Goal: Task Accomplishment & Management: Manage account settings

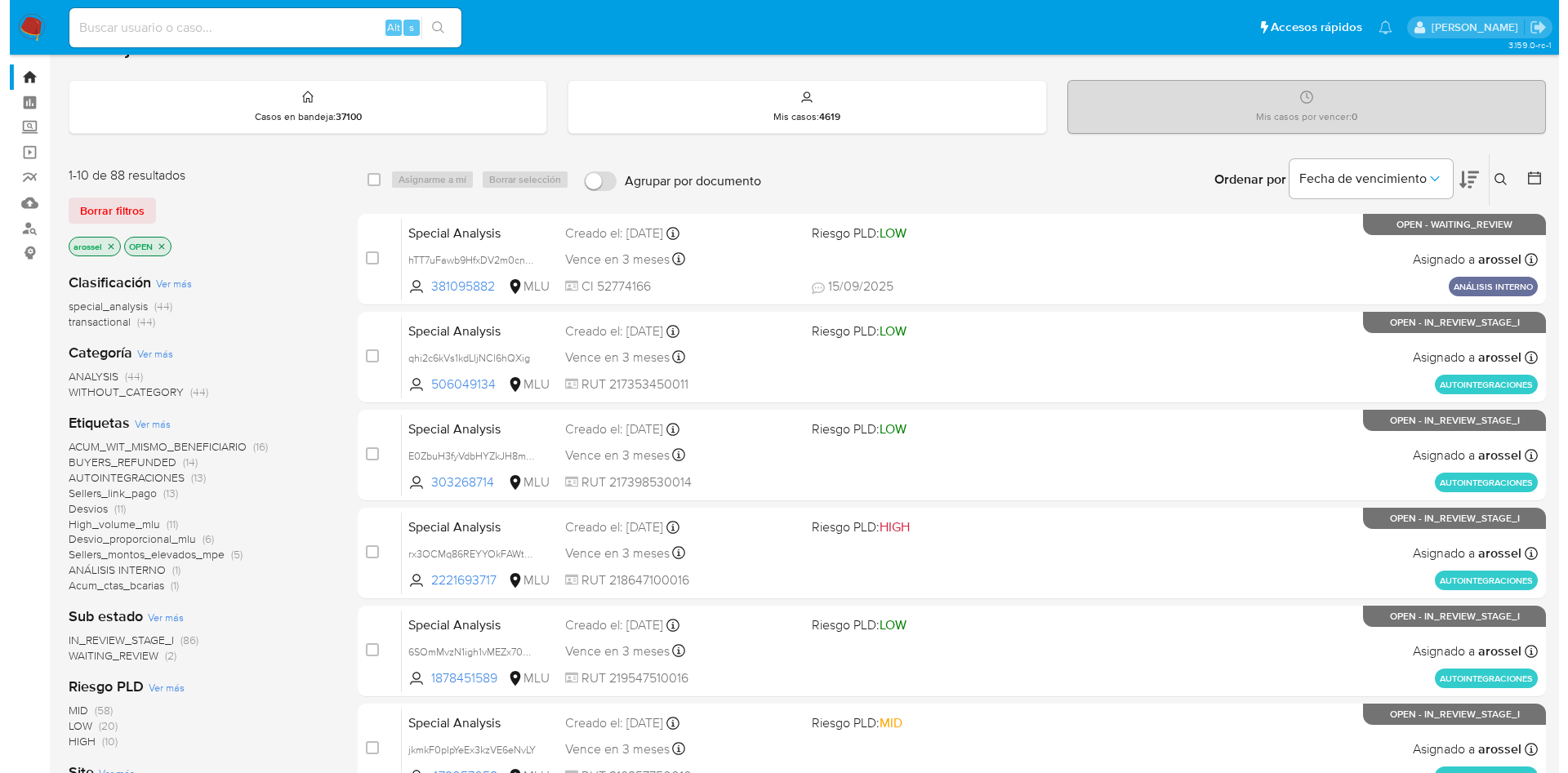
scroll to position [123, 0]
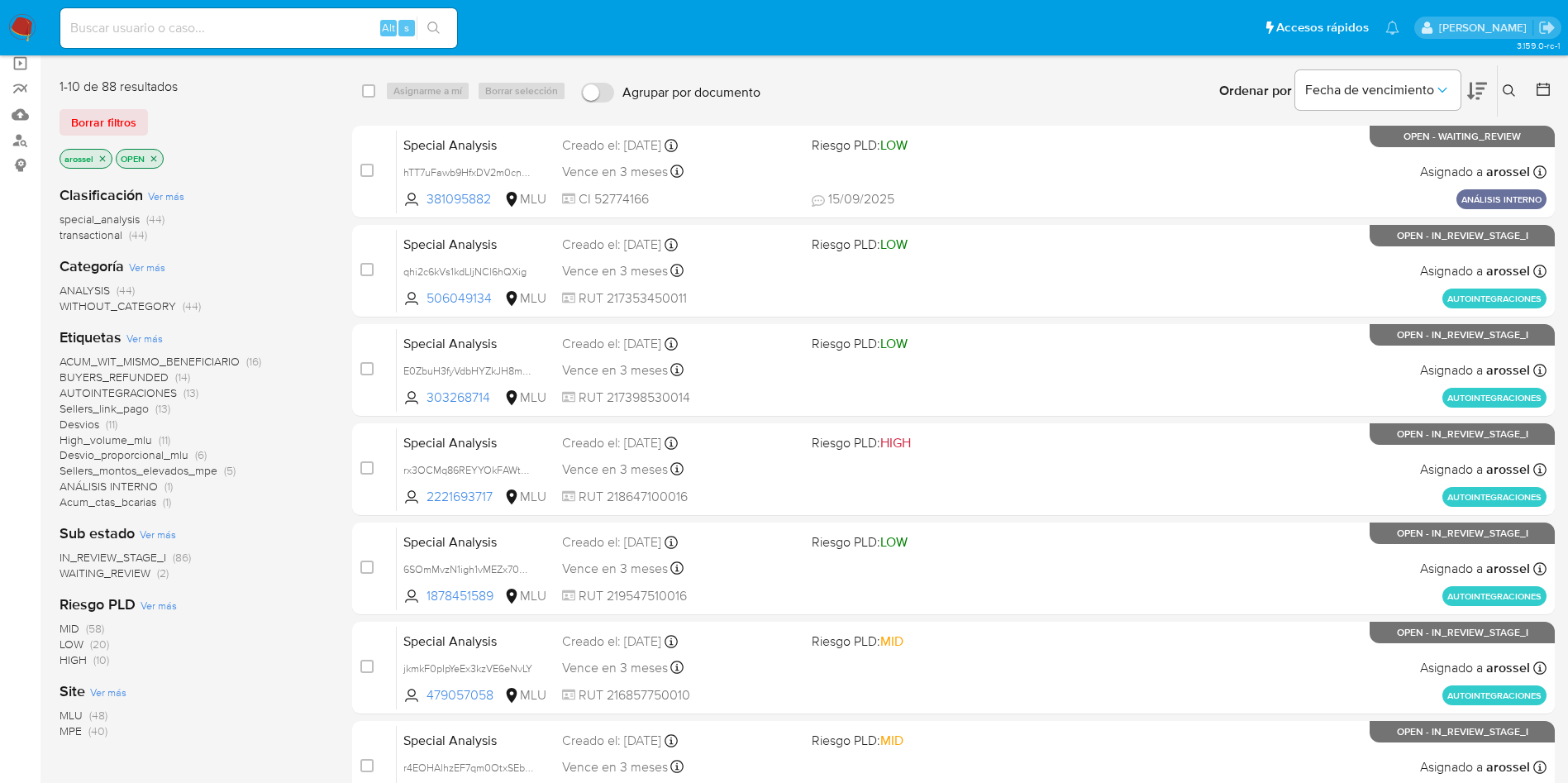
click at [137, 572] on span "WAITING_REVIEW" at bounding box center [104, 572] width 91 height 17
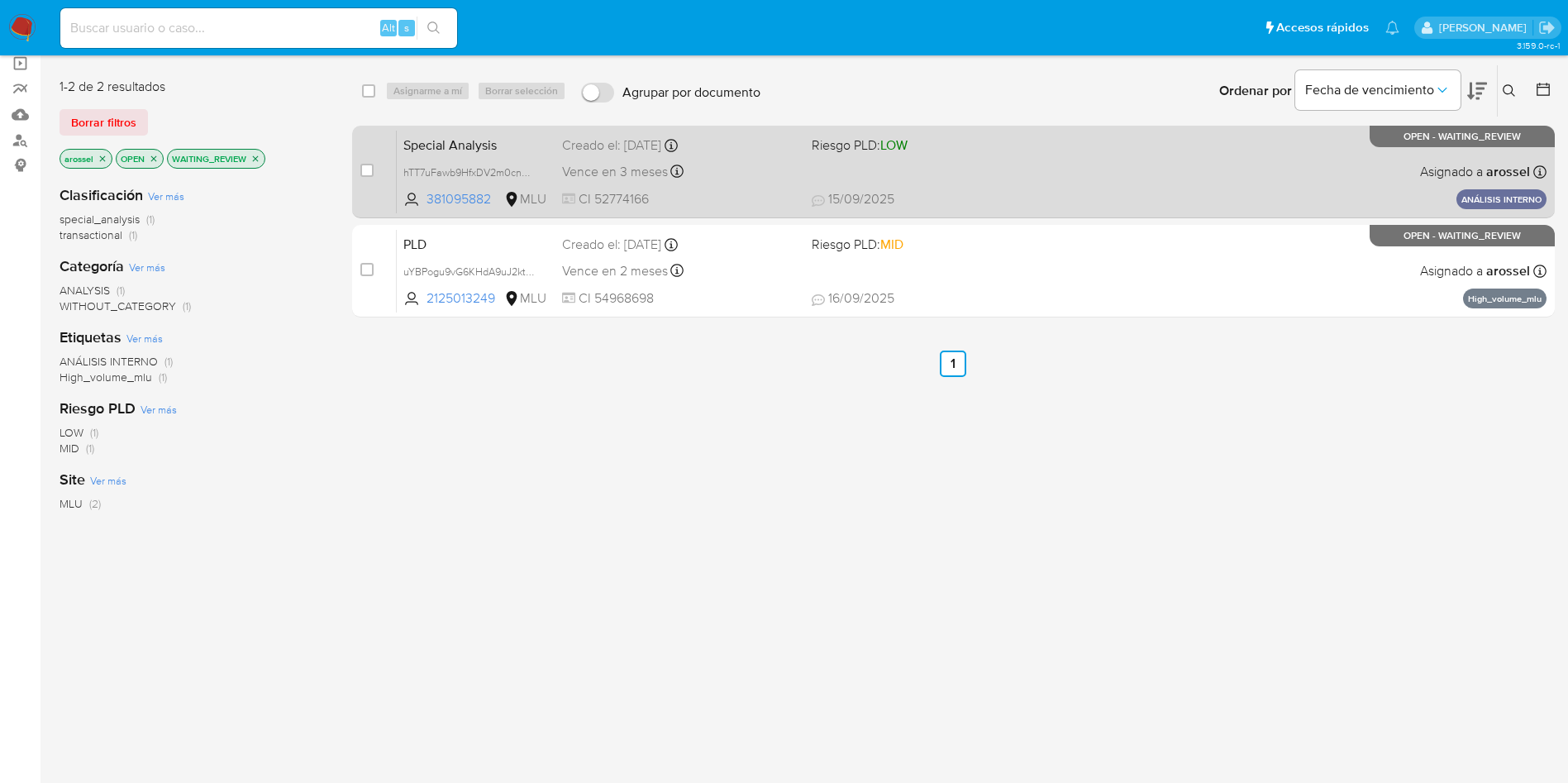
click at [911, 159] on div "Special Analysis hTT7uFawb9HfxDV2m0cnKKOO 381095882 MLU Riesgo PLD: LOW Creado …" at bounding box center [972, 171] width 1150 height 84
click at [371, 168] on input "checkbox" at bounding box center [366, 169] width 13 height 13
checkbox input "true"
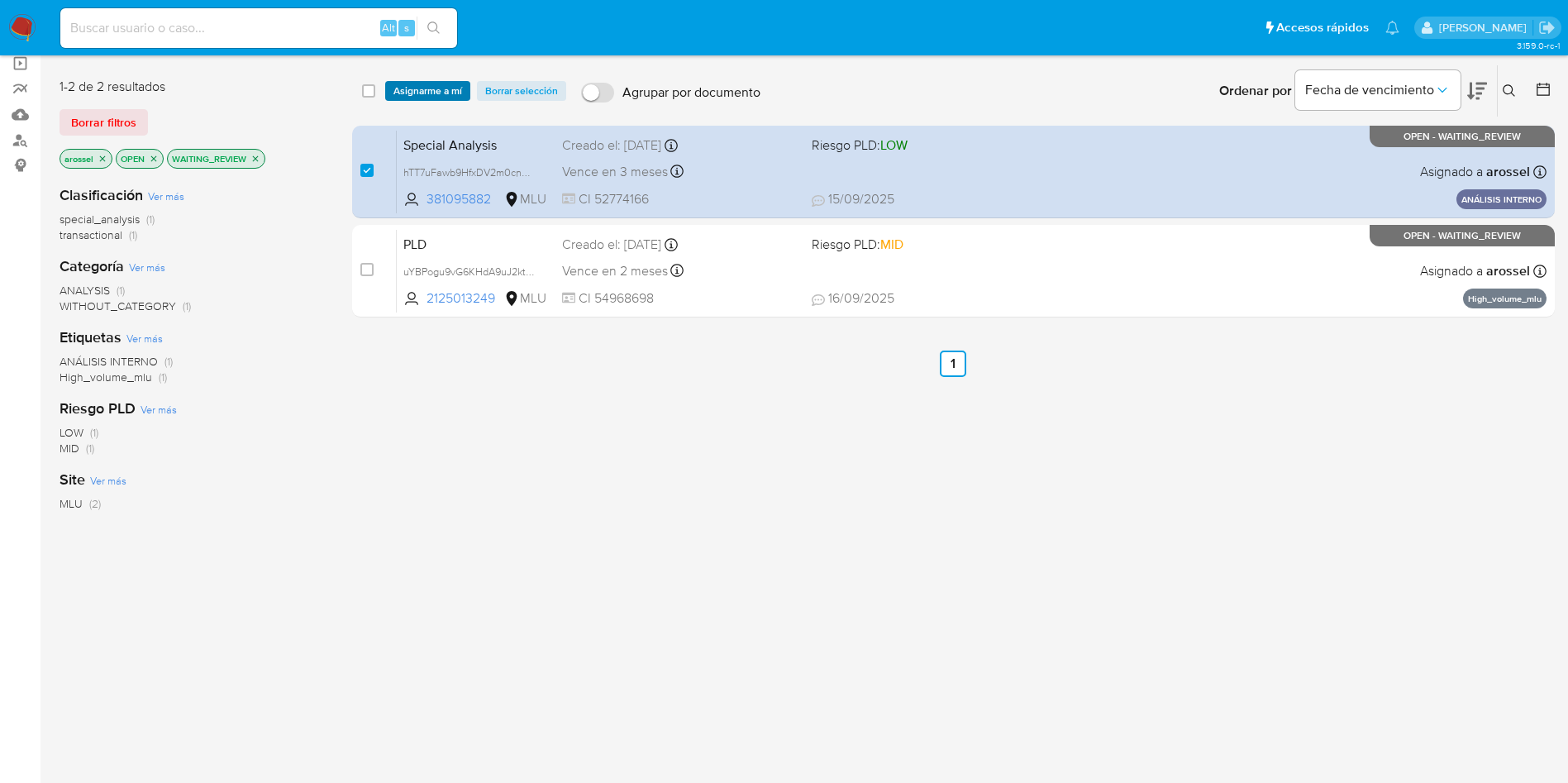
click at [412, 95] on span "Asignarme a mí" at bounding box center [428, 91] width 69 height 17
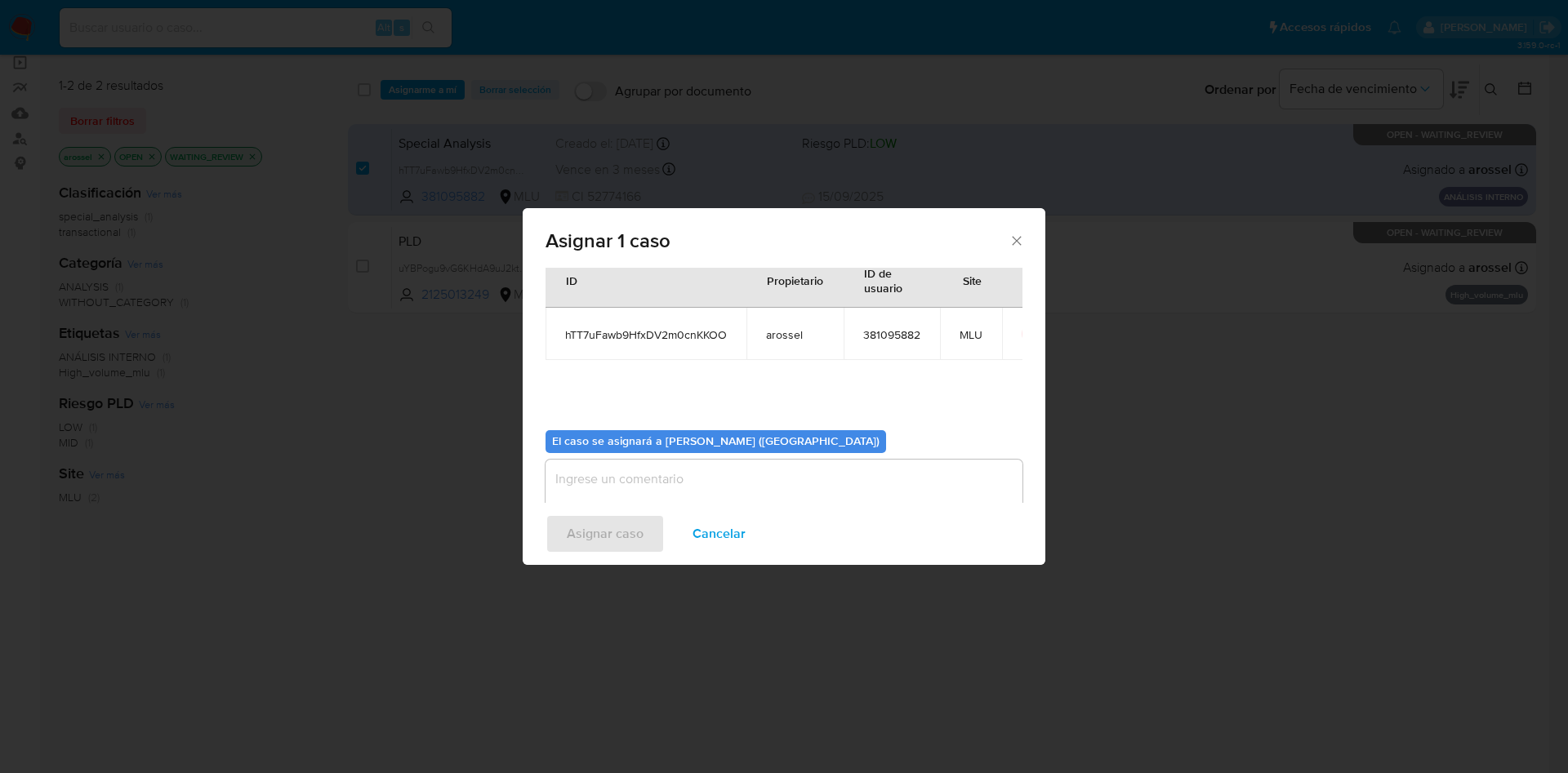
scroll to position [85, 0]
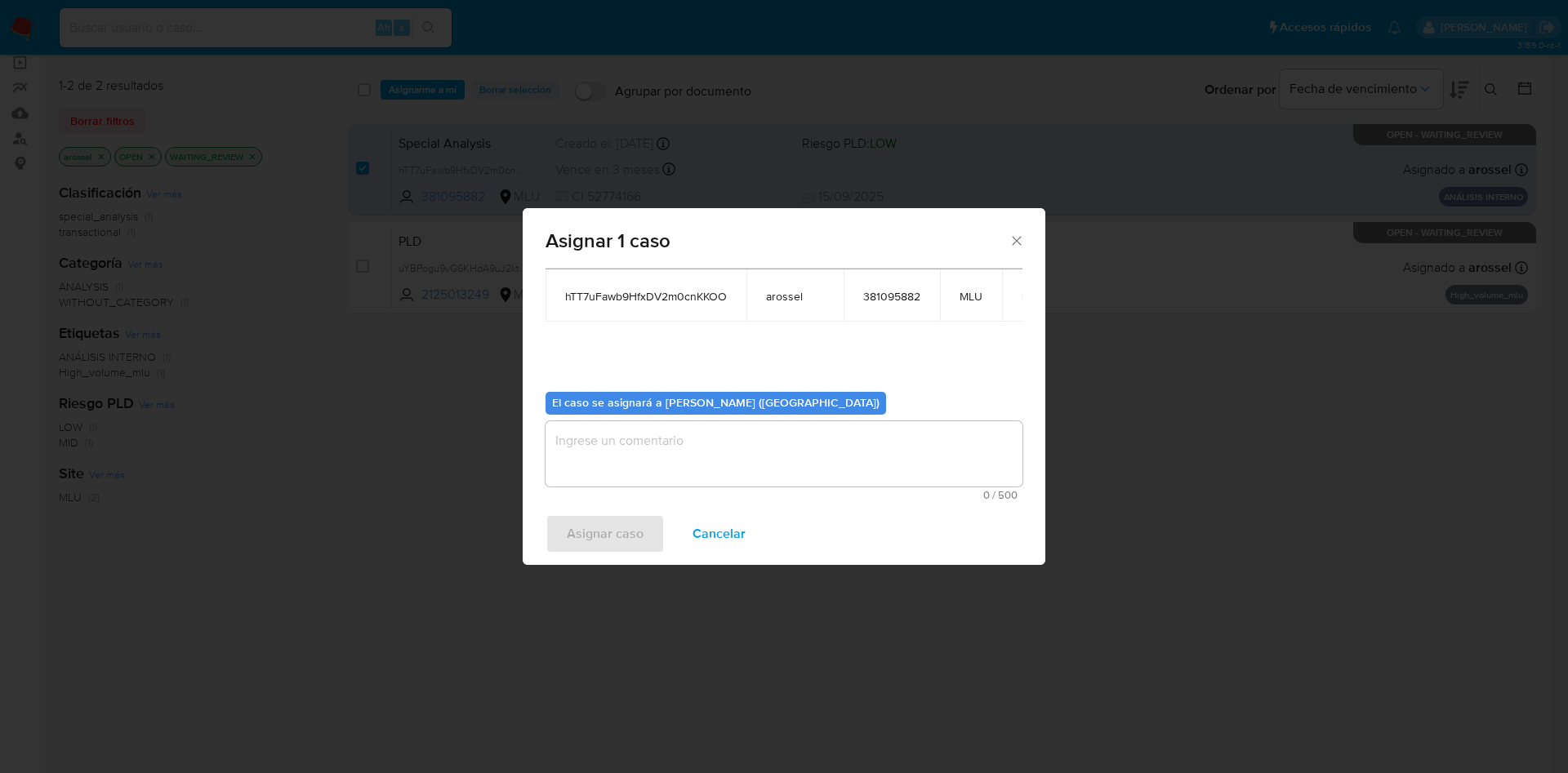
click at [647, 418] on div "El caso se asignará a Antonio Rossel (arossel) 0 / 500 500 caracteres restantes" at bounding box center [784, 439] width 477 height 122
click at [608, 454] on textarea "assign-modal" at bounding box center [784, 453] width 477 height 65
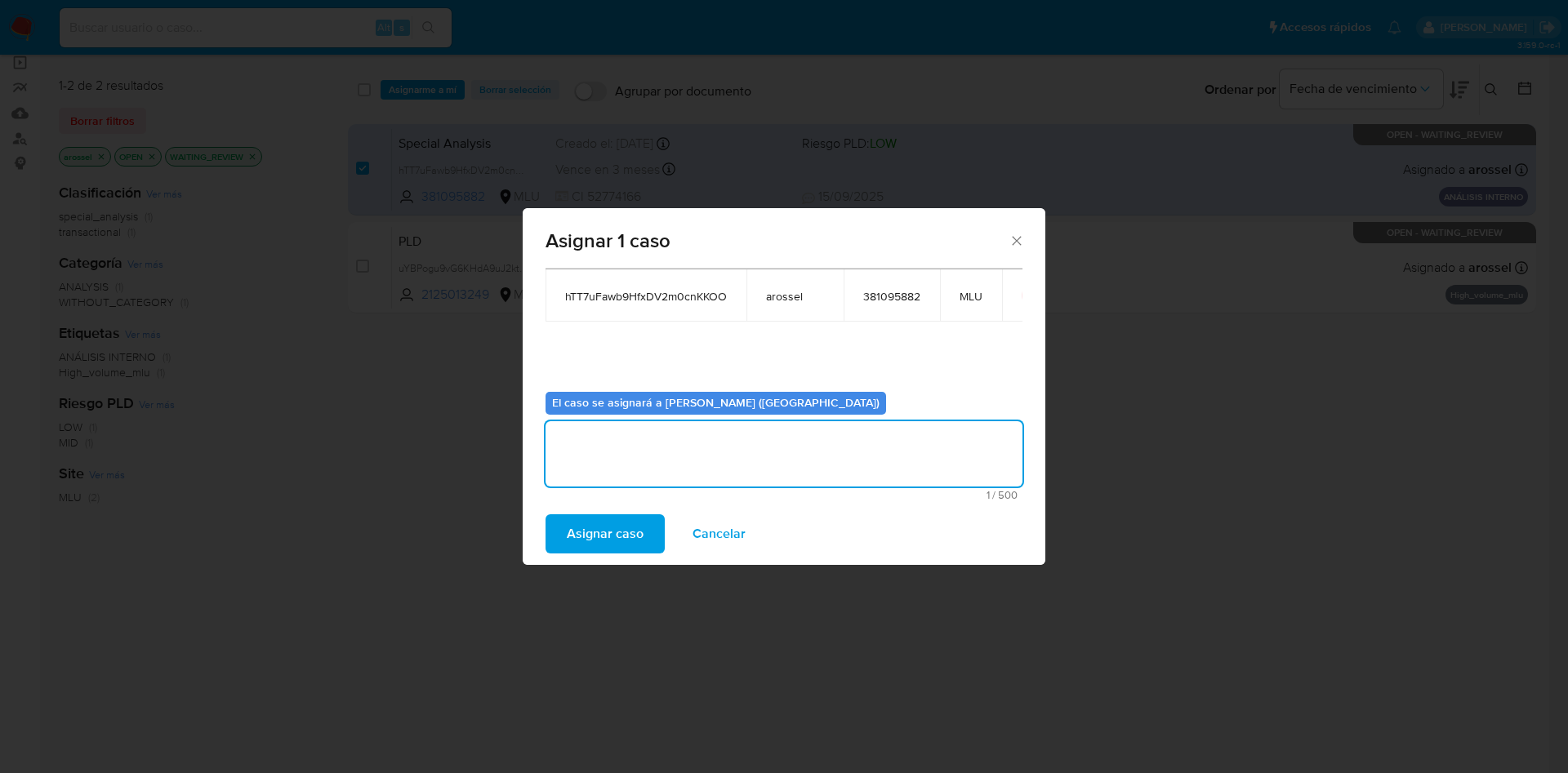
click at [623, 516] on span "Asignar caso" at bounding box center [605, 534] width 77 height 36
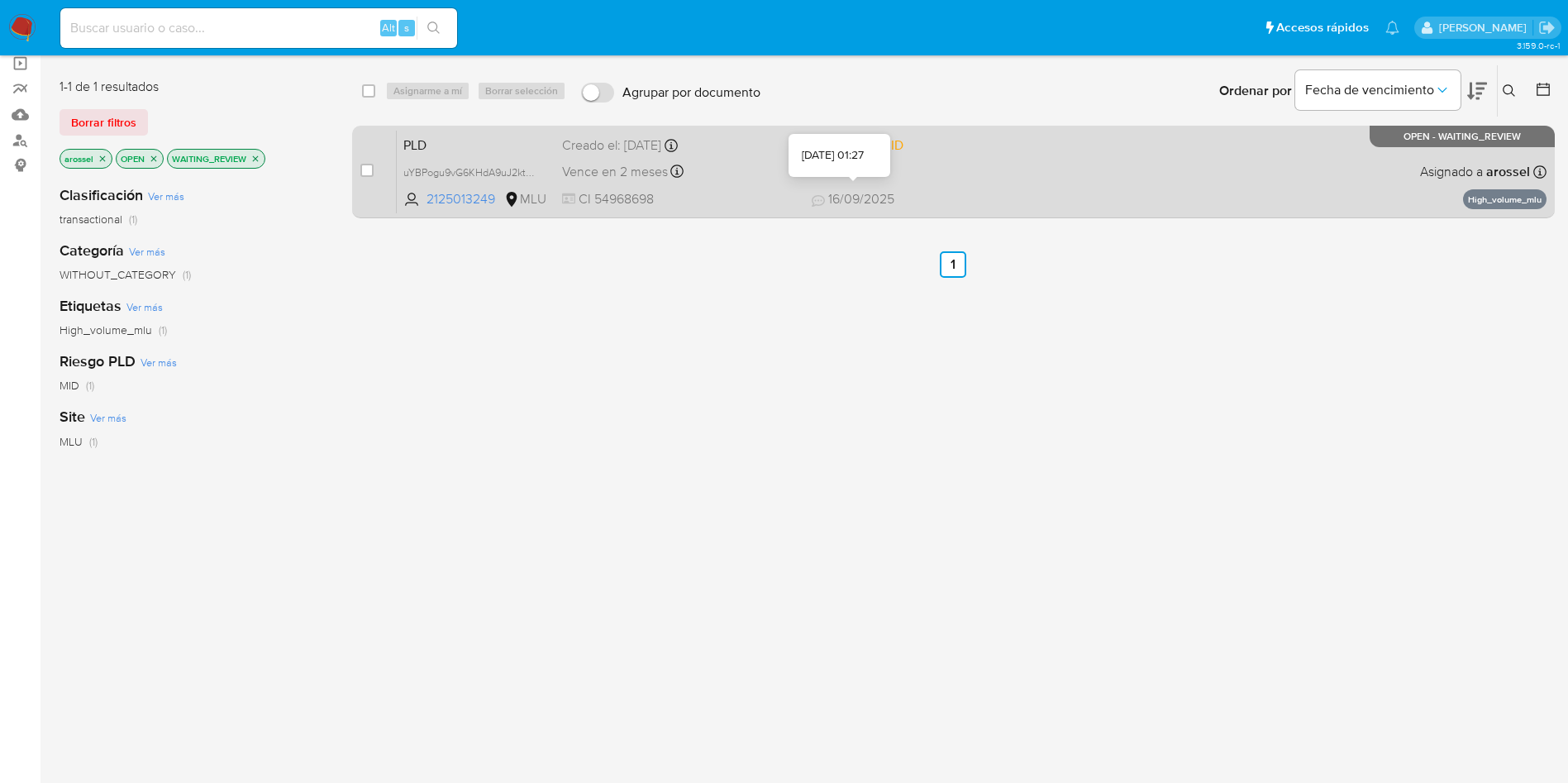
click at [829, 167] on div "PLD uYBPogu9vG6KHdA9uJ2ktl6m 2125013249 MLU Riesgo PLD: MID Creado el: 12/08/20…" at bounding box center [972, 171] width 1150 height 84
click at [367, 172] on input "checkbox" at bounding box center [366, 169] width 13 height 13
checkbox input "true"
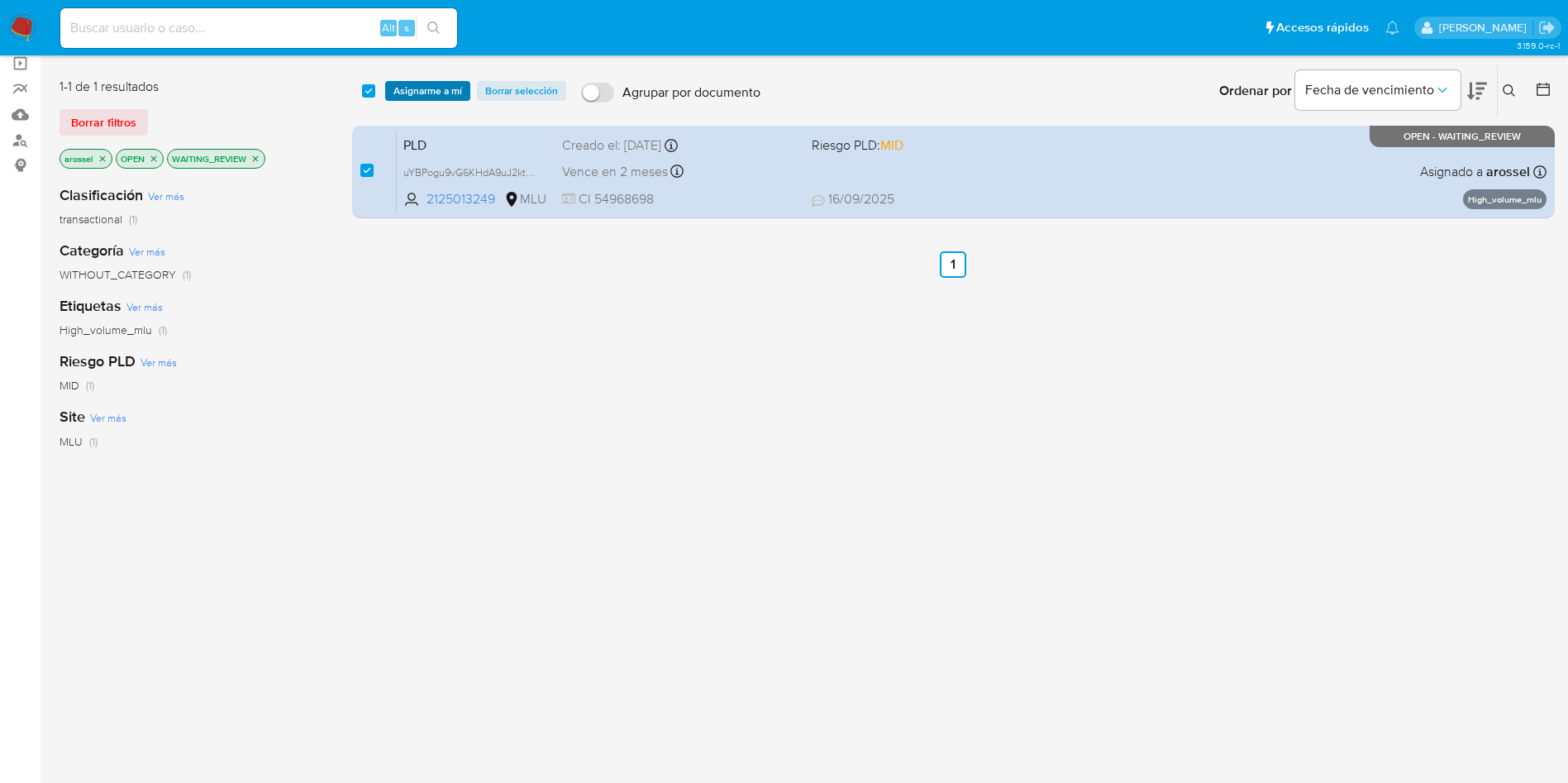
click at [415, 100] on div "select-all-cases-checkbox Asignarme a mí Borrar selección Agrupar por documento…" at bounding box center [954, 91] width 1203 height 51
click at [411, 94] on span "Asignarme a mí" at bounding box center [428, 91] width 69 height 17
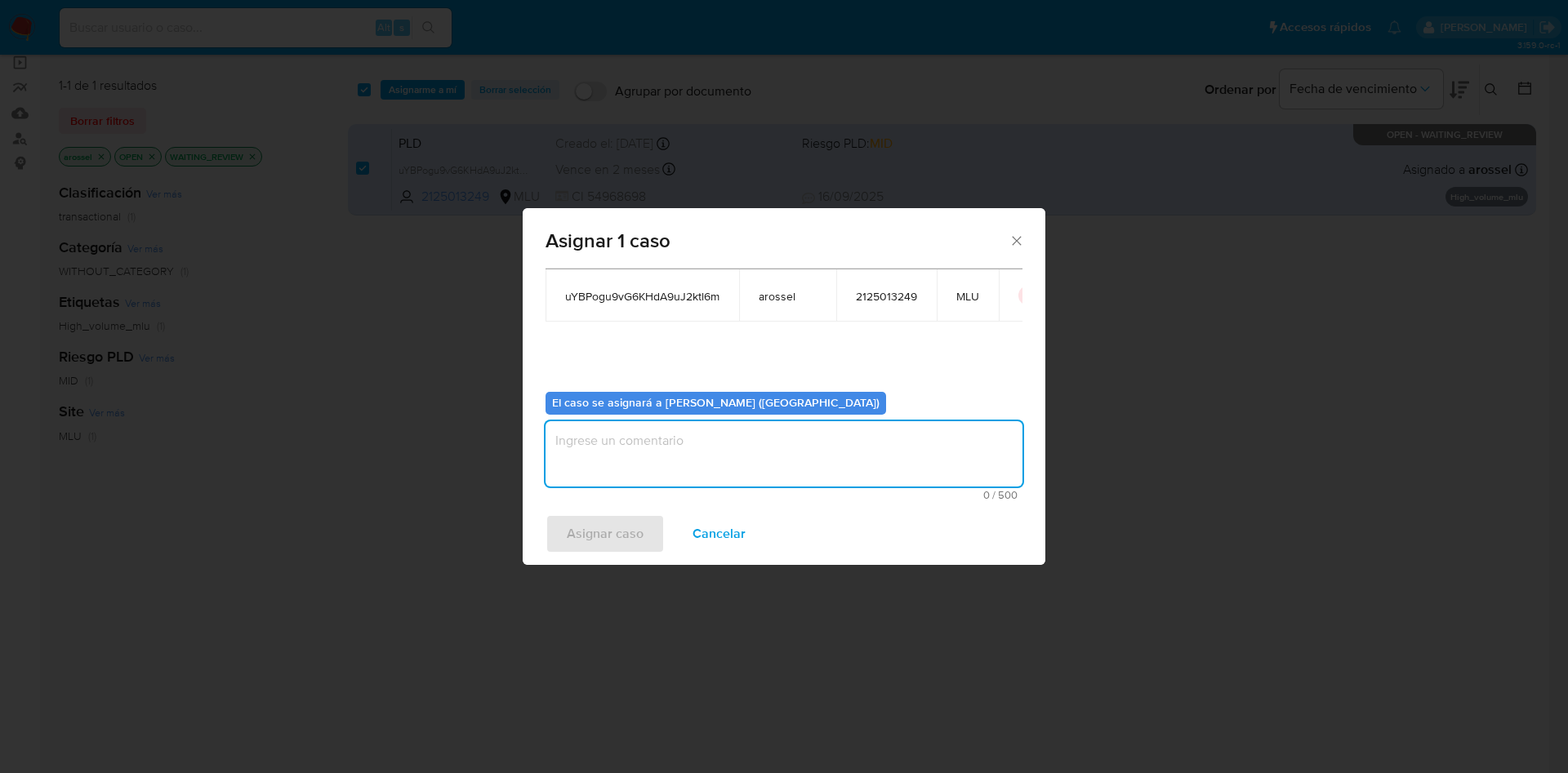
click at [624, 447] on textarea "assign-modal" at bounding box center [784, 453] width 477 height 65
click at [578, 556] on div "Asignar caso Cancelar" at bounding box center [783, 534] width 522 height 62
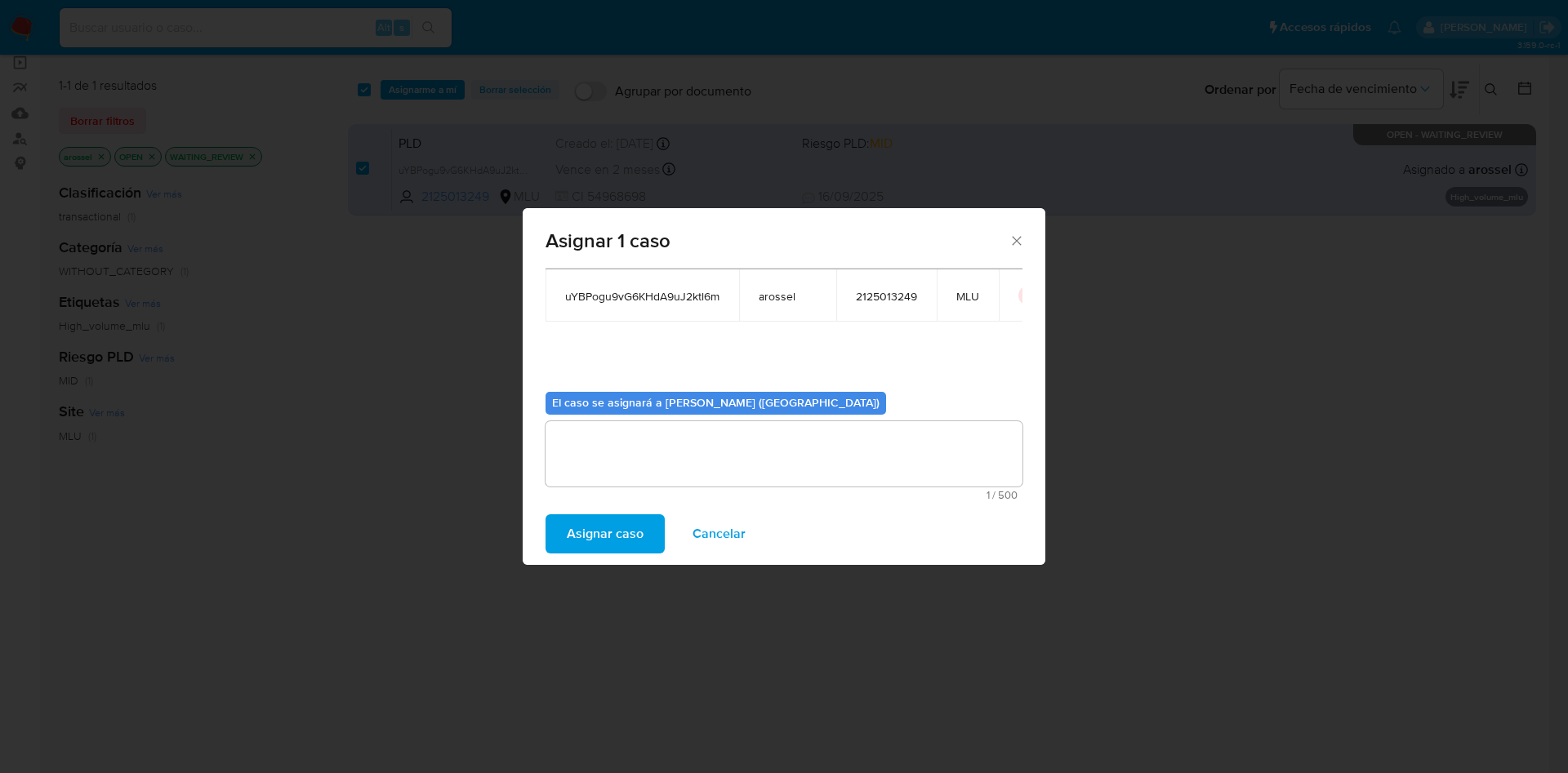
click at [592, 526] on span "Asignar caso" at bounding box center [605, 534] width 77 height 36
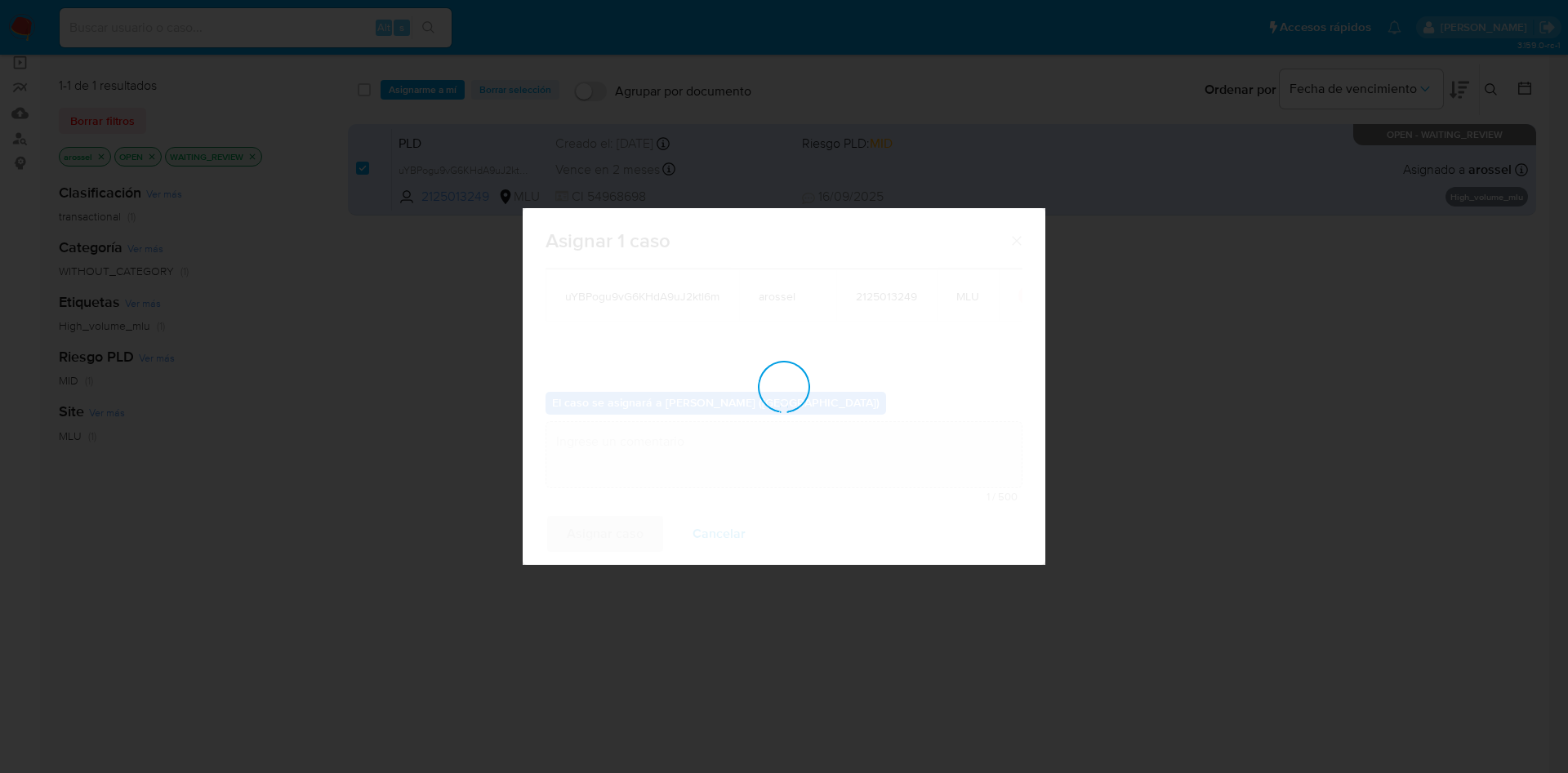
checkbox input "false"
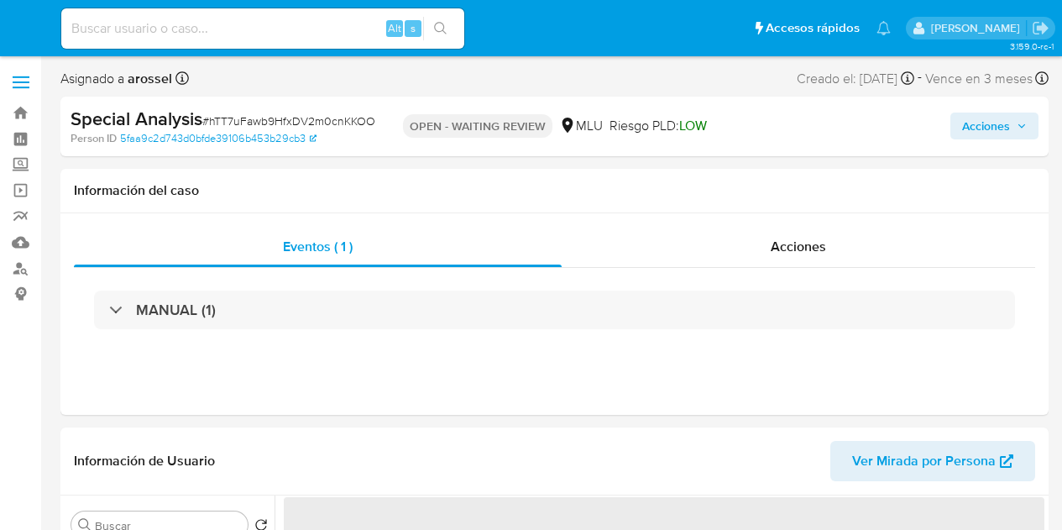
select select "10"
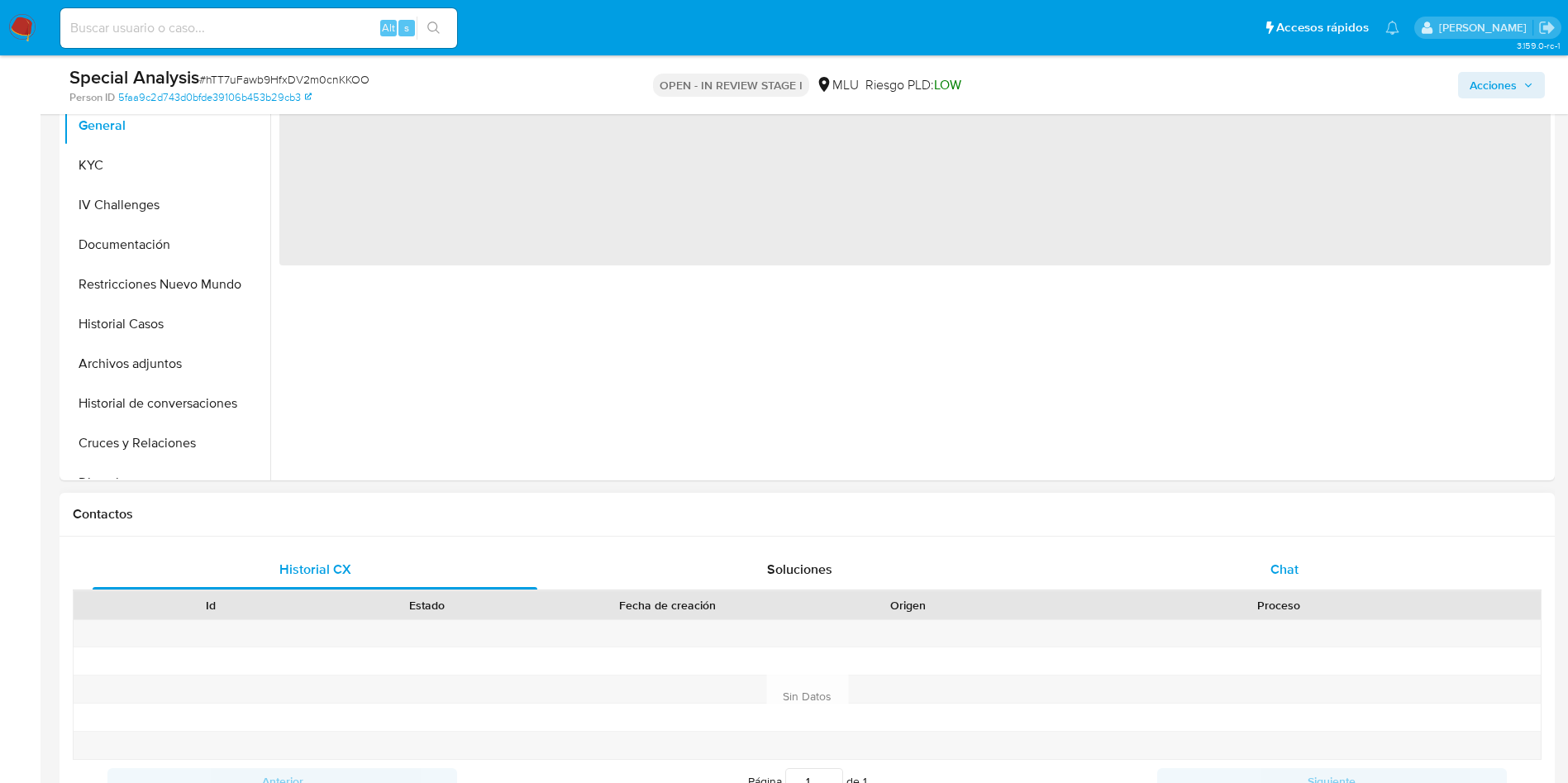
click at [1274, 582] on div "Chat" at bounding box center [1285, 569] width 445 height 39
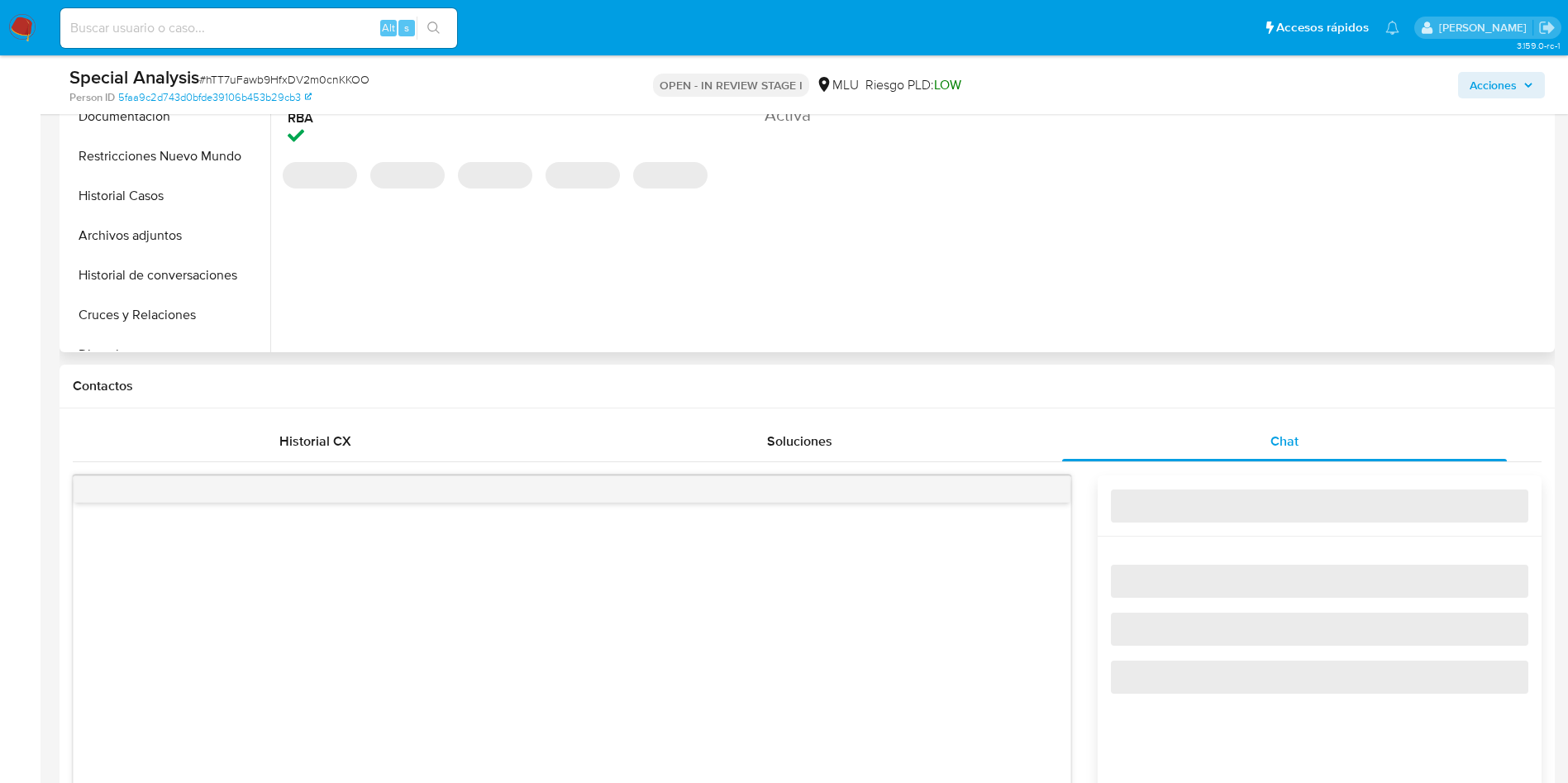
select select "10"
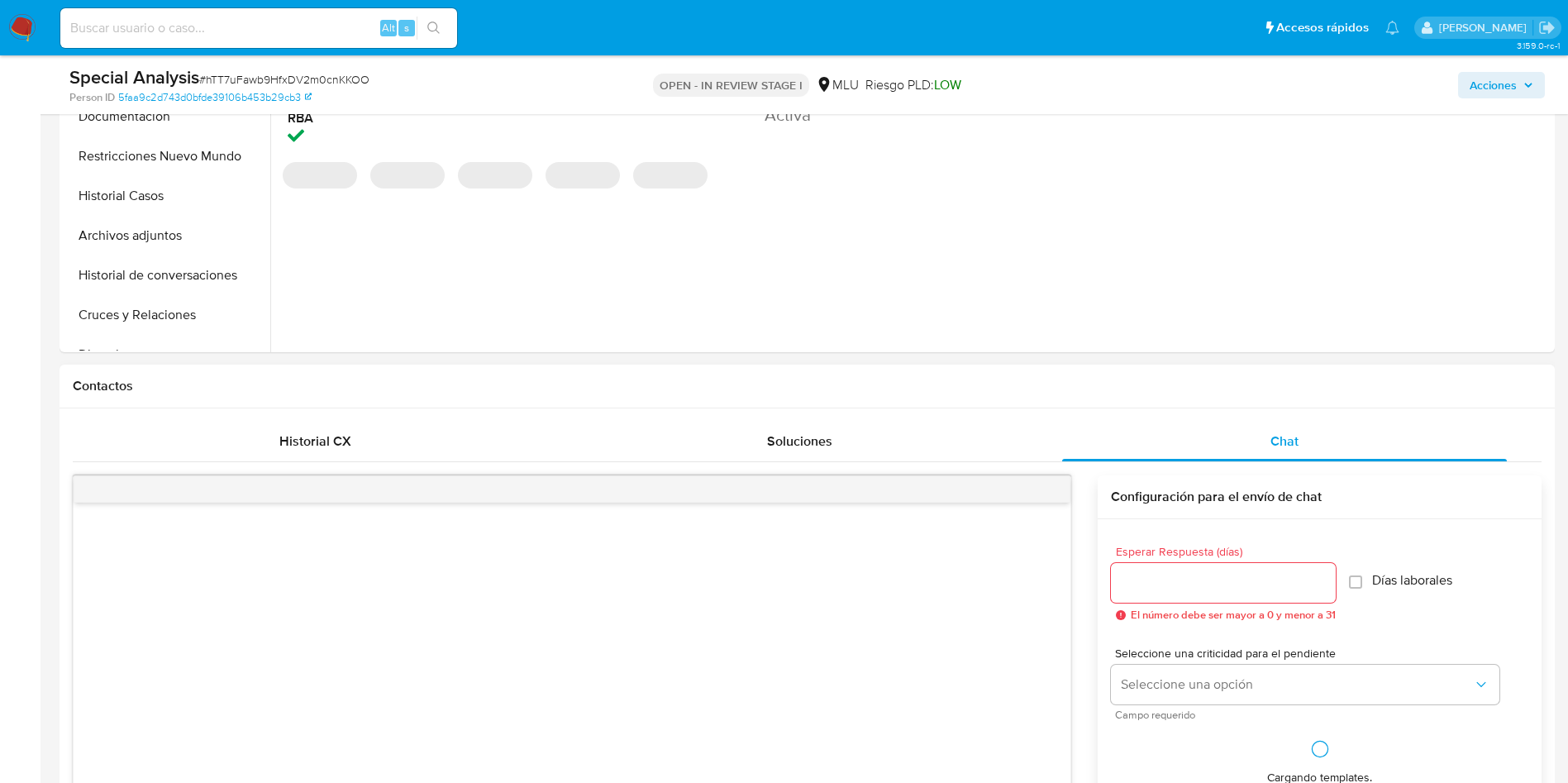
scroll to position [869, 0]
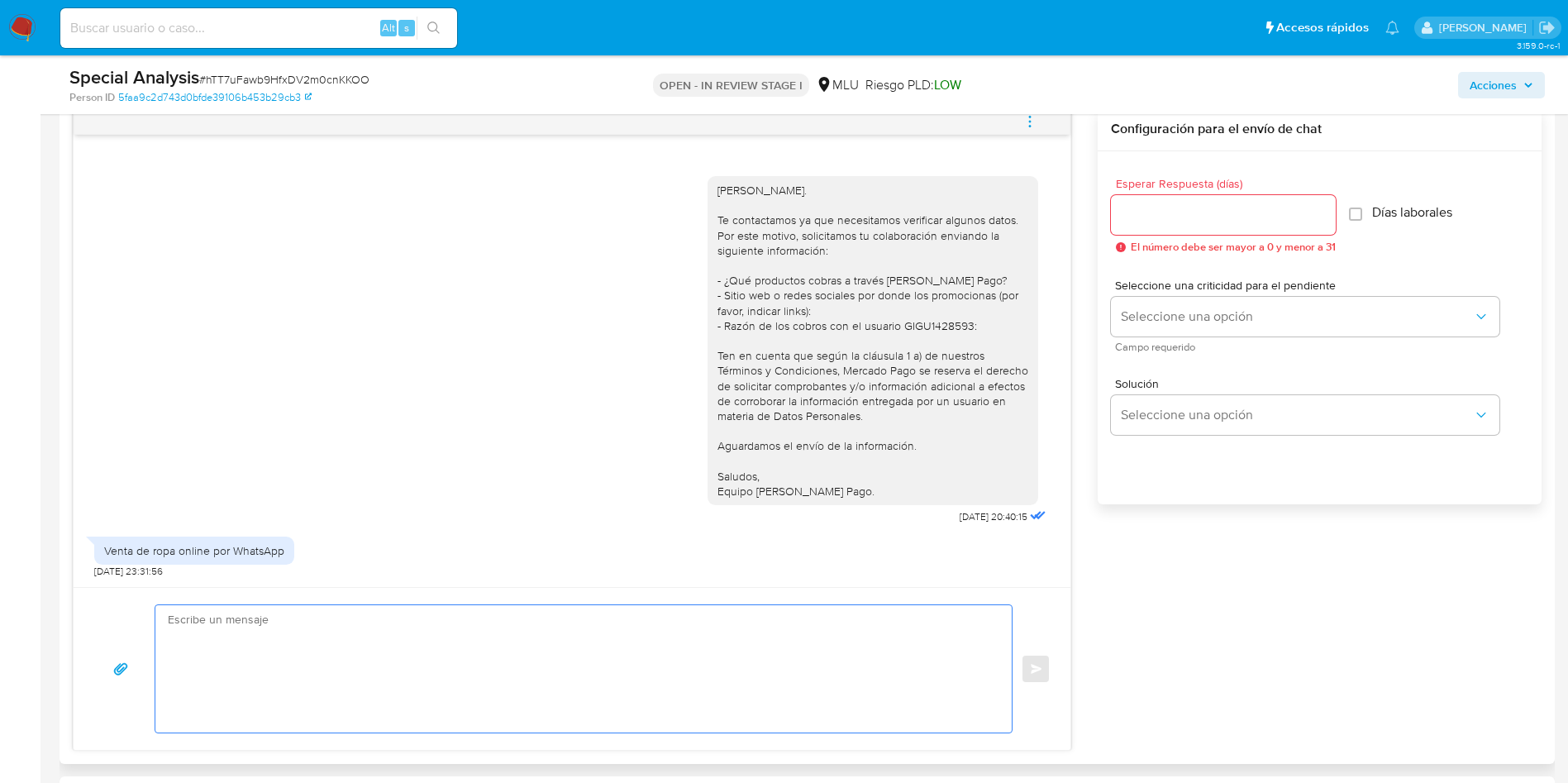
click at [551, 633] on textarea at bounding box center [579, 669] width 823 height 127
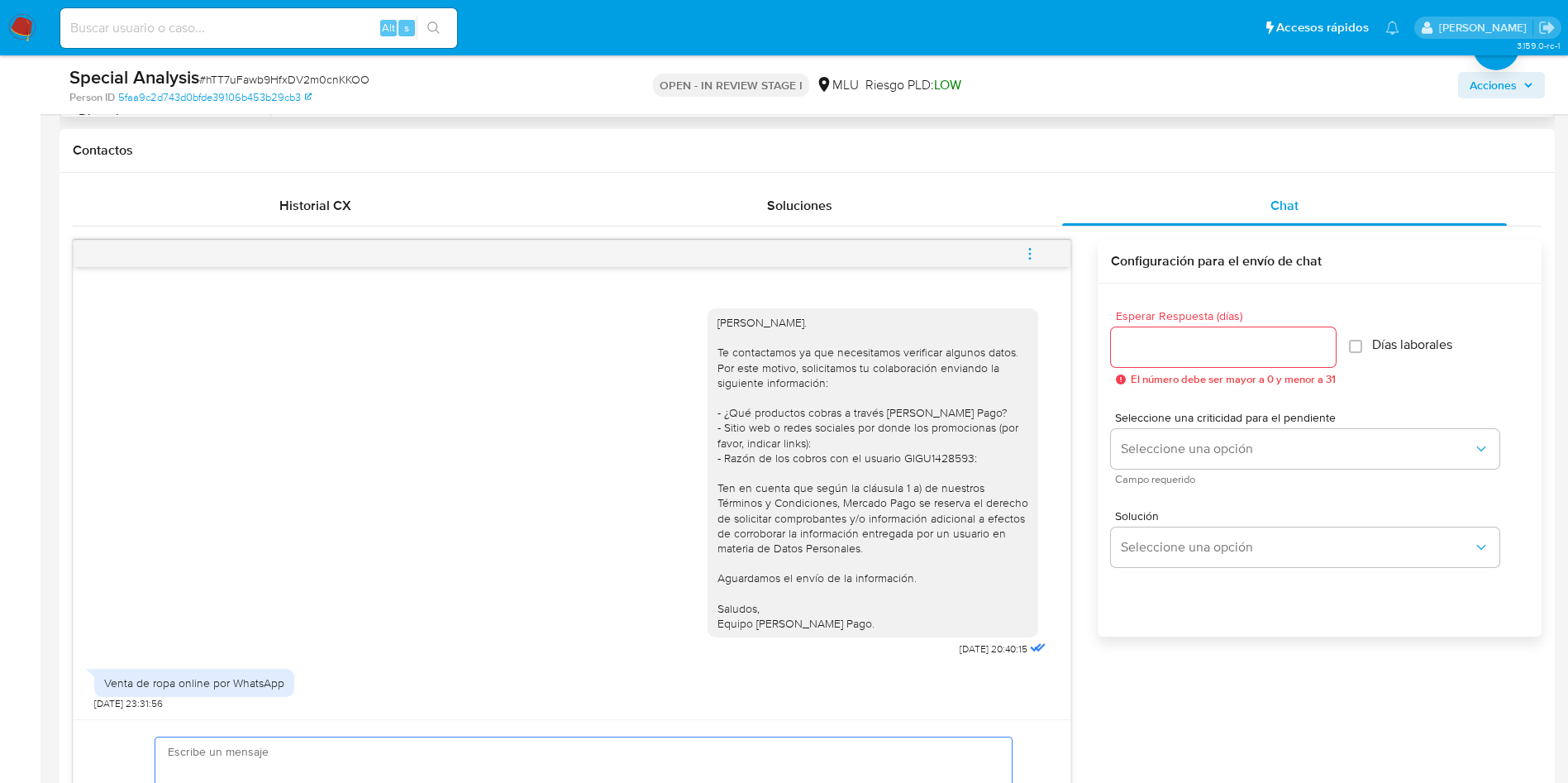
scroll to position [248, 0]
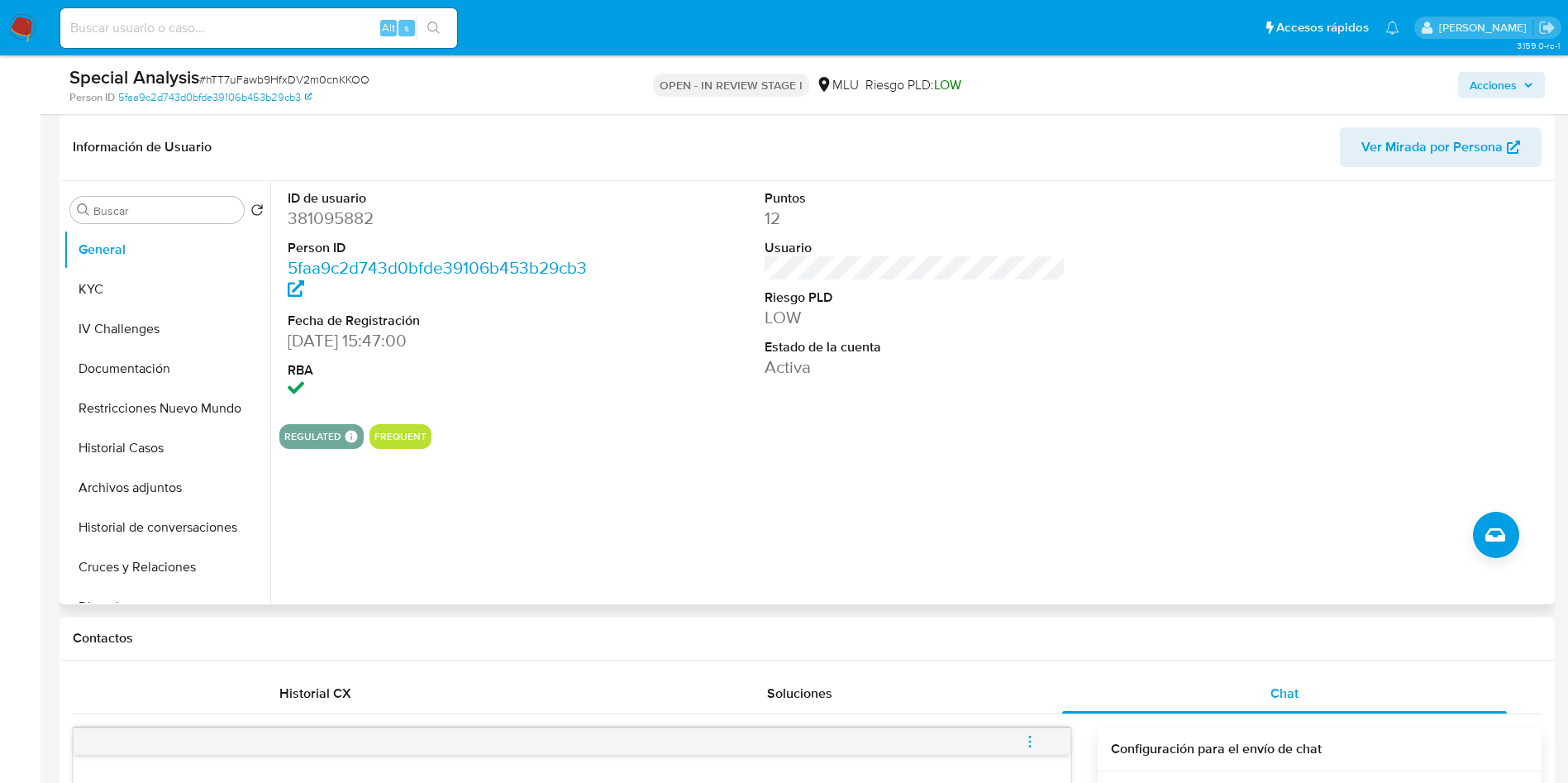
click at [343, 228] on dd "381095882" at bounding box center [438, 219] width 301 height 24
copy dd "381095882"
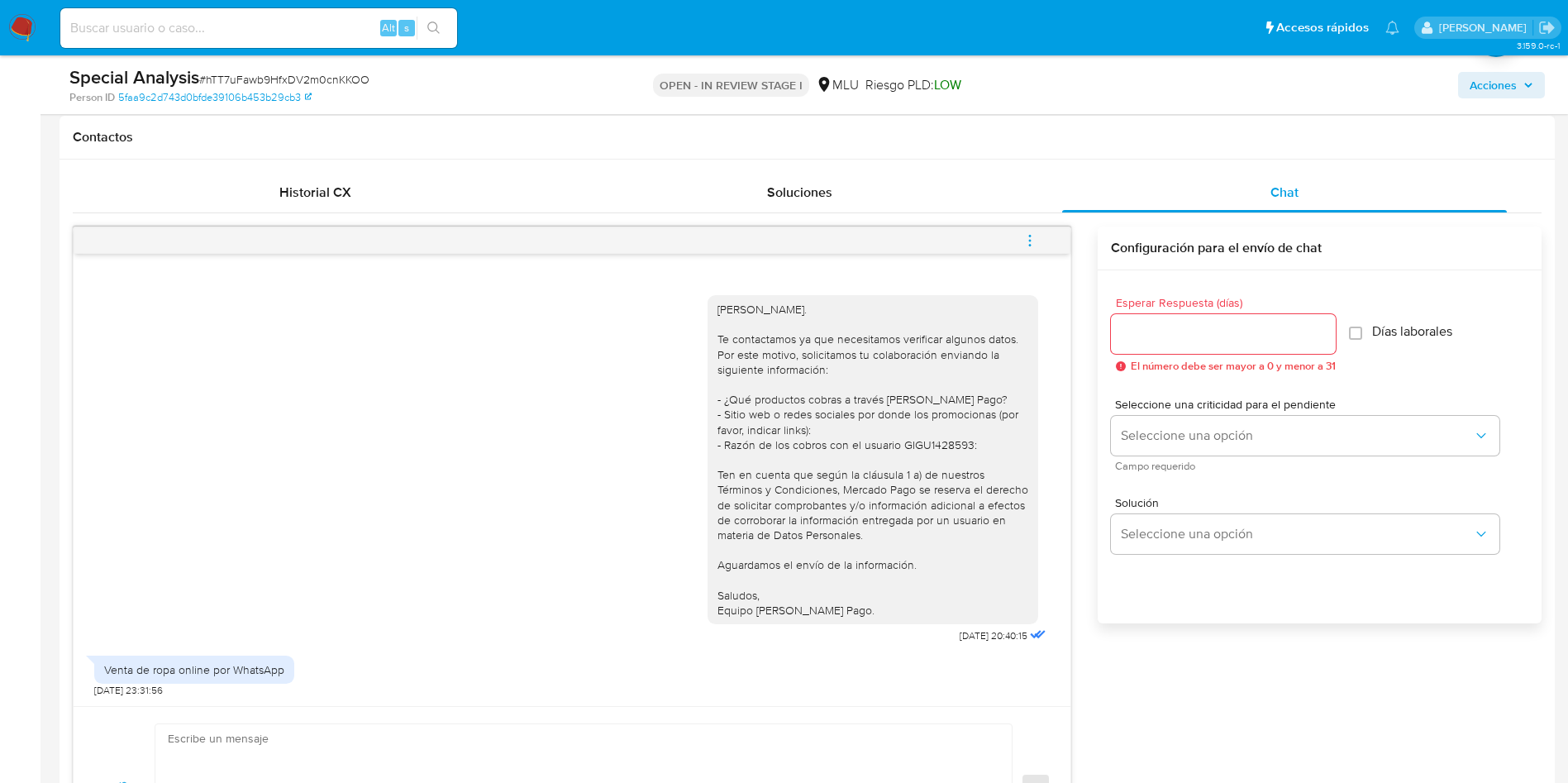
scroll to position [620, 0]
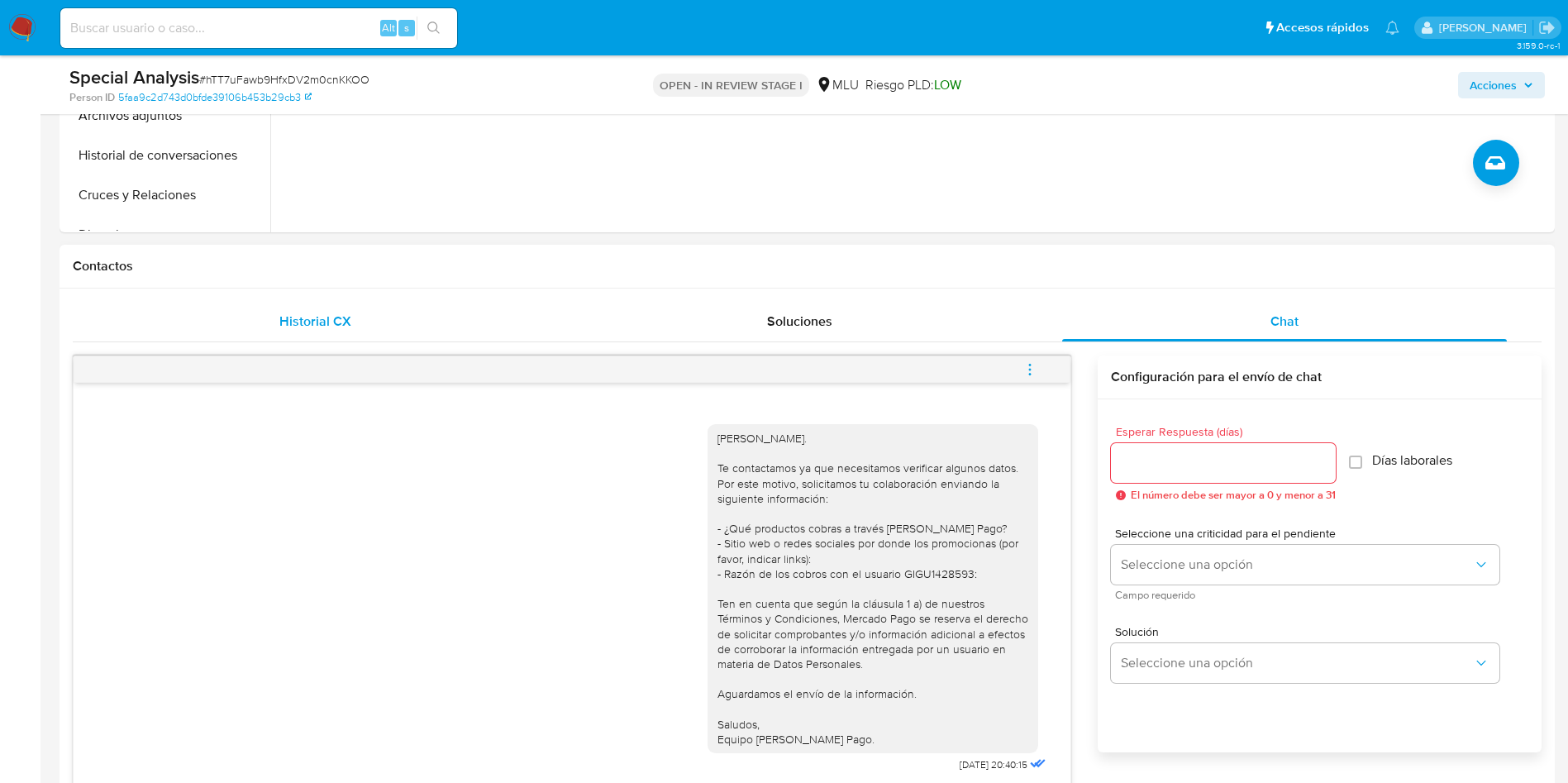
click at [347, 332] on div "Historial CX" at bounding box center [315, 321] width 445 height 39
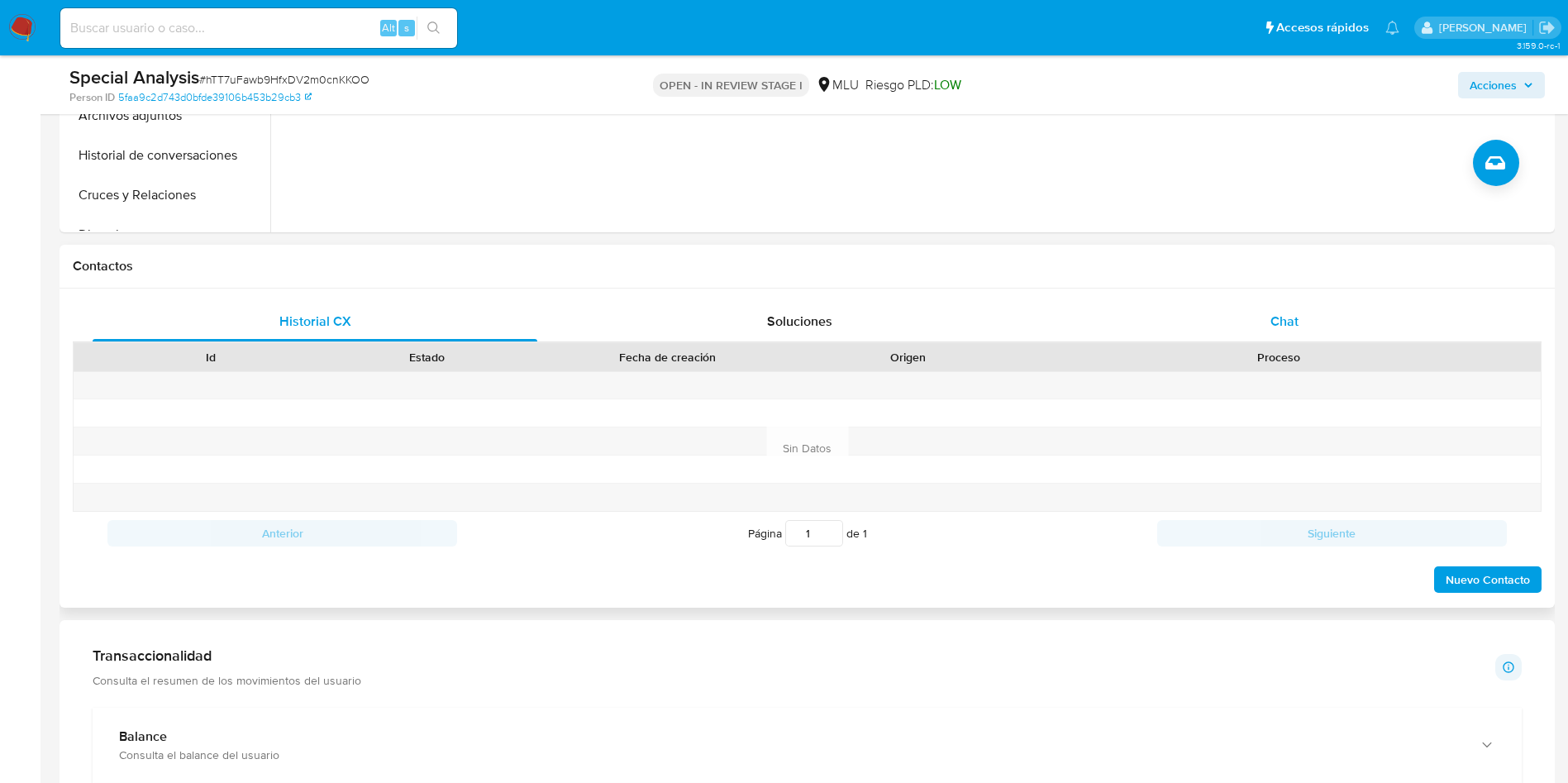
click at [1241, 330] on div "Chat" at bounding box center [1285, 321] width 445 height 39
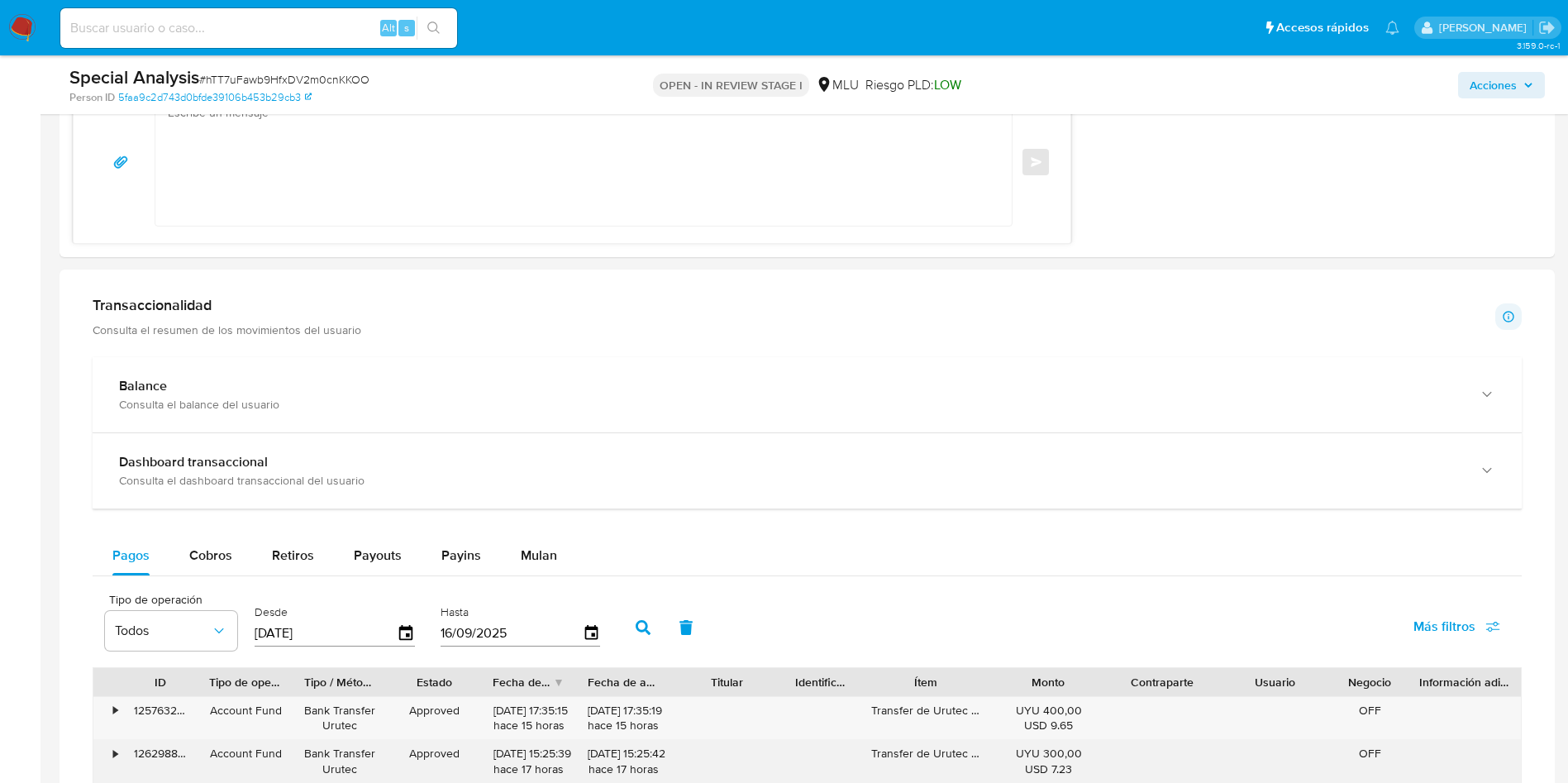
scroll to position [1612, 0]
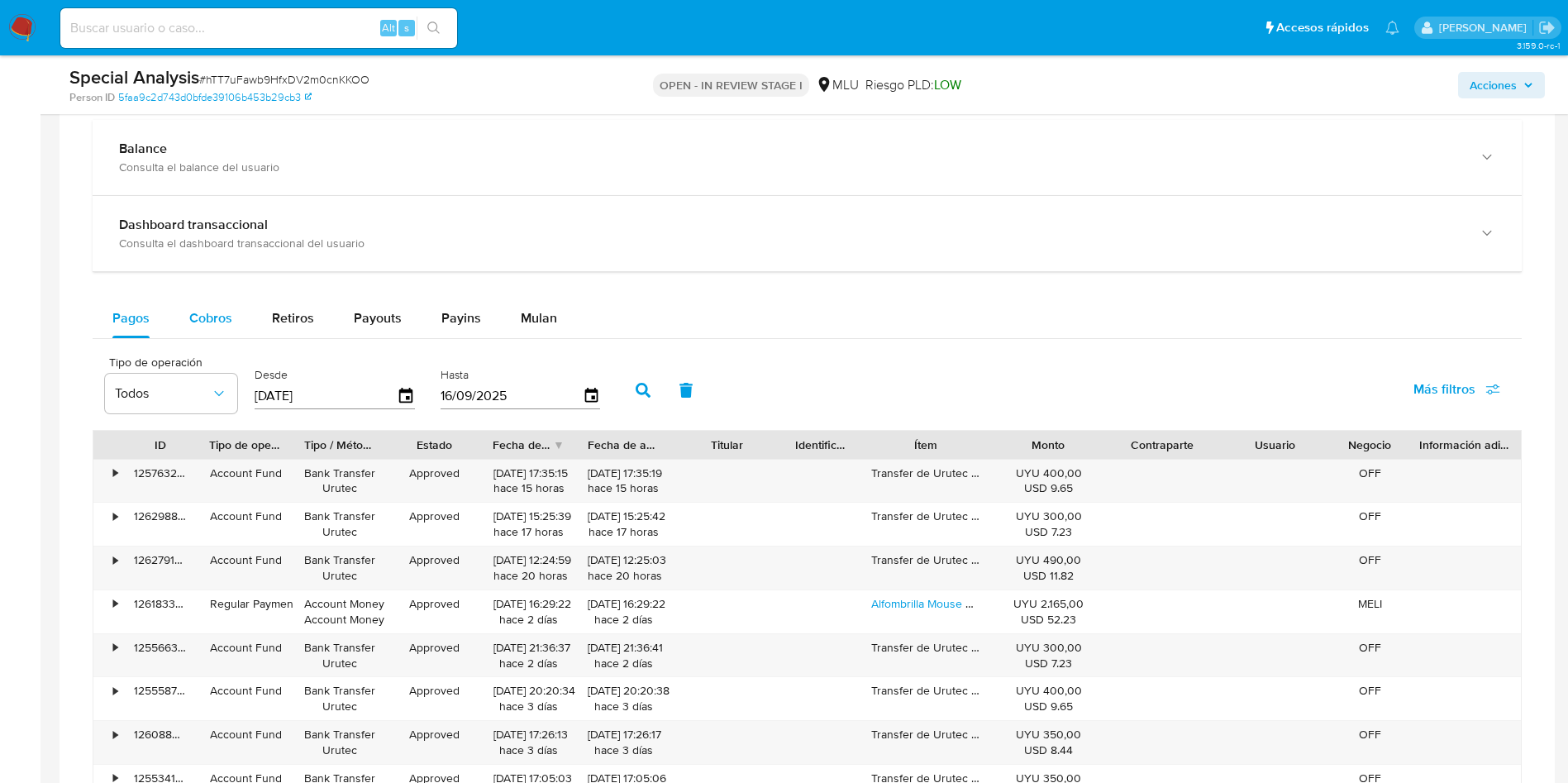
click at [211, 305] on div "Cobros" at bounding box center [211, 318] width 43 height 39
select select "10"
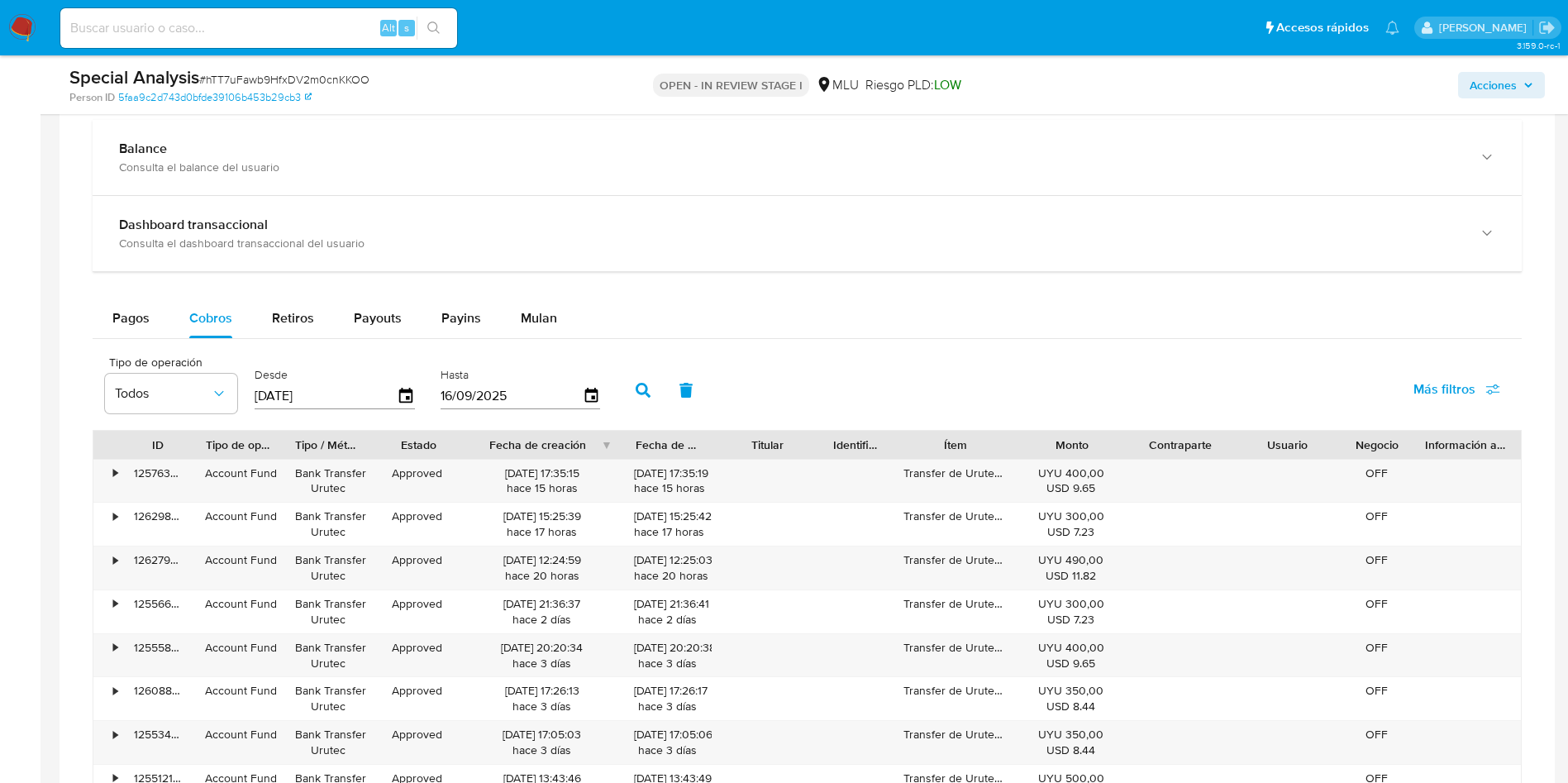
drag, startPoint x: 590, startPoint y: 440, endPoint x: 663, endPoint y: 440, distance: 73.0
click at [663, 440] on div "ID Tipo de operación Tipo / Método Estado Fecha de creación Fecha de aprobación…" at bounding box center [807, 444] width 1427 height 29
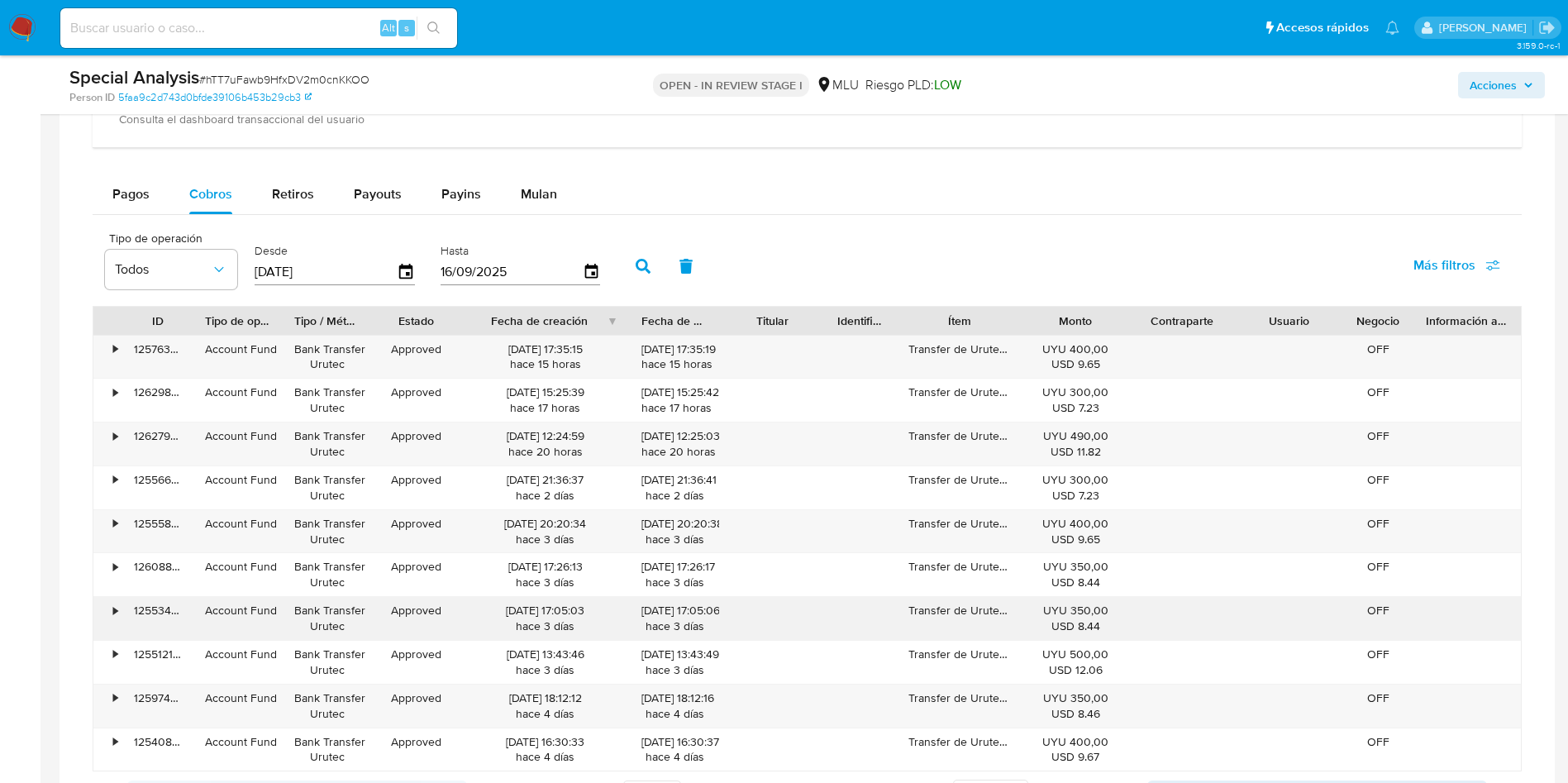
click at [615, 601] on div "13/09/2025 17:05:03 hace 3 días" at bounding box center [544, 619] width 168 height 43
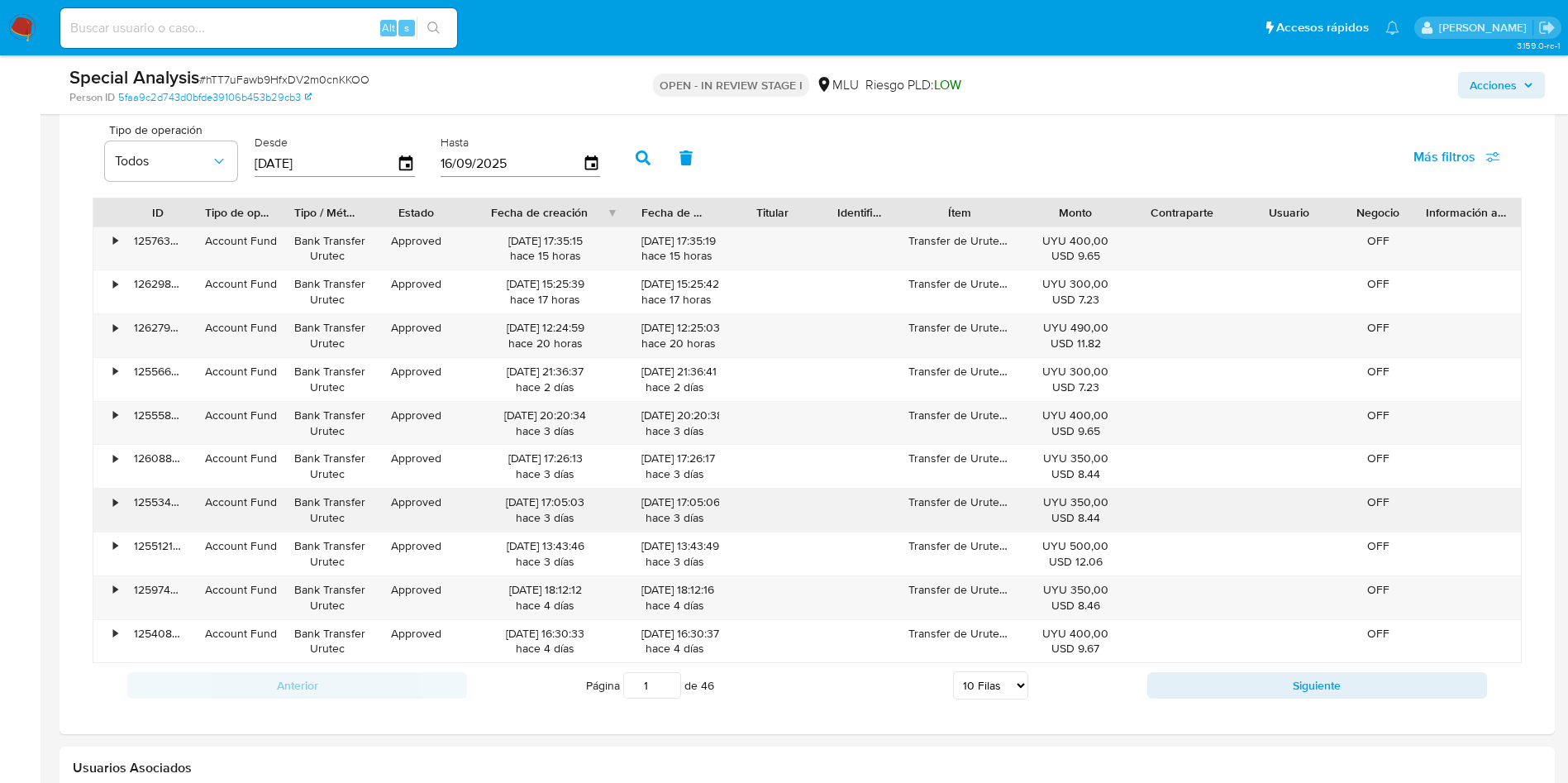
scroll to position [1985, 0]
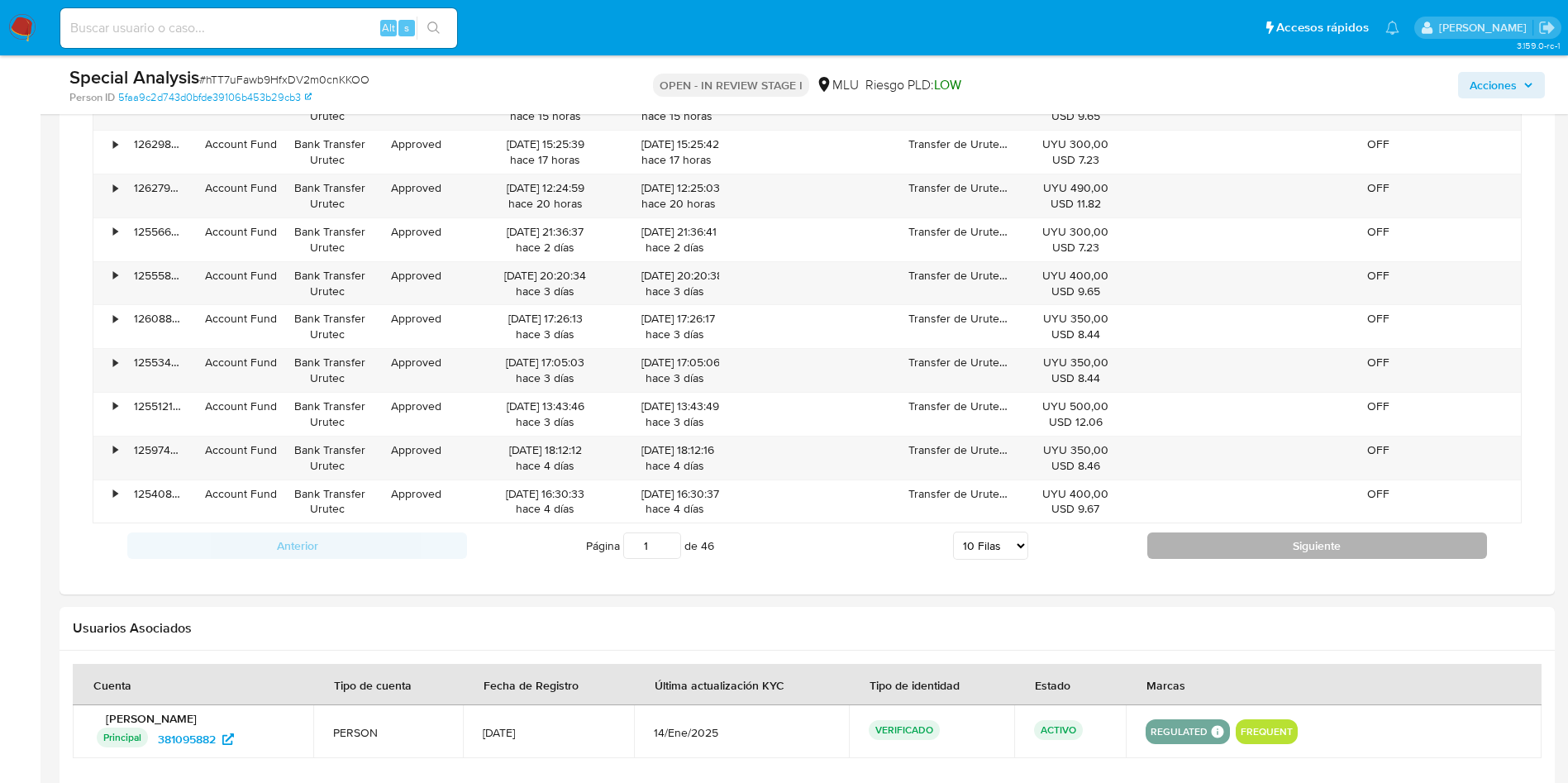
click at [1188, 550] on button "Siguiente" at bounding box center [1316, 546] width 340 height 27
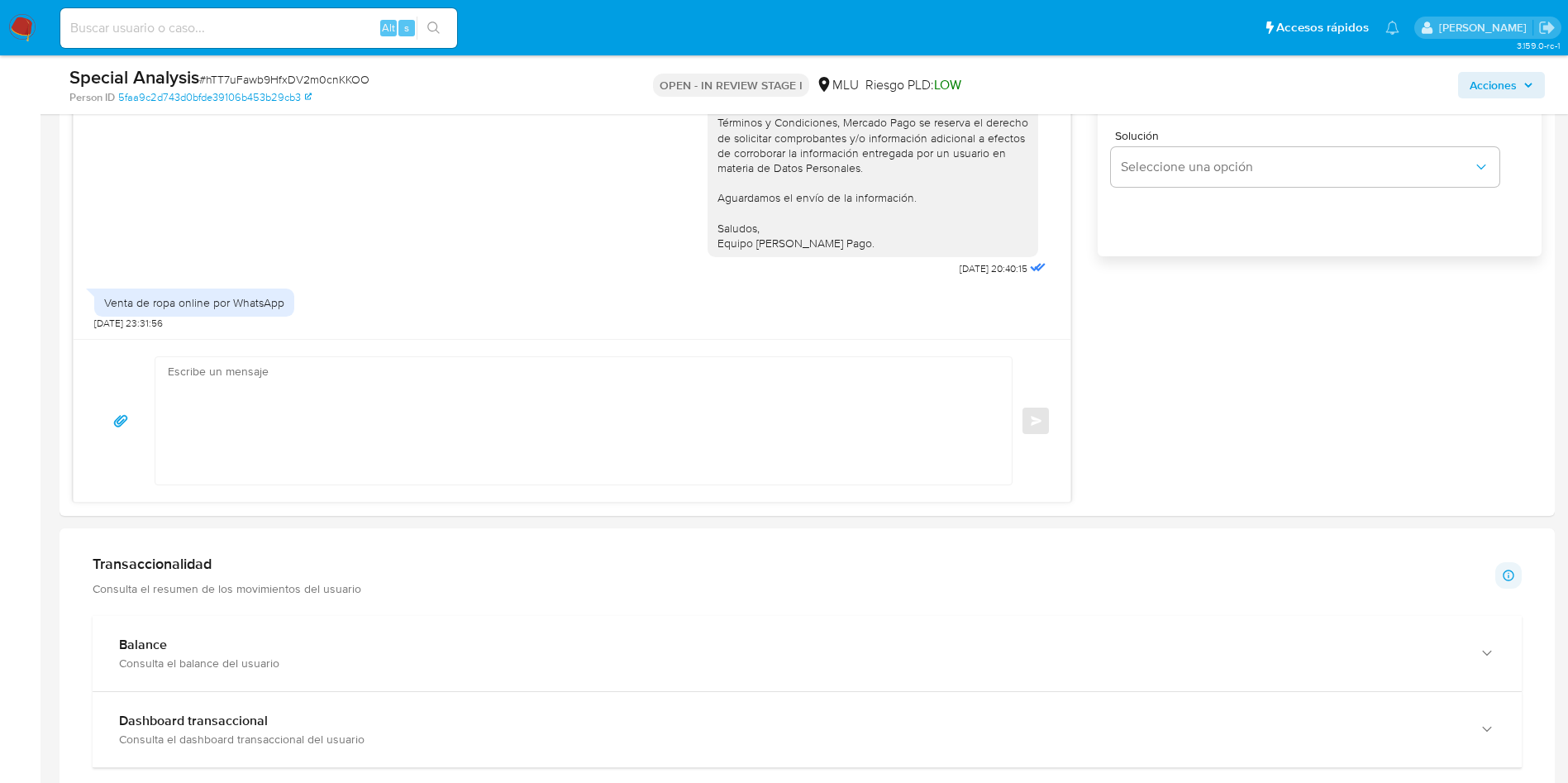
scroll to position [869, 0]
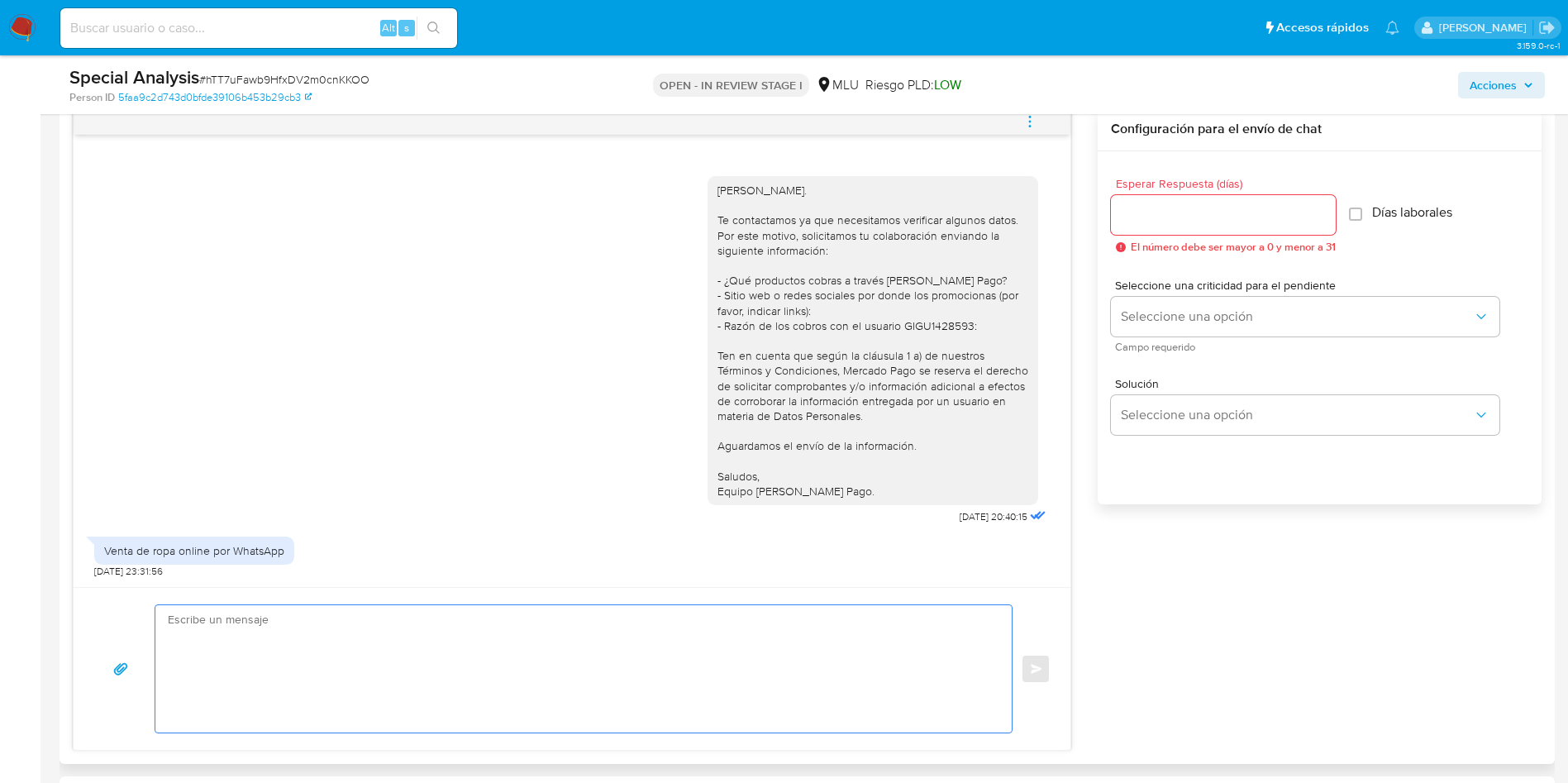
click at [562, 663] on textarea at bounding box center [579, 669] width 823 height 127
click at [514, 657] on textarea at bounding box center [579, 669] width 823 height 127
click at [509, 658] on textarea at bounding box center [579, 669] width 823 height 127
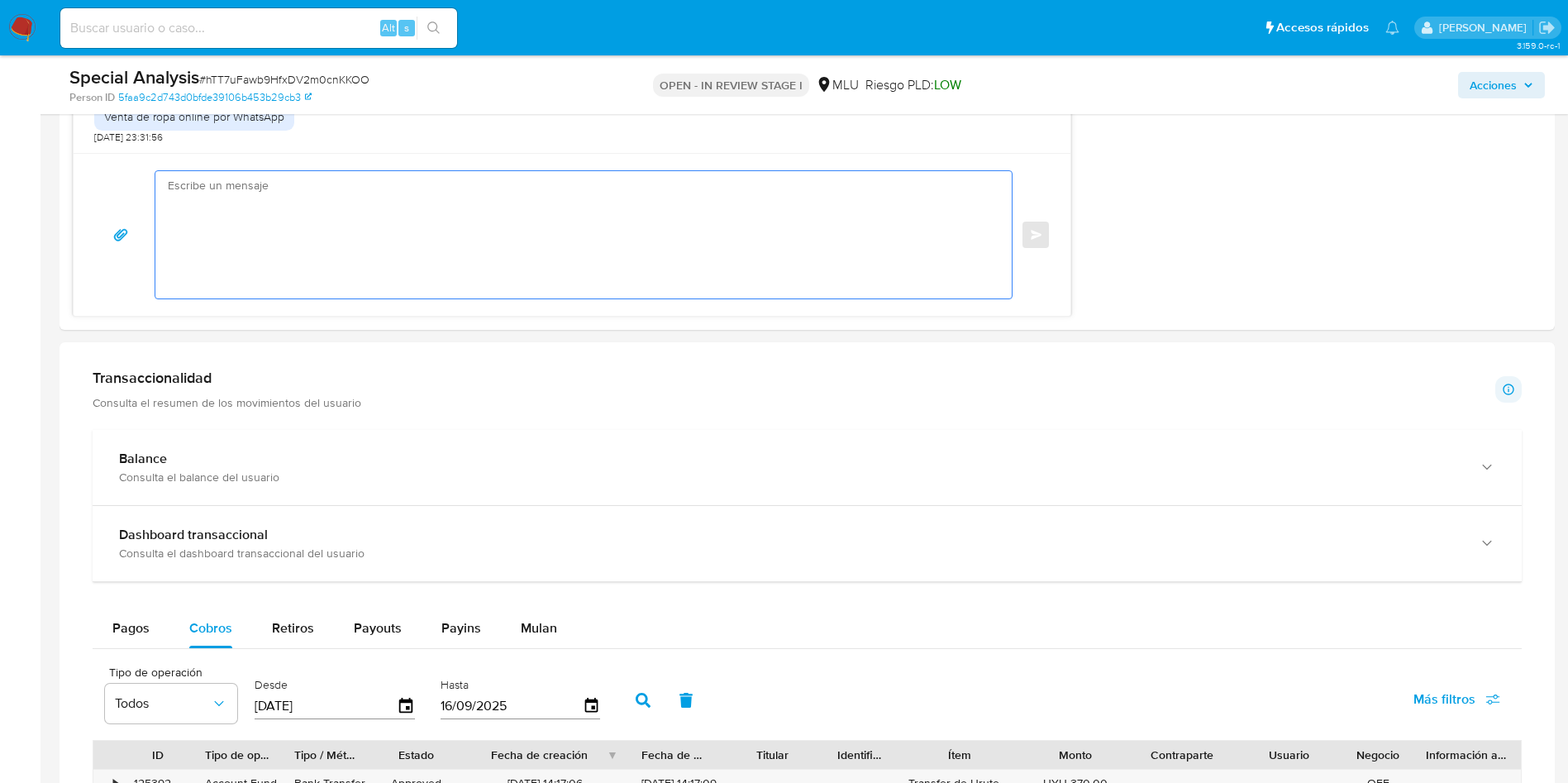
scroll to position [1612, 0]
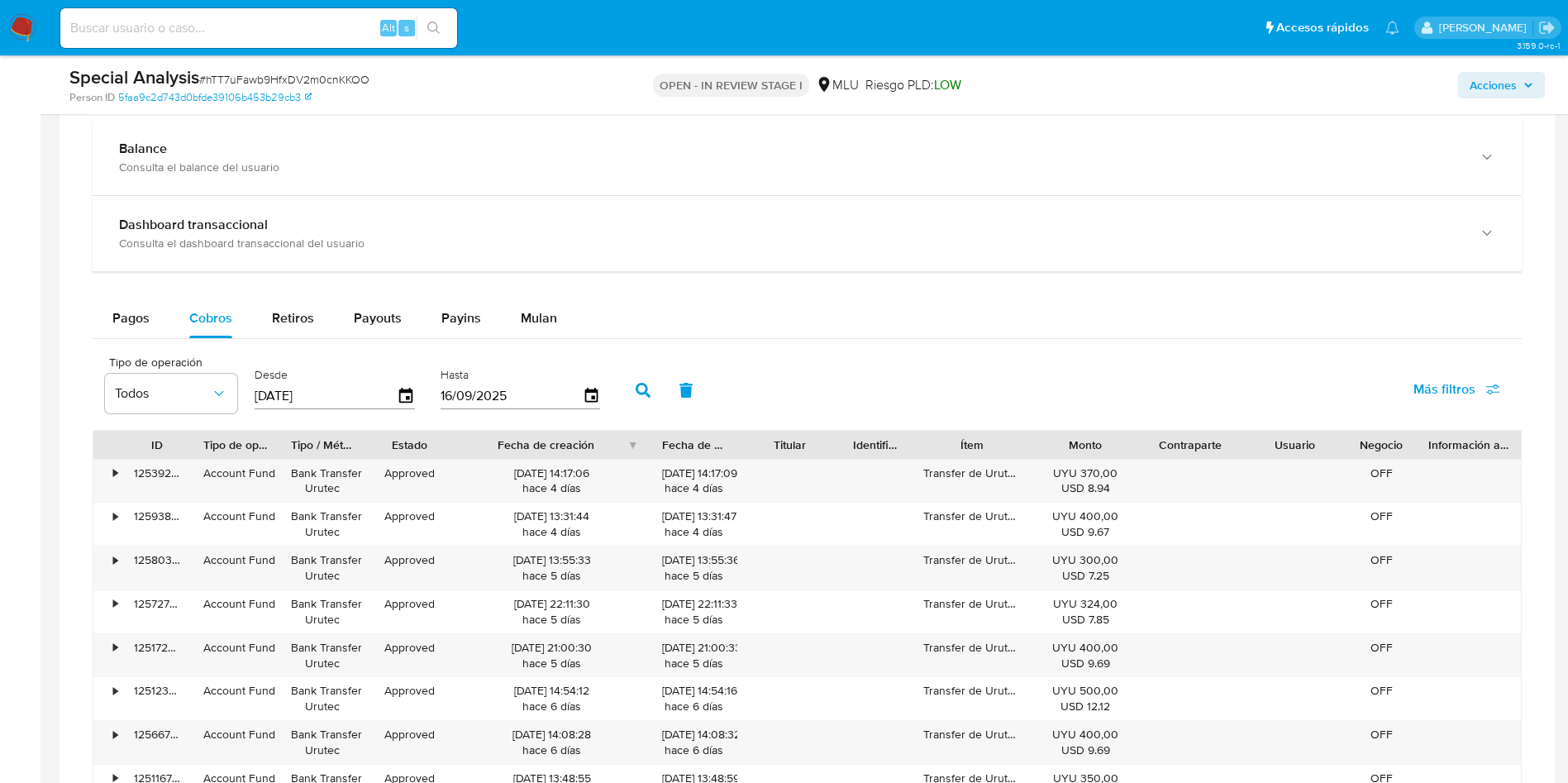
drag, startPoint x: 618, startPoint y: 446, endPoint x: 647, endPoint y: 441, distance: 29.4
click at [647, 441] on div at bounding box center [651, 444] width 30 height 29
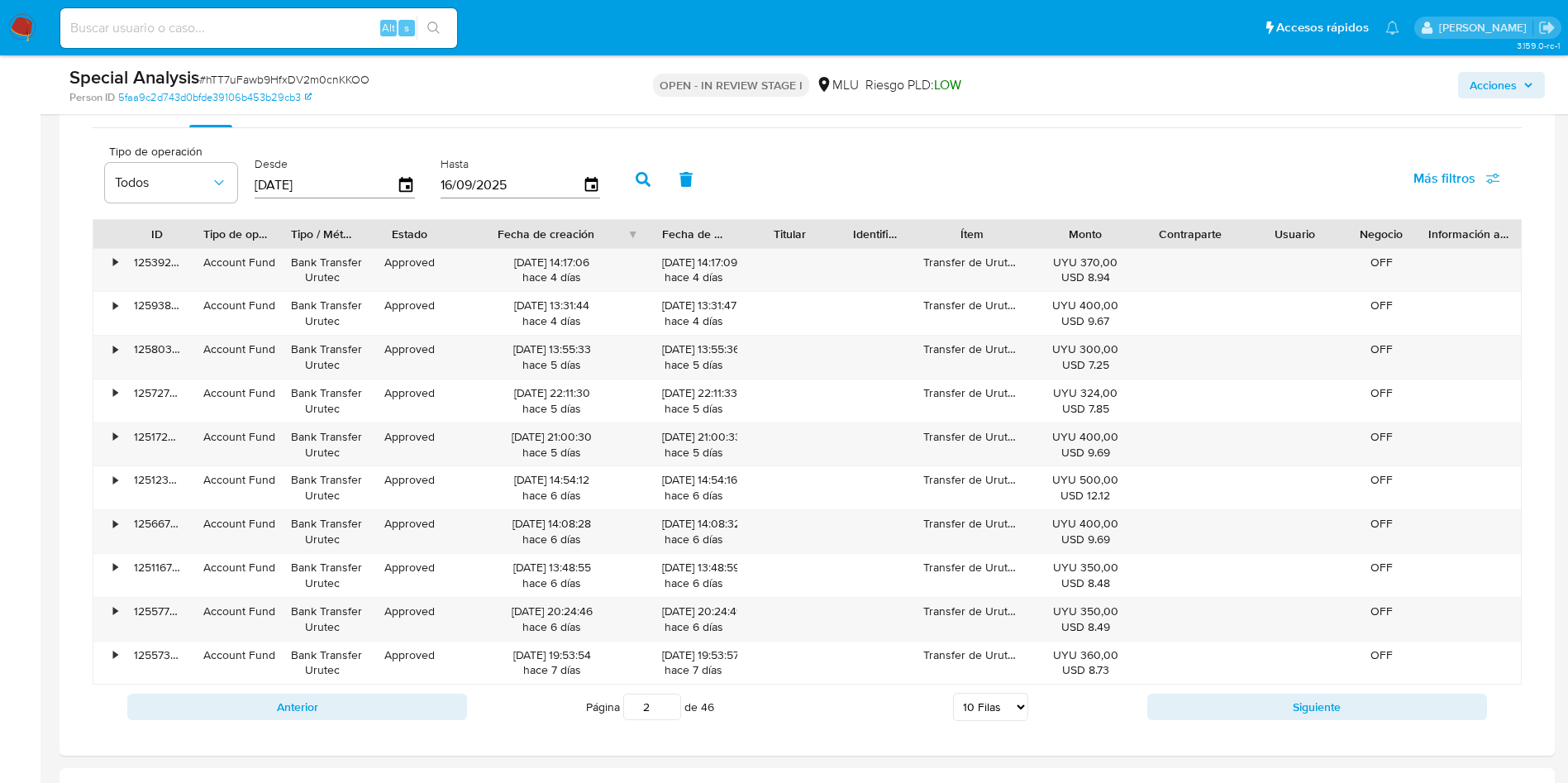
scroll to position [1860, 0]
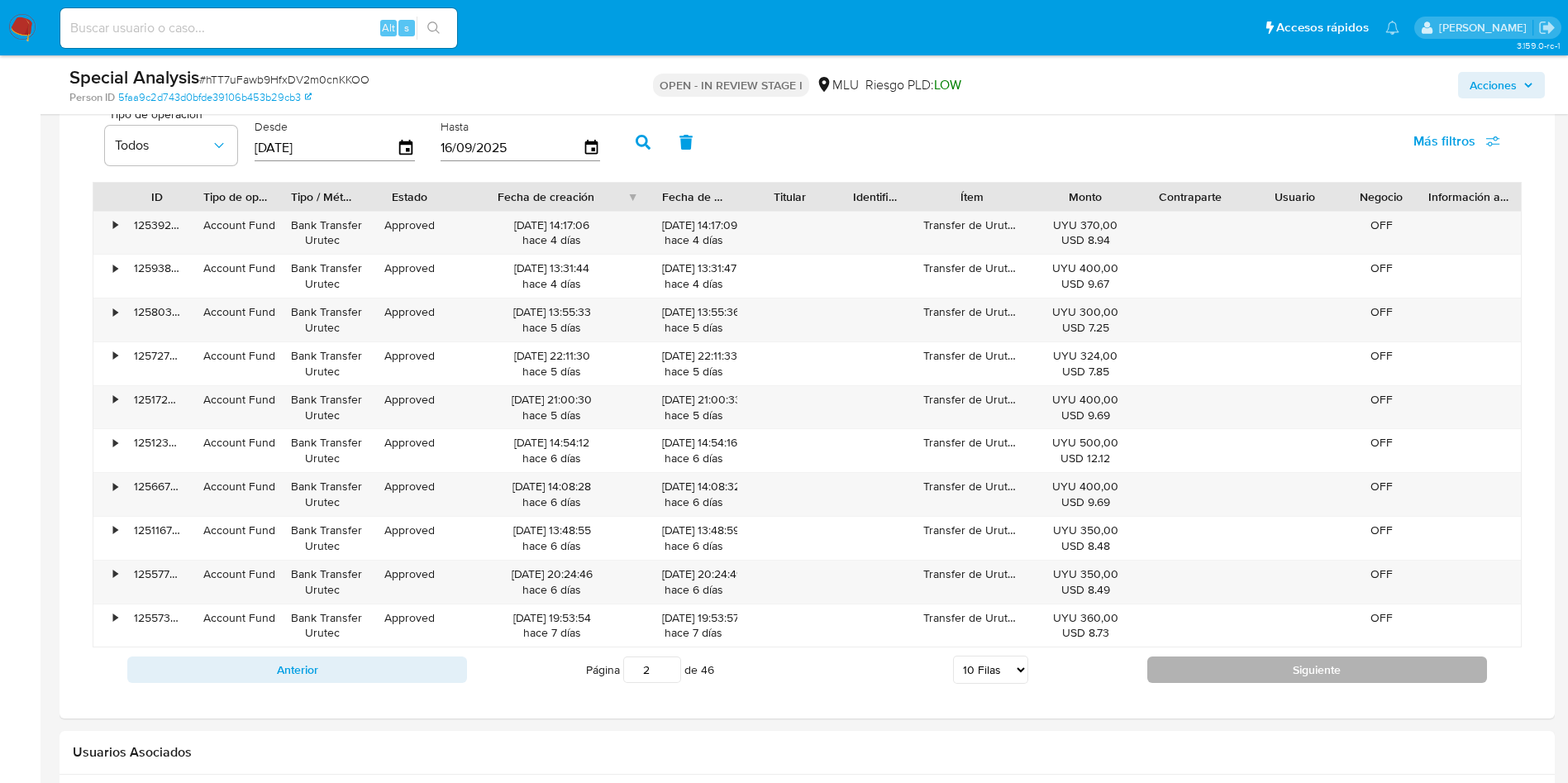
click at [1187, 664] on button "Siguiente" at bounding box center [1316, 670] width 340 height 27
type input "3"
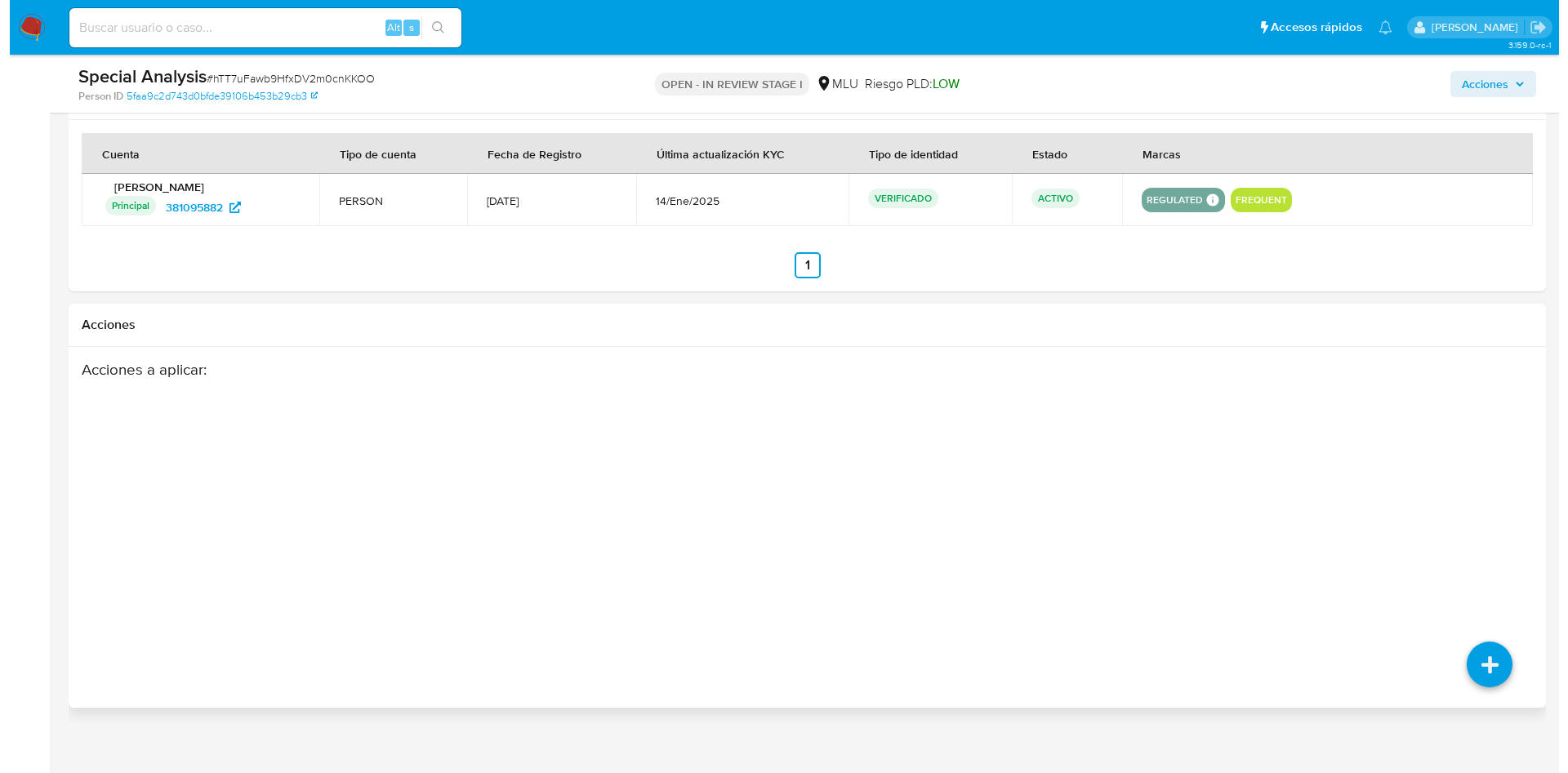
scroll to position [2498, 0]
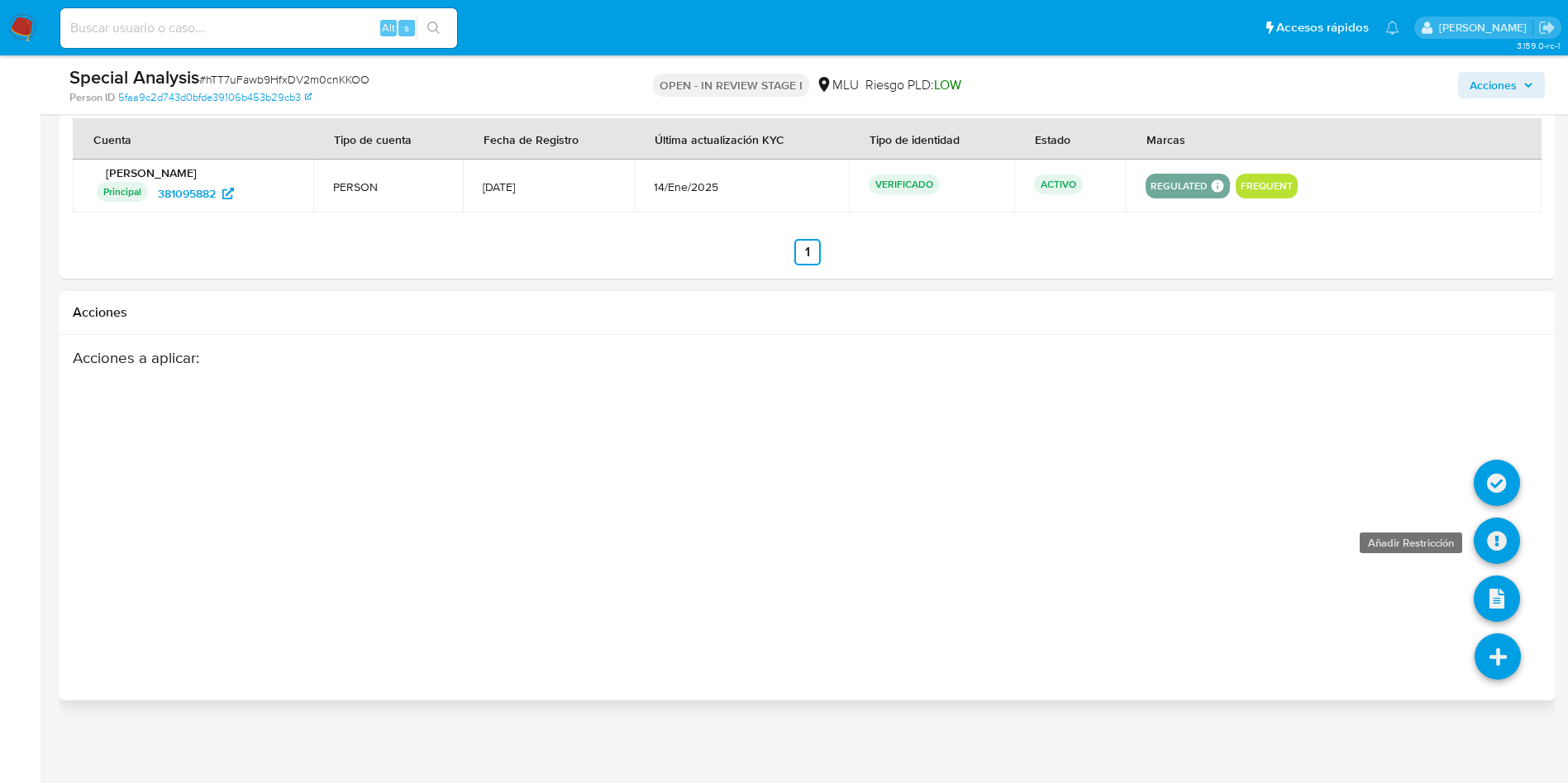
click at [1500, 545] on icon at bounding box center [1496, 541] width 46 height 46
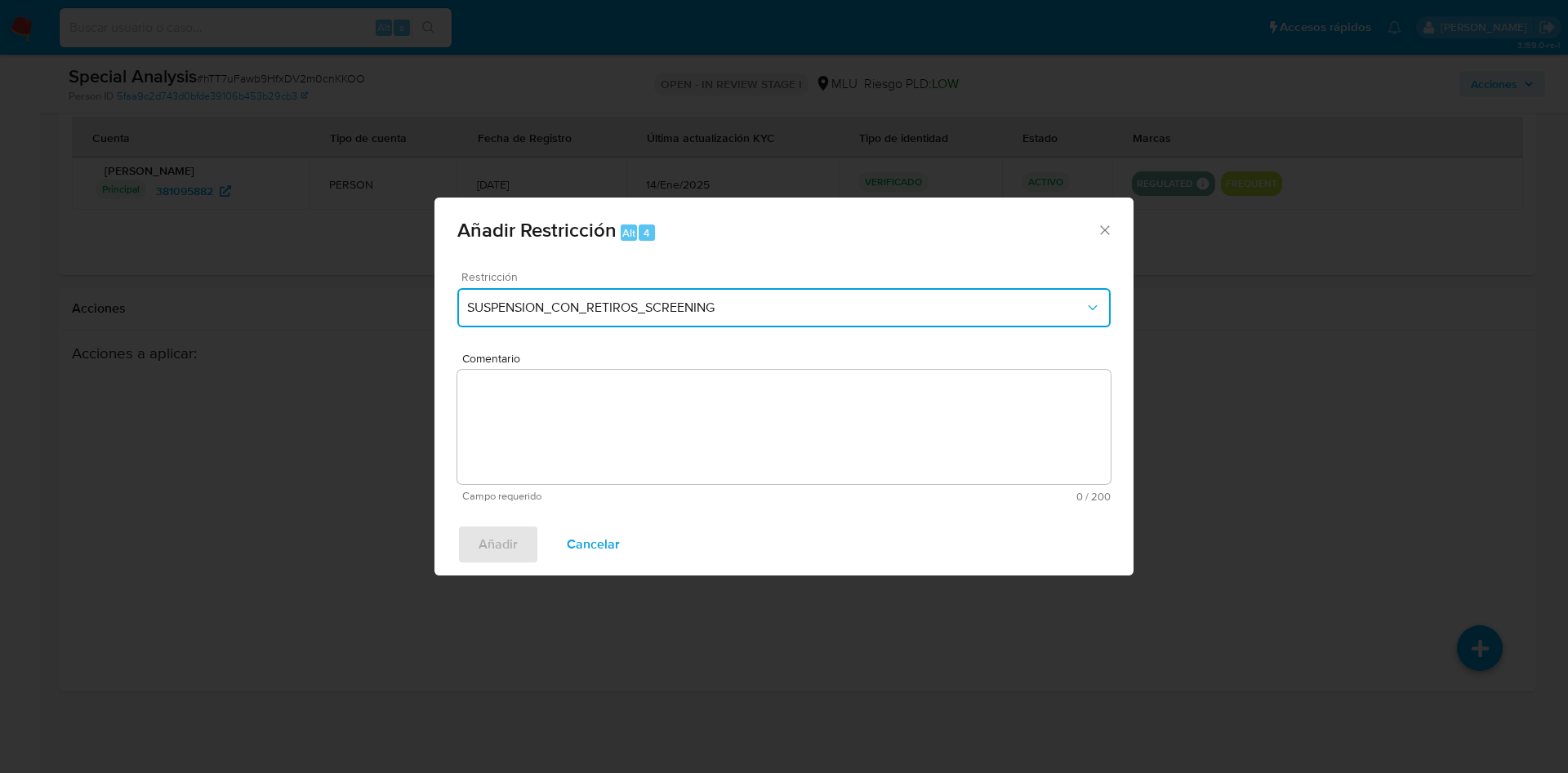
click at [624, 313] on span "SUSPENSION_CON_RETIROS_SCREENING" at bounding box center [775, 307] width 618 height 17
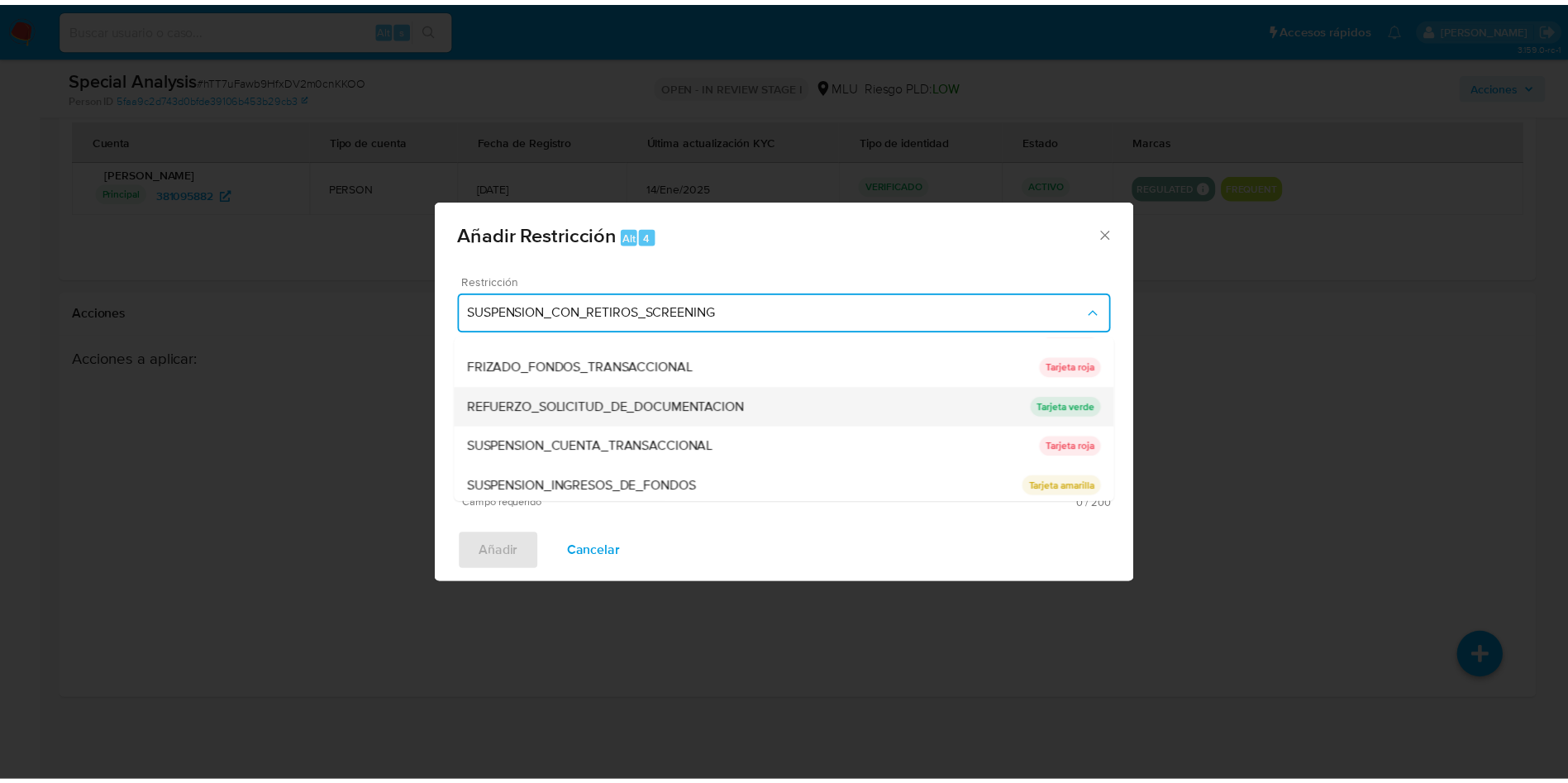
scroll to position [152, 0]
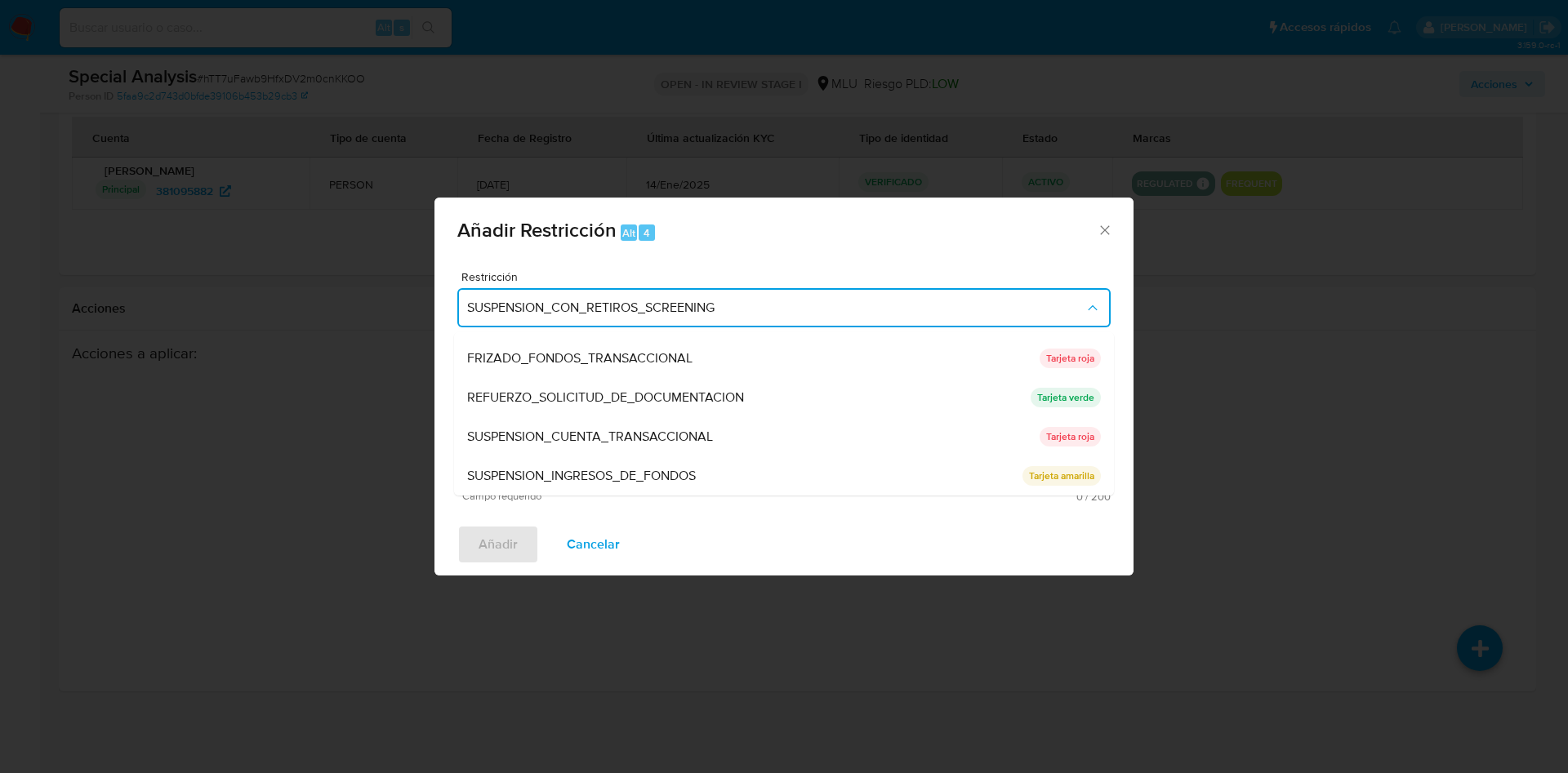
click at [1320, 338] on div "Añadir Restricción Alt 4 Restricción SUSPENSION_CON_RETIROS_SCREENING SUSPENSIO…" at bounding box center [784, 386] width 1568 height 773
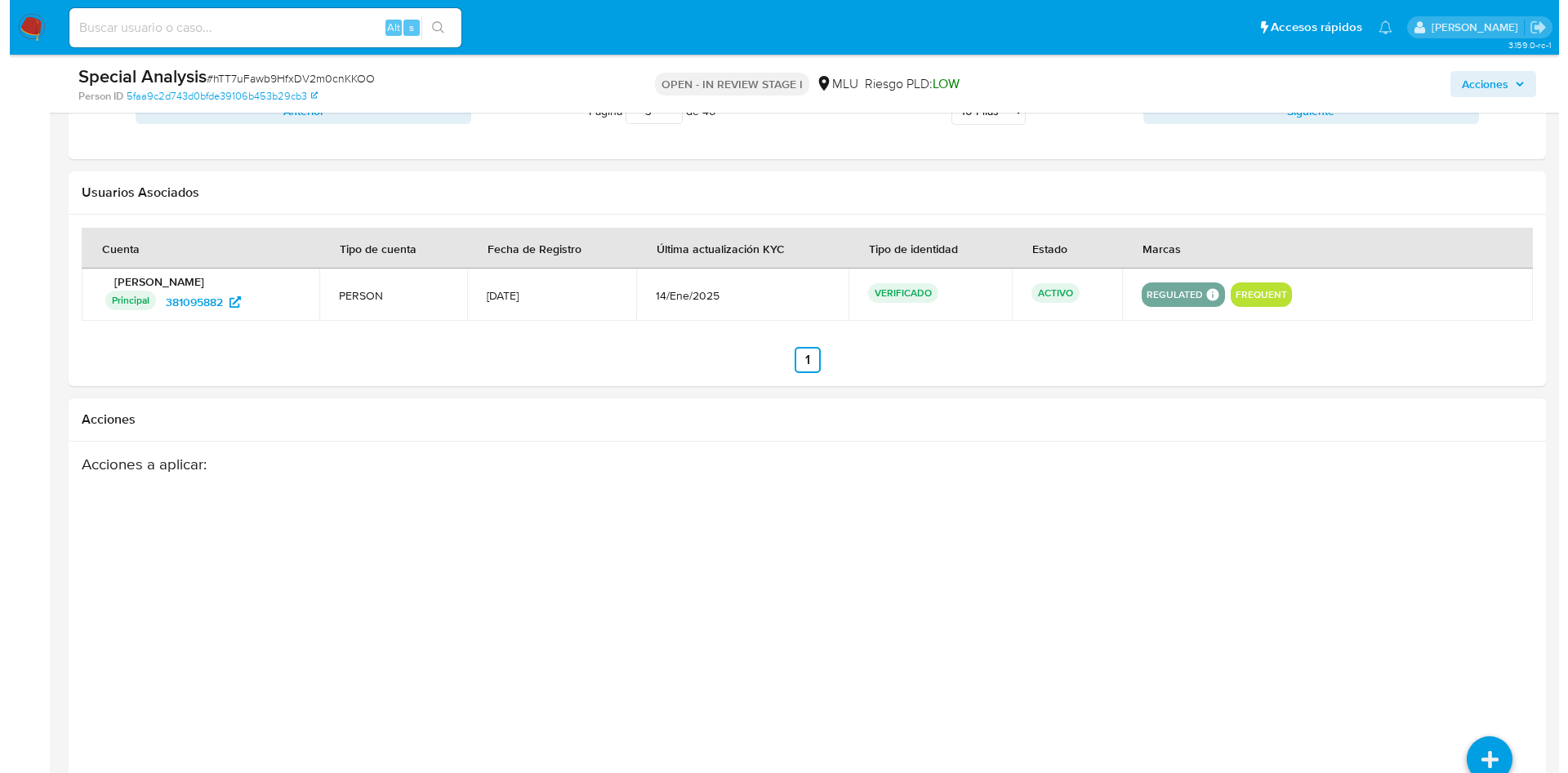
scroll to position [2498, 0]
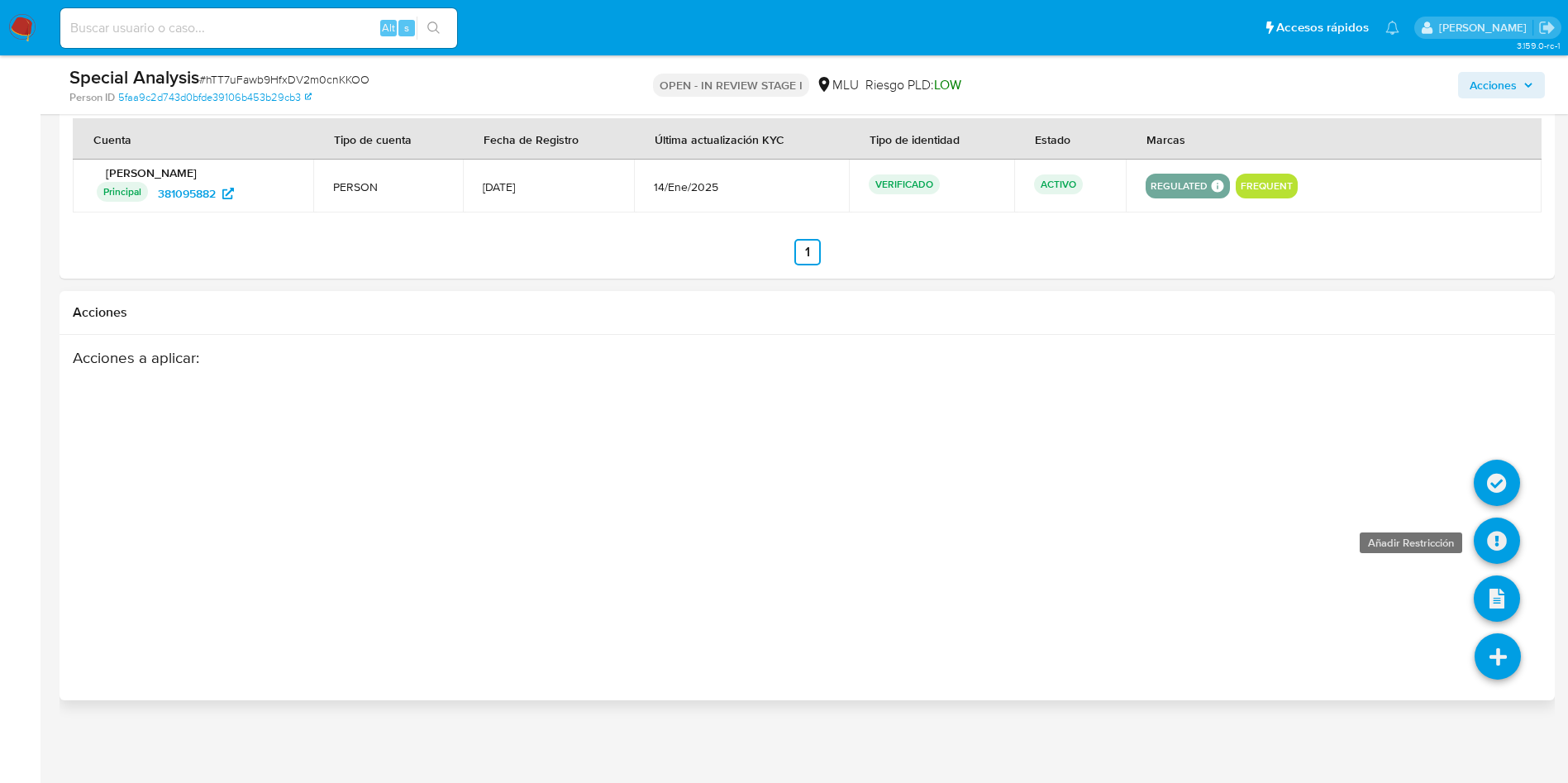
click at [1504, 544] on icon at bounding box center [1496, 541] width 46 height 46
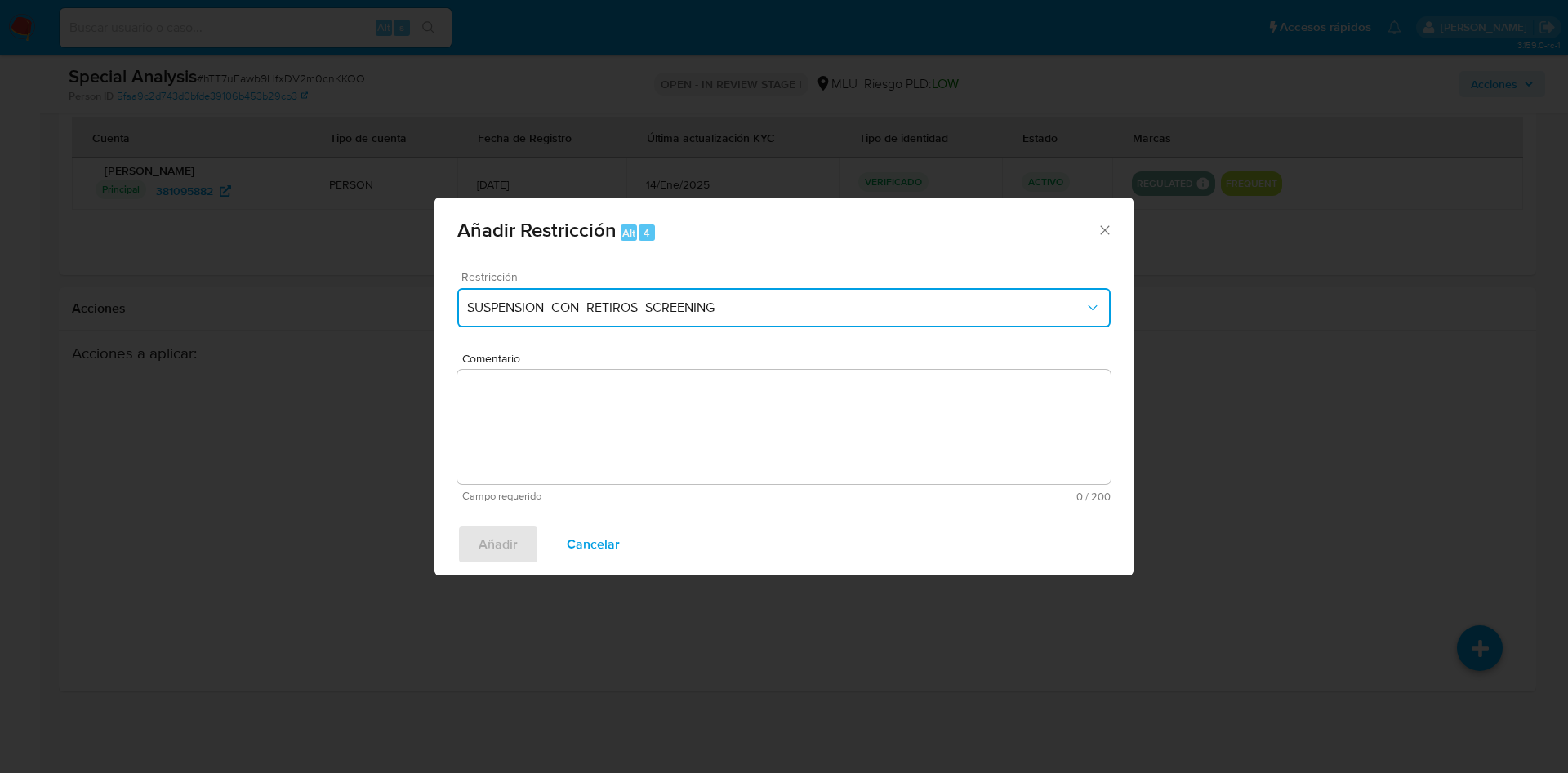
click at [692, 326] on button "SUSPENSION_CON_RETIROS_SCREENING" at bounding box center [784, 307] width 654 height 39
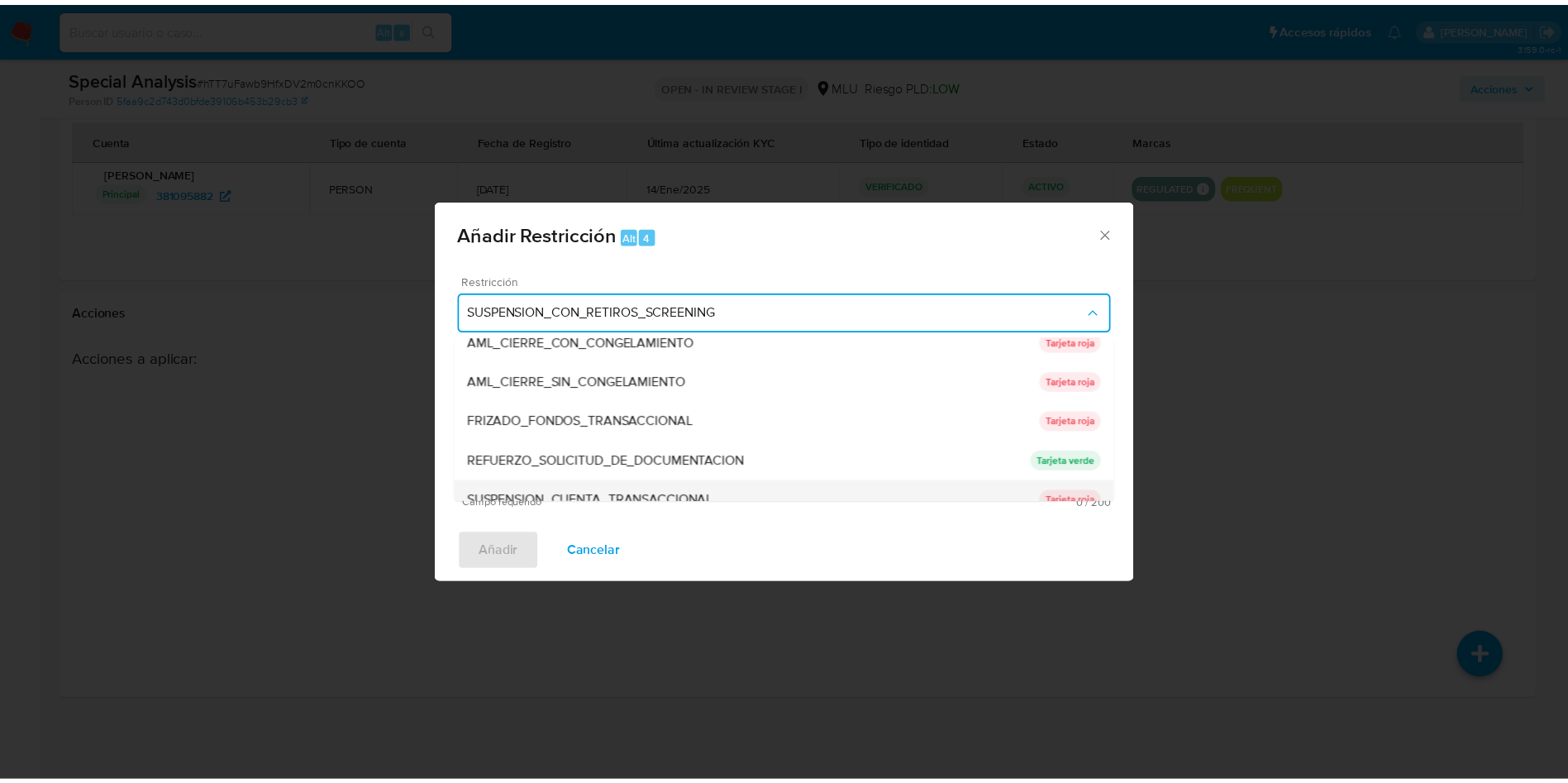
scroll to position [152, 0]
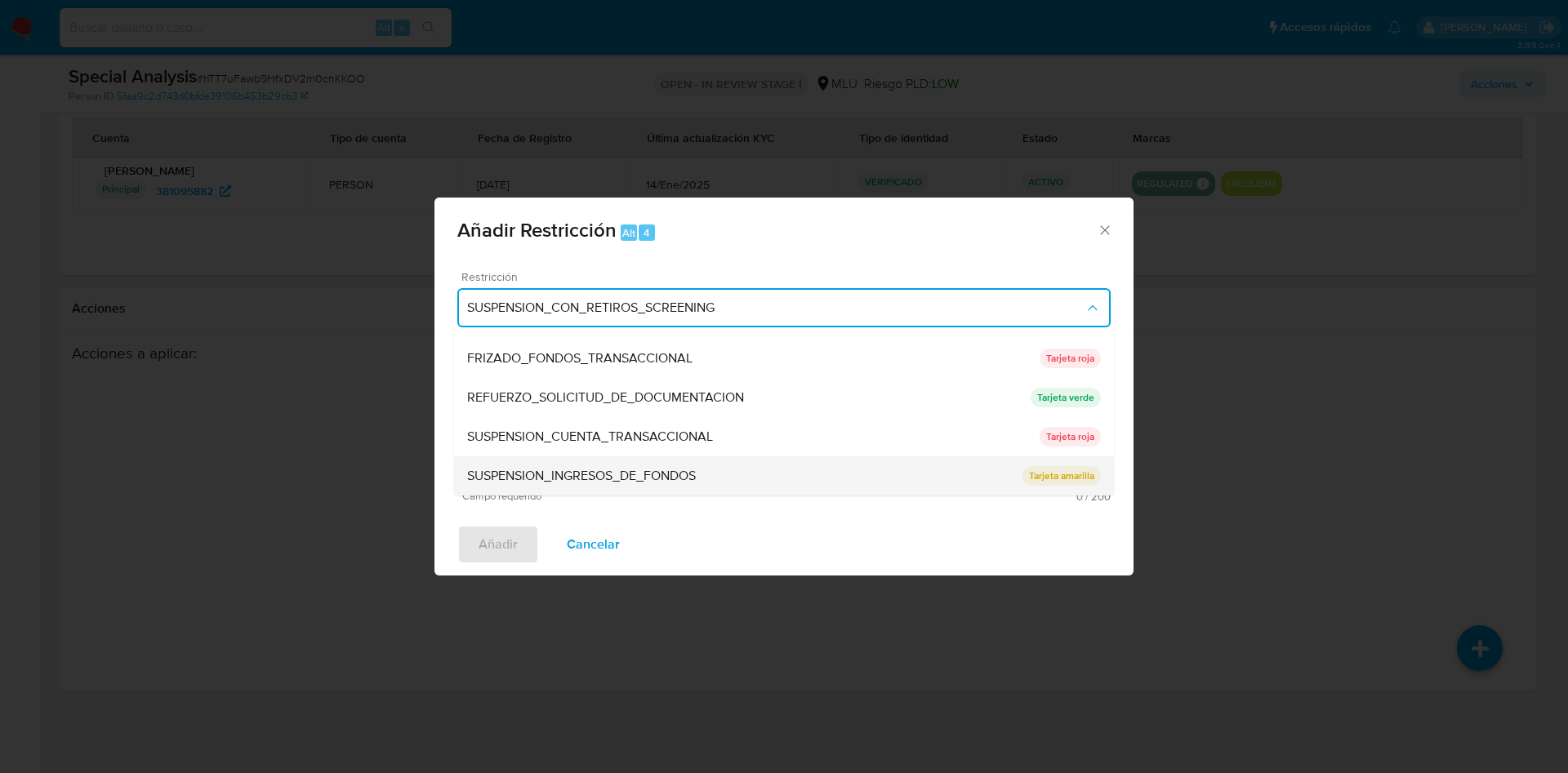
click at [720, 471] on div "SUSPENSION_INGRESOS_DE_FONDOS" at bounding box center [744, 475] width 555 height 39
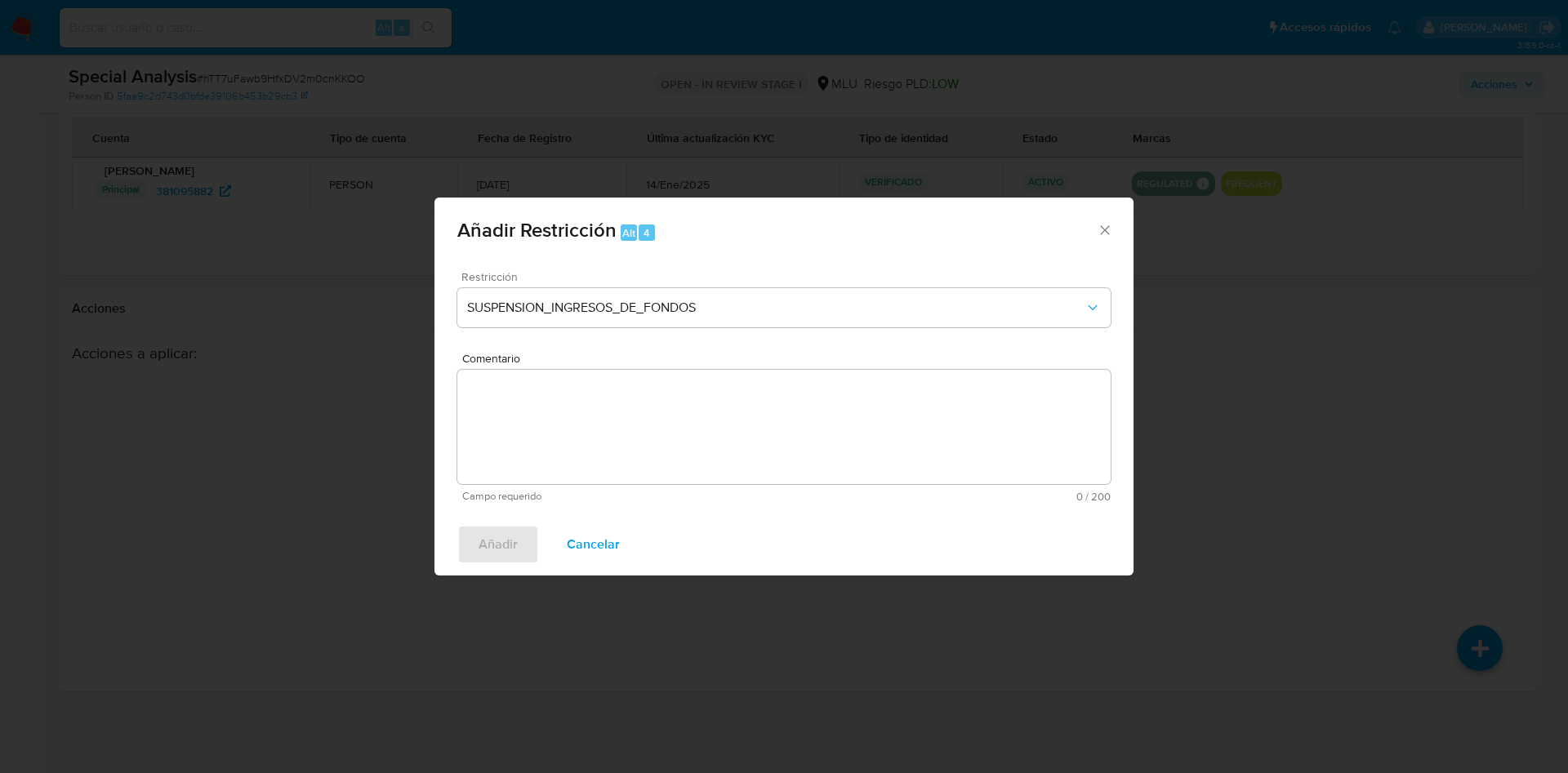
click at [733, 390] on textarea "Comentario" at bounding box center [784, 427] width 654 height 115
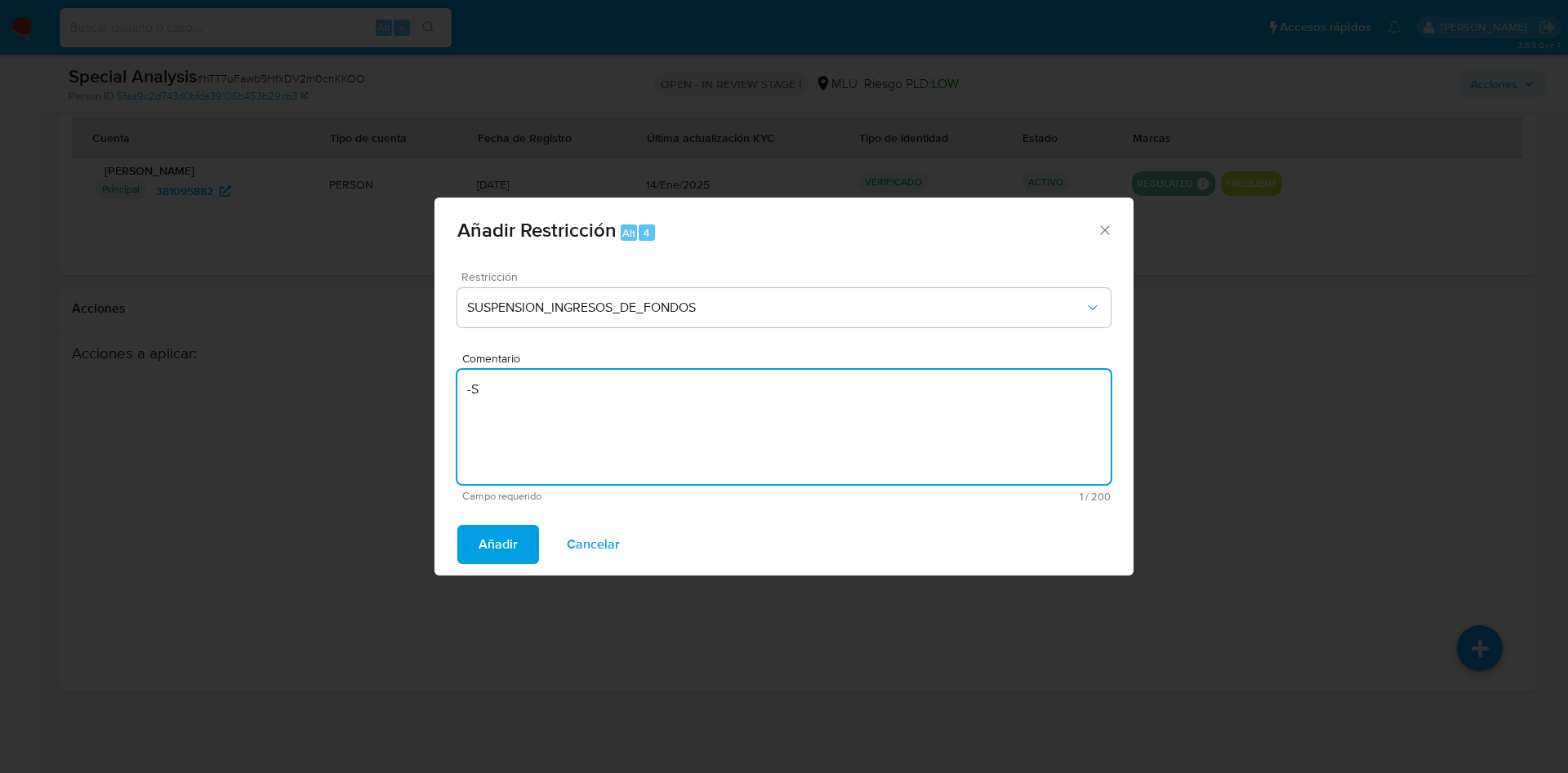
type textarea "-"
type textarea "Se aplica restricción por presunta actividad prohibida"
click at [484, 554] on span "Añadir" at bounding box center [498, 545] width 39 height 36
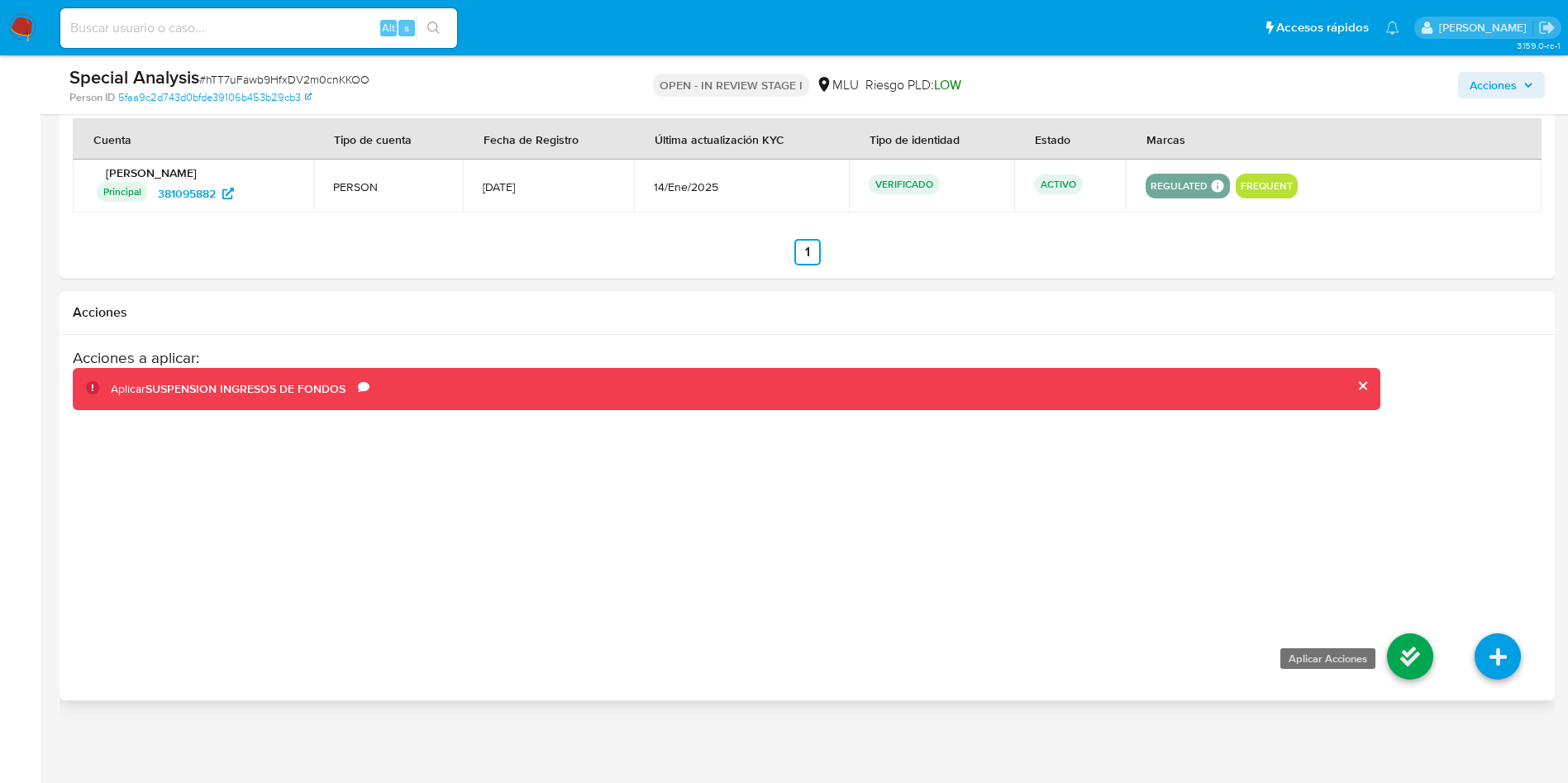
click at [1403, 663] on icon at bounding box center [1410, 656] width 46 height 46
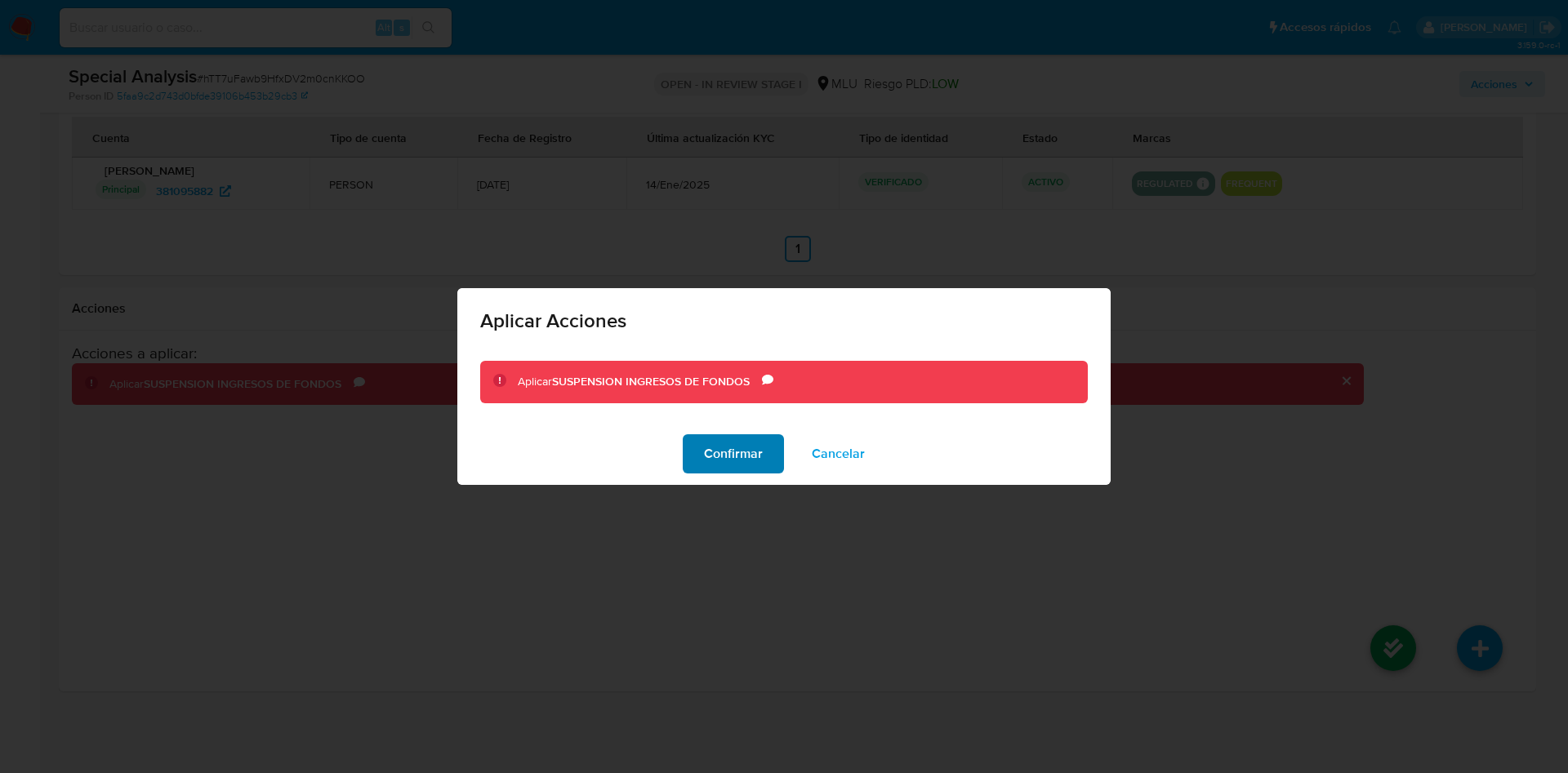
click at [751, 441] on span "Confirmar" at bounding box center [733, 453] width 58 height 36
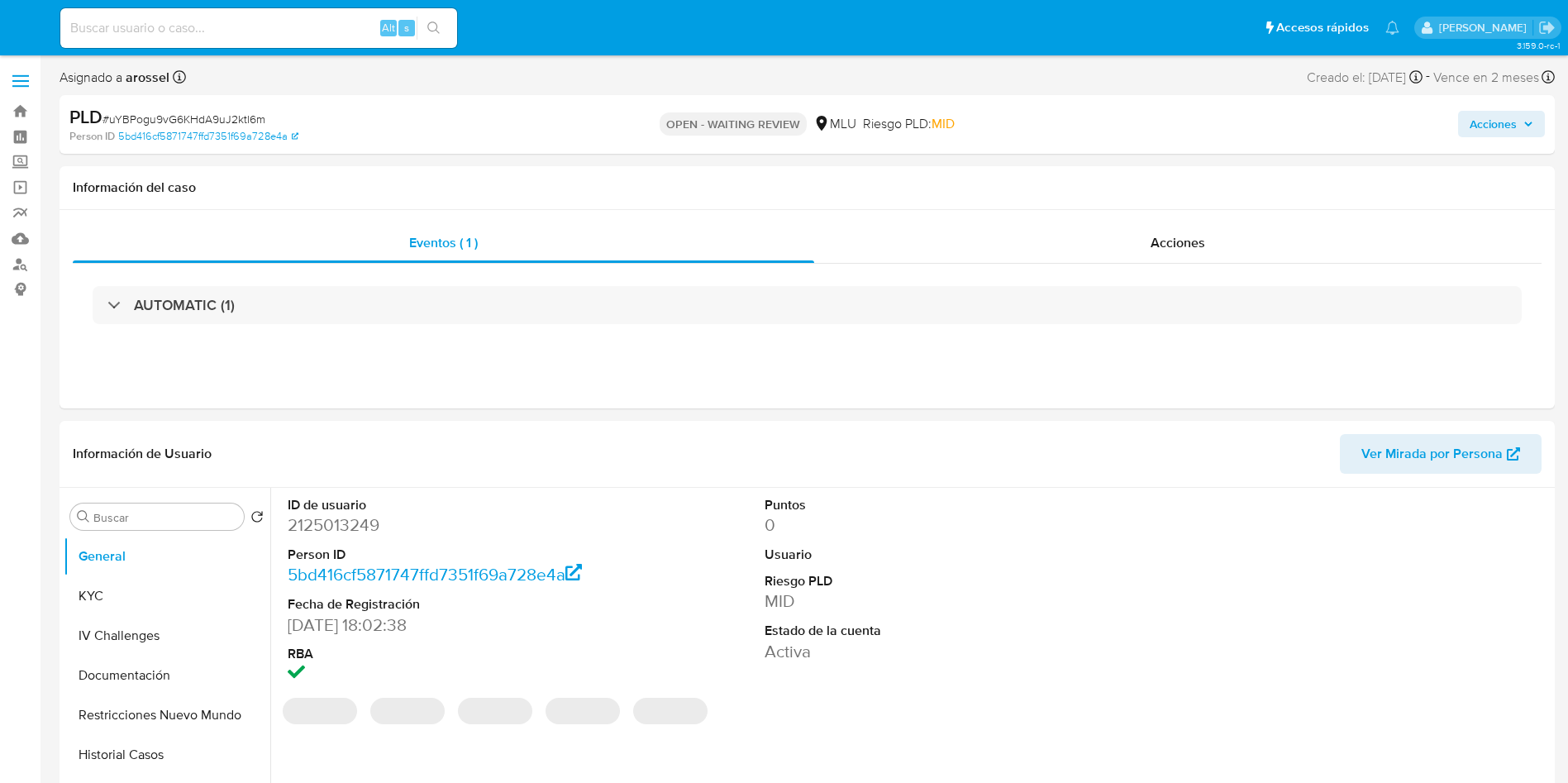
select select "10"
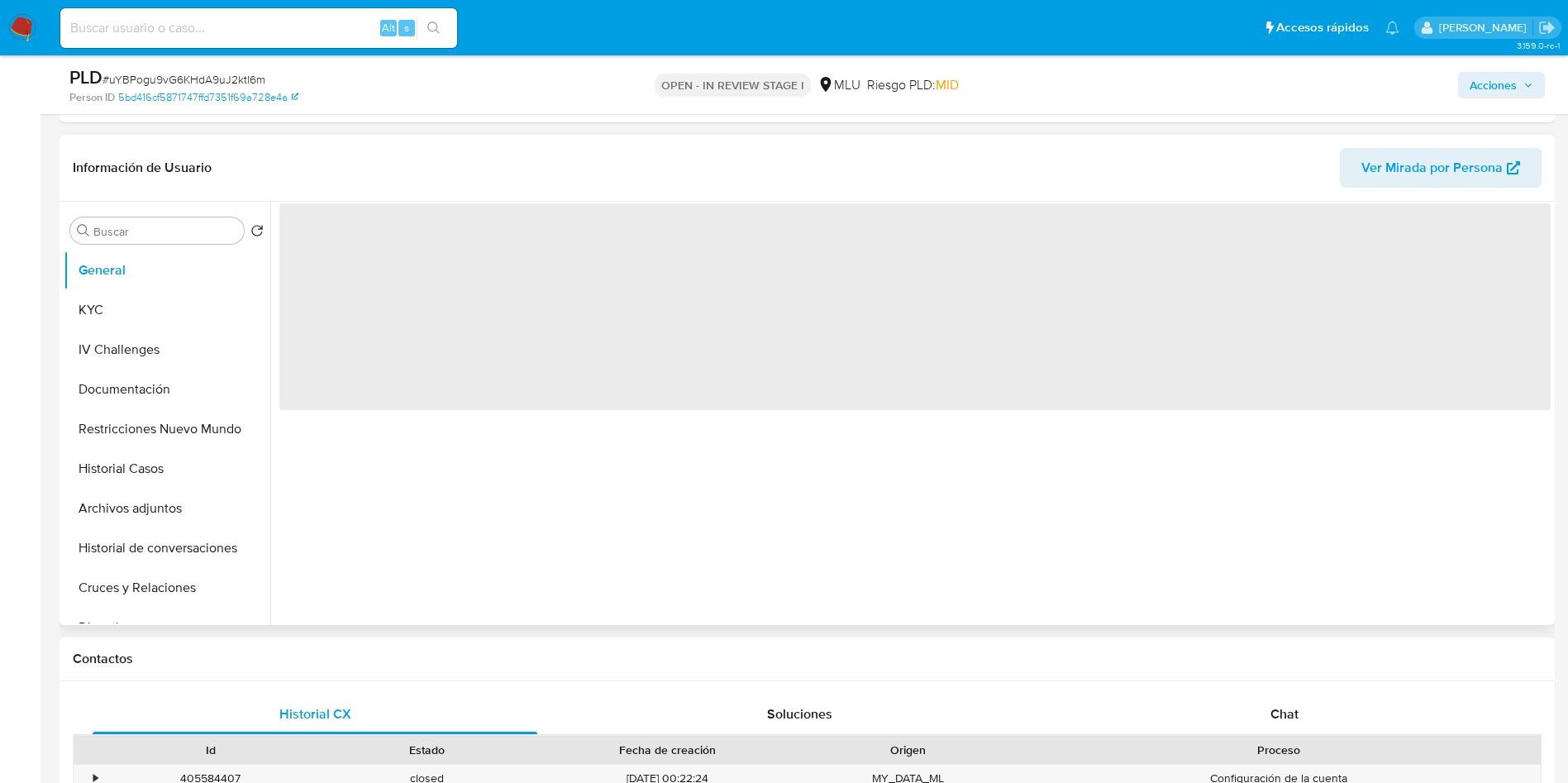
scroll to position [372, 0]
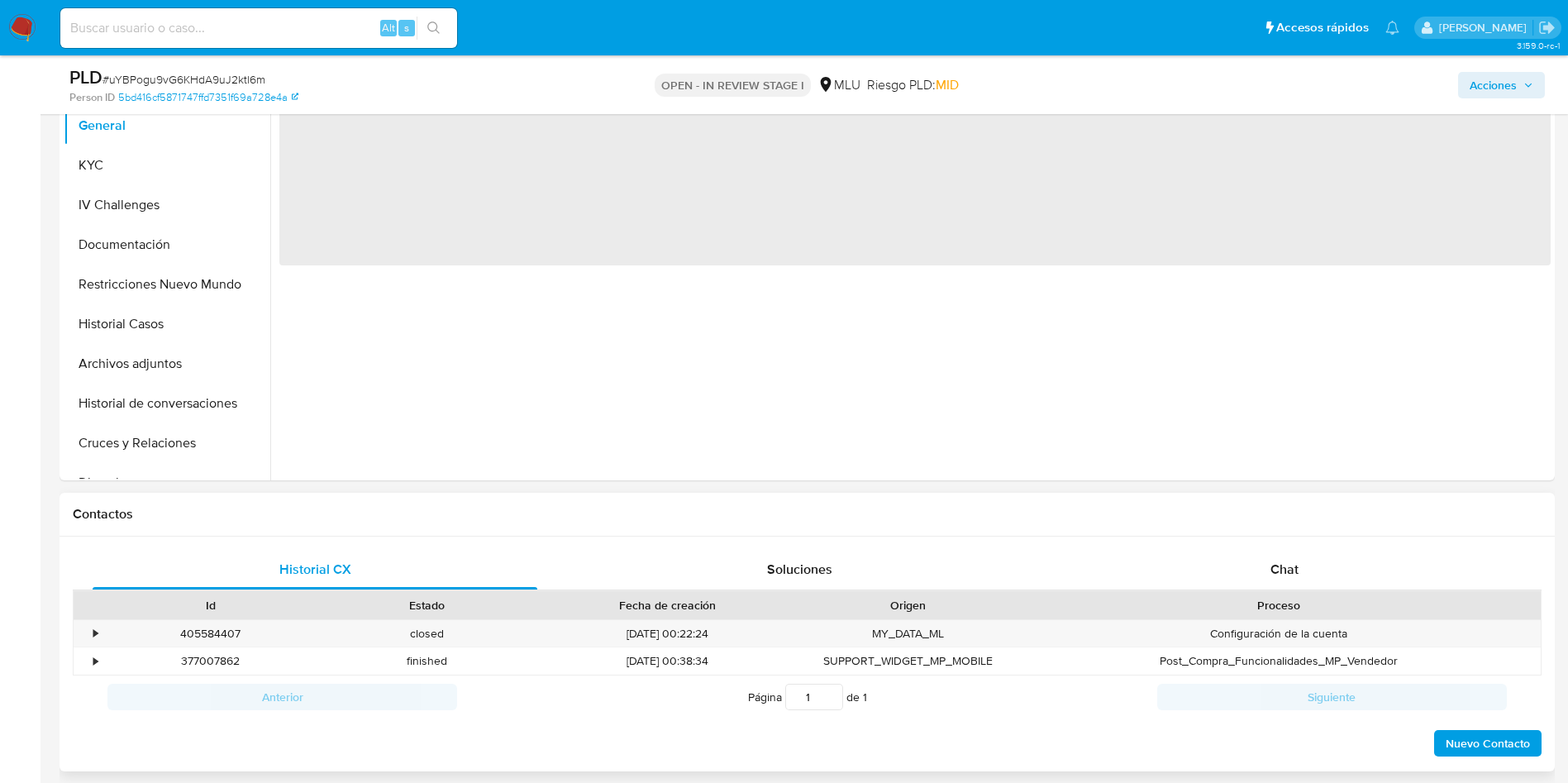
drag, startPoint x: 1321, startPoint y: 559, endPoint x: 1251, endPoint y: 518, distance: 81.1
click at [1317, 559] on div "Chat" at bounding box center [1285, 569] width 445 height 39
select select "10"
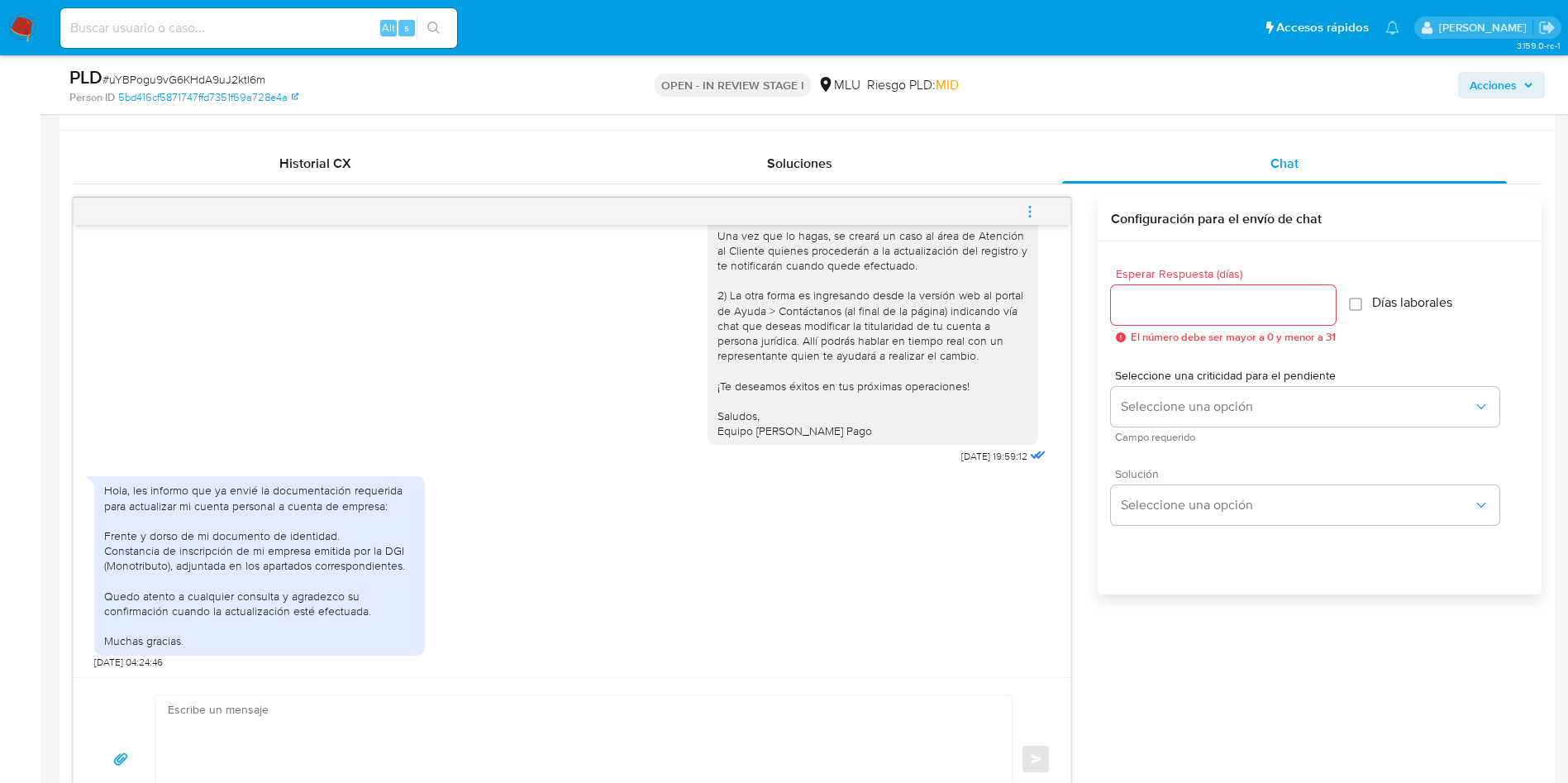
scroll to position [745, 0]
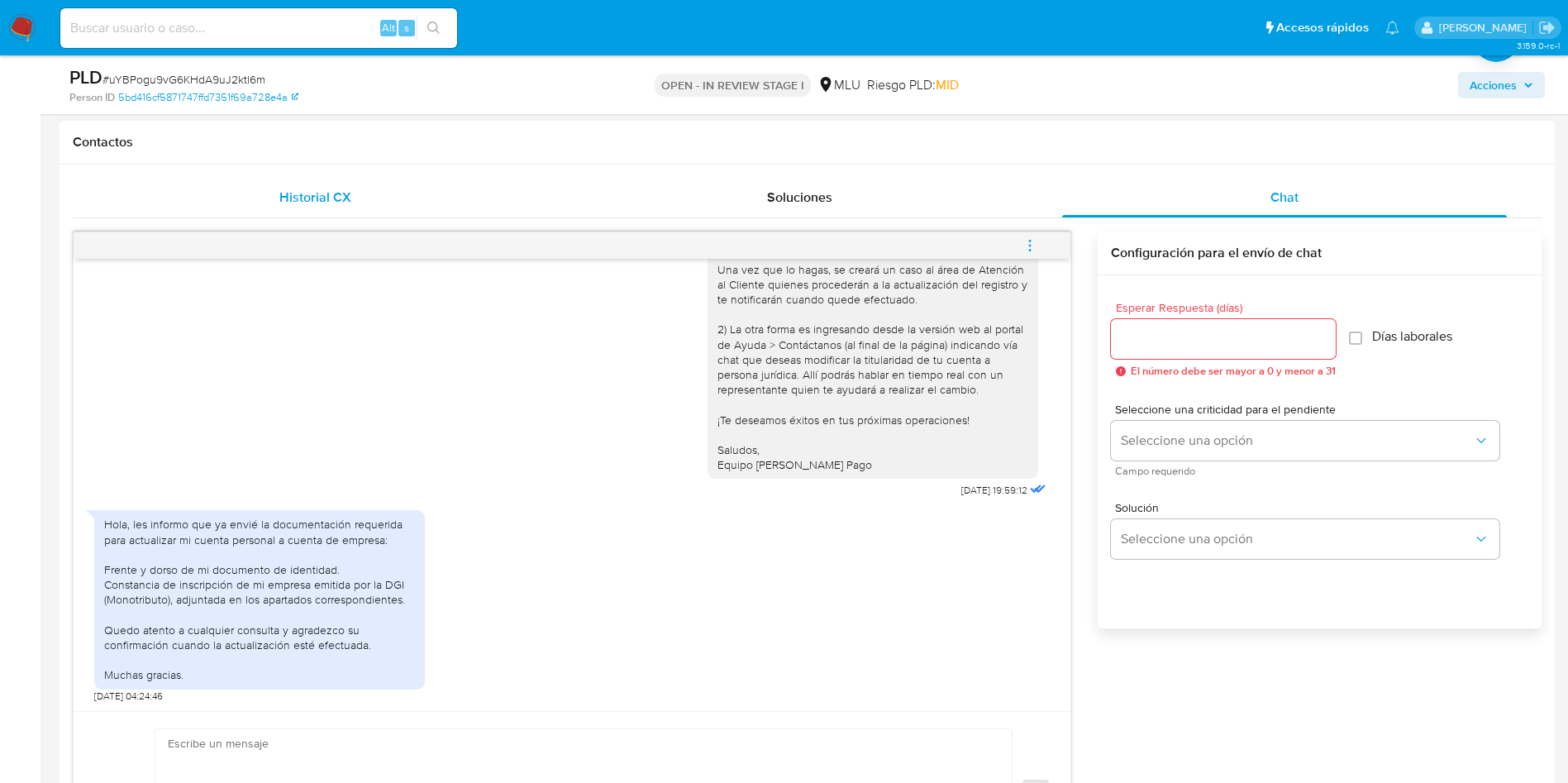
click at [333, 180] on div "Historial CX" at bounding box center [315, 198] width 445 height 39
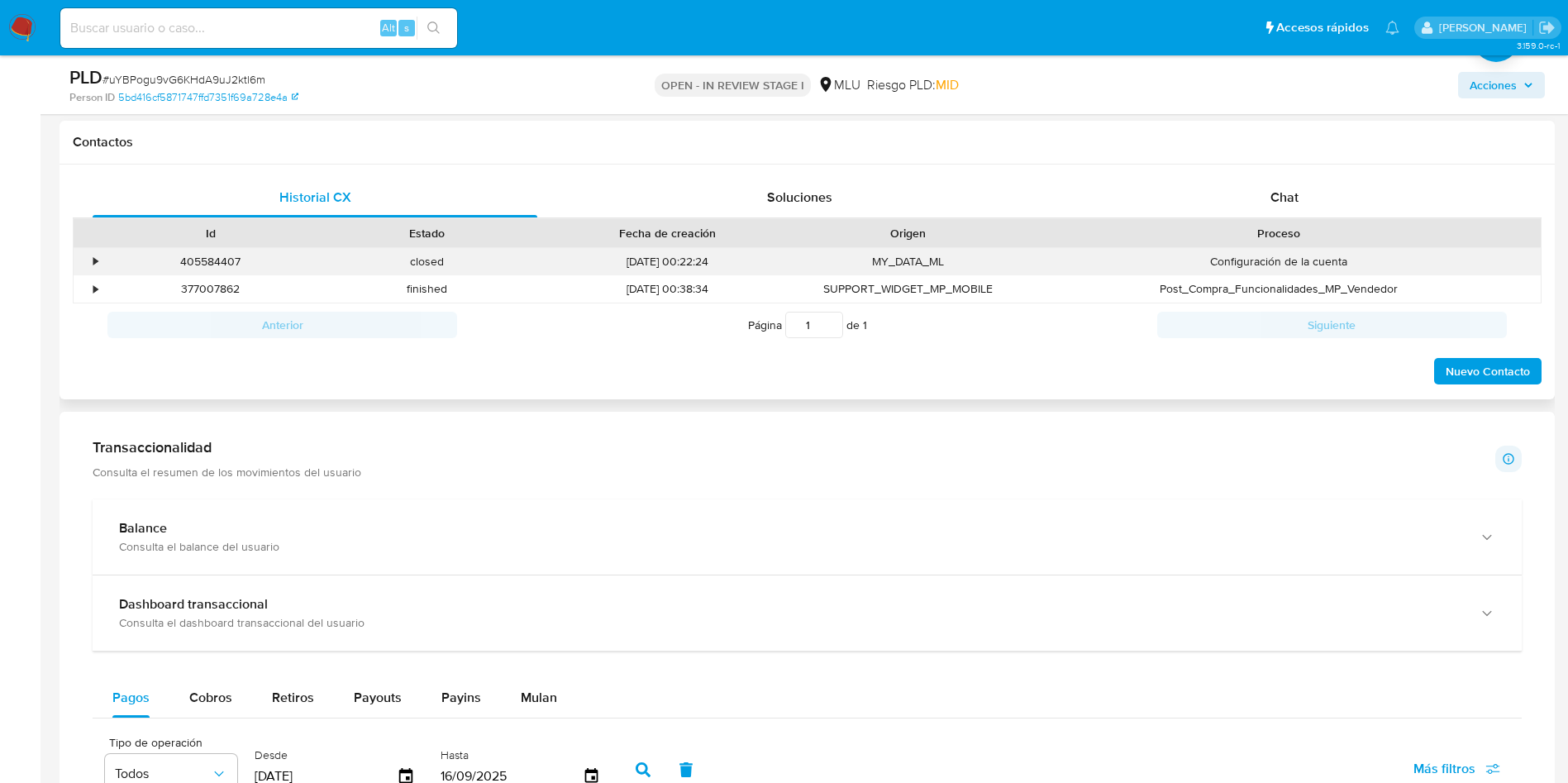
drag, startPoint x: 94, startPoint y: 258, endPoint x: 188, endPoint y: 247, distance: 94.6
click at [94, 255] on div "•" at bounding box center [95, 262] width 4 height 16
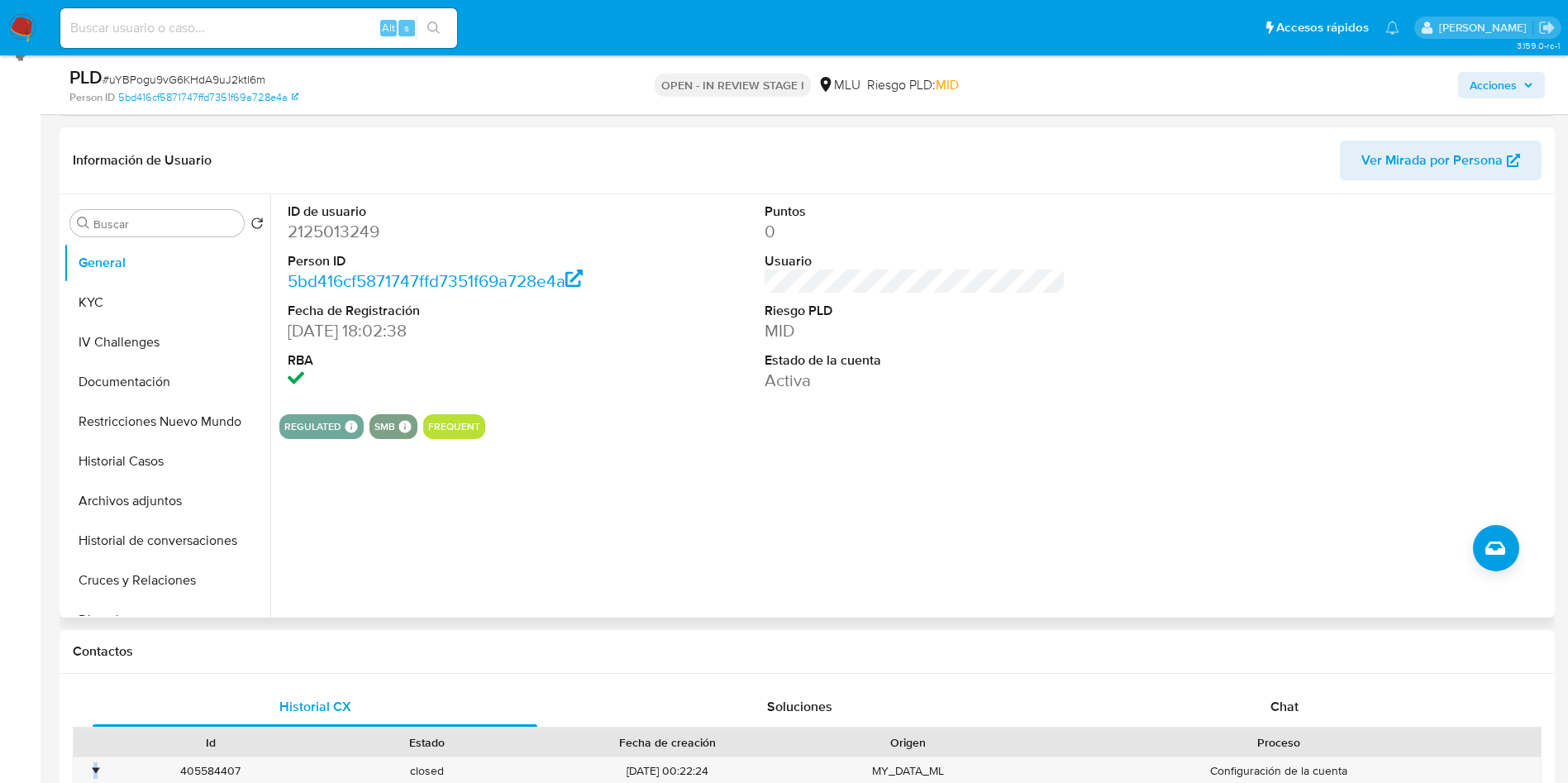
scroll to position [124, 0]
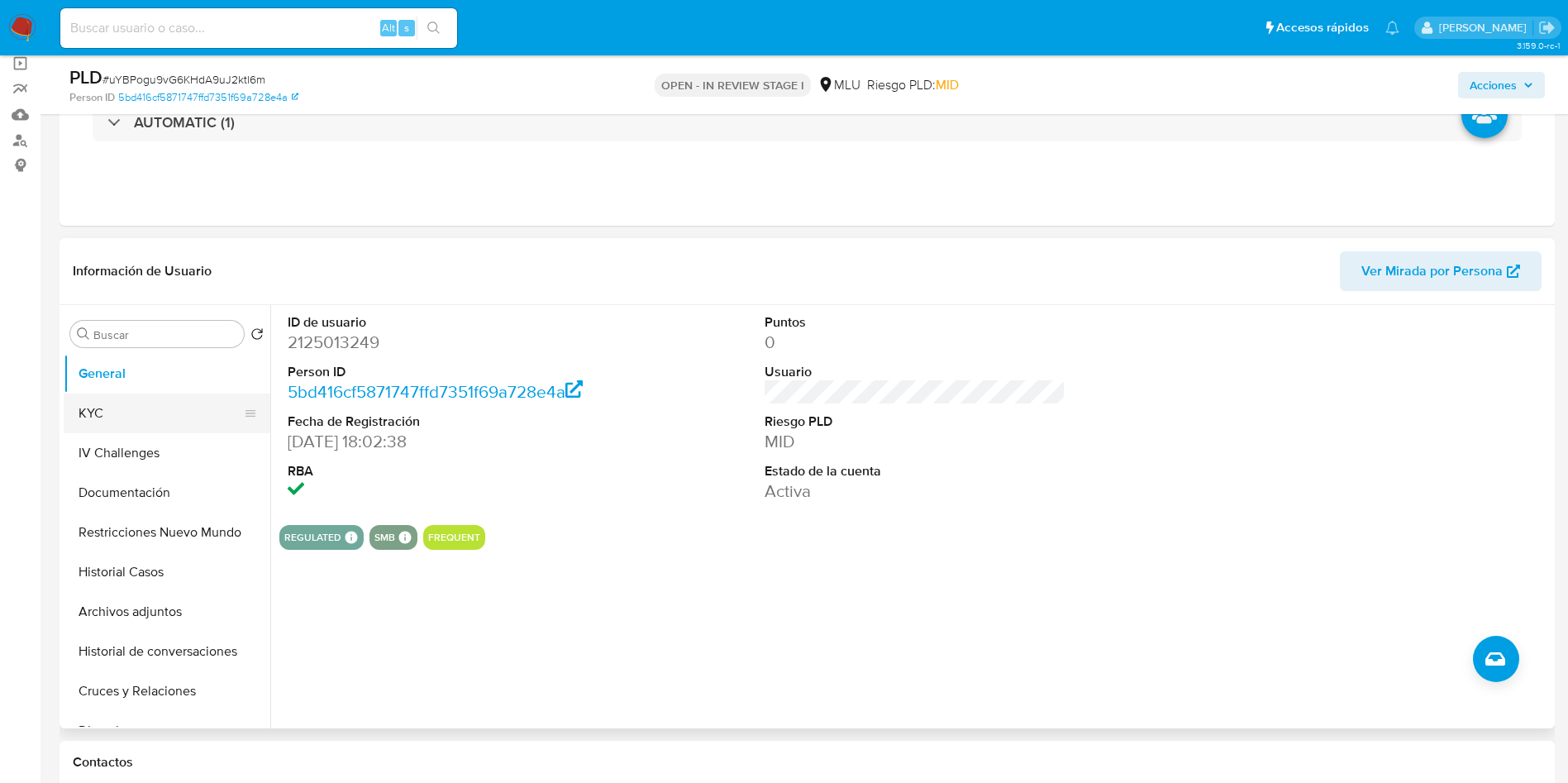
click at [149, 407] on button "KYC" at bounding box center [160, 414] width 193 height 39
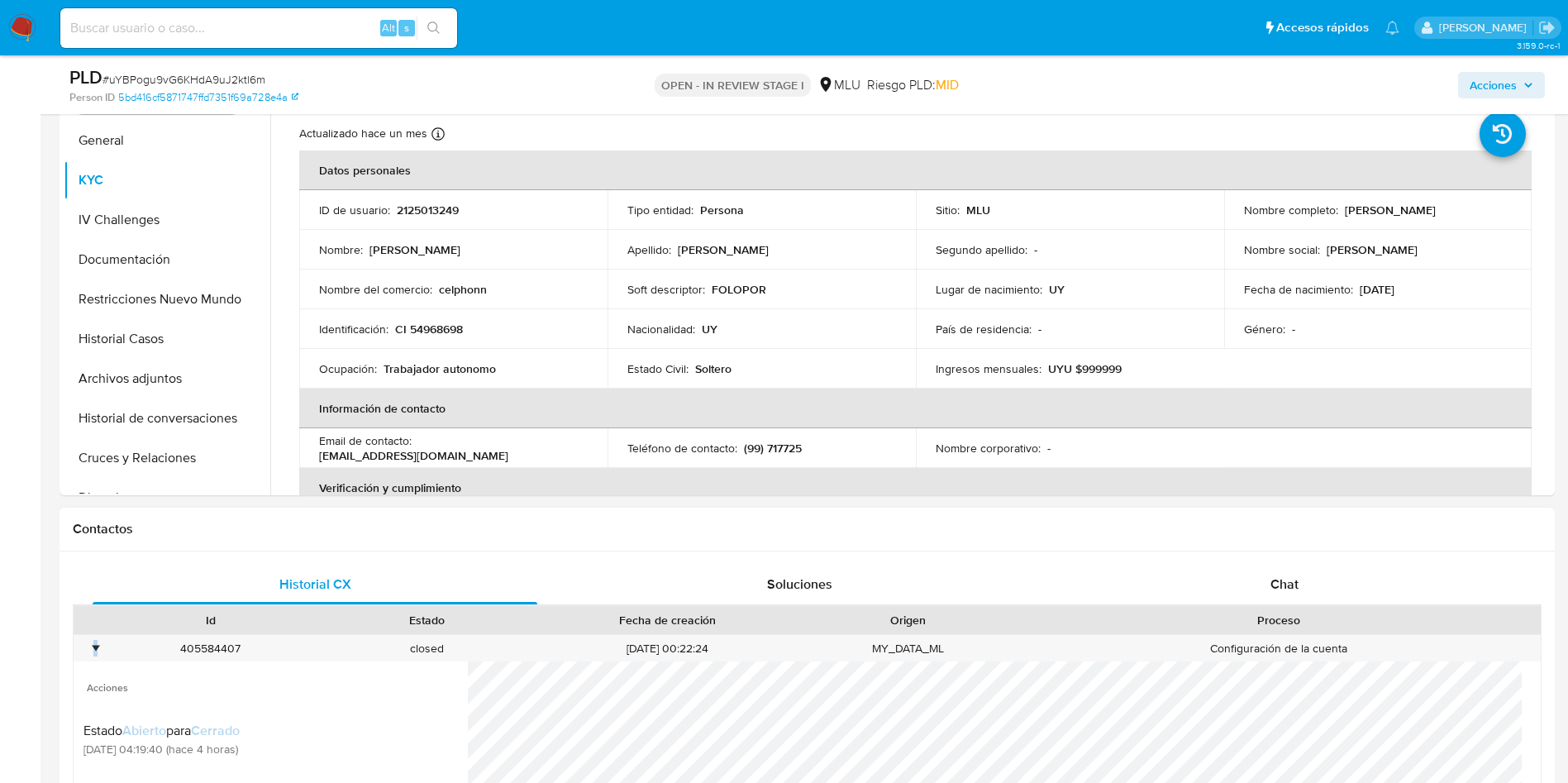
scroll to position [620, 0]
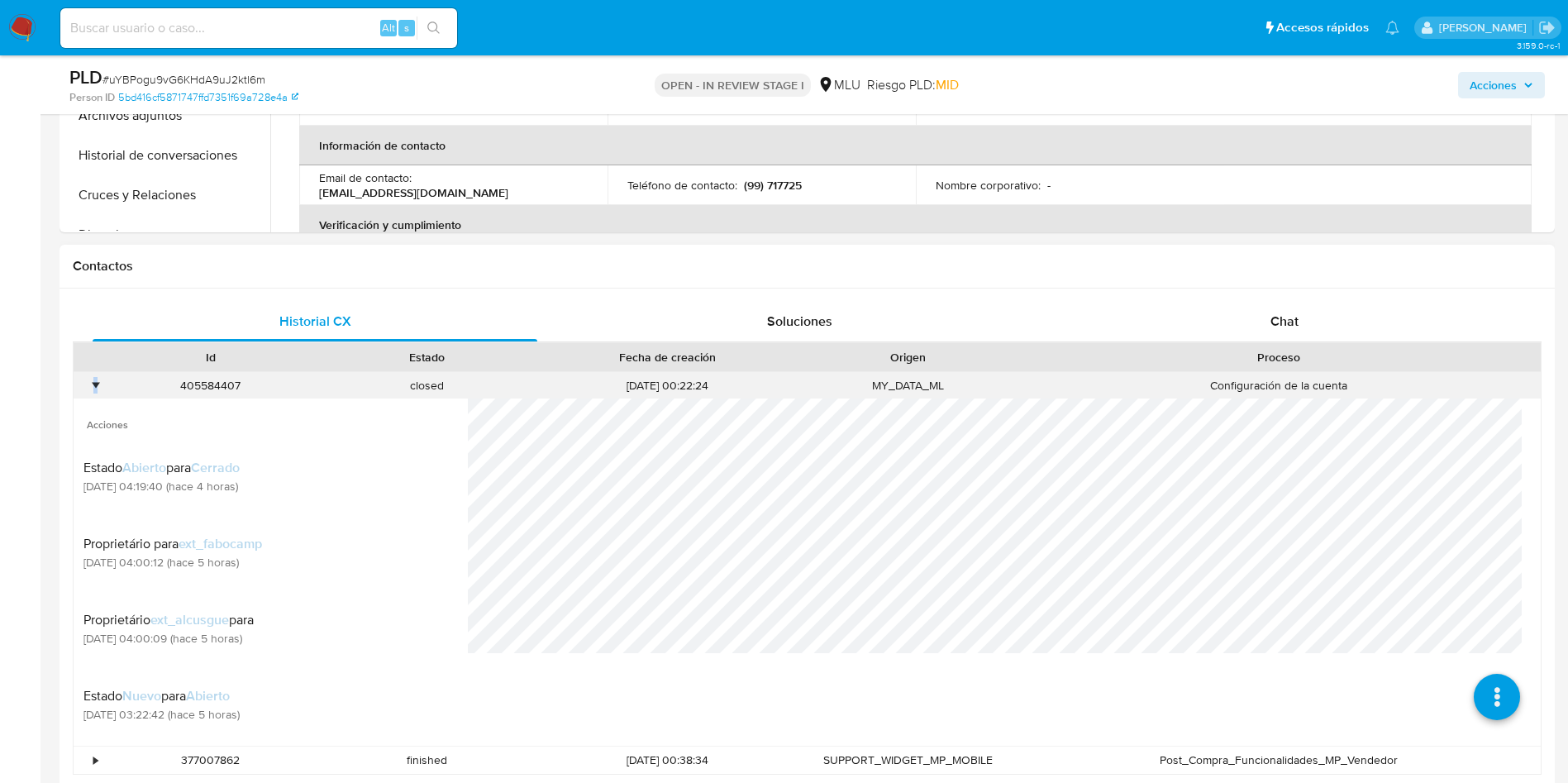
click at [96, 388] on div "•" at bounding box center [95, 386] width 4 height 16
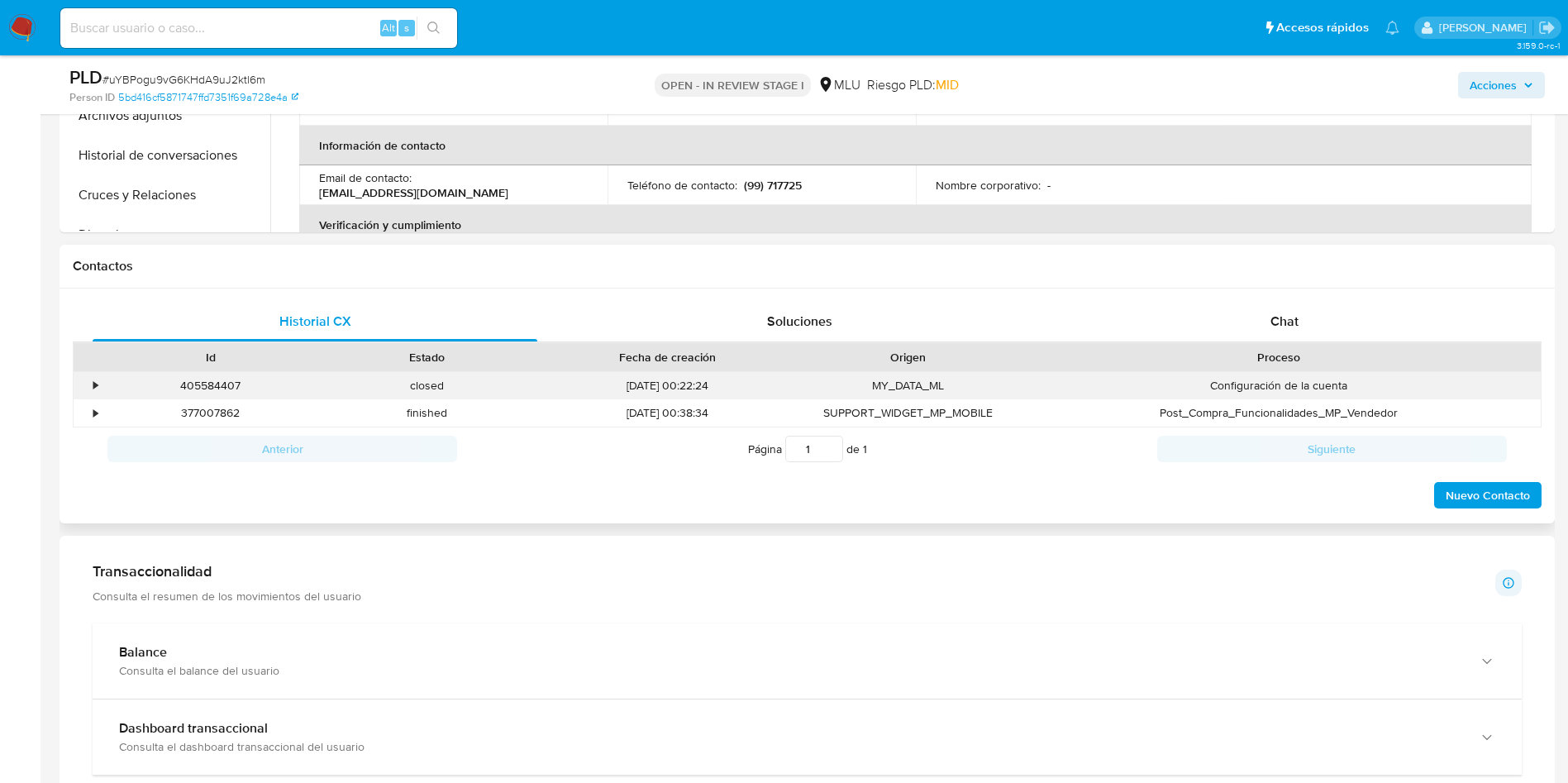
click at [219, 394] on div "405584407" at bounding box center [211, 386] width 217 height 28
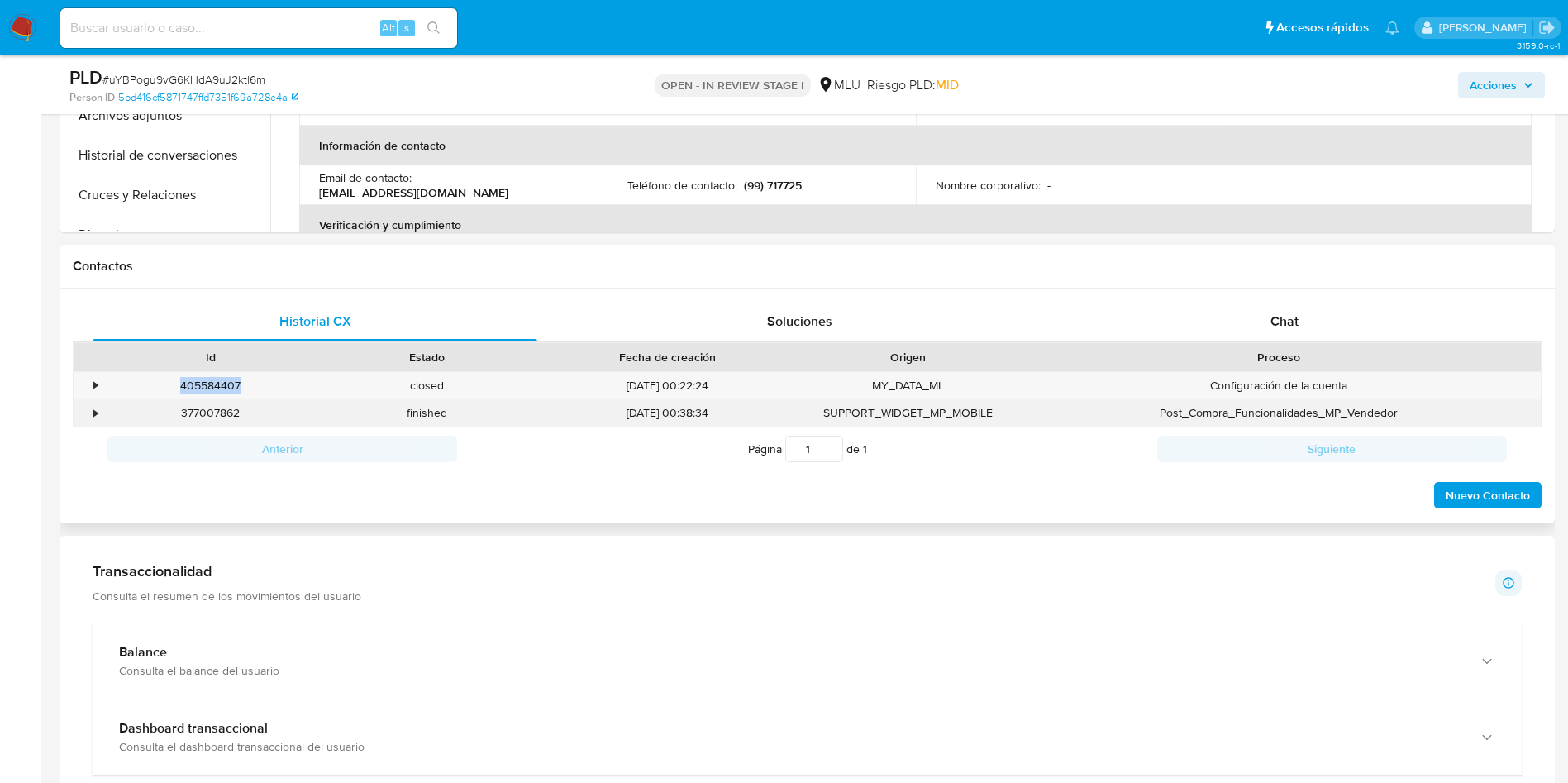
copy div "405584407"
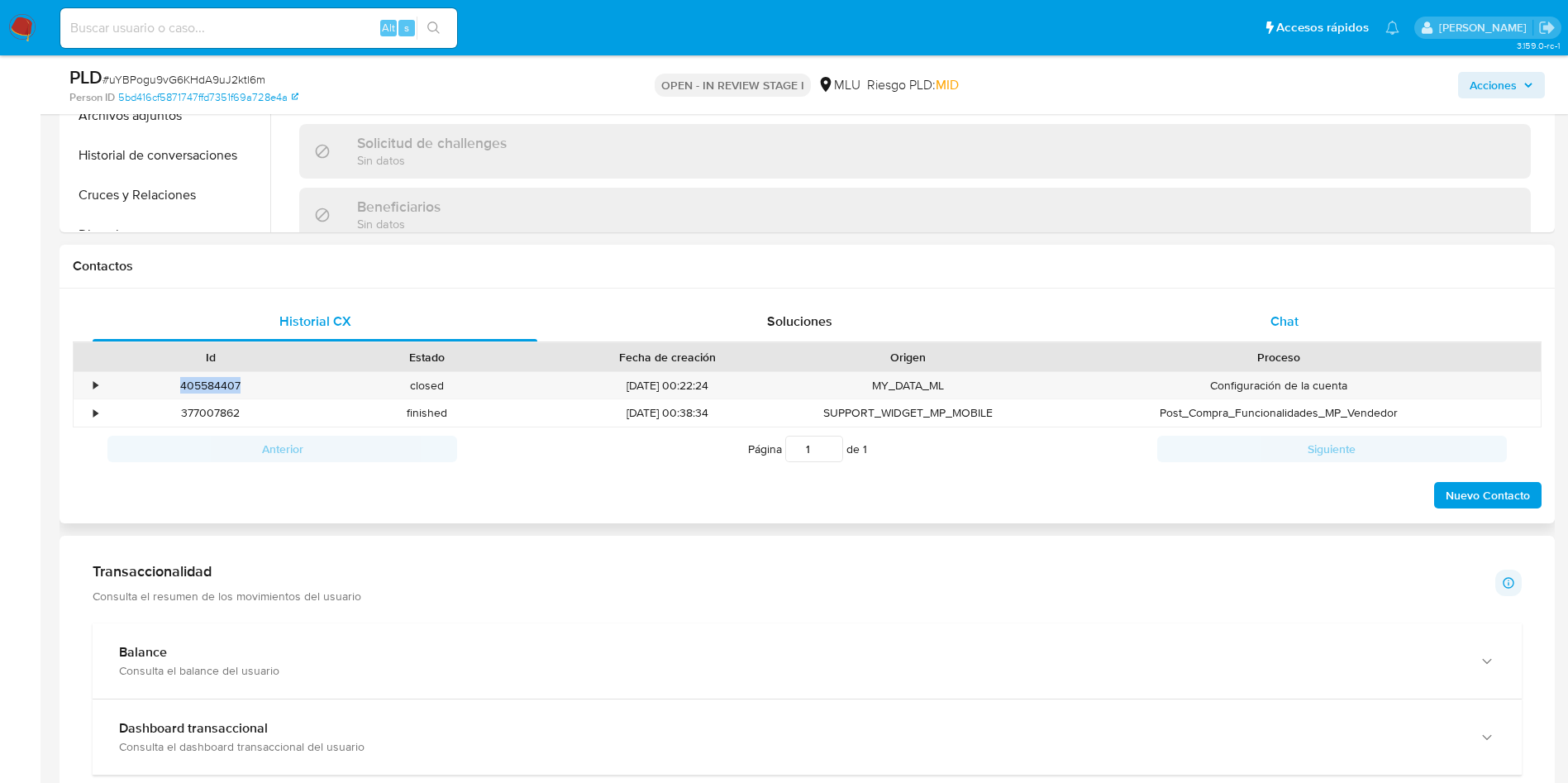
click at [1281, 337] on div "Chat" at bounding box center [1285, 321] width 445 height 39
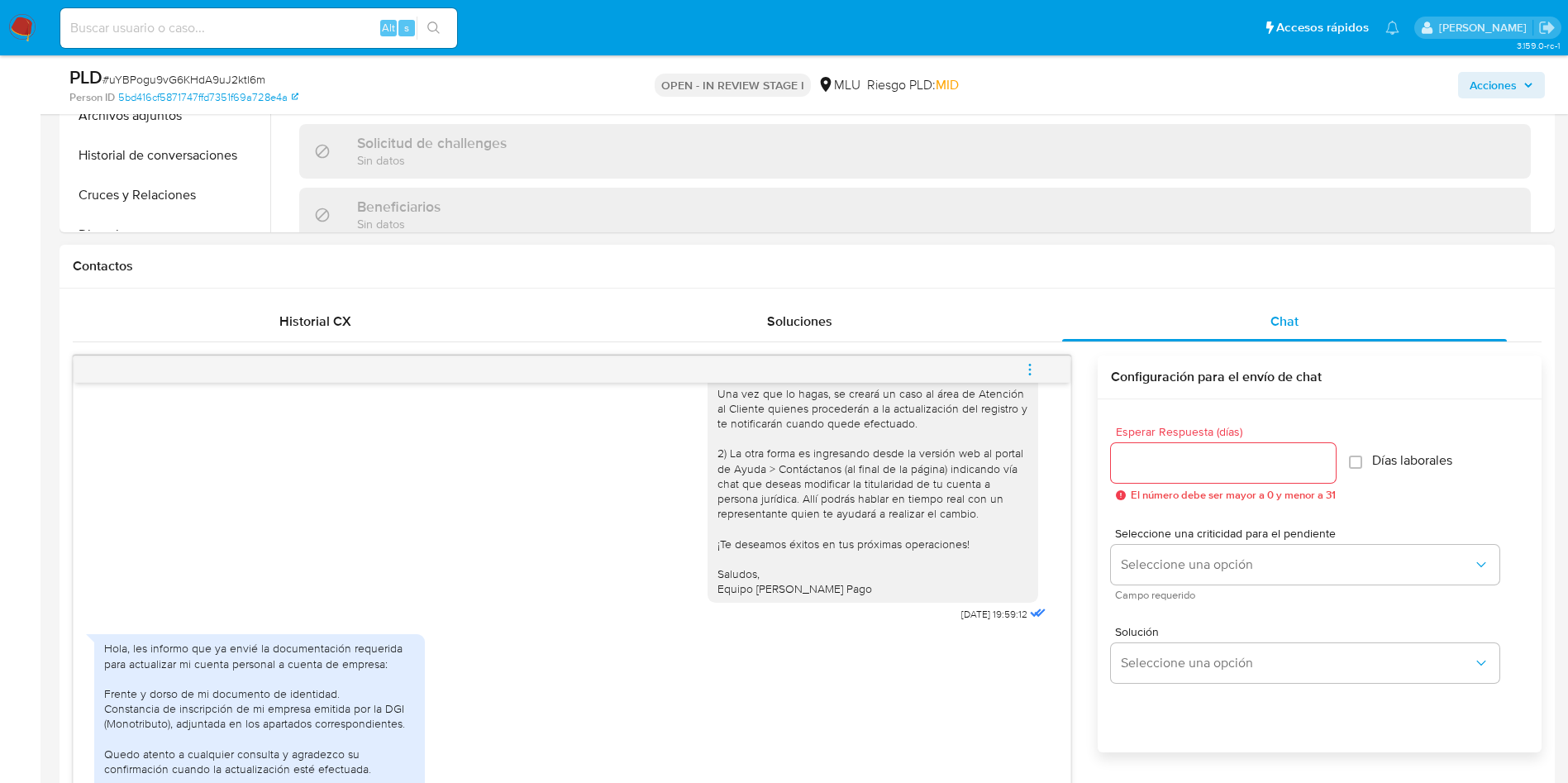
scroll to position [992, 0]
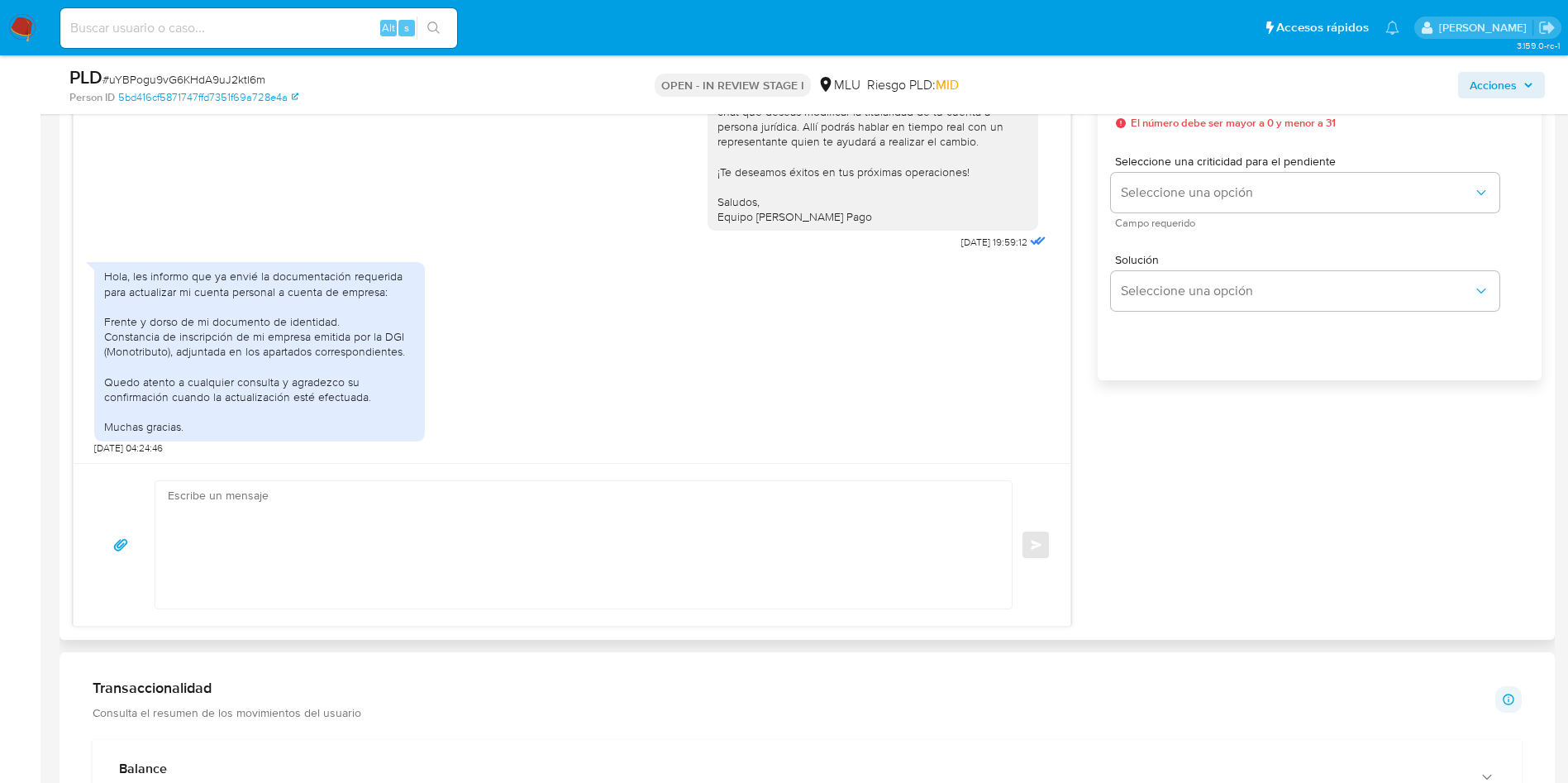
drag, startPoint x: 476, startPoint y: 649, endPoint x: 470, endPoint y: 567, distance: 82.2
click at [469, 559] on textarea at bounding box center [579, 545] width 823 height 127
drag, startPoint x: 469, startPoint y: 559, endPoint x: 402, endPoint y: 461, distance: 118.7
click at [443, 554] on textarea at bounding box center [579, 545] width 823 height 127
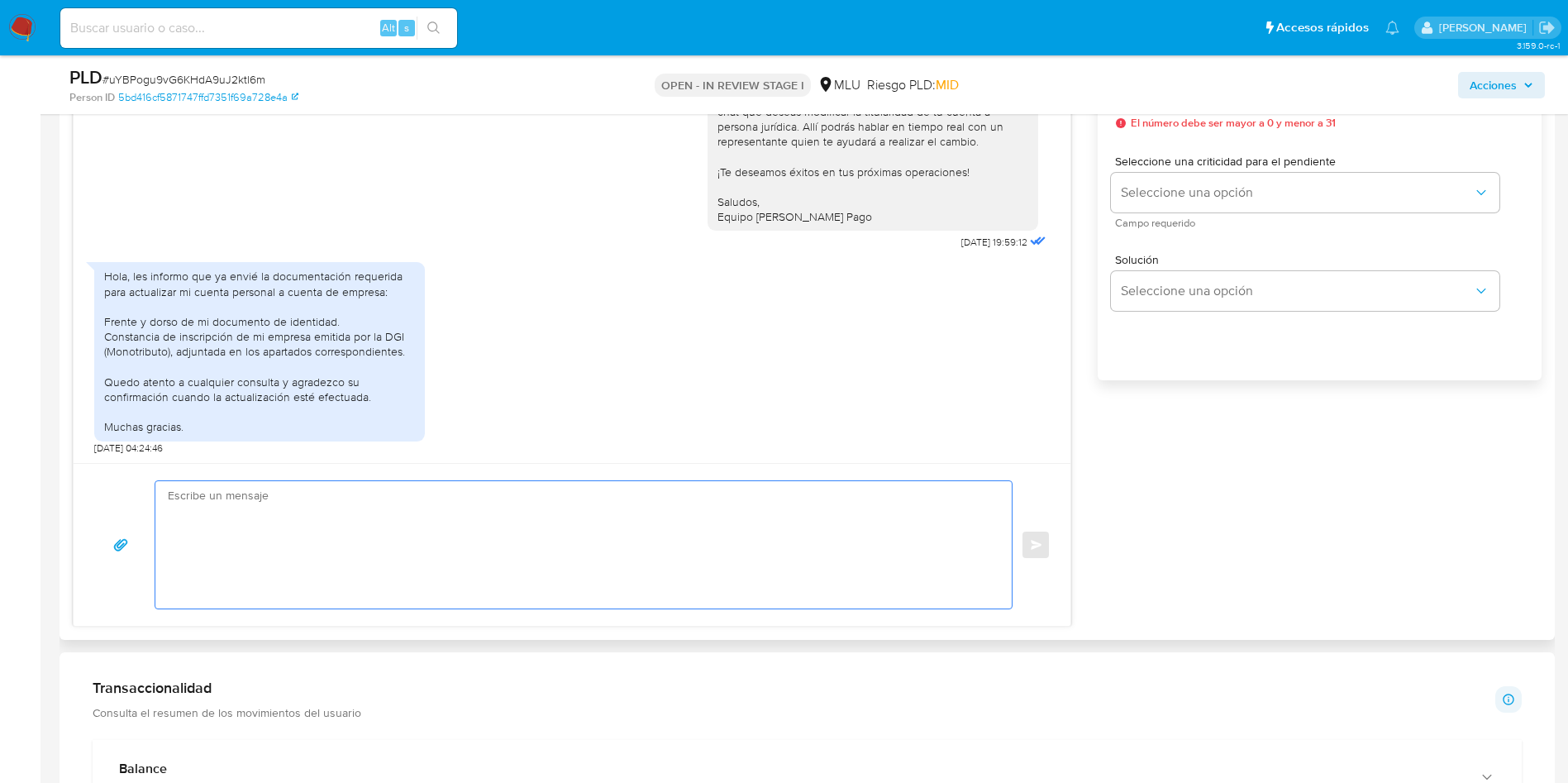
type textarea "B"
paste textarea "405584407"
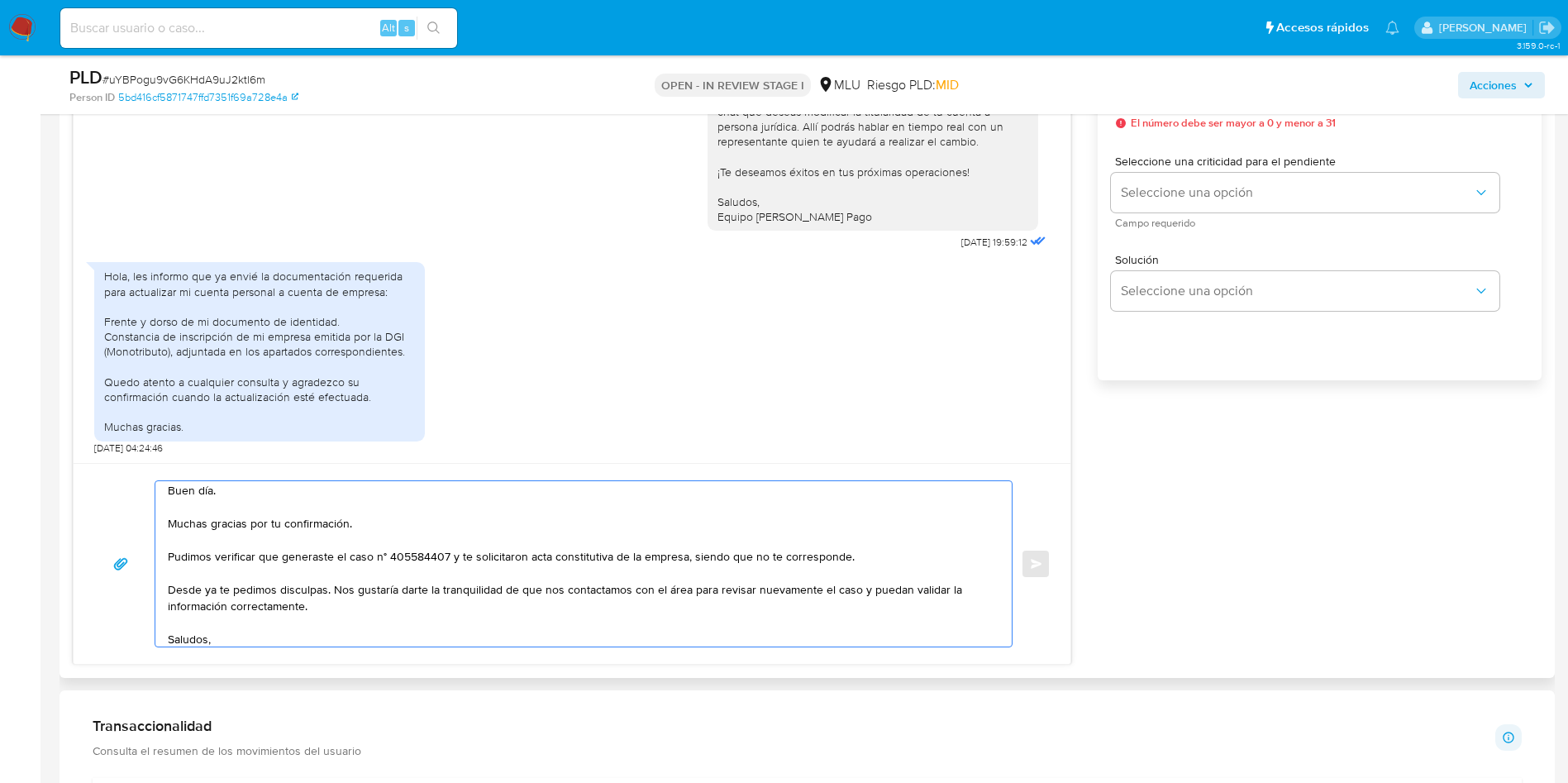
scroll to position [0, 0]
click at [379, 536] on textarea "Buen día. Muchas gracias por tu confirmación. Pudimos verificar que generaste e…" at bounding box center [579, 564] width 823 height 165
click at [379, 565] on textarea "Buen día. Muchas gracias por tu confirmación. Pudimos verificar que generaste e…" at bounding box center [579, 564] width 823 height 165
click at [377, 575] on textarea "Buen día. Muchas gracias por tu confirmación. Pudimos verificar que generaste e…" at bounding box center [579, 564] width 823 height 165
click at [442, 568] on textarea "Buen día. Muchas gracias por tu confirmación. Pudimos verificar que generaste e…" at bounding box center [579, 564] width 823 height 165
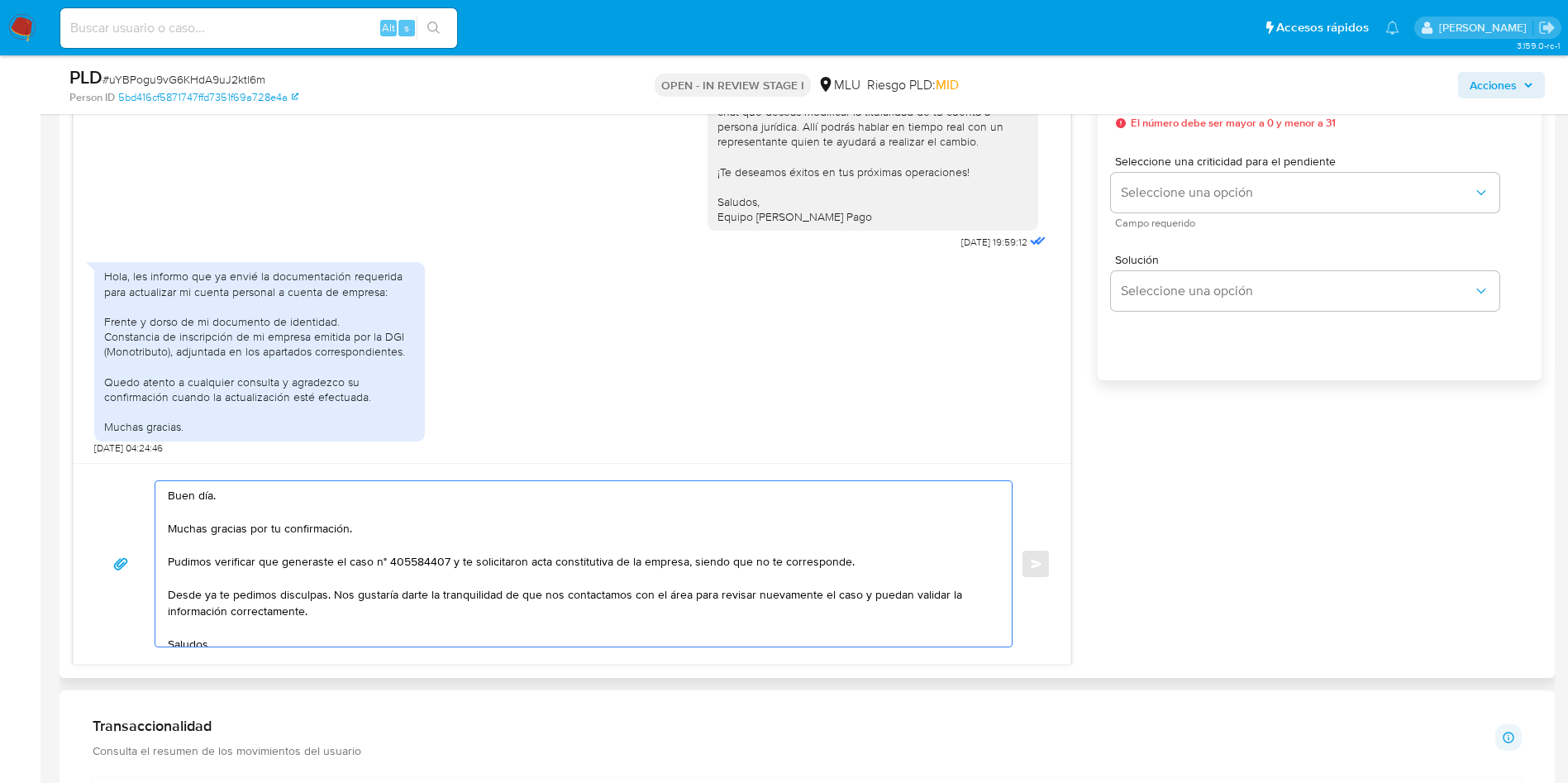
click at [514, 564] on textarea "Buen día. Muchas gracias por tu confirmación. Pudimos verificar que generaste e…" at bounding box center [579, 564] width 823 height 165
click at [592, 557] on textarea "Buen día. Muchas gracias por tu confirmación. Pudimos verificar que generaste e…" at bounding box center [579, 564] width 823 height 165
click at [436, 606] on textarea "Buen día. Muchas gracias por tu confirmación. Pudimos verificar que generaste e…" at bounding box center [579, 564] width 823 height 165
click at [483, 606] on textarea "Buen día. Muchas gracias por tu confirmación. Pudimos verificar que generaste e…" at bounding box center [579, 564] width 823 height 165
drag, startPoint x: 690, startPoint y: 588, endPoint x: 703, endPoint y: 615, distance: 30.0
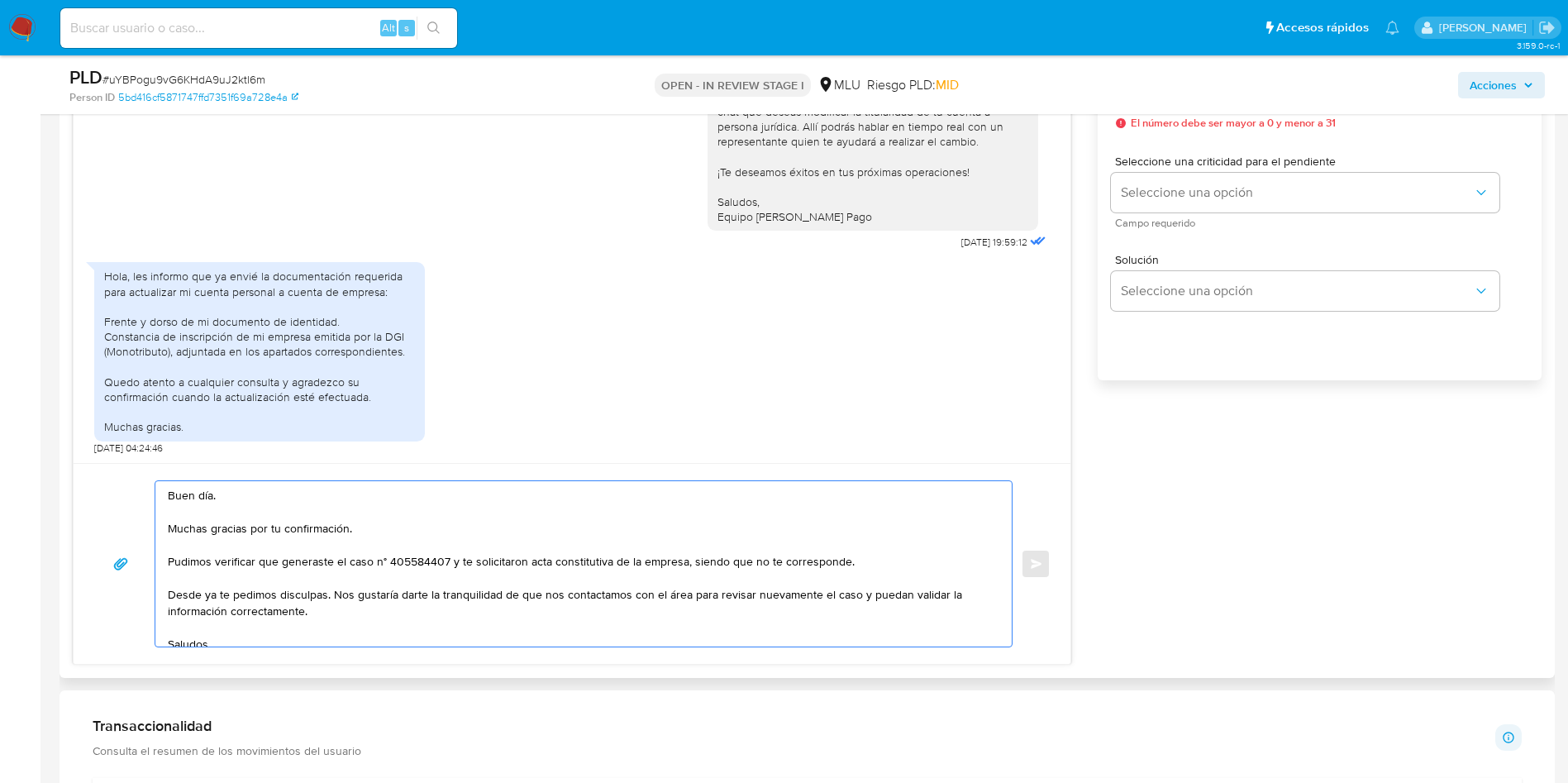
click at [690, 591] on textarea "Buen día. Muchas gracias por tu confirmación. Pudimos verificar que generaste e…" at bounding box center [579, 564] width 823 height 165
click at [791, 622] on textarea "Buen día. Muchas gracias por tu confirmación. Pudimos verificar que generaste e…" at bounding box center [579, 564] width 823 height 165
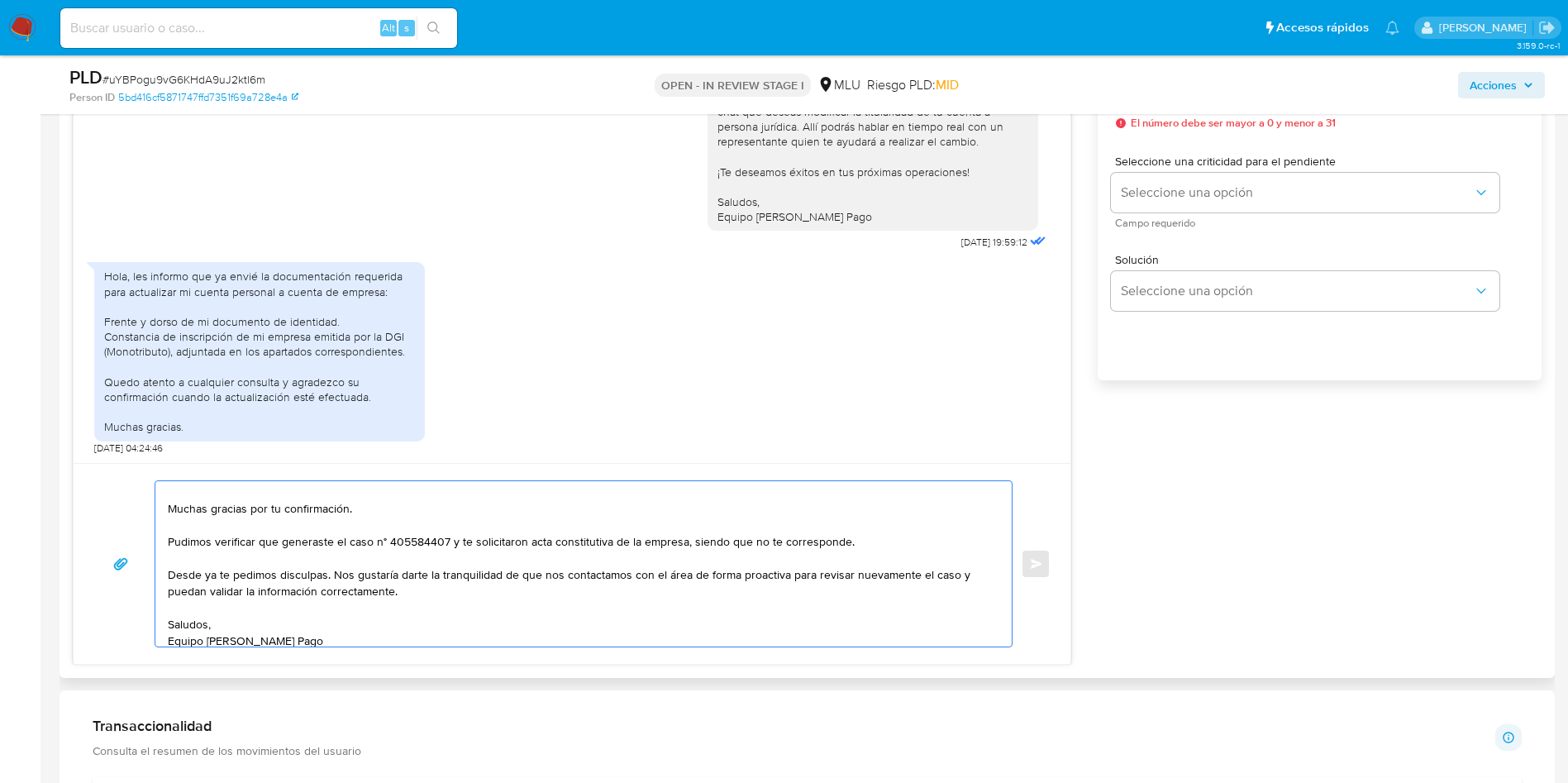
scroll to position [29, 0]
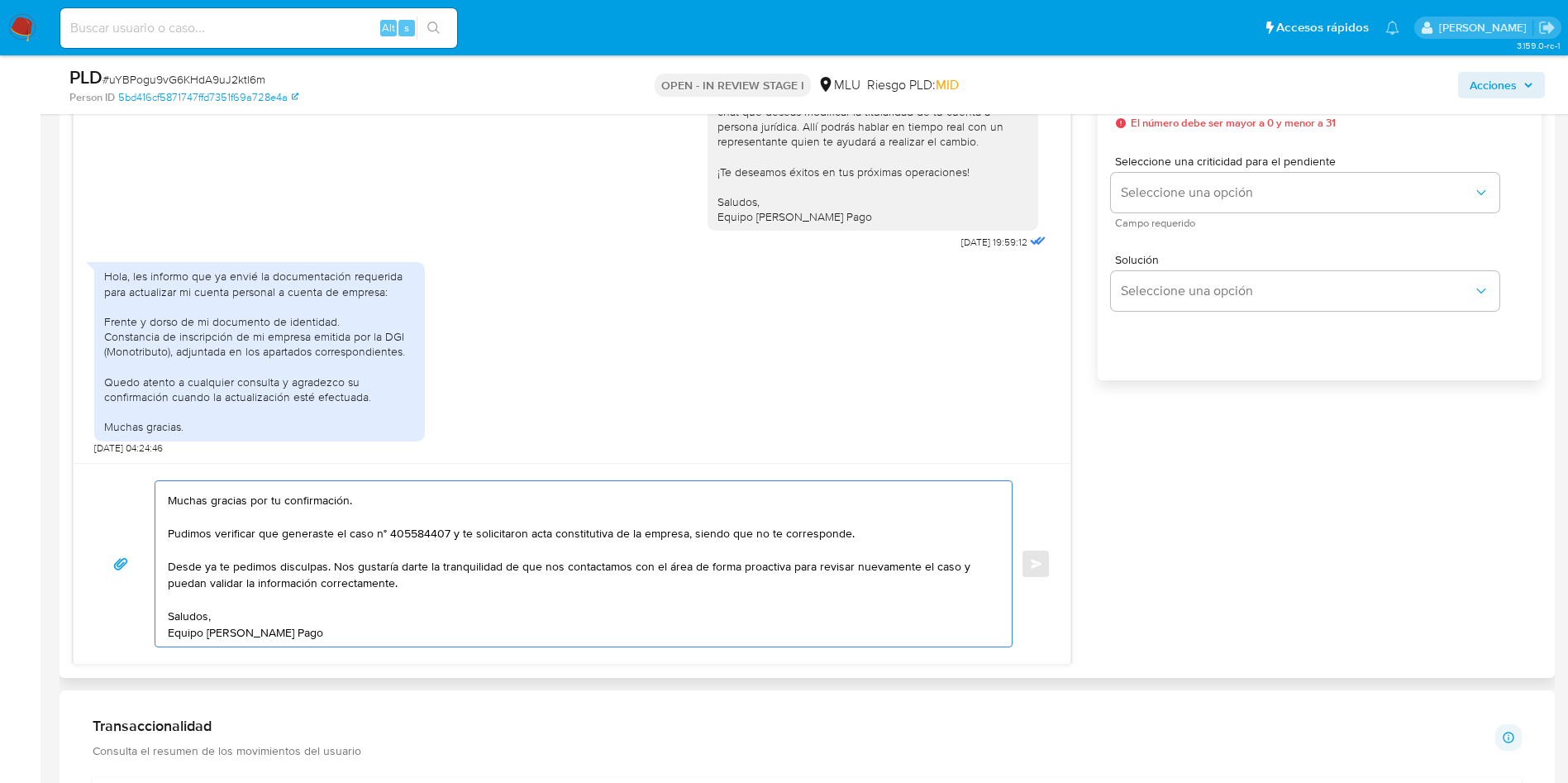
click at [551, 591] on textarea "Buen día. Muchas gracias por tu confirmación. Pudimos verificar que generaste e…" at bounding box center [579, 564] width 823 height 165
click at [570, 587] on textarea "Buen día. Muchas gracias por tu confirmación. Pudimos verificar que generaste e…" at bounding box center [579, 564] width 823 height 165
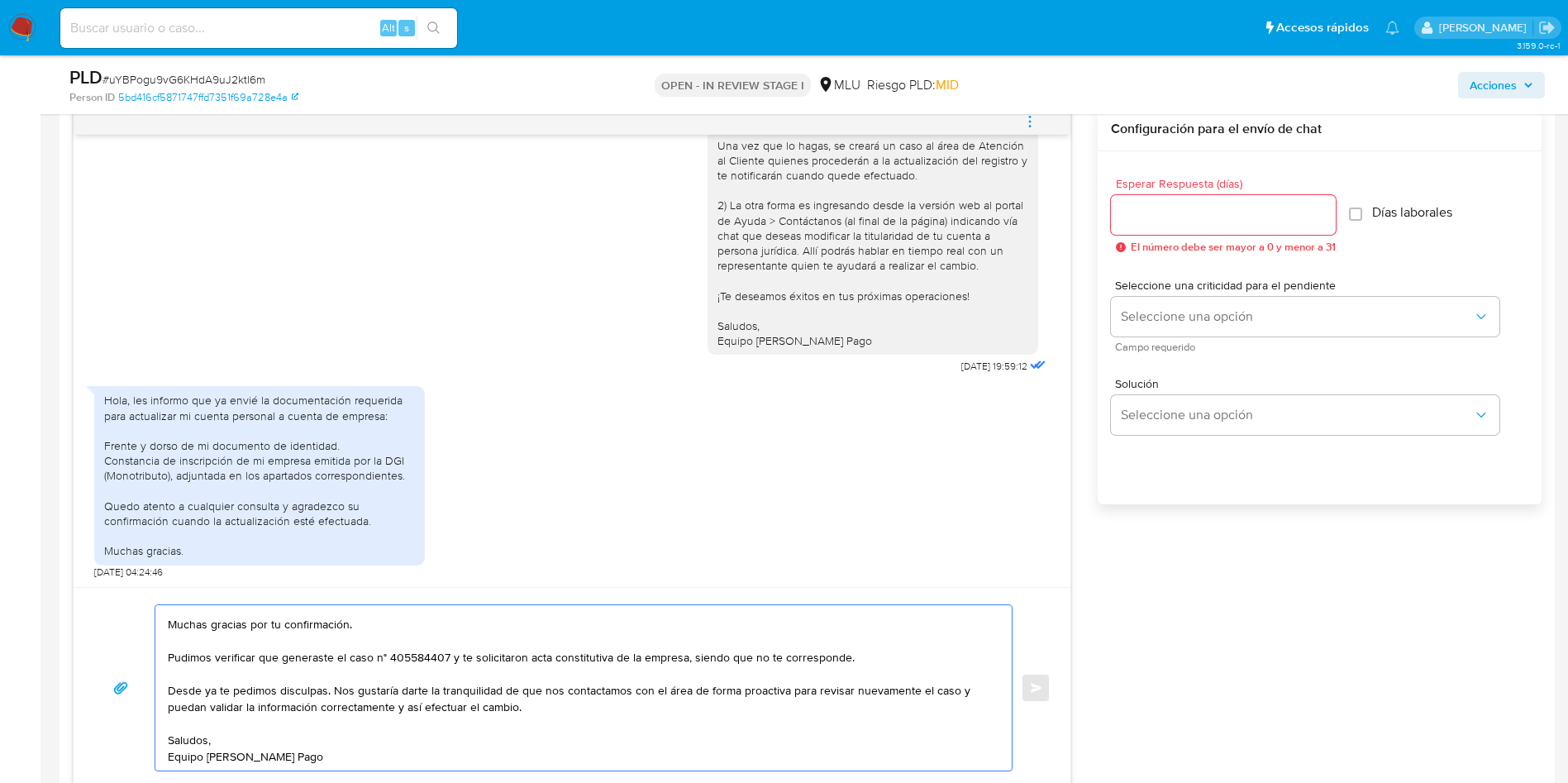
type textarea "Buen día. Muchas gracias por tu confirmación. Pudimos verificar que generaste e…"
click at [1165, 211] on input "Esperar Respuesta (días)" at bounding box center [1223, 215] width 224 height 22
type input "0"
type input "1"
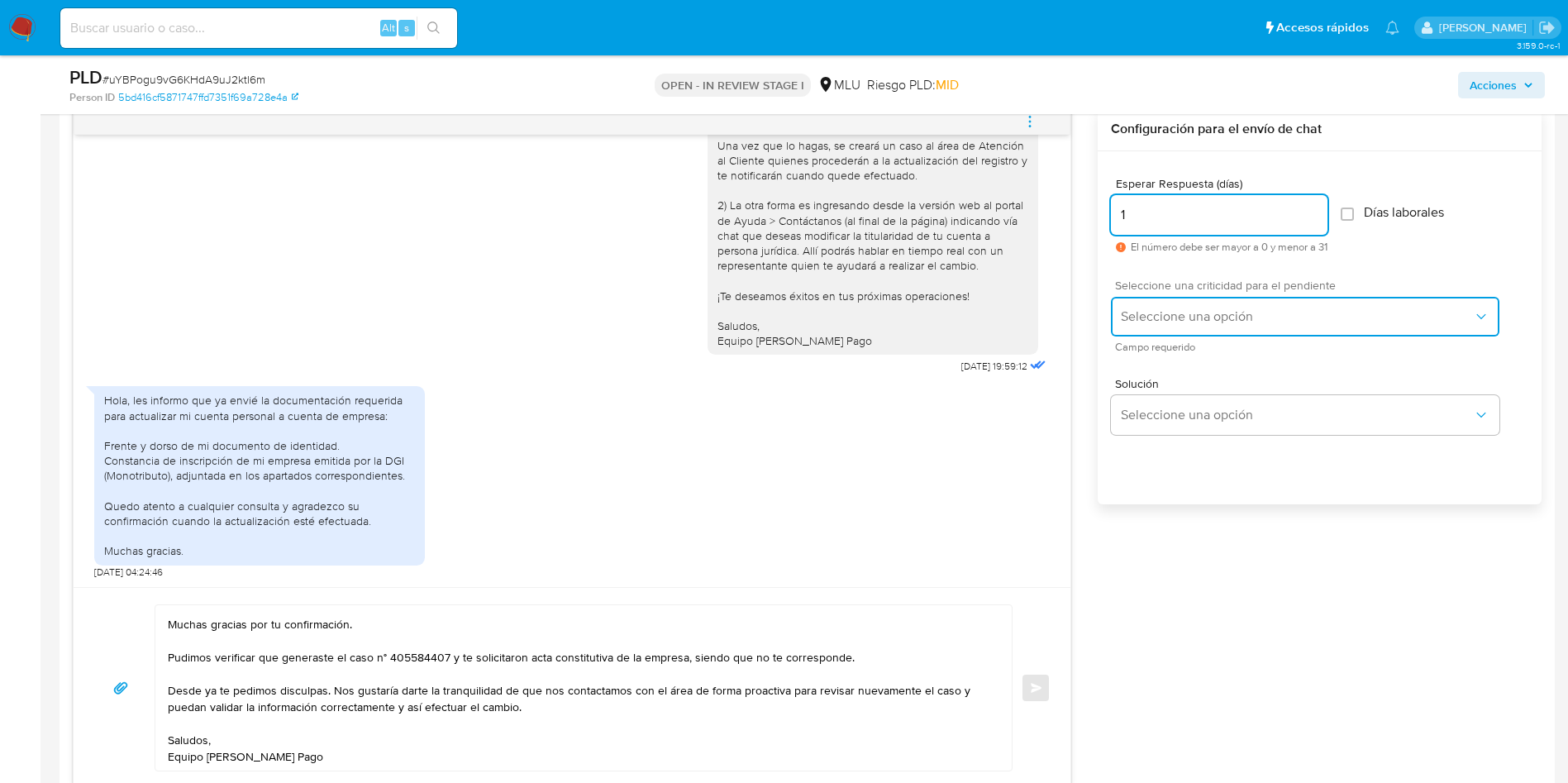
click at [1216, 323] on span "Seleccione una opción" at bounding box center [1296, 316] width 352 height 17
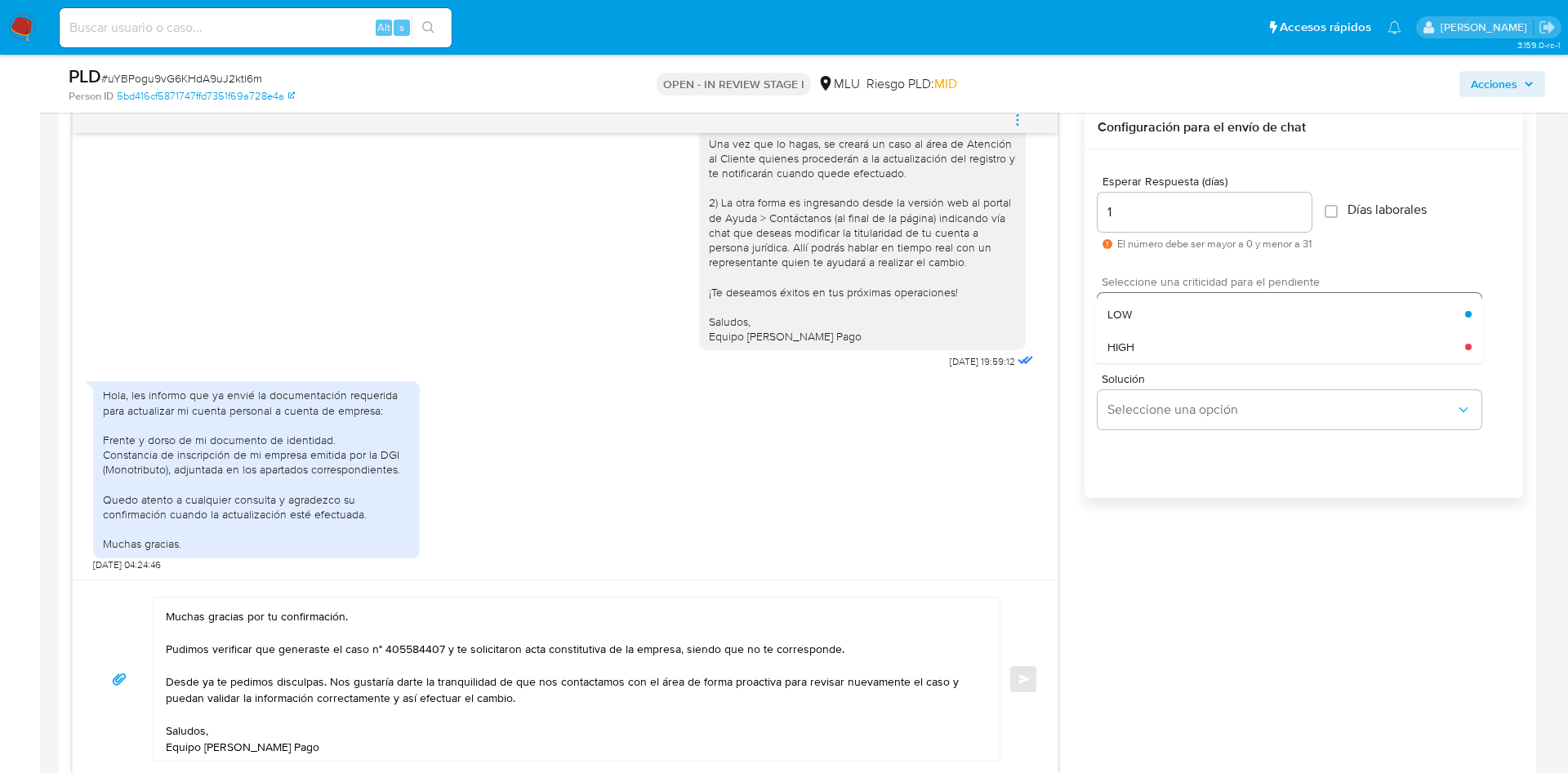
click at [1196, 316] on div "LOW" at bounding box center [1286, 314] width 358 height 33
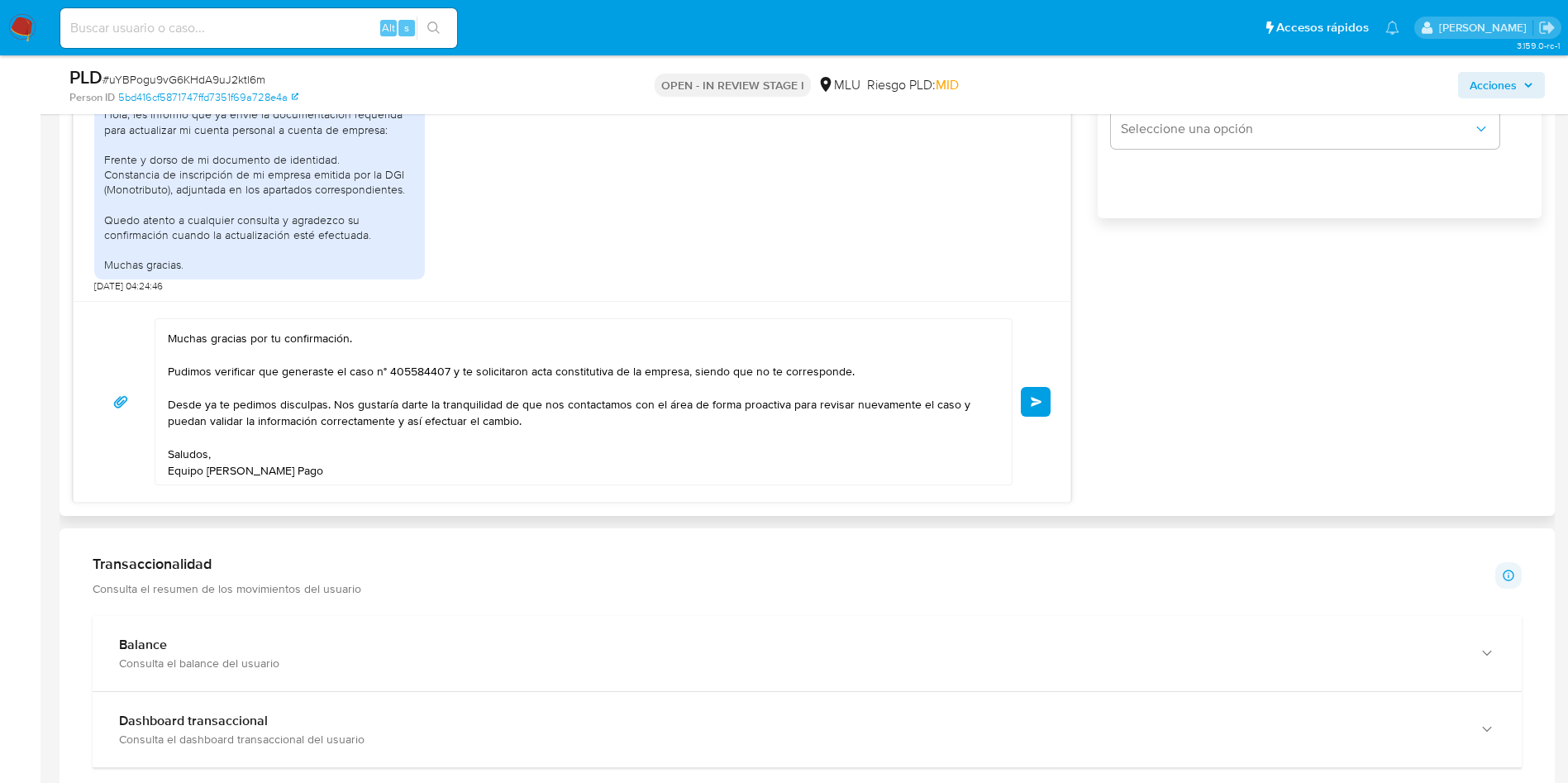
scroll to position [1116, 0]
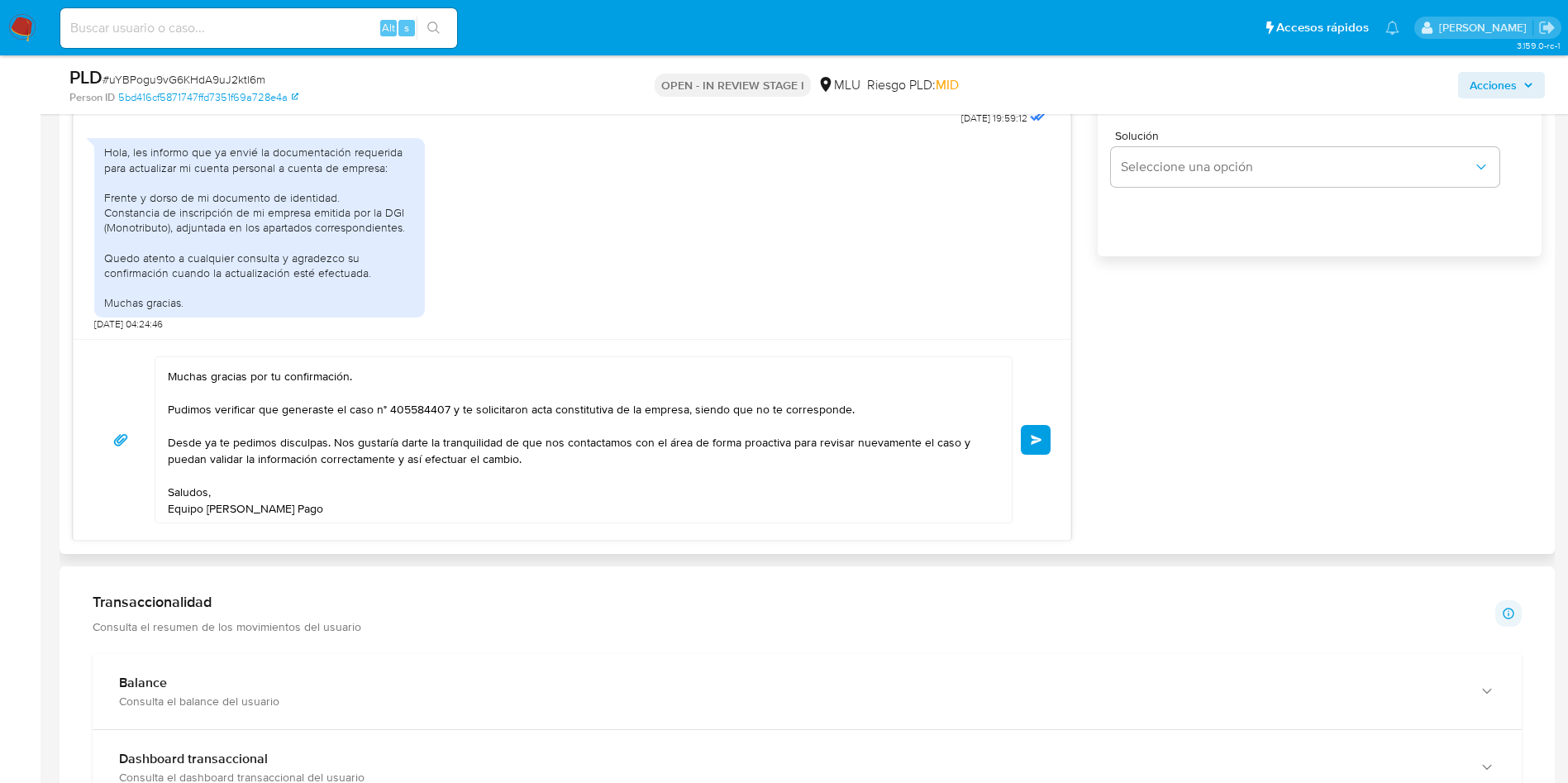
click at [1041, 446] on button "Enviar" at bounding box center [1035, 440] width 30 height 30
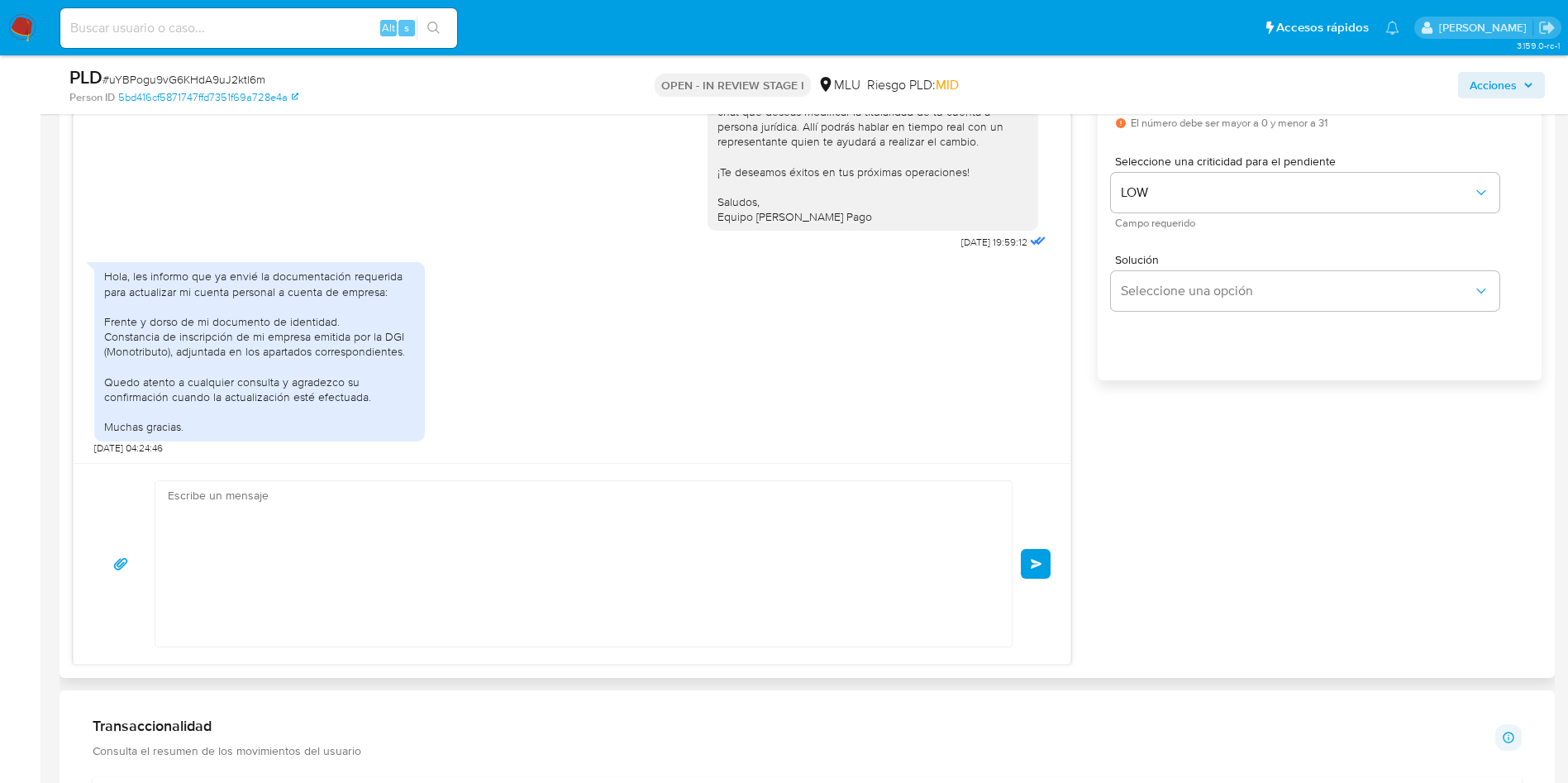
scroll to position [2929, 0]
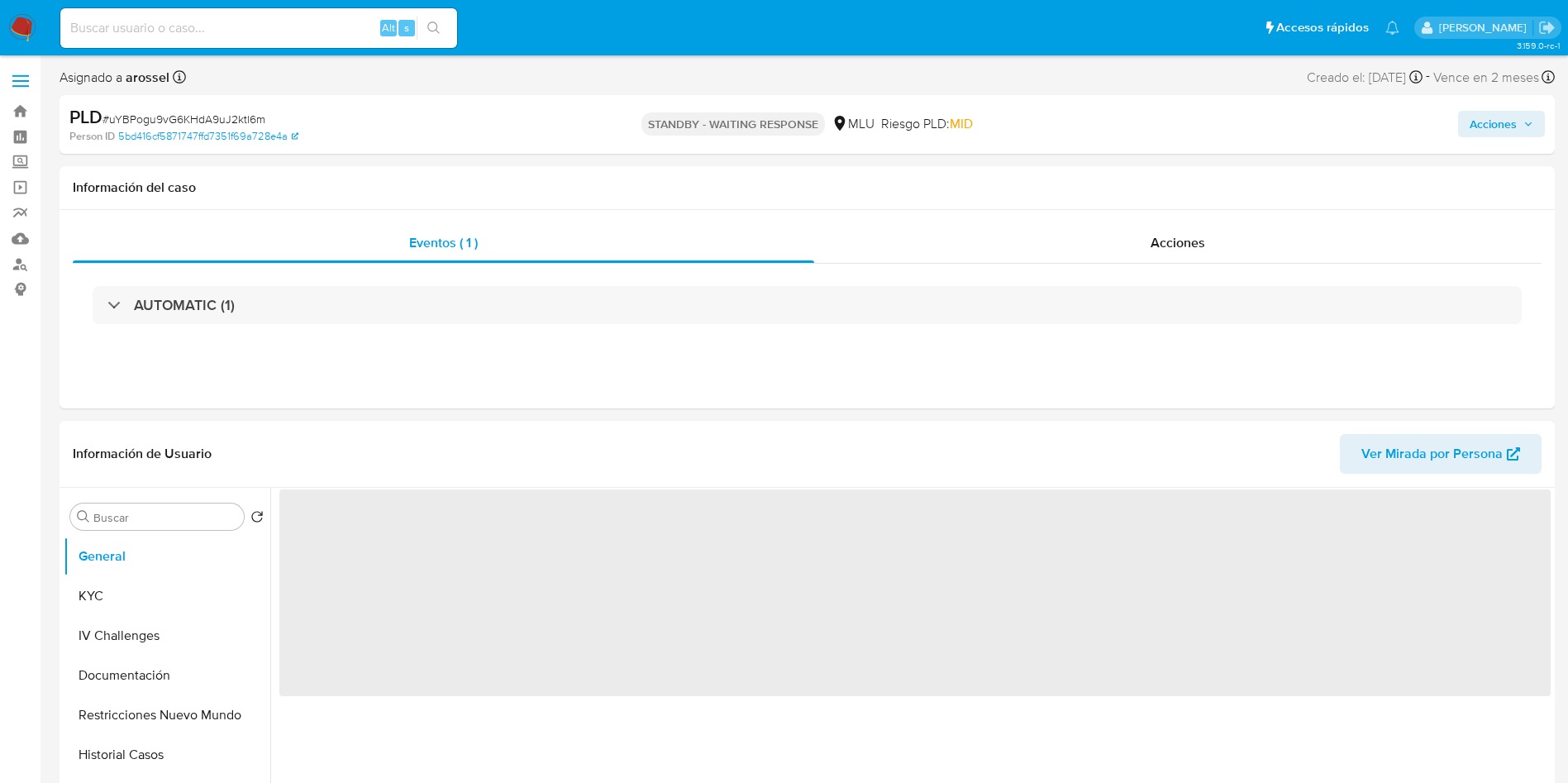
select select "10"
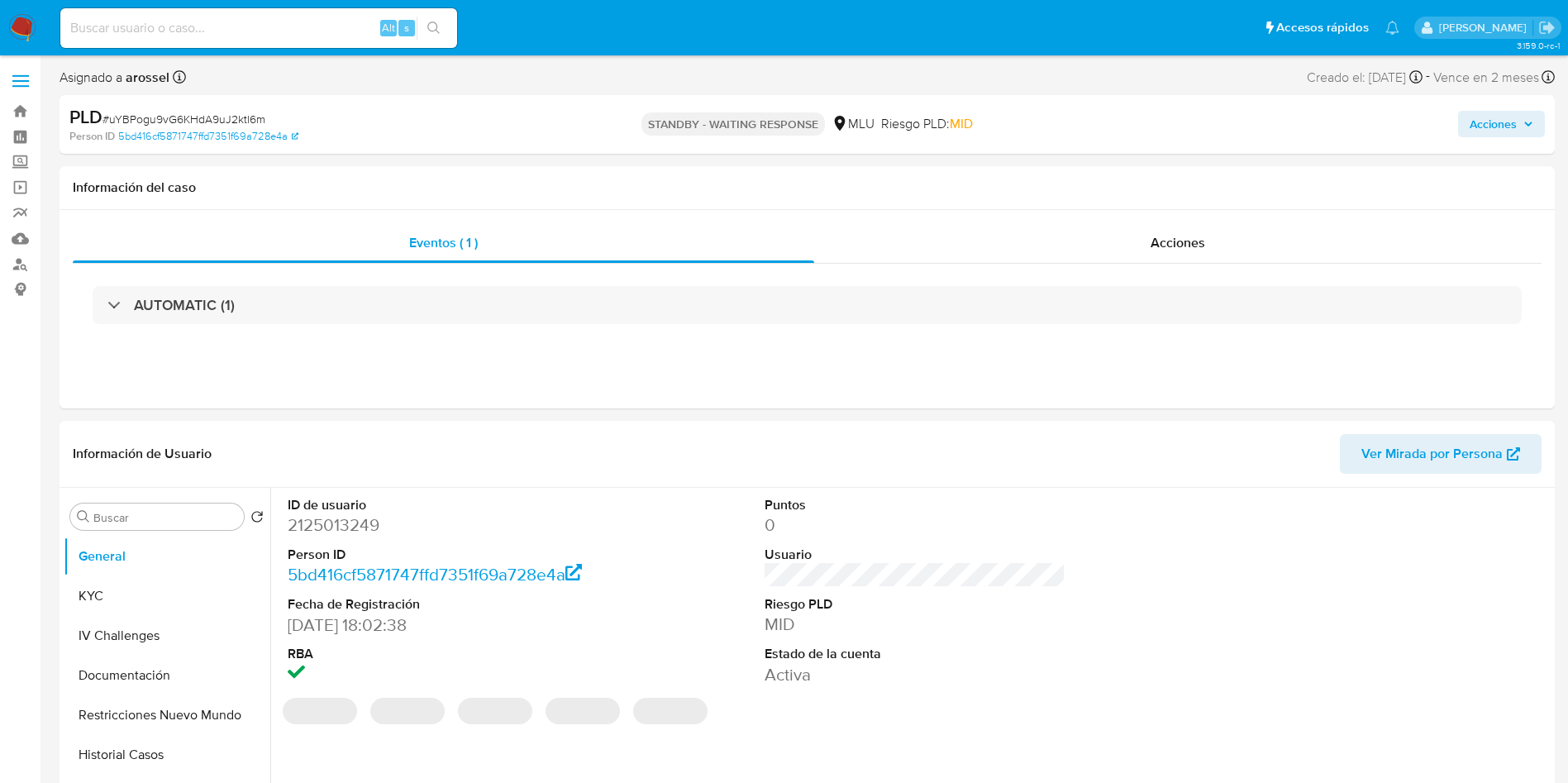
click at [241, 123] on span "# uYBPogu9vG6KHdA9uJ2ktl6m" at bounding box center [183, 119] width 162 height 17
copy span "uYBPogu9vG6KHdA9uJ2ktl6m"
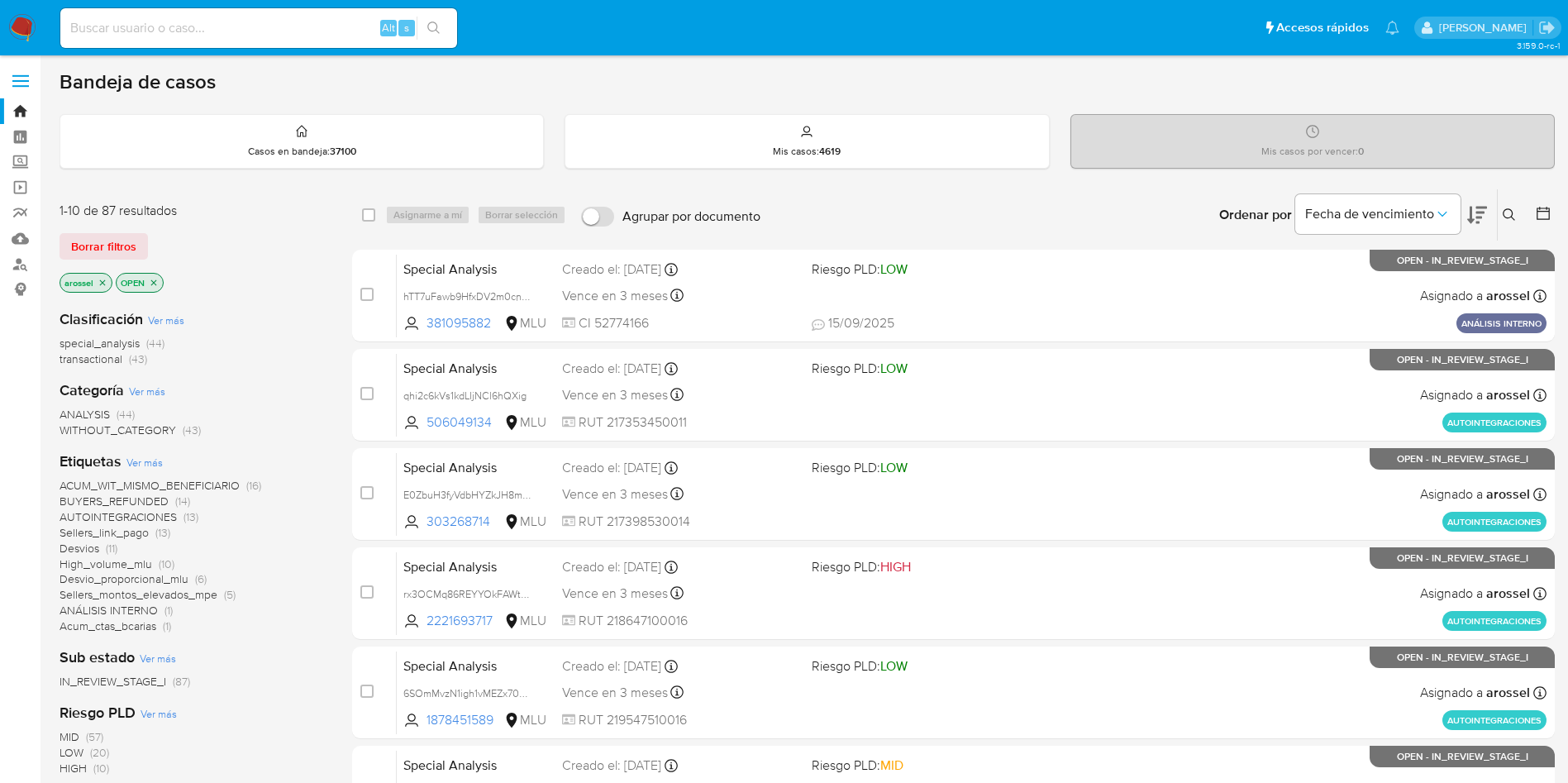
click at [294, 29] on input at bounding box center [258, 29] width 397 height 22
paste input "TxtLVKL6bQ9C60gXGbfShgJM"
type input "TxtLVKL6bQ9C60gXGbfShgJM"
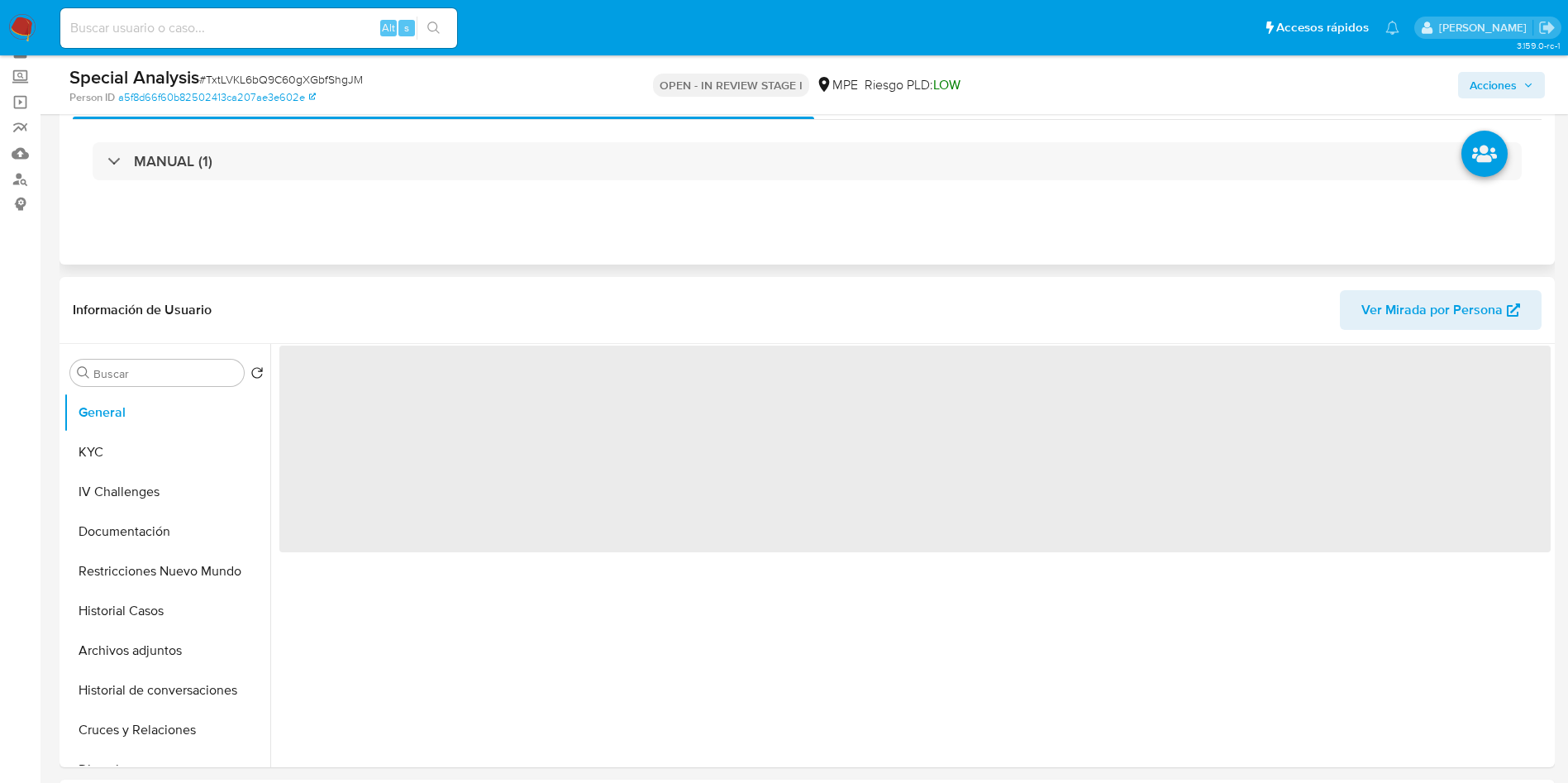
scroll to position [248, 0]
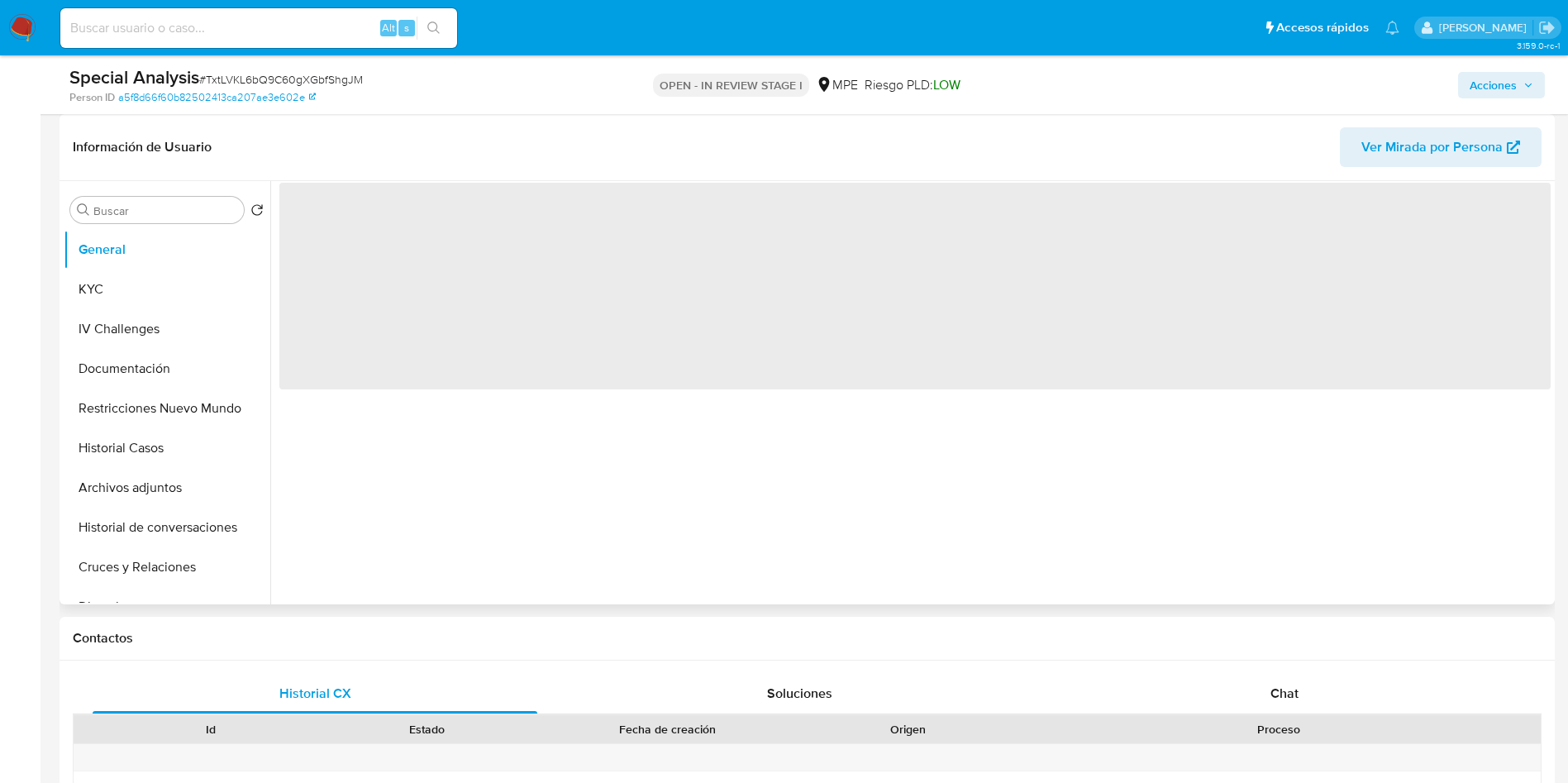
select select "10"
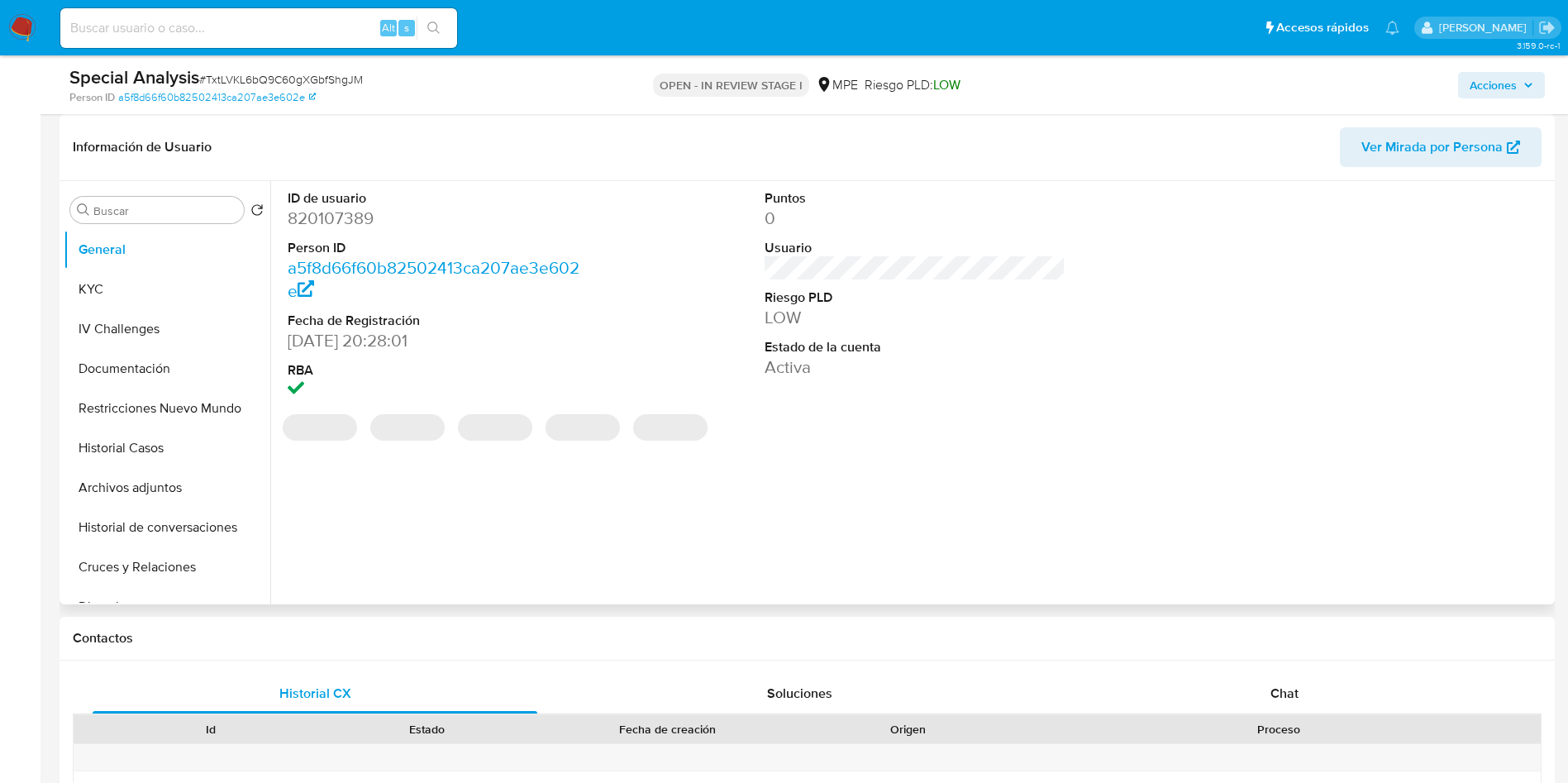
click at [1385, 163] on span "Ver Mirada por Persona" at bounding box center [1432, 147] width 142 height 39
click at [142, 440] on button "Historial Casos" at bounding box center [160, 448] width 193 height 39
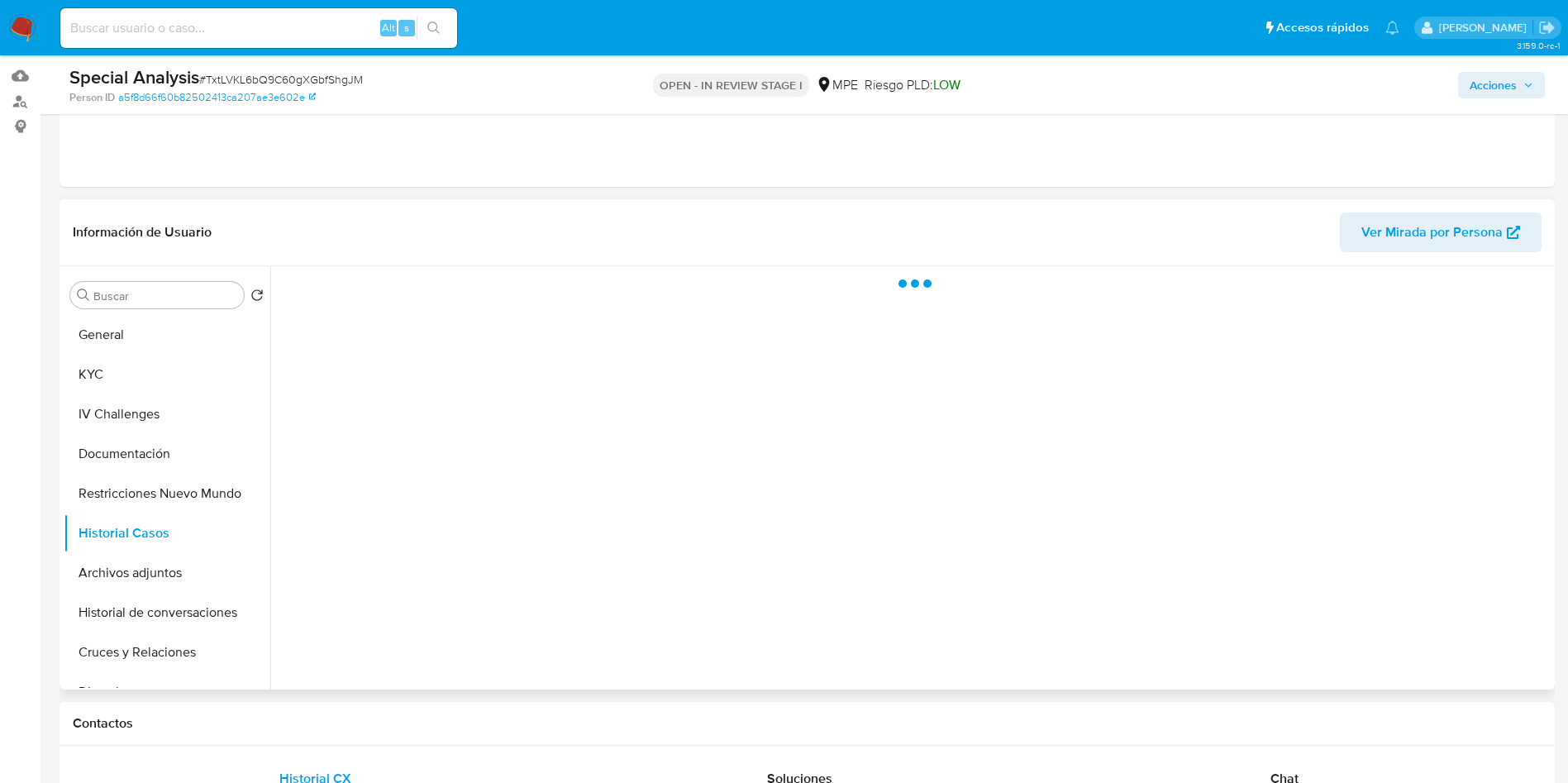
scroll to position [124, 0]
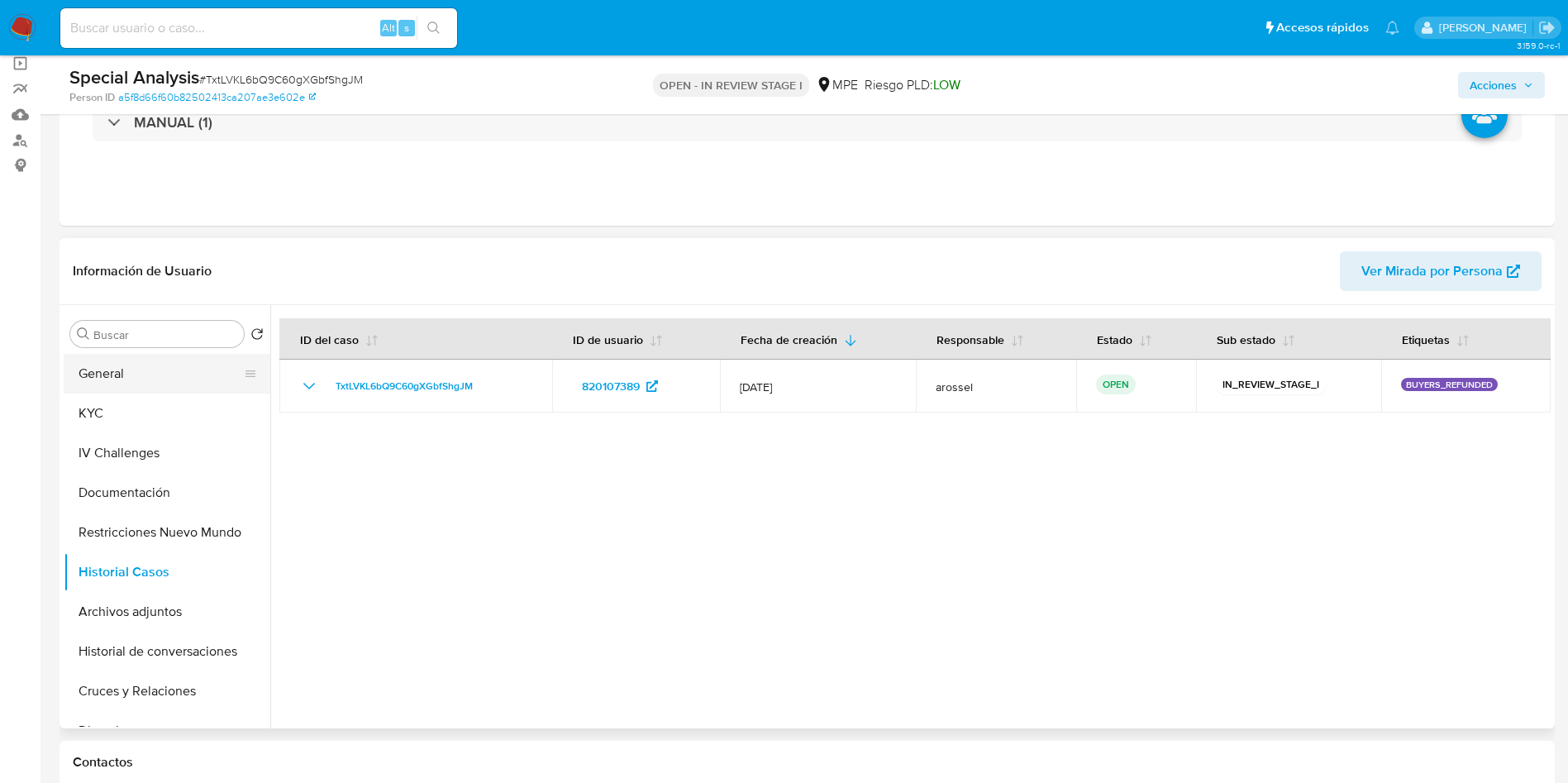
click at [128, 374] on button "General" at bounding box center [160, 373] width 193 height 39
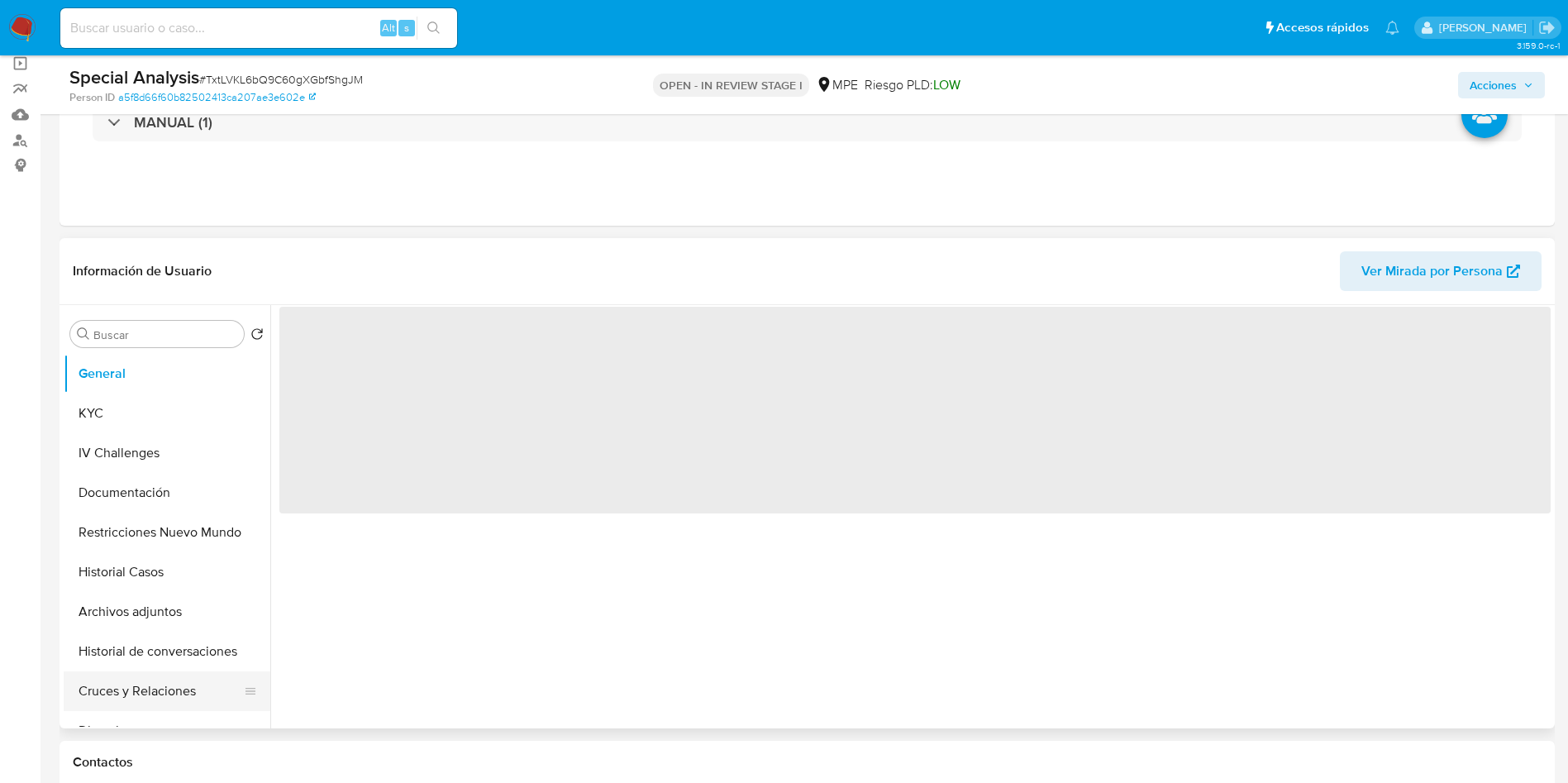
click at [157, 685] on button "Cruces y Relaciones" at bounding box center [160, 691] width 193 height 39
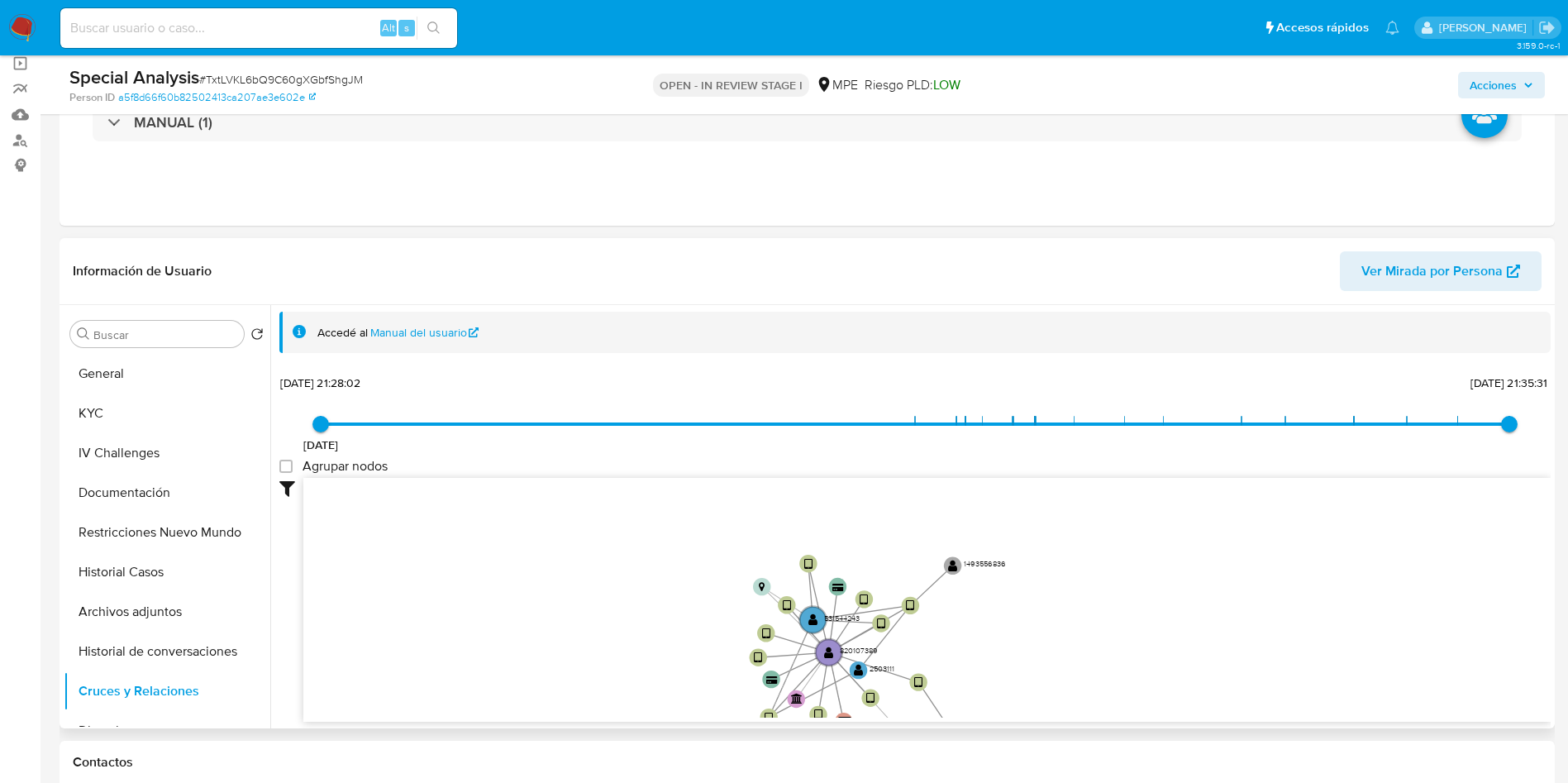
drag, startPoint x: 664, startPoint y: 581, endPoint x: 619, endPoint y: 620, distance: 59.5
click at [666, 664] on icon "device-657fd9a91edadd47510cb1d6  user-820107389  820107389 device-6514e3adb59…" at bounding box center [926, 597] width 1247 height 239
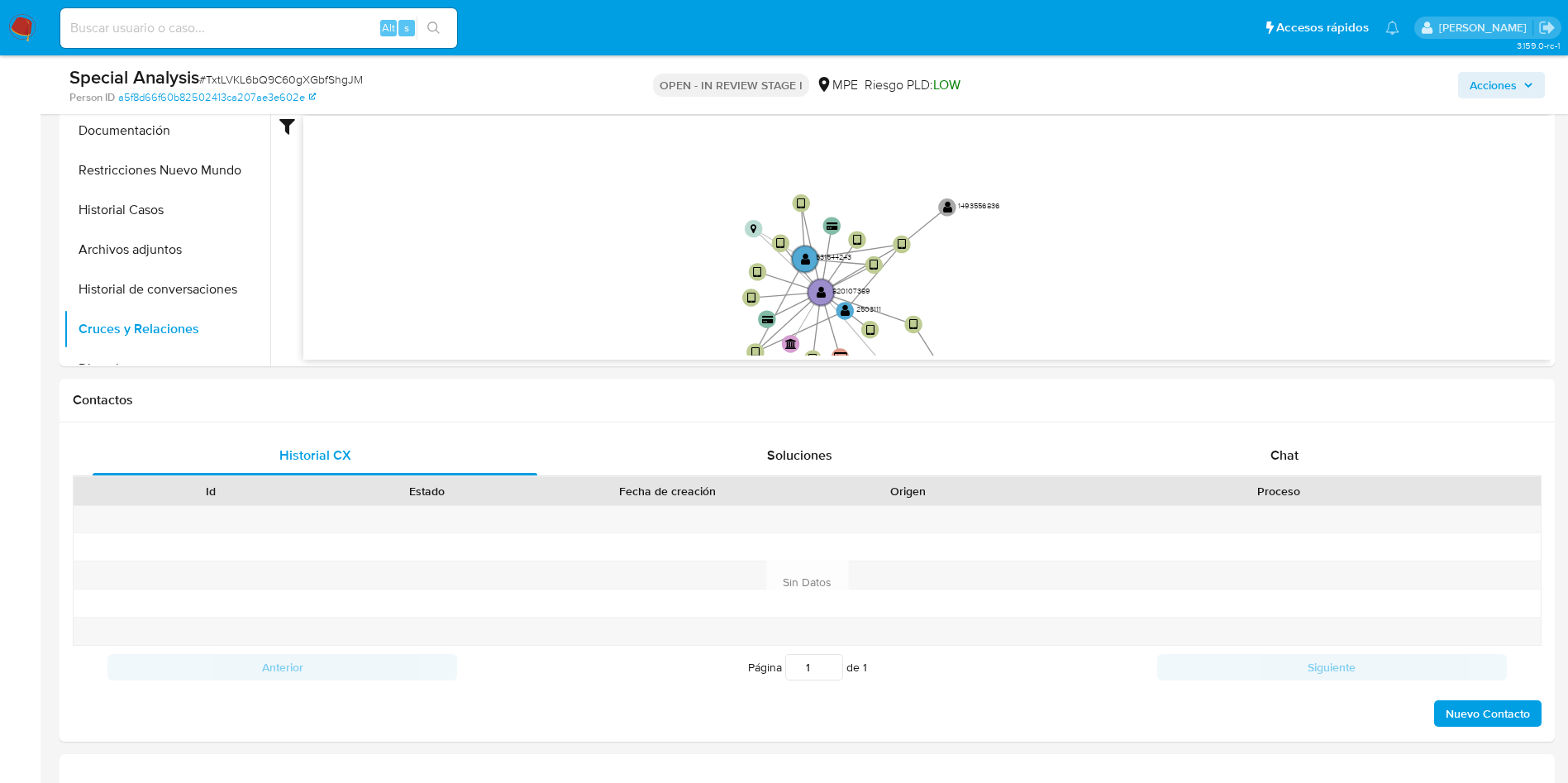
scroll to position [745, 0]
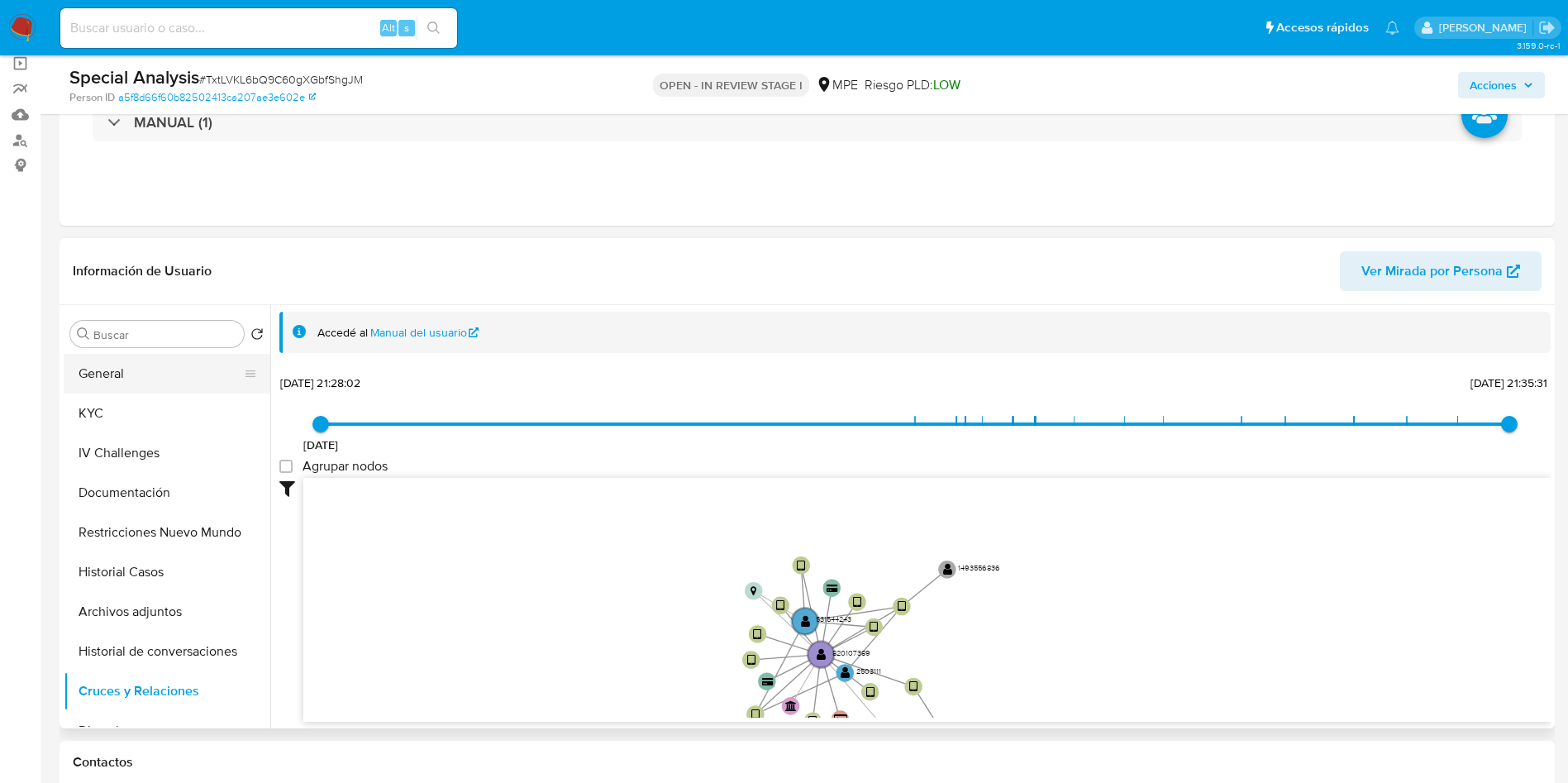
click at [163, 379] on button "General" at bounding box center [160, 373] width 193 height 39
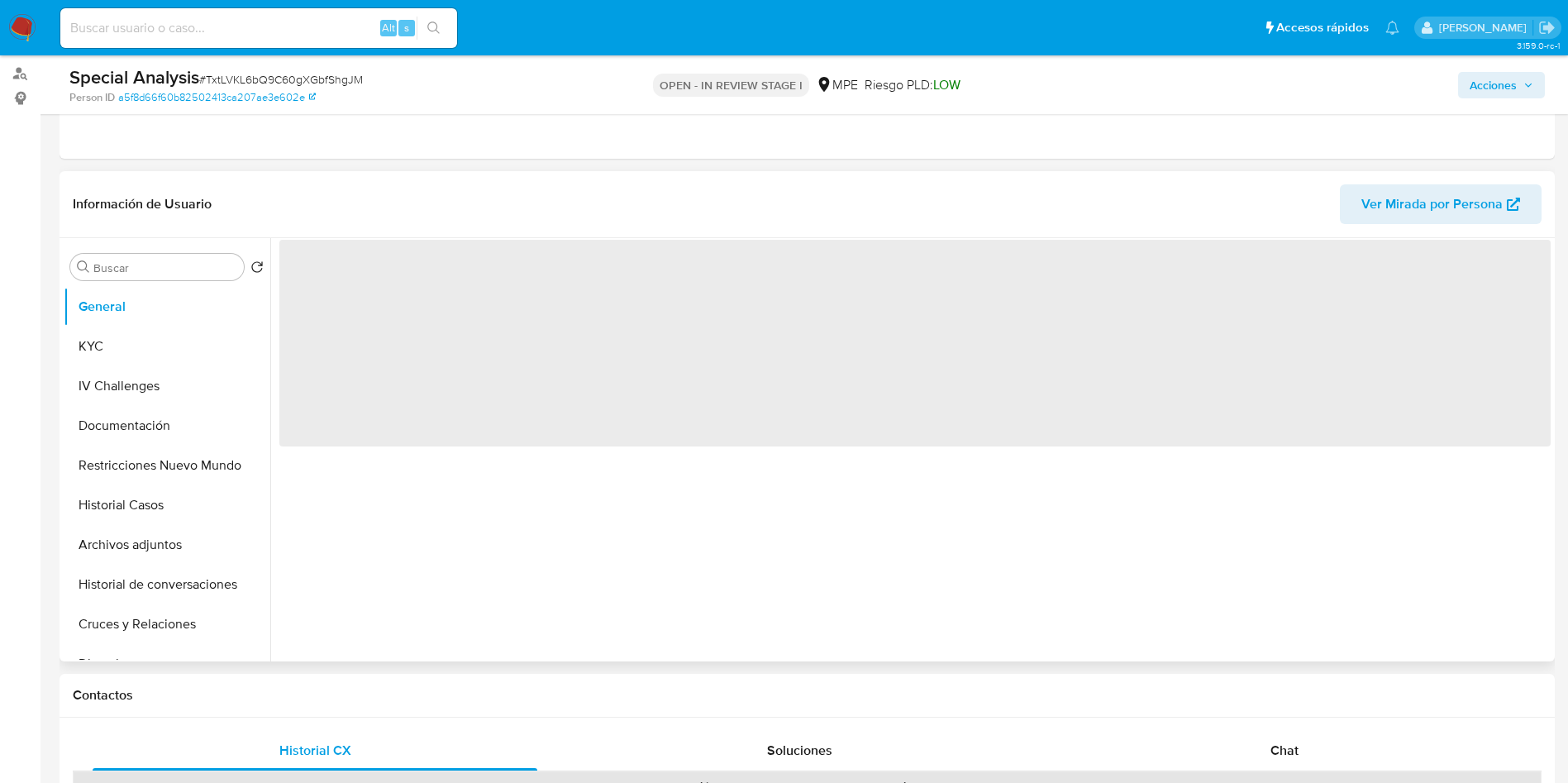
scroll to position [248, 0]
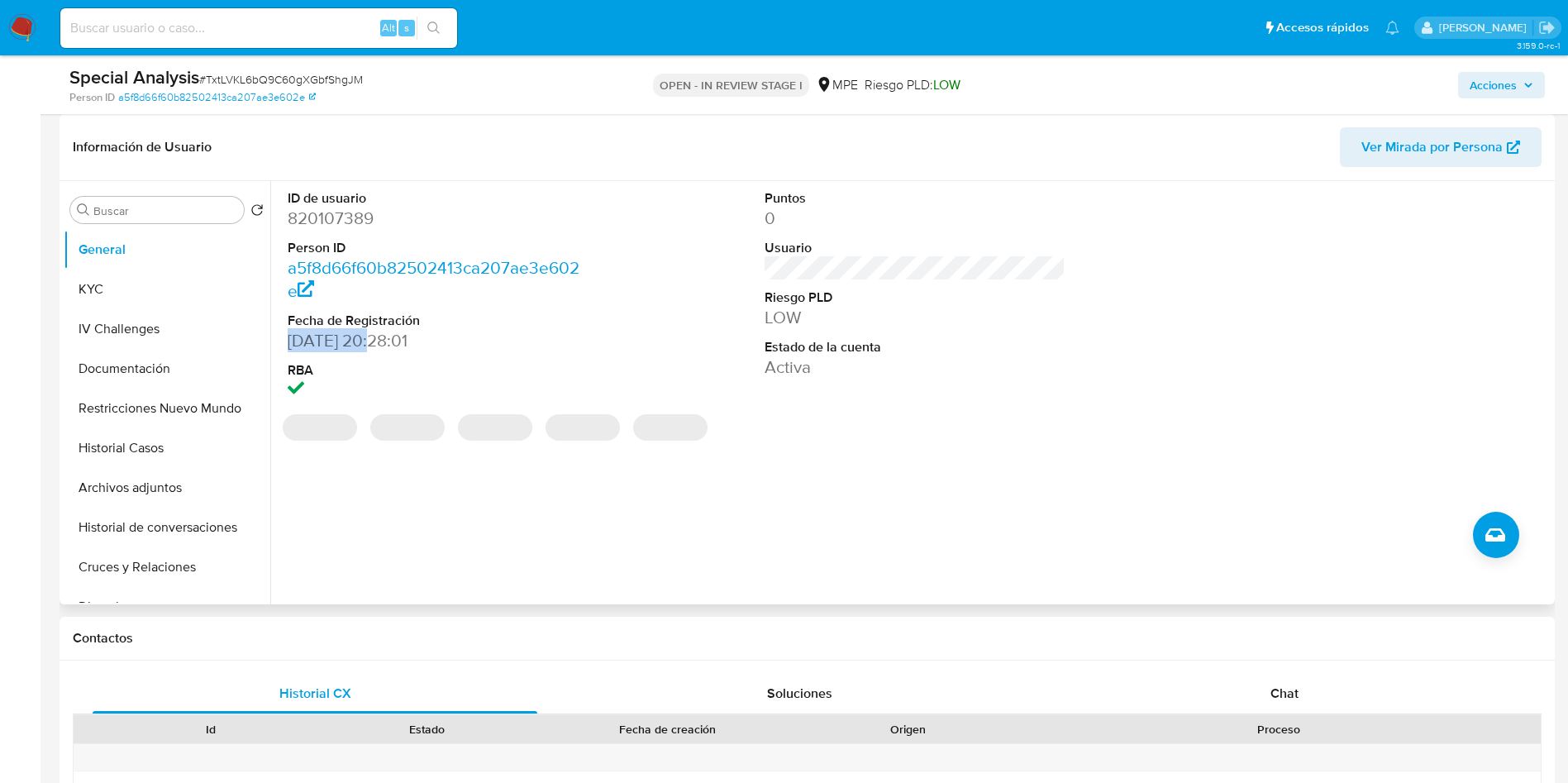
drag, startPoint x: 288, startPoint y: 340, endPoint x: 374, endPoint y: 340, distance: 86.0
click at [374, 340] on dd "06/09/2021 20:28:01" at bounding box center [438, 341] width 301 height 24
copy dd "[DATE]"
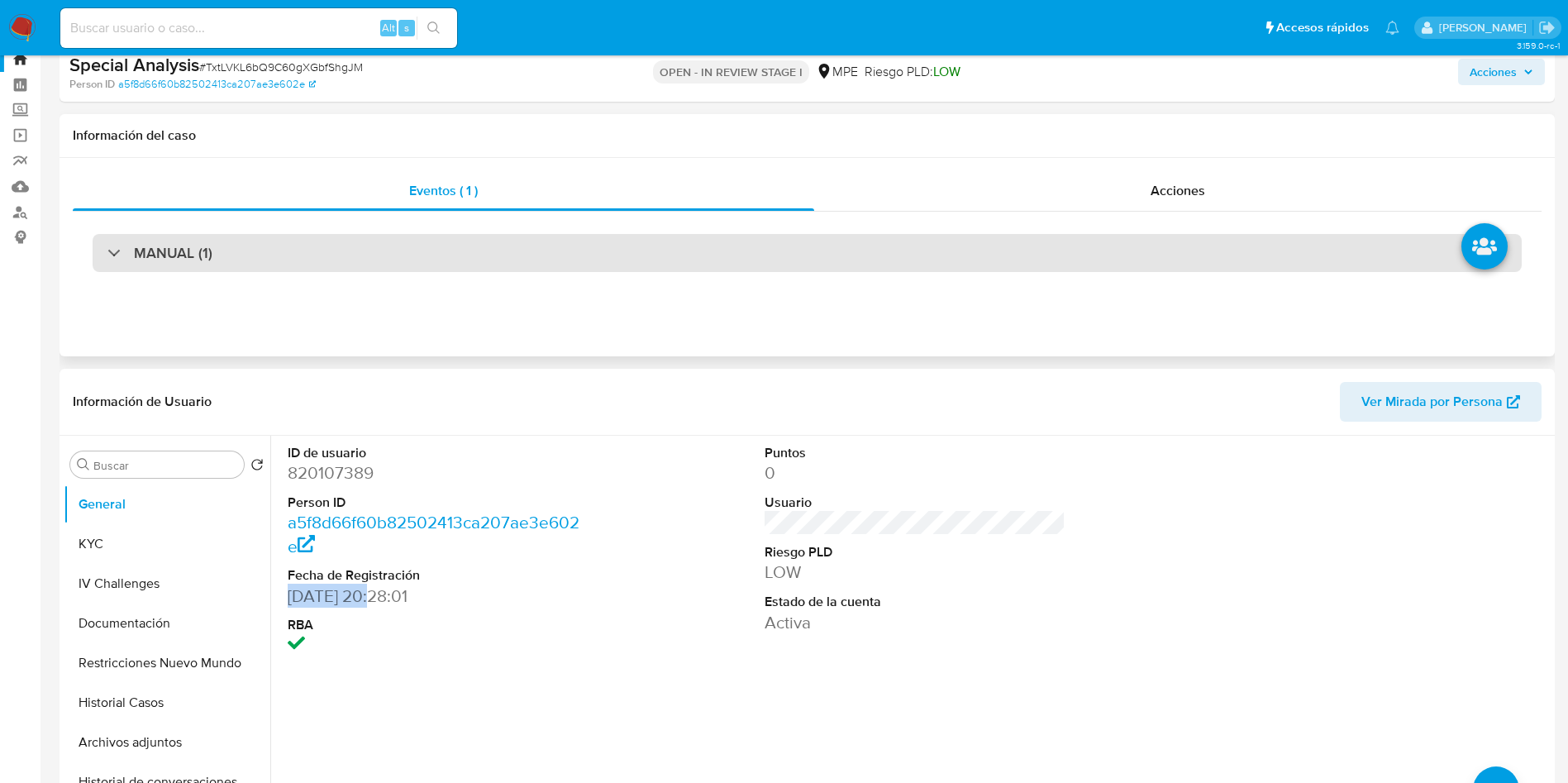
scroll to position [0, 0]
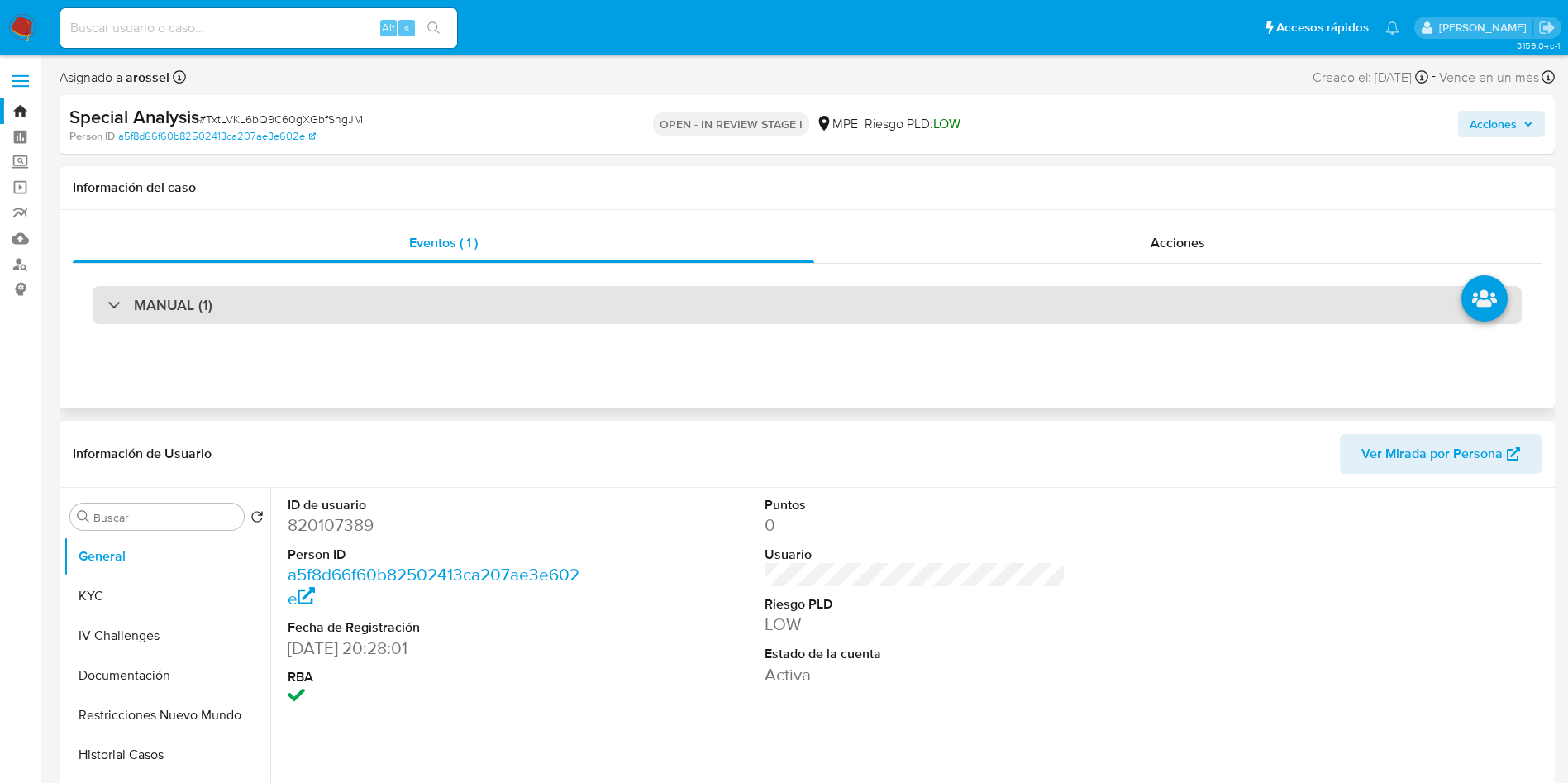
click at [395, 312] on div "MANUAL (1)" at bounding box center [807, 304] width 1429 height 38
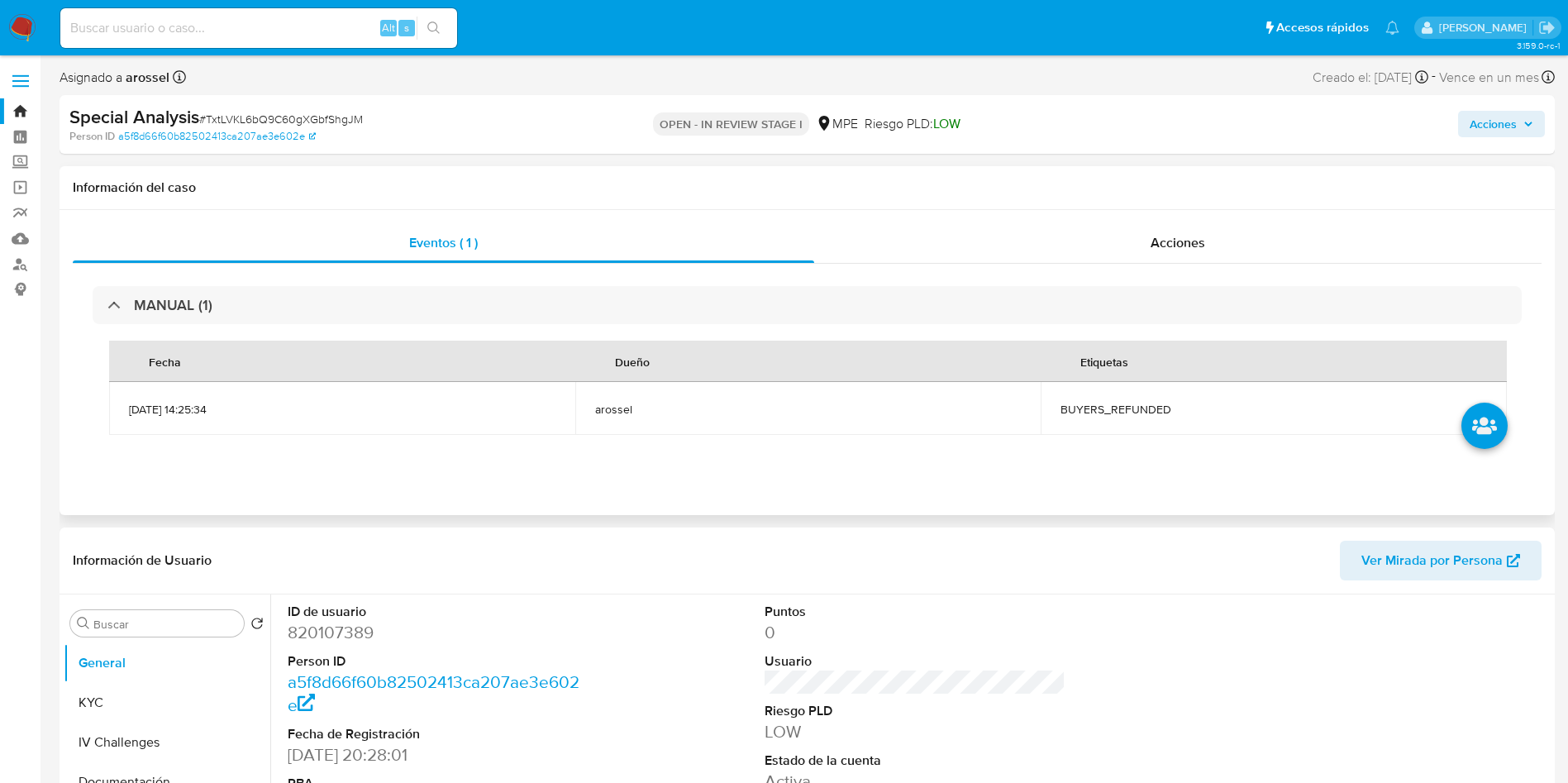
click at [1071, 415] on span "BUYERS_REFUNDED" at bounding box center [1273, 409] width 426 height 15
click at [1074, 415] on span "BUYERS_REFUNDED" at bounding box center [1273, 409] width 426 height 15
copy span "BUYERS_REFUNDED"
click at [302, 118] on span "# TxtLVKL6bQ9C60gXGbfShgJM" at bounding box center [281, 119] width 163 height 17
click at [299, 121] on span "# TxtLVKL6bQ9C60gXGbfShgJM" at bounding box center [281, 119] width 163 height 17
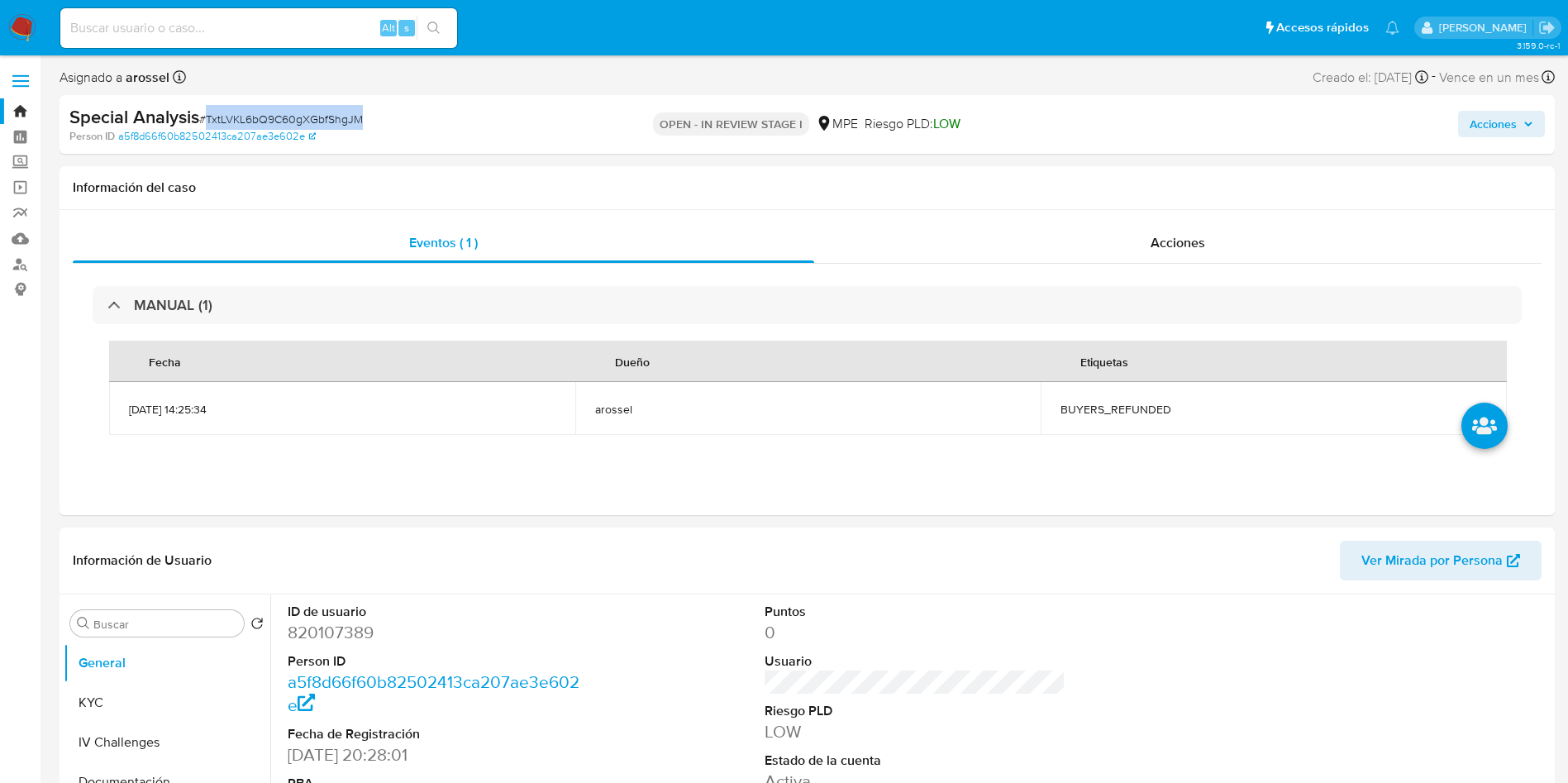
click at [299, 121] on span "# TxtLVKL6bQ9C60gXGbfShgJM" at bounding box center [281, 119] width 163 height 17
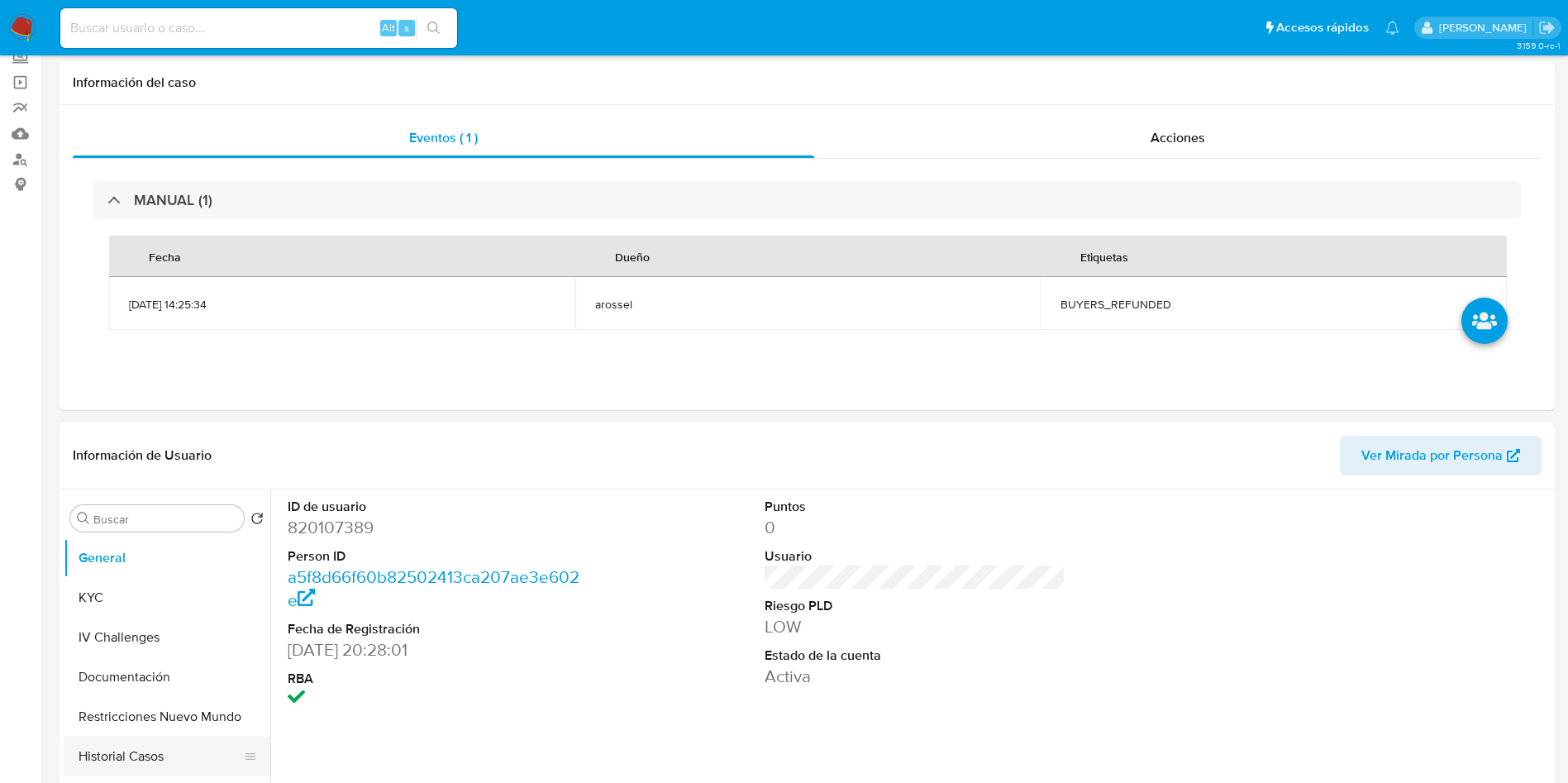
scroll to position [248, 0]
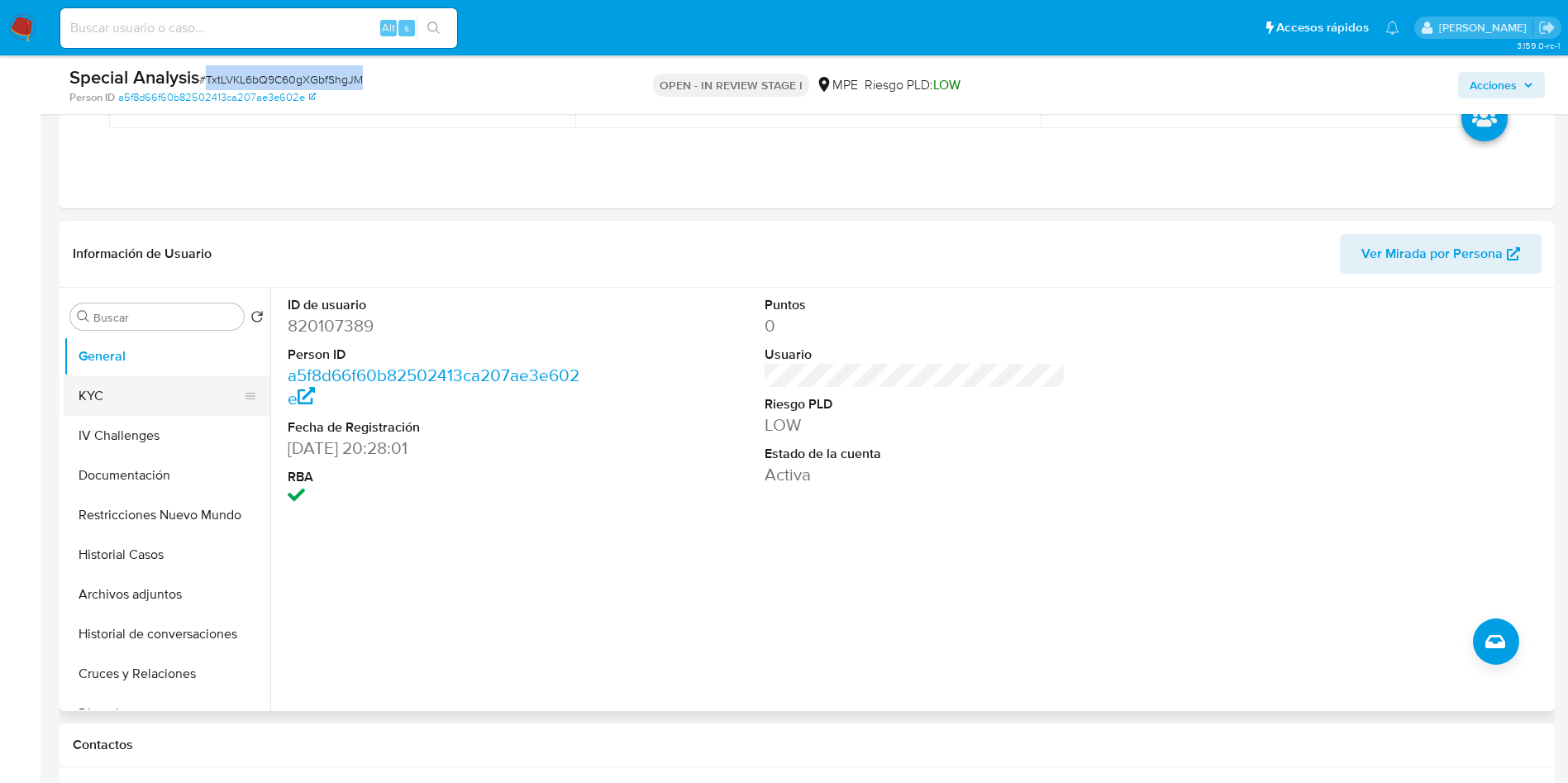
click at [152, 394] on button "KYC" at bounding box center [160, 396] width 193 height 39
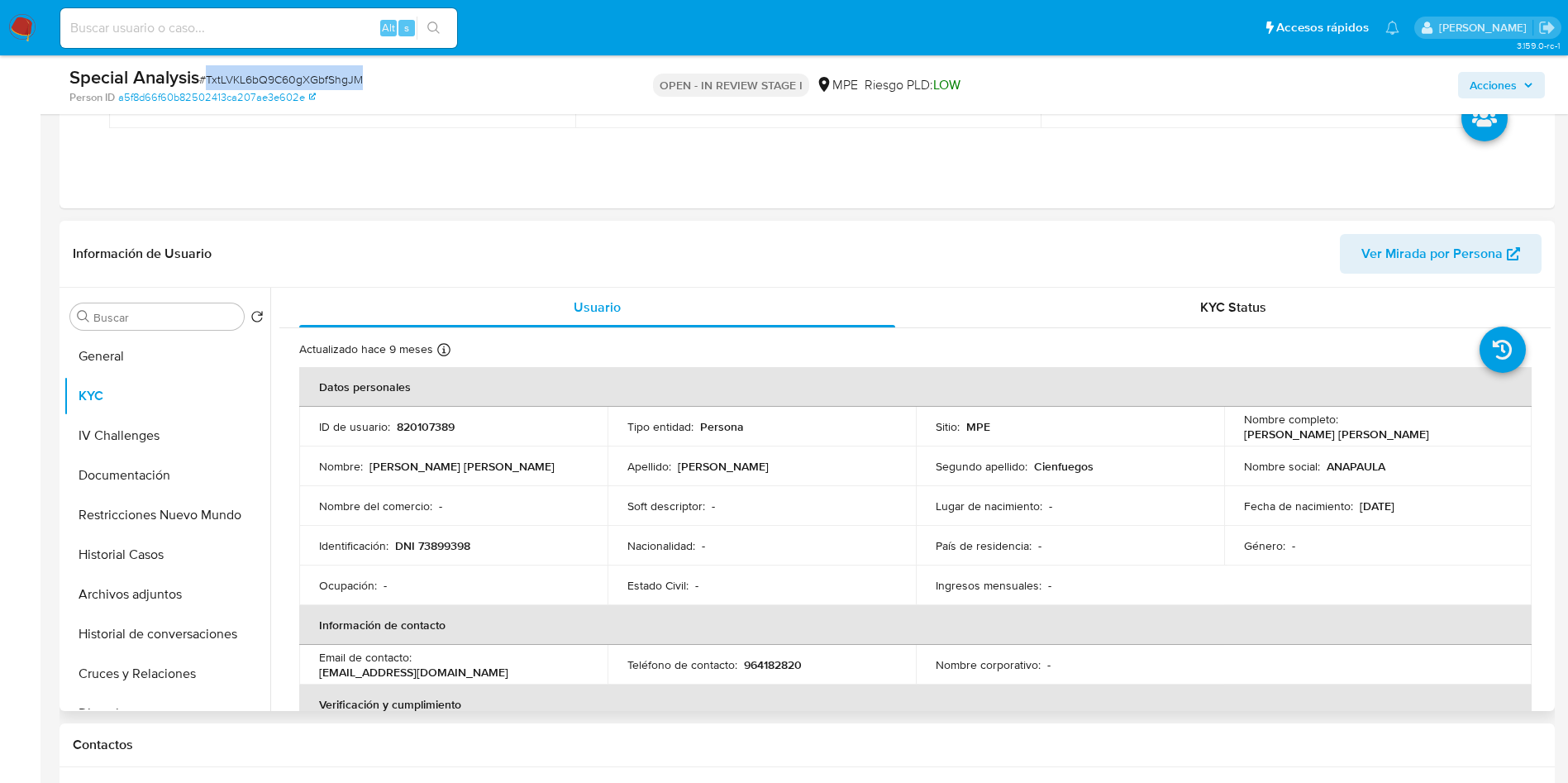
drag, startPoint x: 1233, startPoint y: 436, endPoint x: 1427, endPoint y: 435, distance: 194.0
click at [1427, 435] on td "Nombre completo : Ana Paula Fernandez Cienfuegos" at bounding box center [1377, 426] width 308 height 39
copy p "Ana Paula Fernandez Cienfuegos"
drag, startPoint x: 395, startPoint y: 545, endPoint x: 368, endPoint y: 22, distance: 523.7
click at [517, 536] on td "Identificación : DNI 73899398" at bounding box center [453, 546] width 308 height 39
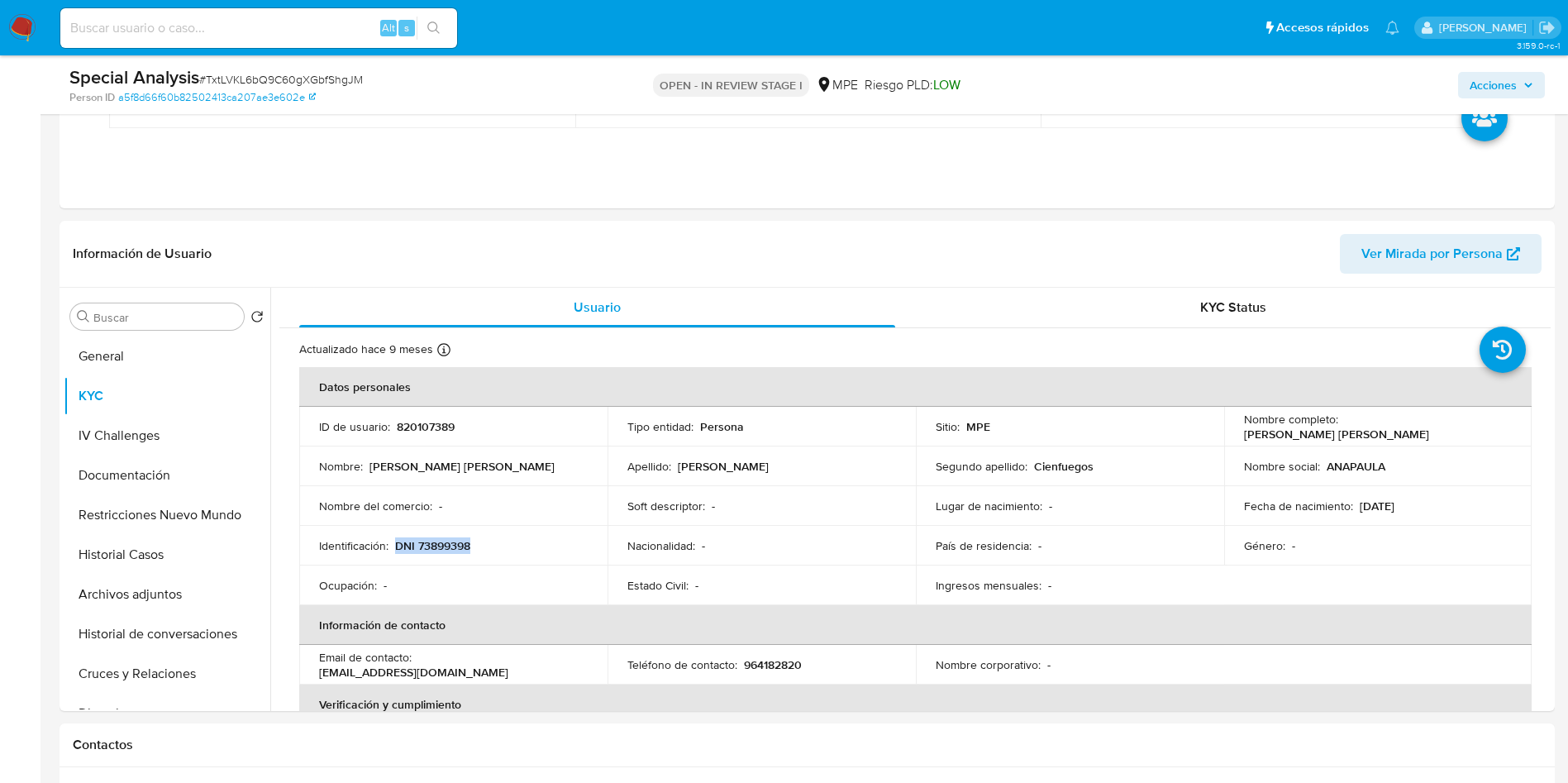
copy p "DNI 73899398"
click at [169, 676] on button "Cruces y Relaciones" at bounding box center [160, 674] width 193 height 39
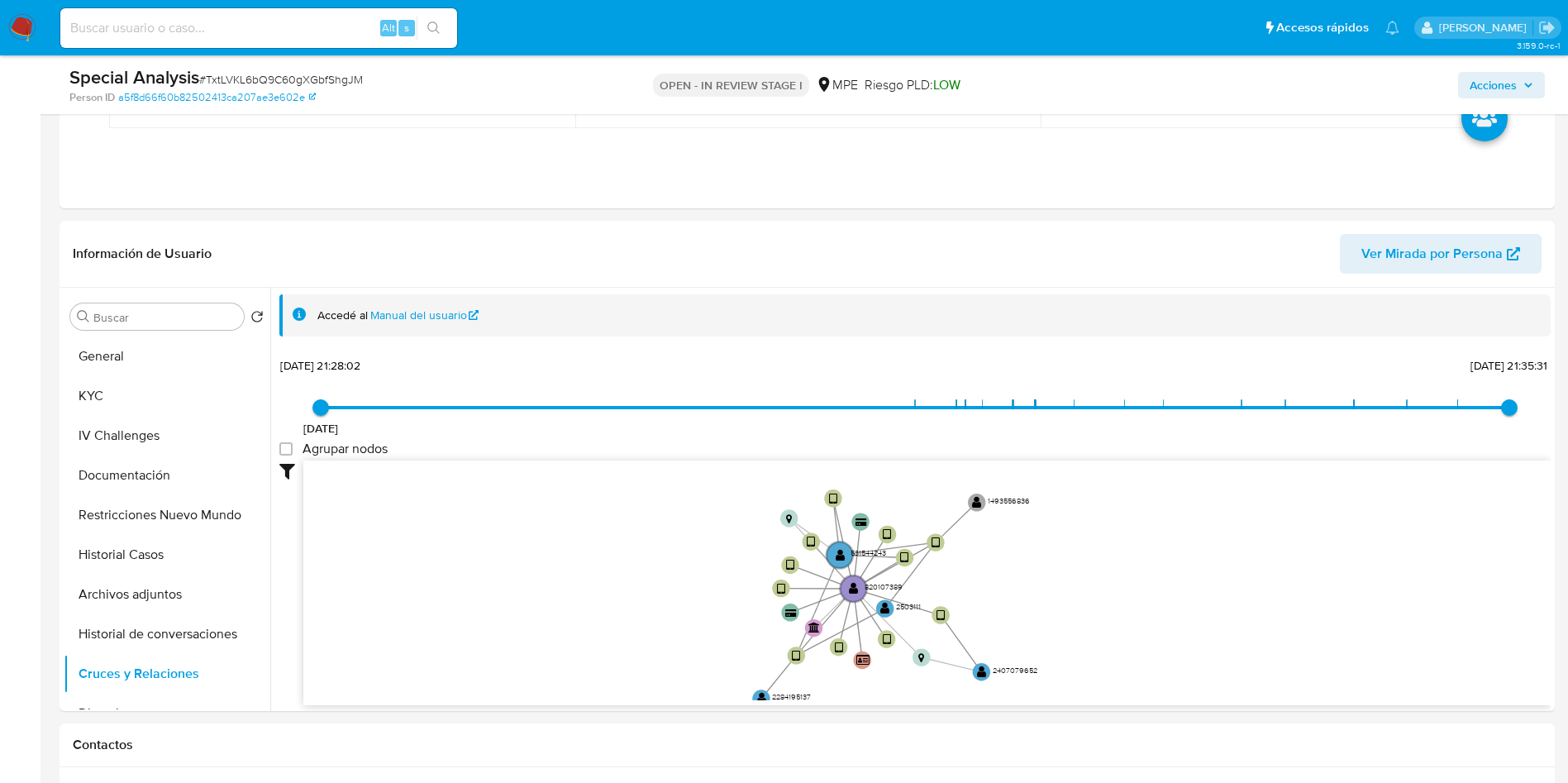
drag, startPoint x: 611, startPoint y: 591, endPoint x: 377, endPoint y: 5, distance: 631.0
click at [569, 349] on div "Accedé al Manual del usuario 6/9/2021 6/9/2021, 21:28:02 22/6/2025, 21:35:31 Ag…" at bounding box center [914, 530] width 1271 height 471
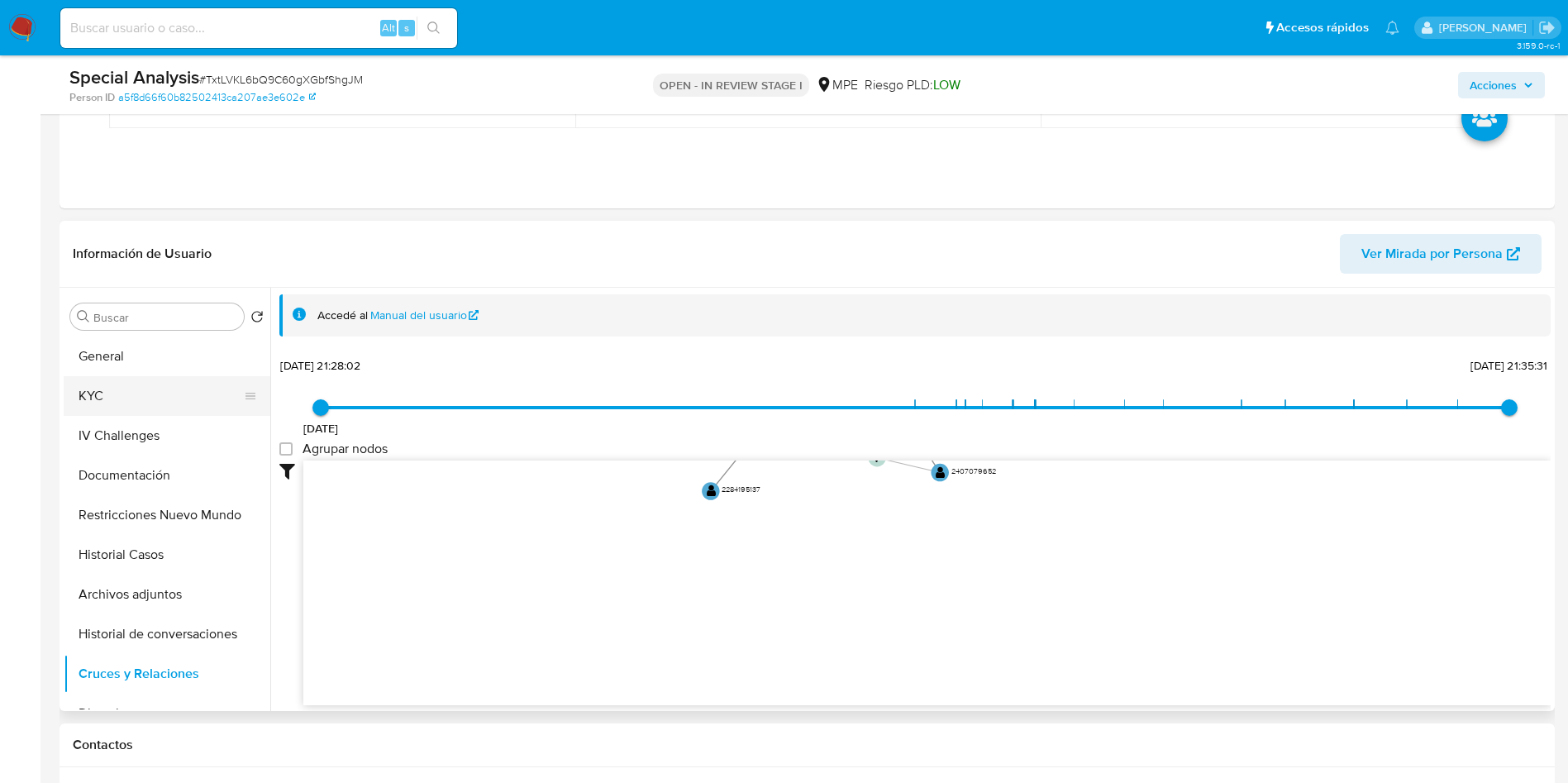
click at [178, 393] on button "KYC" at bounding box center [160, 396] width 193 height 39
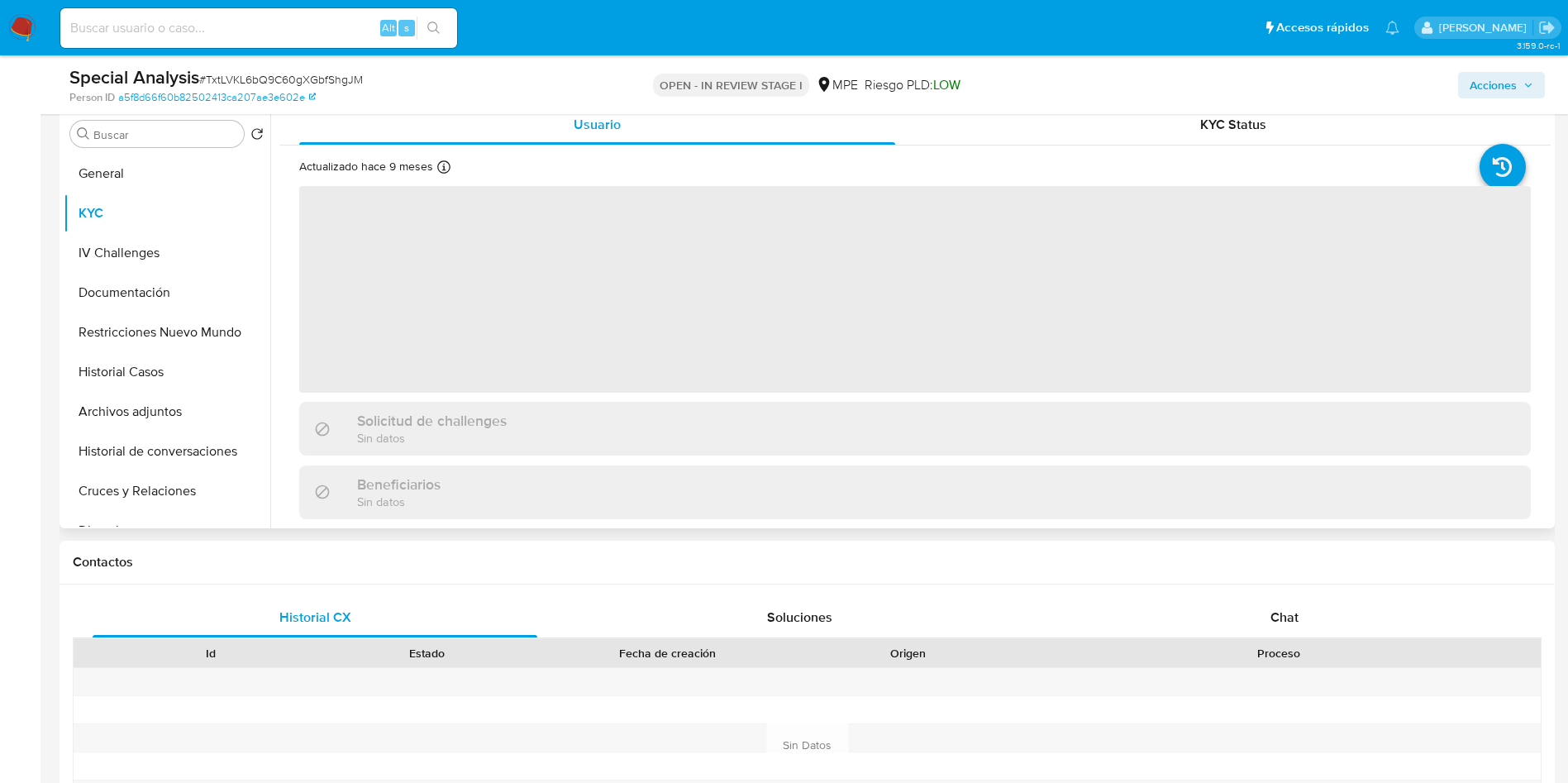
scroll to position [372, 0]
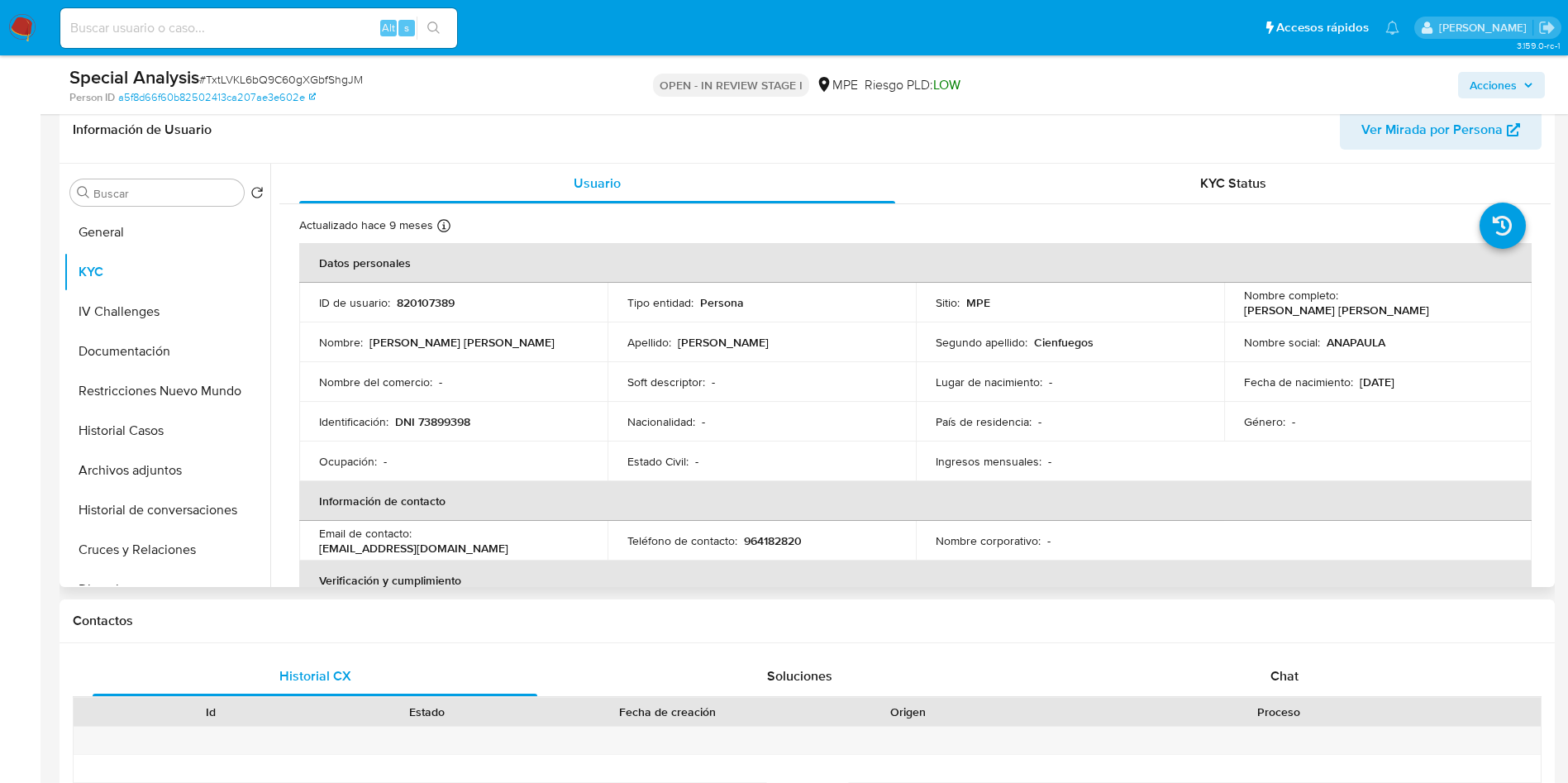
click at [419, 301] on p "820107389" at bounding box center [425, 302] width 58 height 15
copy p "820107389"
click at [183, 552] on button "Cruces y Relaciones" at bounding box center [160, 550] width 193 height 39
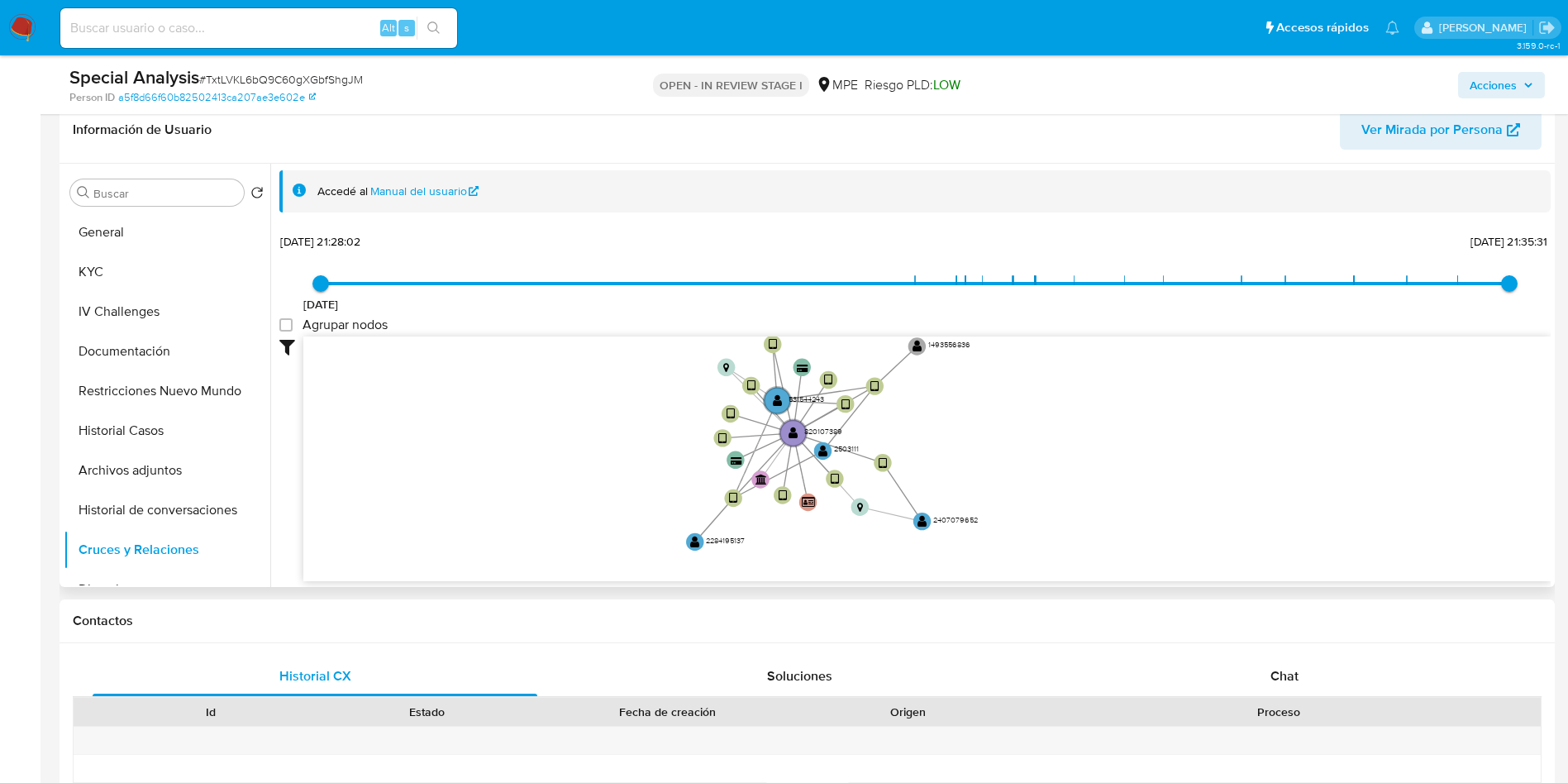
drag, startPoint x: 647, startPoint y: 440, endPoint x: 658, endPoint y: 472, distance: 33.8
click at [623, 497] on icon "device-657fd9a91edadd47510cb1d6  user-820107389  820107389 device-6514e3adb59…" at bounding box center [926, 456] width 1247 height 239
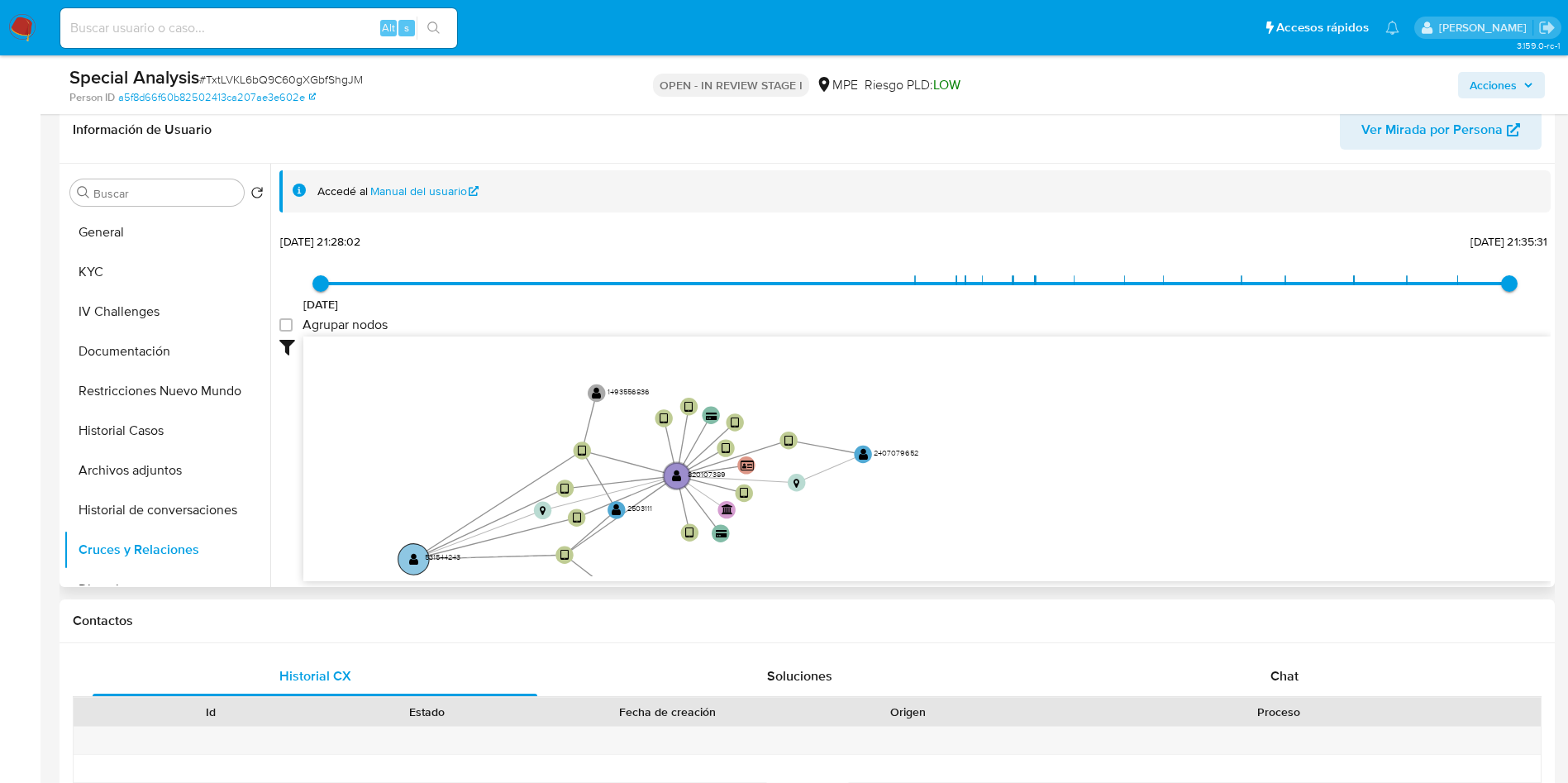
drag, startPoint x: 761, startPoint y: 422, endPoint x: 409, endPoint y: 561, distance: 378.5
click at [409, 561] on text "" at bounding box center [414, 559] width 10 height 13
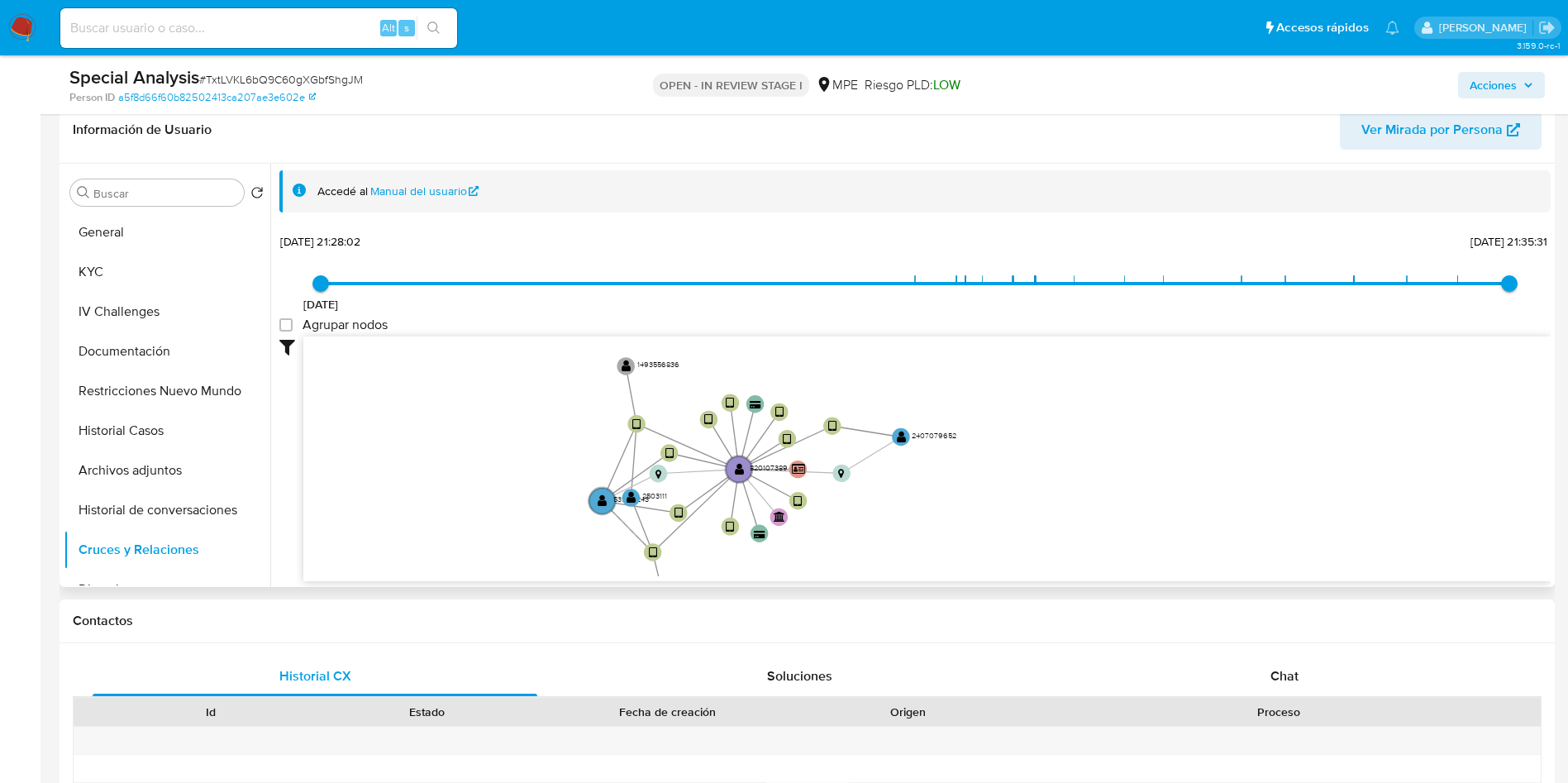
click at [615, 509] on circle at bounding box center [601, 500] width 27 height 27
click at [607, 502] on circle at bounding box center [602, 500] width 31 height 32
click at [601, 506] on text "" at bounding box center [605, 501] width 10 height 13
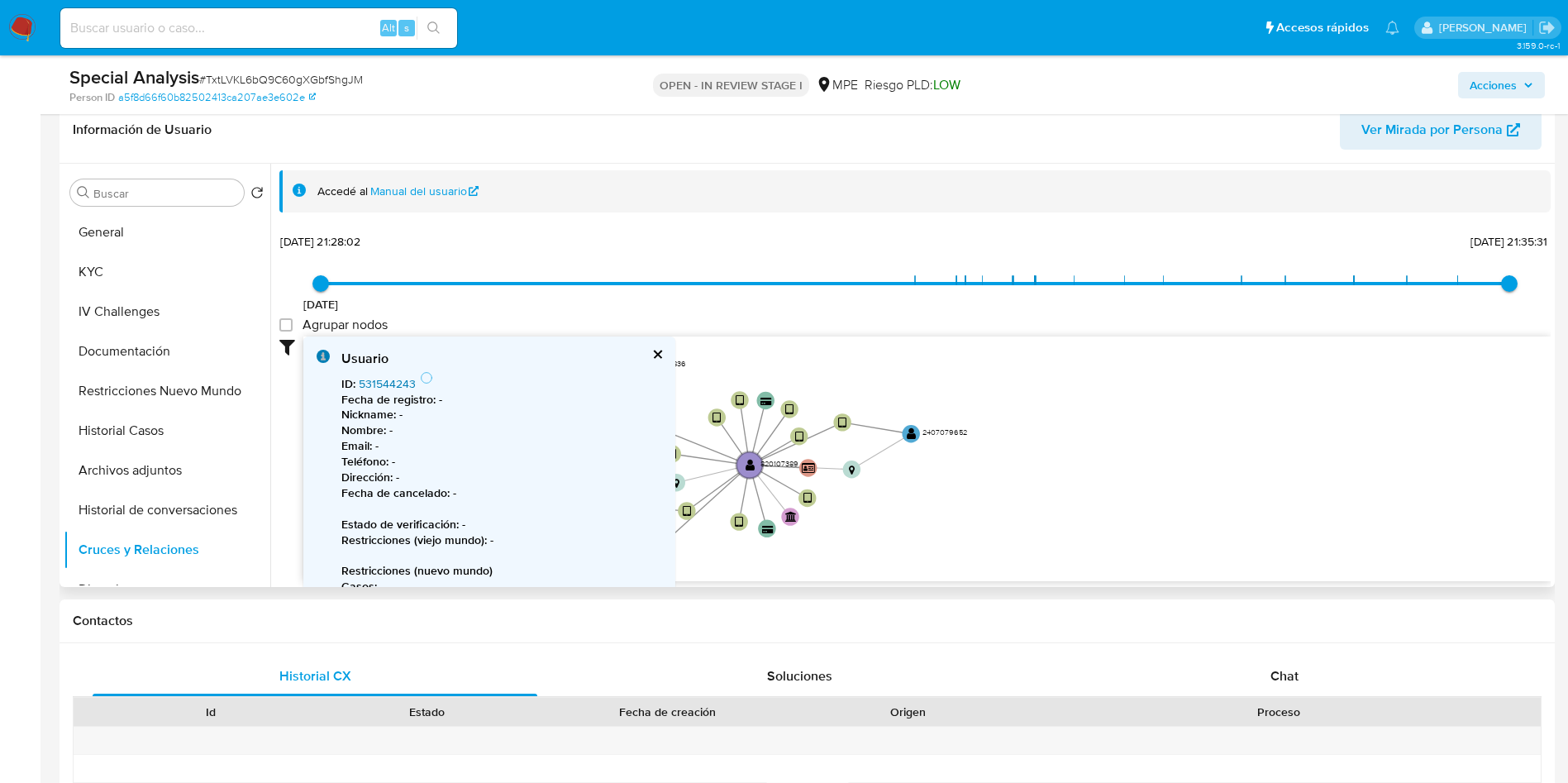
click at [400, 386] on link "531544243" at bounding box center [387, 383] width 57 height 17
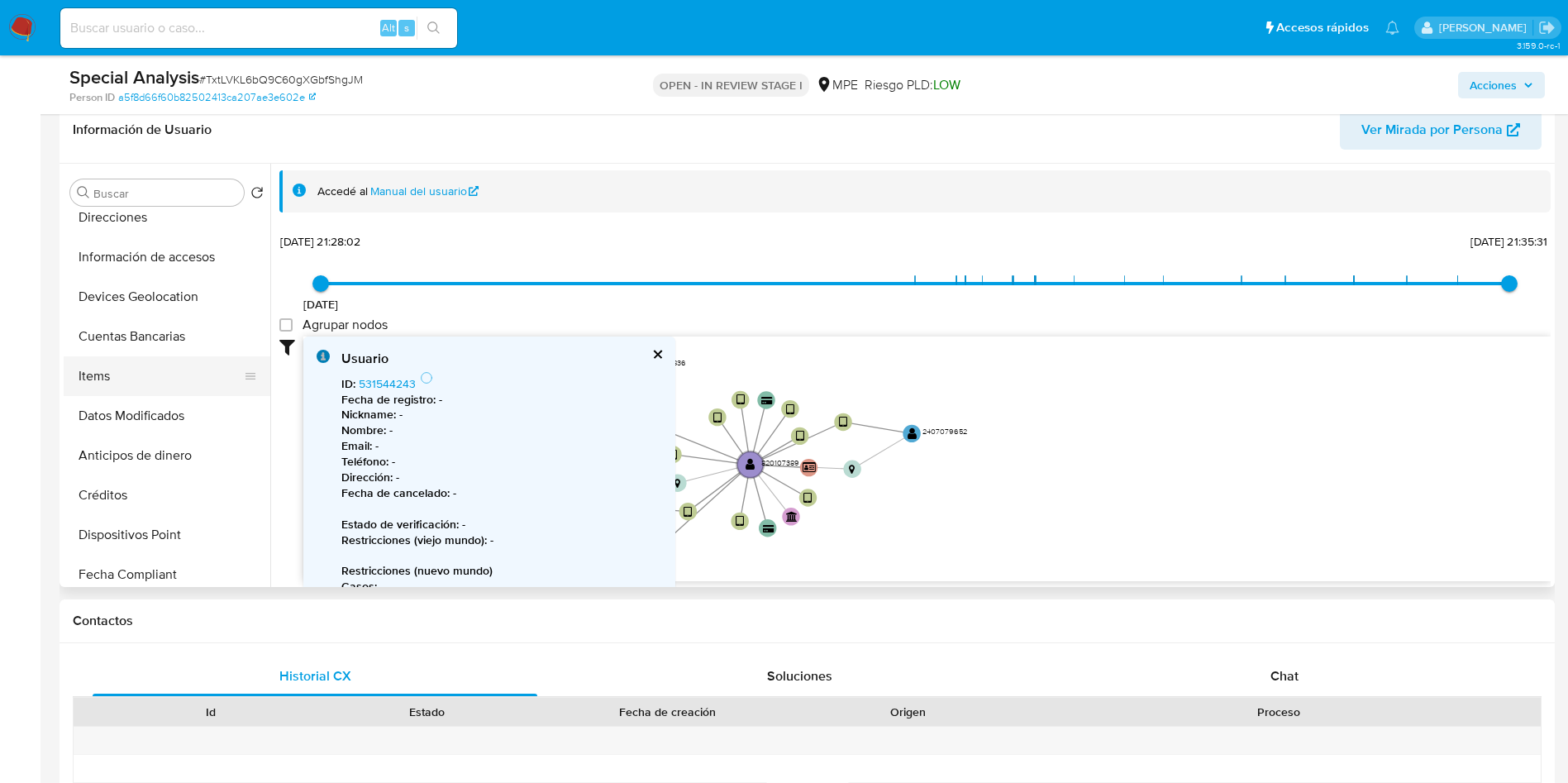
click at [163, 338] on button "Cuentas Bancarias" at bounding box center [167, 337] width 207 height 39
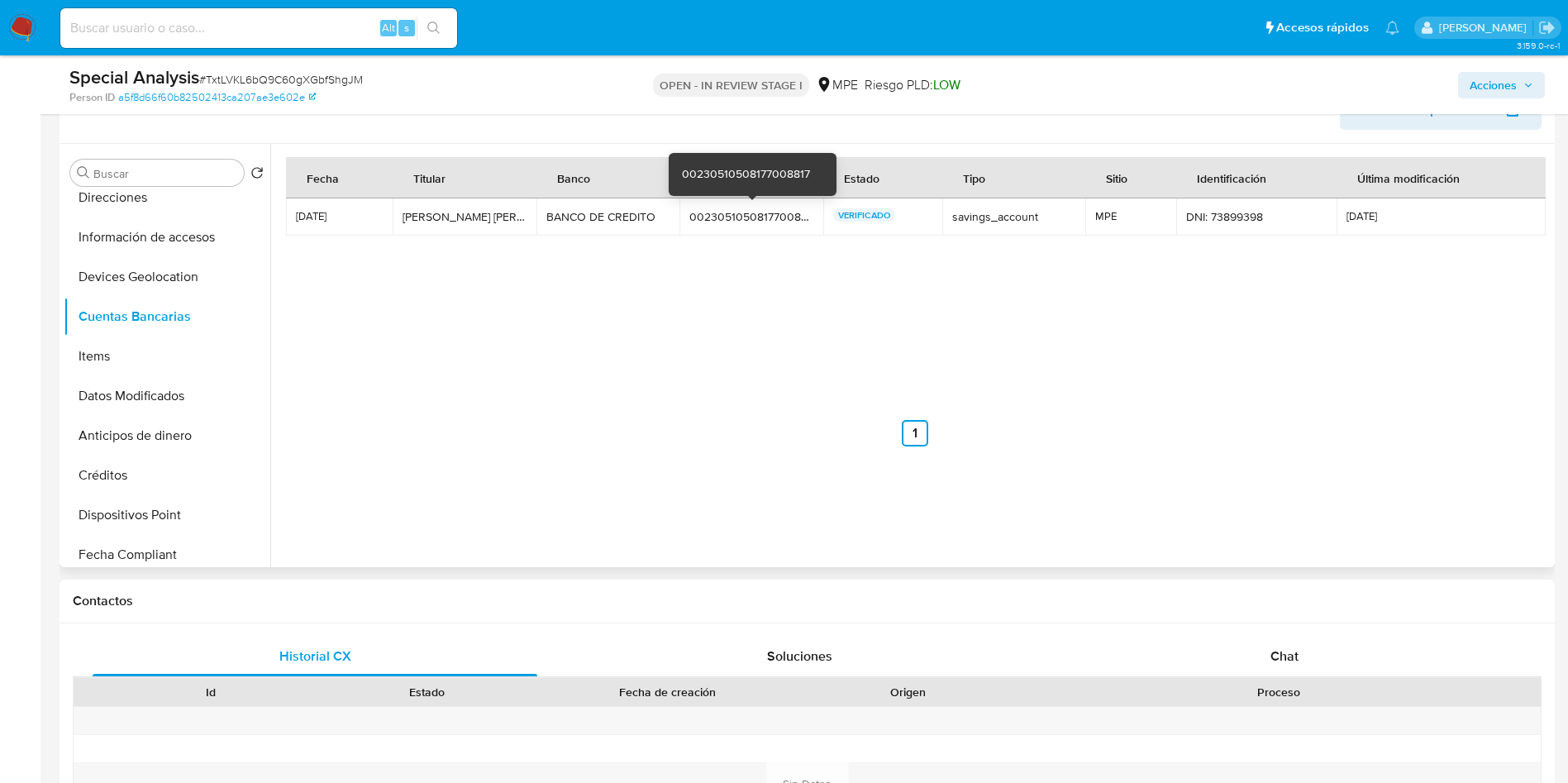
click at [762, 214] on div "00230510508177008817" at bounding box center [751, 216] width 124 height 15
click at [761, 214] on div "00230510508177008817" at bounding box center [751, 216] width 124 height 15
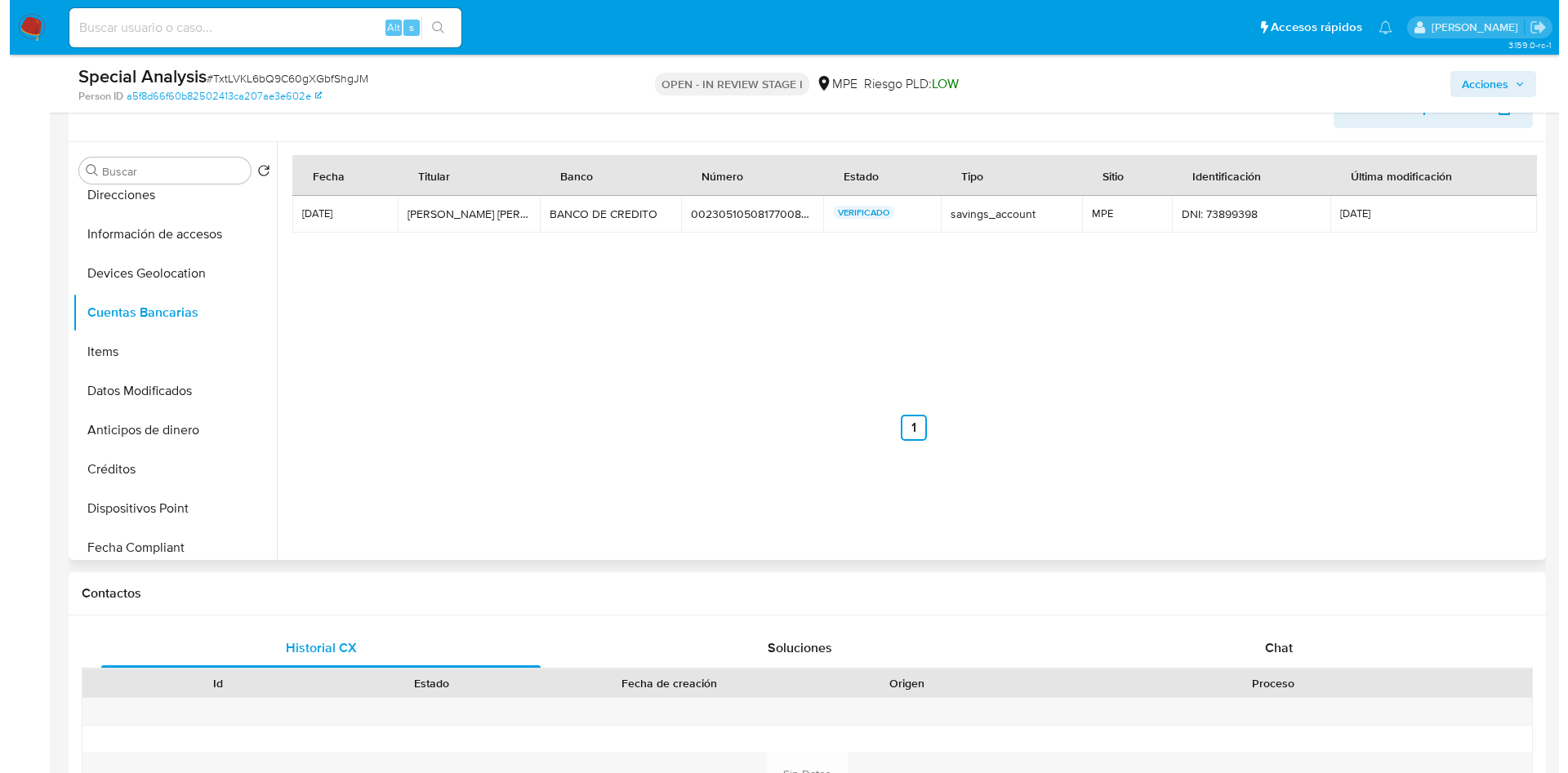
scroll to position [0, 0]
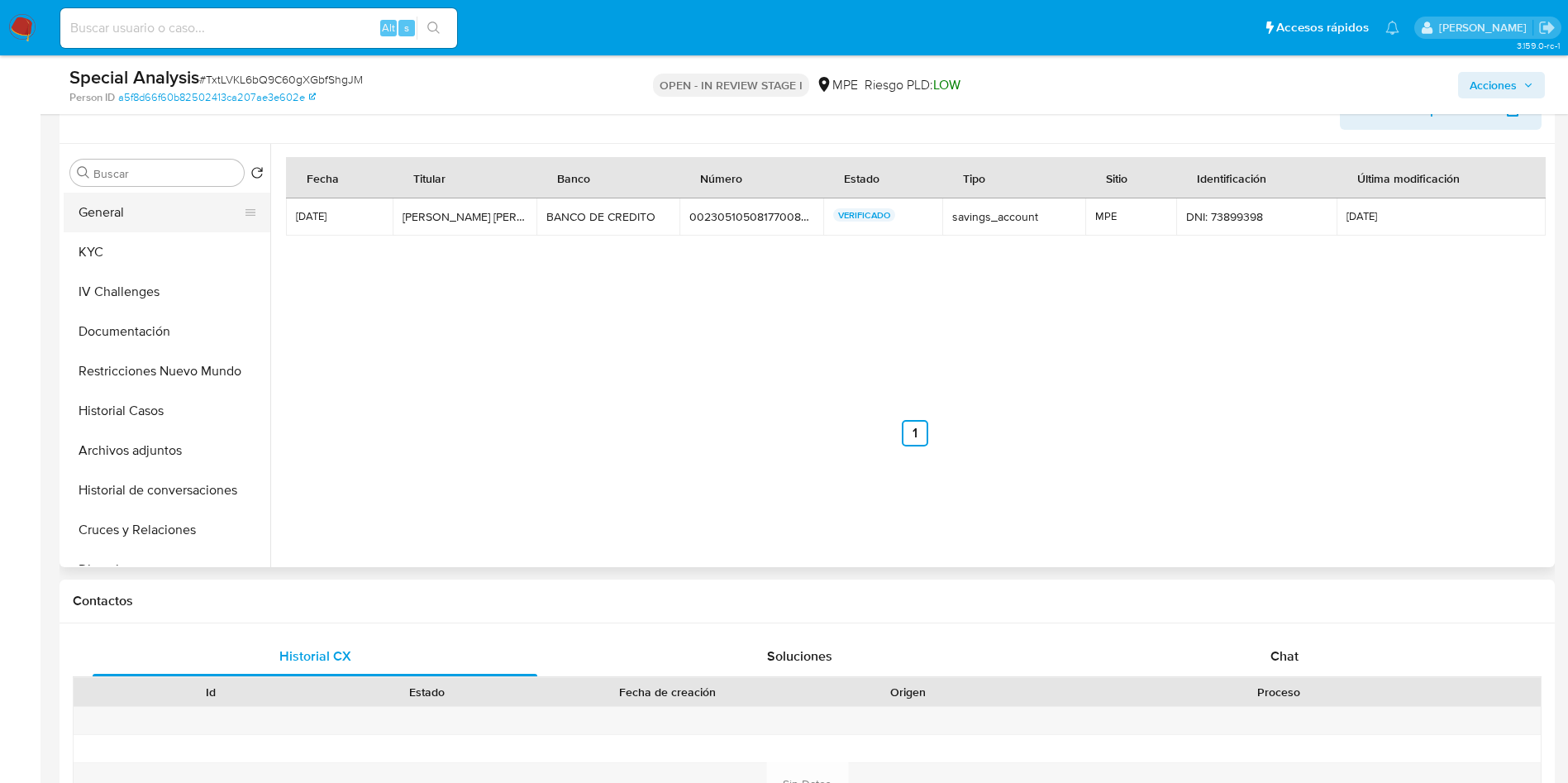
click at [142, 216] on button "General" at bounding box center [160, 213] width 193 height 39
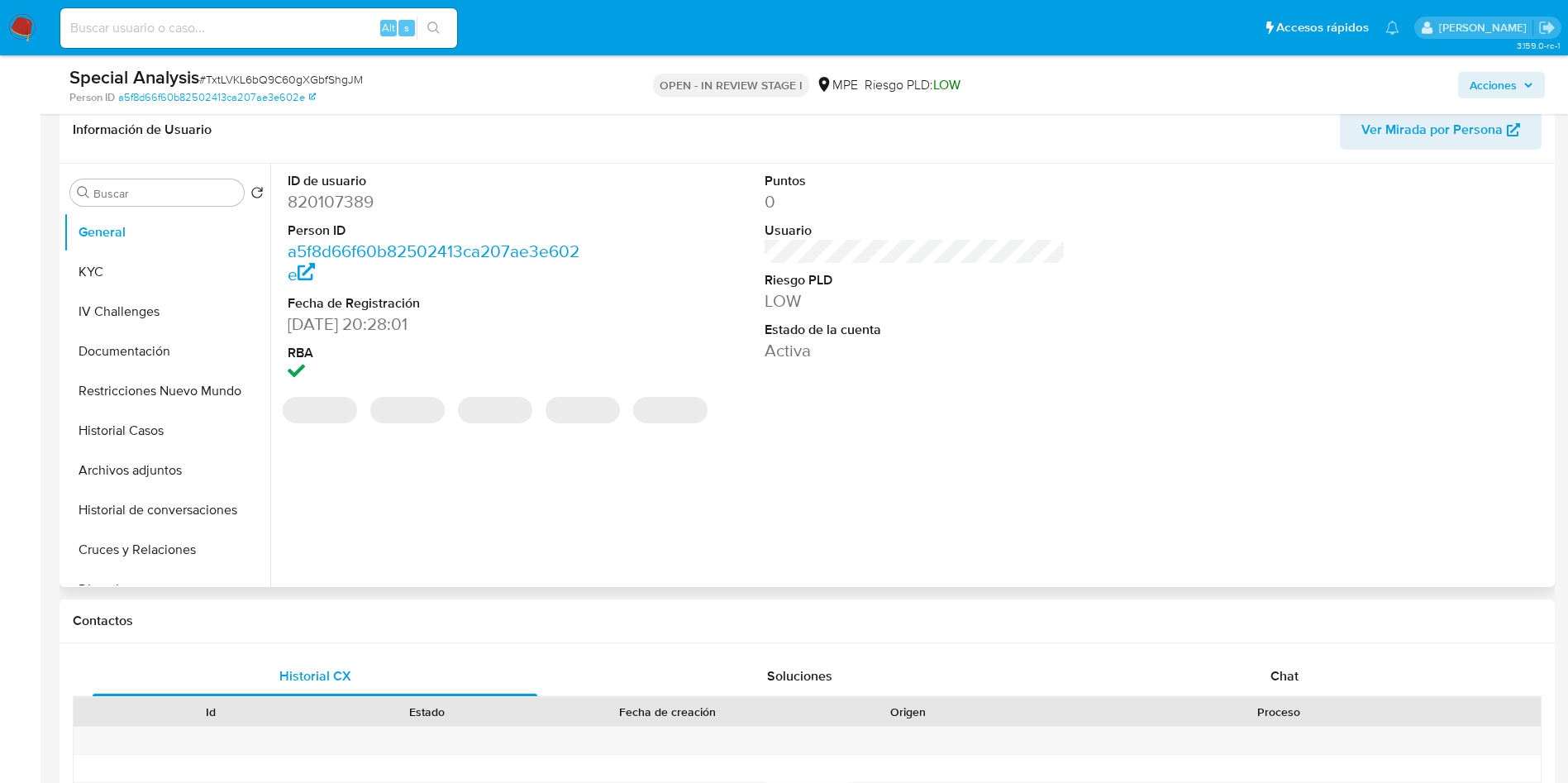
click at [333, 203] on dd "820107389" at bounding box center [438, 202] width 301 height 24
copy dd "820107389"
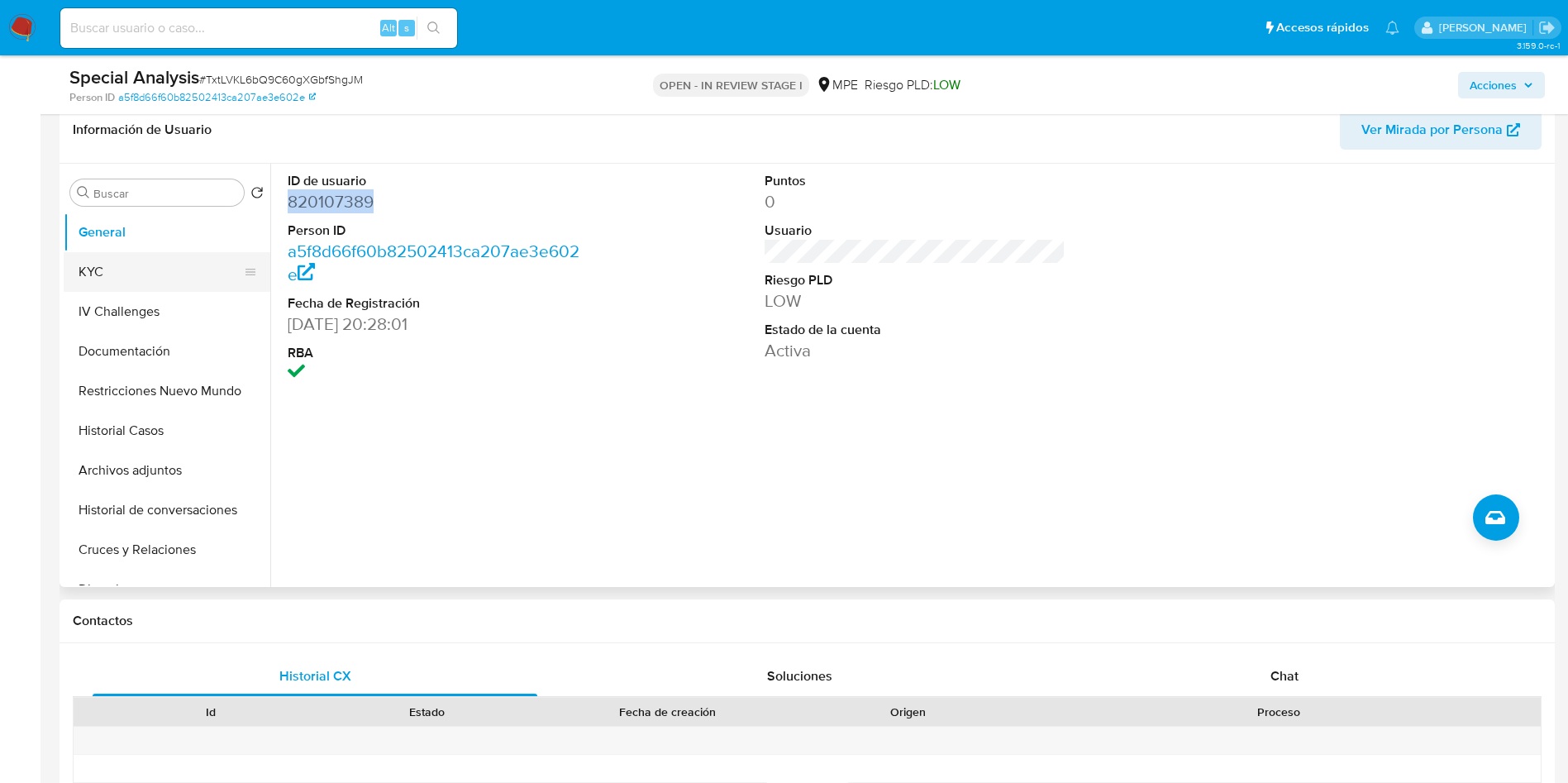
click at [137, 287] on button "KYC" at bounding box center [160, 272] width 193 height 39
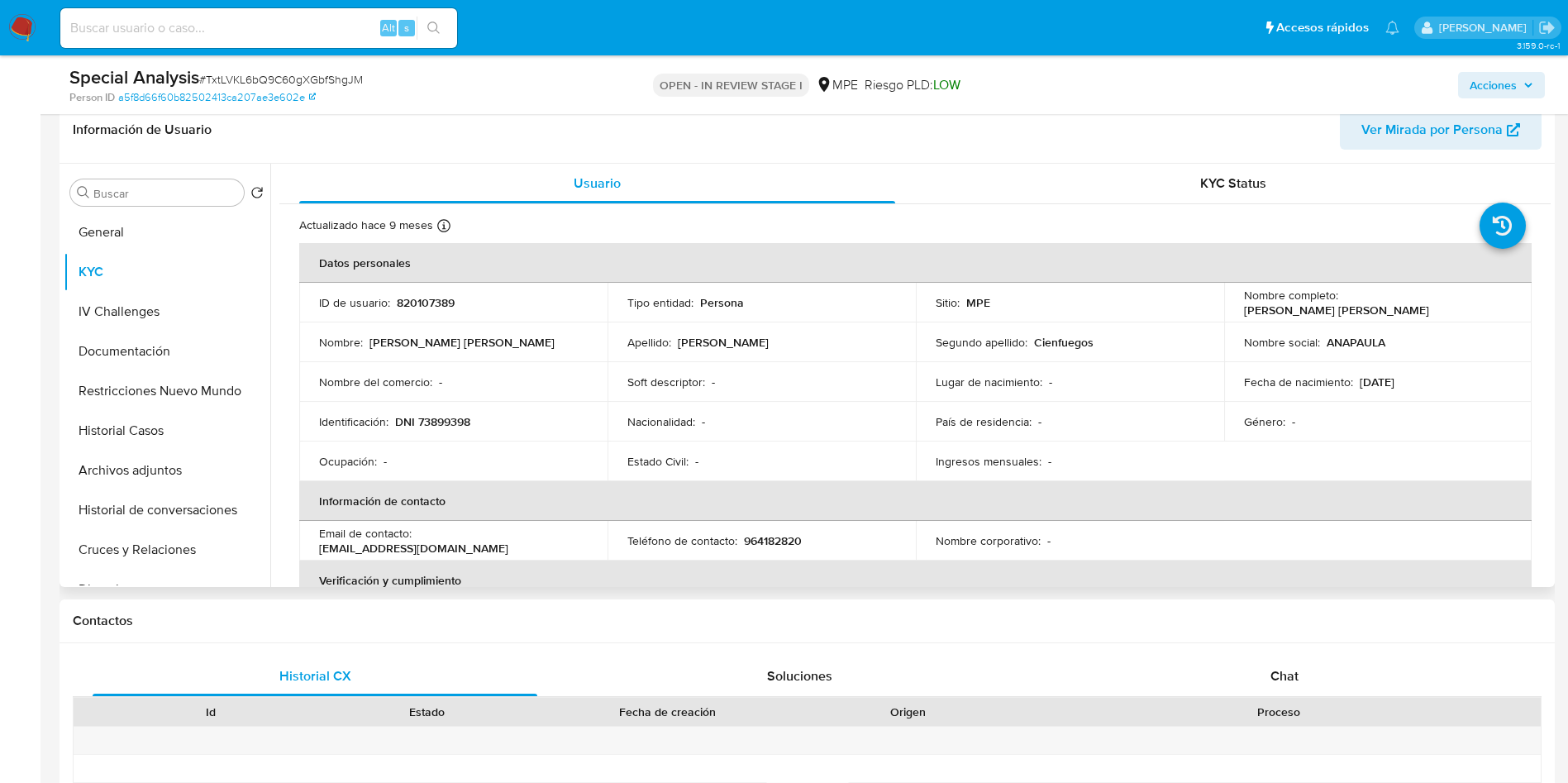
drag, startPoint x: 1233, startPoint y: 309, endPoint x: 1429, endPoint y: 306, distance: 196.0
click at [1429, 306] on td "Nombre completo : Ana Paula Fernandez Cienfuegos" at bounding box center [1377, 302] width 308 height 39
copy p "[PERSON_NAME]"
click at [1433, 441] on table "Datos personales ID de usuario : 820107389 Tipo entidad : Persona Sitio : MPE N…" at bounding box center [915, 541] width 1232 height 595
click at [149, 476] on button "Archivos adjuntos" at bounding box center [160, 471] width 193 height 39
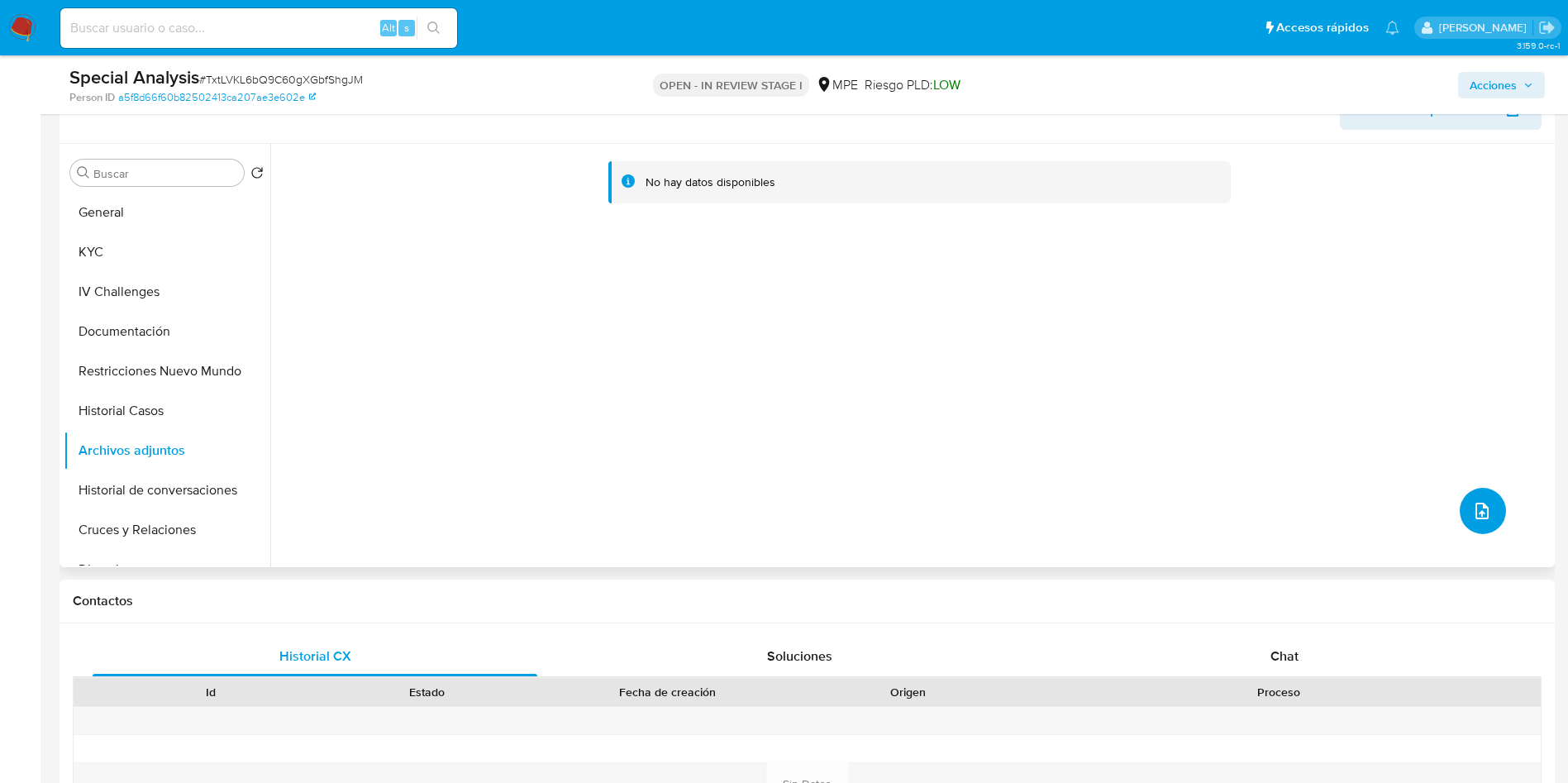
click at [1485, 513] on button "upload-file" at bounding box center [1482, 510] width 46 height 46
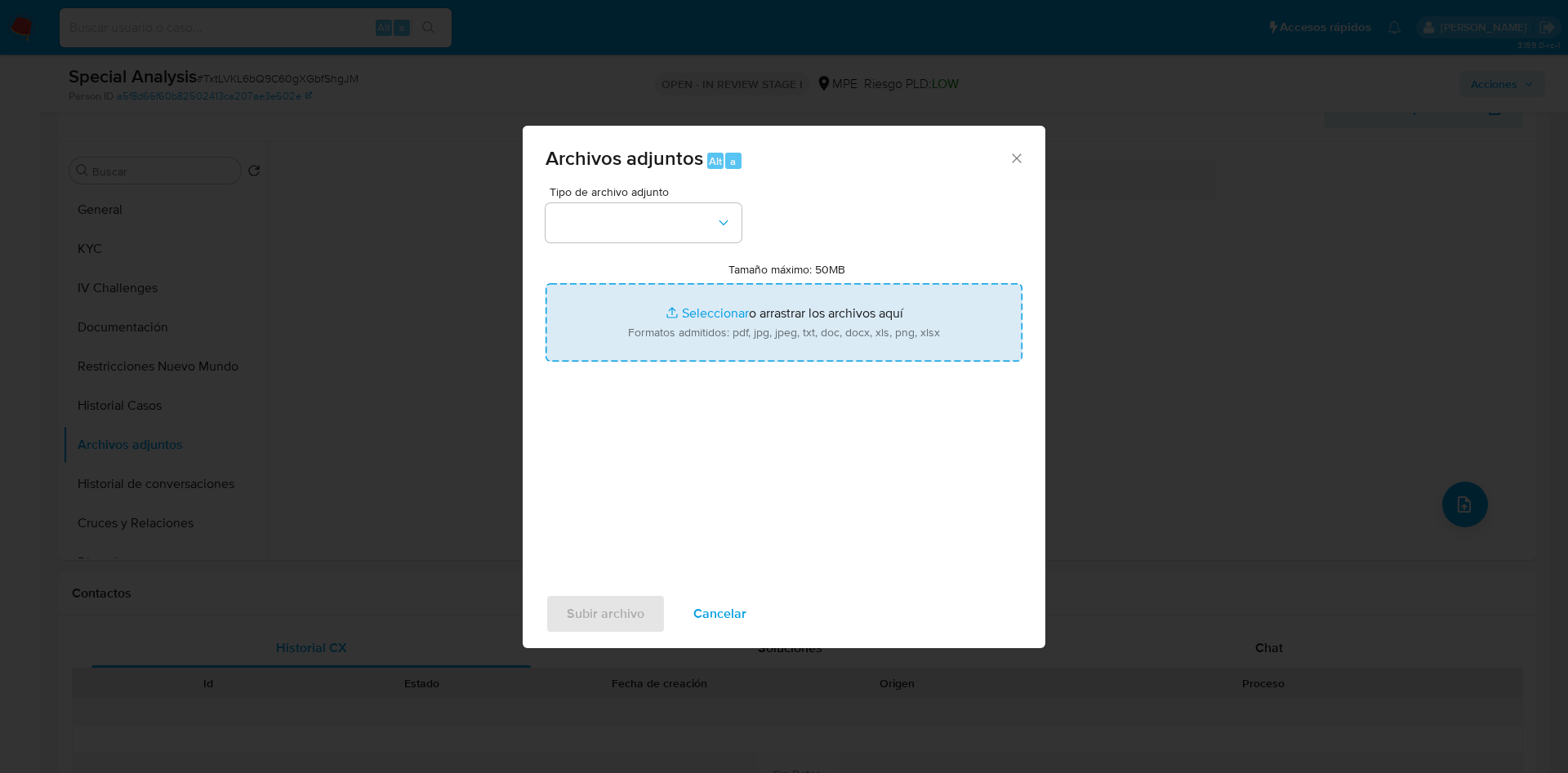
click at [670, 303] on input "Tamaño máximo: 50MB Seleccionar archivos" at bounding box center [784, 322] width 477 height 79
type input "C:\fakepath\Case Log 820107389 - 16_09_2025.pdf"
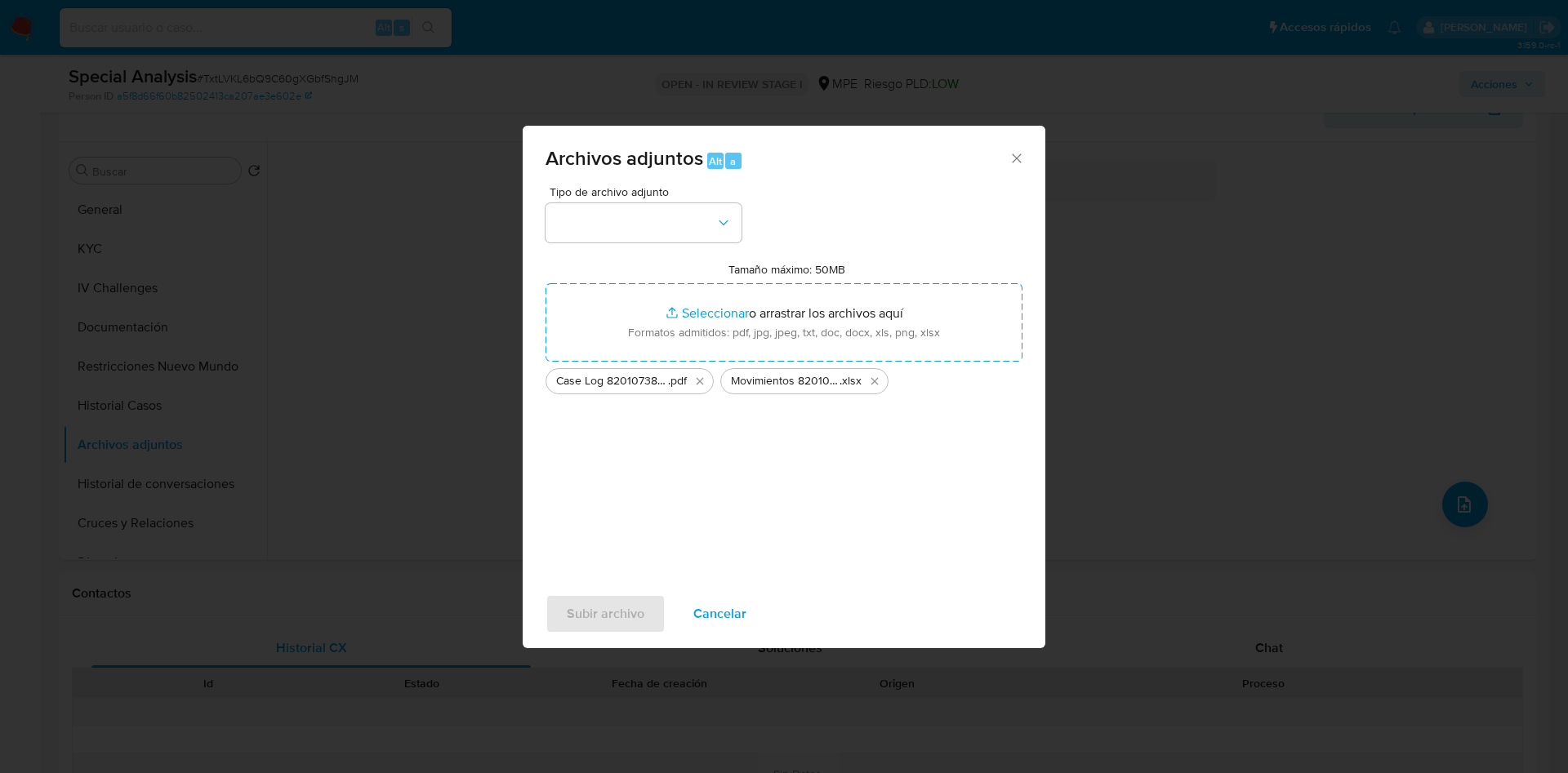
click at [658, 248] on div "Tipo de archivo adjunto Tamaño máximo: 50MB Seleccionar archivos Seleccionar o …" at bounding box center [784, 378] width 477 height 385
click at [658, 234] on button "button" at bounding box center [643, 223] width 196 height 39
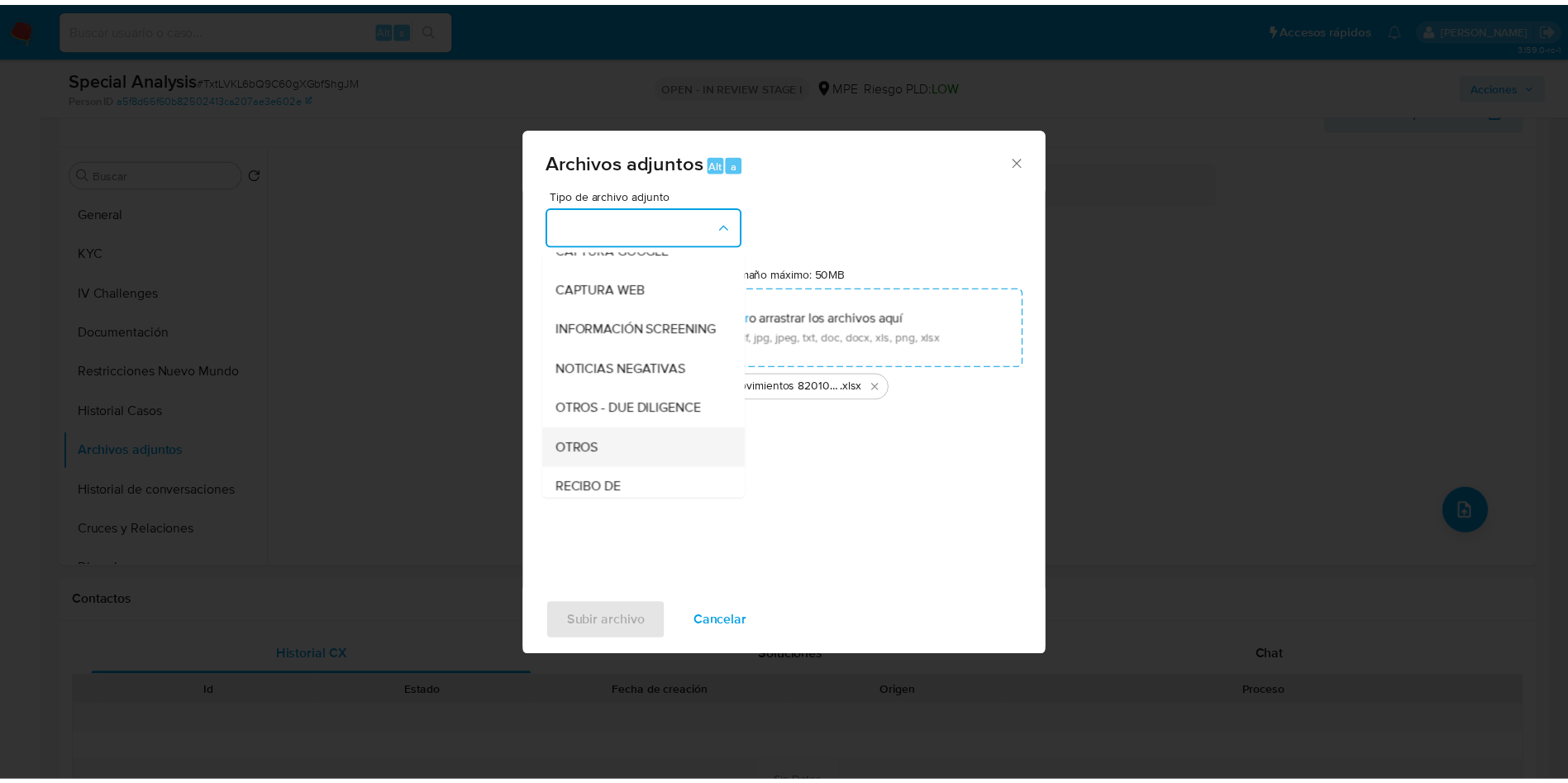
scroll to position [124, 0]
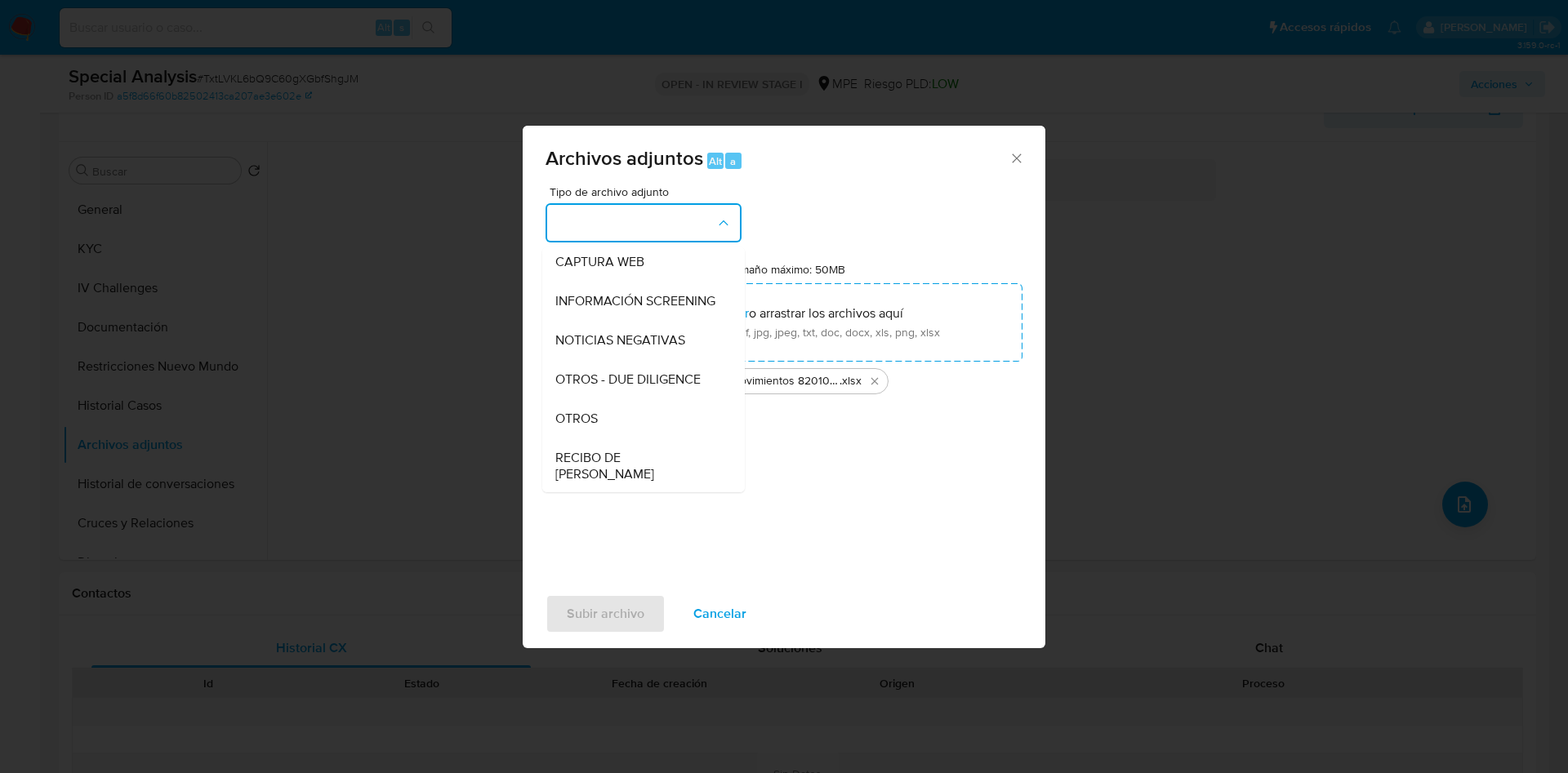
click at [620, 430] on div "OTROS" at bounding box center [638, 419] width 166 height 39
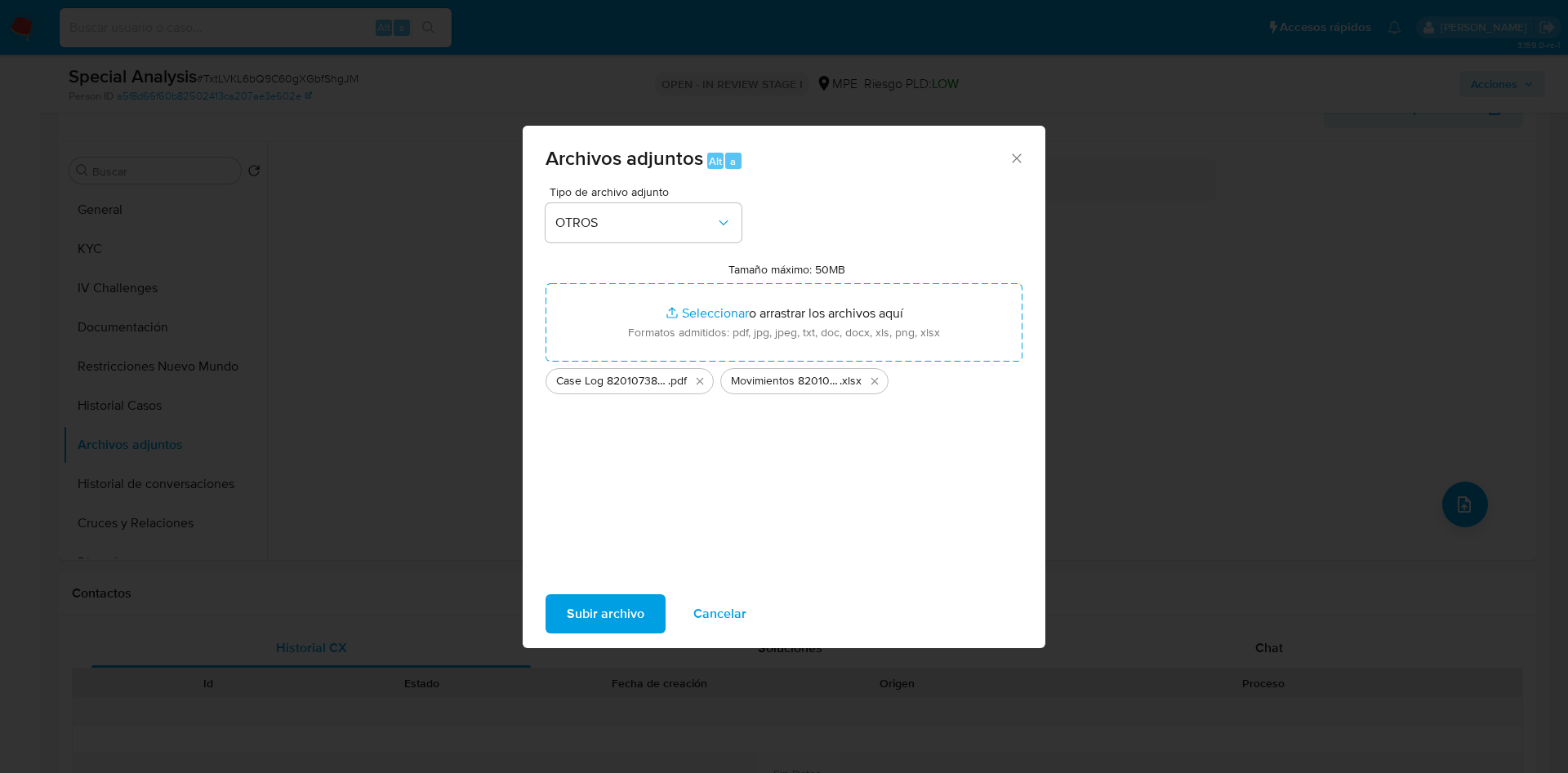
click at [615, 614] on span "Subir archivo" at bounding box center [606, 614] width 78 height 36
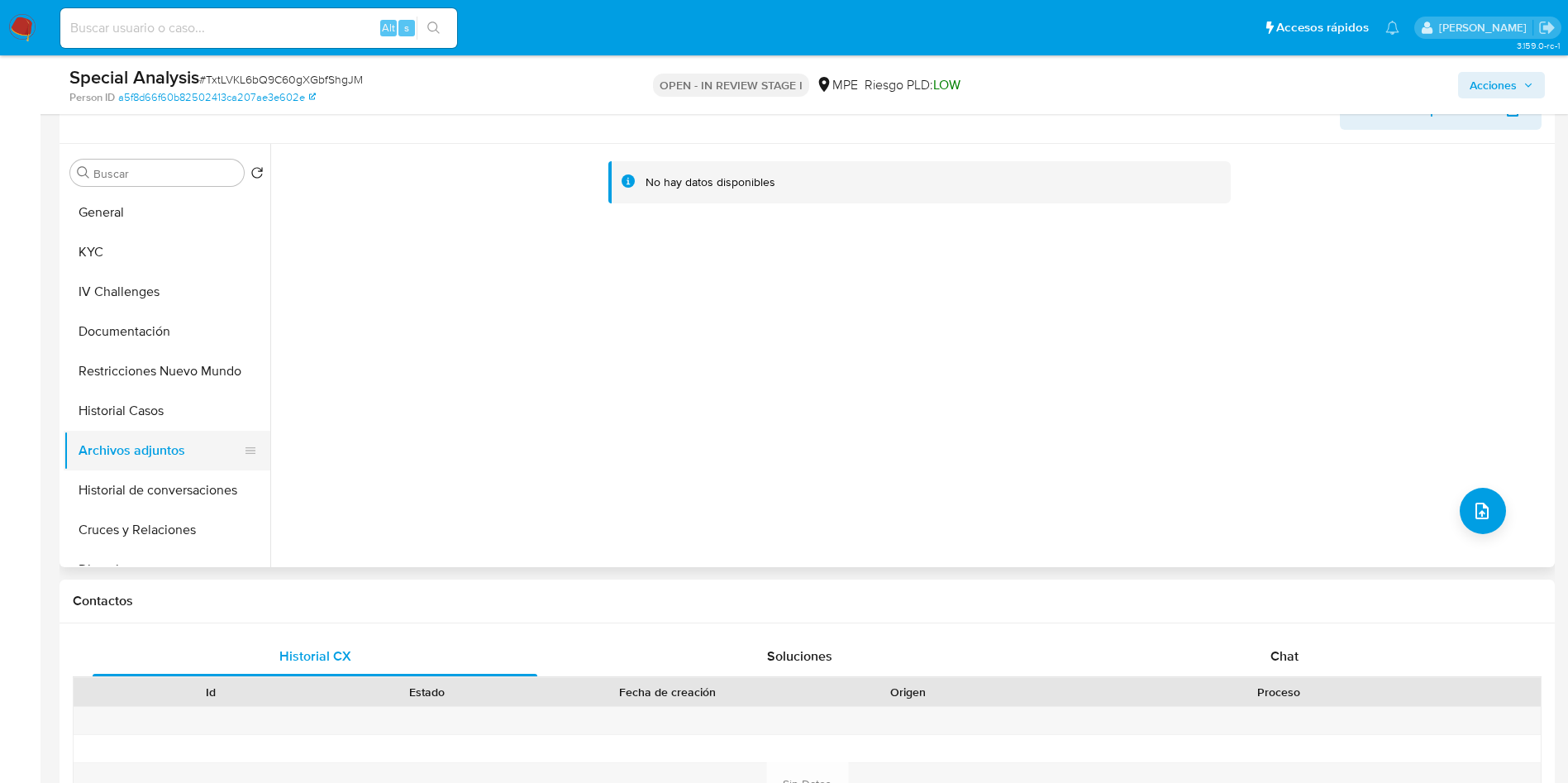
click at [126, 409] on button "Historial Casos" at bounding box center [167, 411] width 207 height 39
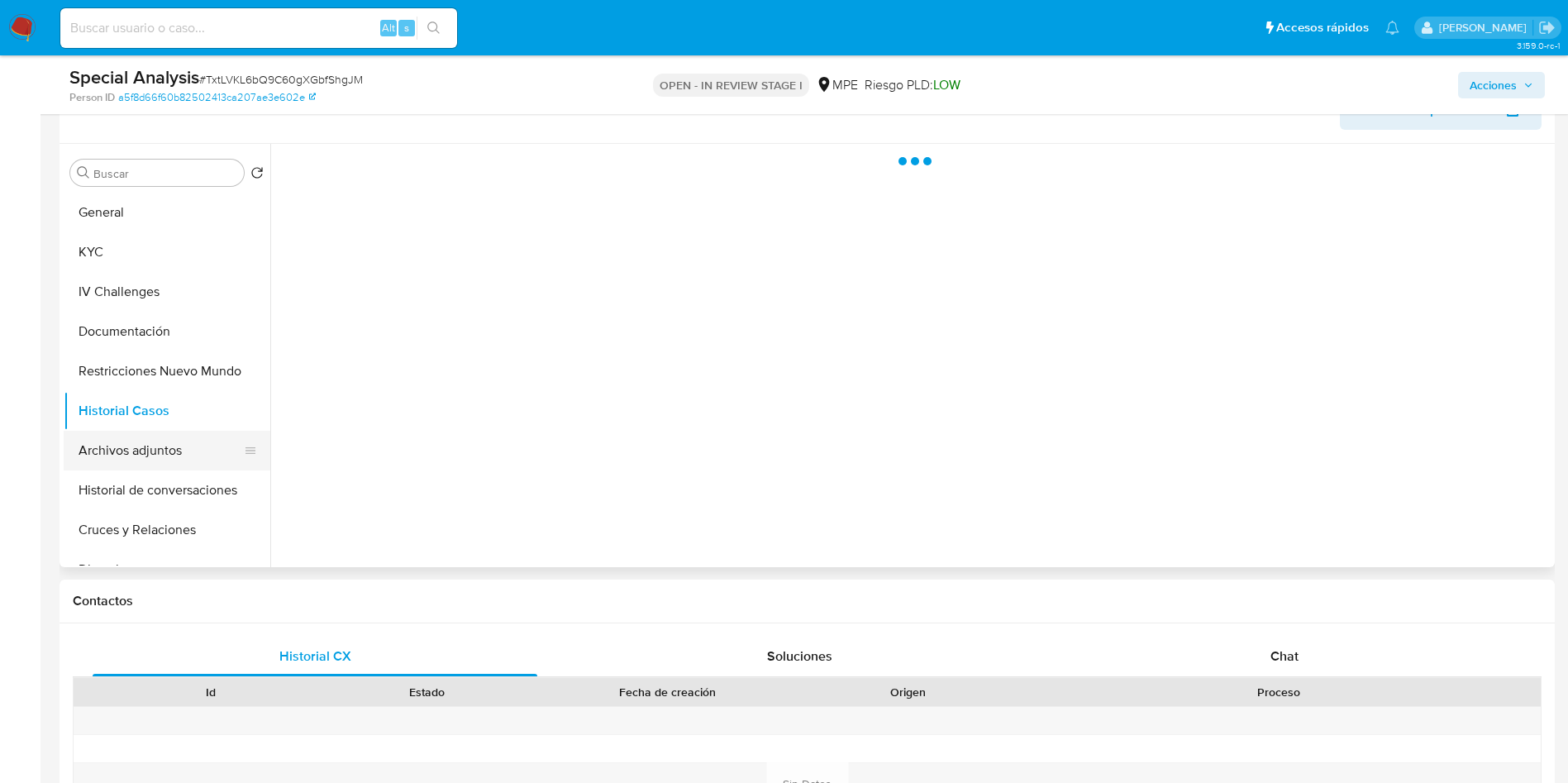
click at [142, 449] on button "Archivos adjuntos" at bounding box center [160, 450] width 193 height 39
click at [1503, 94] on span "Acciones" at bounding box center [1493, 85] width 47 height 27
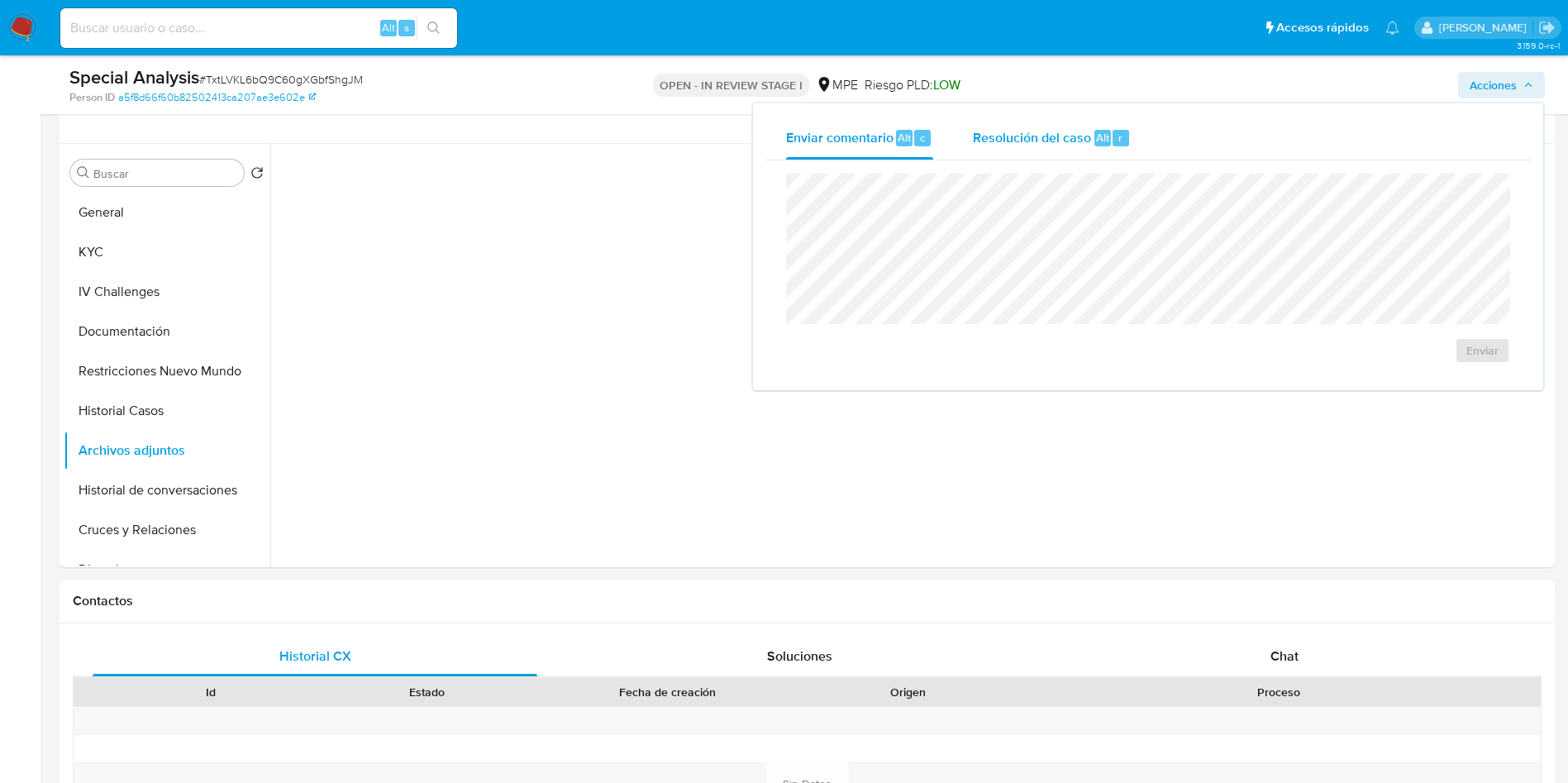
click at [1051, 136] on span "Resolución del caso" at bounding box center [1032, 136] width 118 height 19
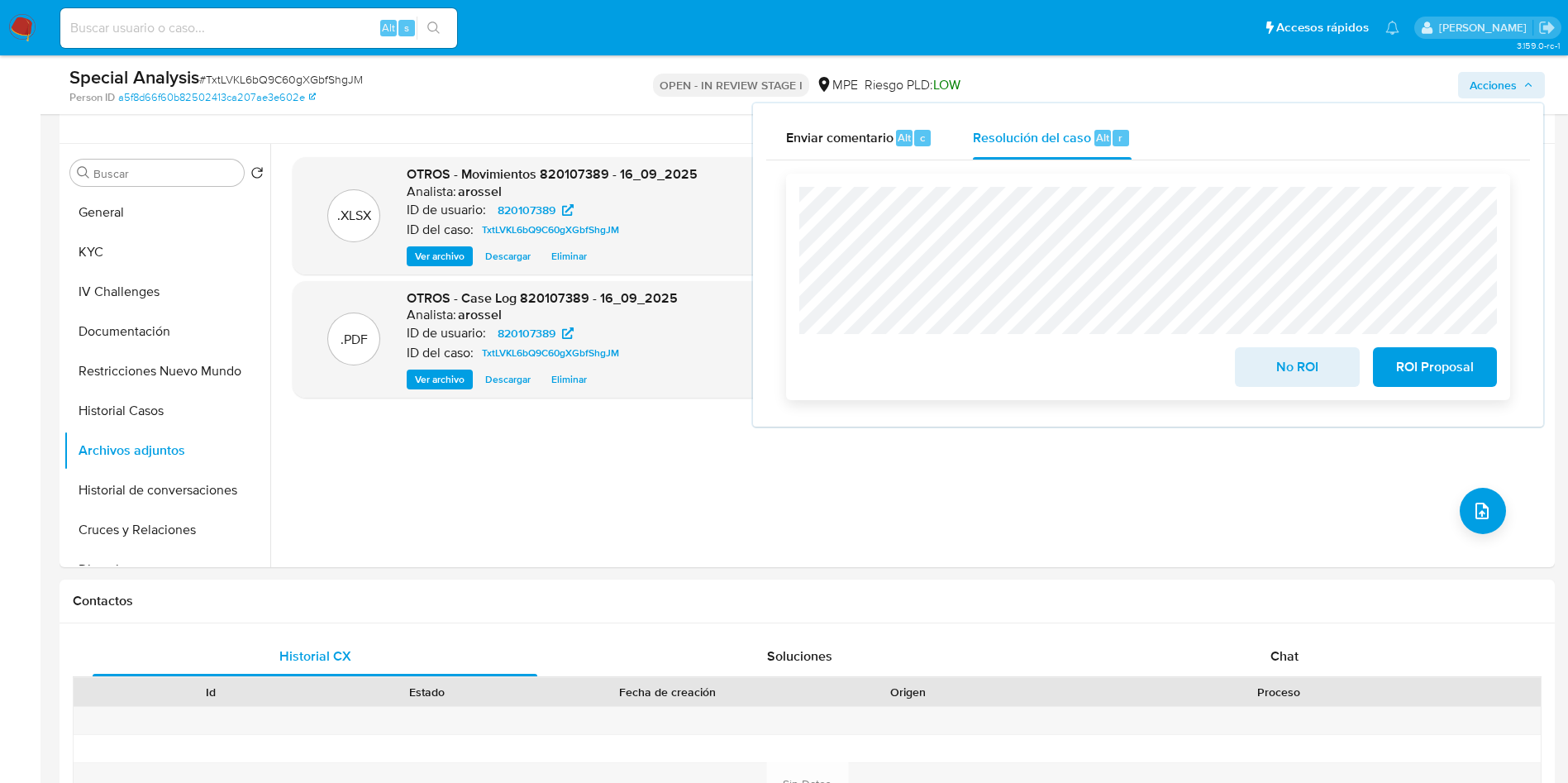
click at [1266, 366] on span "No ROI" at bounding box center [1296, 366] width 81 height 36
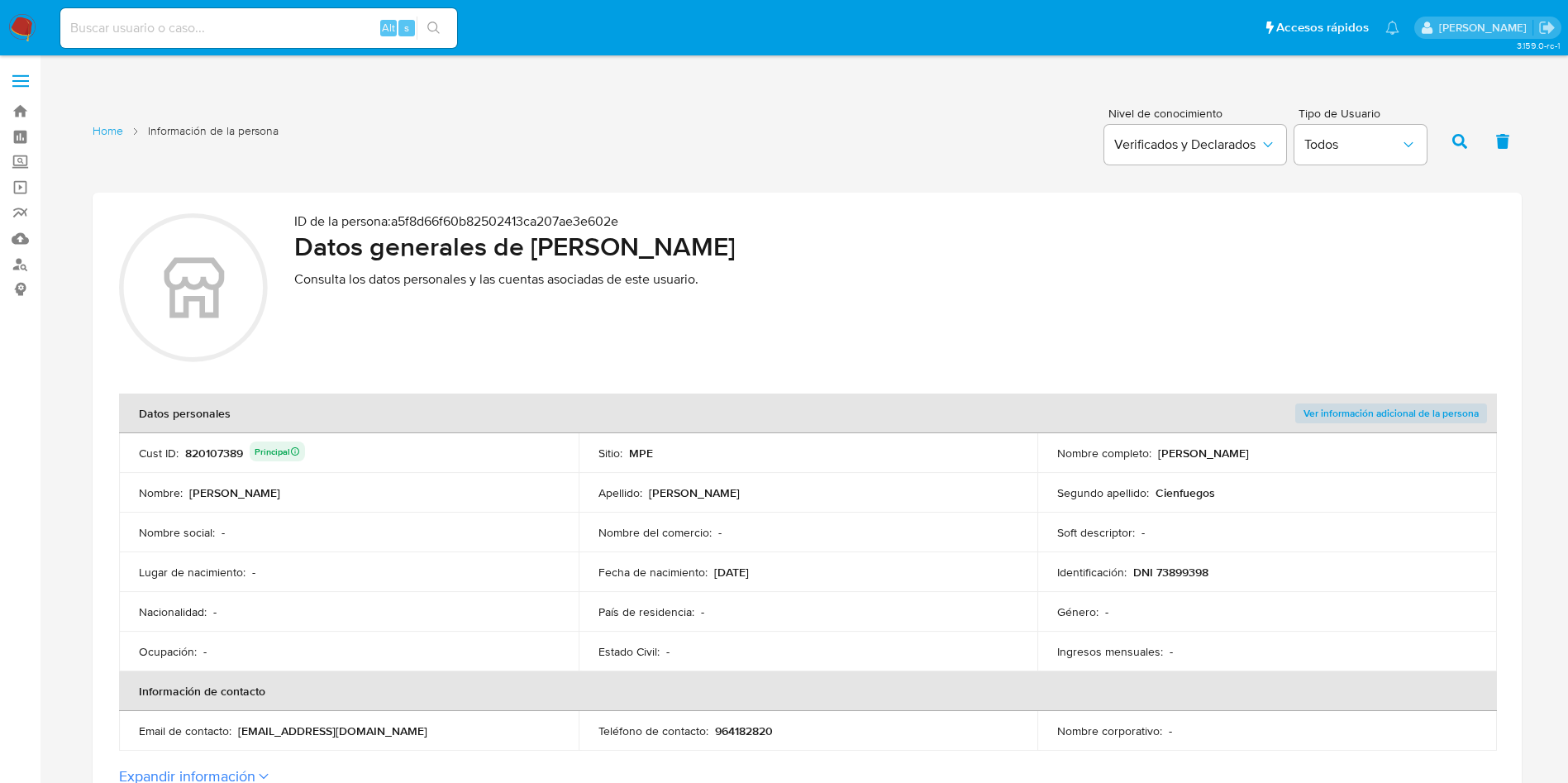
click at [935, 460] on div "Sitio : MPE" at bounding box center [808, 453] width 420 height 15
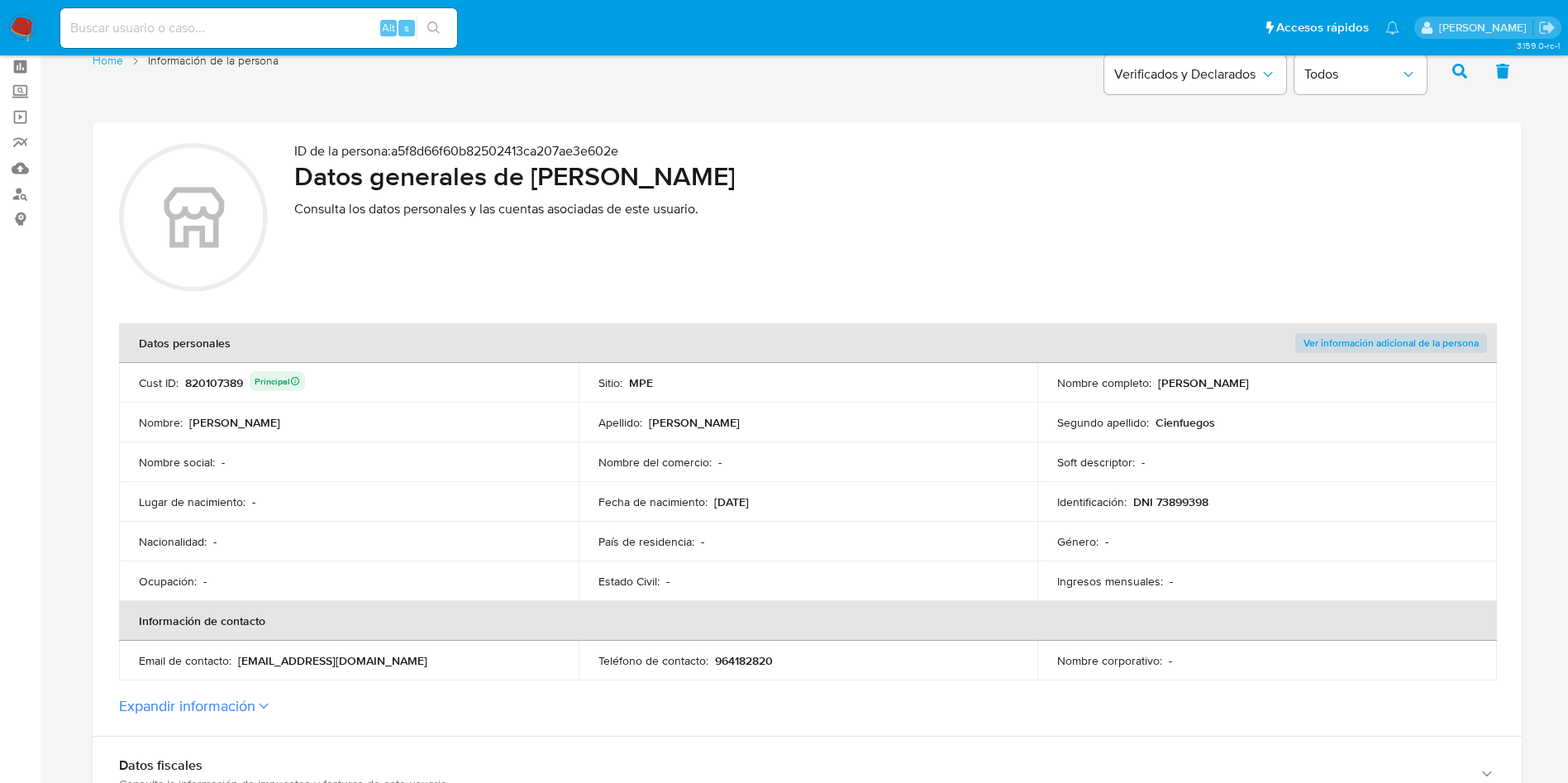
scroll to position [124, 0]
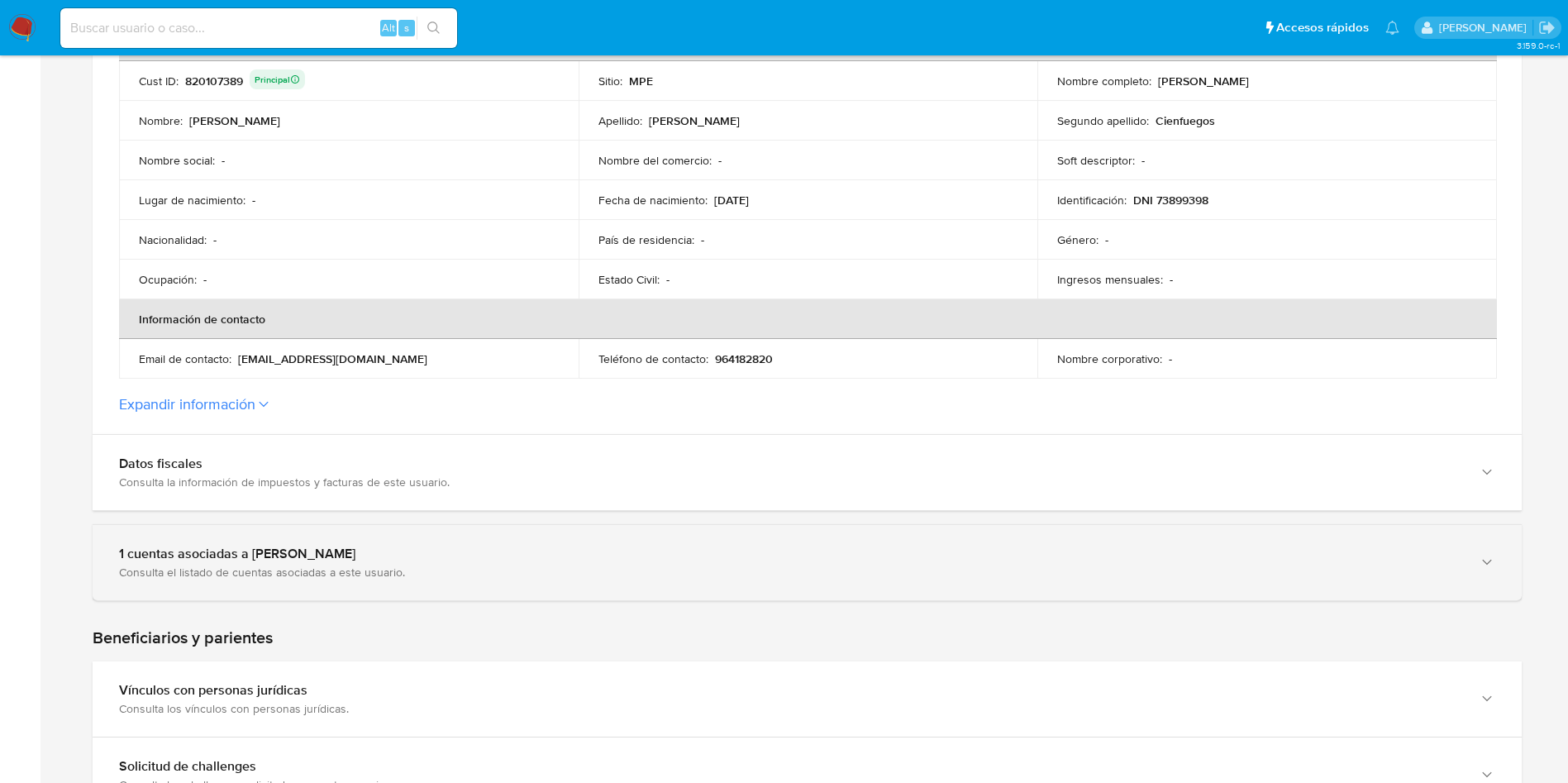
click at [379, 541] on div "1 cuentas asociadas a [PERSON_NAME] Consulta el listado de cuentas asociadas a …" at bounding box center [807, 562] width 1429 height 75
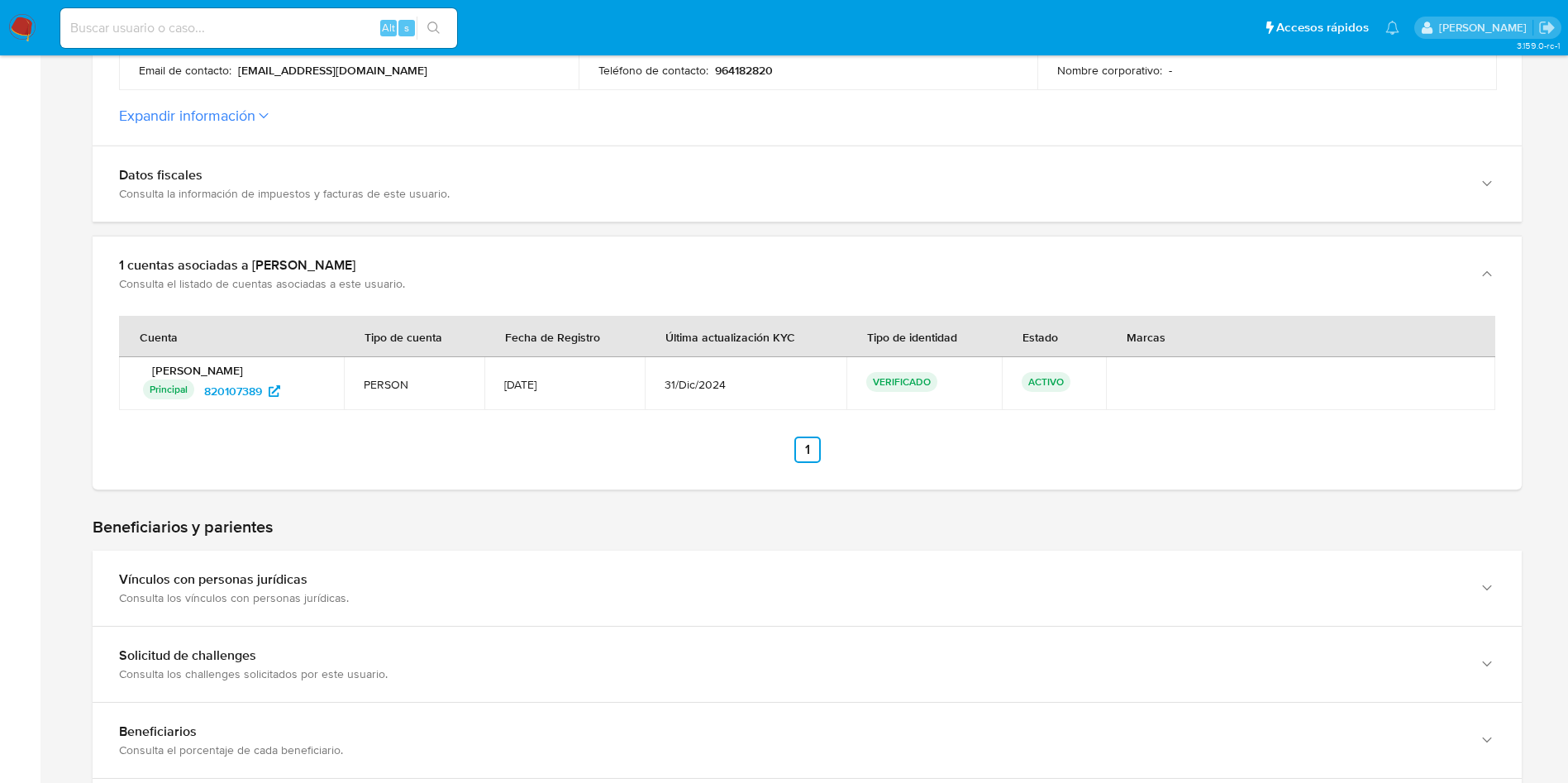
scroll to position [248, 0]
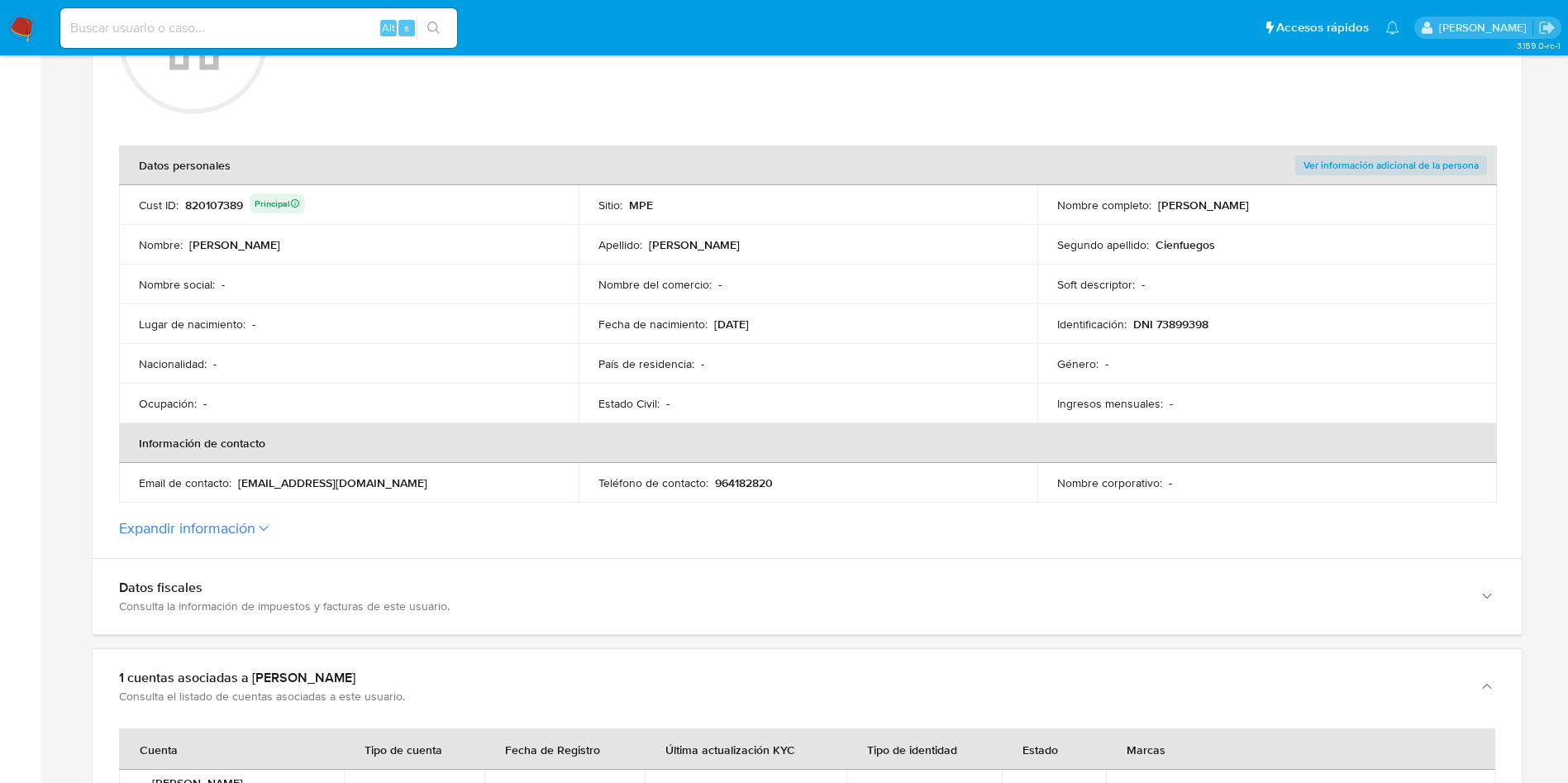
click at [239, 477] on p "[EMAIL_ADDRESS][DOMAIN_NAME]" at bounding box center [333, 483] width 189 height 15
click at [239, 480] on p "[EMAIL_ADDRESS][DOMAIN_NAME]" at bounding box center [333, 483] width 189 height 15
drag, startPoint x: 240, startPoint y: 486, endPoint x: 473, endPoint y: 477, distance: 233.2
click at [473, 477] on div "Email de contacto : [EMAIL_ADDRESS][DOMAIN_NAME]" at bounding box center [348, 483] width 420 height 15
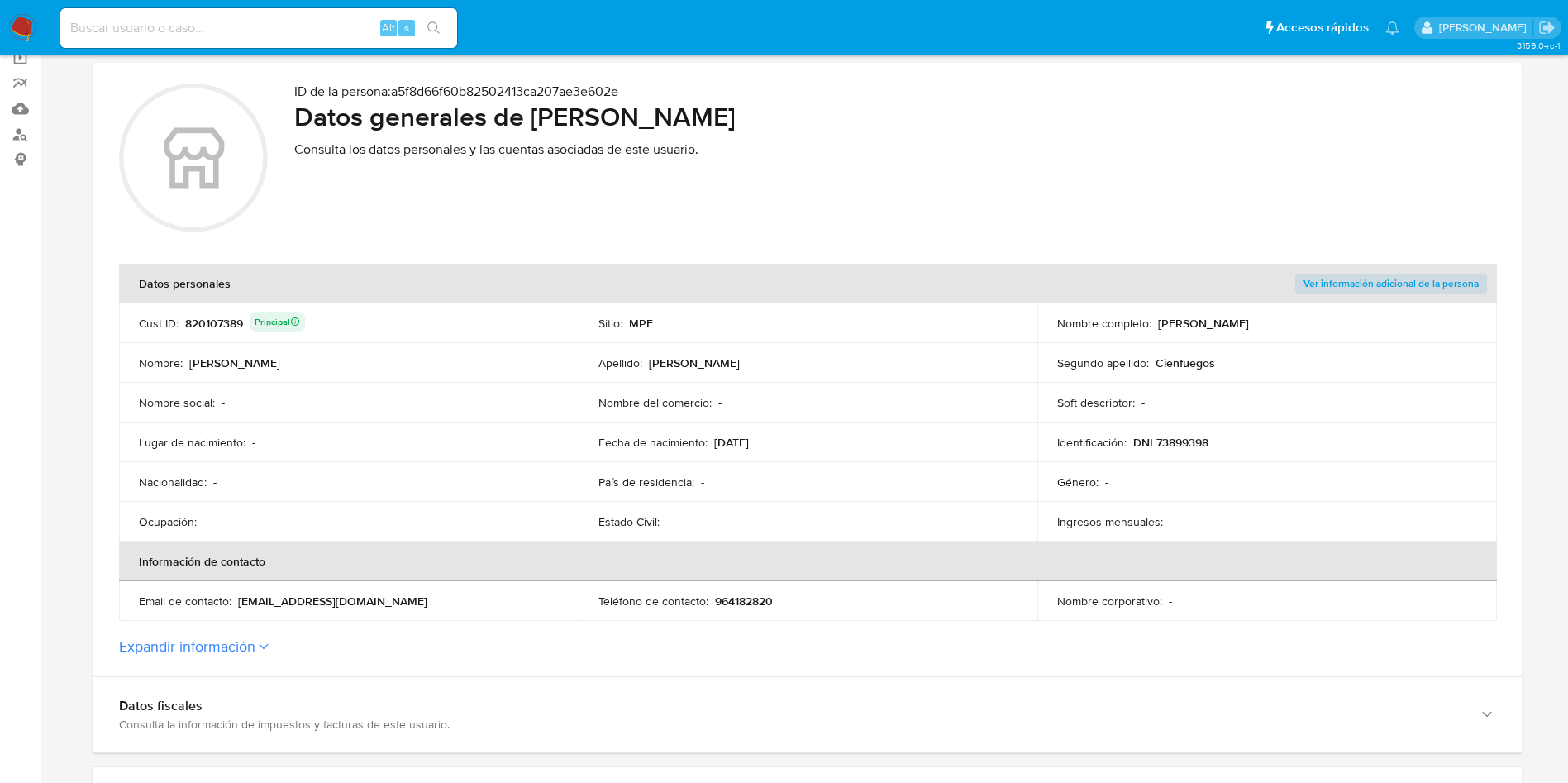
scroll to position [0, 0]
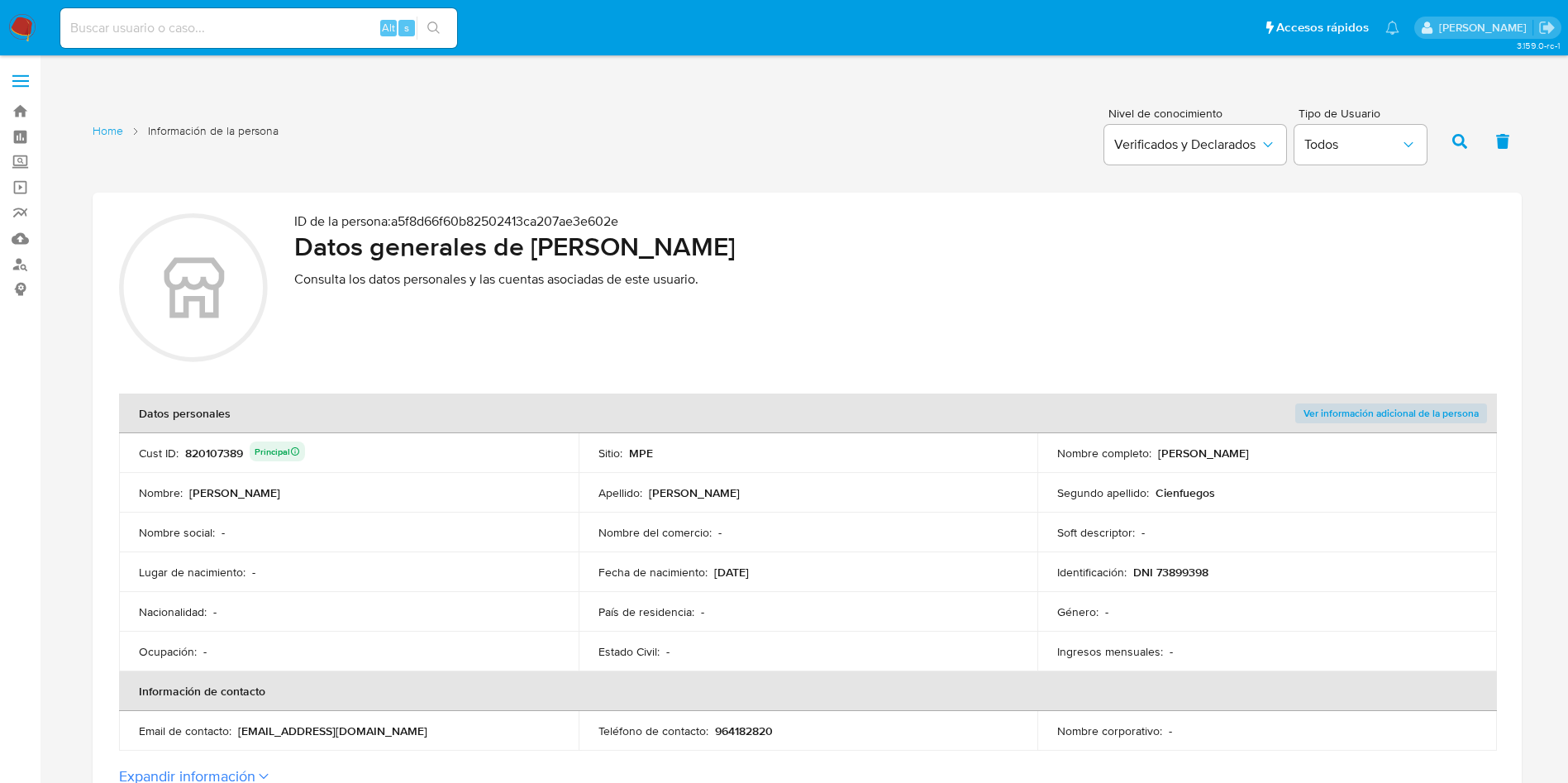
click at [590, 519] on td "Nombre del comercio : -" at bounding box center [808, 533] width 460 height 39
click at [219, 446] on div "820107389 Principal" at bounding box center [245, 453] width 120 height 24
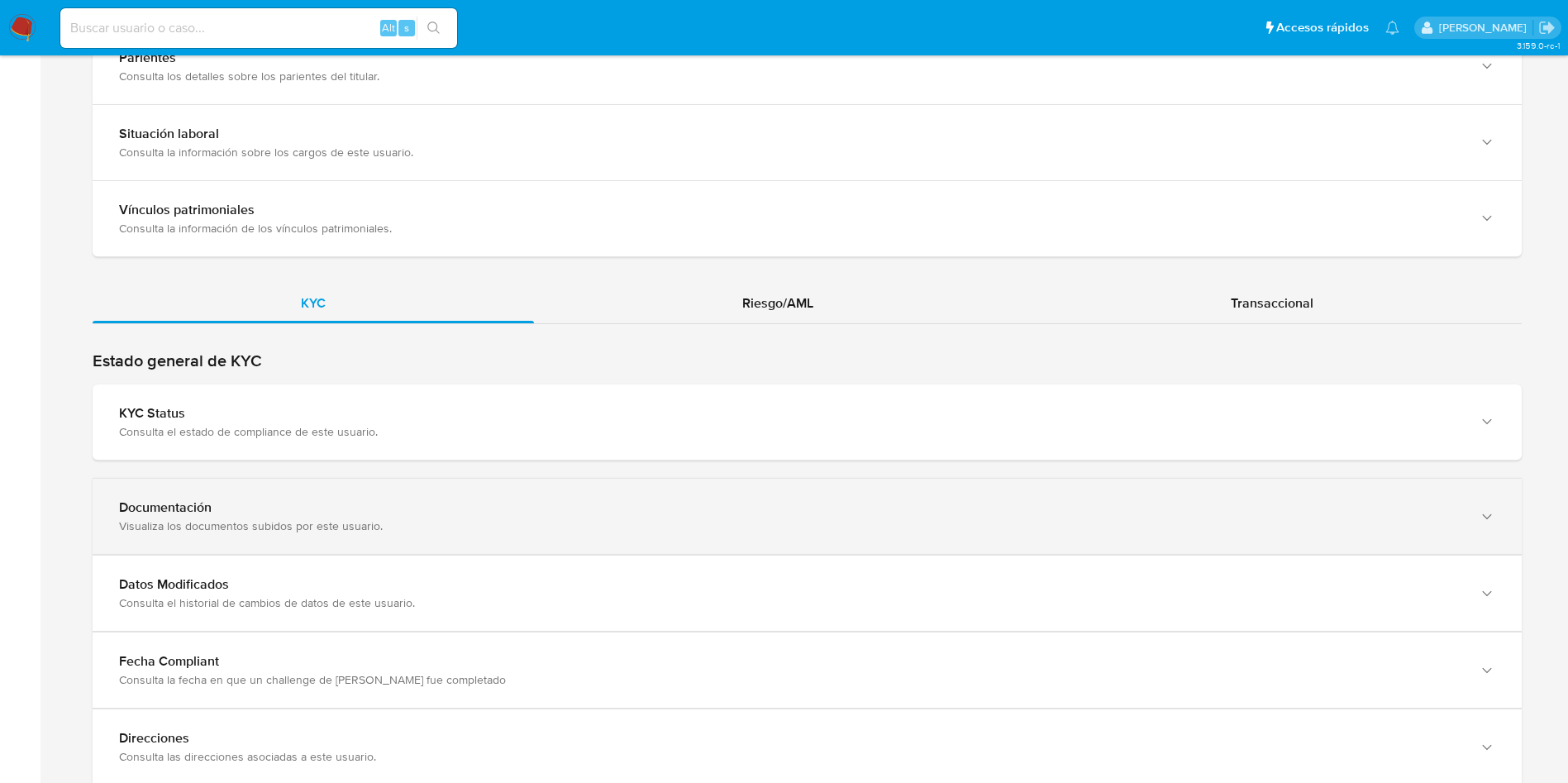
scroll to position [1488, 0]
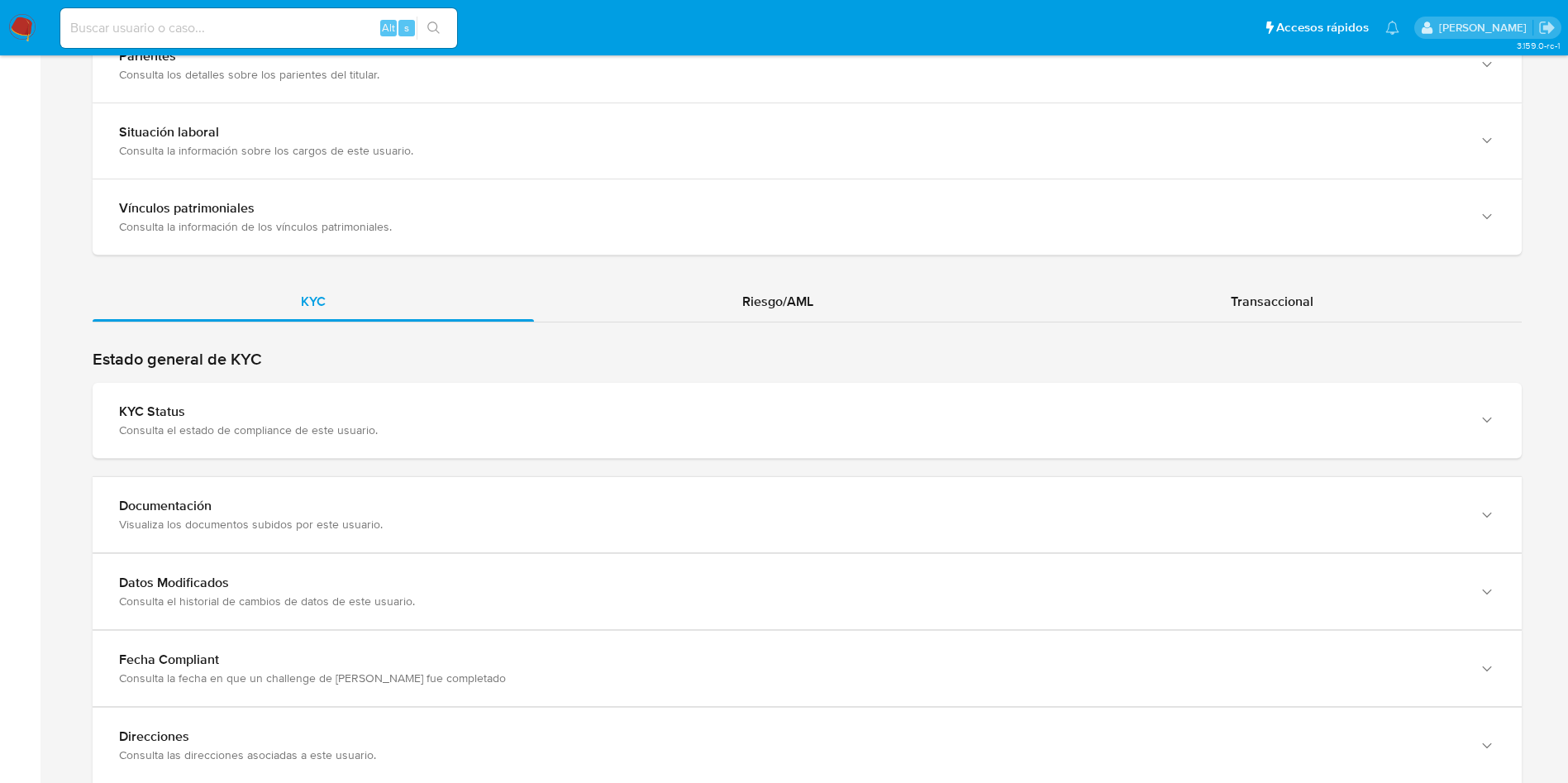
click at [410, 380] on div "Estado general de KYC KYC Status Consulta el estado de compliance de este usuar…" at bounding box center [807, 404] width 1429 height 110
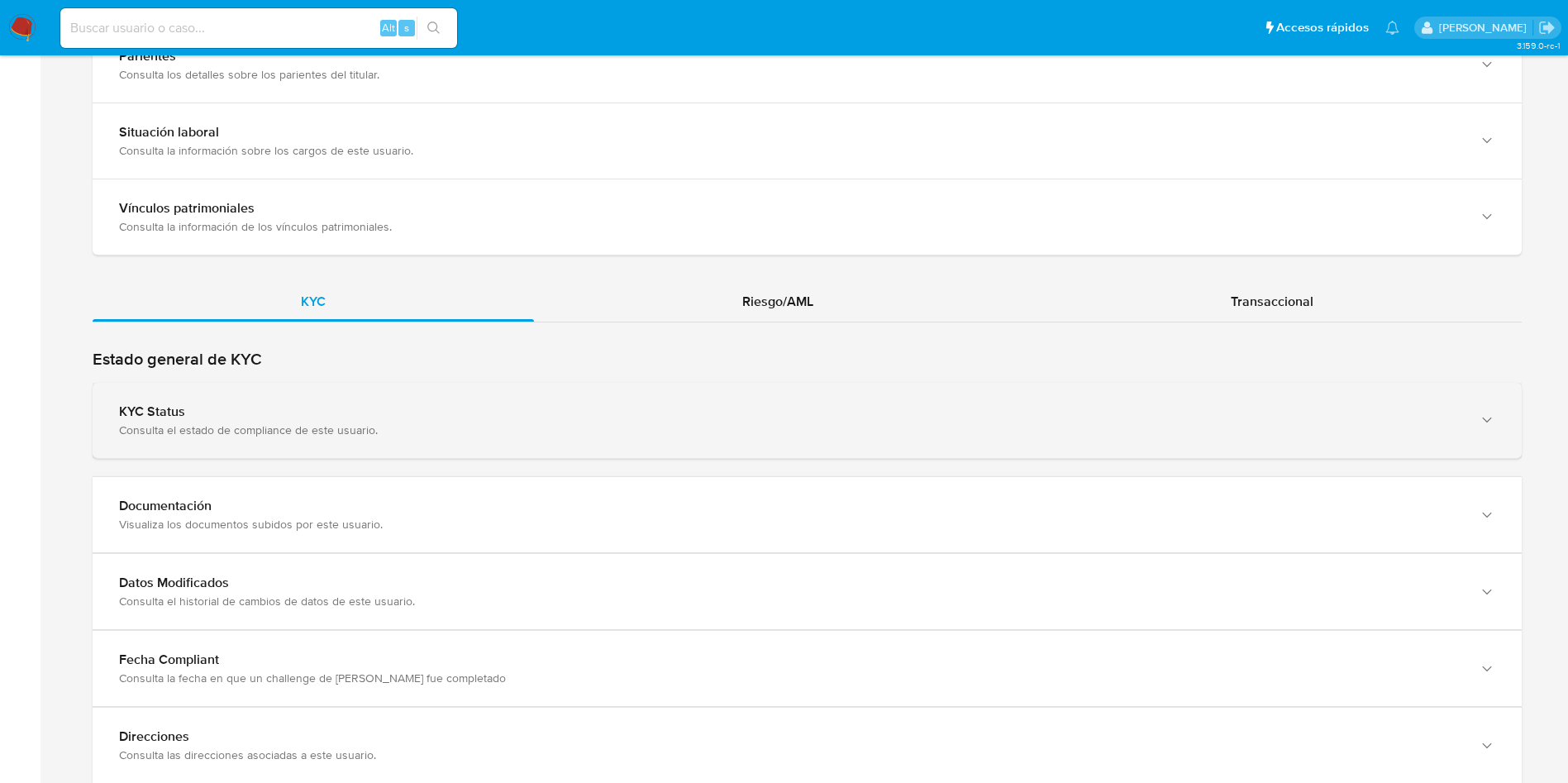
click at [414, 393] on div "KYC Status Consulta el estado de compliance de este usuario." at bounding box center [807, 421] width 1429 height 75
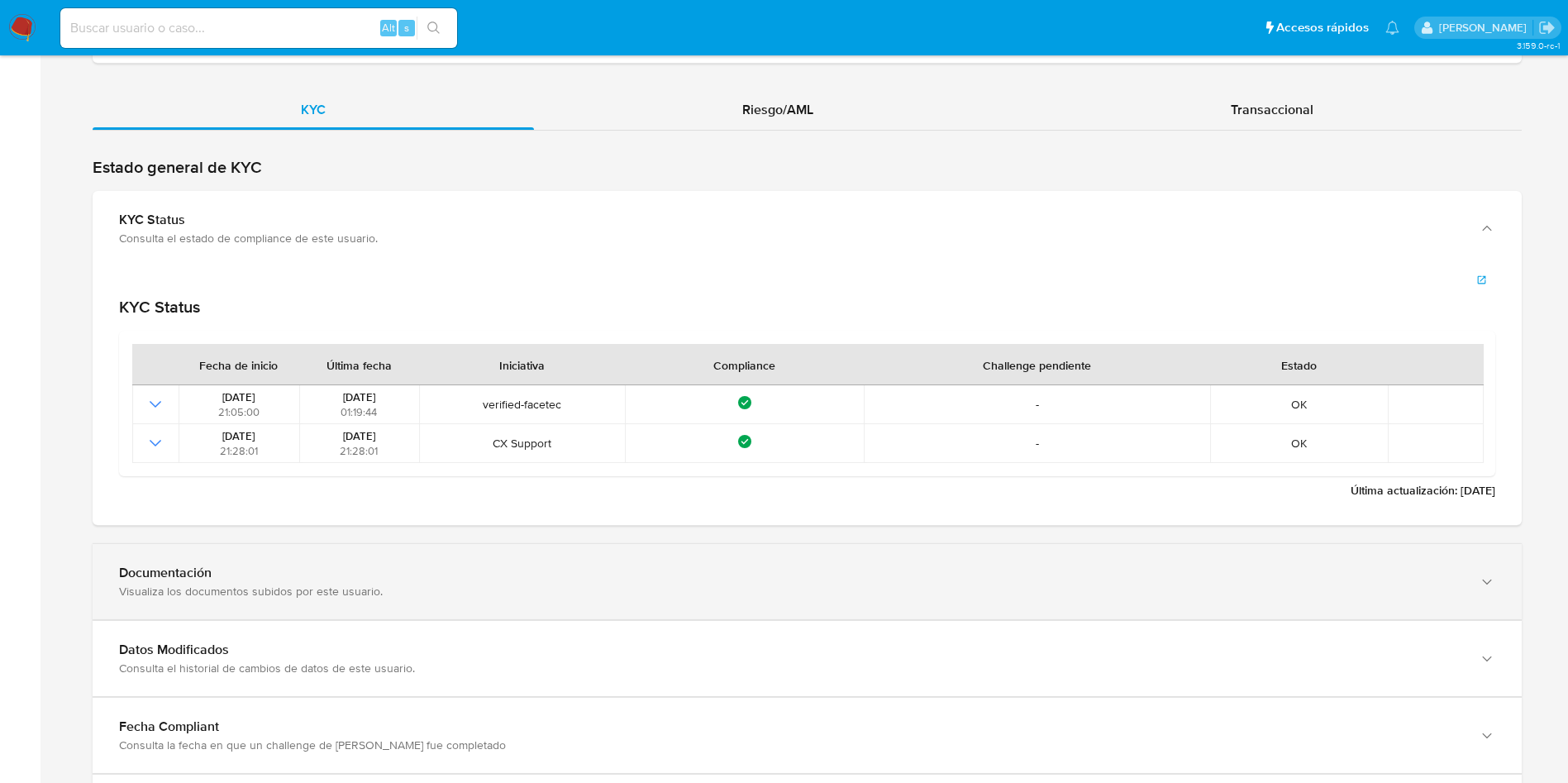
scroll to position [1859, 0]
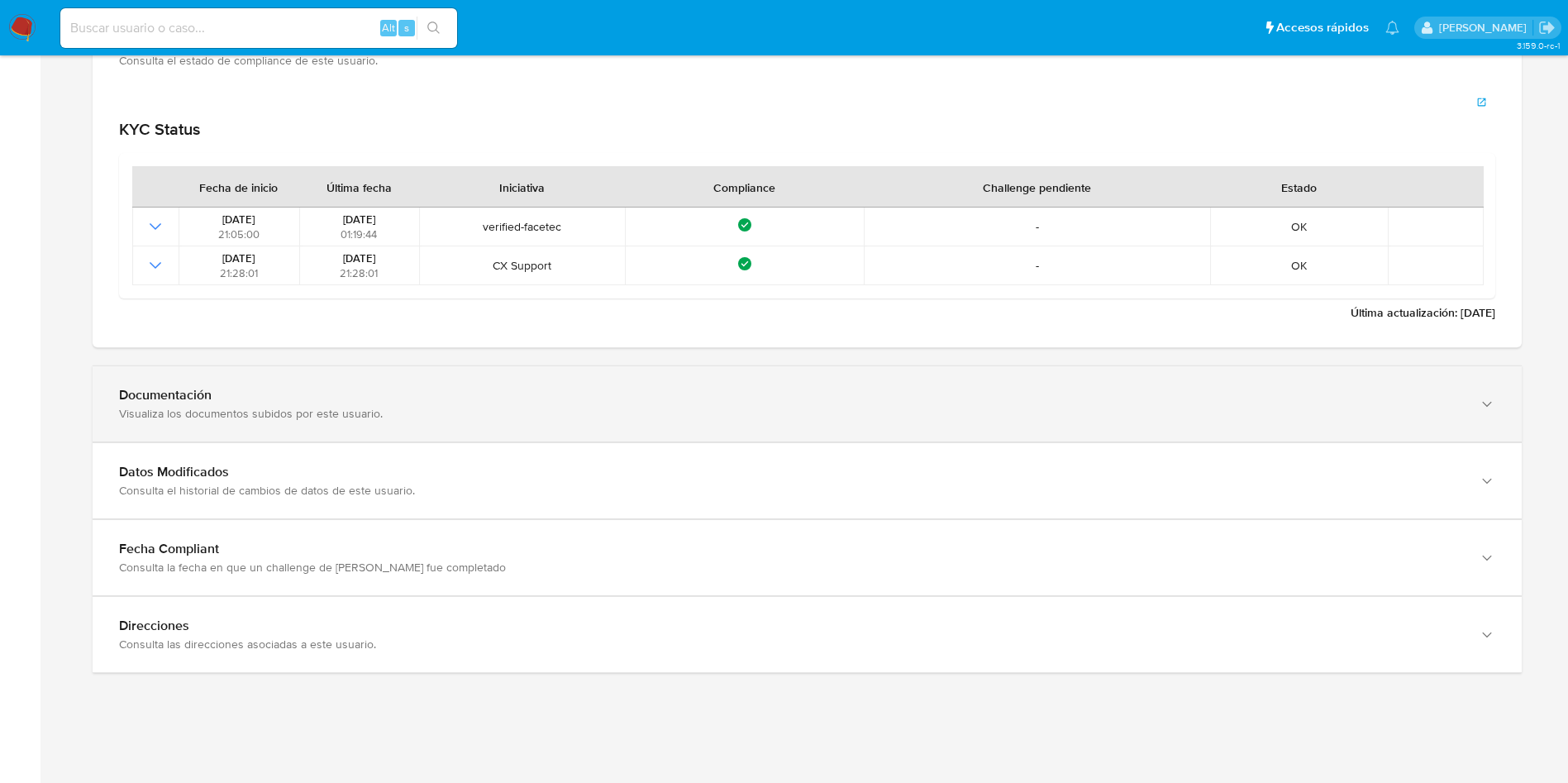
click at [407, 403] on div "Documentación" at bounding box center [790, 395] width 1343 height 17
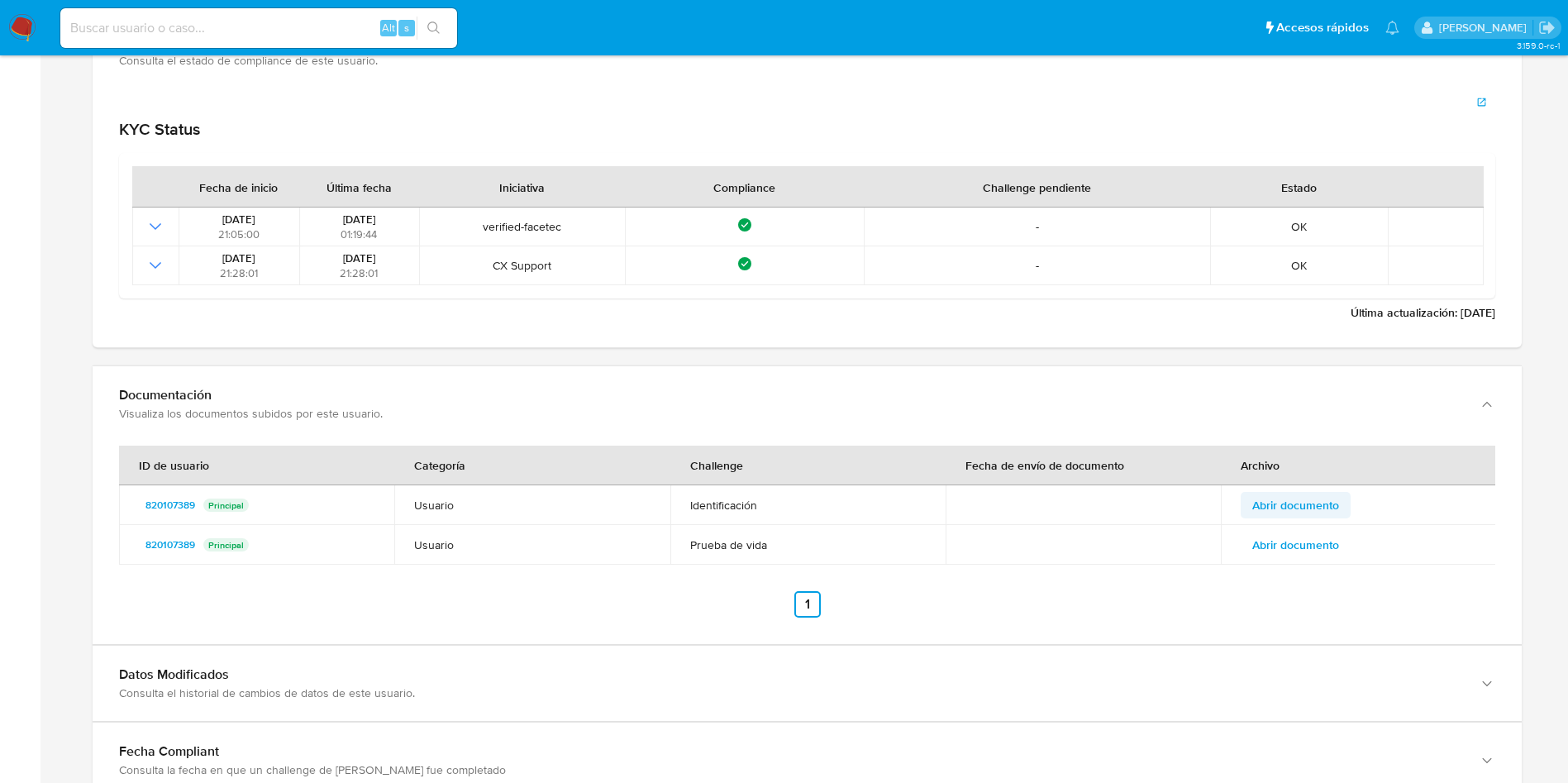
click at [1289, 503] on span "Abrir documento" at bounding box center [1295, 505] width 87 height 24
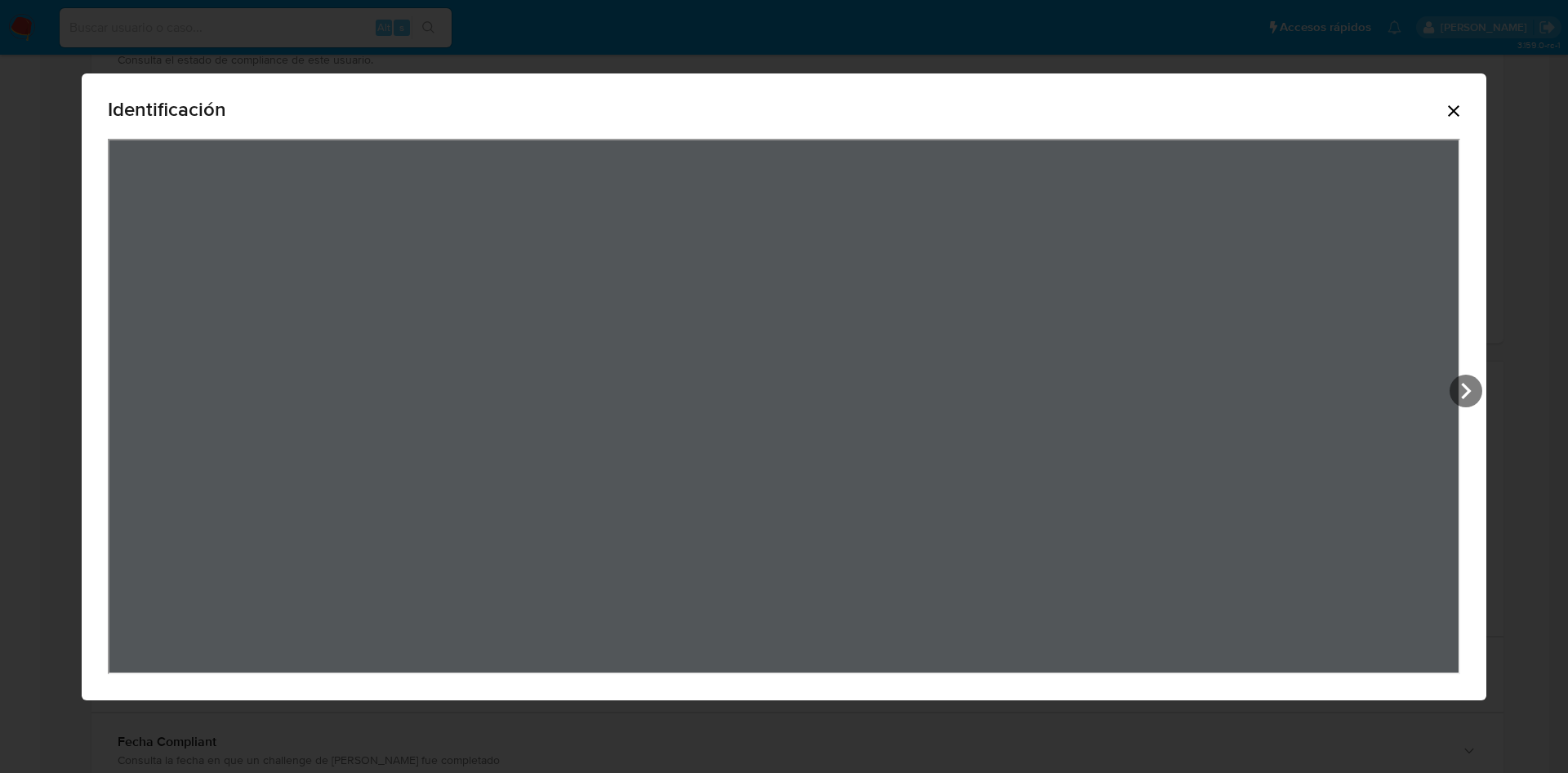
click at [1464, 114] on icon "Cerrar" at bounding box center [1453, 111] width 19 height 19
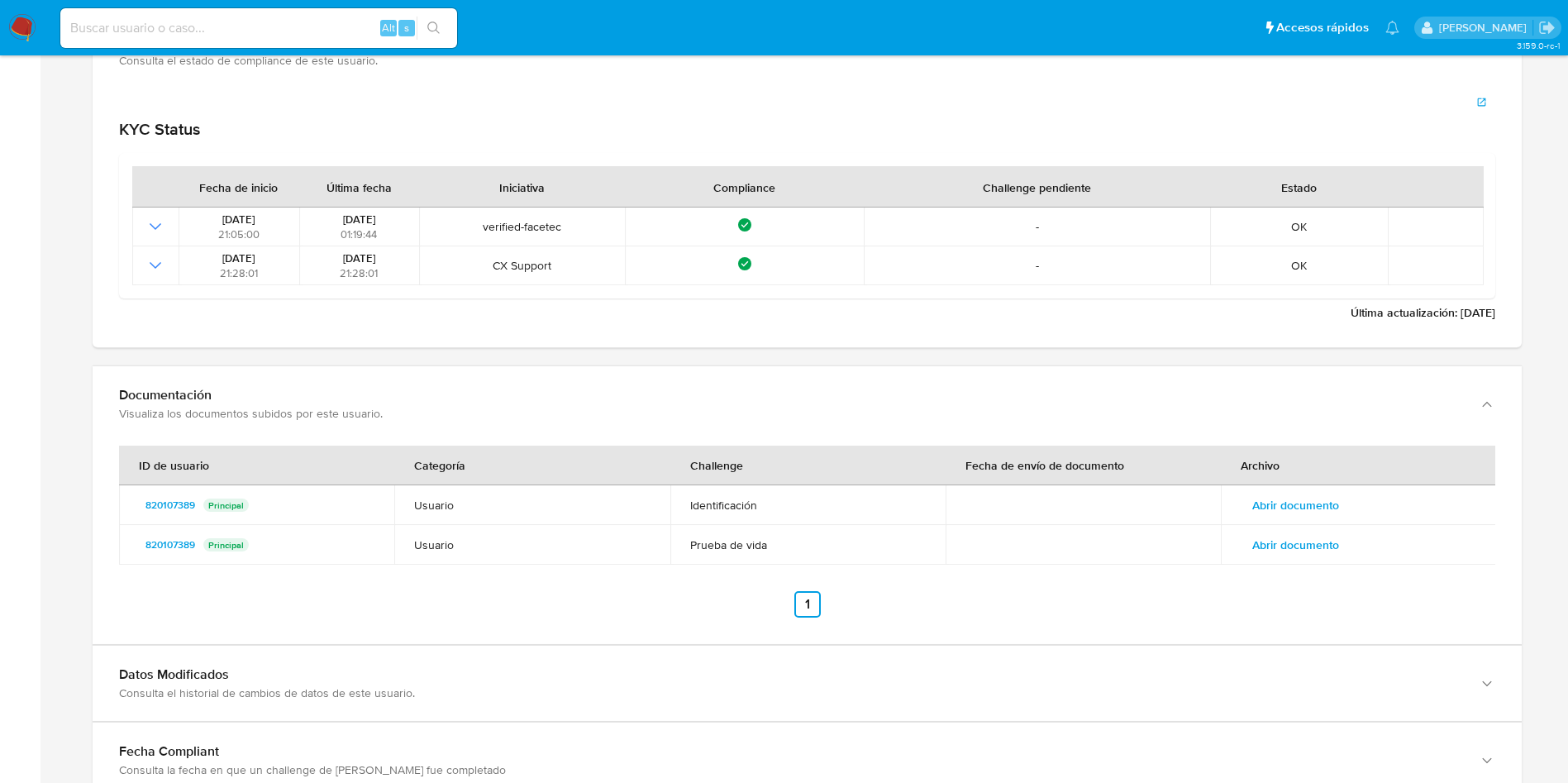
click at [1318, 555] on span "Abrir documento" at bounding box center [1295, 546] width 87 height 24
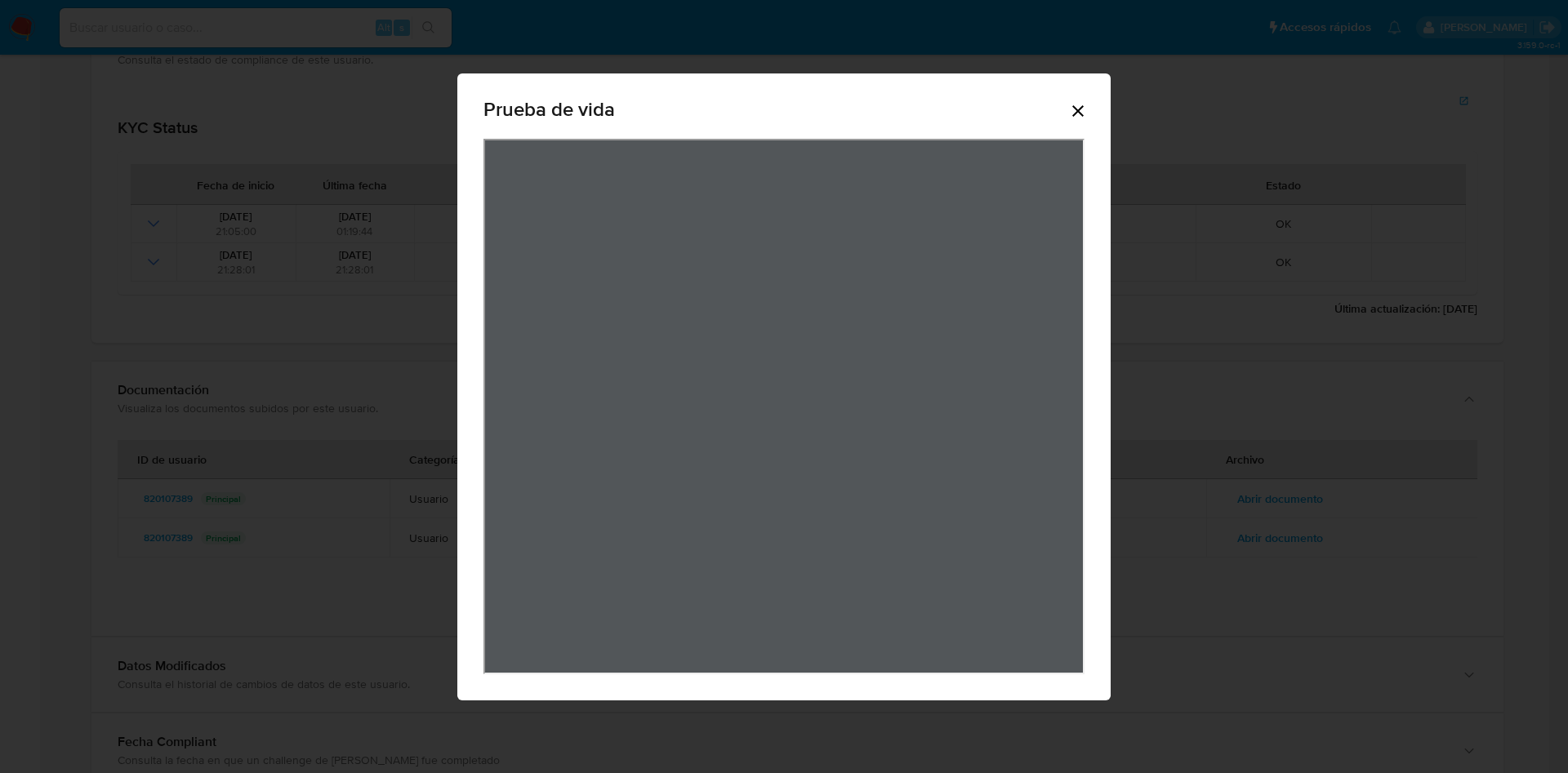
click at [1072, 102] on icon "Cerrar" at bounding box center [1078, 111] width 19 height 19
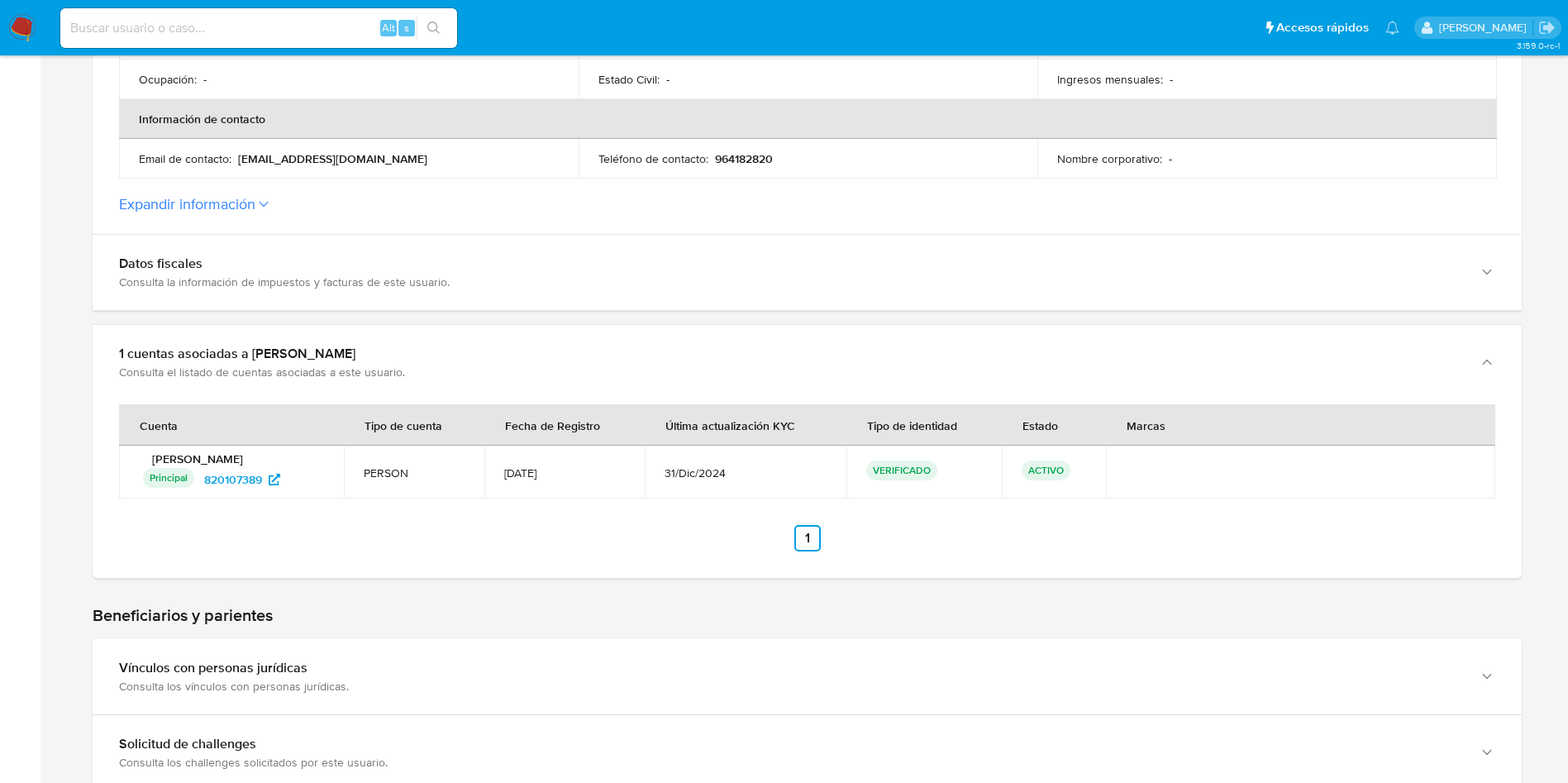
scroll to position [0, 0]
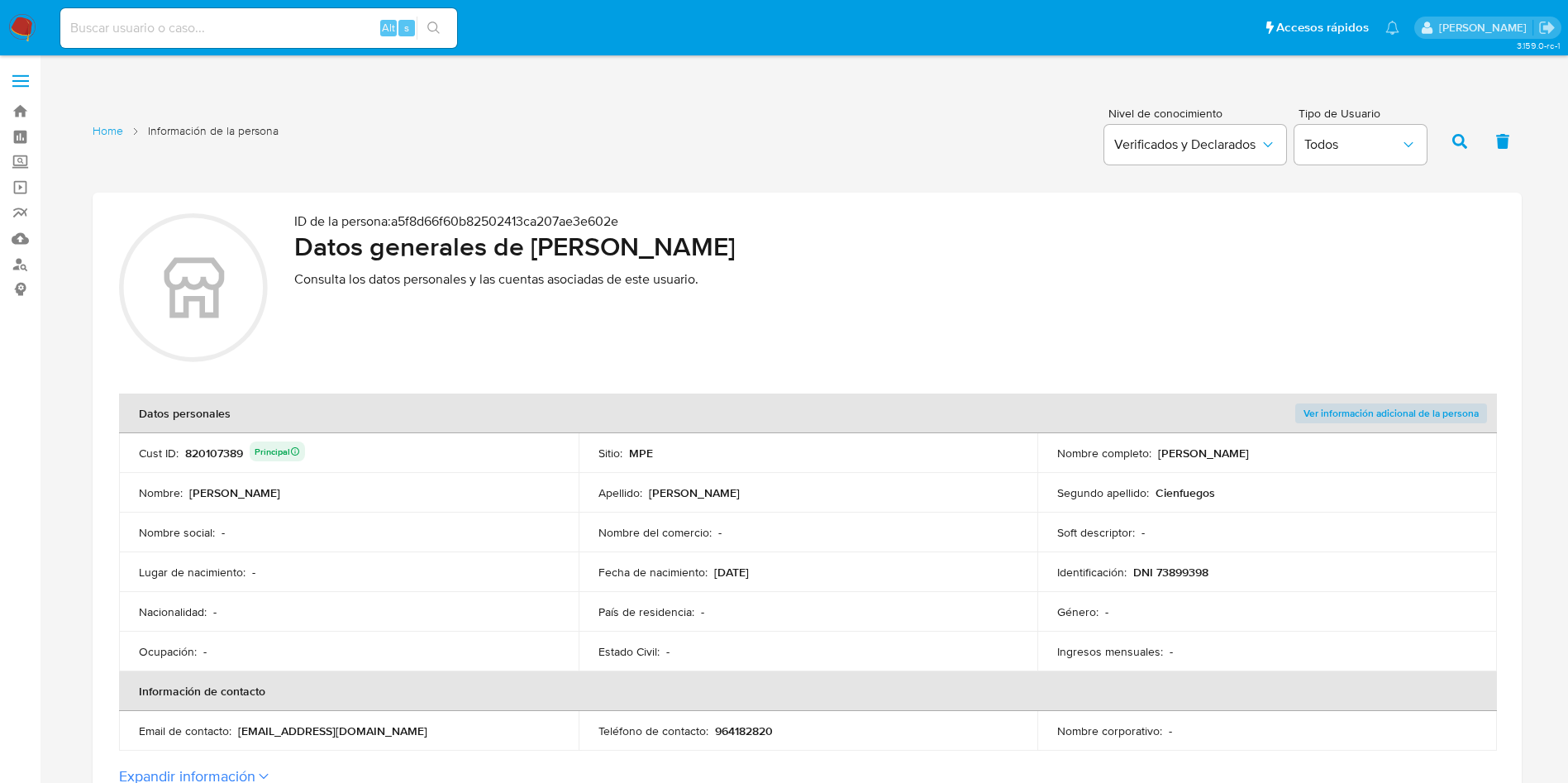
click at [224, 456] on div "820107389 Principal" at bounding box center [245, 453] width 120 height 24
click at [227, 456] on div "820107389 Principal" at bounding box center [245, 453] width 120 height 24
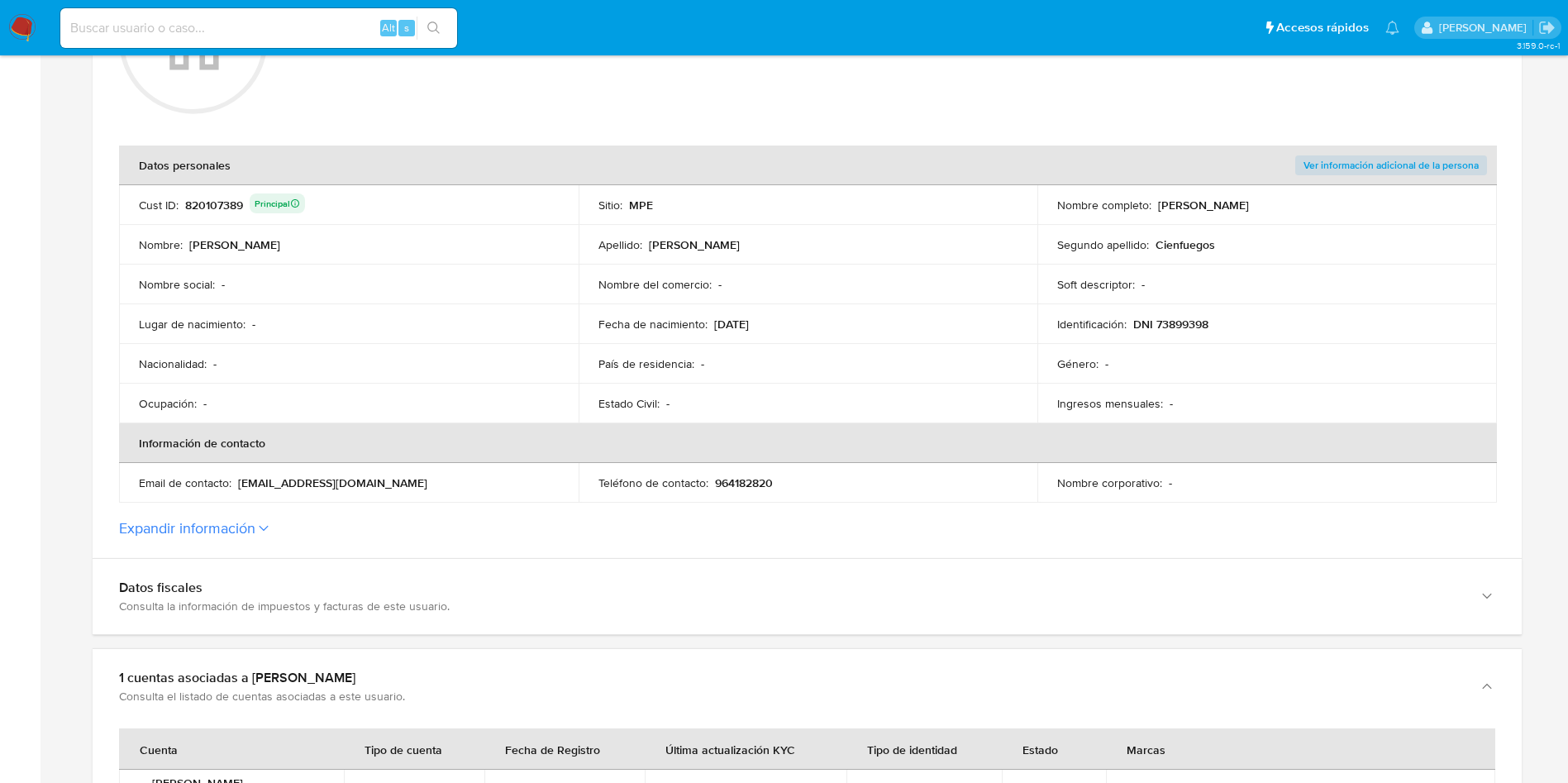
drag, startPoint x: 714, startPoint y: 318, endPoint x: 796, endPoint y: 313, distance: 82.2
click at [796, 313] on td "Fecha de nacimiento : 05/05/2002" at bounding box center [808, 324] width 460 height 39
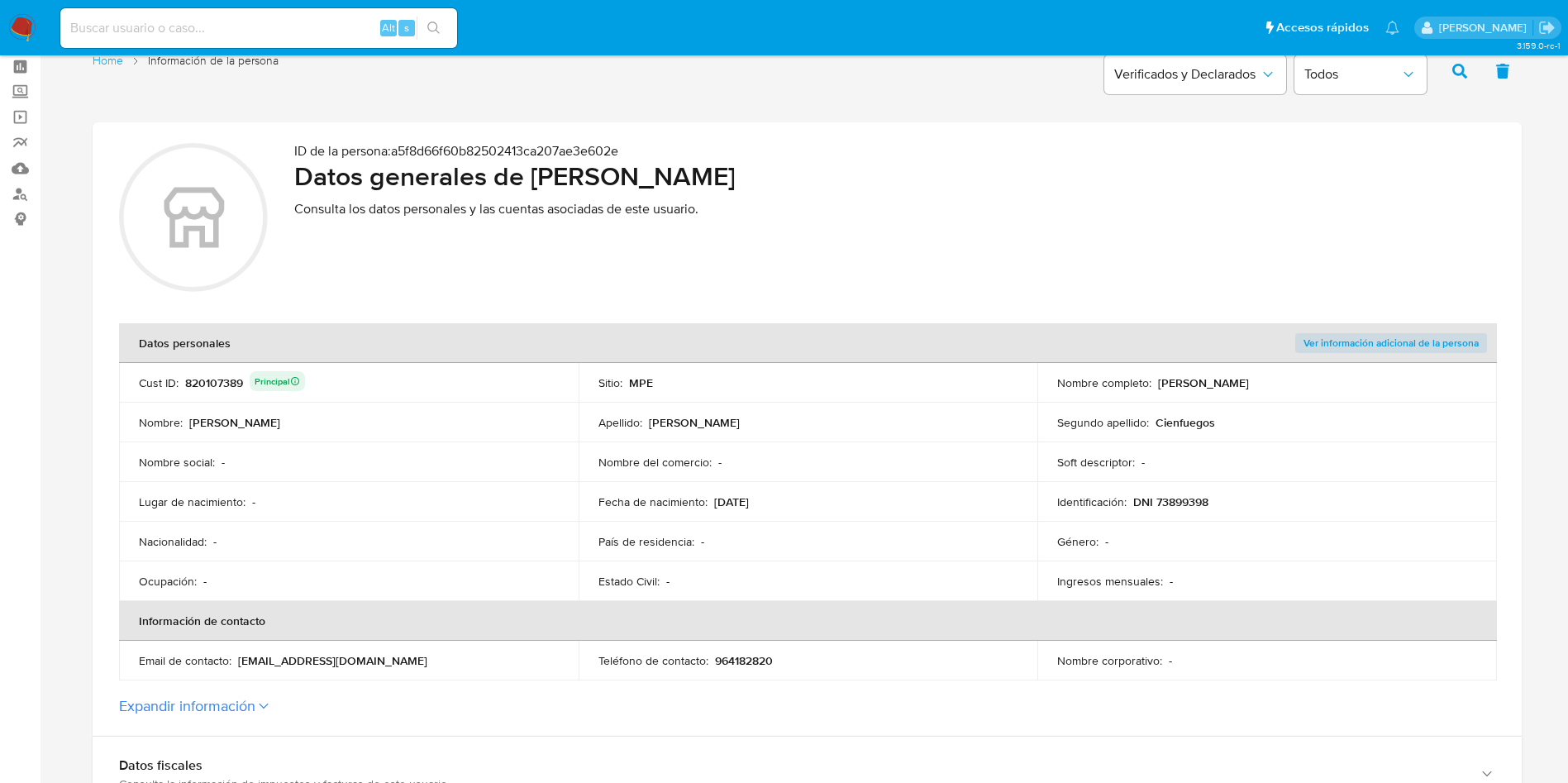
scroll to position [0, 0]
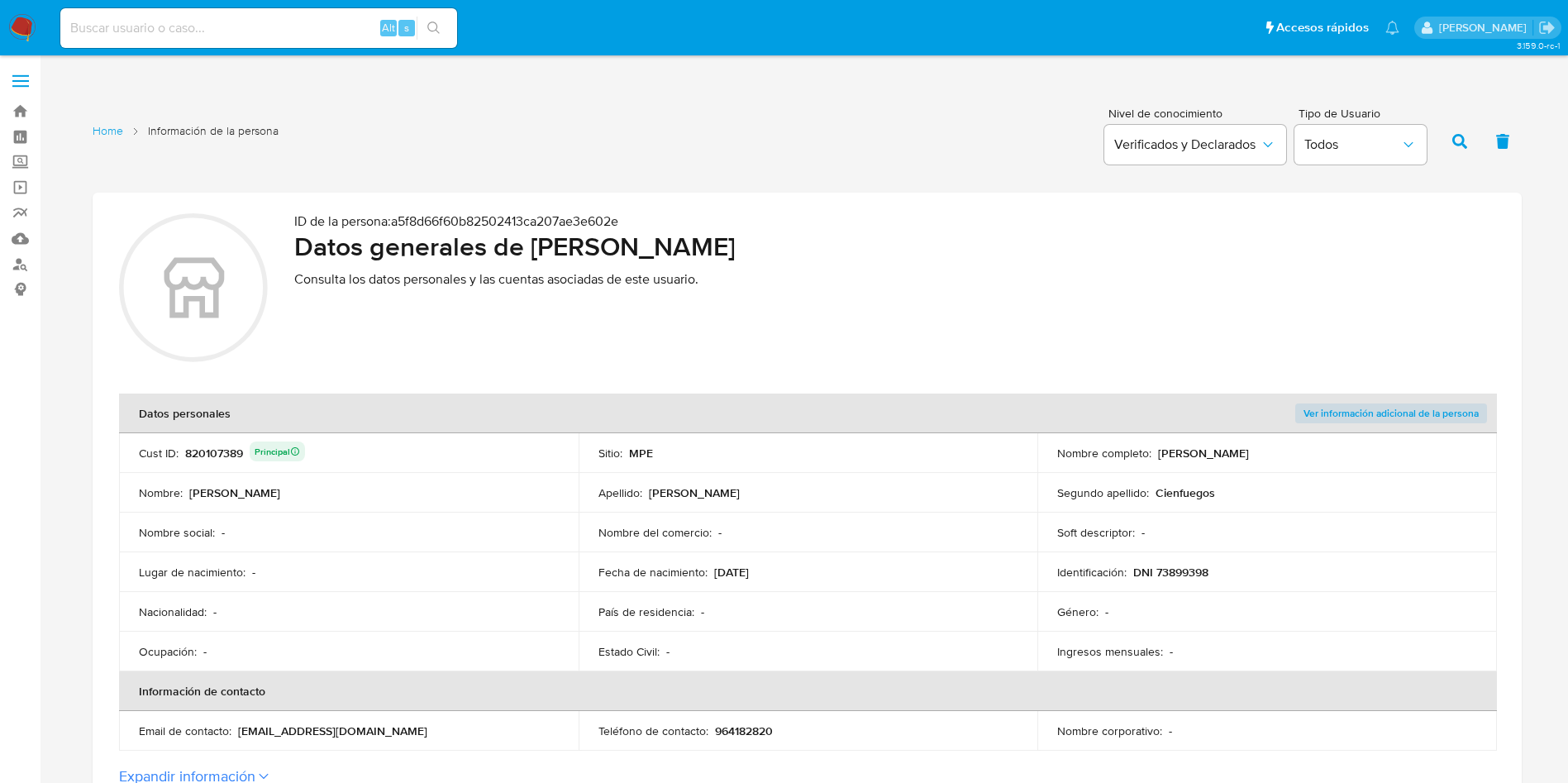
click at [227, 440] on td "Cust ID : 820107389 Principal" at bounding box center [348, 453] width 460 height 39
click at [224, 452] on div "820107389 Principal" at bounding box center [245, 453] width 120 height 24
drag, startPoint x: 533, startPoint y: 244, endPoint x: 1005, endPoint y: 228, distance: 472.3
click at [1005, 228] on div "ID de la persona : a5f8d66f60b82502413ca207ae3e602e Datos generales de Ana Paul…" at bounding box center [895, 291] width 1201 height 154
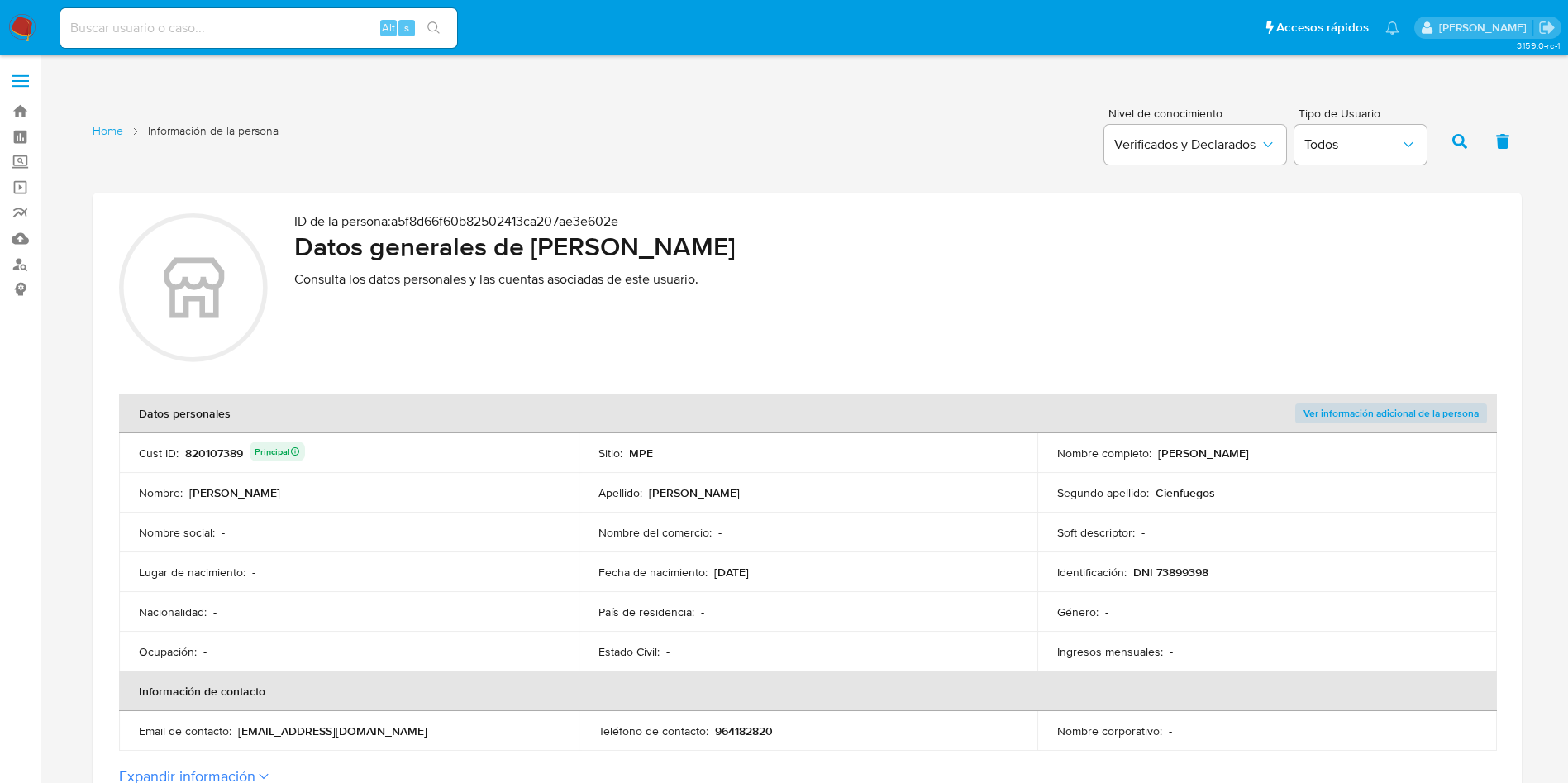
click at [533, 240] on h2 "Datos generales de Ana Paula Fernandez Cienfuegos" at bounding box center [895, 246] width 1201 height 33
drag, startPoint x: 533, startPoint y: 246, endPoint x: 923, endPoint y: 235, distance: 390.2
click at [923, 235] on h2 "Datos generales de Ana Paula Fernandez Cienfuegos" at bounding box center [895, 246] width 1201 height 33
click at [1198, 578] on p "DNI 73899398" at bounding box center [1170, 571] width 75 height 15
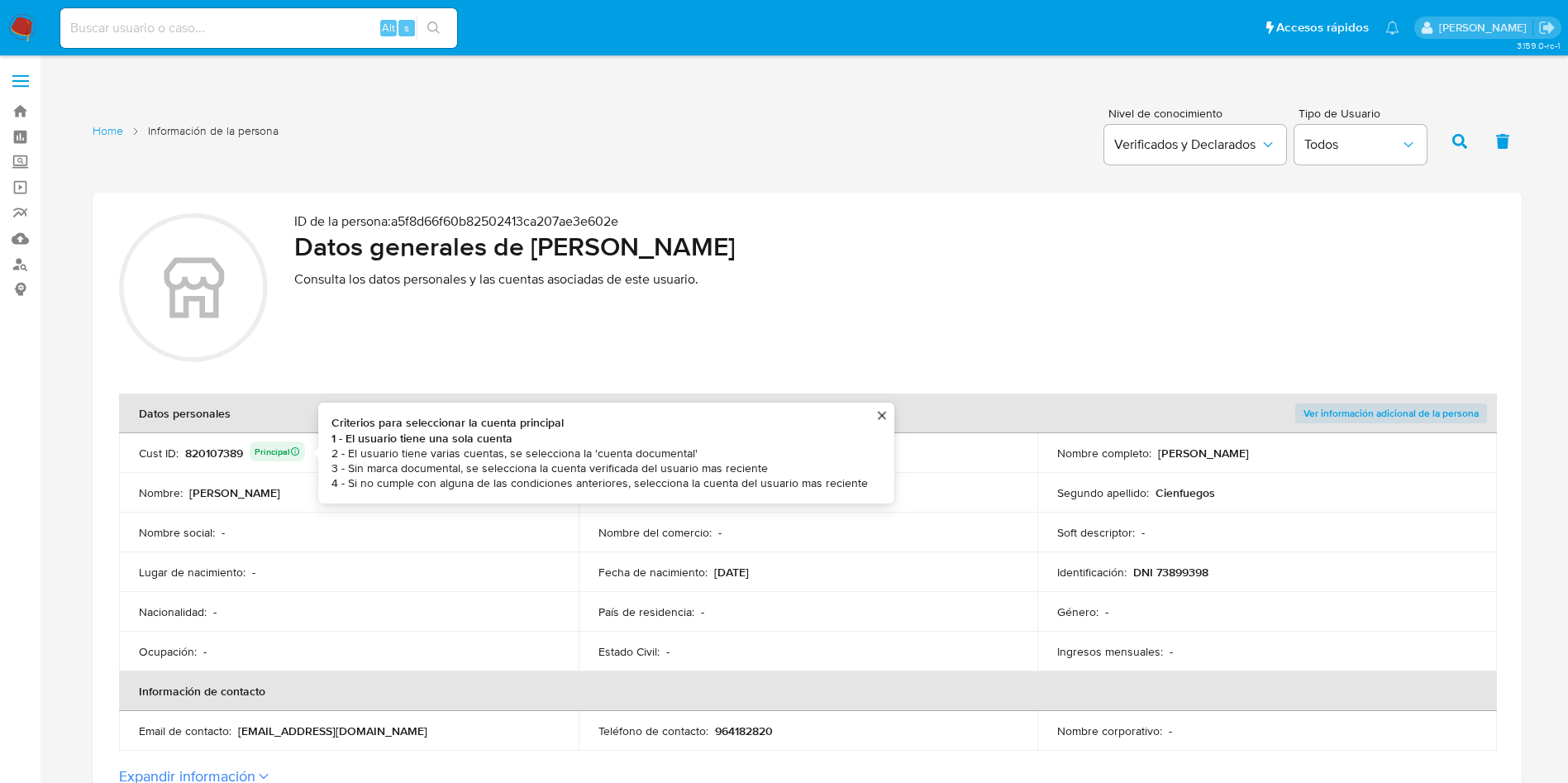
click at [207, 441] on div "820107389 Principal Criterios para seleccionar la cuenta principal 1 - El usuar…" at bounding box center [245, 453] width 120 height 24
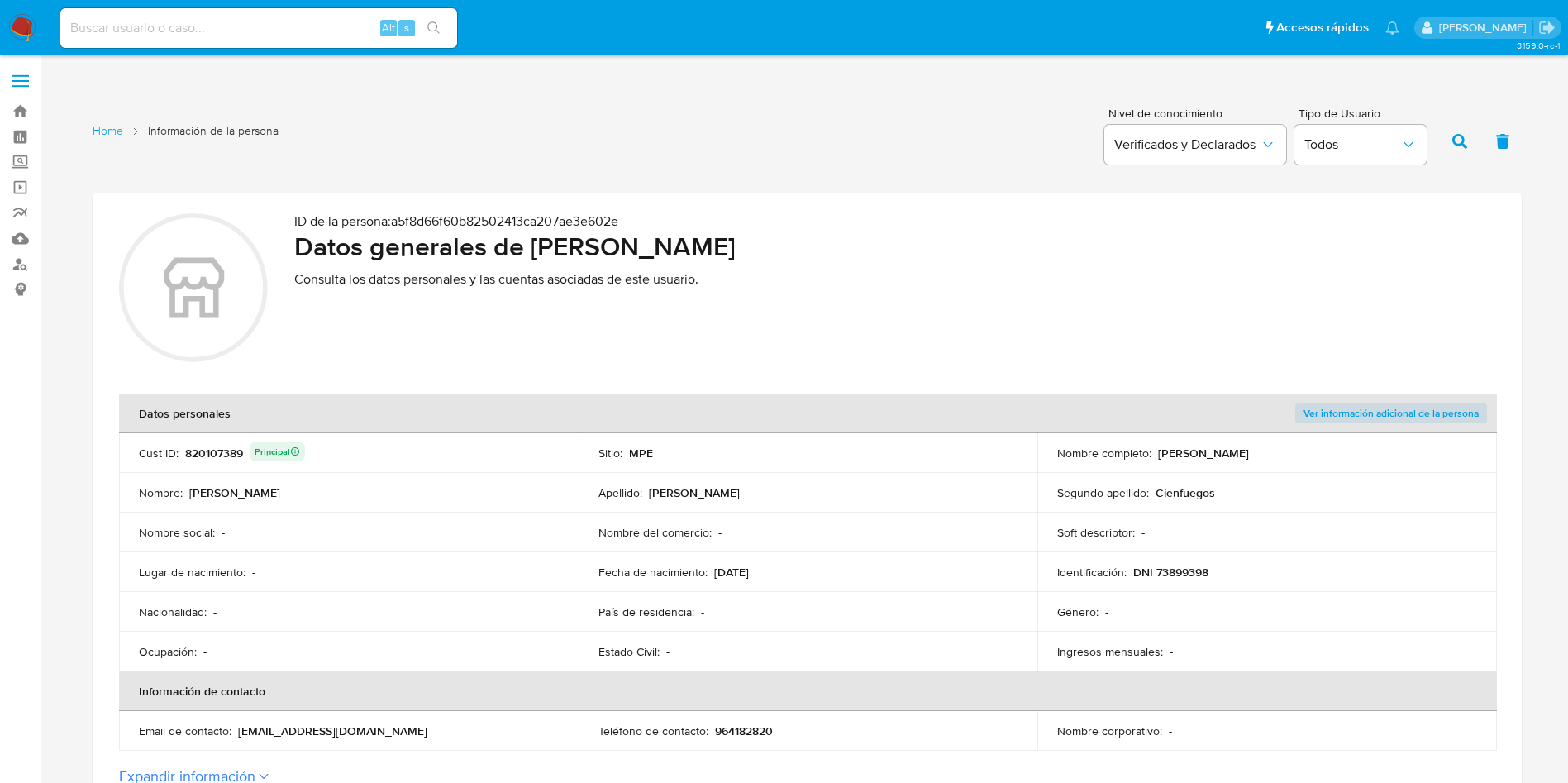
click at [207, 441] on div "820107389 Principal" at bounding box center [245, 453] width 120 height 24
click at [220, 449] on div "820107389 Principal" at bounding box center [245, 453] width 120 height 24
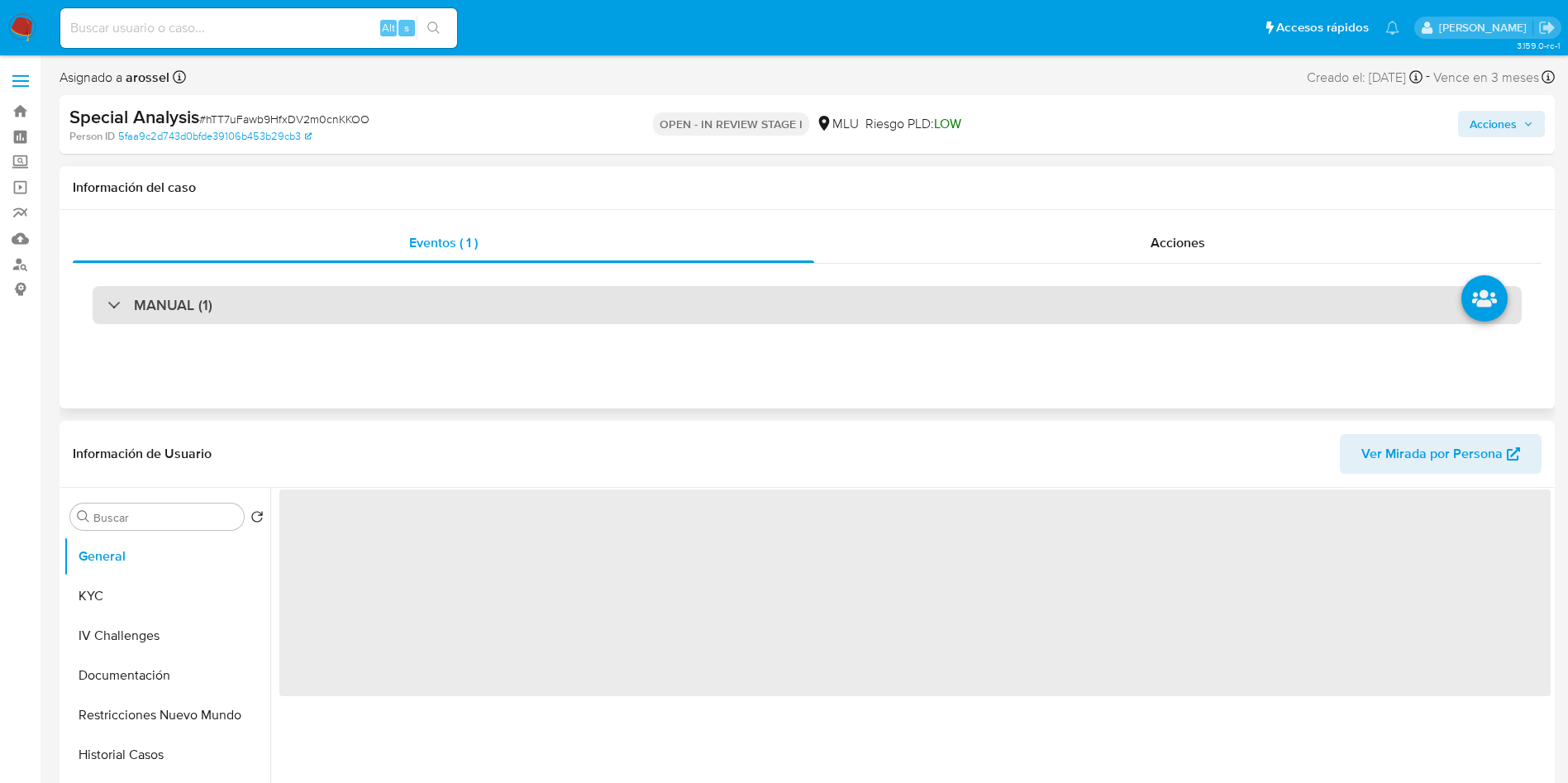
select select "10"
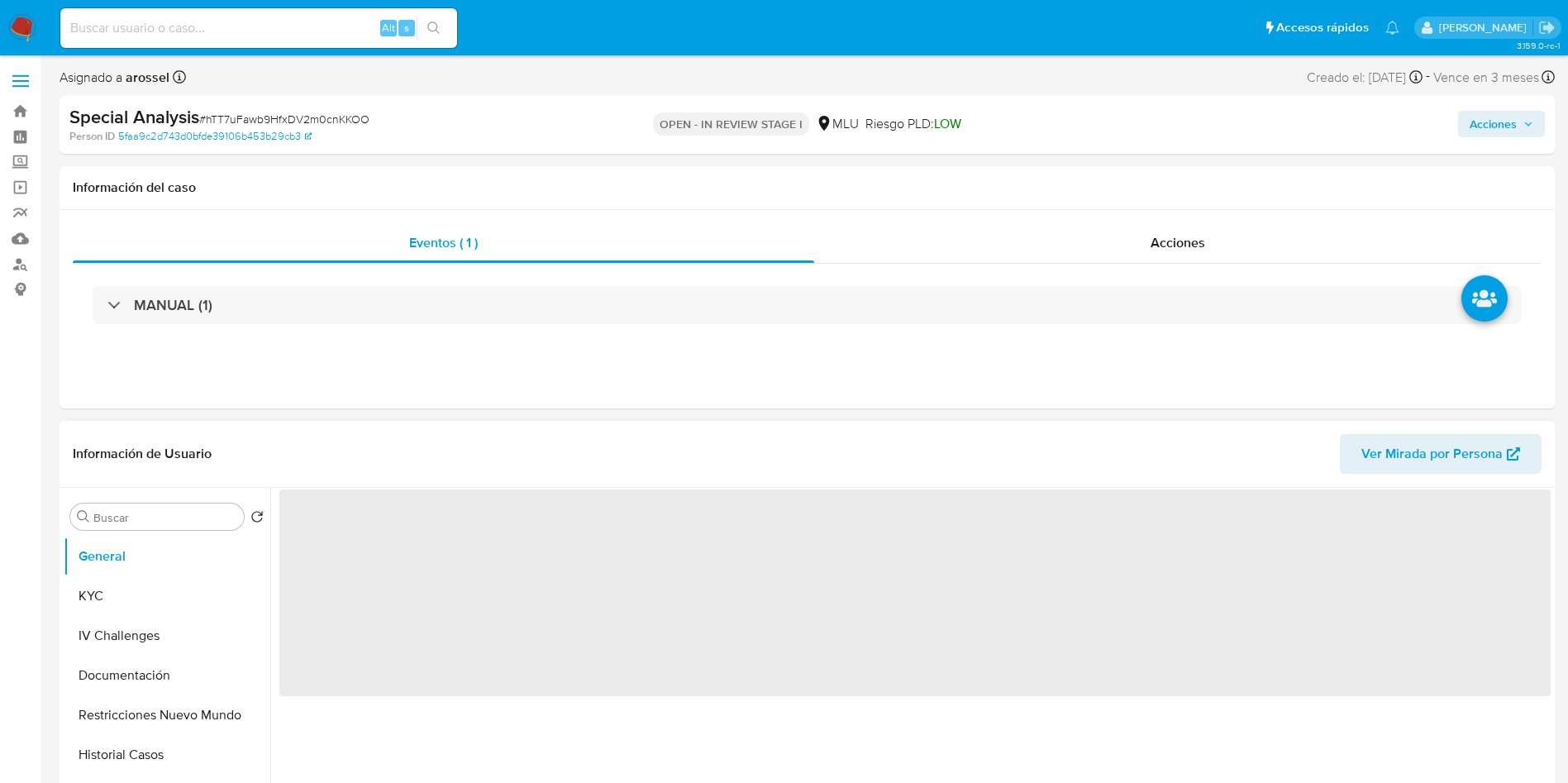
scroll to position [248, 0]
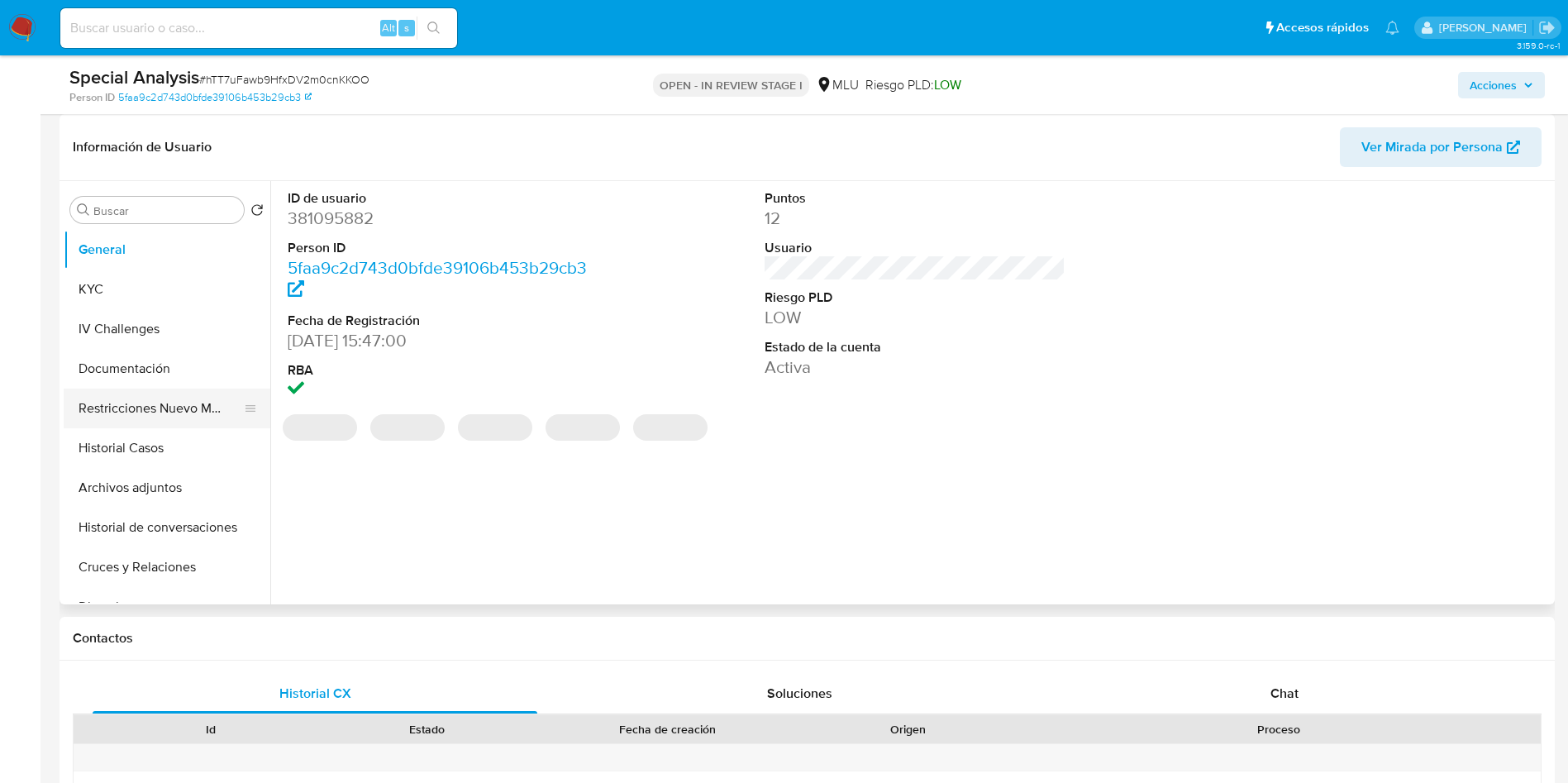
click at [148, 412] on button "Restricciones Nuevo Mundo" at bounding box center [160, 409] width 193 height 39
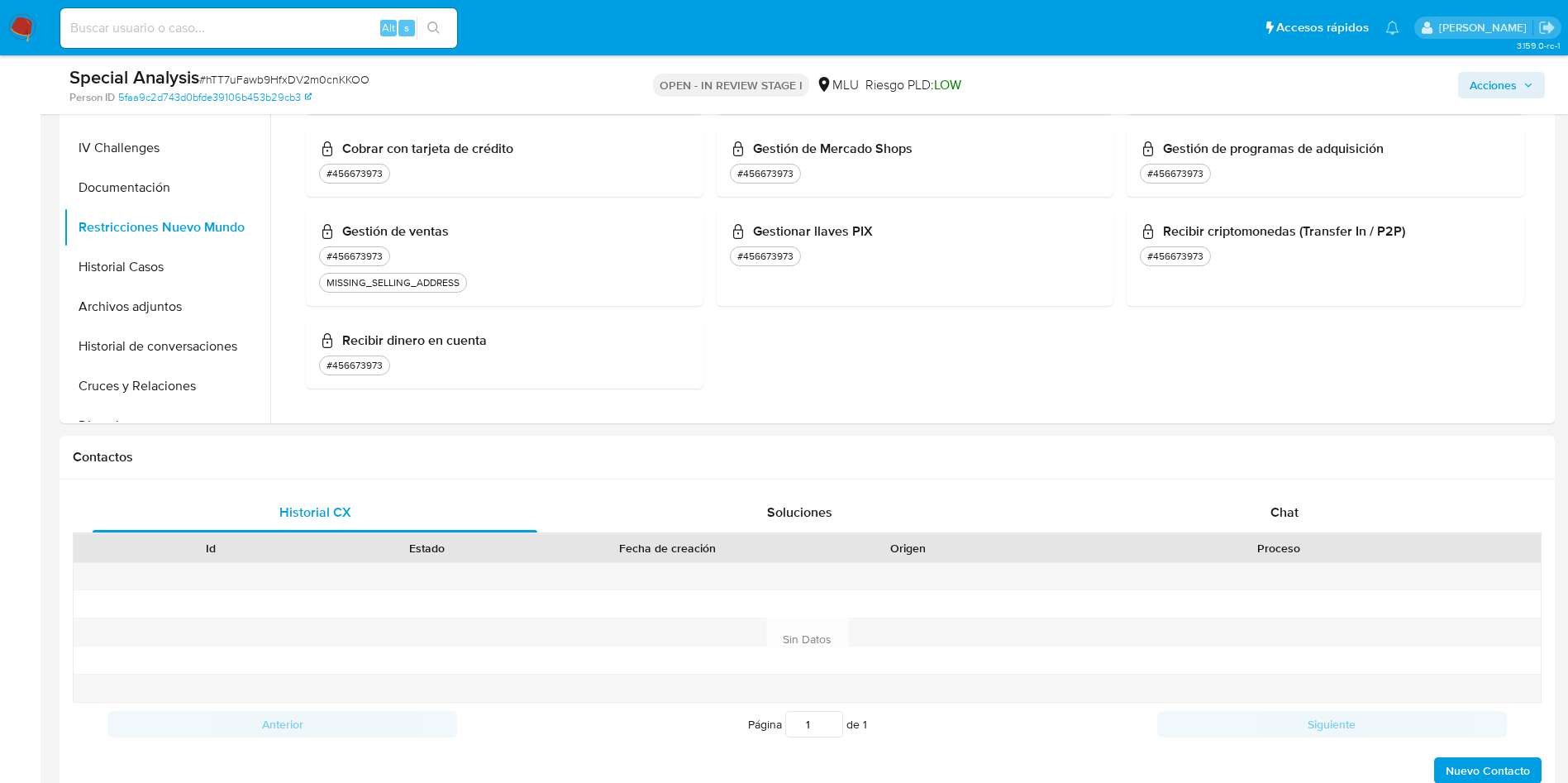
scroll to position [745, 0]
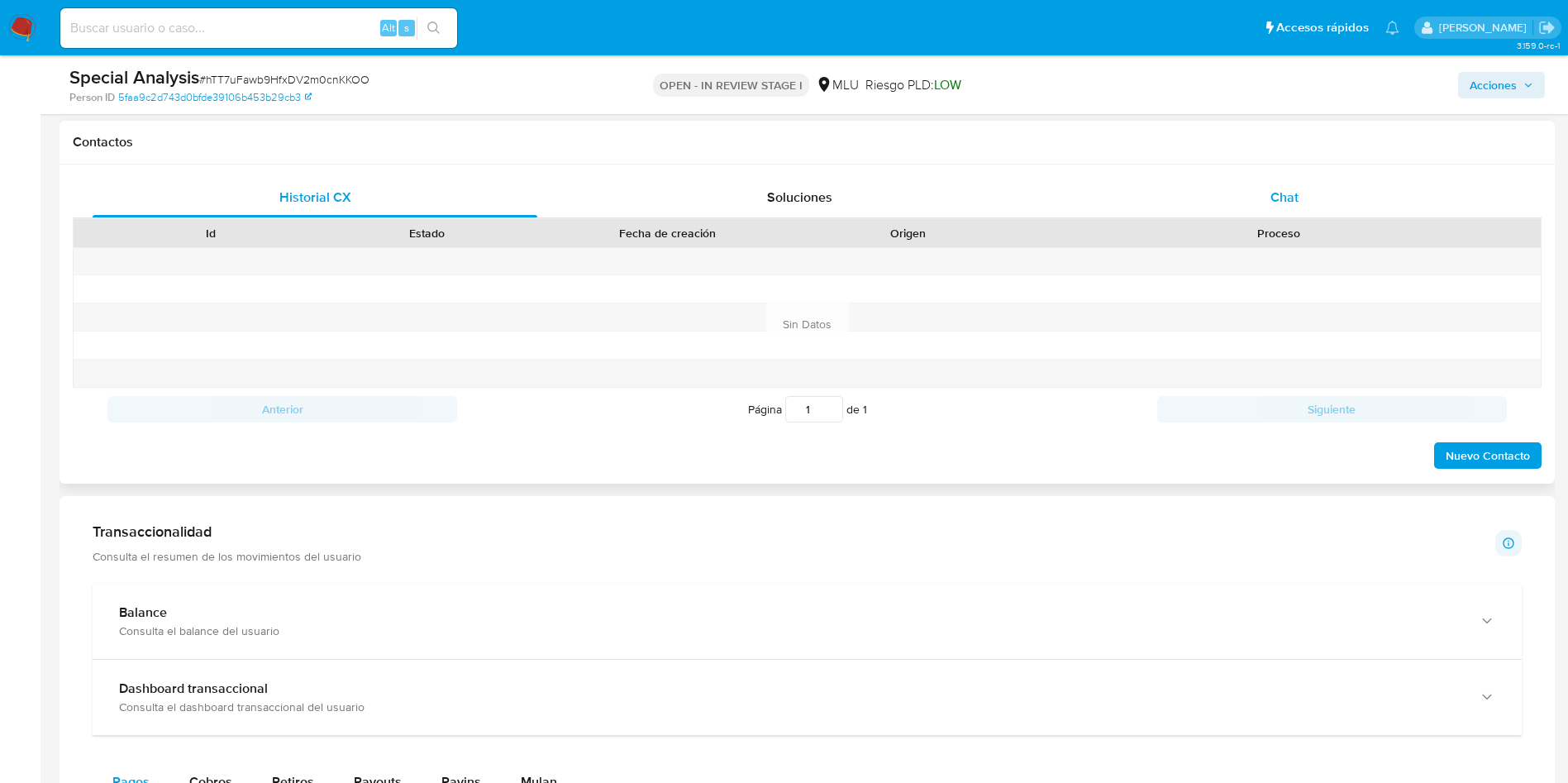
click at [1310, 183] on div "Chat" at bounding box center [1285, 198] width 445 height 39
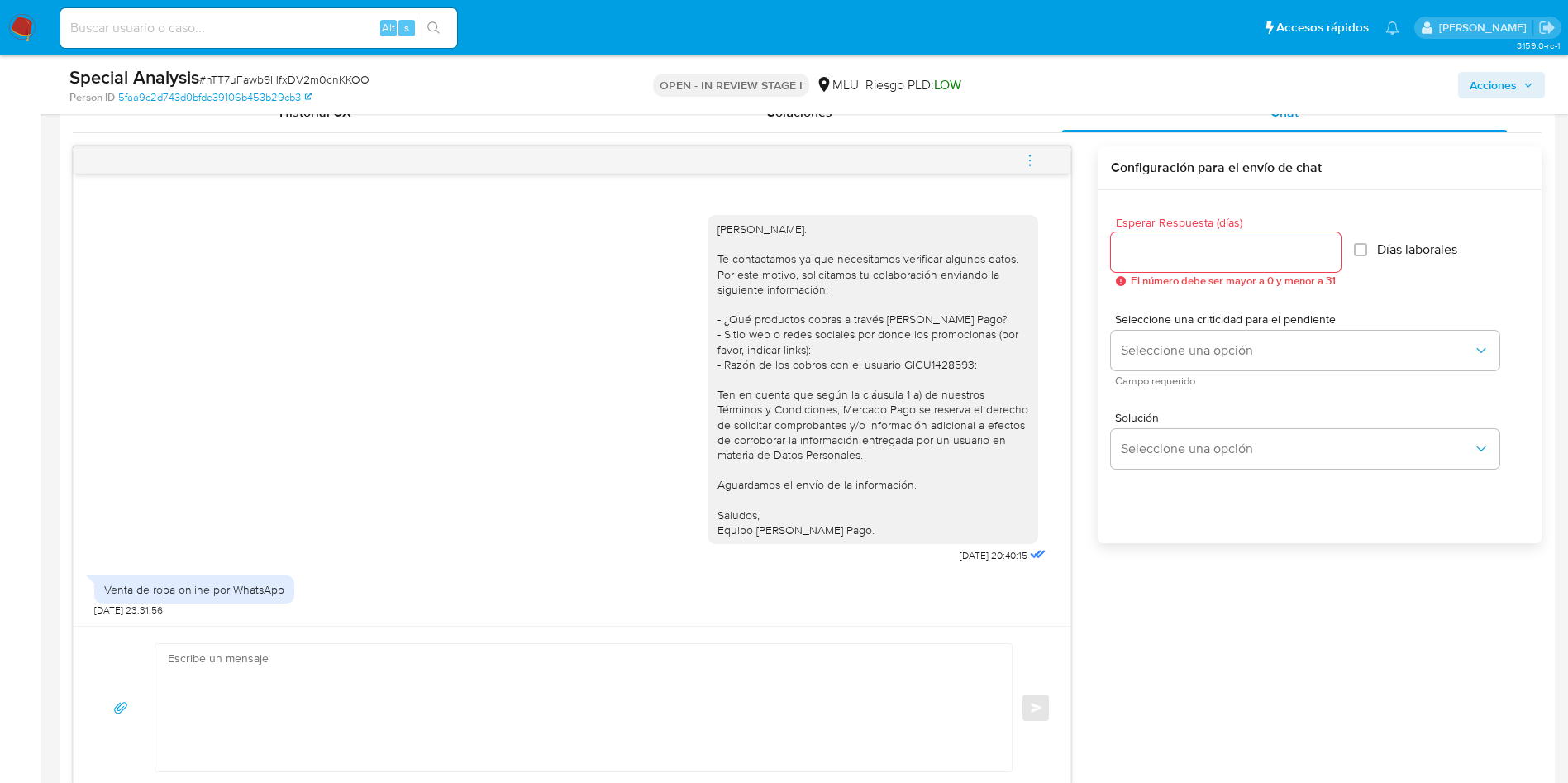
scroll to position [869, 0]
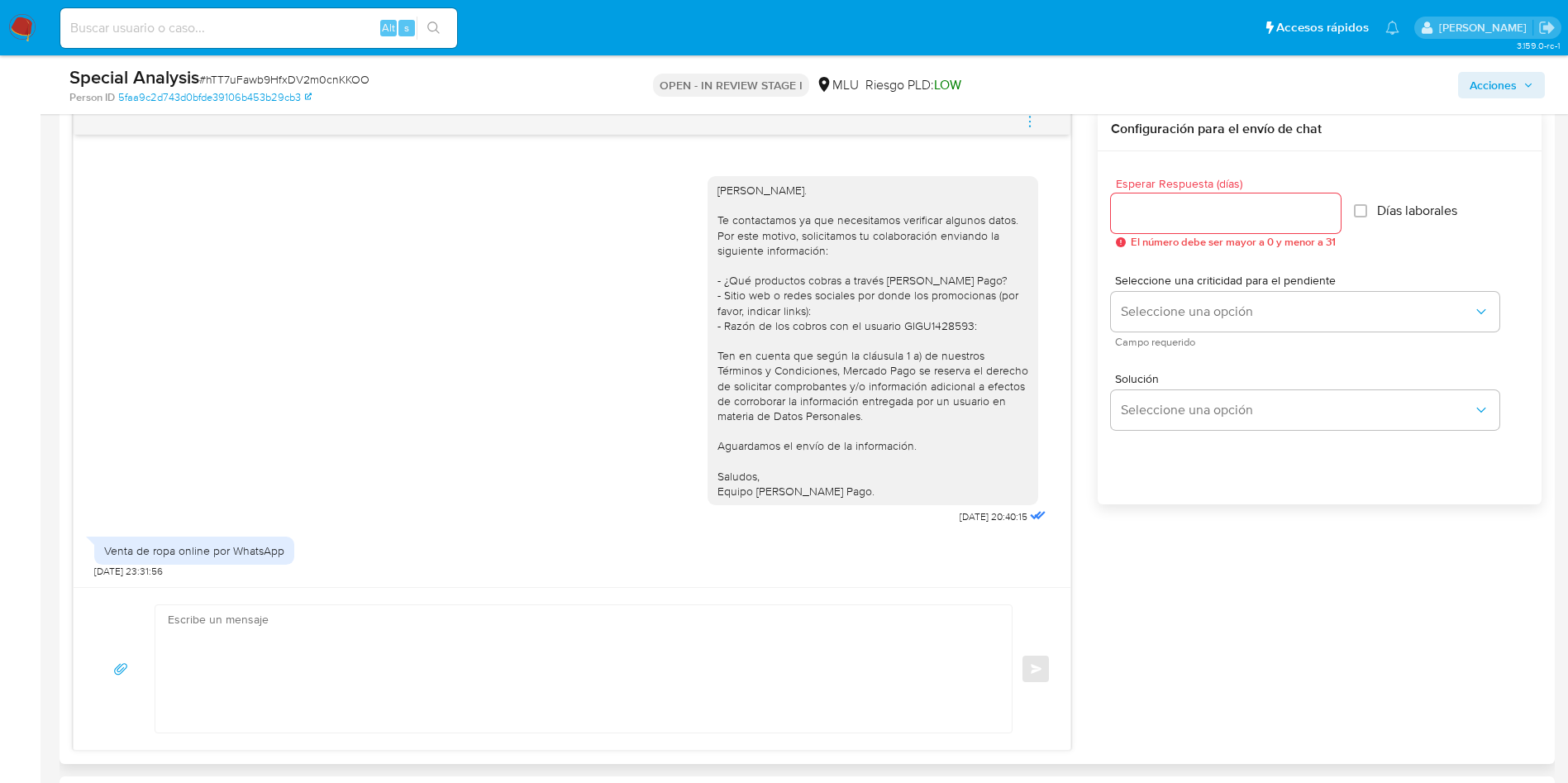
click at [589, 647] on textarea at bounding box center [579, 669] width 823 height 127
type textarea "G"
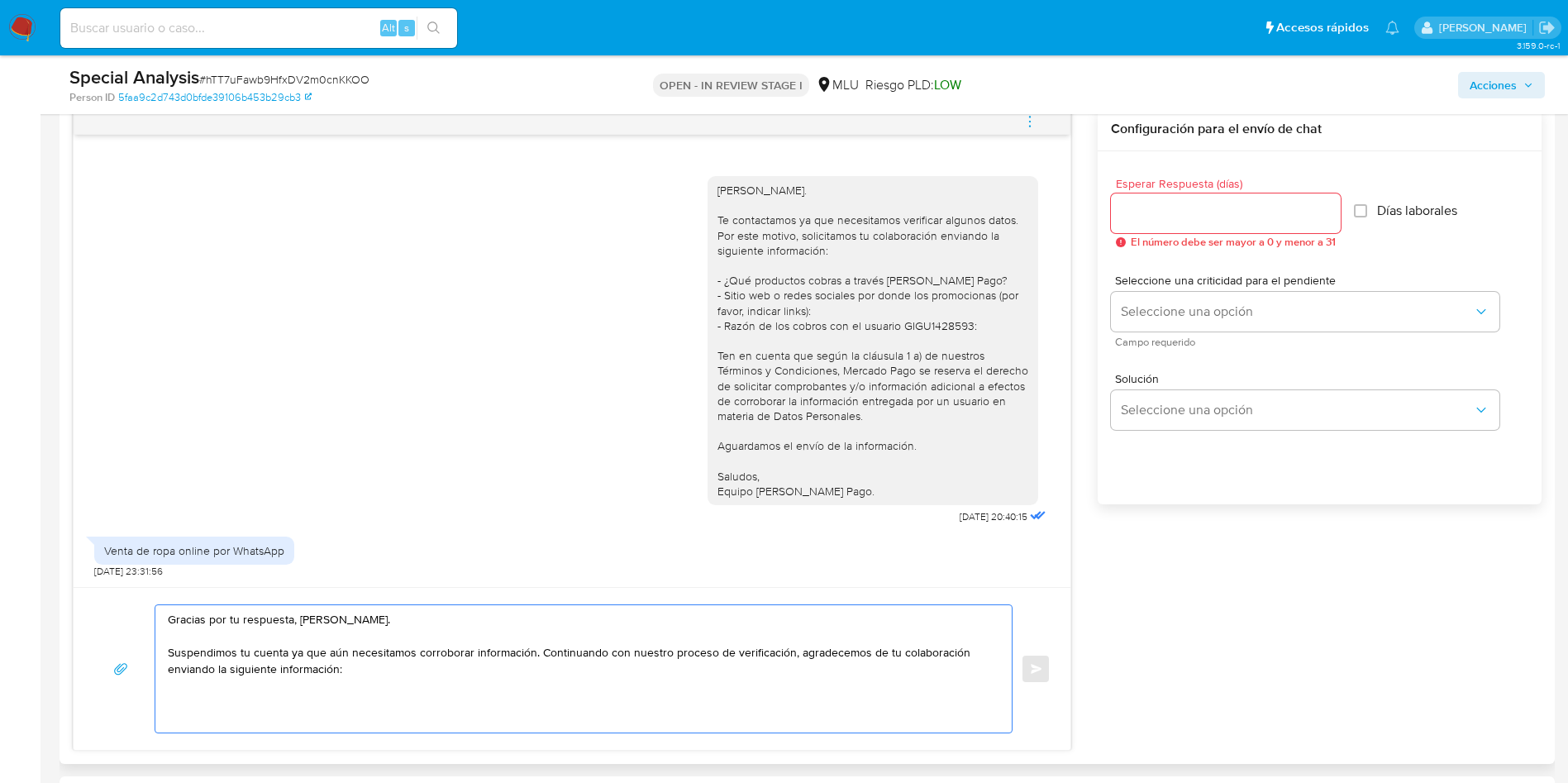
drag, startPoint x: 413, startPoint y: 649, endPoint x: 530, endPoint y: 650, distance: 117.0
click at [530, 650] on textarea "Gracias por tu respuesta, Yoana. Suspendimos tu cuenta ya que aún necesitamos c…" at bounding box center [579, 669] width 823 height 127
click at [568, 683] on textarea "Gracias por tu respuesta, Yoana. Suspendimos tu cuenta ya que aún necesitamos v…" at bounding box center [579, 669] width 823 height 127
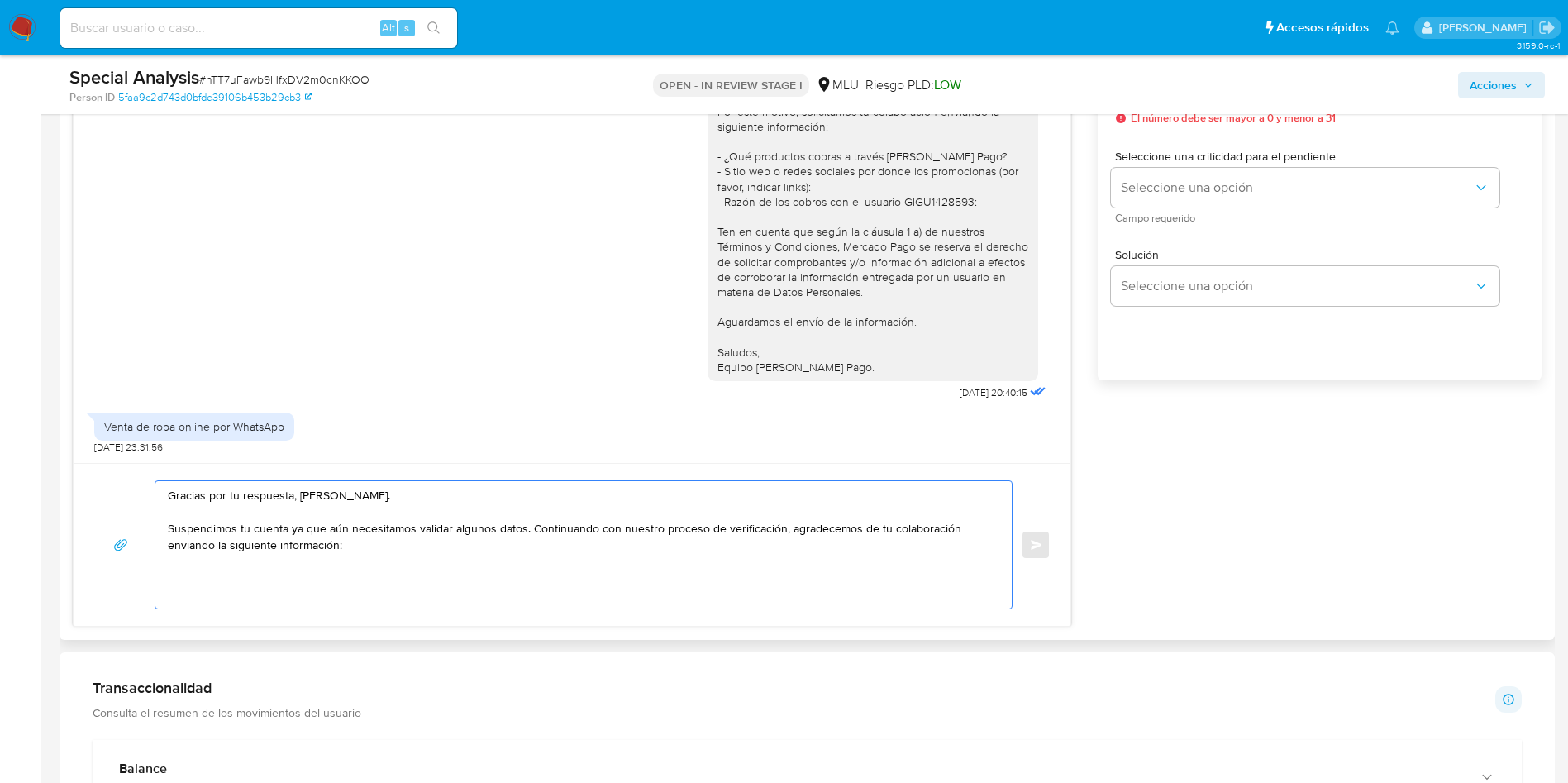
drag, startPoint x: 529, startPoint y: 531, endPoint x: 783, endPoint y: 528, distance: 254.0
click at [783, 528] on textarea "Gracias por tu respuesta, Yoana. Suspendimos tu cuenta ya que aún necesitamos v…" at bounding box center [579, 545] width 823 height 127
drag, startPoint x: 968, startPoint y: 534, endPoint x: 967, endPoint y: 555, distance: 21.0
click at [969, 534] on textarea "Gracias por tu respuesta, Yoana. Suspendimos tu cuenta ya que aún necesitamos v…" at bounding box center [579, 545] width 823 height 127
drag, startPoint x: 433, startPoint y: 564, endPoint x: 473, endPoint y: 565, distance: 40.0
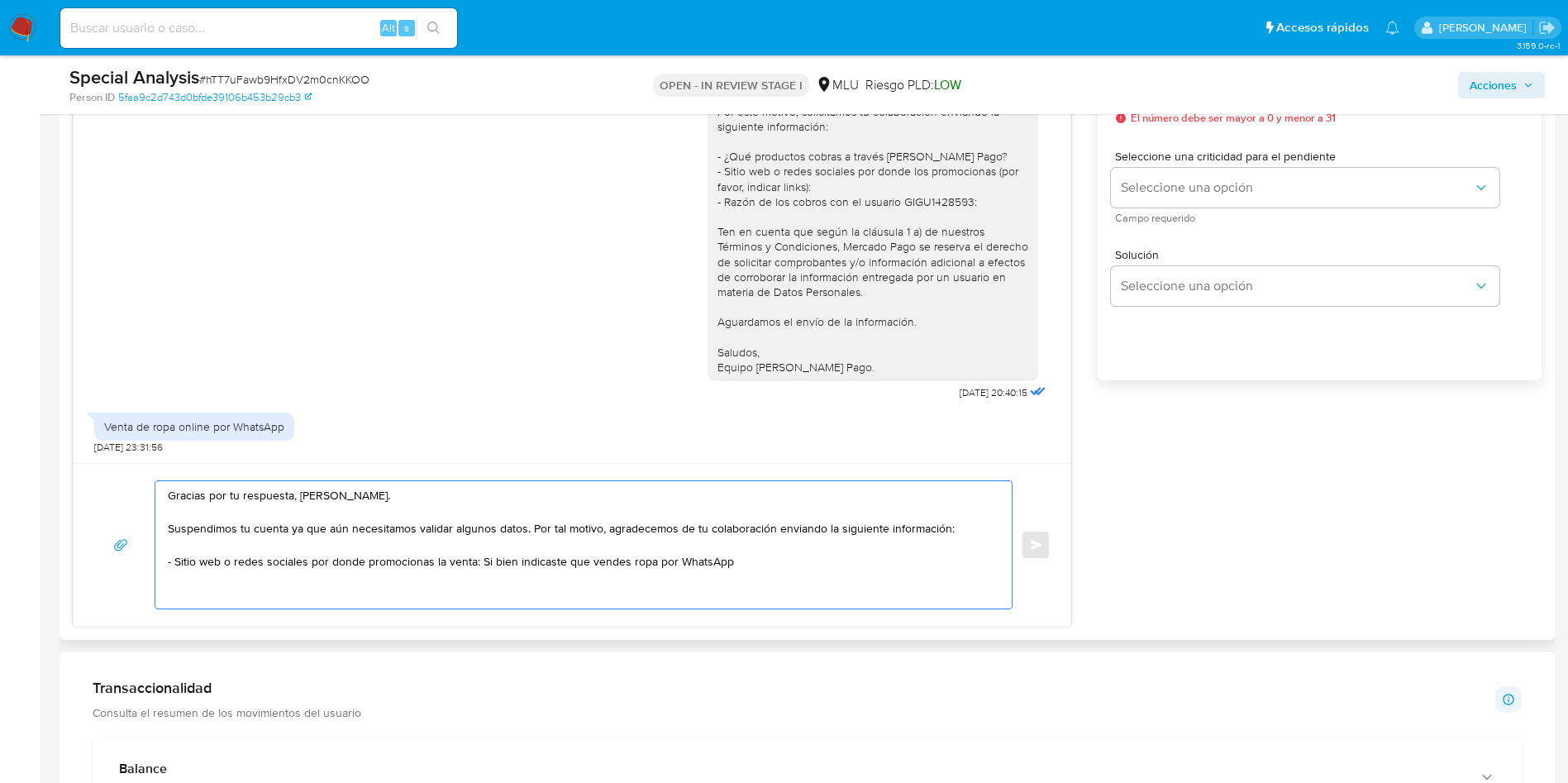
click at [473, 565] on textarea "Gracias por tu respuesta, Yoana. Suspendimos tu cuenta ya que aún necesitamos v…" at bounding box center [579, 545] width 823 height 127
click at [825, 559] on textarea "Gracias por tu respuesta, Yoana. Suspendimos tu cuenta ya que aún necesitamos v…" at bounding box center [579, 545] width 823 height 127
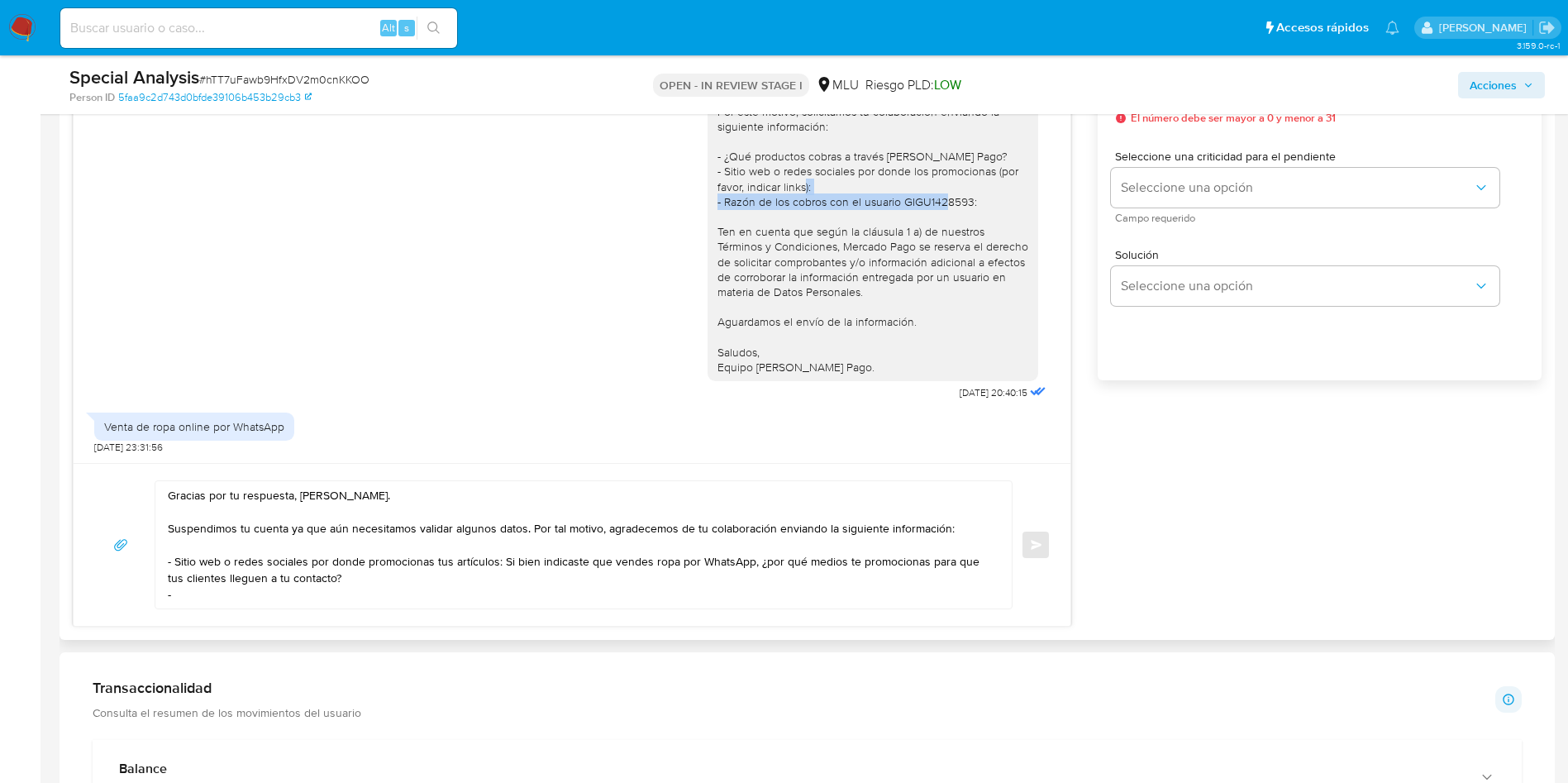
drag, startPoint x: 981, startPoint y: 202, endPoint x: 723, endPoint y: 203, distance: 258.0
click at [723, 203] on div "[PERSON_NAME]. Te contactamos ya que necesitamos verificar algunos datos. Por e…" at bounding box center [873, 217] width 311 height 316
copy div "Razón de los cobros con el usuario GIGU1428593:"
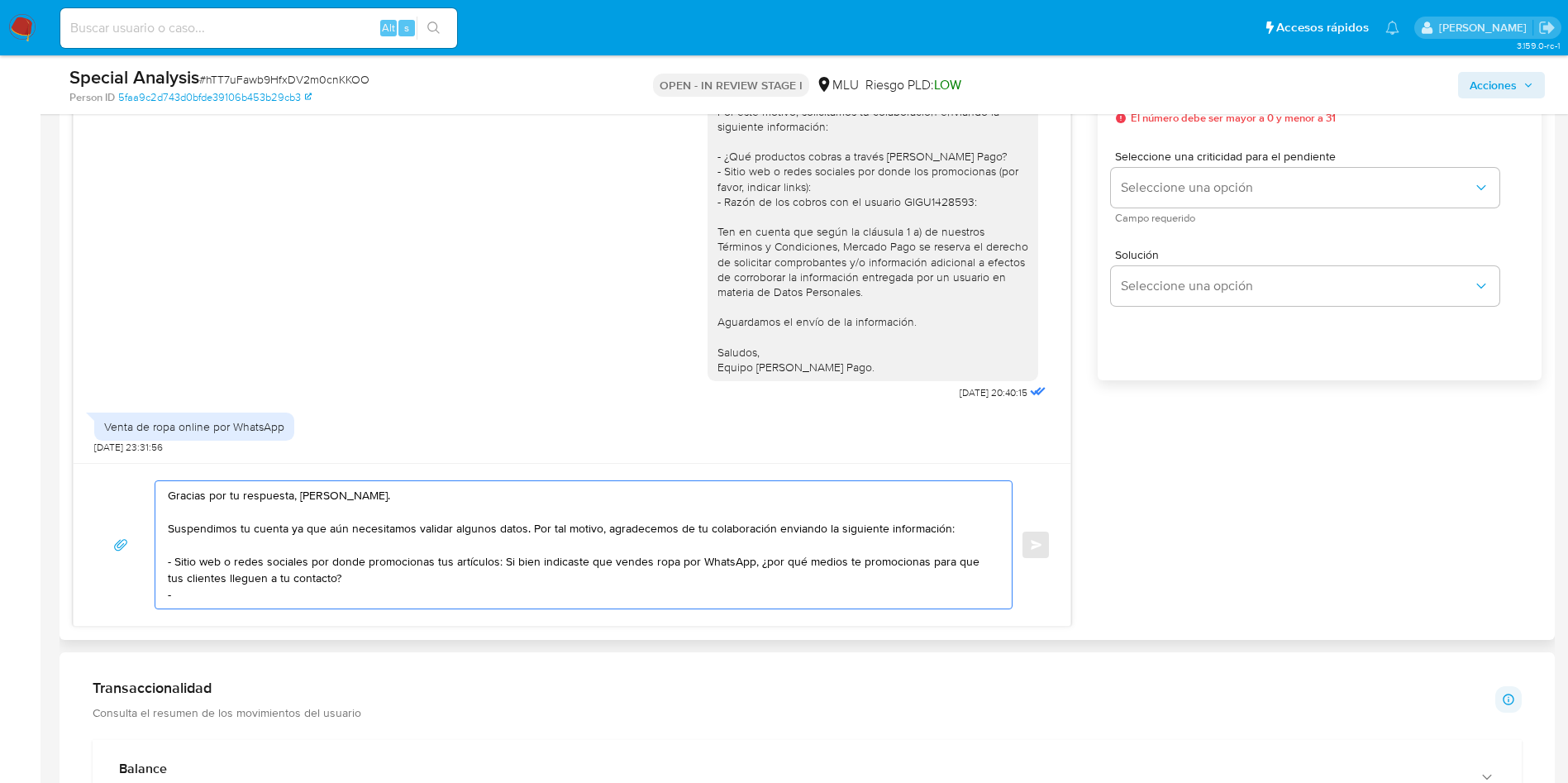
click at [270, 599] on textarea "Gracias por tu respuesta, Yoana. Suspendimos tu cuenta ya que aún necesitamos v…" at bounding box center [579, 545] width 823 height 127
paste textarea "Razón de los cobros con el usuario GIGU1428593:"
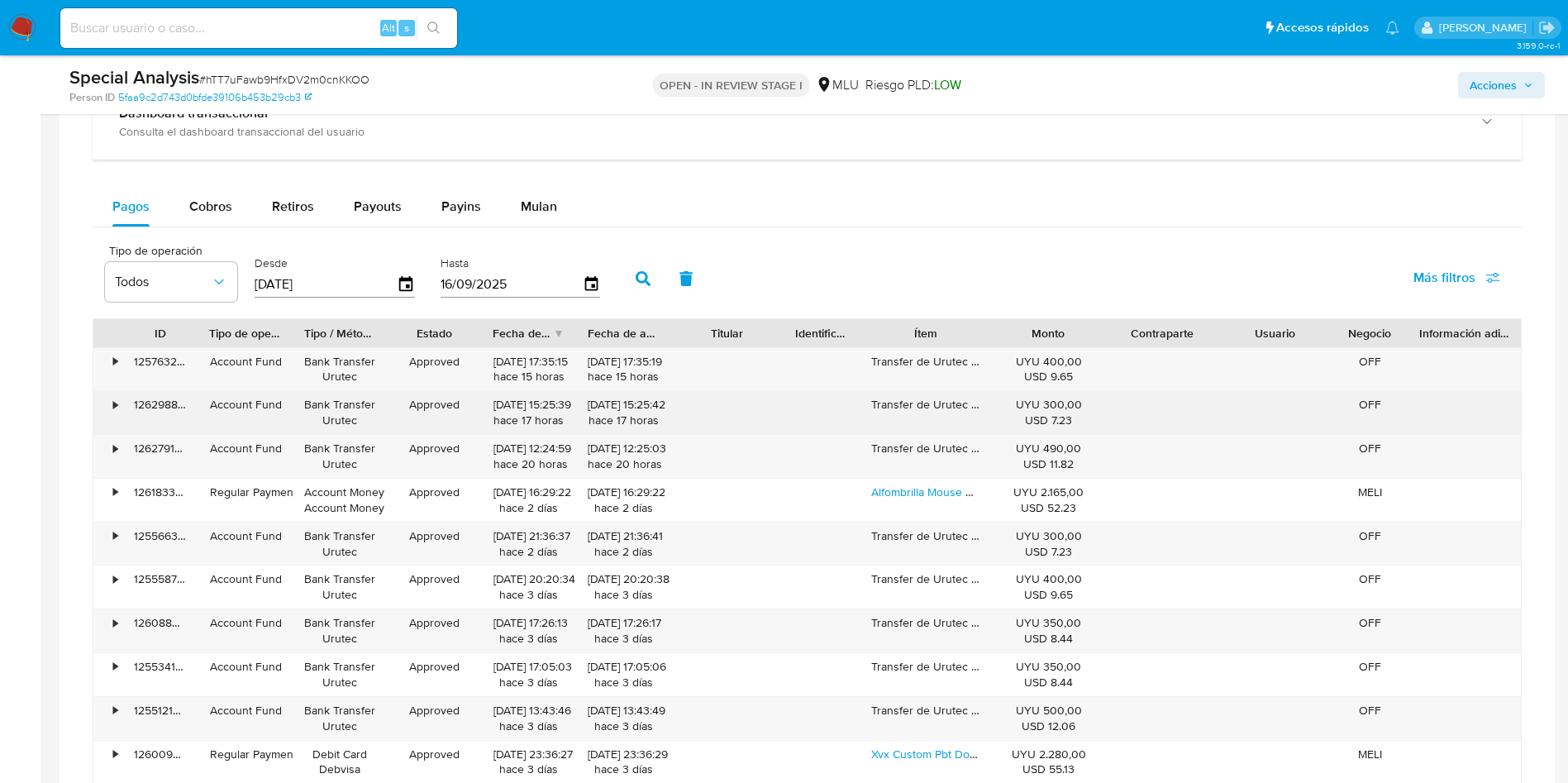
scroll to position [1736, 0]
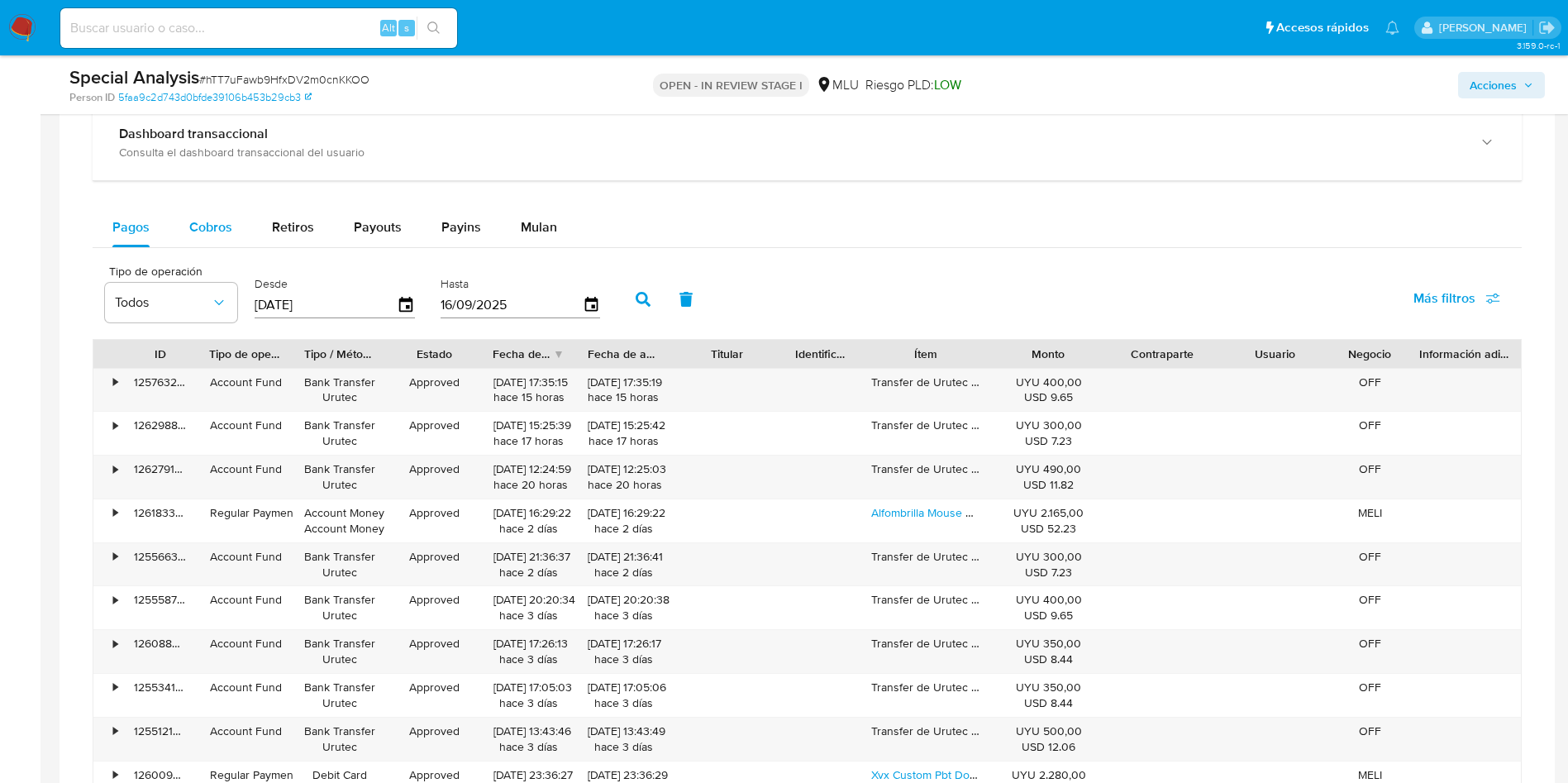
type textarea "Gracias por tu respuesta, Yoana. Suspendimos tu cuenta ya que aún necesitamos v…"
click at [213, 235] on span "Cobros" at bounding box center [211, 227] width 43 height 19
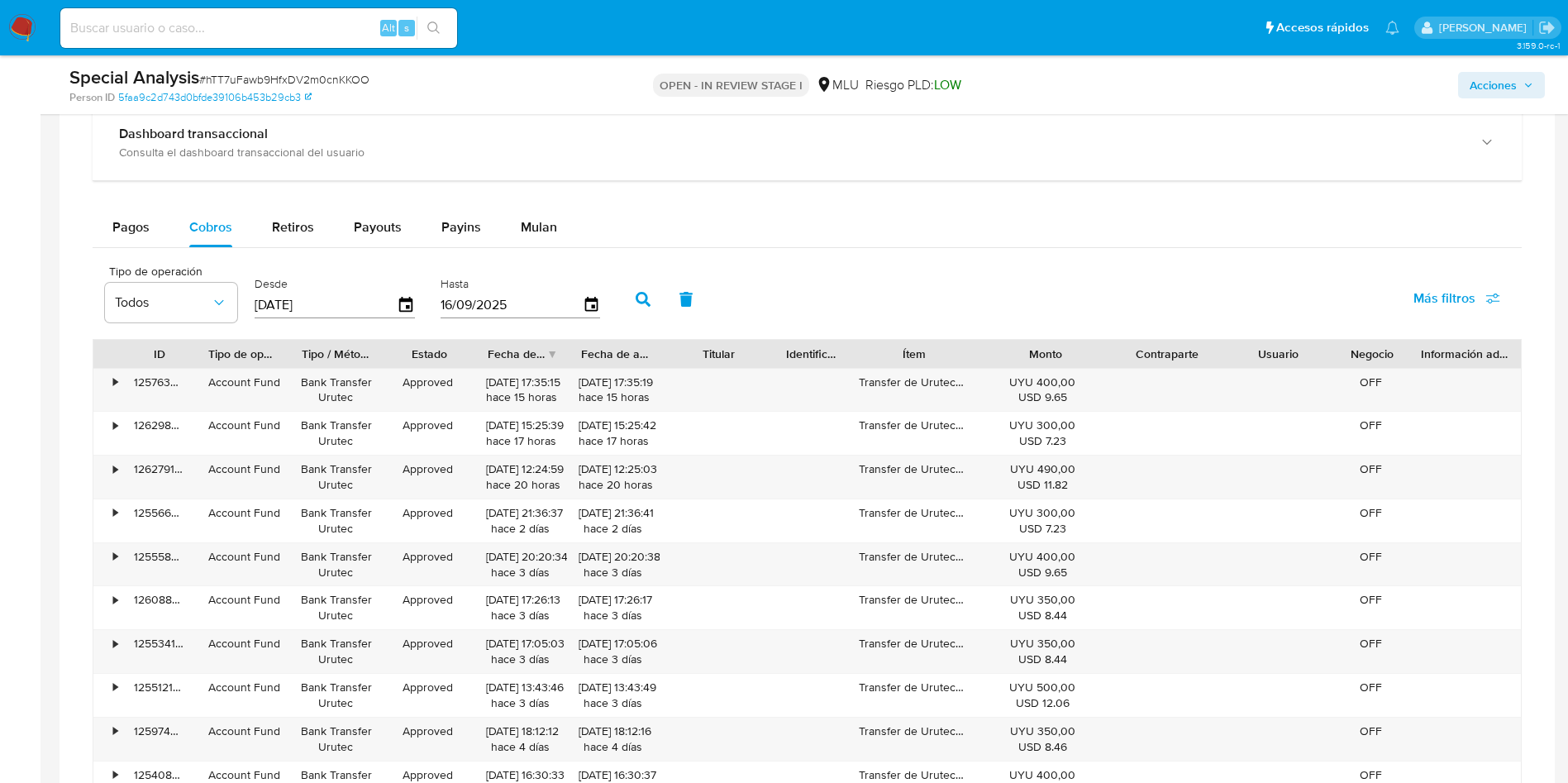
drag, startPoint x: 1104, startPoint y: 356, endPoint x: 1134, endPoint y: 352, distance: 30.3
click at [1134, 352] on div "ID Tipo de operación Tipo / Método Estado Fecha de creación Fecha de aprobación…" at bounding box center [807, 354] width 1427 height 29
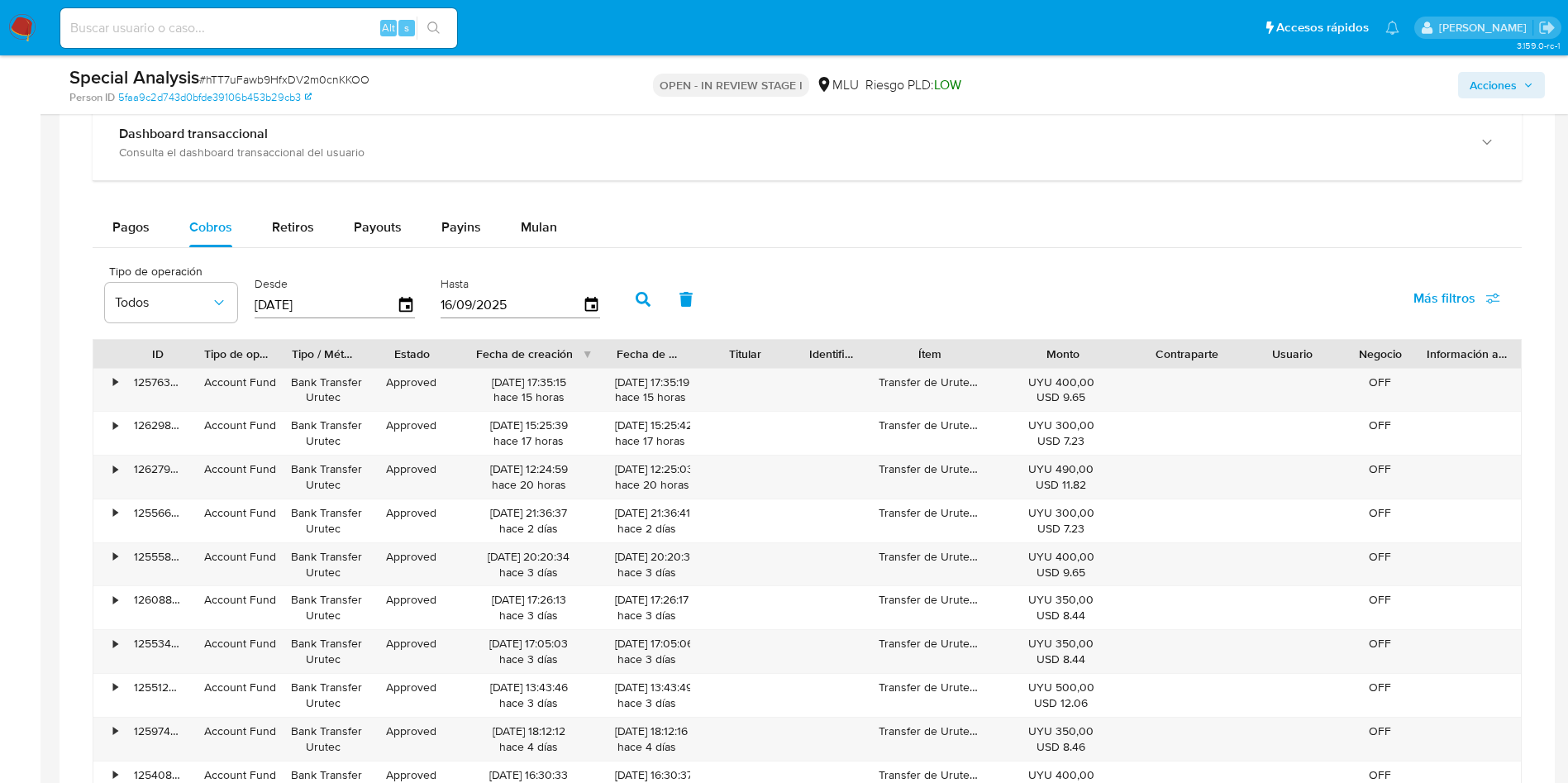
drag, startPoint x: 571, startPoint y: 351, endPoint x: 631, endPoint y: 351, distance: 60.0
click at [631, 351] on div "ID Tipo de operación Tipo / Método Estado Fecha de creación Fecha de aprobación…" at bounding box center [807, 354] width 1427 height 29
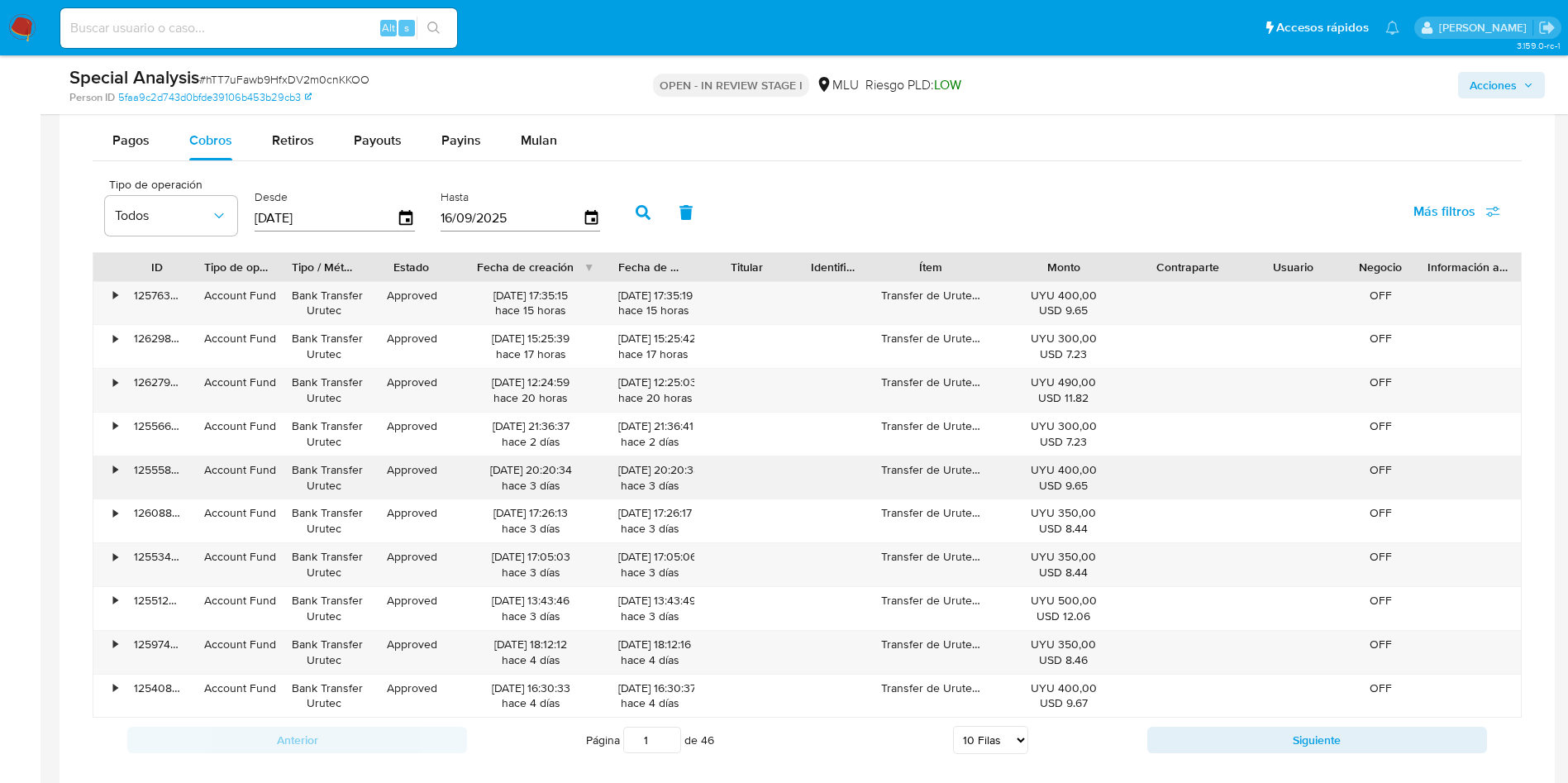
scroll to position [1860, 0]
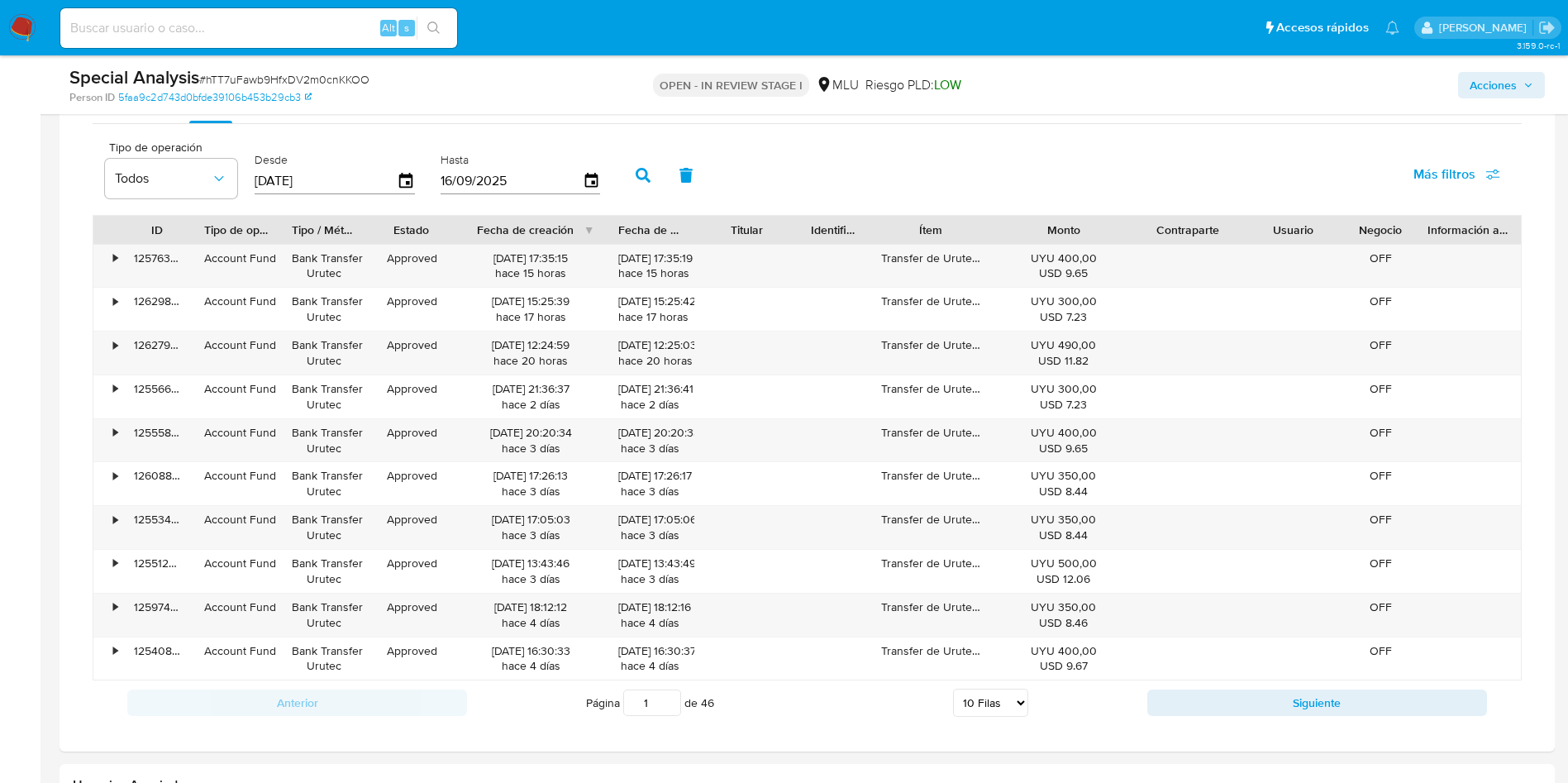
click at [984, 703] on select "5 Filas 10 Filas 20 Filas 25 Filas 50 Filas 100 Filas" at bounding box center [990, 702] width 75 height 29
select select "100"
click at [953, 688] on select "5 Filas 10 Filas 20 Filas 25 Filas 50 Filas 100 Filas" at bounding box center [990, 702] width 75 height 29
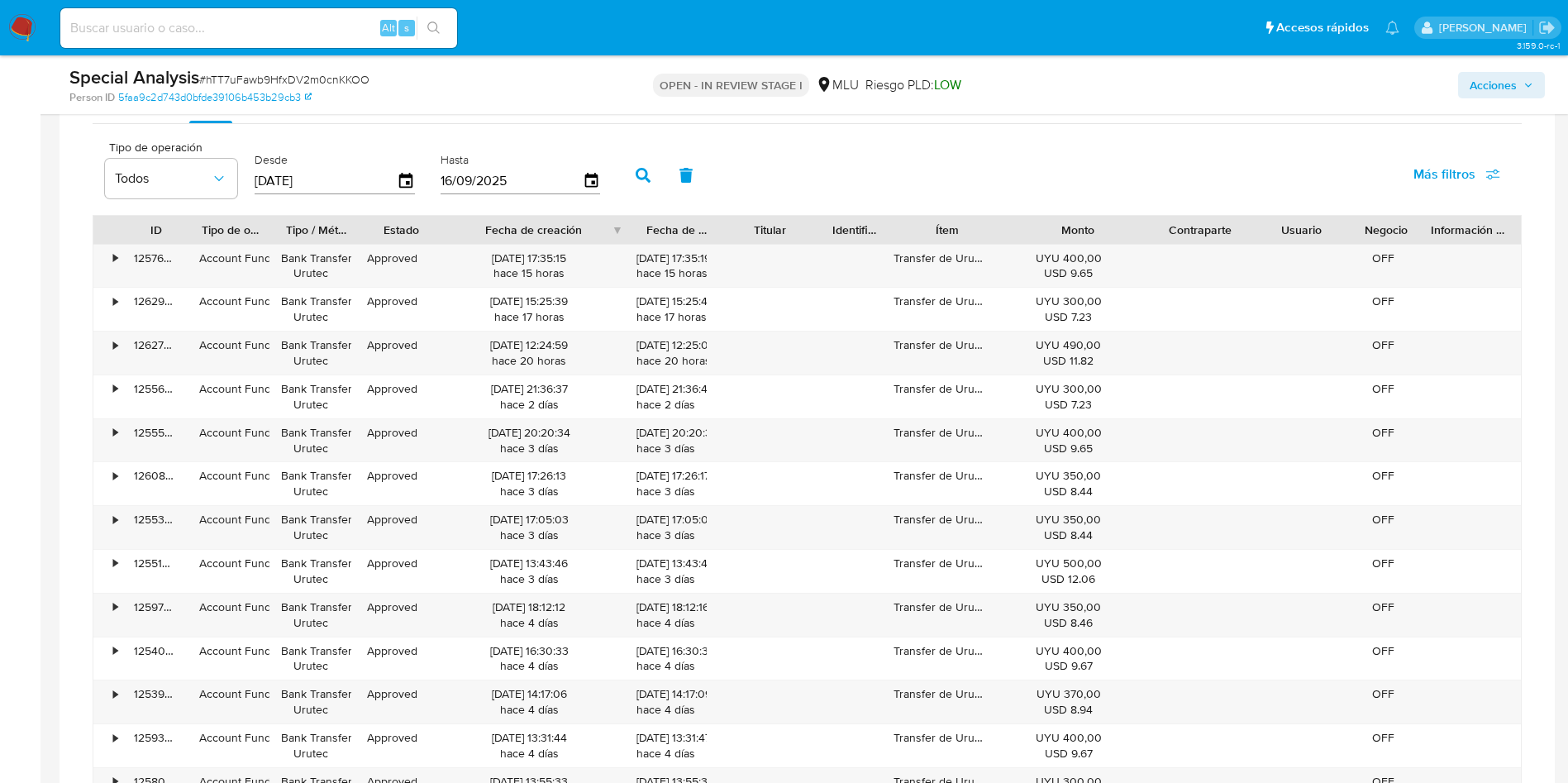
drag, startPoint x: 592, startPoint y: 235, endPoint x: 647, endPoint y: 239, distance: 55.1
click at [647, 239] on div at bounding box center [635, 229] width 30 height 29
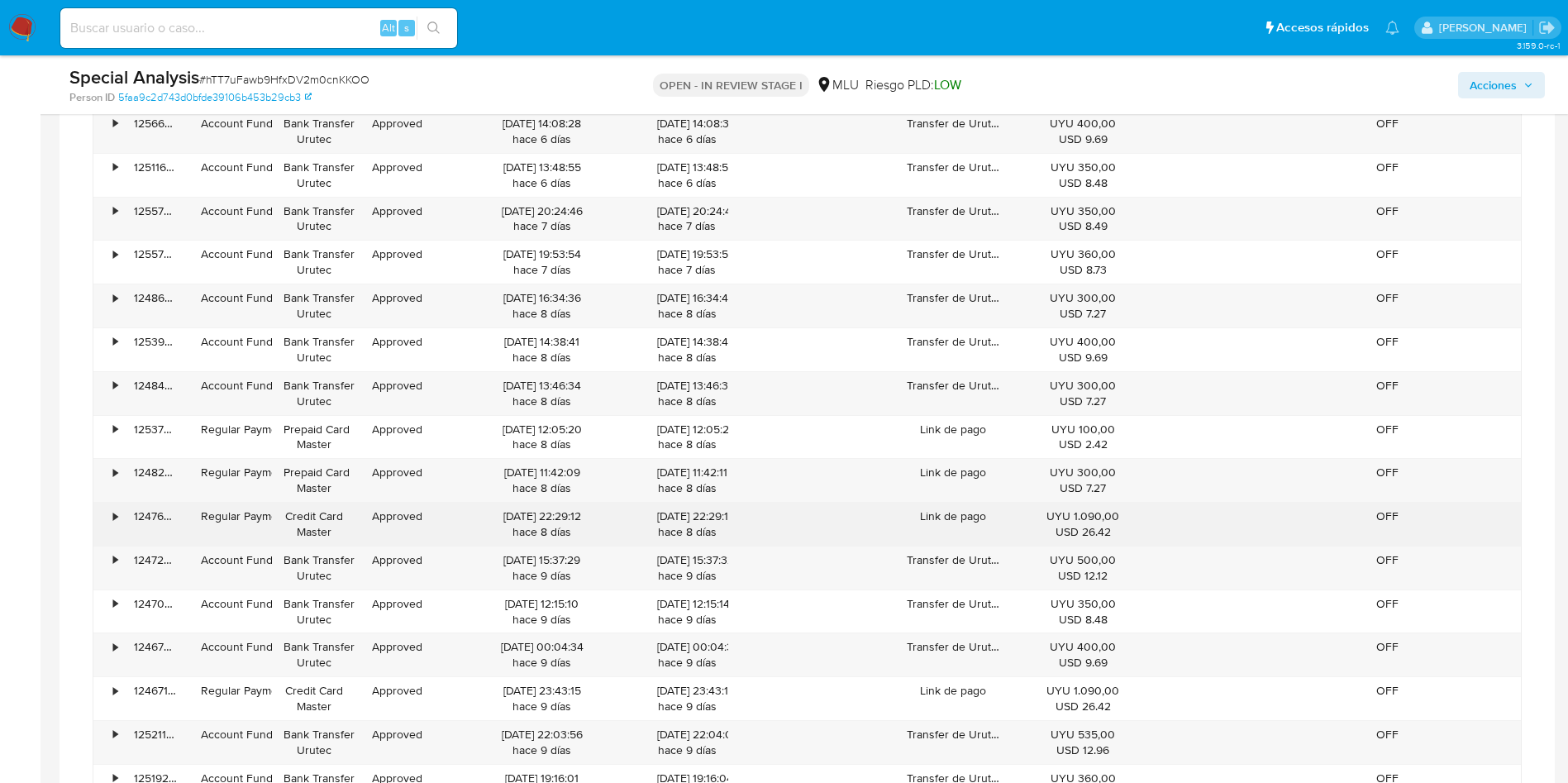
scroll to position [2729, 0]
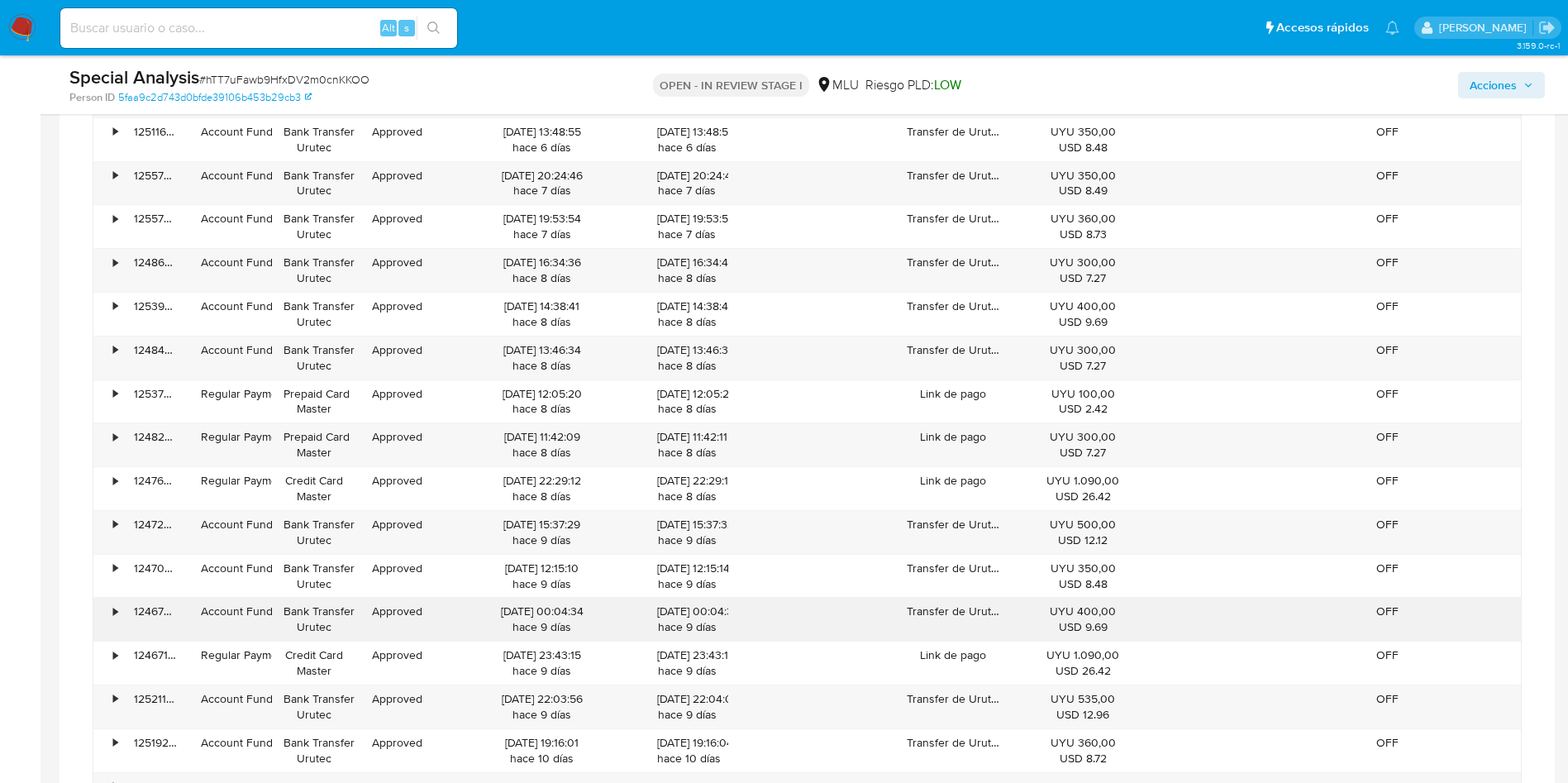
click at [156, 612] on div "124672897293" at bounding box center [156, 620] width 67 height 43
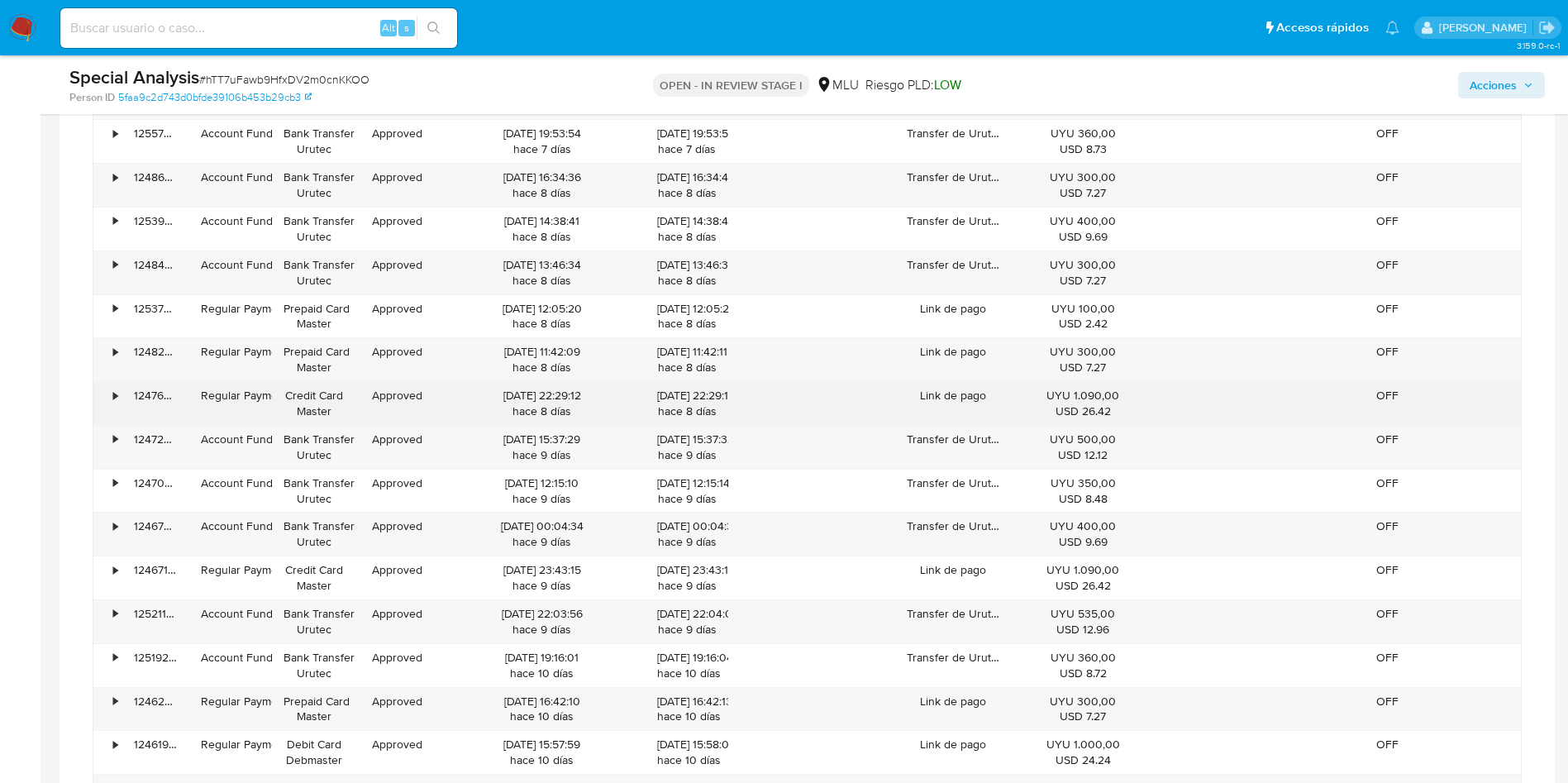
scroll to position [2853, 0]
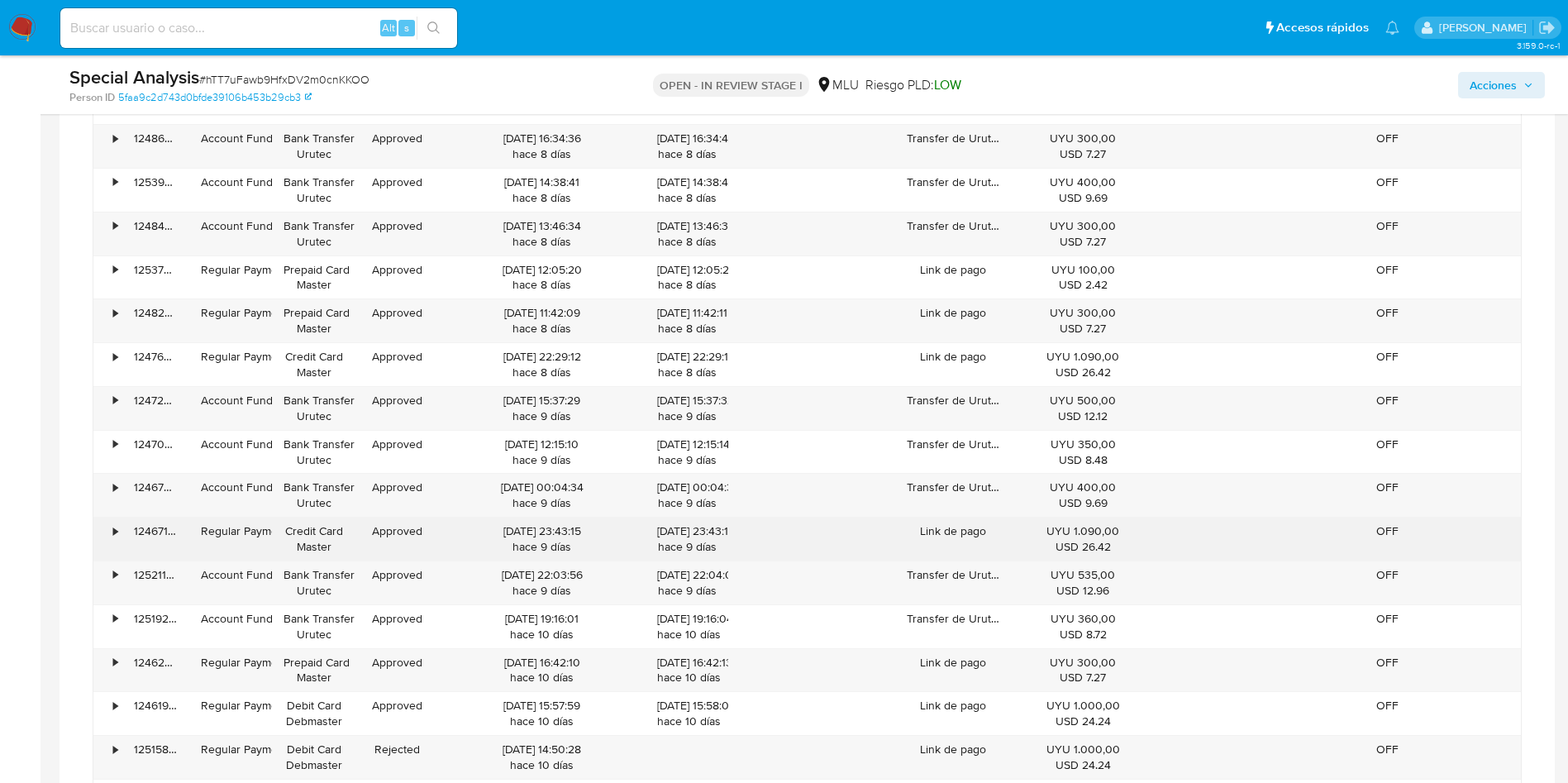
click at [157, 530] on div "124671878335" at bounding box center [156, 540] width 67 height 43
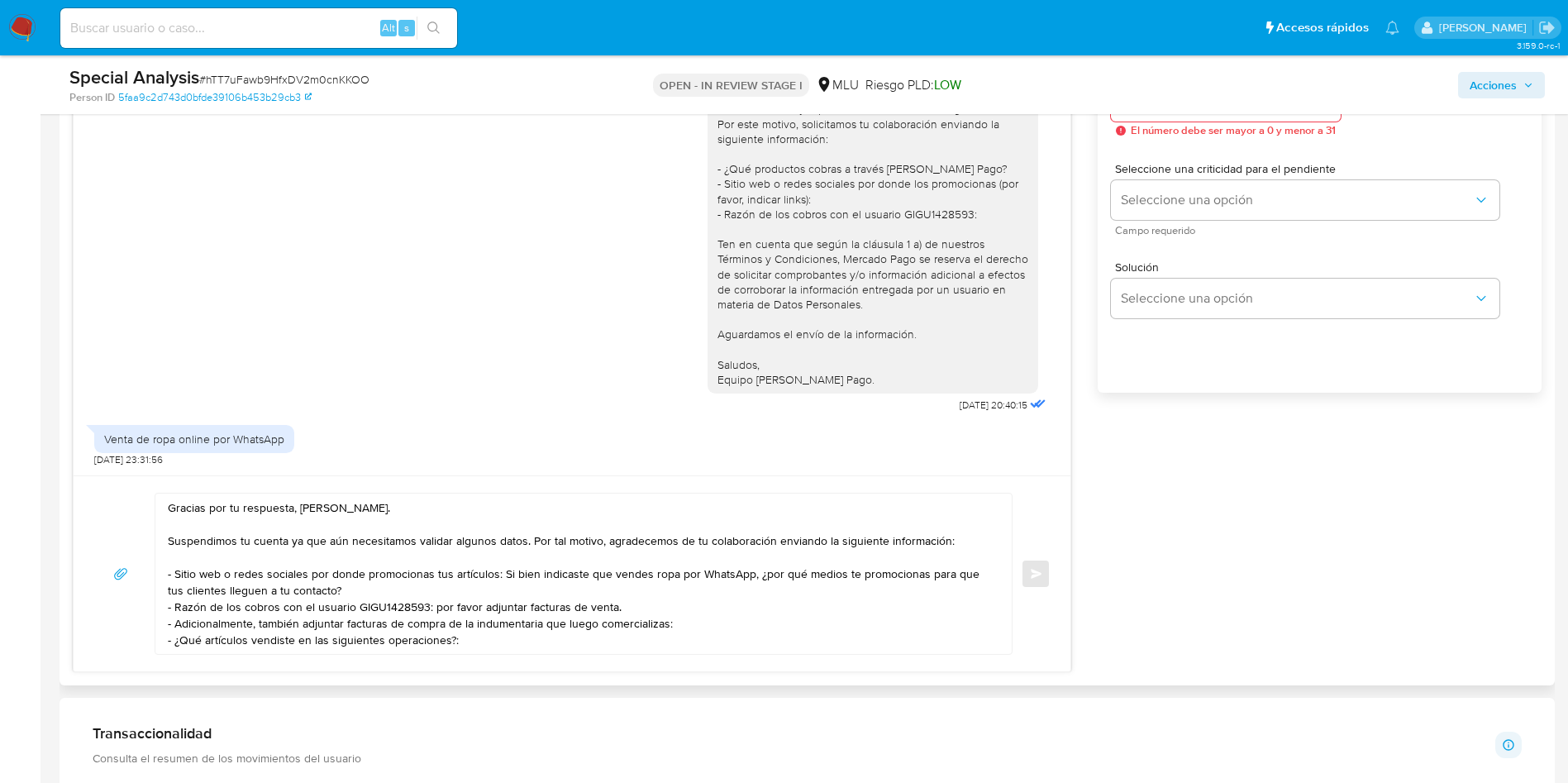
scroll to position [1116, 0]
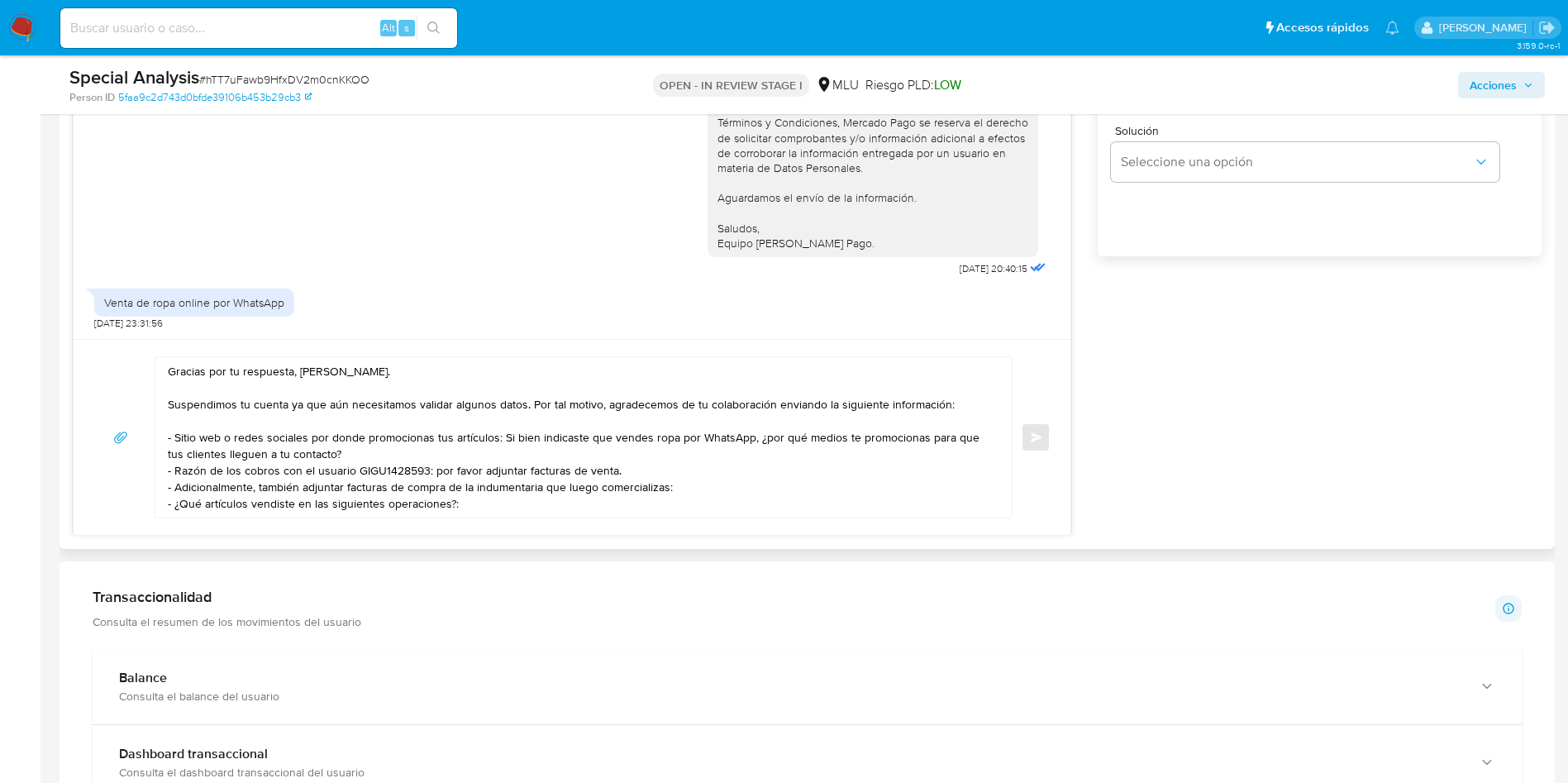
click at [523, 510] on textarea "Gracias por tu respuesta, Yoana. Suspendimos tu cuenta ya que aún necesitamos v…" at bounding box center [579, 437] width 823 height 161
paste textarea "124671878335"
type textarea "Gracias por tu respuesta, Yoana. Suspendimos tu cuenta ya que aún necesitamos v…"
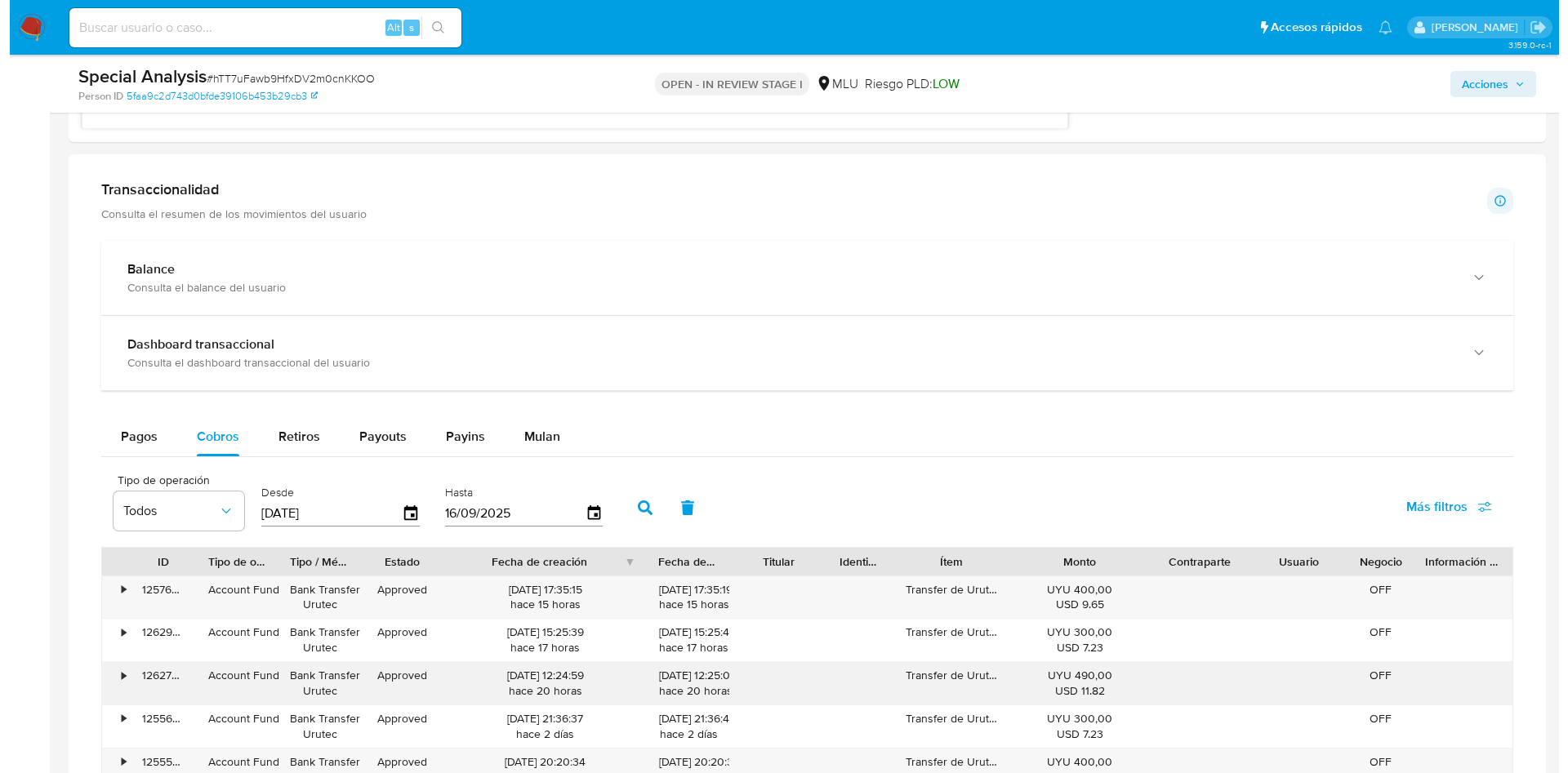
scroll to position [1607, 0]
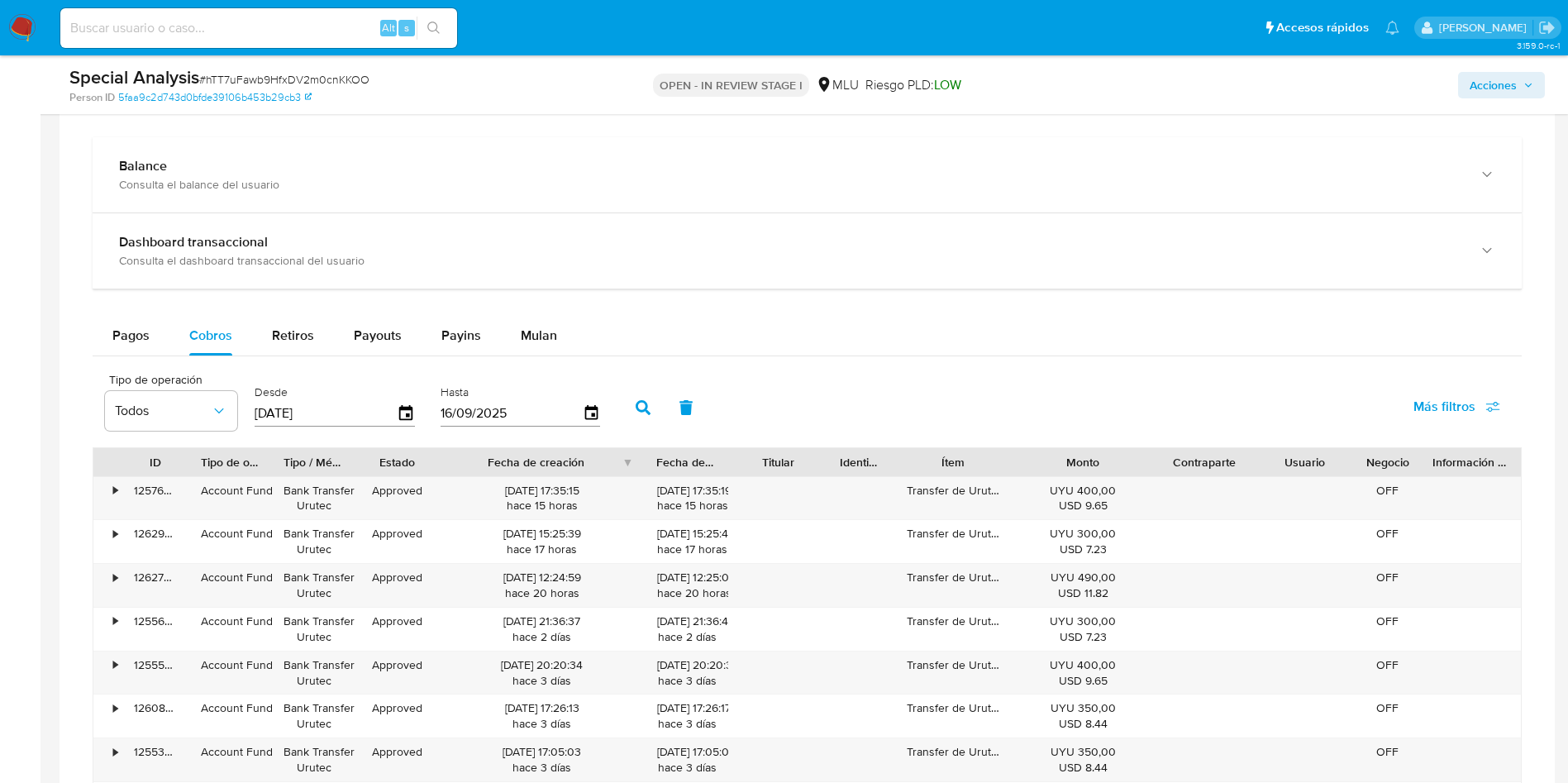
click at [1453, 410] on span "Más filtros" at bounding box center [1444, 407] width 62 height 39
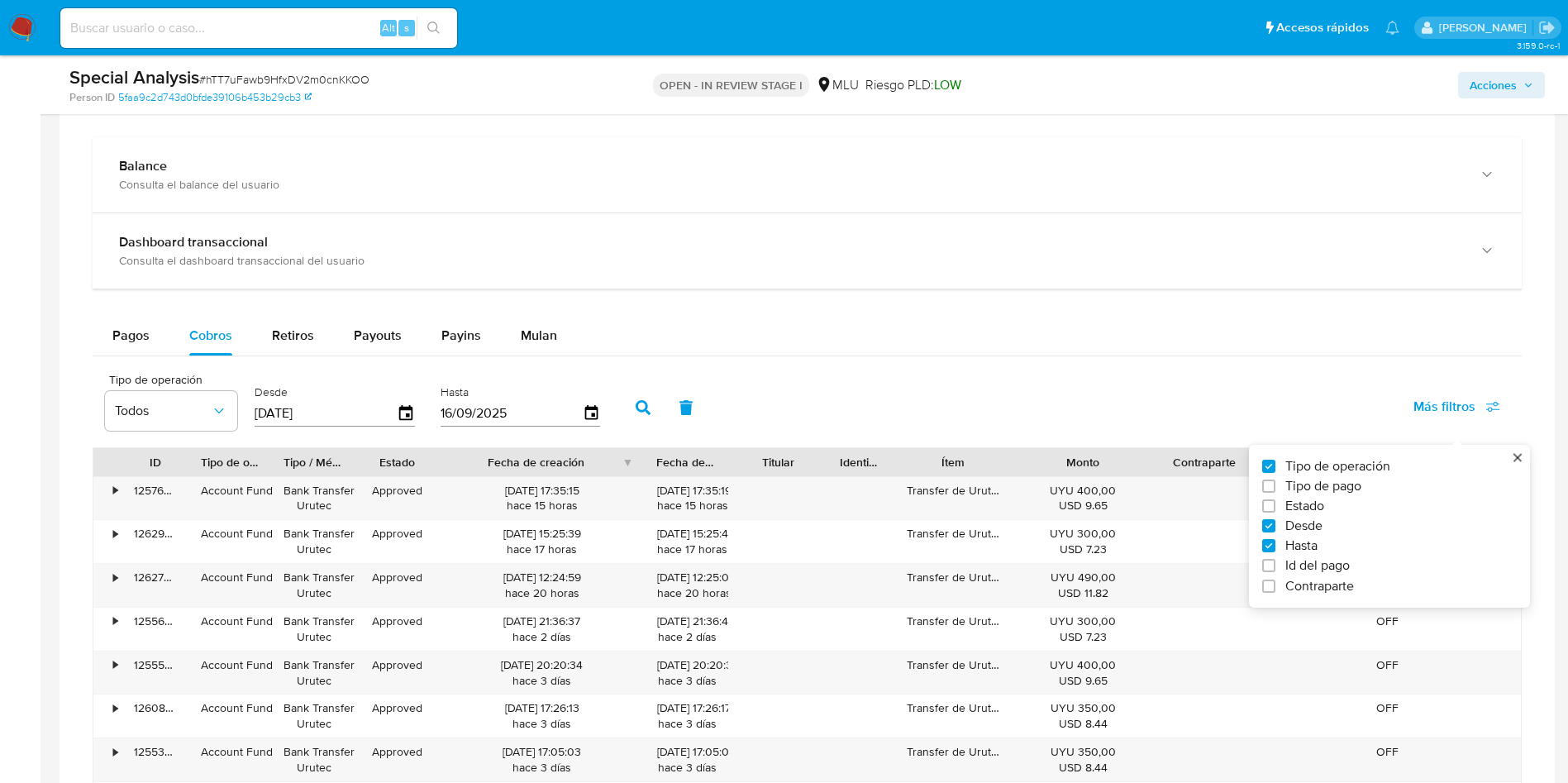
click at [1318, 486] on span "Tipo de pago" at bounding box center [1323, 486] width 76 height 17
click at [1275, 486] on input "Tipo de pago" at bounding box center [1268, 486] width 13 height 13
checkbox input "true"
type input "[DATE]"
click at [310, 432] on div "Tipo de pago Todos" at bounding box center [316, 405] width 132 height 64
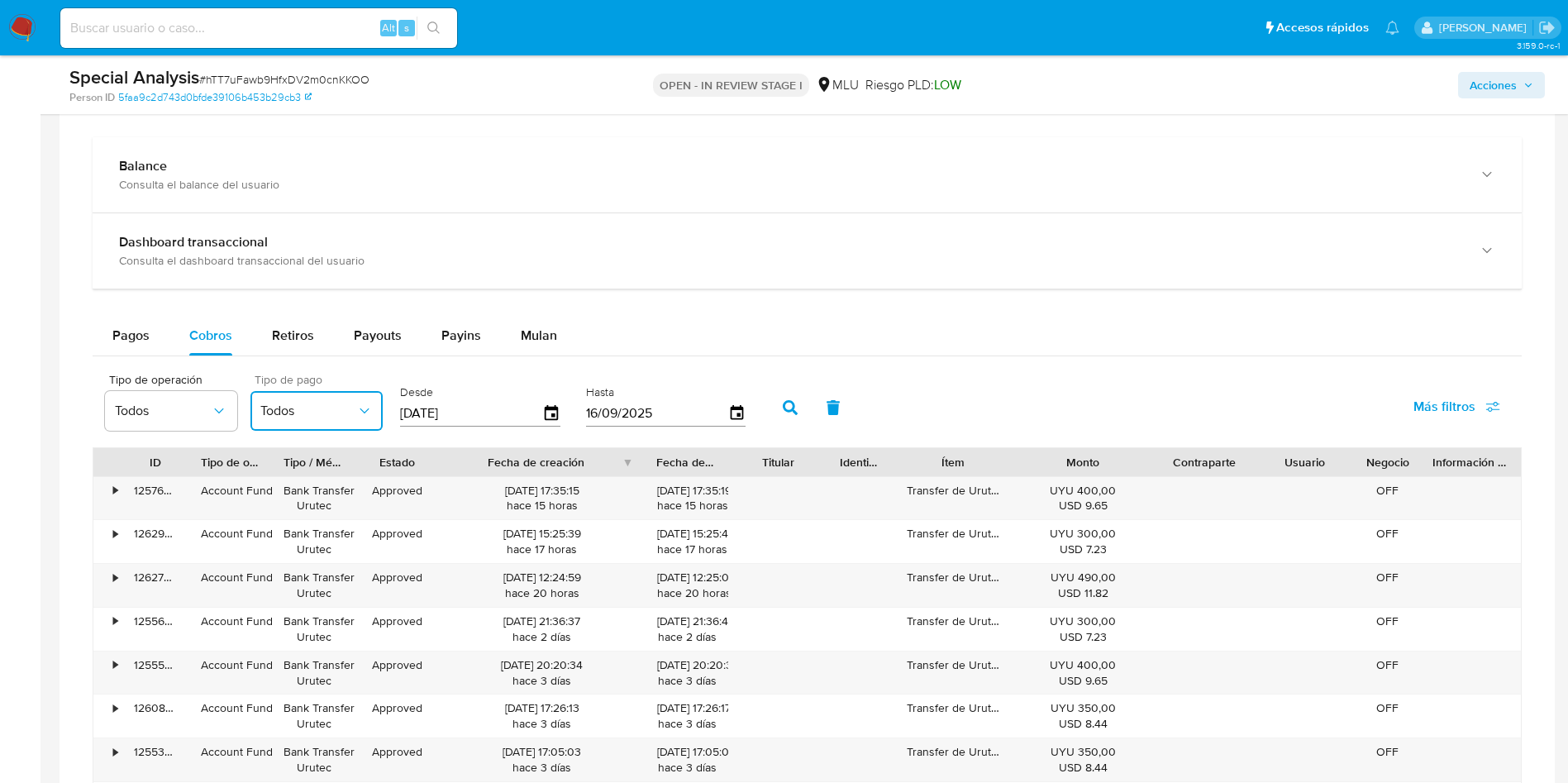
click at [312, 419] on span "Todos" at bounding box center [307, 411] width 95 height 17
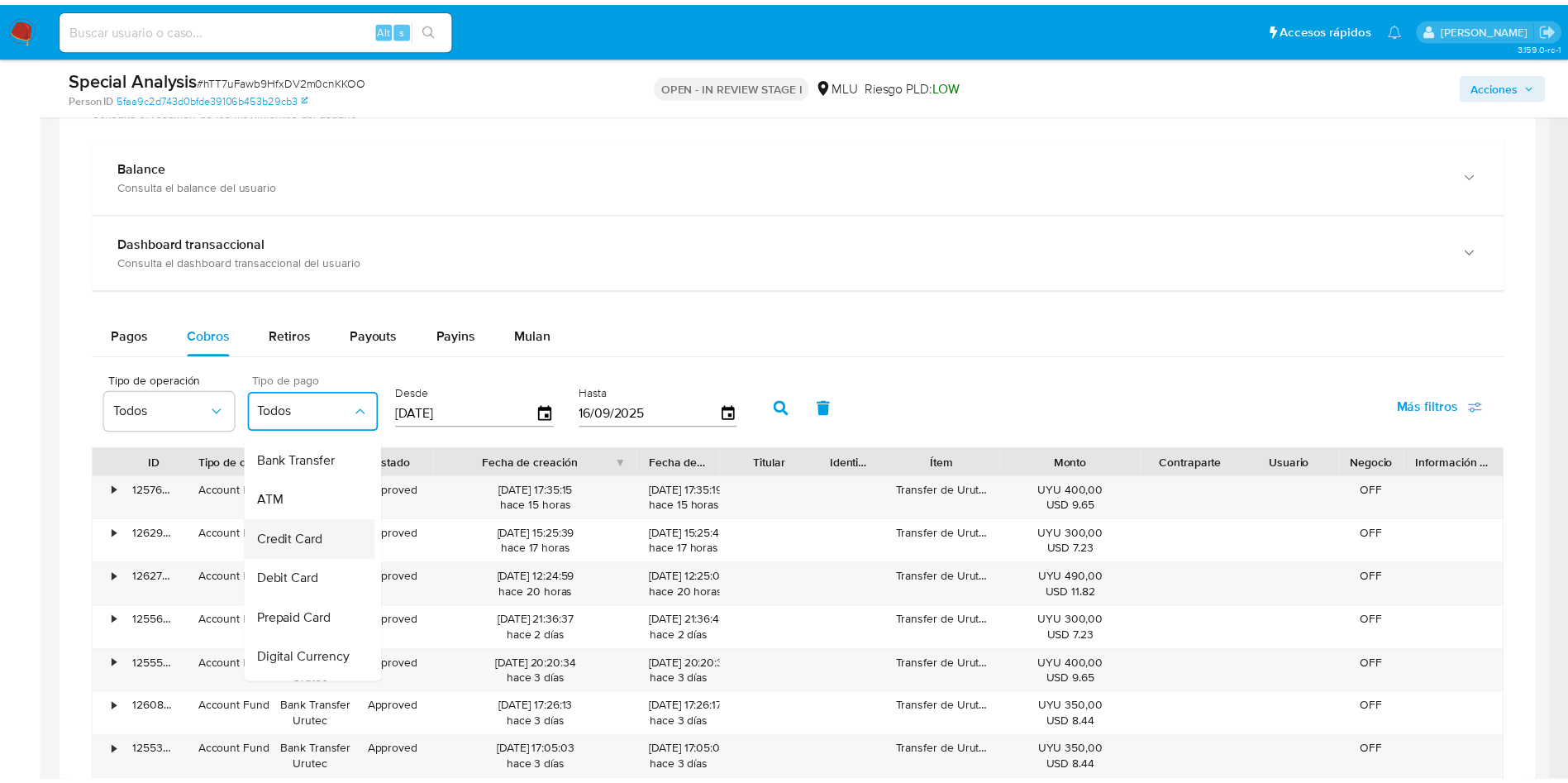
scroll to position [43, 0]
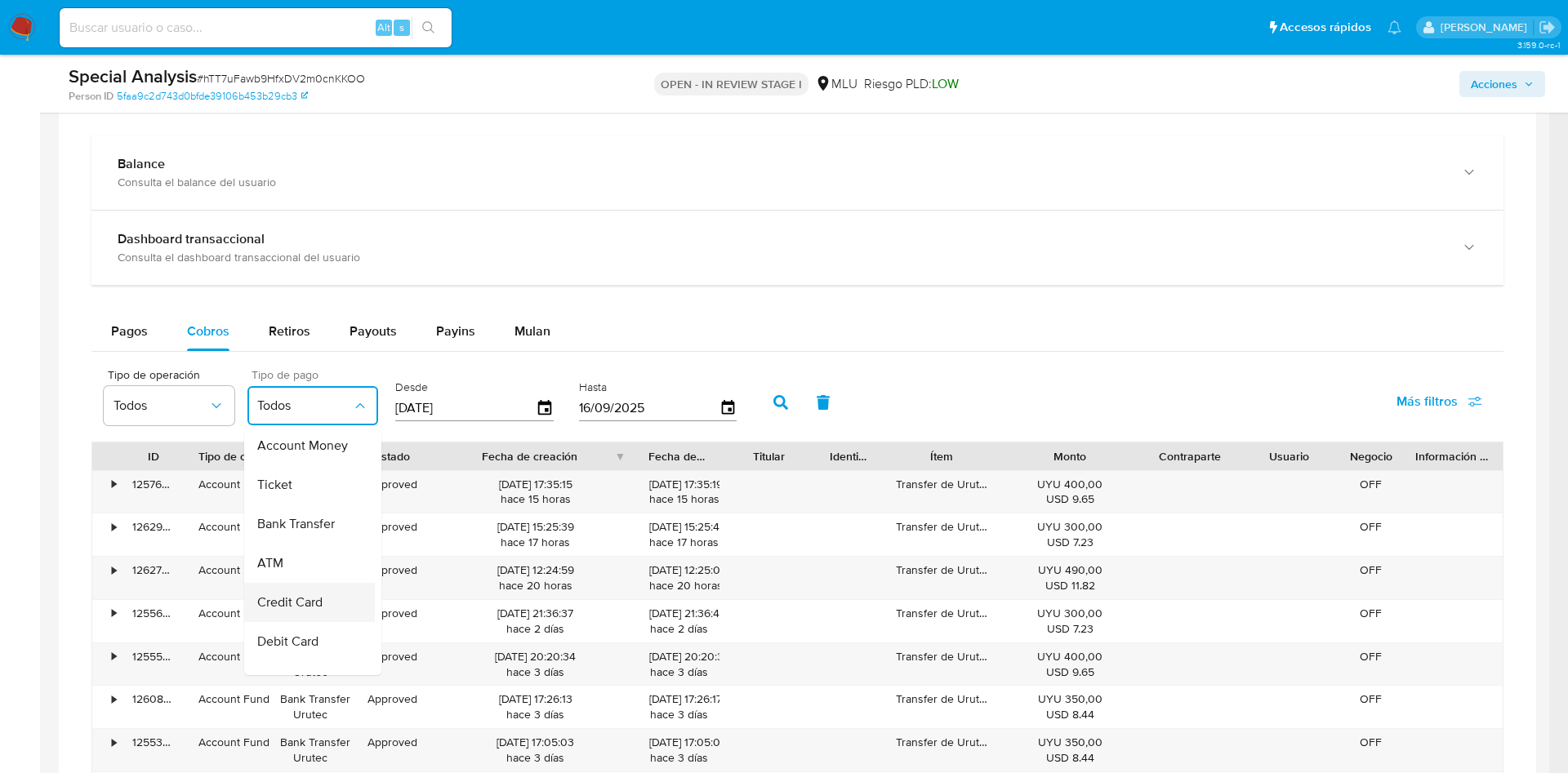
click at [322, 605] on span "Credit Card" at bounding box center [289, 602] width 65 height 17
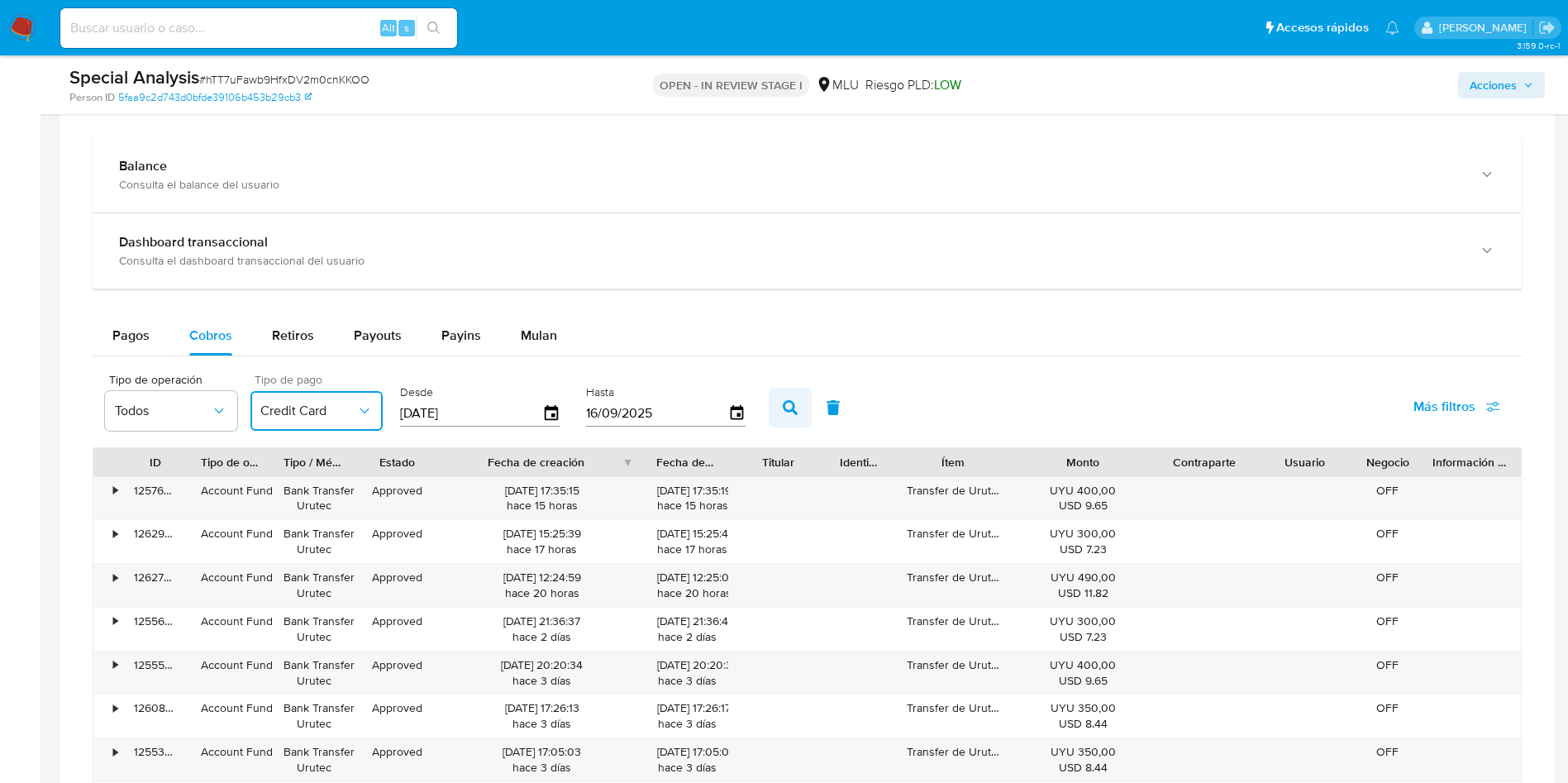
click at [793, 403] on icon "button" at bounding box center [789, 407] width 15 height 15
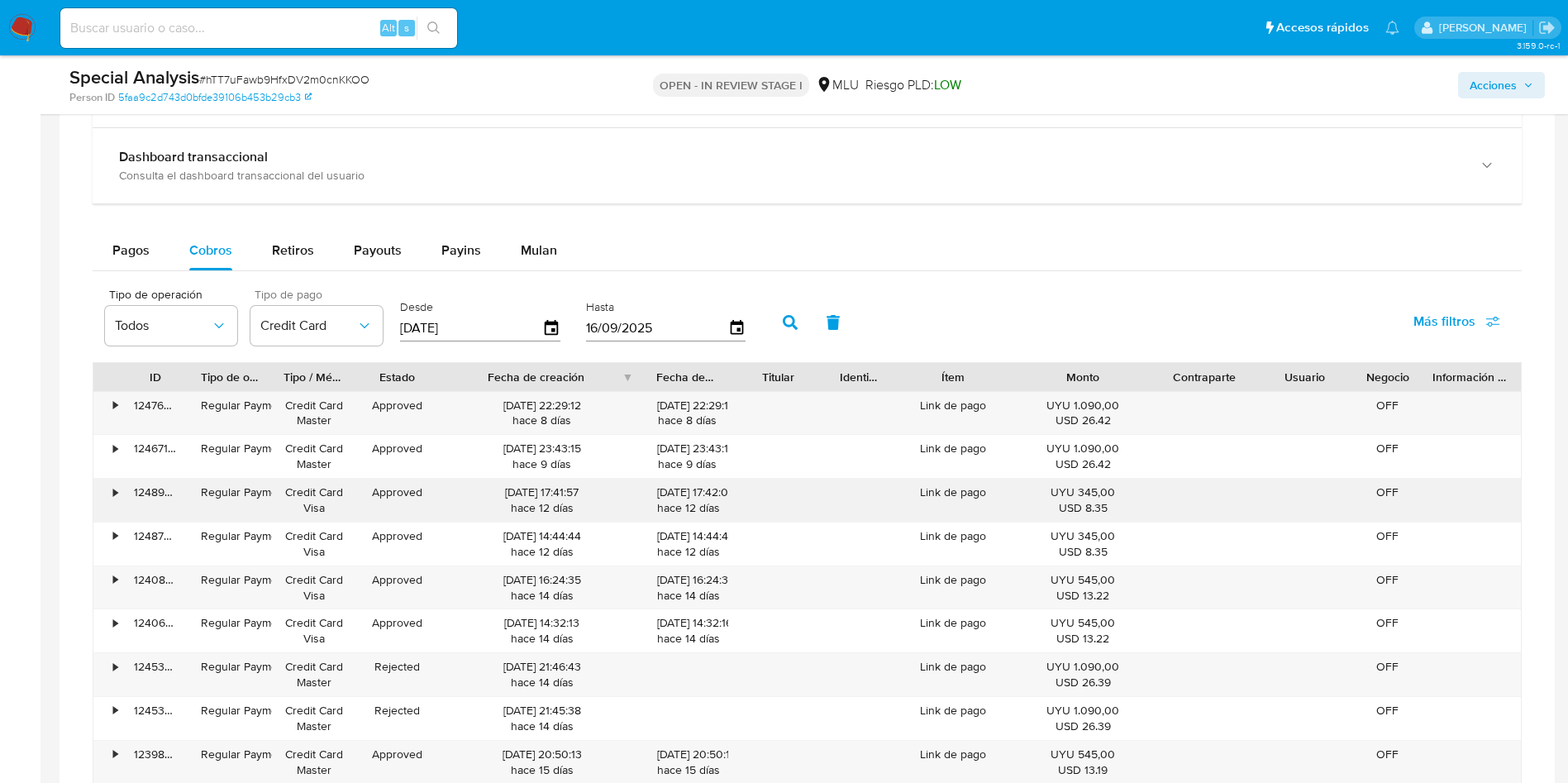
scroll to position [1752, 0]
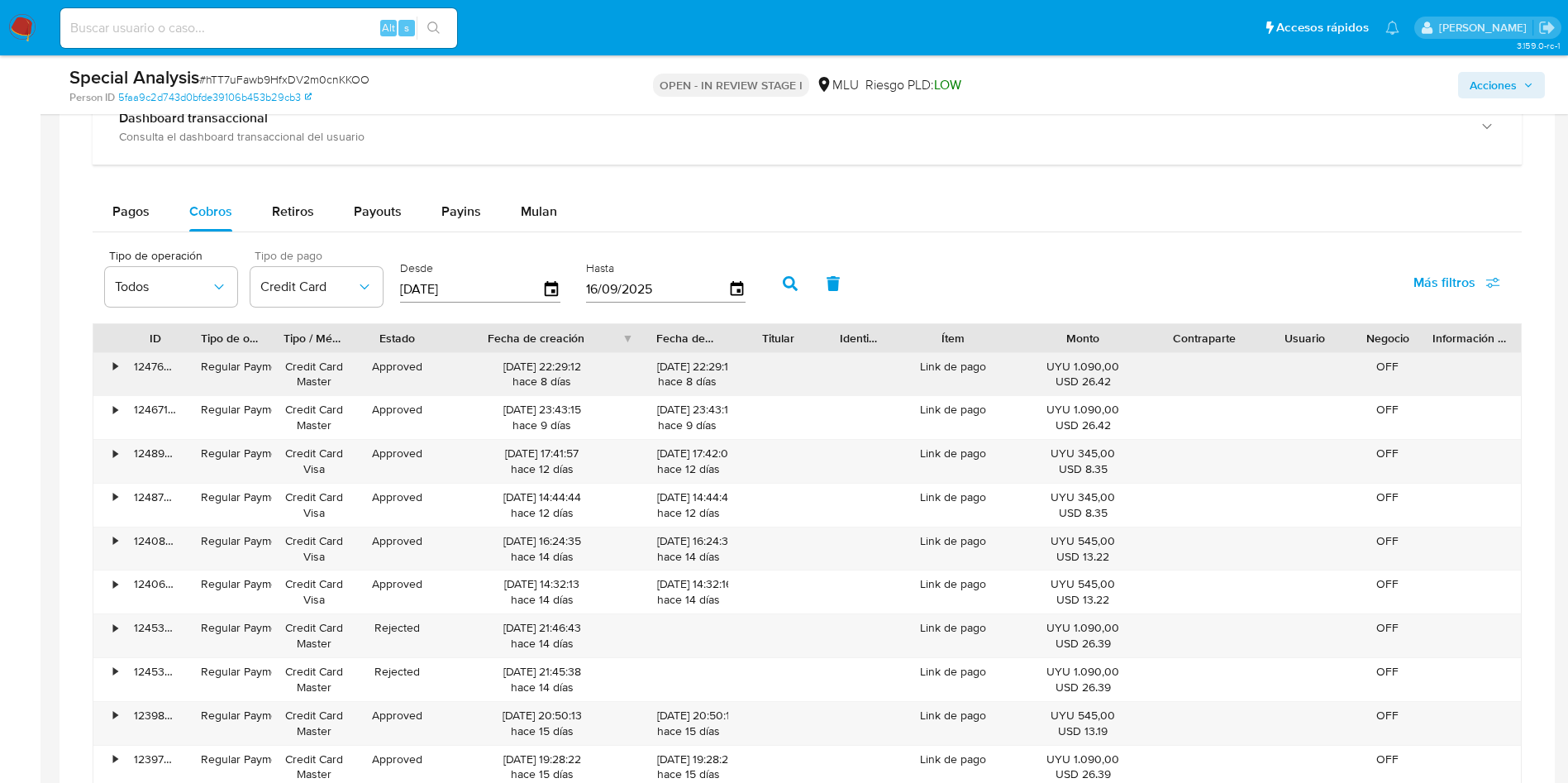
click at [152, 367] on div "124763391443" at bounding box center [156, 374] width 67 height 43
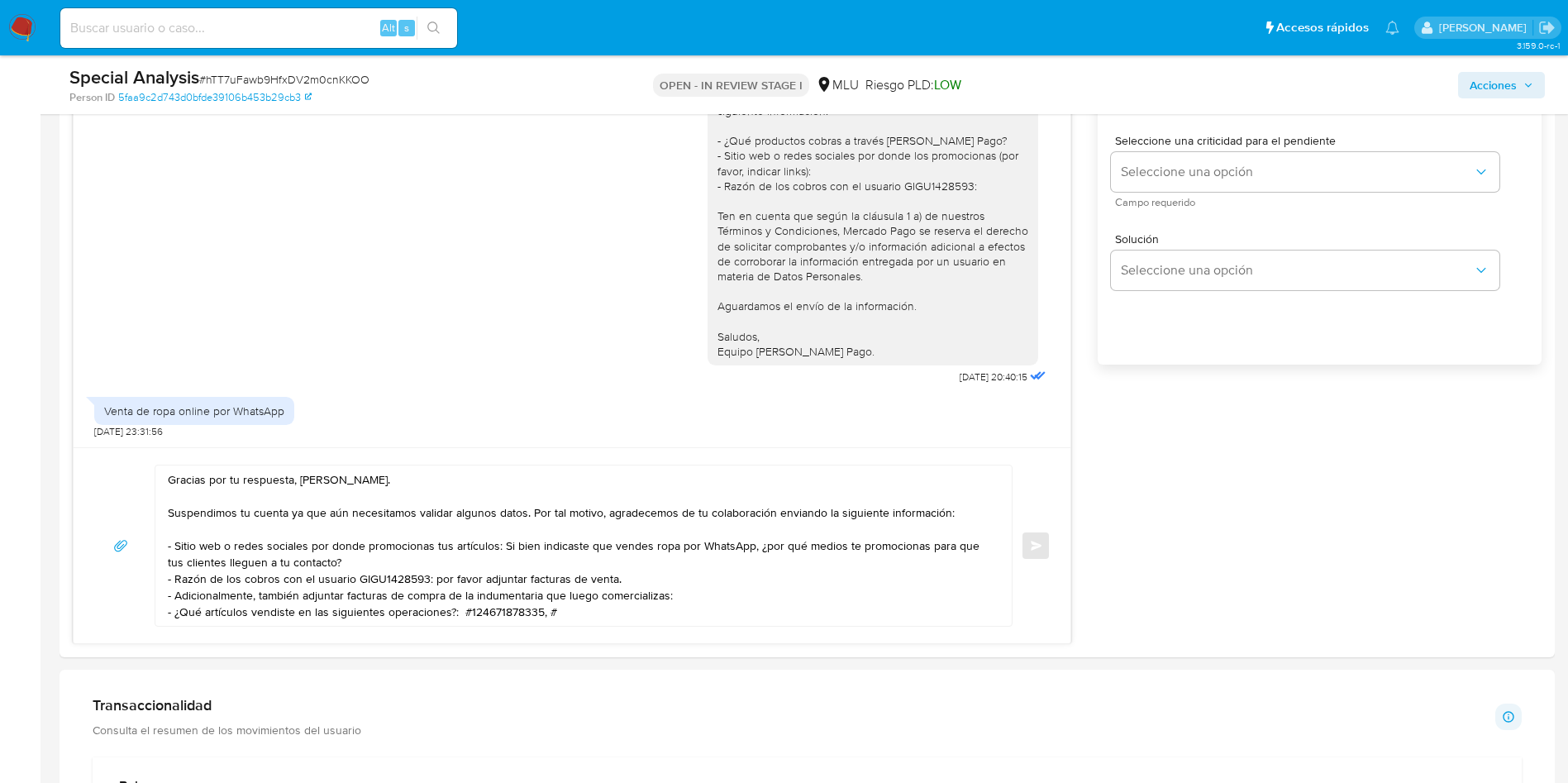
scroll to position [1771, 0]
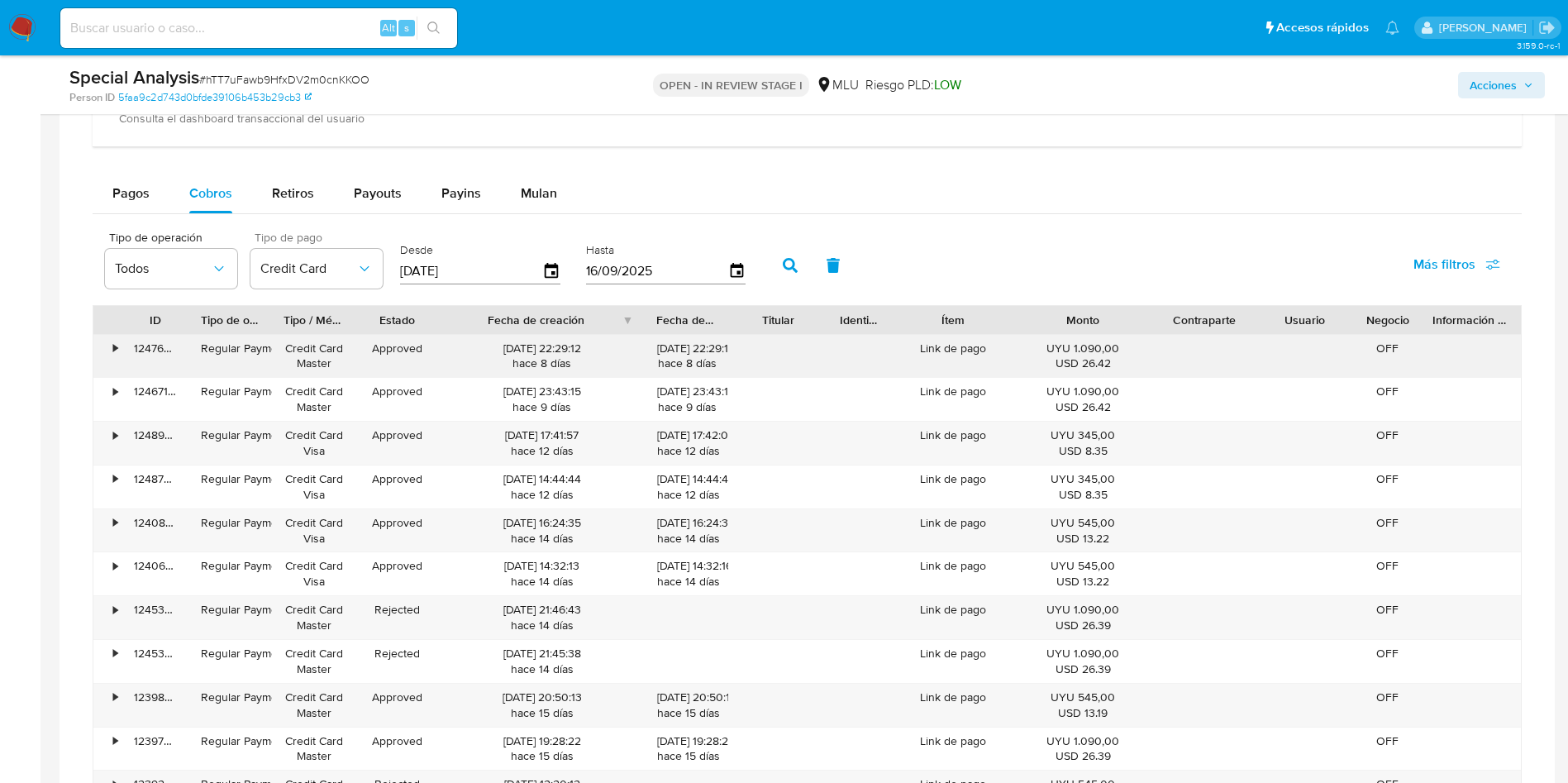
click at [150, 351] on div "124763391443" at bounding box center [156, 357] width 67 height 43
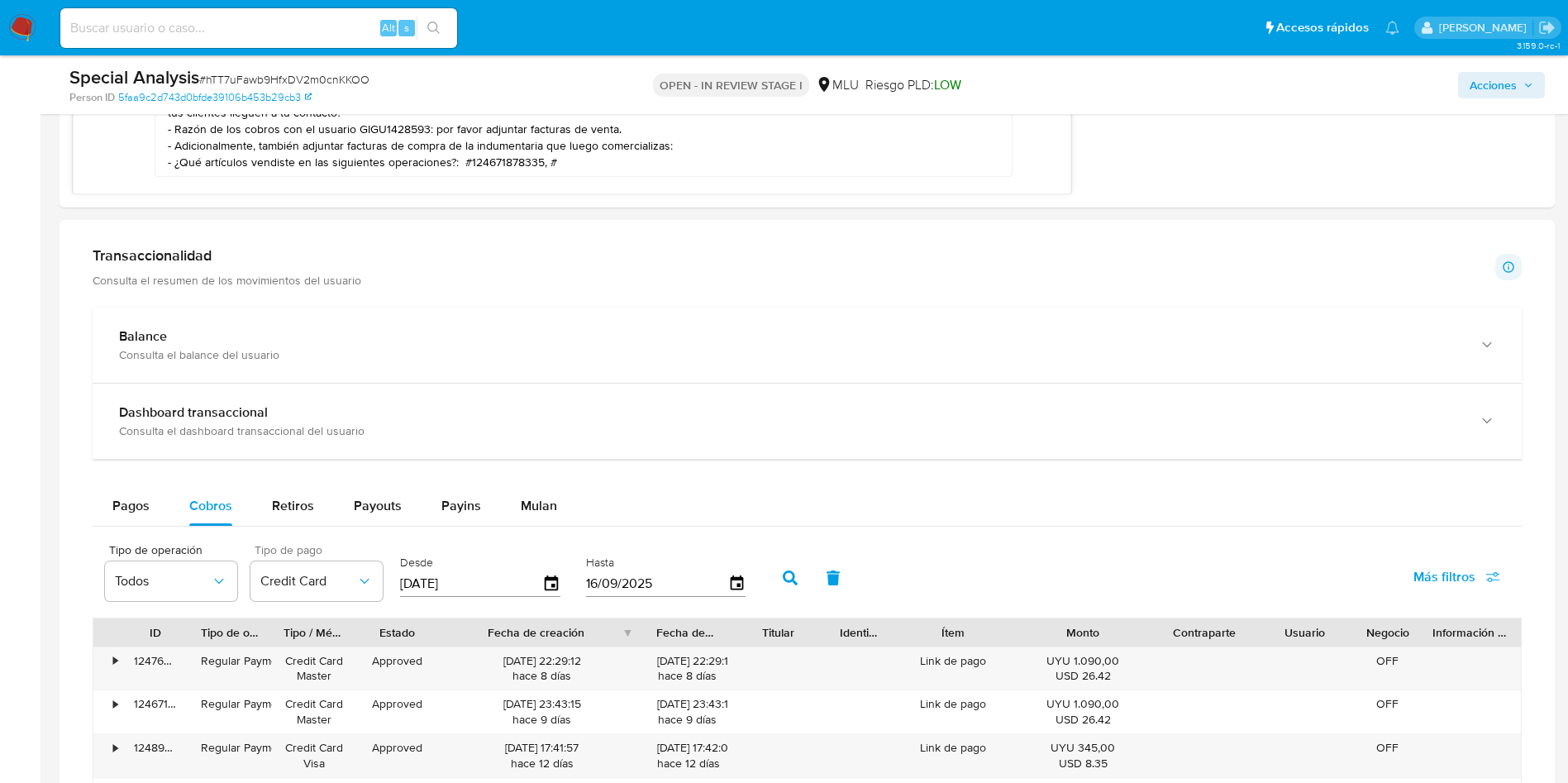
scroll to position [1274, 0]
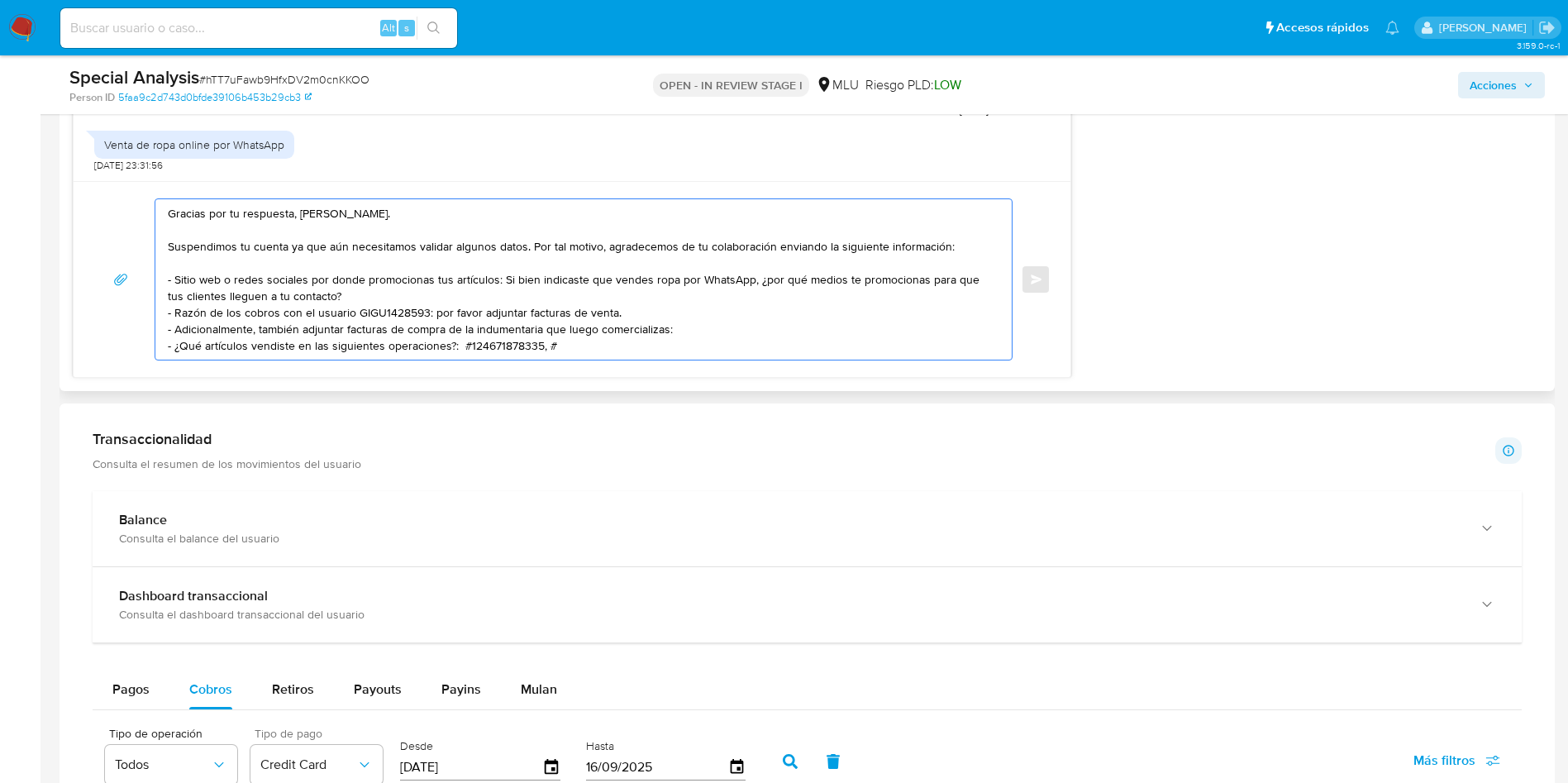
click at [592, 347] on textarea "Gracias por tu respuesta, Yoana. Suspendimos tu cuenta ya que aún necesitamos v…" at bounding box center [579, 279] width 823 height 161
paste textarea "124763391443"
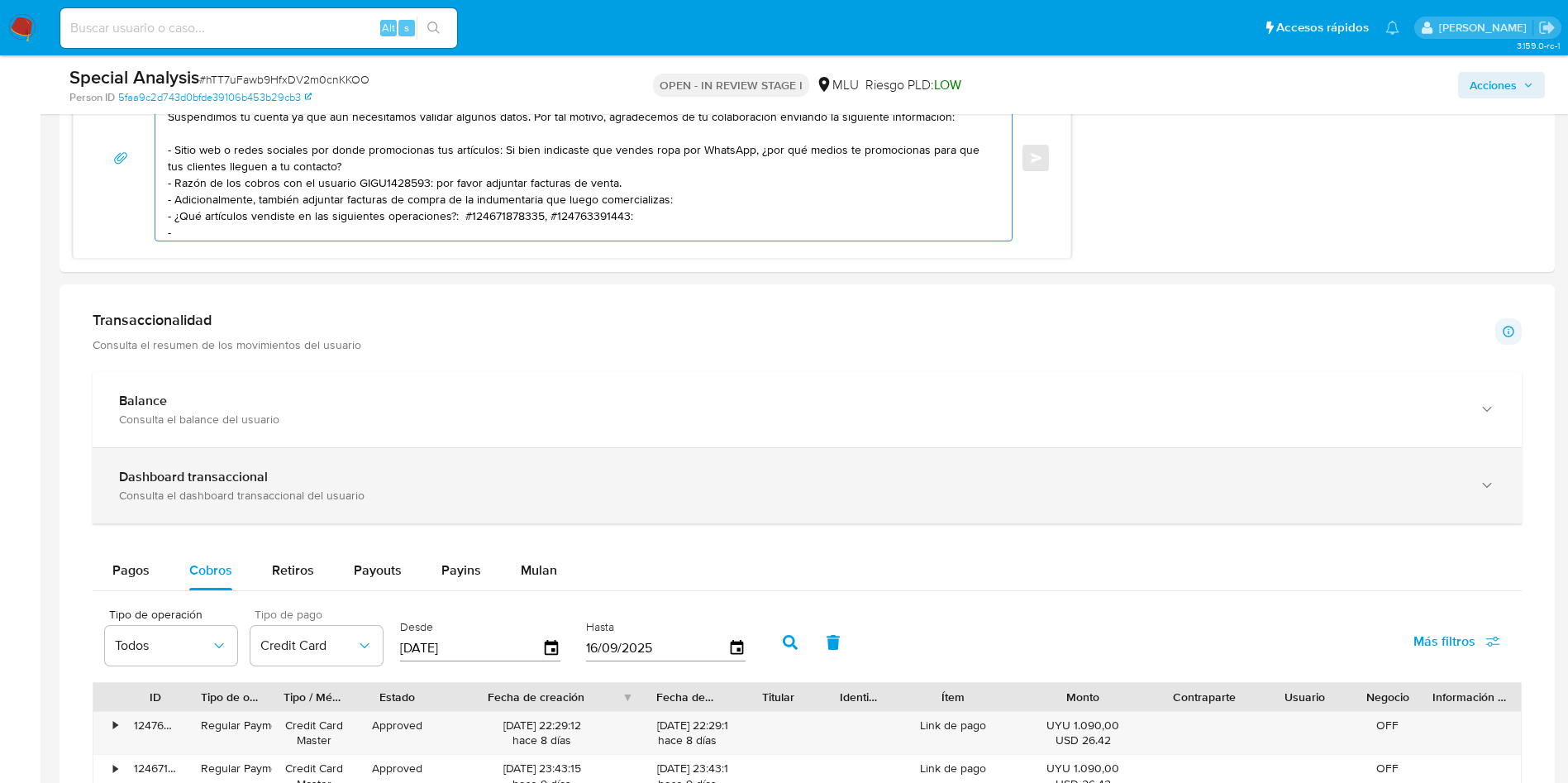
type textarea "Gracias por tu respuesta, Yoana. Suspendimos tu cuenta ya que aún necesitamos v…"
click at [441, 573] on span "Payins" at bounding box center [461, 569] width 39 height 19
select select "10"
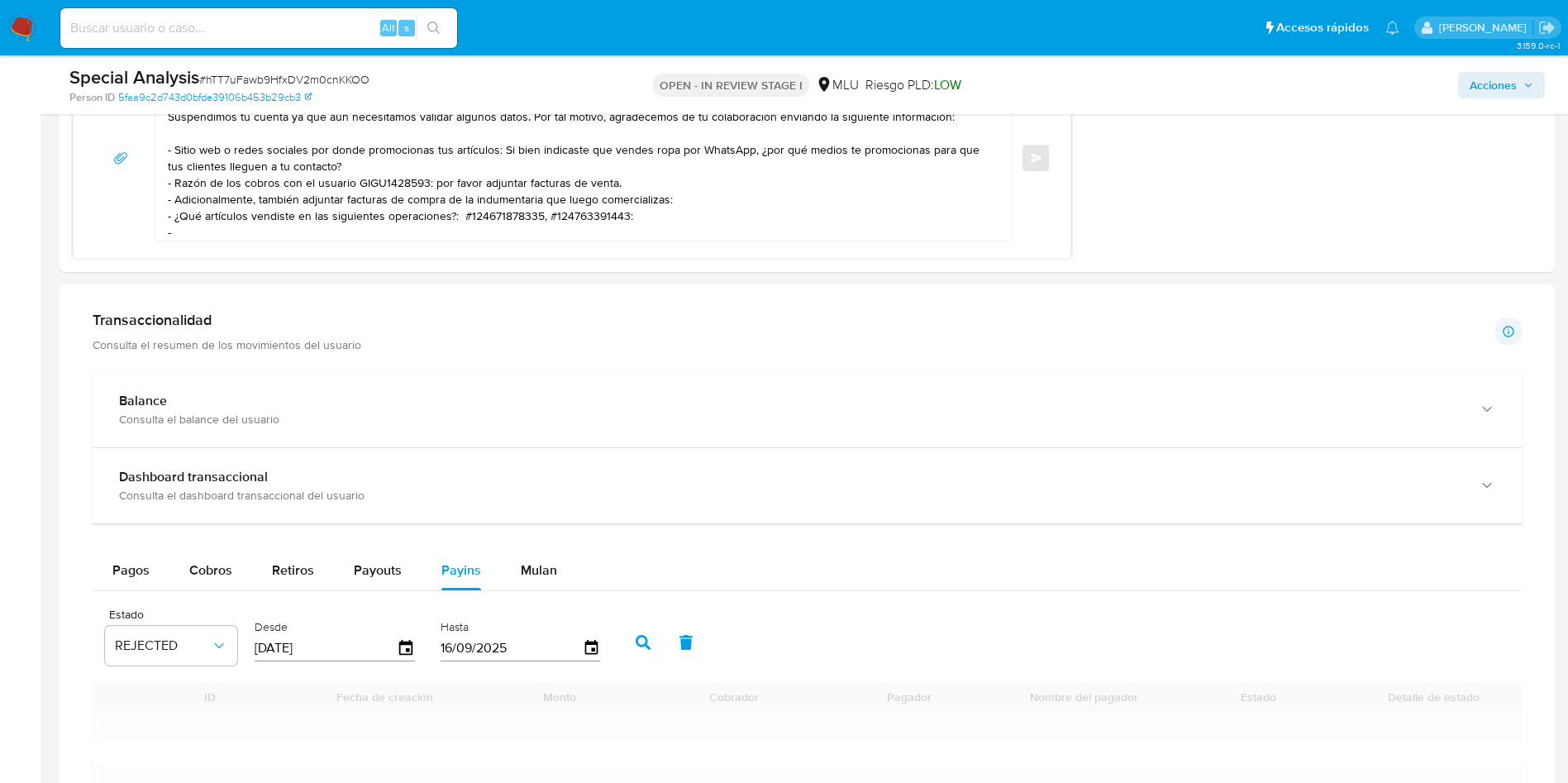
scroll to position [1647, 0]
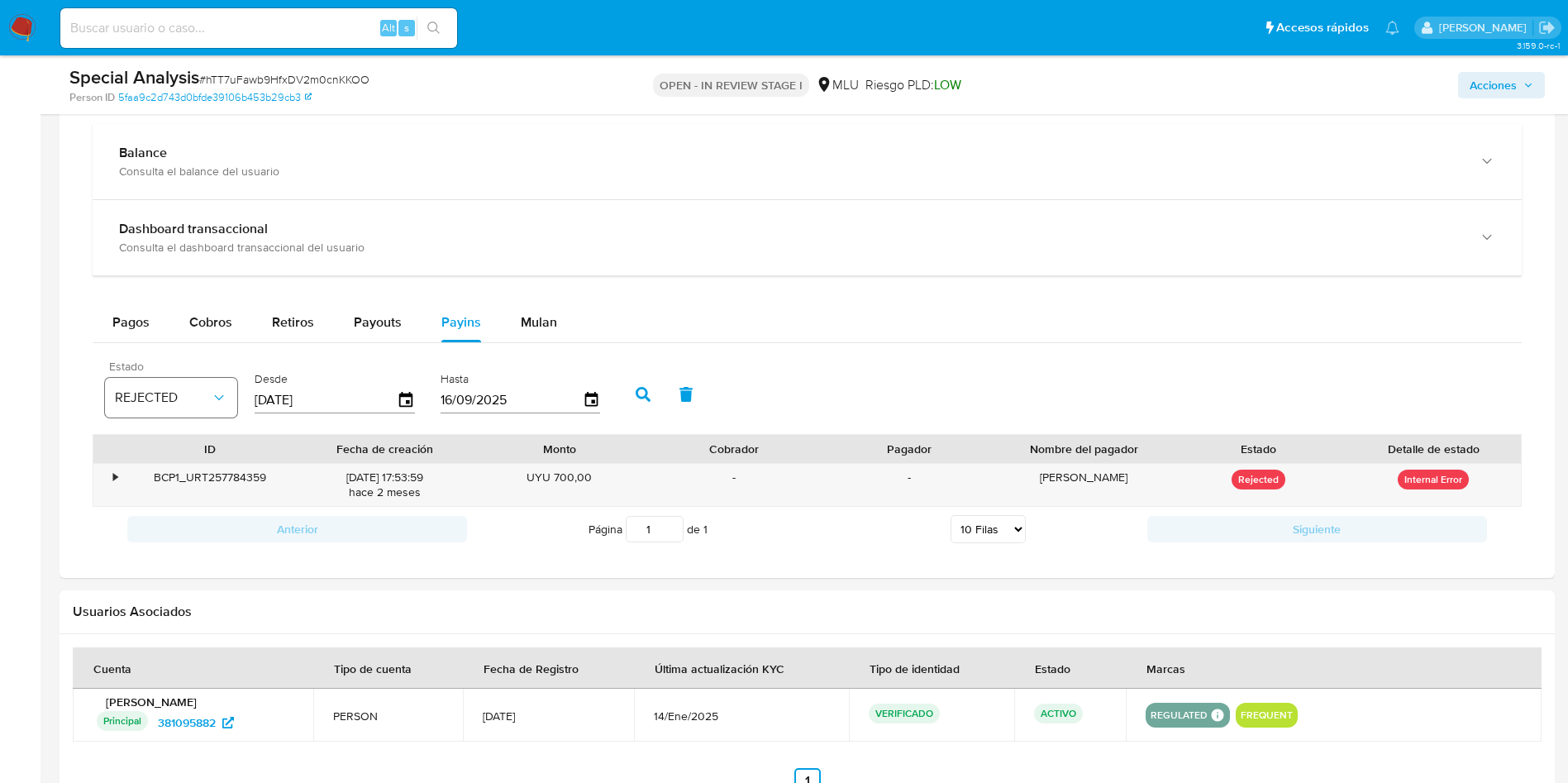
click at [206, 404] on span "REJECTED" at bounding box center [162, 397] width 95 height 17
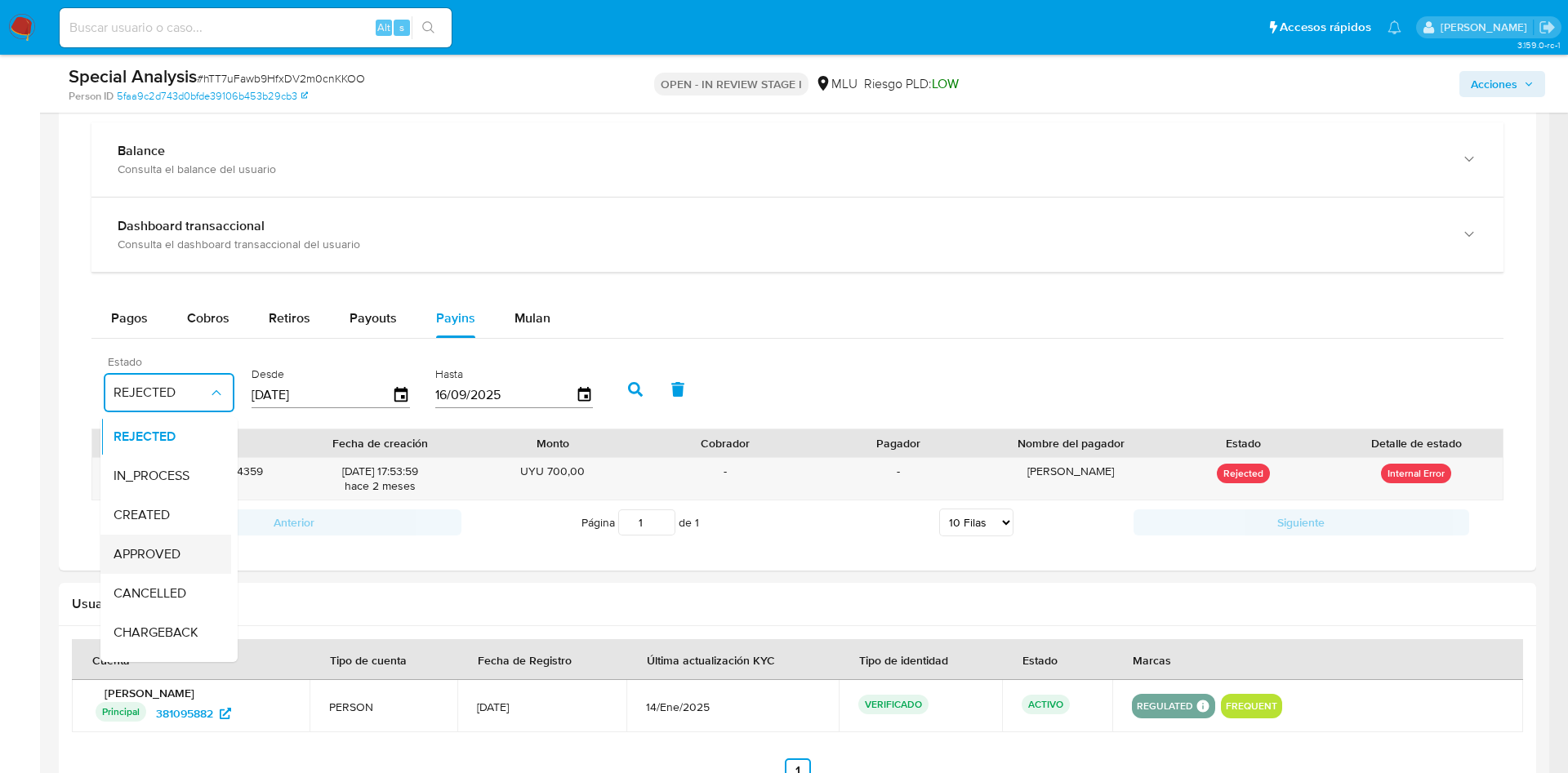
click at [160, 561] on span "APPROVED" at bounding box center [147, 554] width 67 height 17
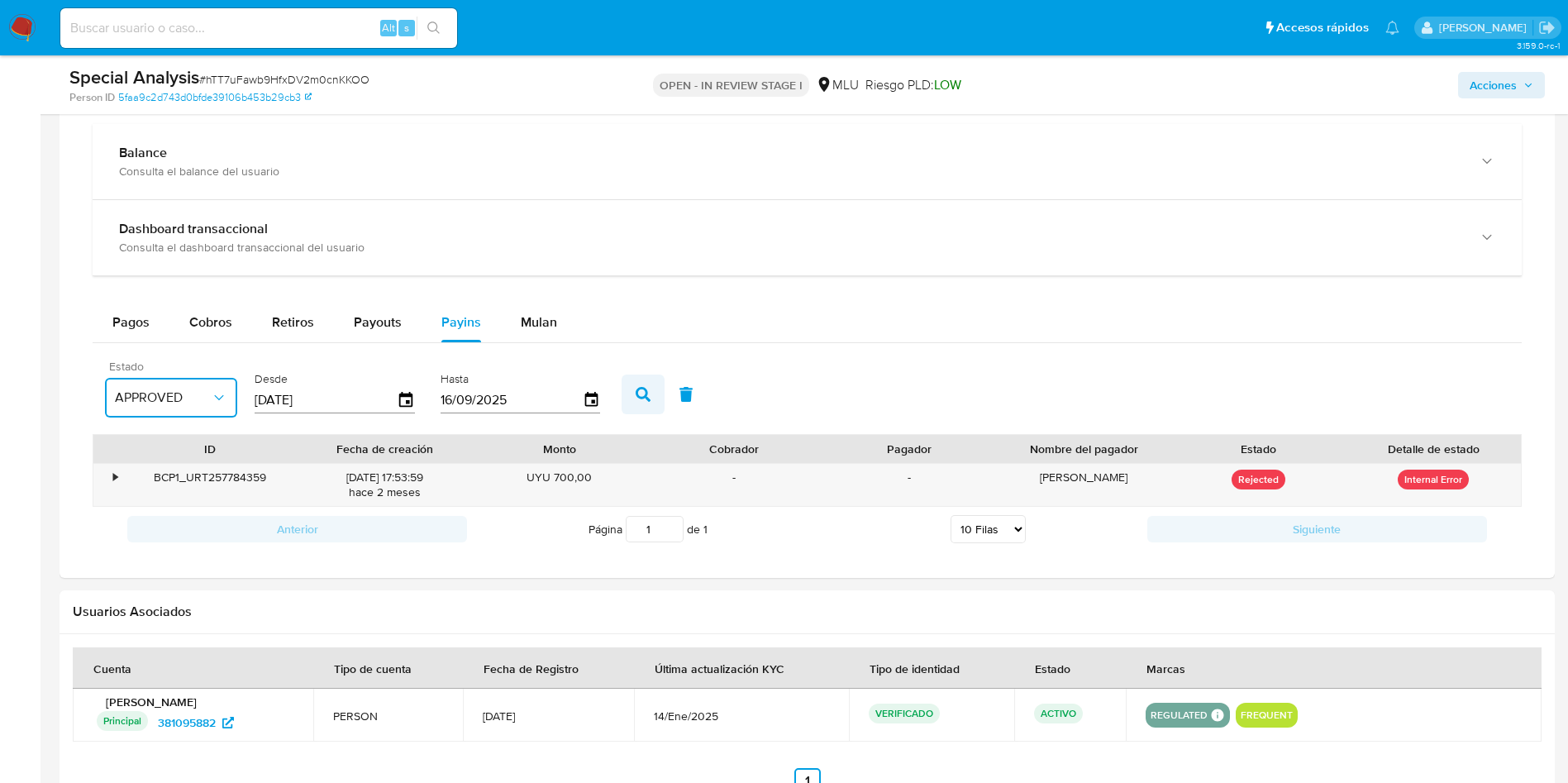
click at [637, 398] on icon "button" at bounding box center [643, 394] width 15 height 15
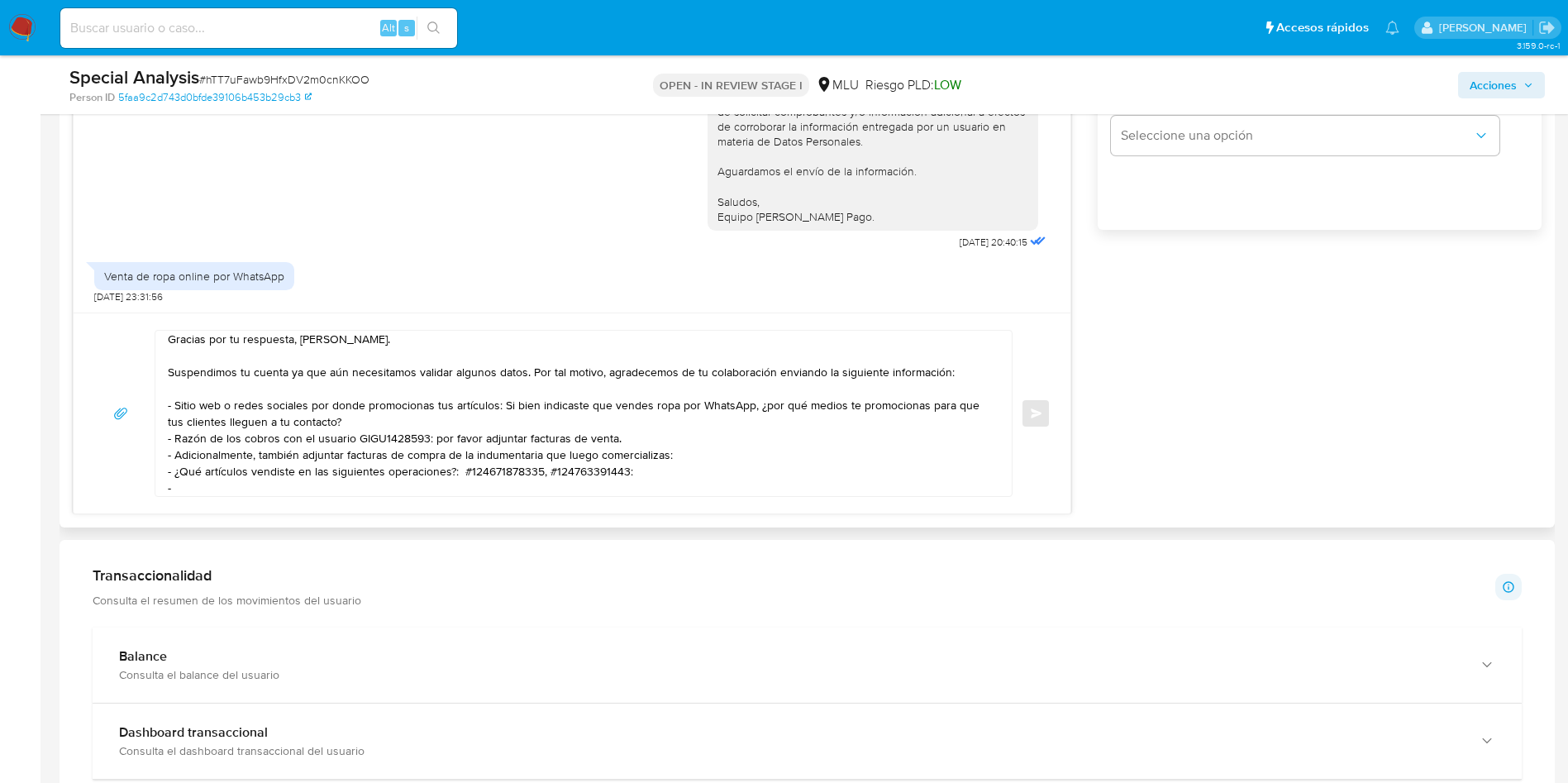
scroll to position [1026, 0]
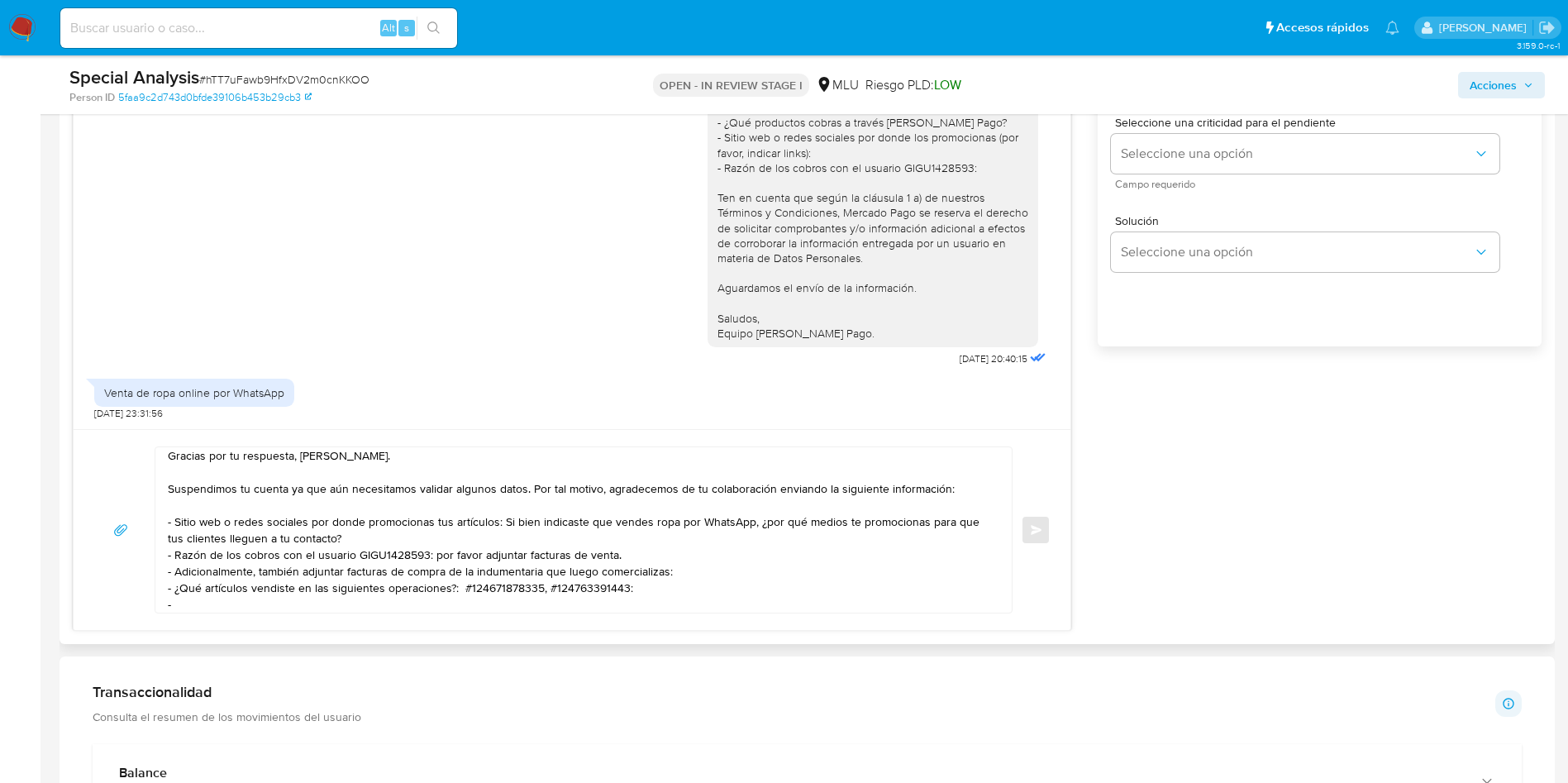
click at [688, 590] on textarea "Gracias por tu respuesta, Yoana. Suspendimos tu cuenta ya que aún necesitamos v…" at bounding box center [579, 530] width 823 height 165
paste textarea "Allisson Ferreira"
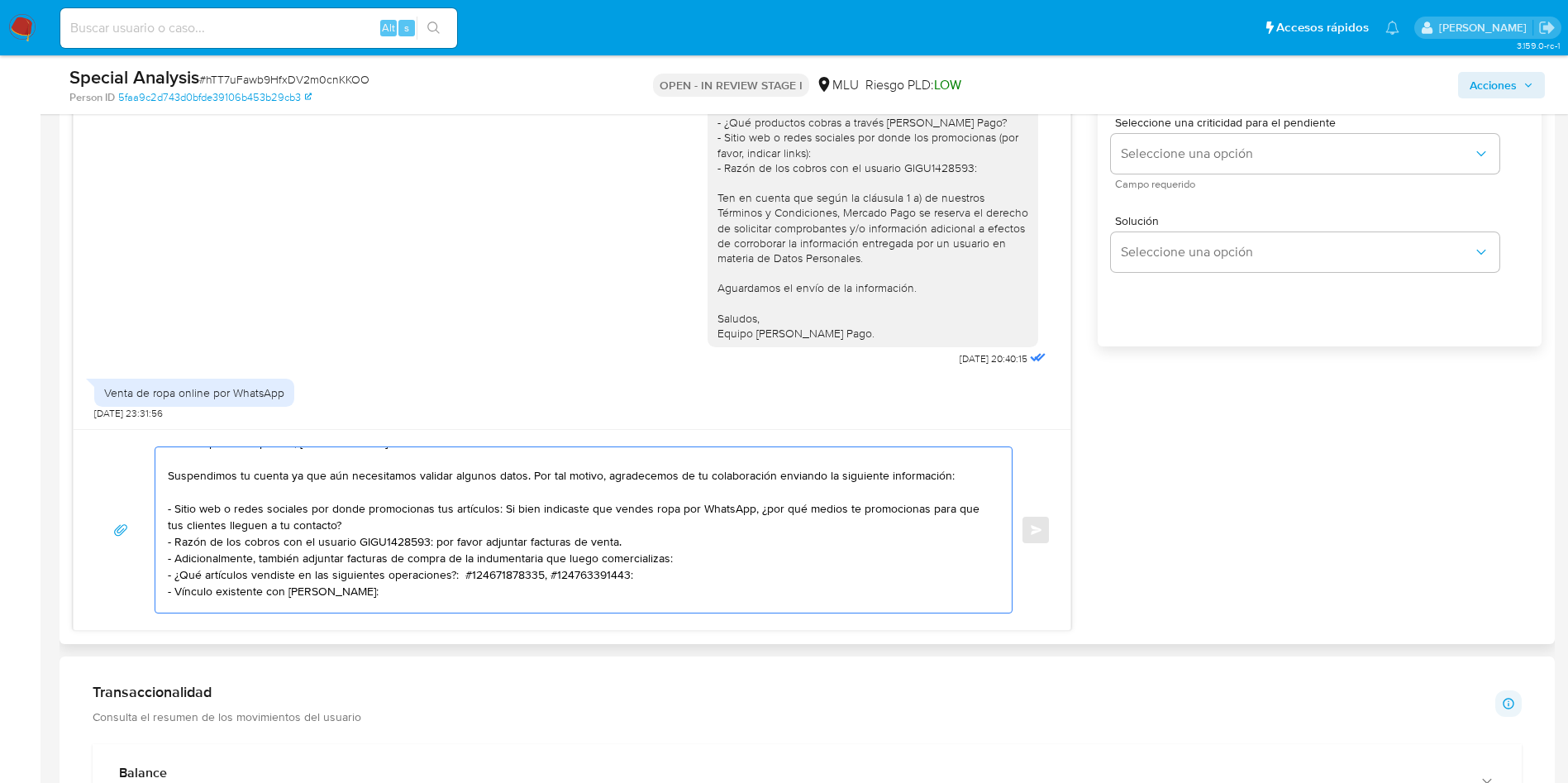
scroll to position [0, 0]
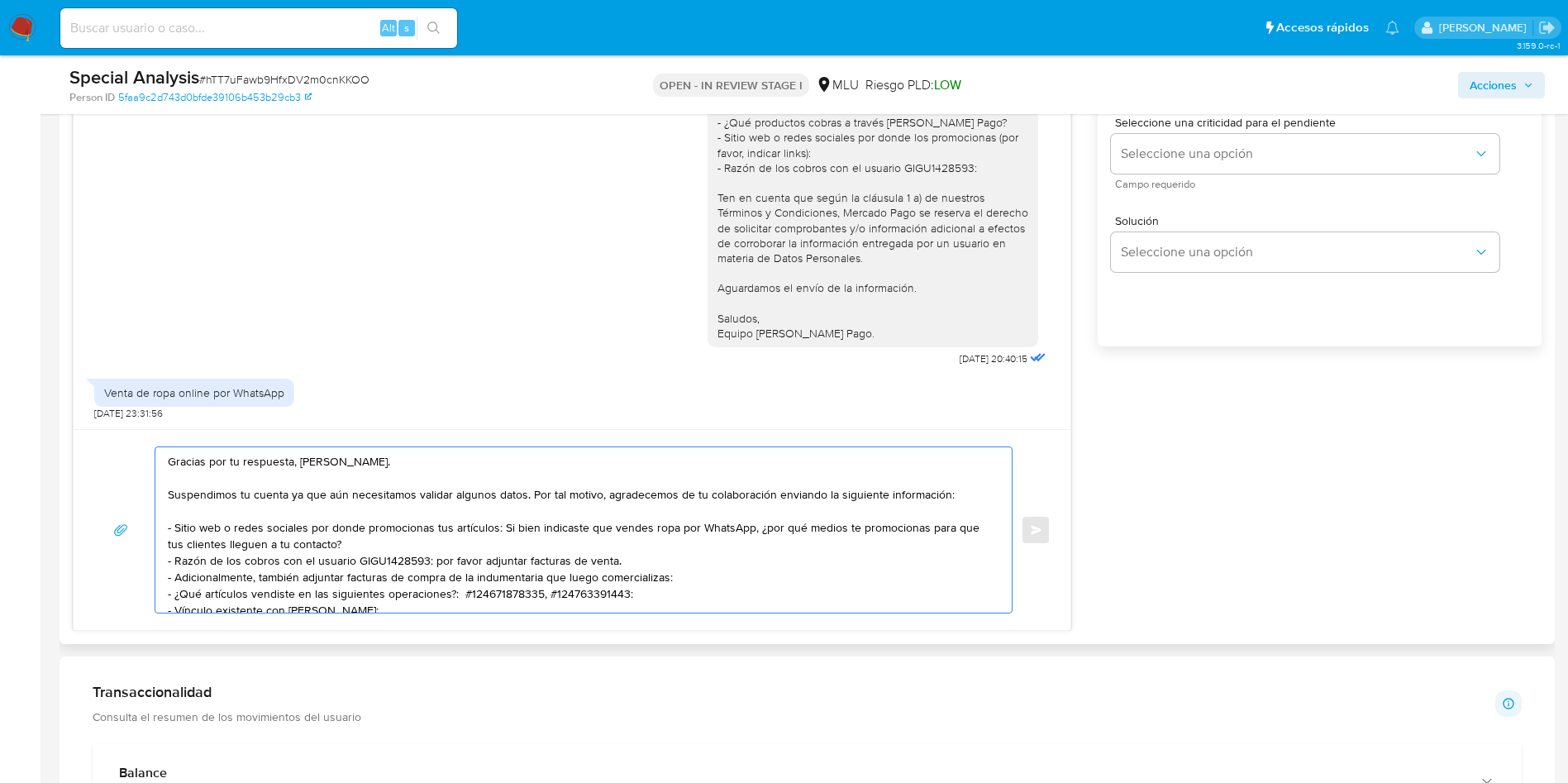
click at [590, 509] on textarea "Gracias por tu respuesta, Yoana. Suspendimos tu cuenta ya que aún necesitamos v…" at bounding box center [579, 530] width 823 height 165
click at [413, 559] on textarea "Gracias por tu respuesta, Yoana. Suspendimos tu cuenta ya que aún necesitamos v…" at bounding box center [579, 530] width 823 height 165
drag, startPoint x: 428, startPoint y: 537, endPoint x: 444, endPoint y: 544, distance: 17.5
click at [430, 537] on textarea "Gracias por tu respuesta, Yoana. Suspendimos tu cuenta ya que aún necesitamos v…" at bounding box center [579, 530] width 823 height 165
click at [553, 528] on textarea "Gracias por tu respuesta, Yoana. Suspendimos tu cuenta ya que aún necesitamos v…" at bounding box center [579, 530] width 823 height 165
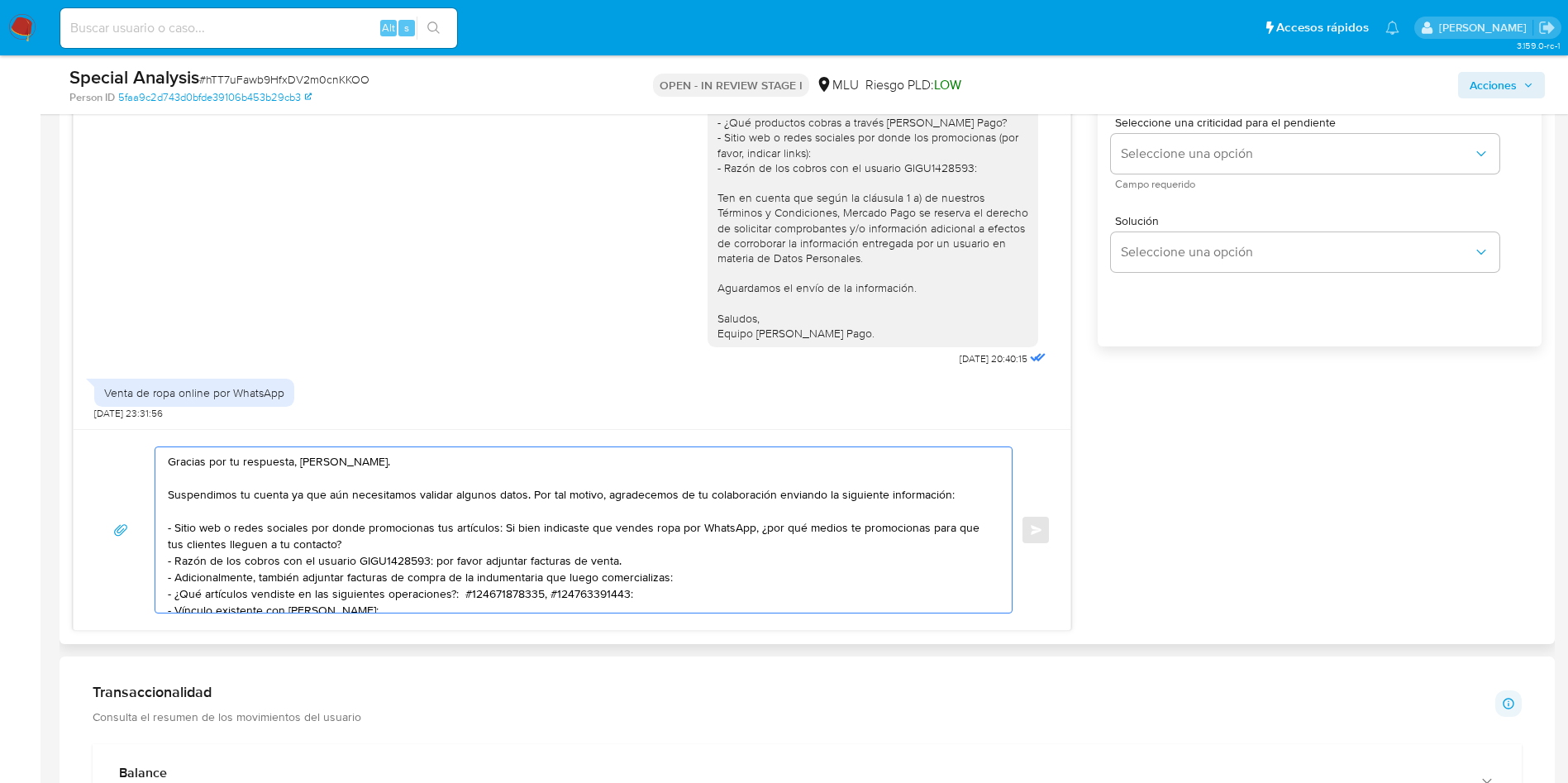
click at [354, 557] on textarea "Gracias por tu respuesta, Yoana. Suspendimos tu cuenta ya que aún necesitamos v…" at bounding box center [579, 530] width 823 height 165
click at [288, 579] on textarea "Gracias por tu respuesta, Yoana. Suspendimos tu cuenta ya que aún necesitamos v…" at bounding box center [579, 530] width 823 height 165
click at [389, 564] on textarea "Gracias por tu respuesta, Yoana. Suspendimos tu cuenta ya que aún necesitamos v…" at bounding box center [579, 530] width 823 height 165
click at [507, 557] on textarea "Gracias por tu respuesta, Yoana. Suspendimos tu cuenta ya que aún necesitamos v…" at bounding box center [579, 530] width 823 height 165
click at [293, 580] on textarea "Gracias por tu respuesta, Yoana. Suspendimos tu cuenta ya que aún necesitamos v…" at bounding box center [579, 530] width 823 height 165
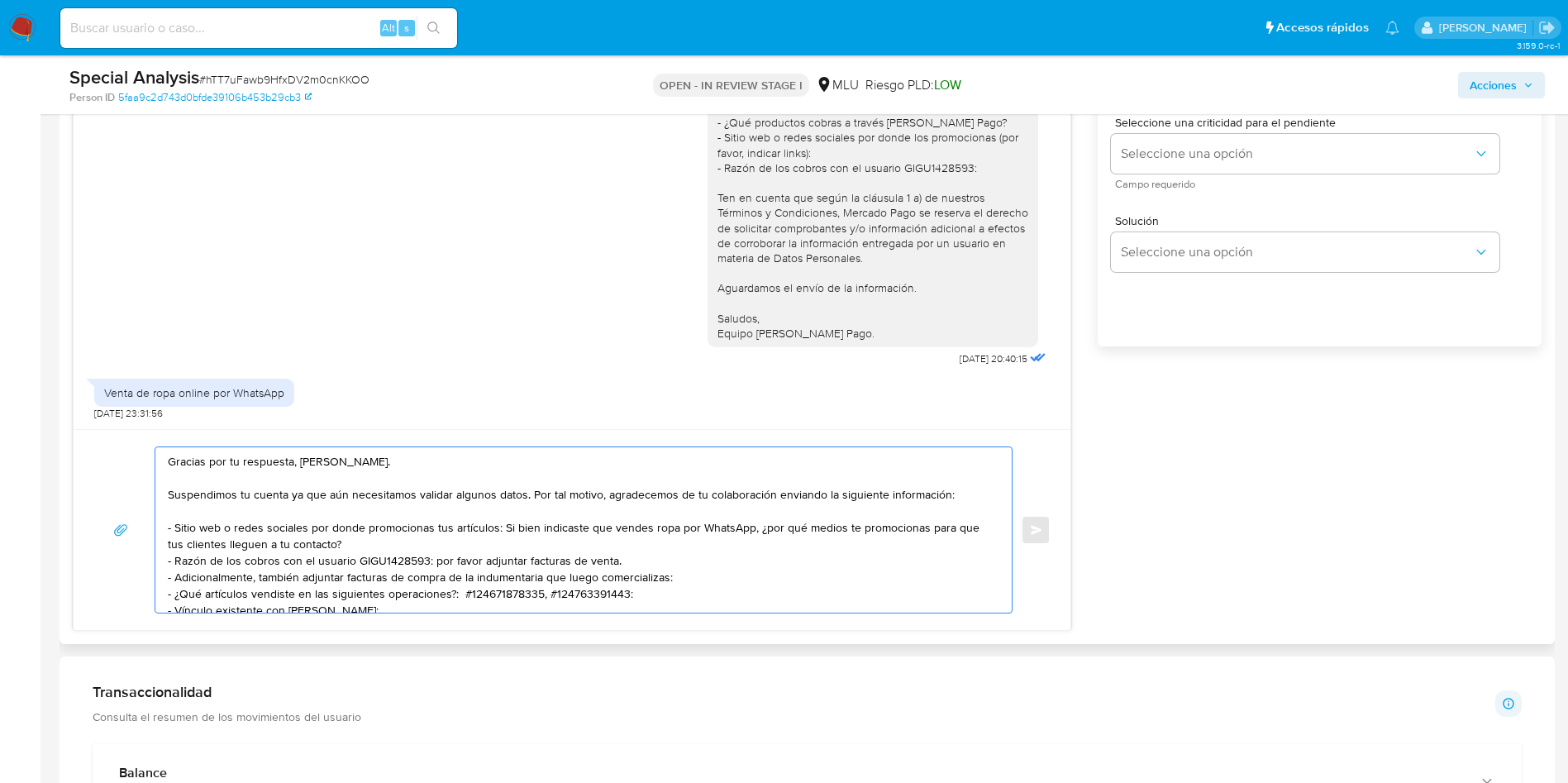
click at [393, 585] on textarea "Gracias por tu respuesta, Yoana. Suspendimos tu cuenta ya que aún necesitamos v…" at bounding box center [579, 530] width 823 height 165
click at [471, 579] on textarea "Gracias por tu respuesta, Yoana. Suspendimos tu cuenta ya que aún necesitamos v…" at bounding box center [579, 530] width 823 height 165
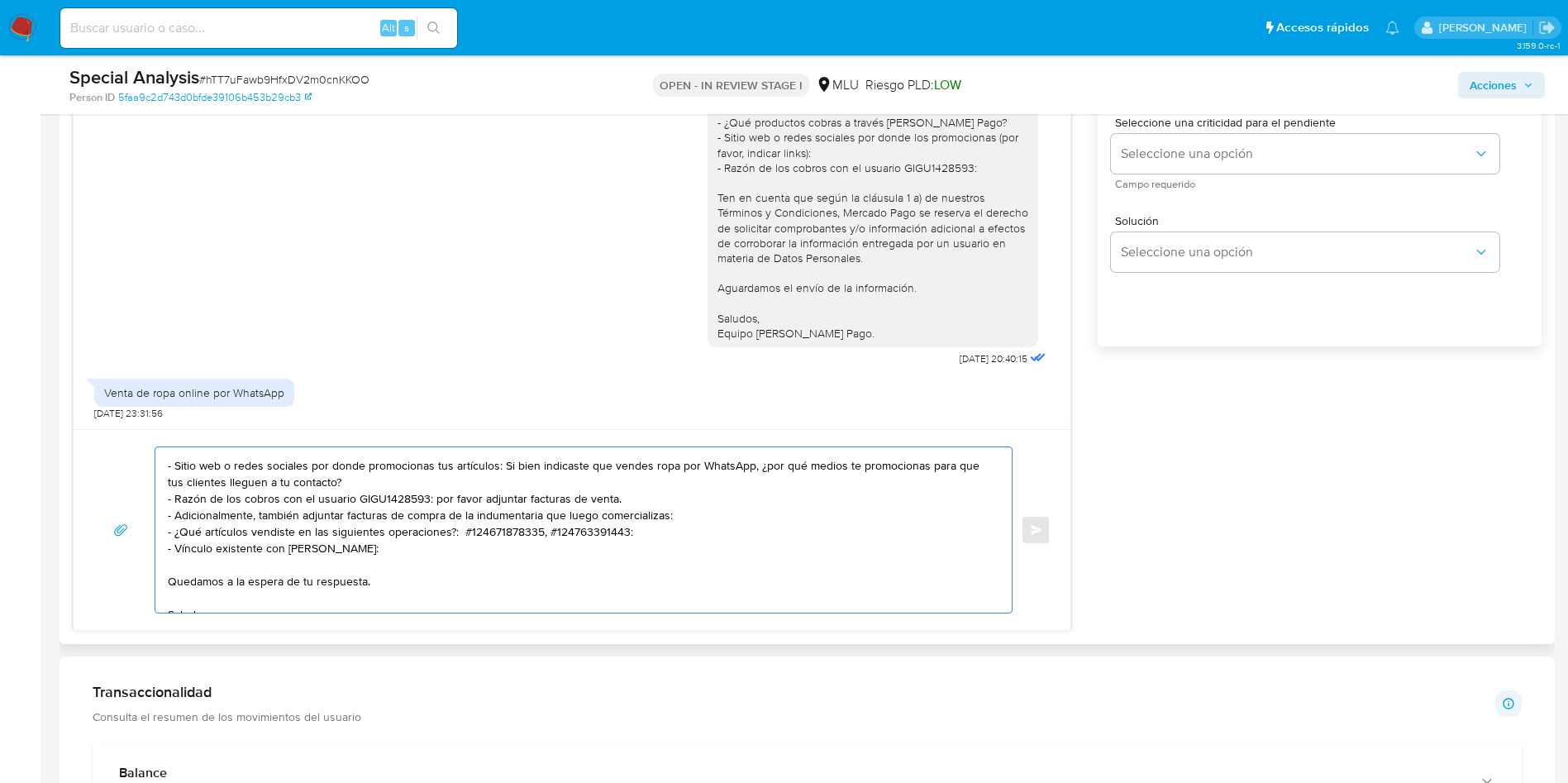
scroll to position [95, 0]
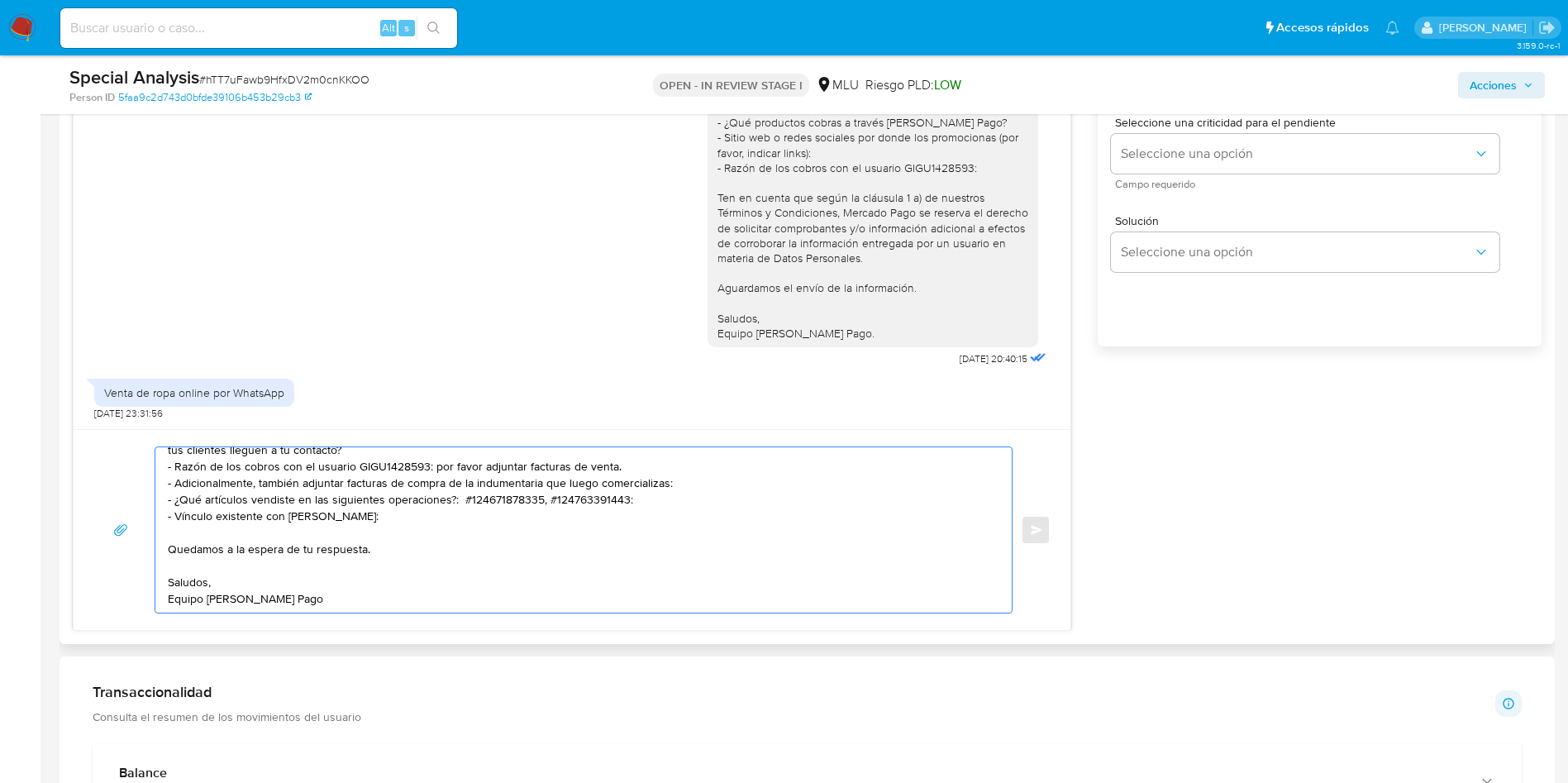
click at [480, 519] on textarea "Gracias por tu respuesta, Yoana. Suspendimos tu cuenta ya que aún necesitamos v…" at bounding box center [579, 530] width 823 height 165
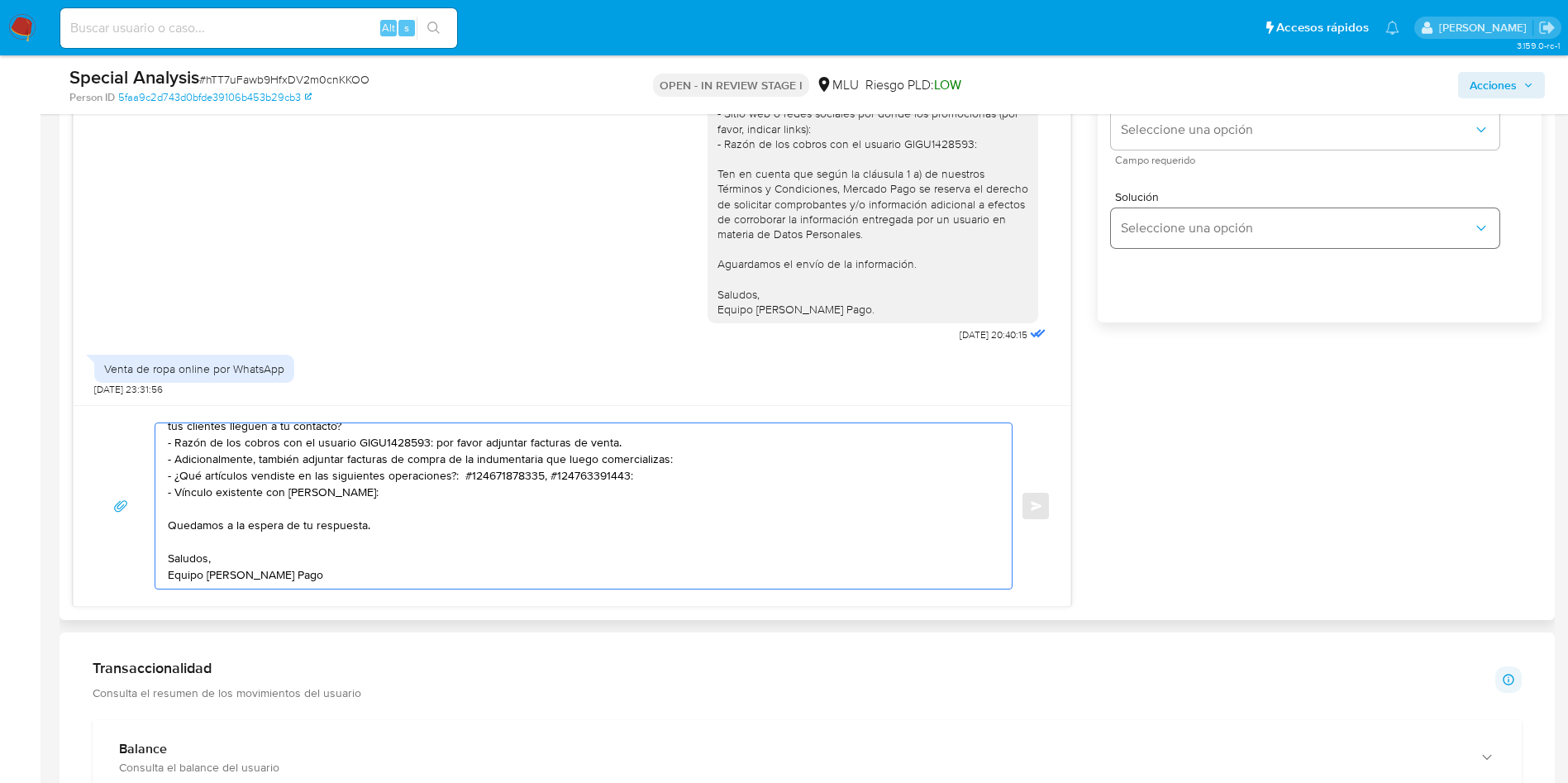
scroll to position [778, 0]
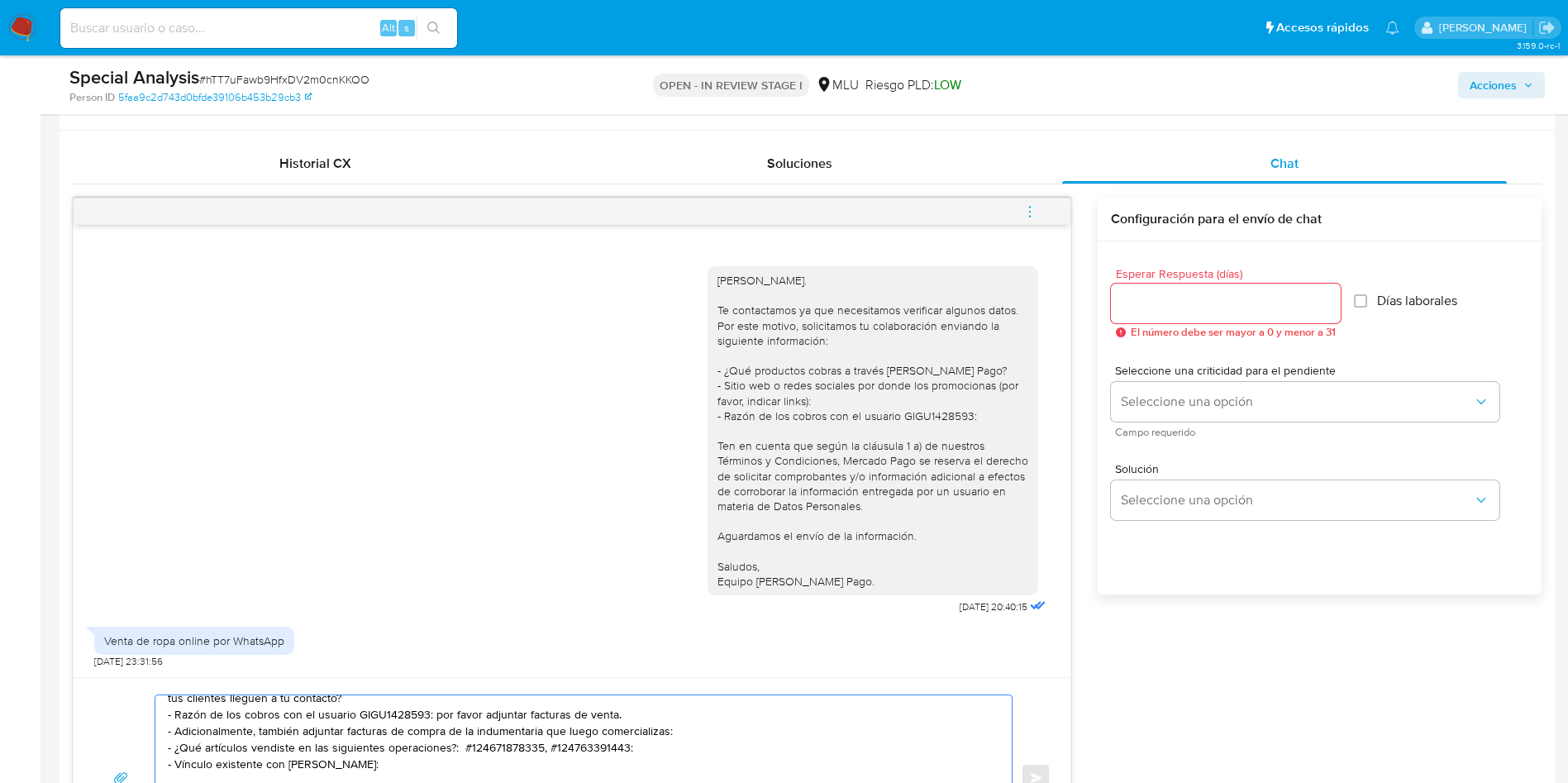
type textarea "Gracias por tu respuesta, Yoana. Suspendimos tu cuenta ya que aún necesitamos v…"
click at [1195, 306] on input "Esperar Respuesta (días)" at bounding box center [1224, 303] width 229 height 22
type input "3"
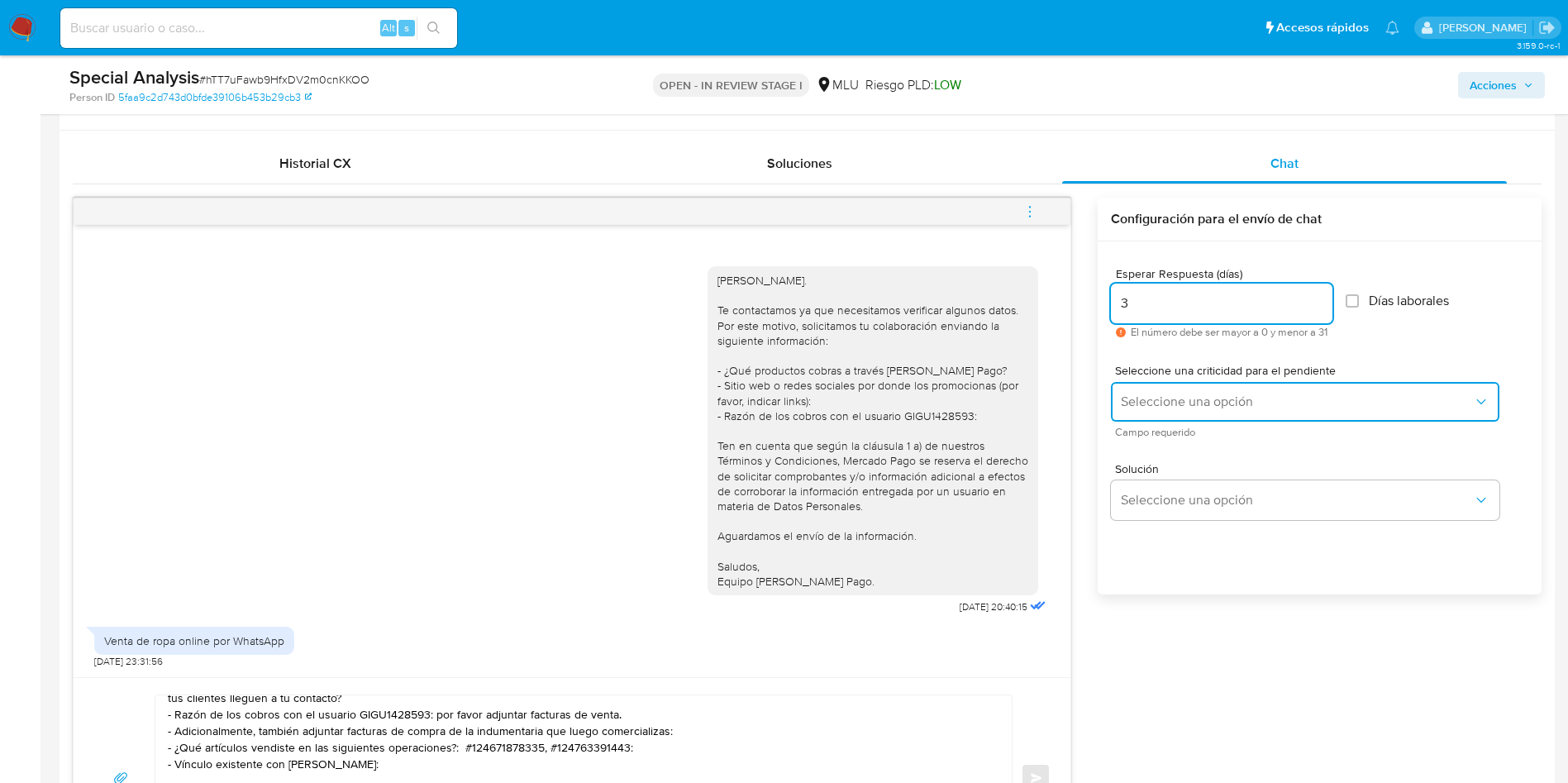
click at [1155, 394] on span "Seleccione una opción" at bounding box center [1296, 402] width 352 height 17
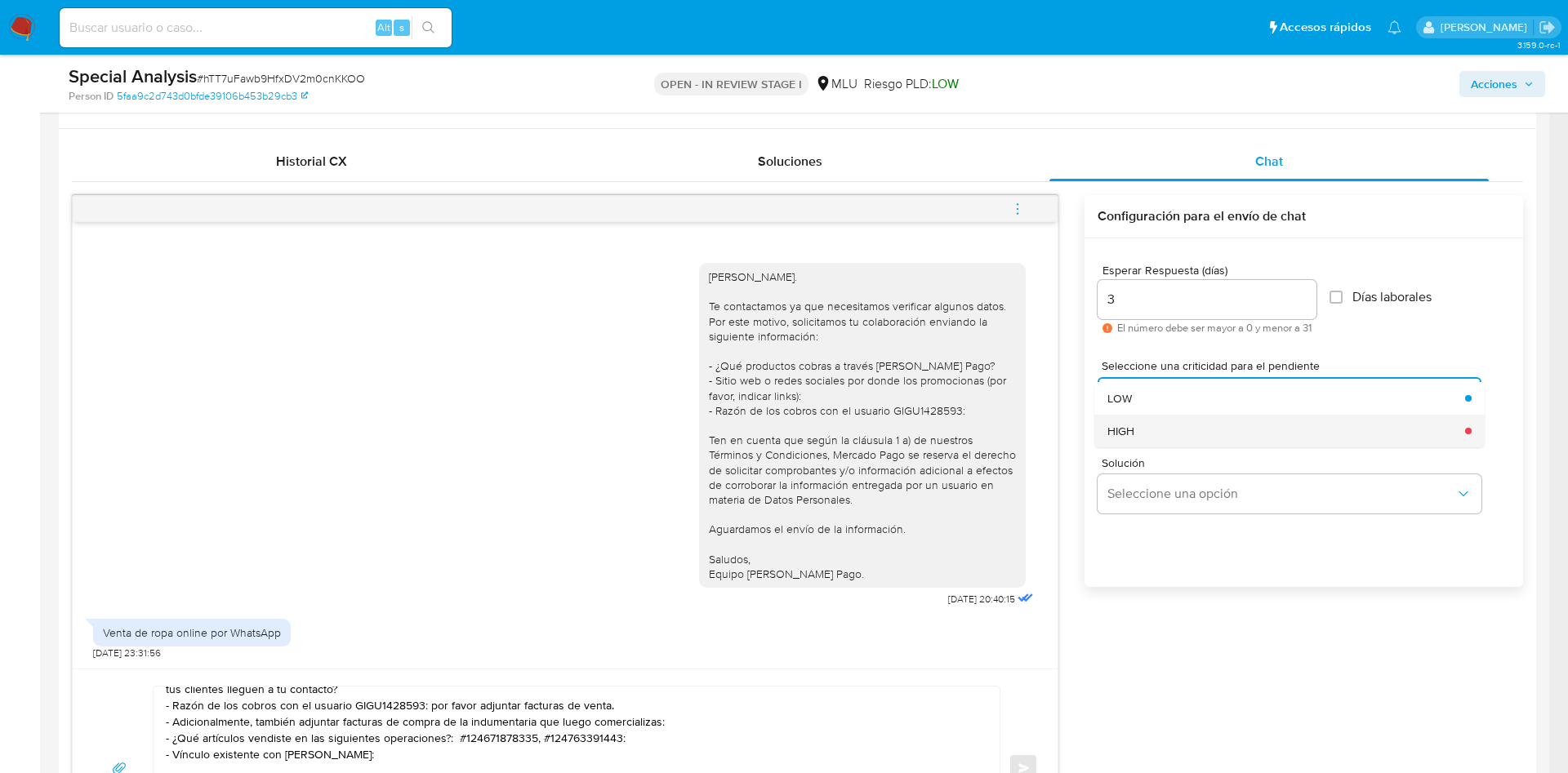
click at [1188, 425] on div "HIGH" at bounding box center [1281, 432] width 348 height 33
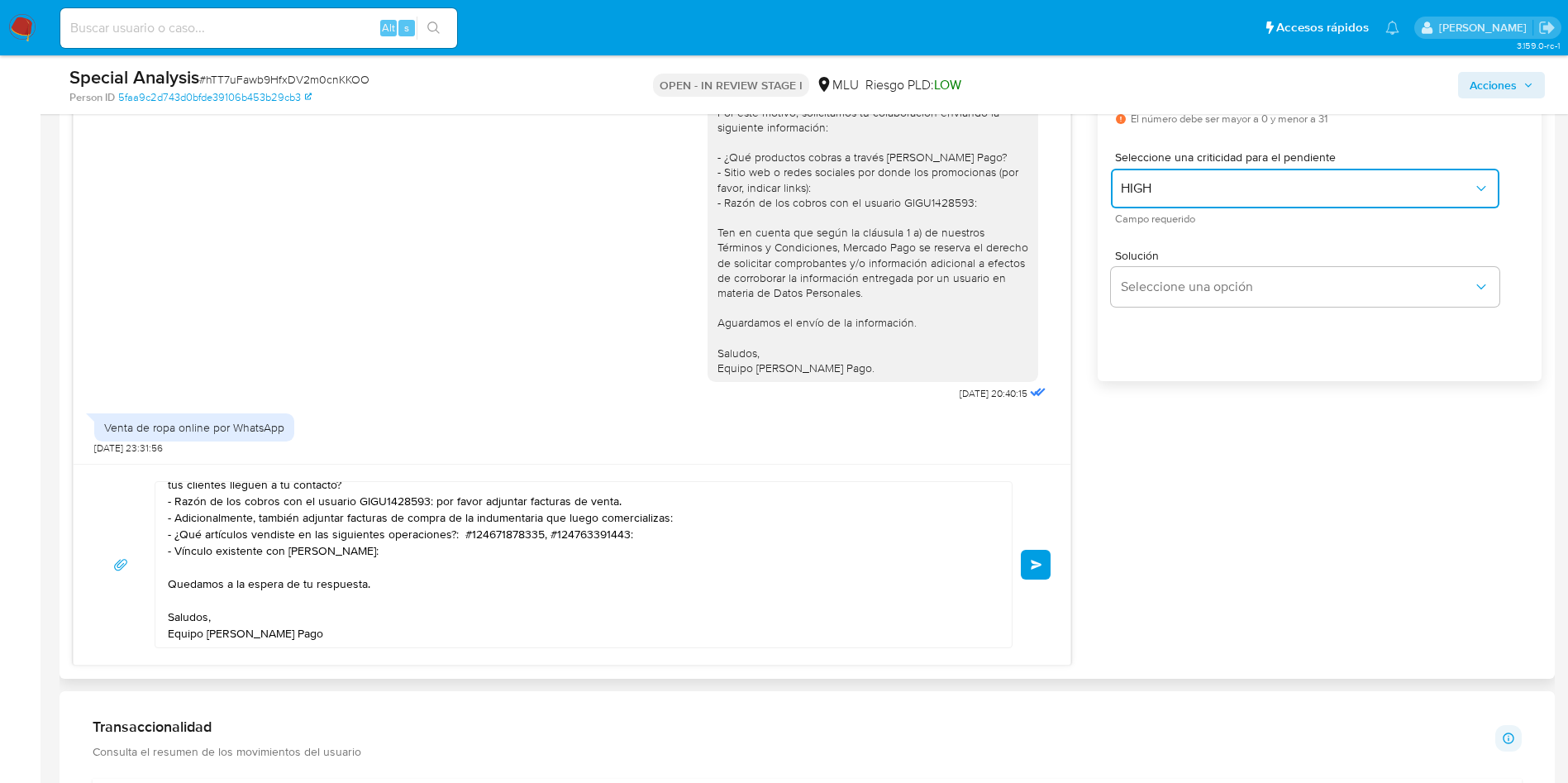
scroll to position [902, 0]
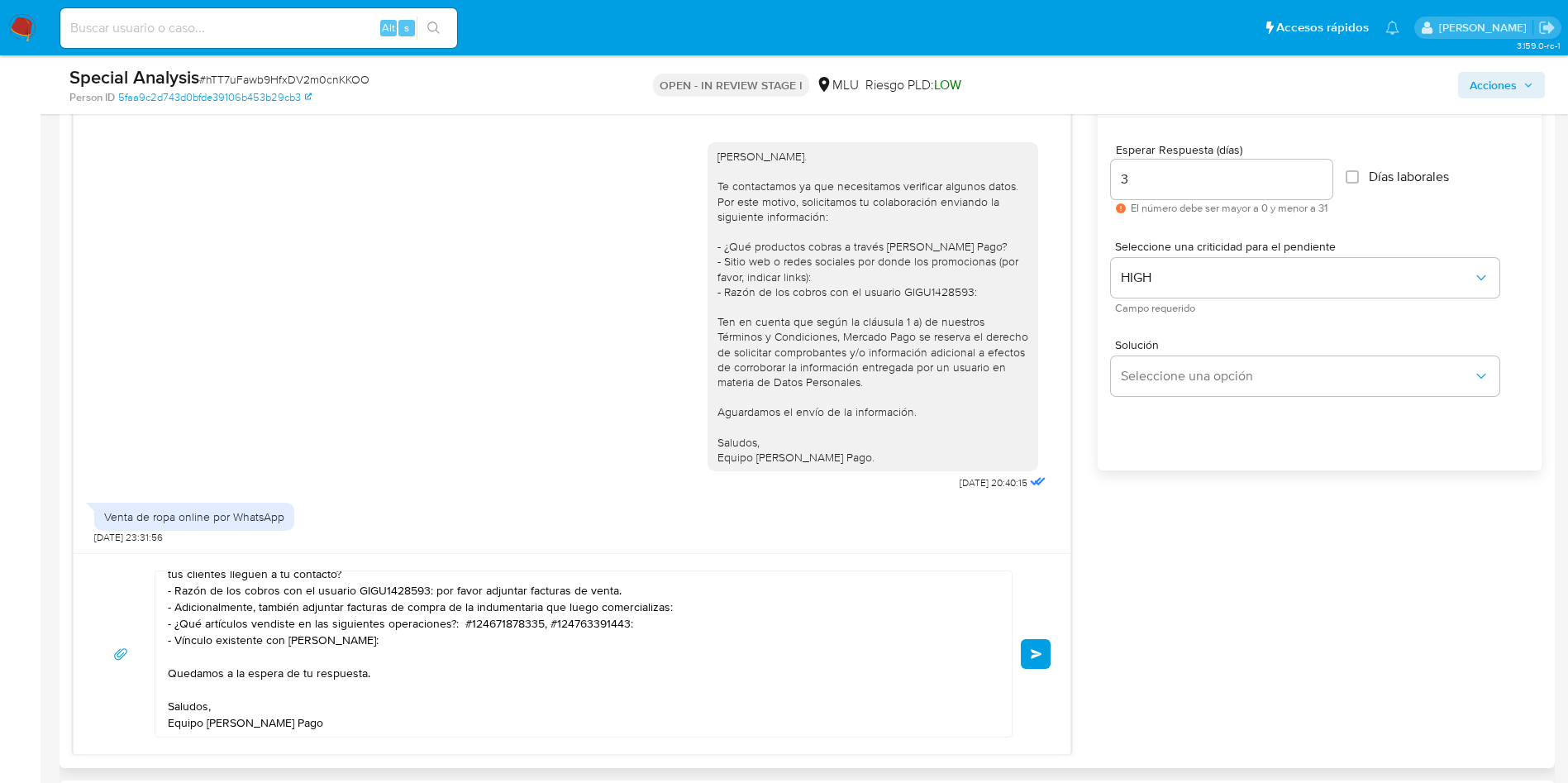
click at [1035, 661] on button "Enviar" at bounding box center [1035, 654] width 30 height 30
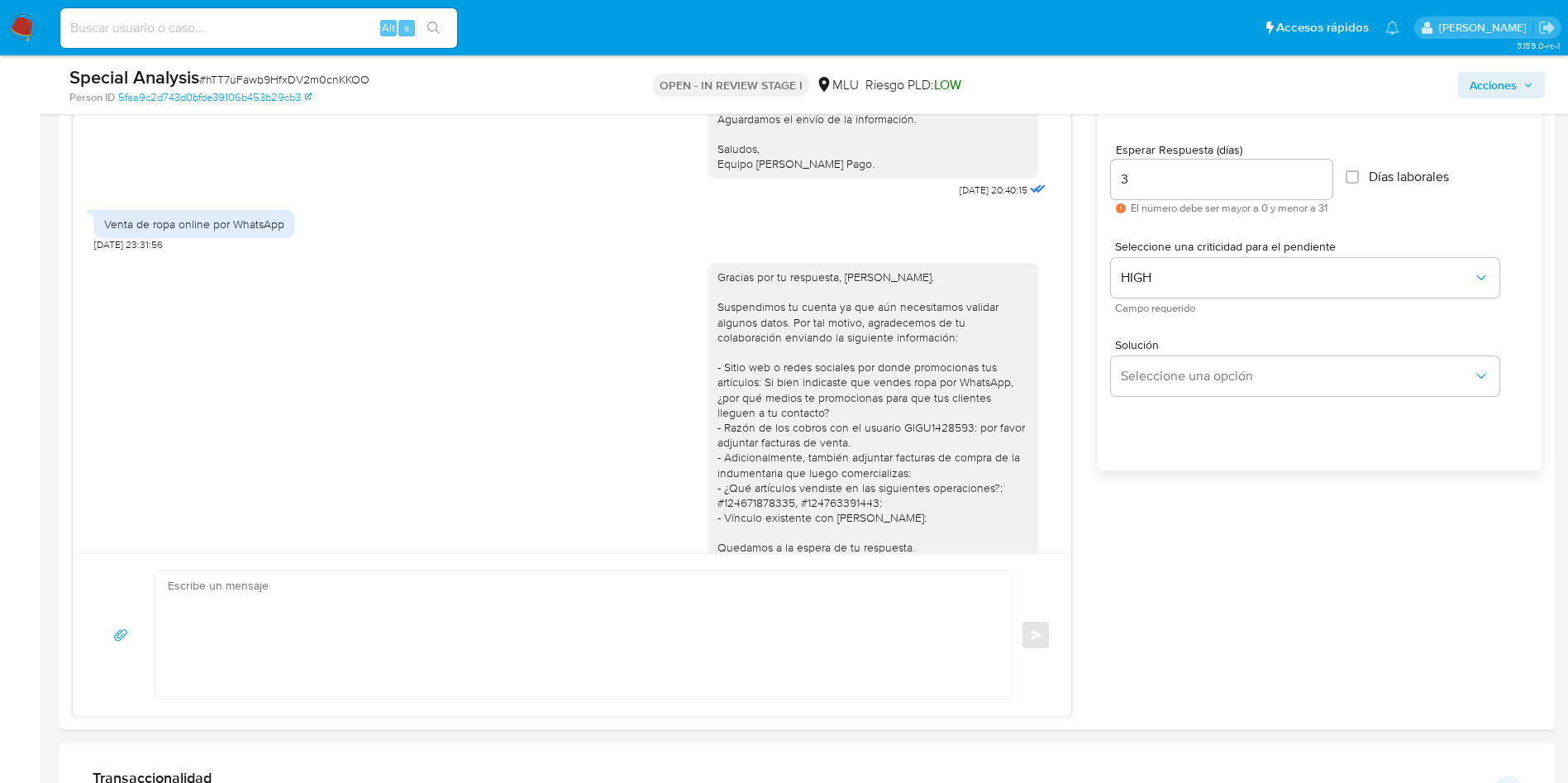
scroll to position [233, 0]
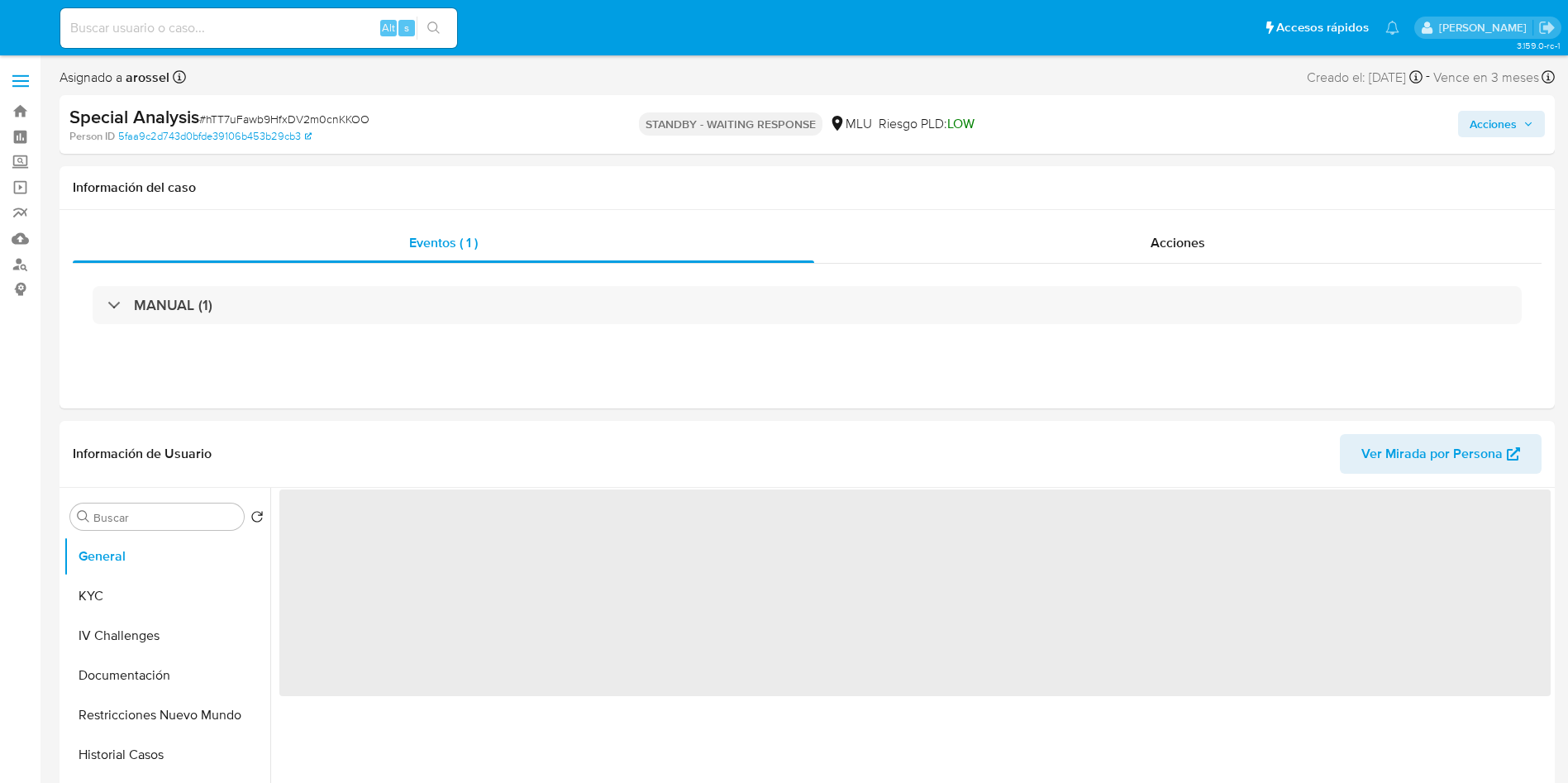
select select "10"
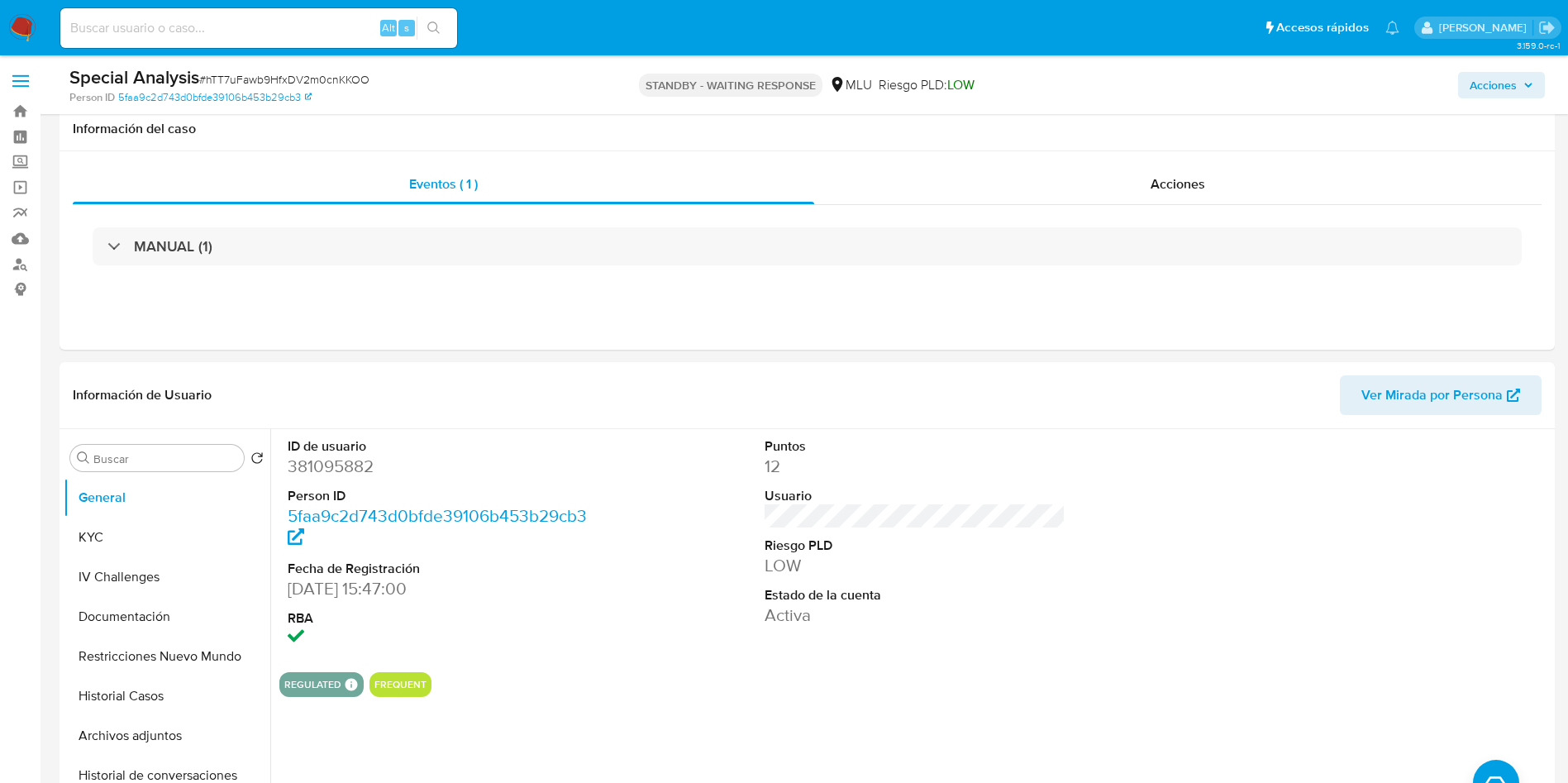
scroll to position [620, 0]
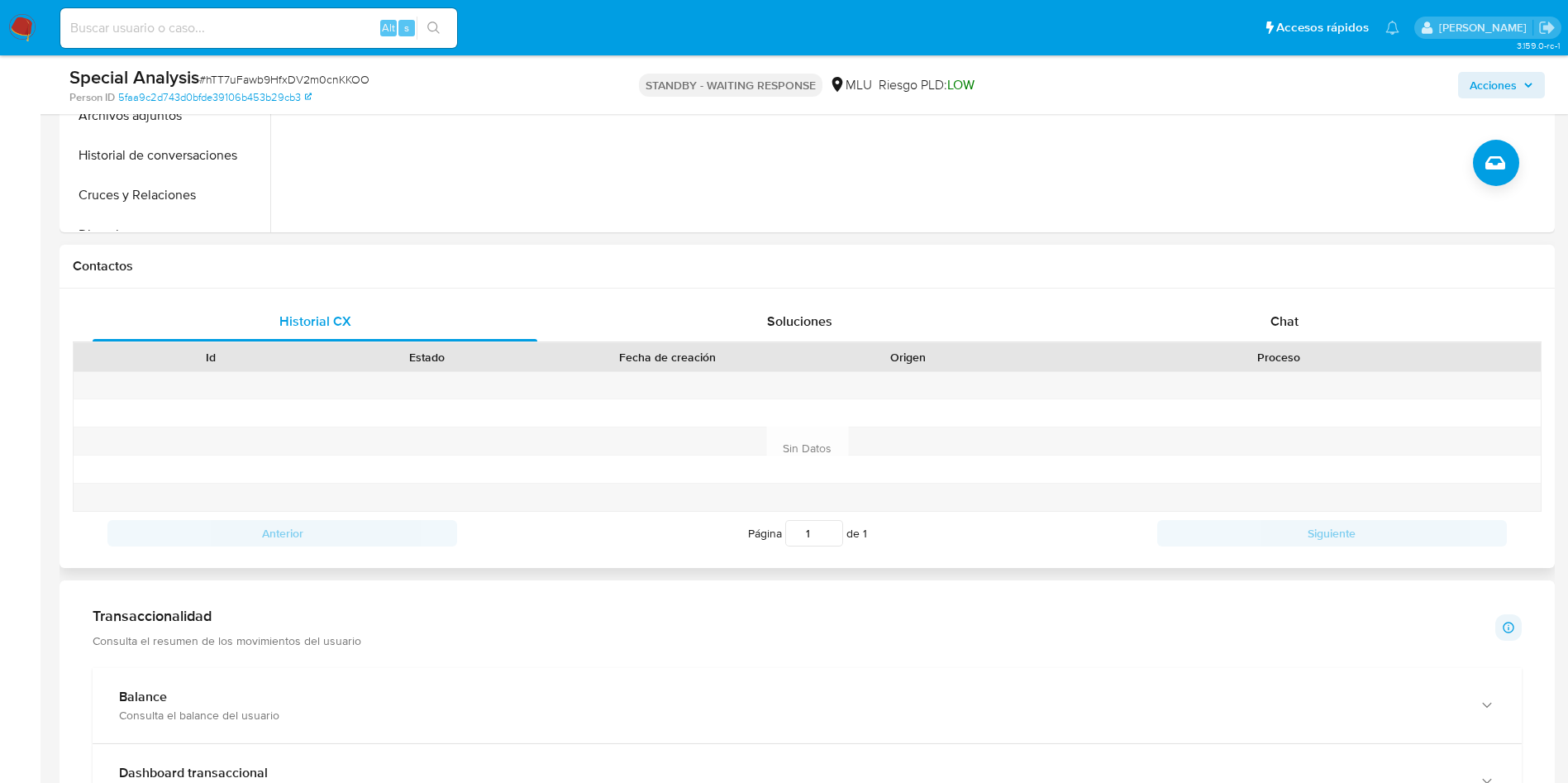
click at [1228, 347] on div "Proceso" at bounding box center [1279, 357] width 524 height 29
click at [1228, 320] on div "Chat" at bounding box center [1285, 321] width 445 height 39
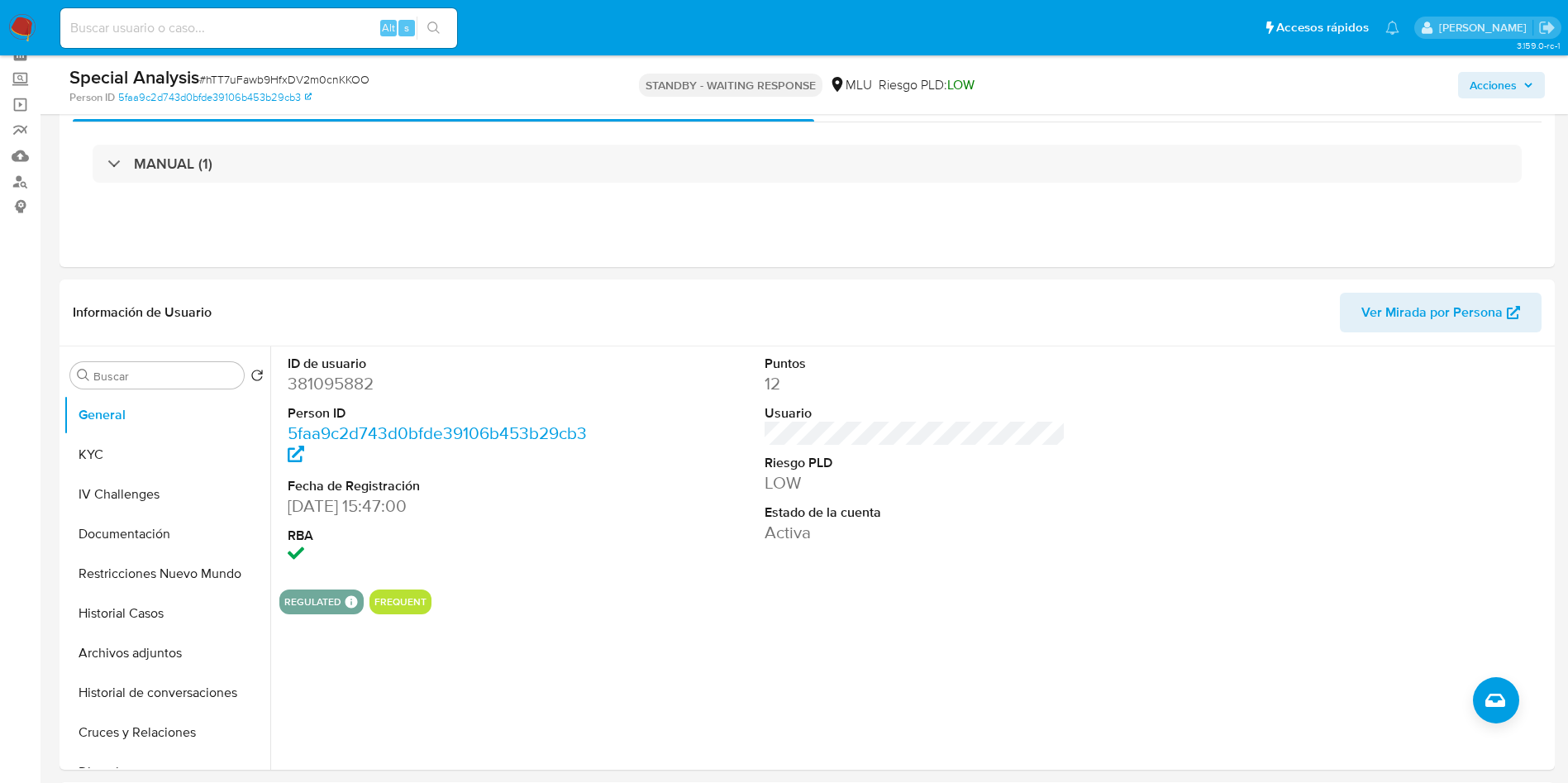
scroll to position [0, 0]
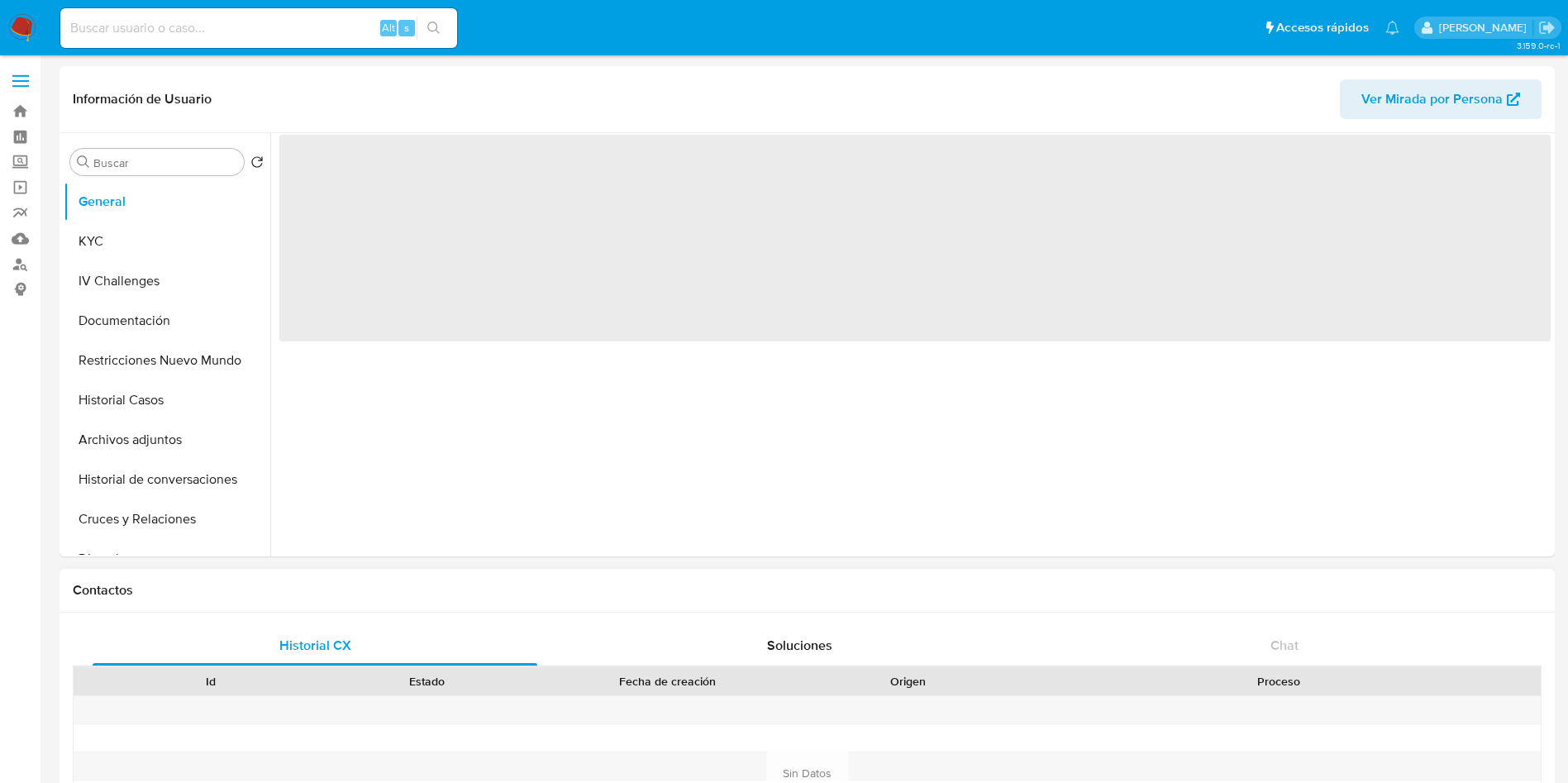
select select "10"
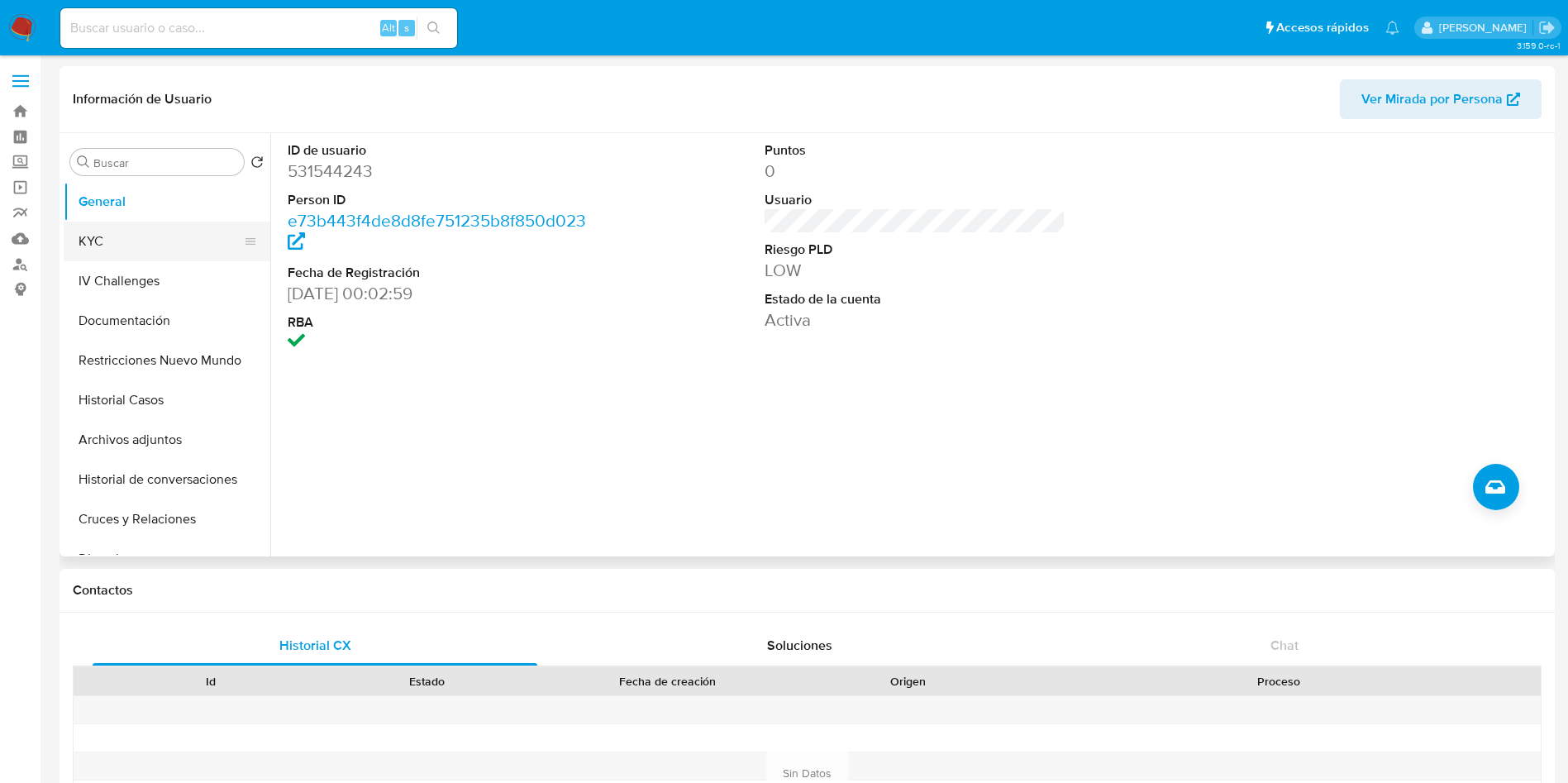
click at [128, 235] on button "KYC" at bounding box center [160, 241] width 193 height 39
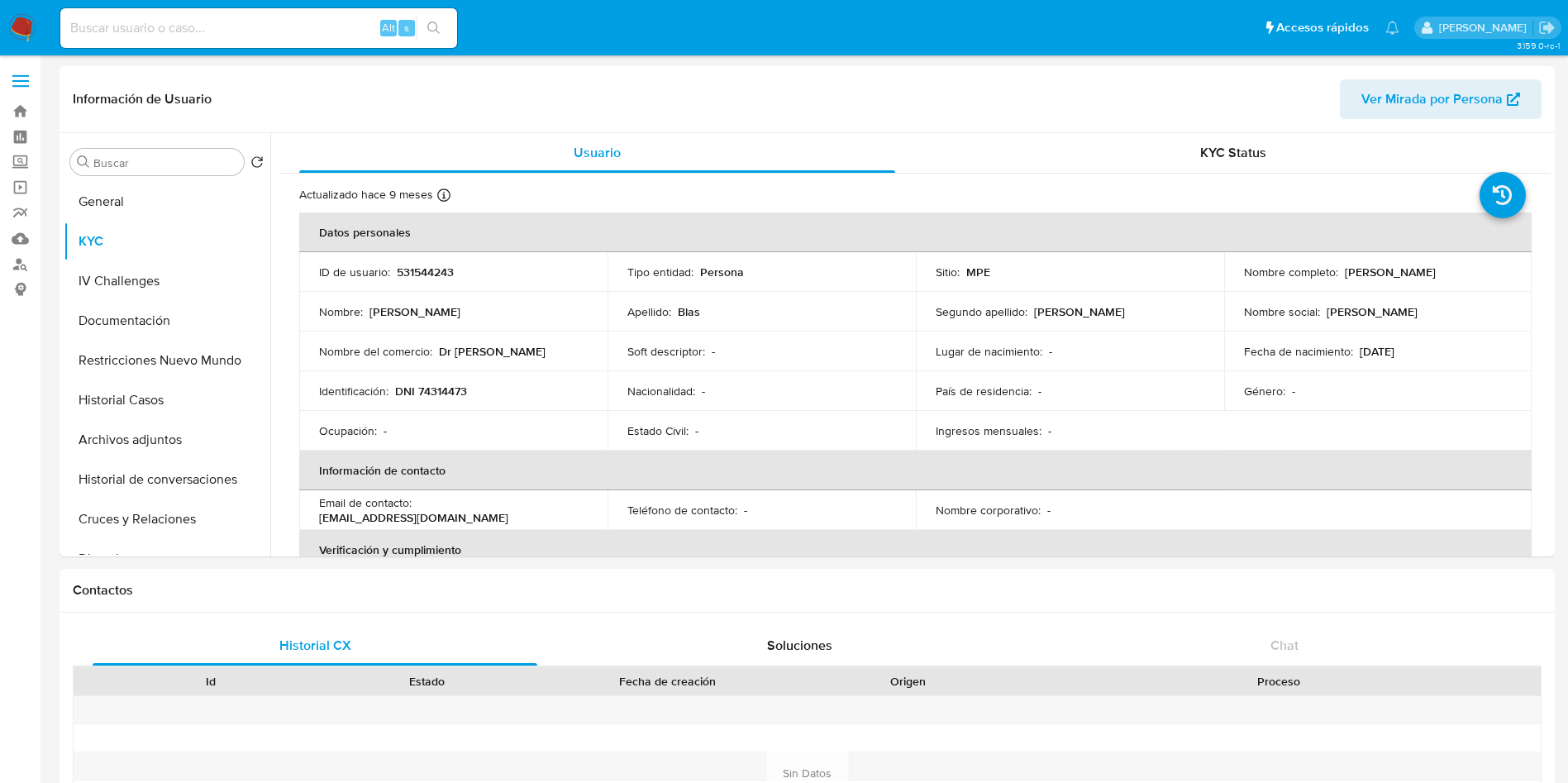
drag, startPoint x: 1339, startPoint y: 276, endPoint x: 1396, endPoint y: 61, distance: 222.4
click at [1456, 275] on div "Nombre completo : [PERSON_NAME]" at bounding box center [1378, 272] width 269 height 15
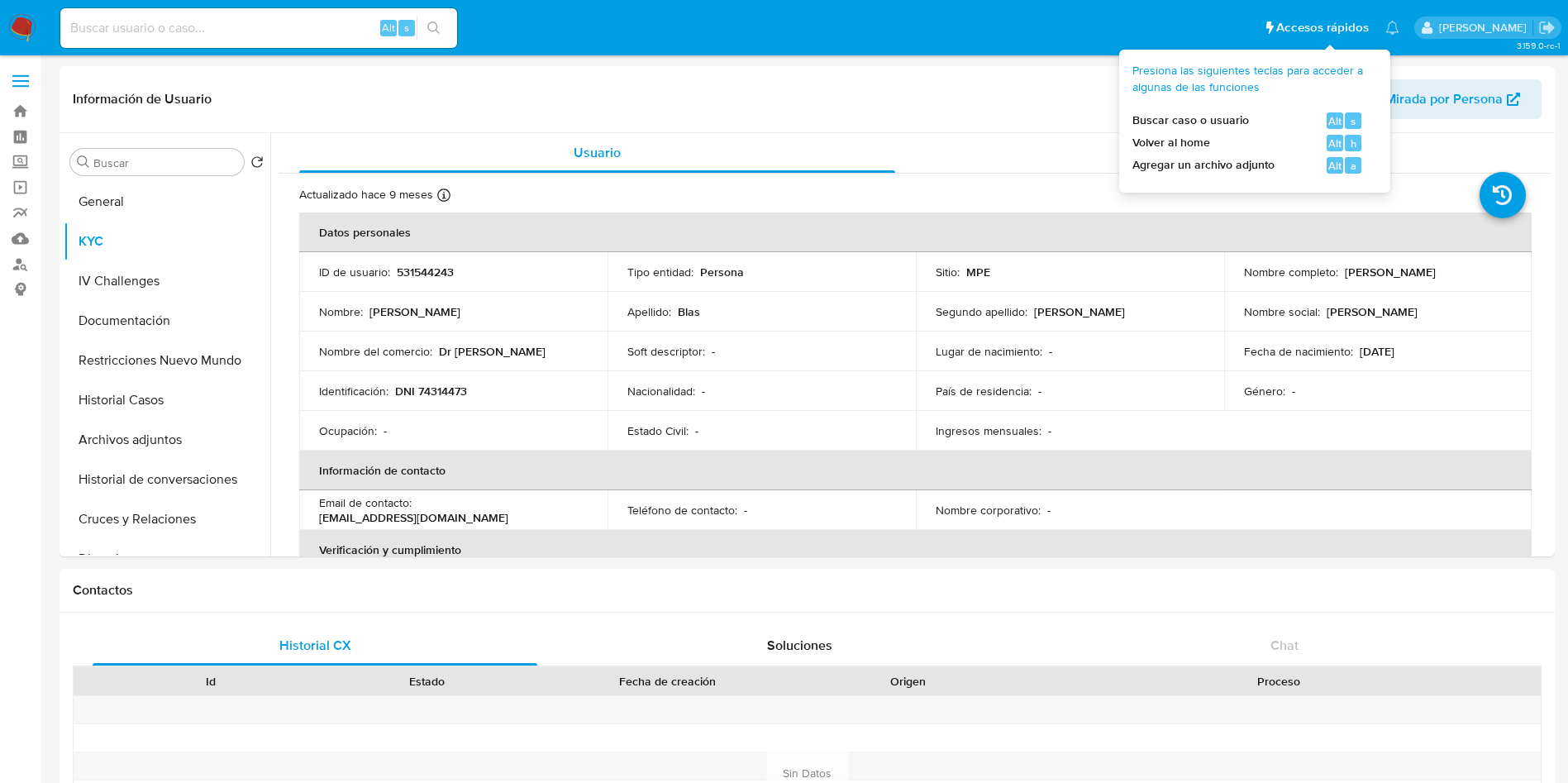
copy p "[PERSON_NAME]"
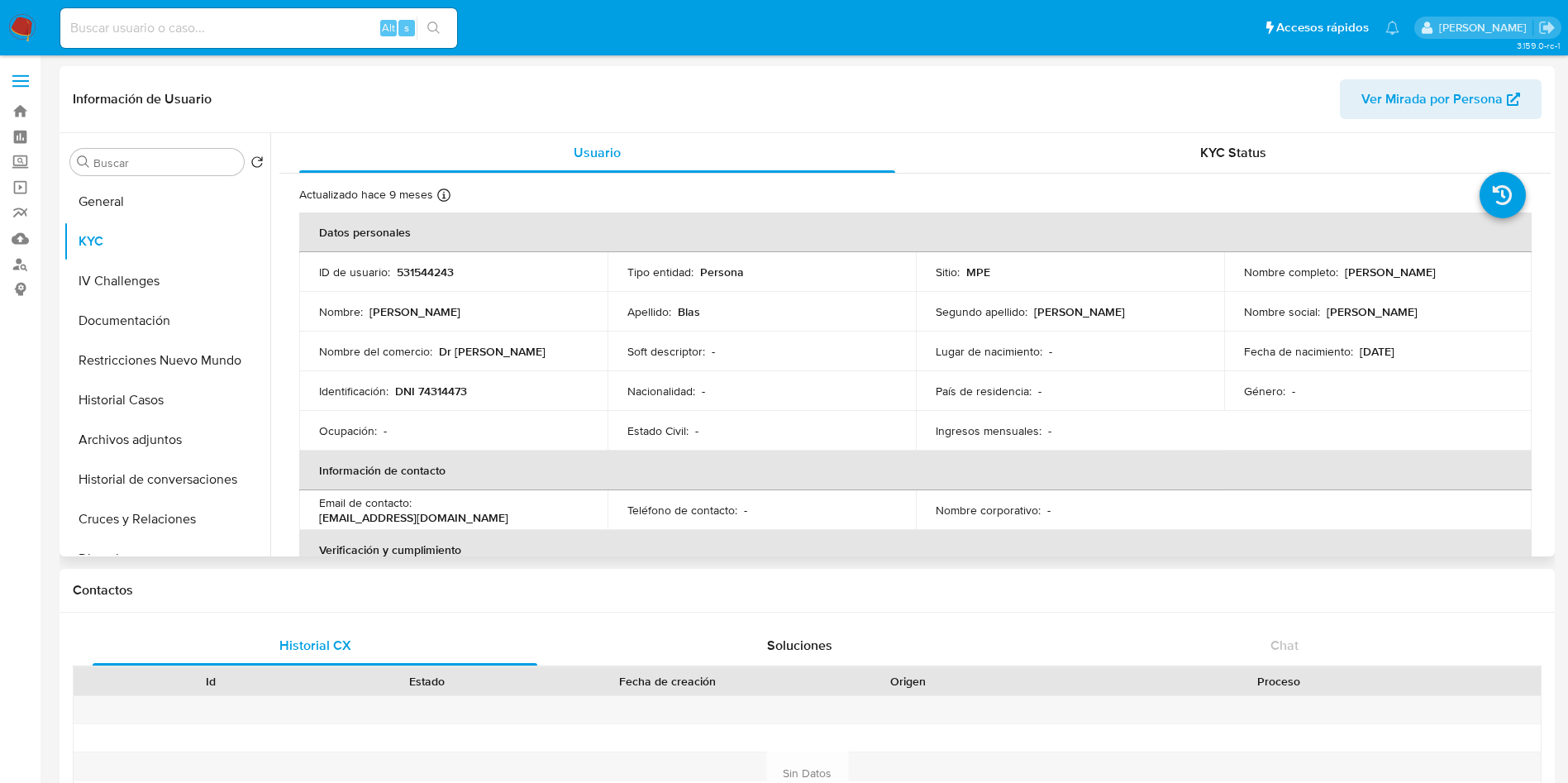
click at [437, 384] on p "DNI 74314473" at bounding box center [430, 391] width 72 height 15
copy p "74314473"
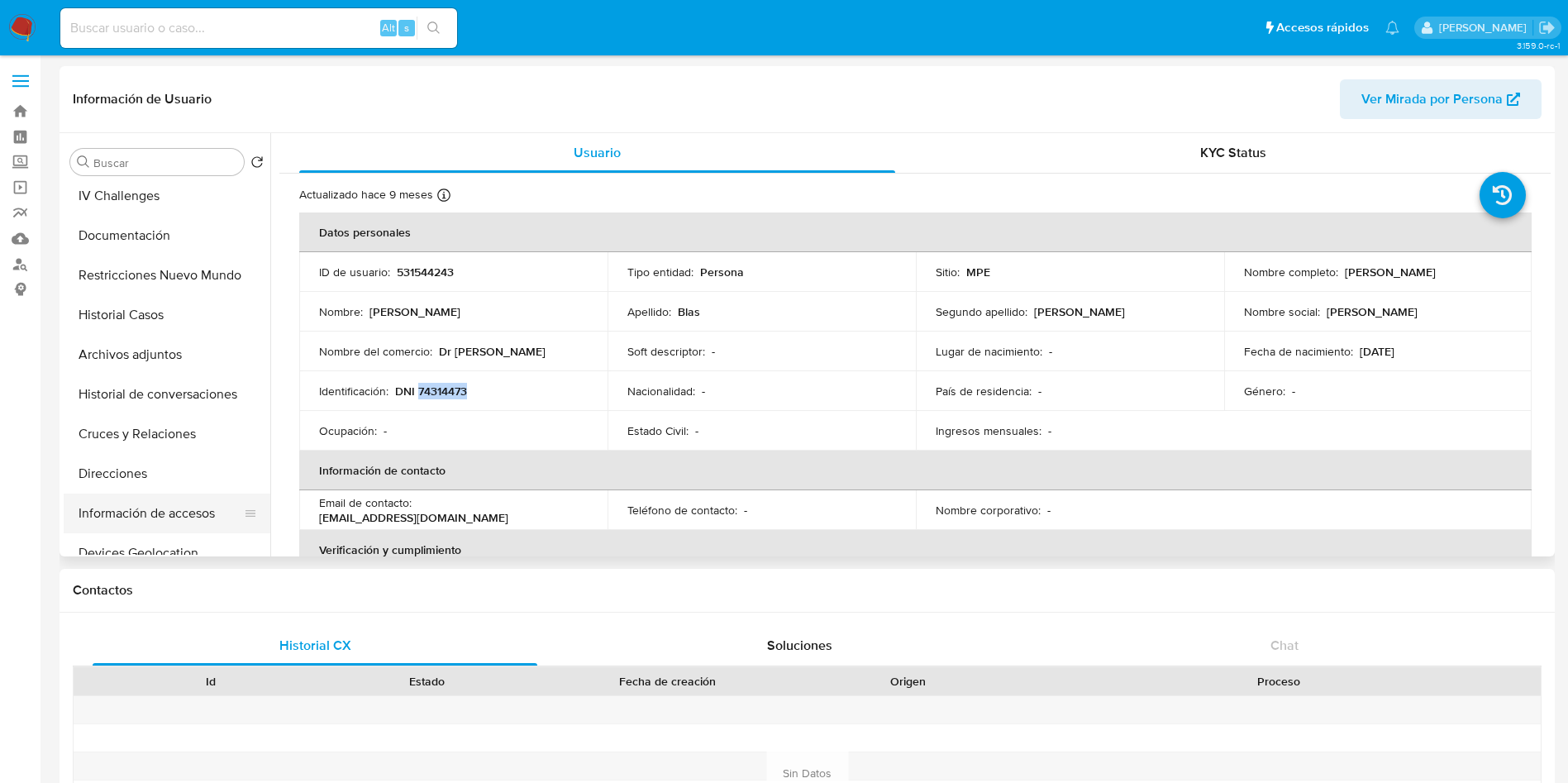
scroll to position [124, 0]
click at [181, 544] on button "Cuentas Bancarias" at bounding box center [160, 554] width 193 height 39
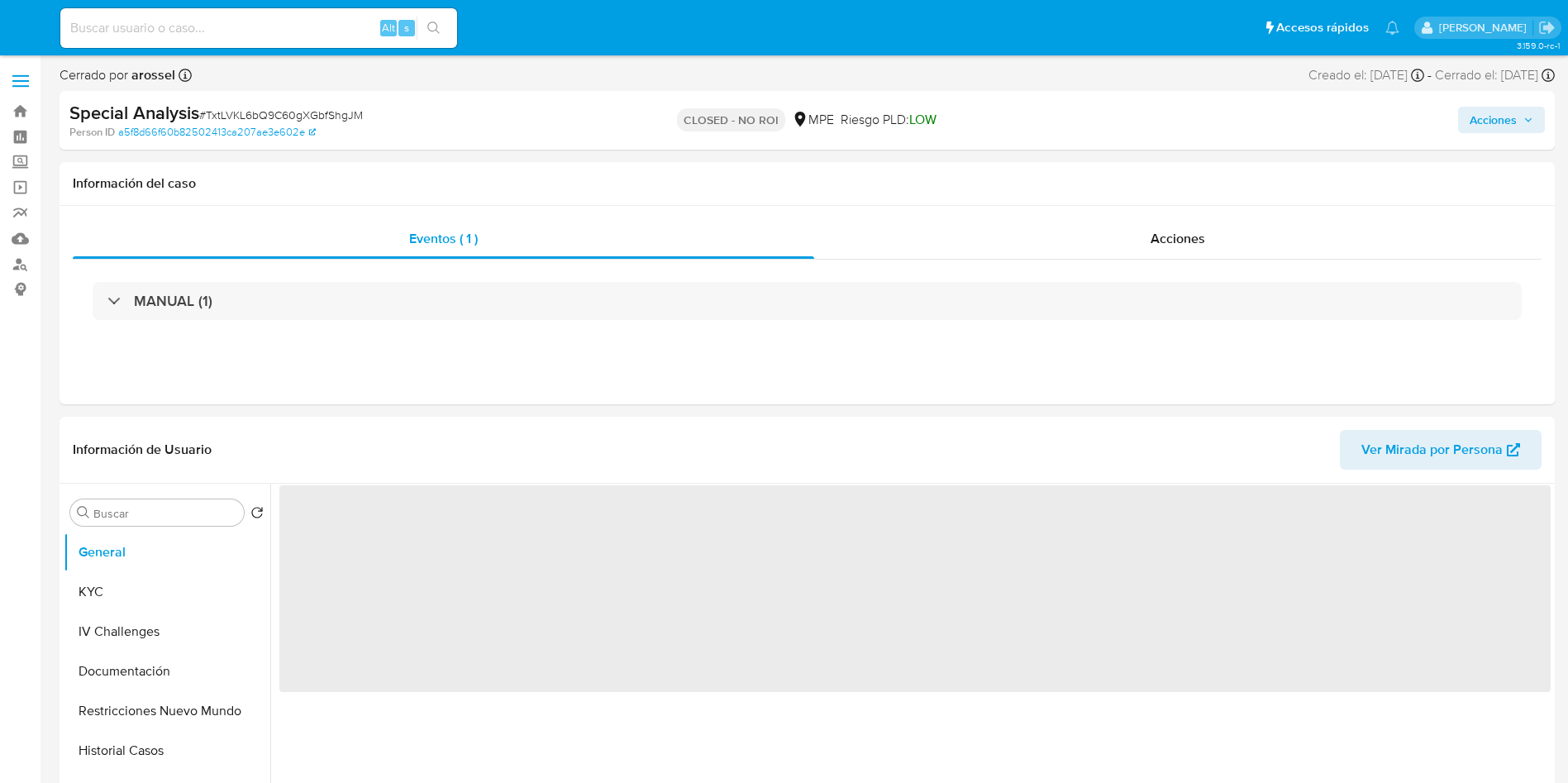
select select "10"
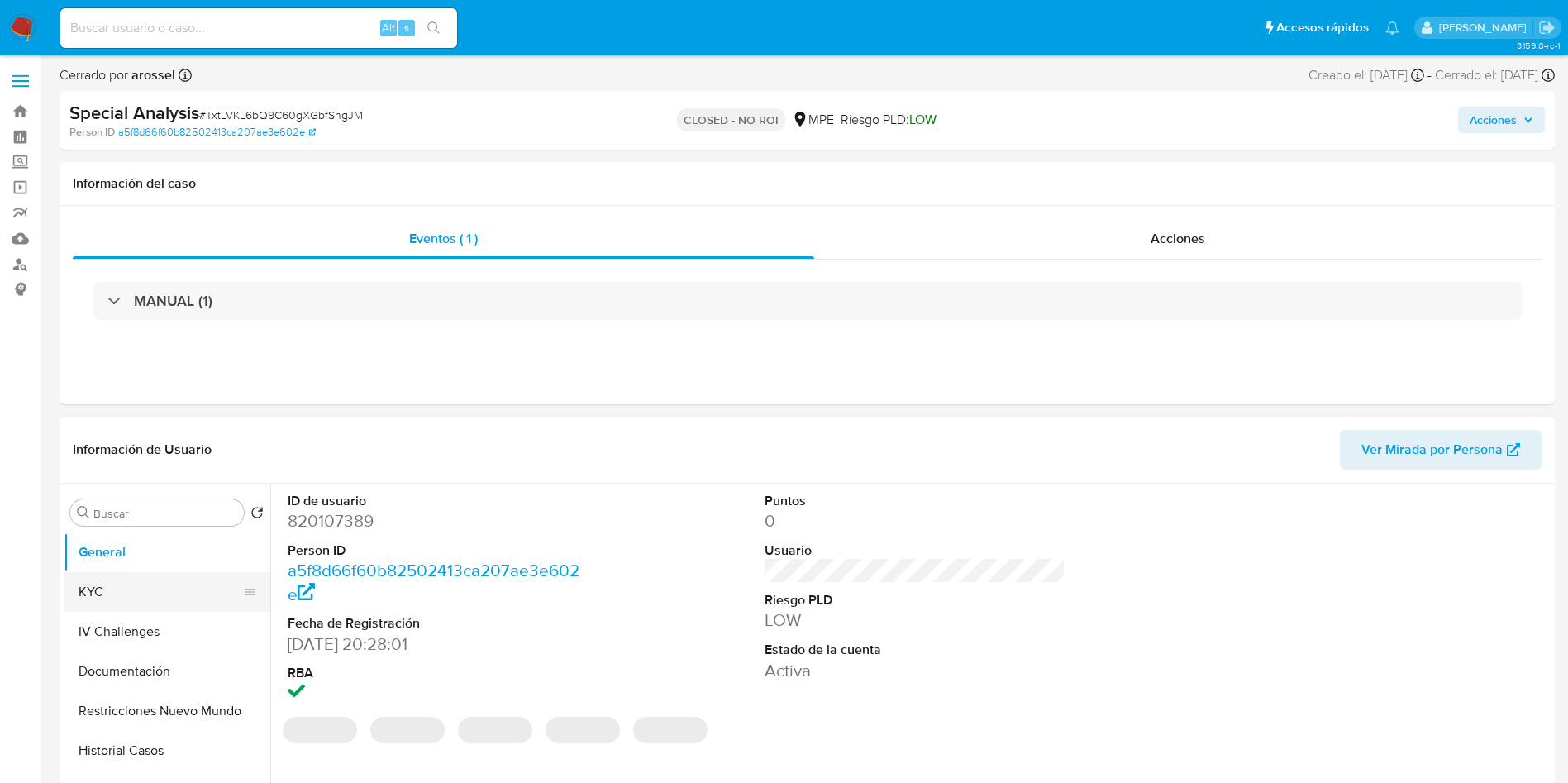
click at [120, 589] on button "KYC" at bounding box center [160, 592] width 193 height 39
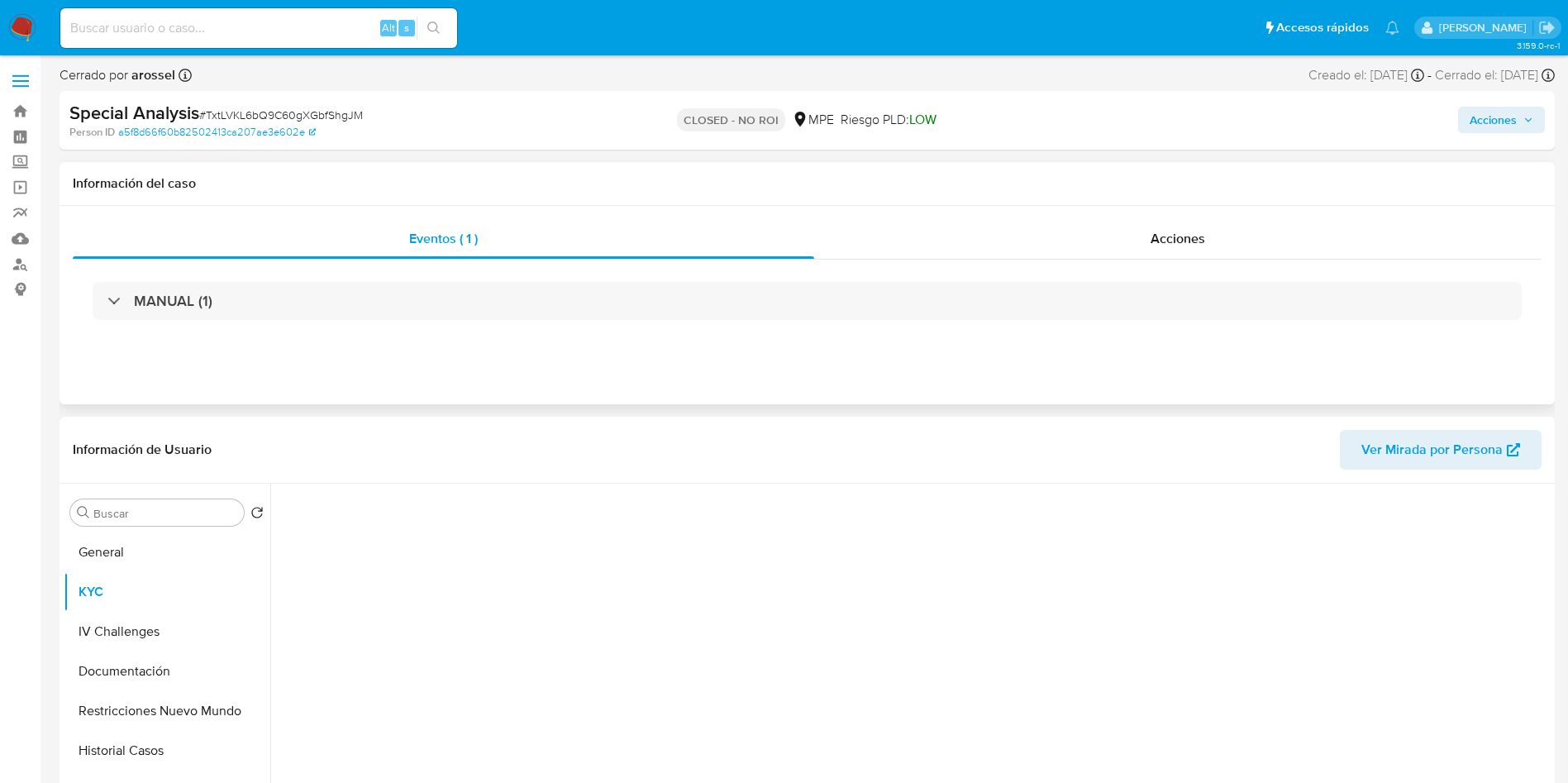
scroll to position [248, 0]
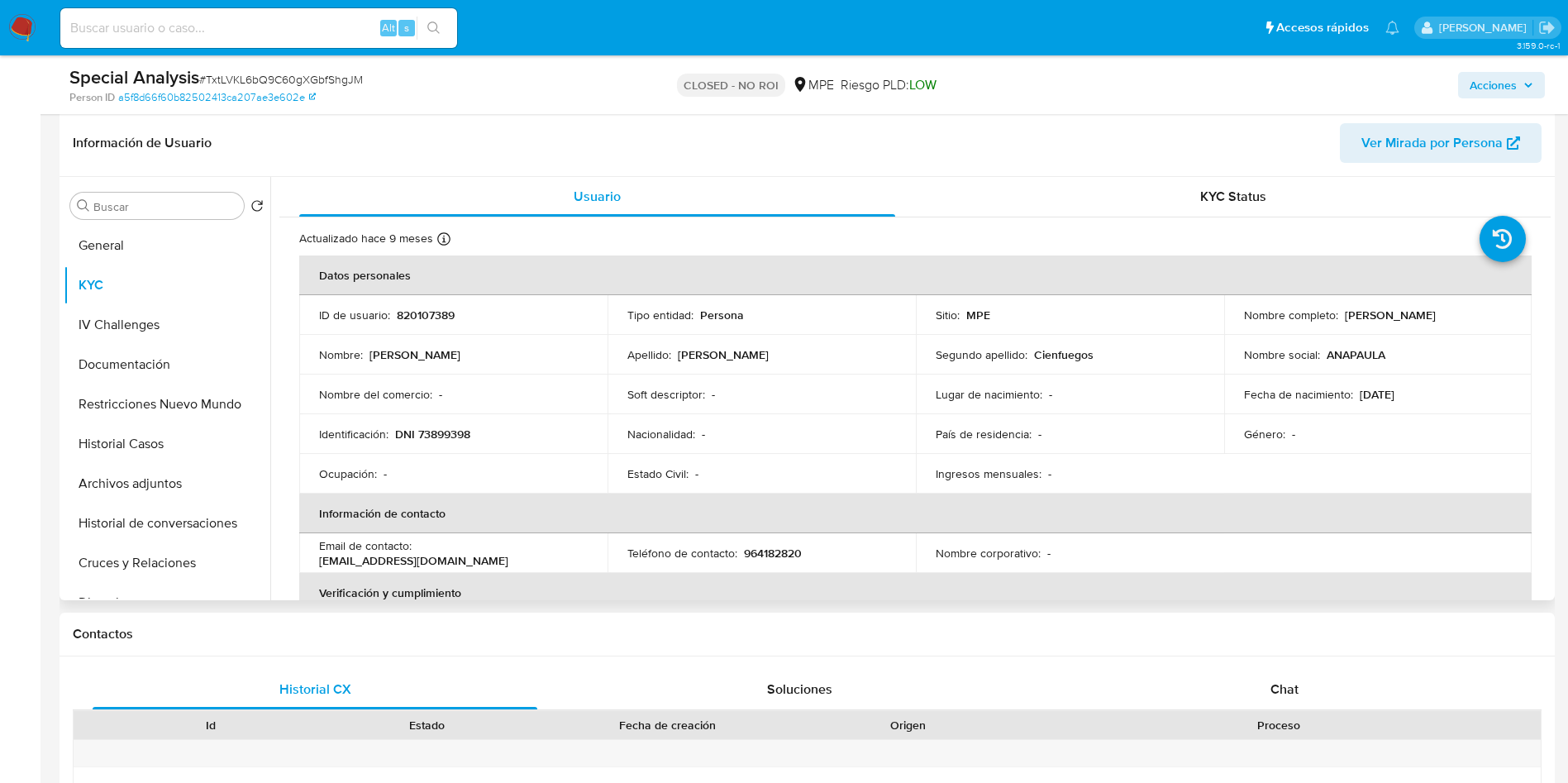
drag, startPoint x: 1233, startPoint y: 325, endPoint x: 1445, endPoint y: 327, distance: 212.0
click at [1445, 327] on td "Nombre completo : [PERSON_NAME]" at bounding box center [1377, 315] width 308 height 39
copy p "[PERSON_NAME]"
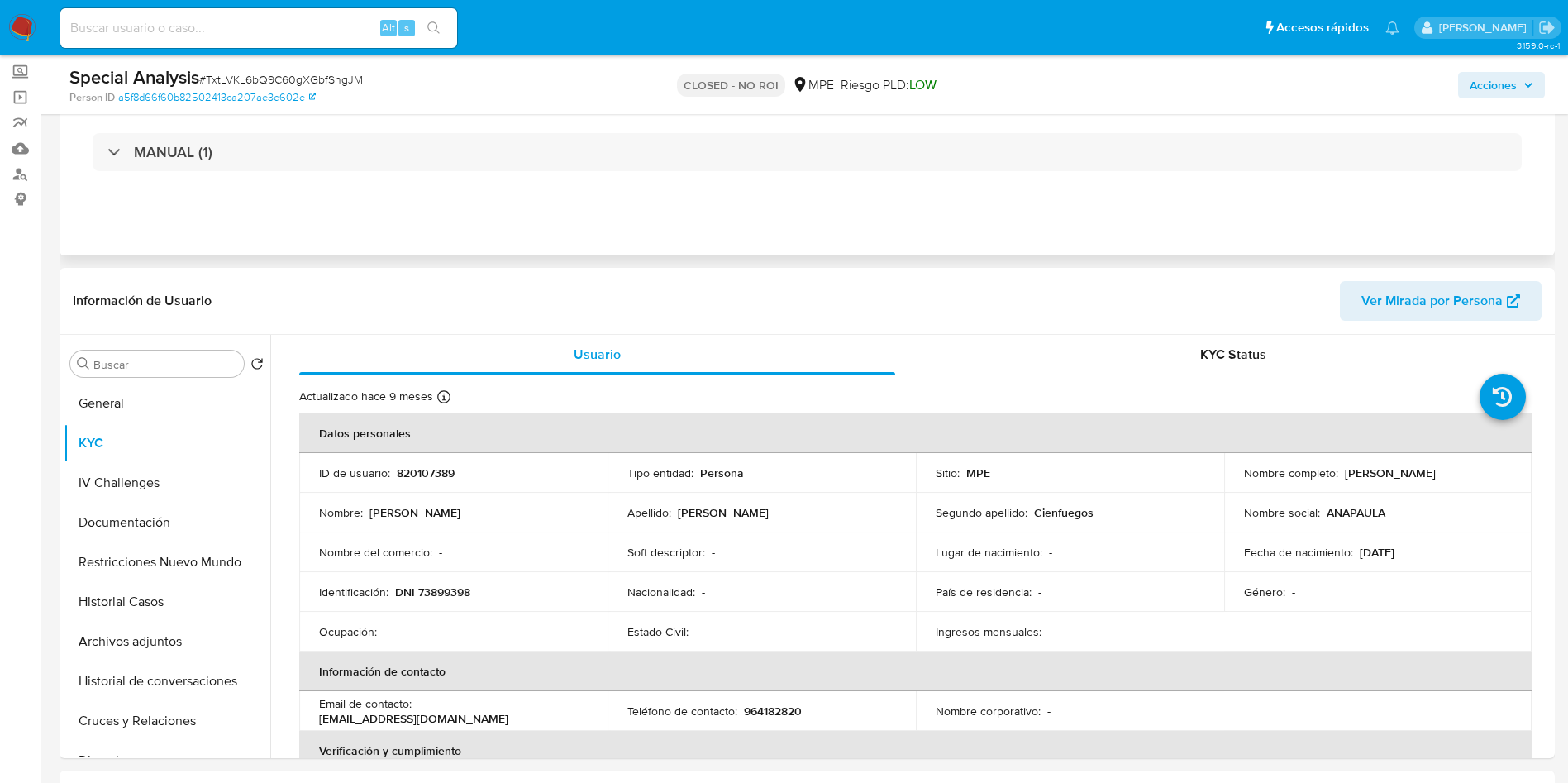
scroll to position [0, 0]
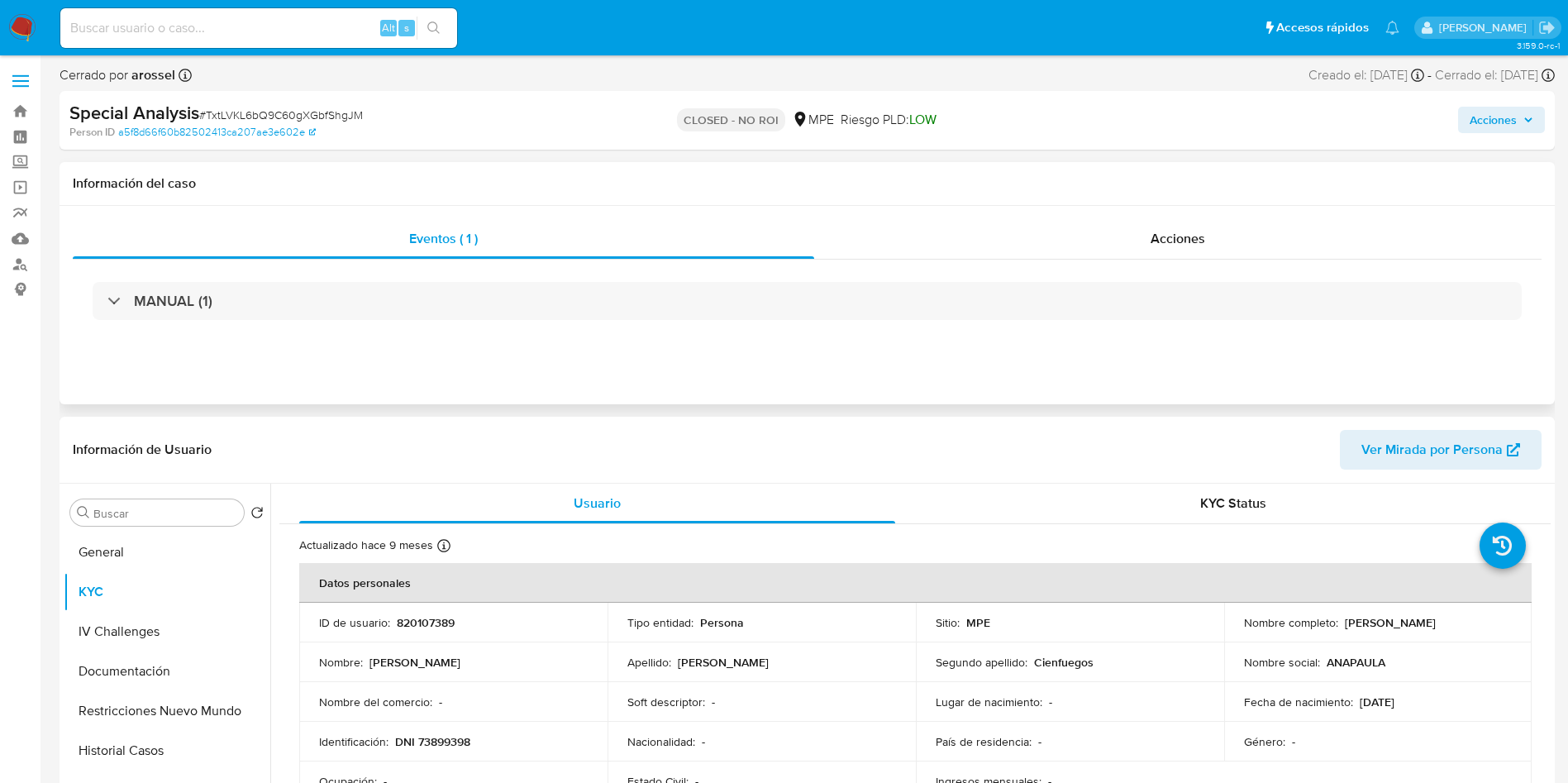
click at [349, 325] on div "MANUAL (1)" at bounding box center [807, 301] width 1469 height 83
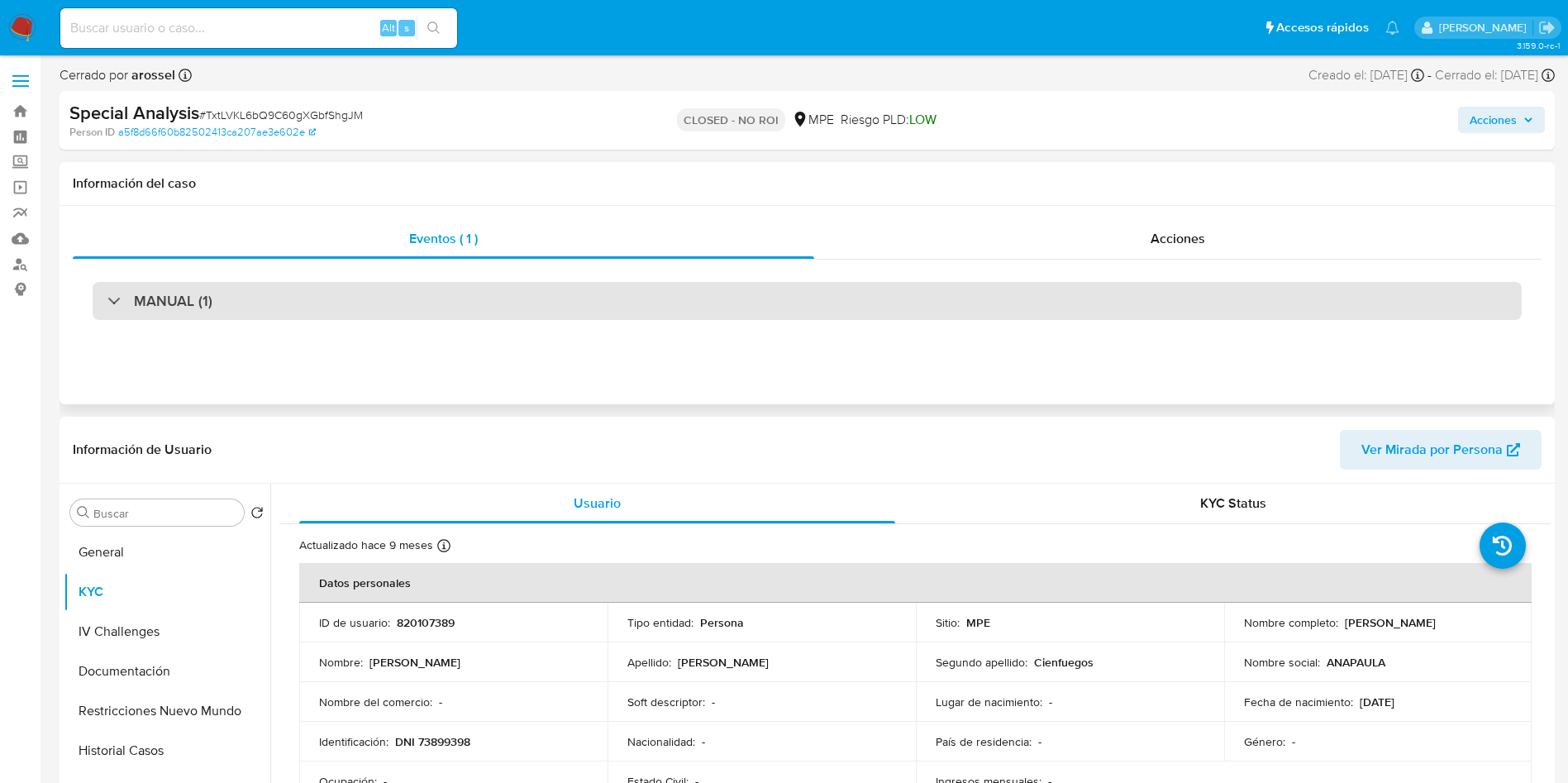
drag, startPoint x: 339, startPoint y: 304, endPoint x: 325, endPoint y: 318, distance: 19.8
click at [337, 303] on div "MANUAL (1)" at bounding box center [807, 300] width 1429 height 38
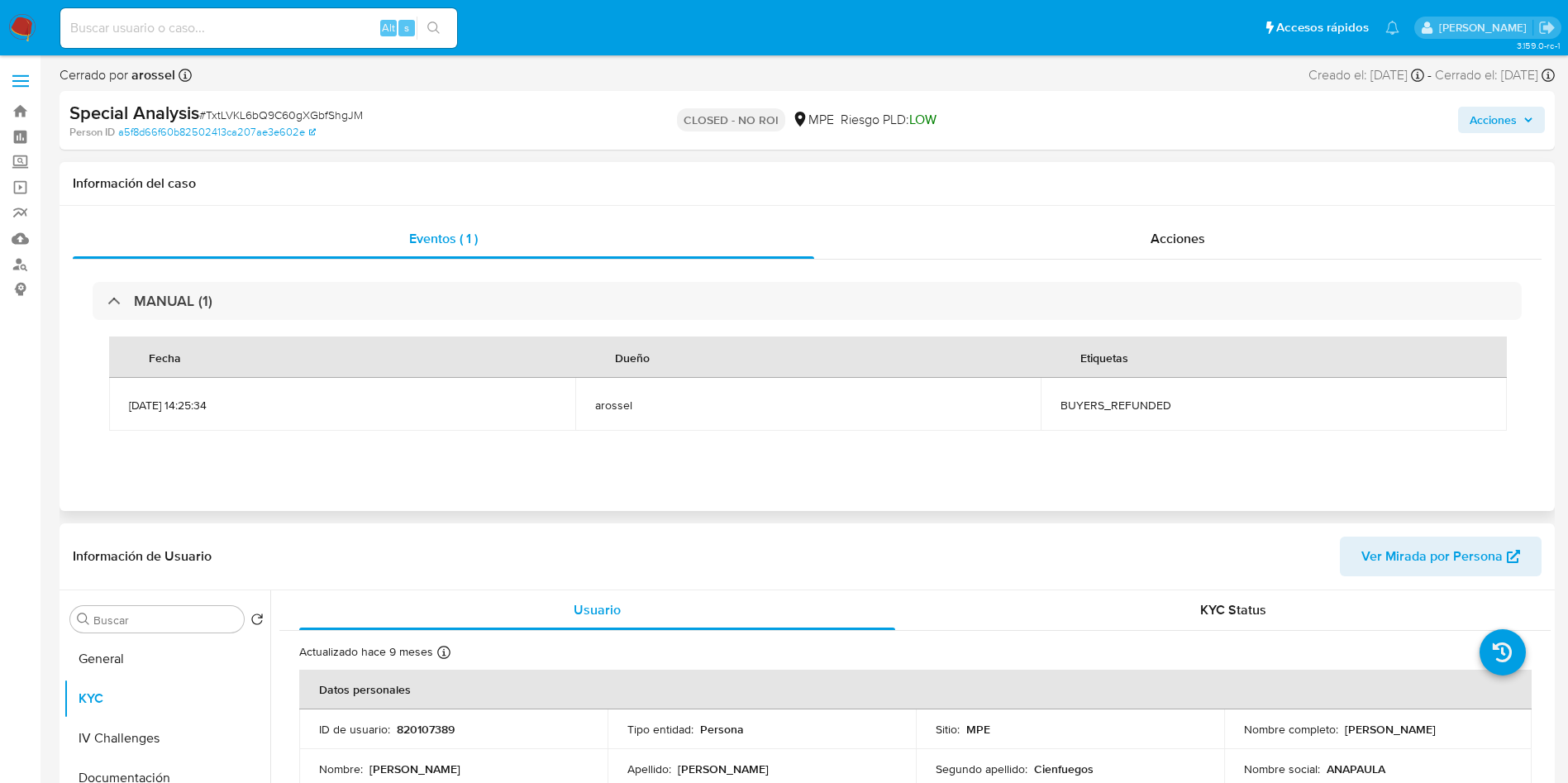
click at [1090, 393] on td "BUYERS_REFUNDED" at bounding box center [1274, 405] width 467 height 53
copy span "BUYERS_REFUNDED"
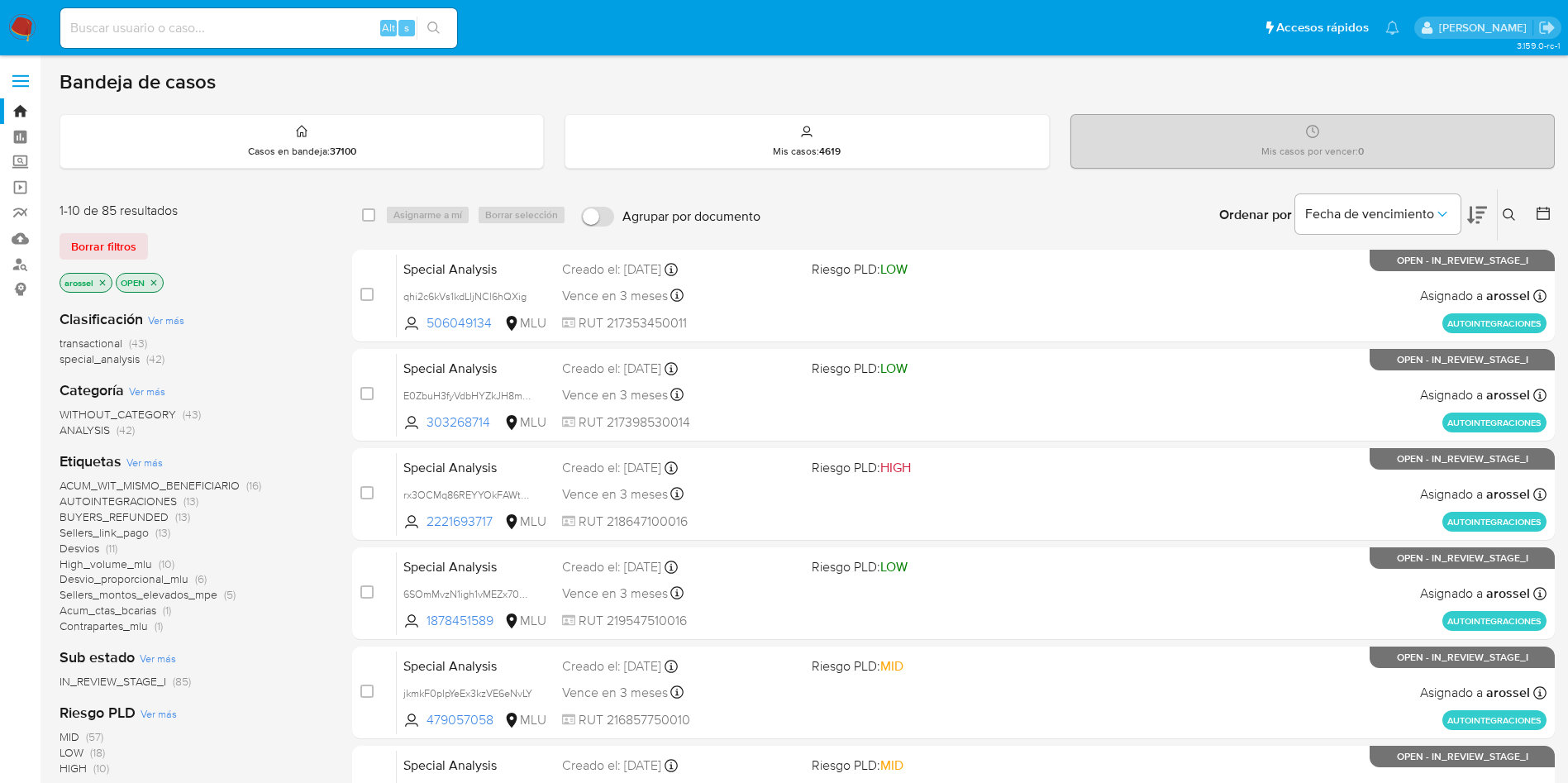
click at [241, 18] on input at bounding box center [258, 29] width 397 height 22
paste input "T5VOAYZc2VBb6cNY5NdZDh5F"
type input "T5VOAYZc2VBb6cNY5NdZDh5F"
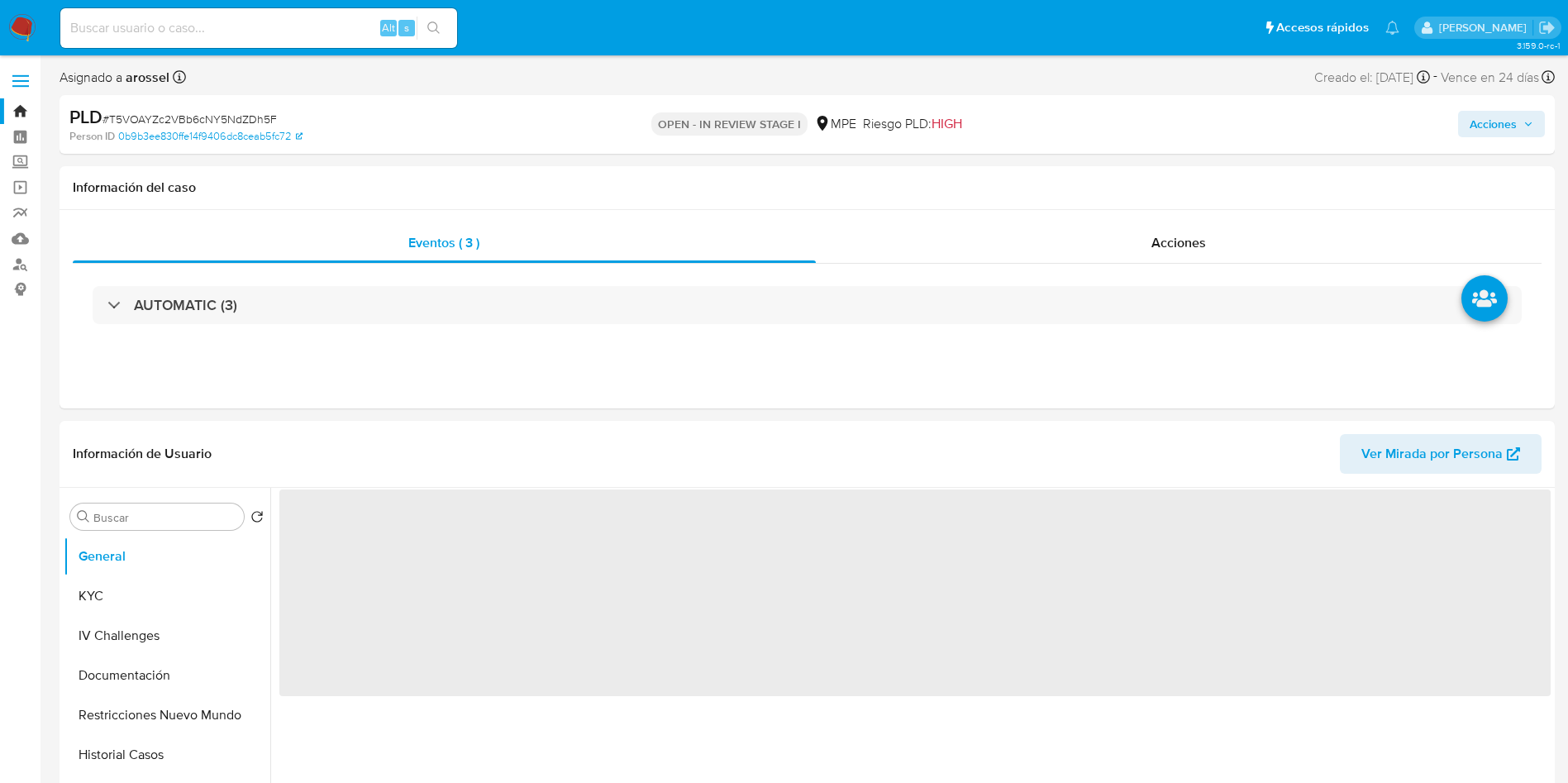
select select "10"
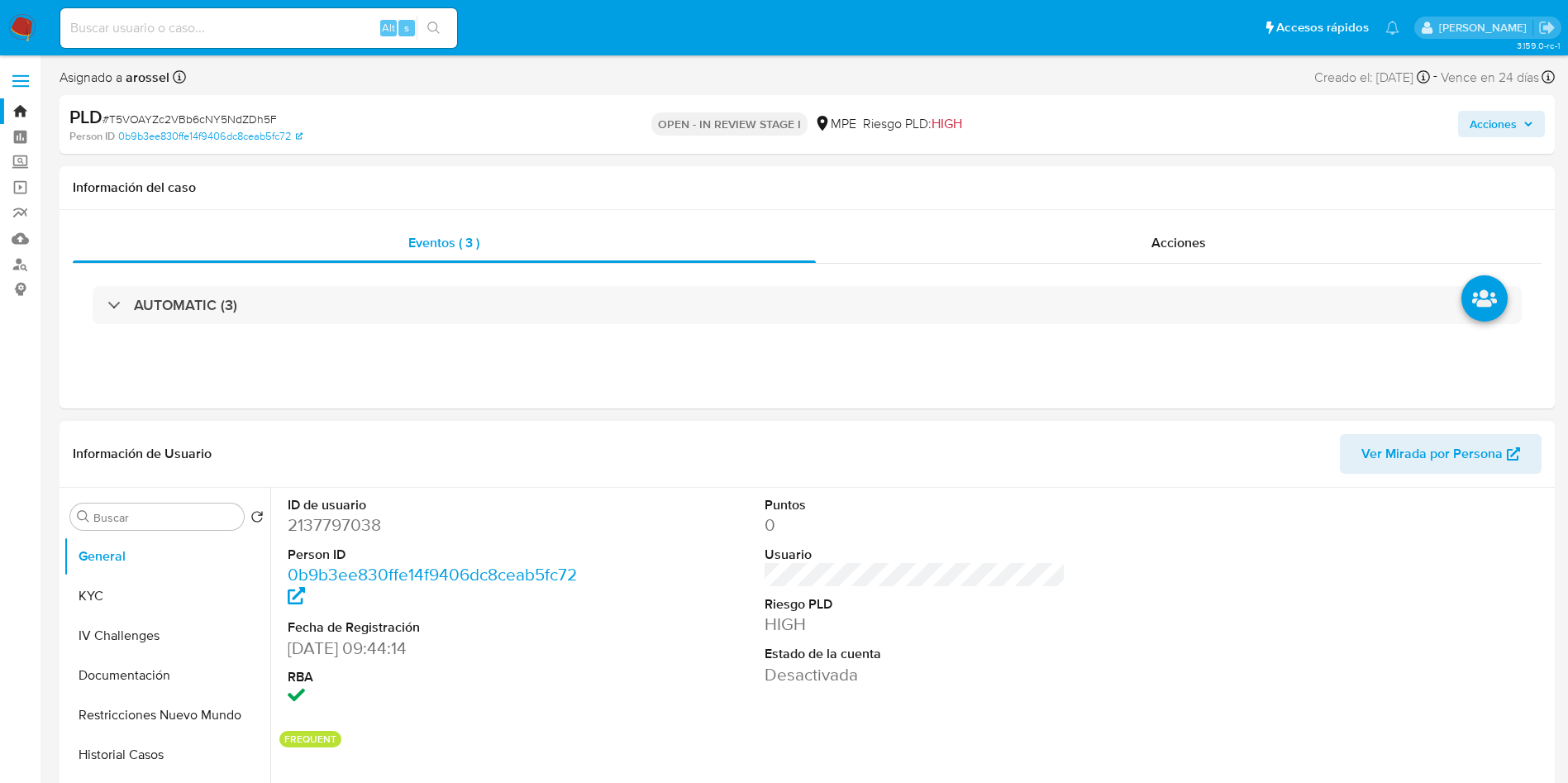
click at [1031, 535] on dd "0" at bounding box center [915, 525] width 301 height 24
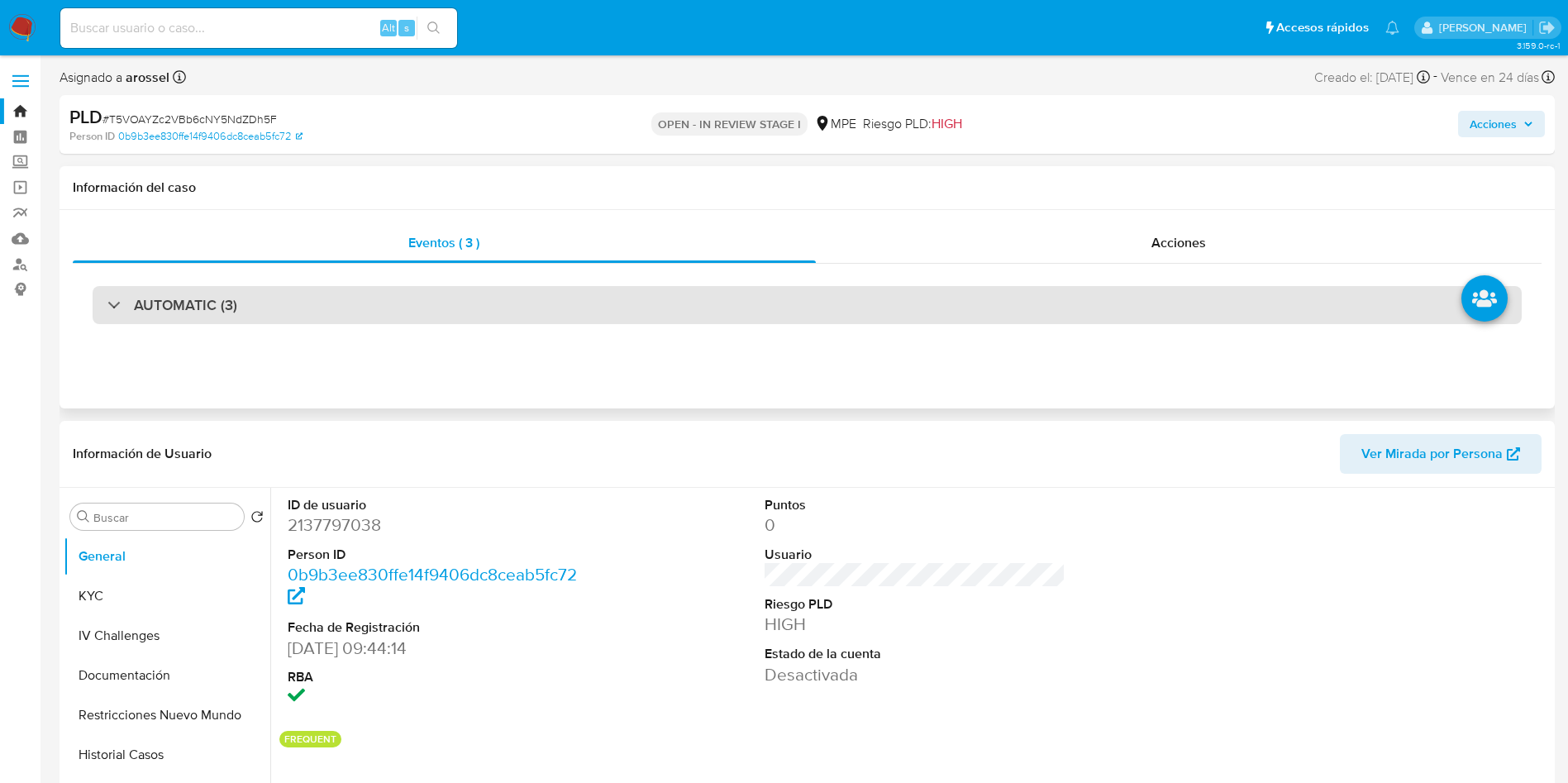
click at [388, 313] on div "AUTOMATIC (3)" at bounding box center [807, 304] width 1429 height 38
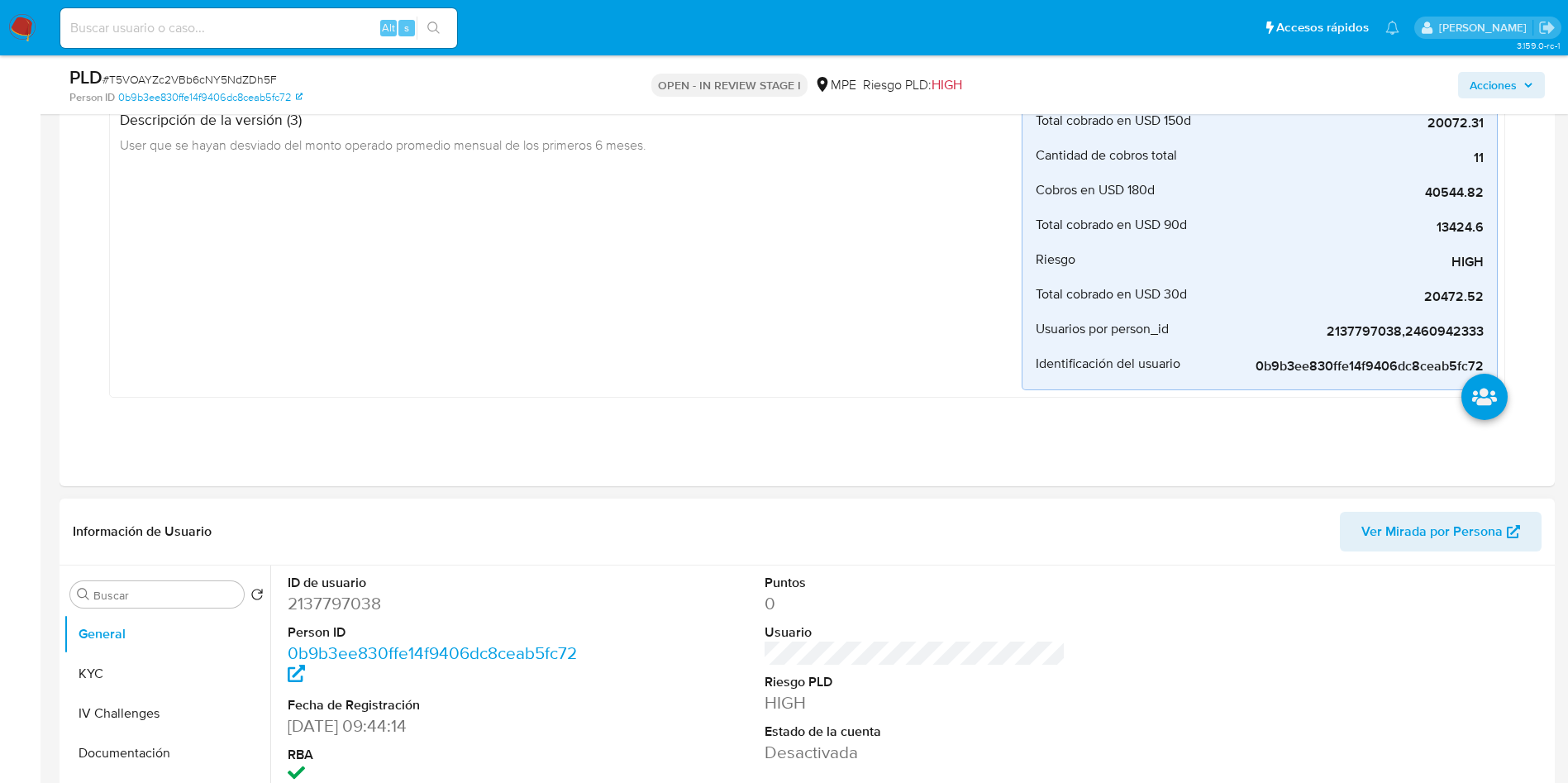
scroll to position [1116, 0]
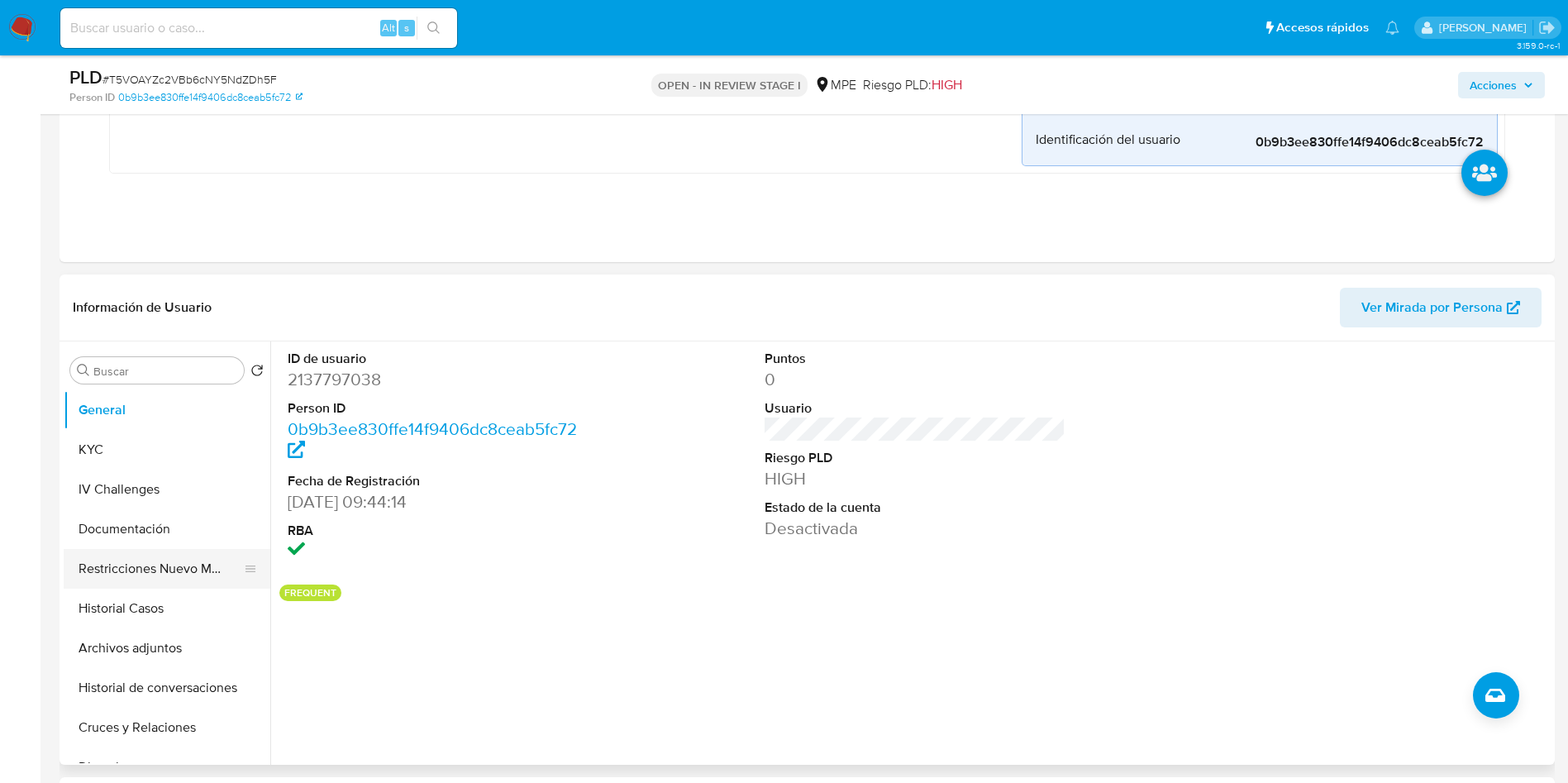
click at [170, 565] on button "Restricciones Nuevo Mundo" at bounding box center [160, 568] width 193 height 39
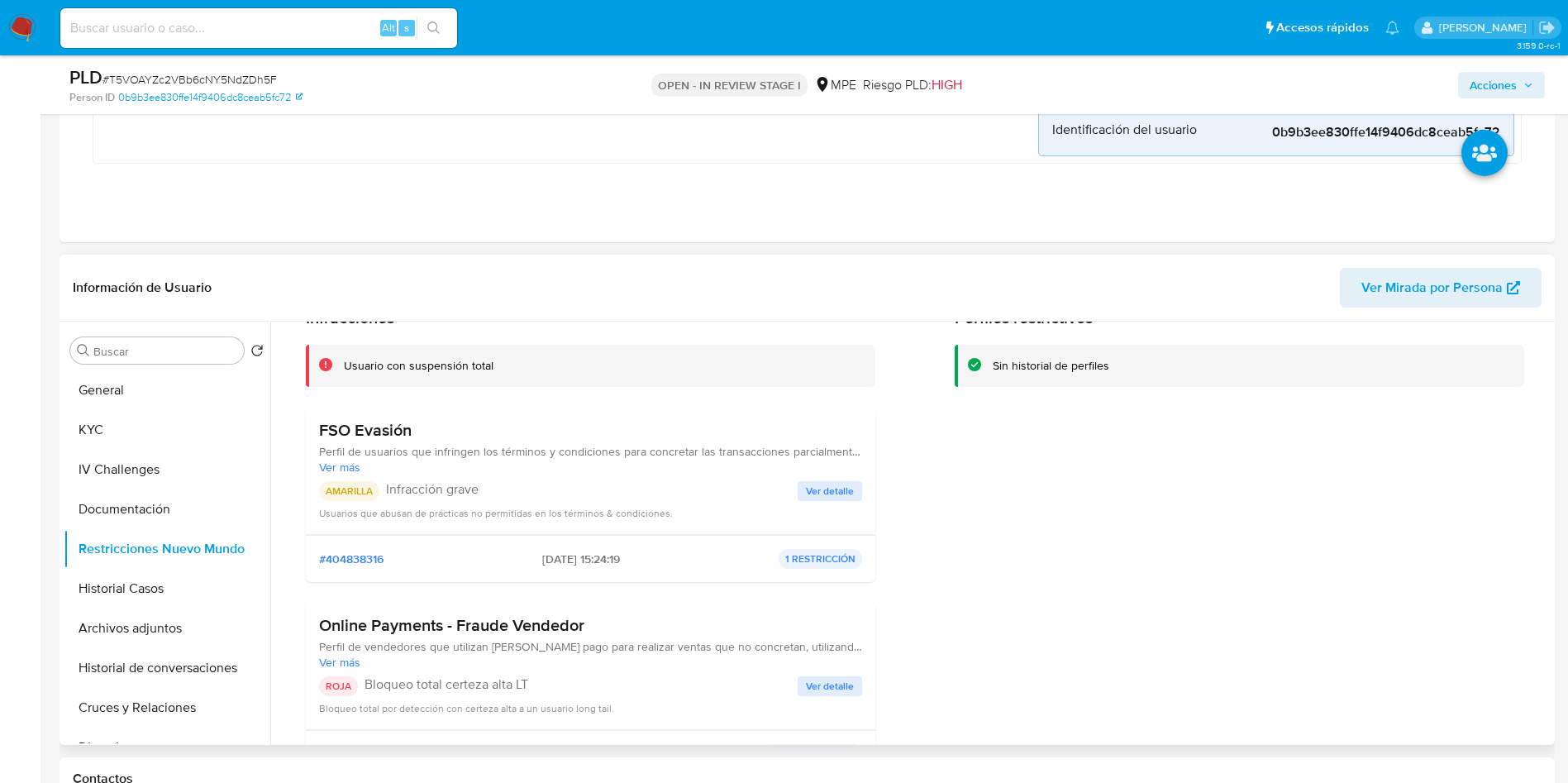
scroll to position [124, 0]
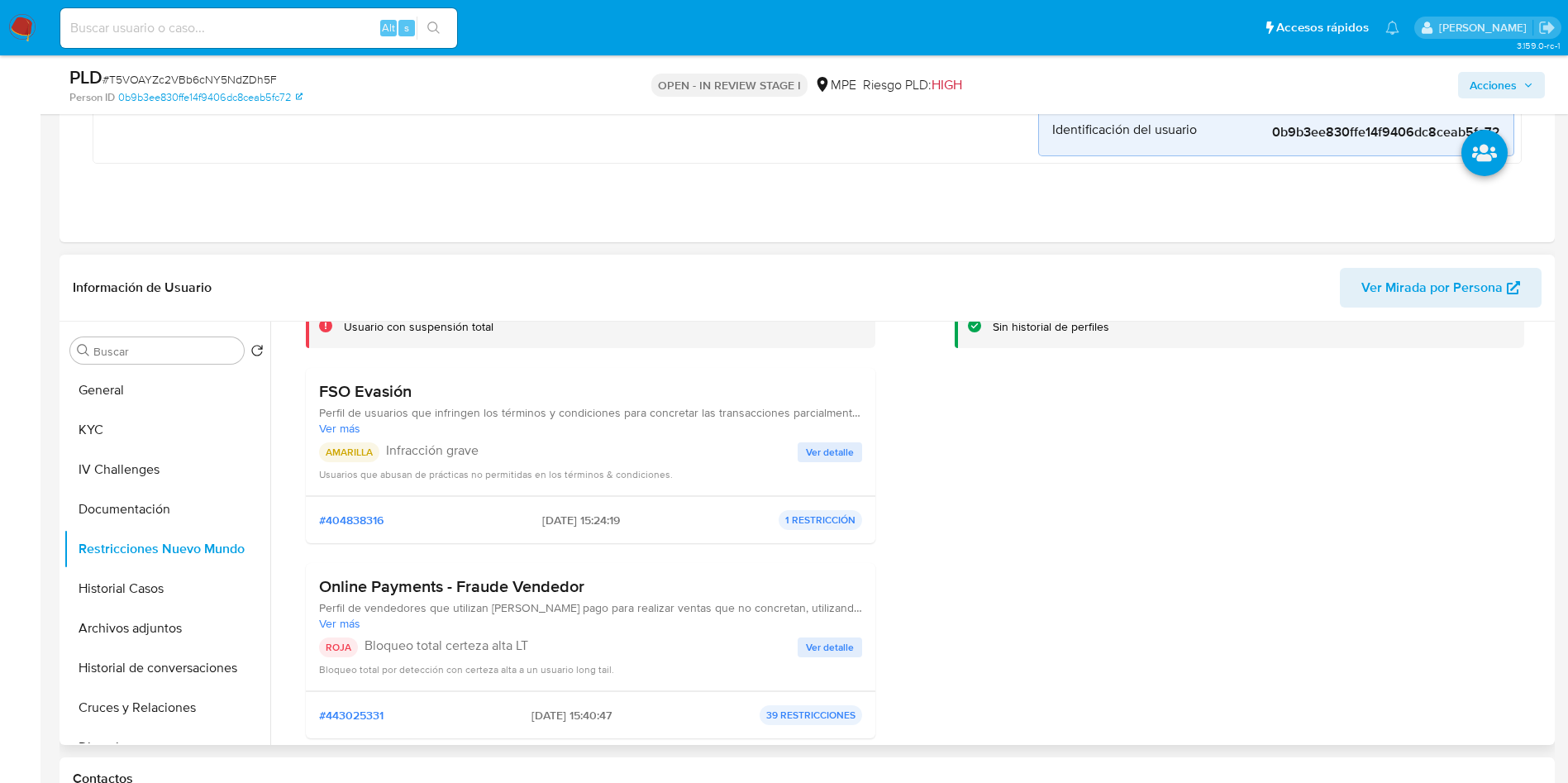
click at [822, 447] on span "Ver detalle" at bounding box center [830, 452] width 48 height 17
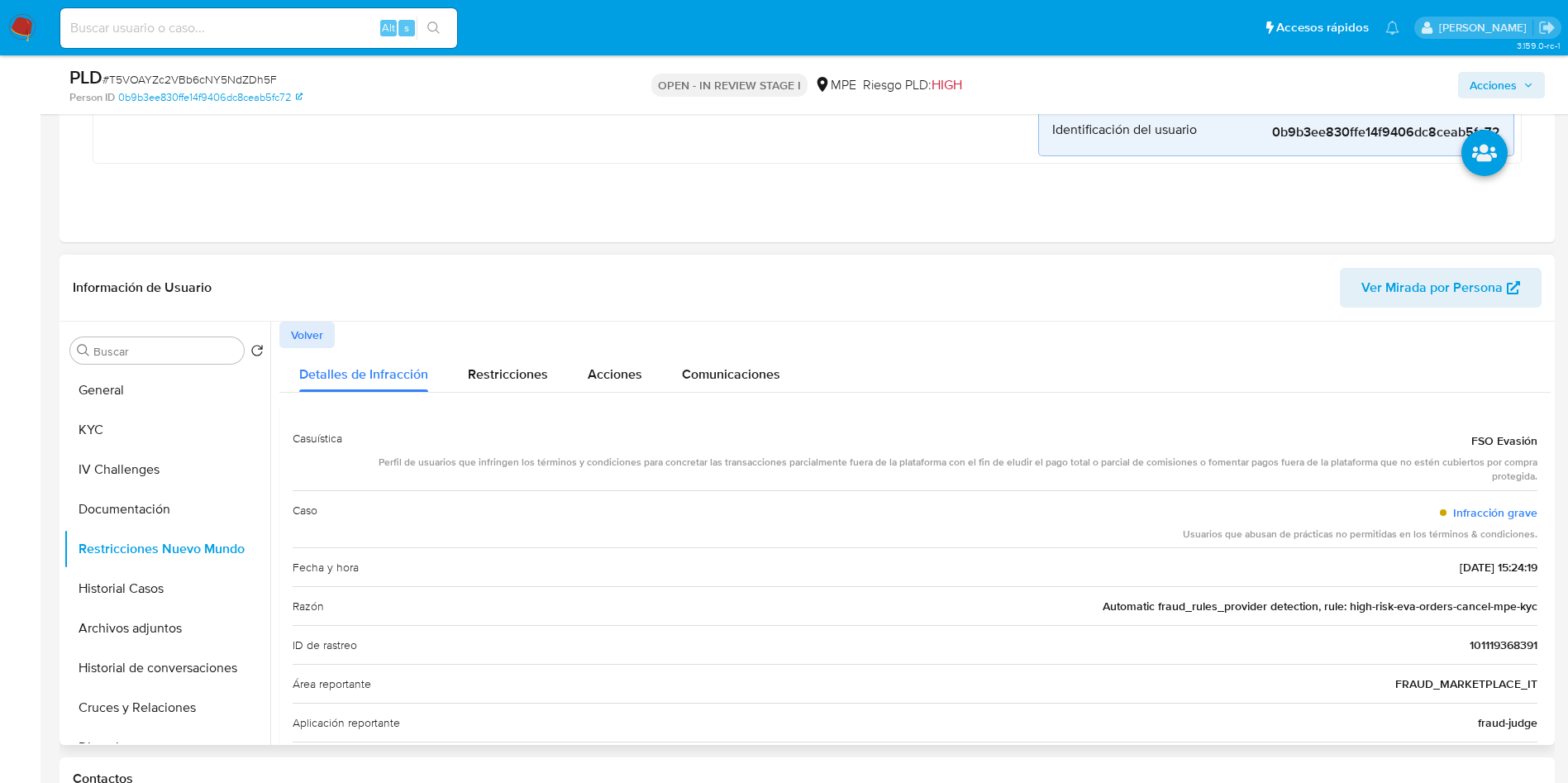
click at [312, 338] on span "Volver" at bounding box center [307, 335] width 32 height 24
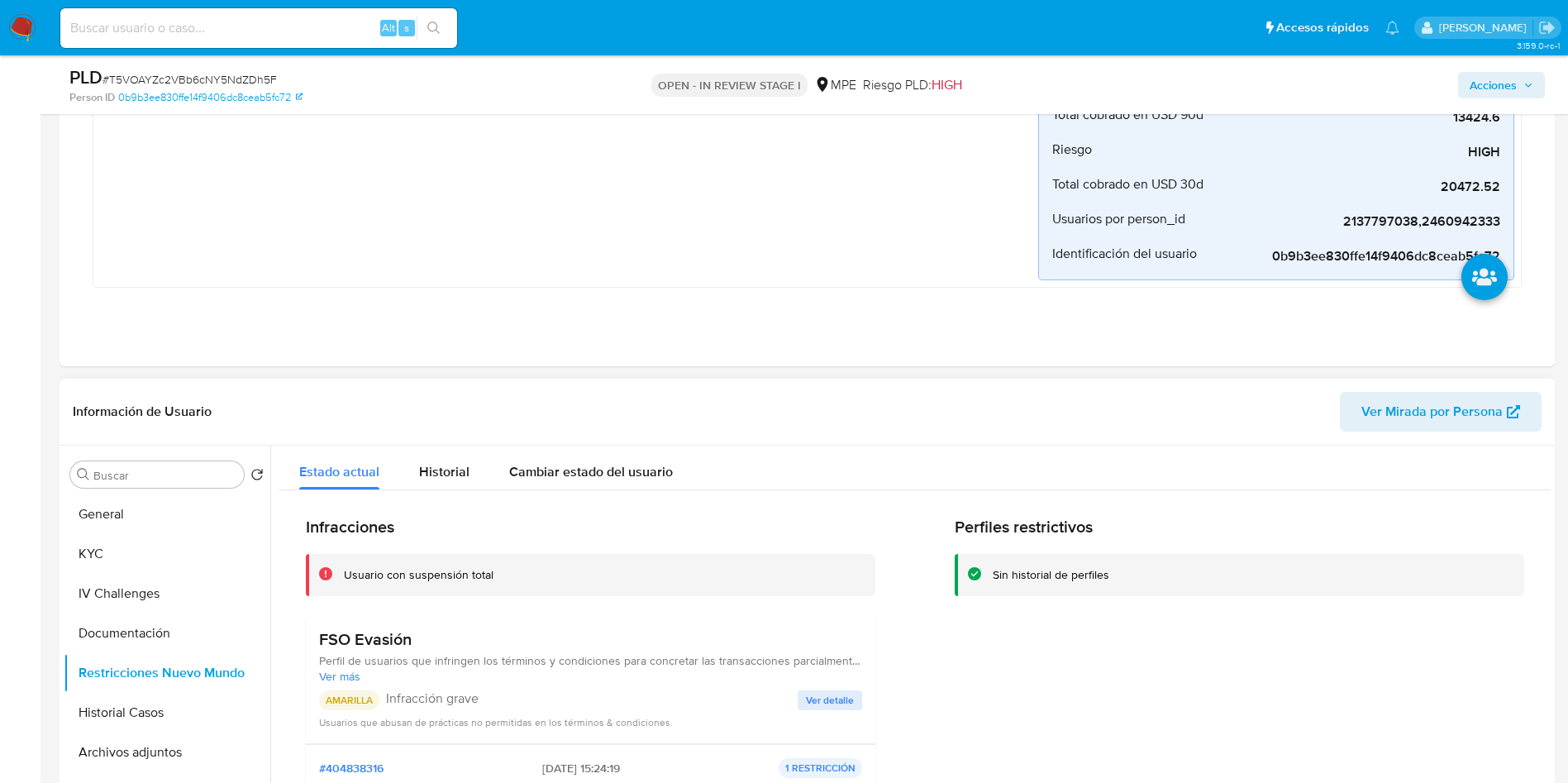
click at [1458, 394] on span "Ver Mirada por Persona" at bounding box center [1432, 412] width 142 height 39
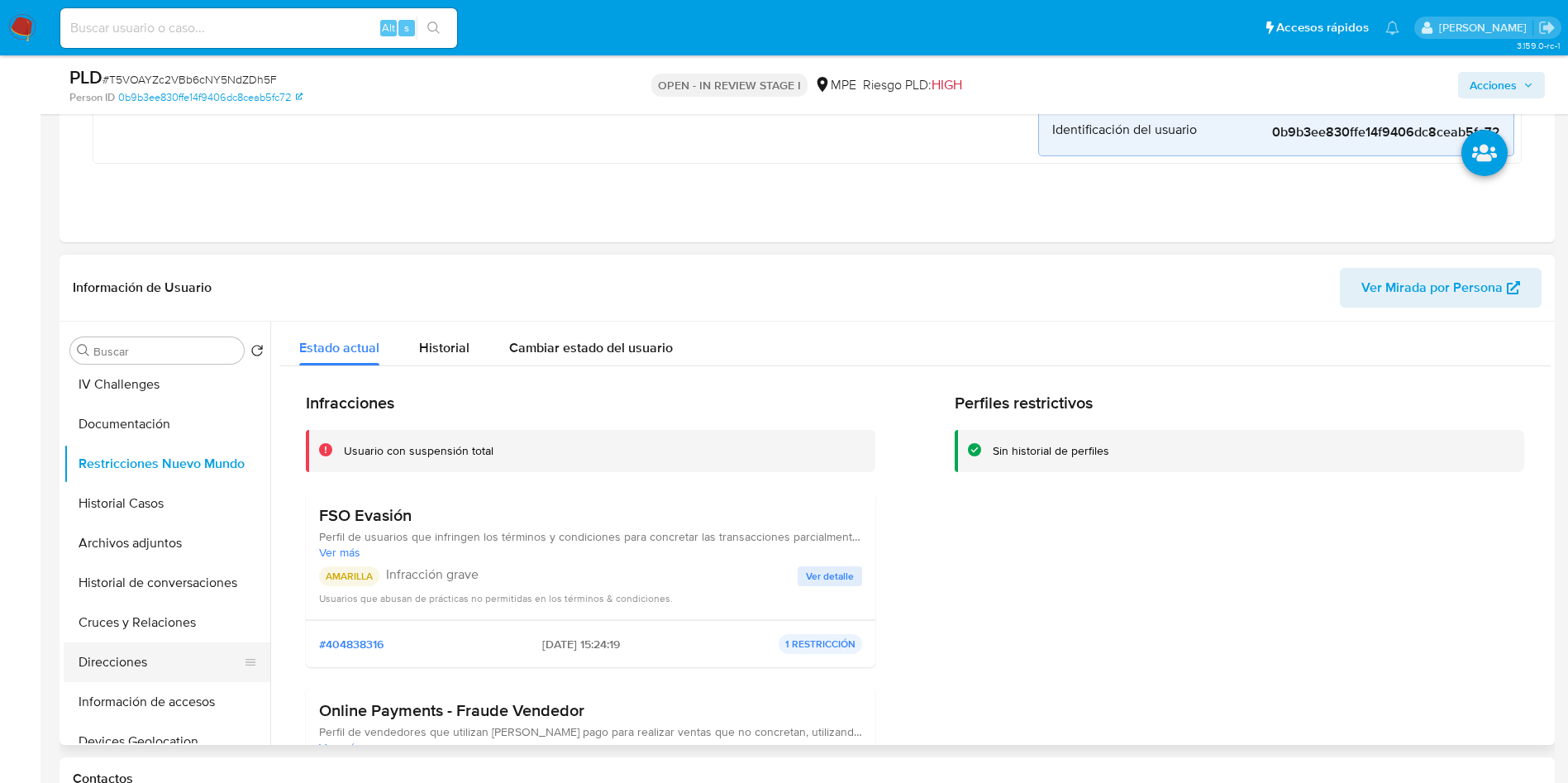
scroll to position [124, 0]
click at [161, 582] on button "Cruces y Relaciones" at bounding box center [160, 584] width 193 height 39
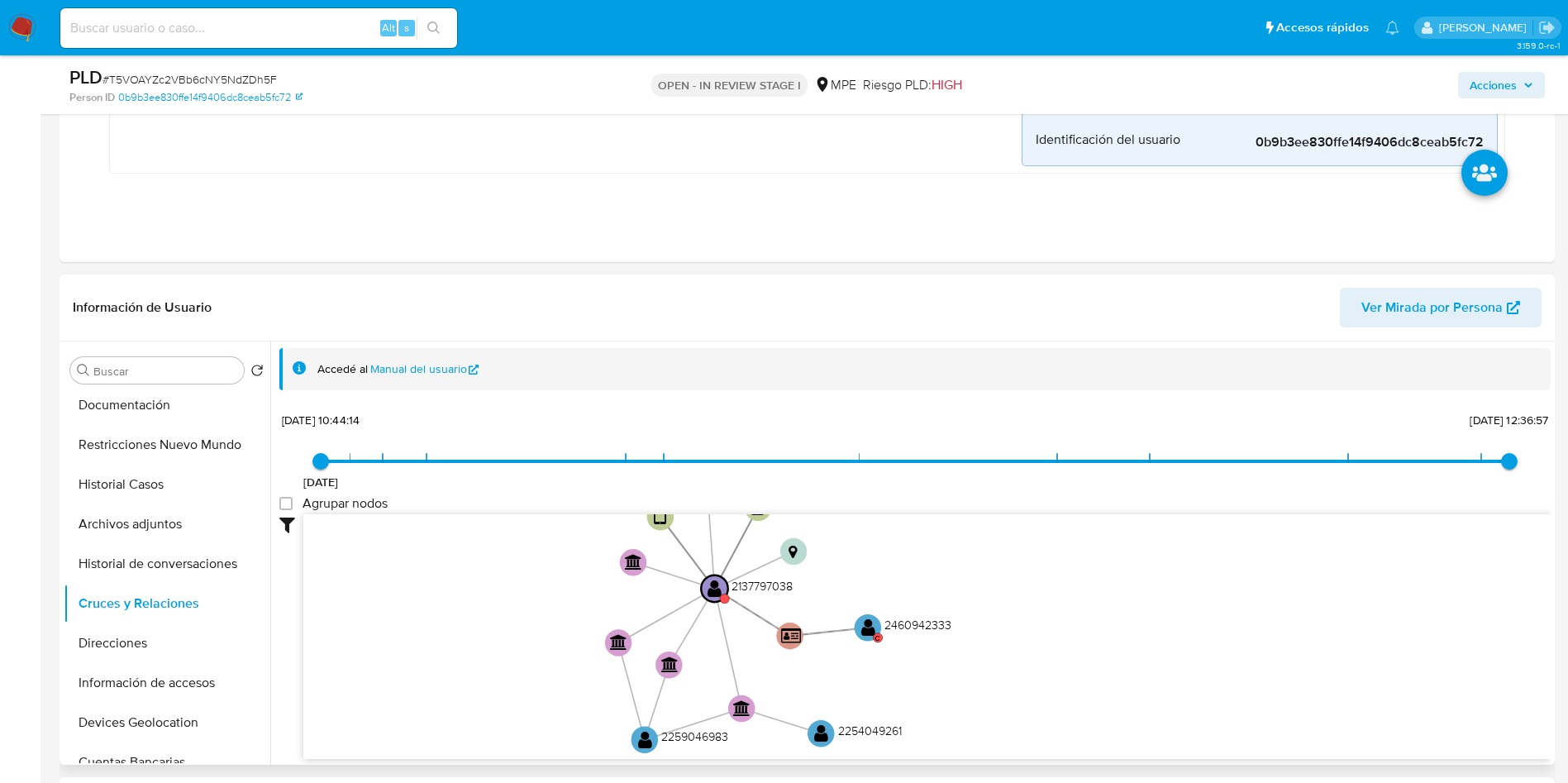
drag, startPoint x: 663, startPoint y: 655, endPoint x: 502, endPoint y: 645, distance: 161.3
click at [502, 645] on icon "device-67505cae234bcab62ba07d0a  user-2137797038  2137797038 device-67505f11b…" at bounding box center [926, 633] width 1247 height 239
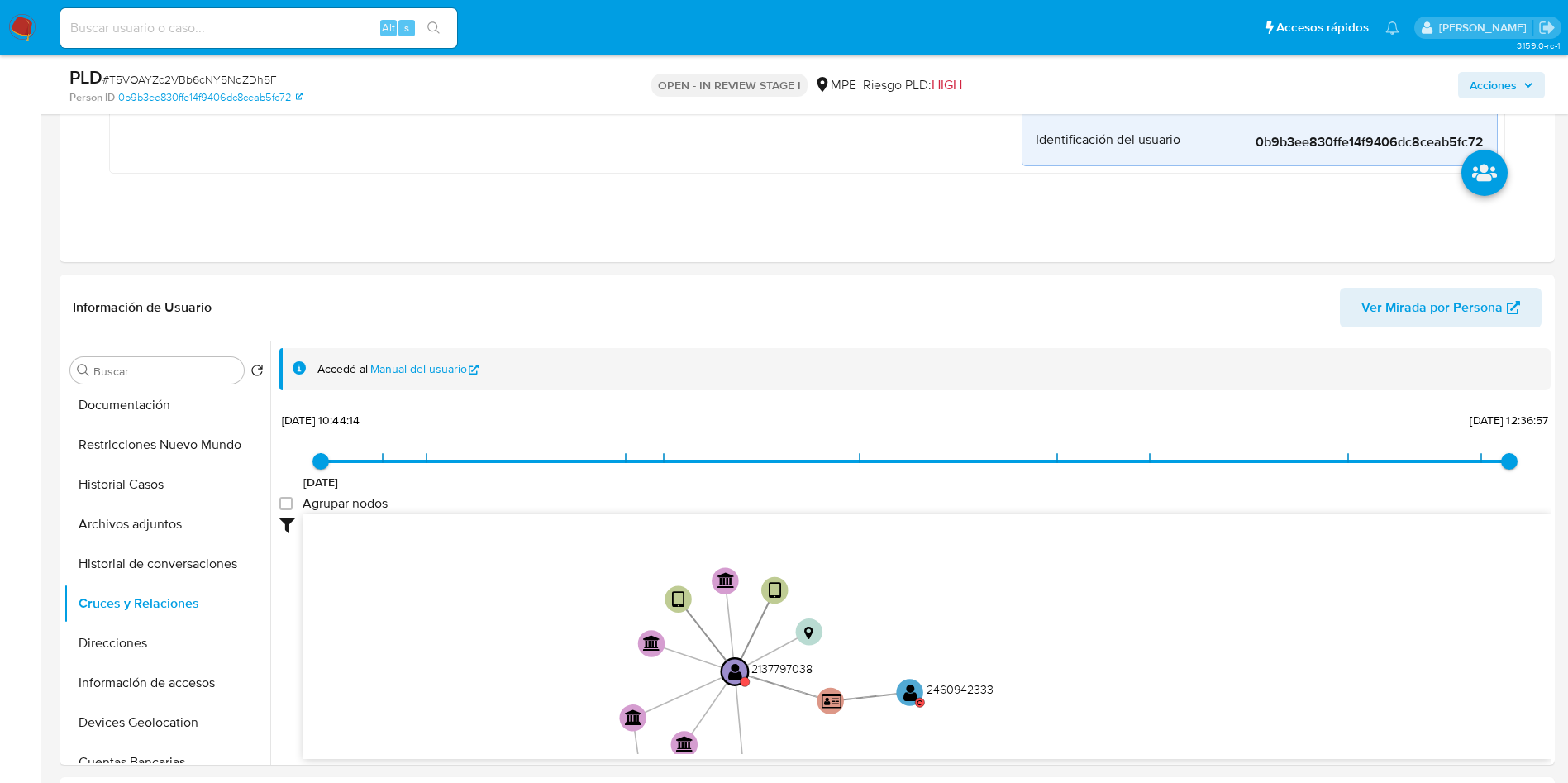
drag, startPoint x: 848, startPoint y: 695, endPoint x: 863, endPoint y: 772, distance: 78.4
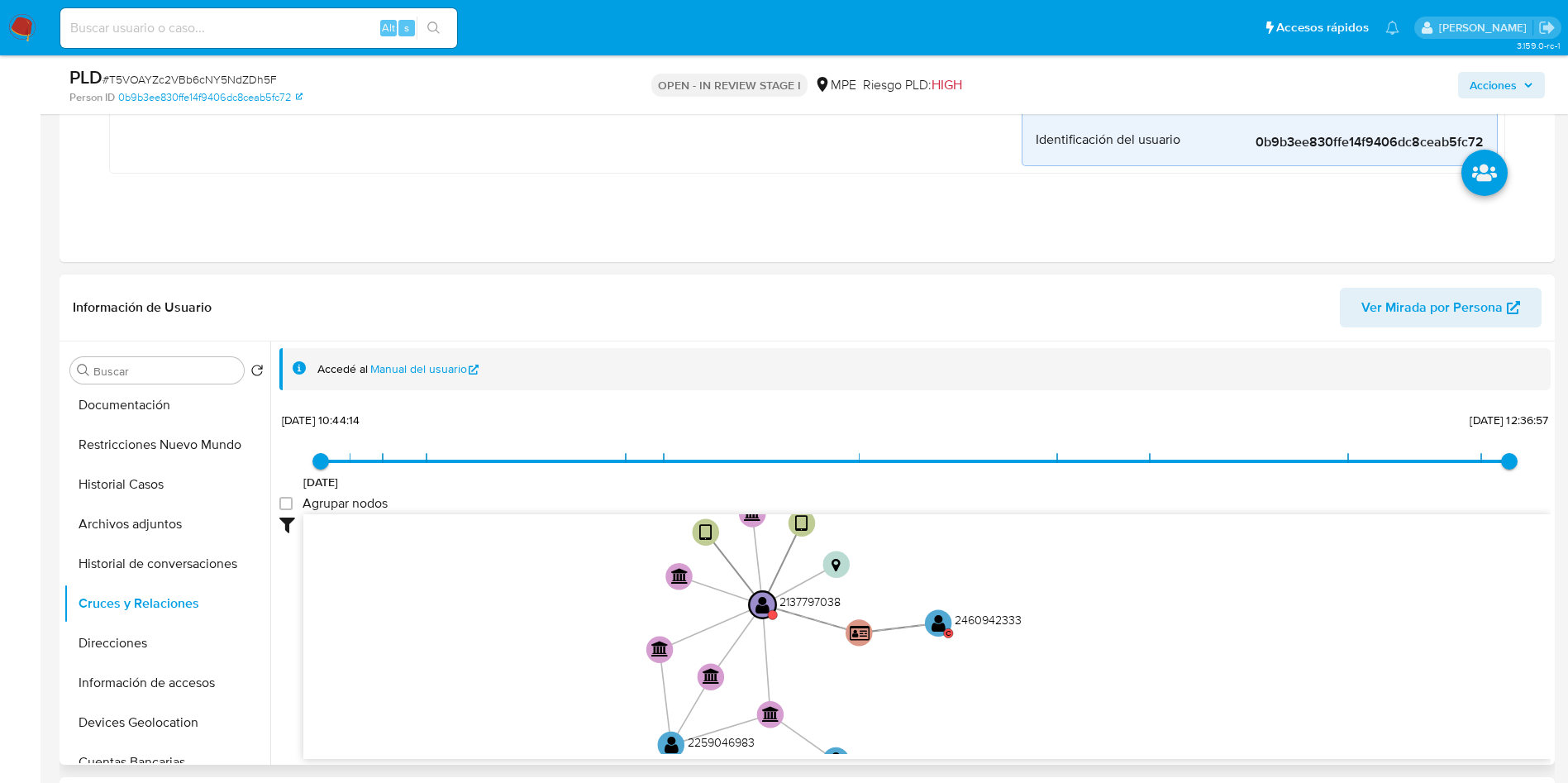
drag, startPoint x: 1033, startPoint y: 646, endPoint x: 1055, endPoint y: 580, distance: 69.6
click at [1055, 580] on icon "device-67505cae234bcab62ba07d0a  user-2137797038  2137797038 device-67505f11b…" at bounding box center [926, 633] width 1247 height 239
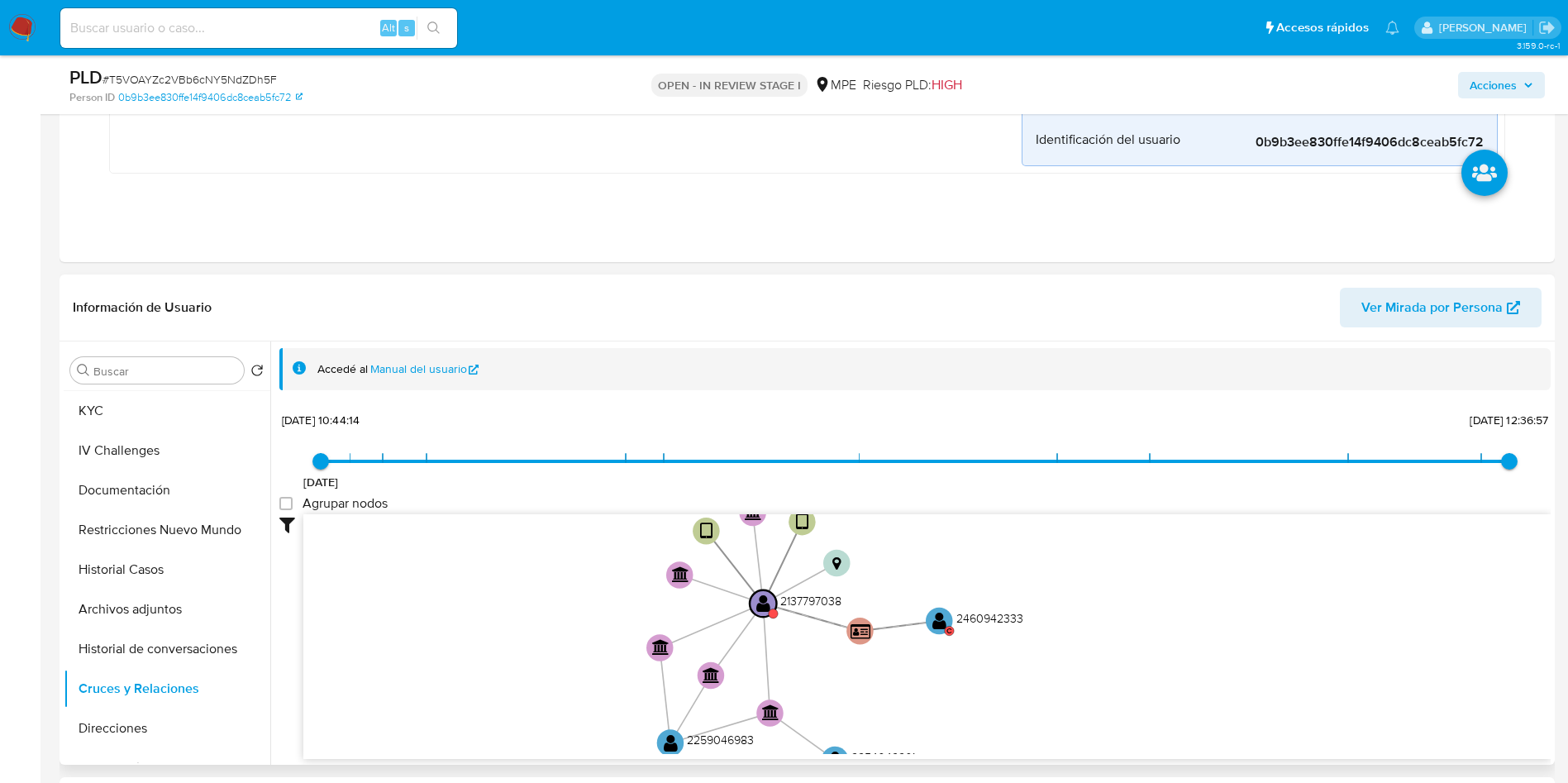
scroll to position [0, 0]
drag, startPoint x: 146, startPoint y: 406, endPoint x: 146, endPoint y: 430, distance: 24.0
click at [146, 405] on button "General" at bounding box center [167, 410] width 207 height 39
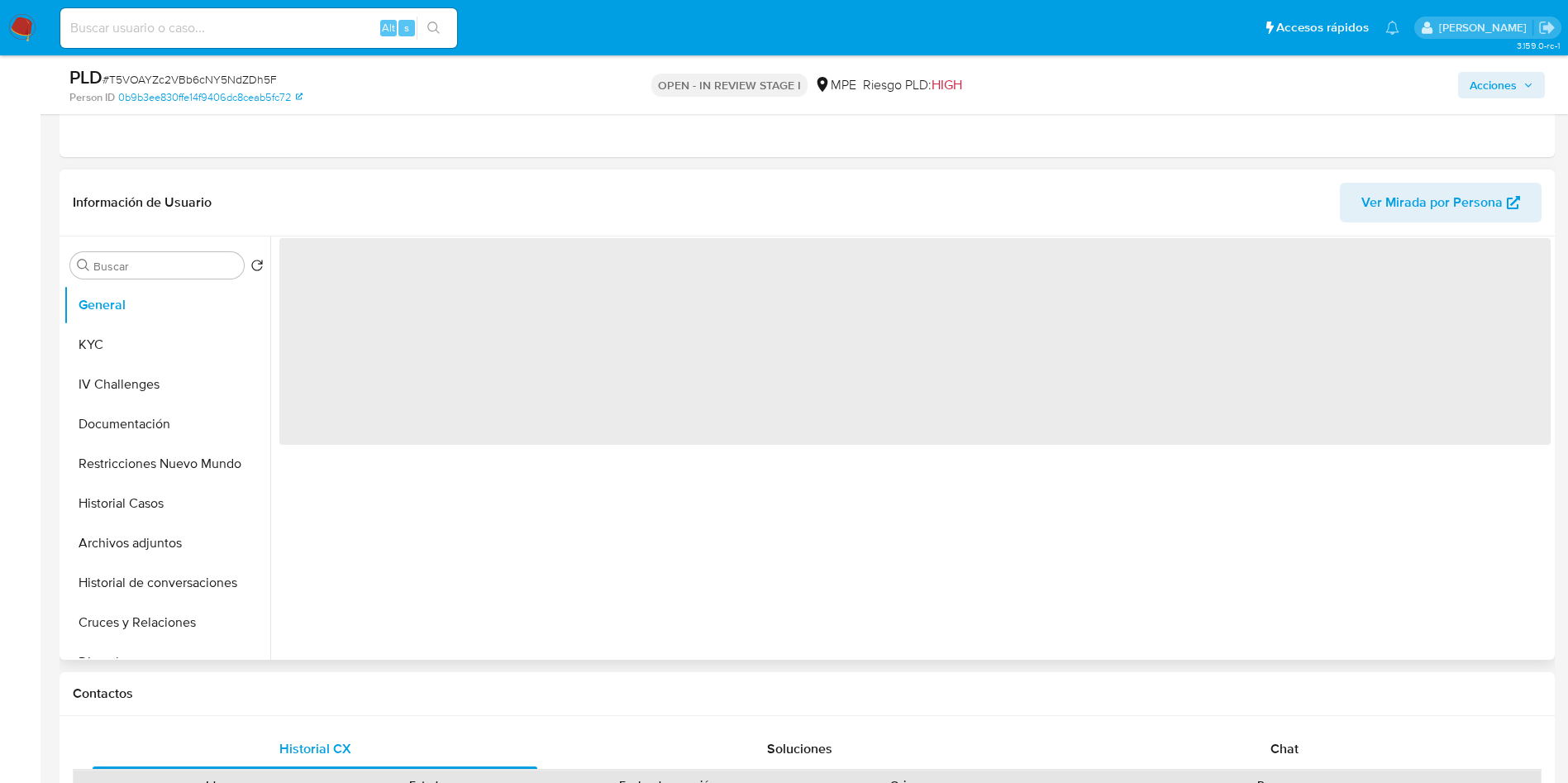
scroll to position [1240, 0]
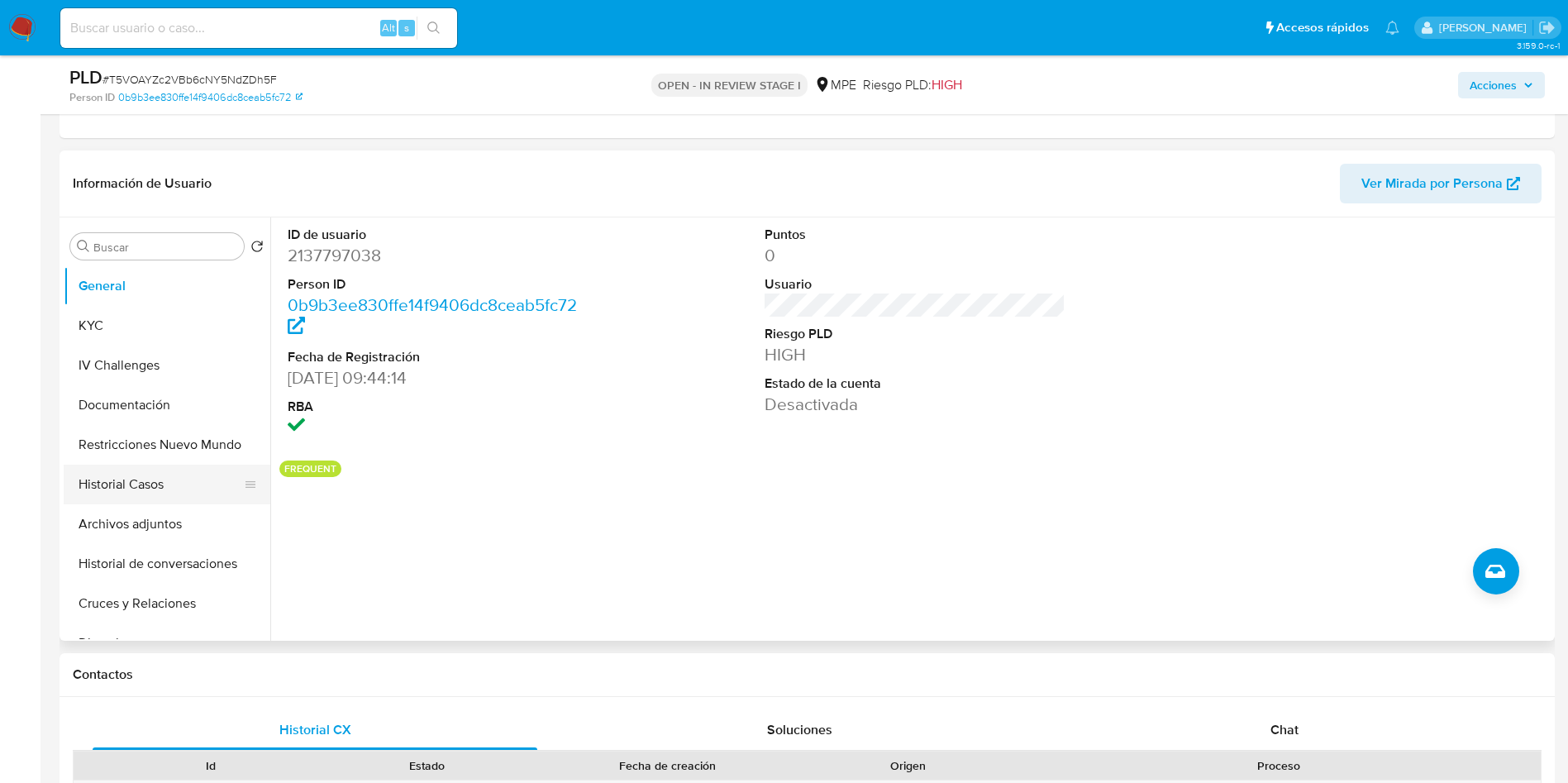
click at [139, 475] on button "Historial Casos" at bounding box center [160, 485] width 193 height 39
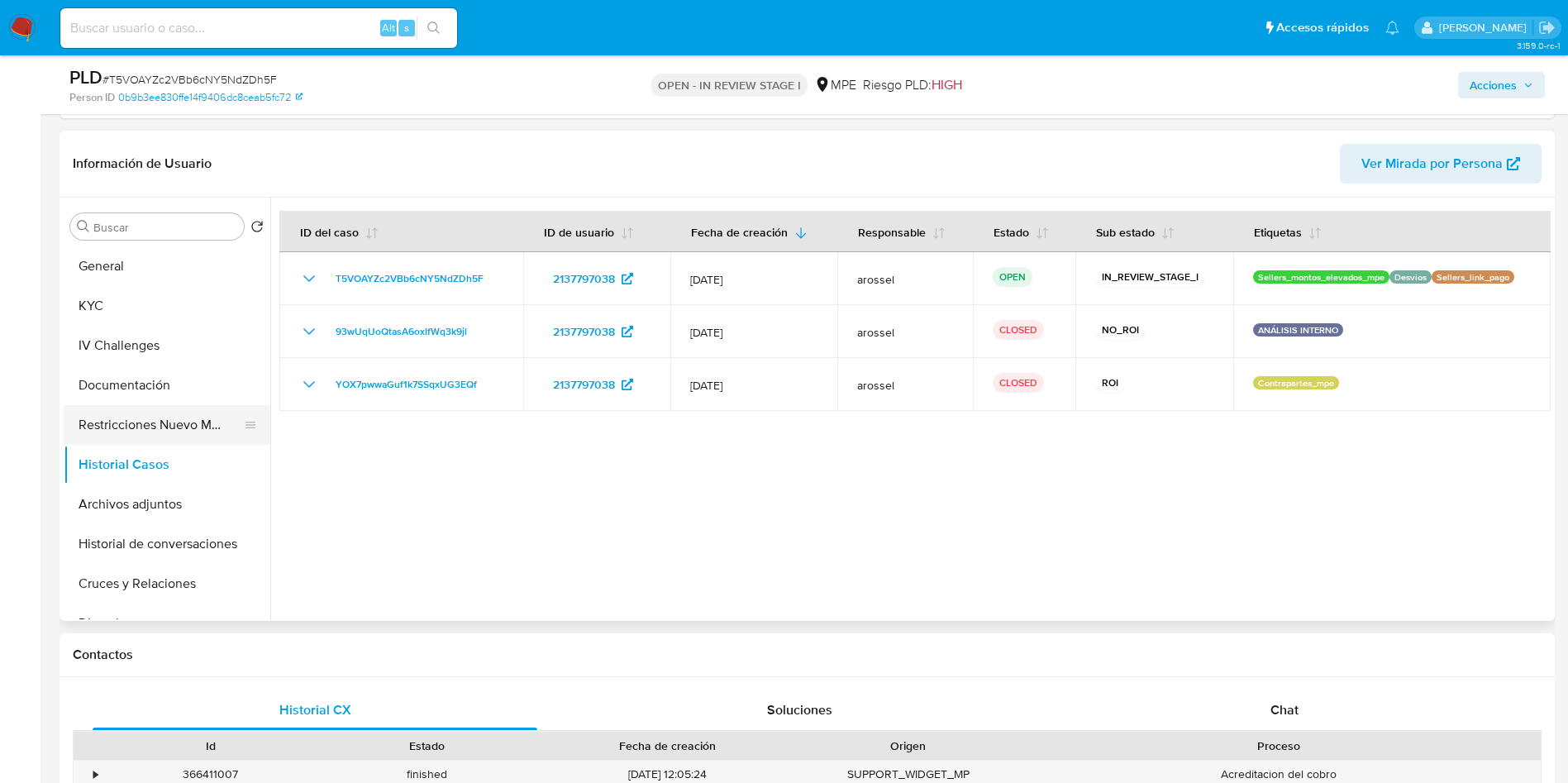
click at [155, 419] on button "Restricciones Nuevo Mundo" at bounding box center [160, 424] width 193 height 39
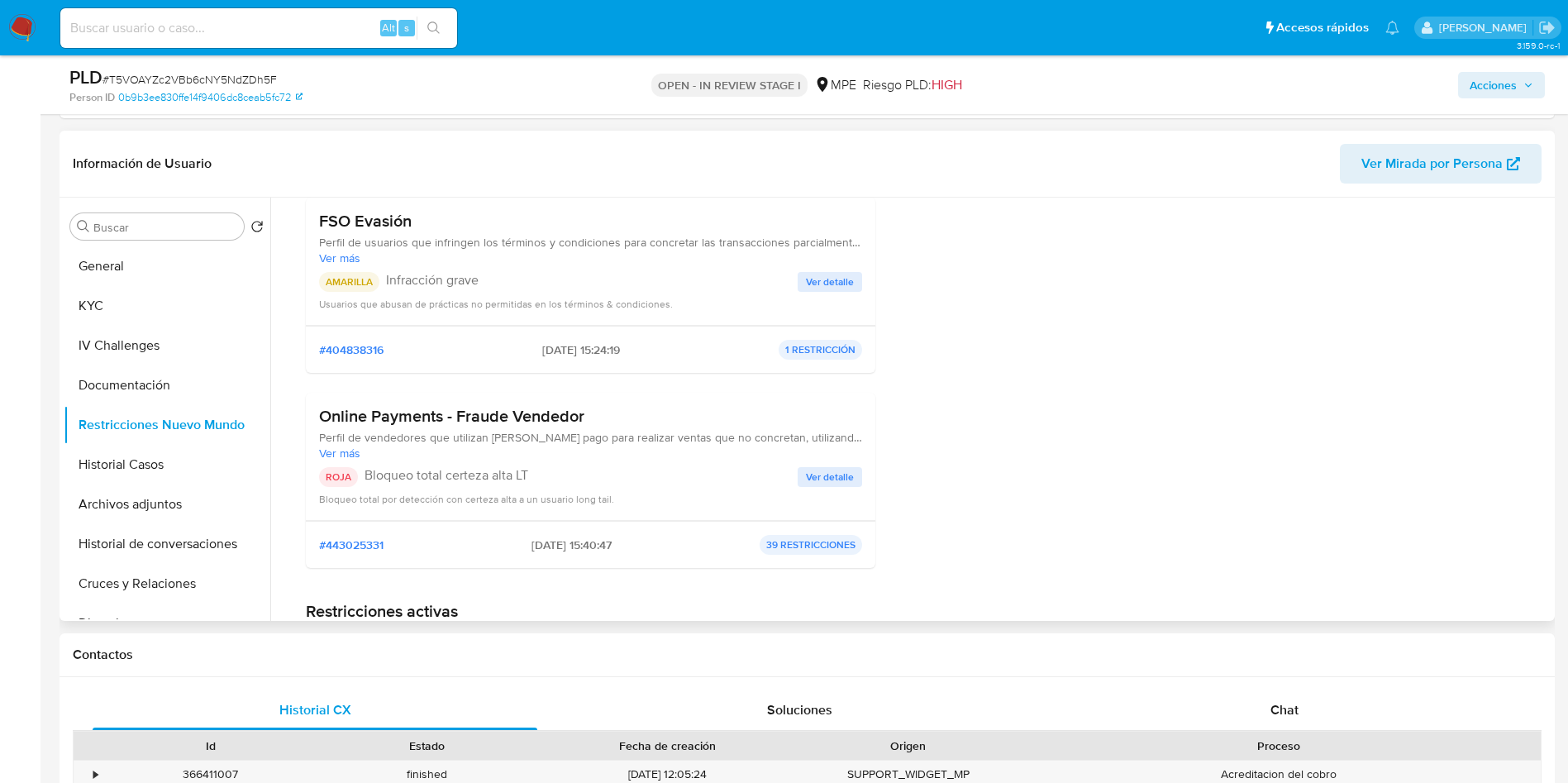
scroll to position [0, 0]
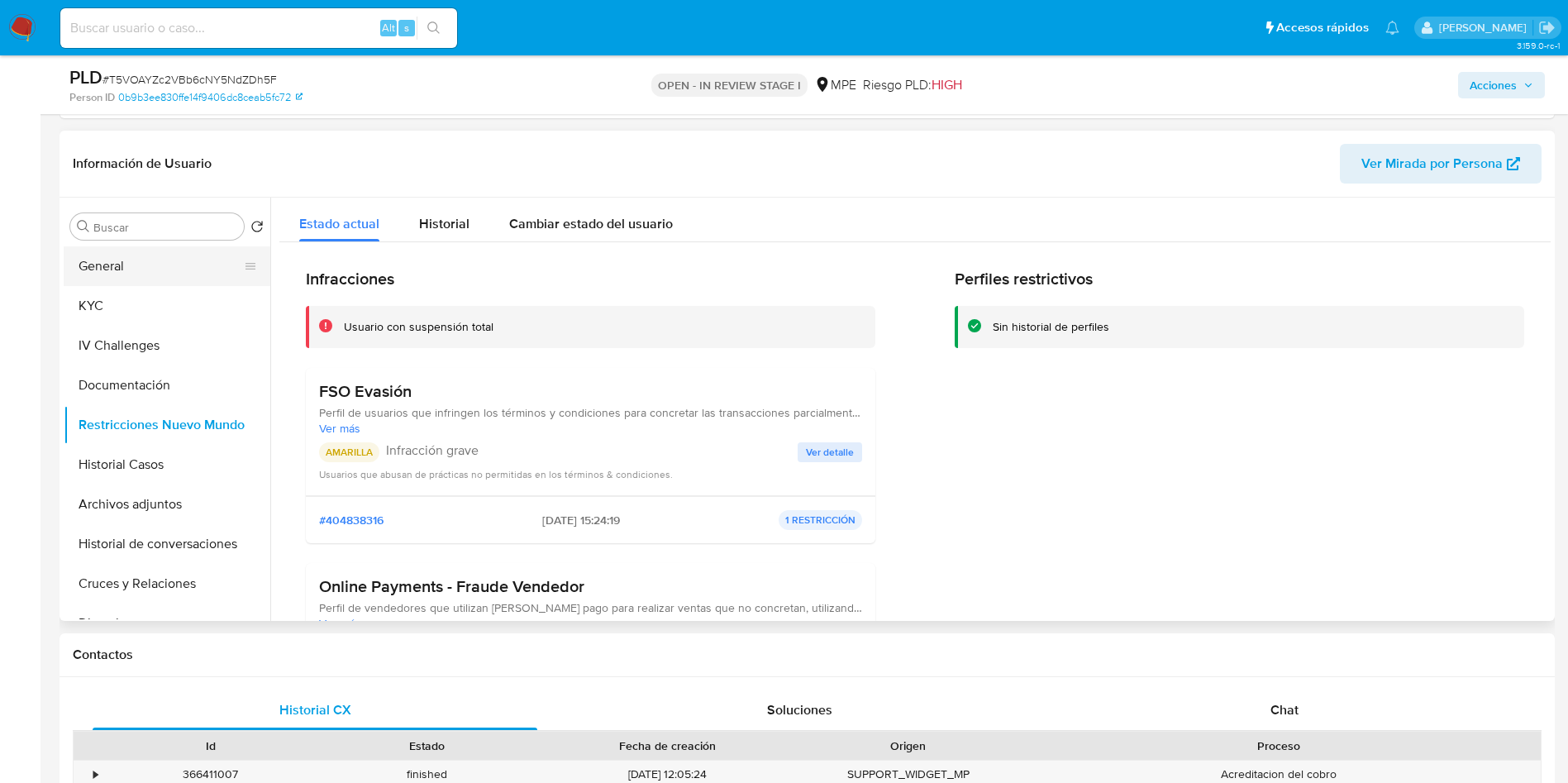
click at [108, 275] on button "General" at bounding box center [160, 266] width 193 height 39
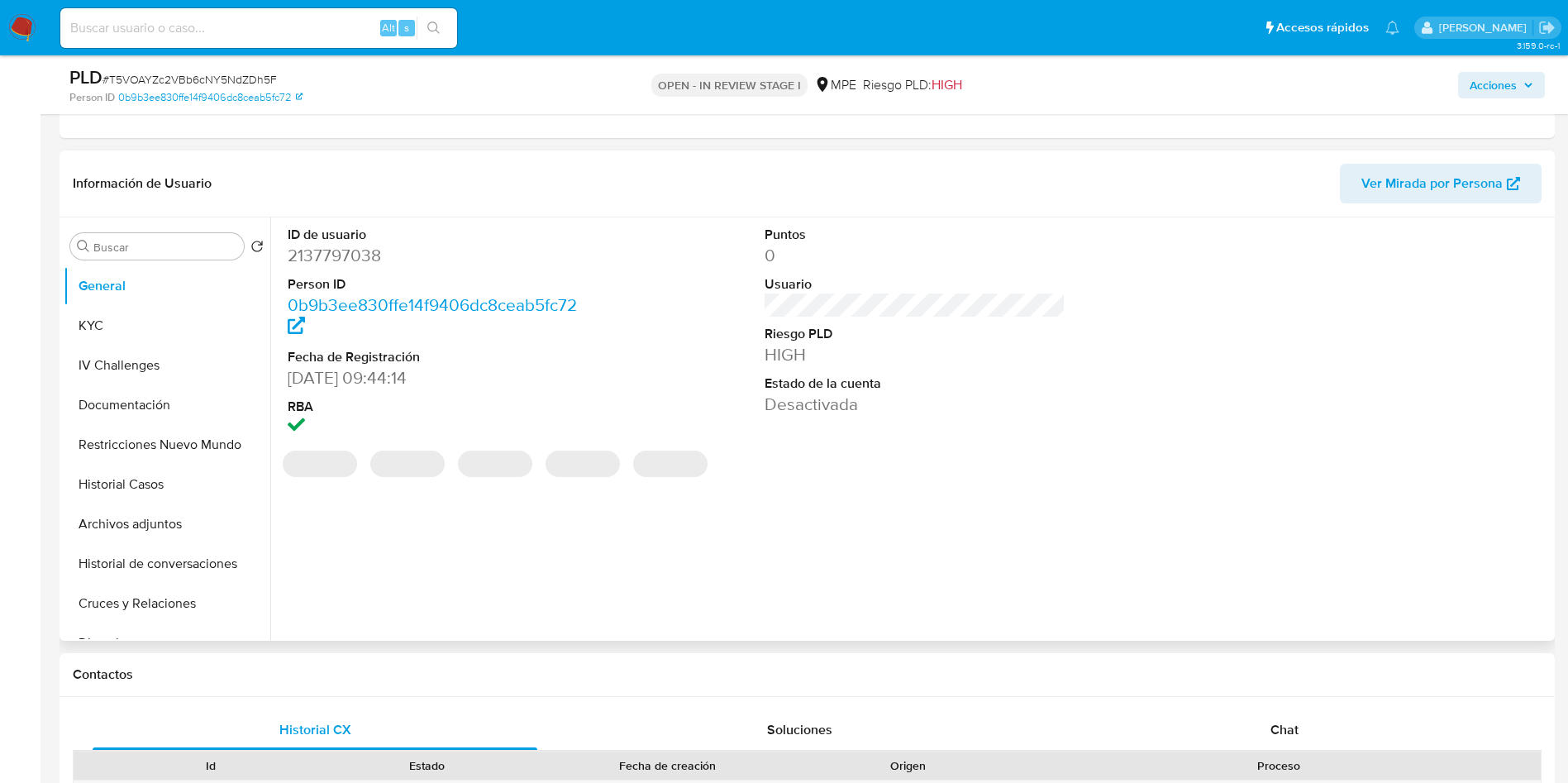
click at [351, 252] on dd "2137797038" at bounding box center [438, 256] width 301 height 24
copy dd "2137797038"
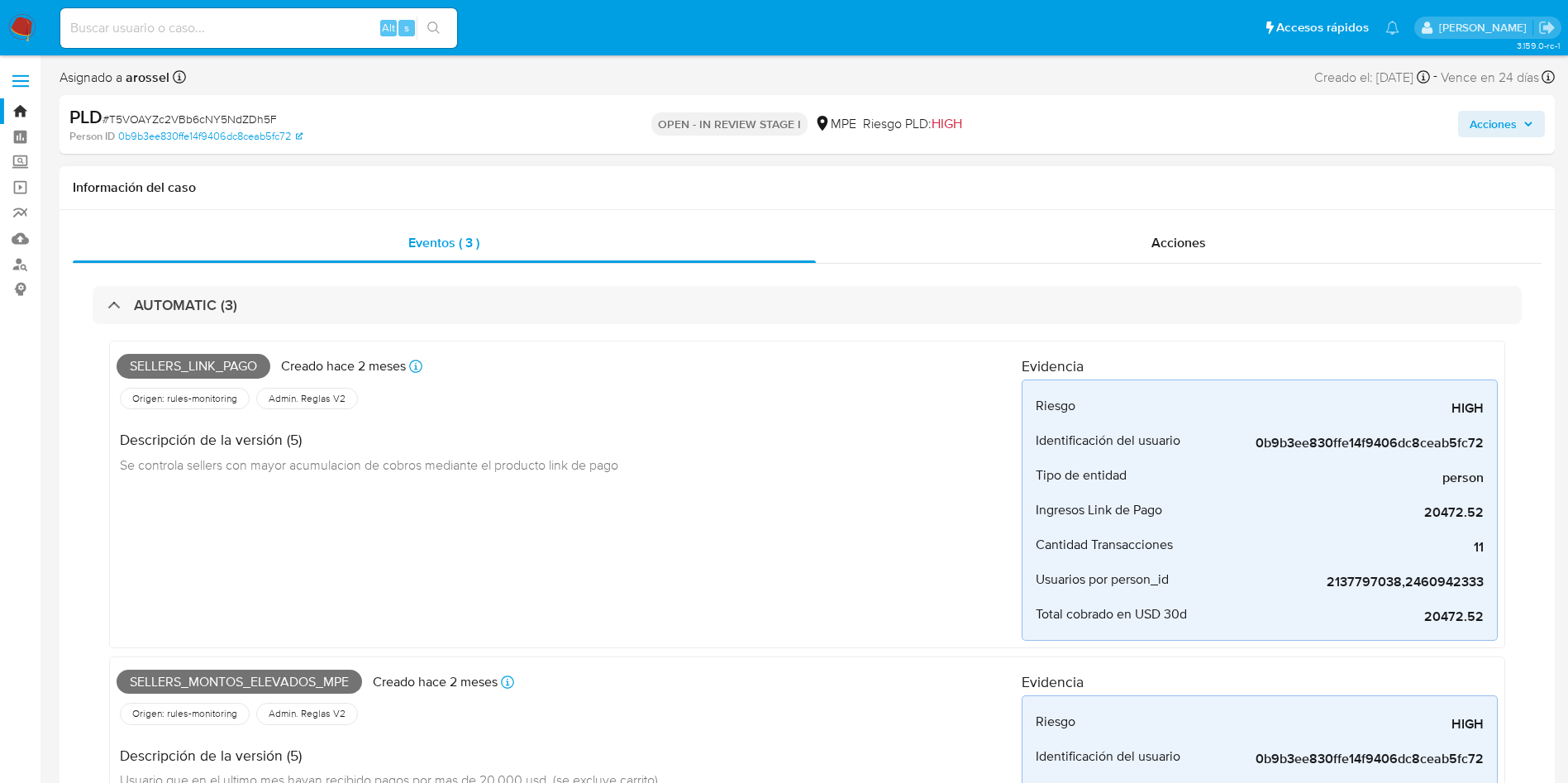
click at [219, 370] on span "Sellers_link_pago" at bounding box center [193, 365] width 154 height 25
click at [219, 368] on span "Sellers_link_pago" at bounding box center [193, 365] width 154 height 25
copy span "Sellers_link_pago"
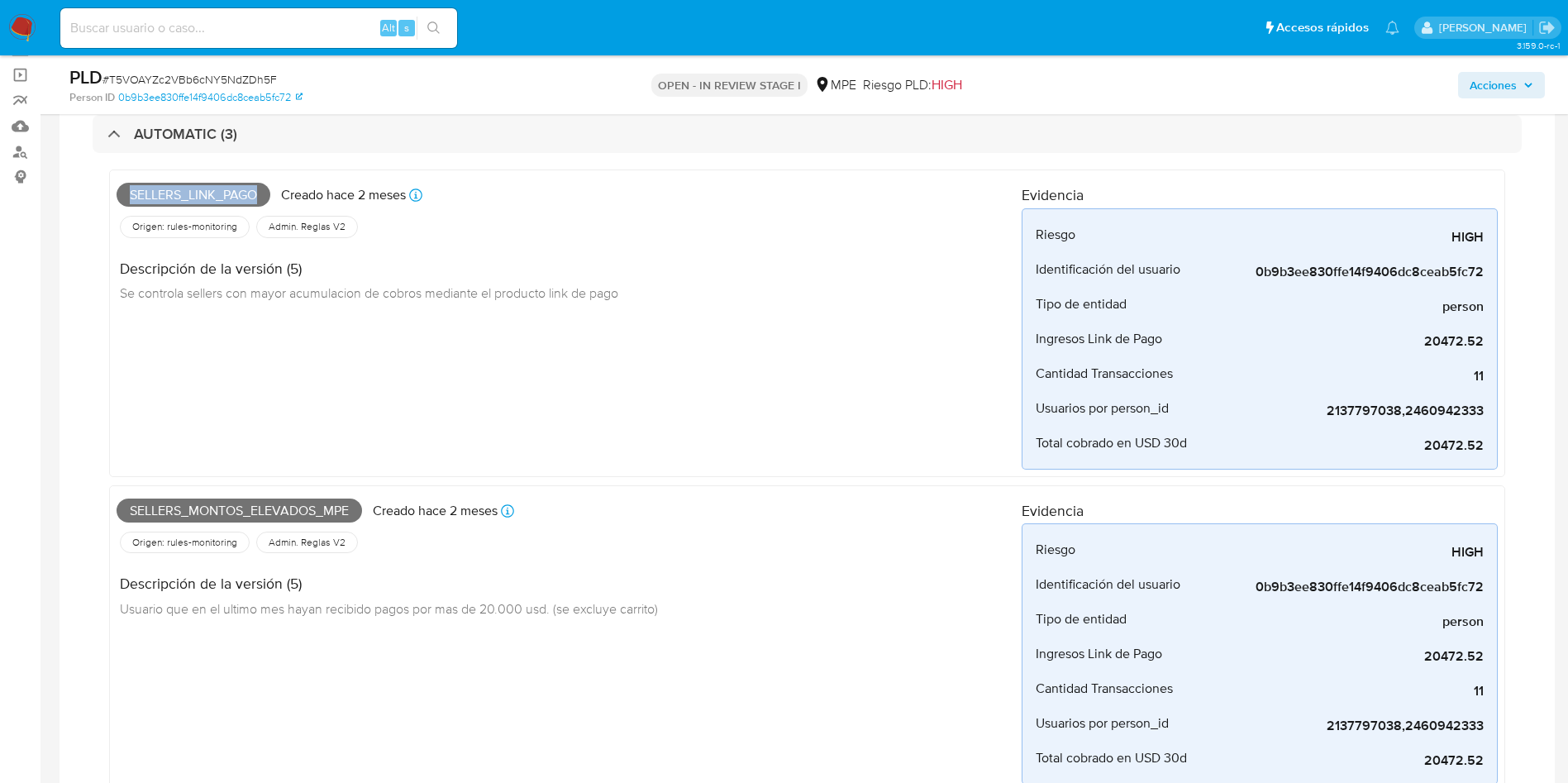
scroll to position [248, 0]
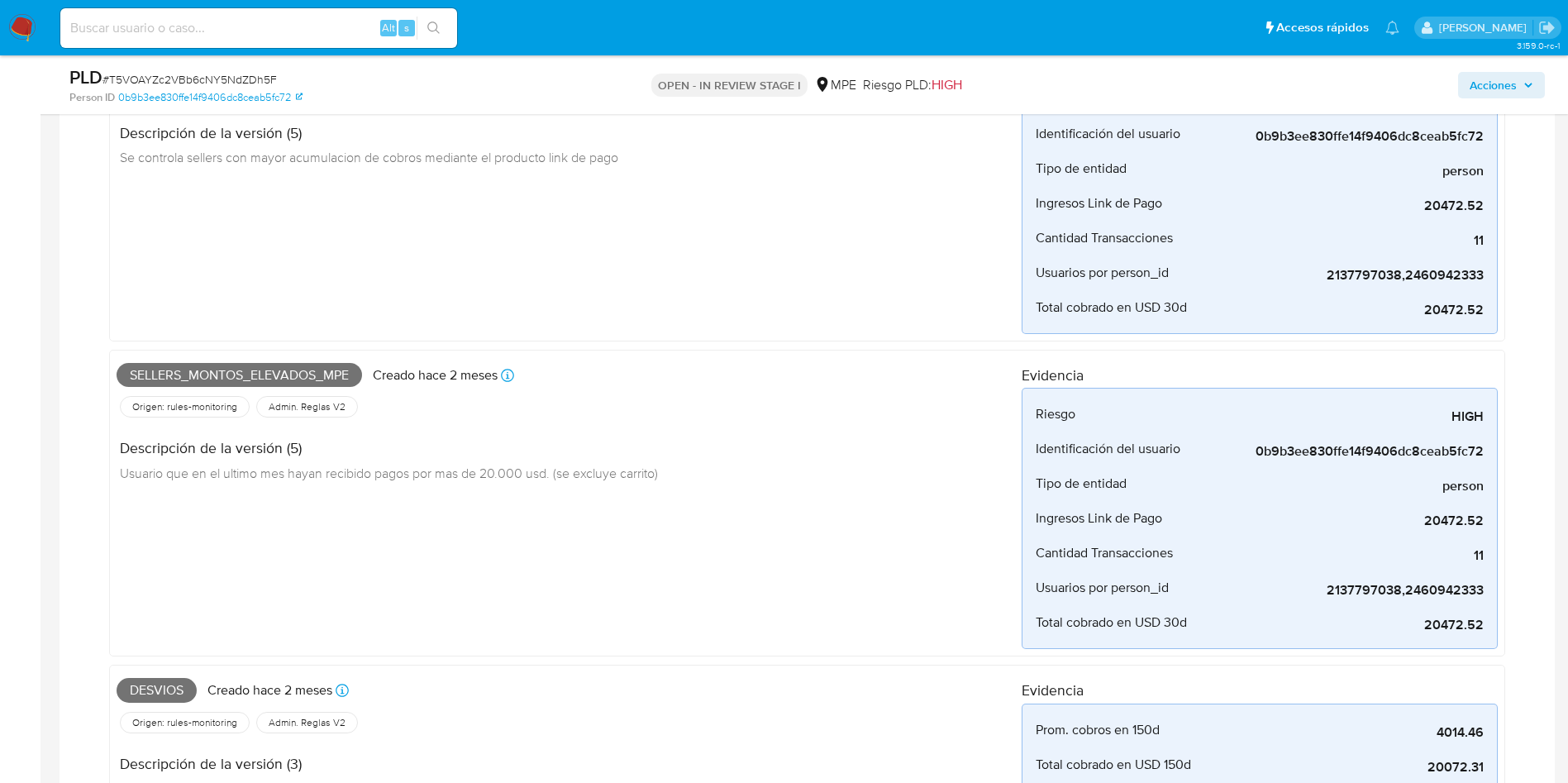
click at [284, 378] on span "Sellers_montos_elevados_mpe" at bounding box center [238, 375] width 245 height 25
copy span "Sellers_montos_elevados_mpe"
click at [157, 692] on span "Desvios" at bounding box center [156, 689] width 80 height 25
click at [158, 691] on span "Desvios" at bounding box center [156, 689] width 80 height 25
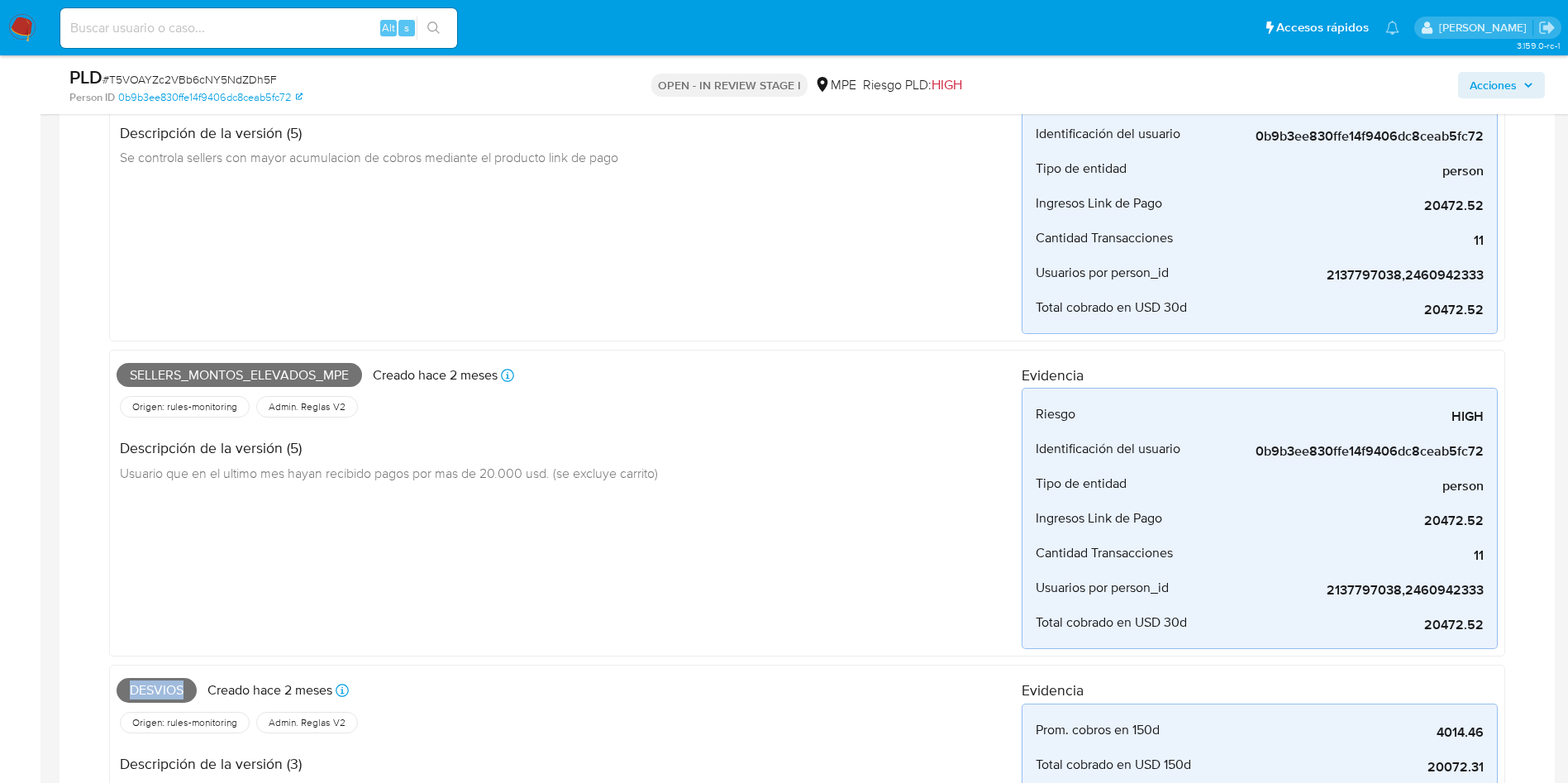
copy span "Desvios"
click at [247, 88] on div "PLD # T5VOAYZc2VBb6cNY5NdZDh5F" at bounding box center [313, 77] width 486 height 25
click at [247, 80] on span "# T5VOAYZc2VBb6cNY5NdZDh5F" at bounding box center [189, 79] width 174 height 17
click at [248, 80] on span "# T5VOAYZc2VBb6cNY5NdZDh5F" at bounding box center [189, 79] width 174 height 17
copy span "T5VOAYZc2VBb6cNY5NdZDh5F"
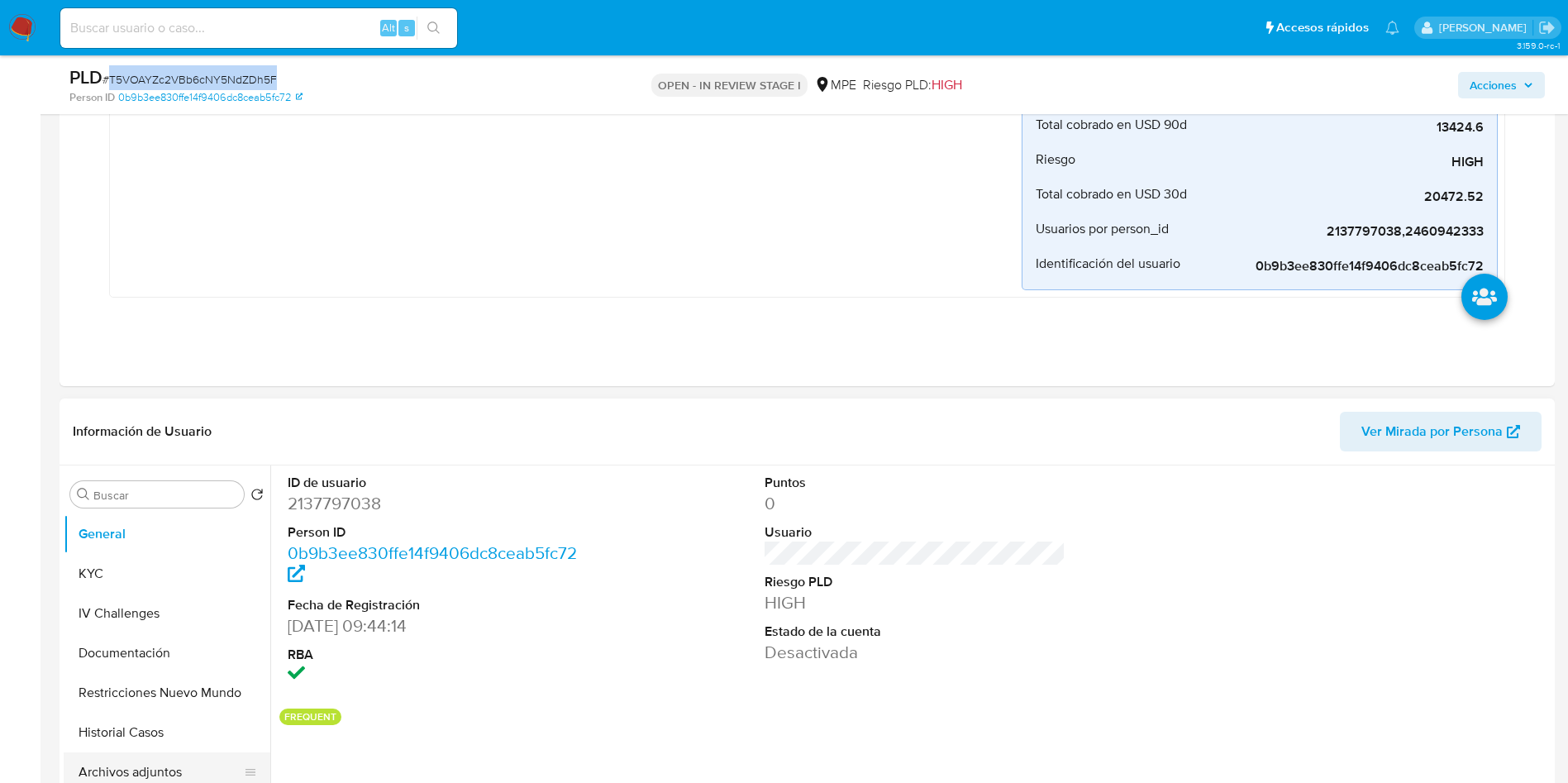
scroll to position [1116, 0]
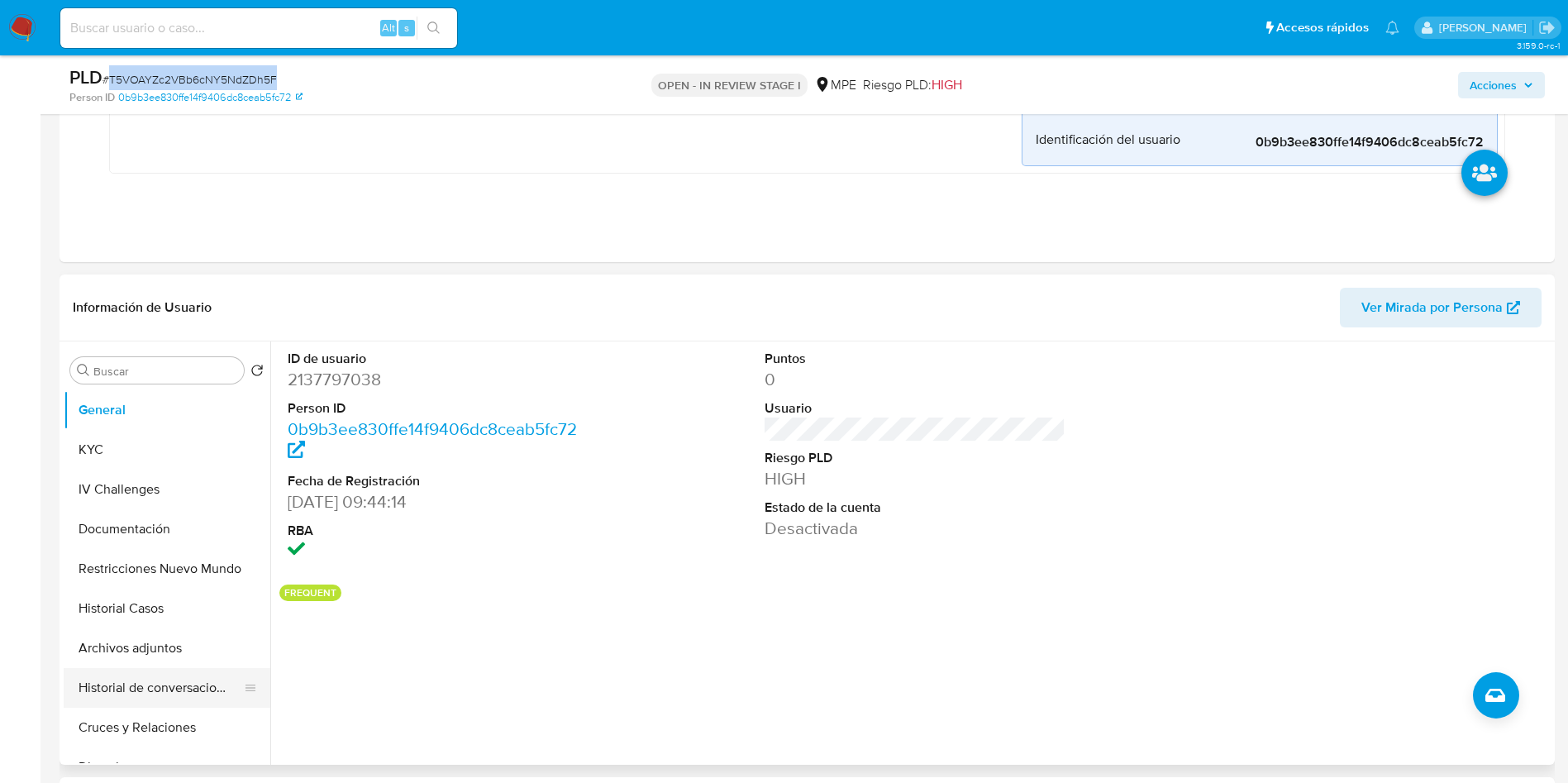
drag, startPoint x: 158, startPoint y: 611, endPoint x: 184, endPoint y: 649, distance: 46.0
click at [158, 611] on button "Historial Casos" at bounding box center [167, 609] width 207 height 39
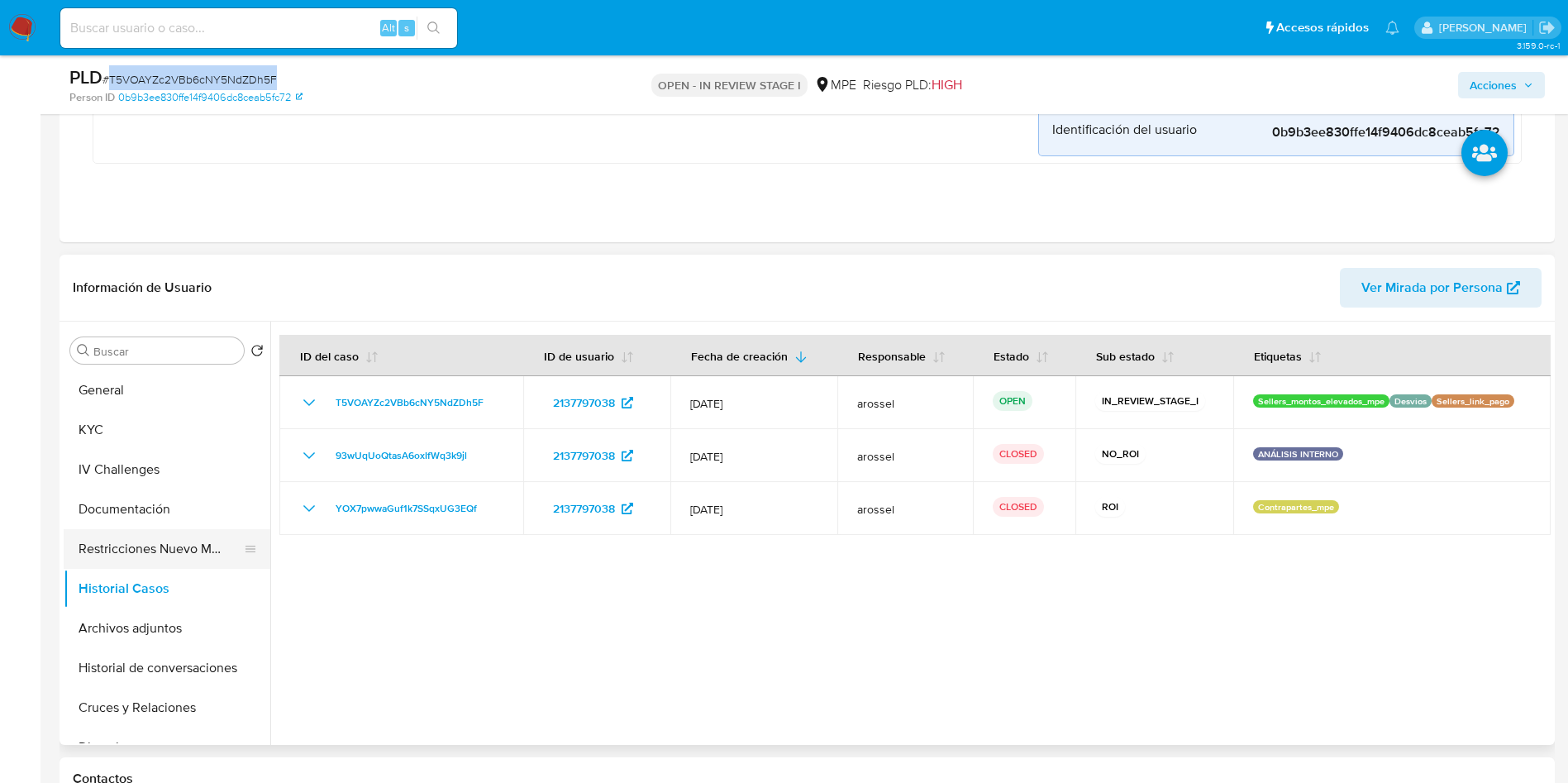
click at [186, 555] on button "Restricciones Nuevo Mundo" at bounding box center [160, 549] width 193 height 39
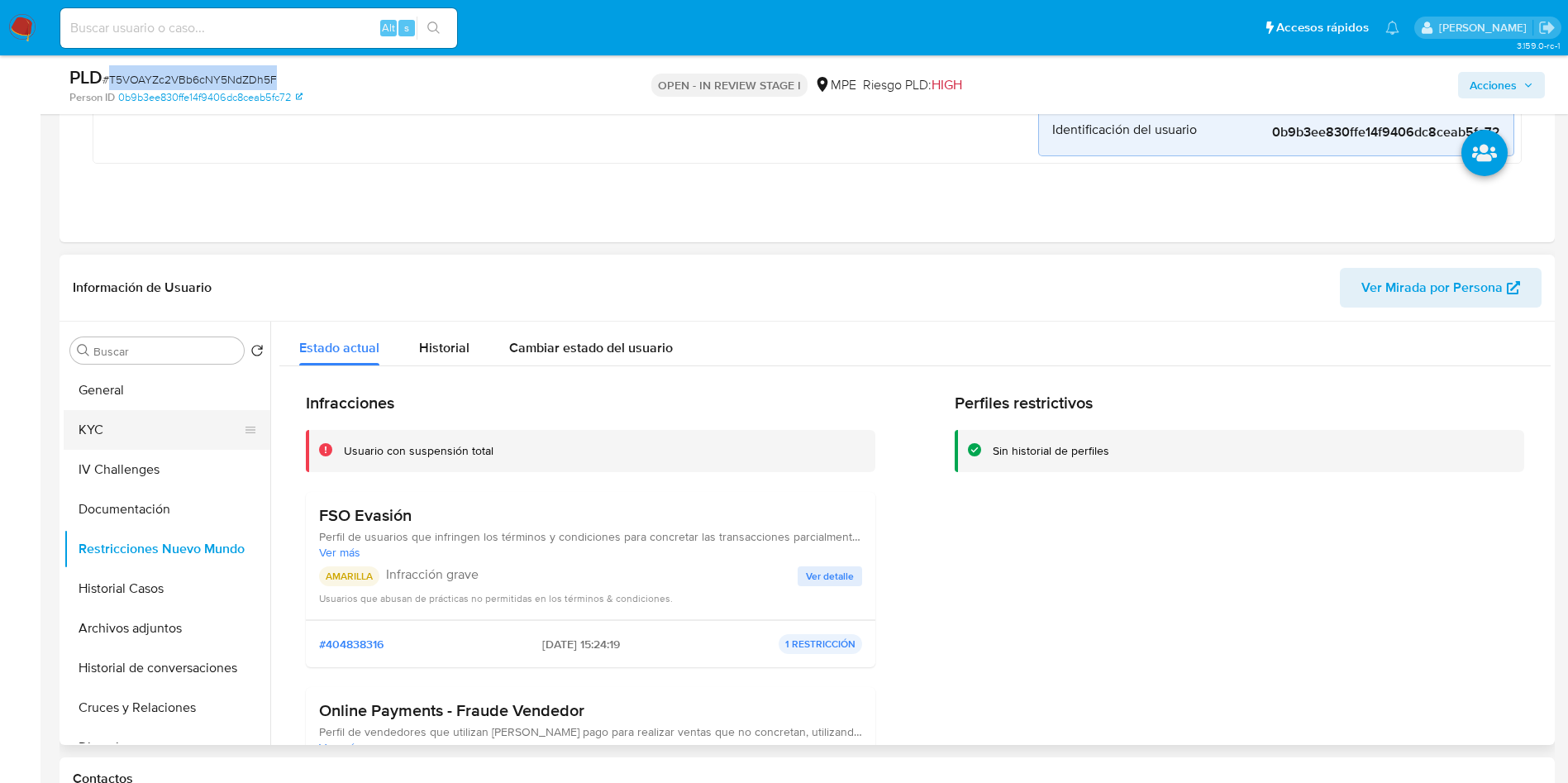
click at [189, 417] on button "KYC" at bounding box center [160, 429] width 193 height 39
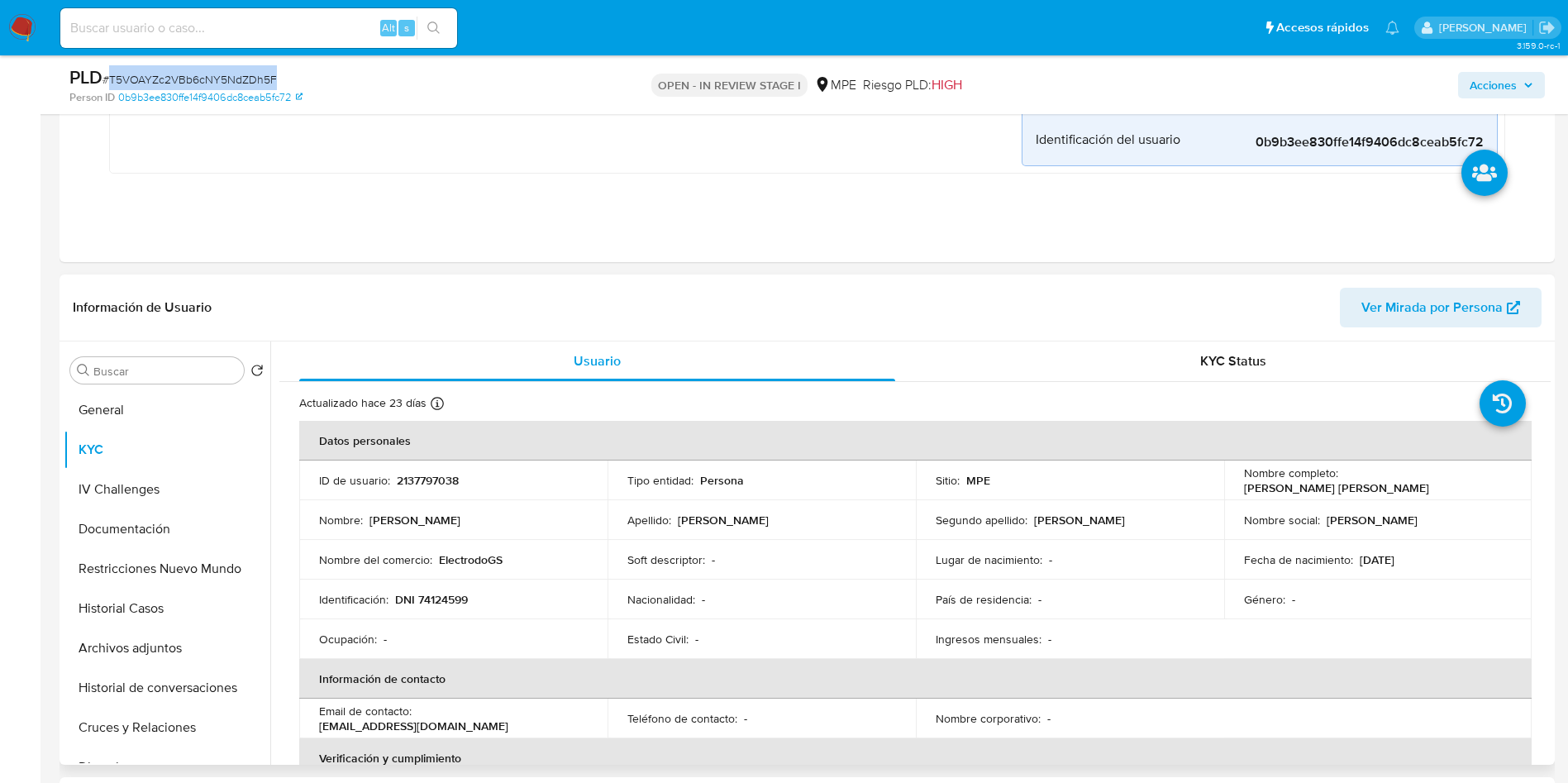
scroll to position [124, 0]
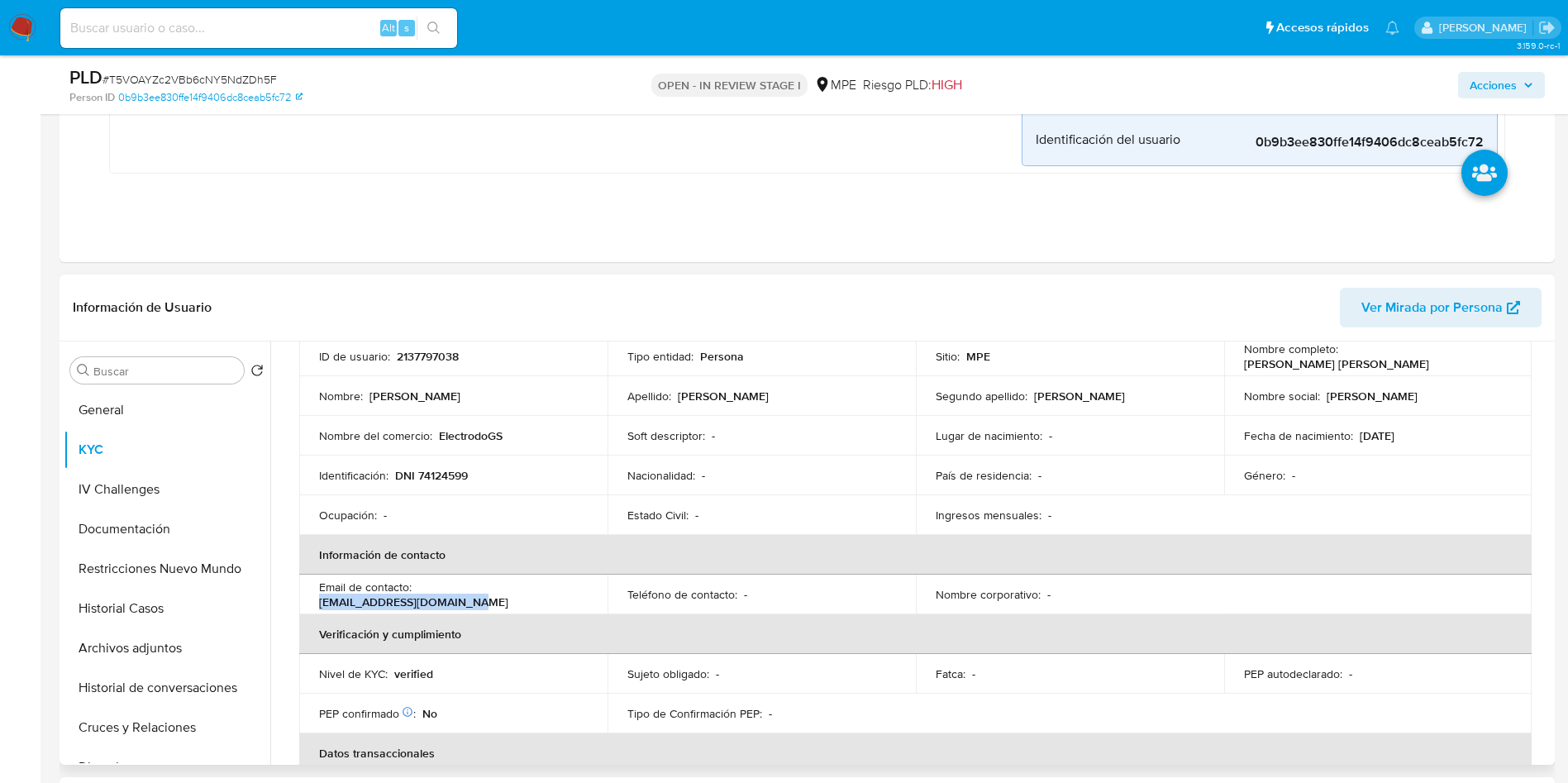
drag, startPoint x: 420, startPoint y: 597, endPoint x: 585, endPoint y: 595, distance: 165.0
click at [588, 590] on td "Email de contacto : alfonsoempresas@proton.me" at bounding box center [453, 595] width 308 height 39
copy p "alfonsoempresas@proton.me"
click at [174, 569] on button "Restricciones Nuevo Mundo" at bounding box center [160, 568] width 193 height 39
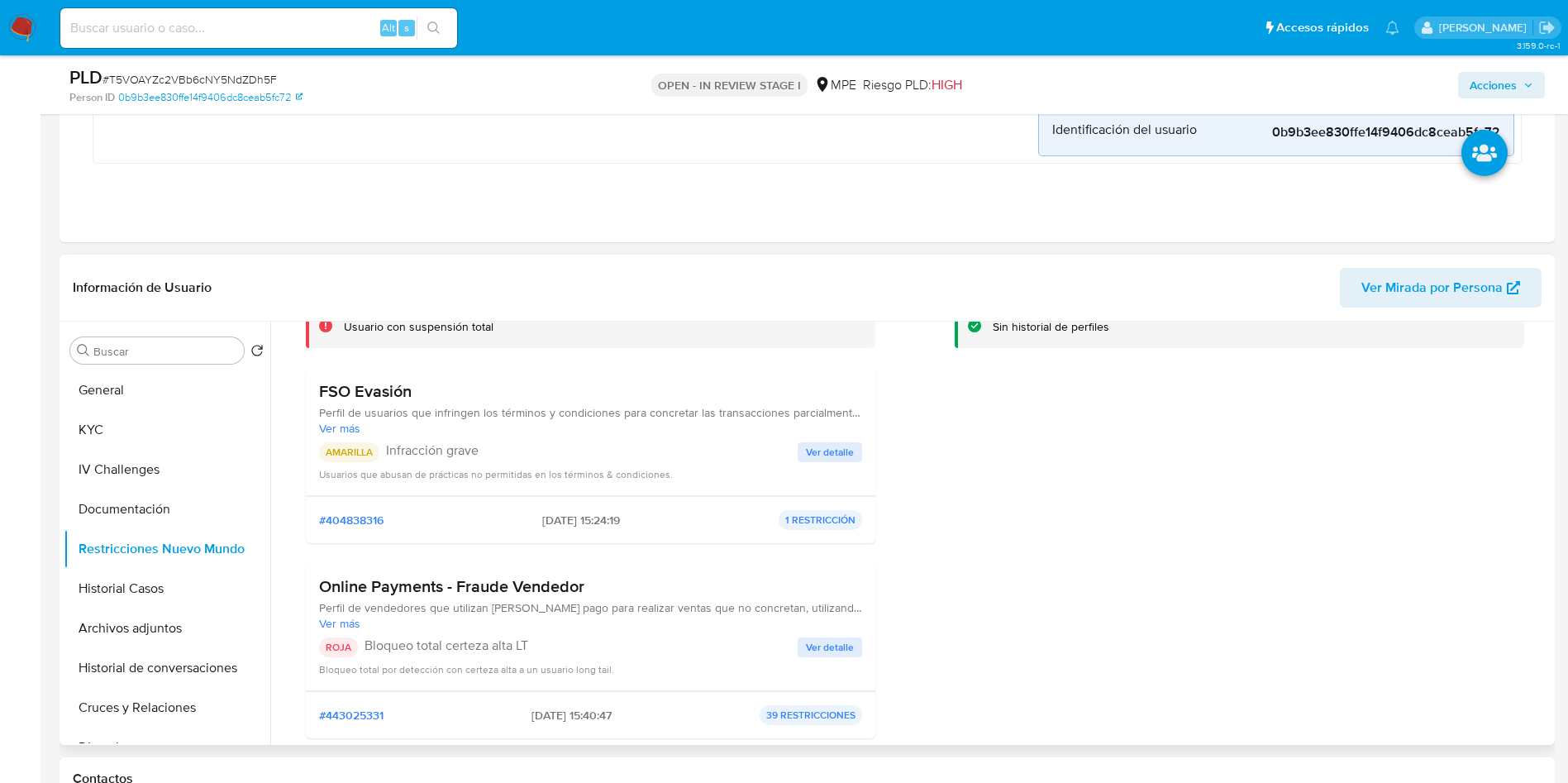
click at [560, 529] on div "#404838316 06/02/2025 - 15:24:19 1 RESTRICCIÓN" at bounding box center [591, 520] width 543 height 20
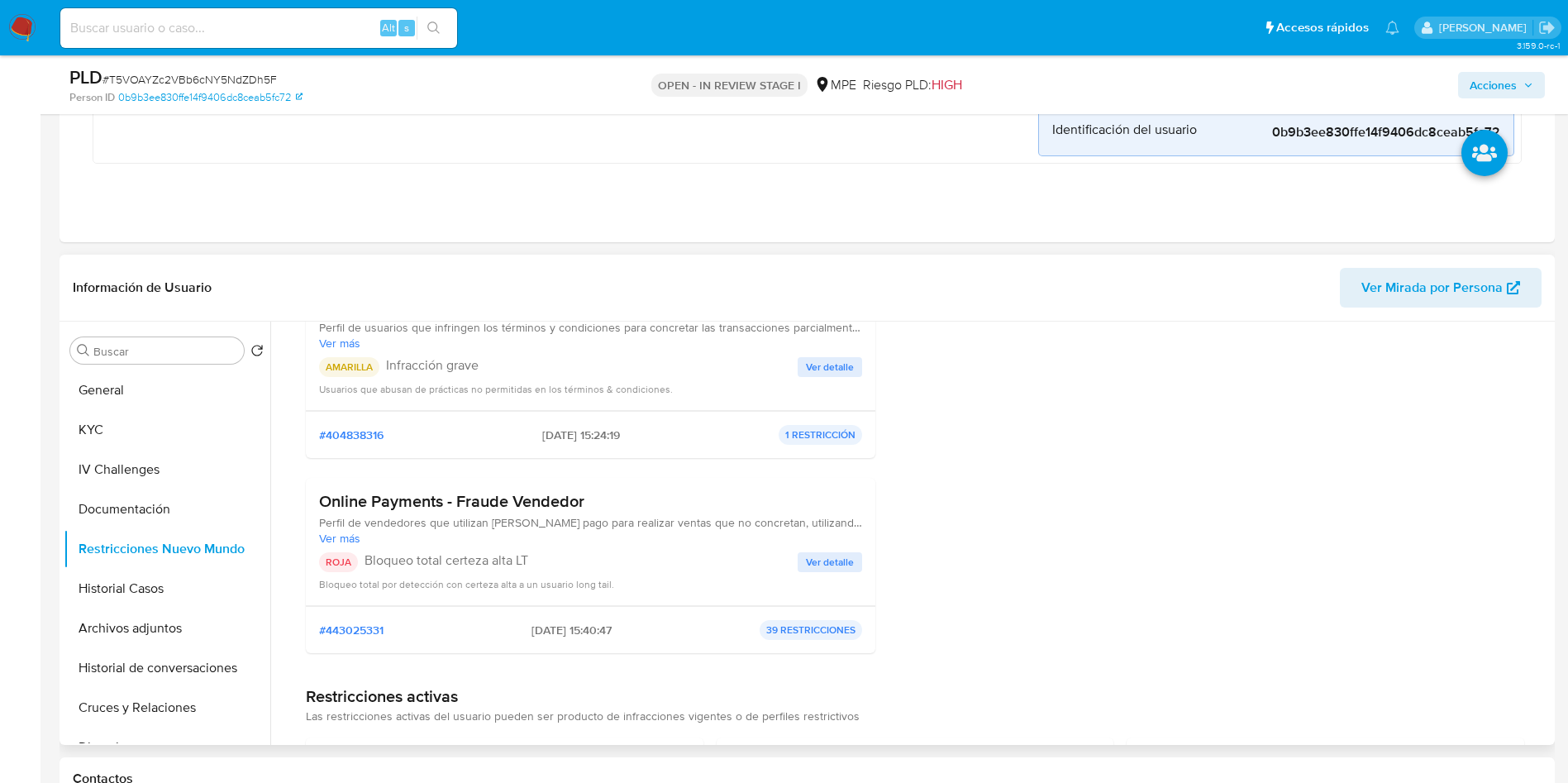
scroll to position [248, 0]
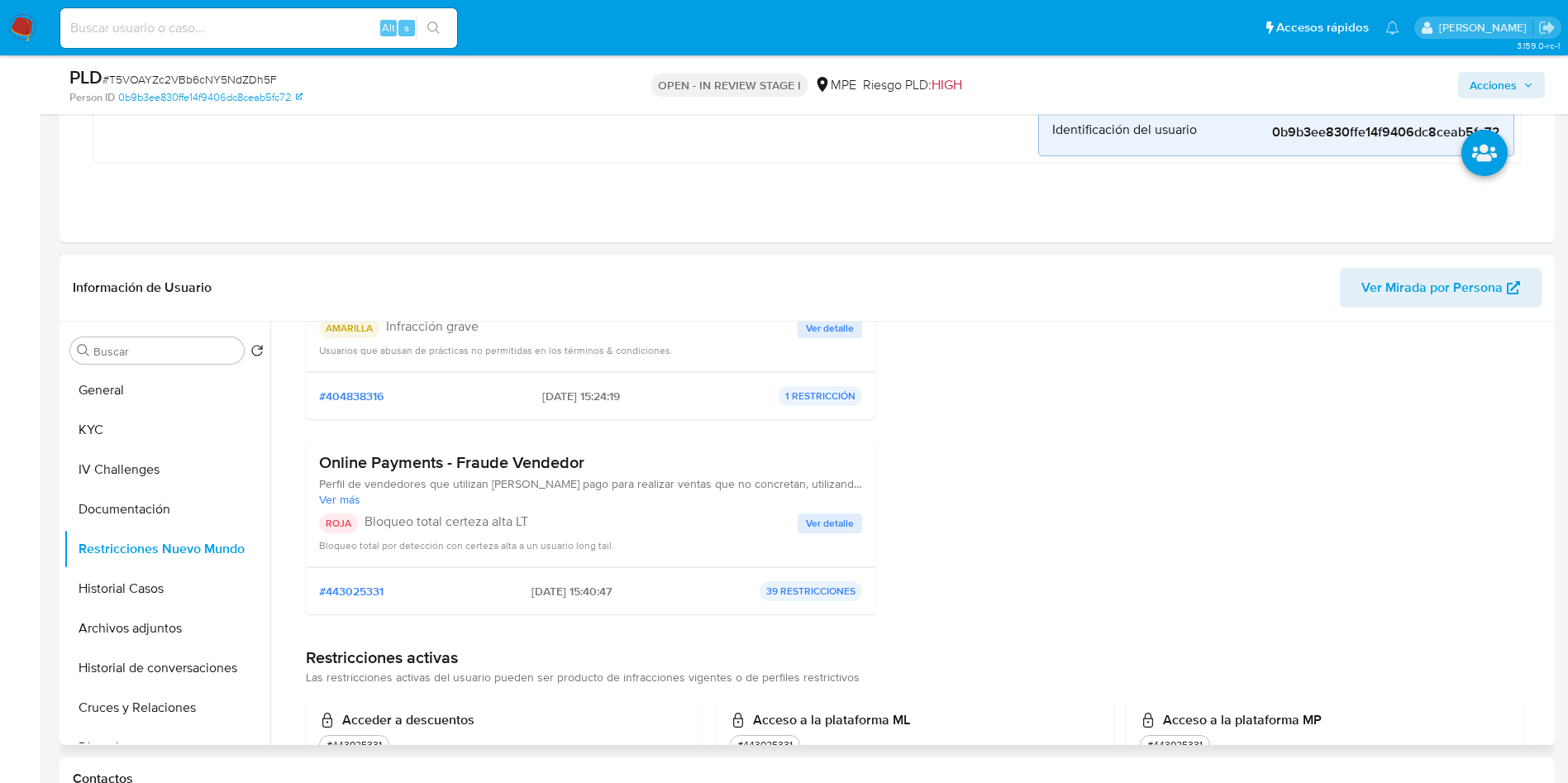
drag, startPoint x: 506, startPoint y: 590, endPoint x: 577, endPoint y: 595, distance: 71.2
click at [577, 595] on div "#443025331 25/06/2025 - 15:40:47 39 RESTRICCIONES" at bounding box center [591, 591] width 543 height 20
click at [532, 466] on h3 "Online Payments - Fraude Vendedor" at bounding box center [591, 462] width 543 height 21
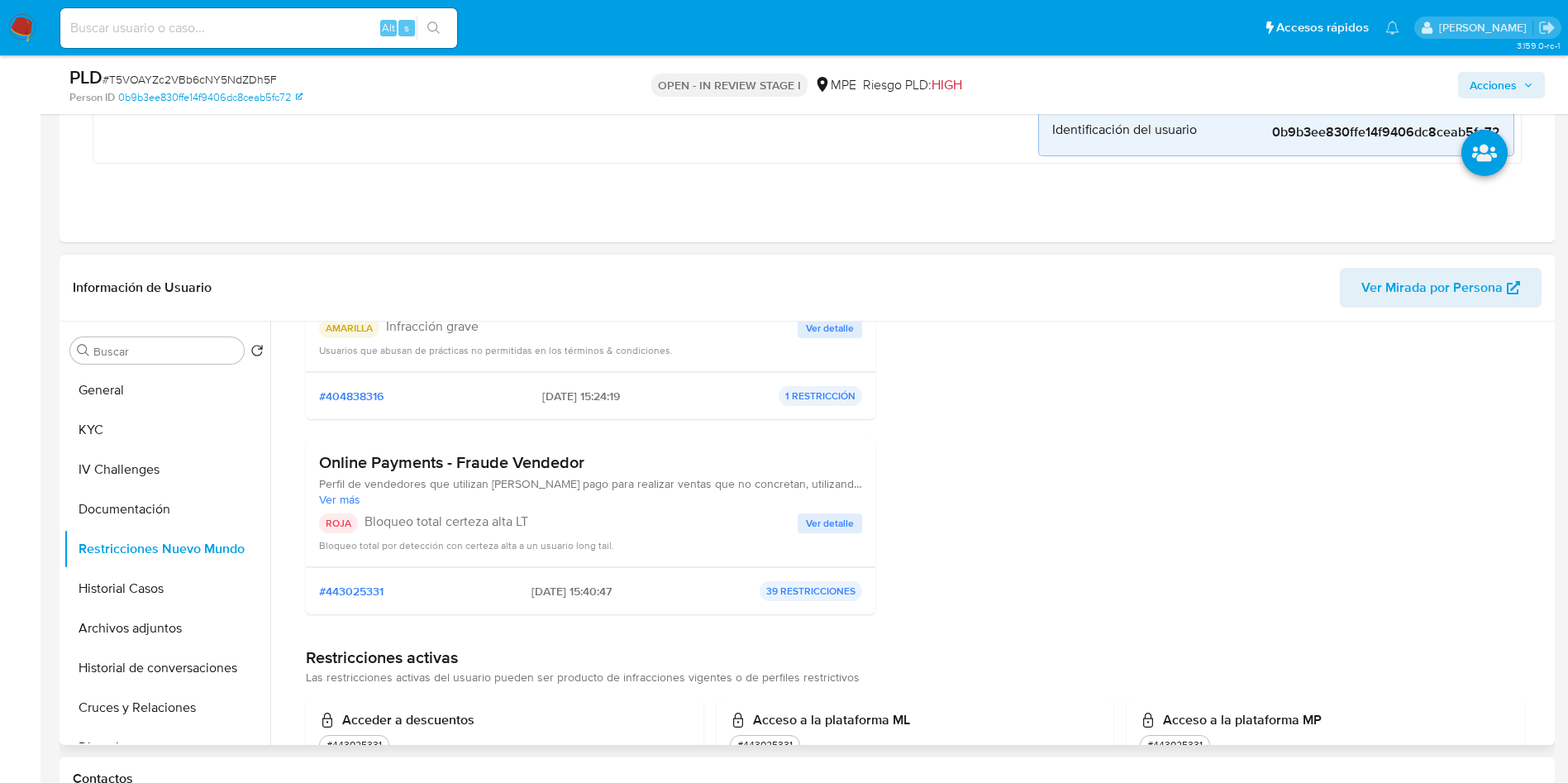
drag, startPoint x: 511, startPoint y: 593, endPoint x: 577, endPoint y: 589, distance: 66.1
click at [577, 589] on div "#443025331 25/06/2025 - 15:40:47 39 RESTRICCIONES" at bounding box center [591, 591] width 543 height 20
click at [111, 420] on button "KYC" at bounding box center [160, 429] width 193 height 39
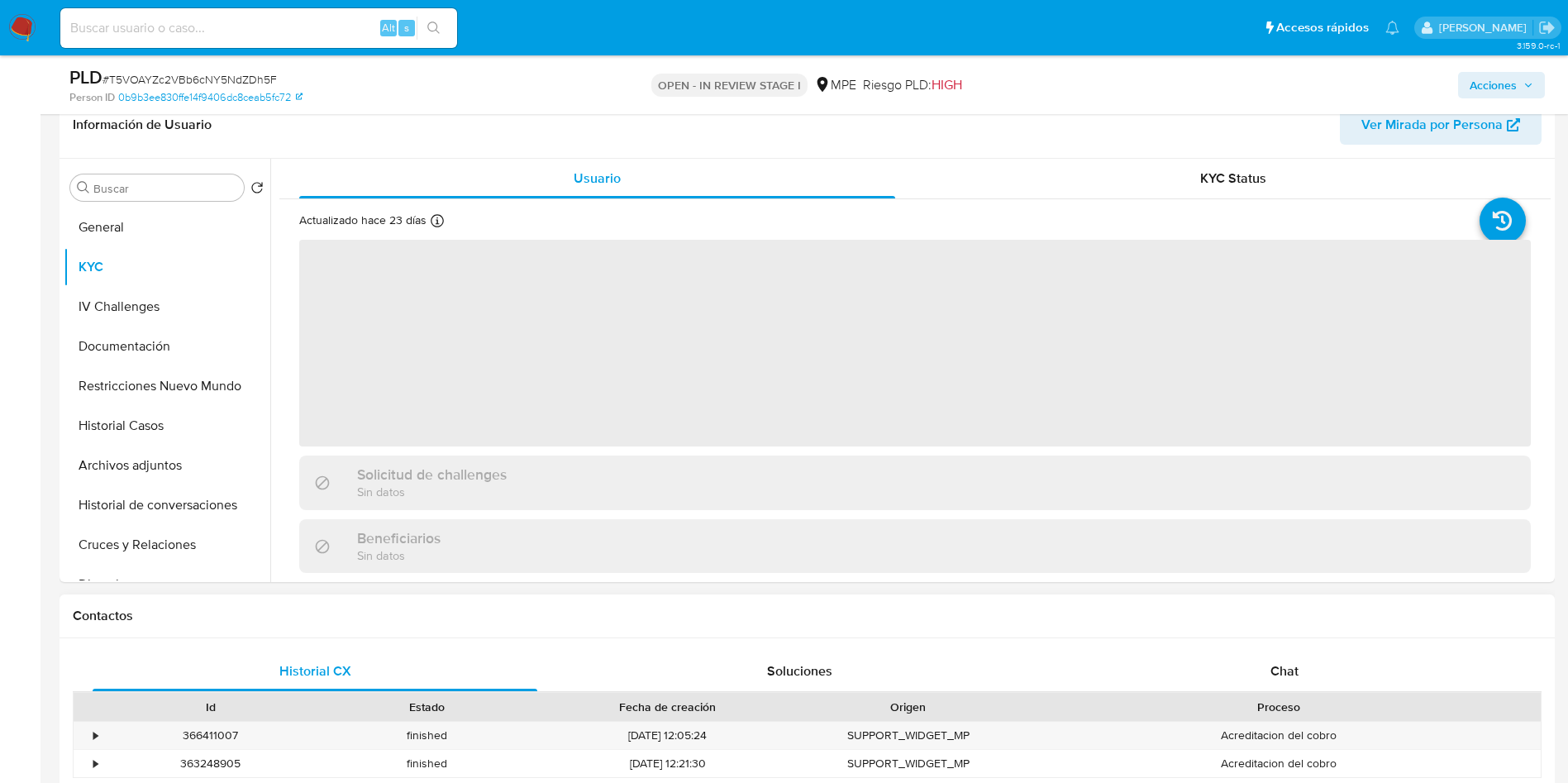
scroll to position [1240, 0]
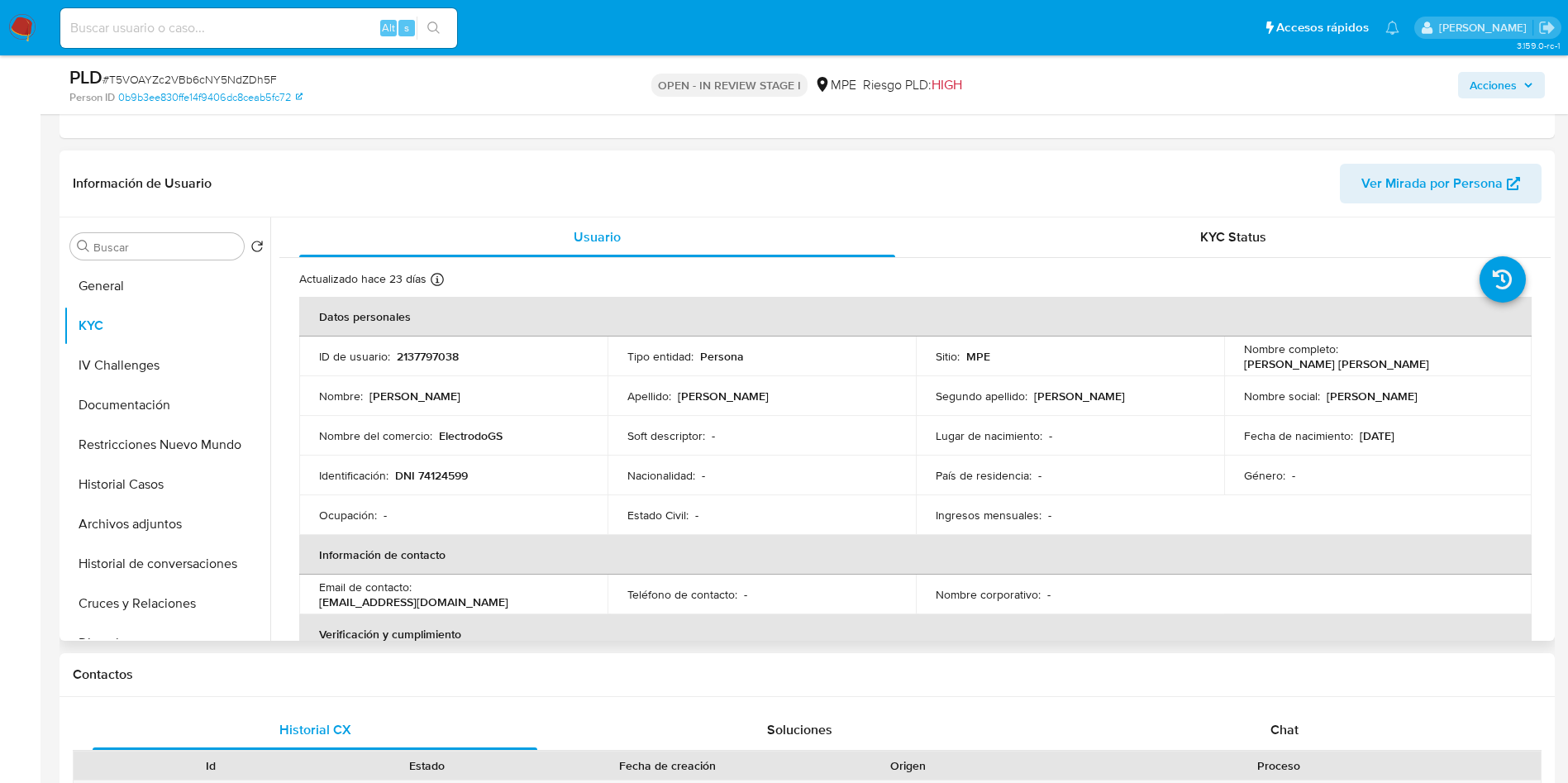
click at [434, 356] on p "2137797038" at bounding box center [427, 356] width 62 height 15
copy p "2137797038"
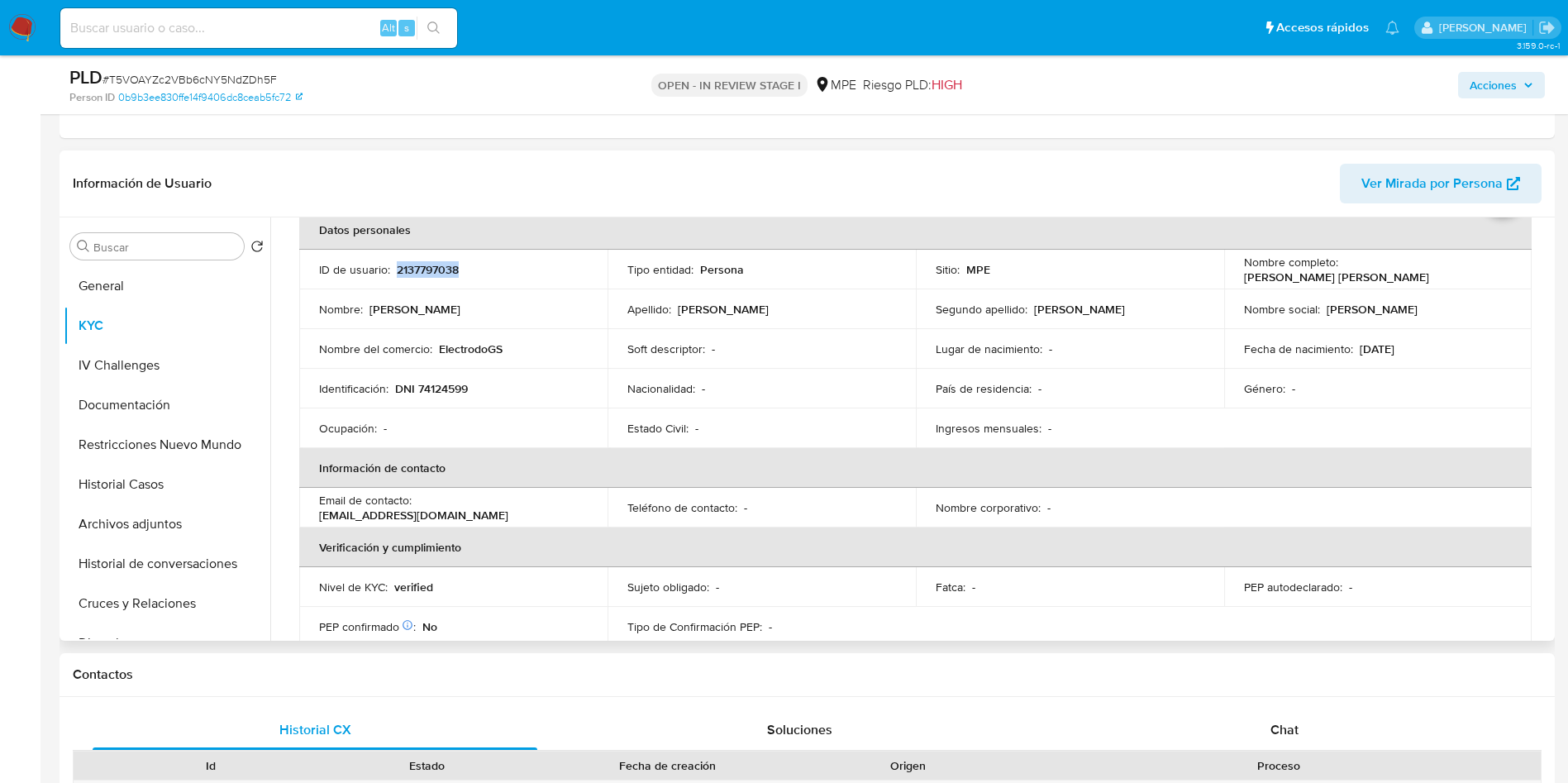
scroll to position [124, 0]
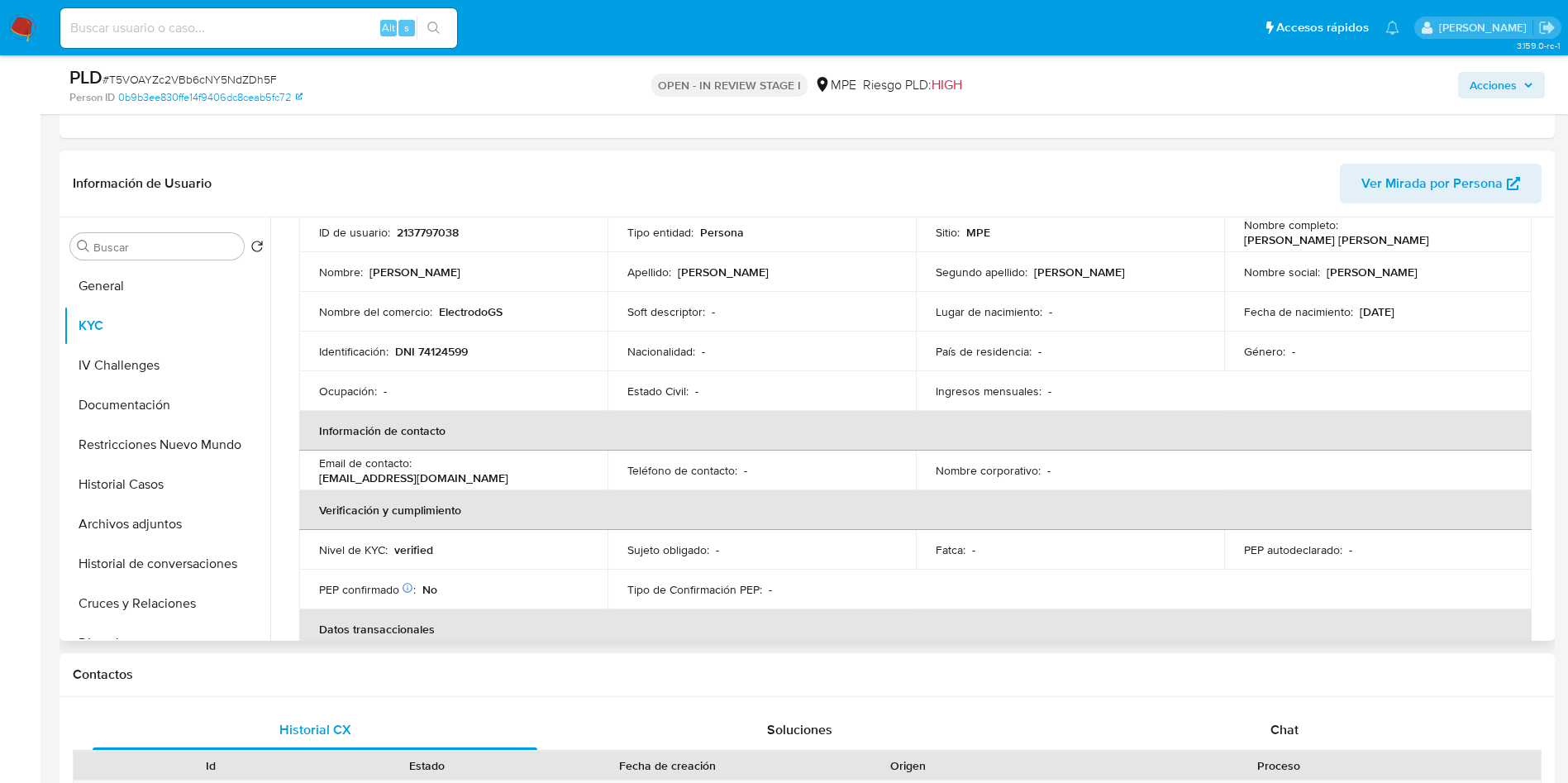
click at [440, 471] on p "[EMAIL_ADDRESS][DOMAIN_NAME]" at bounding box center [413, 478] width 189 height 15
copy p "alfonsoempresas"
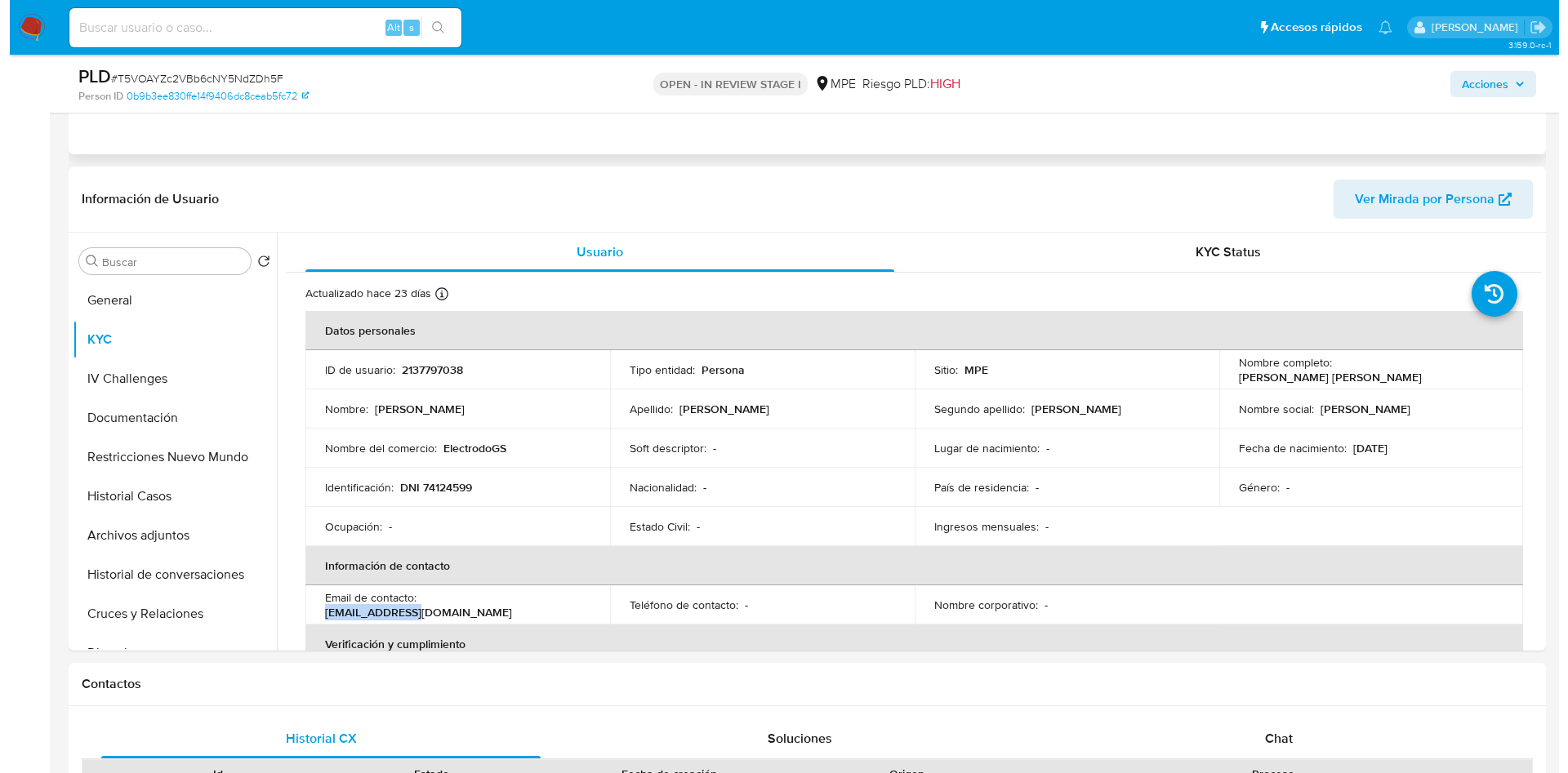
scroll to position [1102, 0]
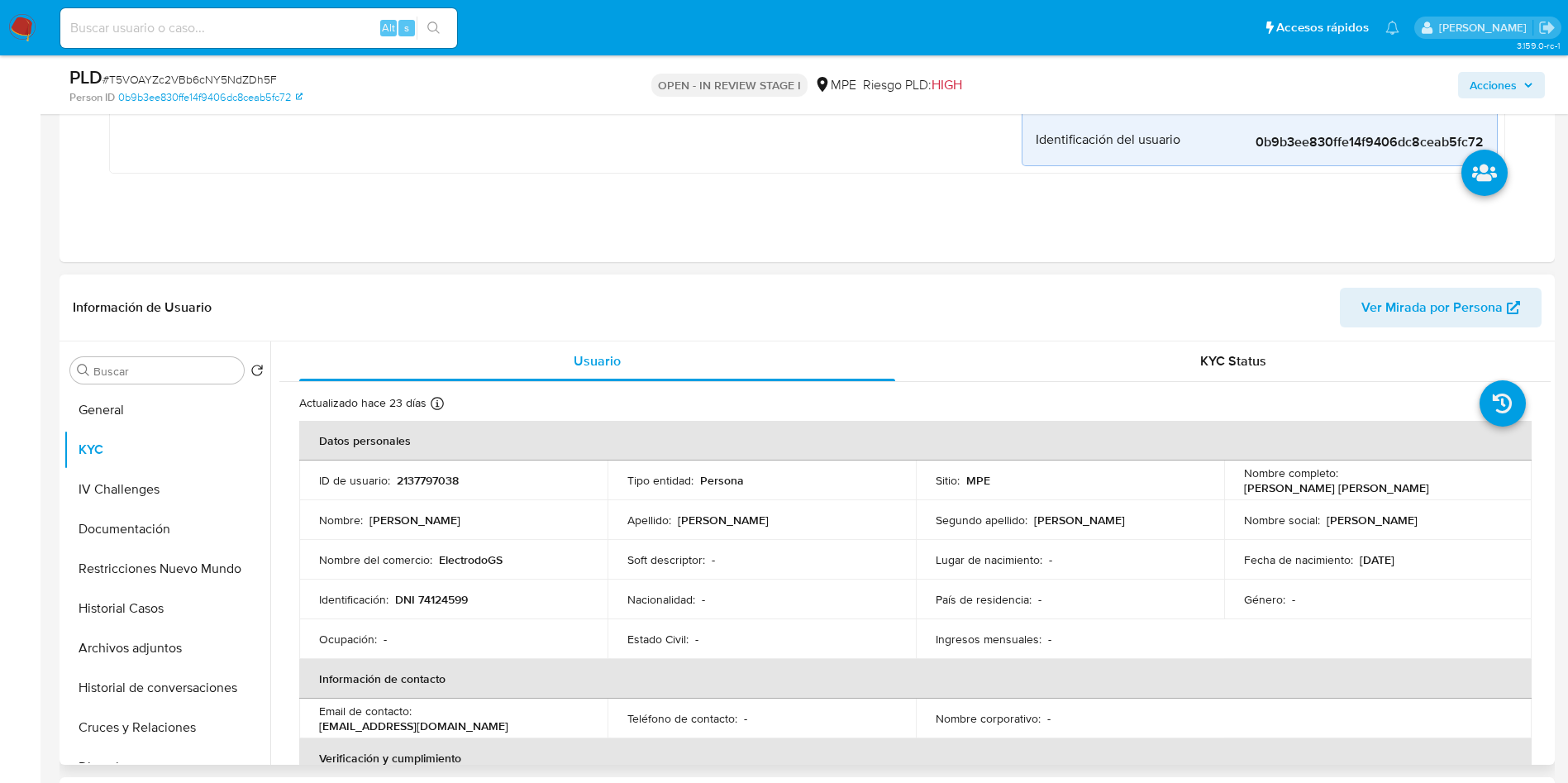
click at [438, 481] on p "2137797038" at bounding box center [427, 480] width 62 height 15
copy p "2137797038"
click at [156, 653] on button "Archivos adjuntos" at bounding box center [160, 648] width 193 height 39
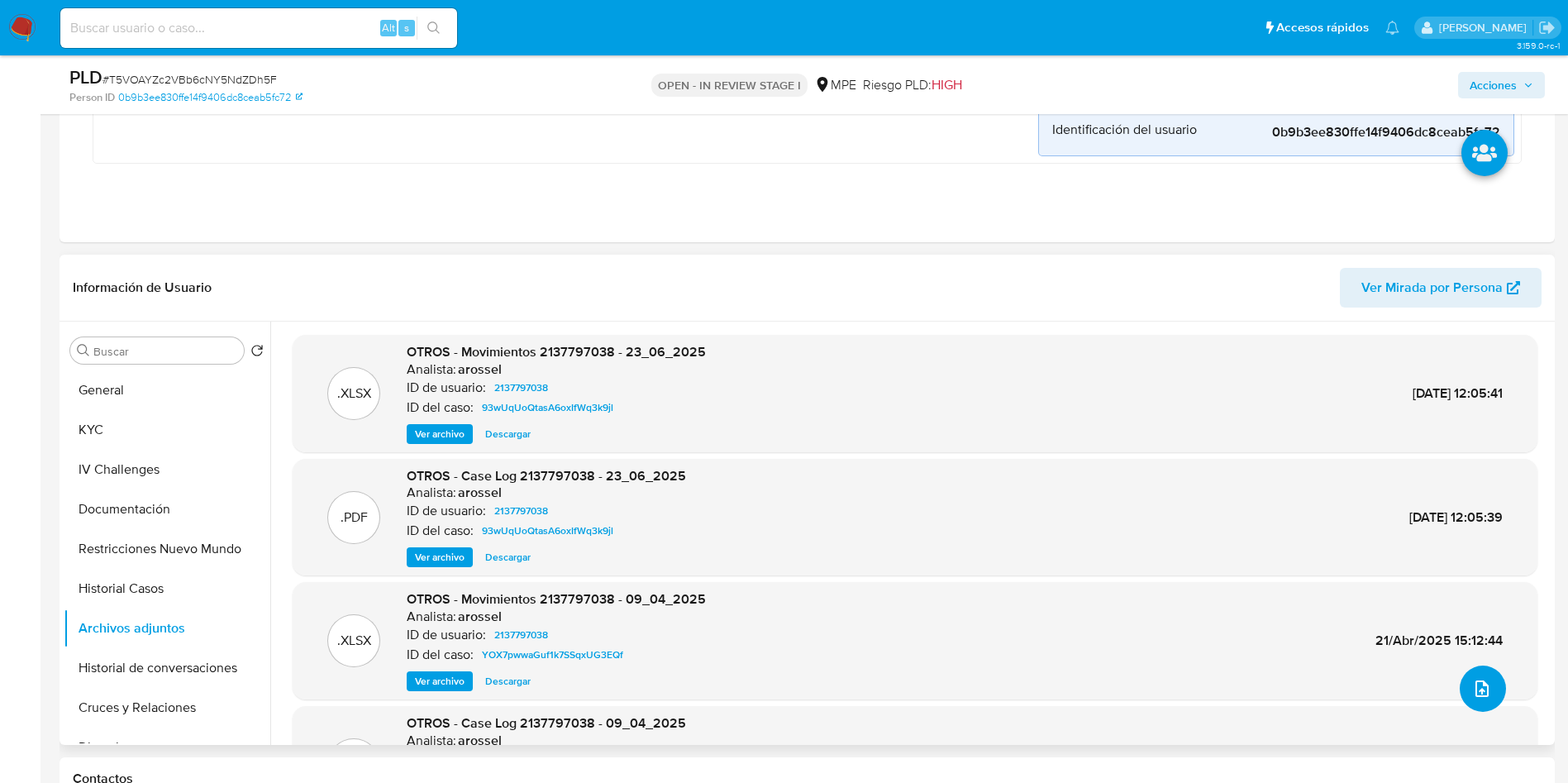
click at [1475, 686] on icon "upload-file" at bounding box center [1481, 688] width 20 height 20
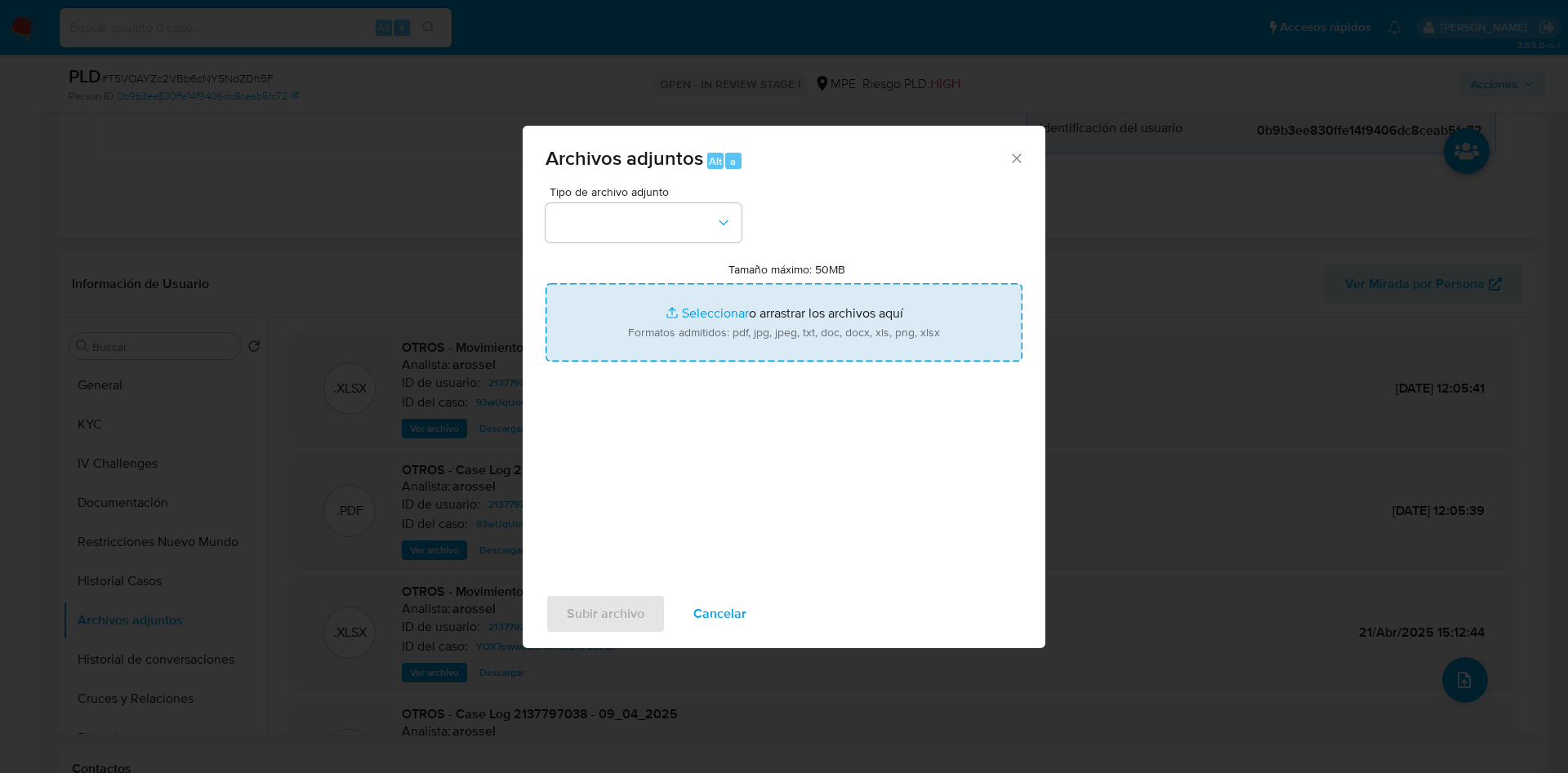
click at [837, 360] on input "Tamaño máximo: 50MB Seleccionar archivos" at bounding box center [784, 322] width 477 height 79
type input "C:\fakepath\Movimientos 2137797038 - 16_09_2025.xlsx"
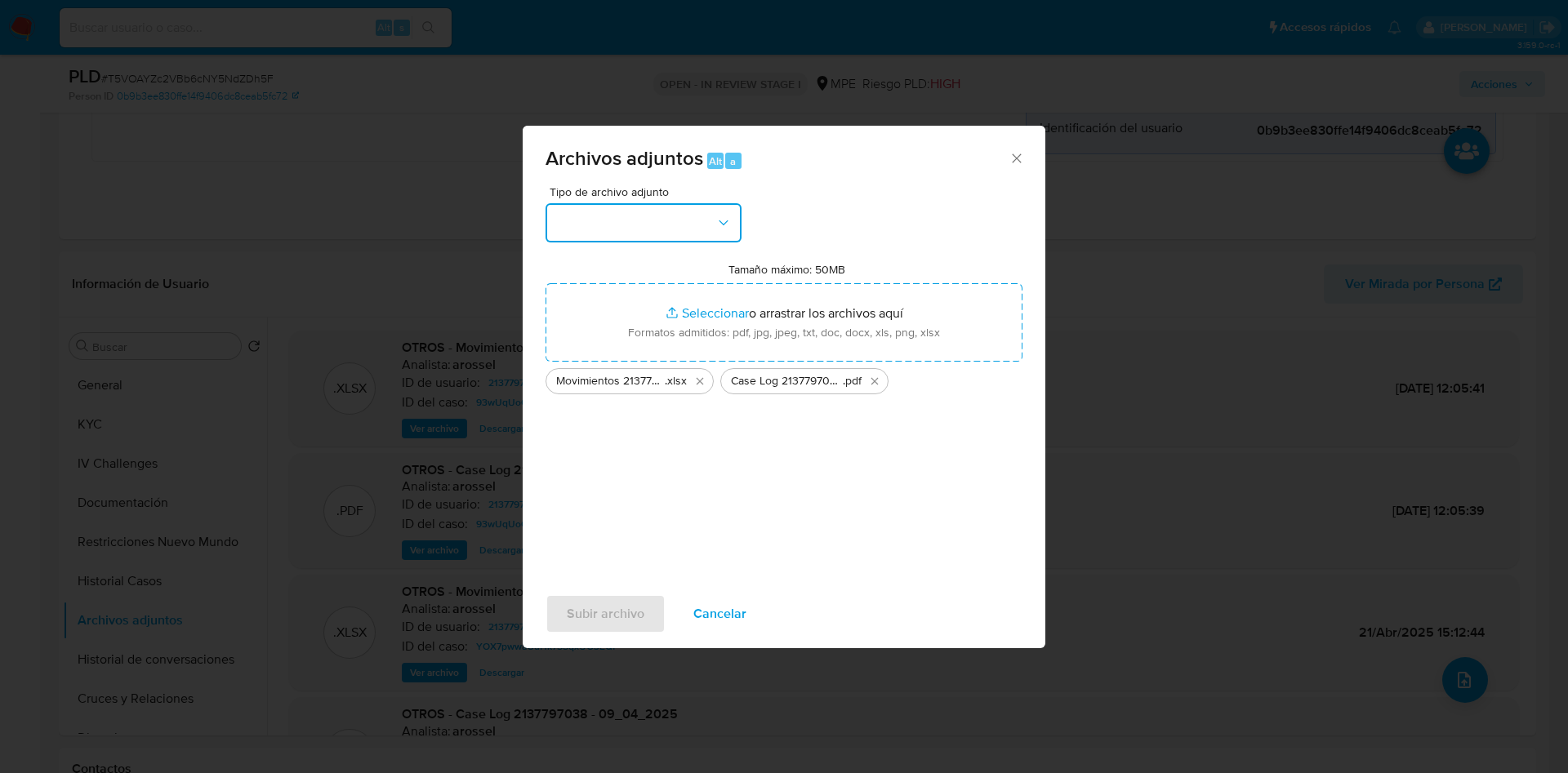
click at [685, 229] on button "button" at bounding box center [643, 223] width 196 height 39
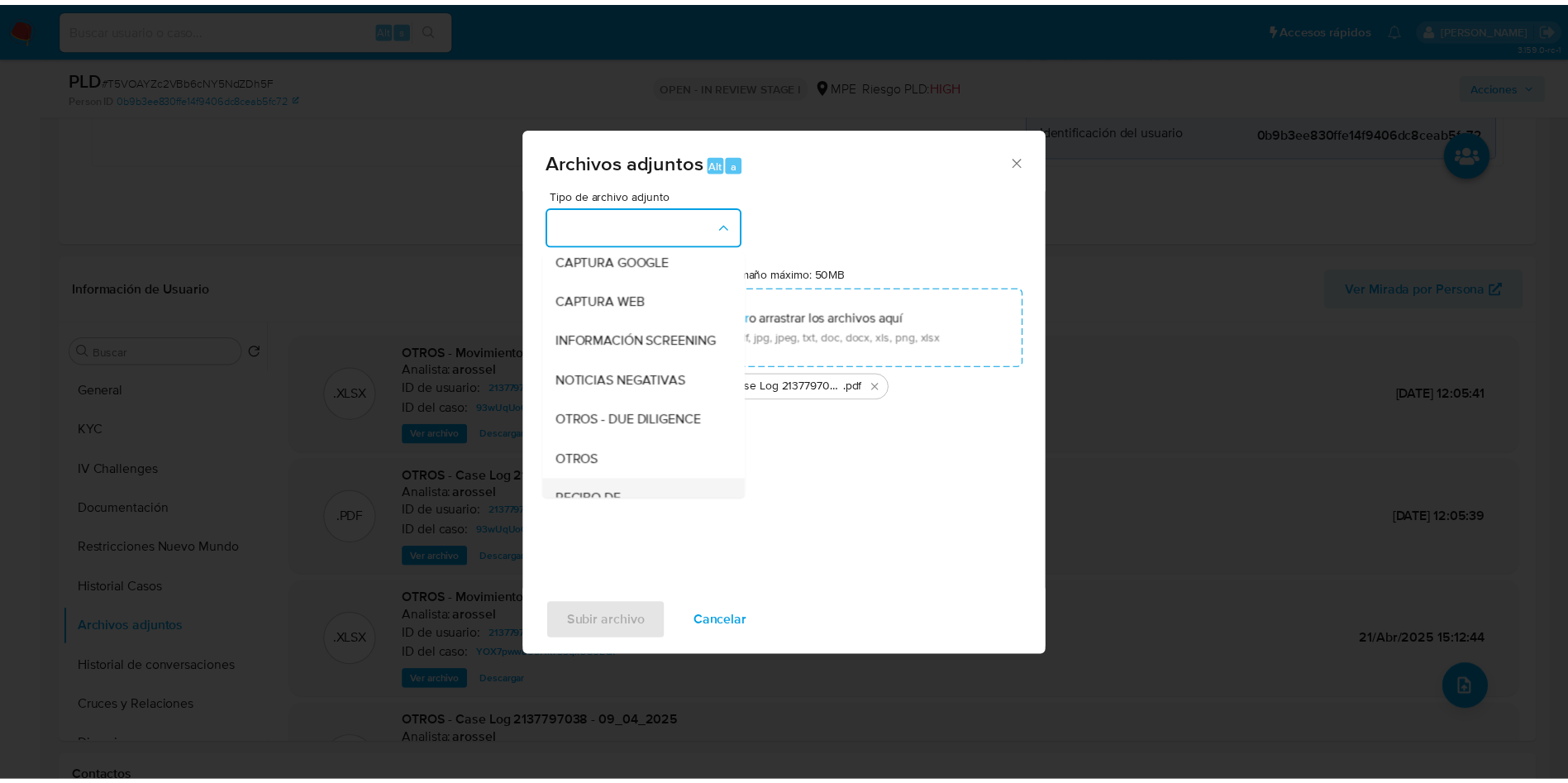
scroll to position [124, 0]
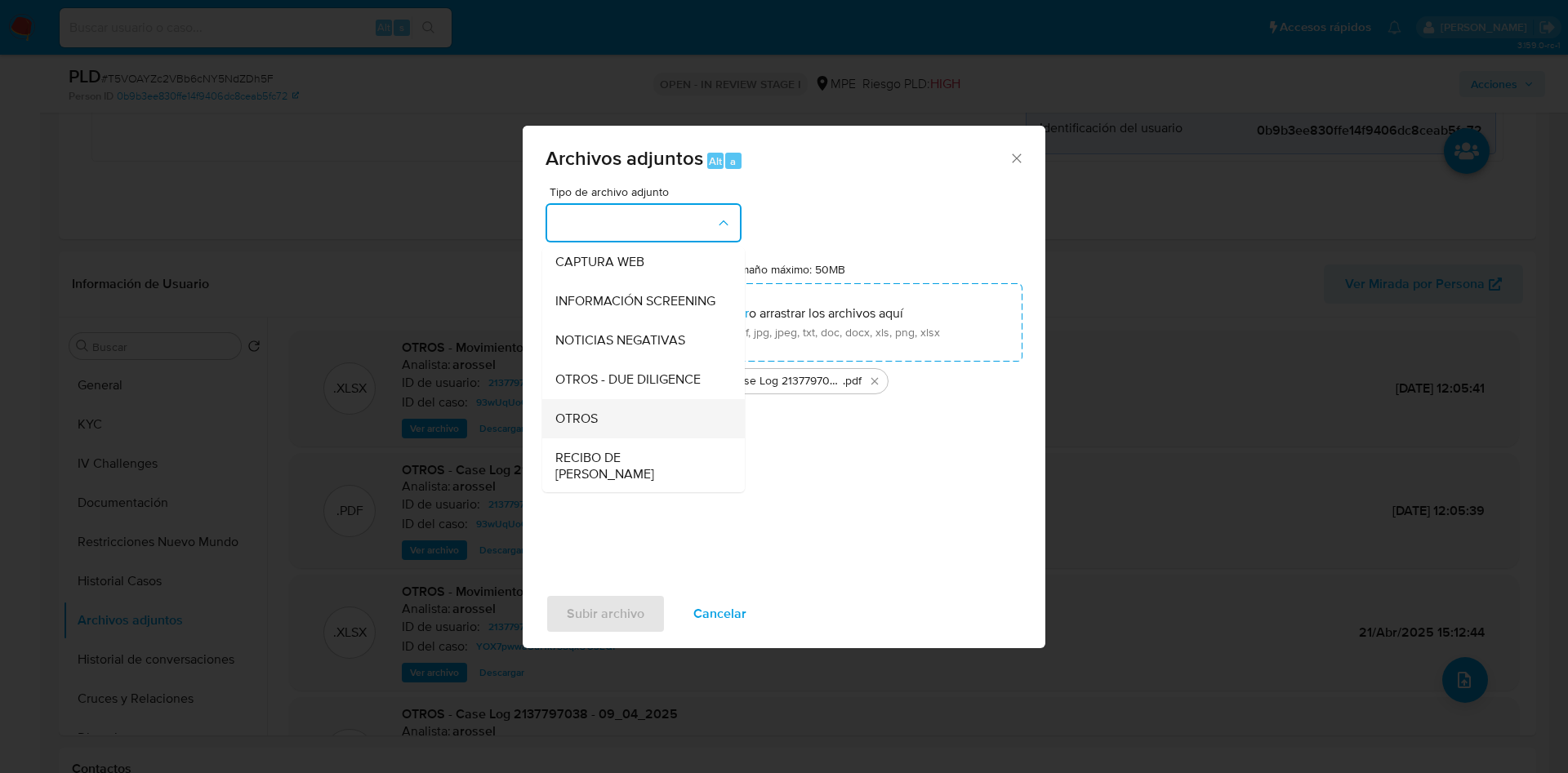
click at [634, 438] on div "OTROS" at bounding box center [638, 419] width 166 height 39
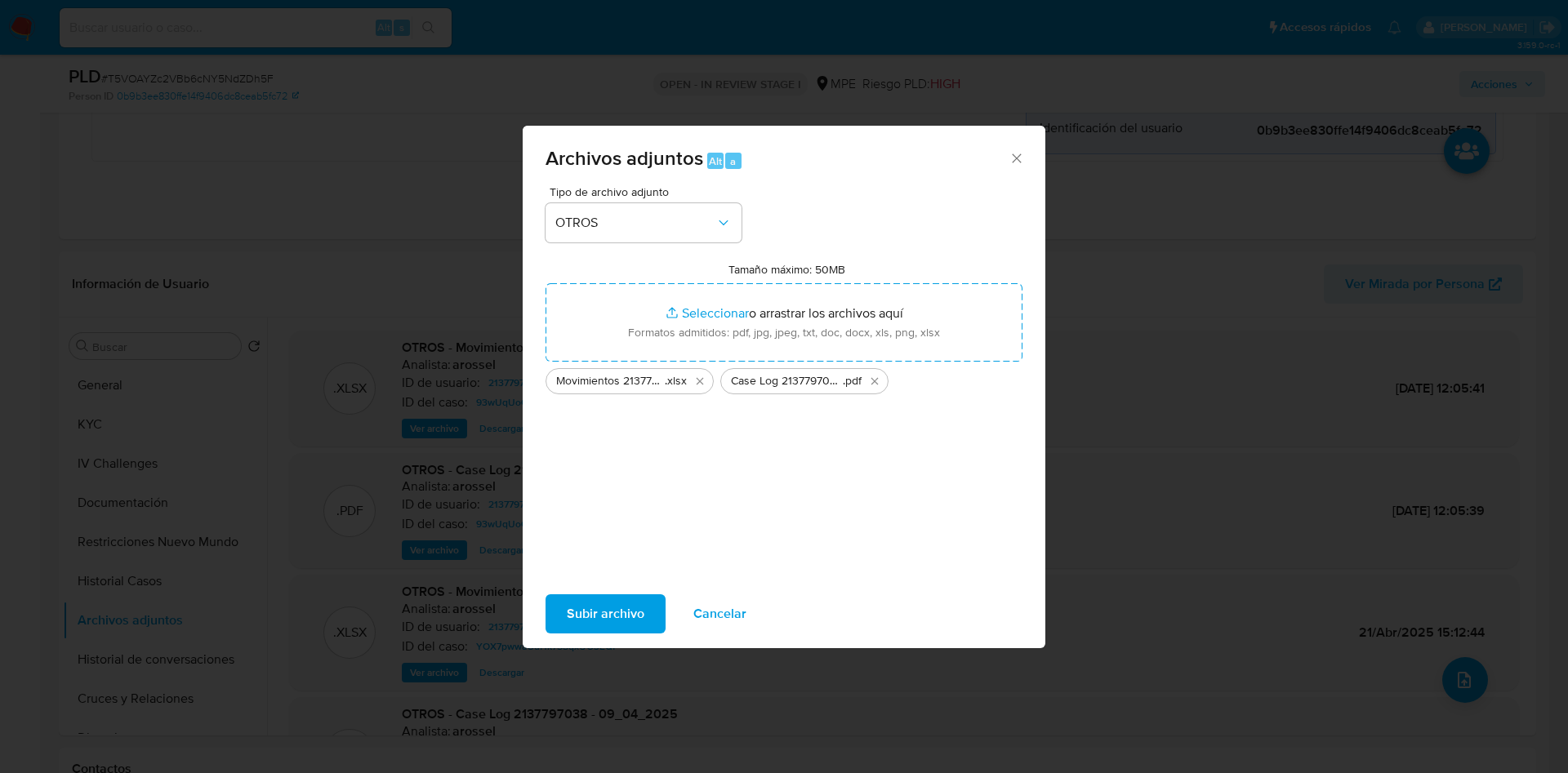
click at [618, 622] on span "Subir archivo" at bounding box center [606, 614] width 78 height 36
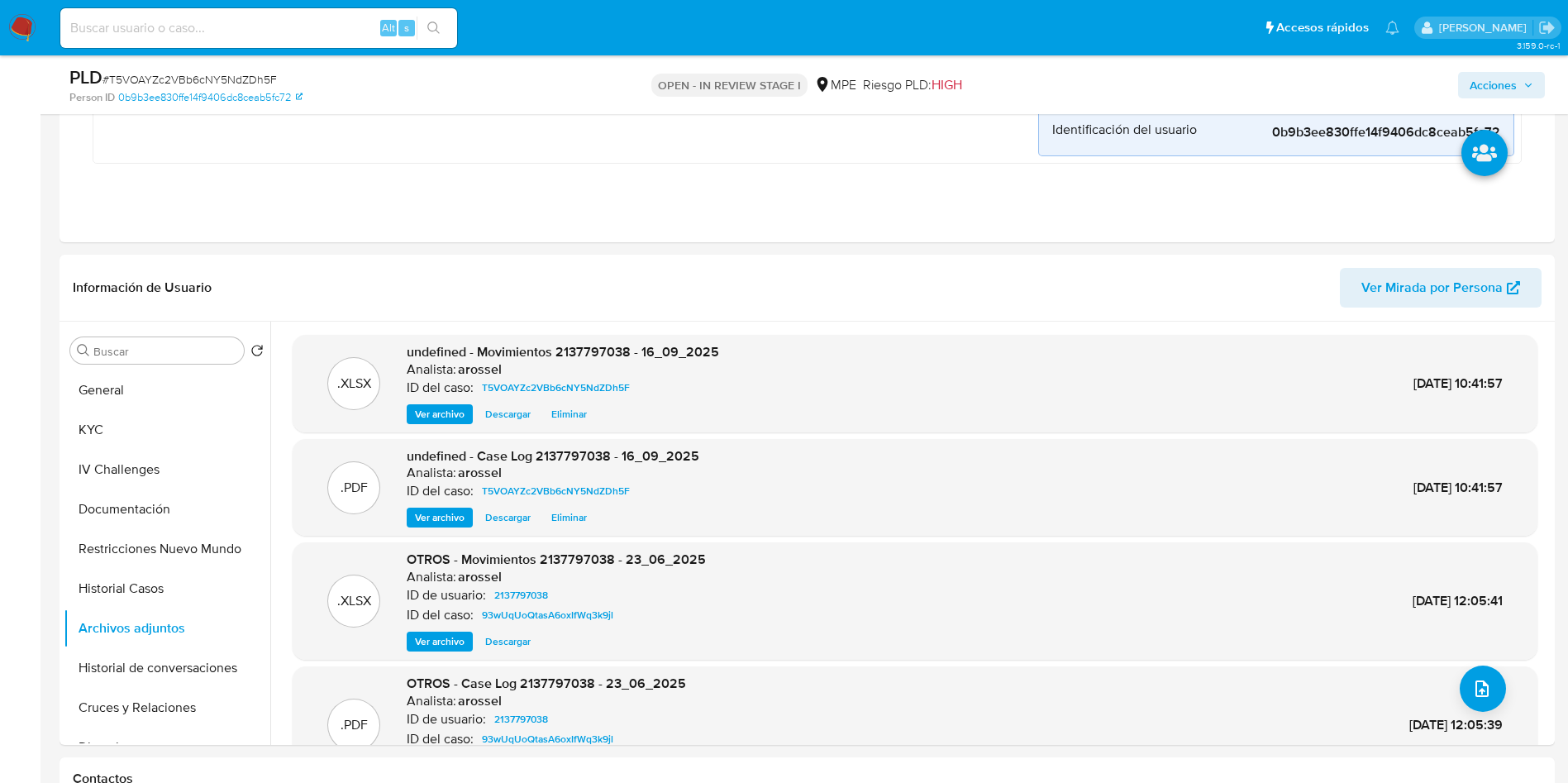
click at [1493, 92] on span "Acciones" at bounding box center [1493, 85] width 47 height 27
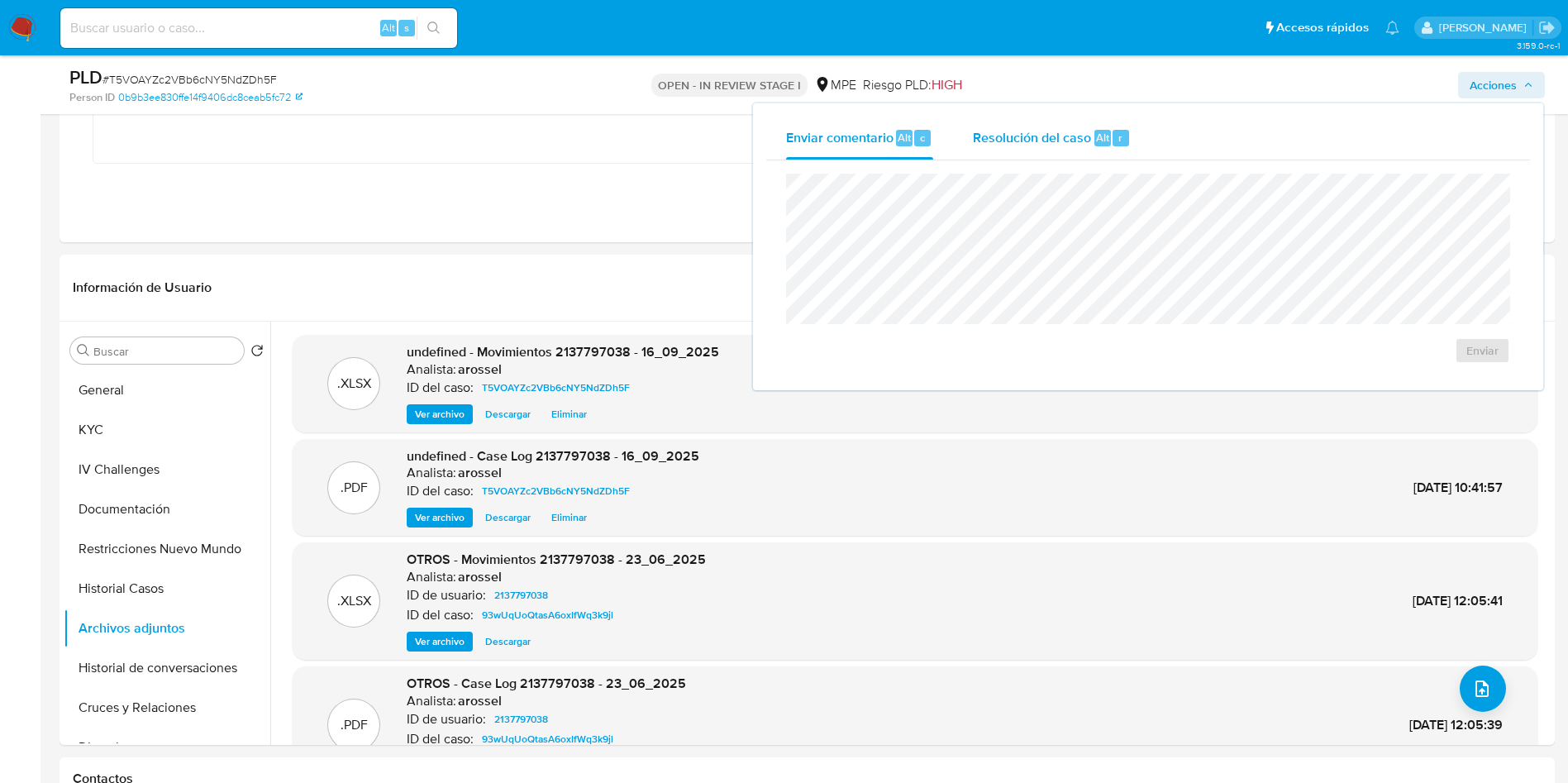
click at [1074, 147] on div "Resolución del caso Alt r" at bounding box center [1051, 138] width 157 height 43
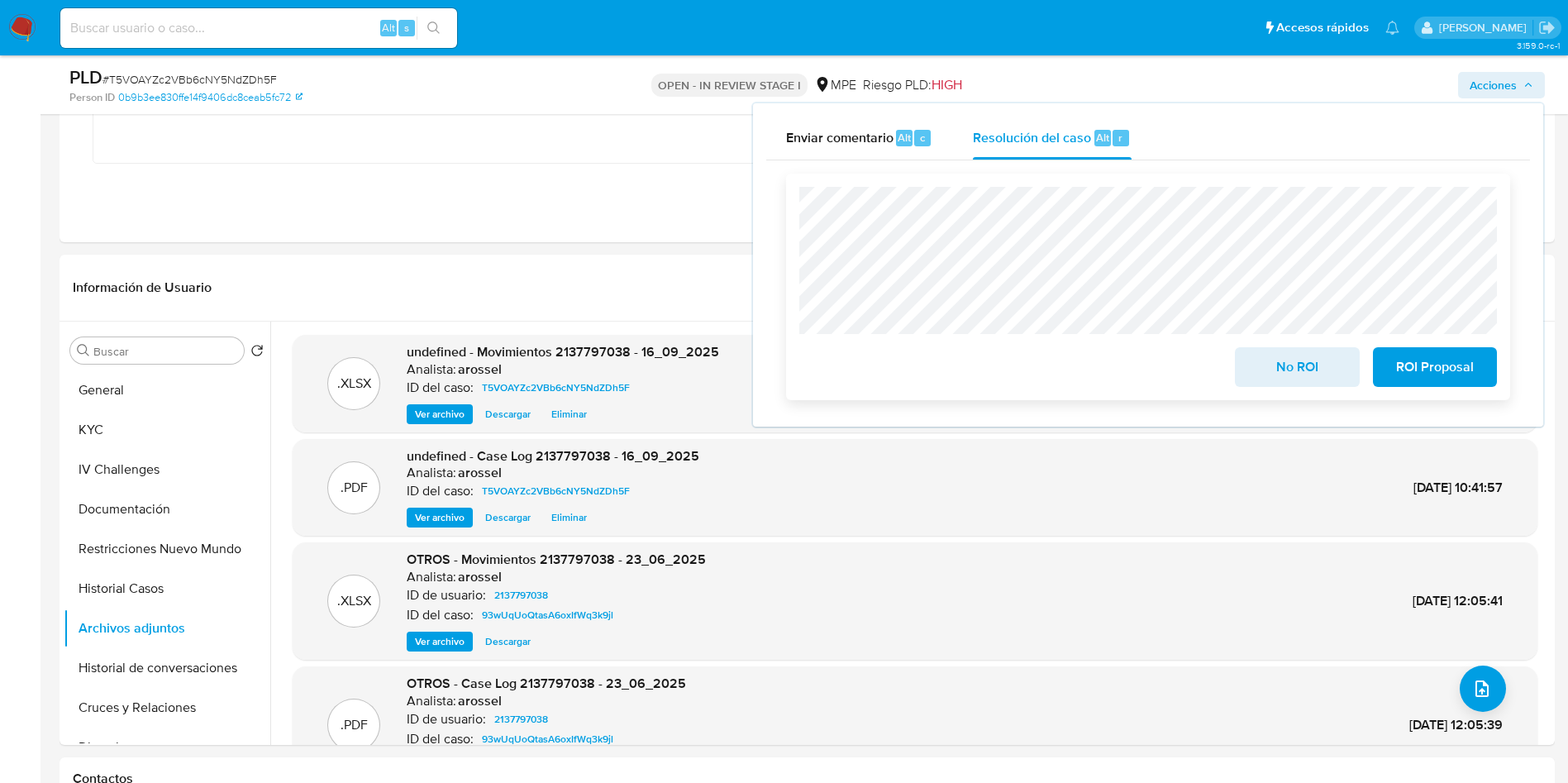
click at [1242, 373] on button "No ROI" at bounding box center [1296, 367] width 124 height 39
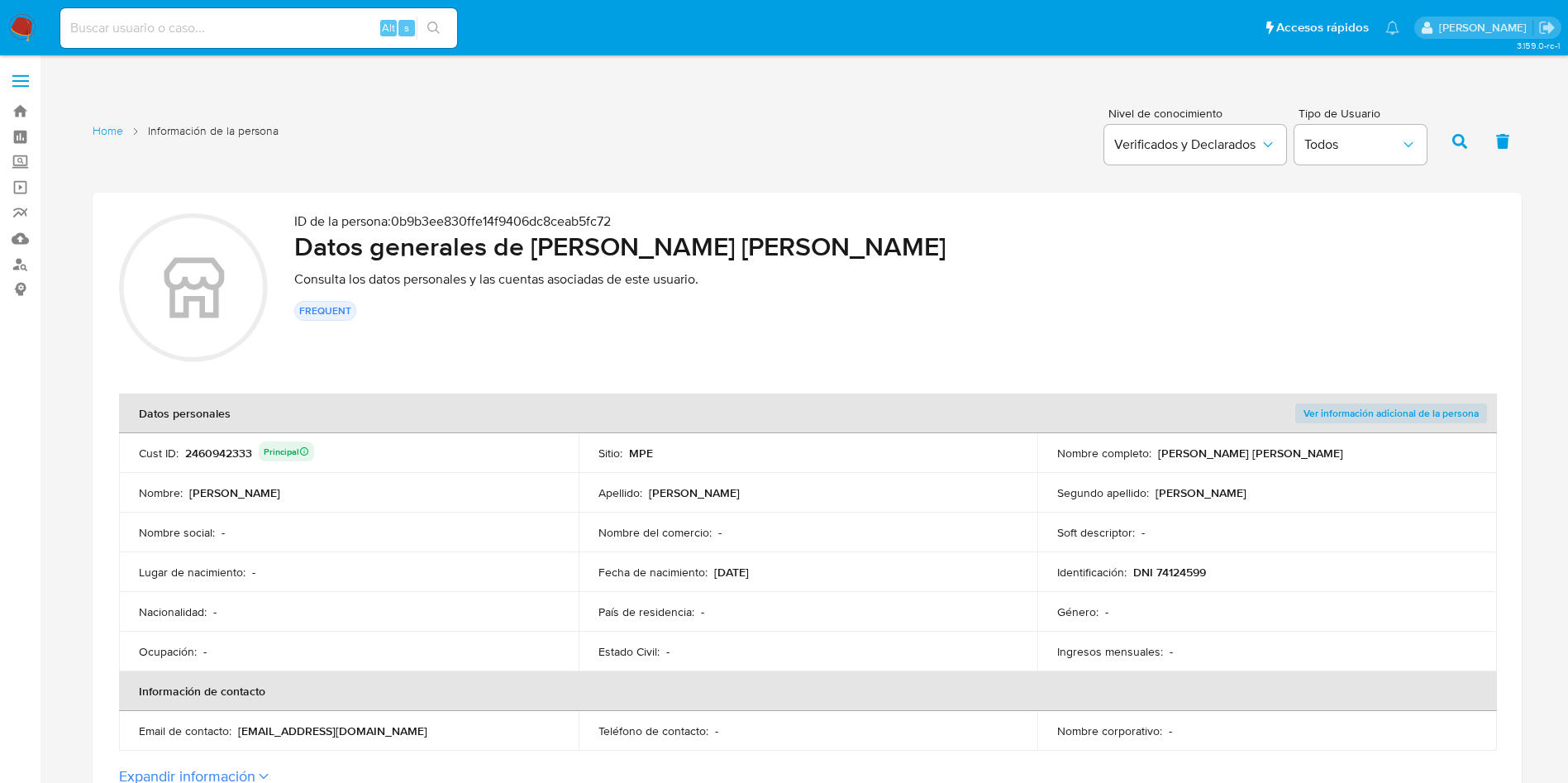
click at [208, 446] on div "2460942333 Principal" at bounding box center [249, 453] width 129 height 24
click at [209, 444] on div "2460942333 Principal" at bounding box center [249, 453] width 129 height 24
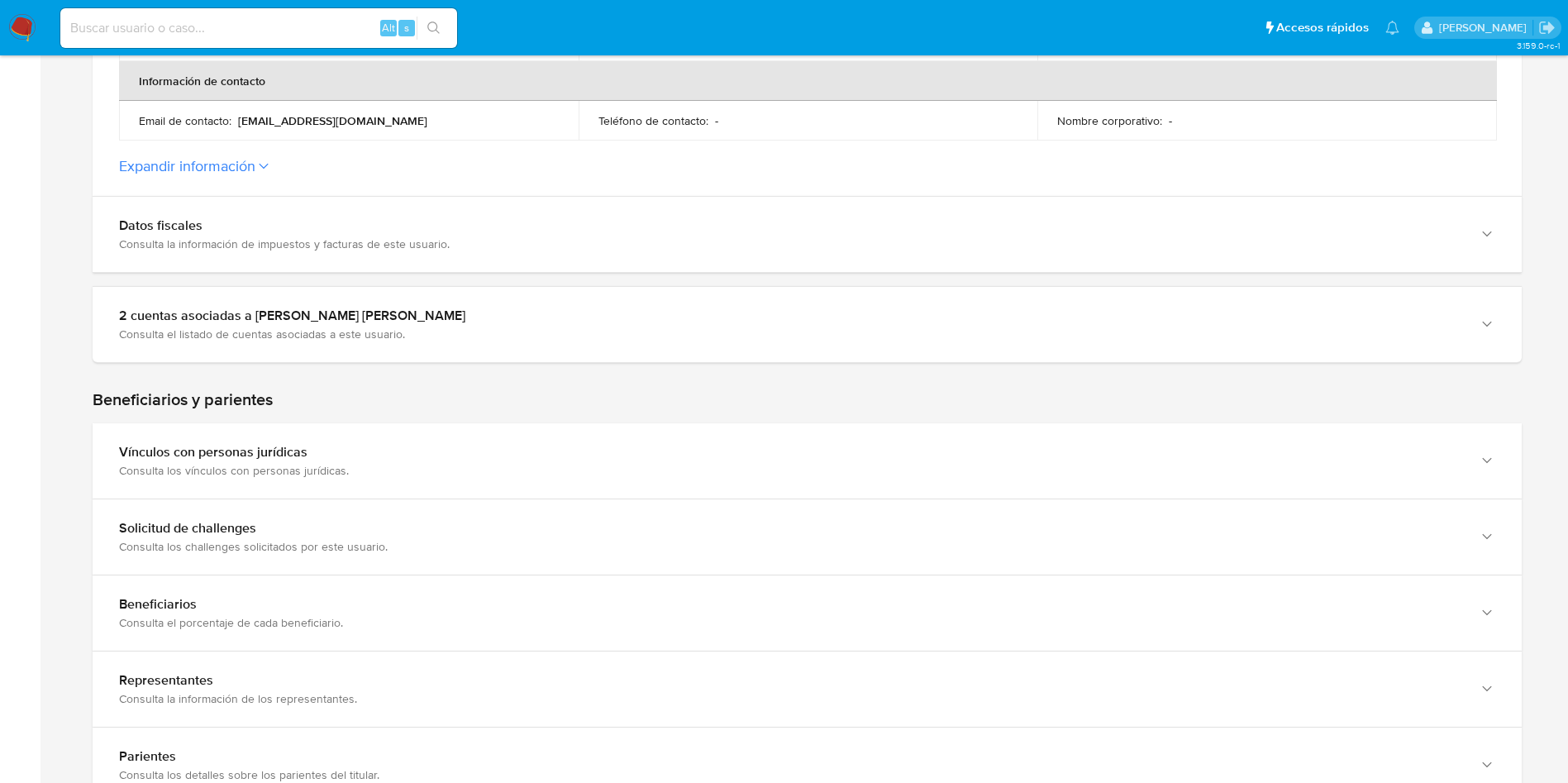
scroll to position [620, 0]
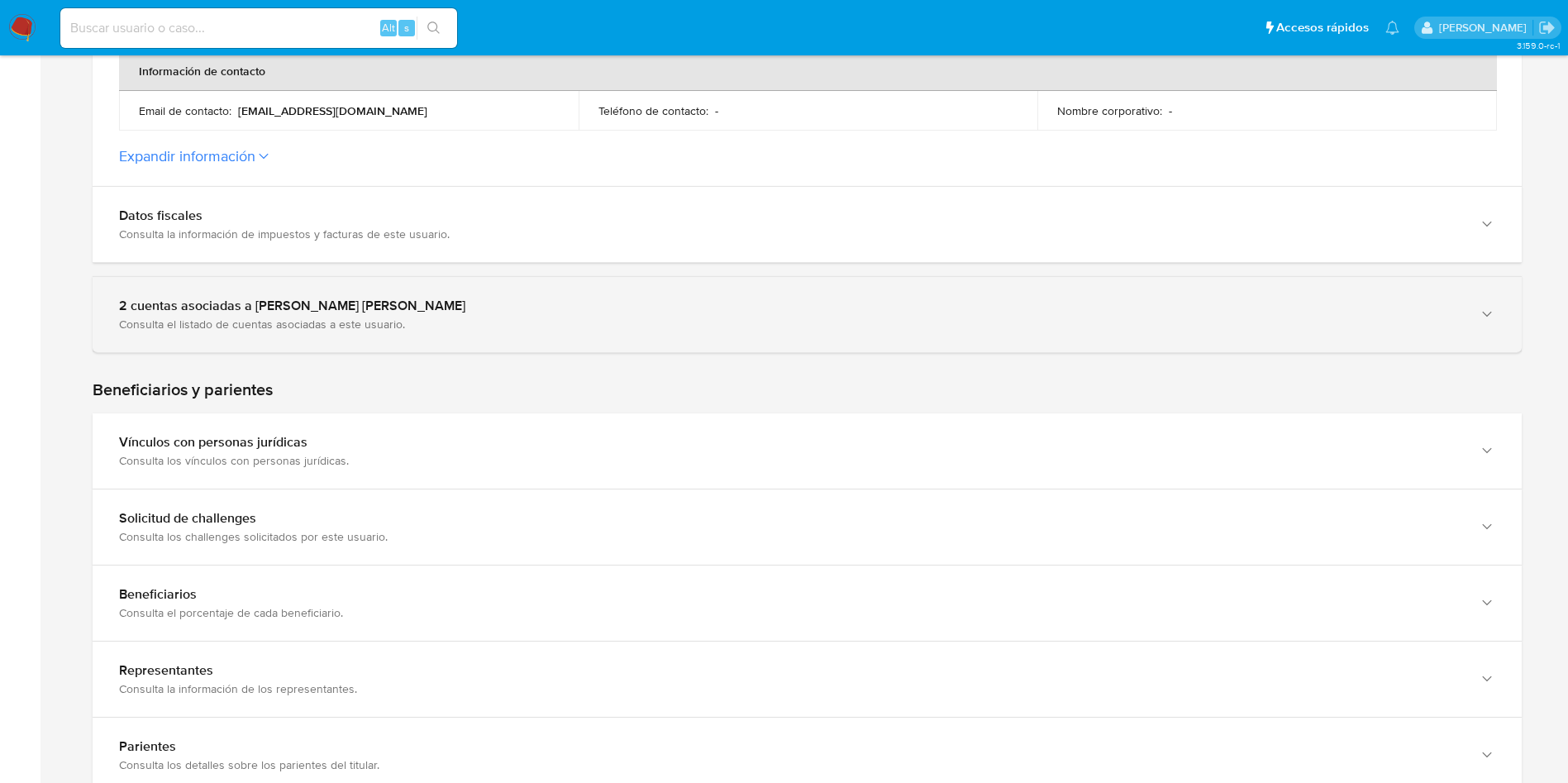
click at [504, 334] on div "2 cuentas asociadas a [PERSON_NAME] [PERSON_NAME] Consulta el listado de cuenta…" at bounding box center [807, 314] width 1429 height 75
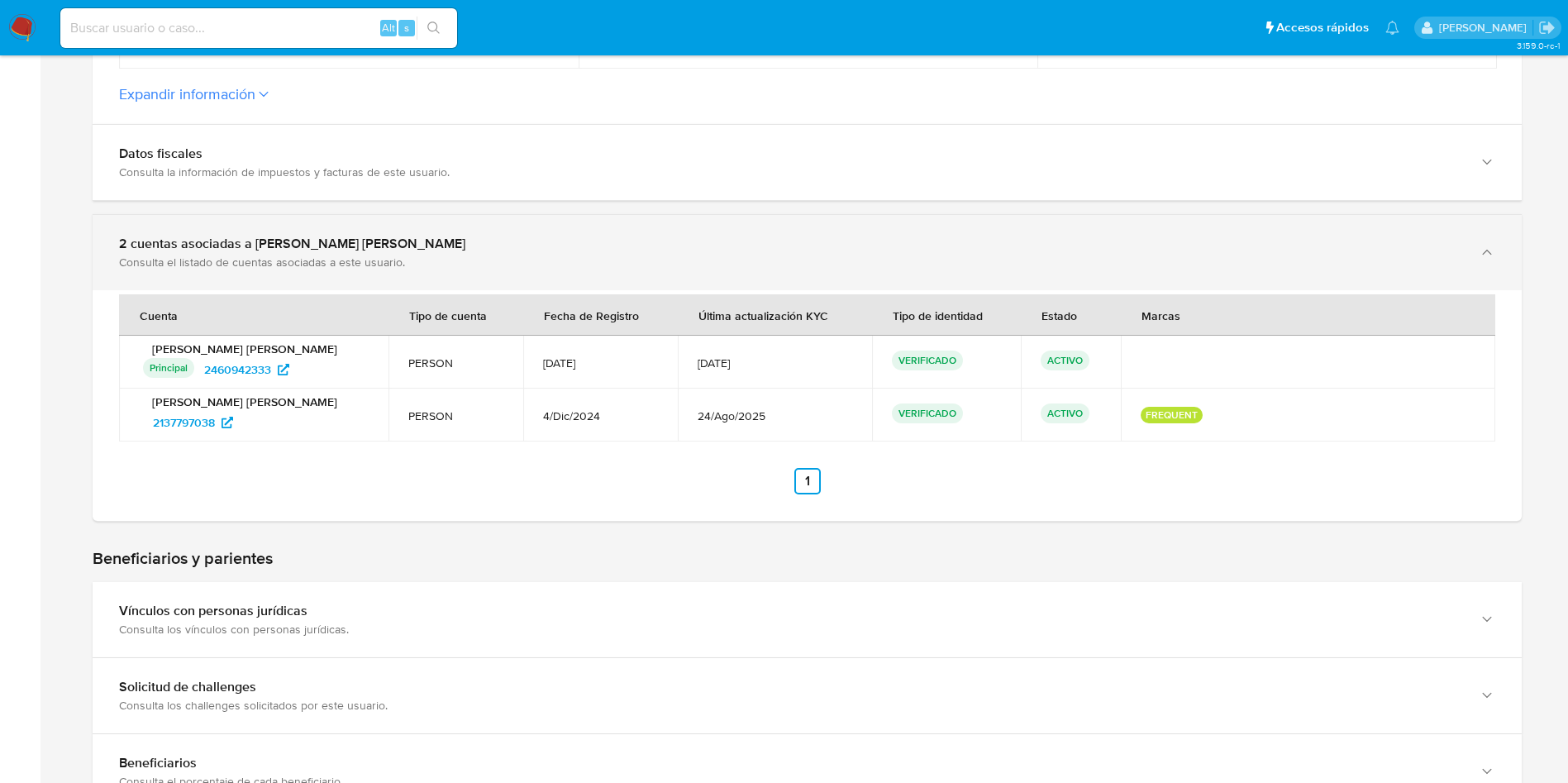
scroll to position [0, 0]
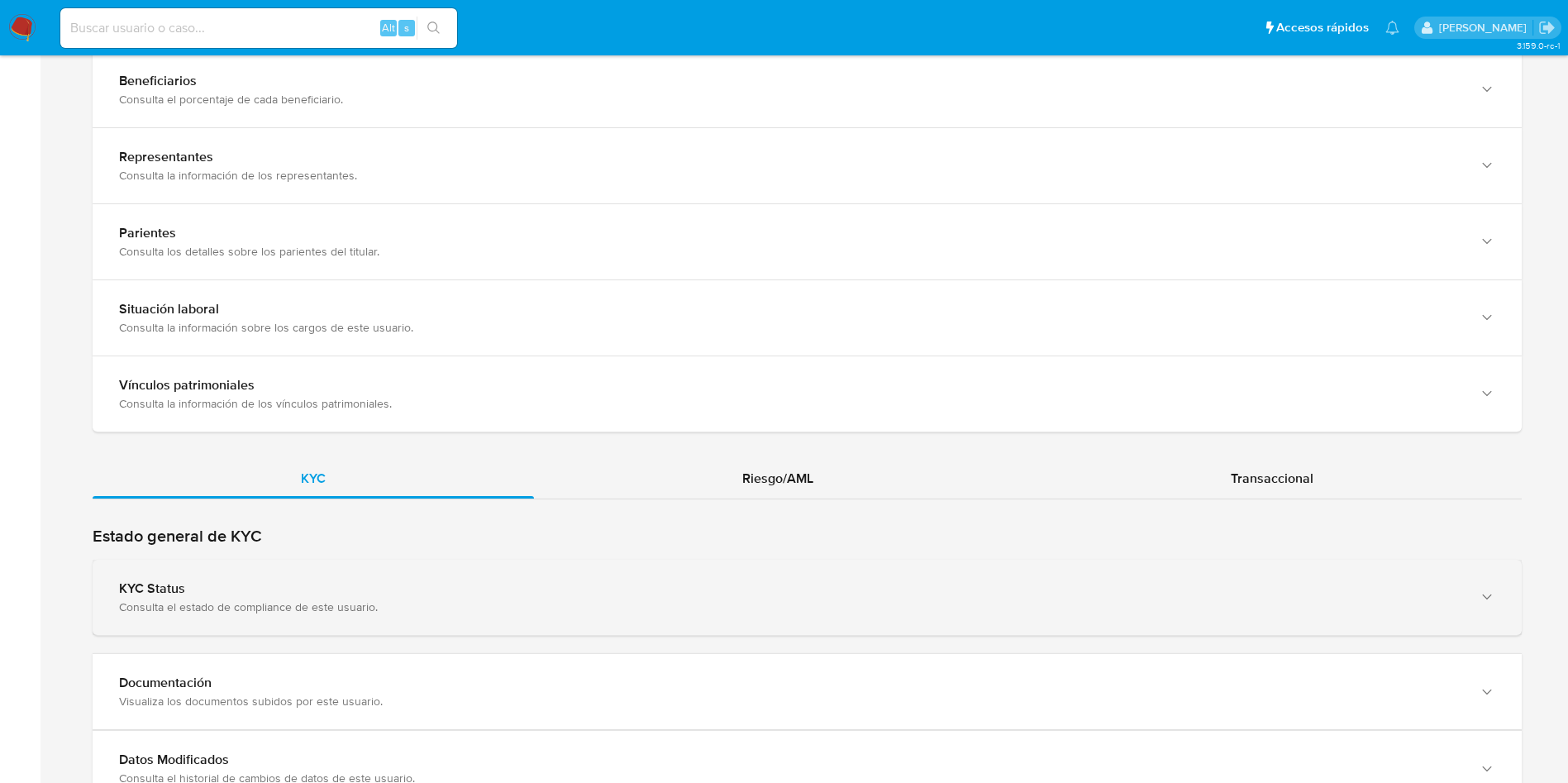
click at [435, 559] on div "KYC Status Consulta el estado de compliance de este usuario." at bounding box center [807, 597] width 1429 height 75
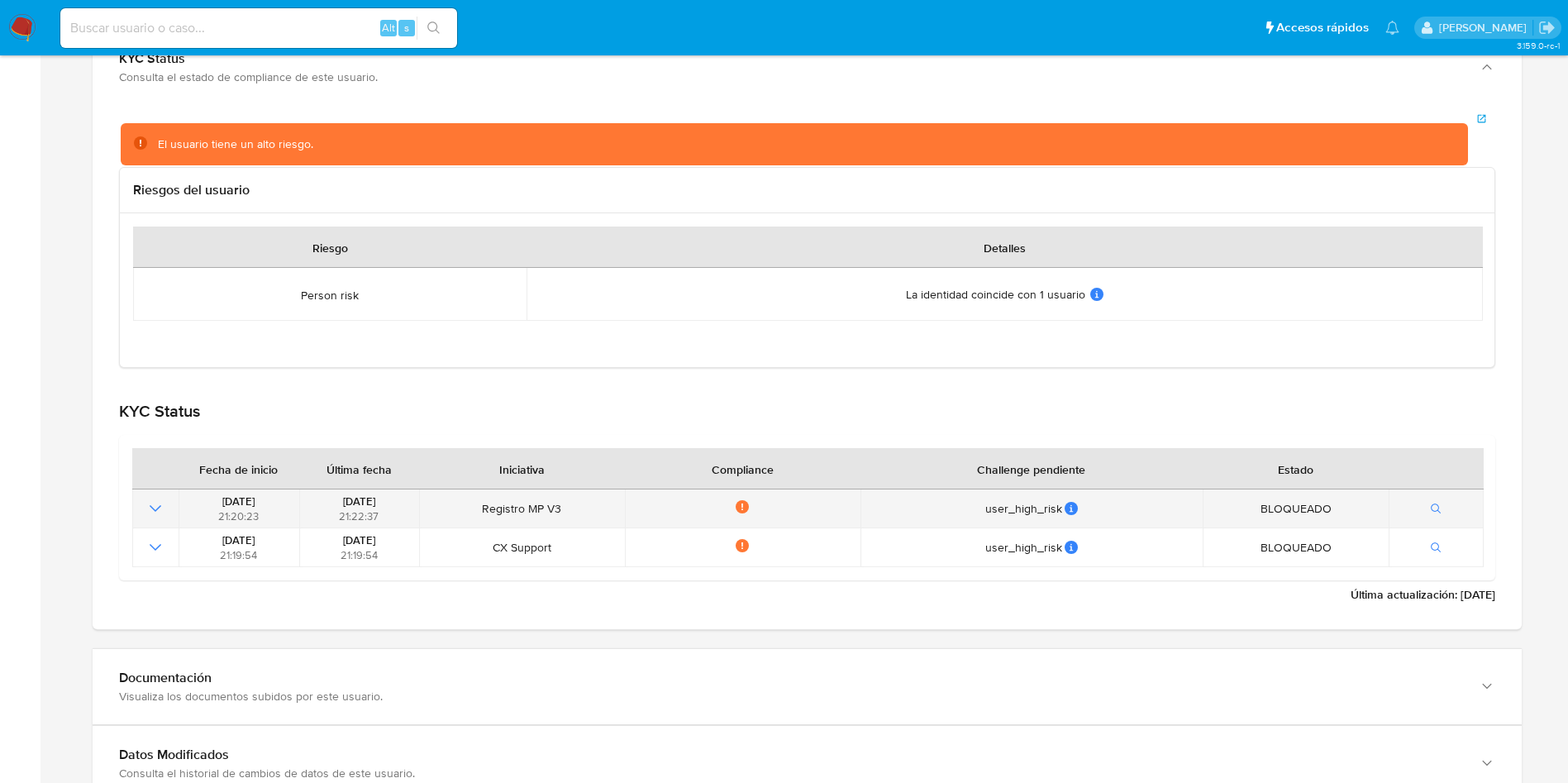
scroll to position [1985, 0]
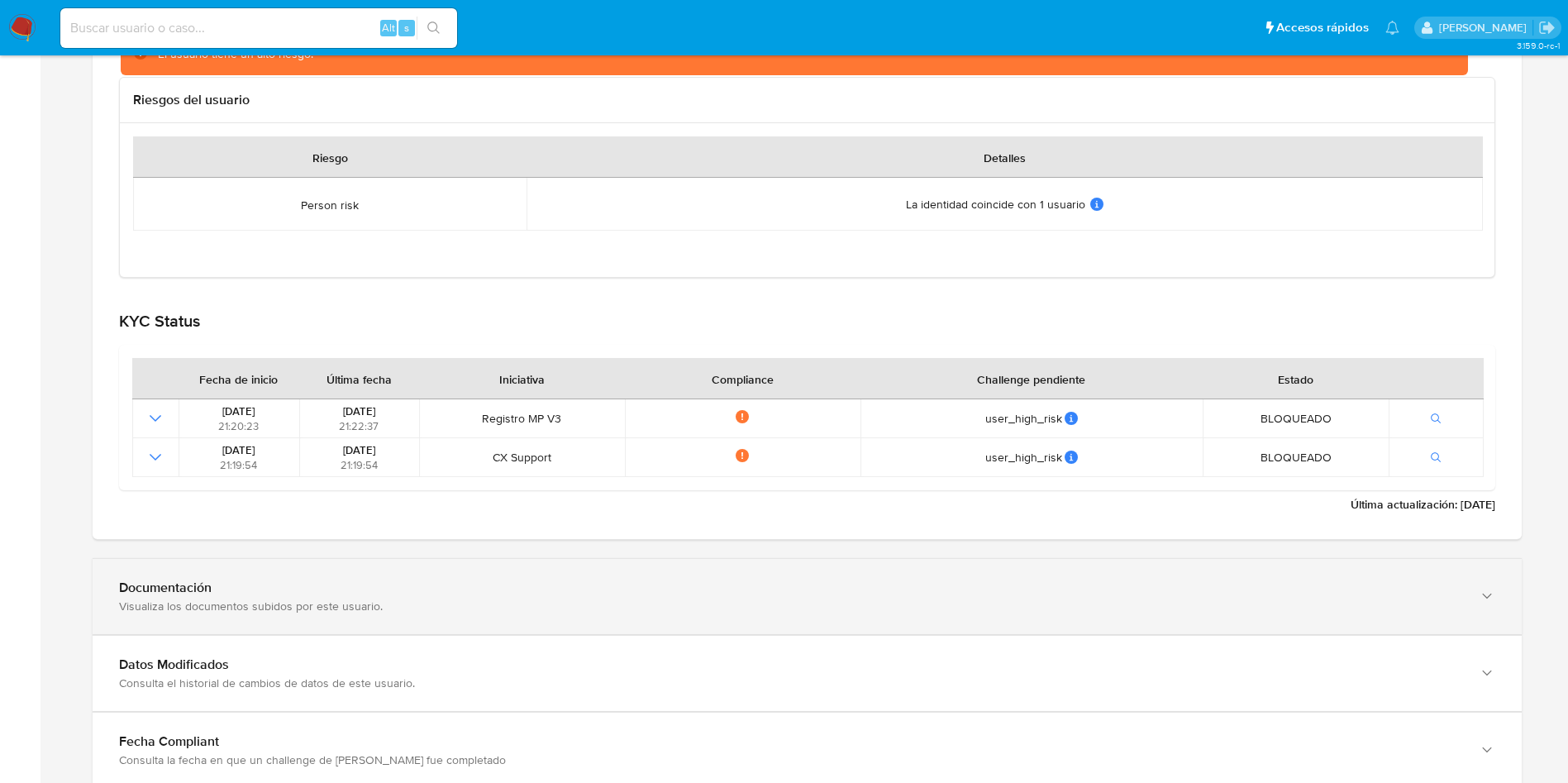
click at [216, 603] on div "Visualiza los documentos subidos por este usuario." at bounding box center [790, 606] width 1343 height 15
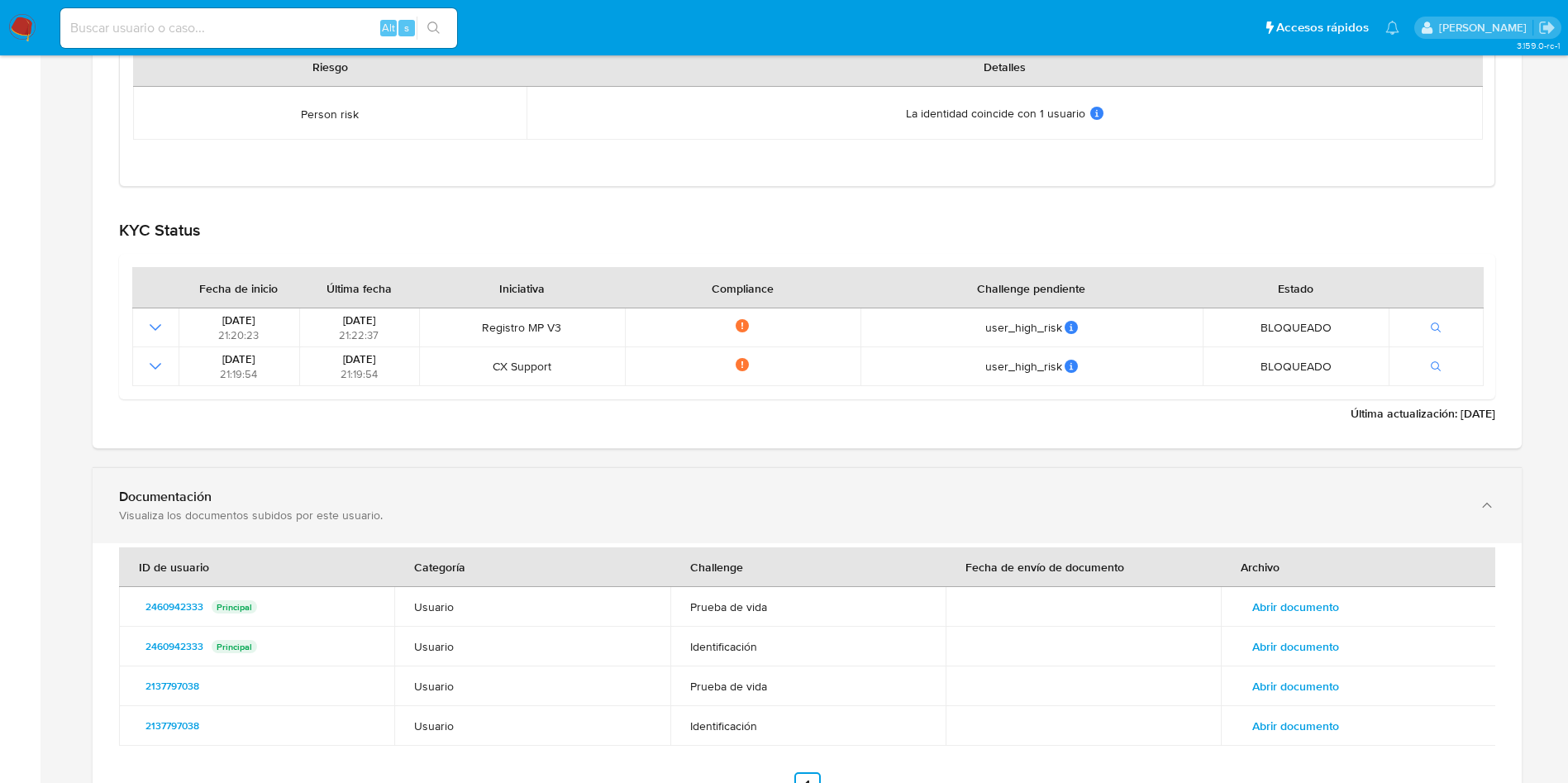
scroll to position [2233, 0]
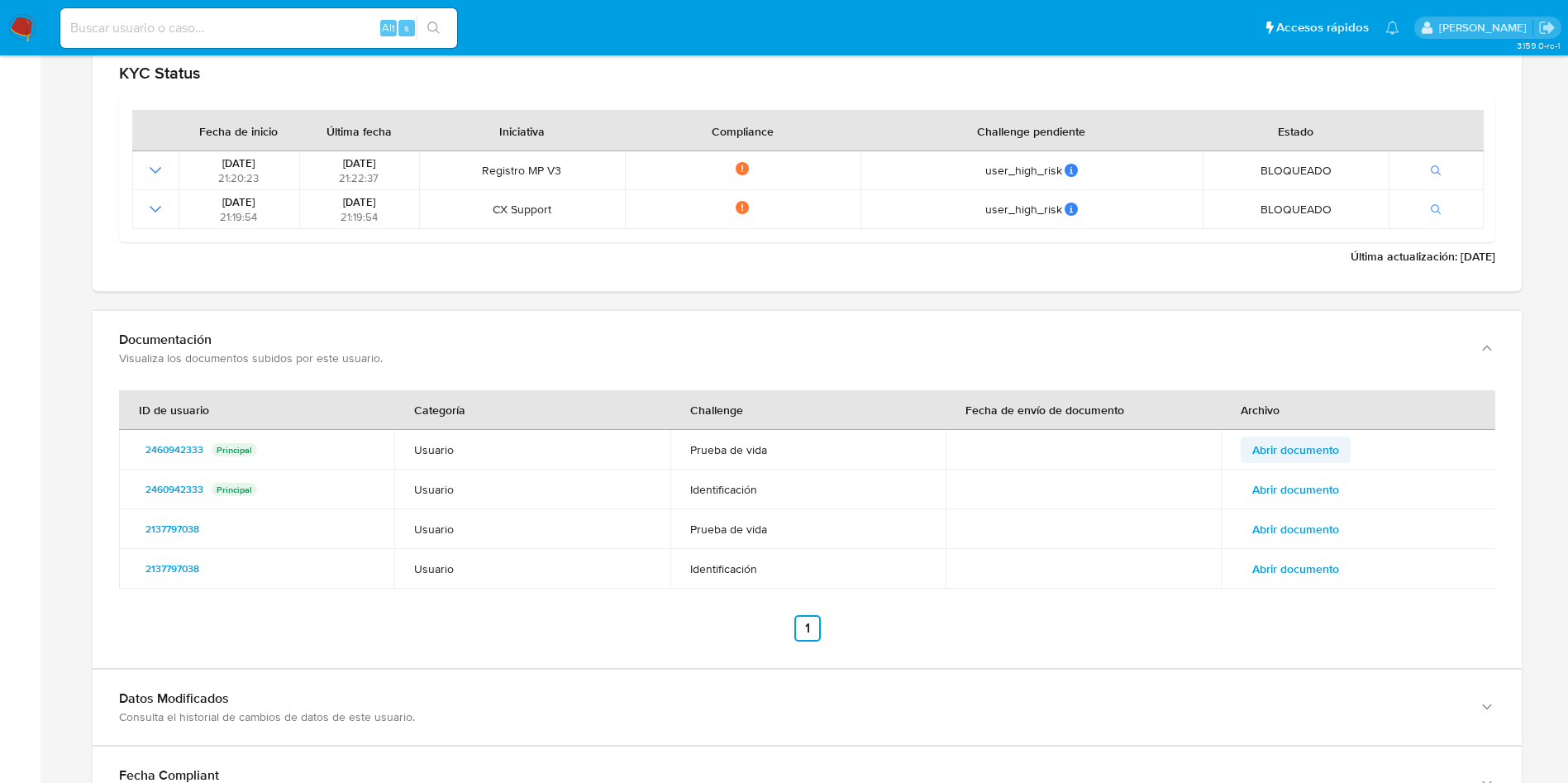
click at [1286, 451] on span "Abrir documento" at bounding box center [1295, 450] width 87 height 24
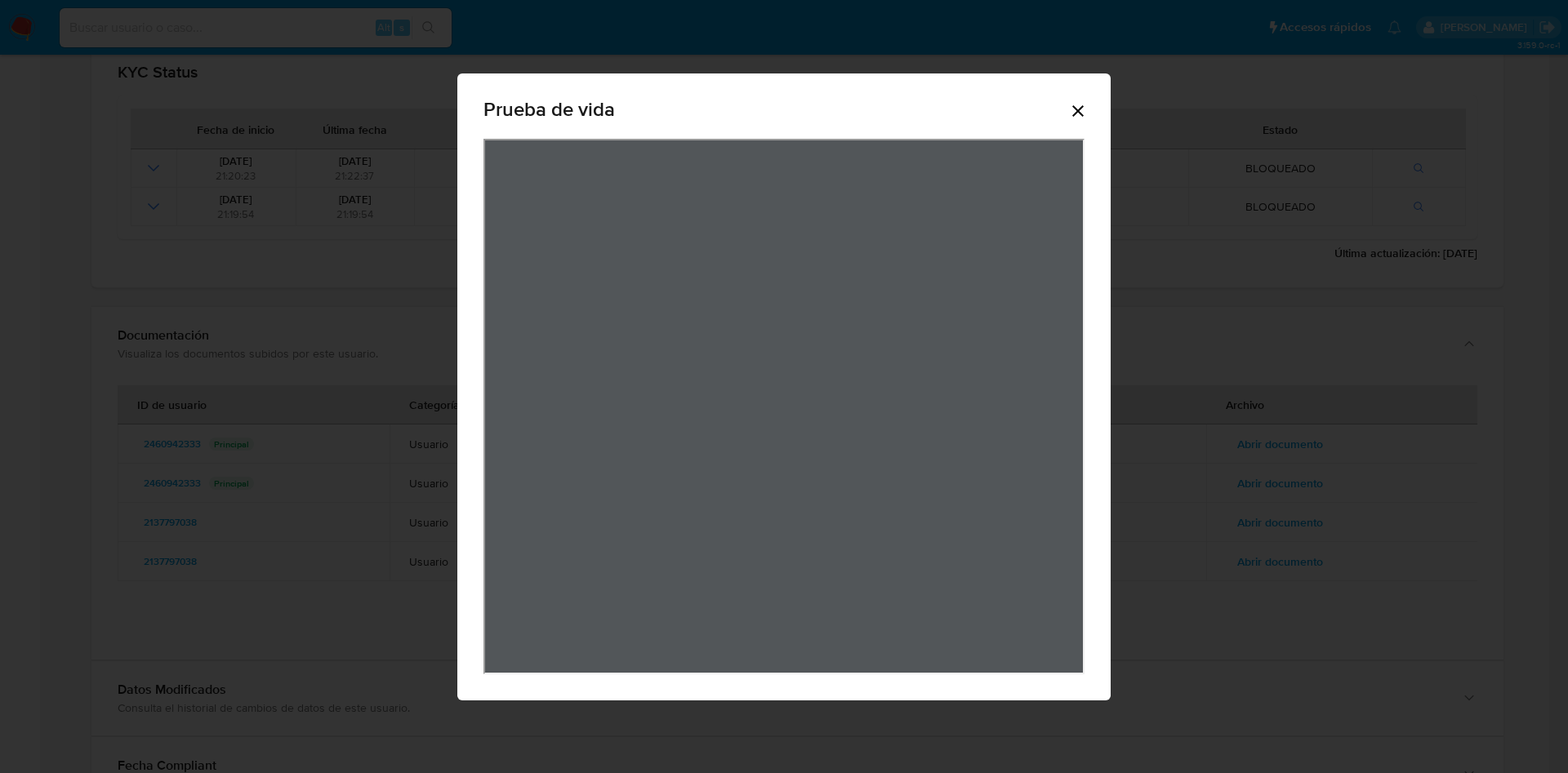
click at [1068, 111] on icon "Cerrar" at bounding box center [1078, 111] width 19 height 19
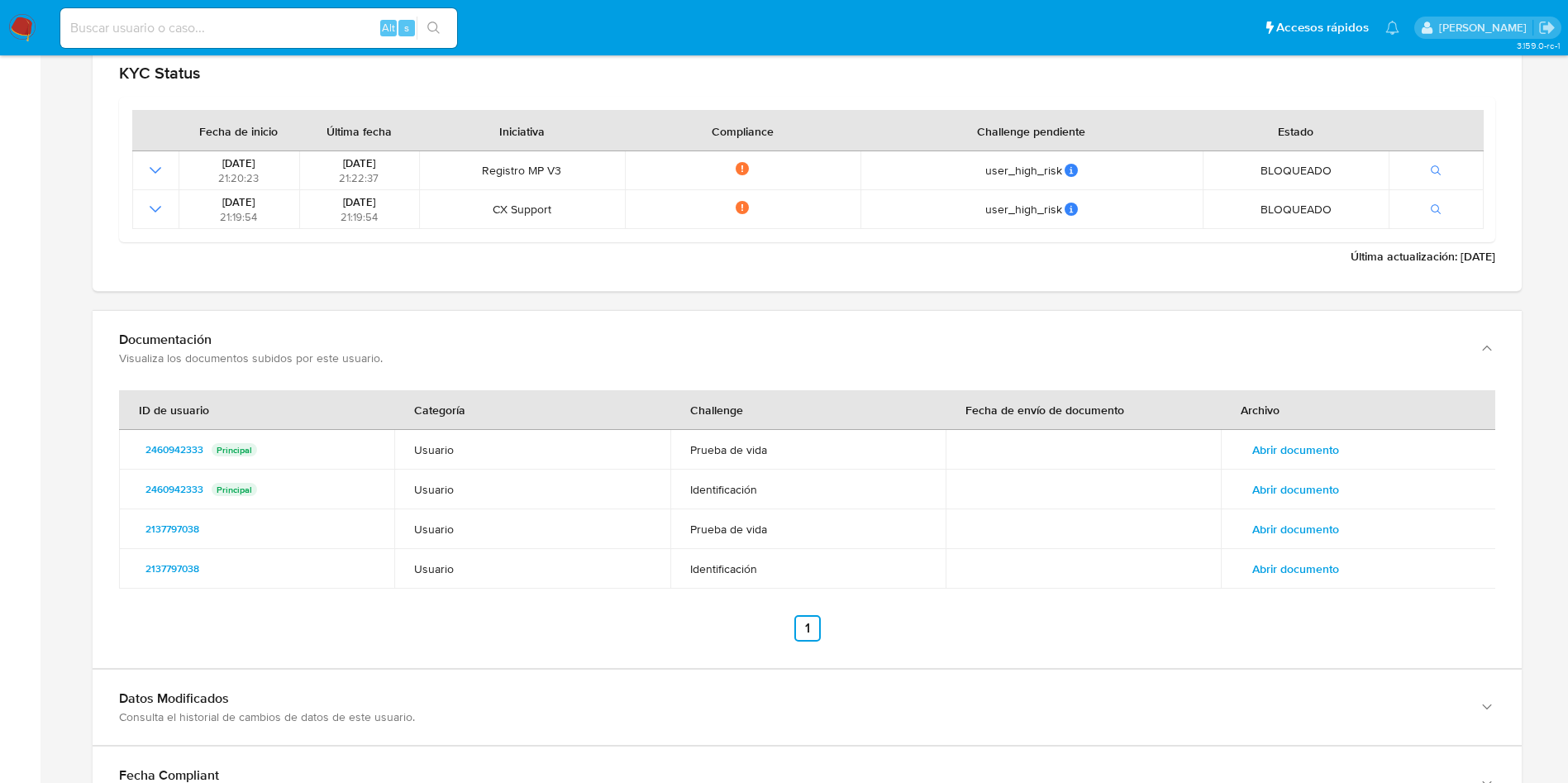
click at [1318, 486] on span "Abrir documento" at bounding box center [1295, 489] width 87 height 24
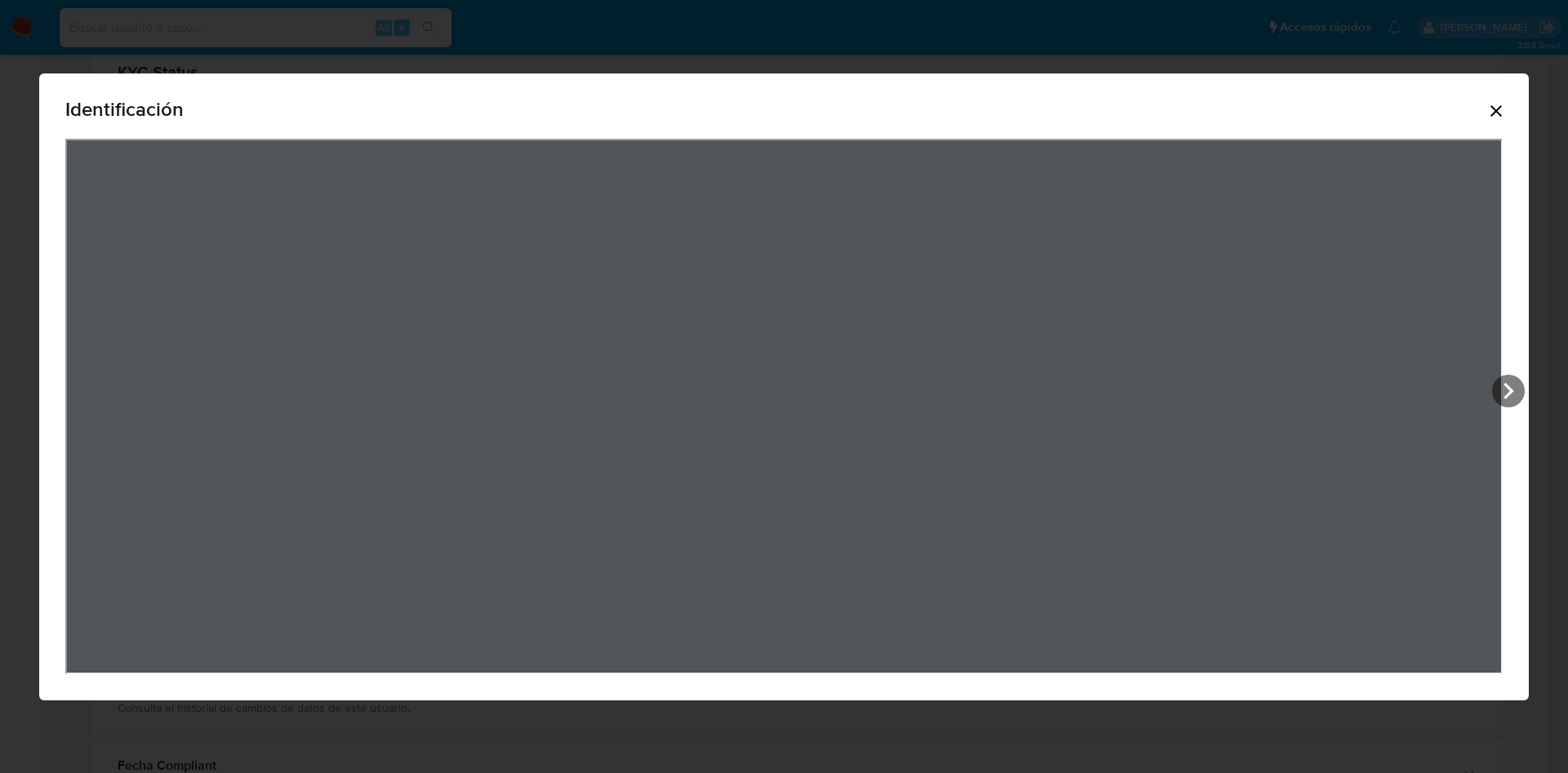
click at [1503, 110] on icon "Cerrar" at bounding box center [1496, 111] width 19 height 19
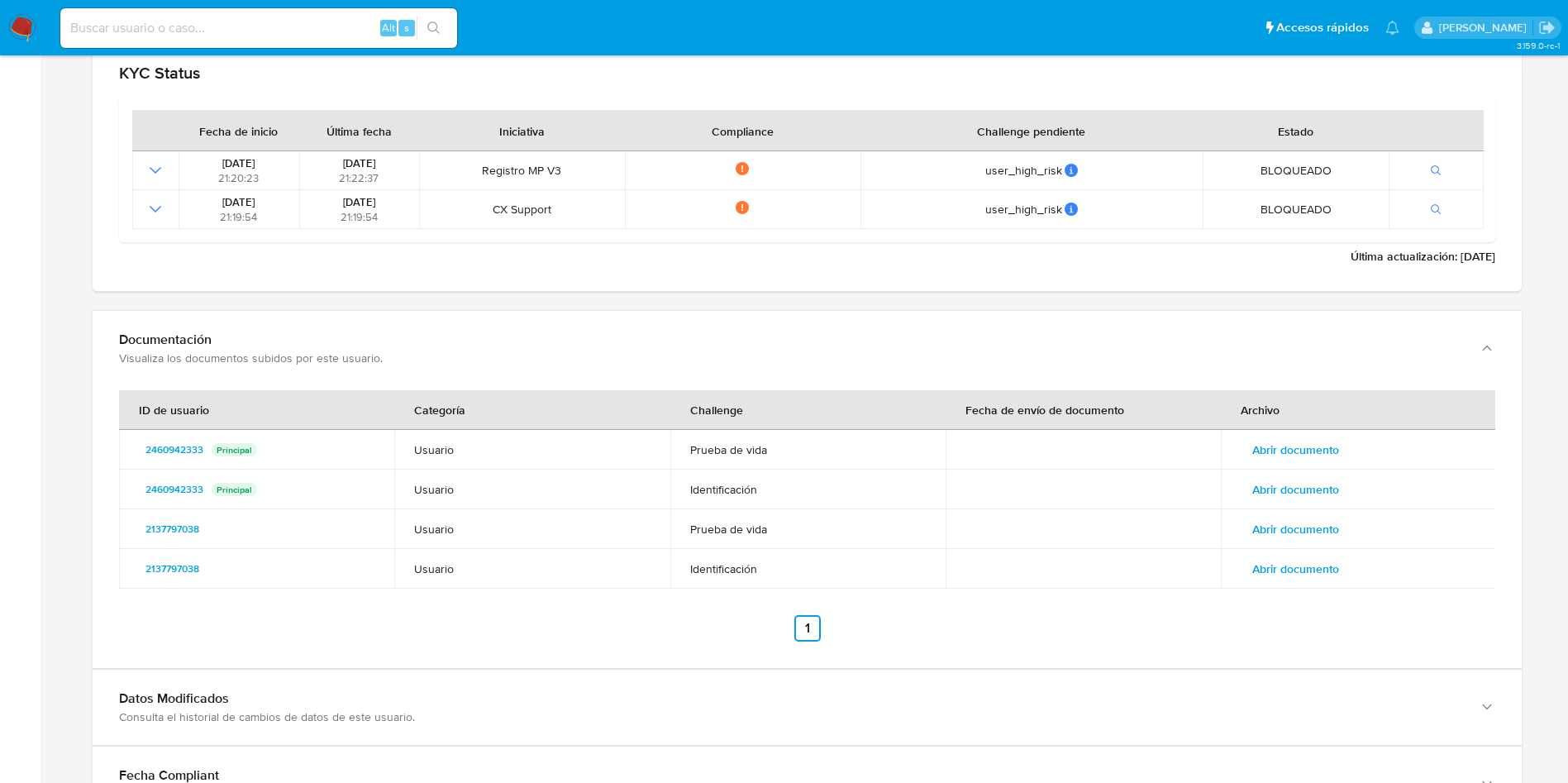
click at [1342, 525] on button "Abrir documento" at bounding box center [1295, 529] width 110 height 27
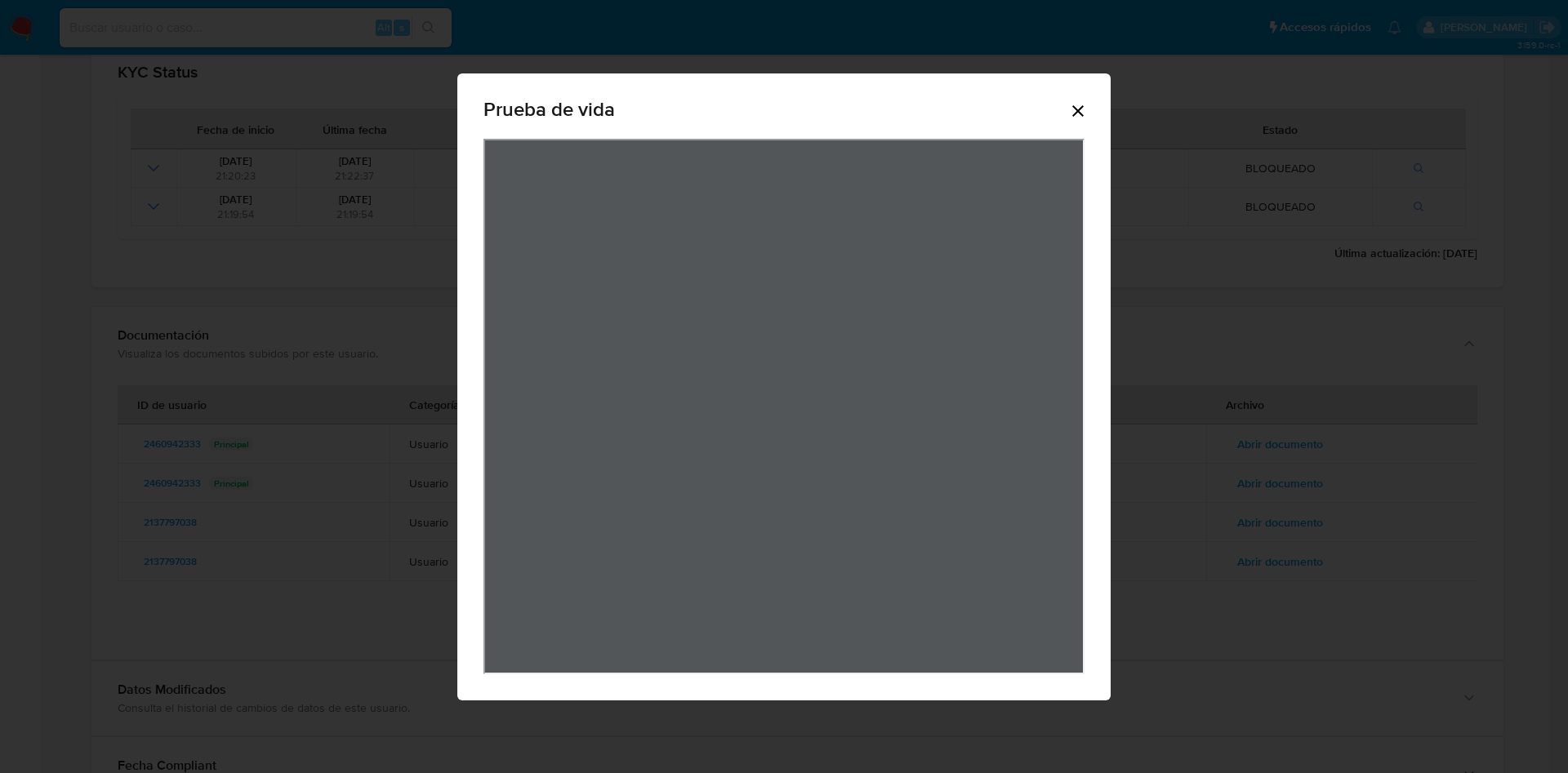
click at [1087, 108] on icon "Cerrar" at bounding box center [1078, 111] width 19 height 19
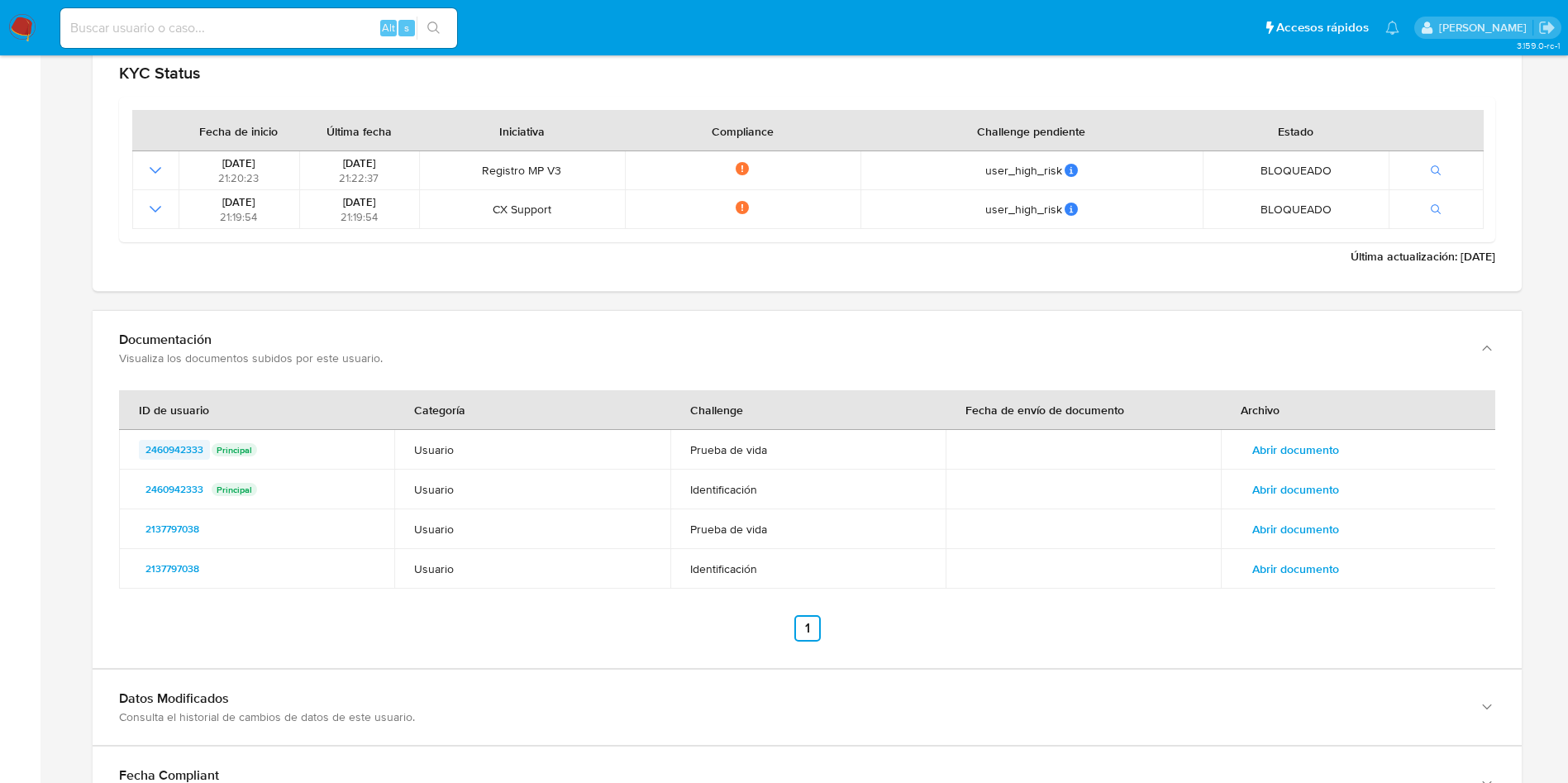
click at [171, 447] on span "2460942333" at bounding box center [174, 450] width 58 height 20
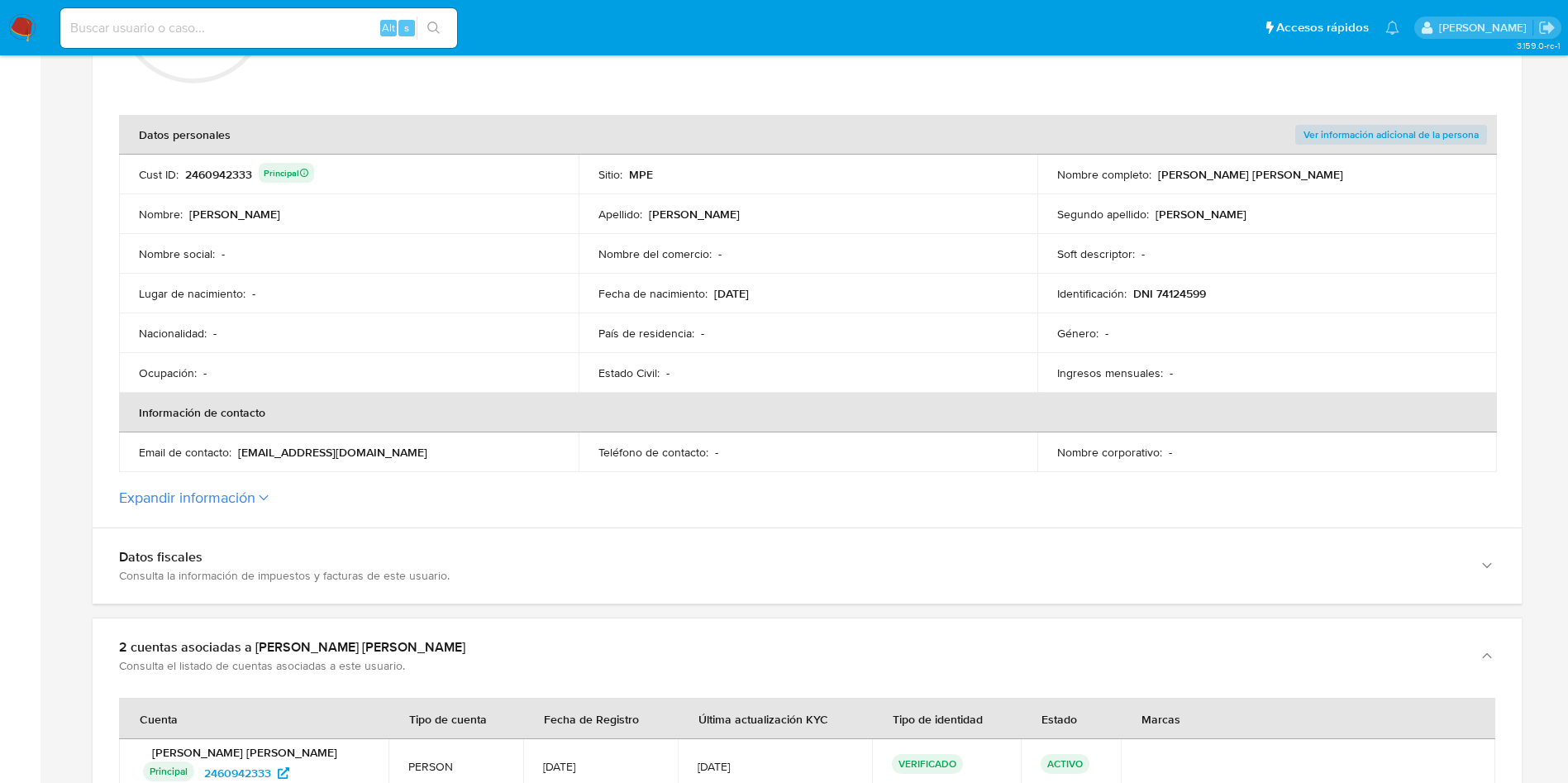
scroll to position [248, 0]
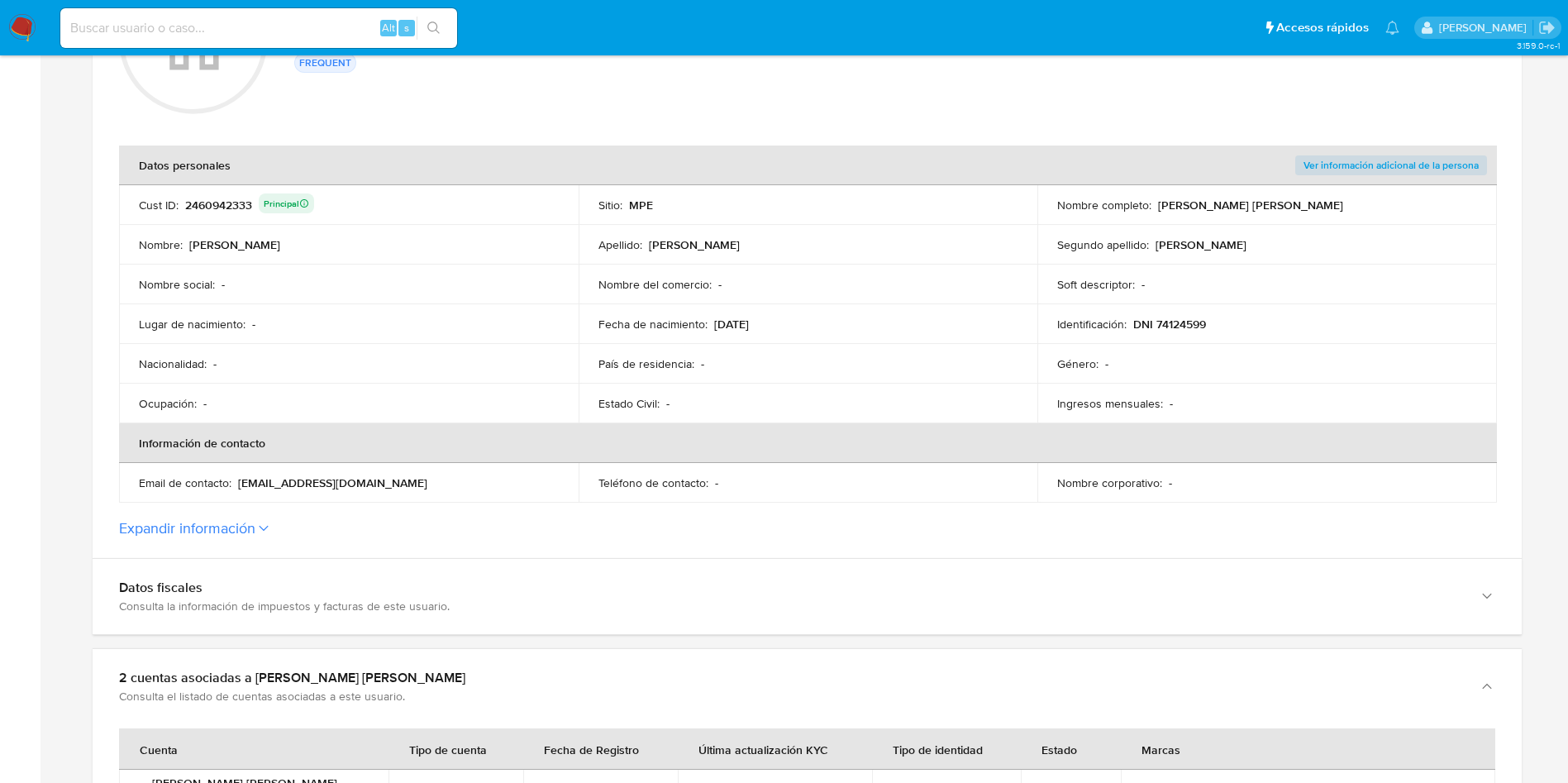
drag, startPoint x: 238, startPoint y: 479, endPoint x: 409, endPoint y: 487, distance: 171.2
click at [409, 487] on div "Email de contacto : [EMAIL_ADDRESS][DOMAIN_NAME]" at bounding box center [348, 483] width 420 height 15
drag, startPoint x: 389, startPoint y: 488, endPoint x: 556, endPoint y: 151, distance: 376.1
click at [556, 151] on th "Datos personales" at bounding box center [578, 165] width 918 height 39
drag, startPoint x: 237, startPoint y: 478, endPoint x: 409, endPoint y: 477, distance: 172.0
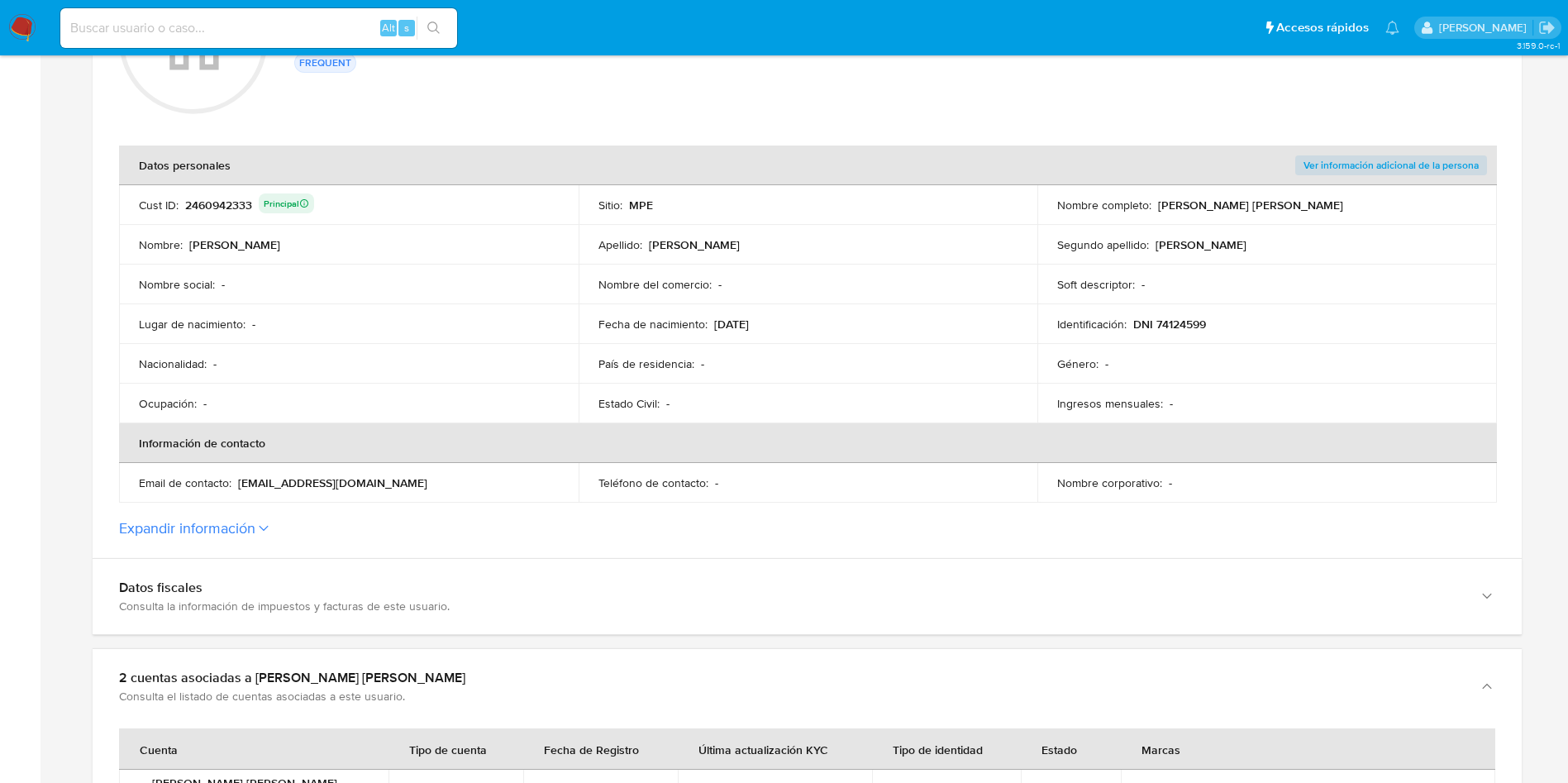
click at [409, 477] on div "Email de contacto : [EMAIL_ADDRESS][DOMAIN_NAME]" at bounding box center [348, 483] width 420 height 15
click at [656, 384] on td "Estado Civil : -" at bounding box center [808, 404] width 460 height 39
click at [253, 525] on button "Expandir información" at bounding box center [187, 528] width 137 height 18
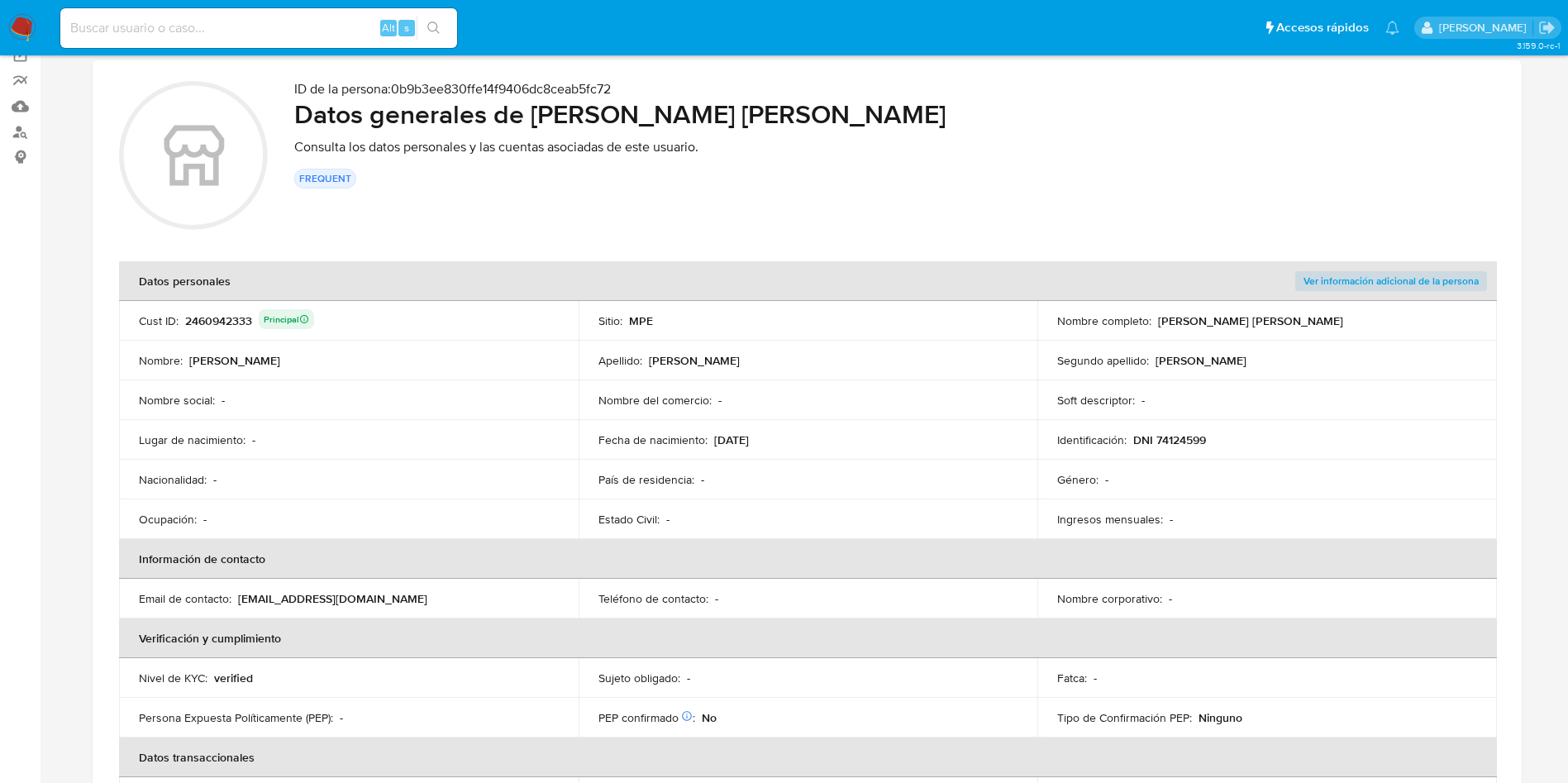
scroll to position [0, 0]
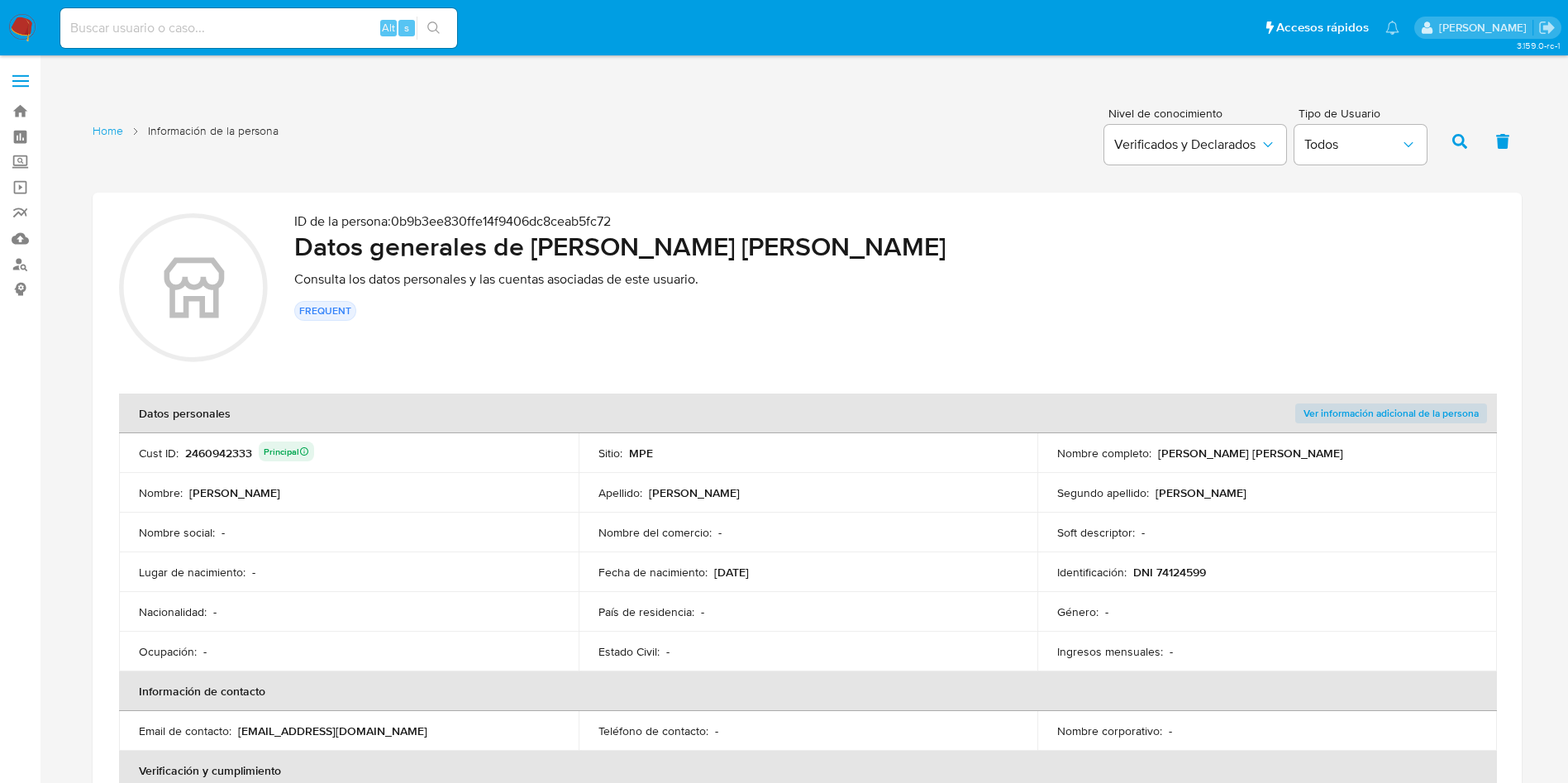
drag, startPoint x: 1157, startPoint y: 451, endPoint x: 1357, endPoint y: 457, distance: 200.1
click at [1357, 457] on div "Nombre completo : [PERSON_NAME] [PERSON_NAME]" at bounding box center [1267, 453] width 420 height 15
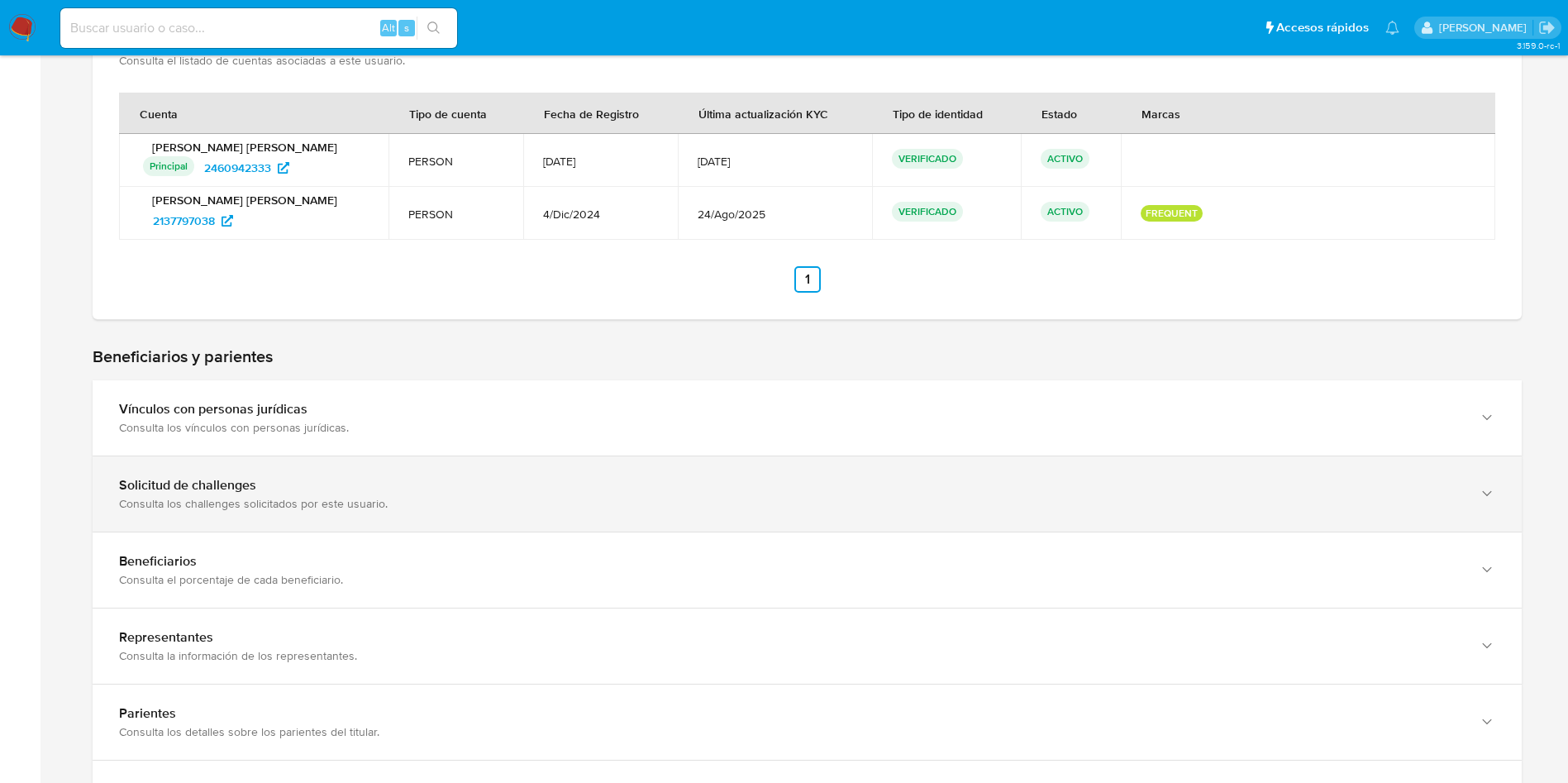
scroll to position [1240, 0]
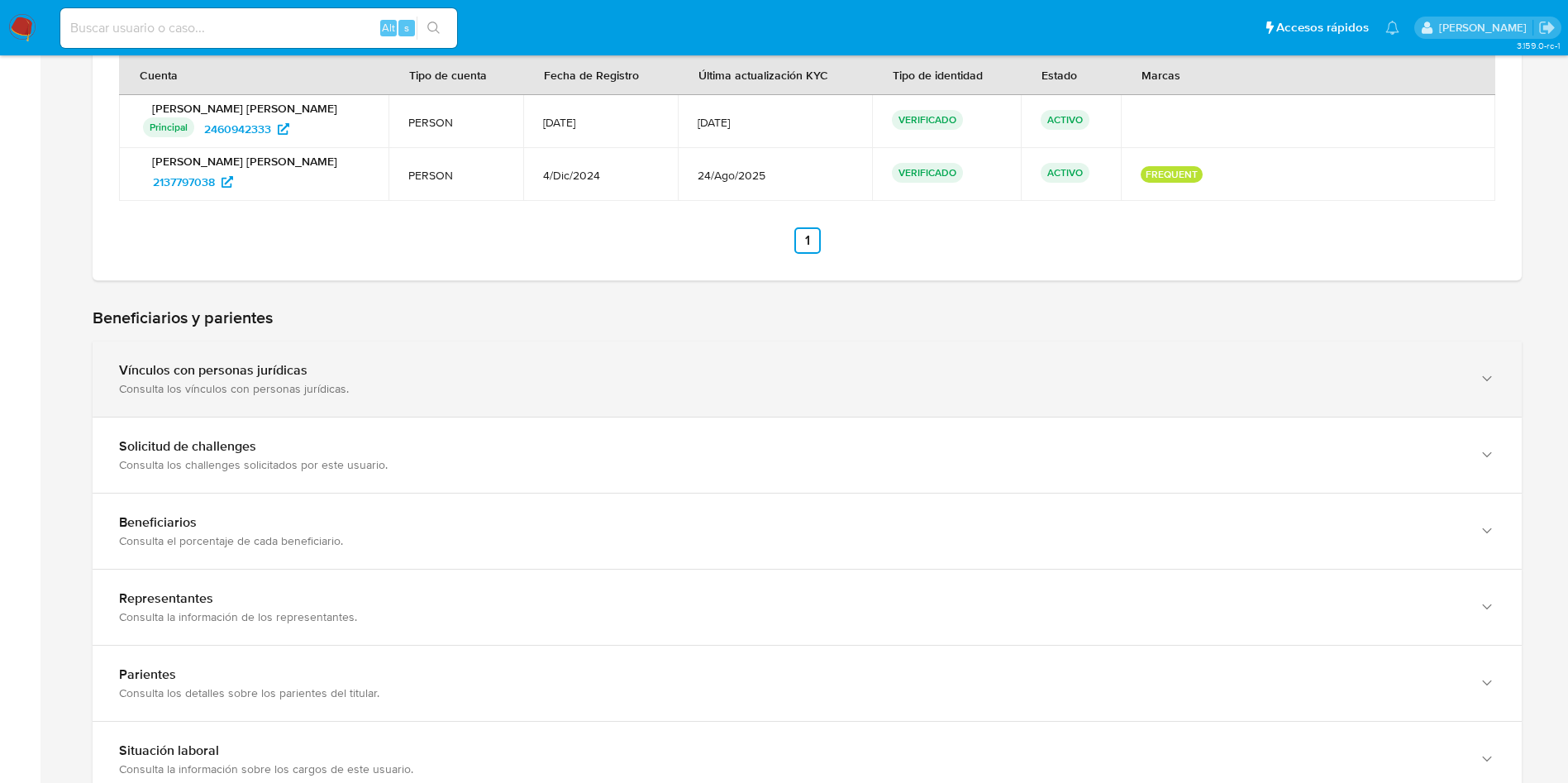
click at [488, 381] on div "Consulta los vínculos con personas jurídicas." at bounding box center [790, 388] width 1343 height 15
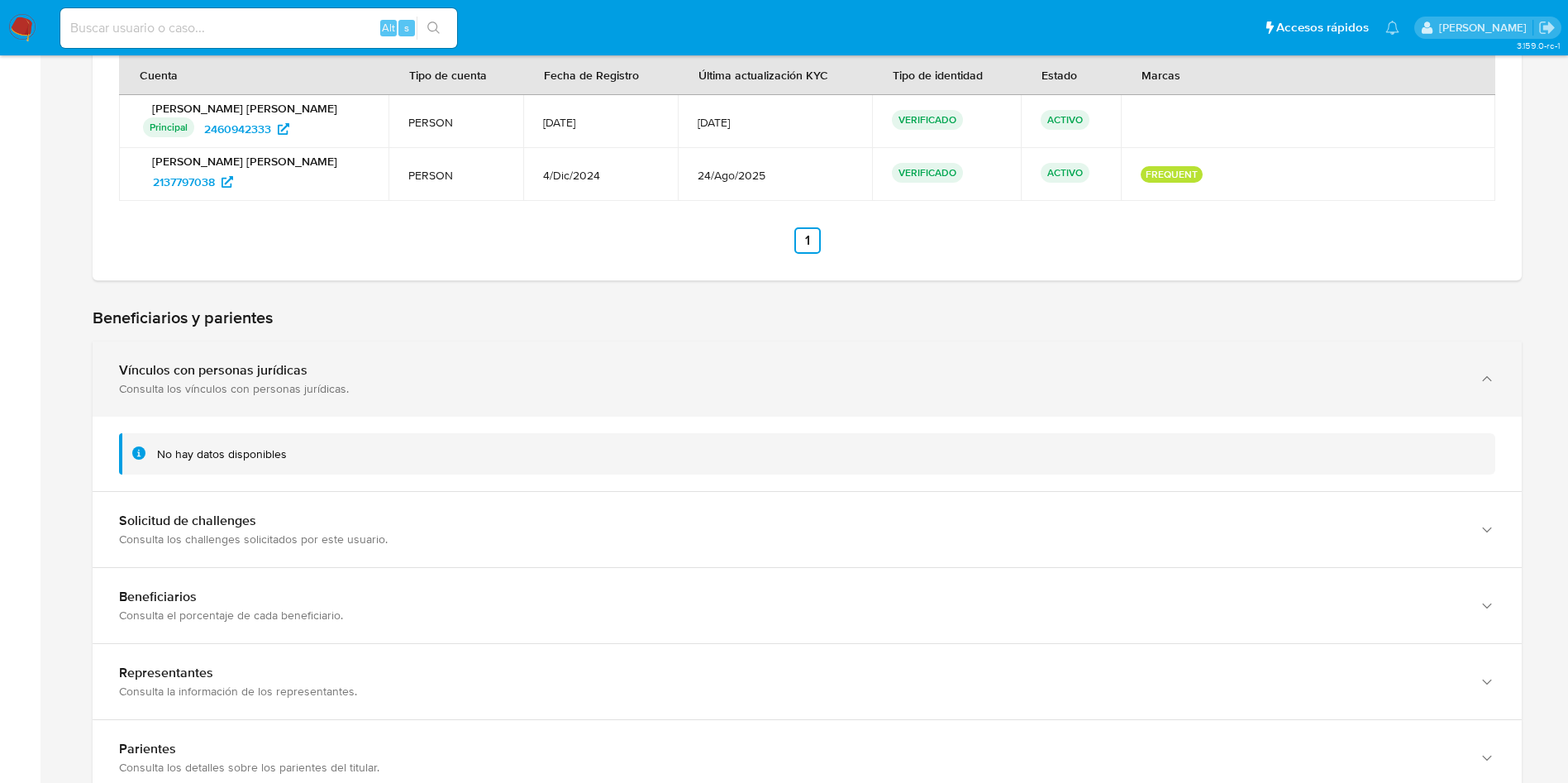
click at [578, 396] on div "Vínculos con personas jurídicas Consulta los vínculos con personas jurídicas." at bounding box center [807, 379] width 1429 height 75
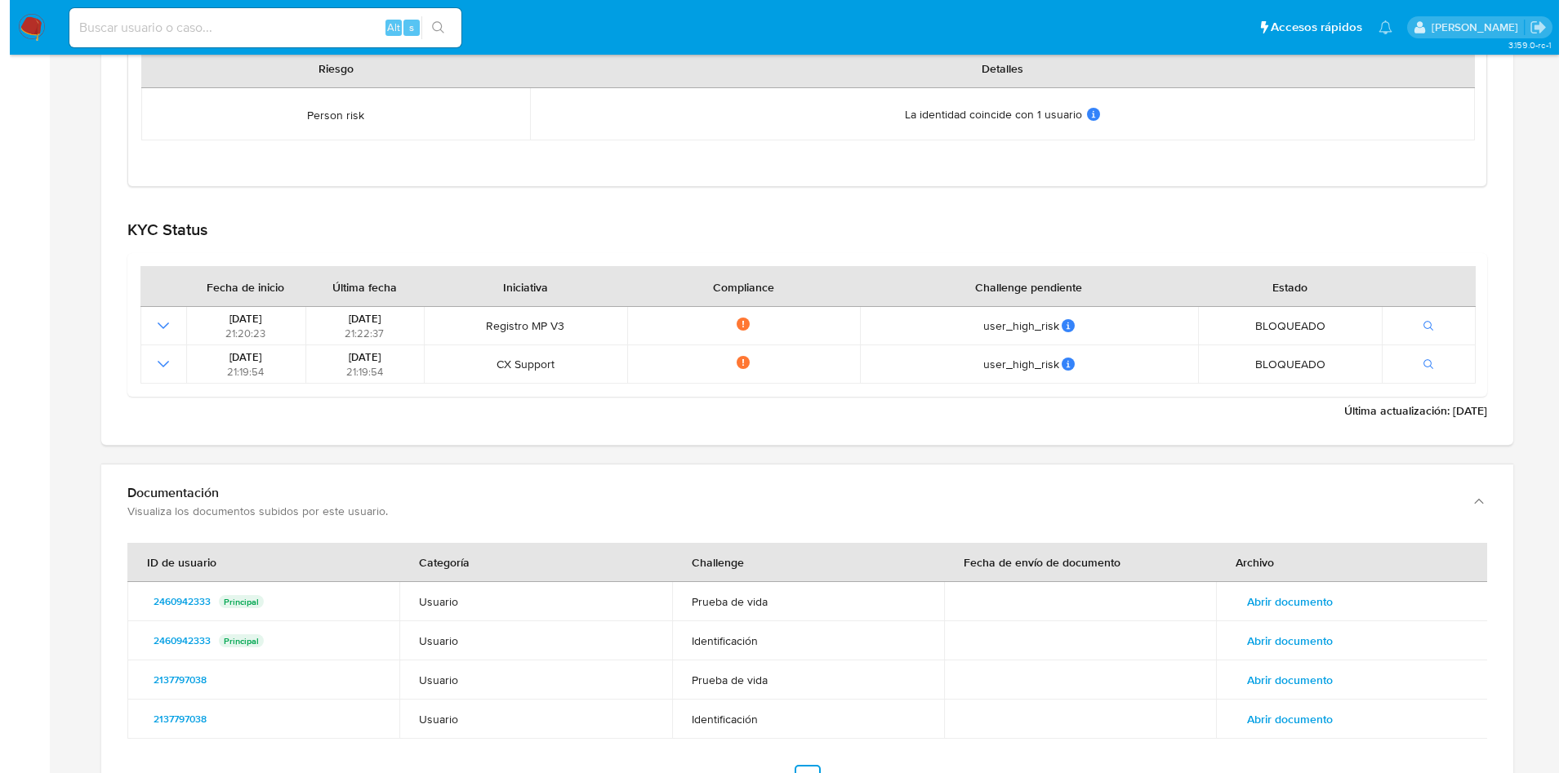
scroll to position [2449, 0]
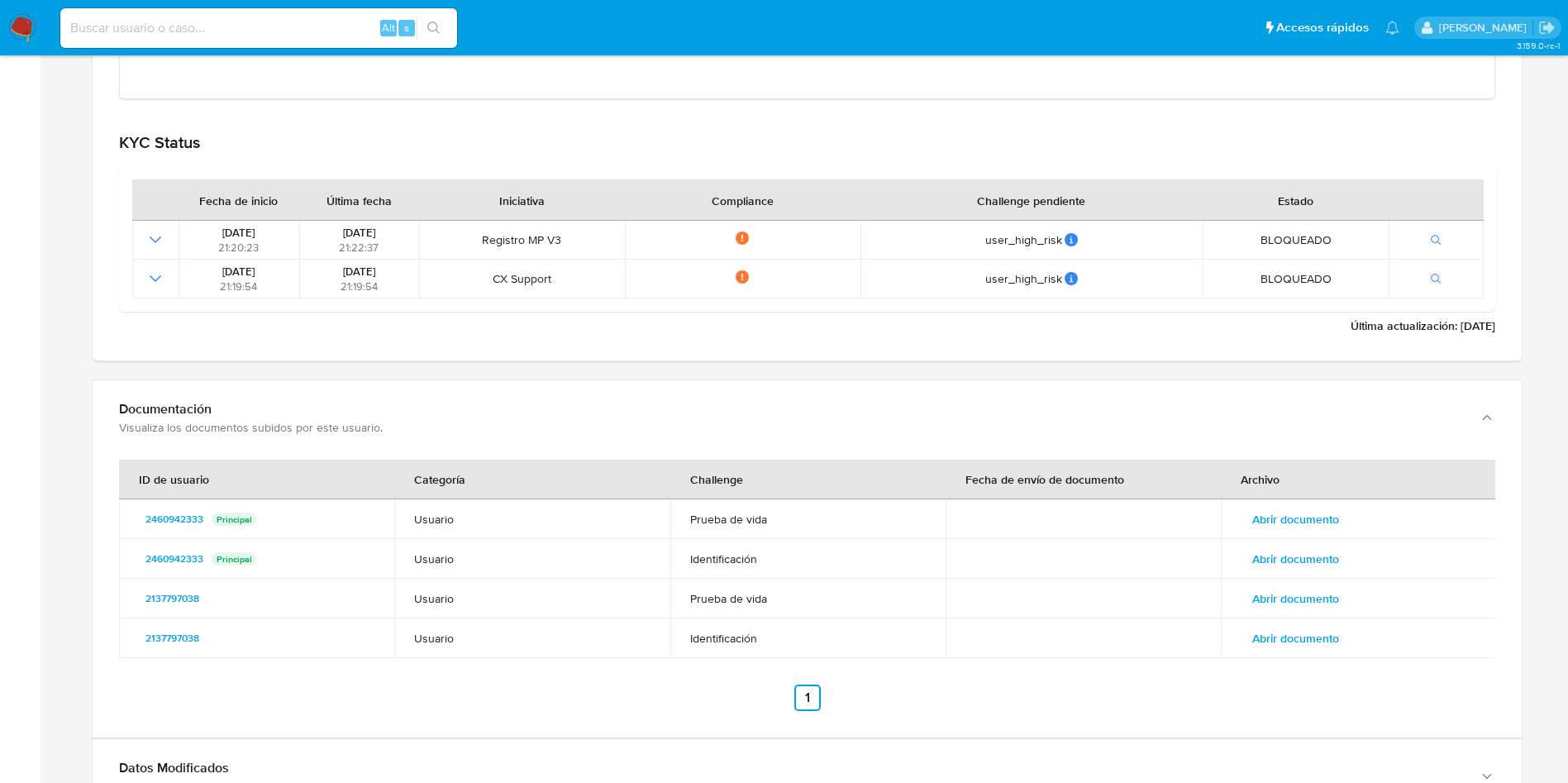
click at [1311, 514] on span "Abrir documento" at bounding box center [1295, 519] width 87 height 24
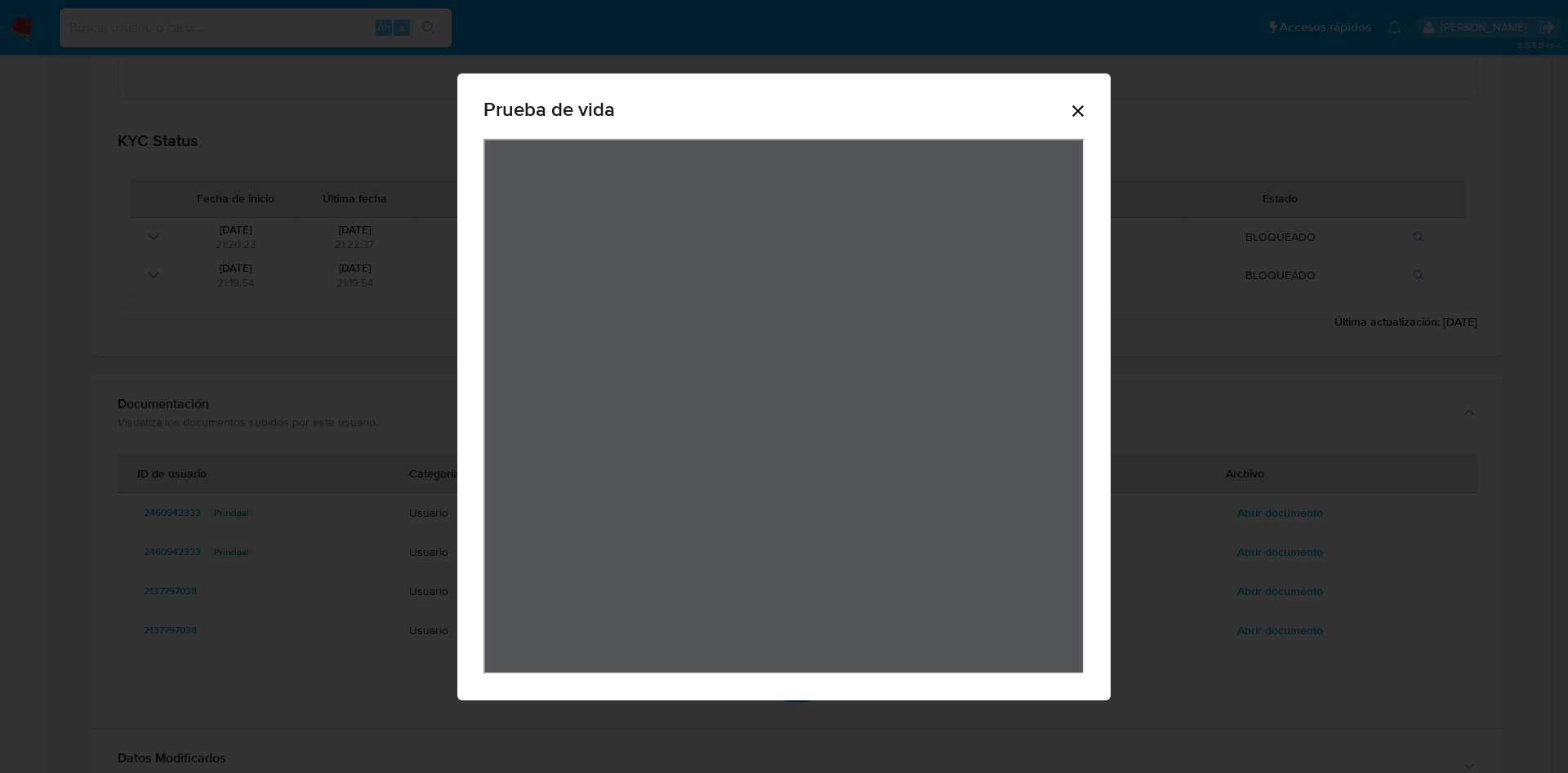
scroll to position [52, 0]
click at [1077, 108] on icon "Cerrar" at bounding box center [1078, 111] width 12 height 12
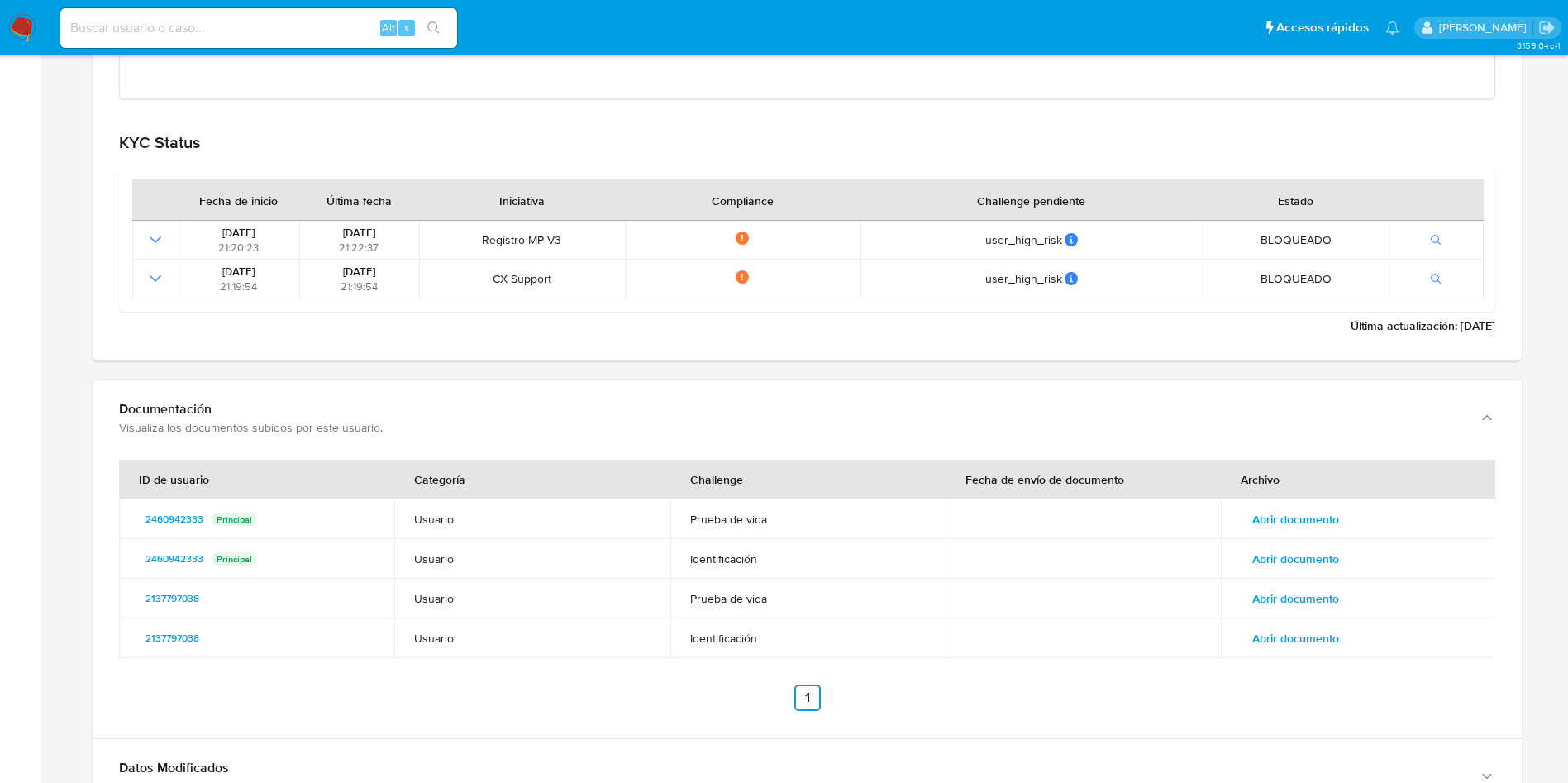
click at [172, 544] on td "2460942333 Principal" at bounding box center [257, 558] width 276 height 39
click at [176, 551] on span "2460942333" at bounding box center [174, 558] width 58 height 20
click at [1308, 556] on span "Abrir documento" at bounding box center [1295, 559] width 87 height 24
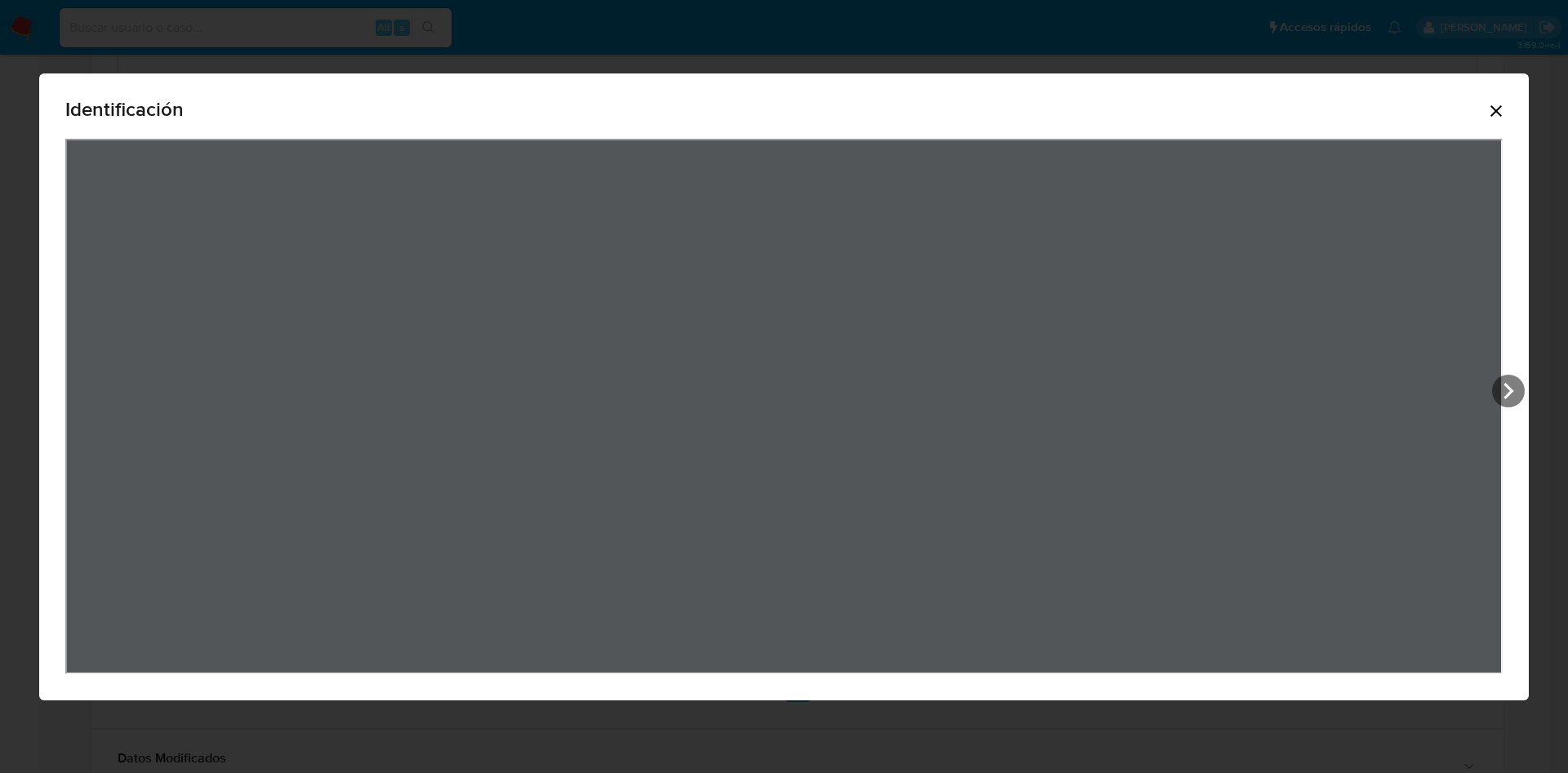
click at [1496, 102] on icon "Cerrar" at bounding box center [1496, 111] width 19 height 19
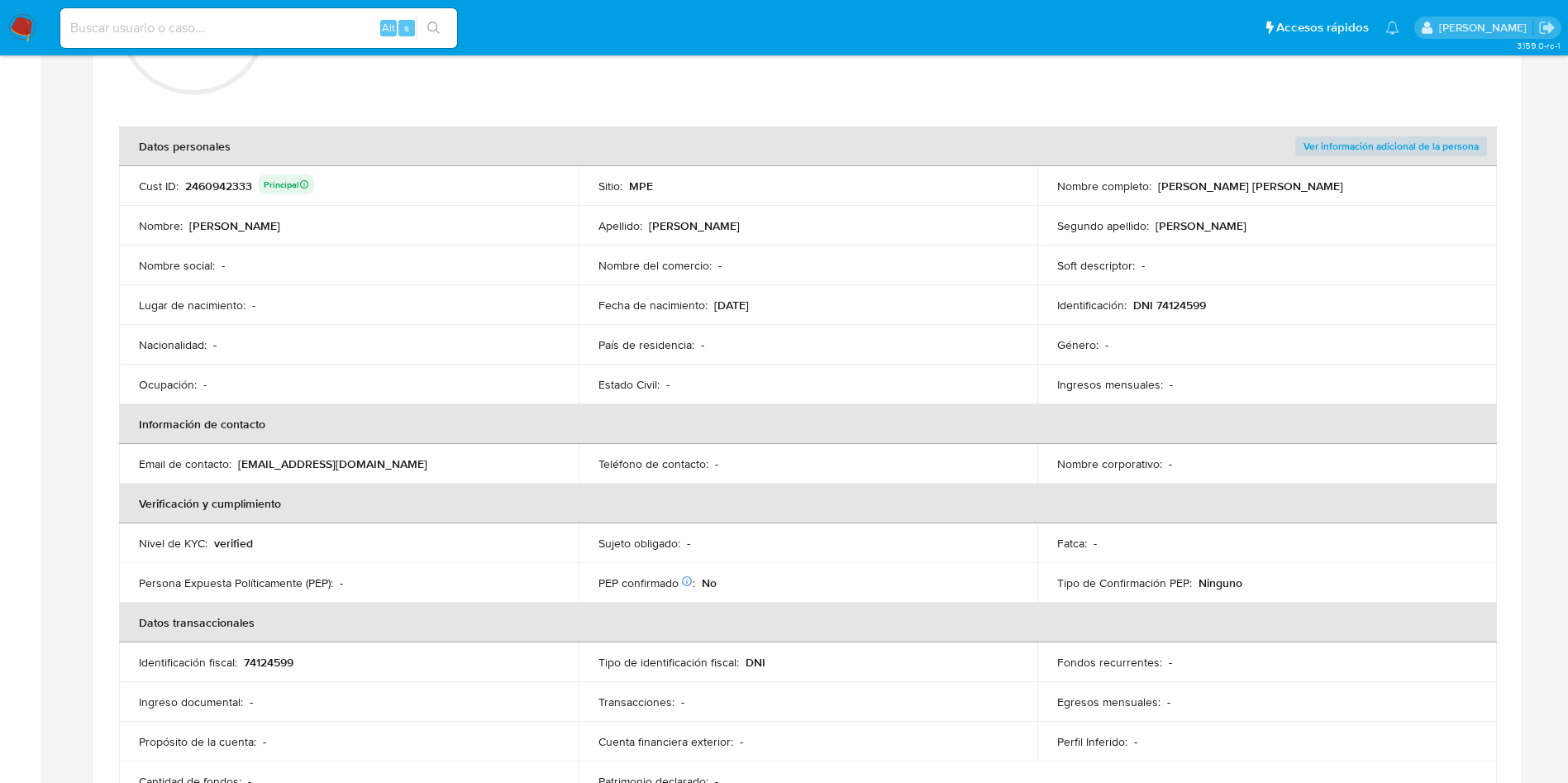
scroll to position [248, 0]
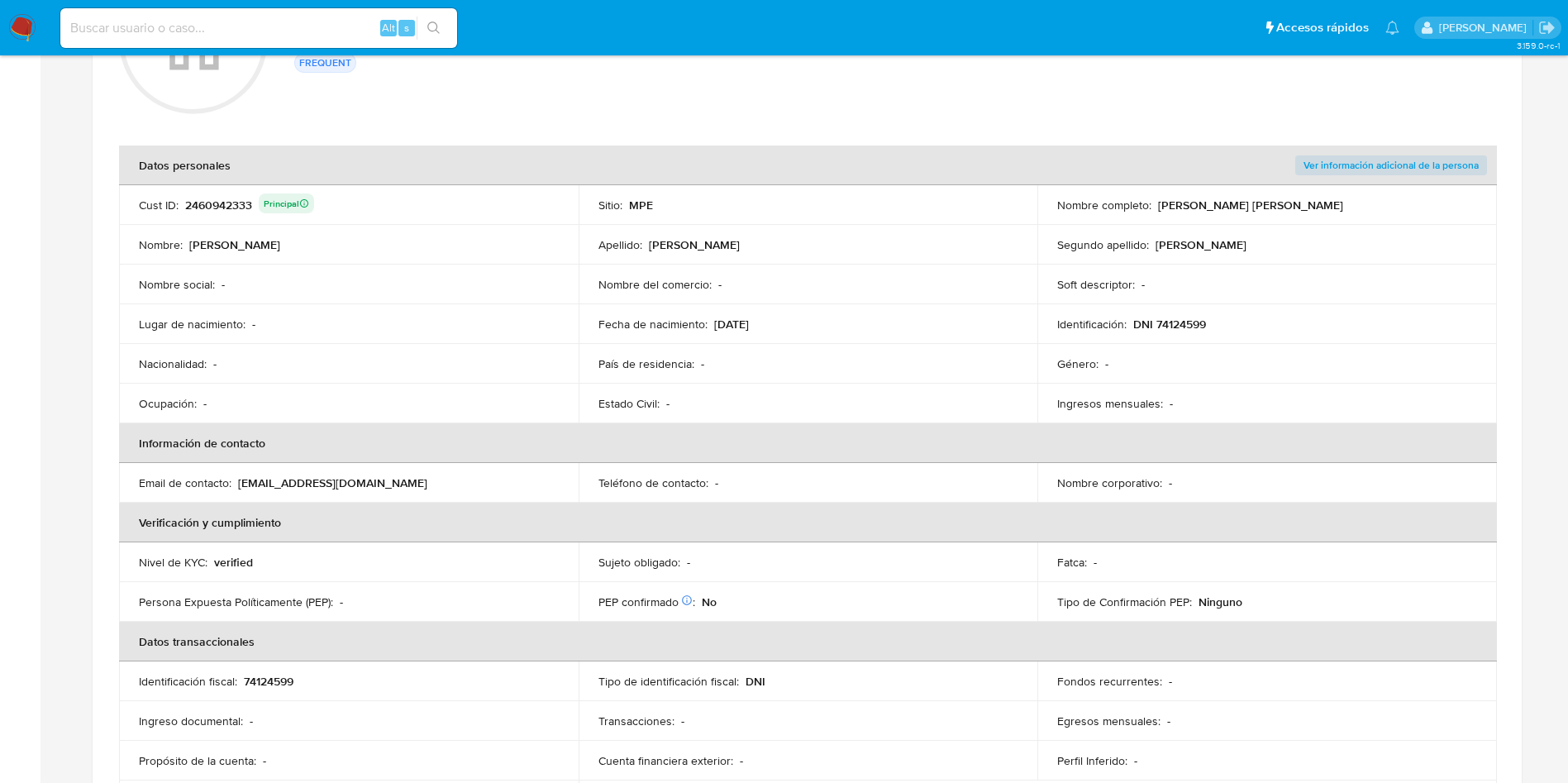
drag, startPoint x: 1157, startPoint y: 204, endPoint x: 1366, endPoint y: 209, distance: 209.1
click at [1366, 209] on div "Nombre completo : [PERSON_NAME] [PERSON_NAME]" at bounding box center [1267, 205] width 420 height 15
click at [271, 476] on p "[EMAIL_ADDRESS][DOMAIN_NAME]" at bounding box center [333, 483] width 189 height 15
click at [281, 480] on p "[EMAIL_ADDRESS][DOMAIN_NAME]" at bounding box center [333, 483] width 189 height 15
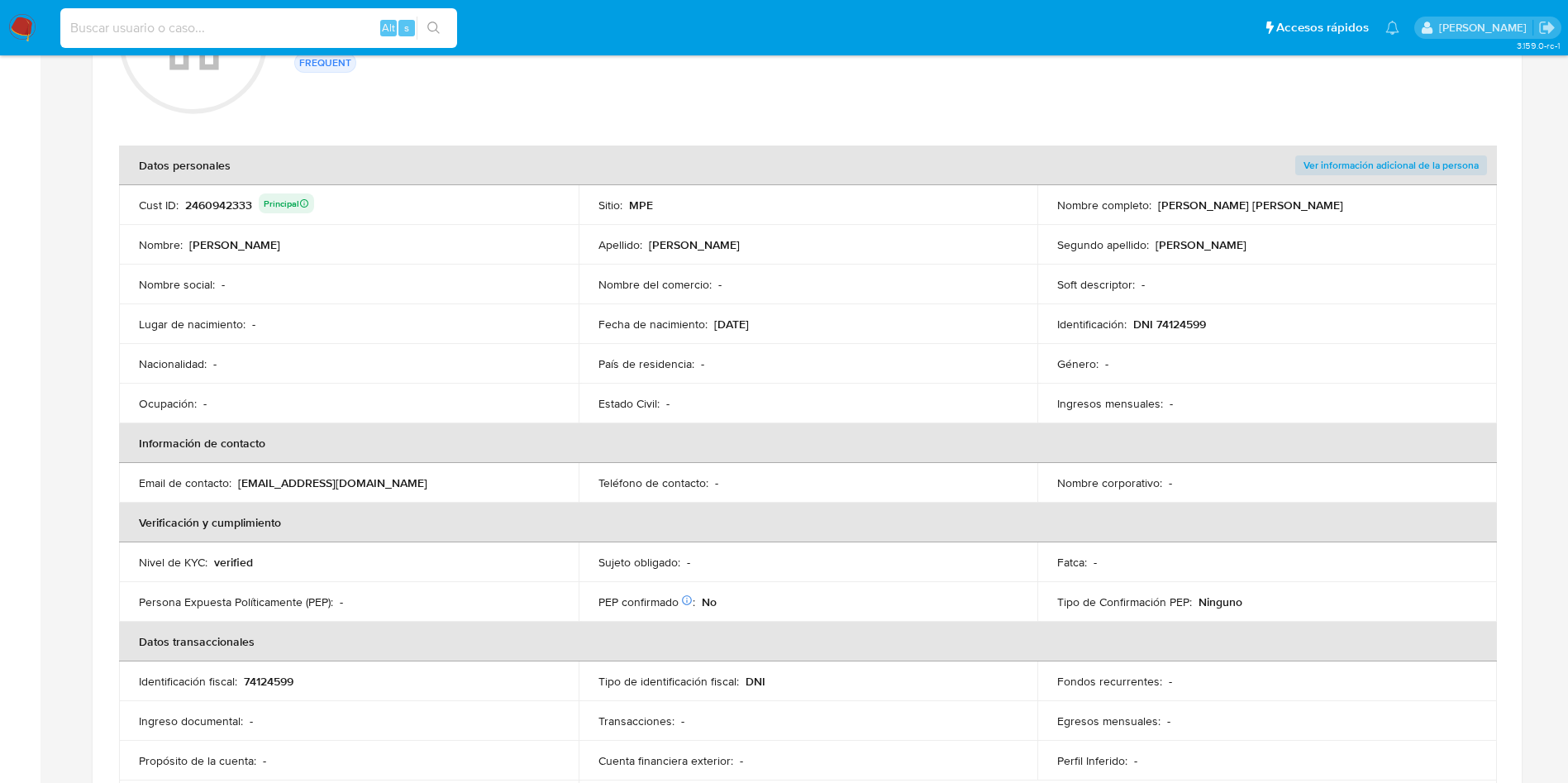
drag, startPoint x: 321, startPoint y: 24, endPoint x: 340, endPoint y: 33, distance: 21.0
click at [323, 24] on input at bounding box center [258, 29] width 397 height 22
paste input "1500637666"
type input "1500637666"
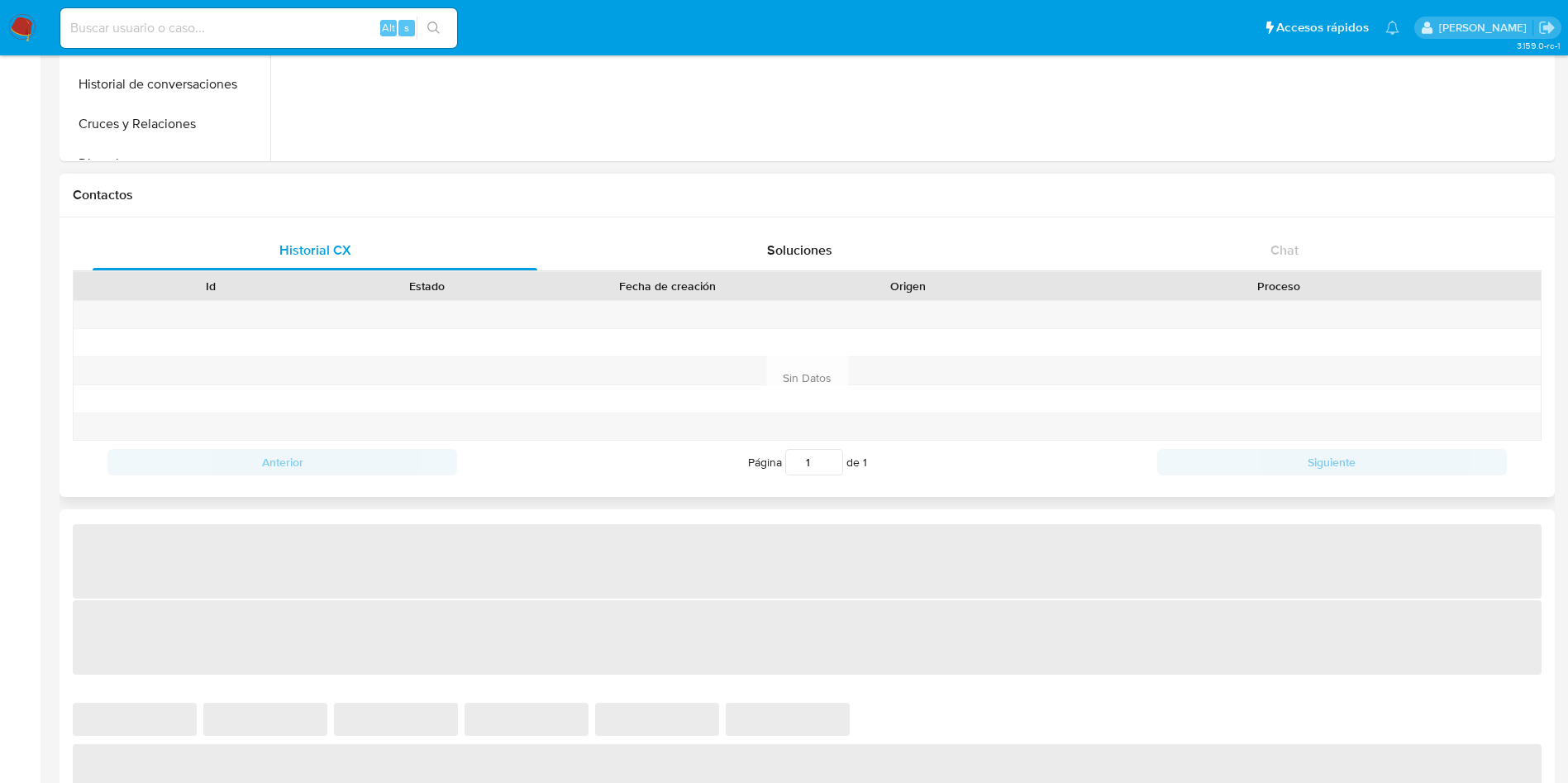
select select "10"
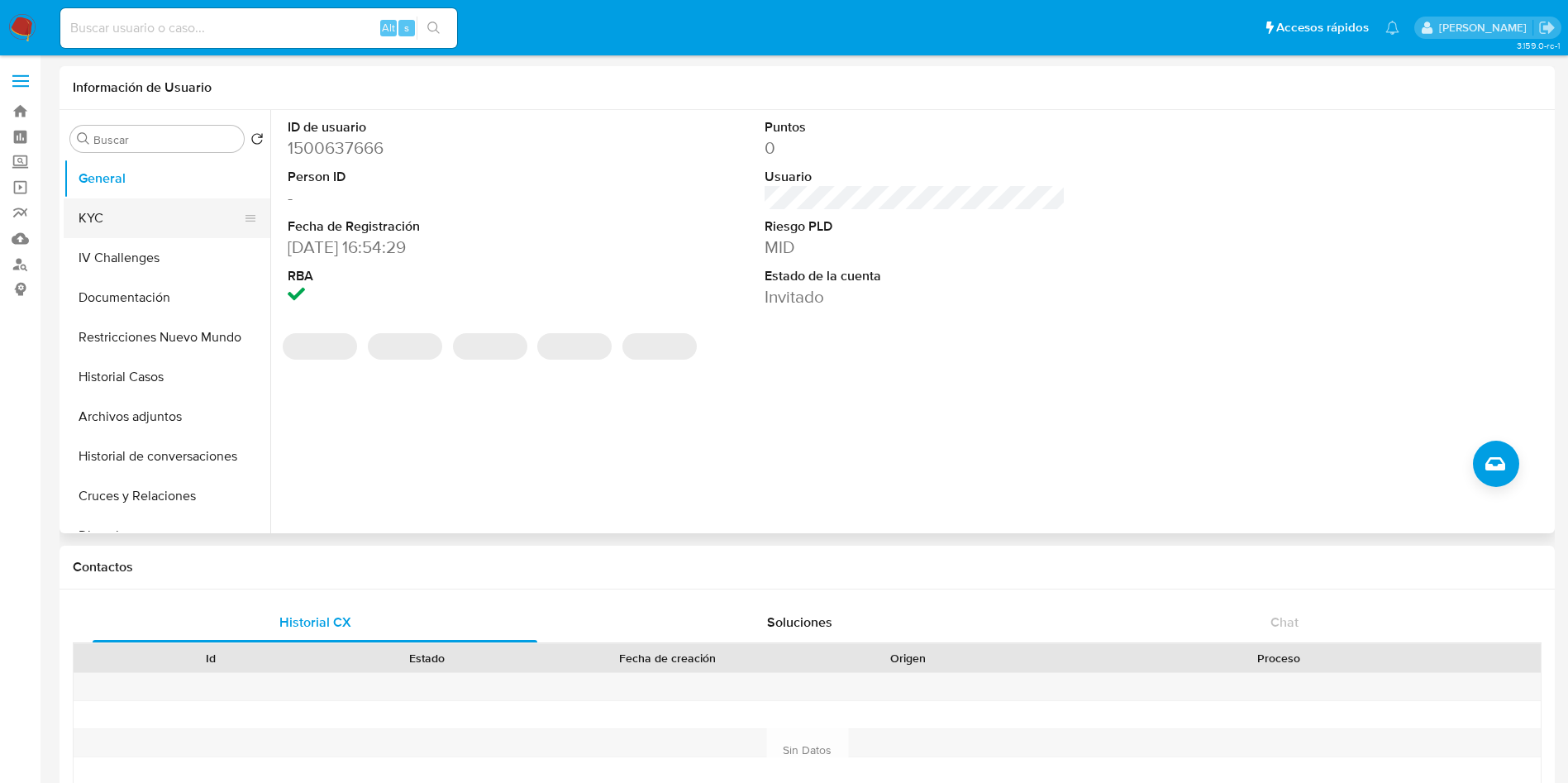
click at [131, 206] on button "KYC" at bounding box center [160, 218] width 193 height 39
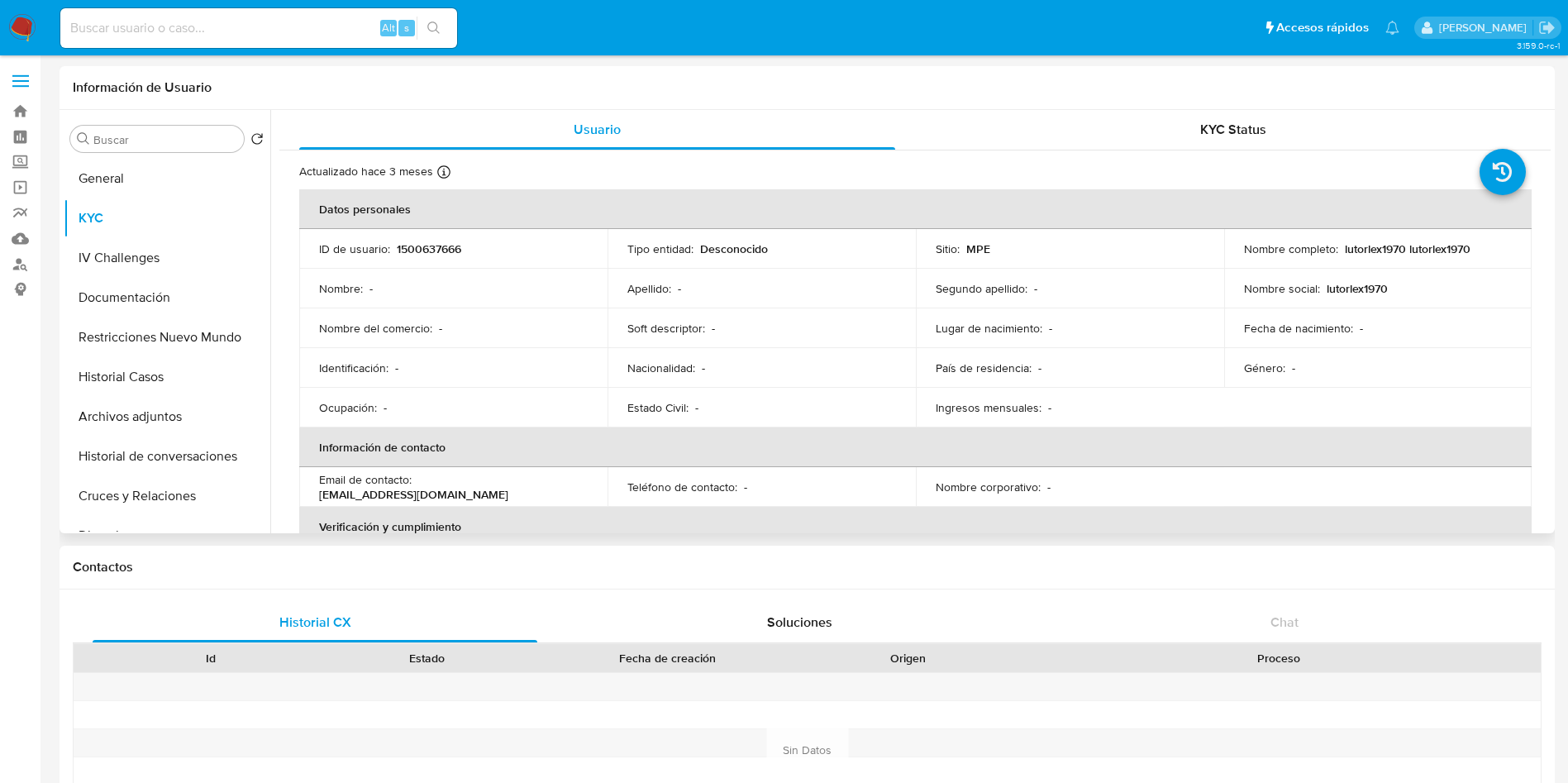
click at [437, 488] on p "[EMAIL_ADDRESS][DOMAIN_NAME]" at bounding box center [413, 494] width 189 height 15
click at [435, 488] on p "[EMAIL_ADDRESS][DOMAIN_NAME]" at bounding box center [413, 494] width 189 height 15
drag, startPoint x: 564, startPoint y: 489, endPoint x: 419, endPoint y: 482, distance: 145.2
click at [419, 482] on div "Email de contacto : [EMAIL_ADDRESS][DOMAIN_NAME]" at bounding box center [453, 487] width 269 height 30
copy p "[EMAIL_ADDRESS][DOMAIN_NAME]"
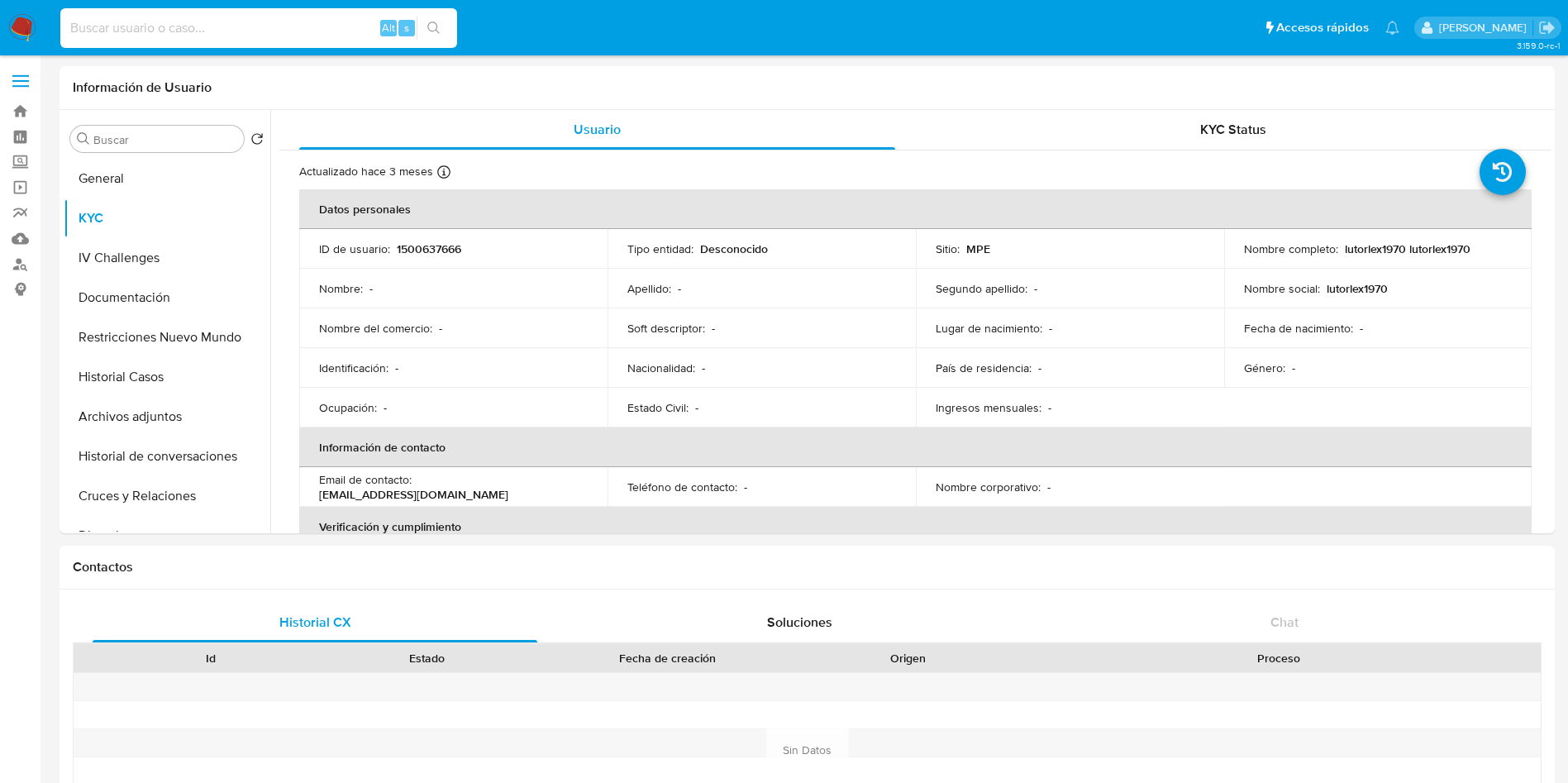
click at [283, 33] on input at bounding box center [258, 29] width 397 height 22
paste input "1752659687"
type input "1752659687"
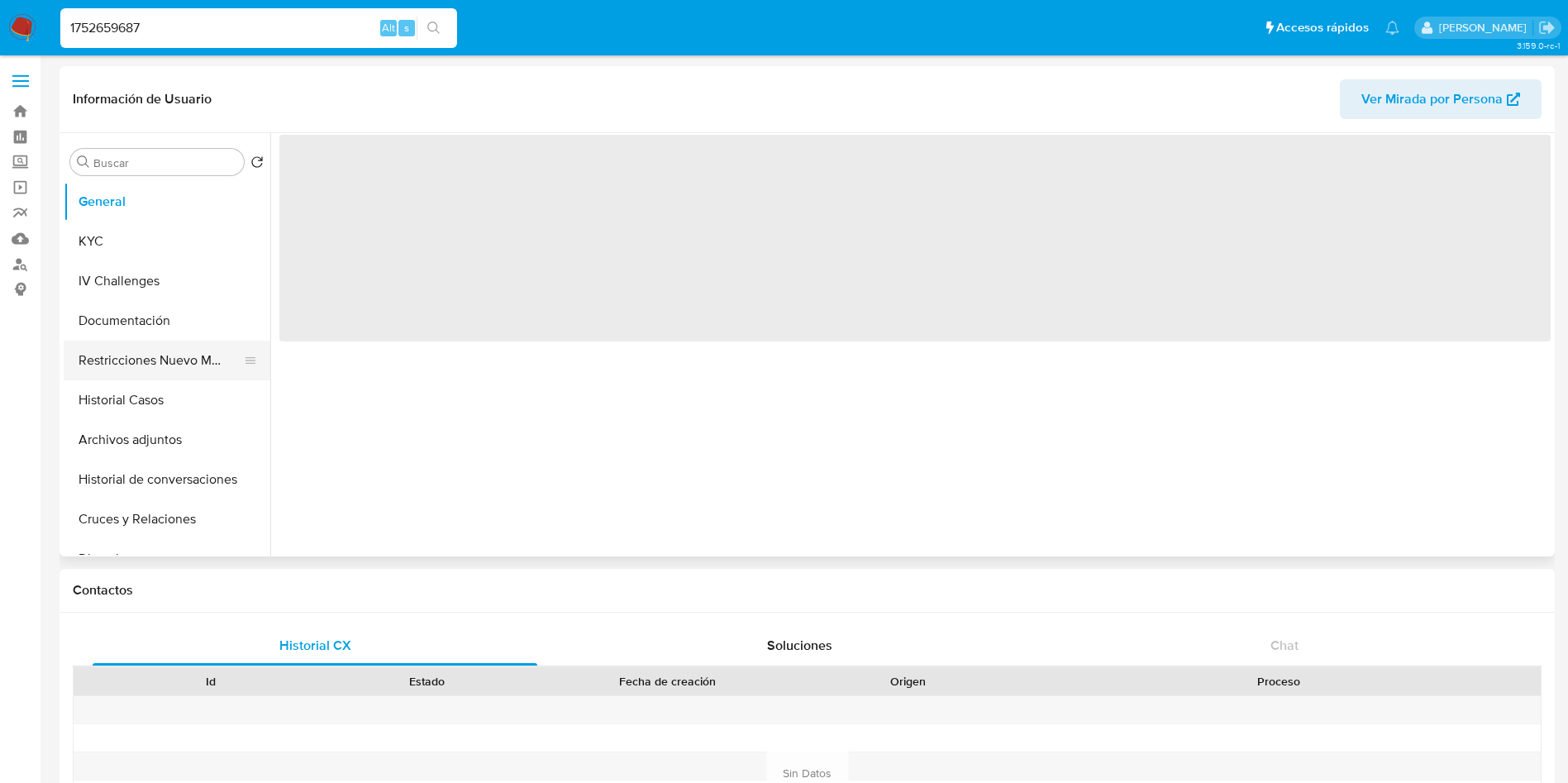
select select "10"
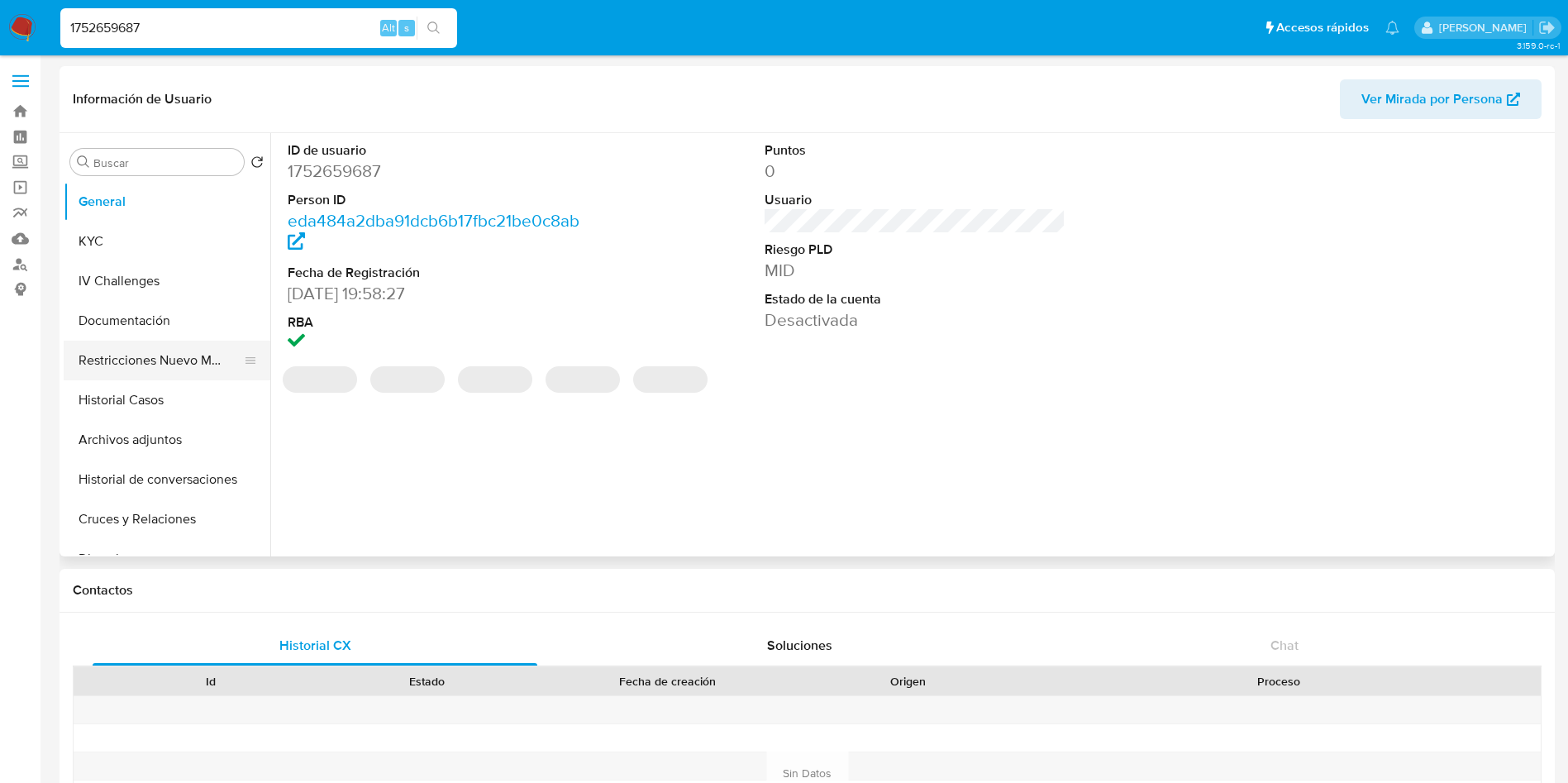
click at [156, 363] on button "Restricciones Nuevo Mundo" at bounding box center [160, 360] width 193 height 39
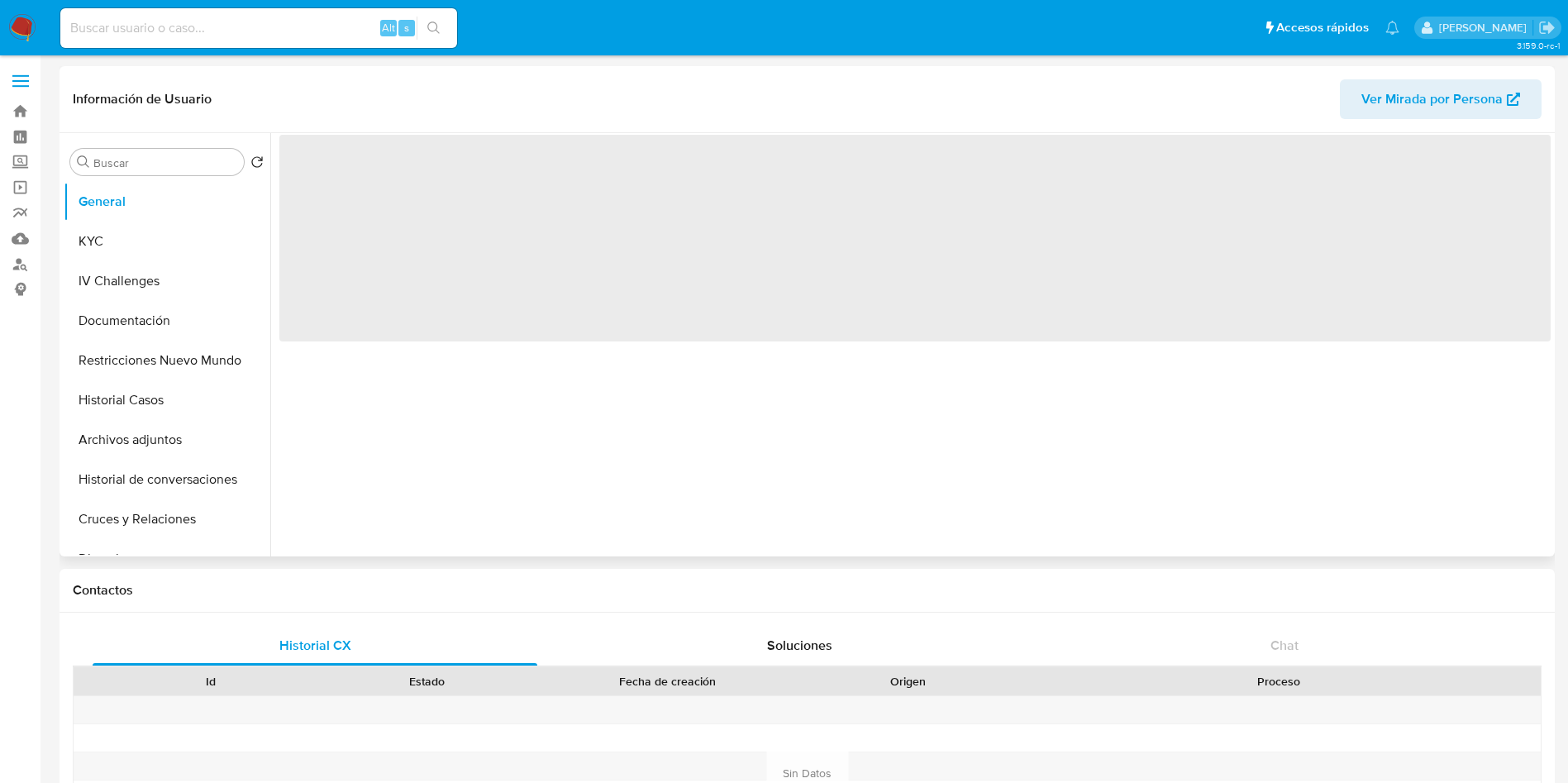
select select "10"
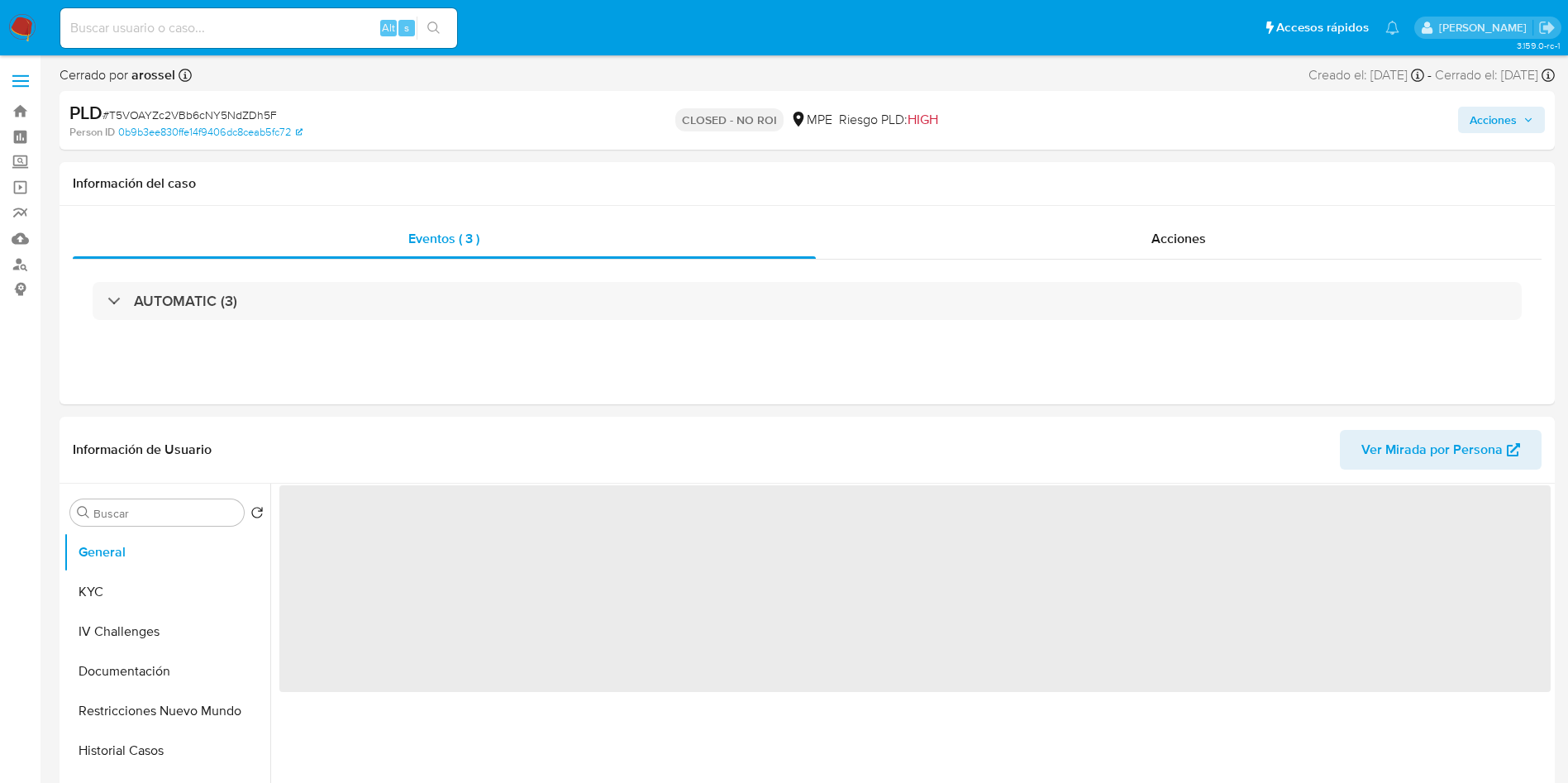
select select "10"
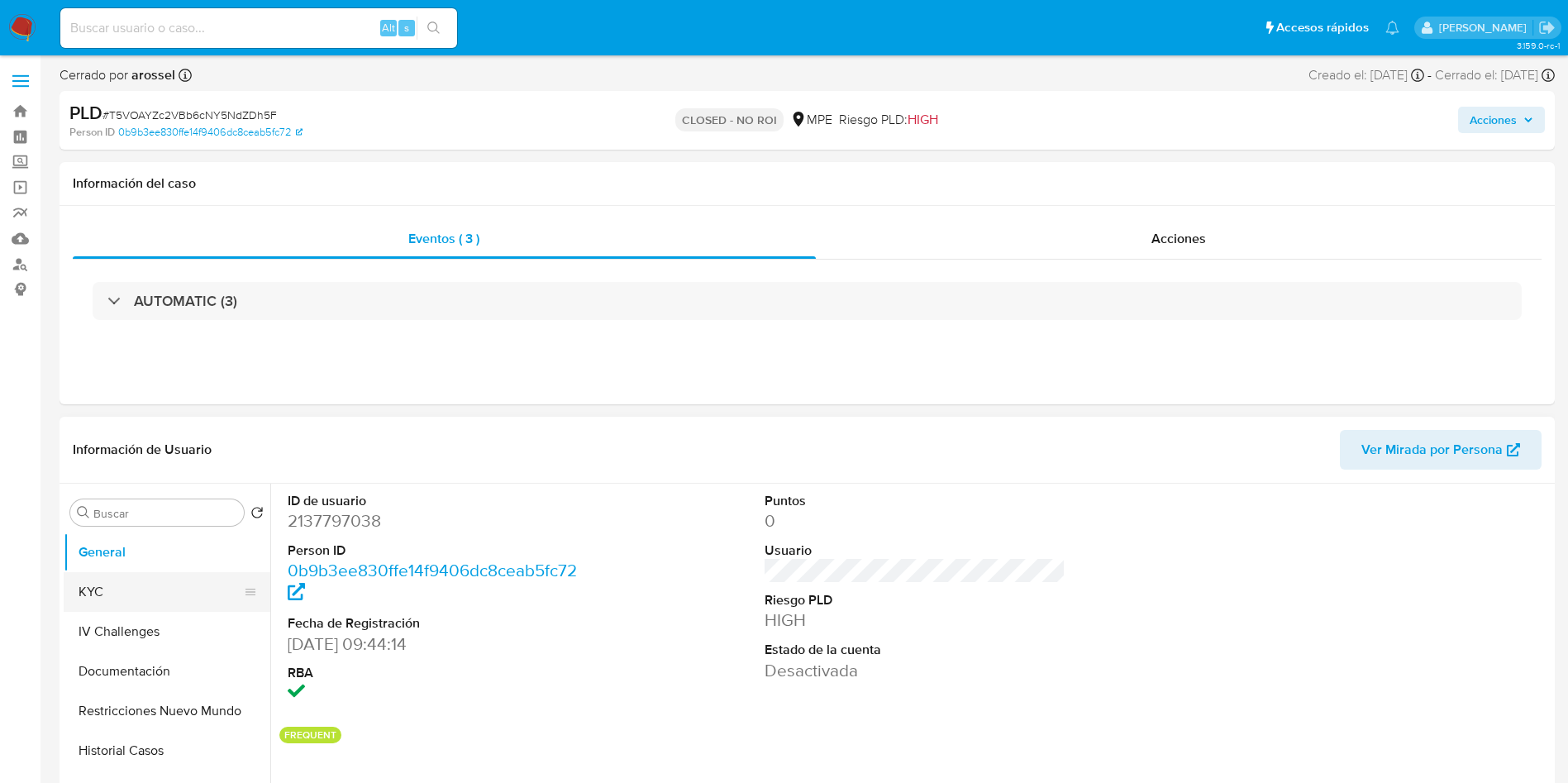
click at [156, 582] on button "KYC" at bounding box center [160, 592] width 193 height 39
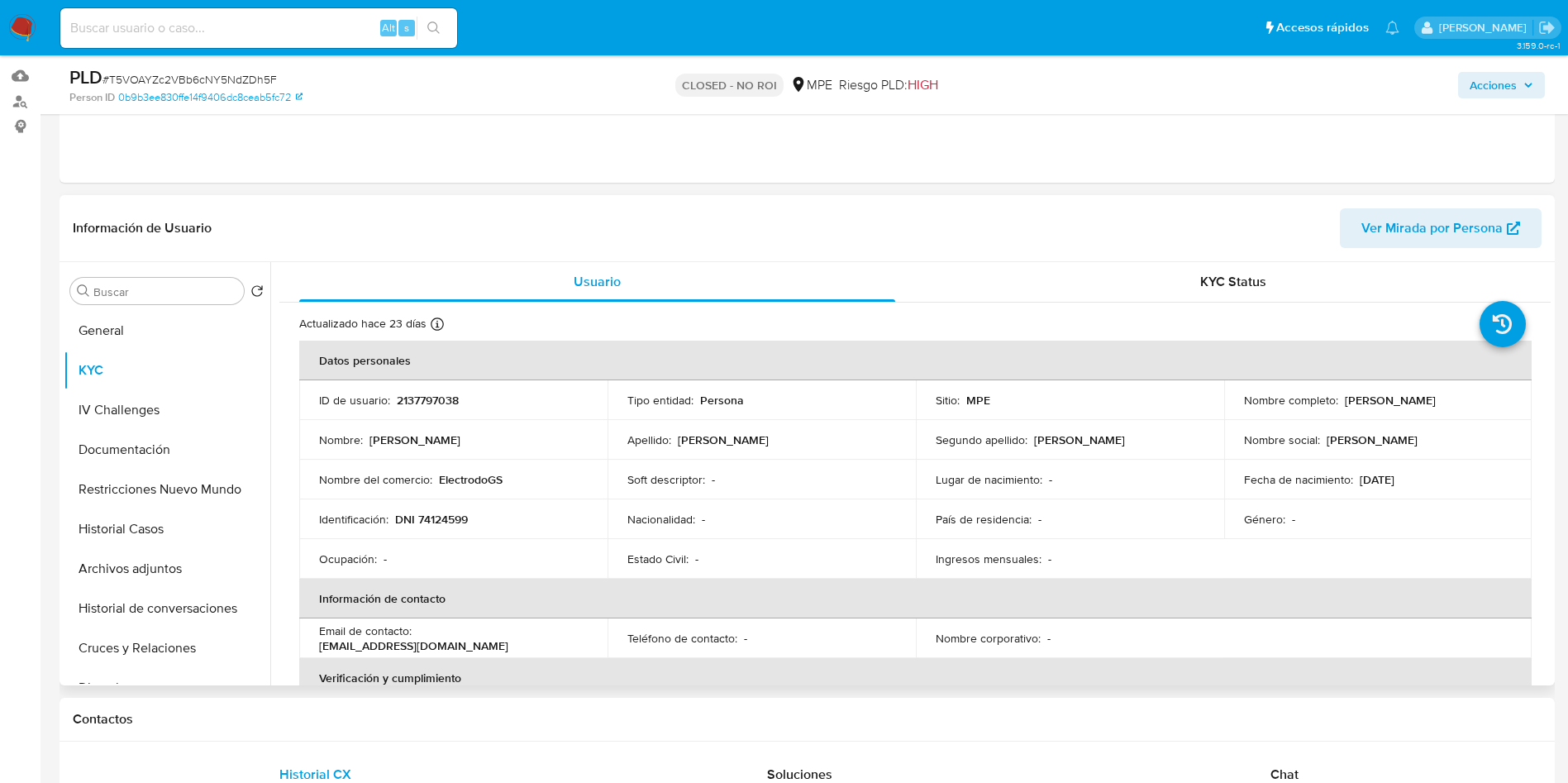
scroll to position [124, 0]
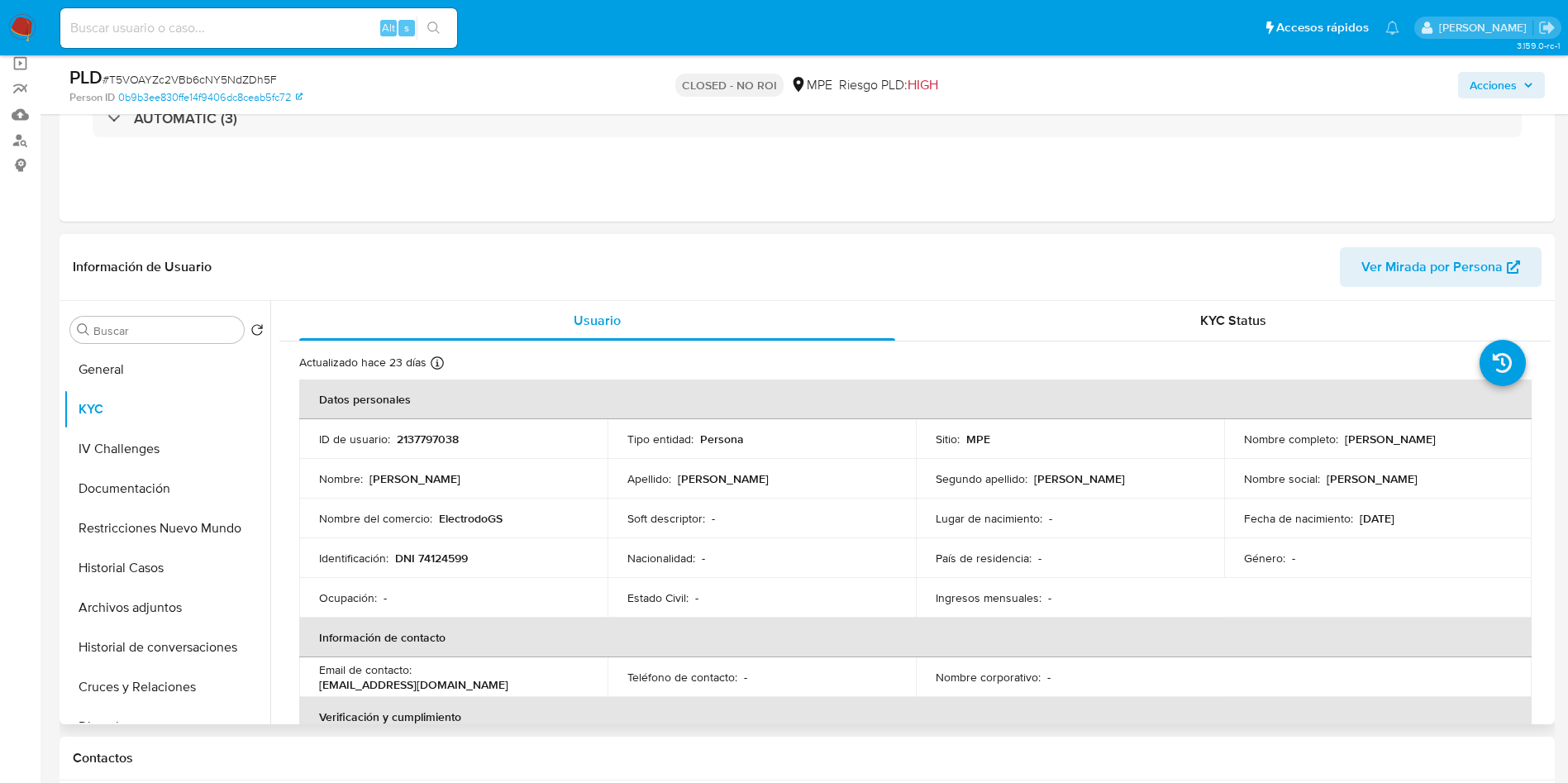
drag, startPoint x: 1233, startPoint y: 443, endPoint x: 1432, endPoint y: 440, distance: 199.0
click at [1432, 440] on td "Nombre completo : Alfonso Sebastian Sanchez Larios" at bounding box center [1377, 439] width 308 height 39
copy p "Alfonso Sebastian Sanchez Larios"
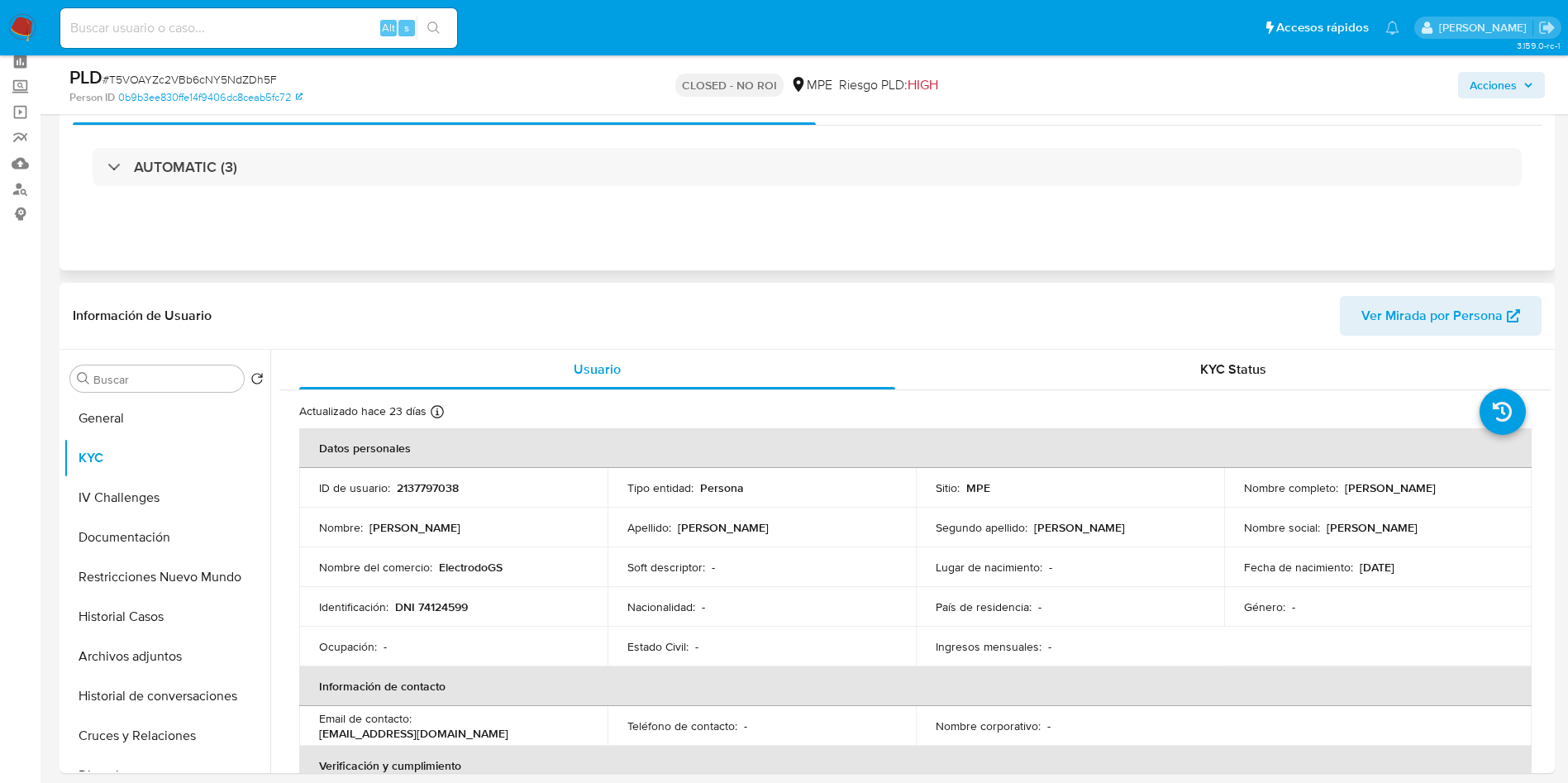
scroll to position [0, 0]
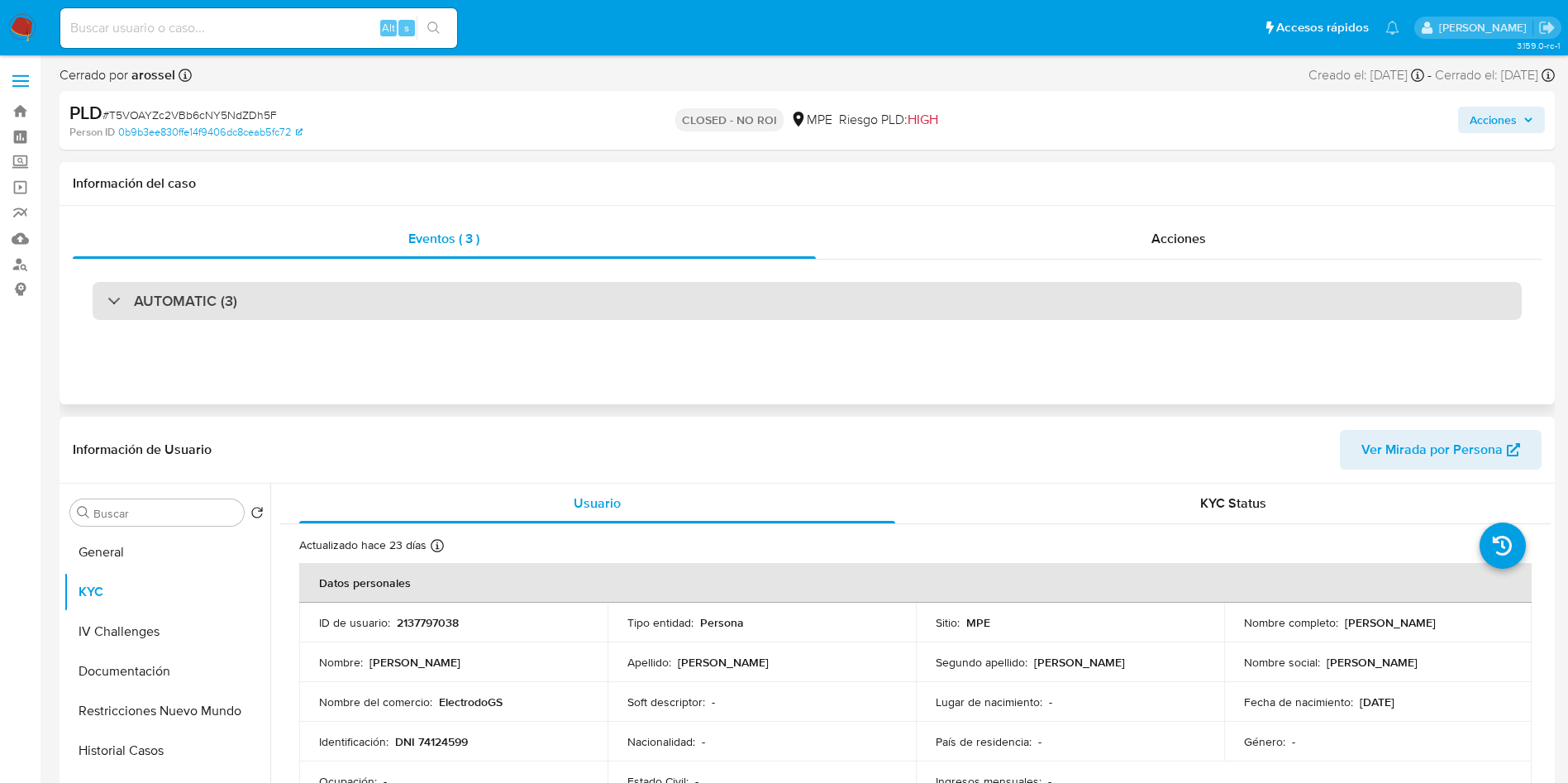
click at [280, 298] on div "AUTOMATIC (3)" at bounding box center [807, 300] width 1429 height 38
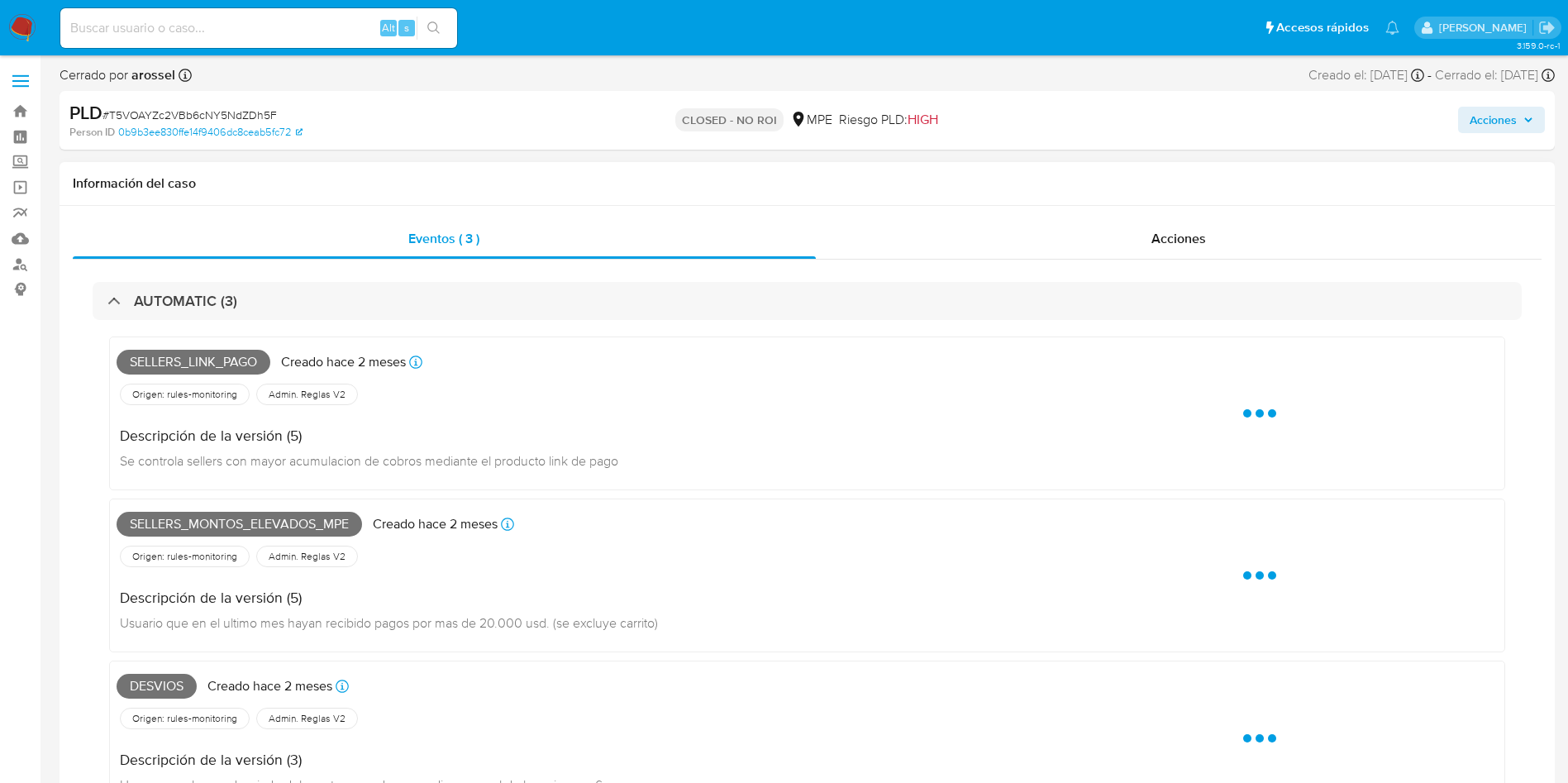
click at [224, 364] on span "Sellers_link_pago" at bounding box center [193, 361] width 154 height 25
copy span "Sellers_link_pago"
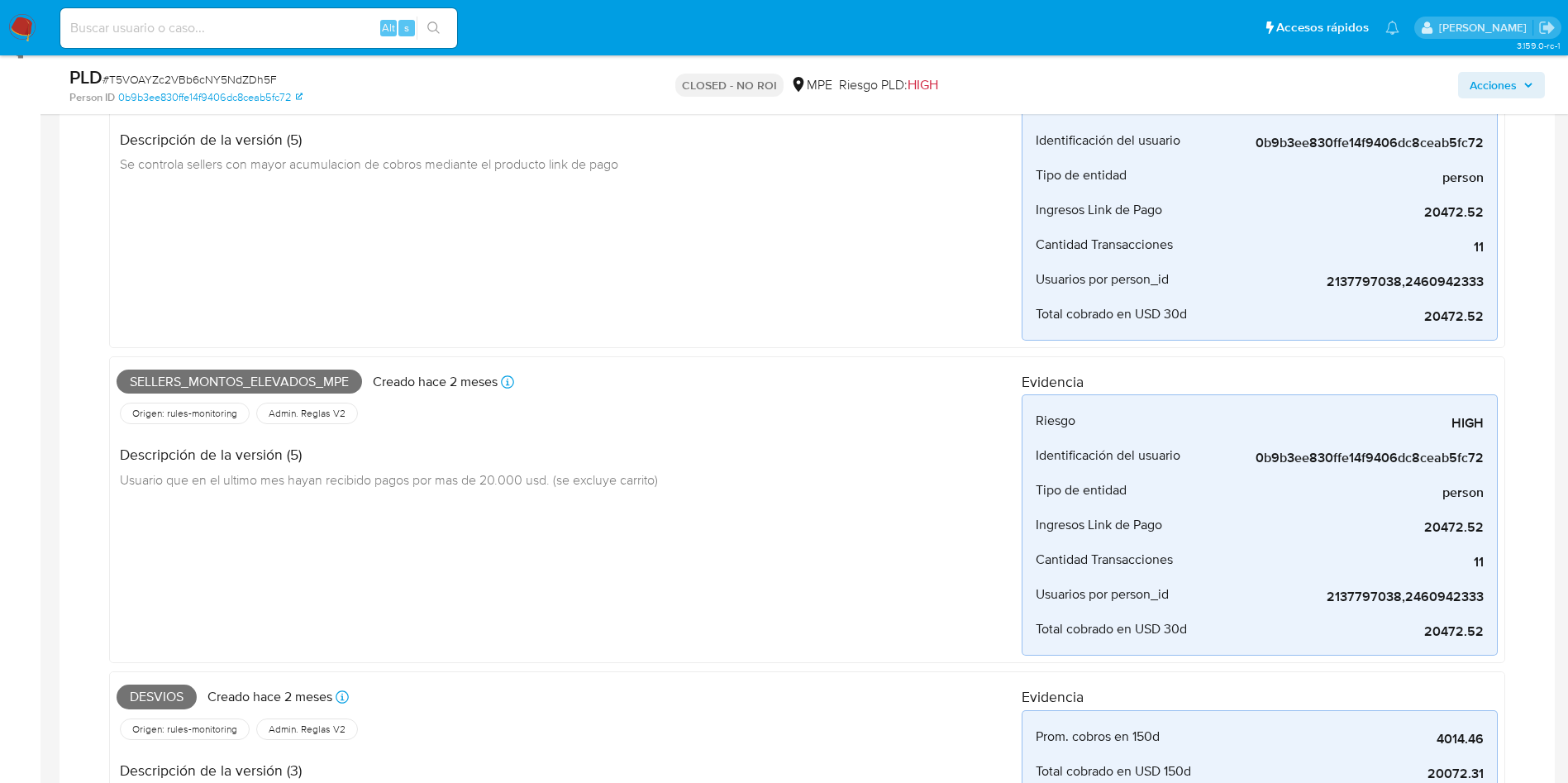
scroll to position [248, 0]
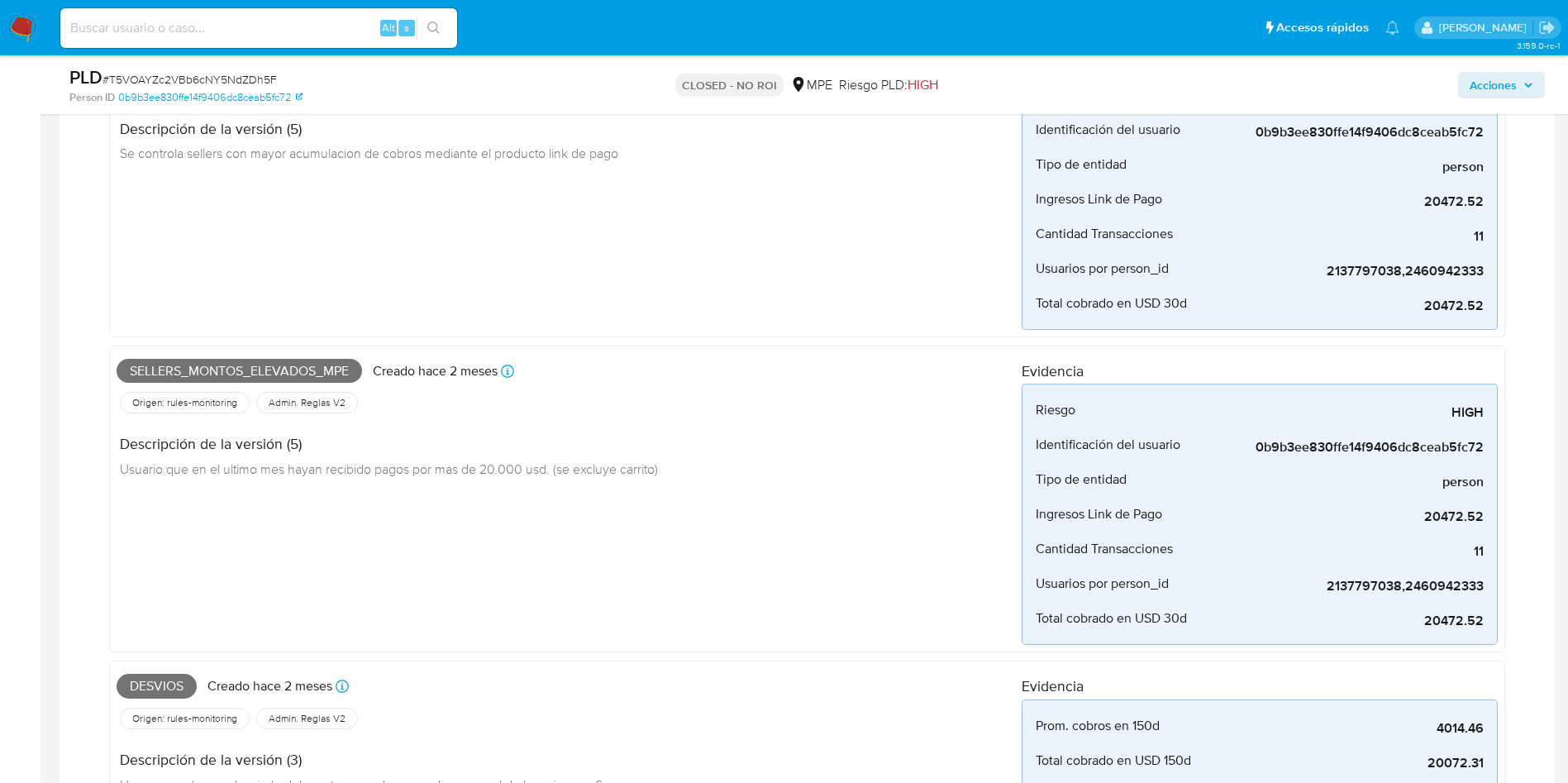
click at [292, 373] on span "Sellers_montos_elevados_mpe" at bounding box center [238, 370] width 245 height 25
copy span "Sellers_montos_elevados_mpe"
click at [177, 683] on span "Desvios" at bounding box center [156, 685] width 80 height 25
click at [177, 682] on span "Desvios" at bounding box center [156, 685] width 80 height 25
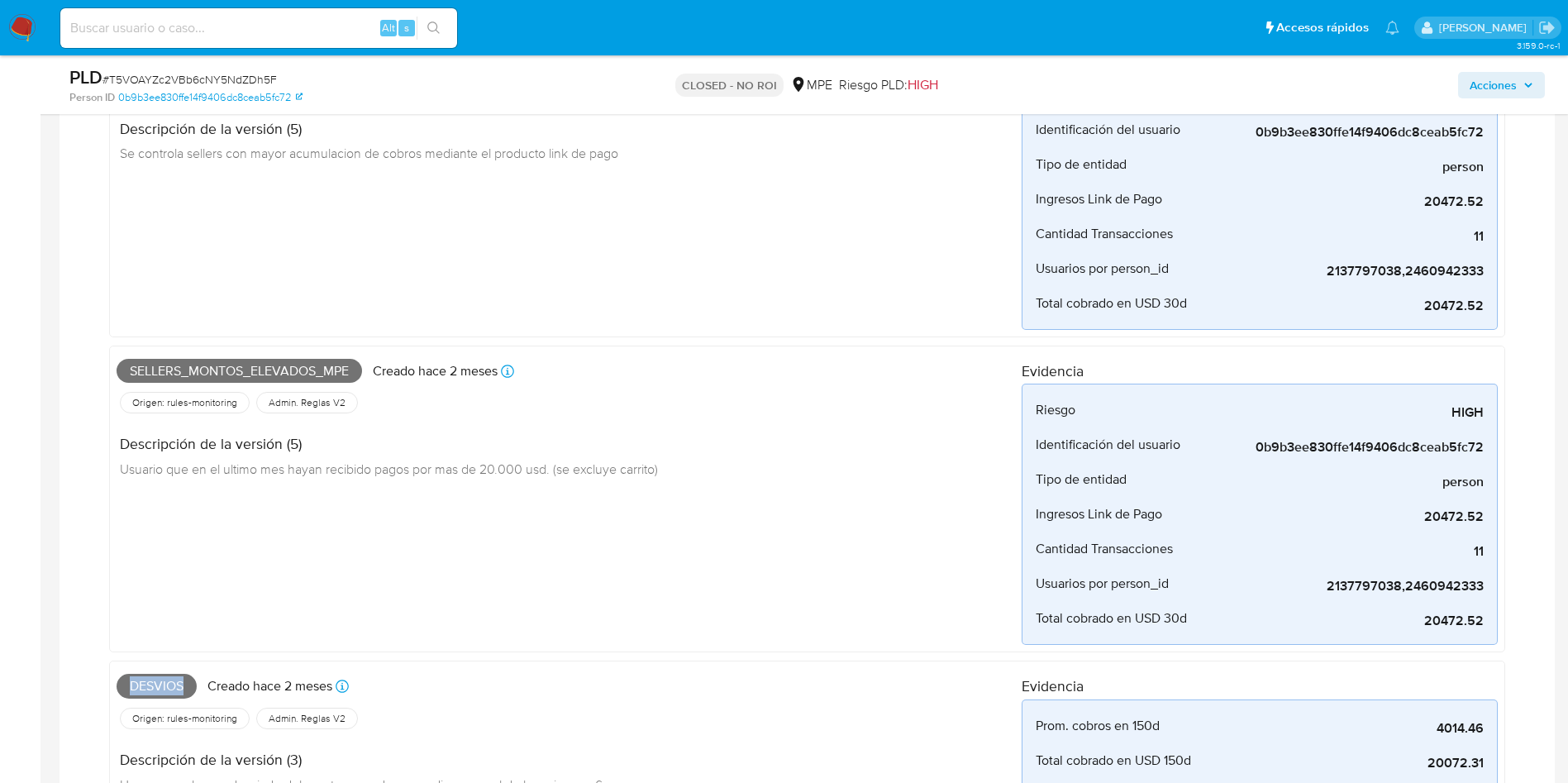
copy span "Desvios"
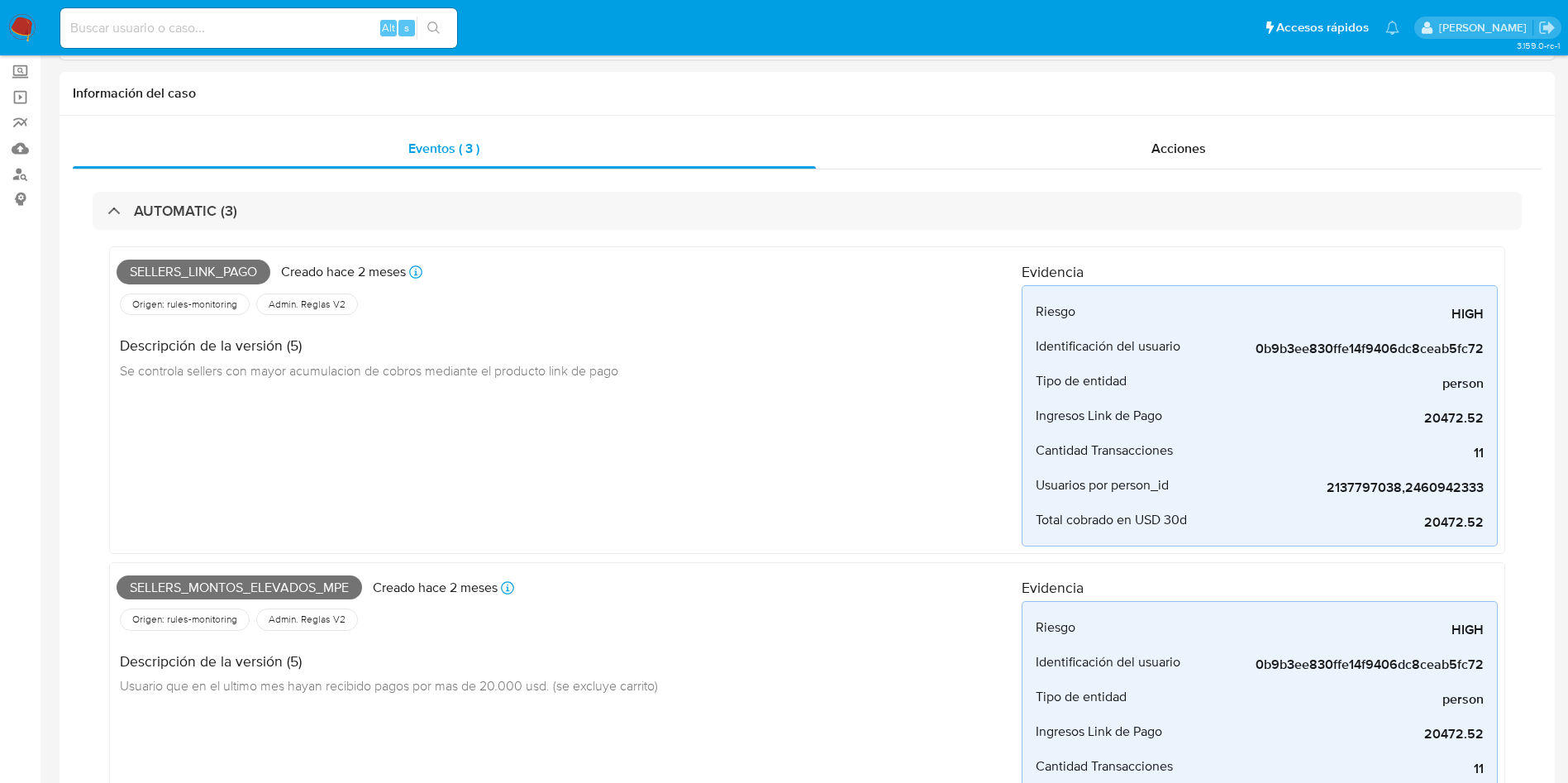
scroll to position [0, 0]
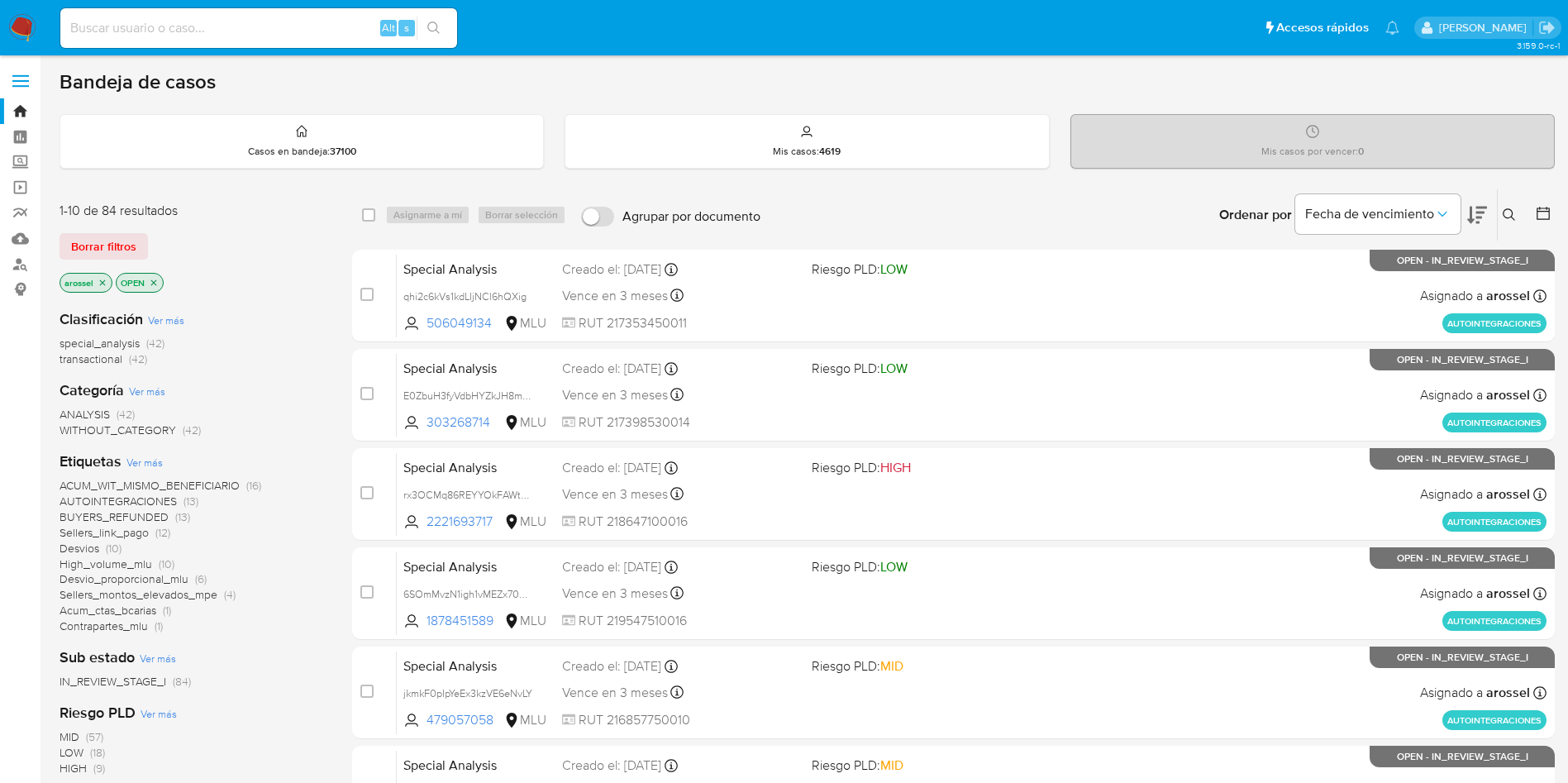
click at [231, 23] on input at bounding box center [258, 29] width 397 height 22
paste input "wjtBLh8jpzbEK11CRqaSU53f"
type input "wjtBLh8jpzbEK11CRqaSU53f"
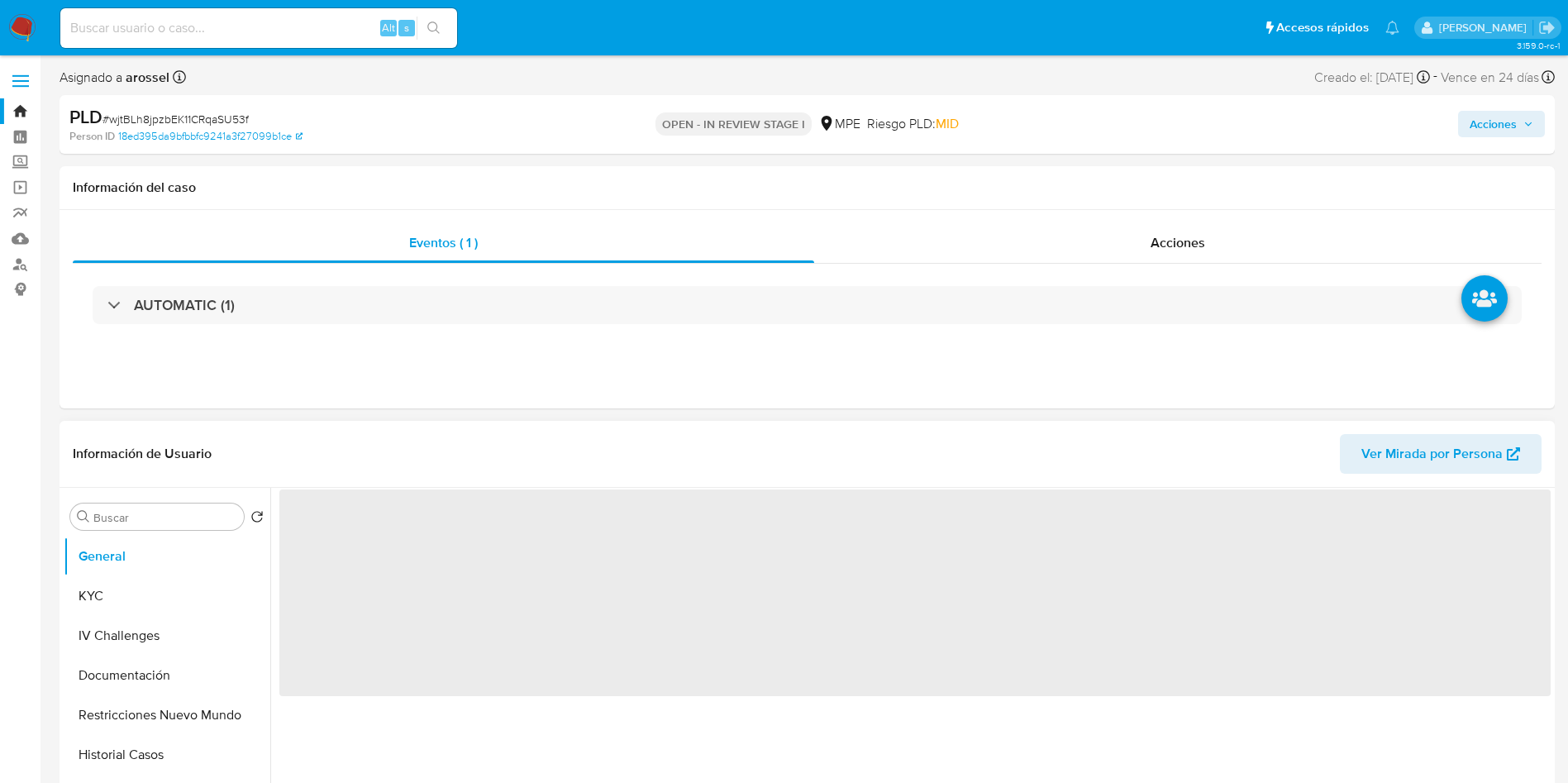
select select "10"
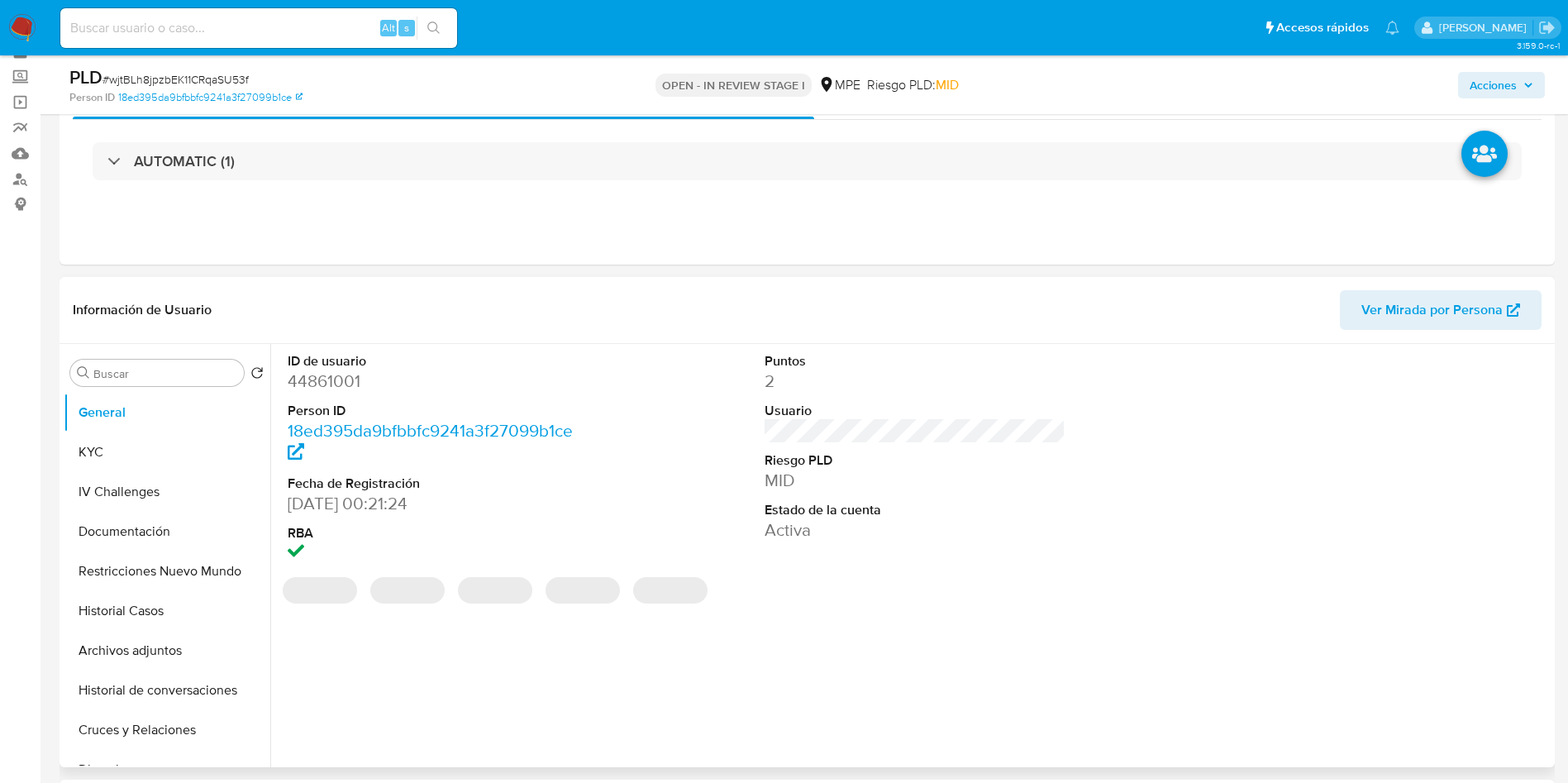
scroll to position [124, 0]
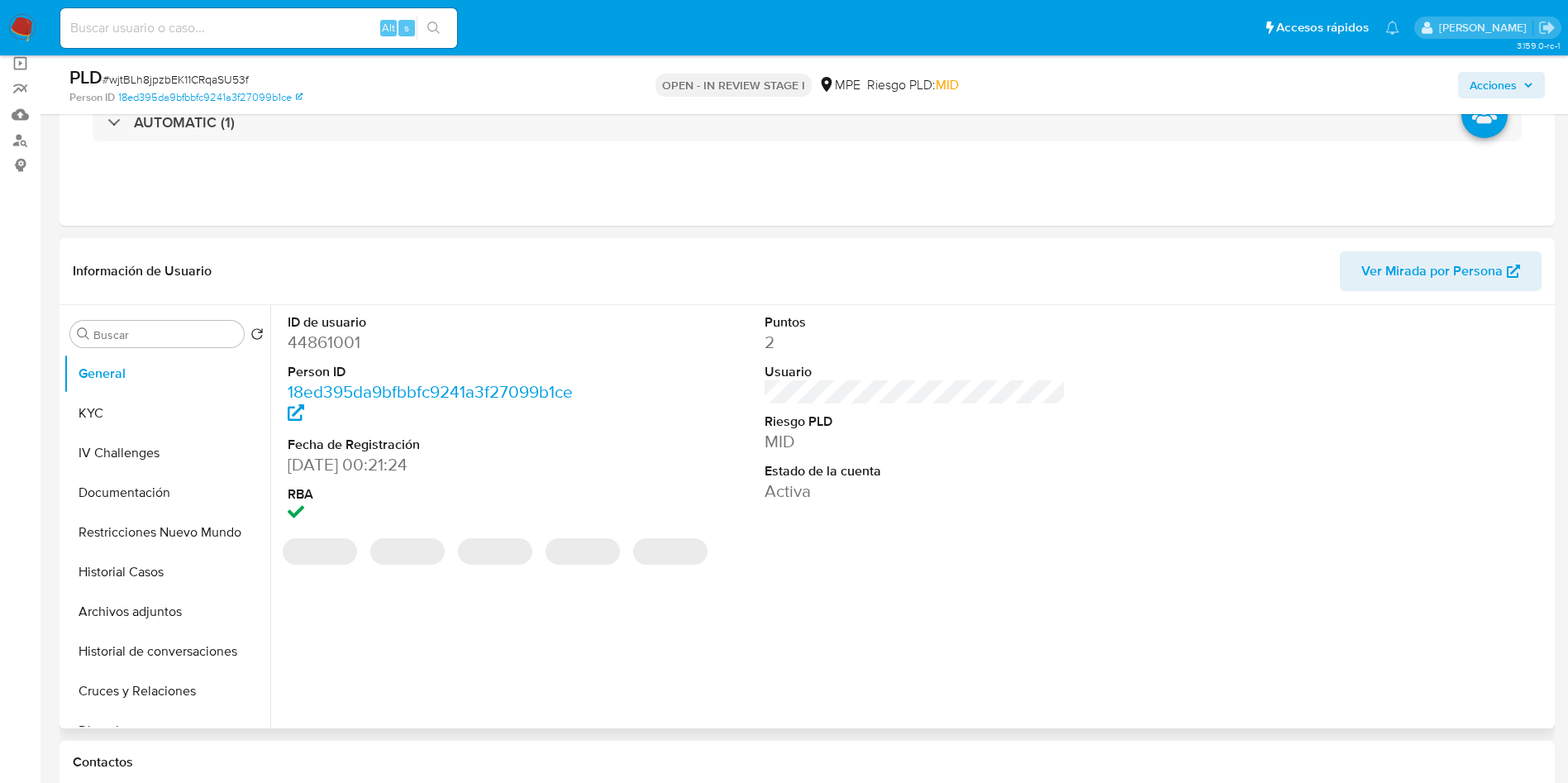
click at [1395, 290] on span "Ver Mirada por Persona" at bounding box center [1432, 271] width 142 height 39
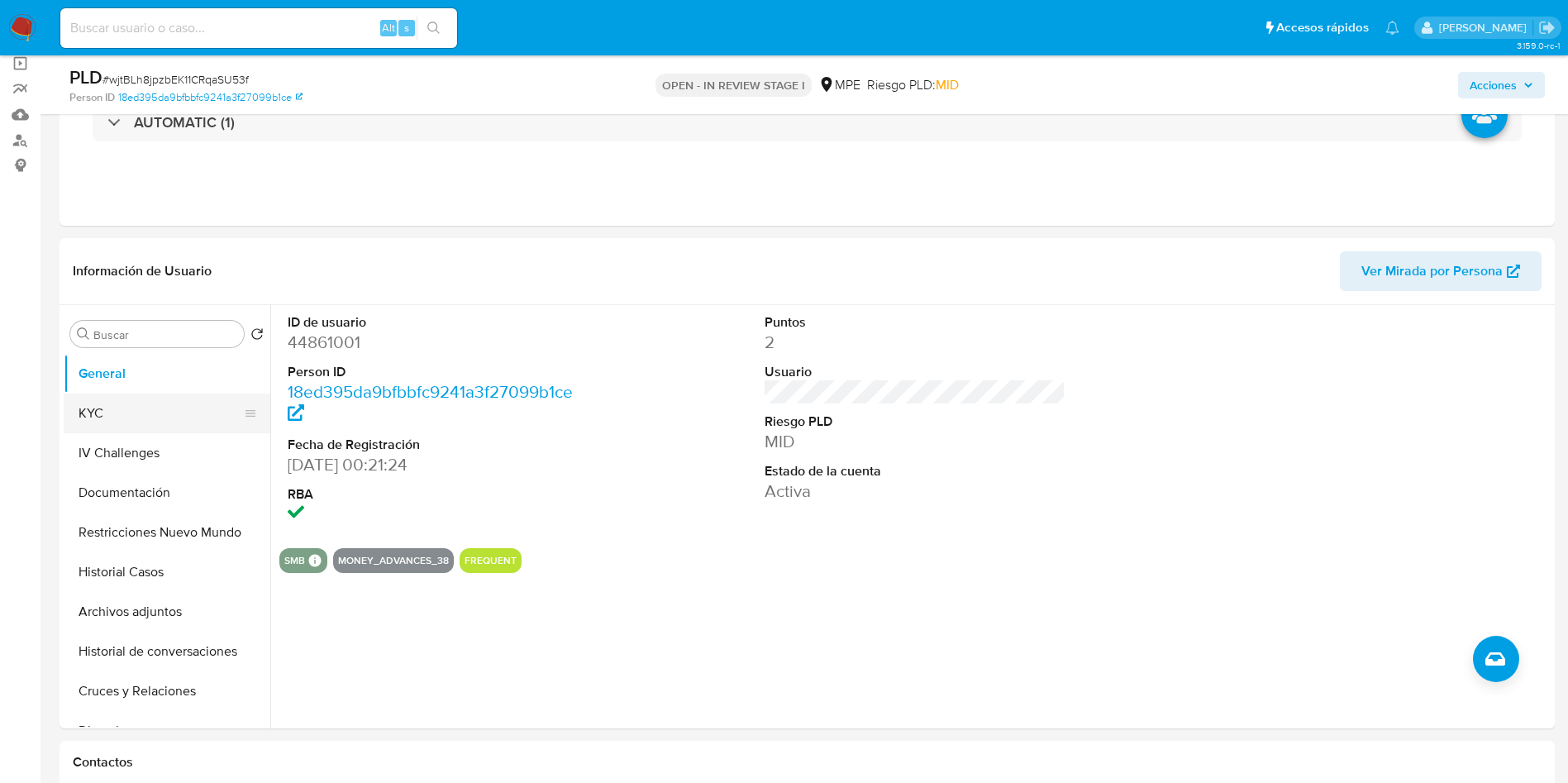
click at [157, 422] on button "KYC" at bounding box center [160, 414] width 193 height 39
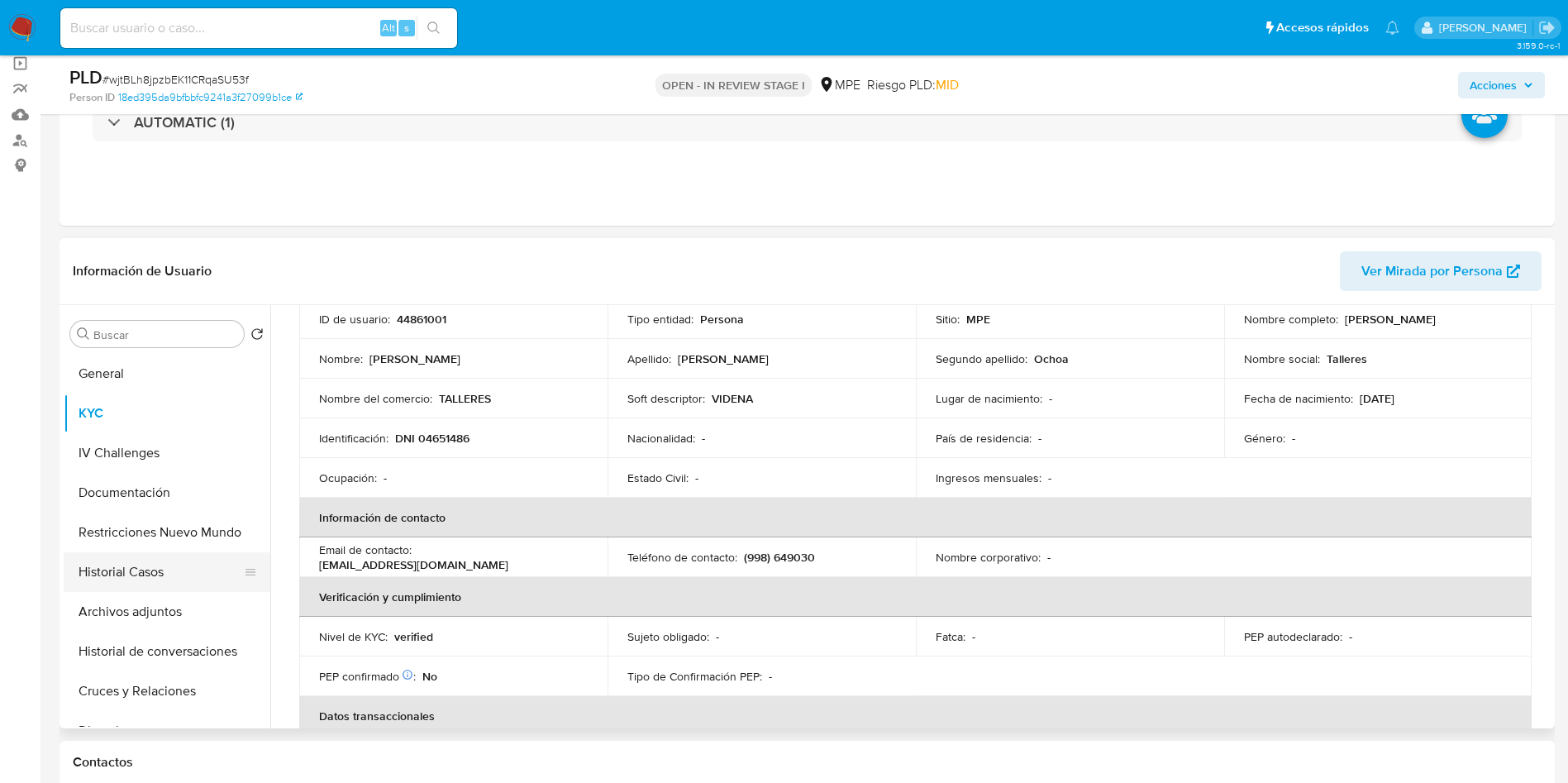
click at [158, 575] on button "Historial Casos" at bounding box center [160, 572] width 193 height 39
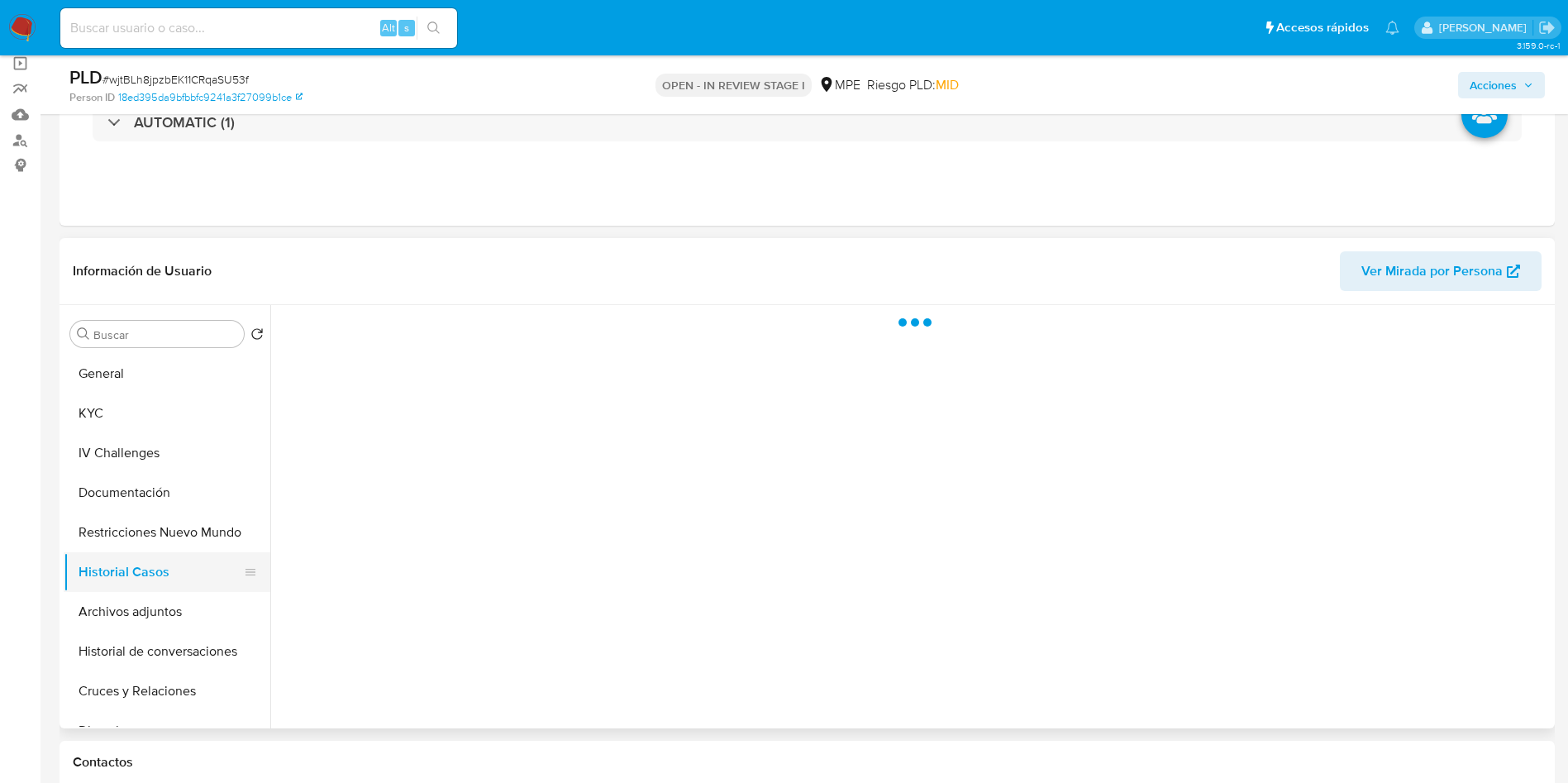
scroll to position [0, 0]
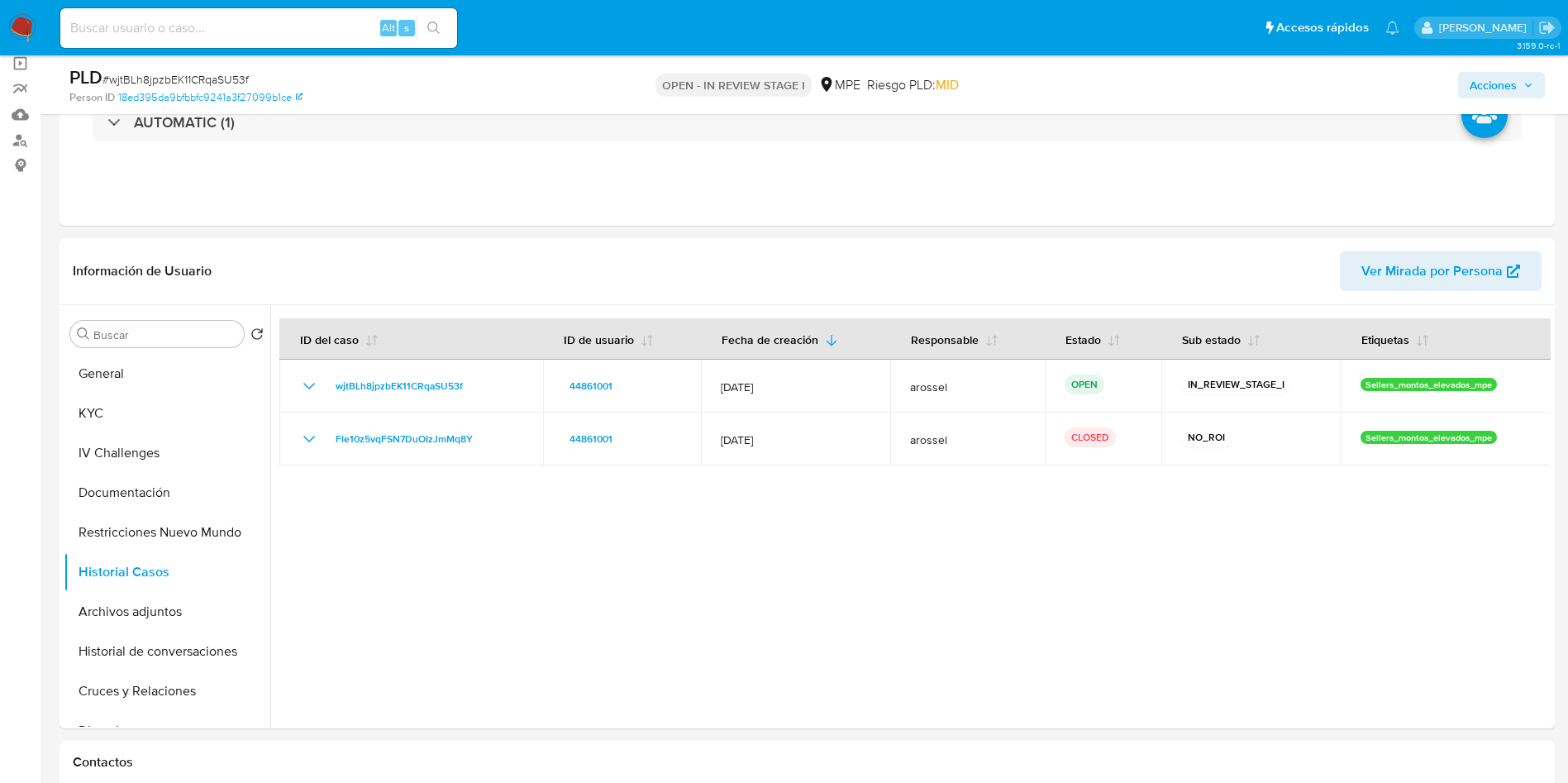
click at [1136, 593] on div at bounding box center [910, 517] width 1280 height 424
click at [230, 81] on span "# wjtBLh8jpzbEK11CRqaSU53f" at bounding box center [175, 79] width 147 height 17
copy span "wjtBLh8jpzbEK11CRqaSU53f"
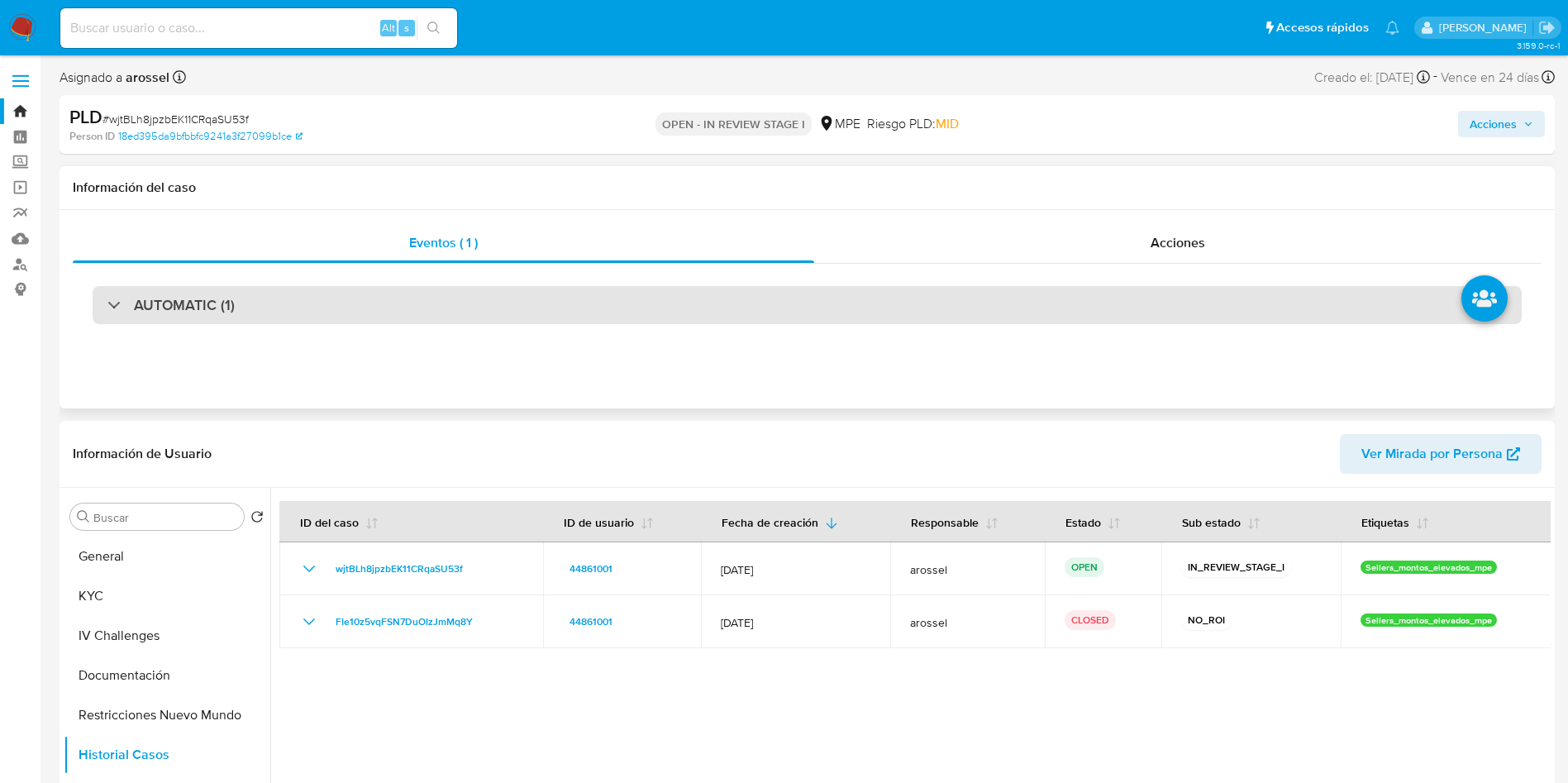
click at [317, 322] on div "AUTOMATIC (1)" at bounding box center [807, 304] width 1429 height 38
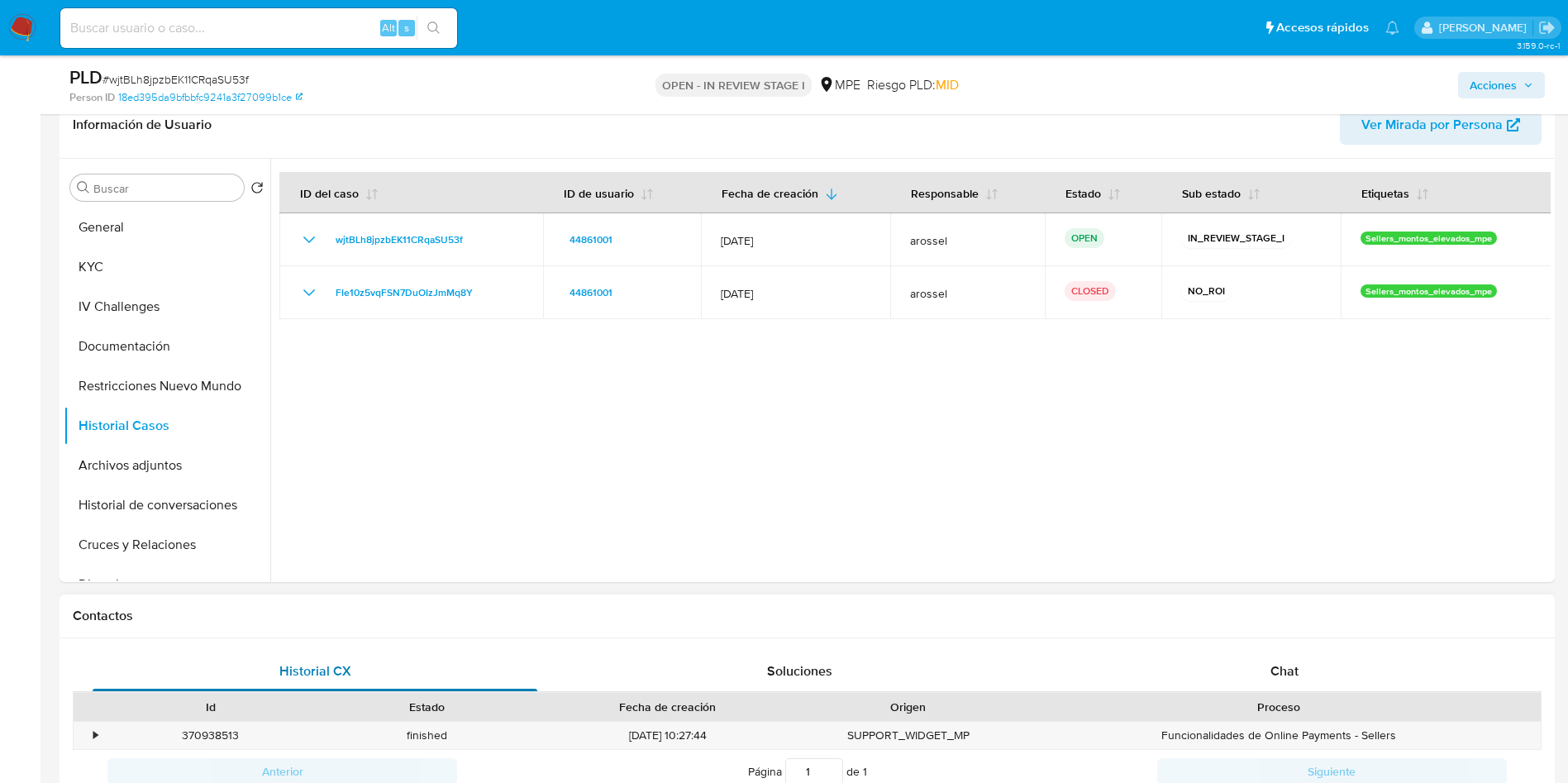
scroll to position [620, 0]
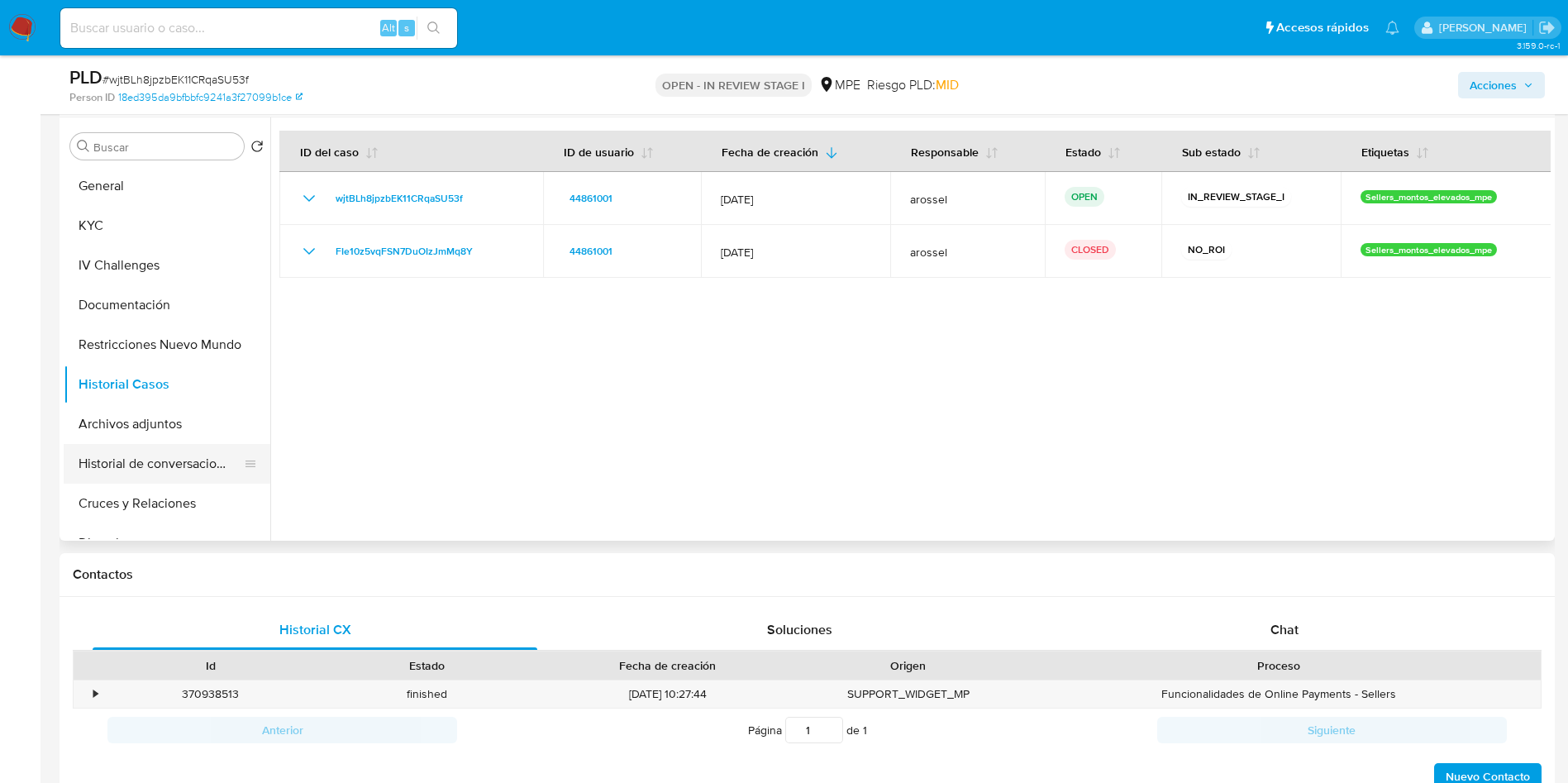
click at [188, 460] on button "Historial de conversaciones" at bounding box center [160, 464] width 193 height 39
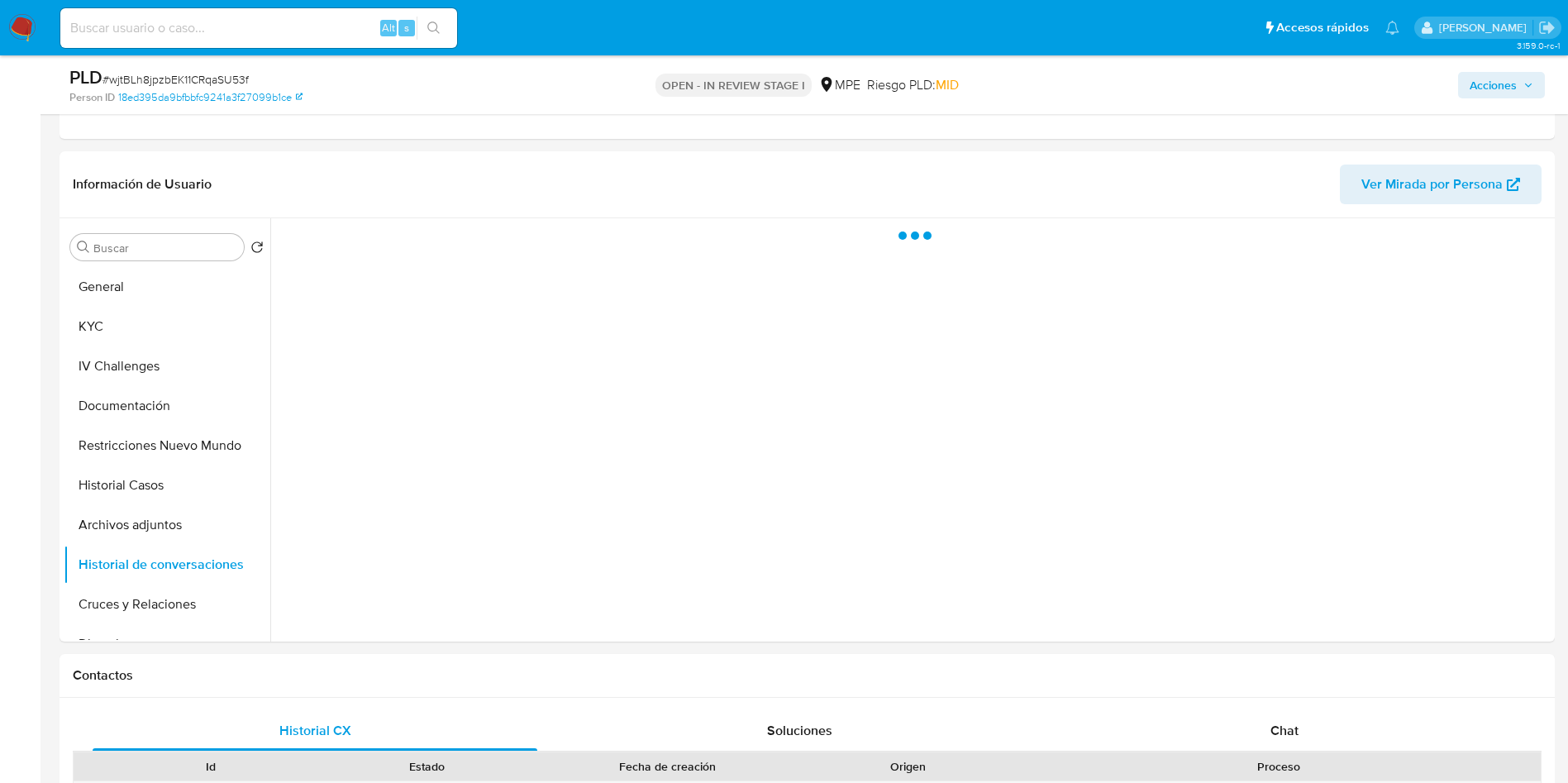
scroll to position [496, 0]
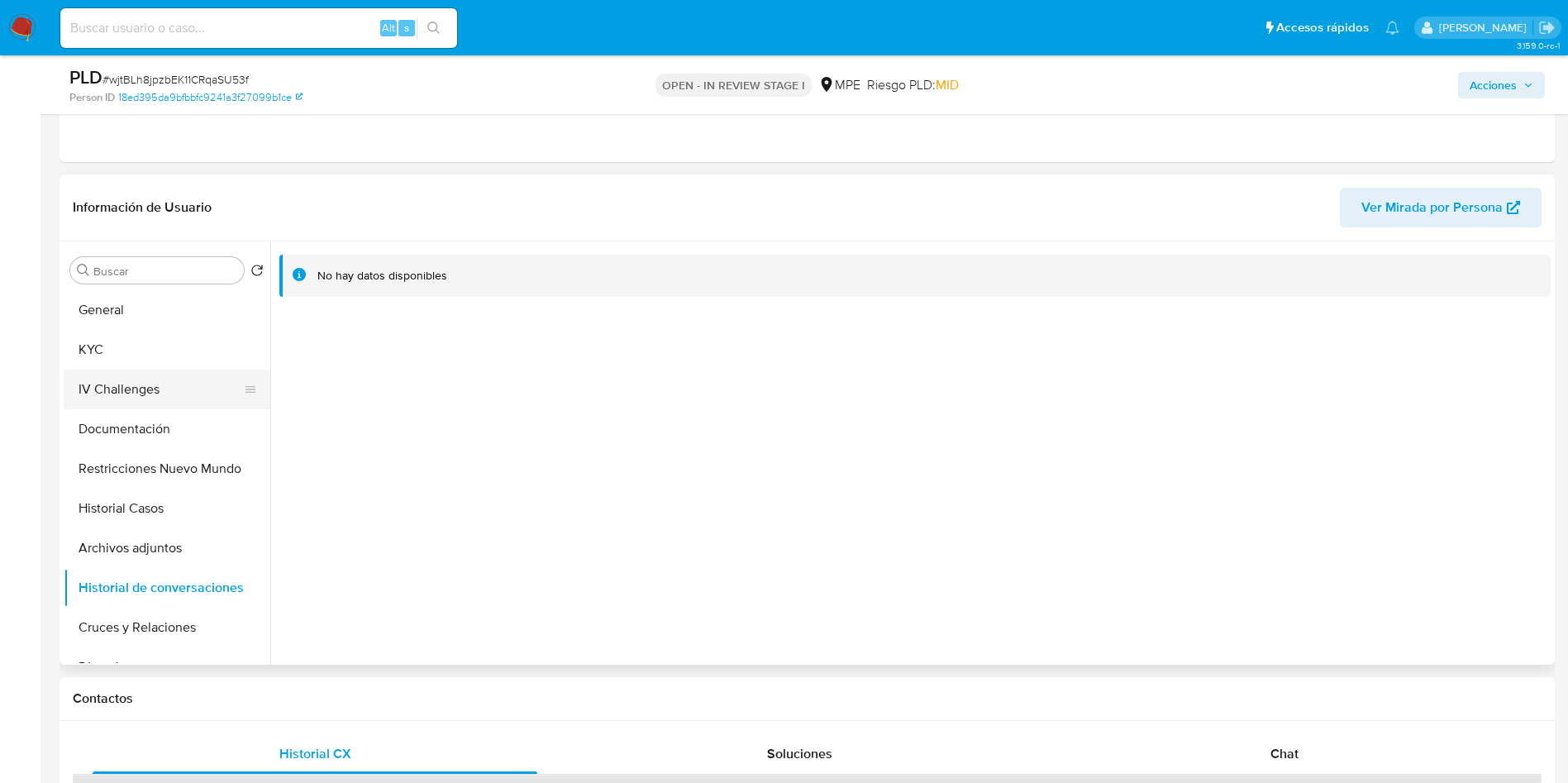
click at [187, 376] on button "IV Challenges" at bounding box center [160, 389] width 193 height 39
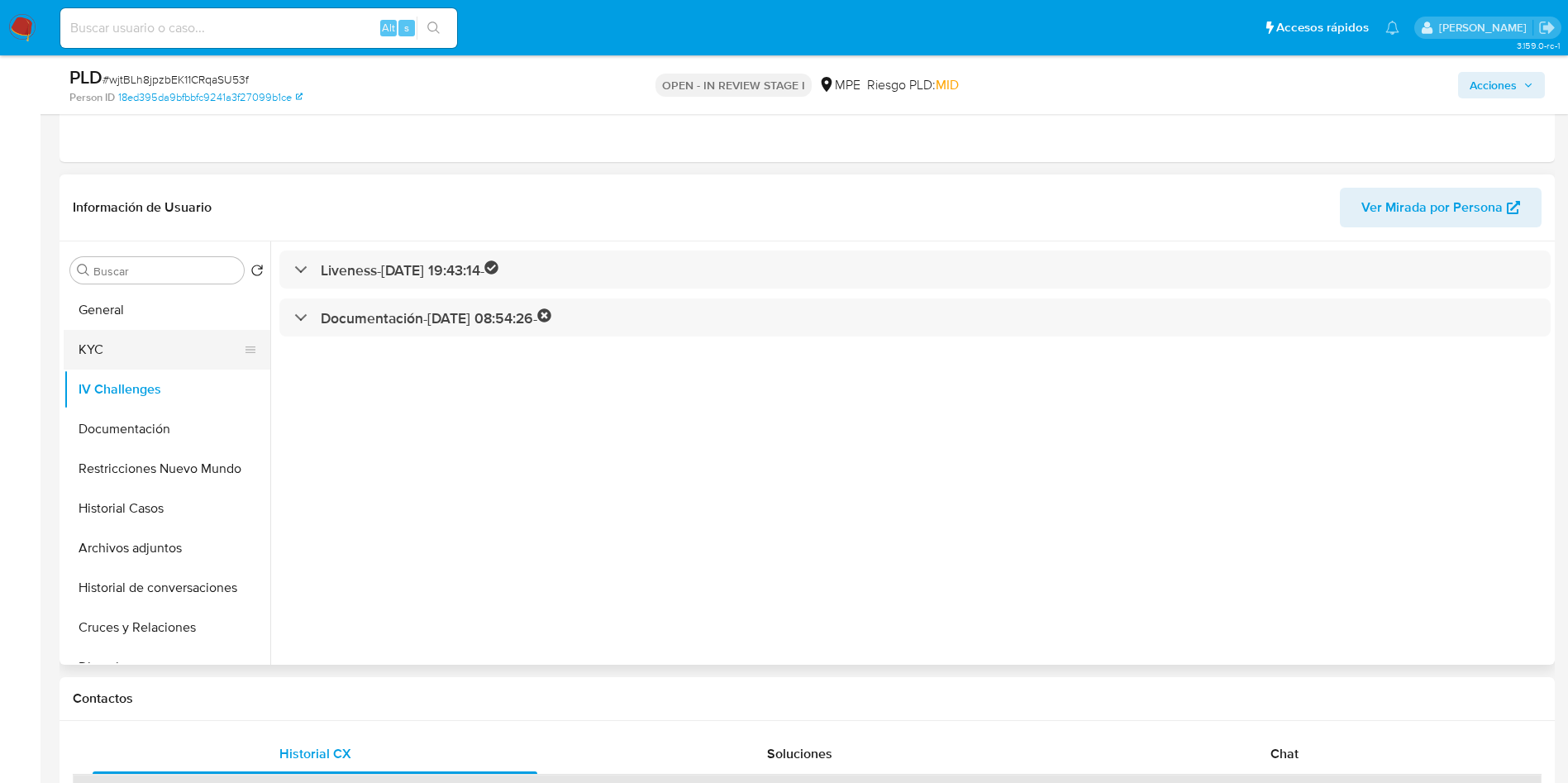
click at [178, 345] on button "KYC" at bounding box center [160, 350] width 193 height 39
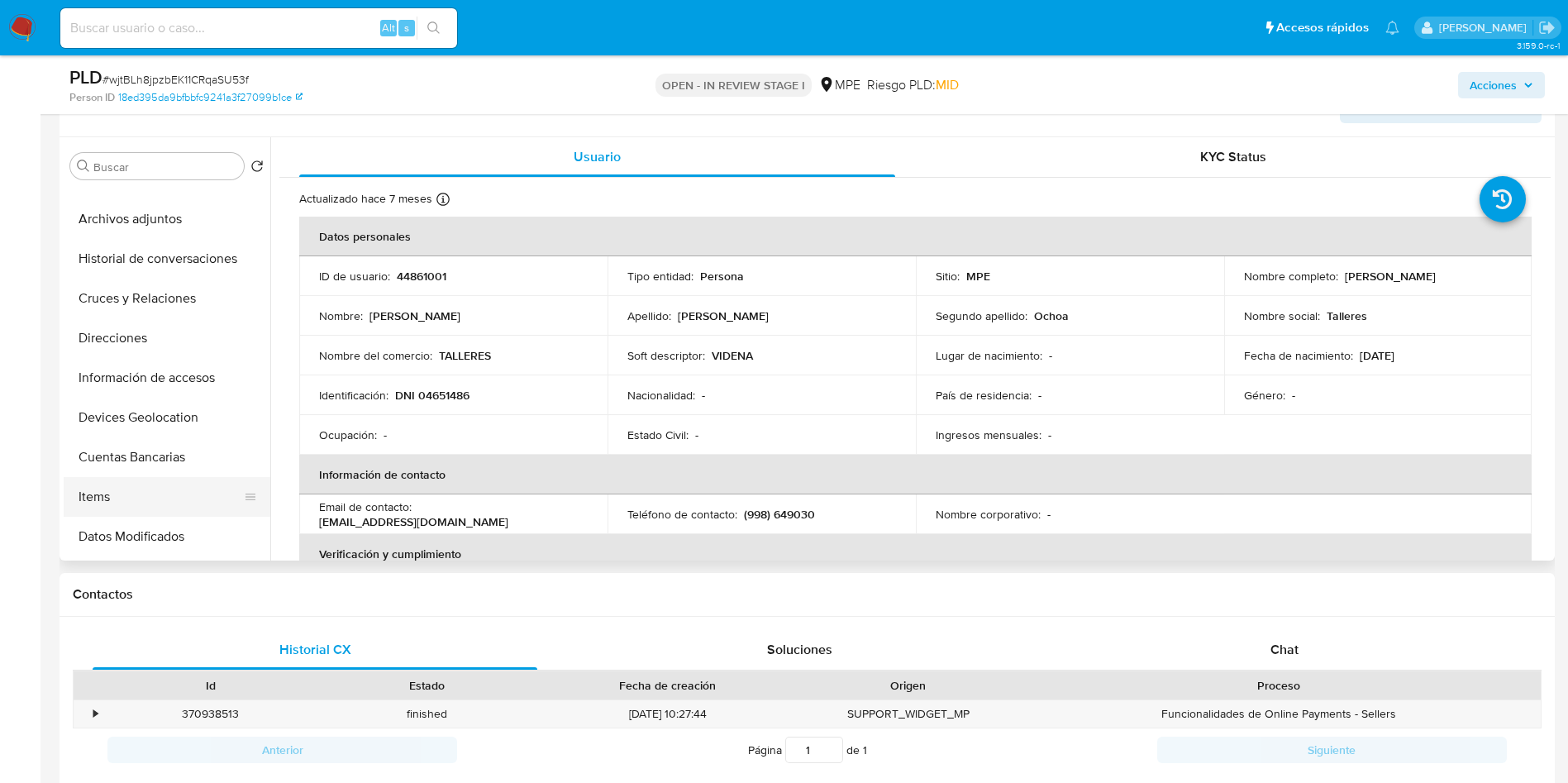
scroll to position [248, 0]
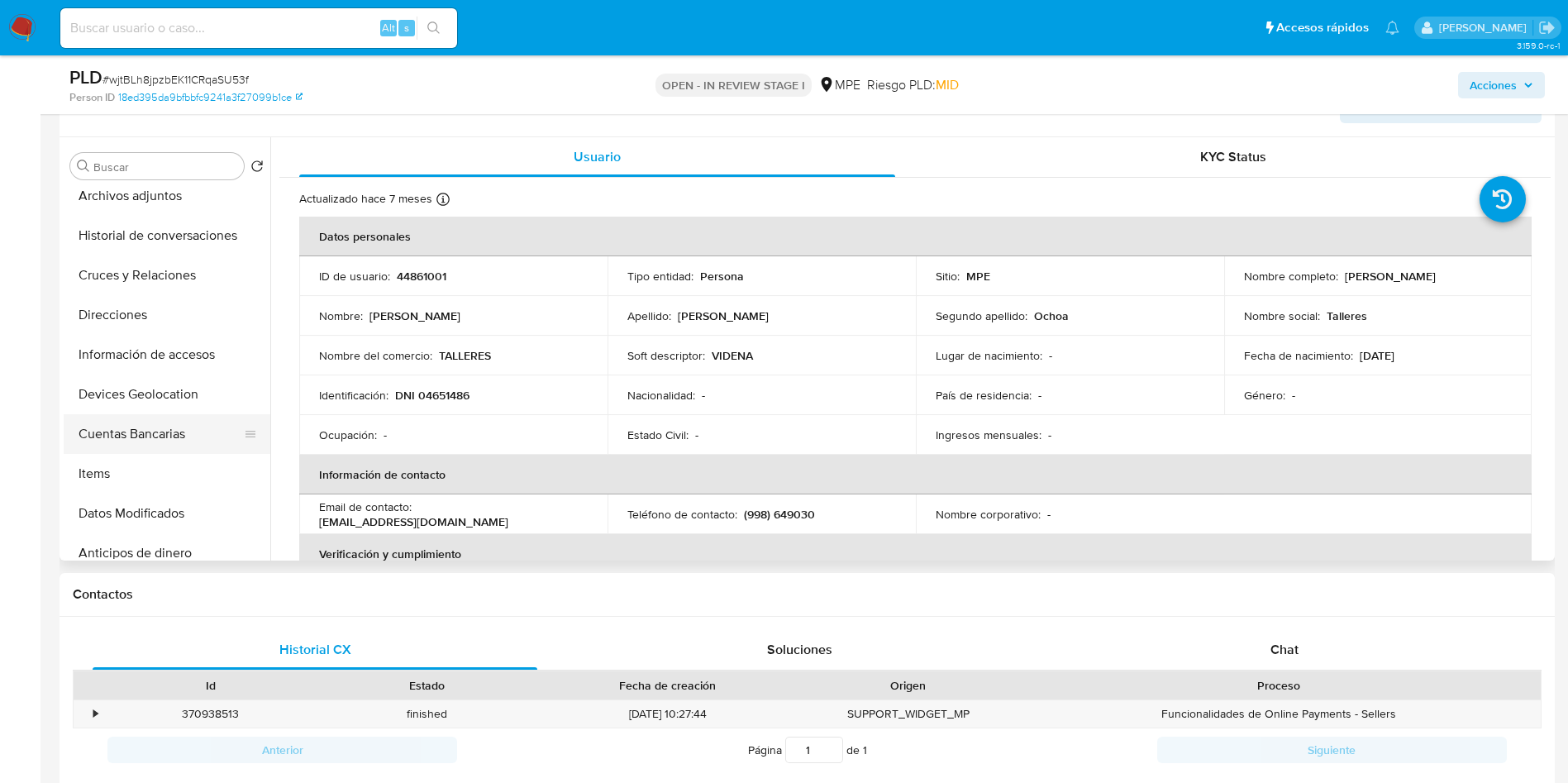
click at [170, 428] on button "Cuentas Bancarias" at bounding box center [160, 434] width 193 height 39
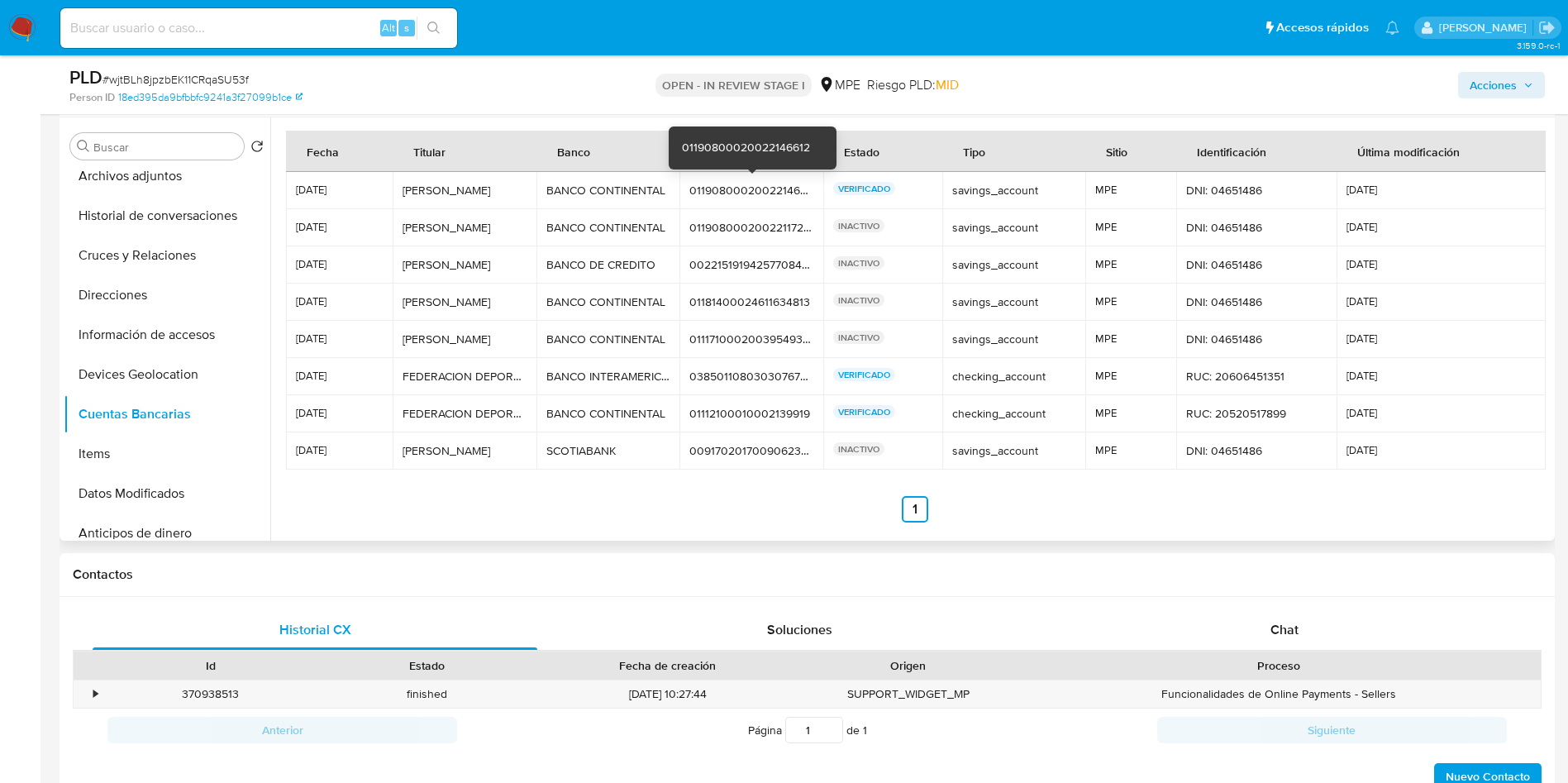
click at [703, 188] on div "01190800020022146612" at bounding box center [751, 190] width 124 height 15
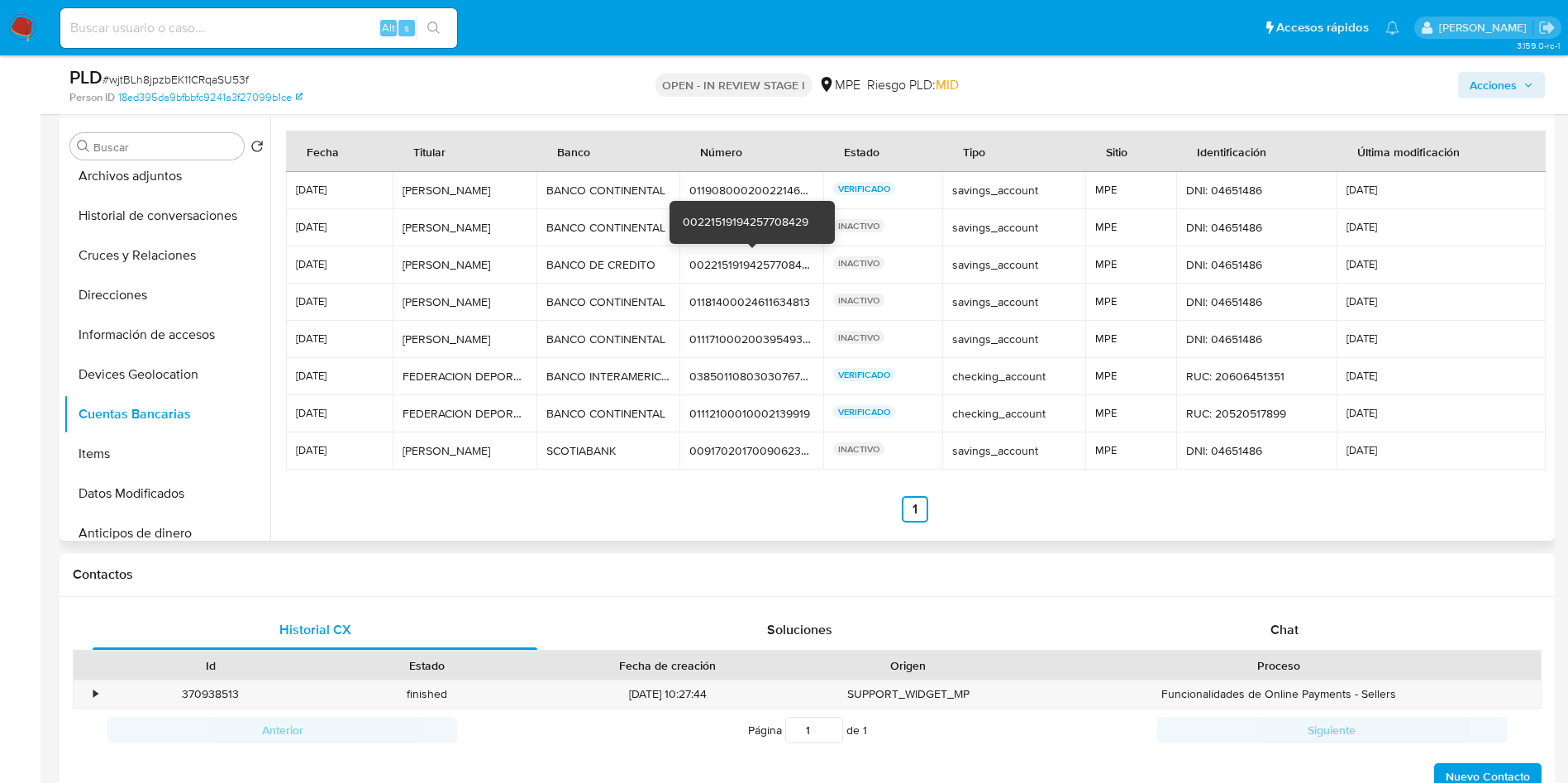
click at [719, 267] on div "00221519194257708429" at bounding box center [751, 264] width 124 height 15
click at [720, 268] on div "00221519194257708429" at bounding box center [751, 264] width 124 height 15
drag, startPoint x: 1324, startPoint y: 626, endPoint x: 1313, endPoint y: 611, distance: 18.6
click at [1322, 624] on div "Chat" at bounding box center [1285, 630] width 445 height 39
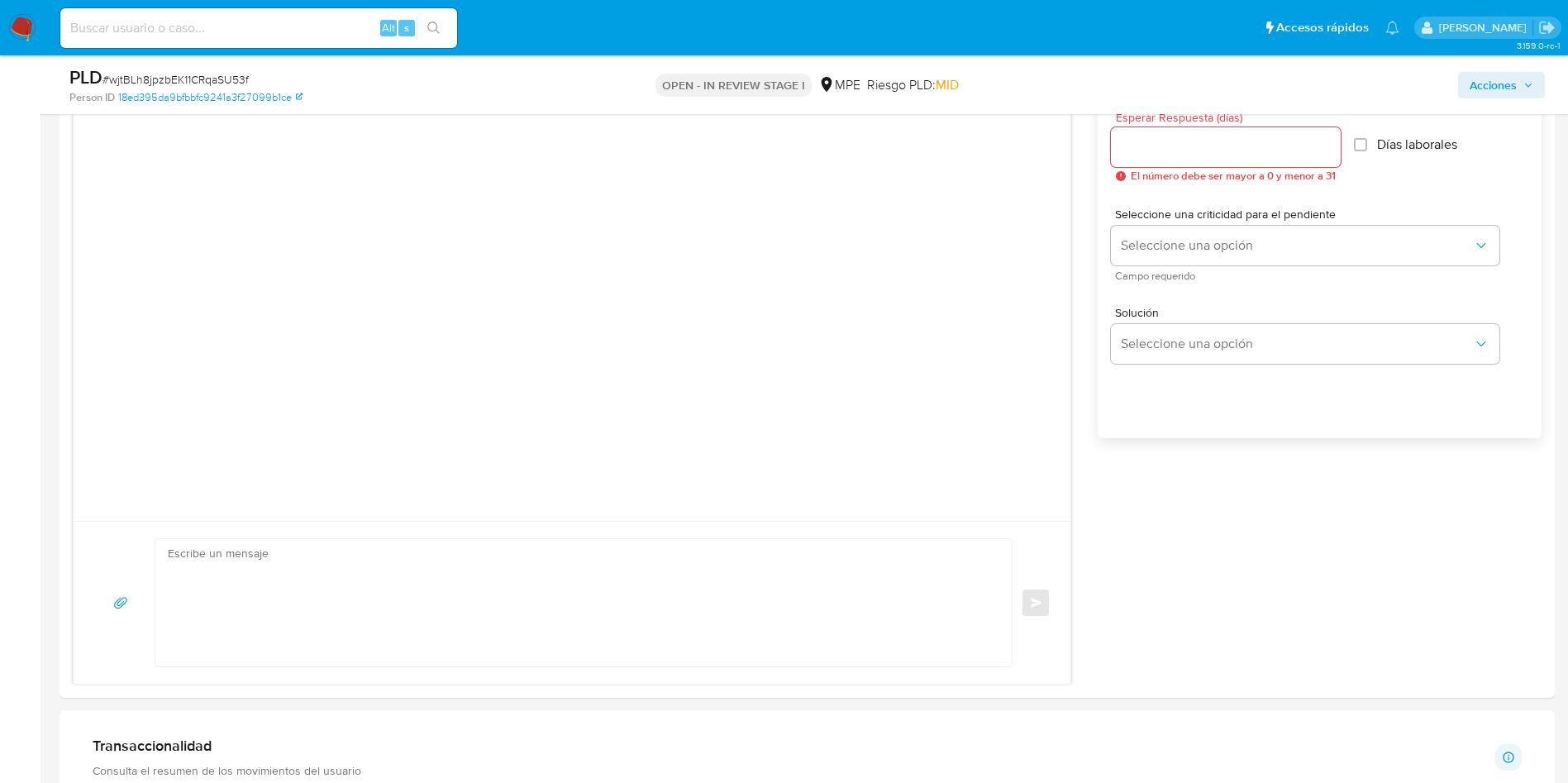
scroll to position [1364, 0]
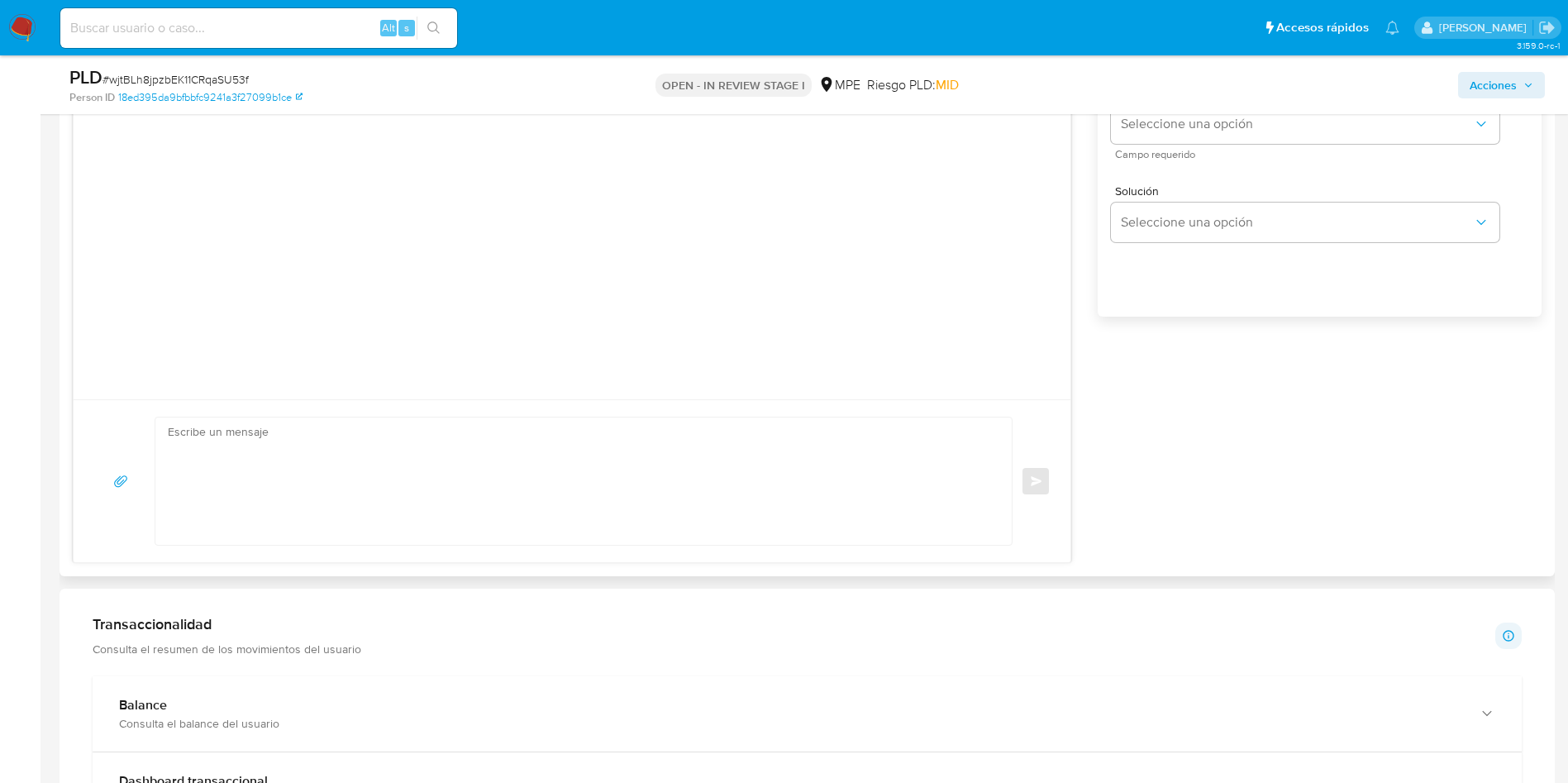
click at [713, 467] on textarea at bounding box center [579, 481] width 823 height 127
paste textarea "Buen día. Te contactamos ya que identificamos que tu cuenta está registrada com…"
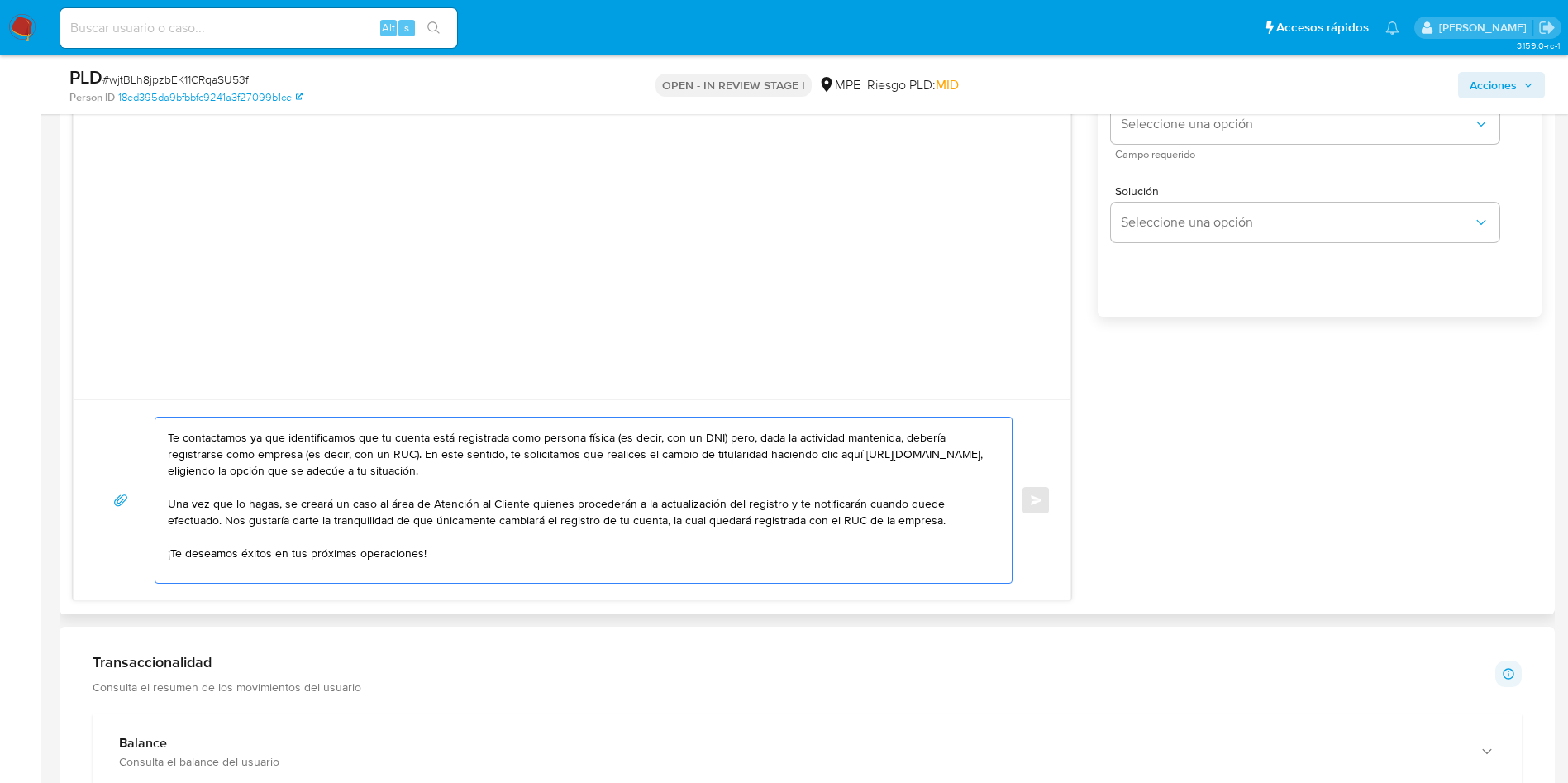
scroll to position [0, 0]
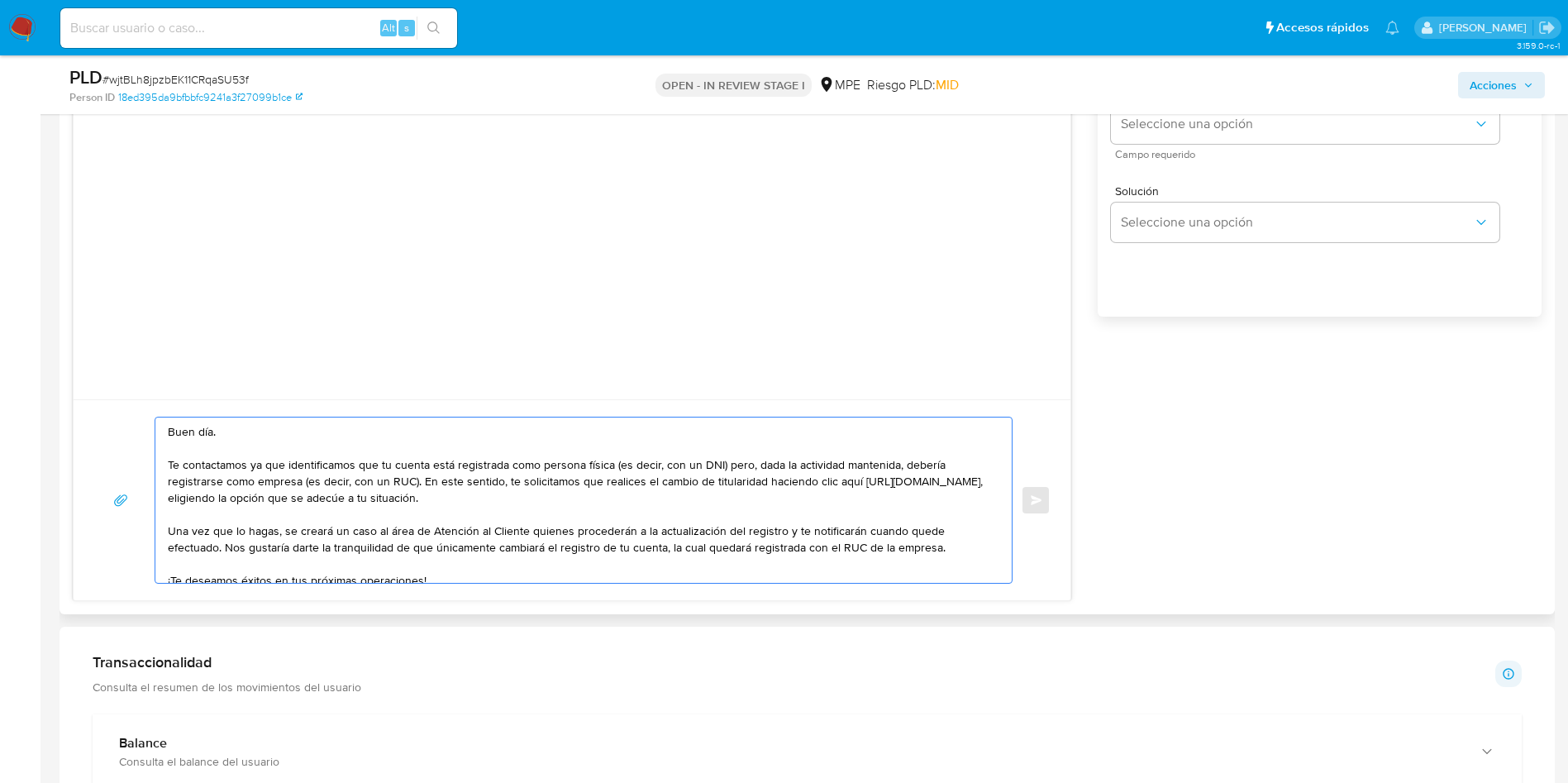
click at [287, 475] on textarea "Buen día. Te contactamos ya que identificamos que tu cuenta está registrada com…" at bounding box center [579, 500] width 823 height 165
drag, startPoint x: 763, startPoint y: 482, endPoint x: 949, endPoint y: 540, distance: 194.8
click at [949, 540] on textarea "Buen día. Te contactamos ya que identificamos que tu cuenta está registrada com…" at bounding box center [579, 500] width 823 height 165
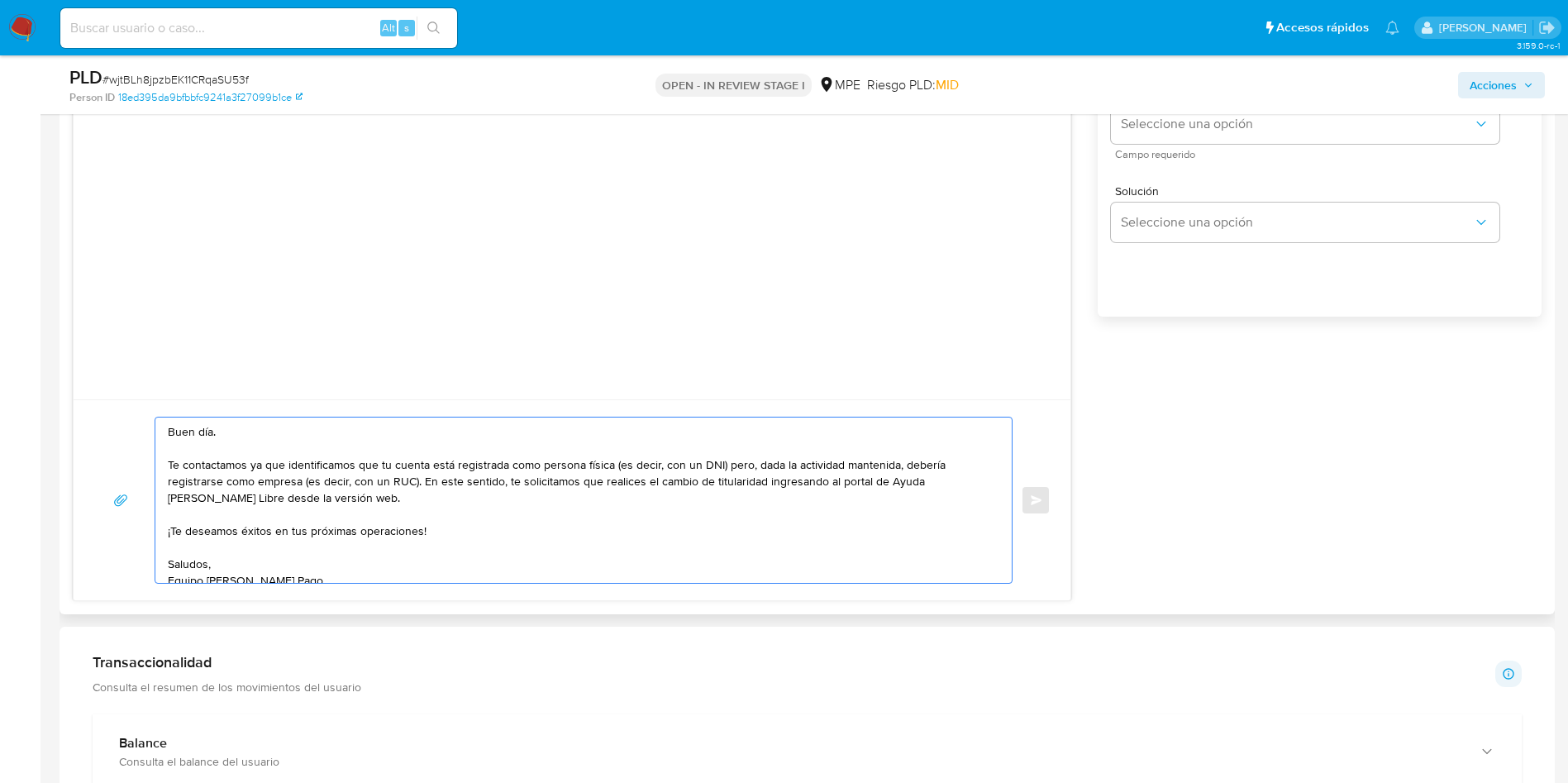
click at [383, 497] on textarea "Buen día. Te contactamos ya que identificamos que tu cuenta está registrada com…" at bounding box center [579, 500] width 823 height 165
click at [426, 482] on textarea "Buen día. Te contactamos ya que identificamos que tu cuenta está registrada com…" at bounding box center [579, 500] width 823 height 165
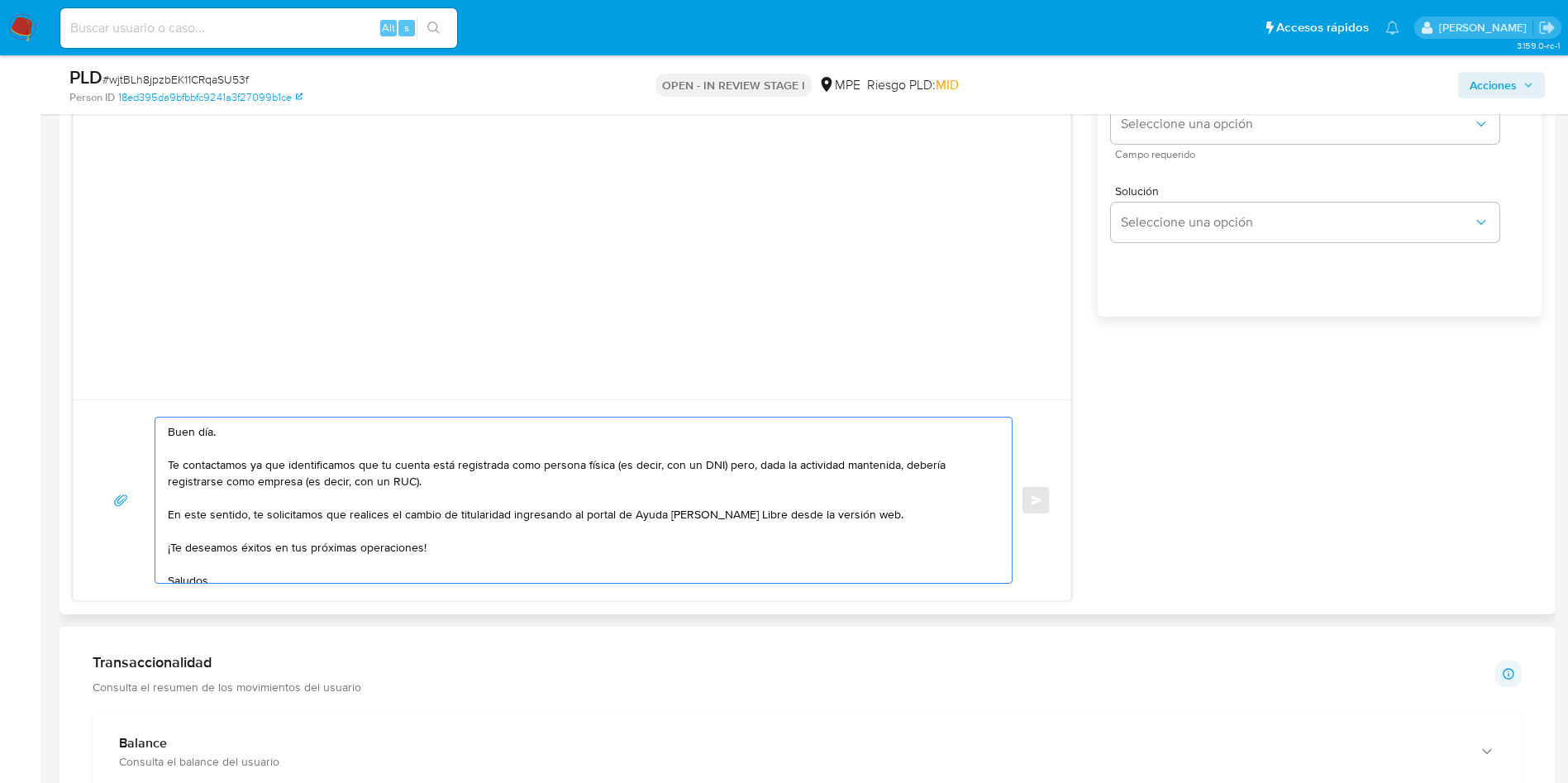
drag, startPoint x: 571, startPoint y: 514, endPoint x: 880, endPoint y: 518, distance: 309.0
click at [880, 518] on textarea "Buen día. Te contactamos ya que identificamos que tu cuenta está registrada com…" at bounding box center [579, 500] width 823 height 165
paste textarea "portal de Ayuda > Contáctanos (al final de la página) indicando vía chat que de…"
click at [566, 516] on textarea "Buen día. Te contactamos ya que identificamos que tu cuenta está registrada com…" at bounding box center [579, 500] width 823 height 165
drag, startPoint x: 569, startPoint y: 511, endPoint x: 596, endPoint y: 550, distance: 47.4
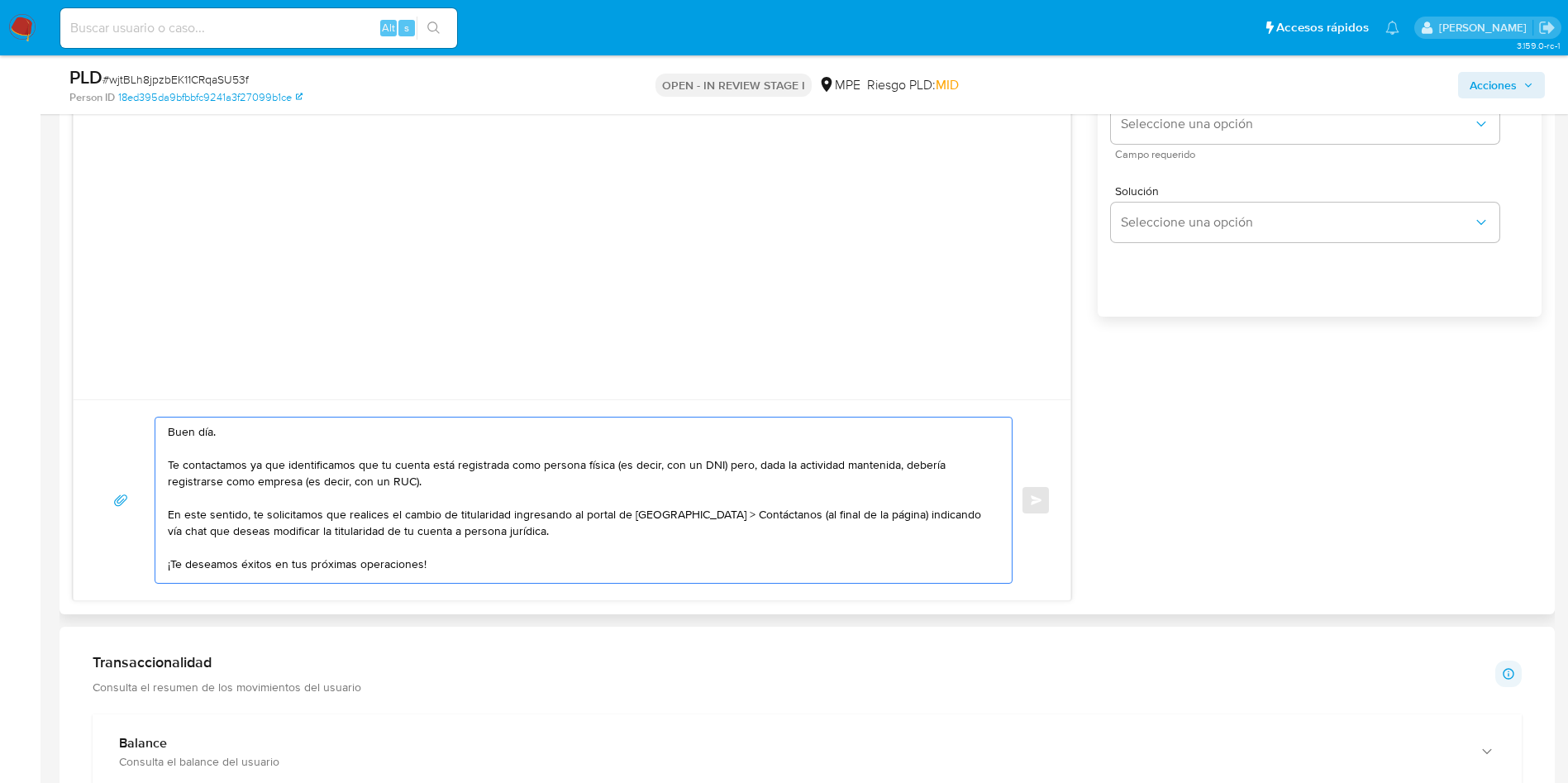
click at [569, 512] on textarea "Buen día. Te contactamos ya que identificamos que tu cuenta está registrada com…" at bounding box center [579, 500] width 823 height 165
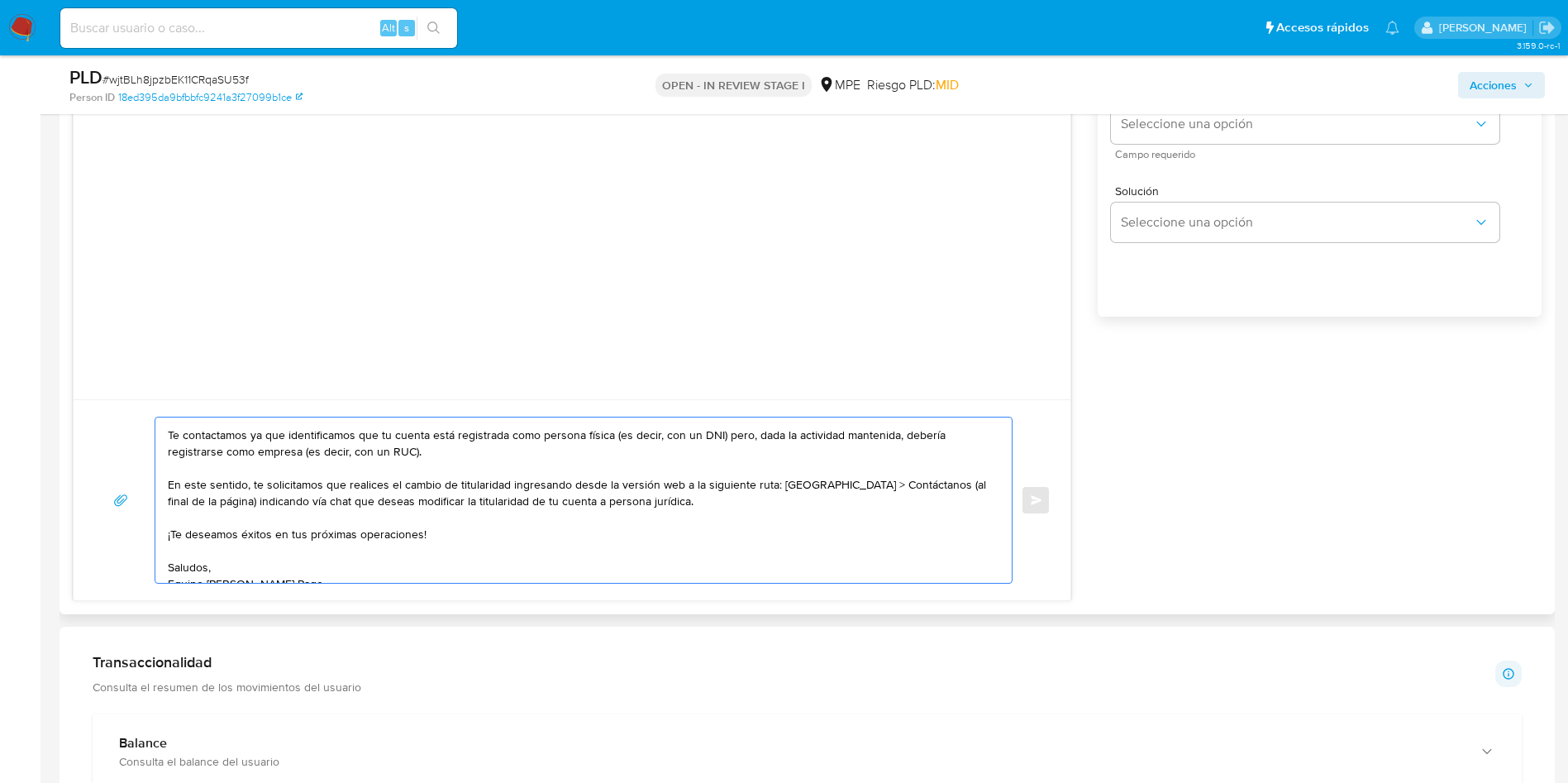
scroll to position [44, 0]
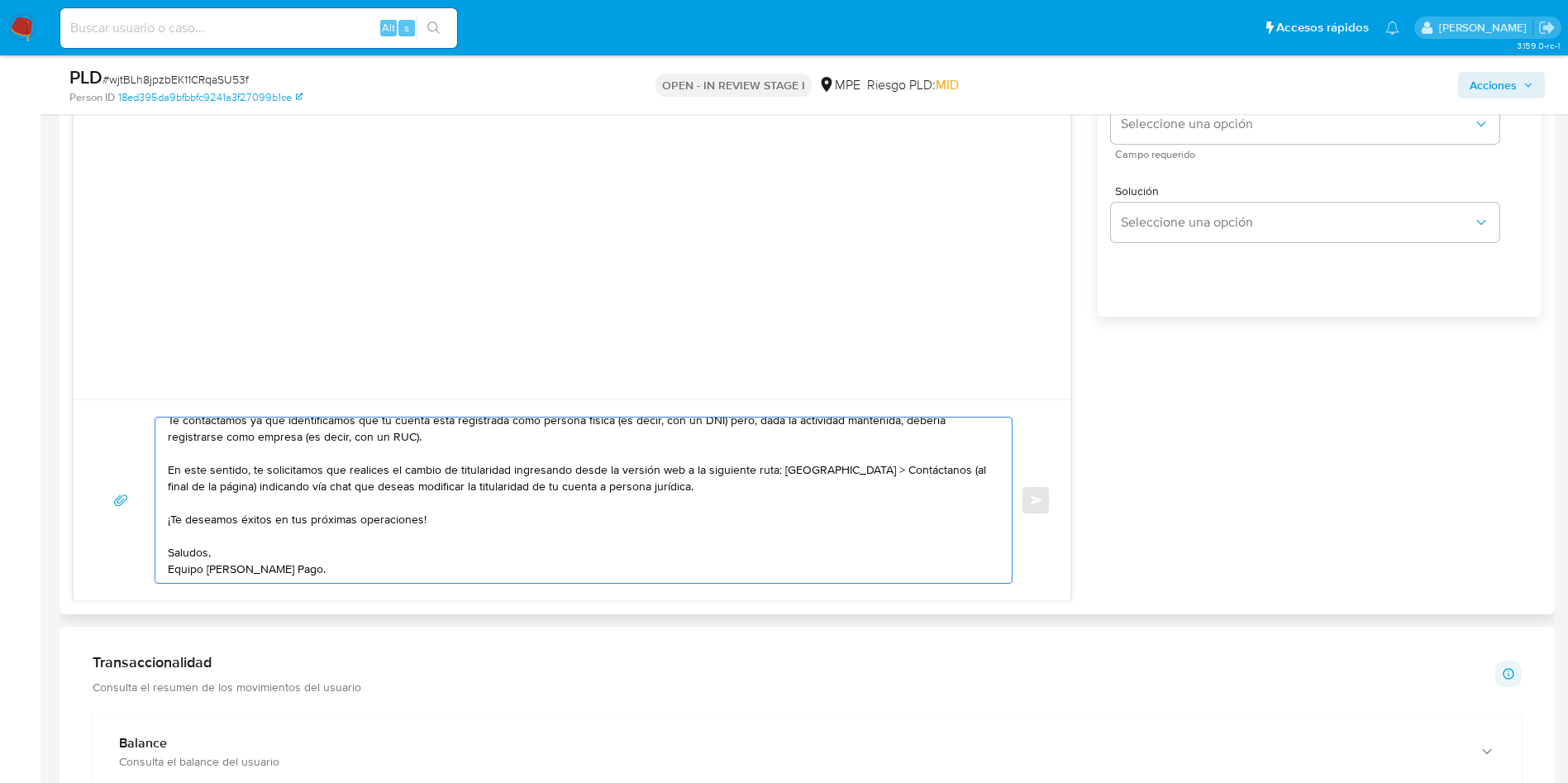
click at [644, 487] on textarea "Buen día. Te contactamos ya que identificamos que tu cuenta está registrada com…" at bounding box center [579, 500] width 823 height 165
click at [596, 486] on textarea "Buen día. Te contactamos ya que identificamos que tu cuenta está registrada com…" at bounding box center [579, 500] width 823 height 165
drag, startPoint x: 590, startPoint y: 488, endPoint x: 603, endPoint y: 503, distance: 19.8
click at [588, 488] on textarea "Buen día. Te contactamos ya que identificamos que tu cuenta está registrada com…" at bounding box center [579, 500] width 823 height 165
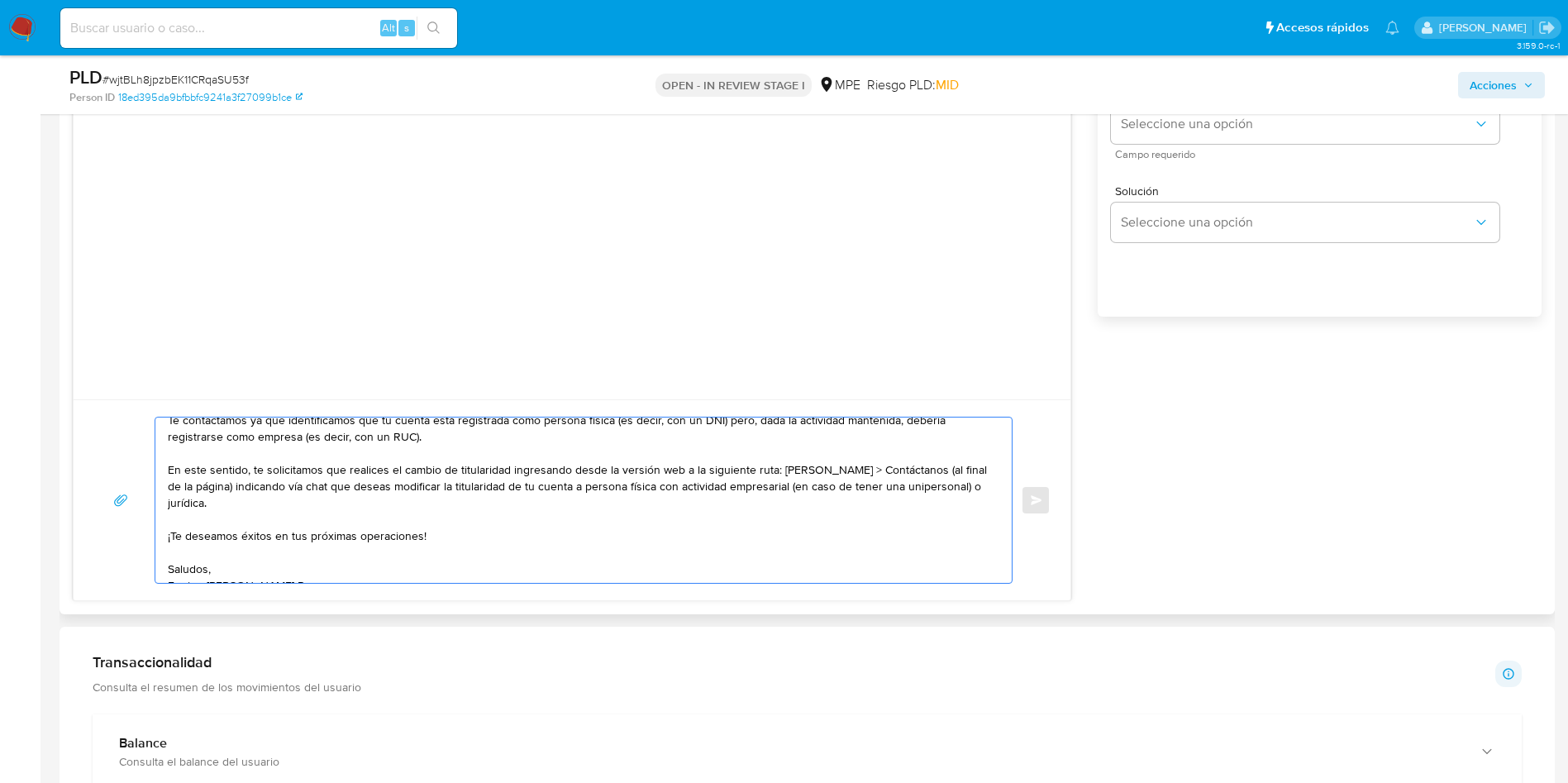
click at [420, 495] on textarea "Buen día. Te contactamos ya que identificamos que tu cuenta está registrada com…" at bounding box center [579, 500] width 823 height 165
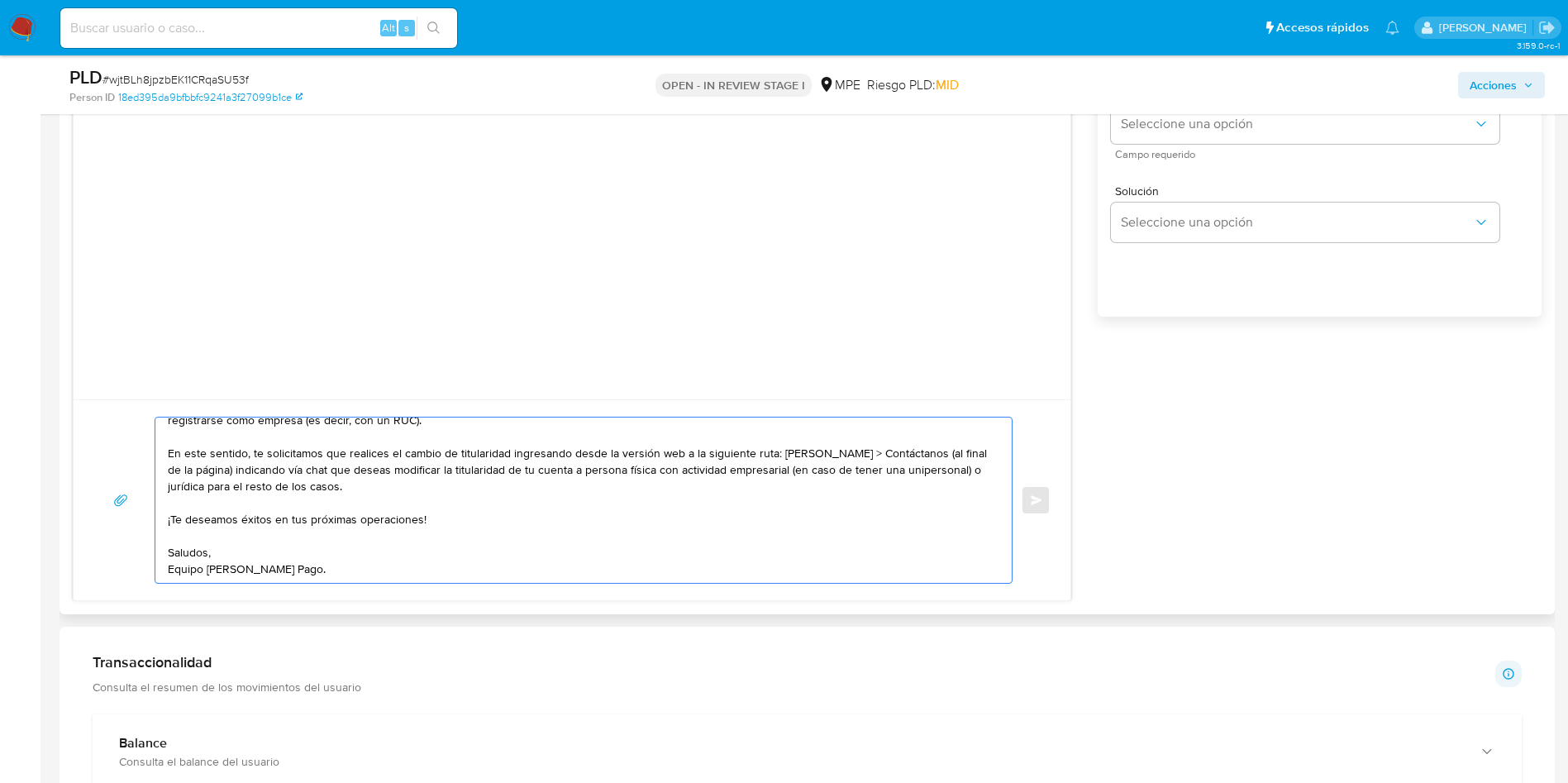
click at [434, 468] on textarea "Buen día. Te contactamos ya que identificamos que tu cuenta está registrada com…" at bounding box center [579, 500] width 823 height 165
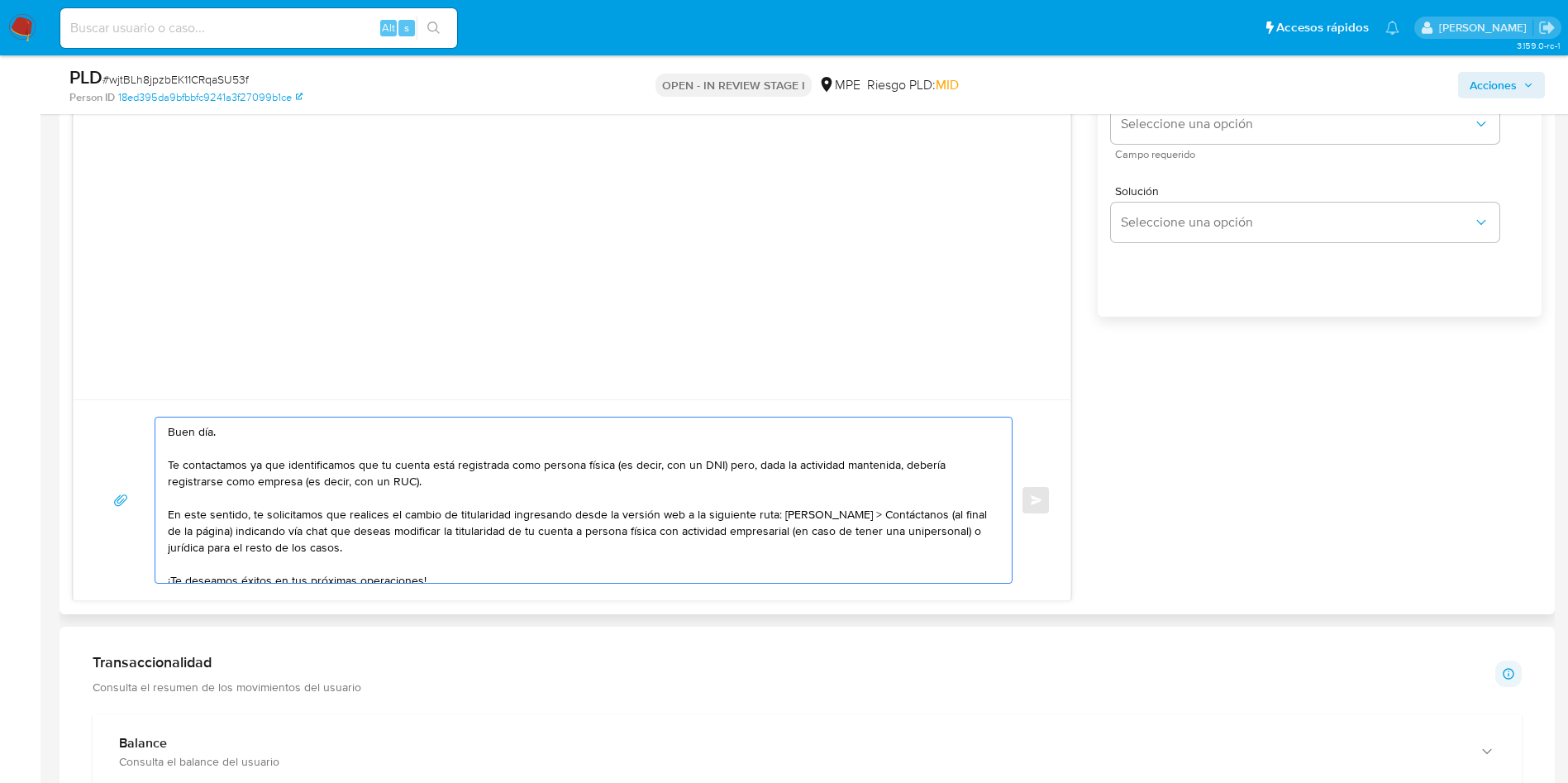
scroll to position [1116, 0]
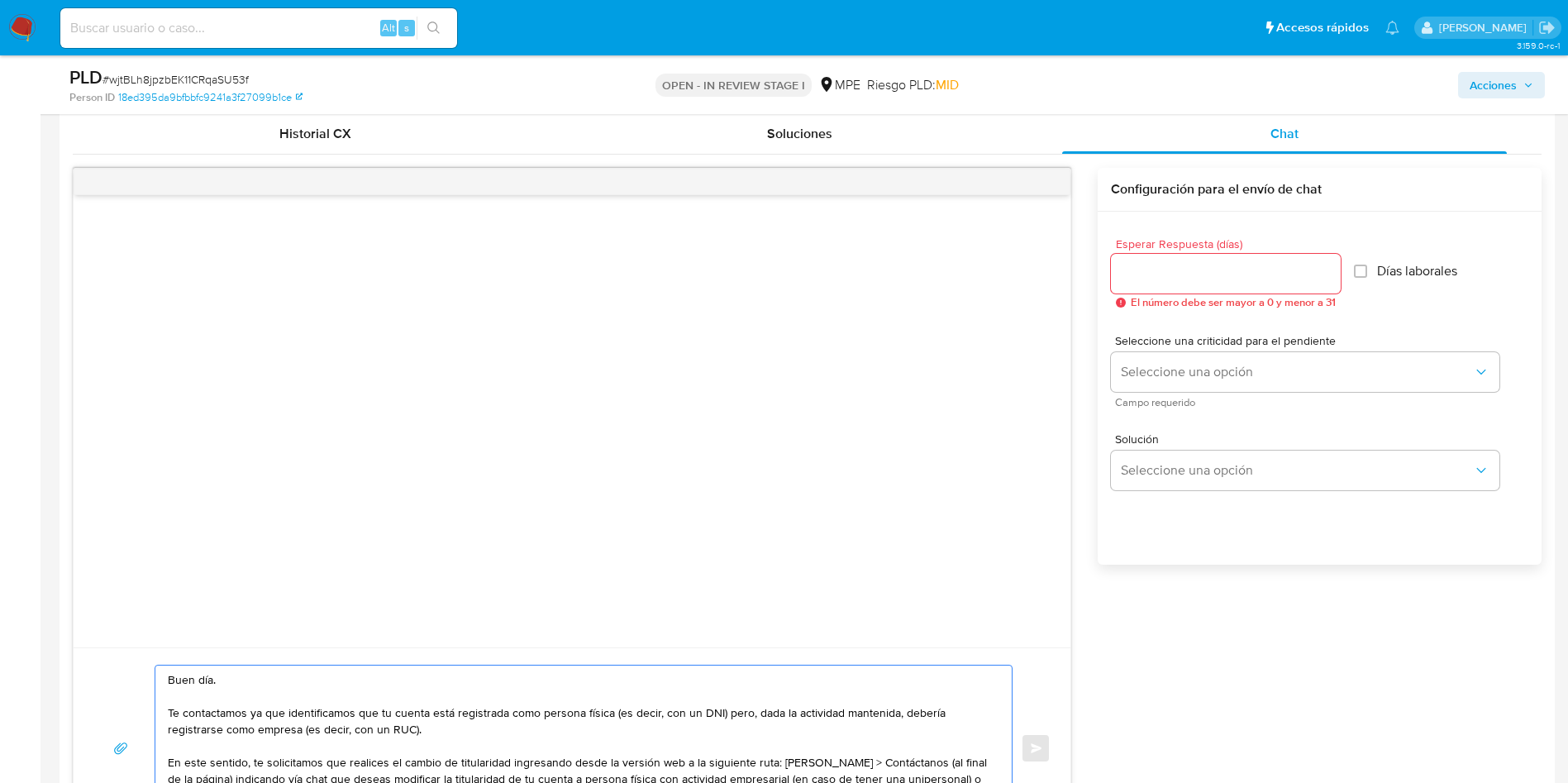
type textarea "Buen día. Te contactamos ya que identificamos que tu cuenta está registrada com…"
click at [1207, 270] on input "Esperar Respuesta (días)" at bounding box center [1224, 274] width 229 height 22
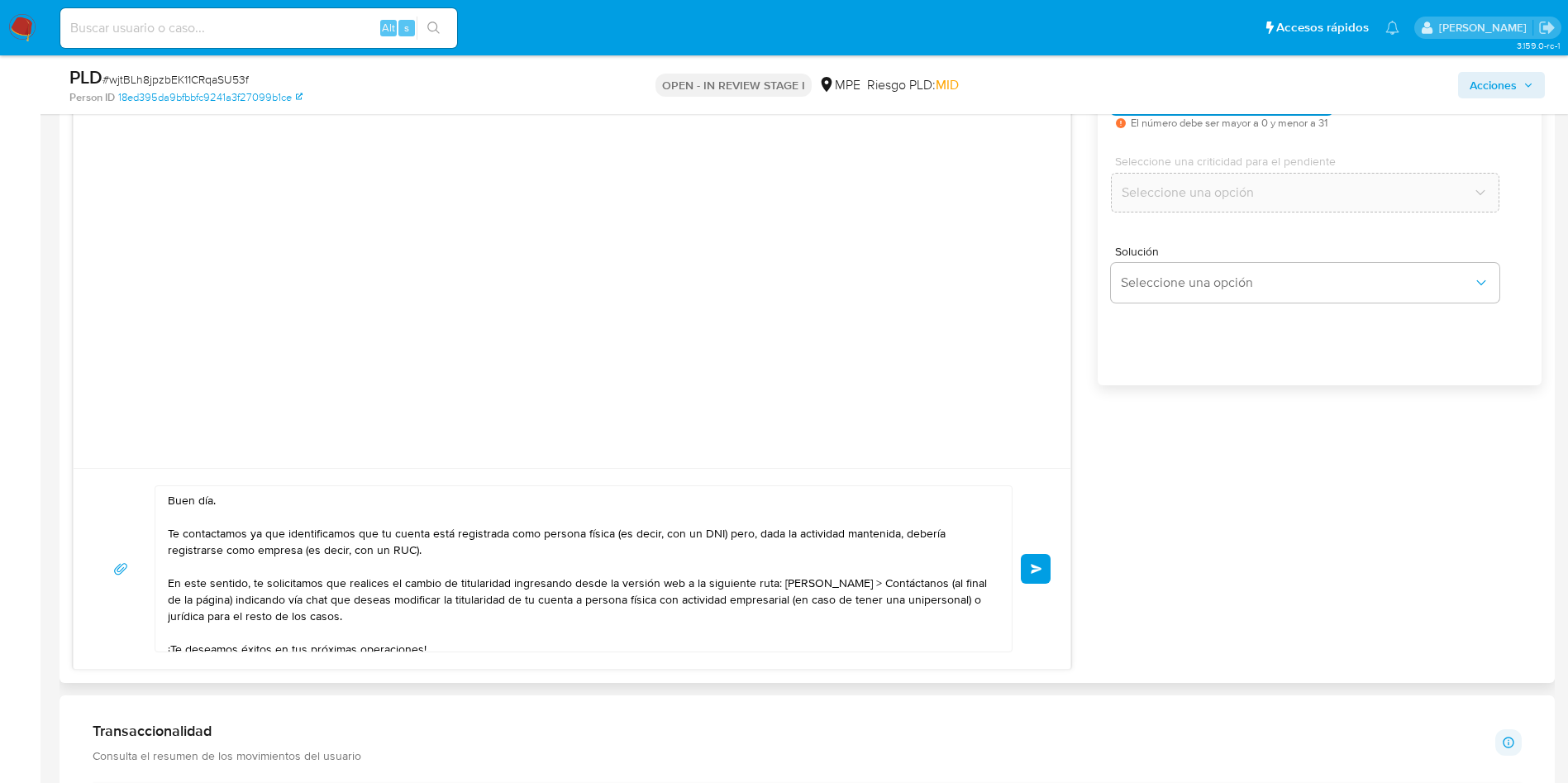
scroll to position [1364, 0]
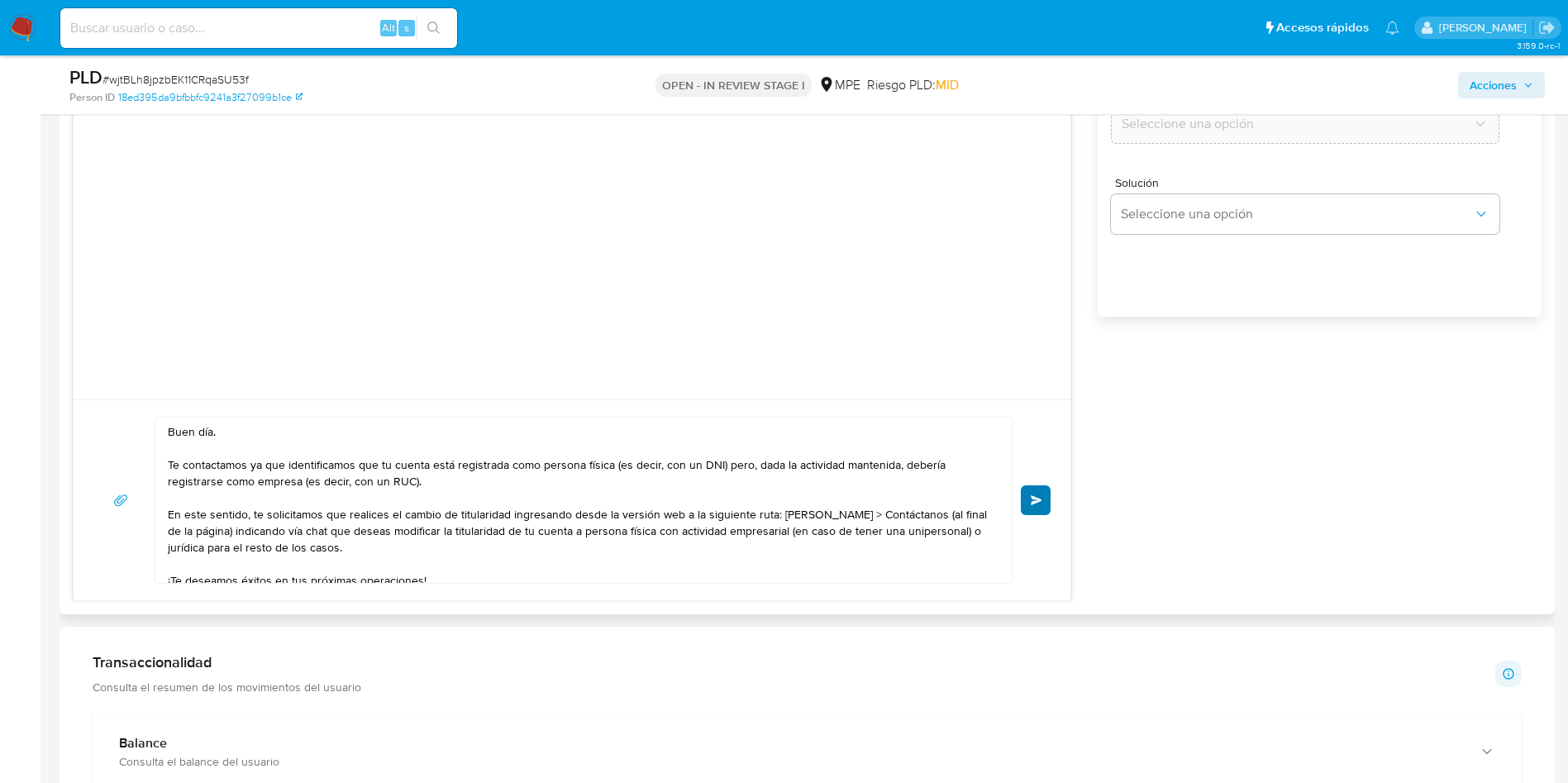
type input "0"
click at [1039, 495] on span "Enviar" at bounding box center [1036, 500] width 12 height 10
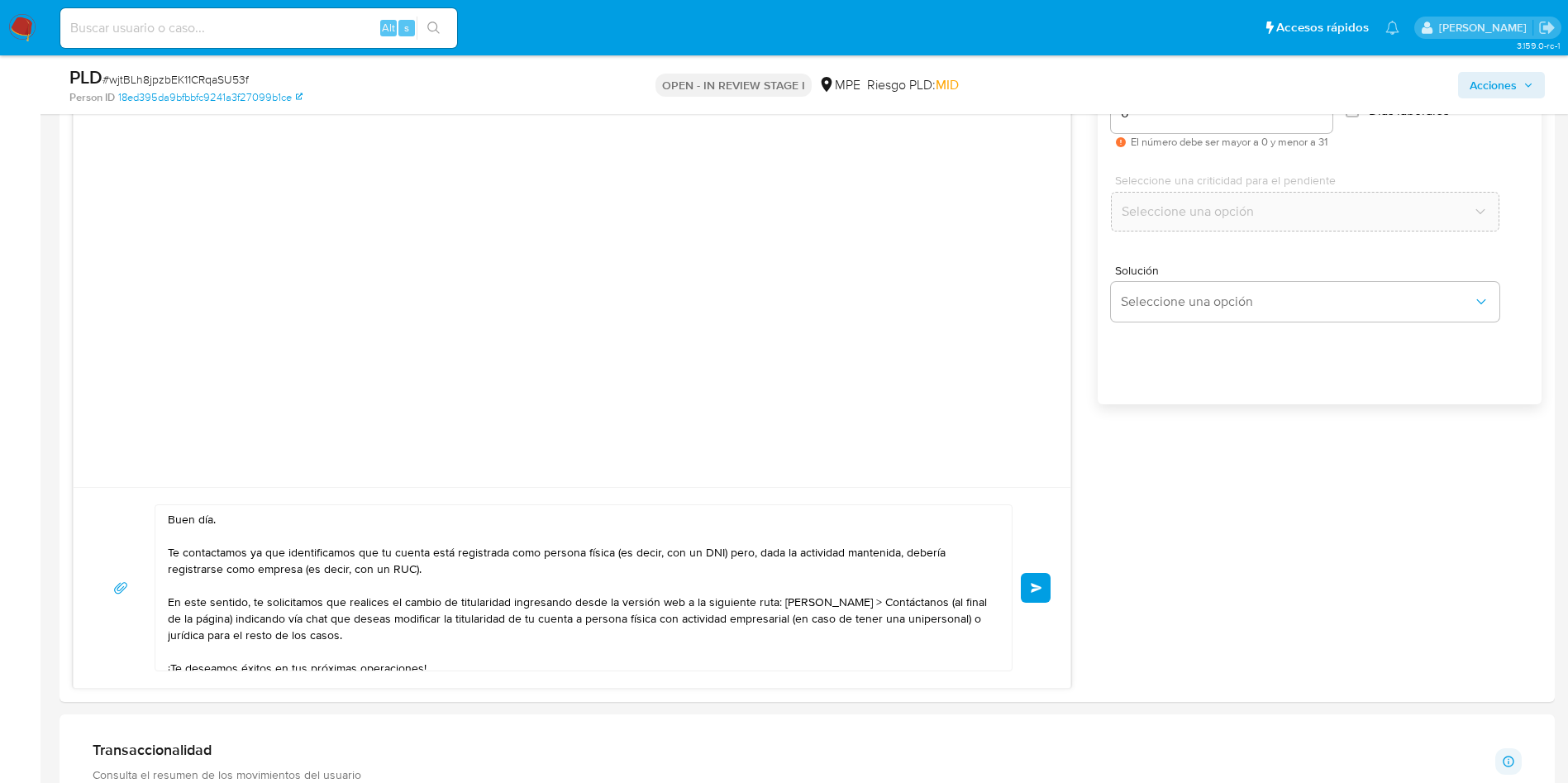
scroll to position [1240, 0]
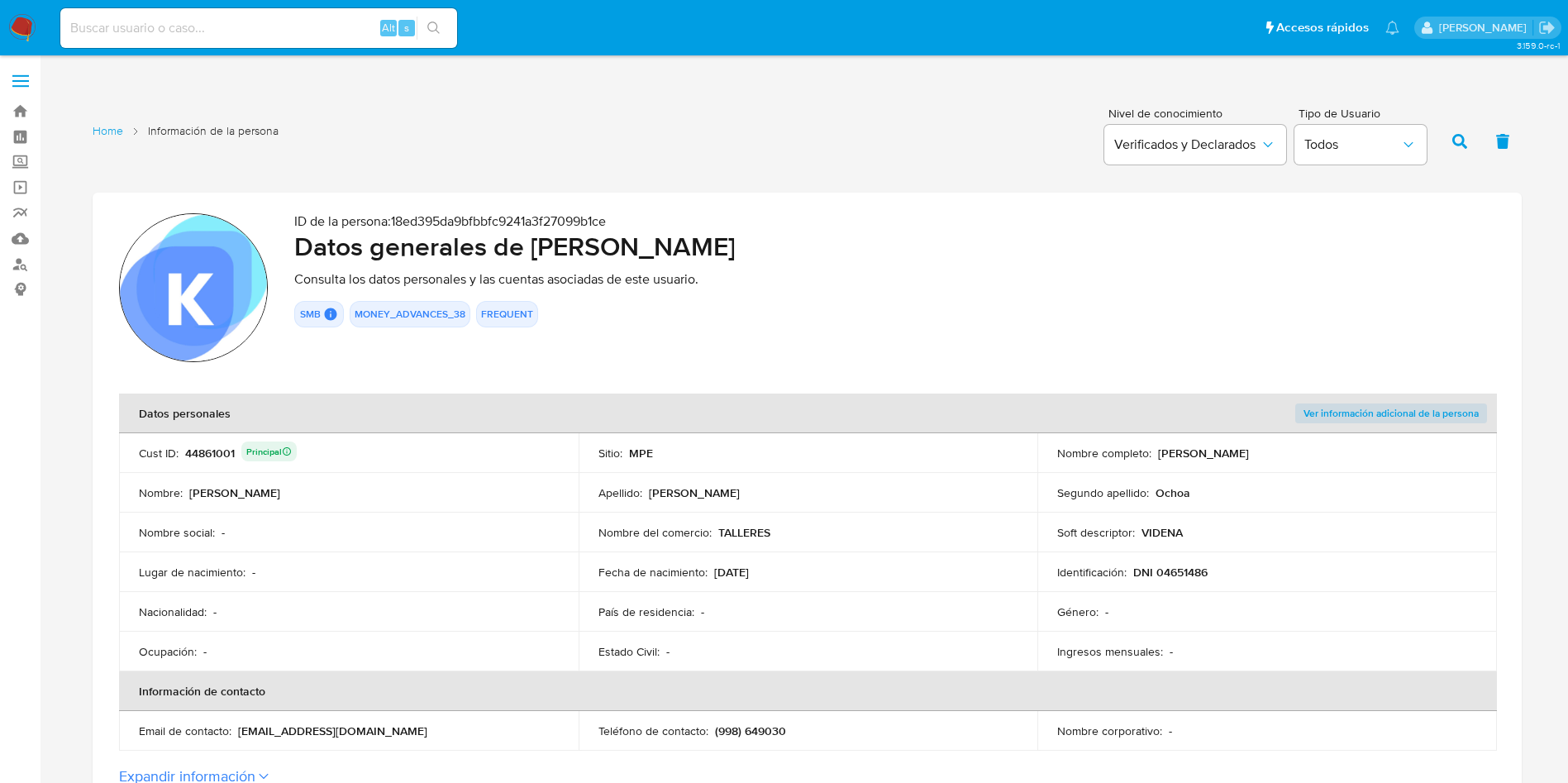
click at [204, 454] on div "44861001 Principal" at bounding box center [240, 453] width 111 height 24
click at [207, 454] on div "44861001 Principal" at bounding box center [240, 453] width 111 height 24
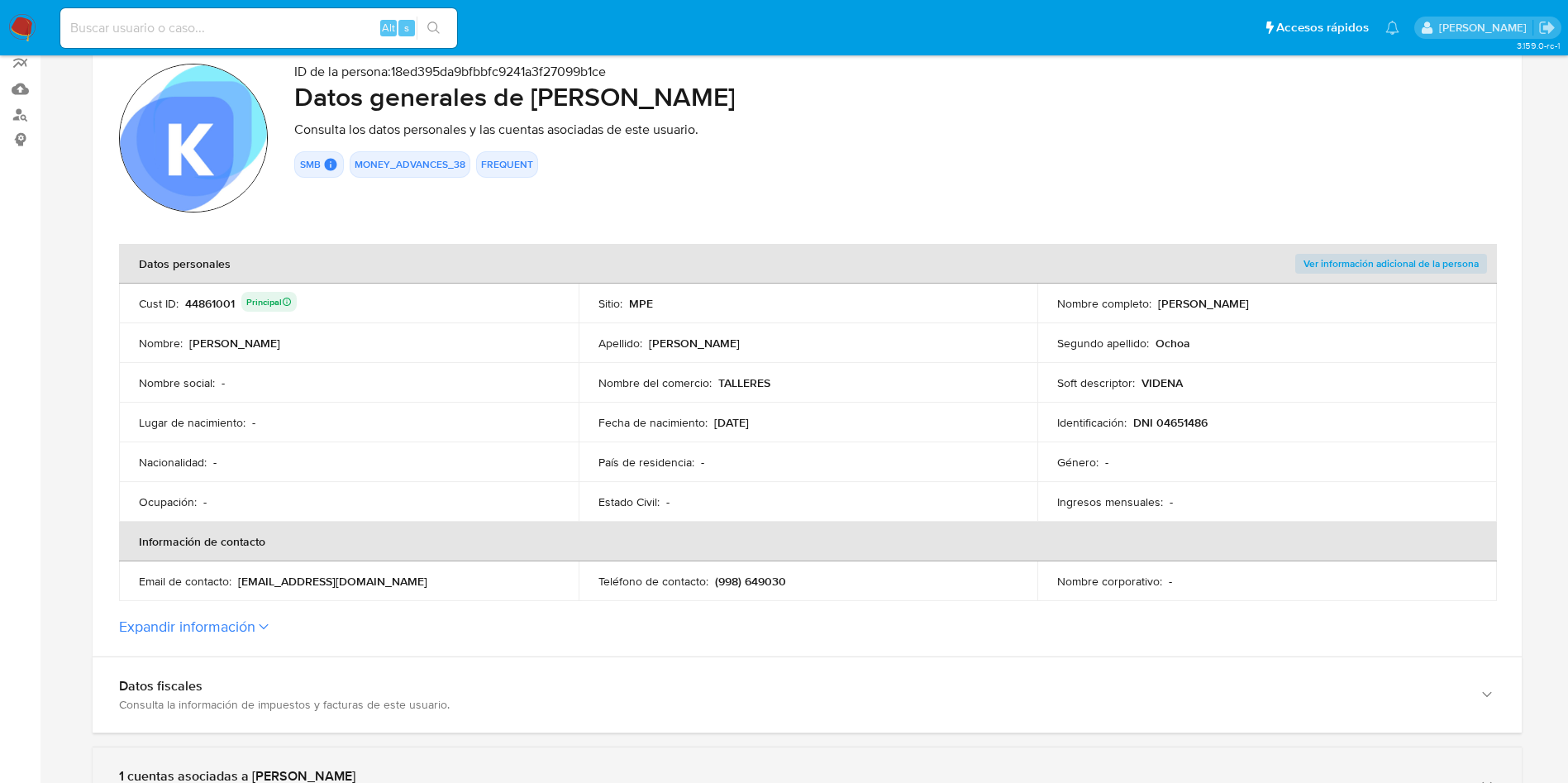
scroll to position [496, 0]
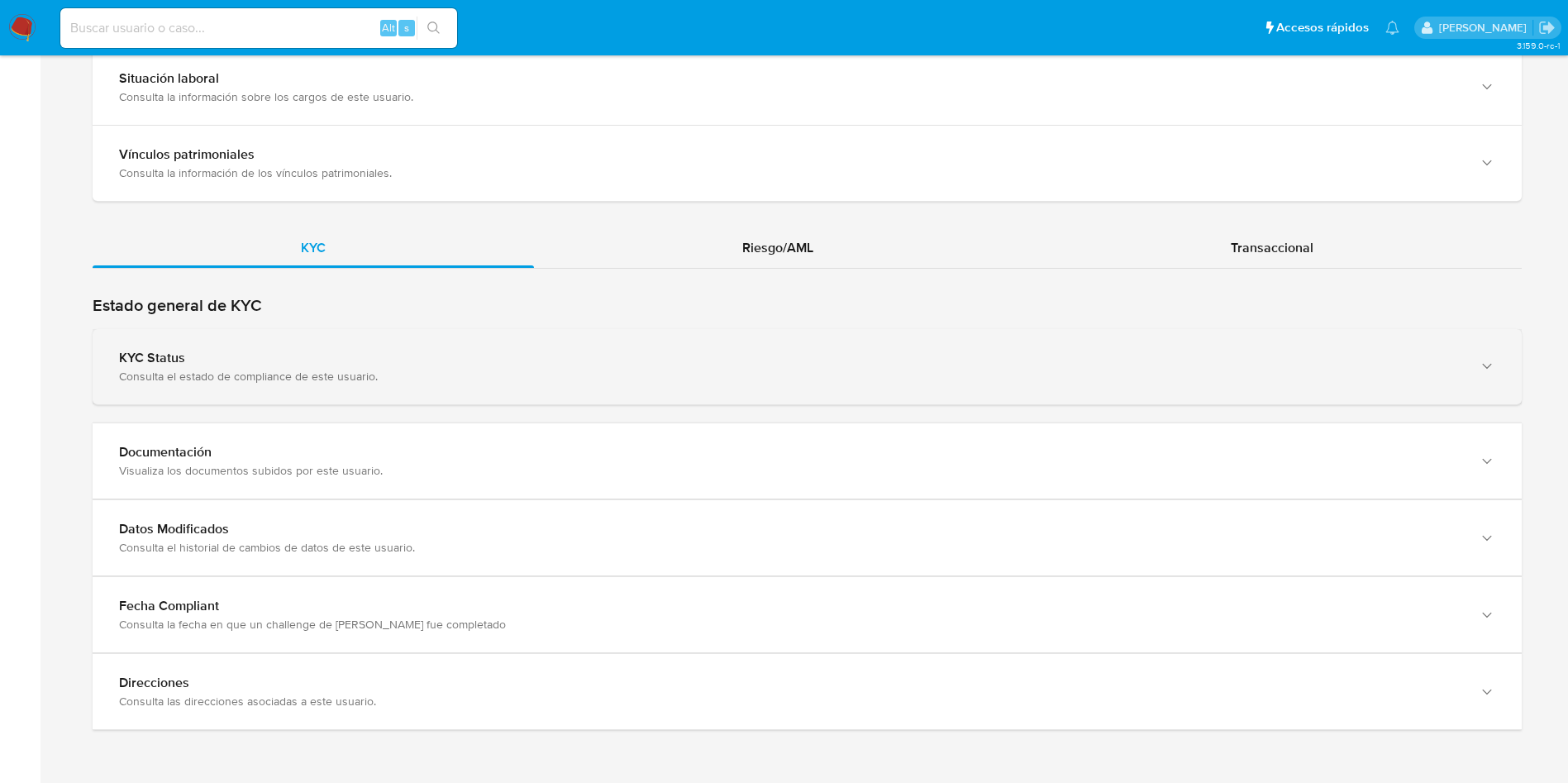
click at [368, 363] on div "KYC Status" at bounding box center [790, 358] width 1343 height 17
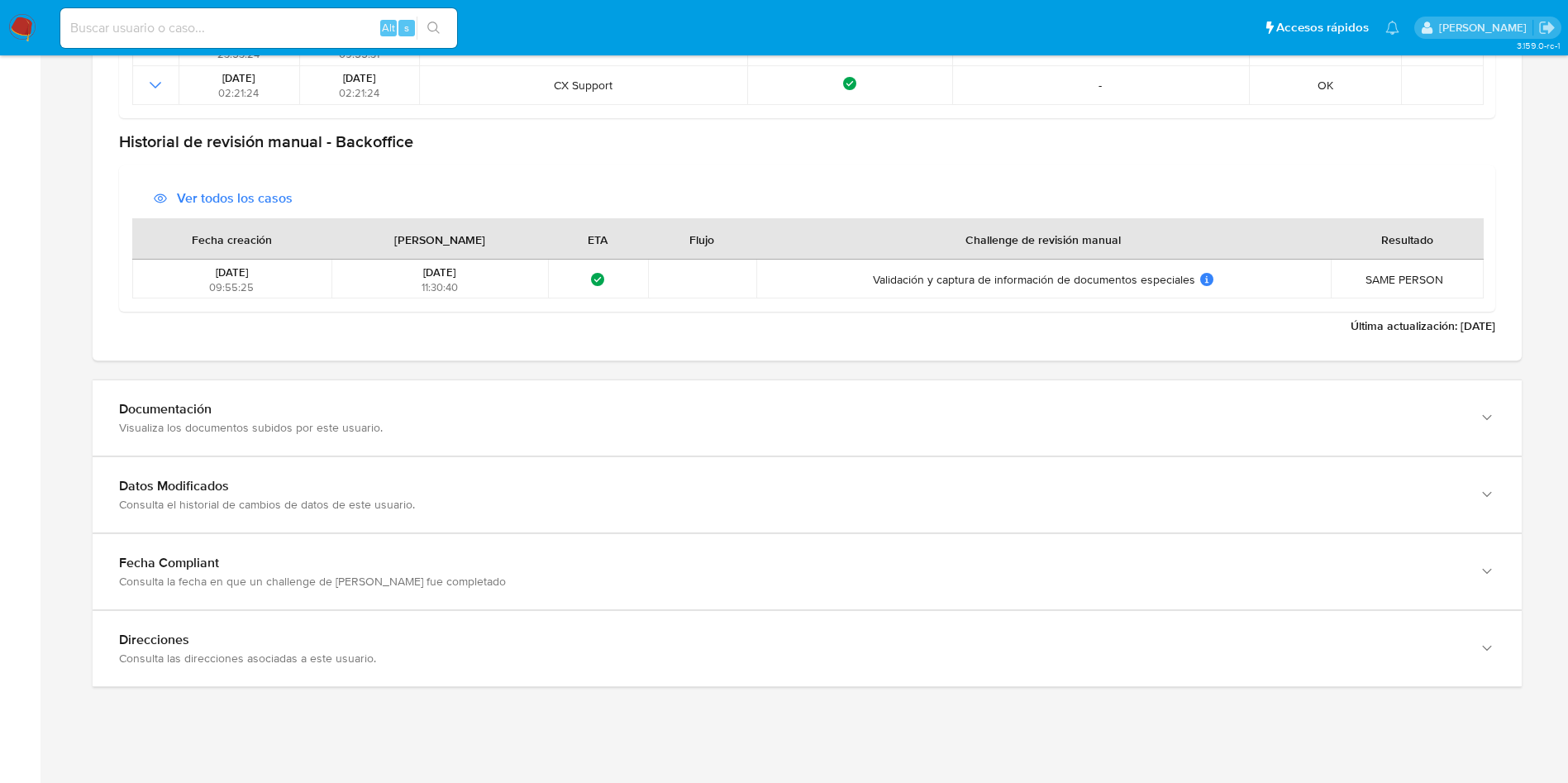
click at [358, 363] on div "Estado general de KYC KYC Status Consulta el estado de compliance de este usuar…" at bounding box center [807, 243] width 1429 height 888
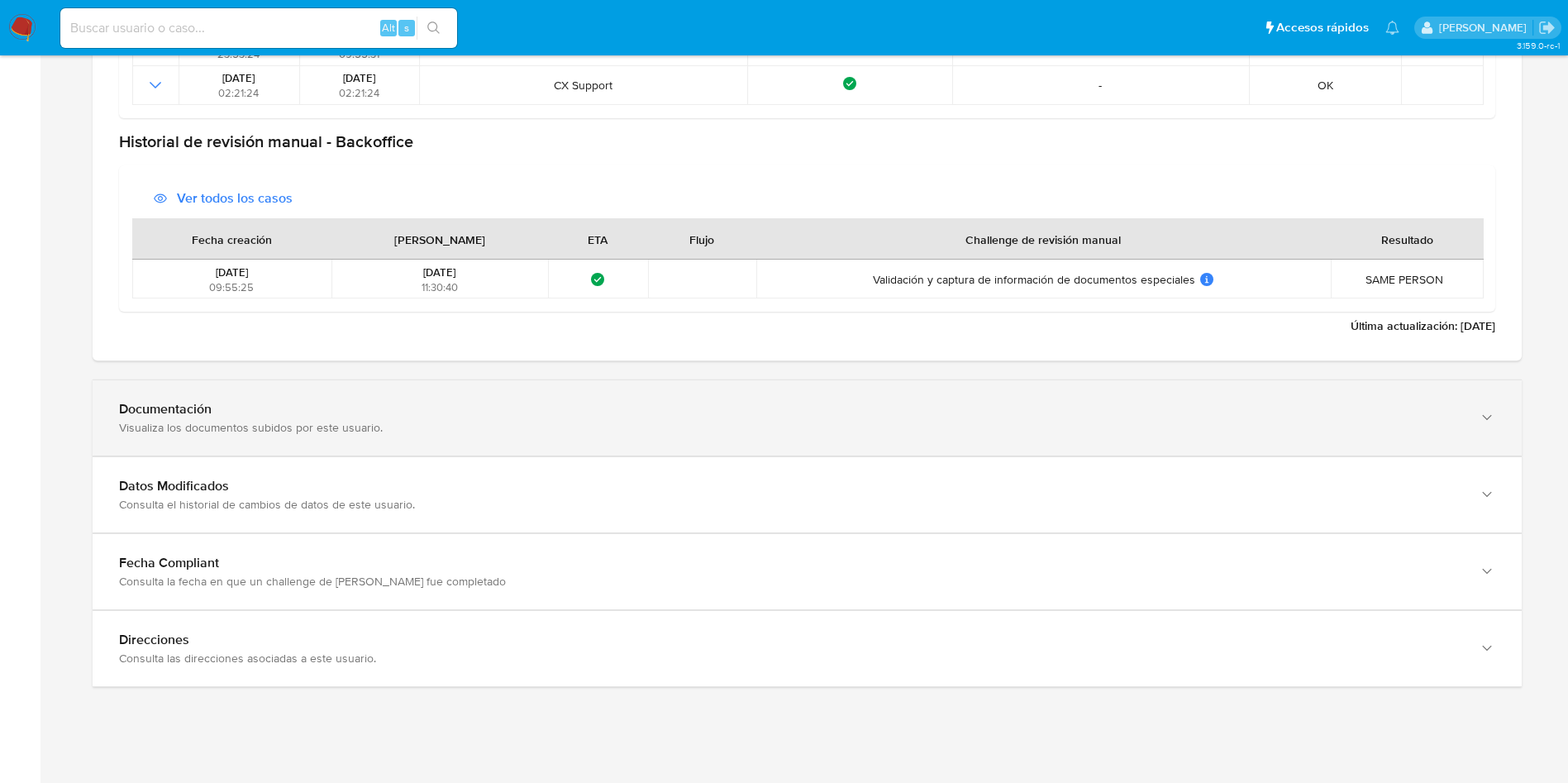
click at [372, 407] on div "Documentación" at bounding box center [790, 409] width 1343 height 17
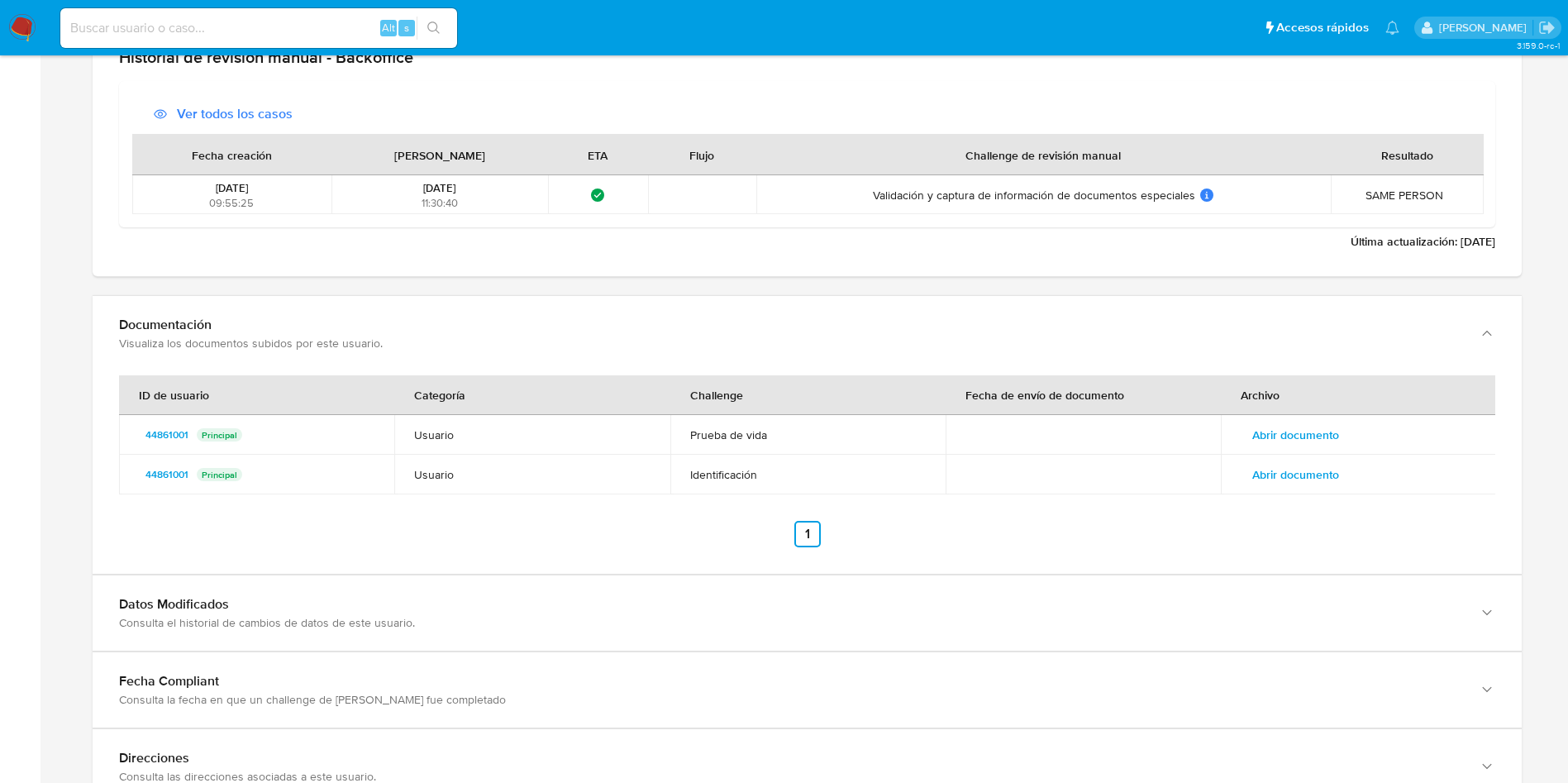
scroll to position [2065, 0]
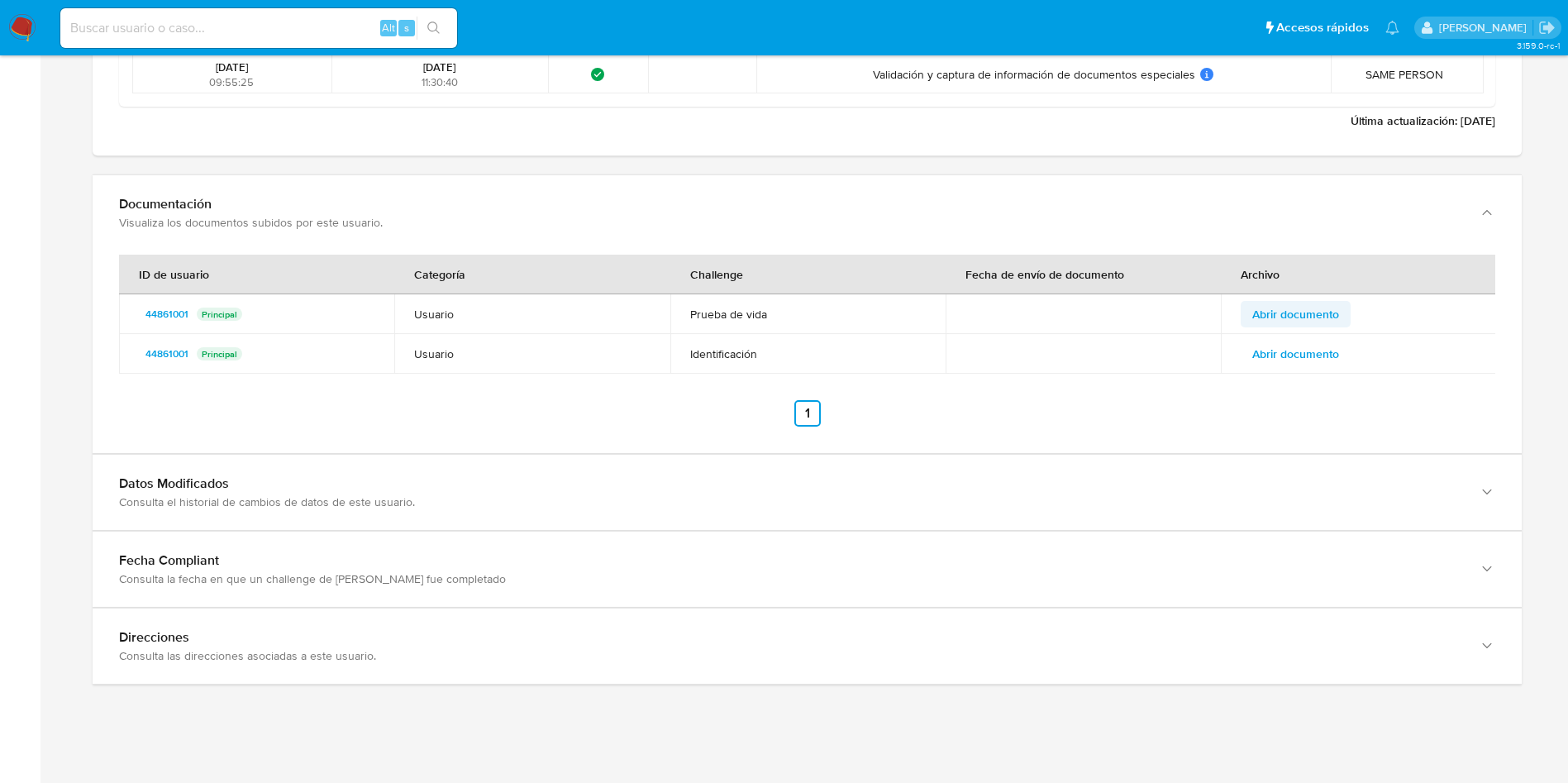
click at [1316, 315] on span "Abrir documento" at bounding box center [1295, 314] width 87 height 24
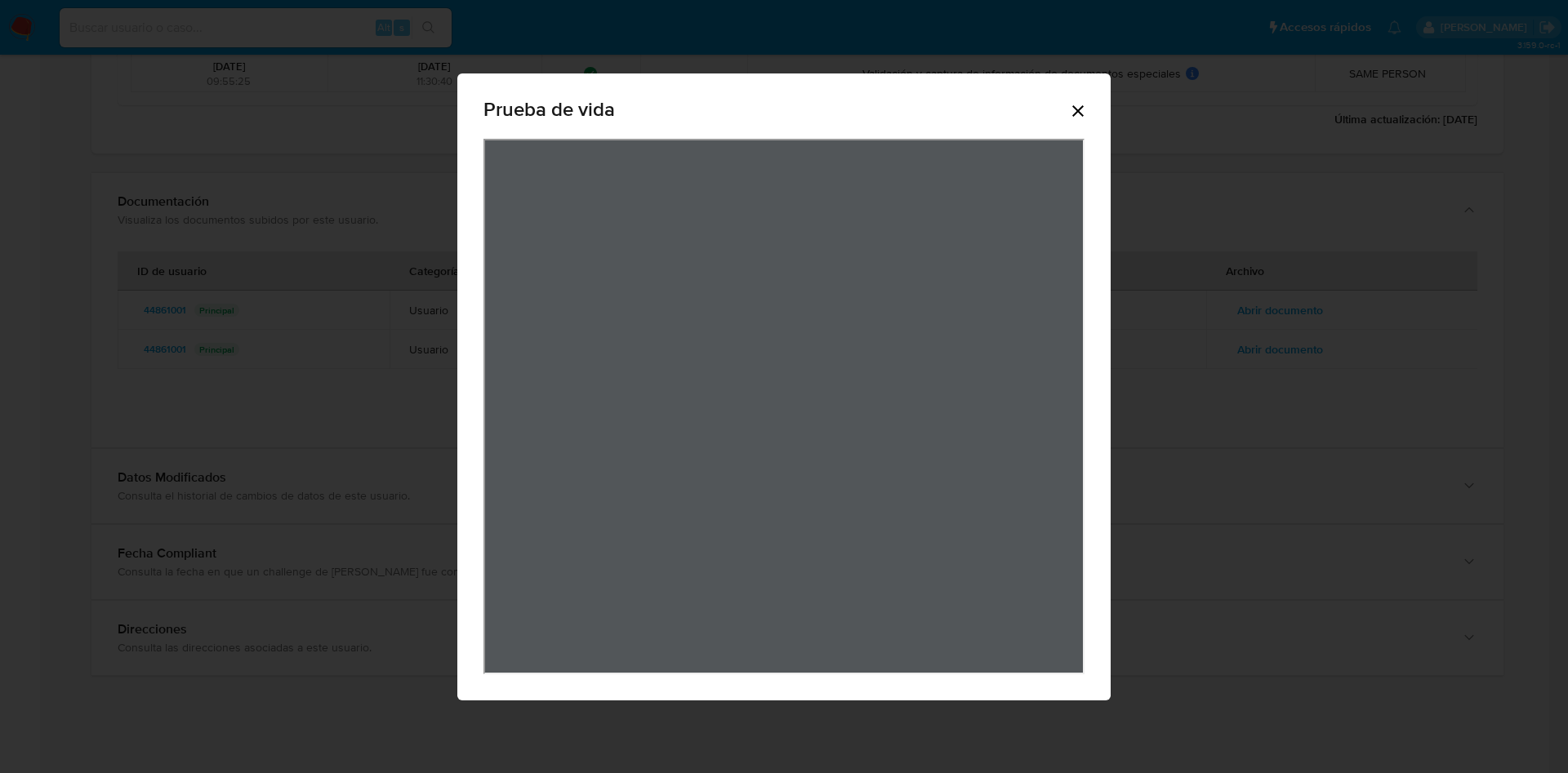
click at [1083, 114] on icon "Cerrar" at bounding box center [1078, 111] width 19 height 19
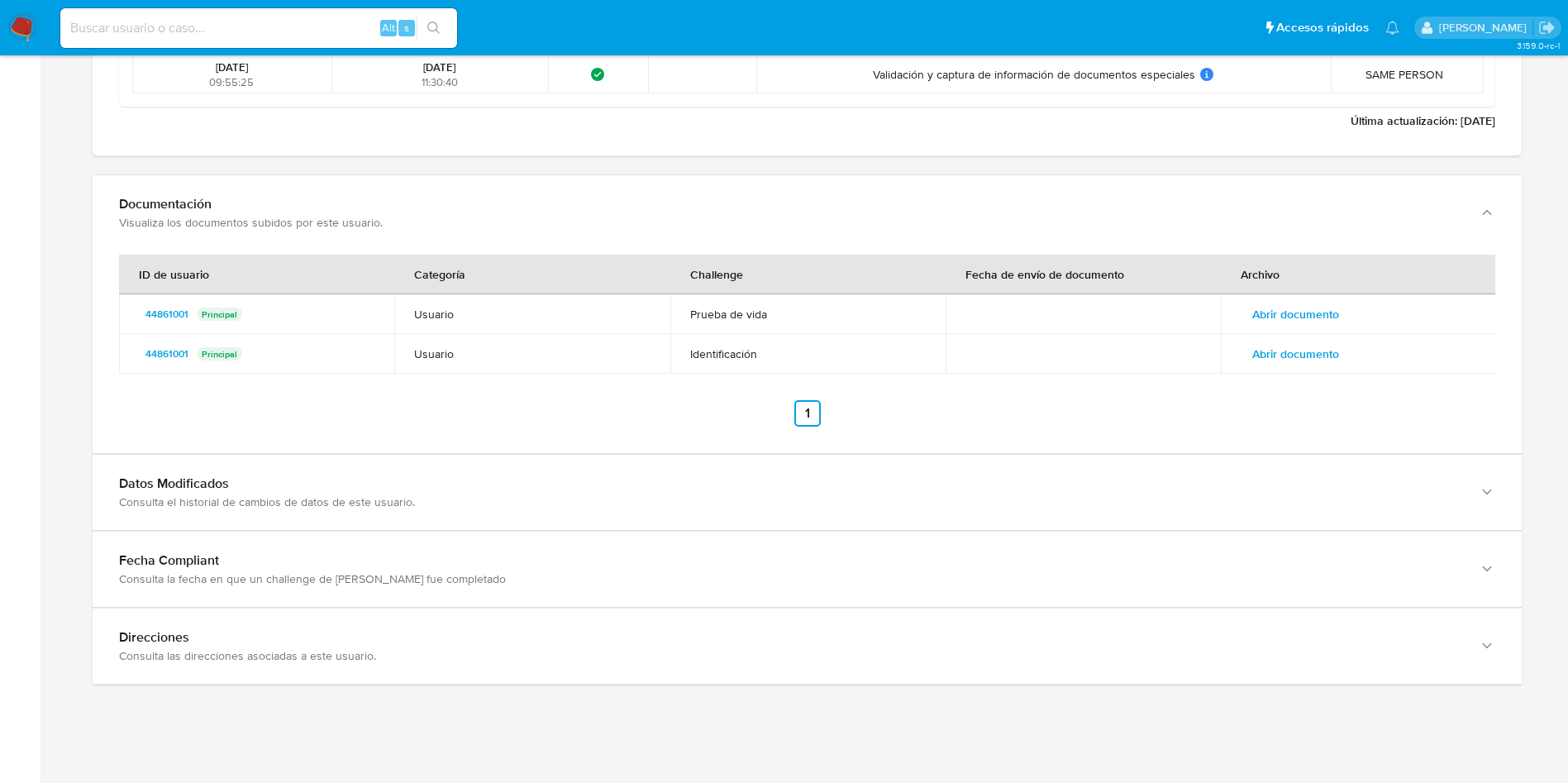
click at [1297, 357] on span "Abrir documento" at bounding box center [1295, 355] width 87 height 24
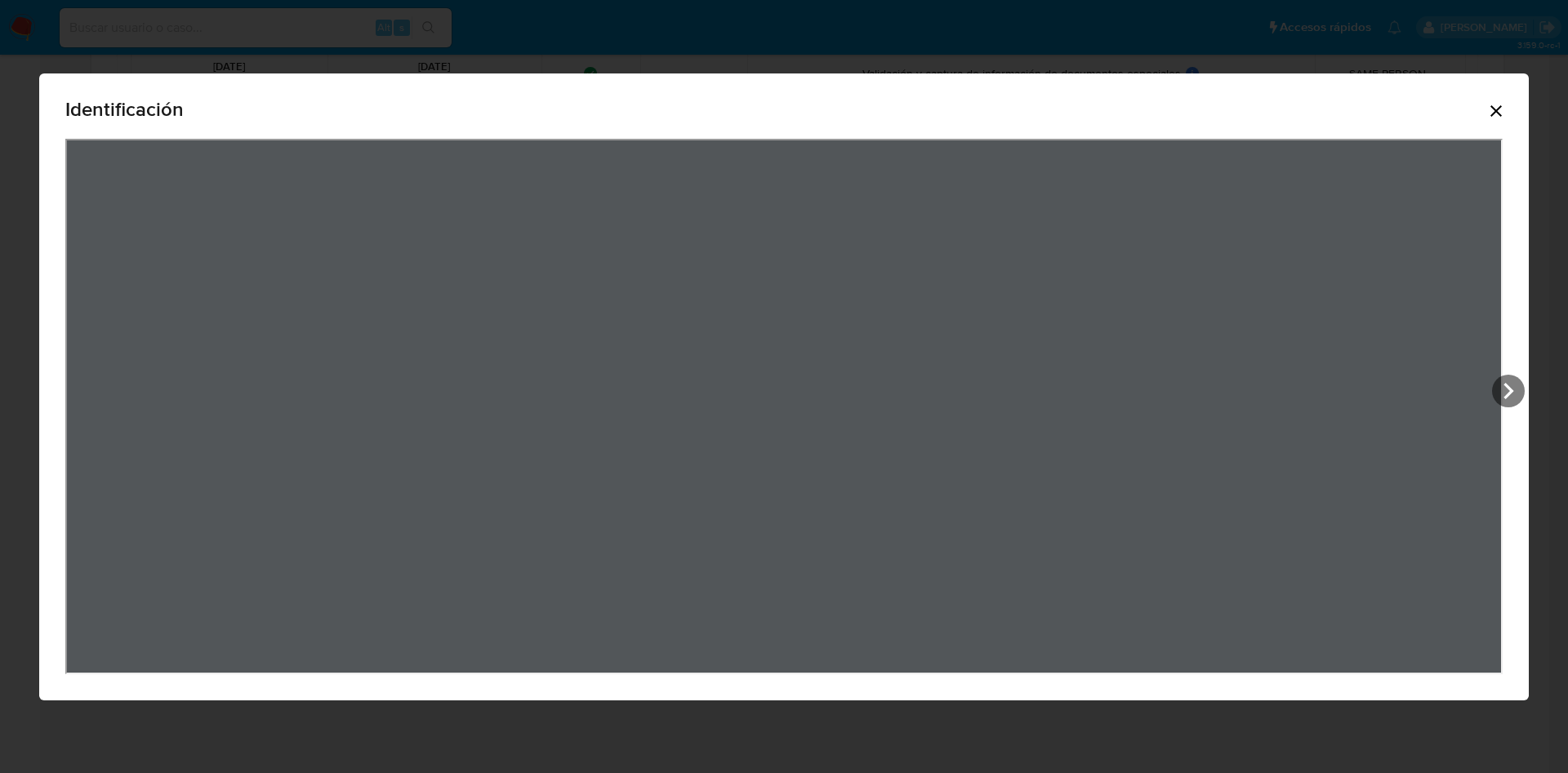
click at [1502, 120] on div "Identificación" at bounding box center [784, 113] width 1438 height 53
click at [1502, 114] on icon "Cerrar" at bounding box center [1496, 111] width 19 height 19
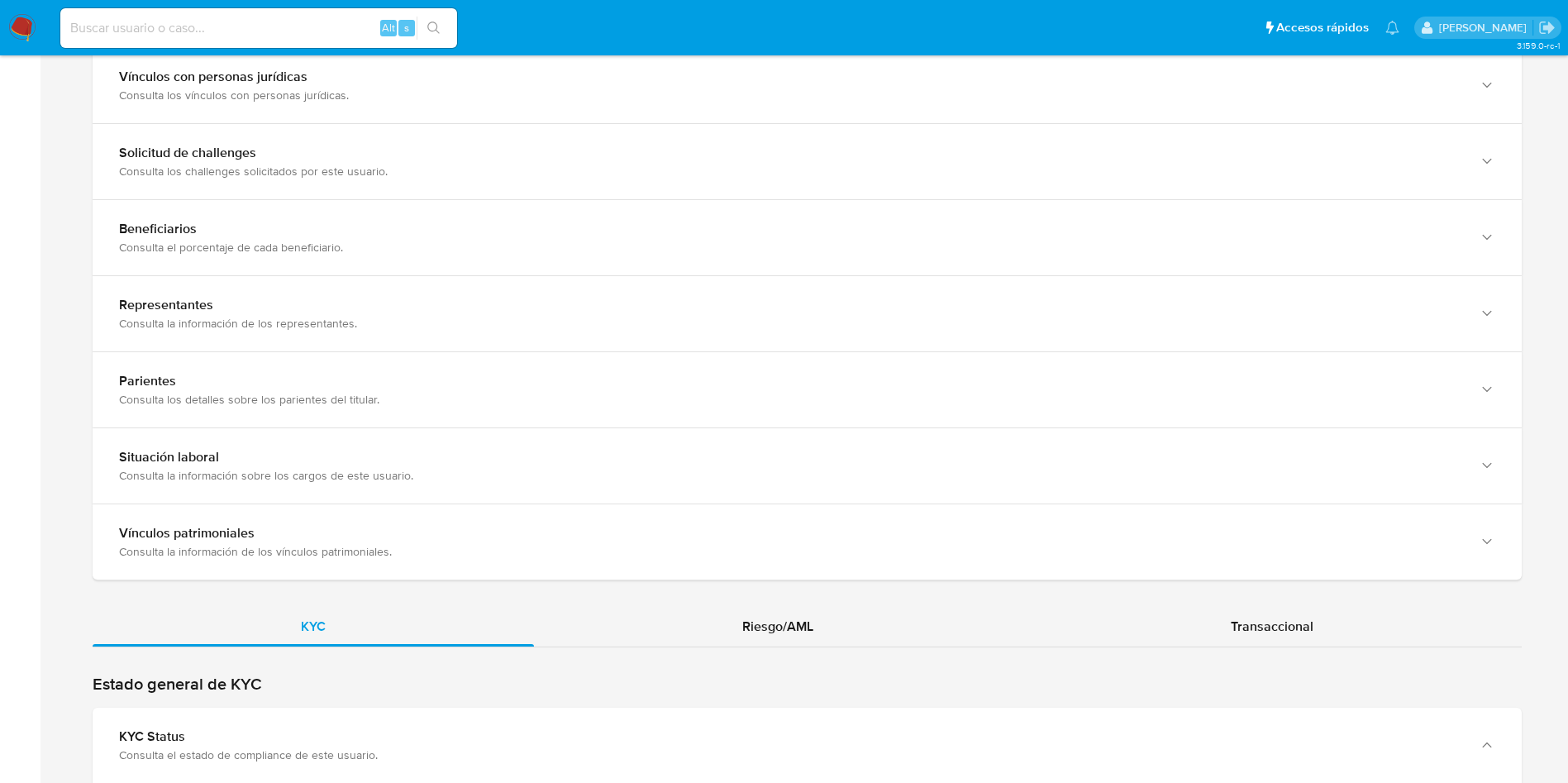
scroll to position [949, 0]
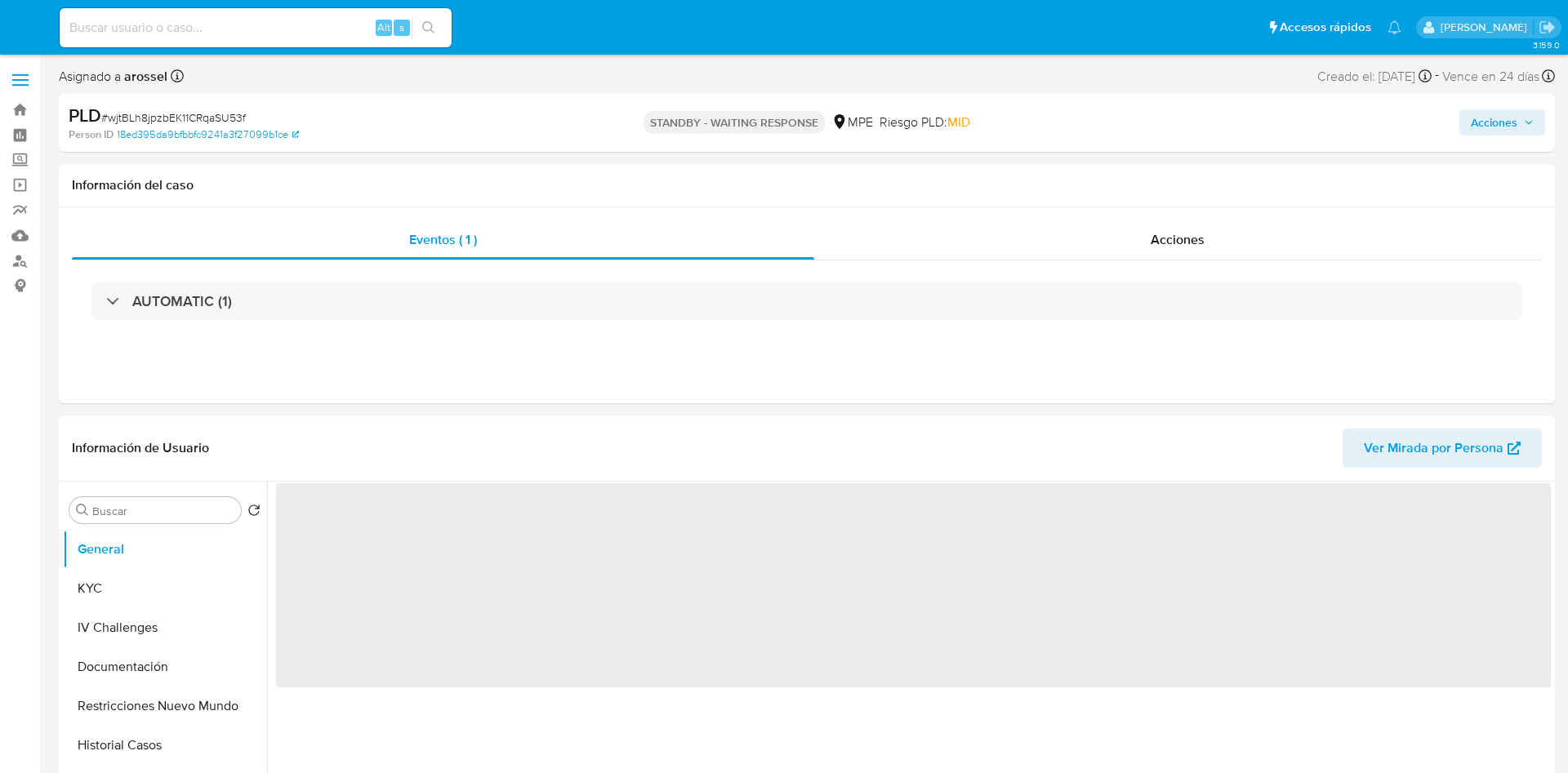
select select "10"
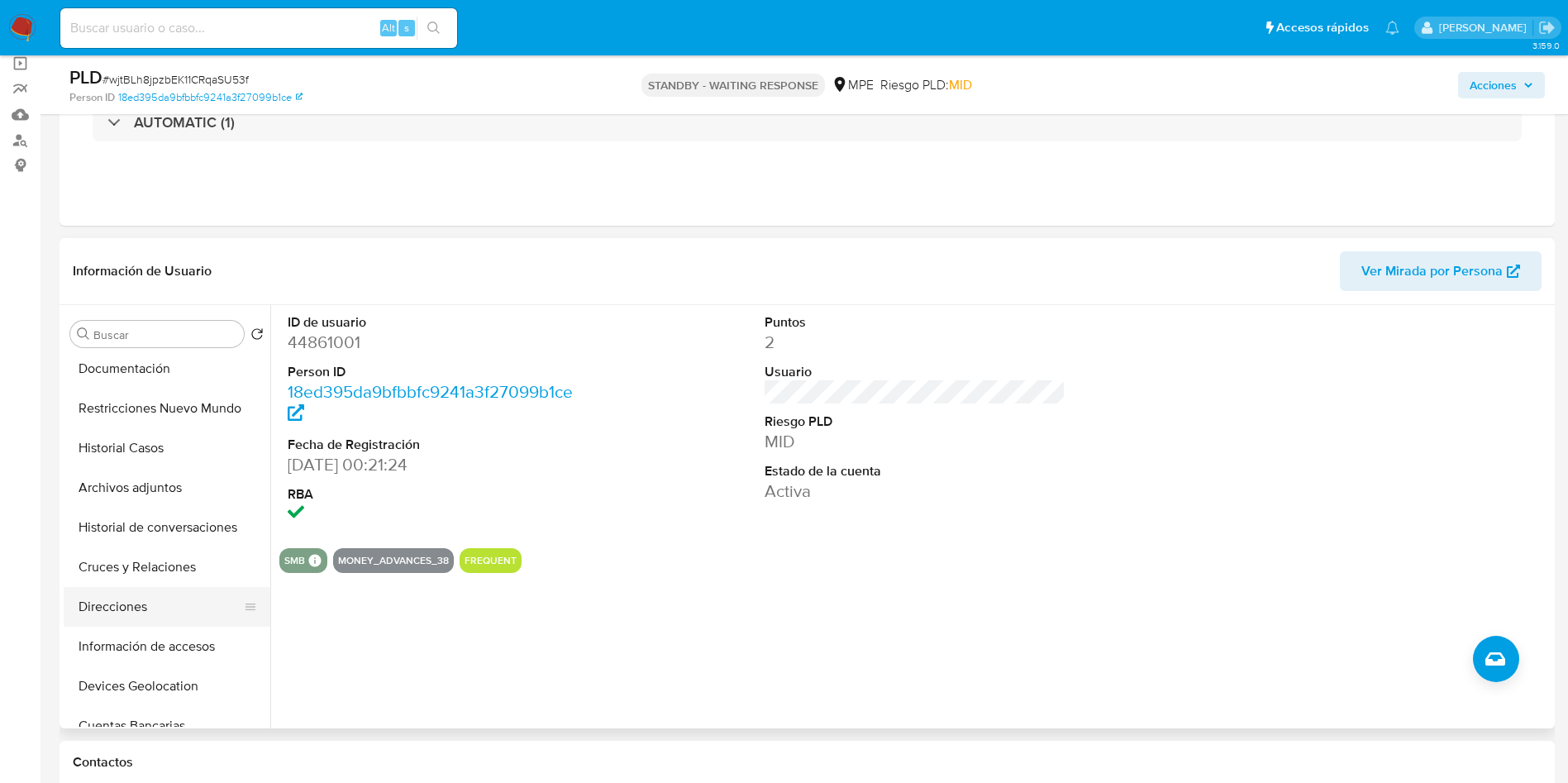
scroll to position [248, 0]
click at [168, 606] on button "Cuentas Bancarias" at bounding box center [160, 602] width 193 height 39
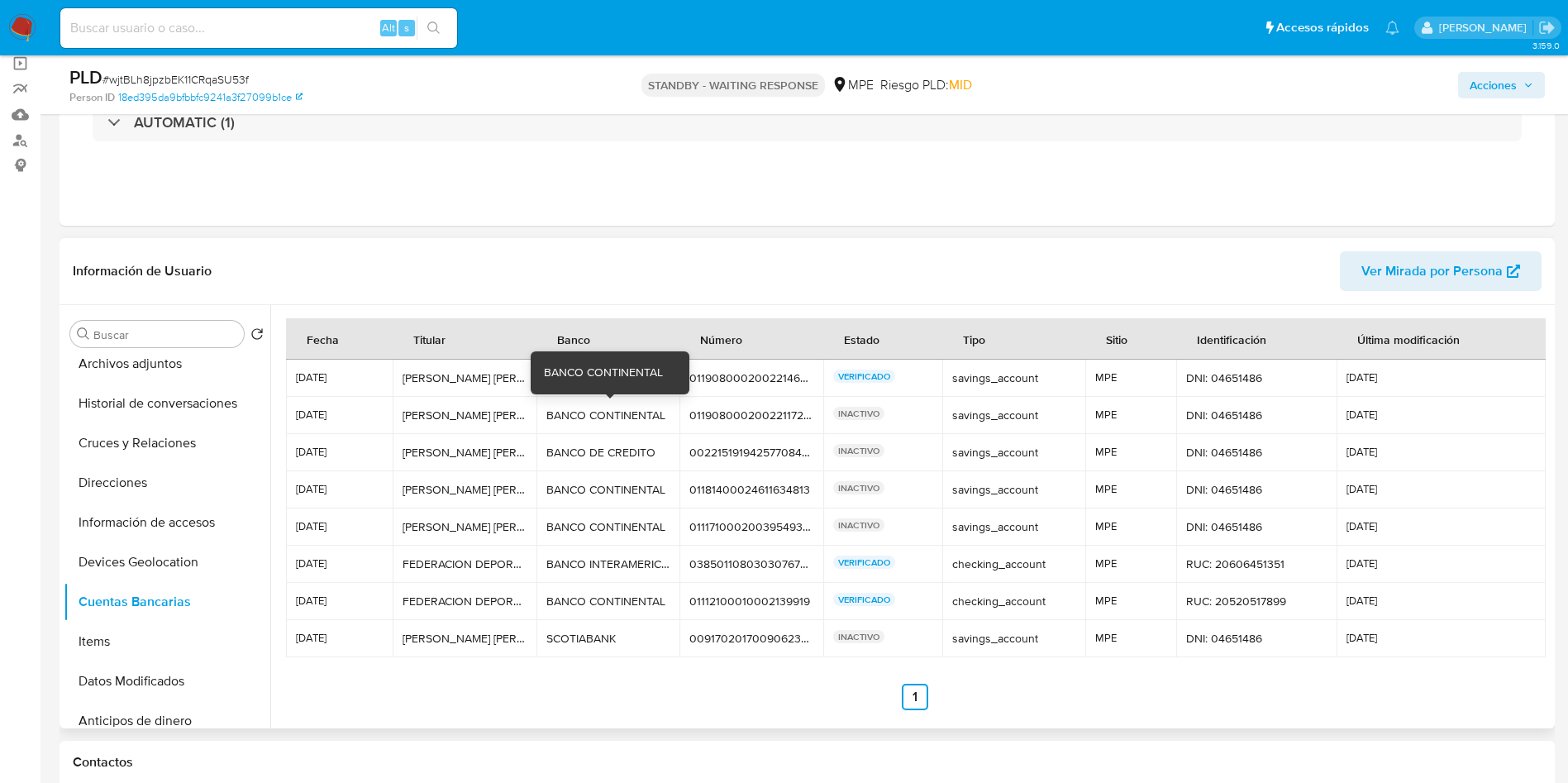
click at [600, 397] on td "BANCO CONTINENTAL BANCO CONTINENTAL" at bounding box center [608, 416] width 144 height 37
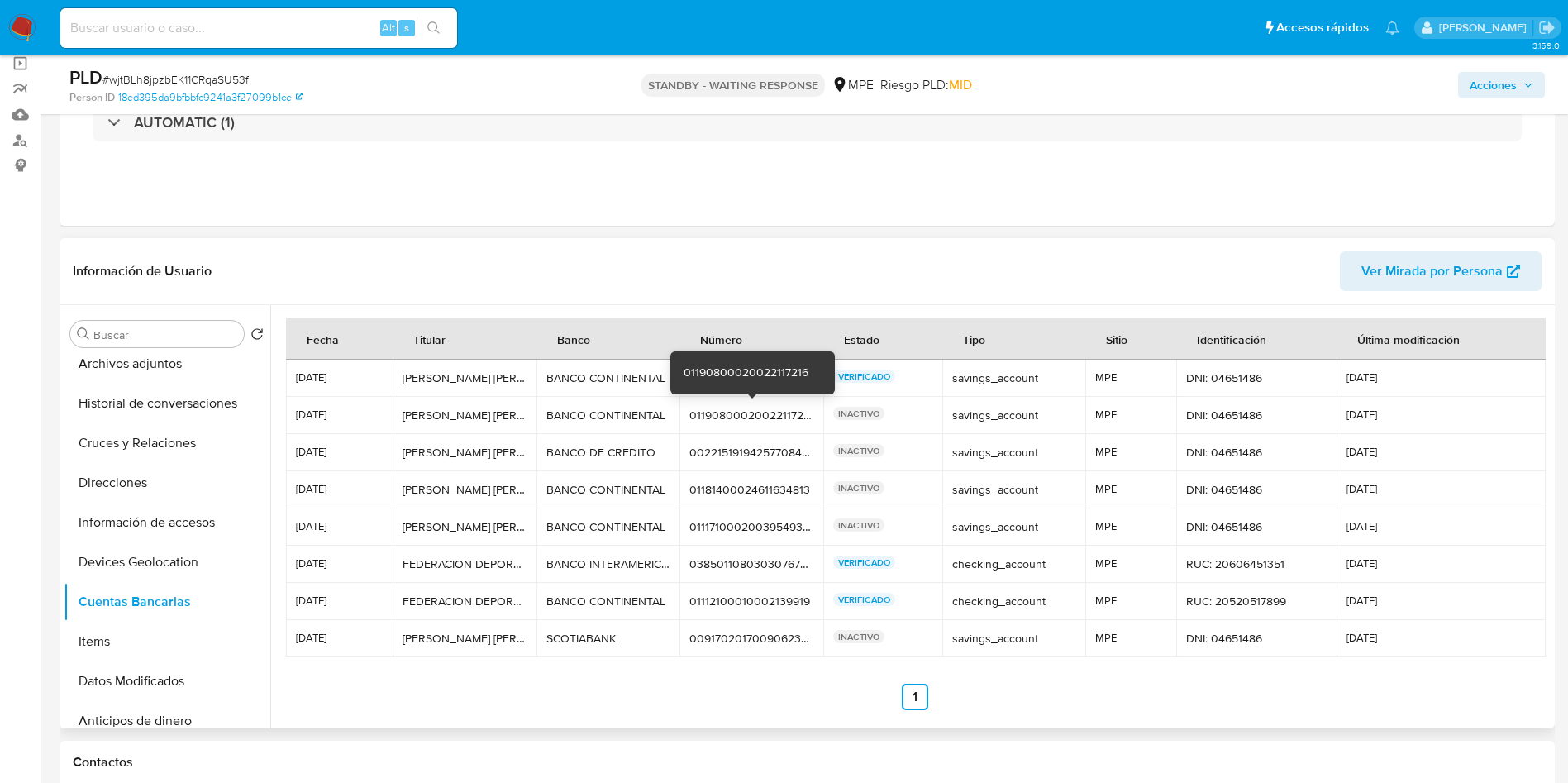
click at [736, 417] on div "01190800020022117216" at bounding box center [751, 415] width 124 height 15
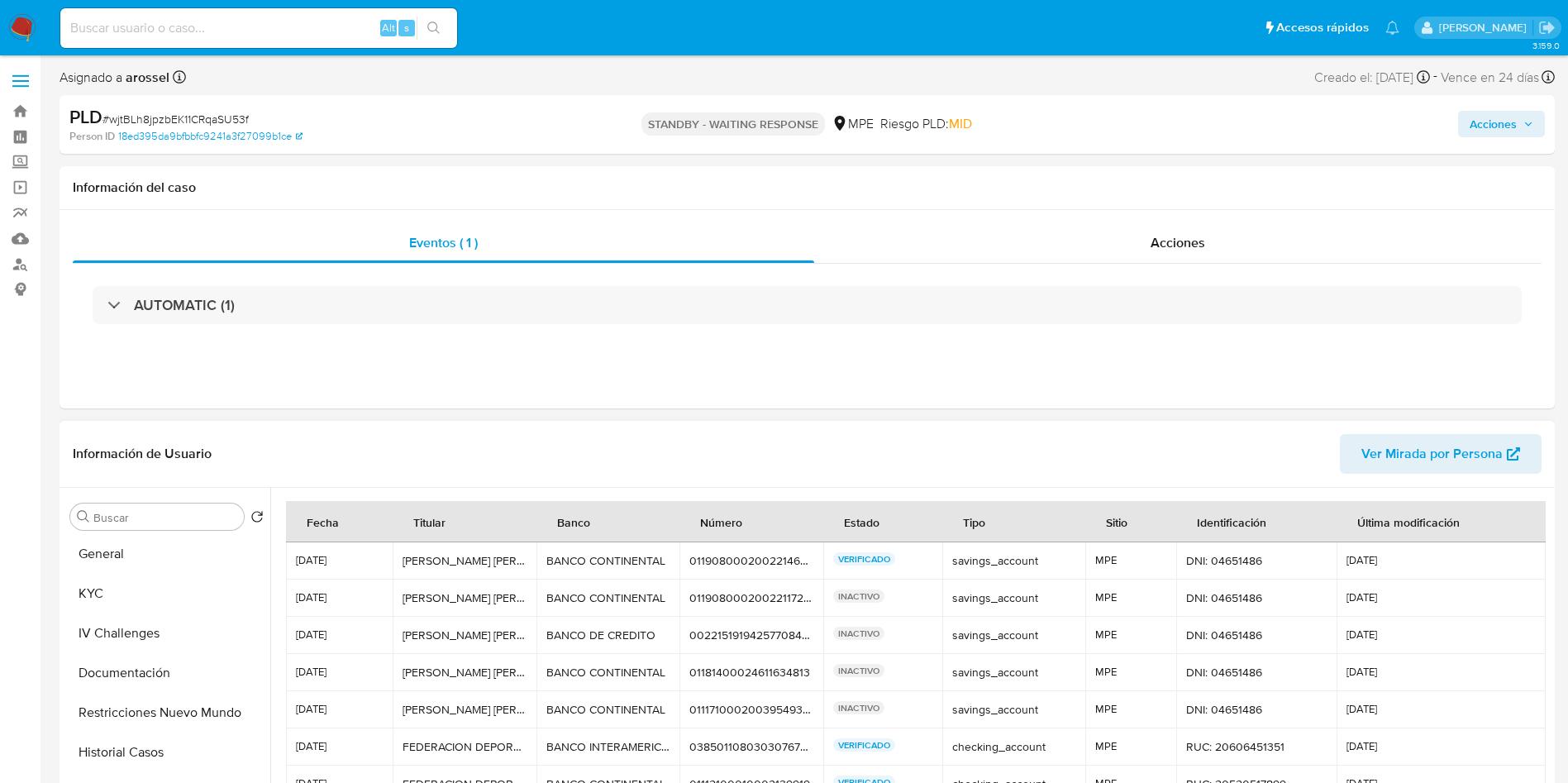
scroll to position [0, 0]
click at [157, 559] on button "General" at bounding box center [160, 556] width 193 height 39
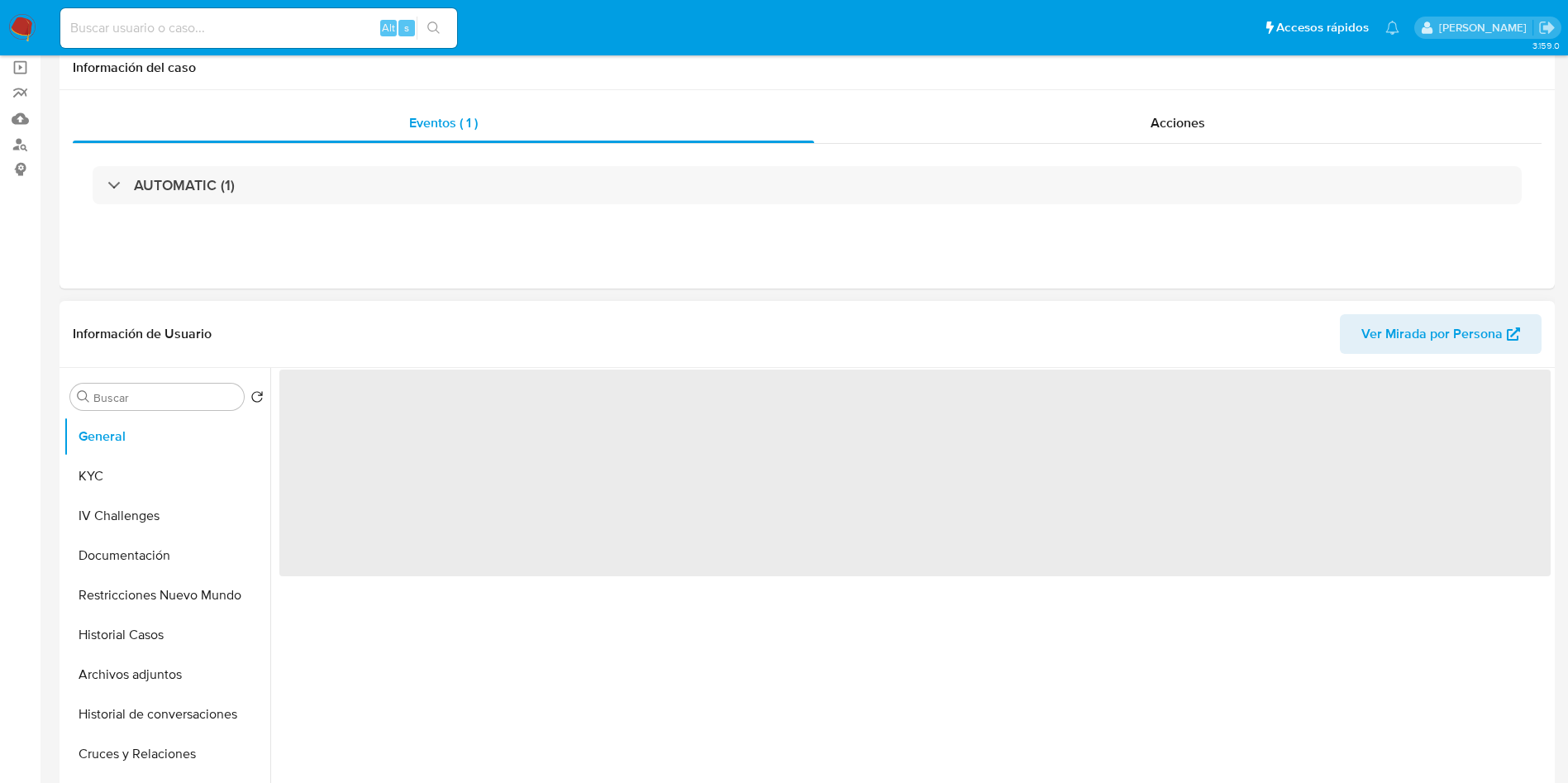
scroll to position [248, 0]
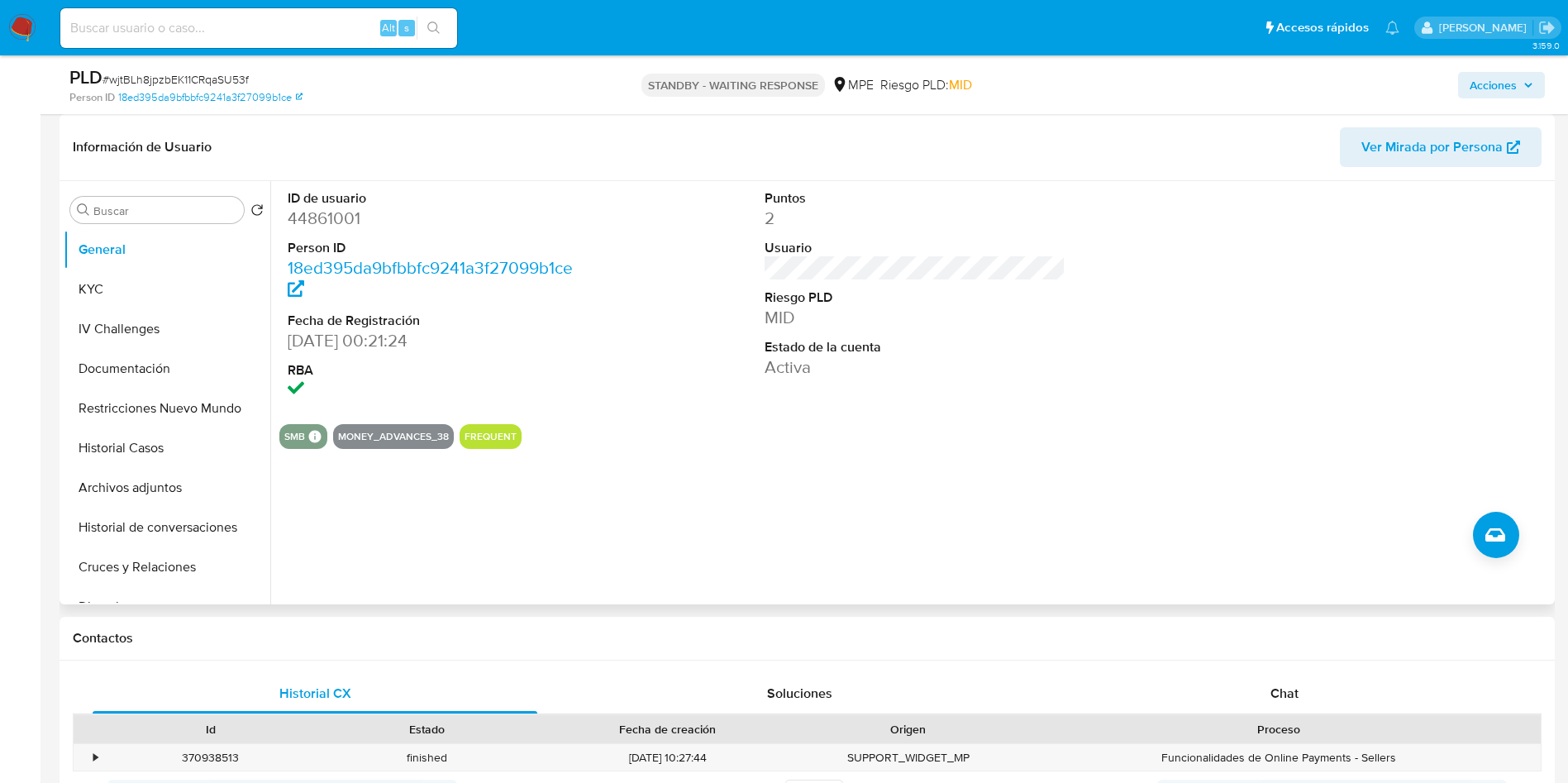
click at [343, 219] on dd "44861001" at bounding box center [438, 219] width 301 height 24
copy dd "44861001"
drag, startPoint x: 1373, startPoint y: 364, endPoint x: 1394, endPoint y: 193, distance: 172.3
click at [1372, 359] on div at bounding box center [1392, 295] width 318 height 229
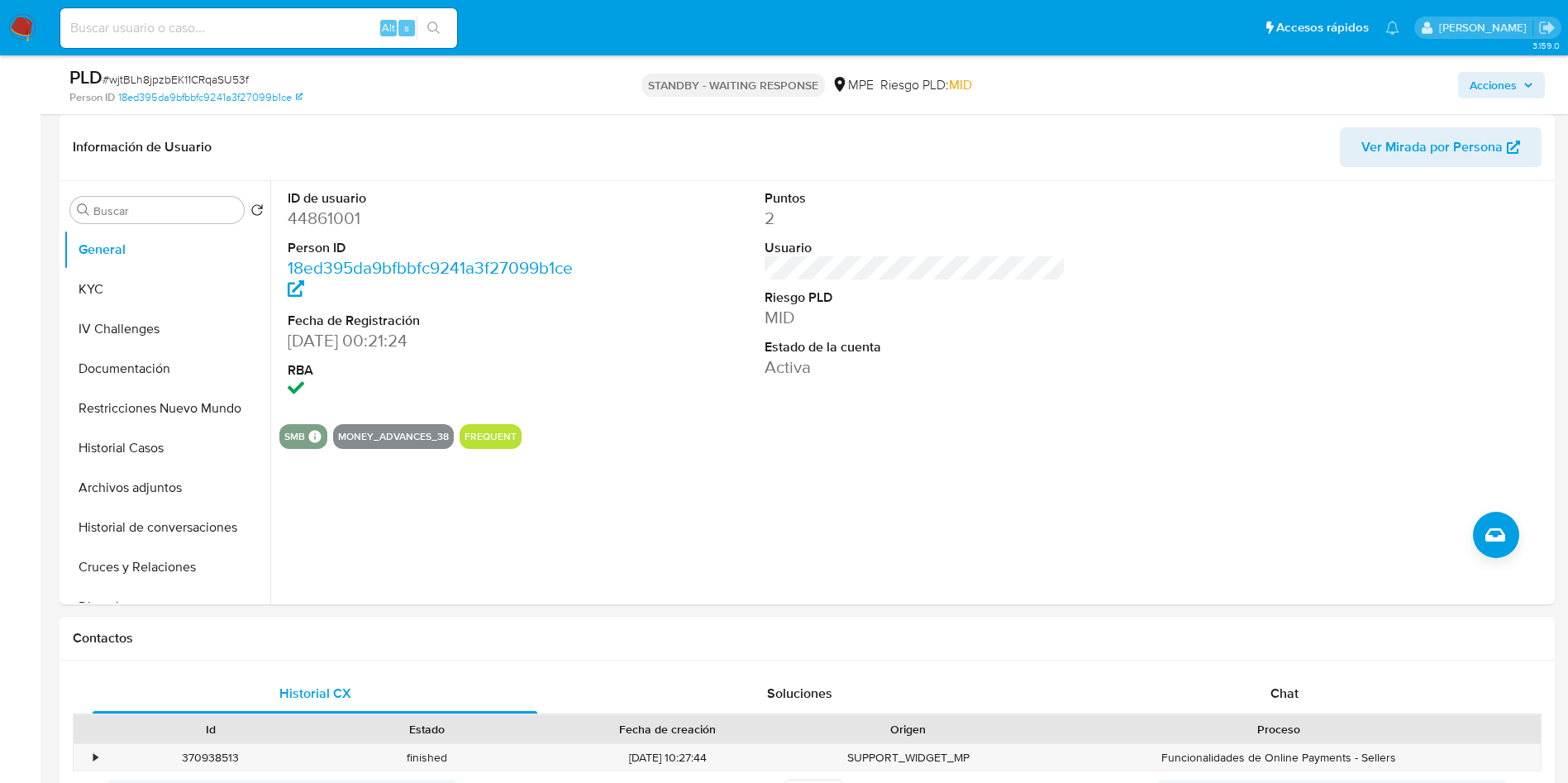
drag, startPoint x: 1341, startPoint y: 234, endPoint x: 1018, endPoint y: 84, distance: 356.1
click at [1341, 234] on div at bounding box center [1392, 295] width 318 height 229
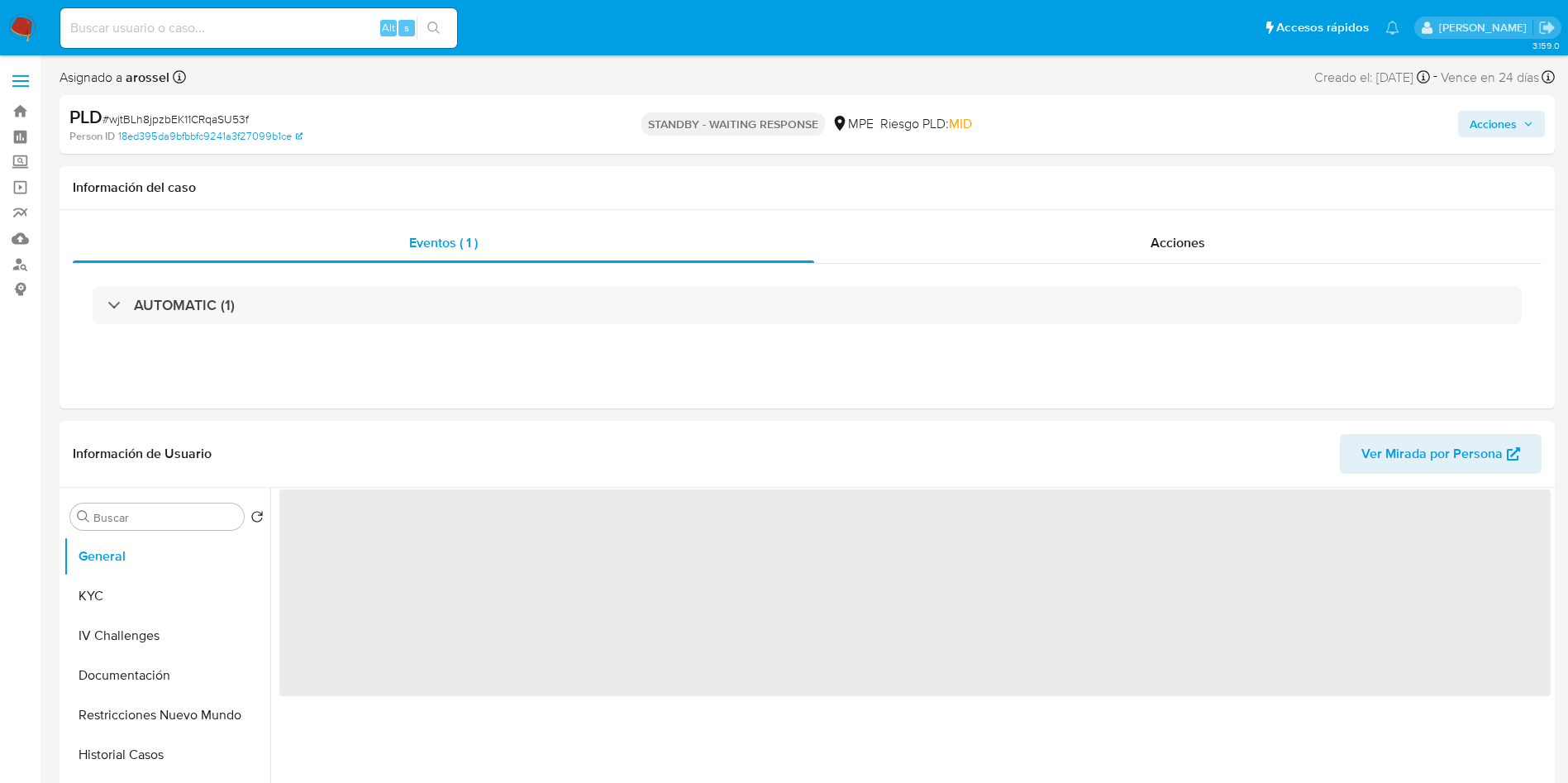
select select "10"
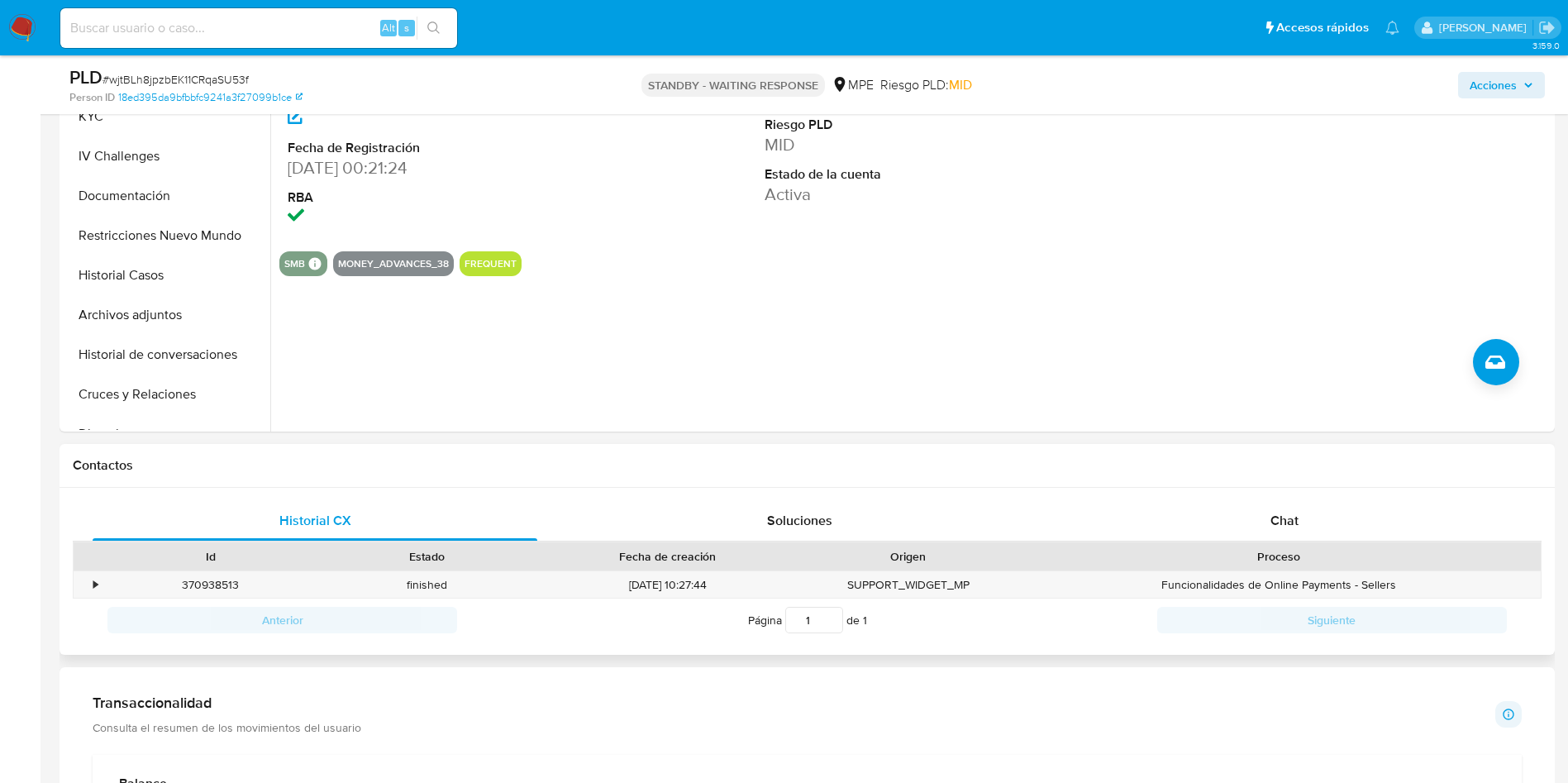
scroll to position [620, 0]
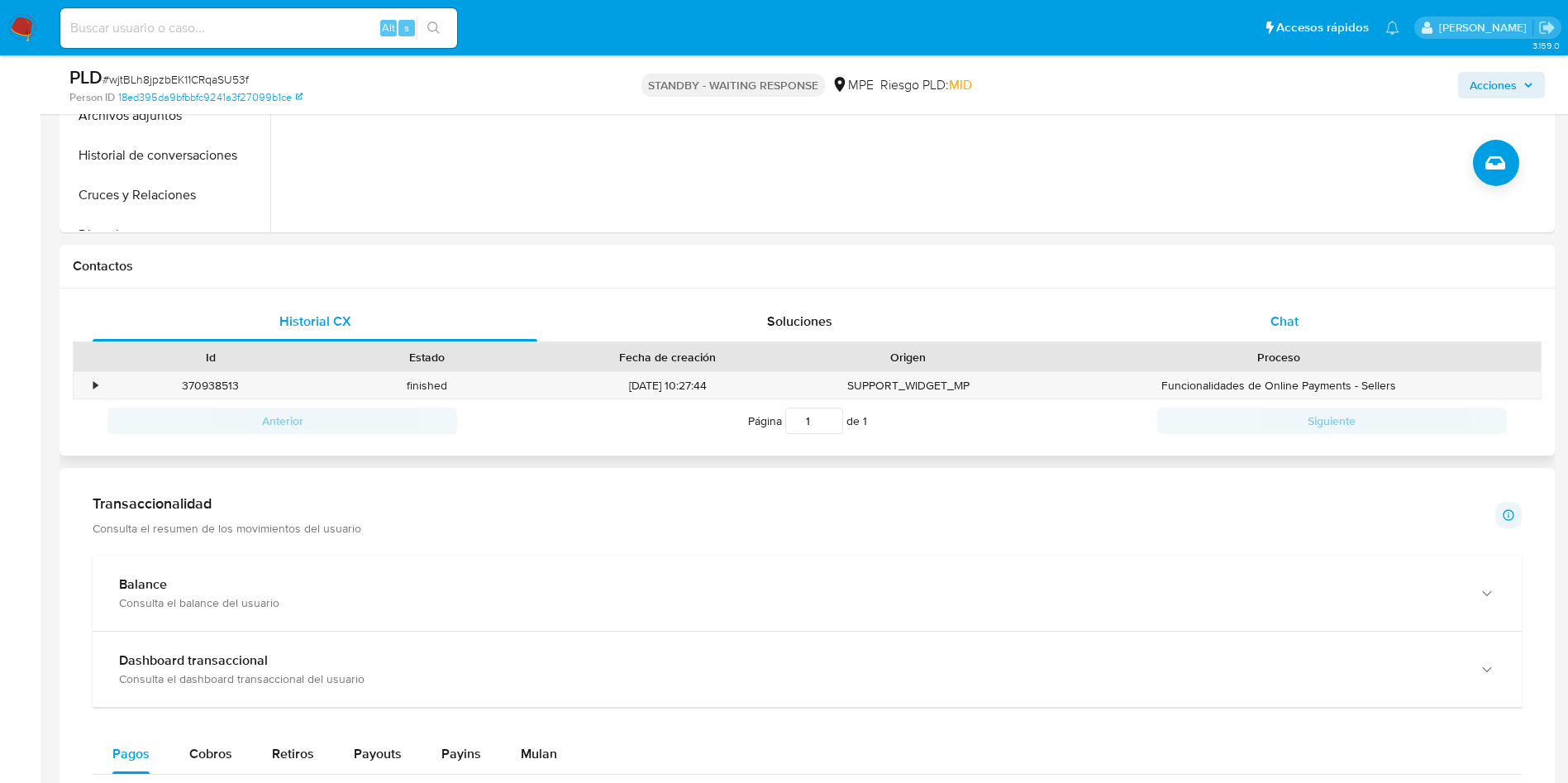
click at [1327, 326] on div "Chat" at bounding box center [1285, 321] width 445 height 39
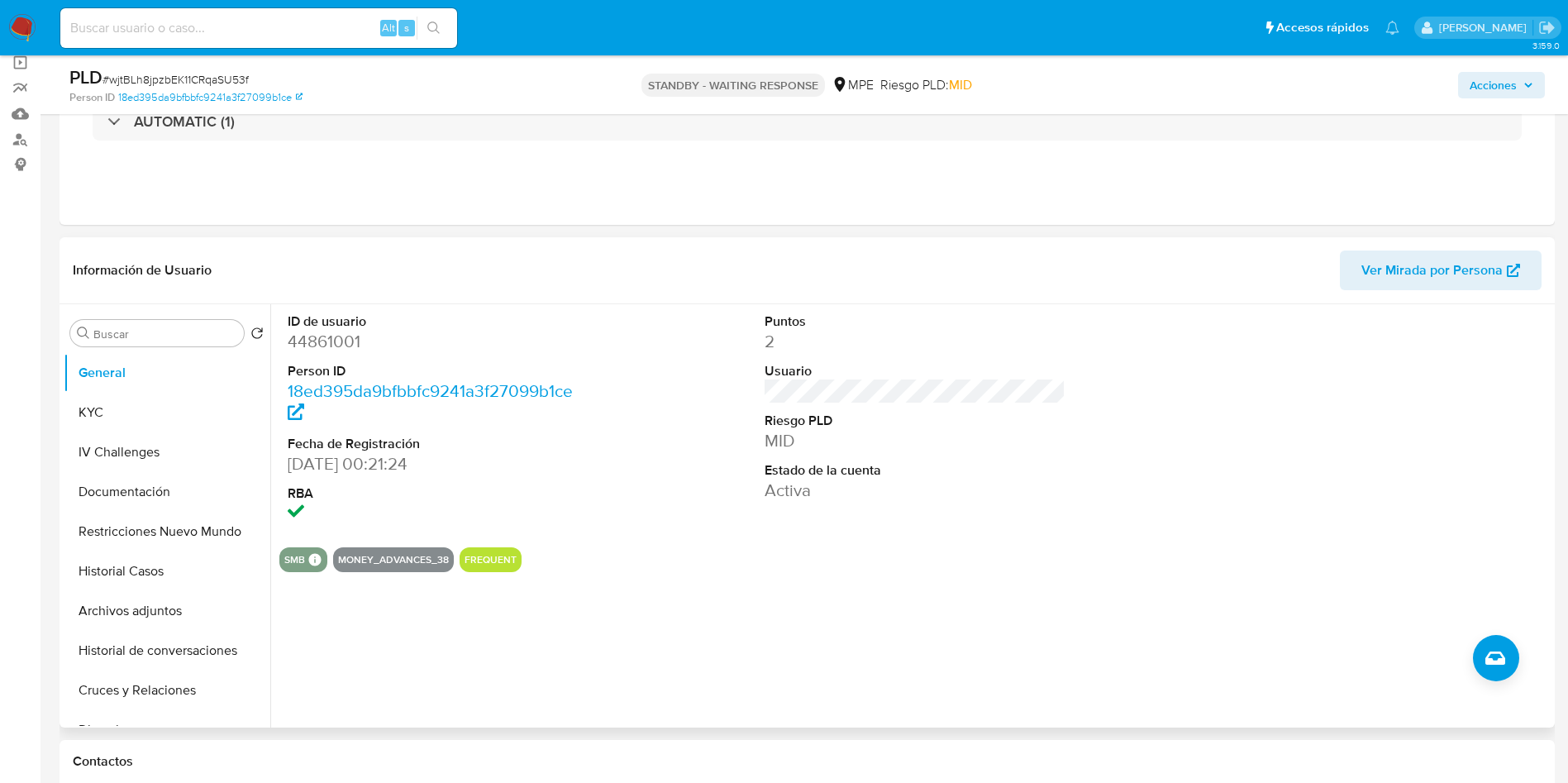
scroll to position [124, 0]
click at [325, 349] on dd "44861001" at bounding box center [438, 343] width 301 height 24
click at [327, 348] on dd "44861001" at bounding box center [438, 343] width 301 height 24
copy dd "44861001"
click at [1409, 437] on div at bounding box center [1392, 420] width 318 height 229
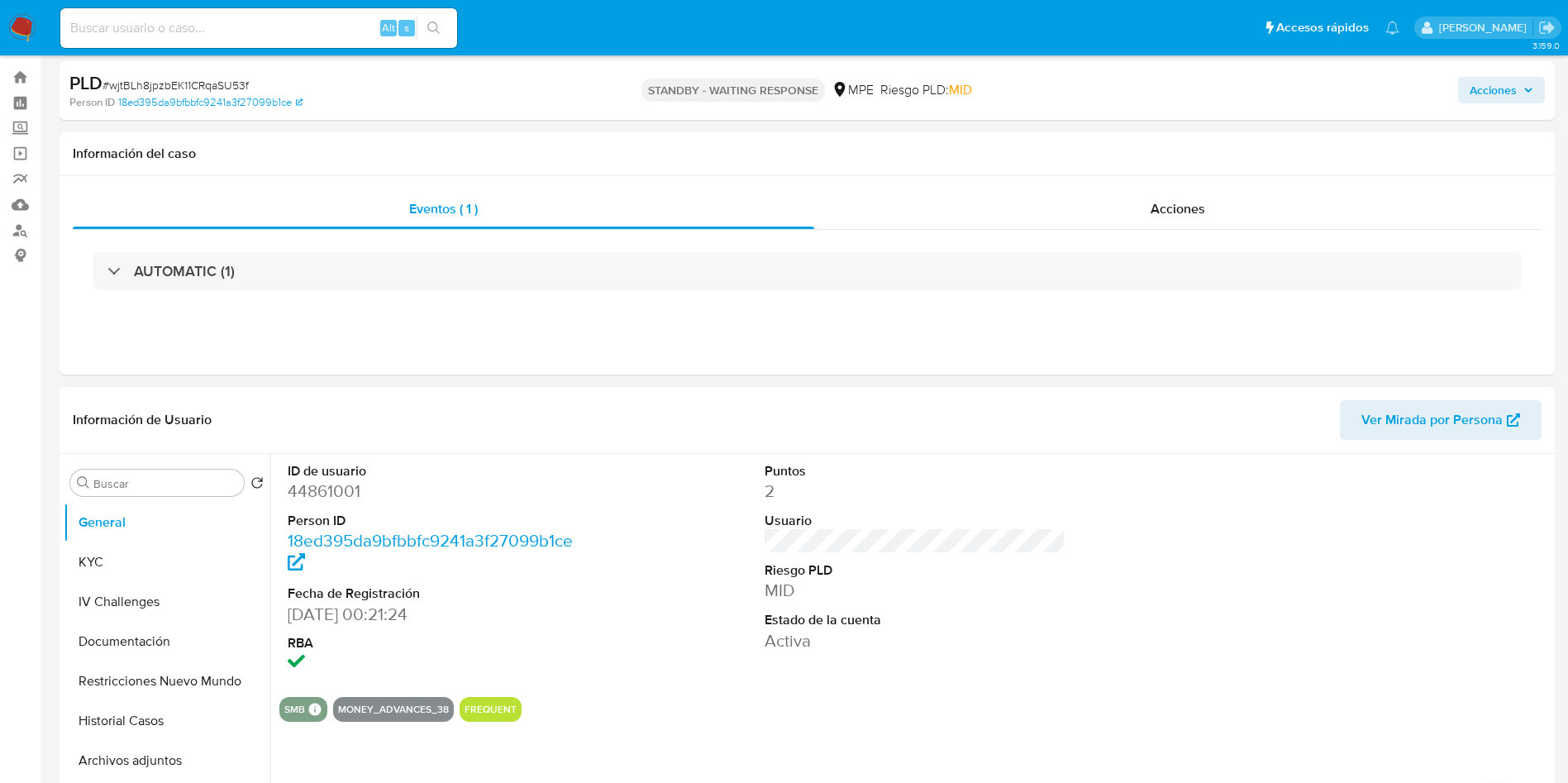
scroll to position [0, 0]
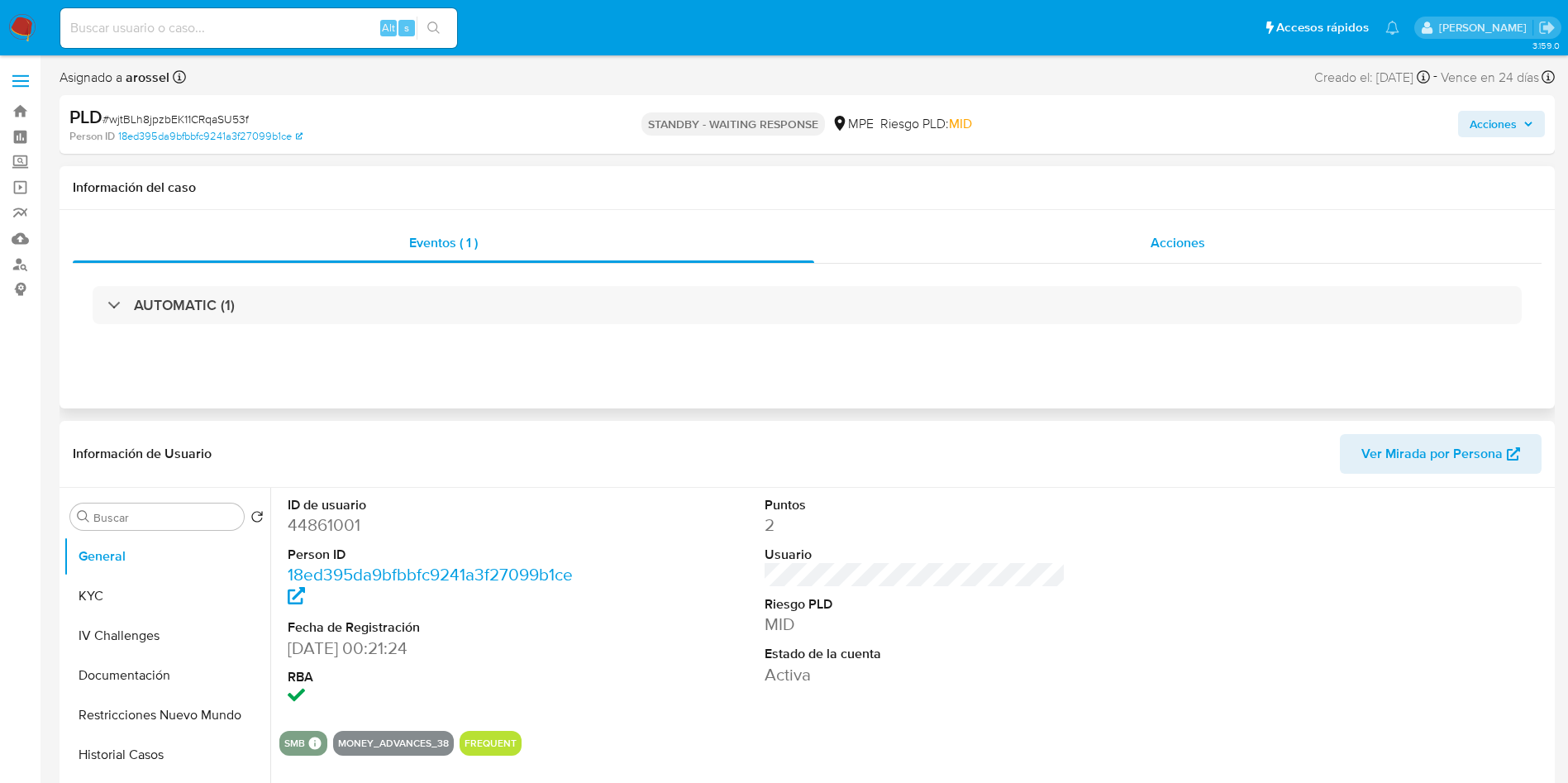
click at [1300, 252] on div "Acciones" at bounding box center [1177, 243] width 727 height 39
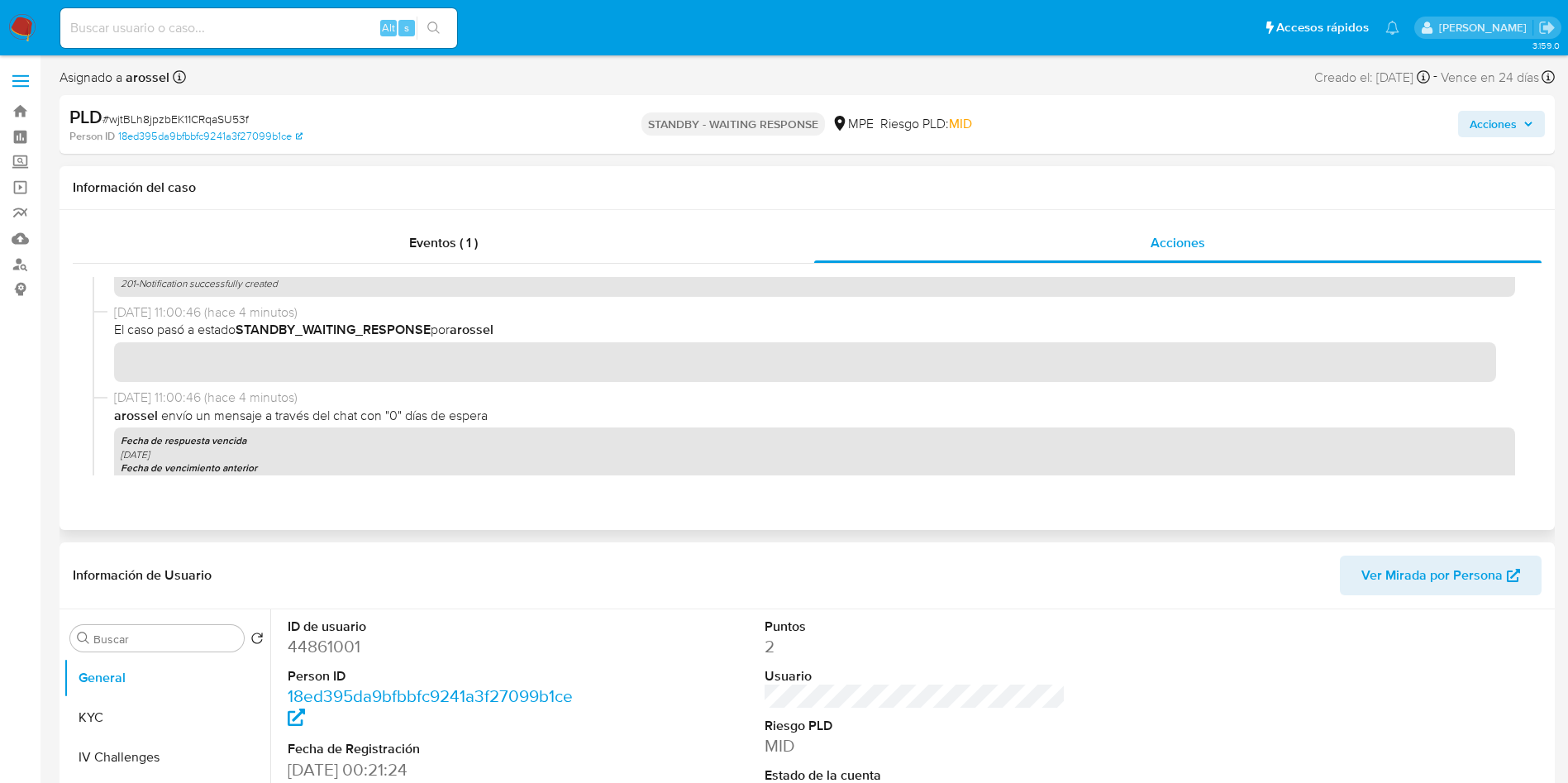
scroll to position [124, 0]
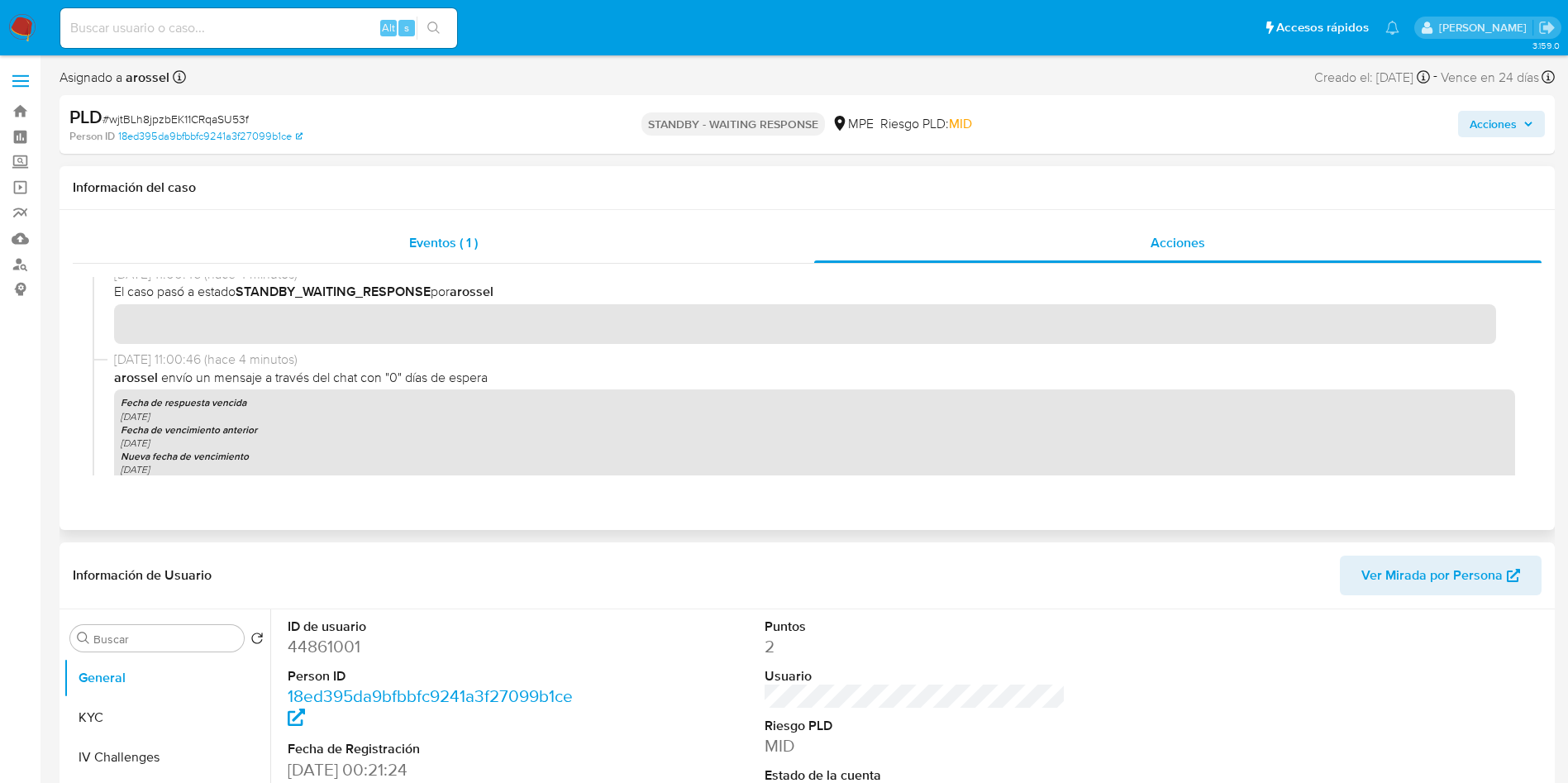
click at [447, 229] on div "Eventos ( 1 )" at bounding box center [443, 243] width 741 height 39
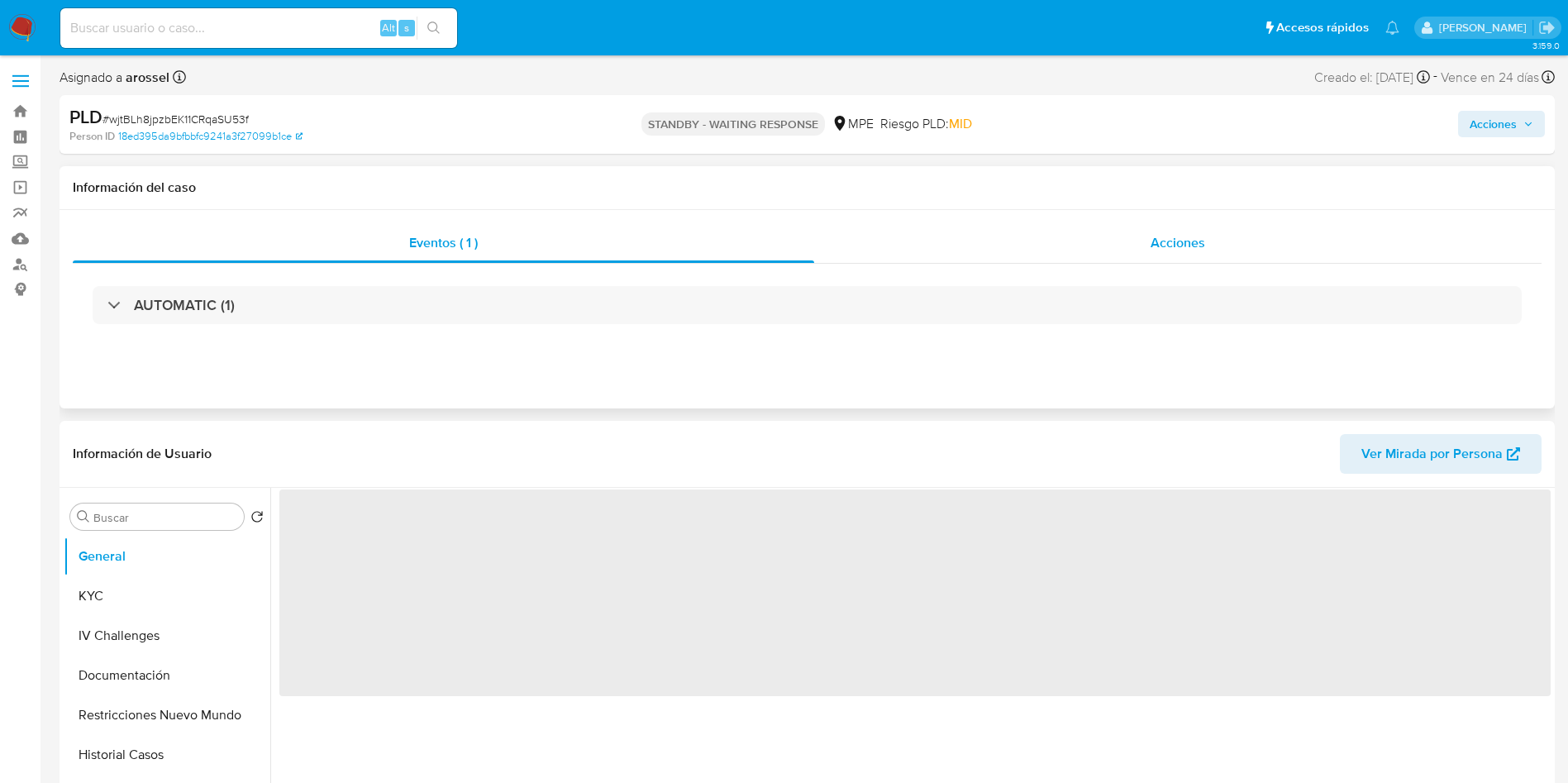
select select "10"
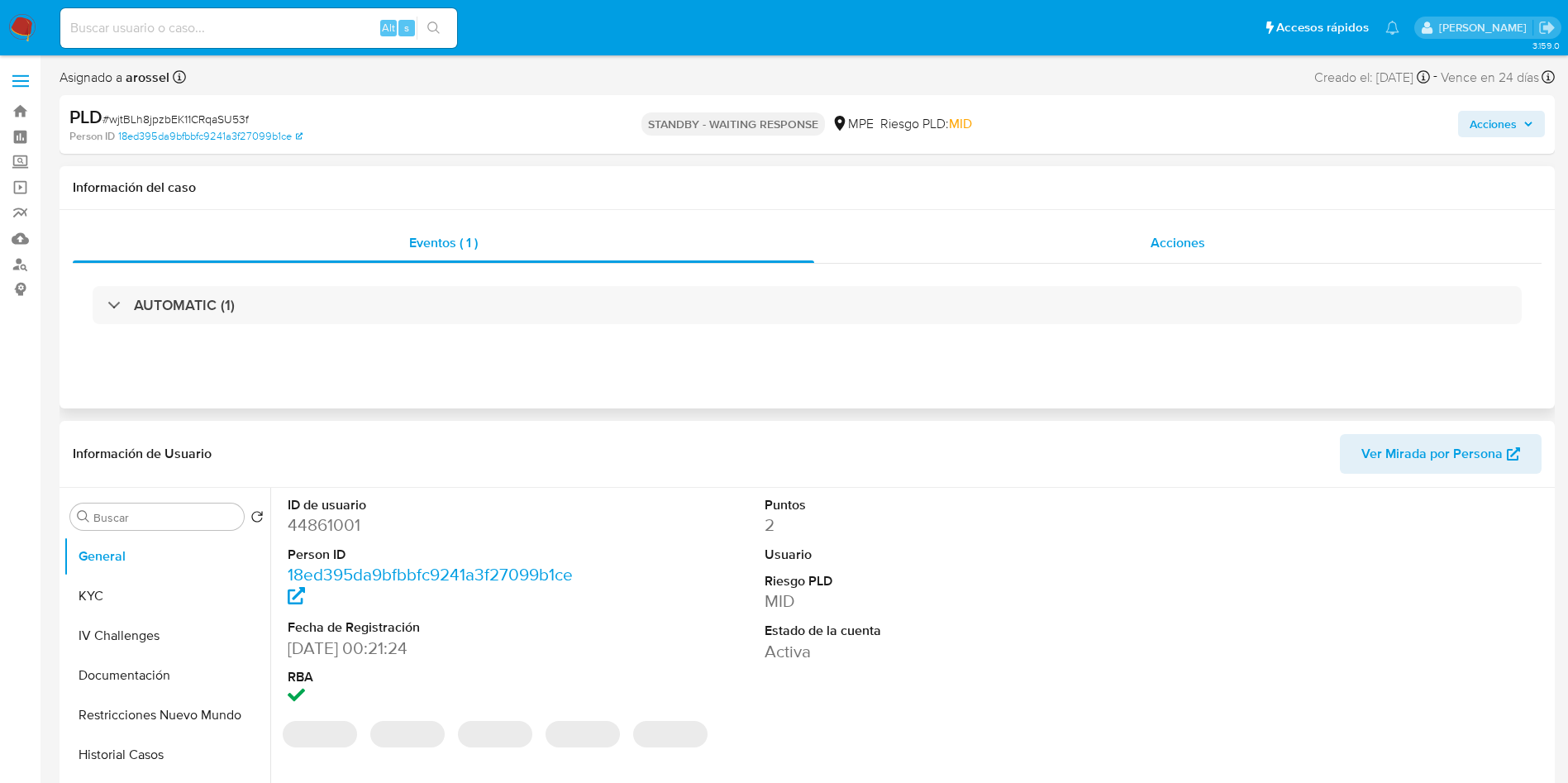
drag, startPoint x: 1245, startPoint y: 227, endPoint x: 1235, endPoint y: 244, distance: 19.7
click at [1242, 229] on div "Acciones" at bounding box center [1177, 243] width 727 height 39
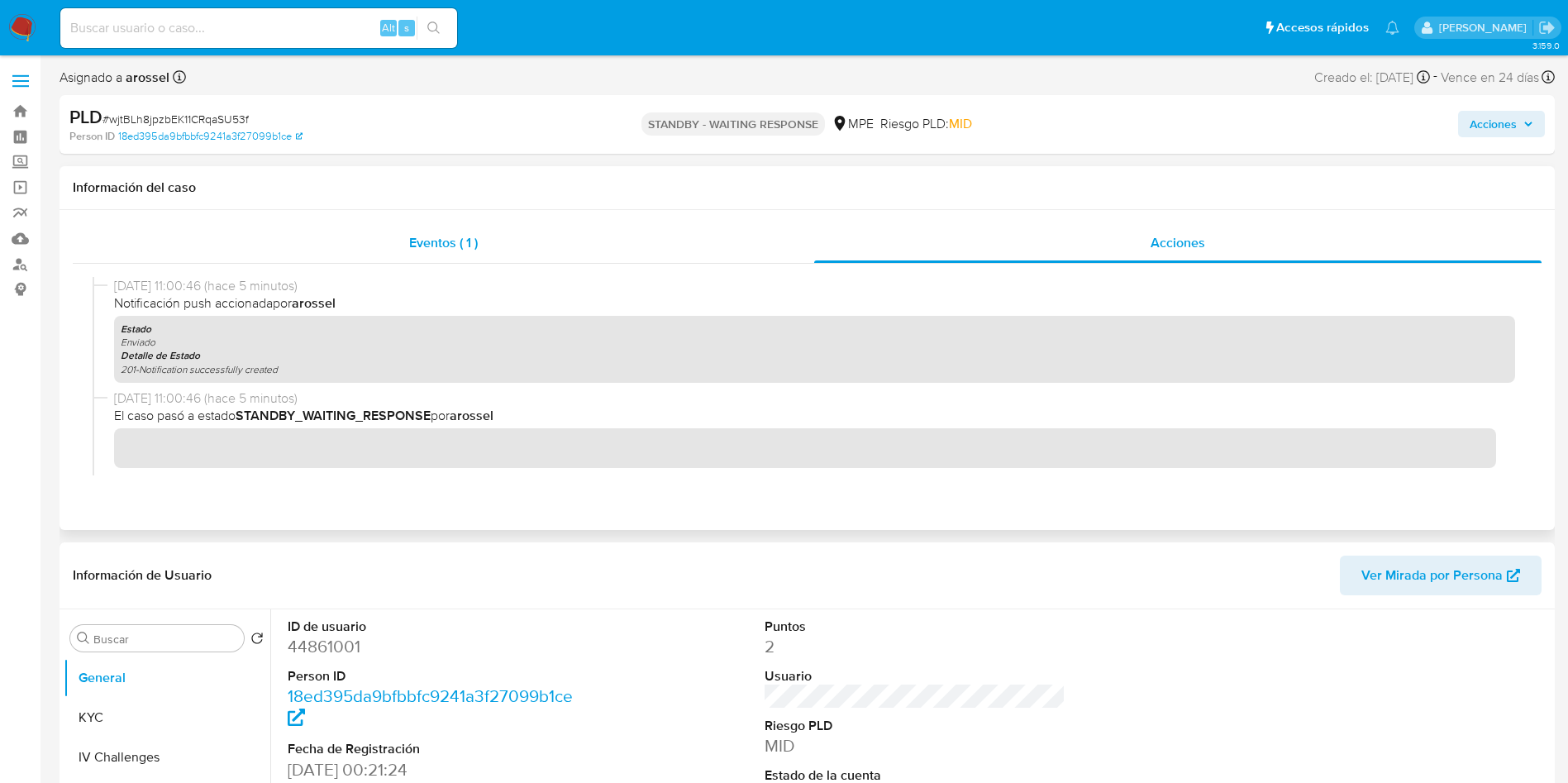
click at [437, 226] on div "Eventos ( 1 )" at bounding box center [443, 243] width 741 height 39
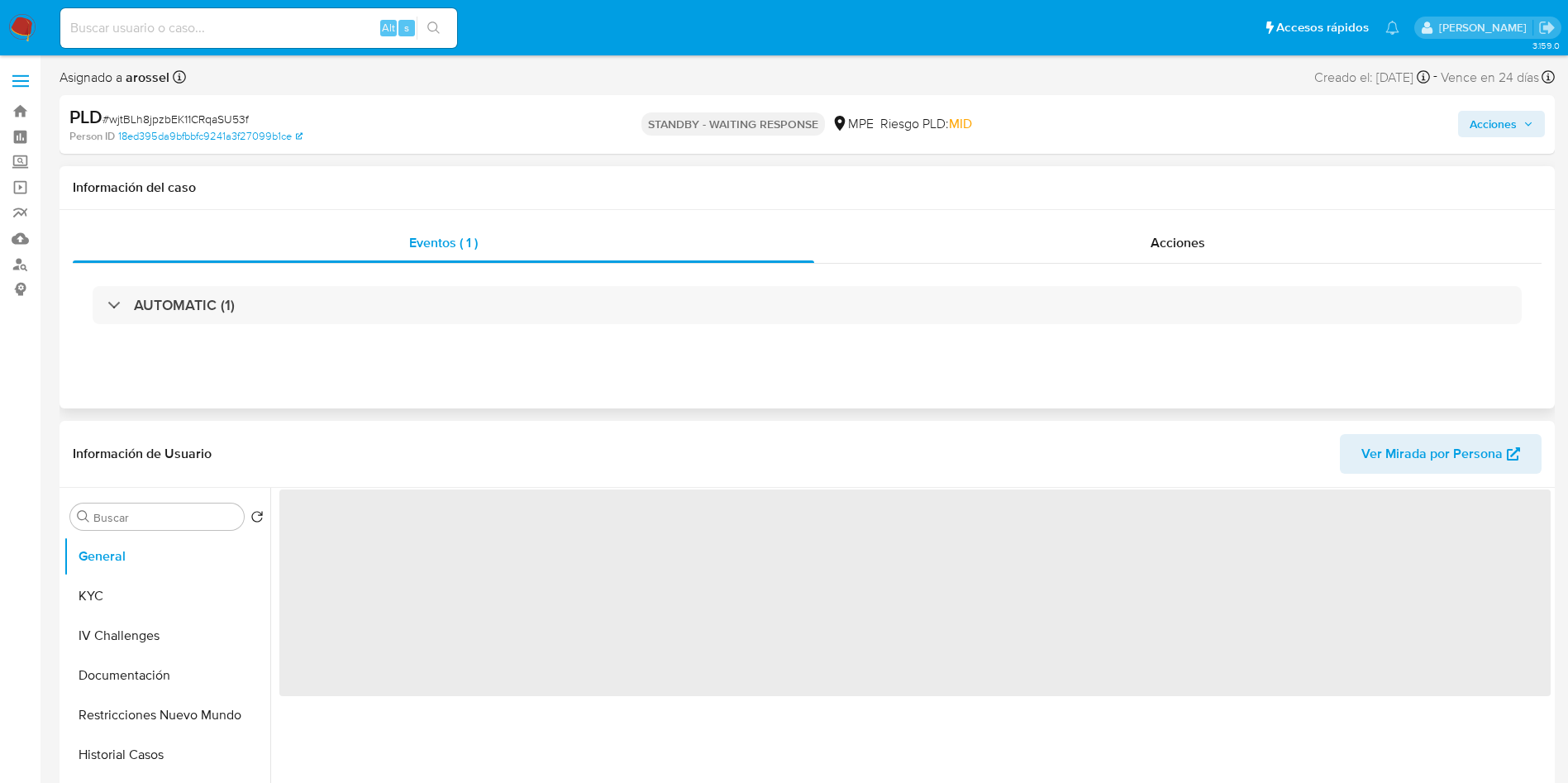
select select "10"
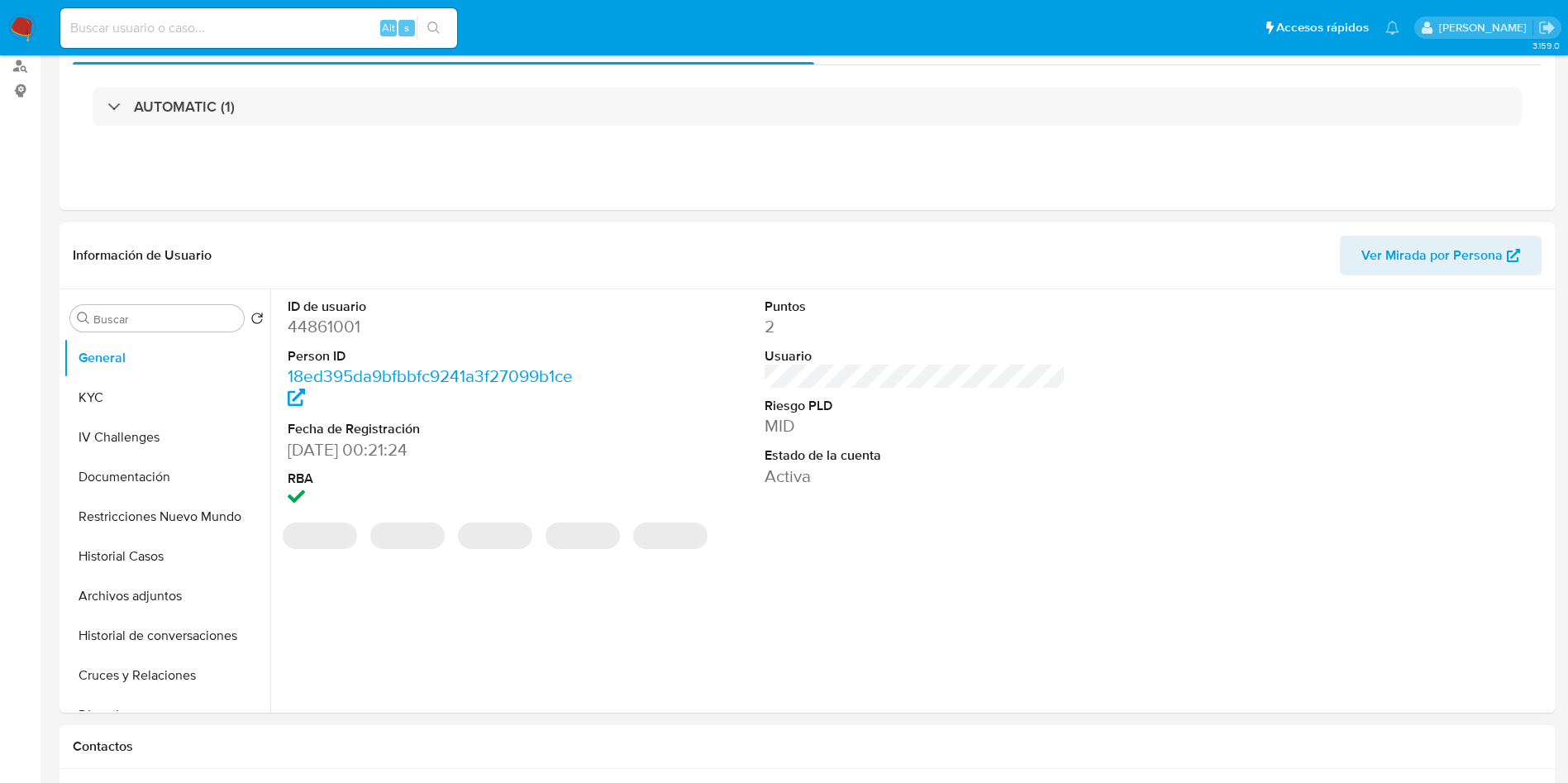
scroll to position [248, 0]
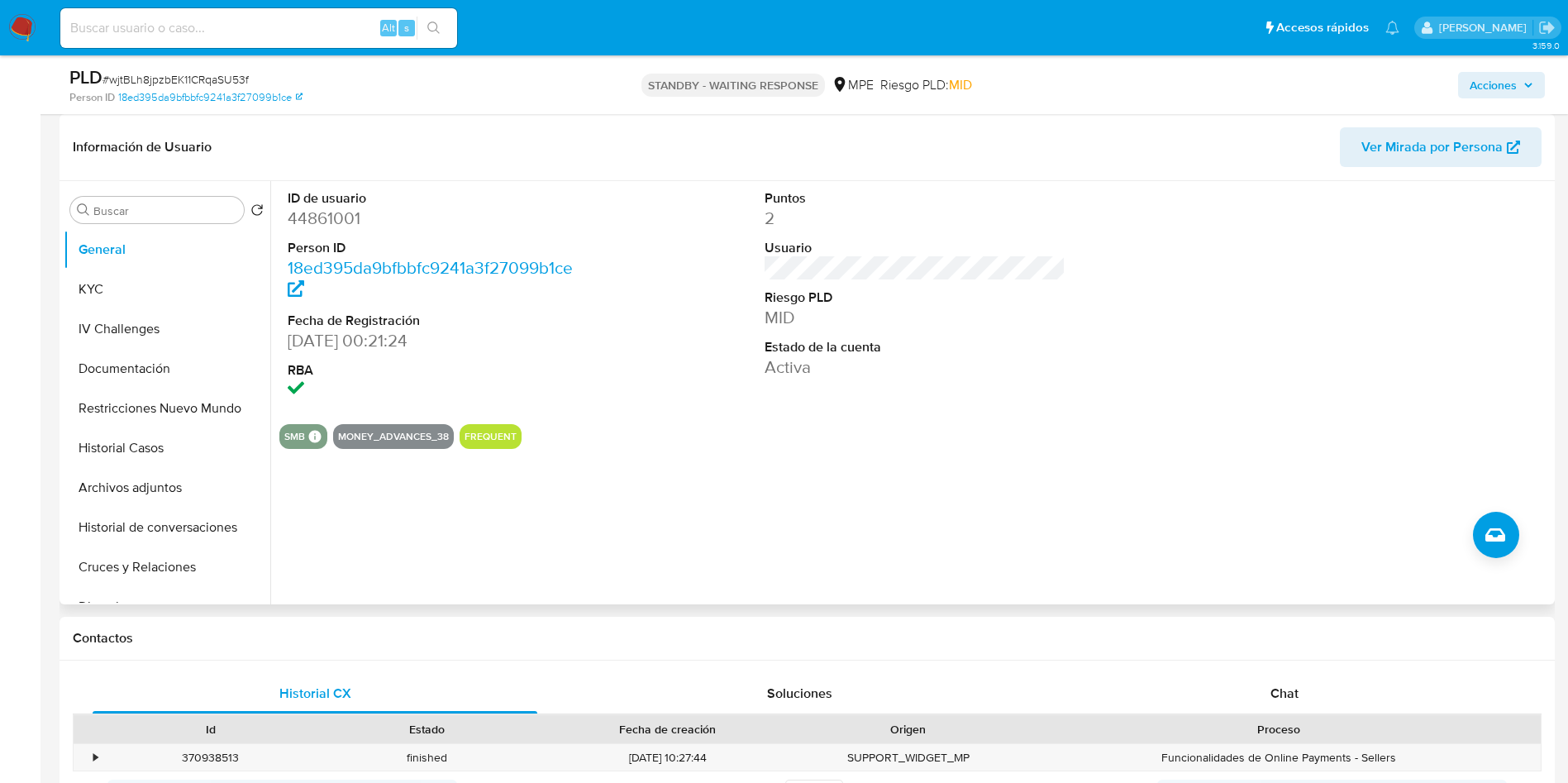
click at [765, 463] on div "ID de usuario 44861001 Person ID 18ed395da9bfbbfc9241a3f27099b1ce Fecha de Regi…" at bounding box center [910, 393] width 1280 height 424
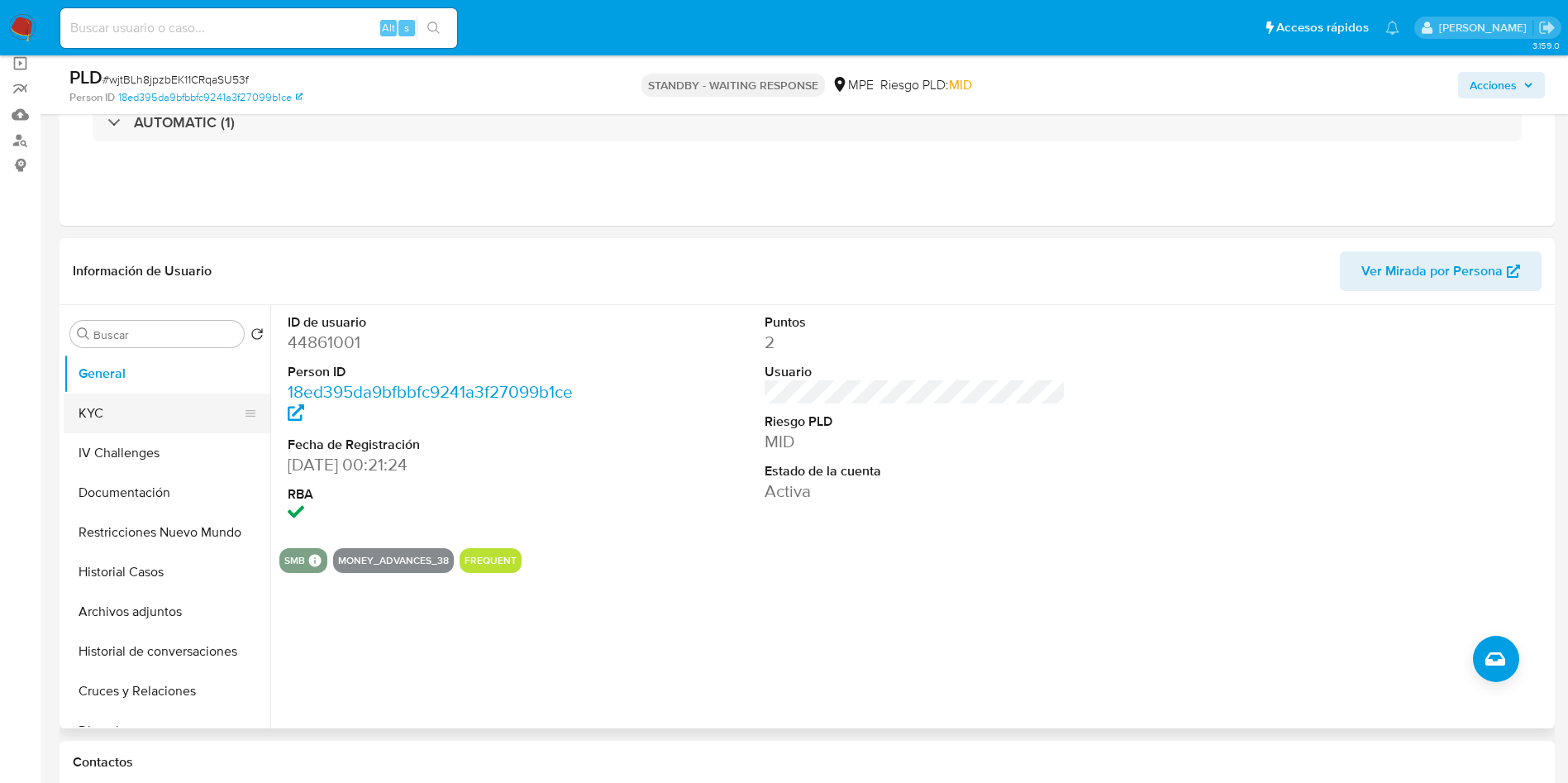
click at [172, 423] on button "KYC" at bounding box center [160, 414] width 193 height 39
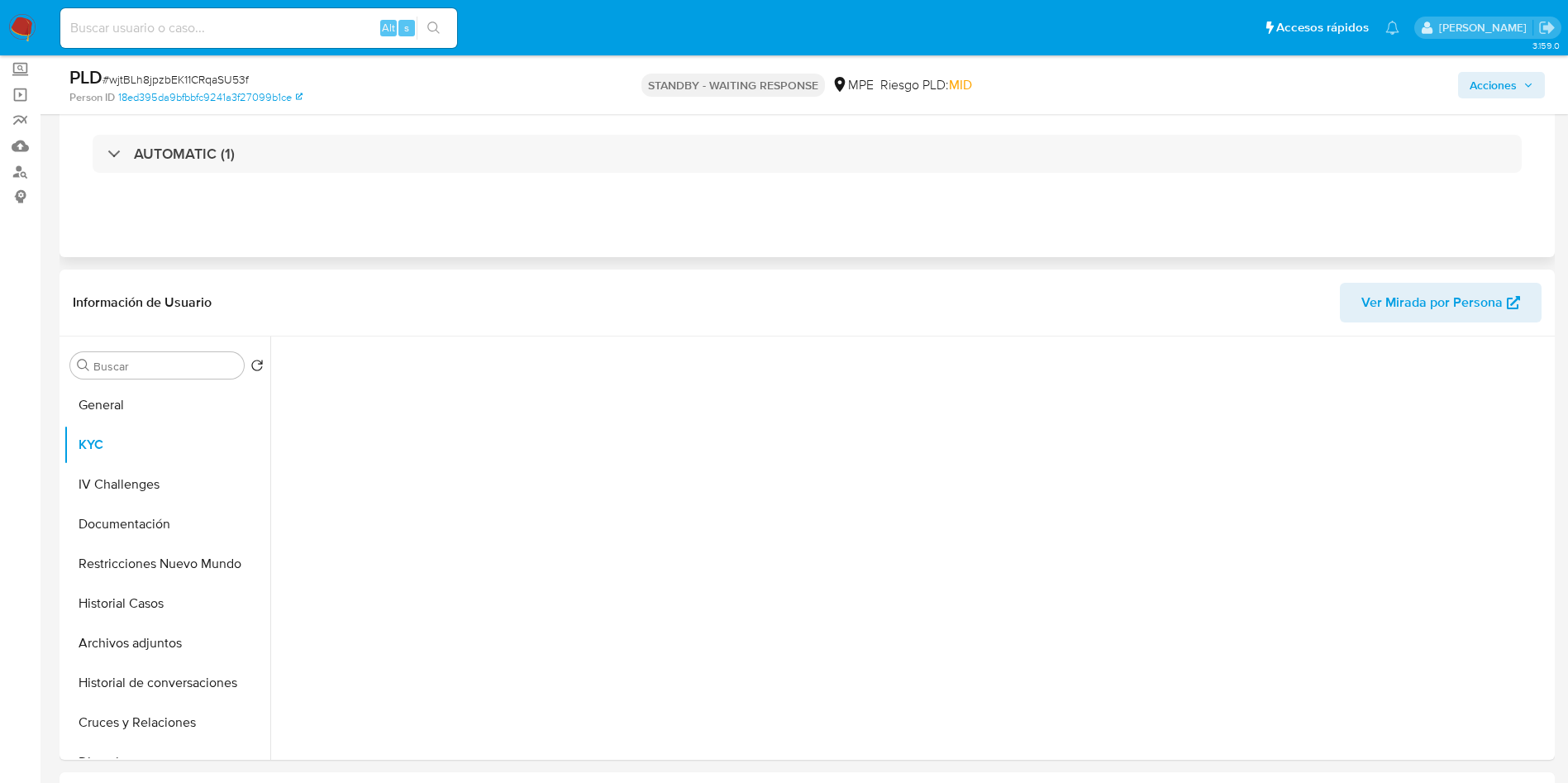
scroll to position [0, 0]
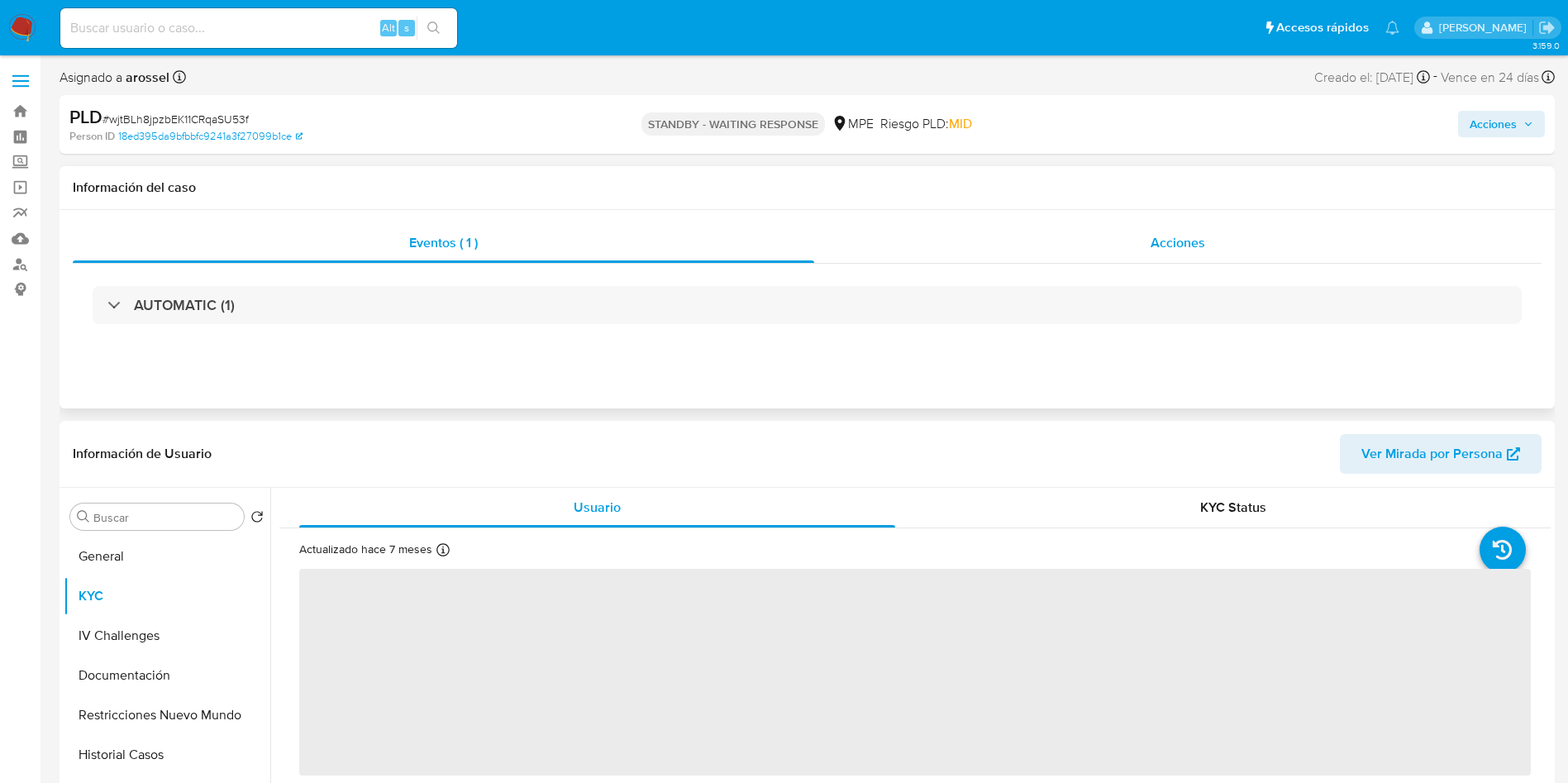
click at [1181, 228] on div "Acciones" at bounding box center [1177, 243] width 727 height 39
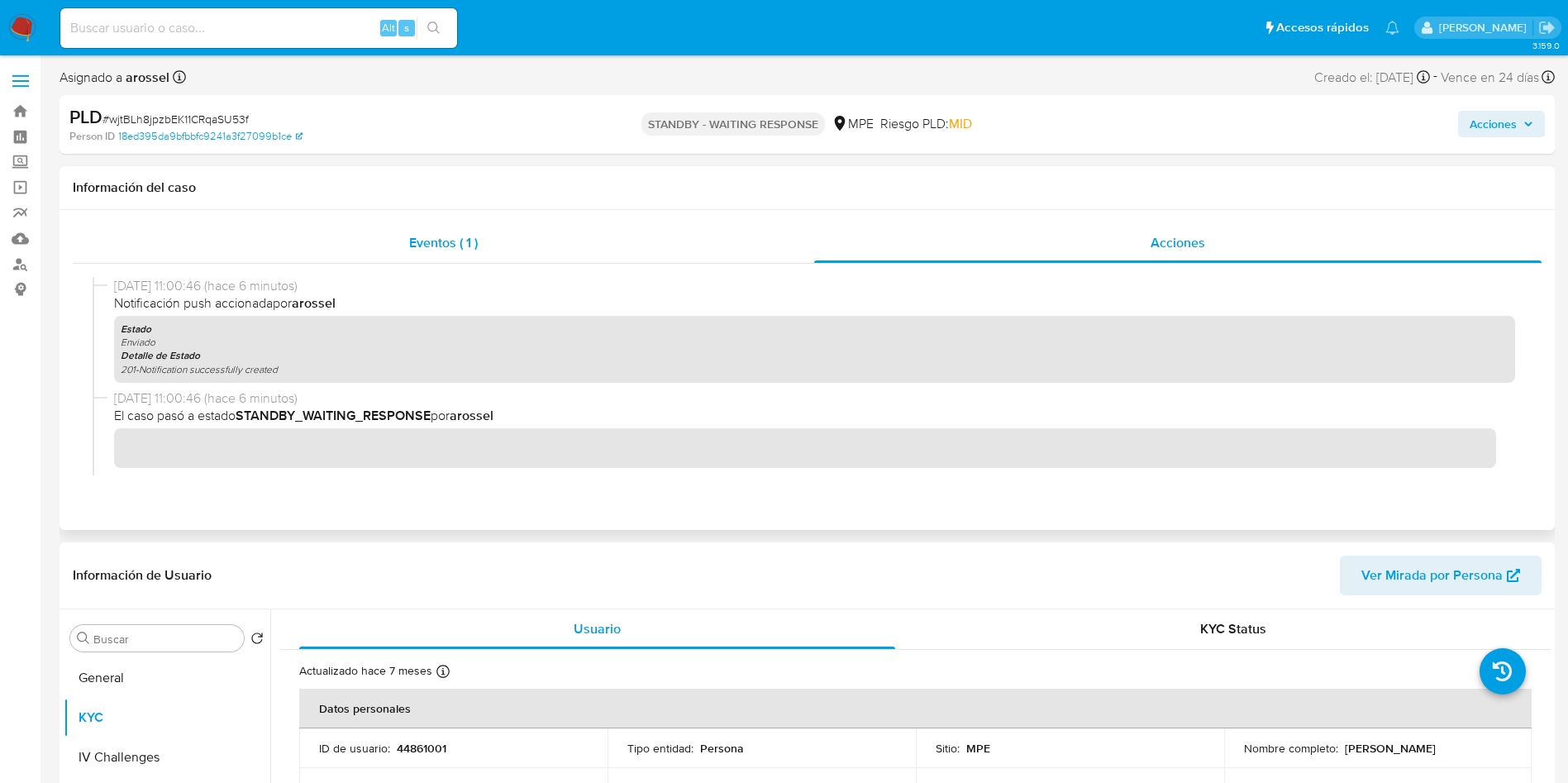
click at [484, 236] on div "Eventos ( 1 )" at bounding box center [443, 243] width 741 height 39
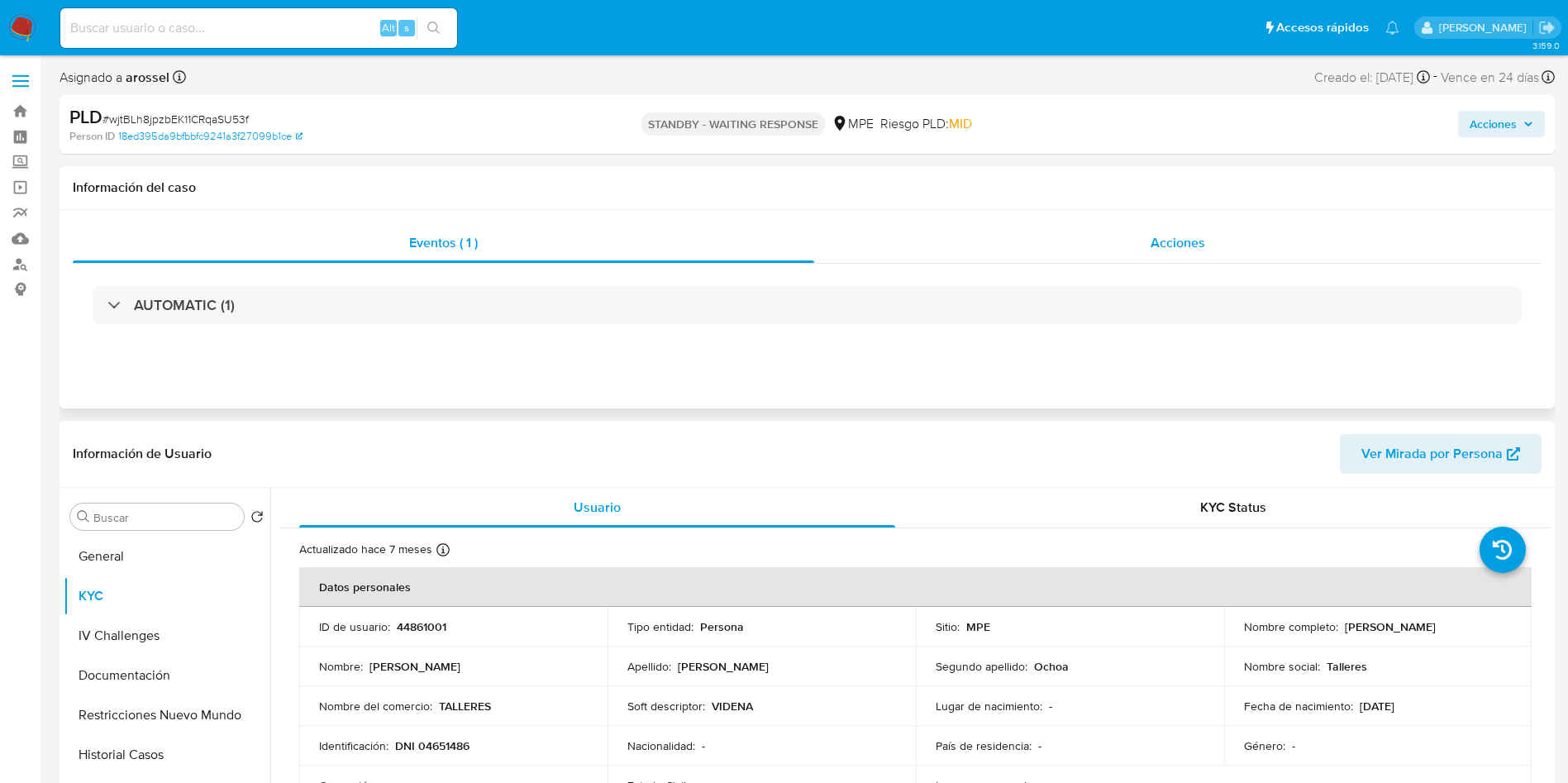
click at [1137, 228] on div "Acciones" at bounding box center [1177, 243] width 727 height 39
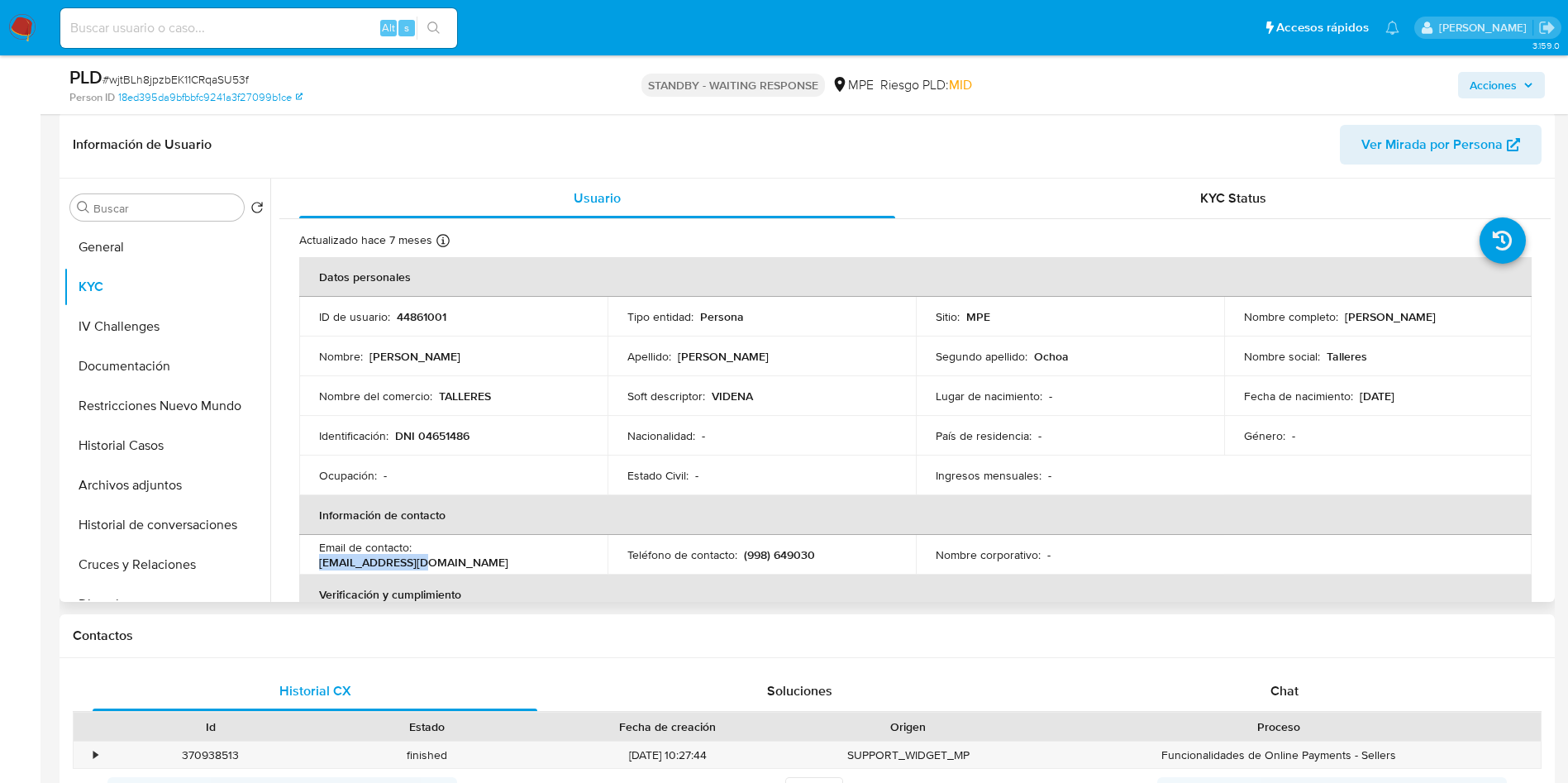
drag, startPoint x: 539, startPoint y: 547, endPoint x: 427, endPoint y: 546, distance: 112.0
click at [427, 546] on div "Email de contacto : [EMAIL_ADDRESS][DOMAIN_NAME]" at bounding box center [453, 555] width 269 height 30
copy p "[EMAIL_ADDRESS][DOMAIN_NAME]"
drag, startPoint x: 1340, startPoint y: 319, endPoint x: 1496, endPoint y: 307, distance: 156.5
click at [1496, 307] on td "Nombre completo : [PERSON_NAME]" at bounding box center [1377, 316] width 308 height 39
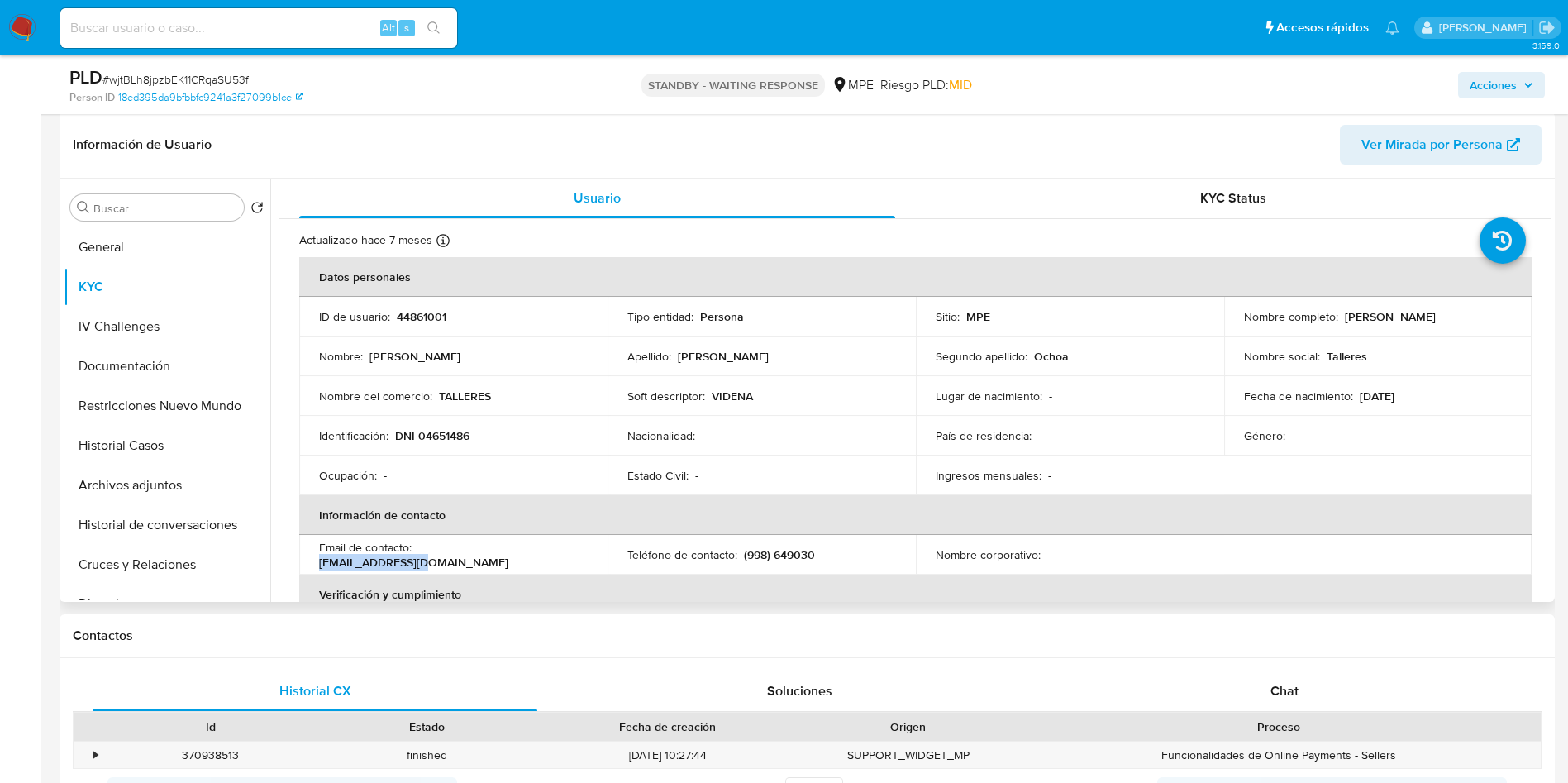
copy p "[PERSON_NAME]"
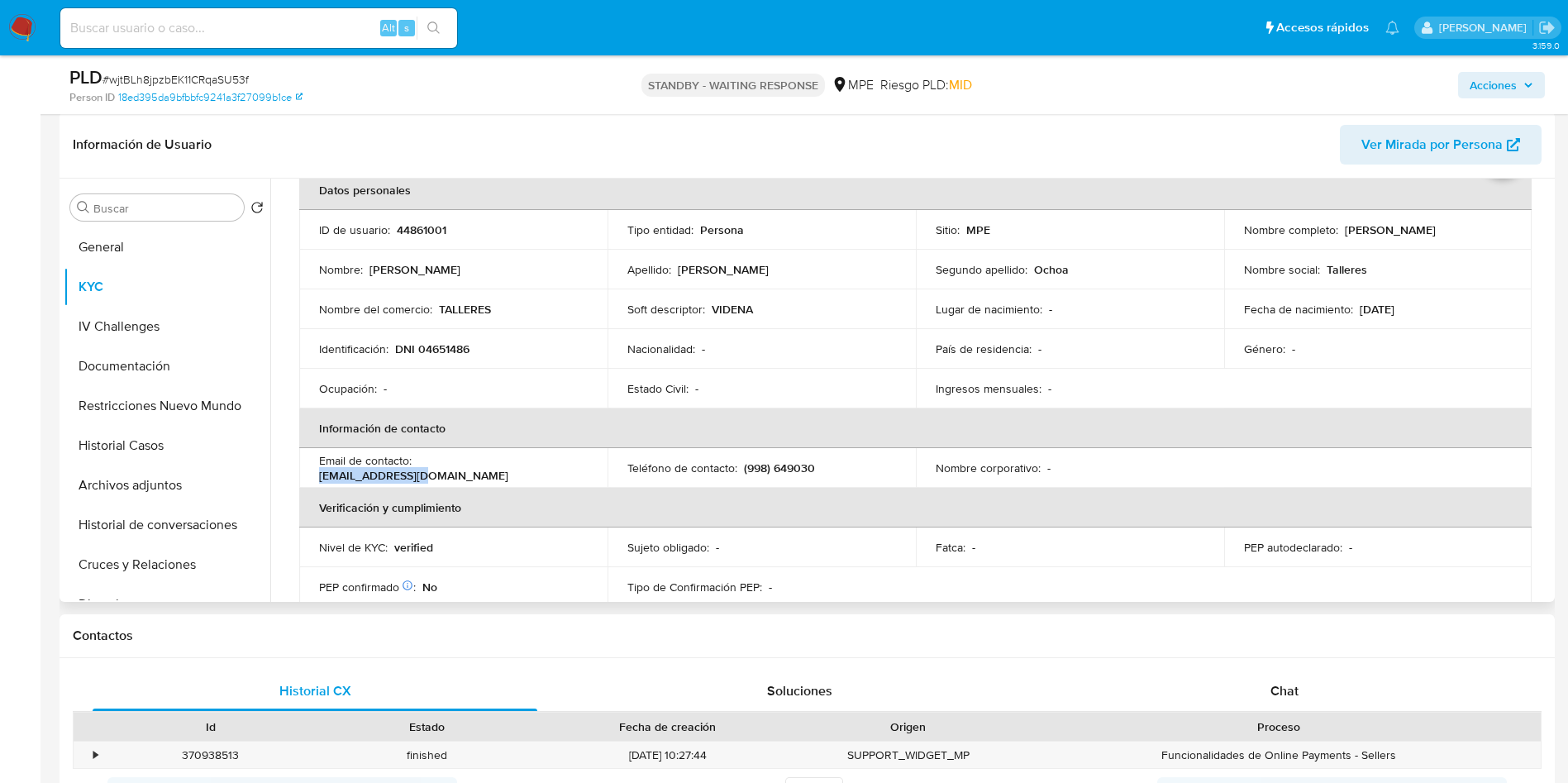
scroll to position [124, 0]
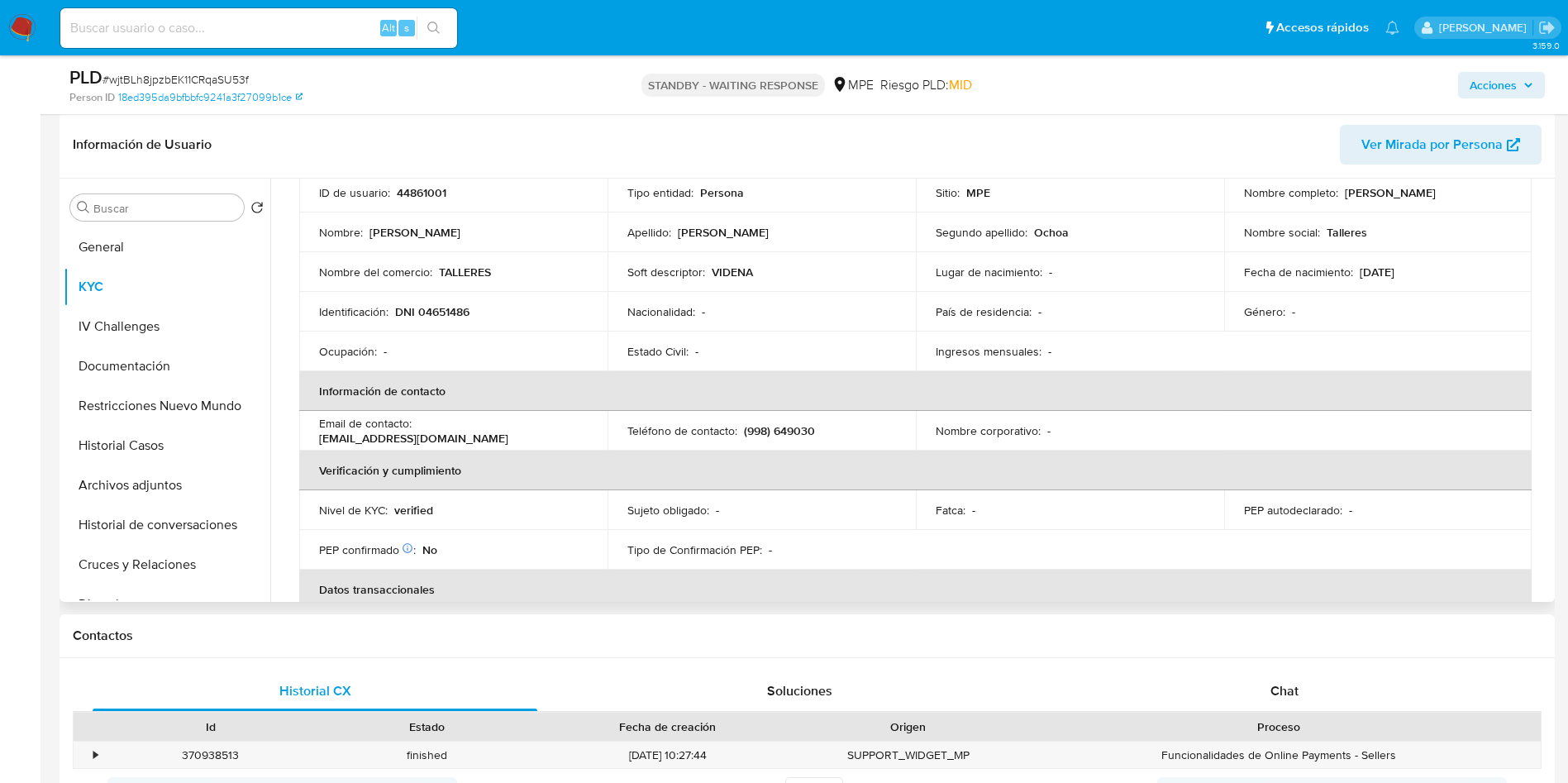
click at [440, 430] on p "[EMAIL_ADDRESS][DOMAIN_NAME]" at bounding box center [413, 437] width 189 height 15
click at [441, 430] on p "[EMAIL_ADDRESS][DOMAIN_NAME]" at bounding box center [413, 437] width 189 height 15
copy p "erickeo"
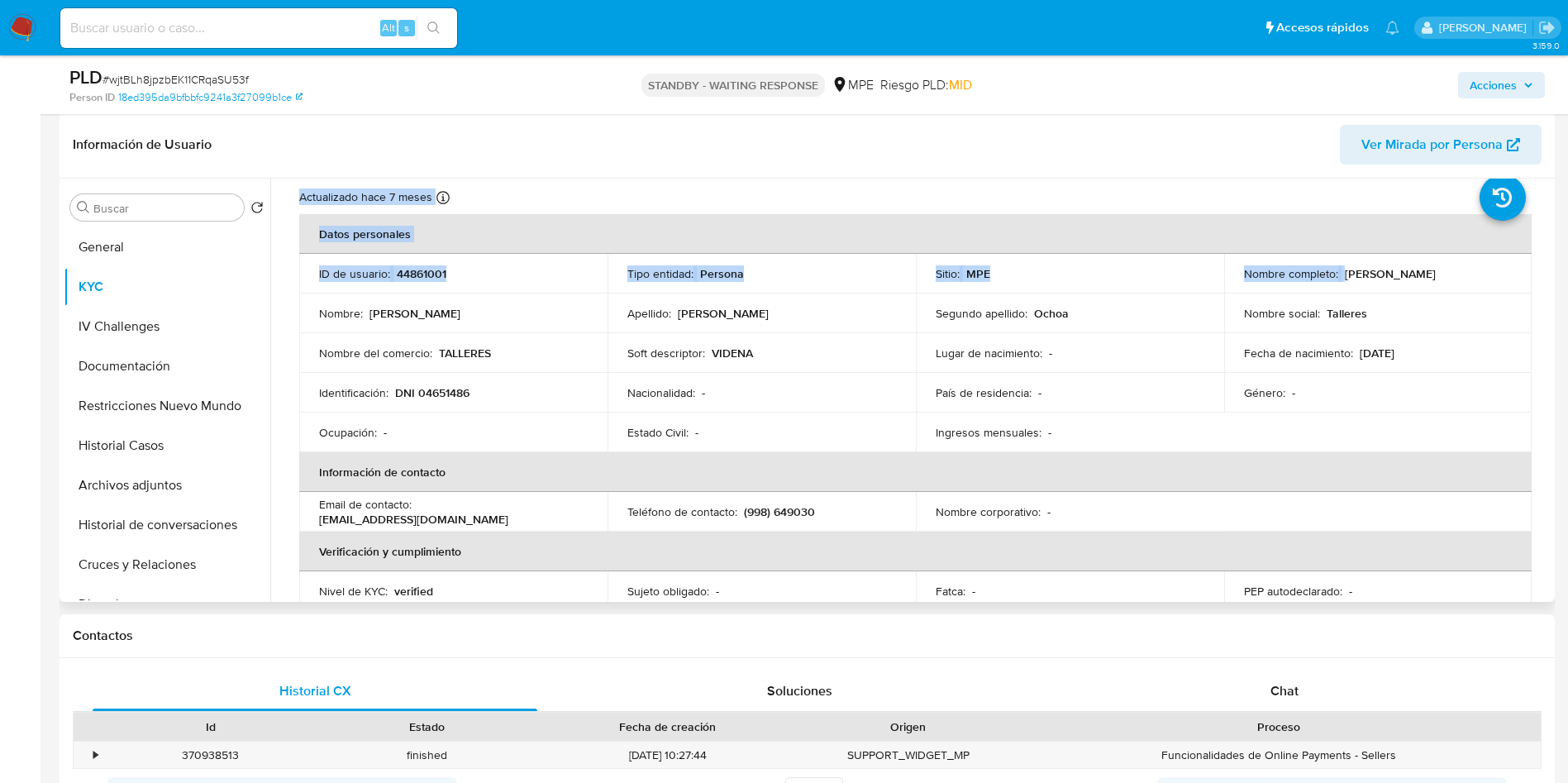
scroll to position [0, 0]
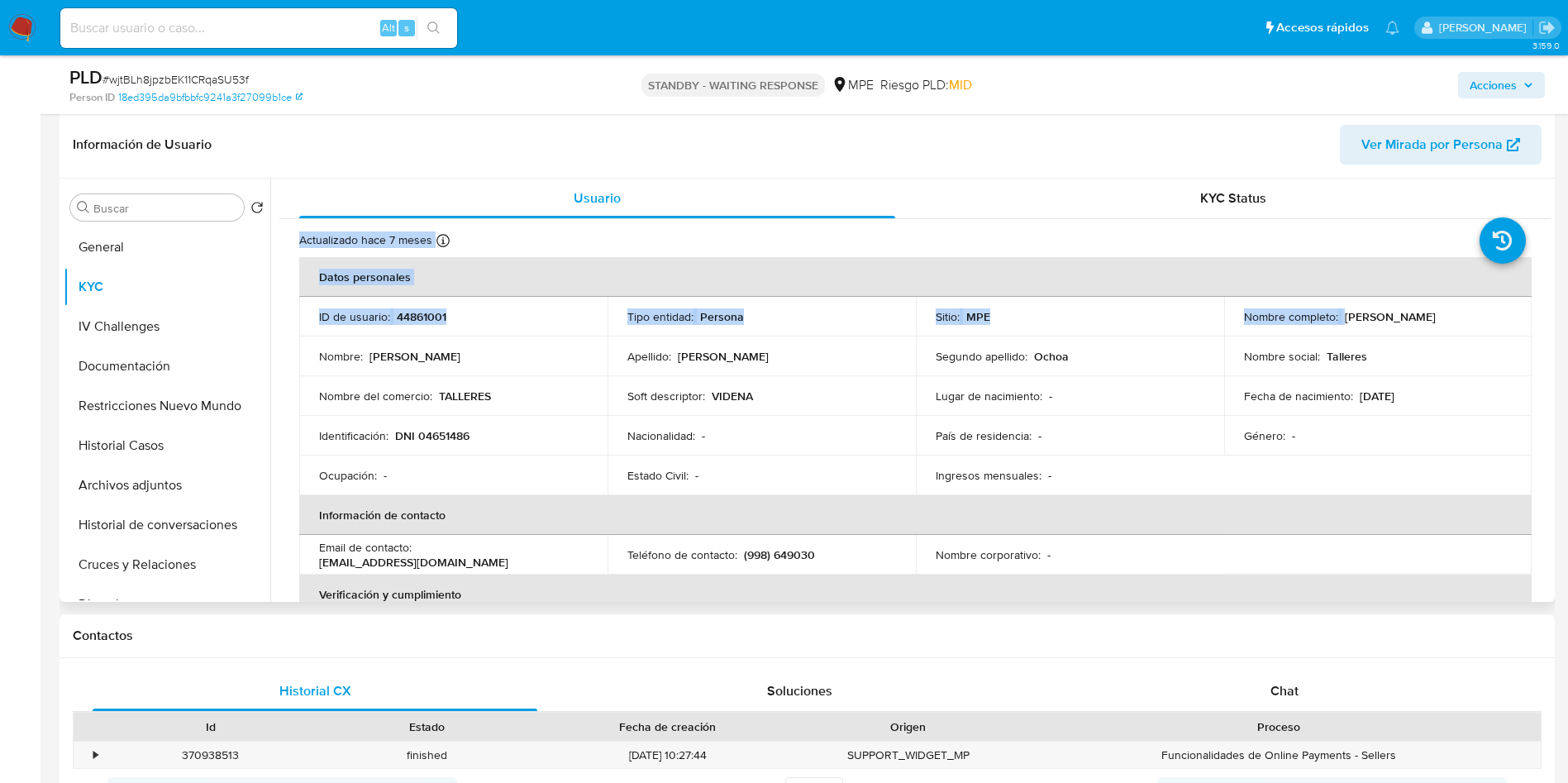
drag, startPoint x: 1340, startPoint y: 198, endPoint x: 1495, endPoint y: 319, distance: 196.6
click at [1495, 319] on div "Nombre completo : [PERSON_NAME]" at bounding box center [1378, 316] width 269 height 15
copy p "[PERSON_NAME]"
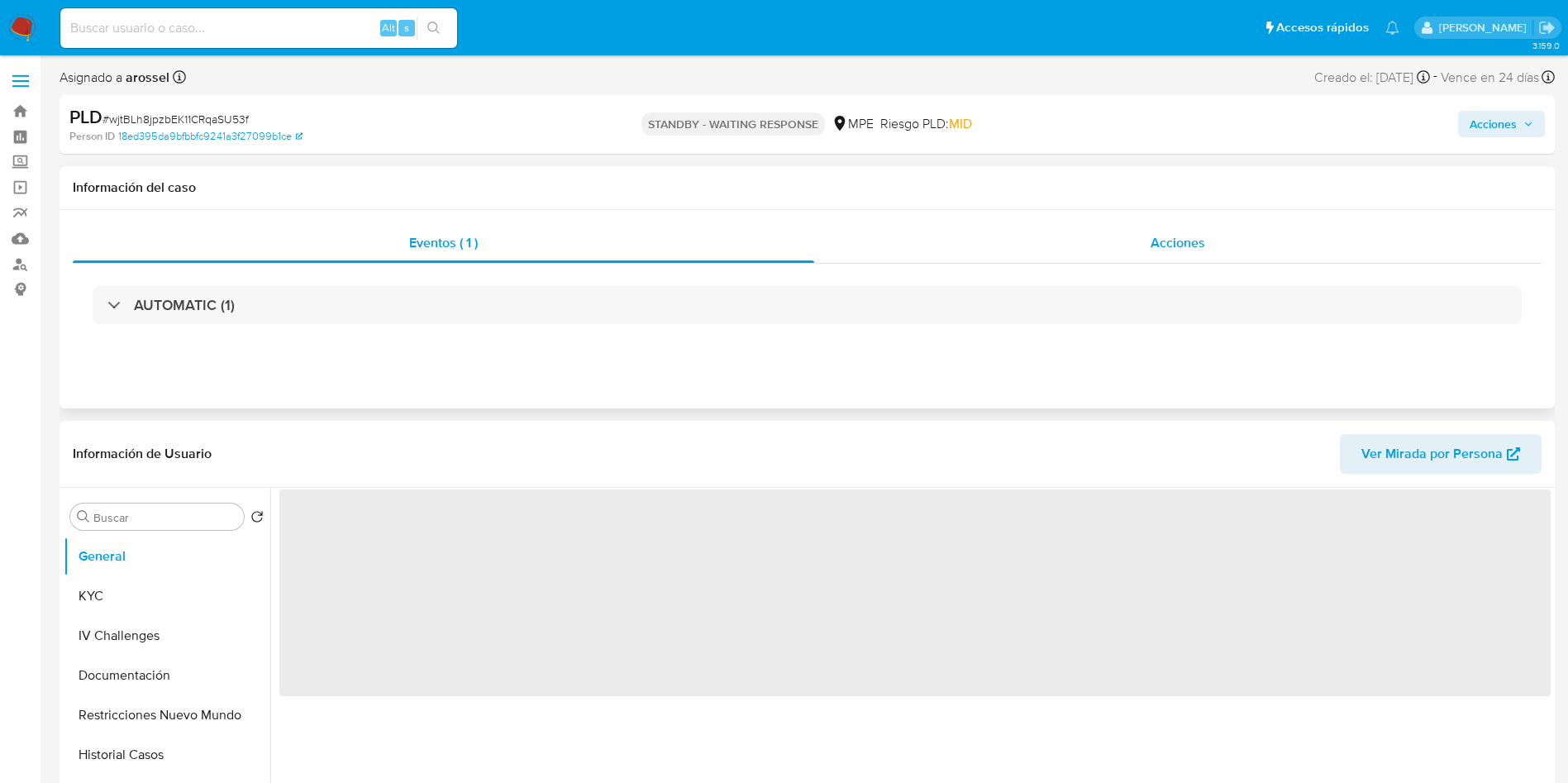
select select "10"
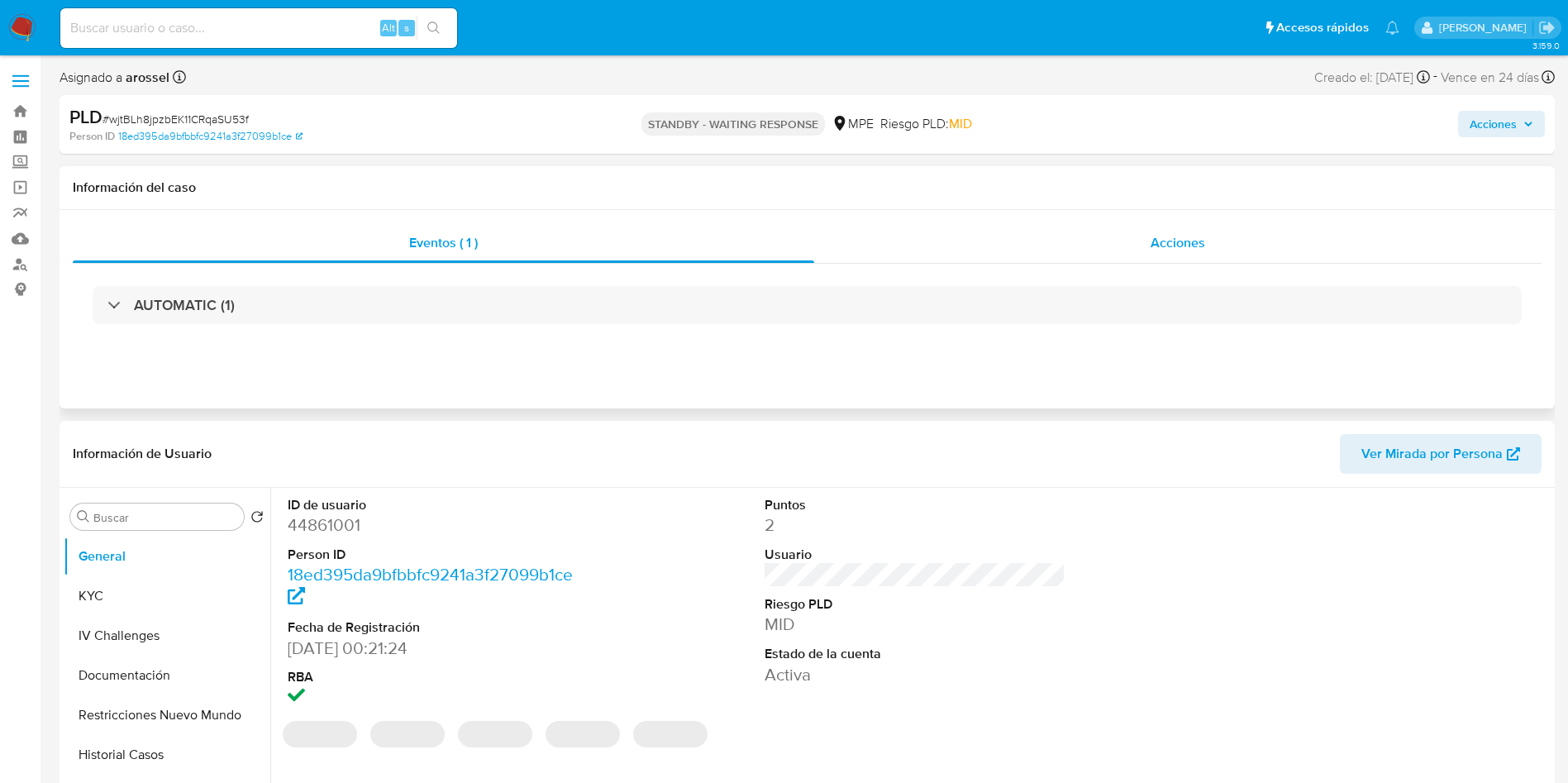
drag, startPoint x: 1198, startPoint y: 250, endPoint x: 1166, endPoint y: 263, distance: 34.5
click at [1197, 247] on span "Acciones" at bounding box center [1177, 242] width 54 height 19
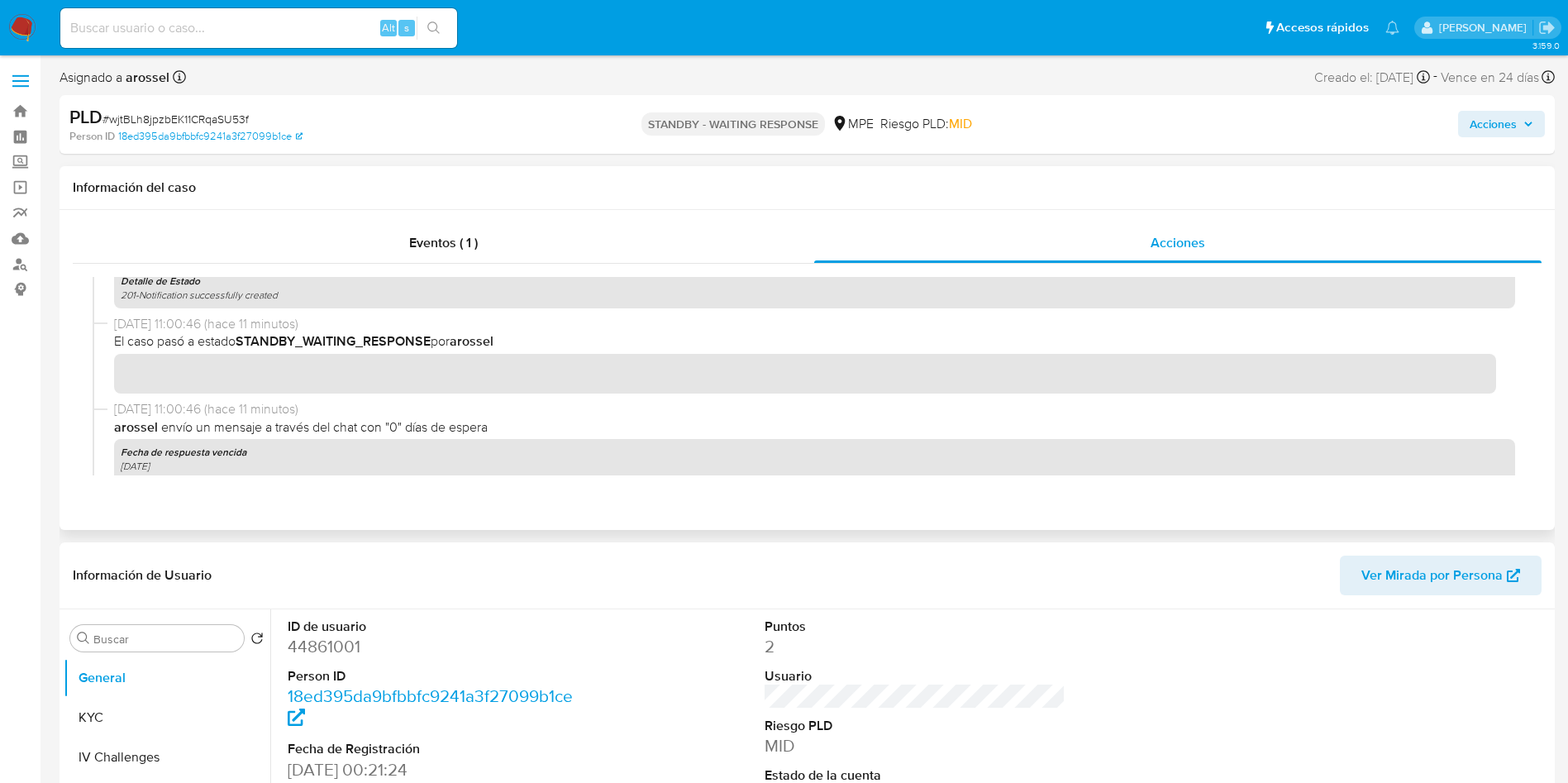
scroll to position [124, 0]
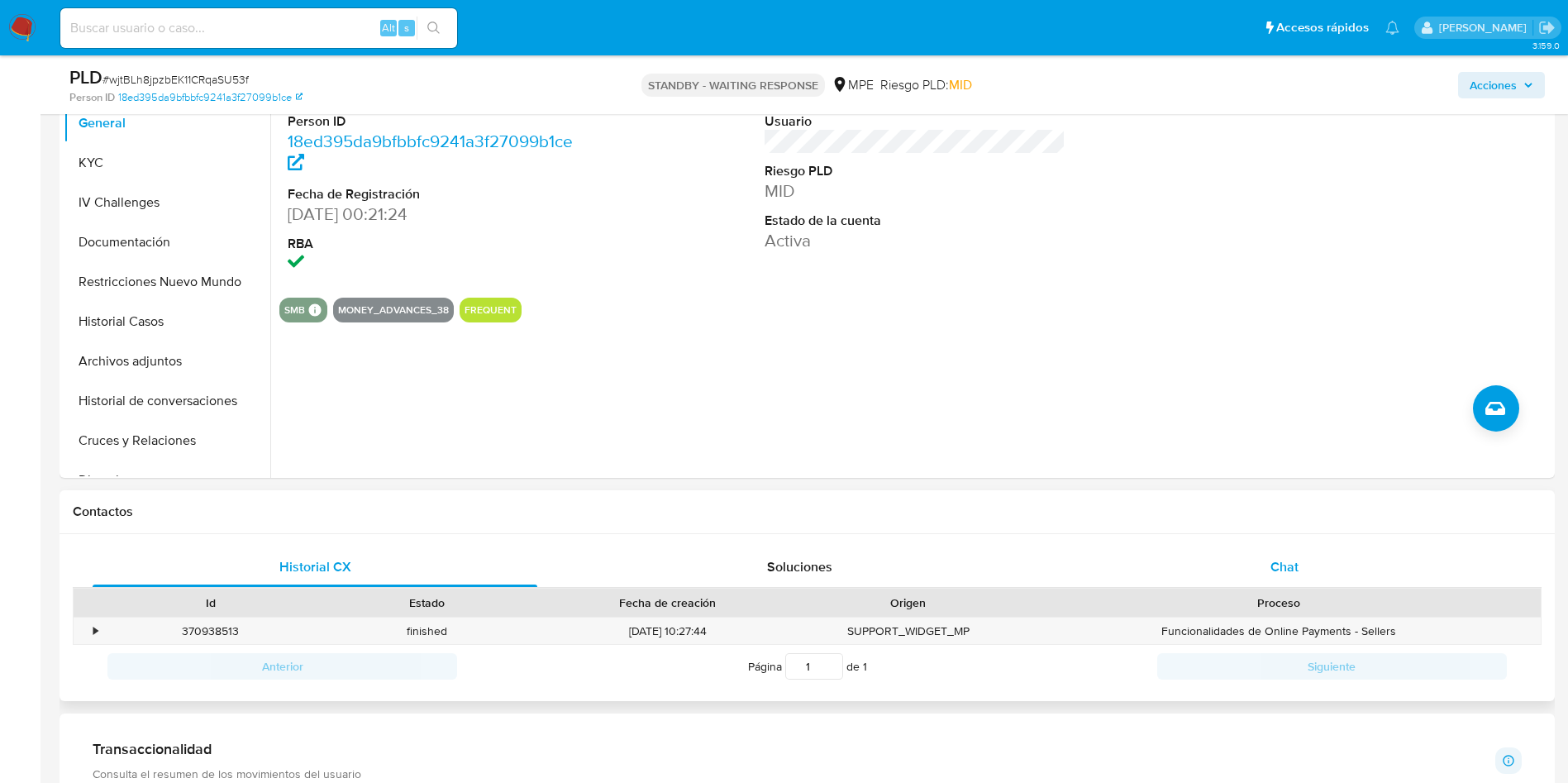
click at [1275, 569] on span "Chat" at bounding box center [1284, 566] width 29 height 19
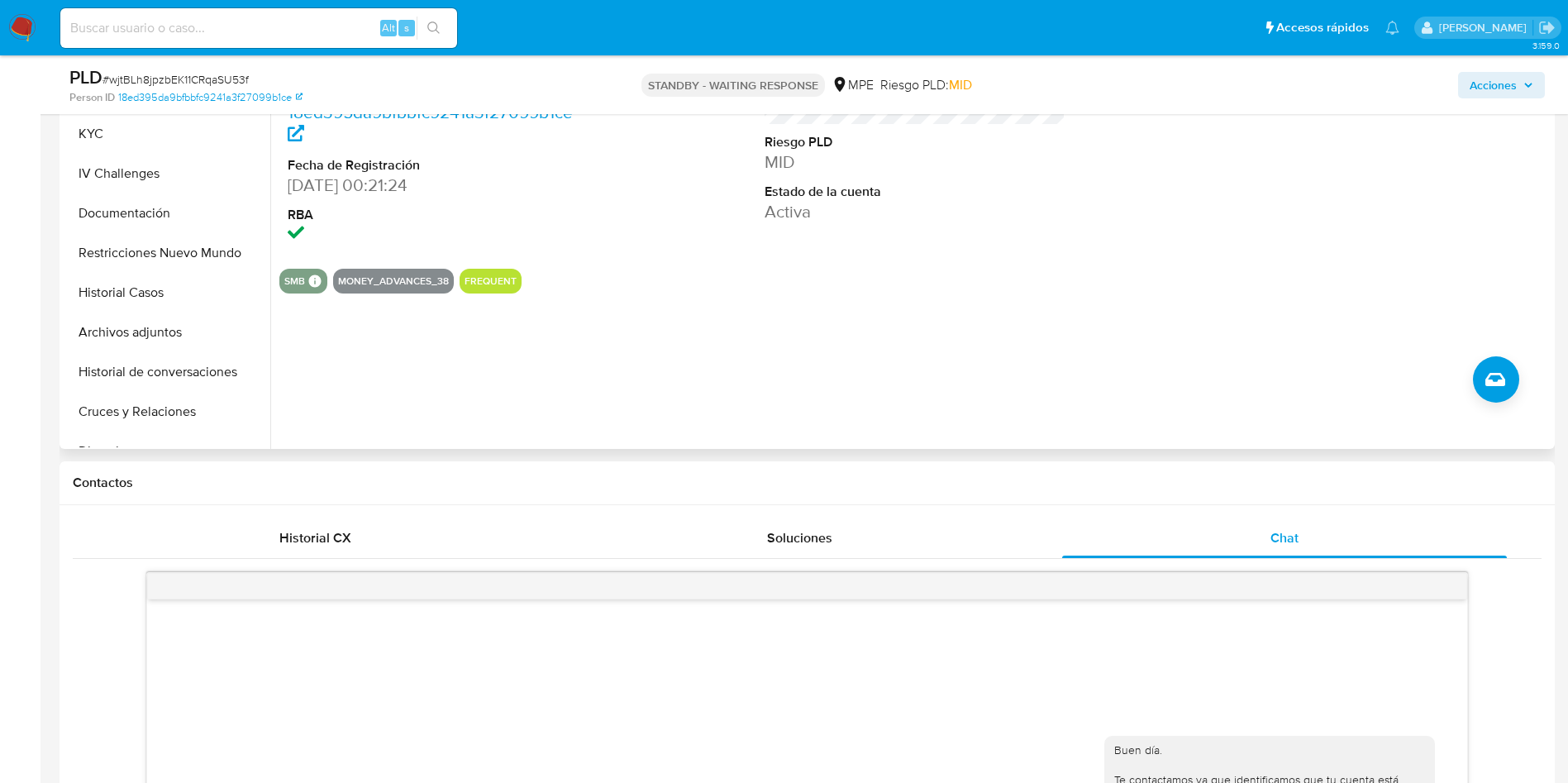
scroll to position [248, 0]
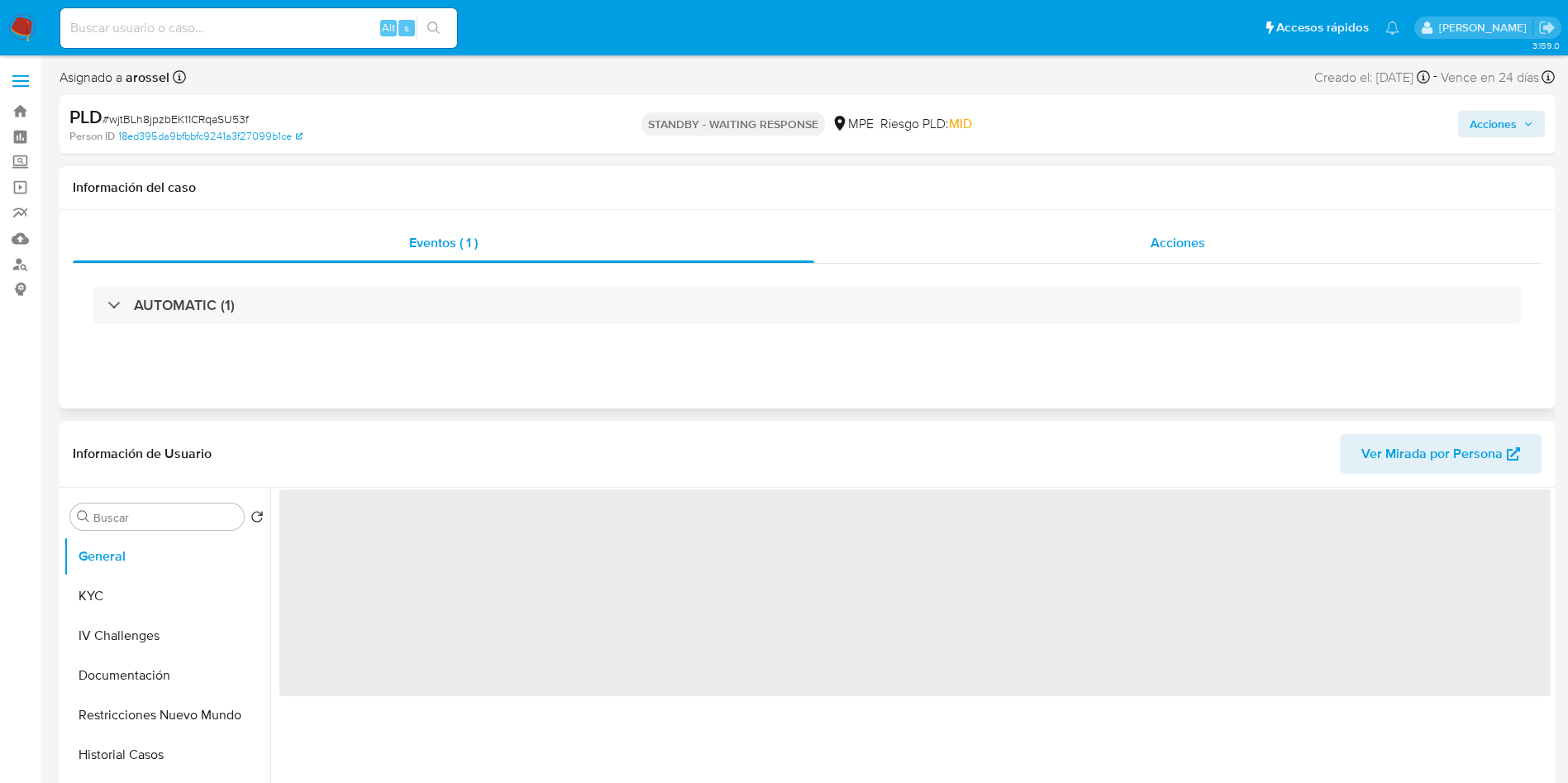
click at [1219, 230] on div "Acciones" at bounding box center [1177, 243] width 727 height 39
select select "10"
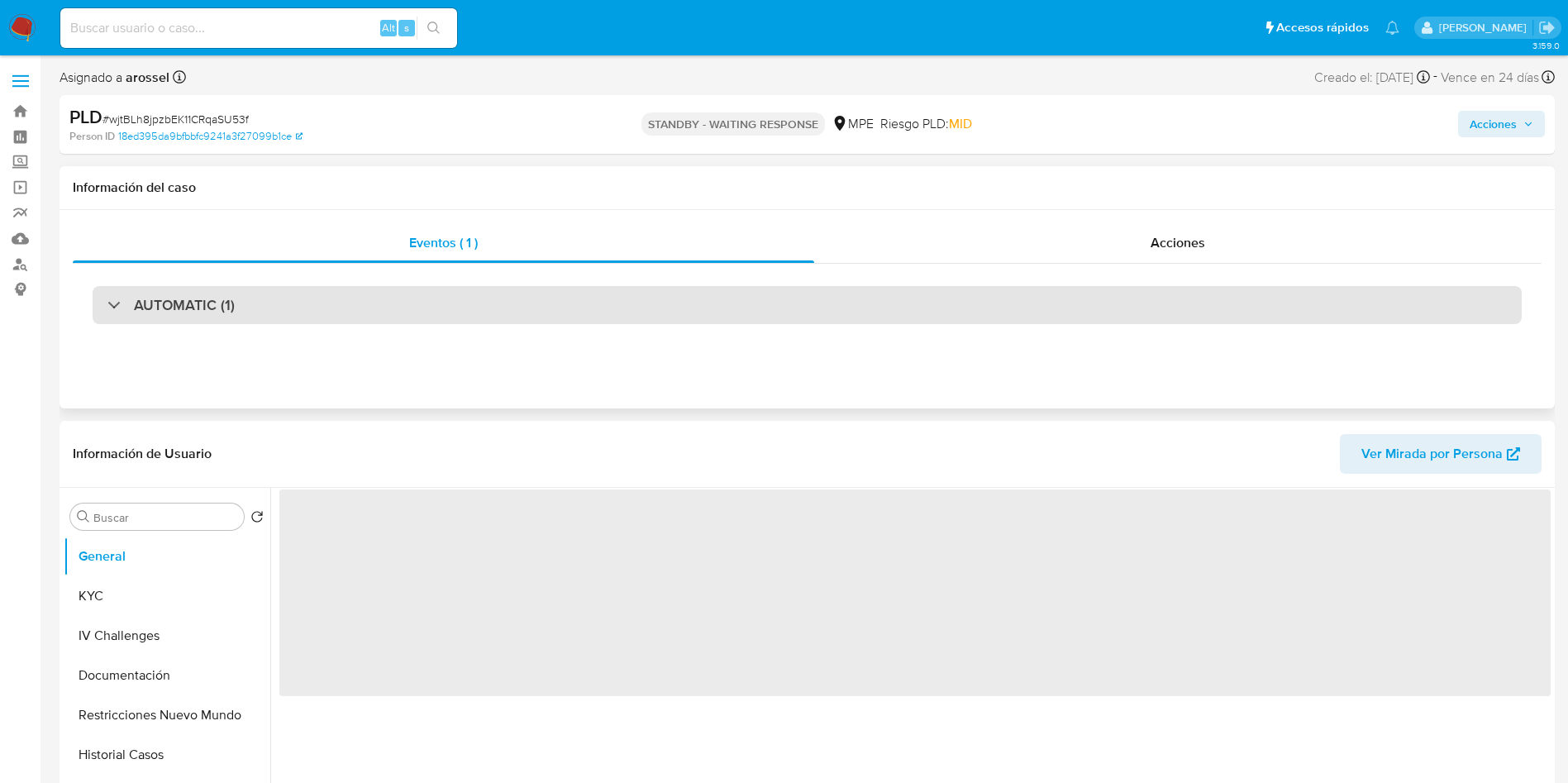
select select "10"
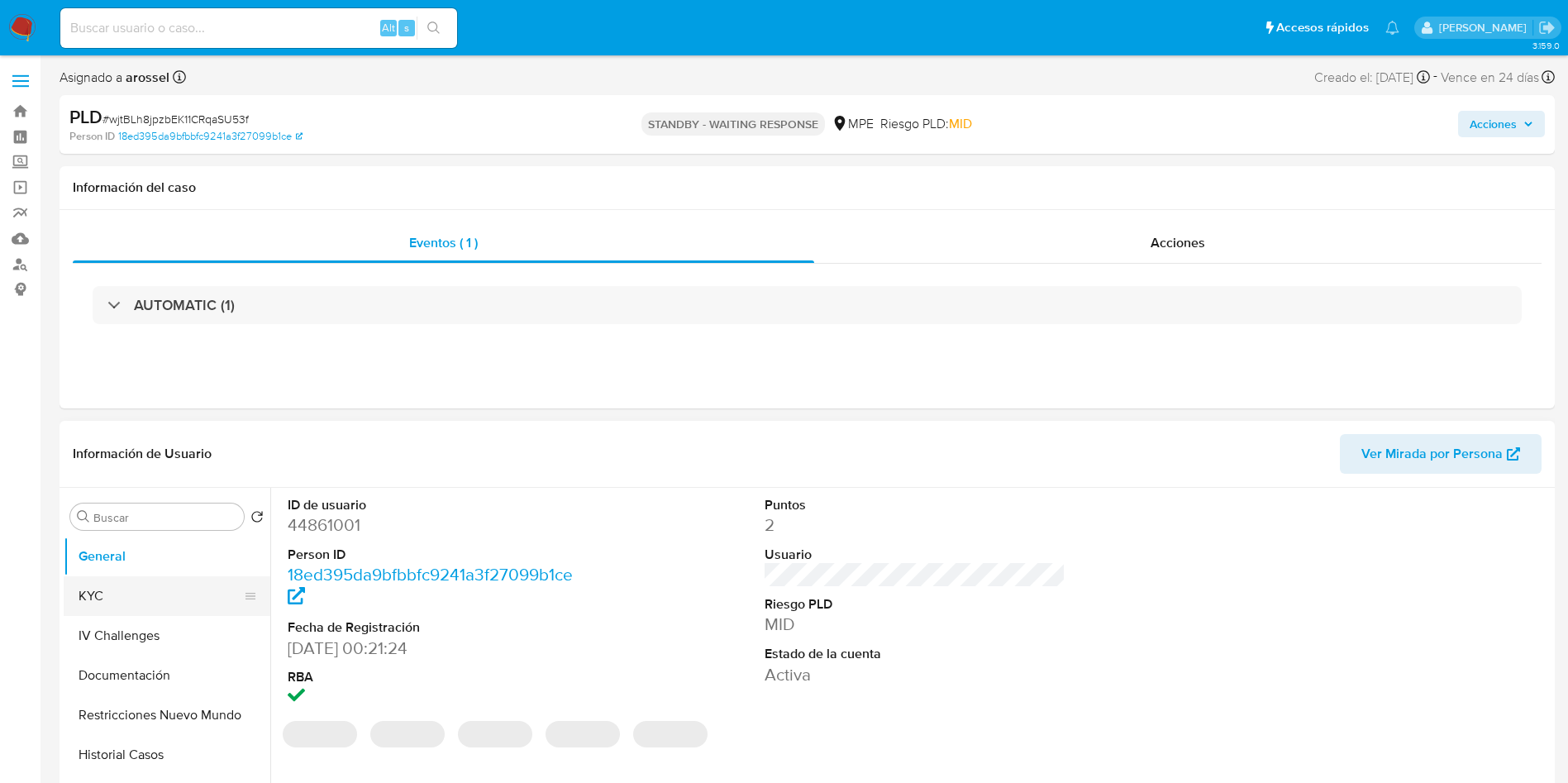
click at [131, 580] on button "KYC" at bounding box center [160, 596] width 193 height 39
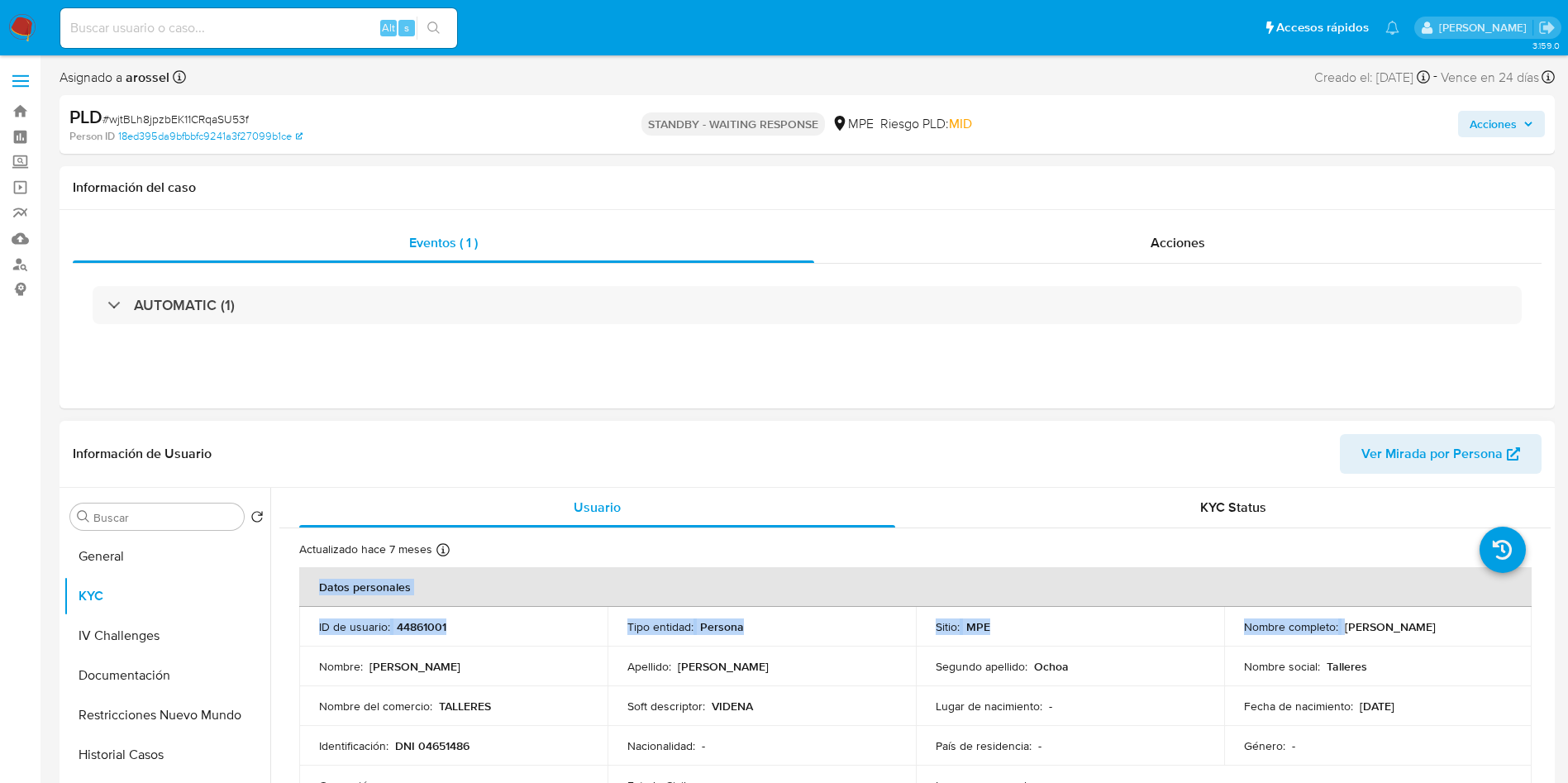
drag, startPoint x: 1338, startPoint y: 626, endPoint x: 1526, endPoint y: 622, distance: 188.0
click at [1351, 662] on p "Talleres" at bounding box center [1347, 666] width 40 height 15
drag, startPoint x: 1341, startPoint y: 626, endPoint x: 1489, endPoint y: 625, distance: 148.0
click at [1435, 625] on p "Erick Alberto Enriquez Ochoa" at bounding box center [1390, 626] width 91 height 15
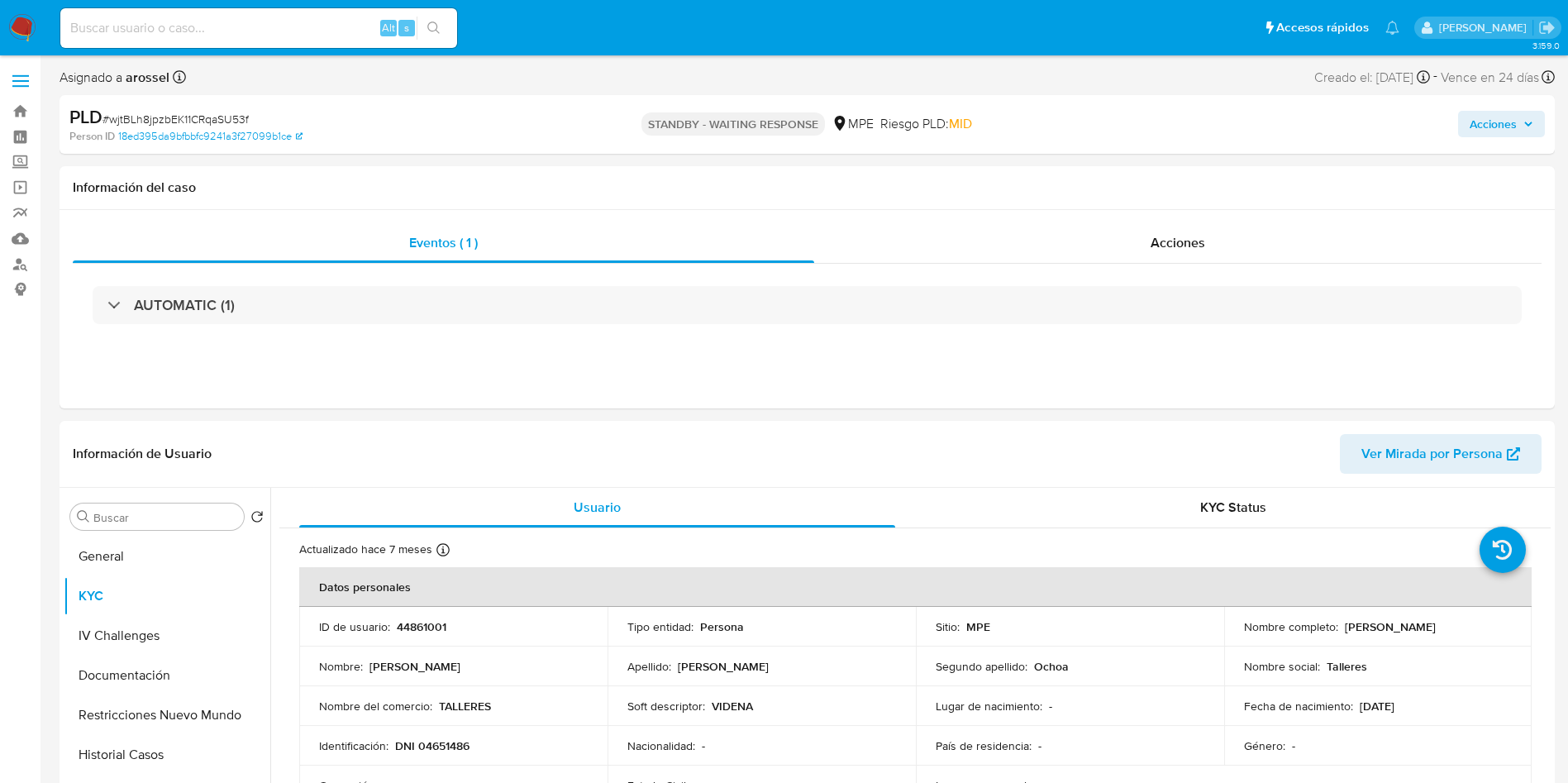
copy p "Erick Alberto Enriquez Ochoa"
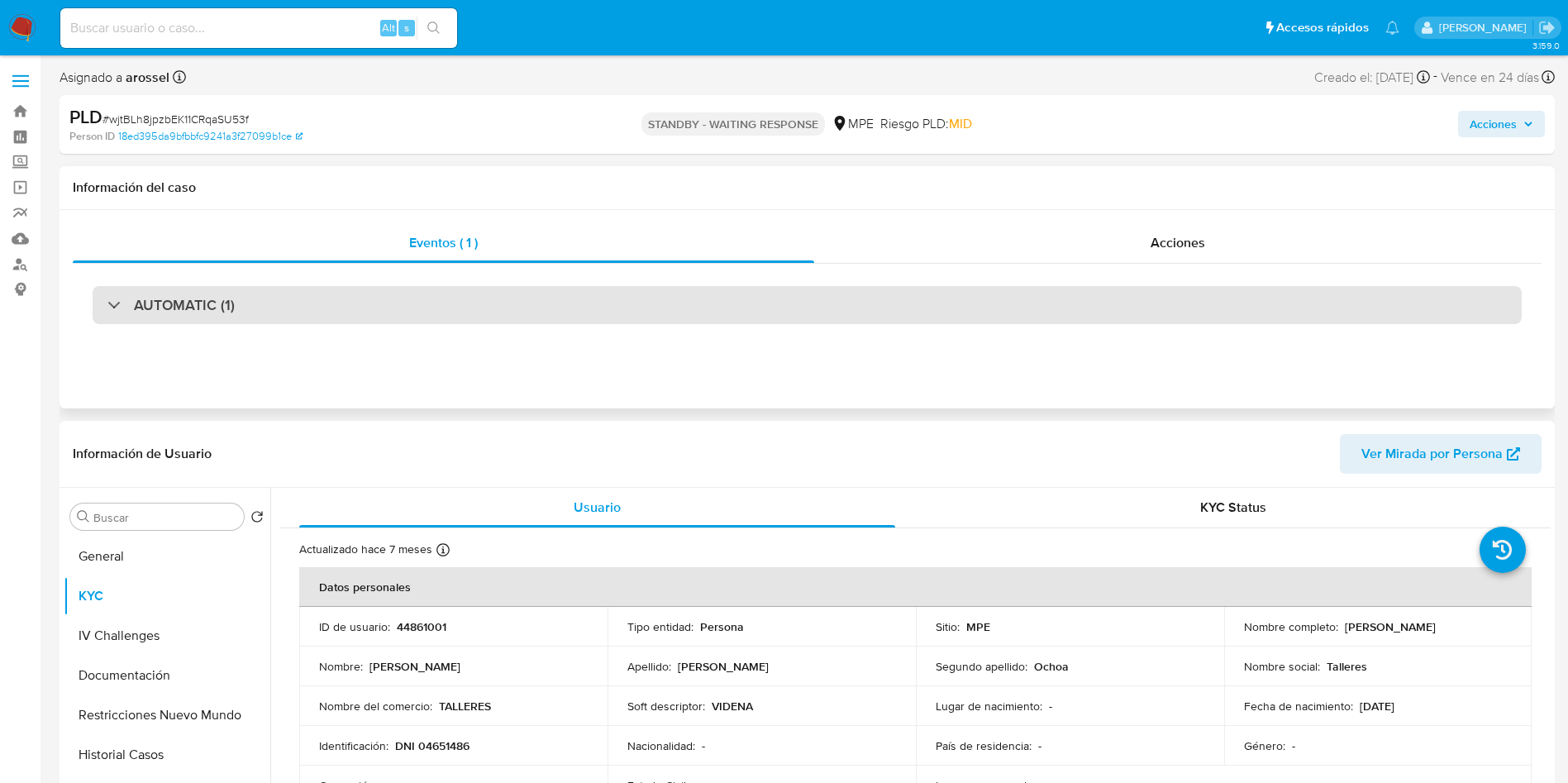
click at [340, 307] on div "AUTOMATIC (1)" at bounding box center [807, 304] width 1429 height 38
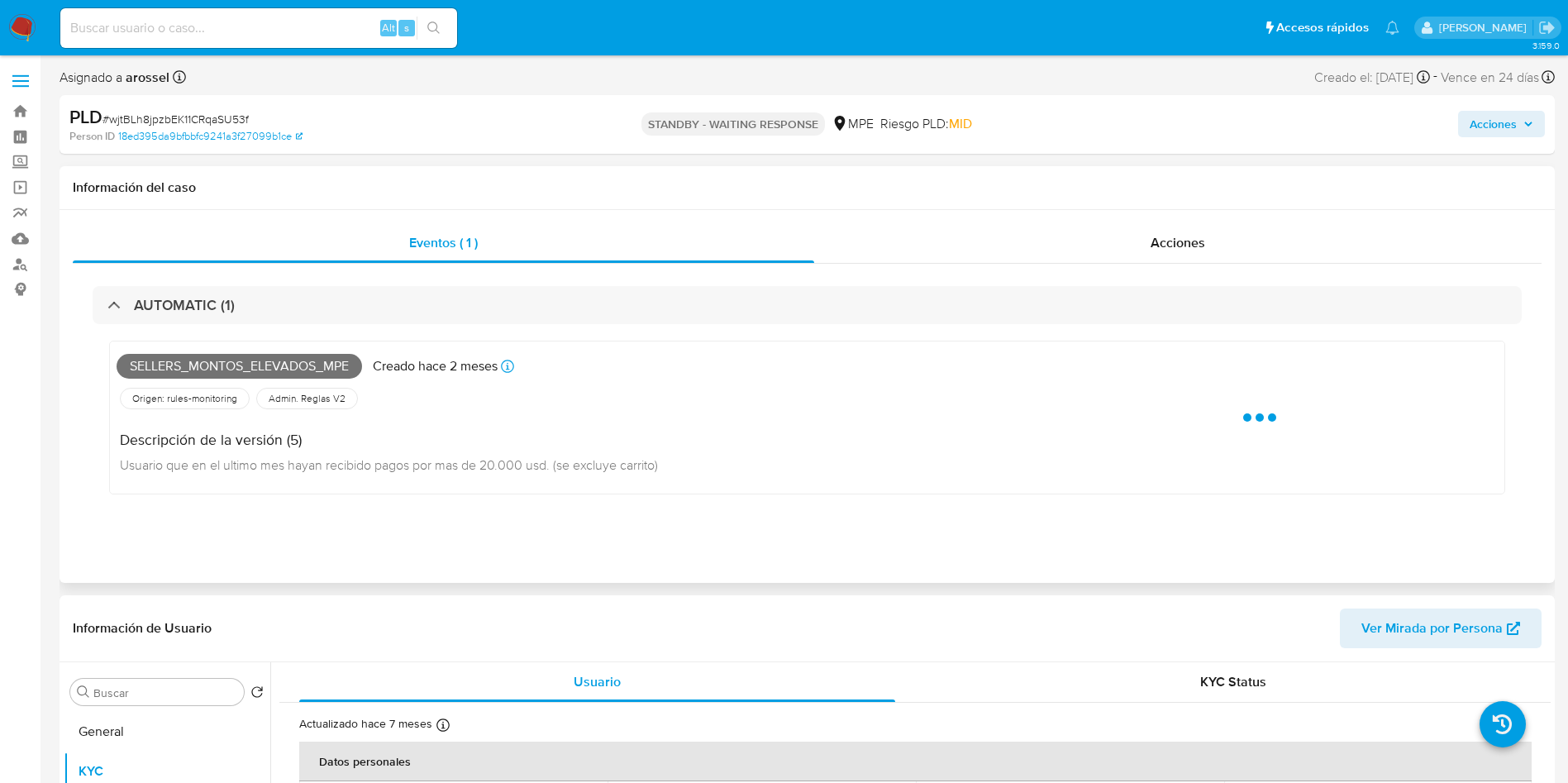
click at [208, 373] on span "Sellers_montos_elevados_mpe" at bounding box center [238, 365] width 245 height 25
copy span "Sellers_montos_elevados_mpe"
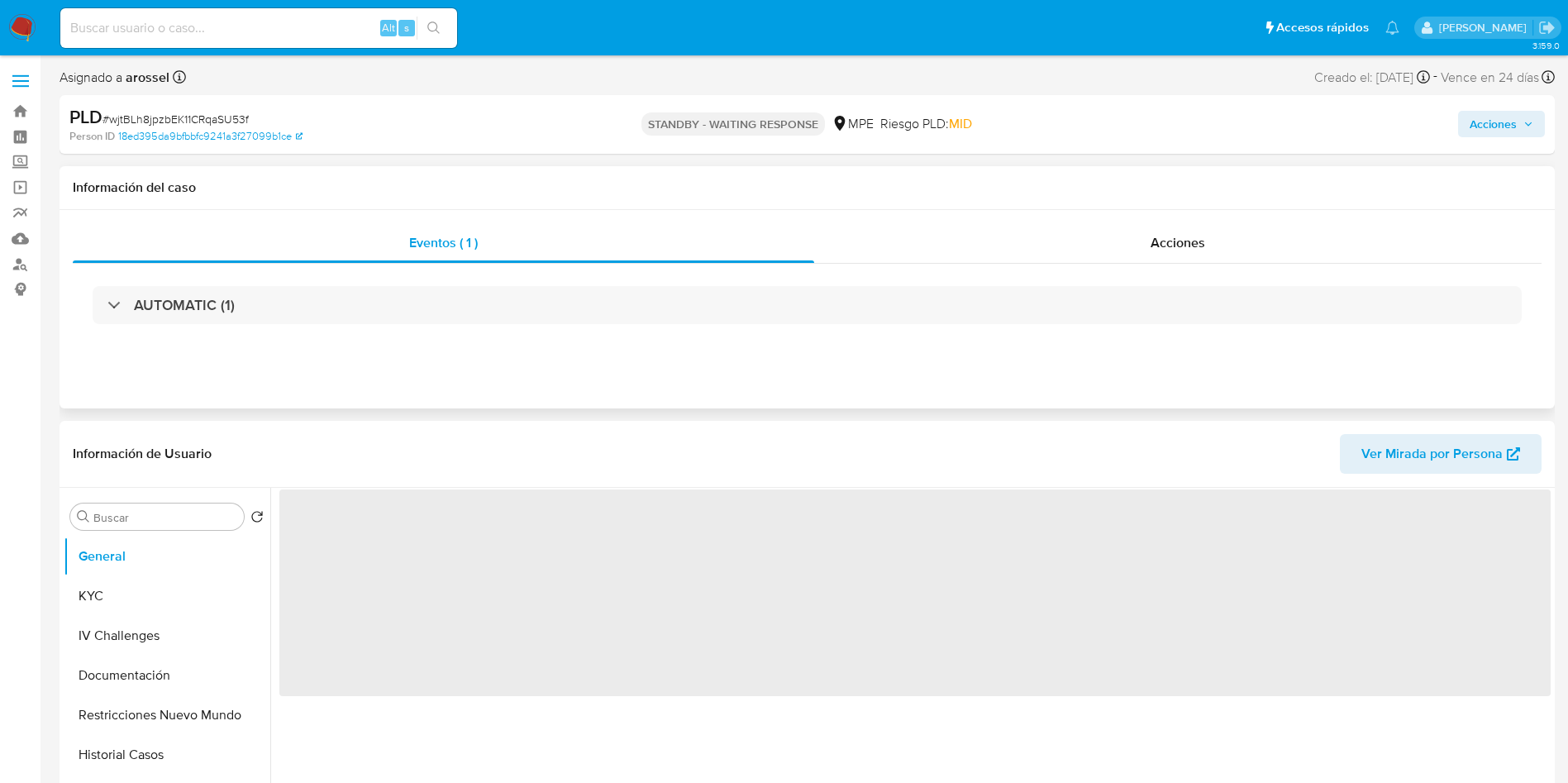
click at [1252, 208] on div "Información del caso" at bounding box center [806, 188] width 1495 height 43
select select "10"
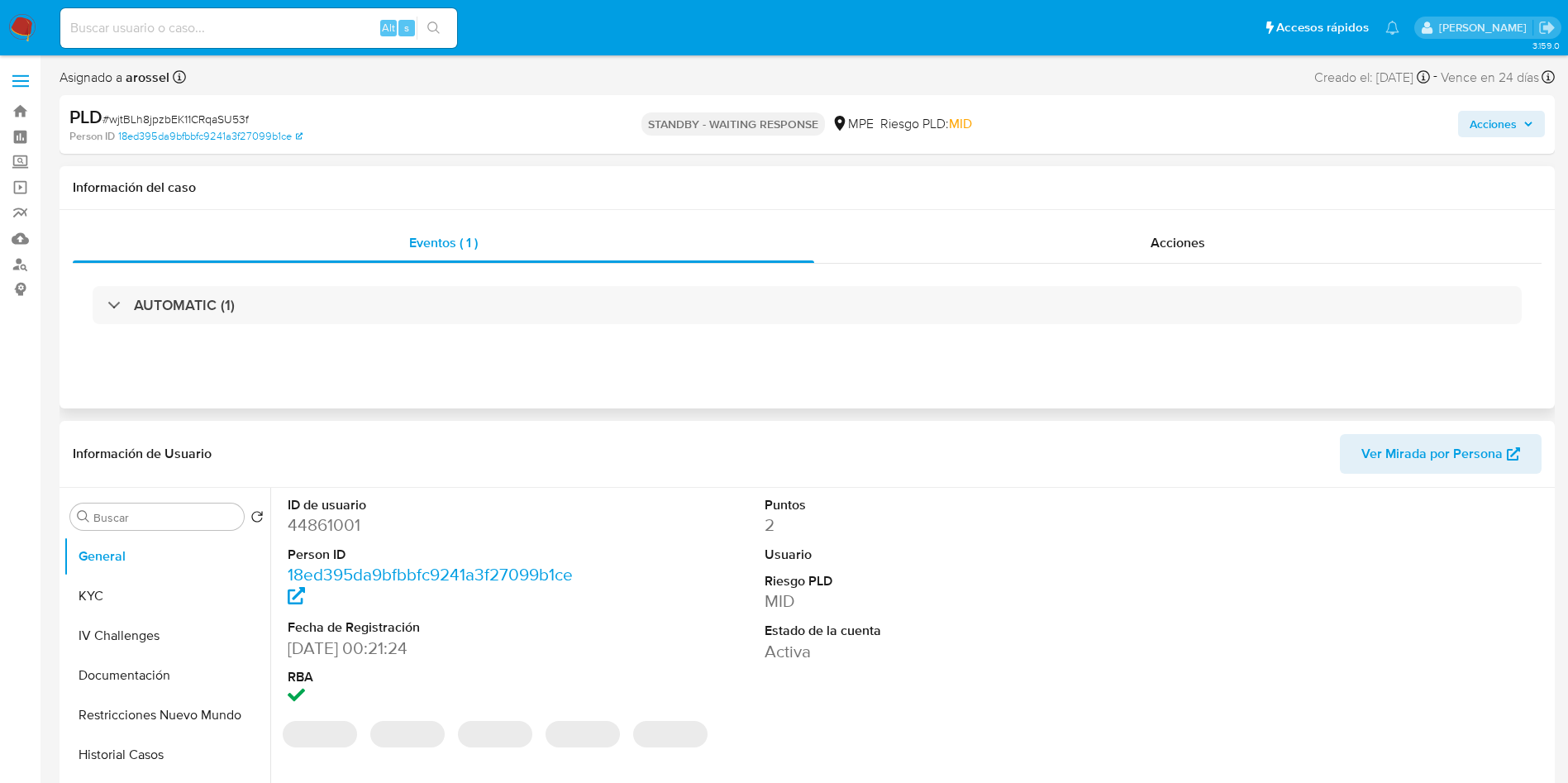
click at [1239, 267] on div "AUTOMATIC (1)" at bounding box center [807, 305] width 1469 height 83
click at [1224, 245] on div "Acciones" at bounding box center [1177, 243] width 727 height 39
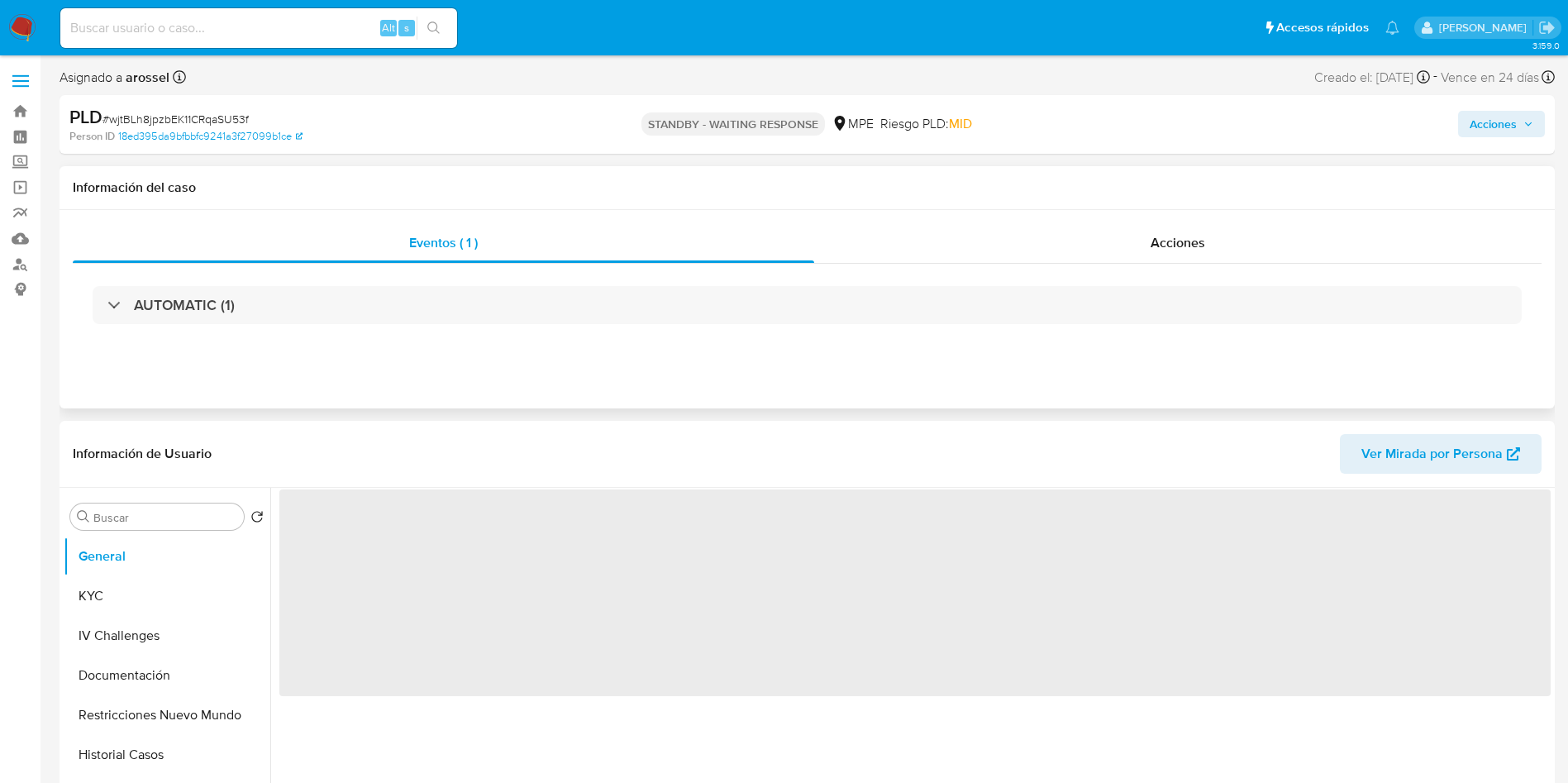
click at [1240, 219] on div "Eventos ( 1 ) Acciones AUTOMATIC (1)" at bounding box center [806, 308] width 1495 height 198
select select "10"
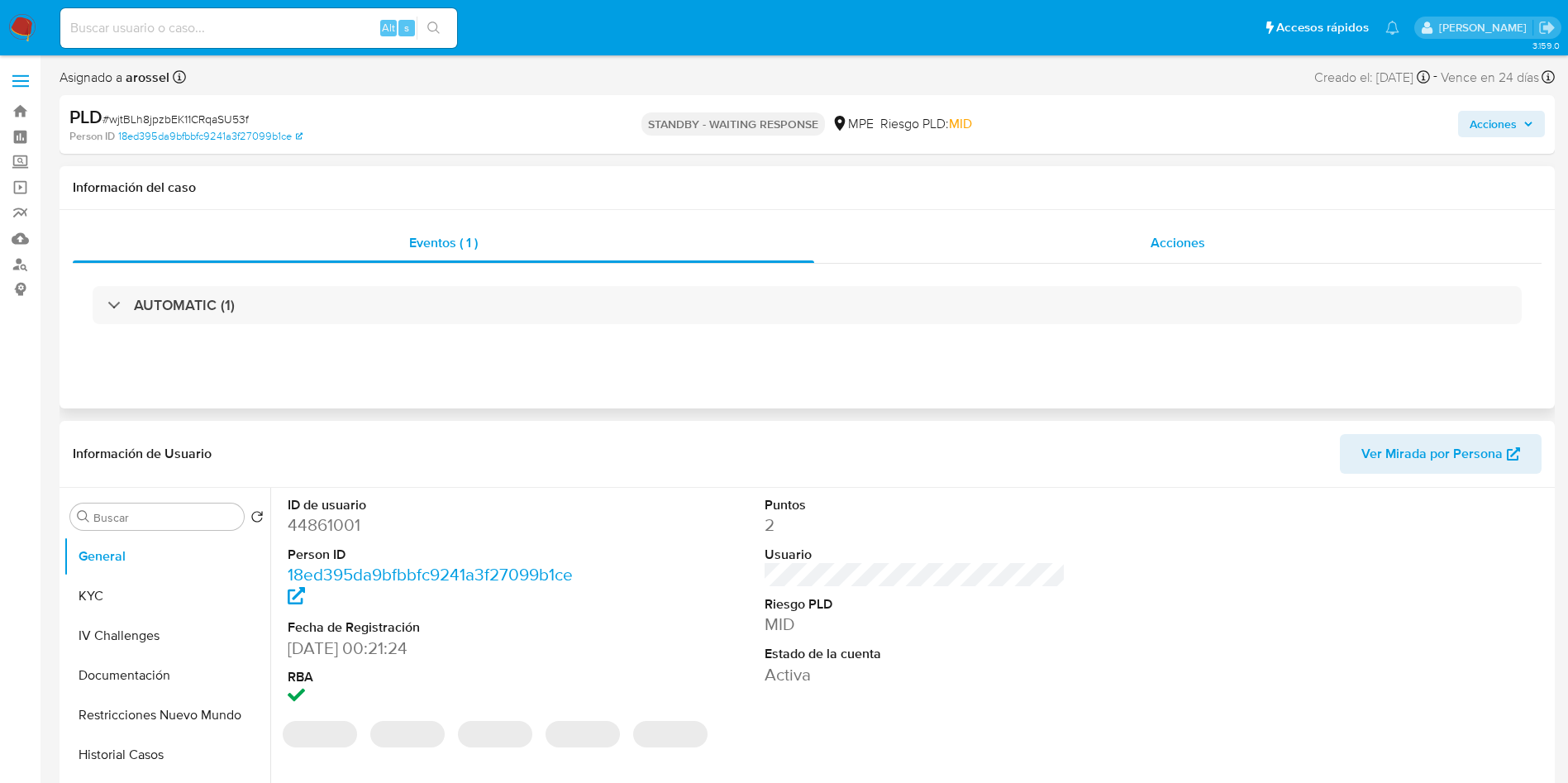
click at [1206, 249] on div "Acciones" at bounding box center [1177, 243] width 727 height 39
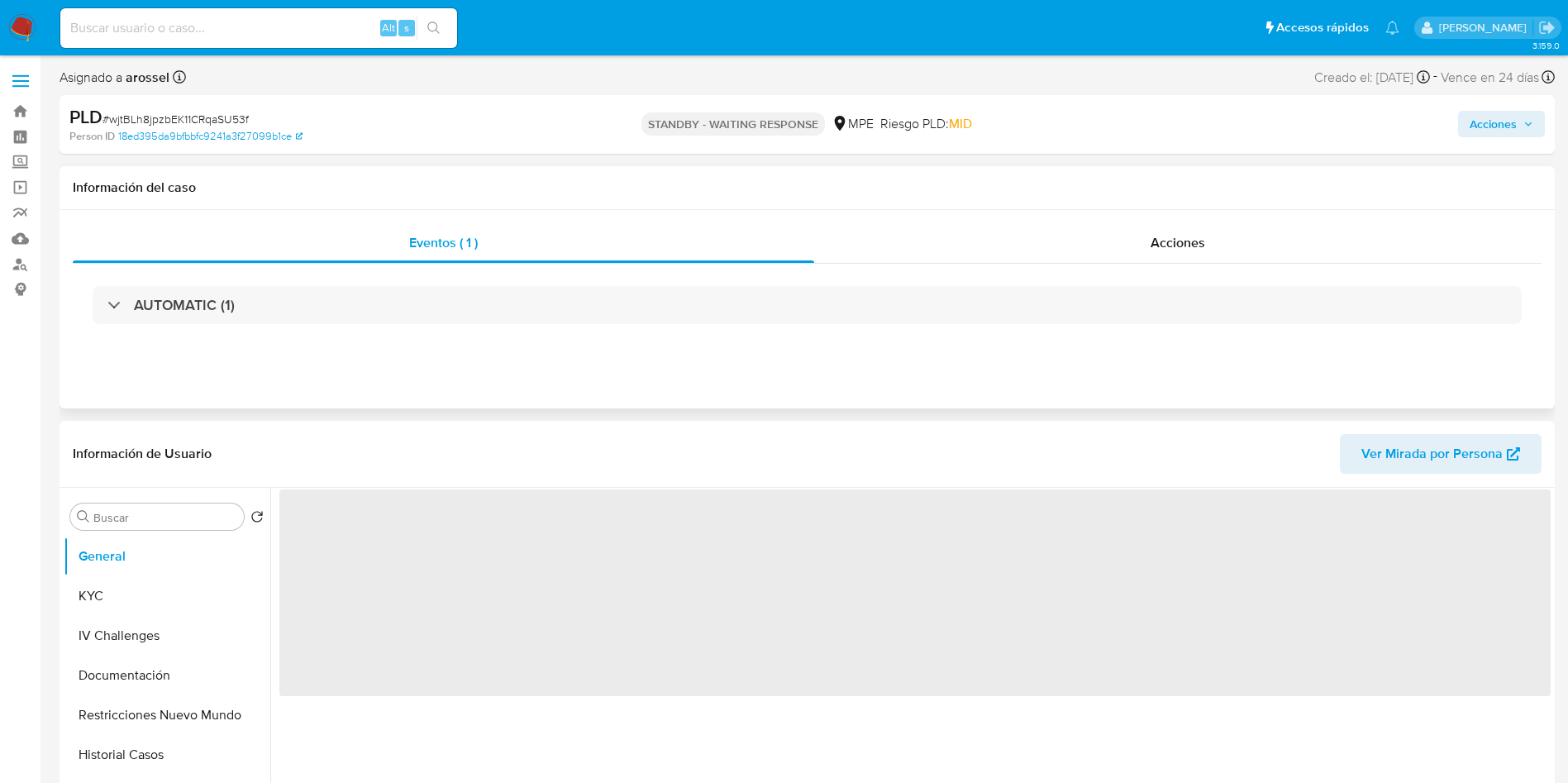
click at [1112, 211] on div "Eventos ( 1 ) Acciones AUTOMATIC (1)" at bounding box center [806, 308] width 1495 height 198
select select "10"
click at [1119, 251] on div "Acciones" at bounding box center [1177, 243] width 727 height 39
select select "10"
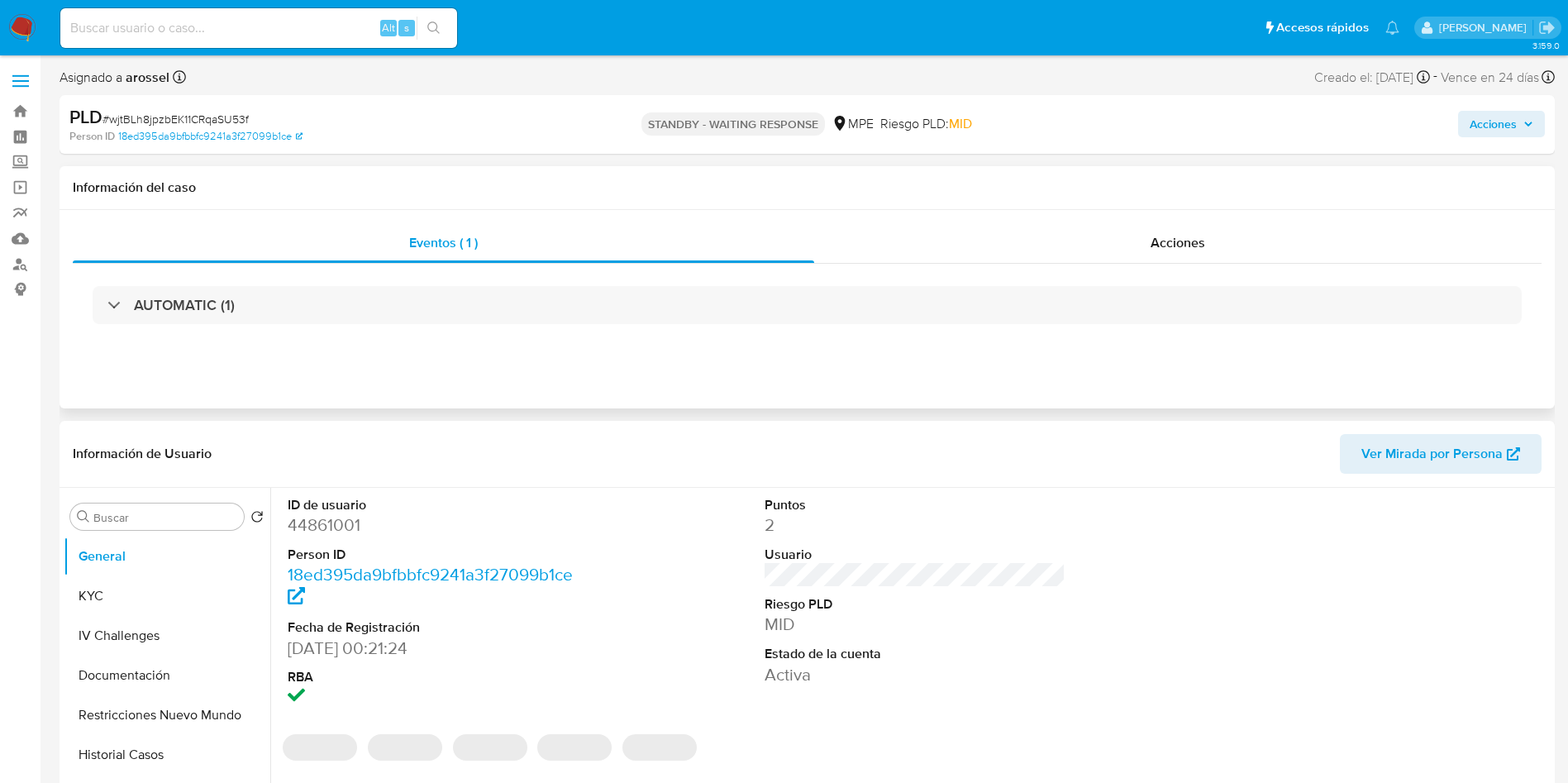
click at [1173, 268] on div "AUTOMATIC (1)" at bounding box center [807, 305] width 1469 height 83
click at [1194, 242] on span "Acciones" at bounding box center [1177, 242] width 54 height 19
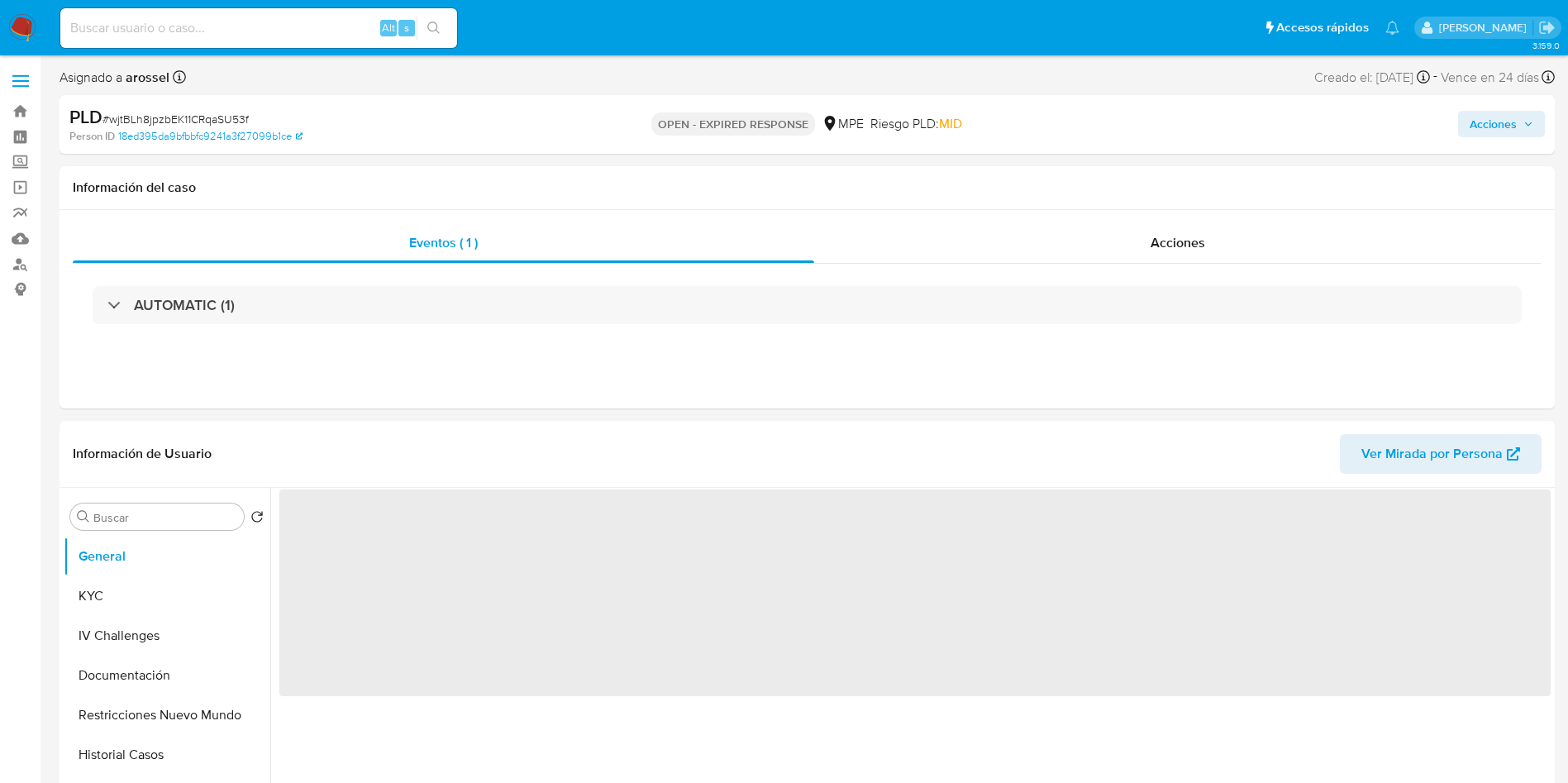
select select "10"
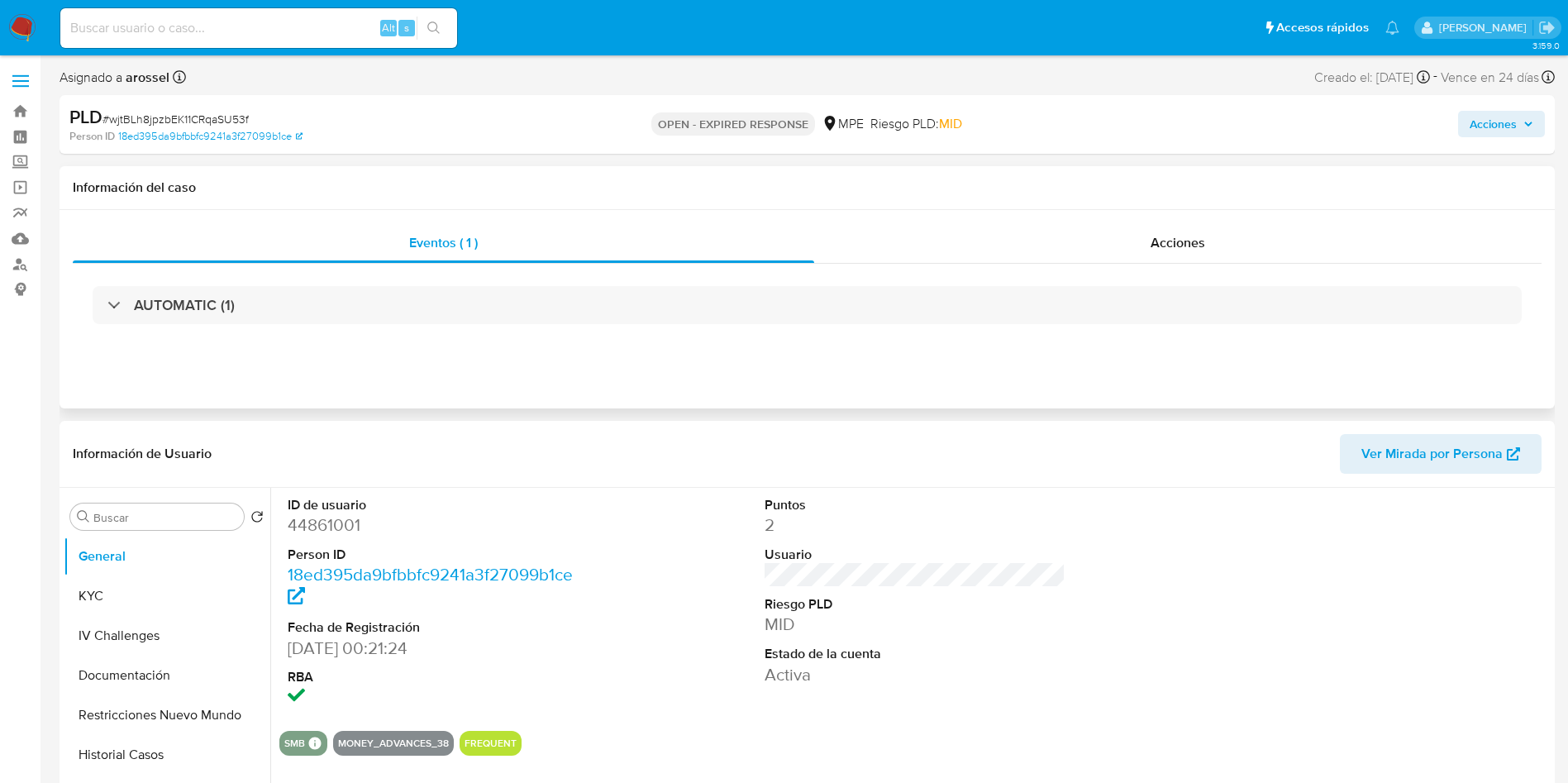
click at [1216, 198] on div "Información del caso" at bounding box center [806, 188] width 1495 height 43
click at [1221, 238] on div "Acciones" at bounding box center [1177, 243] width 727 height 39
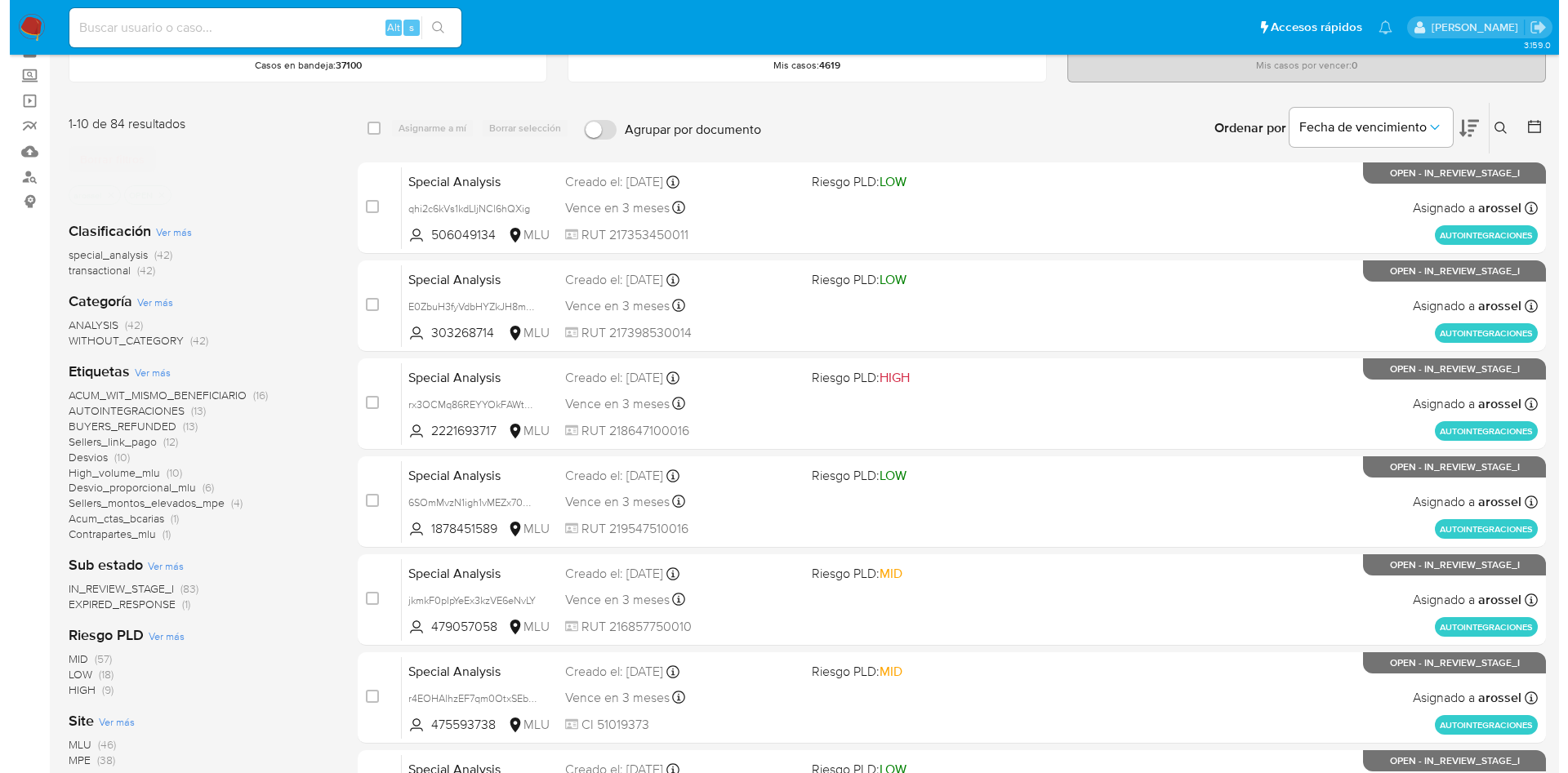
scroll to position [123, 0]
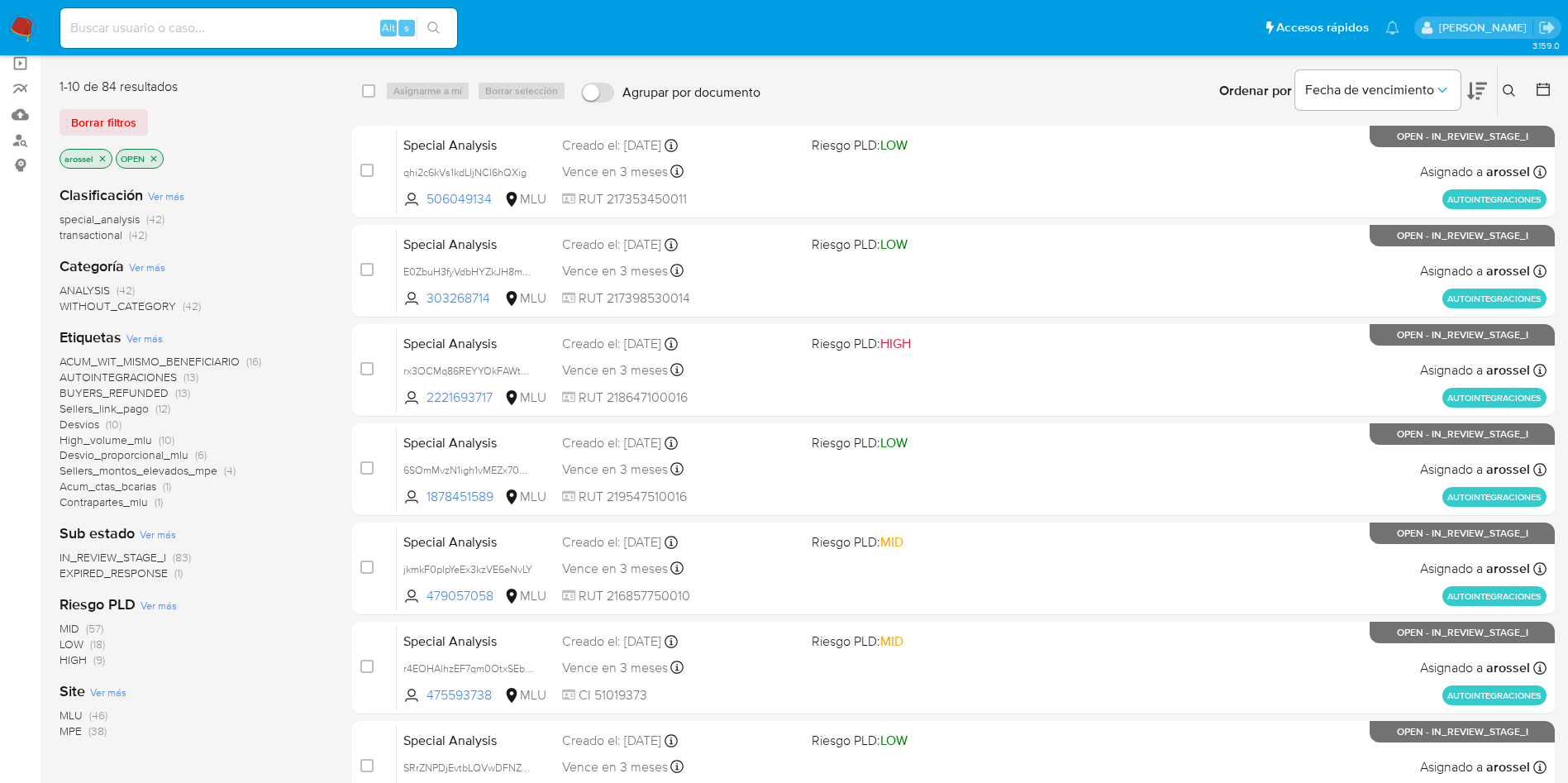
click at [157, 570] on span "EXPIRED_RESPONSE" at bounding box center [113, 572] width 108 height 17
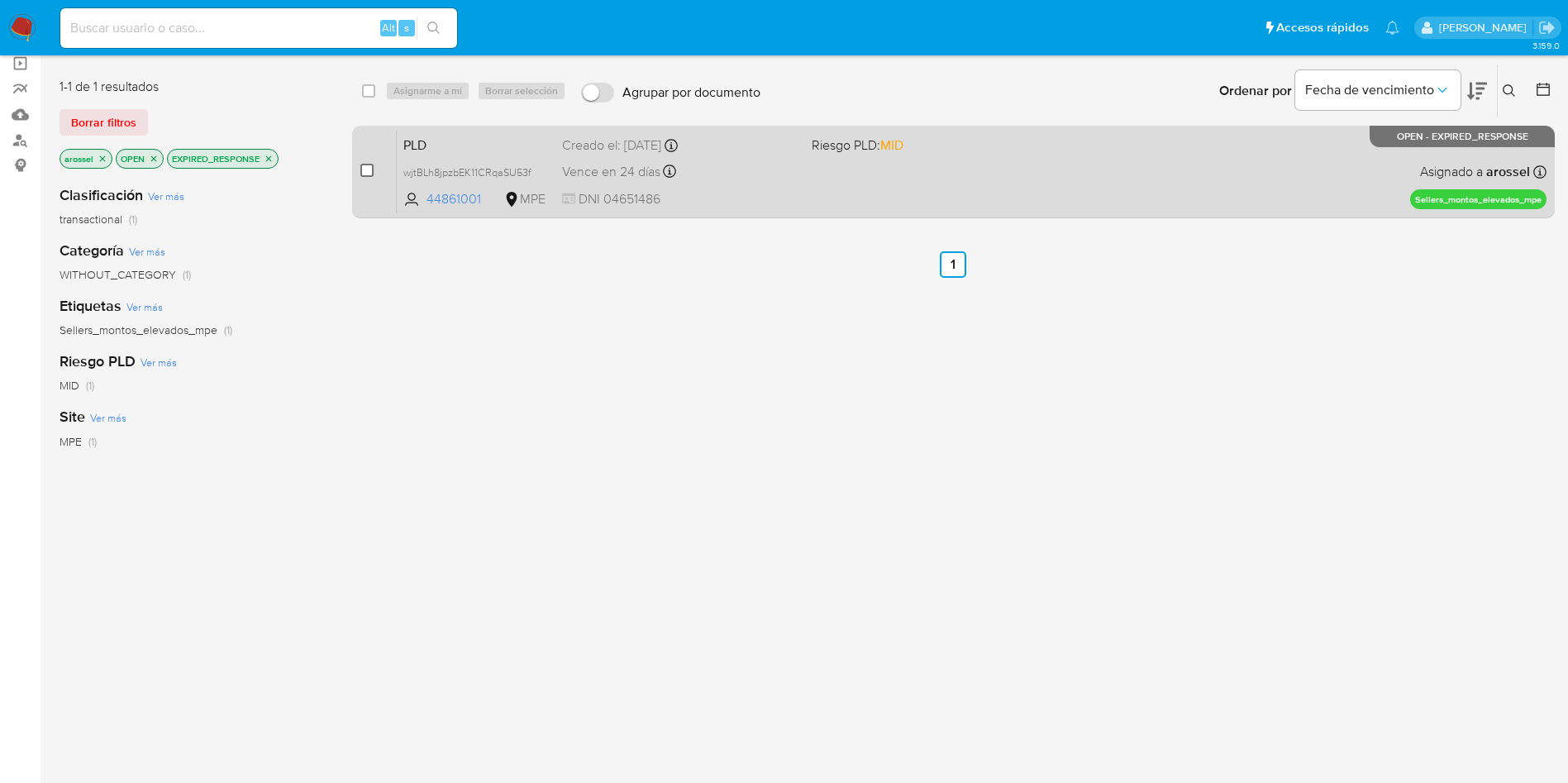
click at [363, 172] on input "checkbox" at bounding box center [366, 169] width 13 height 13
checkbox input "true"
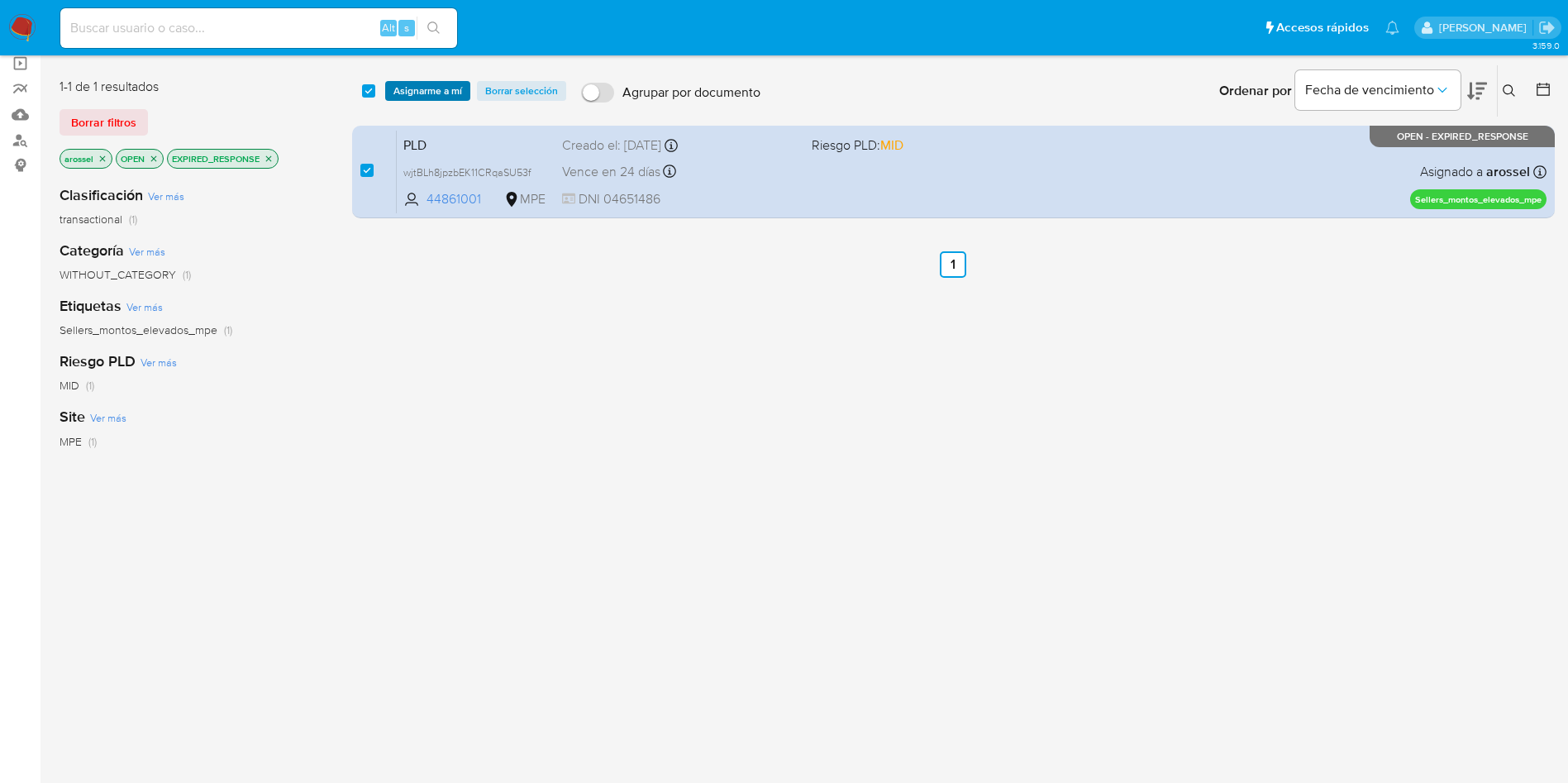
click at [423, 91] on span "Asignarme a mí" at bounding box center [428, 91] width 69 height 17
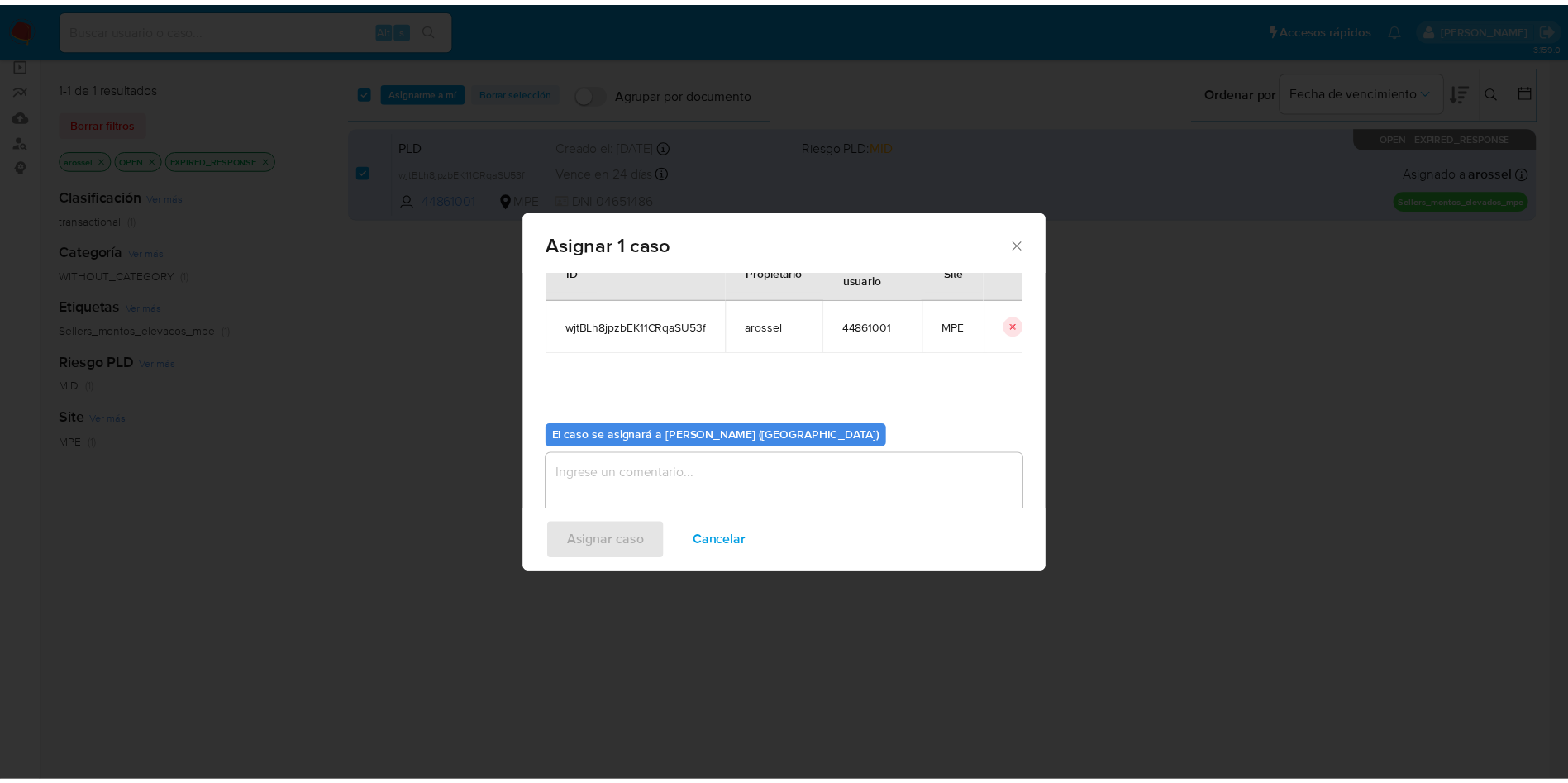
scroll to position [86, 0]
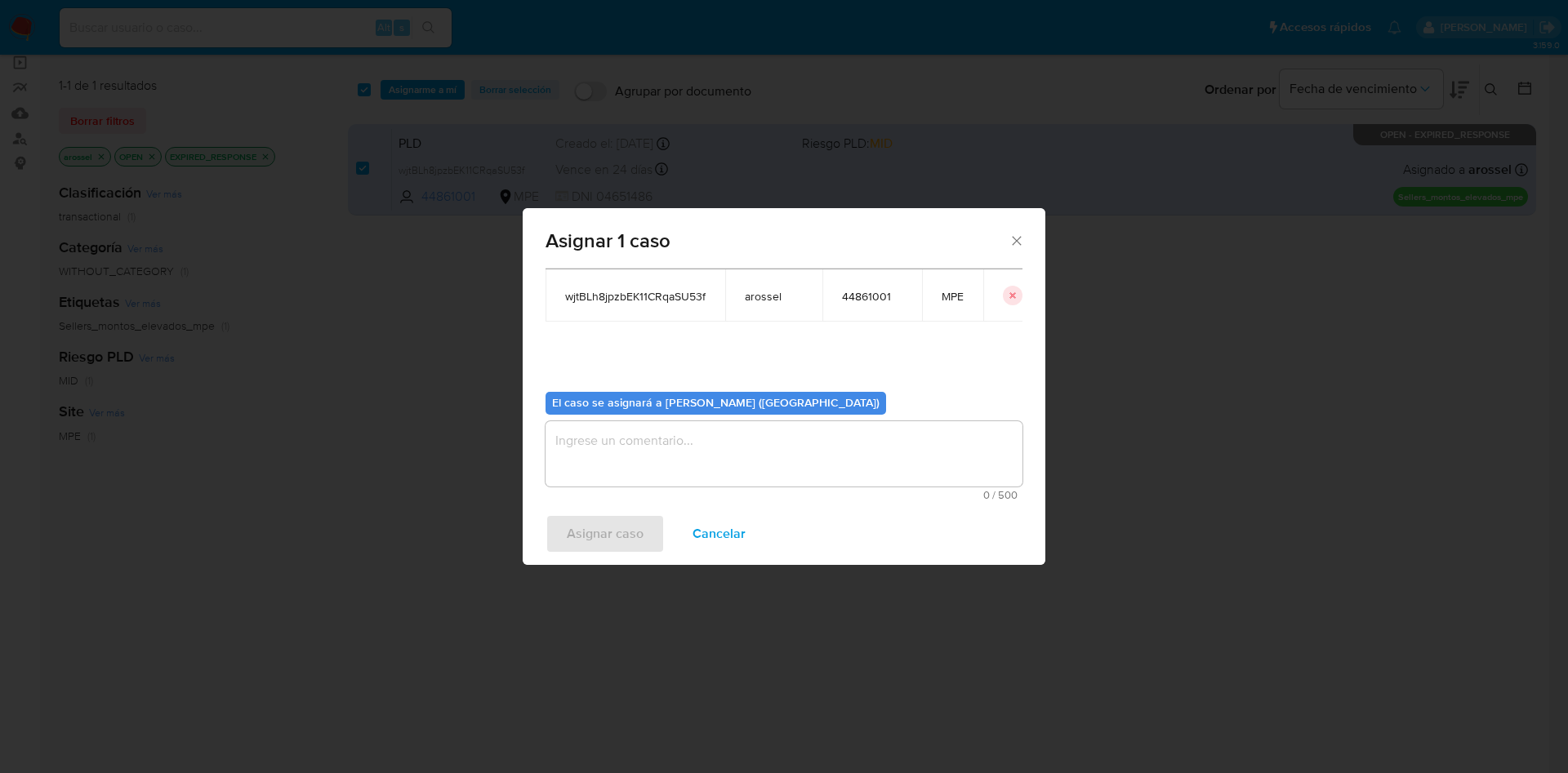
click at [710, 455] on textarea "assign-modal" at bounding box center [784, 453] width 477 height 65
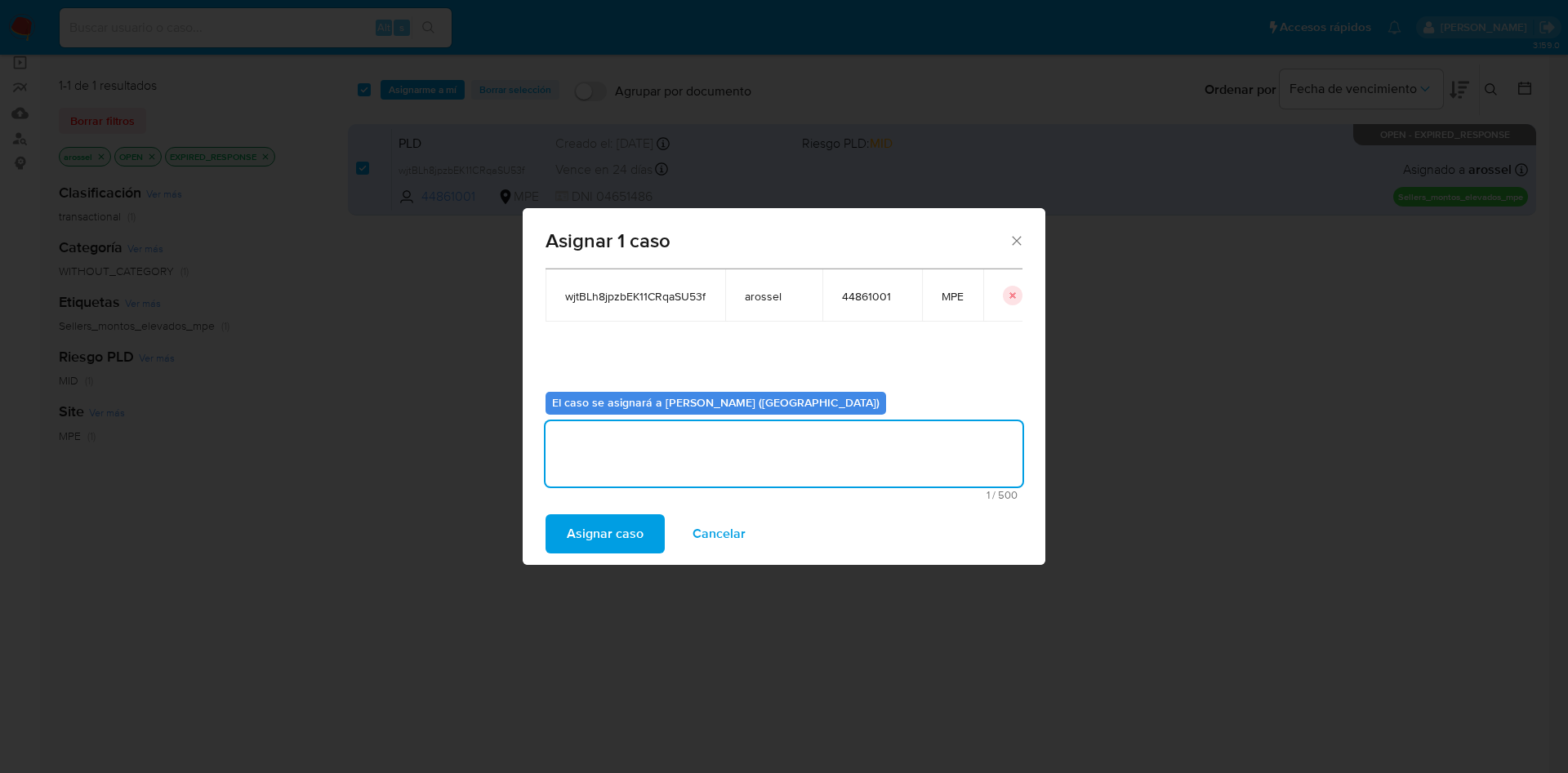
click at [633, 528] on span "Asignar caso" at bounding box center [605, 534] width 77 height 36
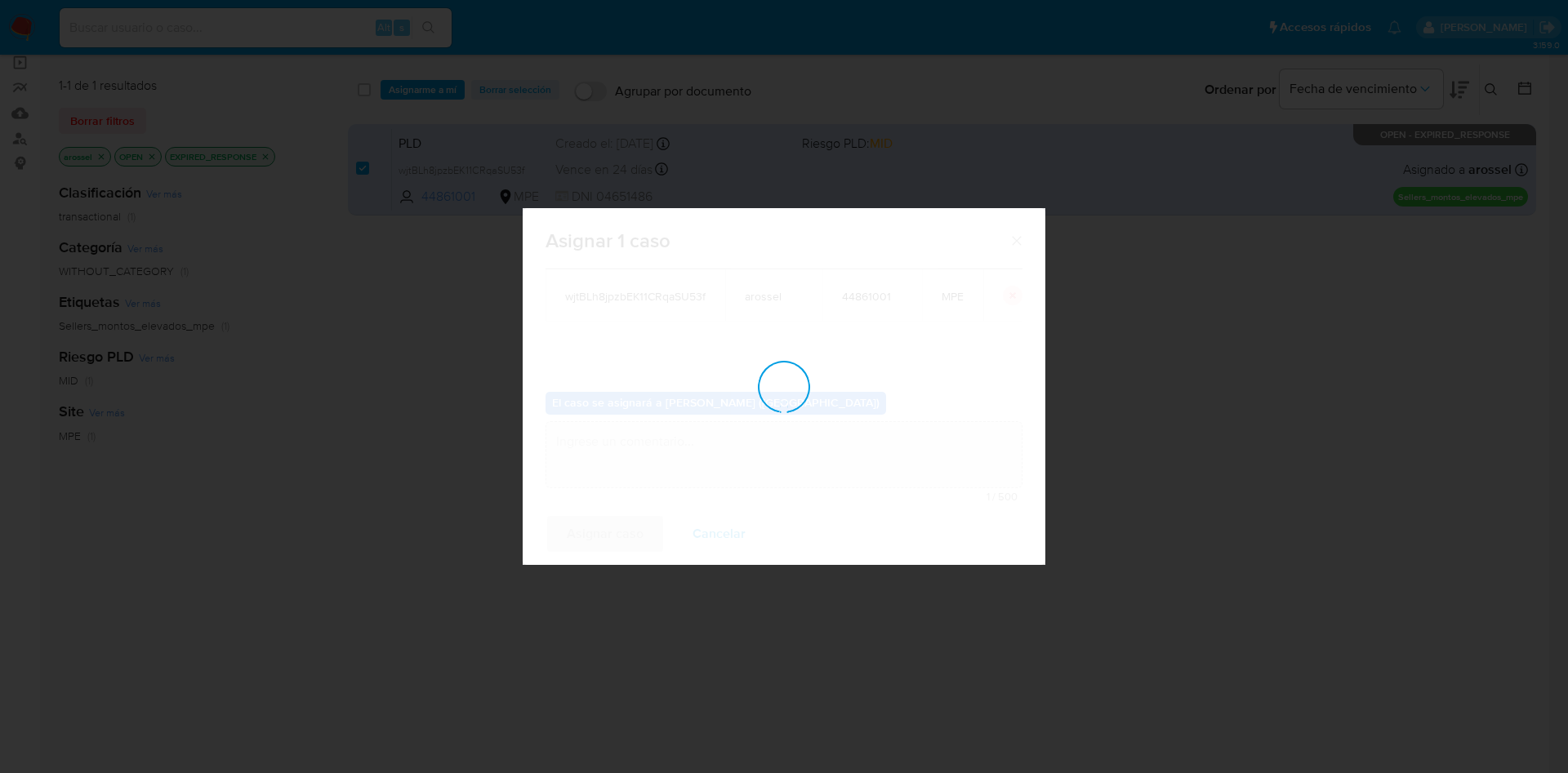
checkbox input "false"
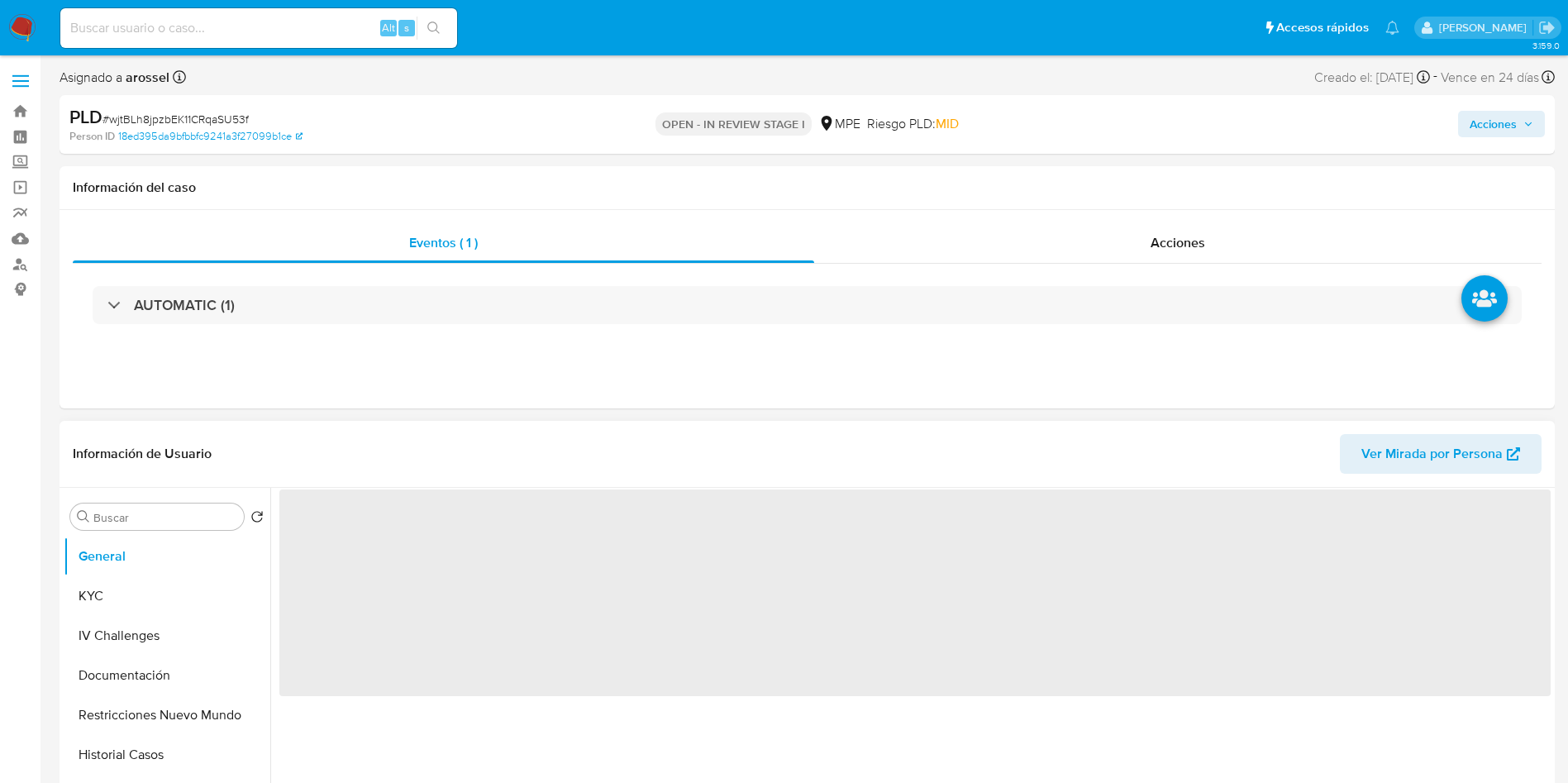
select select "10"
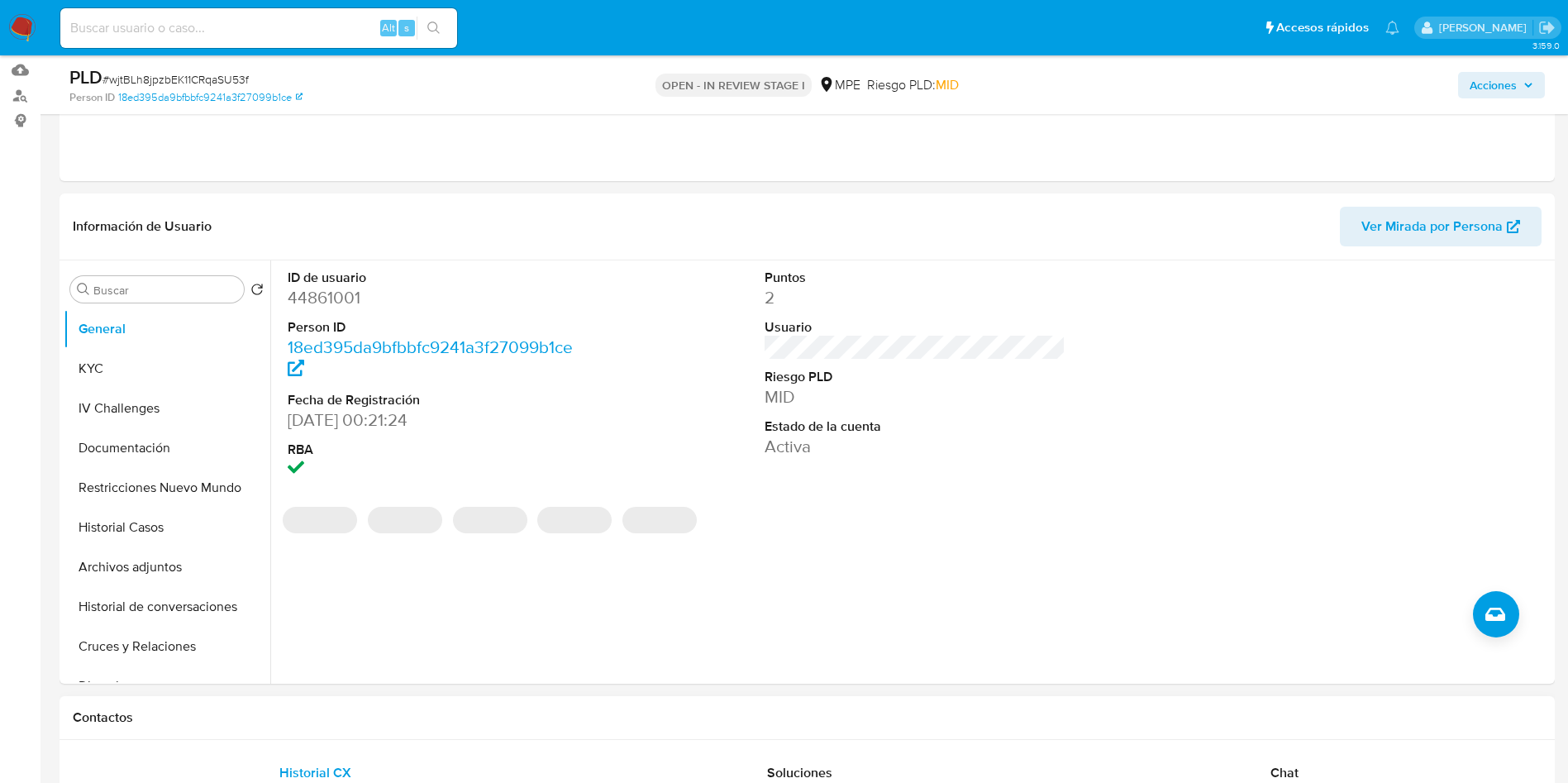
scroll to position [372, 0]
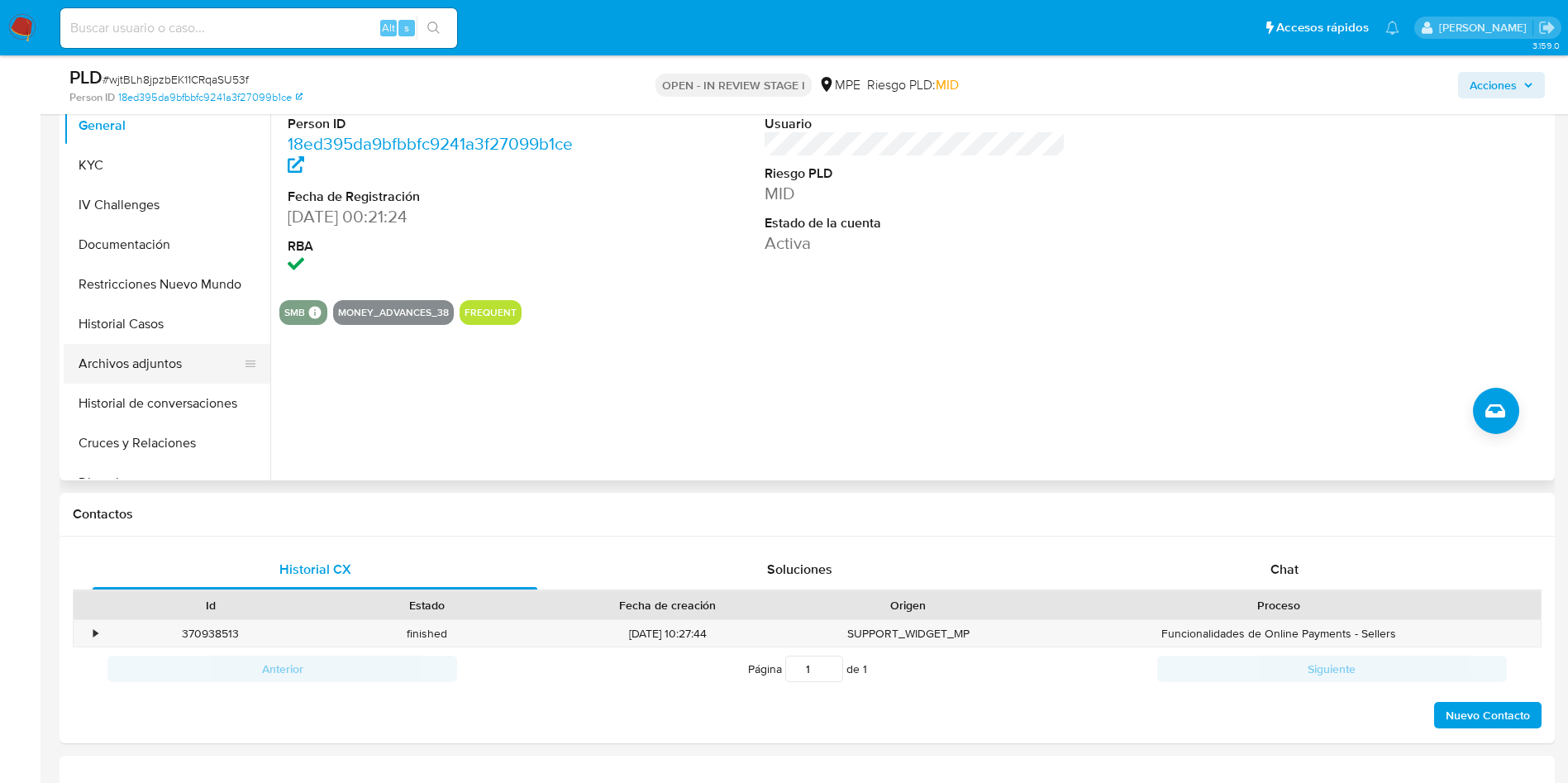
click at [160, 362] on button "Archivos adjuntos" at bounding box center [160, 363] width 193 height 39
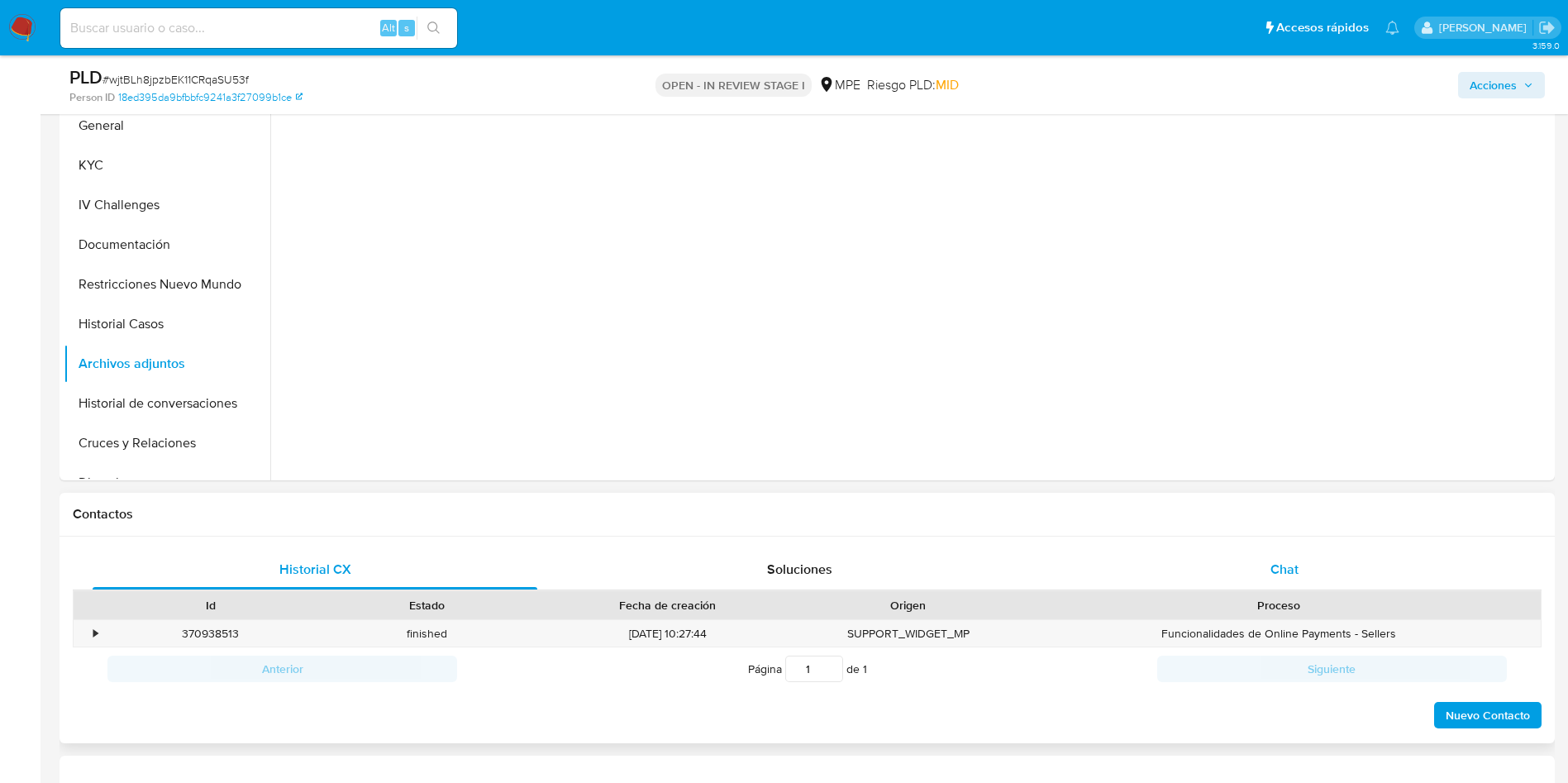
click at [1308, 574] on div "Chat" at bounding box center [1285, 569] width 445 height 39
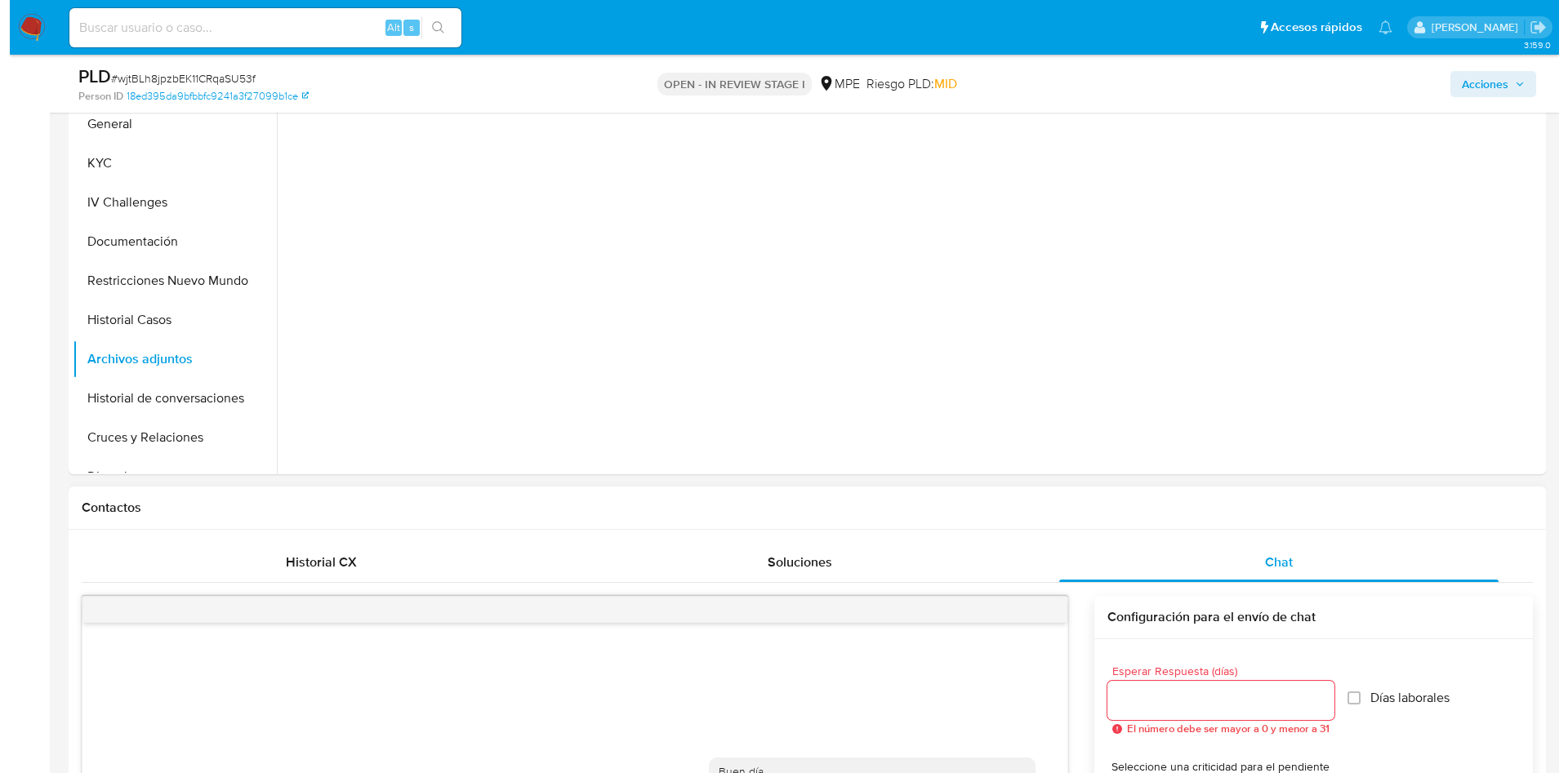
scroll to position [490, 0]
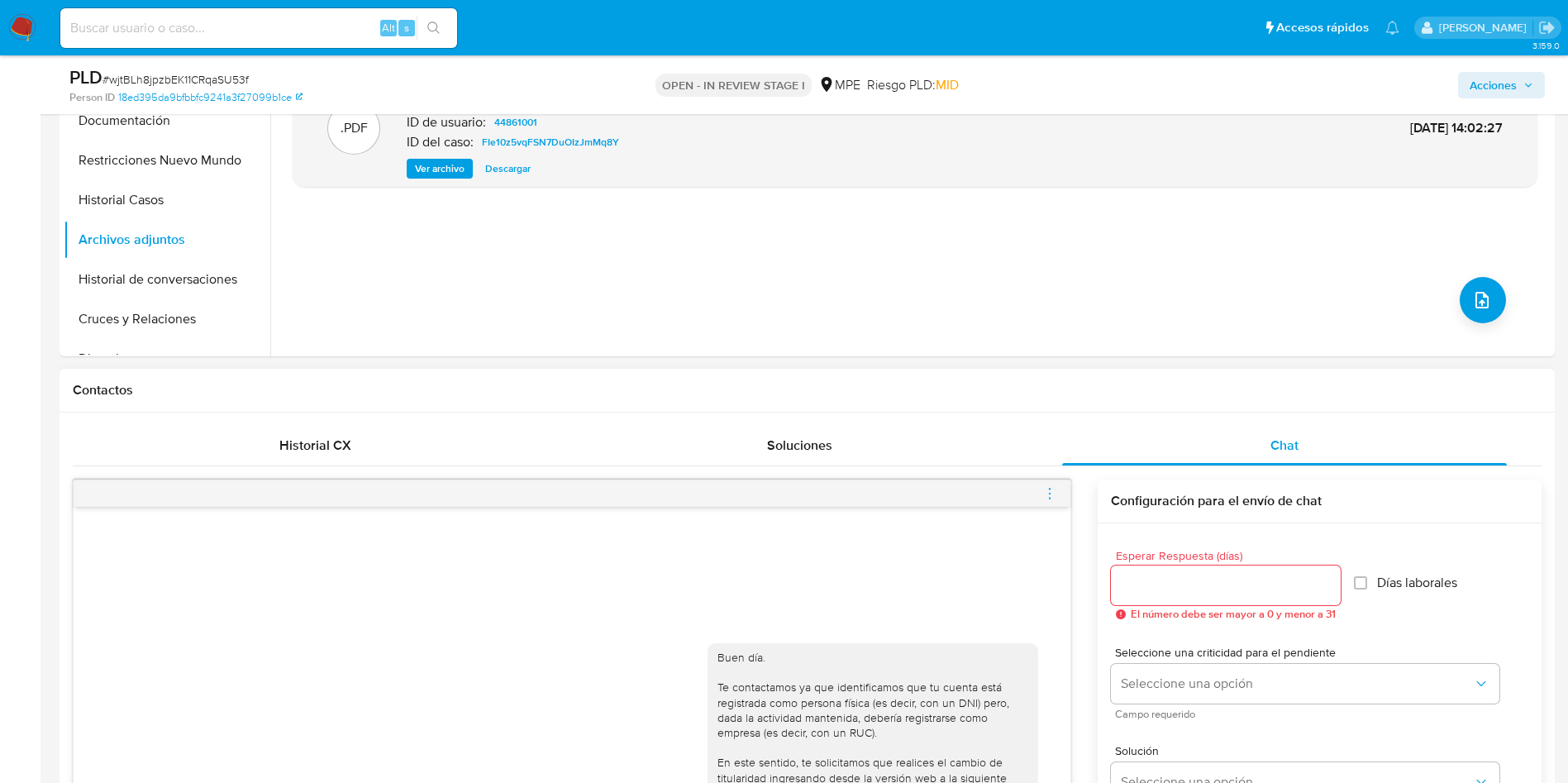
click at [1038, 493] on div at bounding box center [572, 493] width 997 height 27
click at [1049, 497] on icon "menu-action" at bounding box center [1049, 498] width 2 height 2
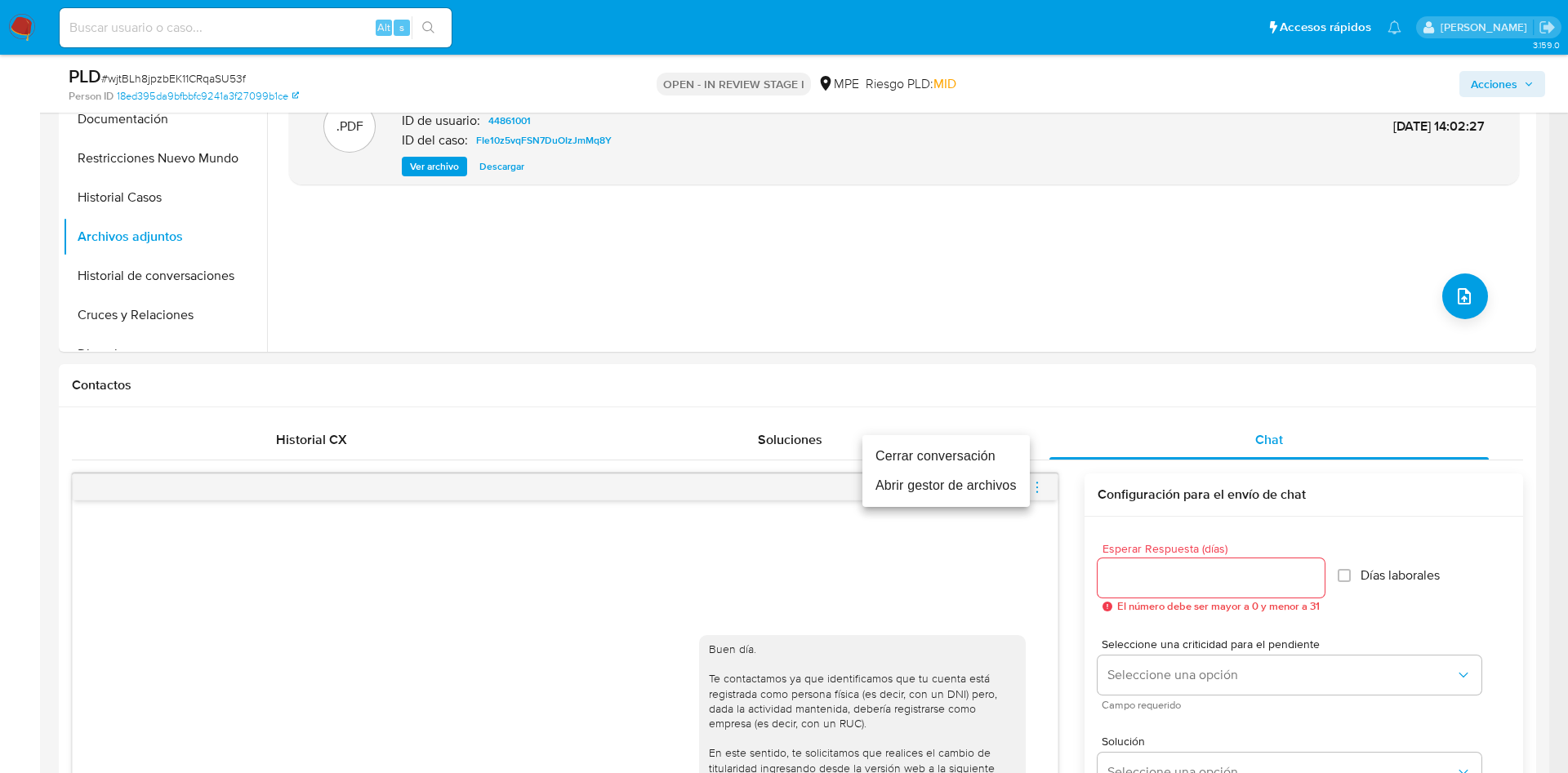
click at [999, 450] on li "Cerrar conversación" at bounding box center [946, 456] width 167 height 29
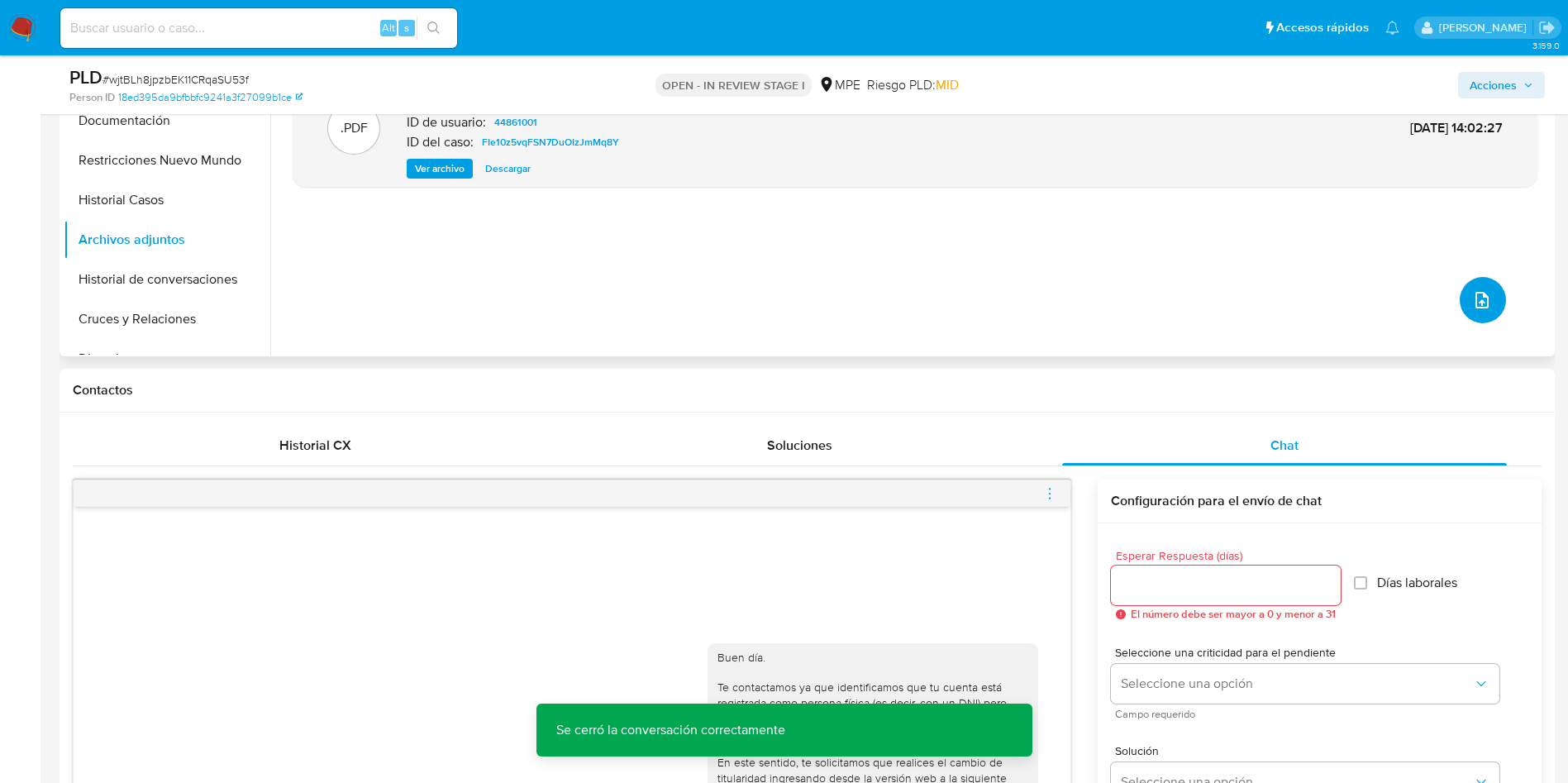
click at [1475, 294] on icon "upload-file" at bounding box center [1481, 300] width 20 height 20
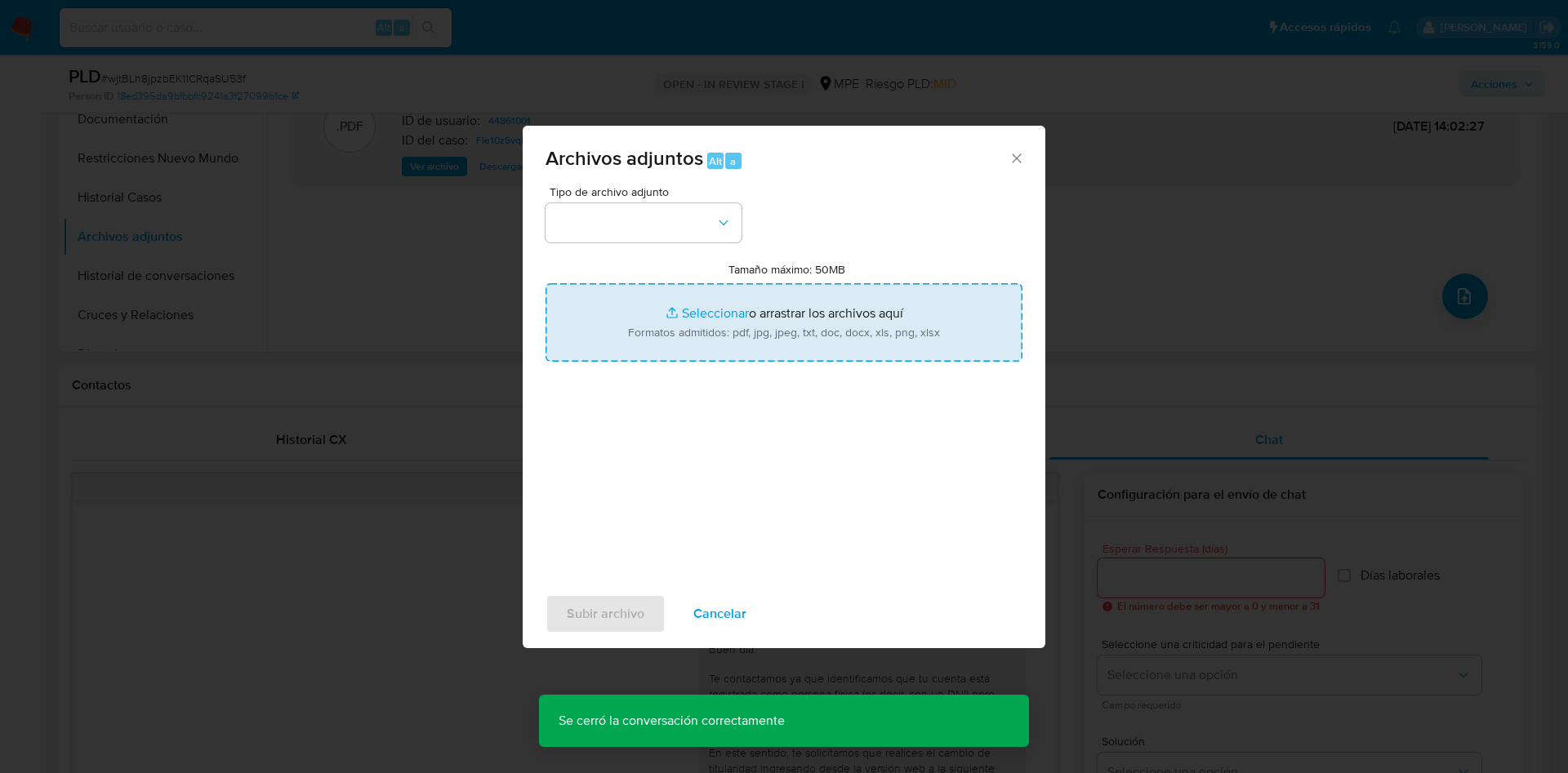
click at [798, 317] on input "Tamaño máximo: 50MB Seleccionar archivos" at bounding box center [784, 322] width 477 height 79
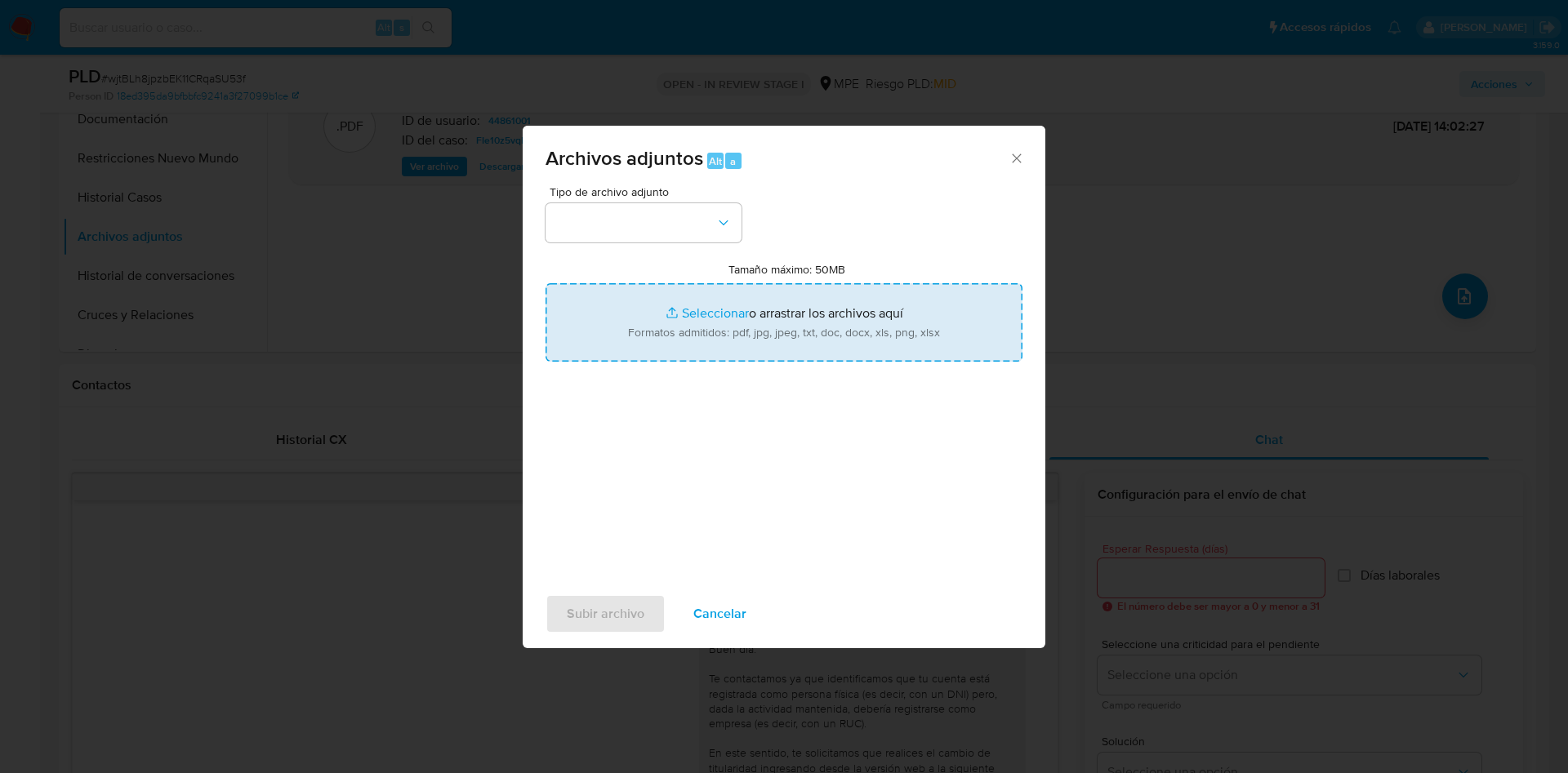
type input "C:\fakepath\Movimientos 44861001 - 16_09_2025.xlsx"
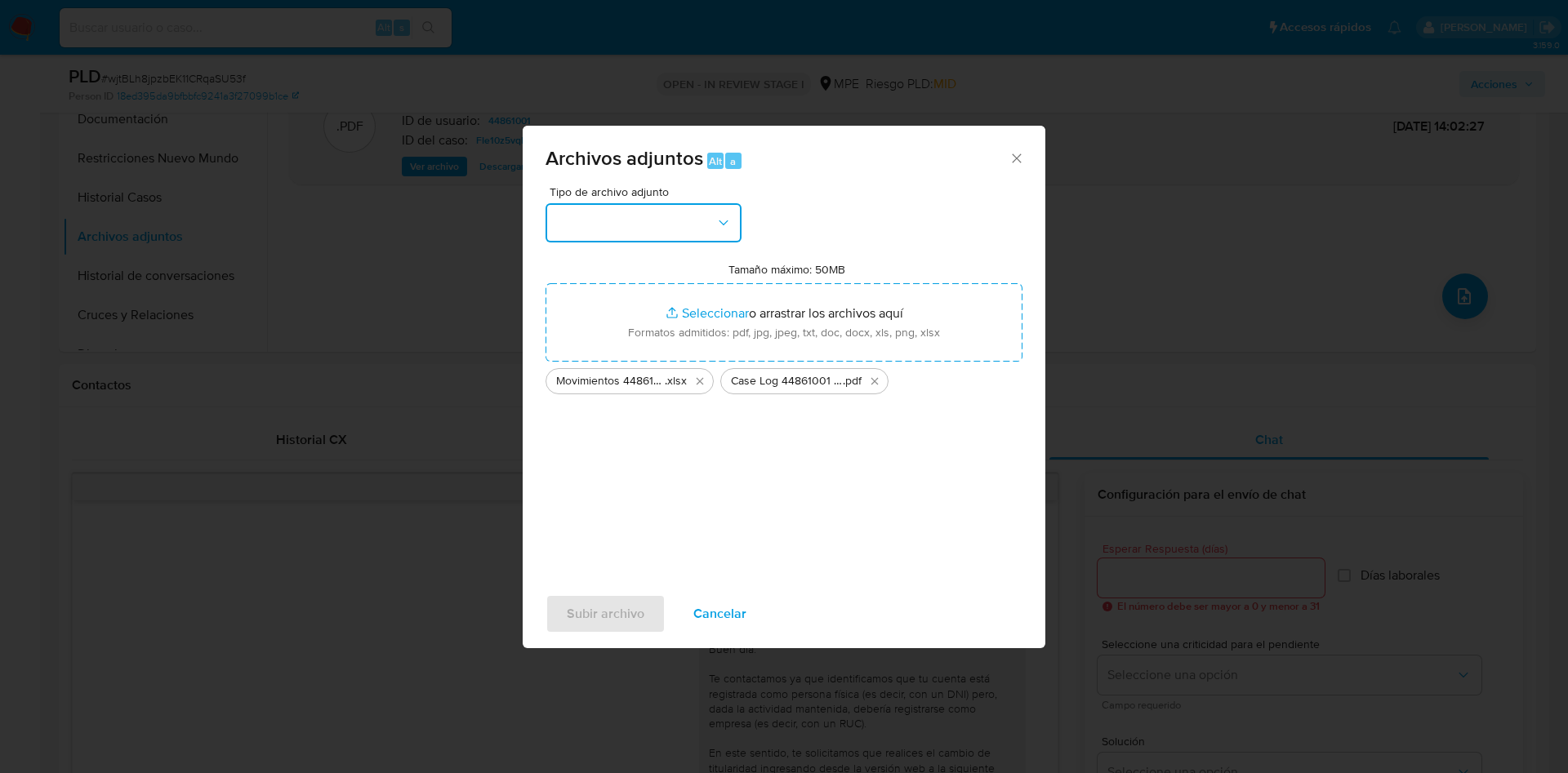
click at [655, 228] on button "button" at bounding box center [643, 223] width 196 height 39
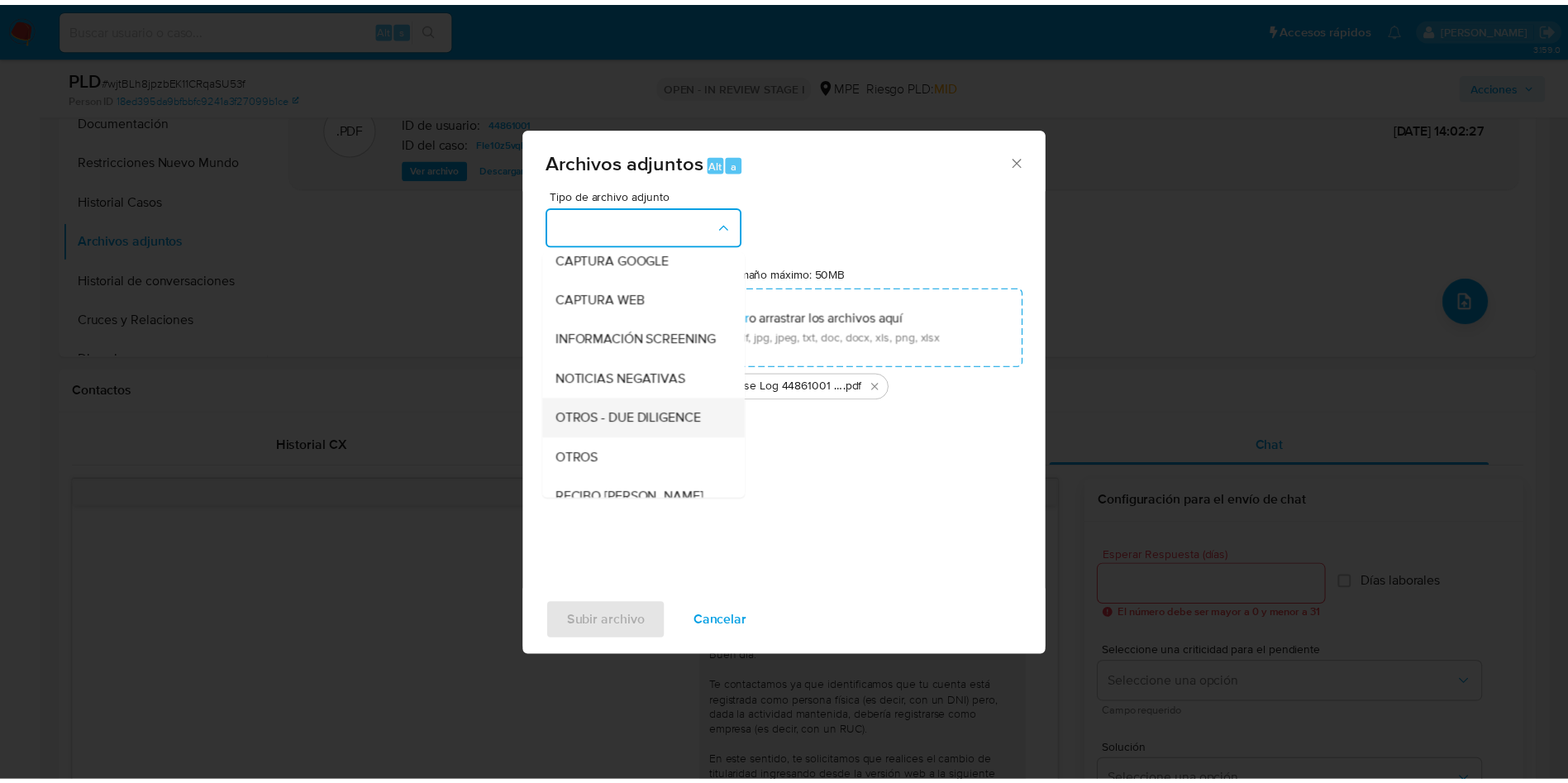
scroll to position [124, 0]
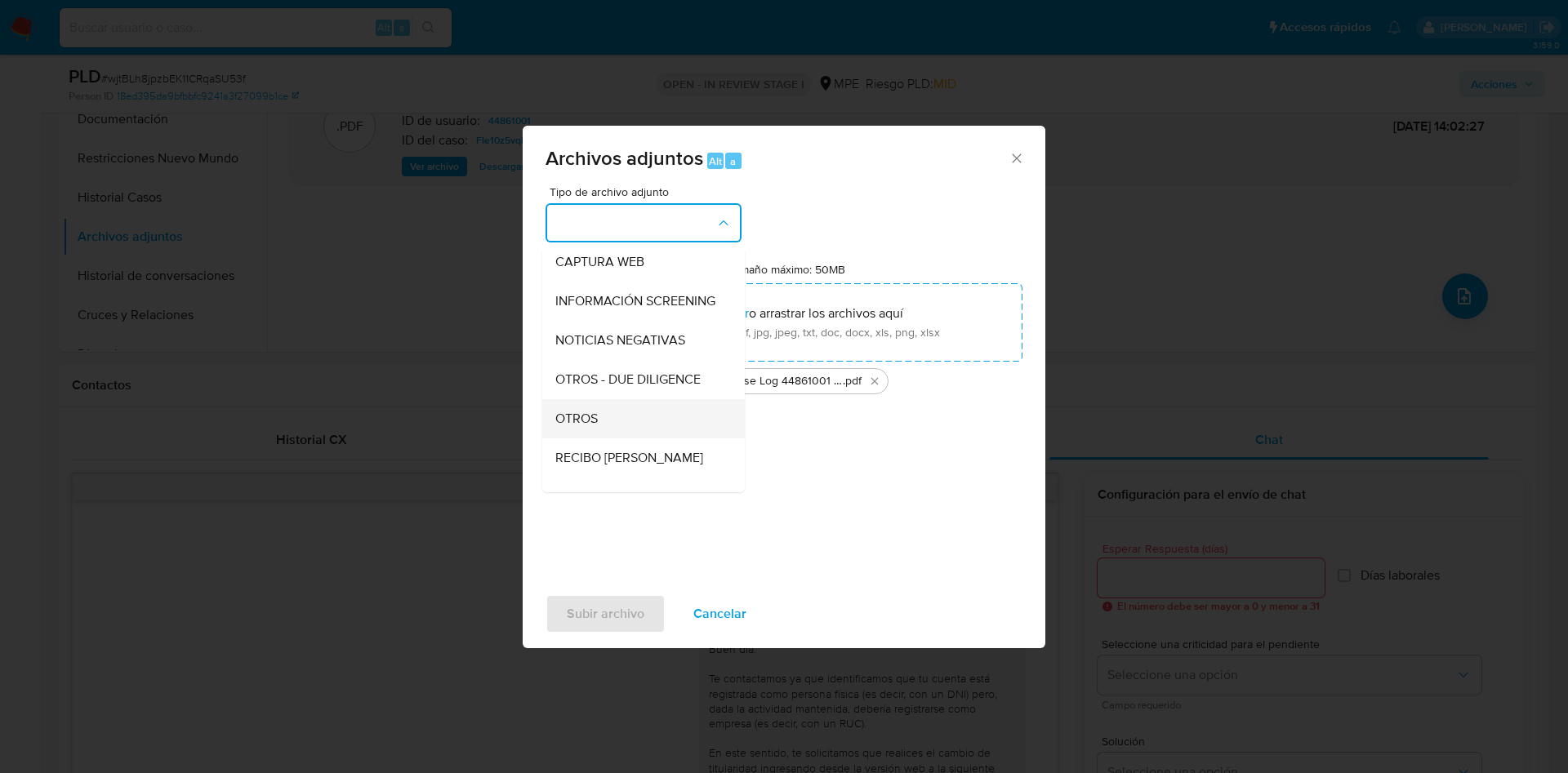
click at [642, 424] on div "OTROS" at bounding box center [638, 419] width 166 height 39
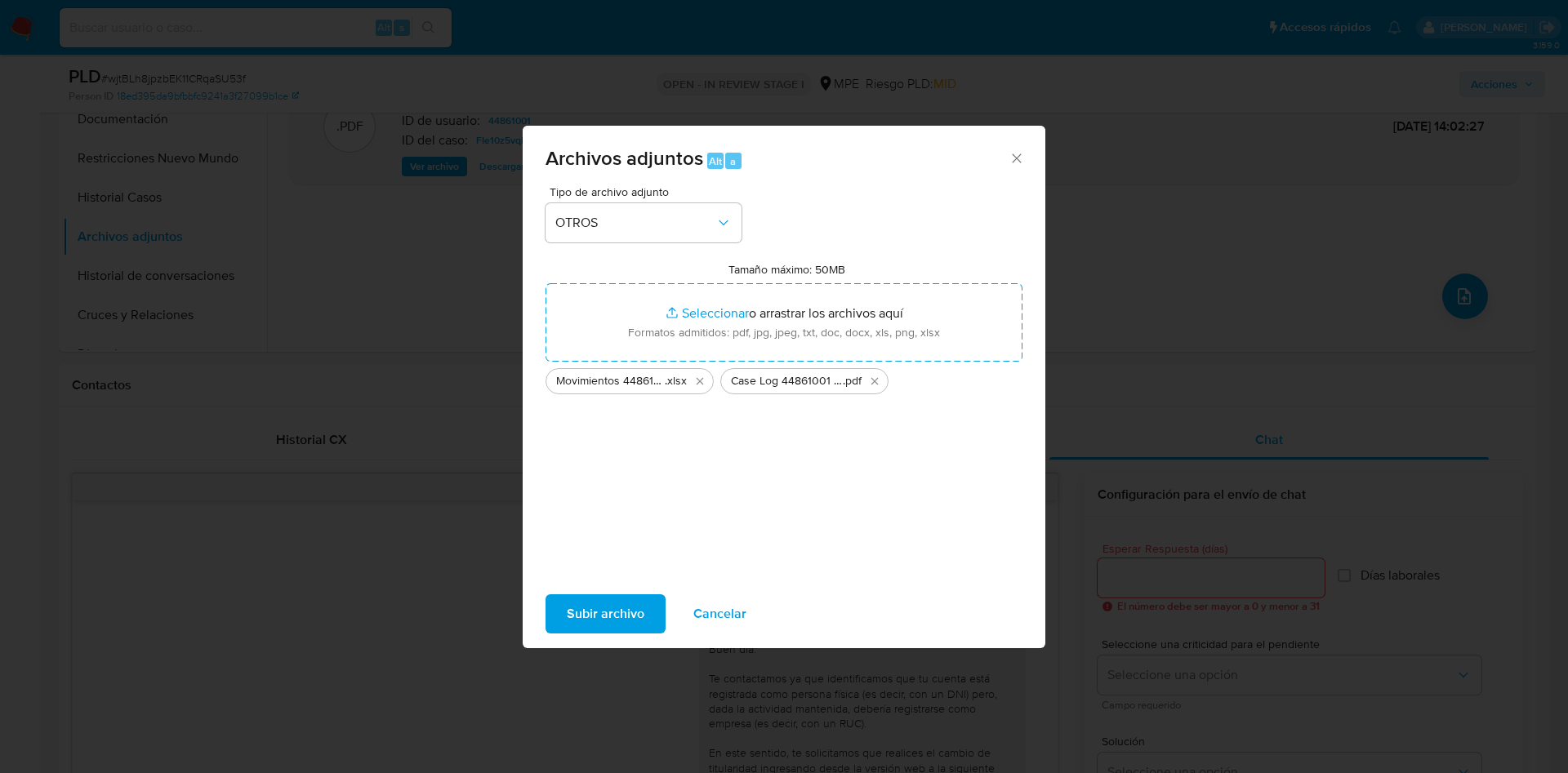
click at [624, 609] on span "Subir archivo" at bounding box center [606, 614] width 78 height 36
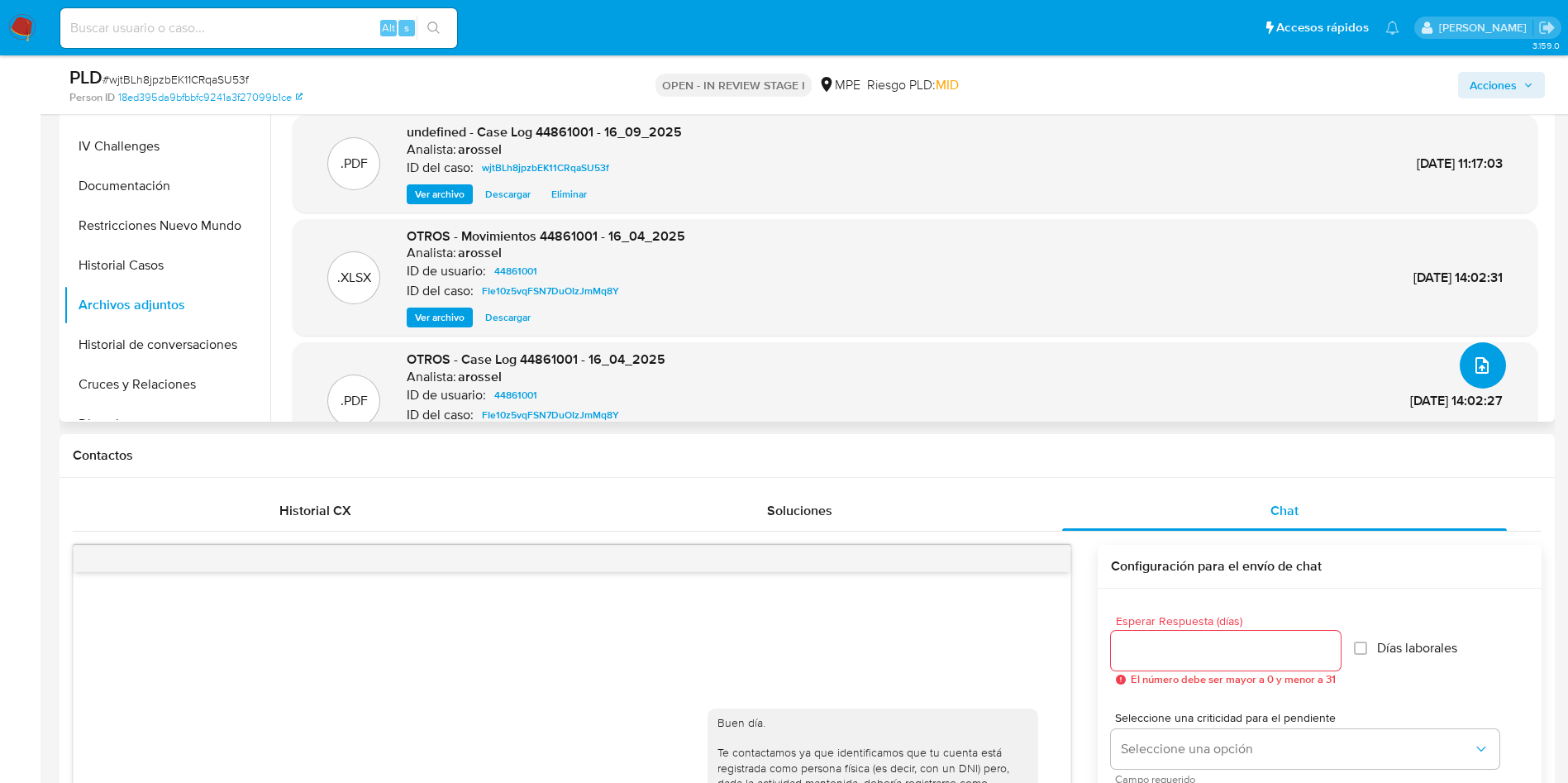
scroll to position [248, 0]
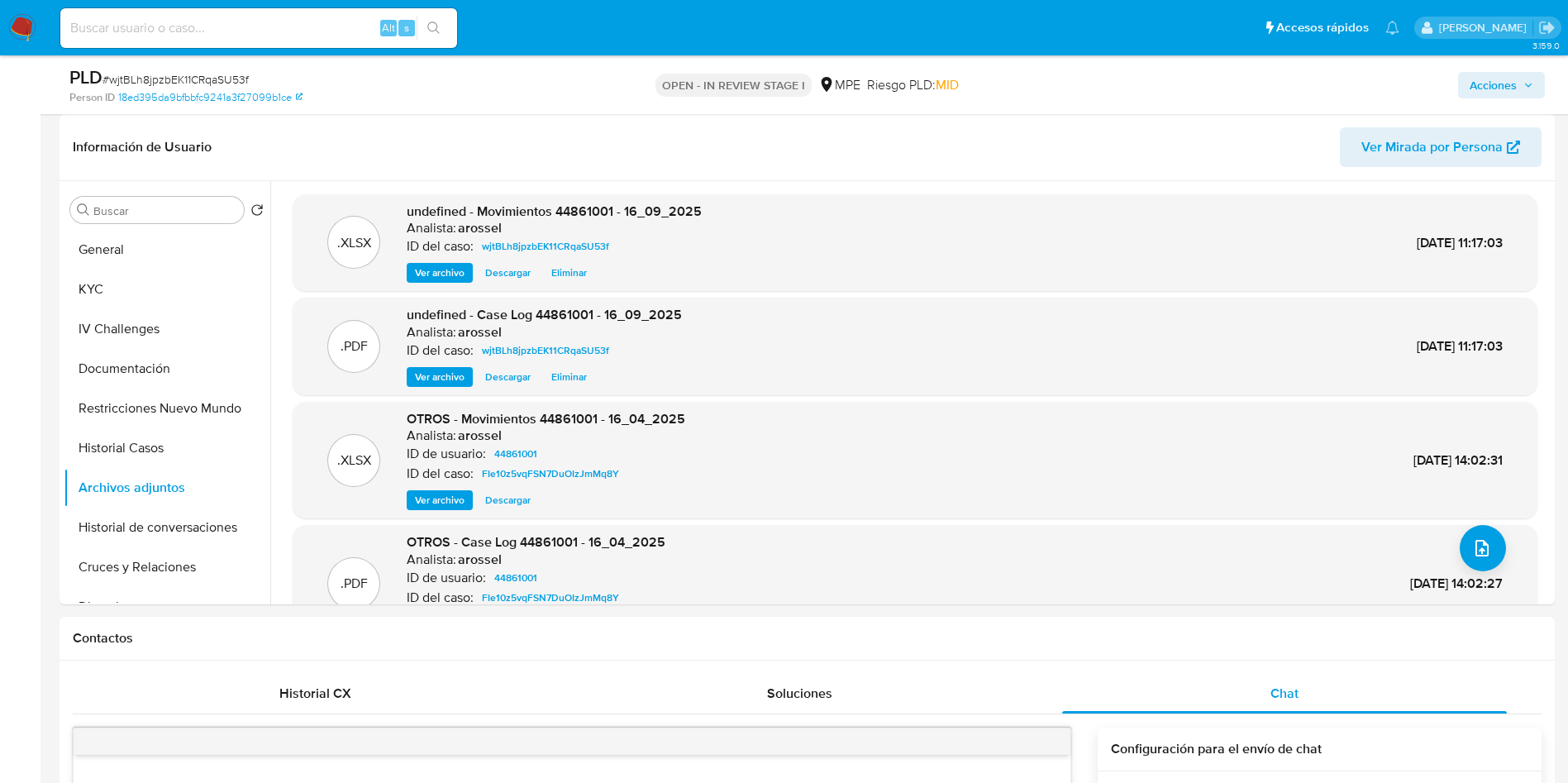
click at [1491, 82] on span "Acciones" at bounding box center [1493, 85] width 47 height 27
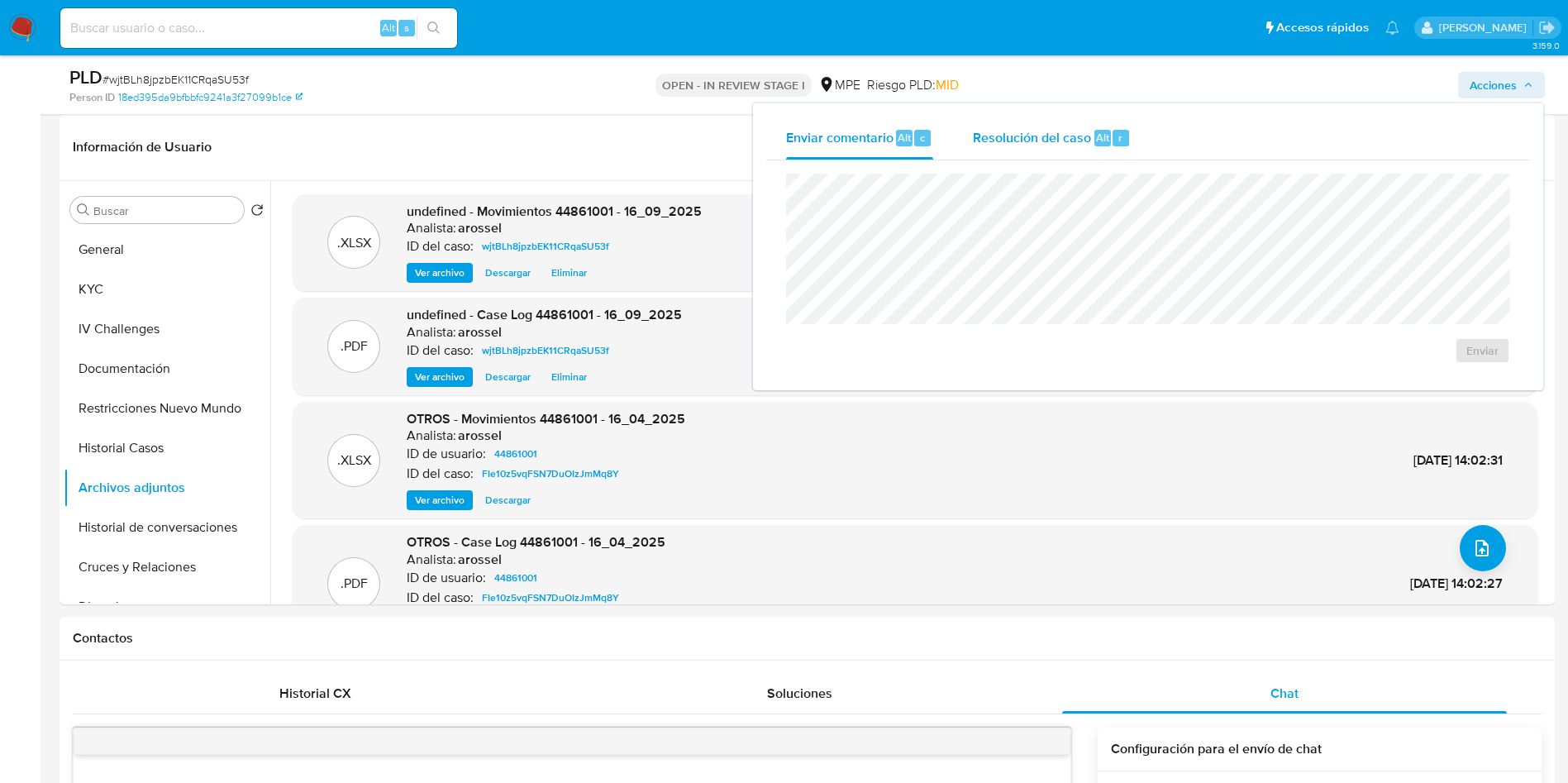
click at [1040, 137] on span "Resolución del caso" at bounding box center [1032, 136] width 118 height 19
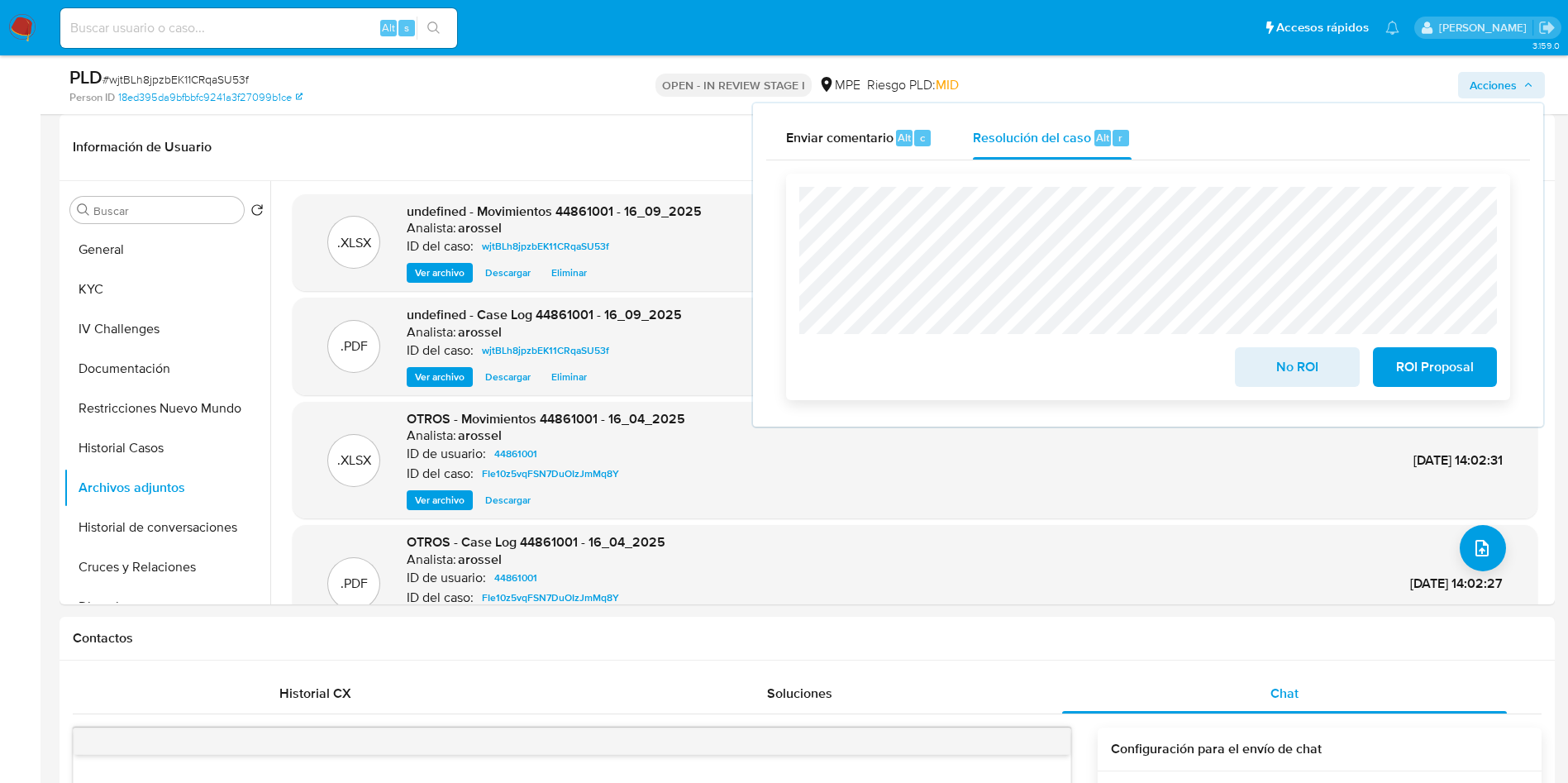
drag, startPoint x: 1295, startPoint y: 388, endPoint x: 1265, endPoint y: 393, distance: 30.4
click at [1291, 385] on span "No ROI" at bounding box center [1296, 366] width 81 height 36
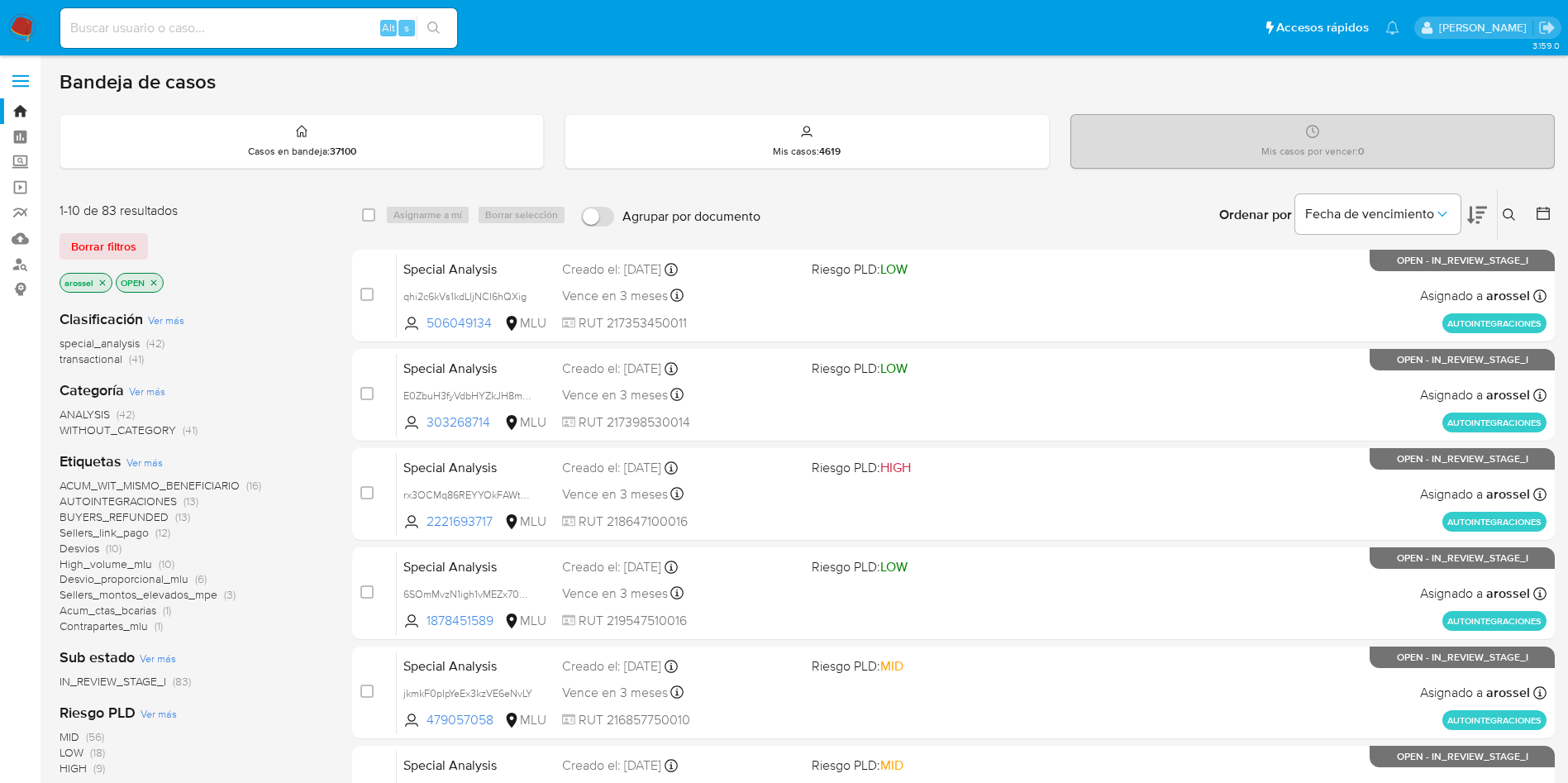
click at [311, 42] on div "Alt s" at bounding box center [258, 28] width 397 height 39
click at [295, 19] on input at bounding box center [258, 29] width 397 height 22
paste input "TCl1cm8mbfbkSvGhxeh8U0Dl"
type input "TCl1cm8mbfbkSvGhxeh8U0Dl"
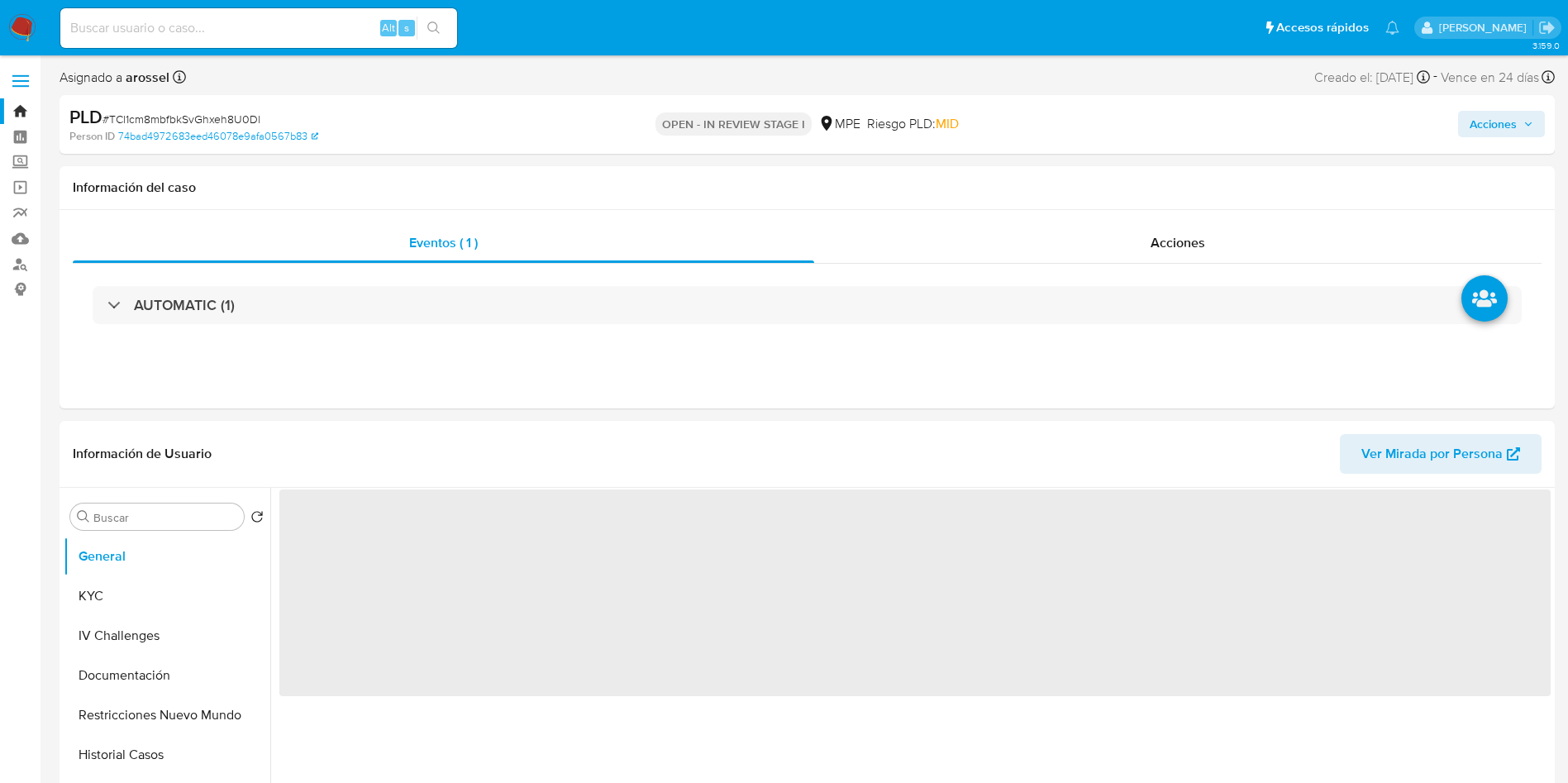
select select "10"
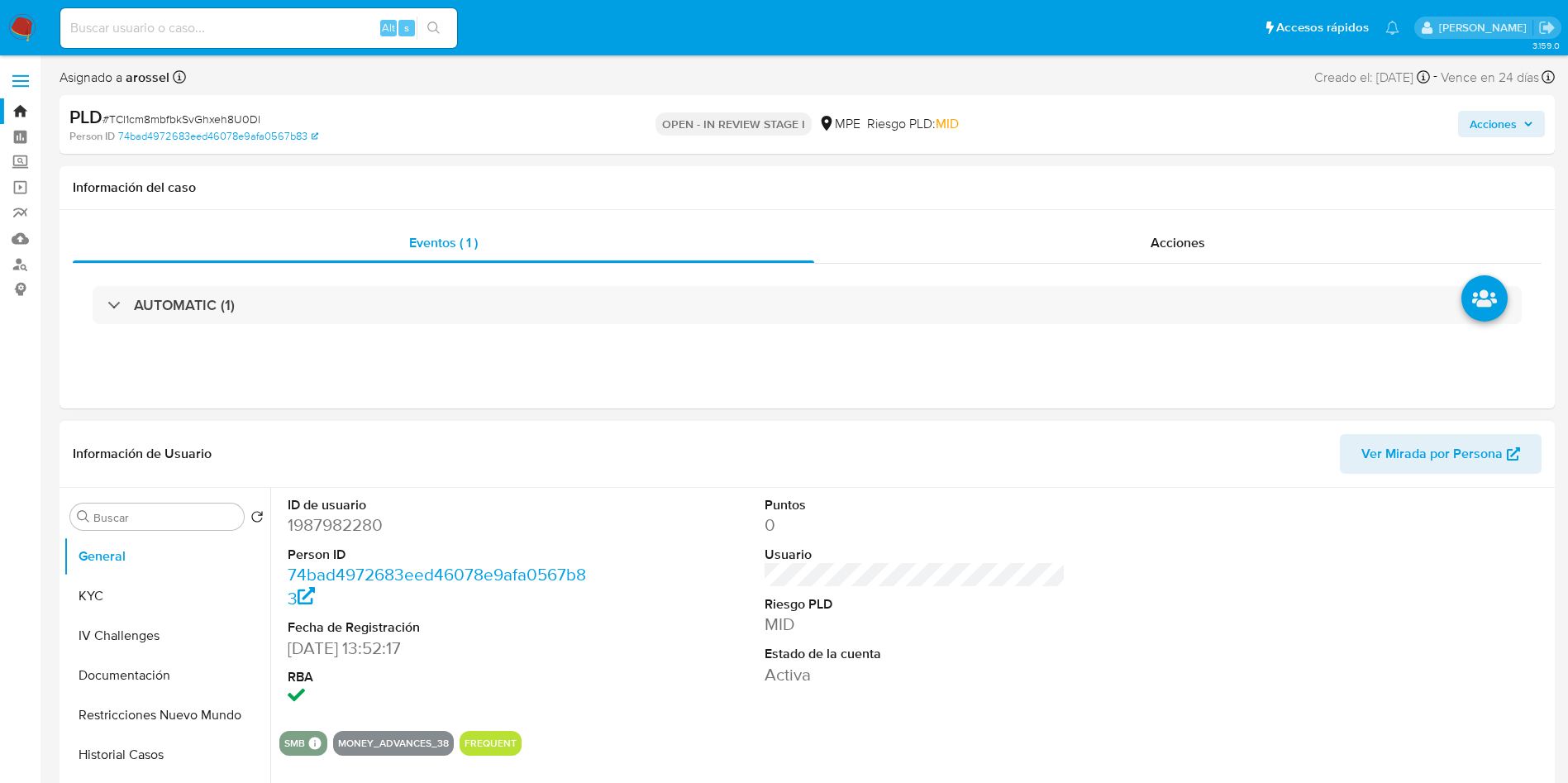
click at [1481, 467] on span "Ver Mirada por Persona" at bounding box center [1432, 454] width 142 height 39
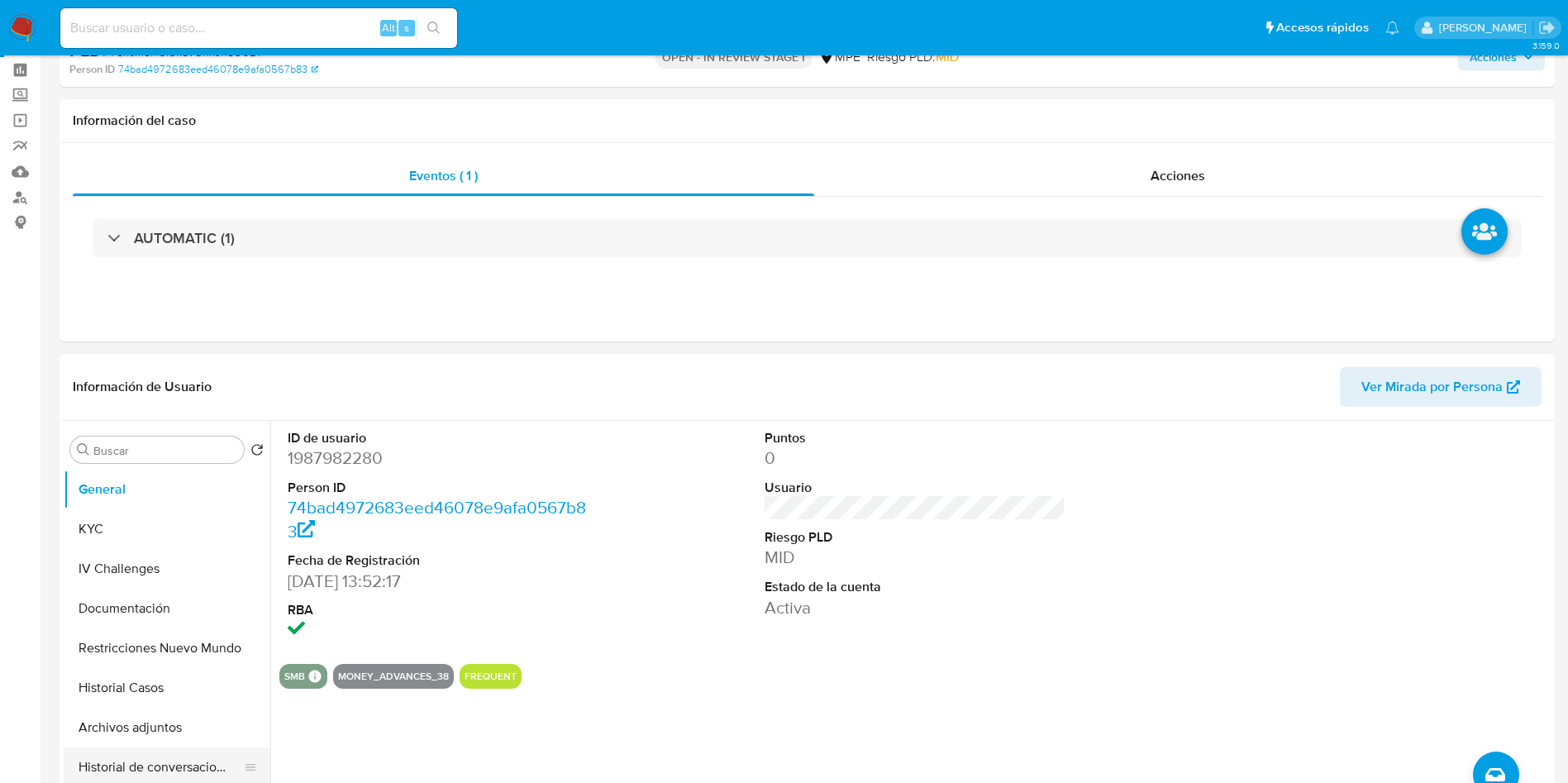
scroll to position [124, 0]
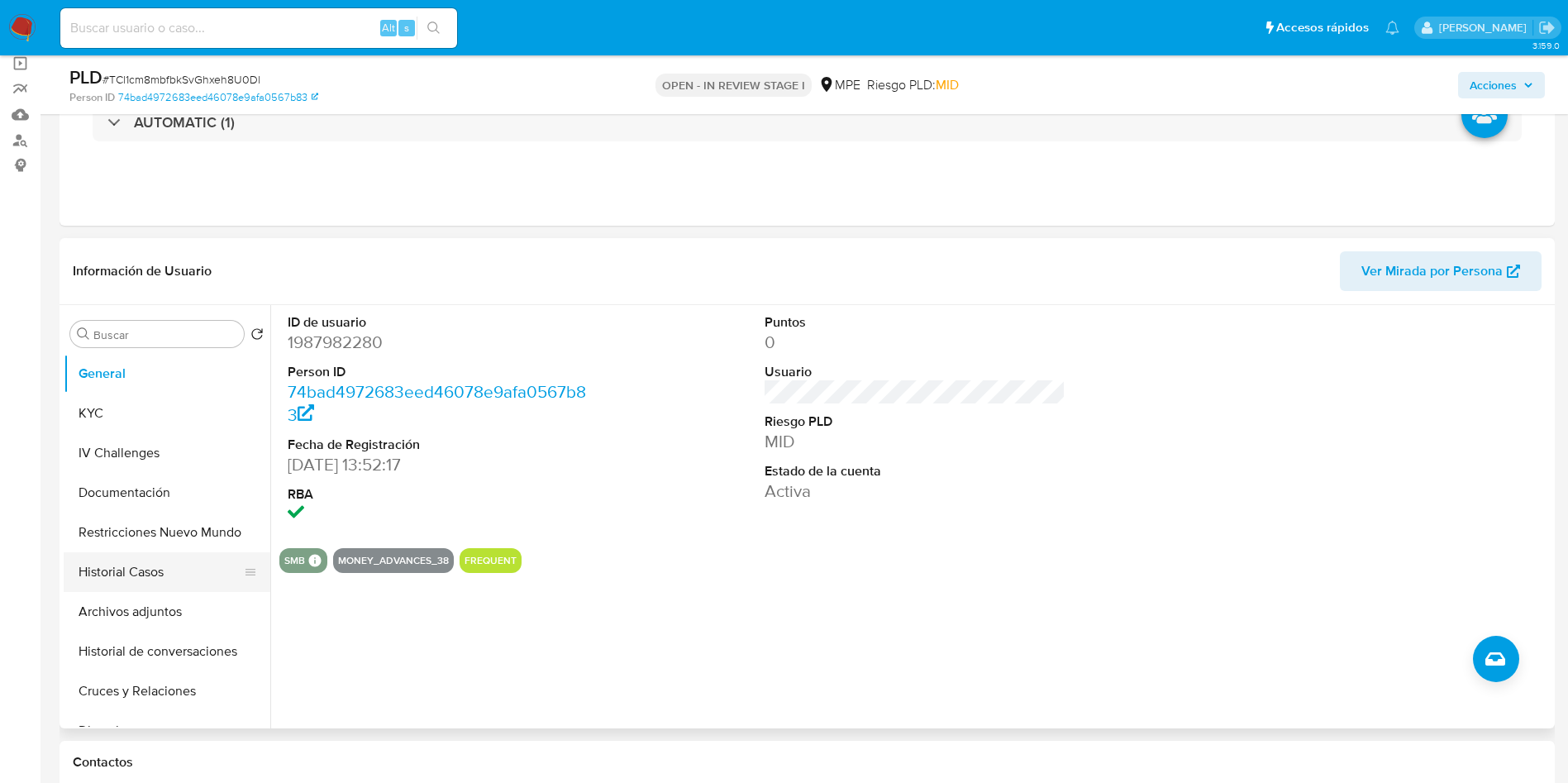
click at [169, 580] on button "Historial Casos" at bounding box center [160, 572] width 193 height 39
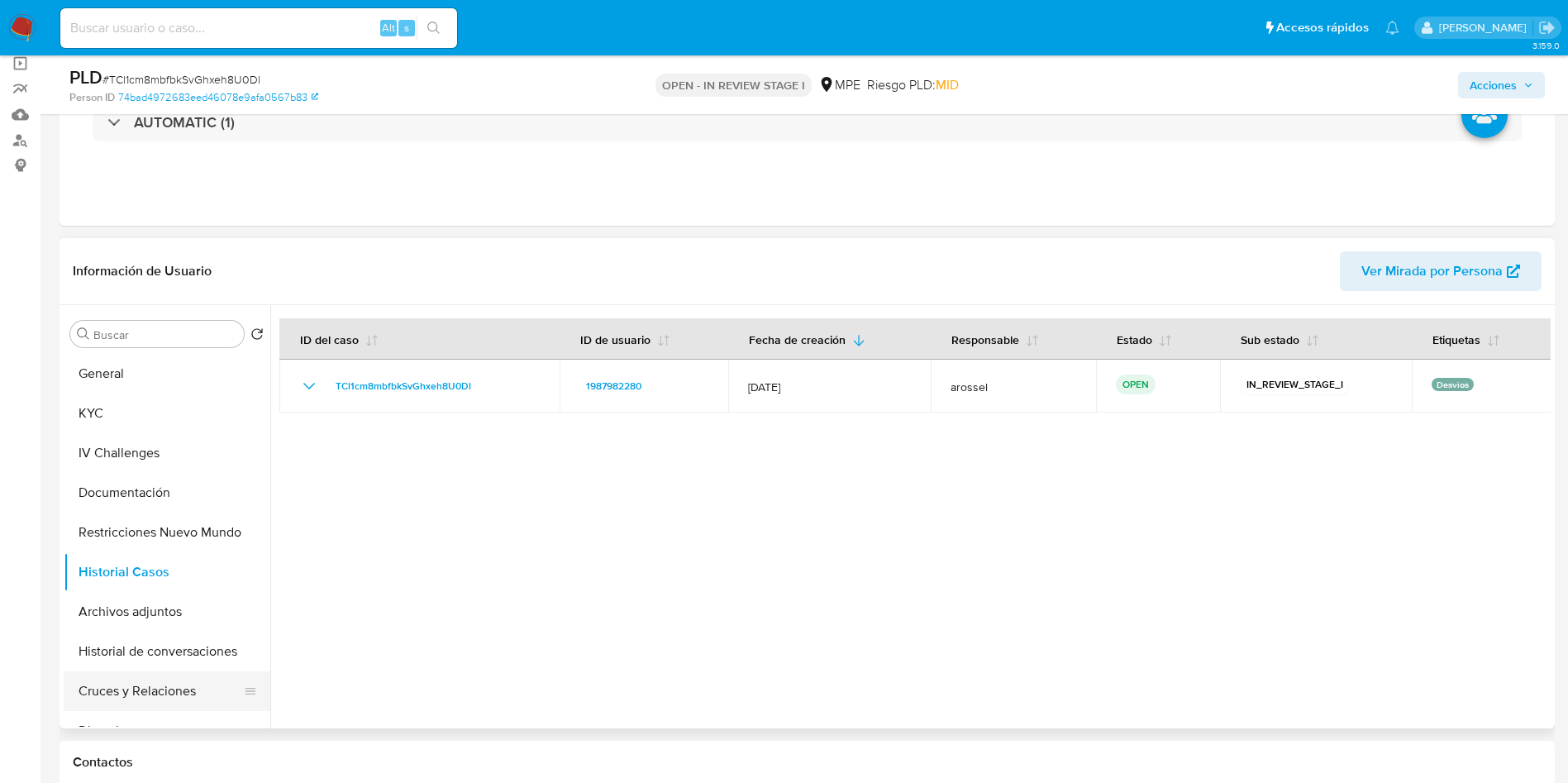
click at [162, 684] on button "Cruces y Relaciones" at bounding box center [160, 691] width 193 height 39
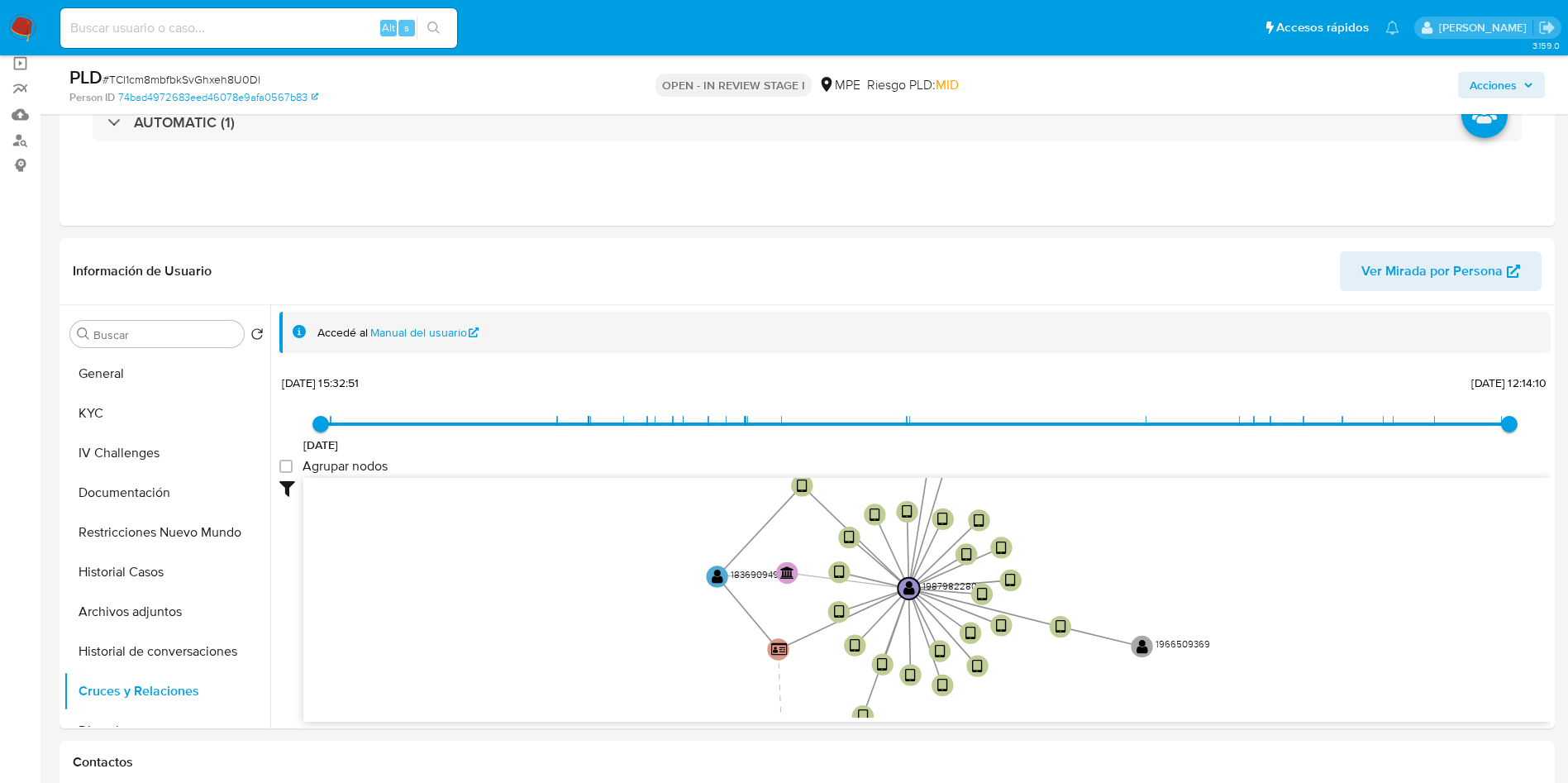
drag, startPoint x: 1188, startPoint y: 659, endPoint x: 361, endPoint y: 59, distance: 1021.7
click at [1143, 586] on icon "user-1987982280  1987982280 device-66e31159d8da4ad6177ad68f  user-2042790341 …" at bounding box center [926, 597] width 1247 height 239
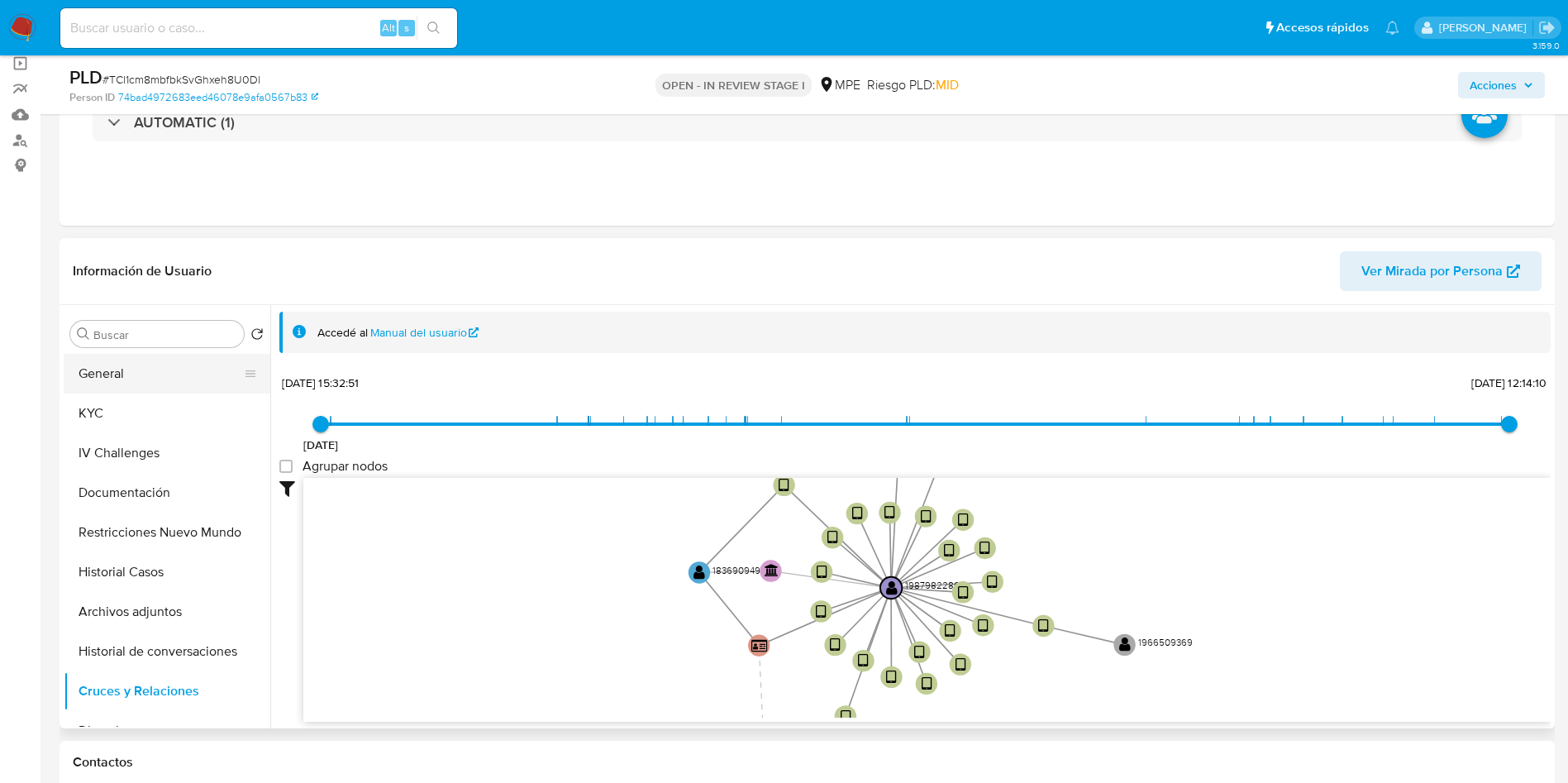
click at [155, 370] on button "General" at bounding box center [160, 373] width 193 height 39
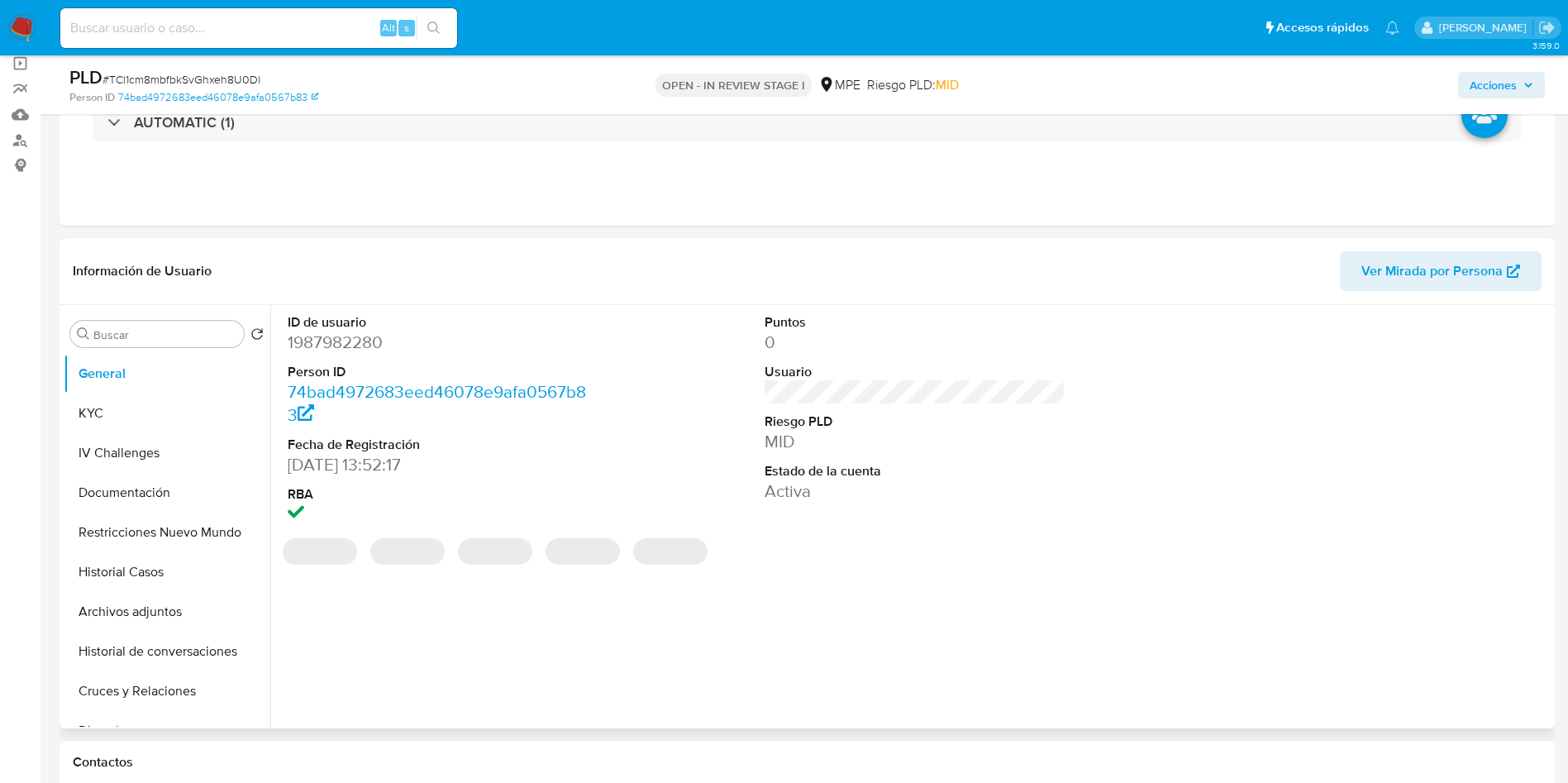
click at [345, 343] on dd "1987982280" at bounding box center [438, 343] width 301 height 24
copy dd "1987982280"
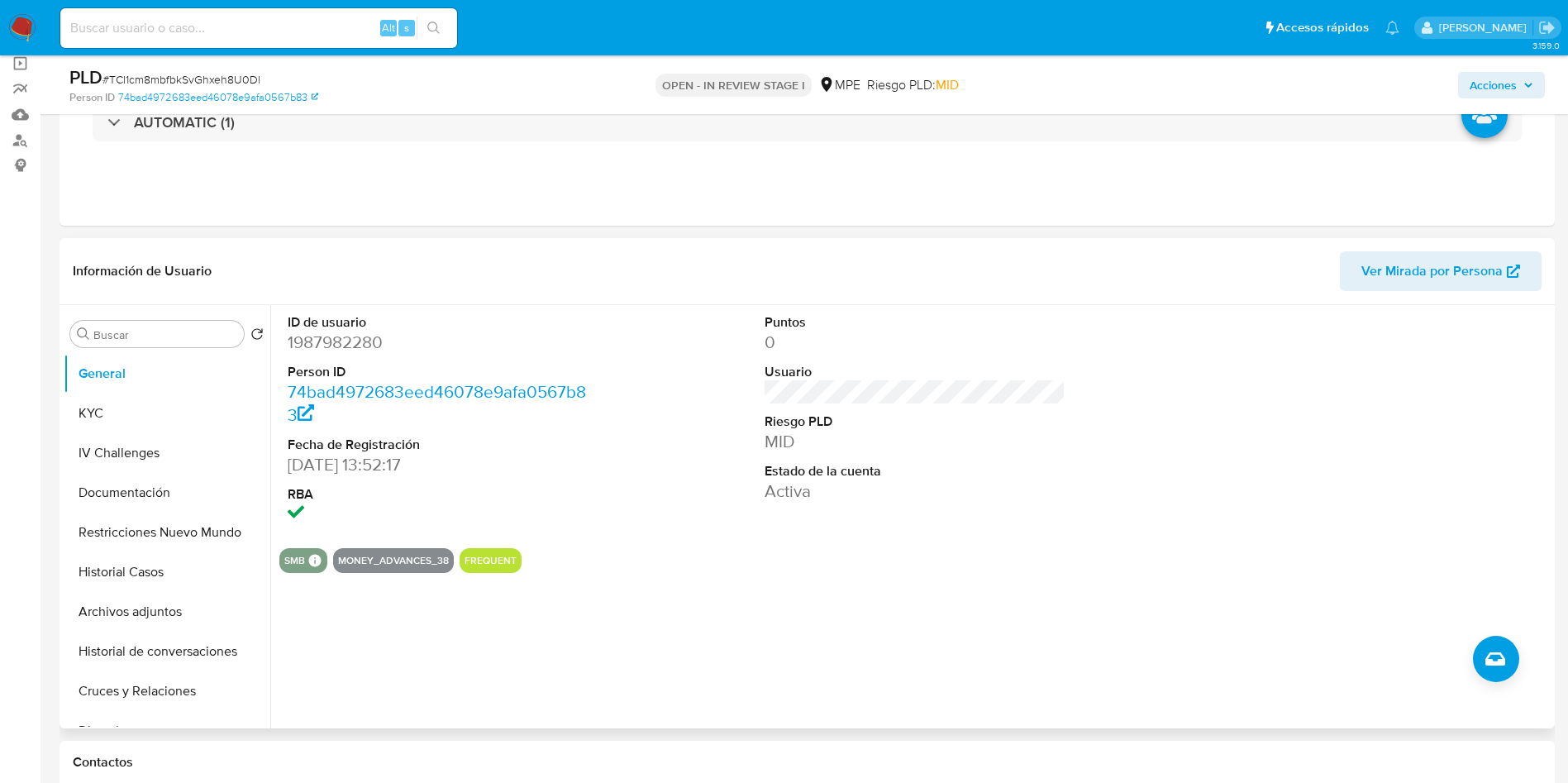
click at [620, 392] on div "ID de usuario 1987982280 Person ID 74bad4972683eed46078e9afa0567b83 Fecha de Re…" at bounding box center [914, 420] width 1271 height 229
drag, startPoint x: 285, startPoint y: 461, endPoint x: 367, endPoint y: 461, distance: 82.0
click at [367, 461] on div "ID de usuario 1987982280 Person ID 74bad4972683eed46078e9afa0567b83 Fecha de Re…" at bounding box center [438, 420] width 318 height 229
copy dd "11/09/2024"
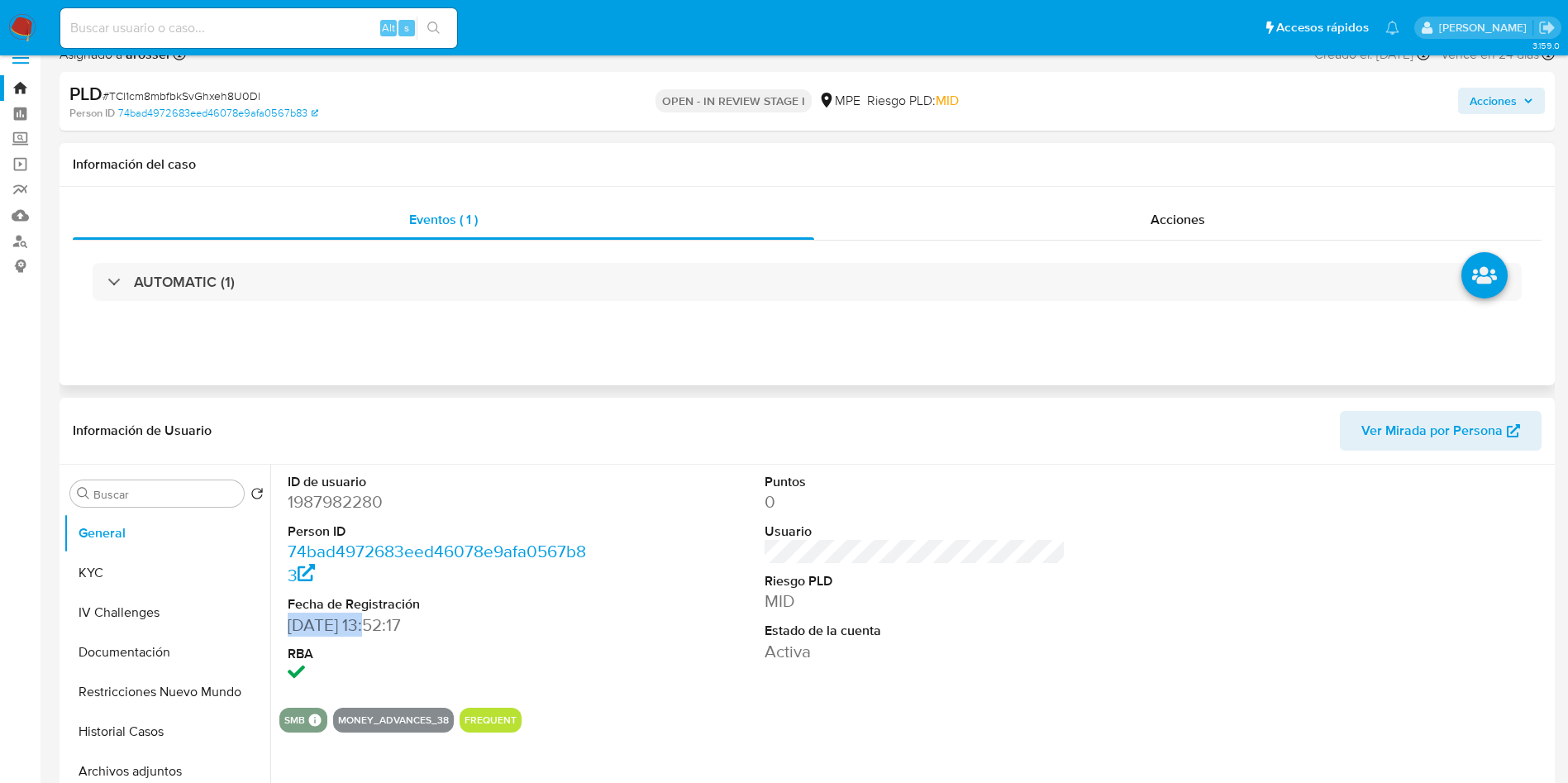
scroll to position [0, 0]
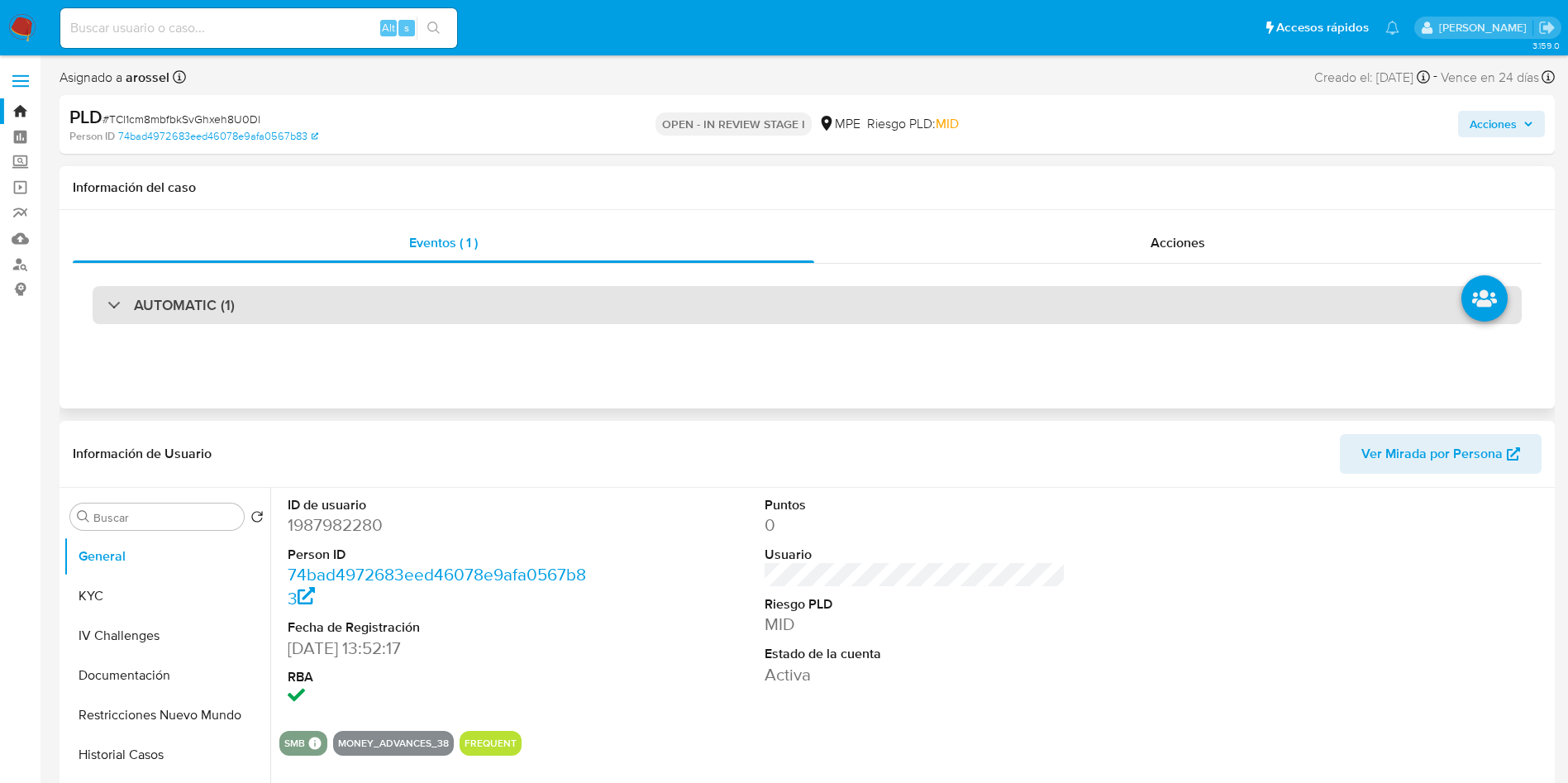
drag, startPoint x: 239, startPoint y: 294, endPoint x: 239, endPoint y: 306, distance: 12.0
click at [239, 294] on div "AUTOMATIC (1)" at bounding box center [807, 304] width 1429 height 38
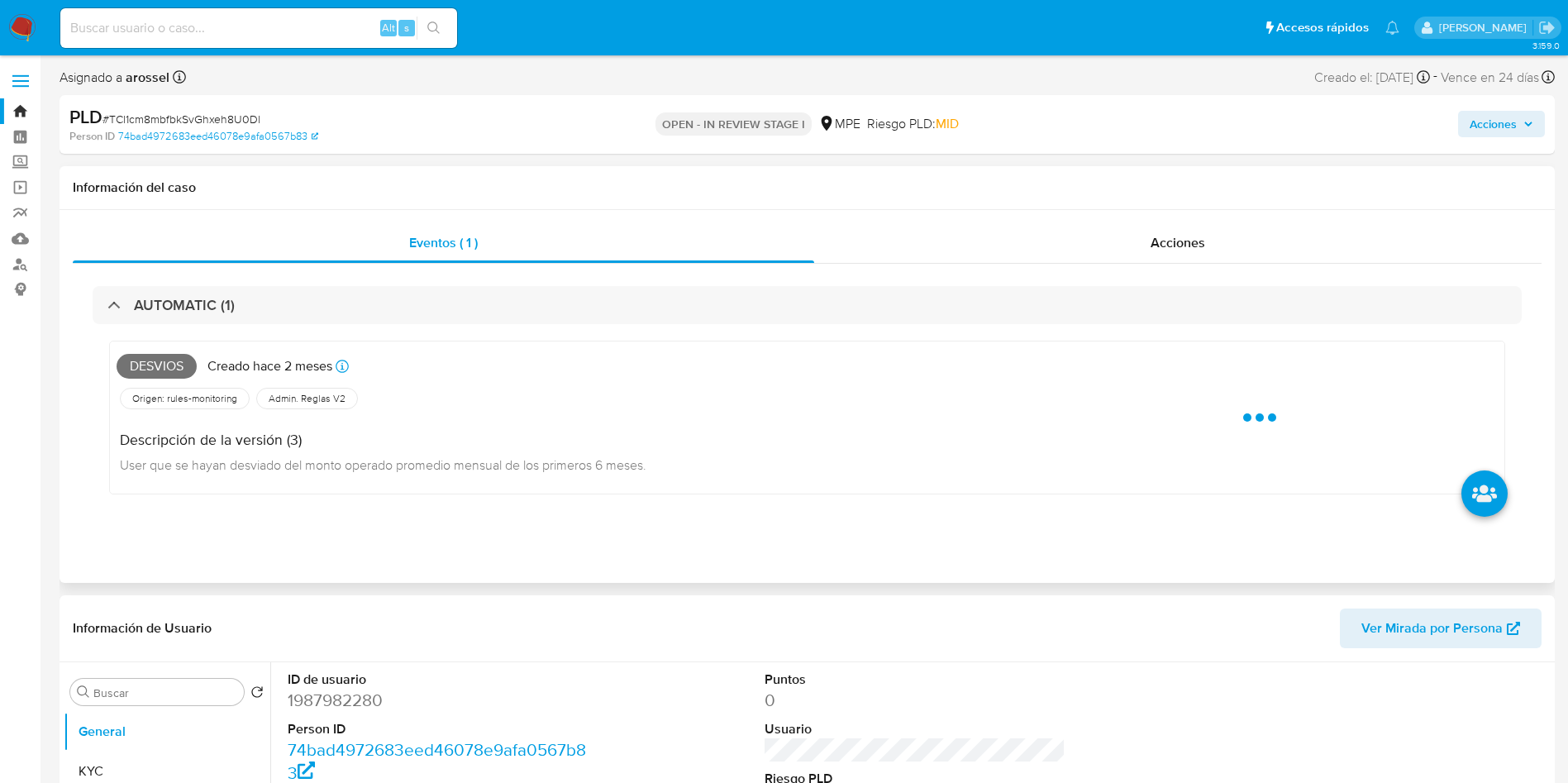
click at [153, 362] on span "Desvios" at bounding box center [156, 365] width 80 height 25
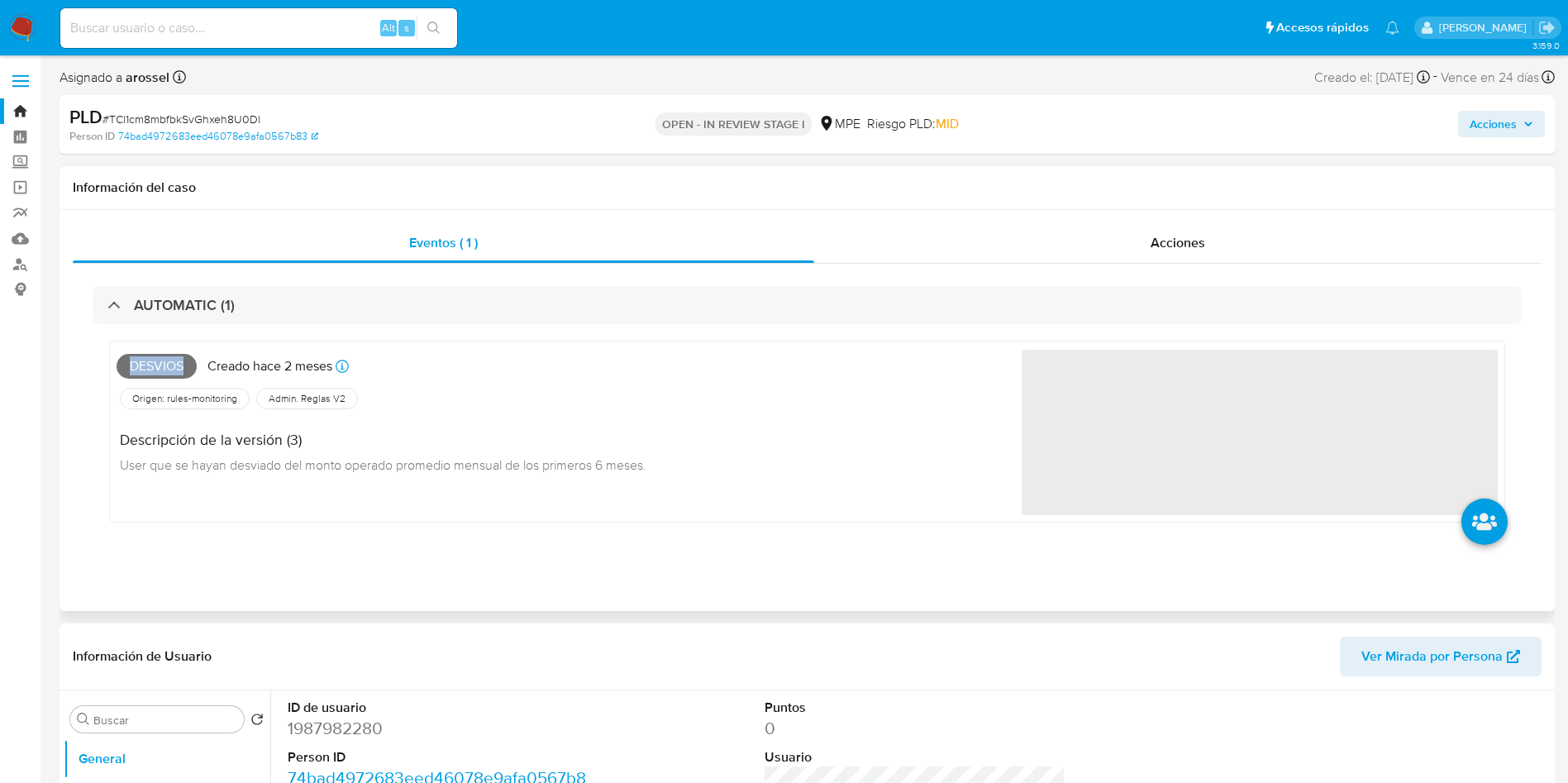
click at [153, 361] on span "Desvios" at bounding box center [156, 365] width 80 height 25
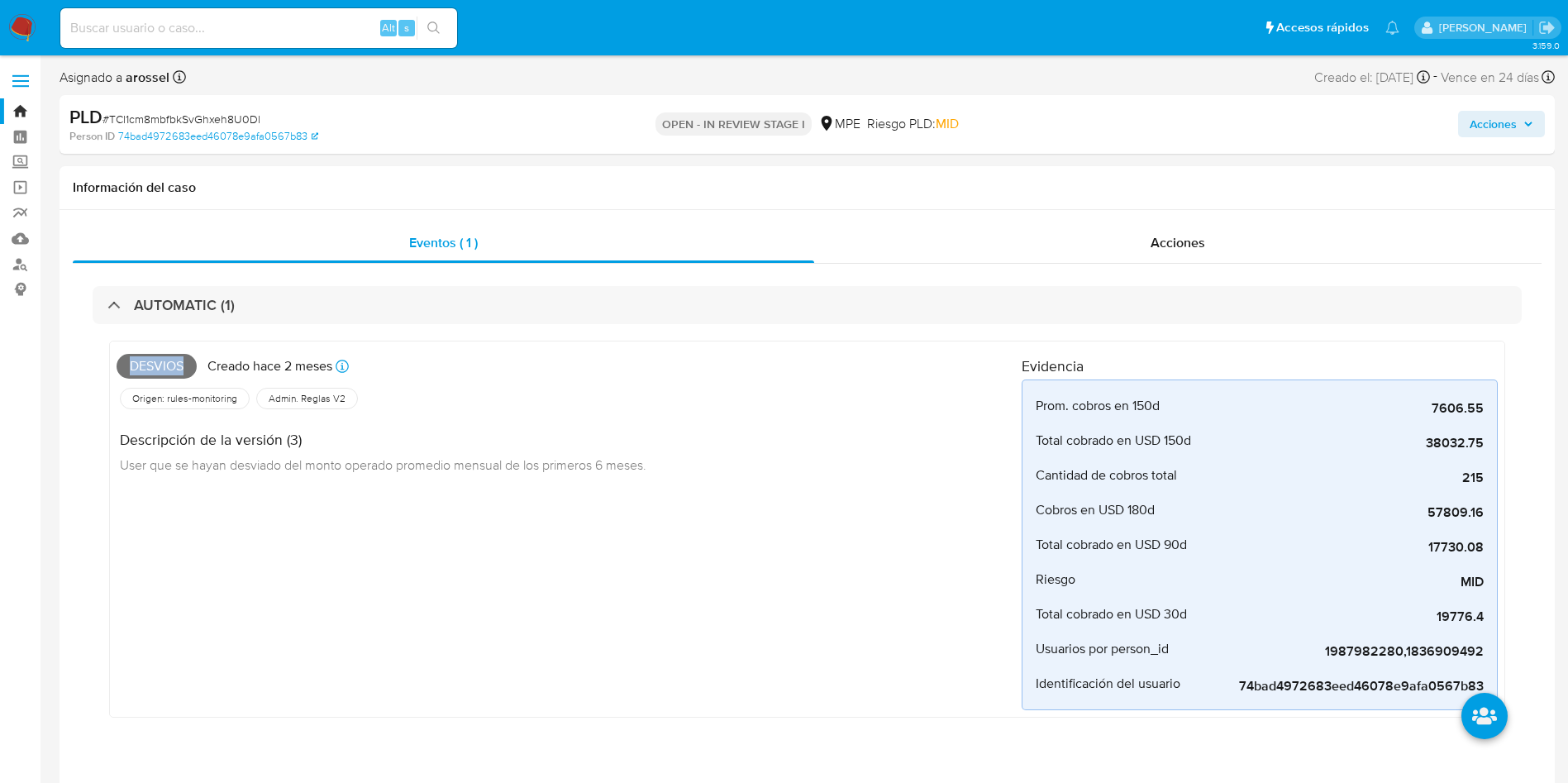
copy span "Desvios"
click at [242, 116] on span "# TCl1cm8mbfbkSvGhxeh8U0Dl" at bounding box center [181, 119] width 157 height 17
copy span "TCl1cm8mbfbkSvGhxeh8U0Dl"
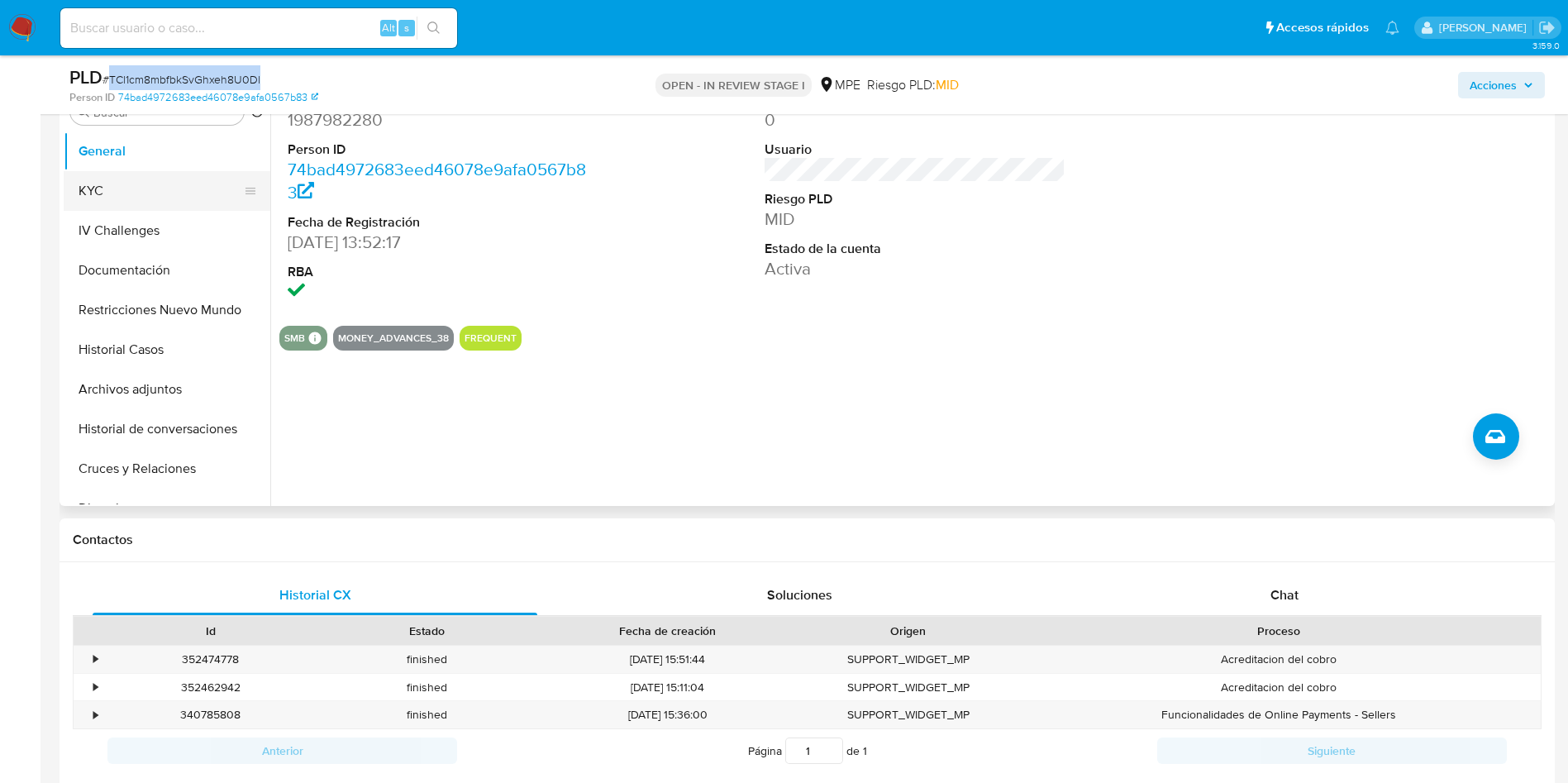
click at [119, 203] on button "KYC" at bounding box center [160, 191] width 193 height 39
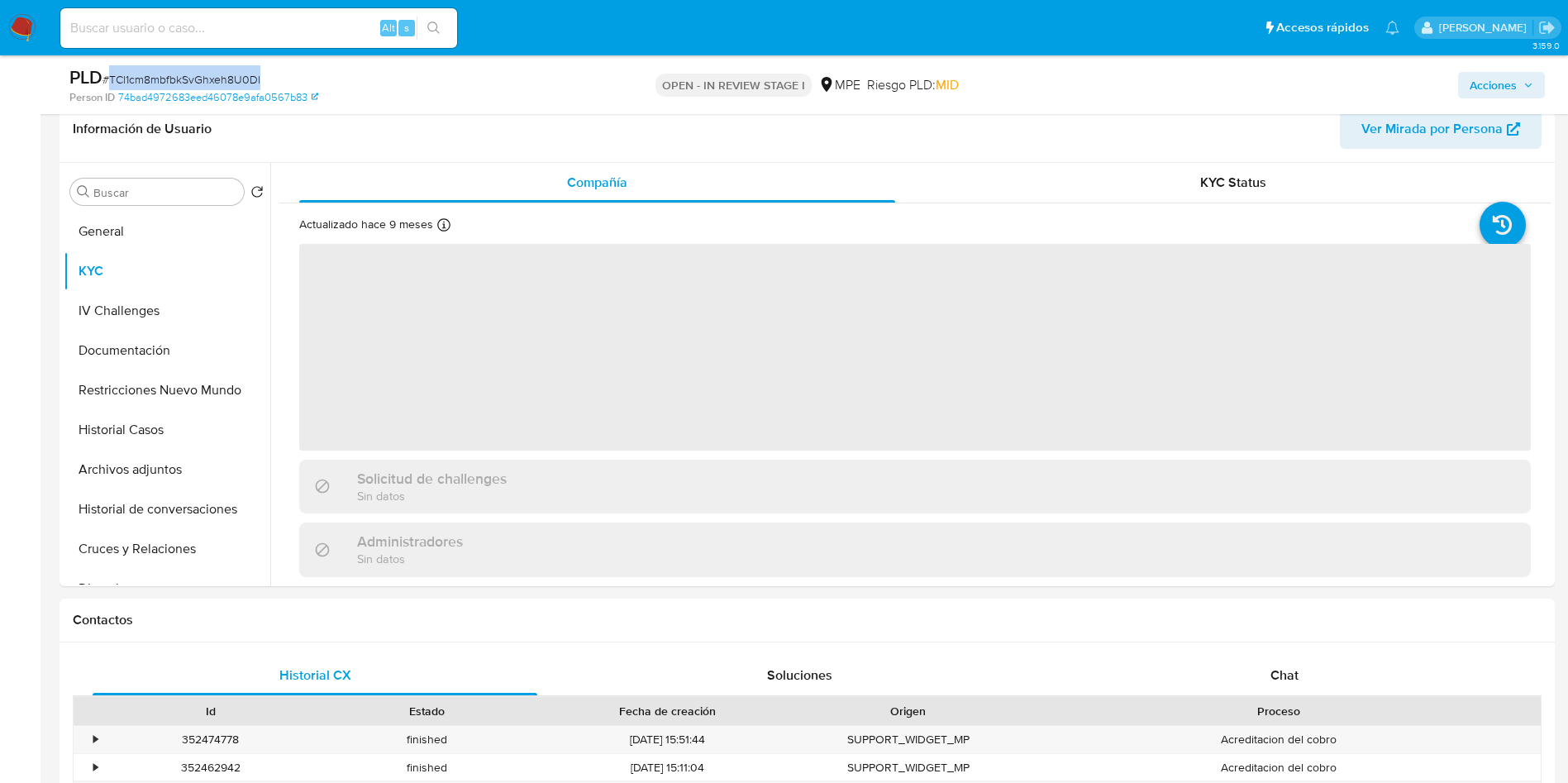
scroll to position [620, 0]
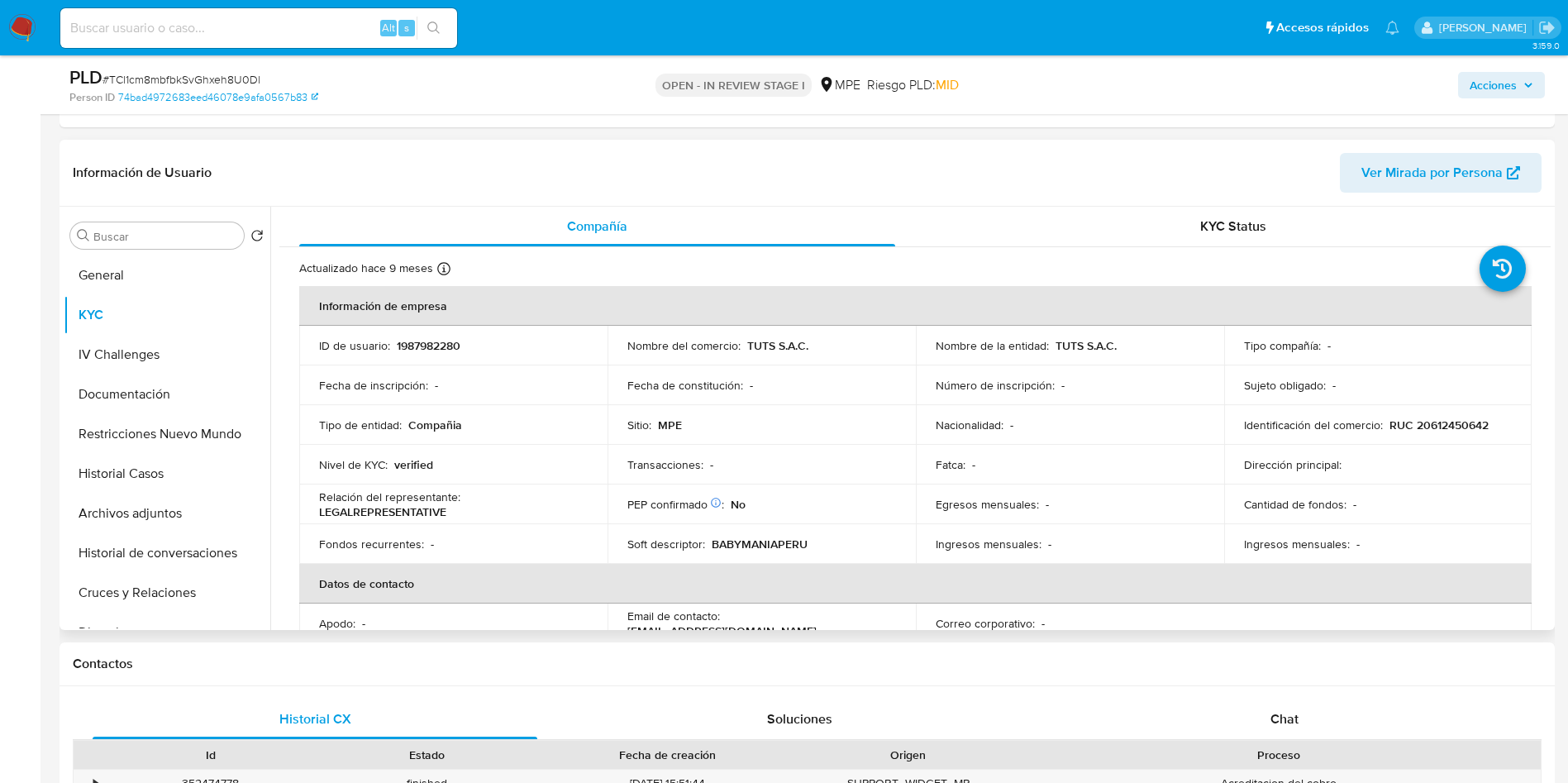
click at [420, 345] on p "1987982280" at bounding box center [428, 345] width 64 height 15
copy p "1987982280"
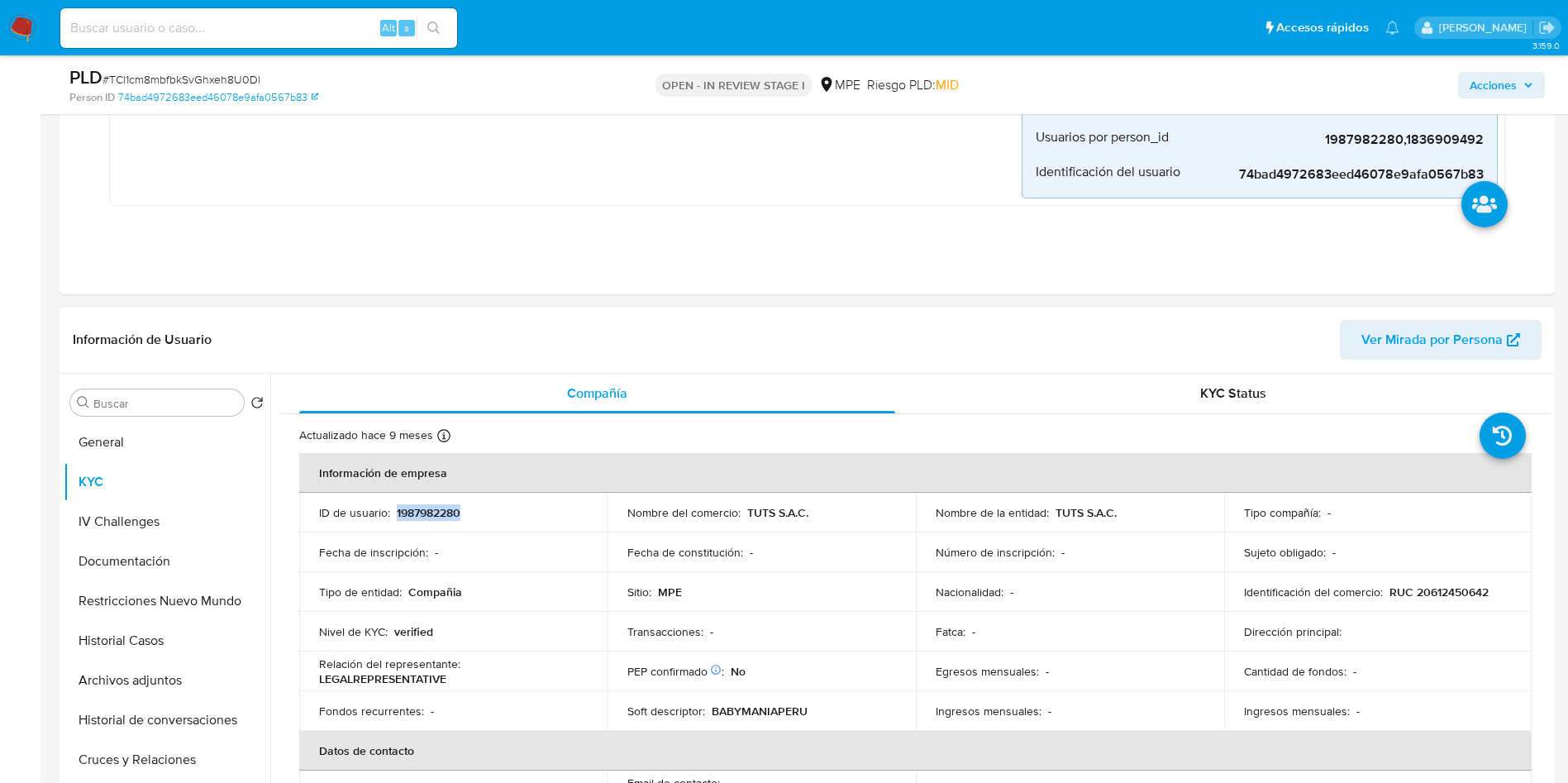
scroll to position [496, 0]
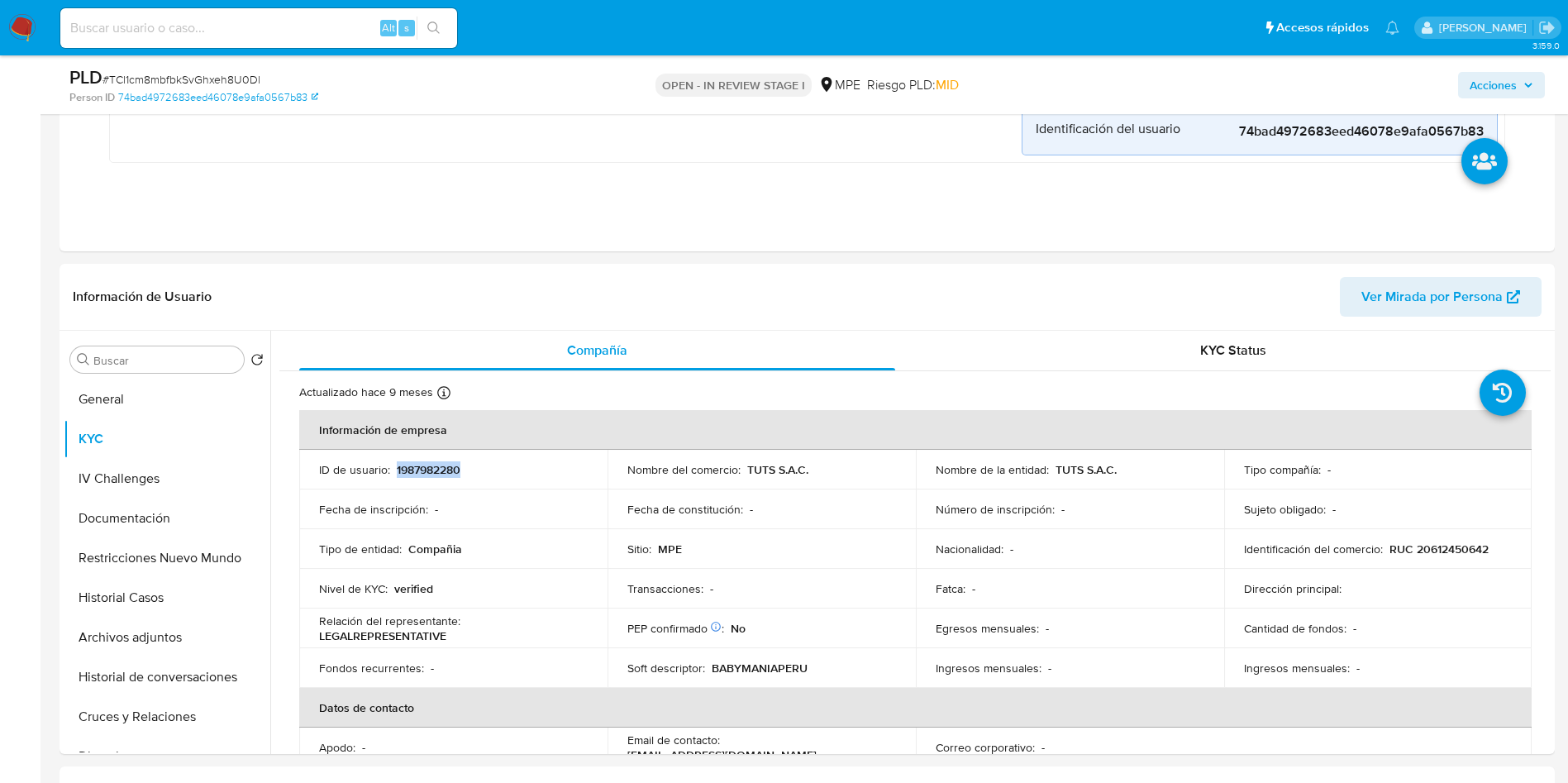
copy p "1987982280"
drag, startPoint x: 1052, startPoint y: 465, endPoint x: 582, endPoint y: 26, distance: 643.1
click at [1128, 462] on div "Nombre de la entidad : TUTS S.A.C." at bounding box center [1069, 469] width 269 height 15
copy p "TUTS S.A.C."
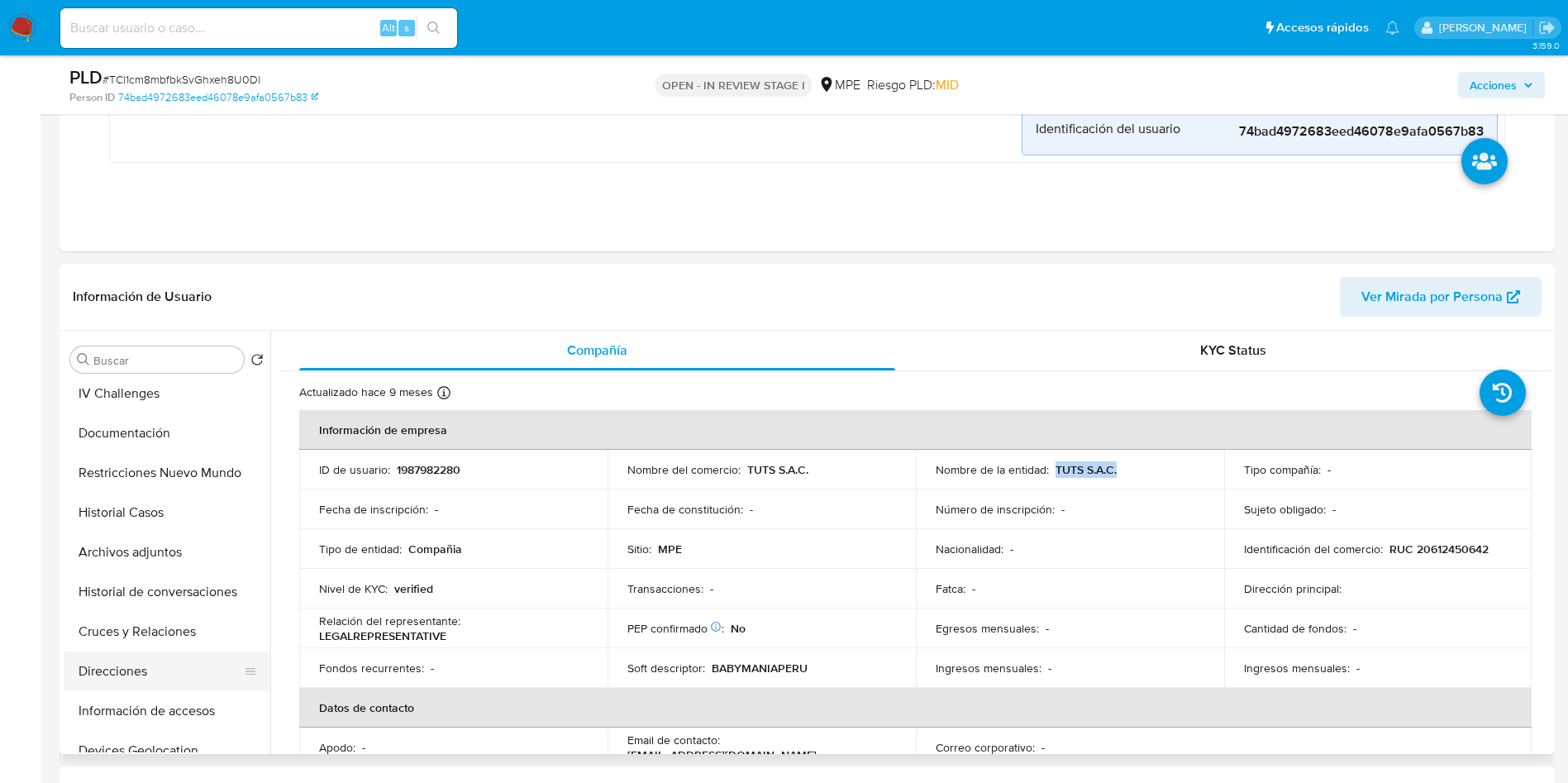
scroll to position [124, 0]
copy p "TUTS S.A.C."
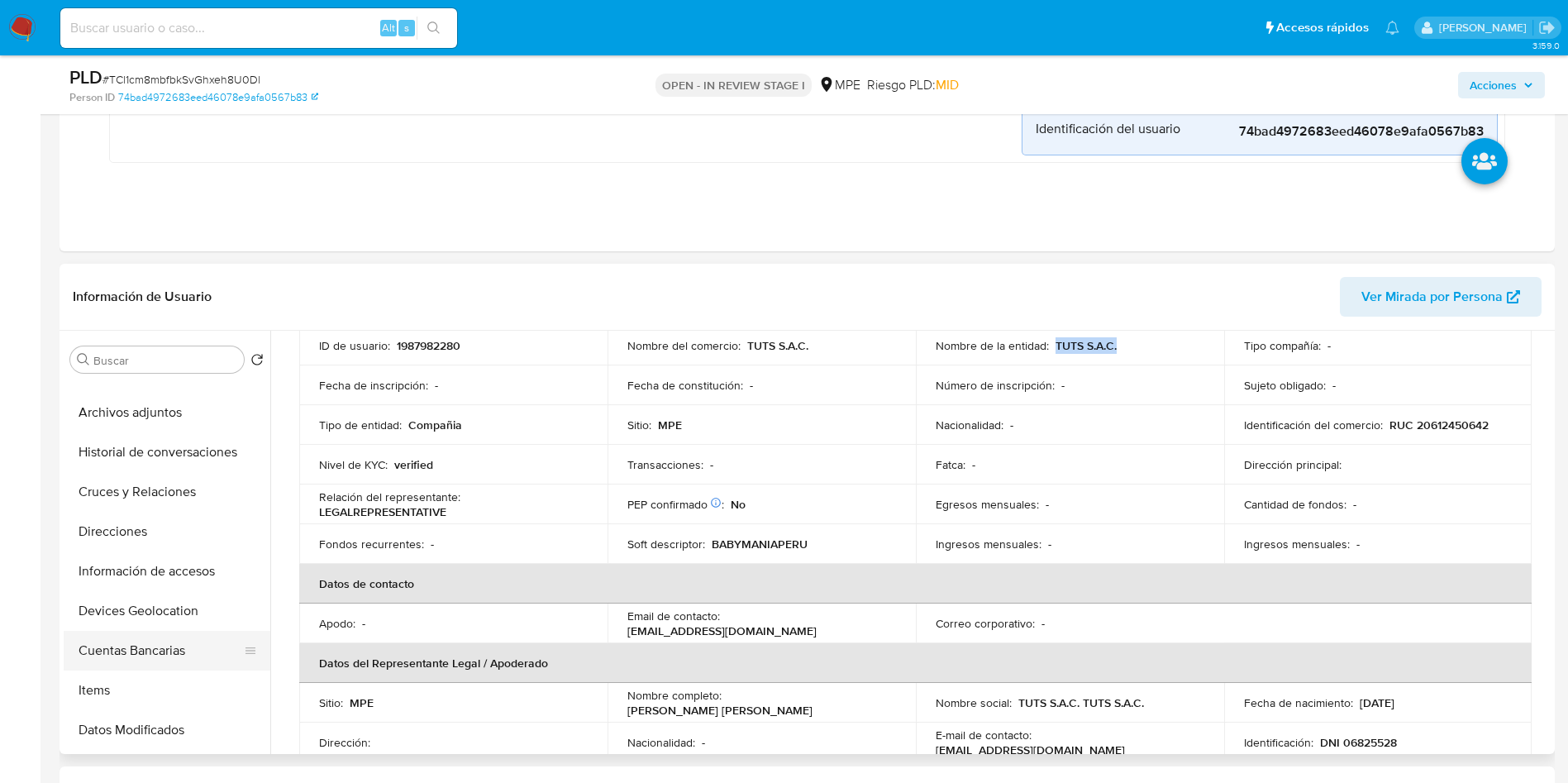
scroll to position [248, 0]
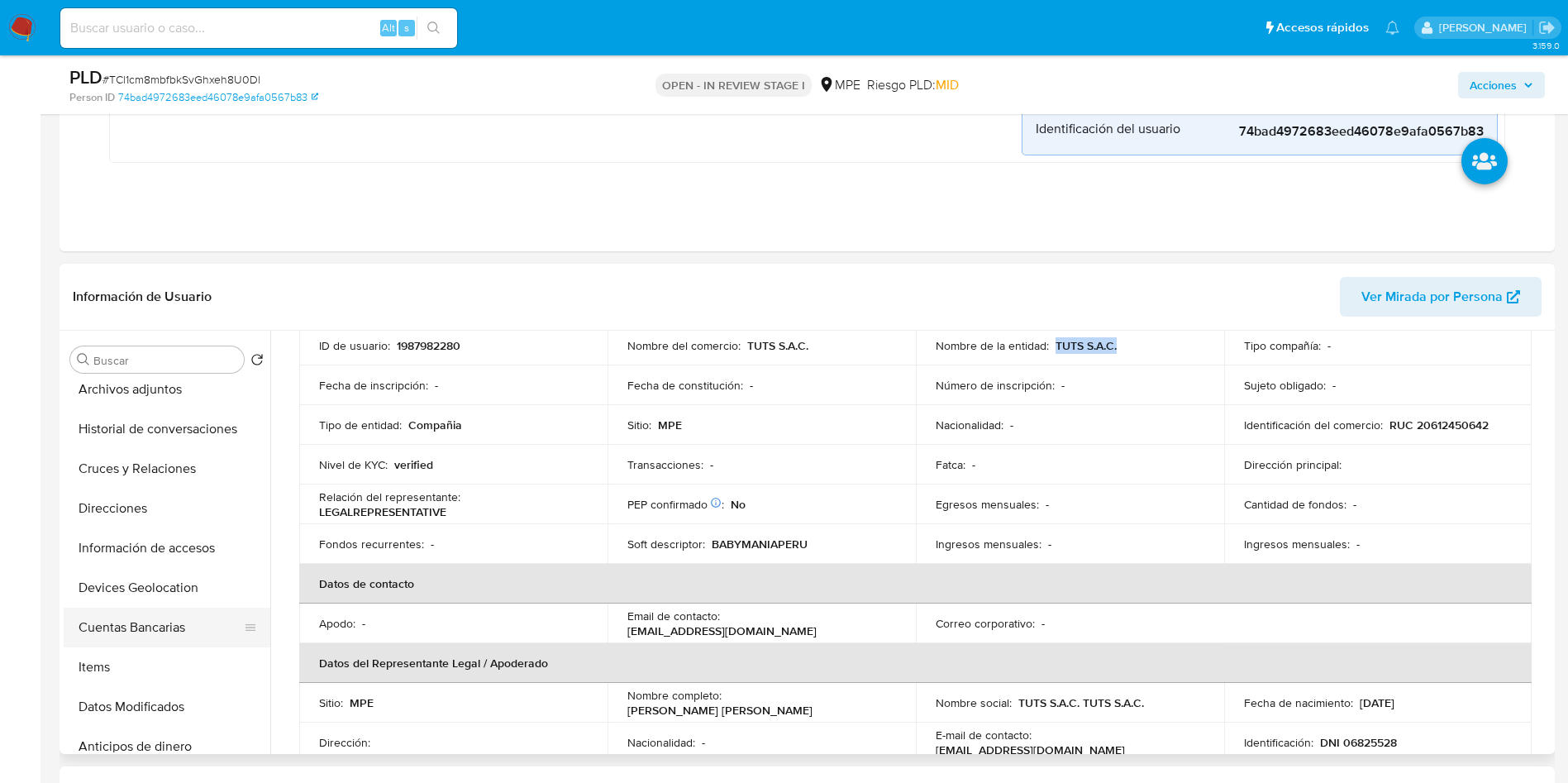
click at [159, 617] on button "Cuentas Bancarias" at bounding box center [160, 627] width 193 height 39
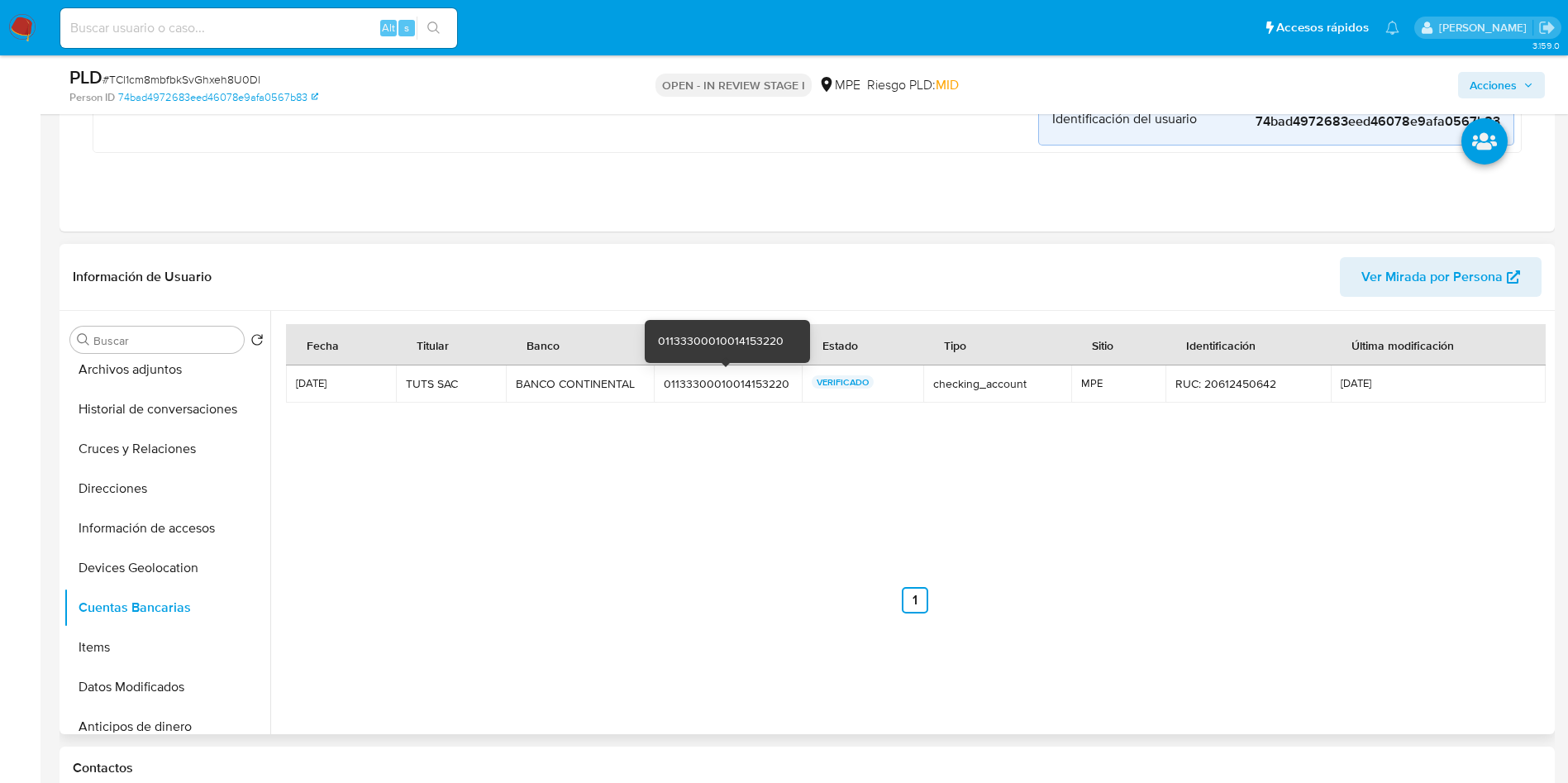
click at [710, 384] on div "01133300010014153220" at bounding box center [727, 383] width 128 height 15
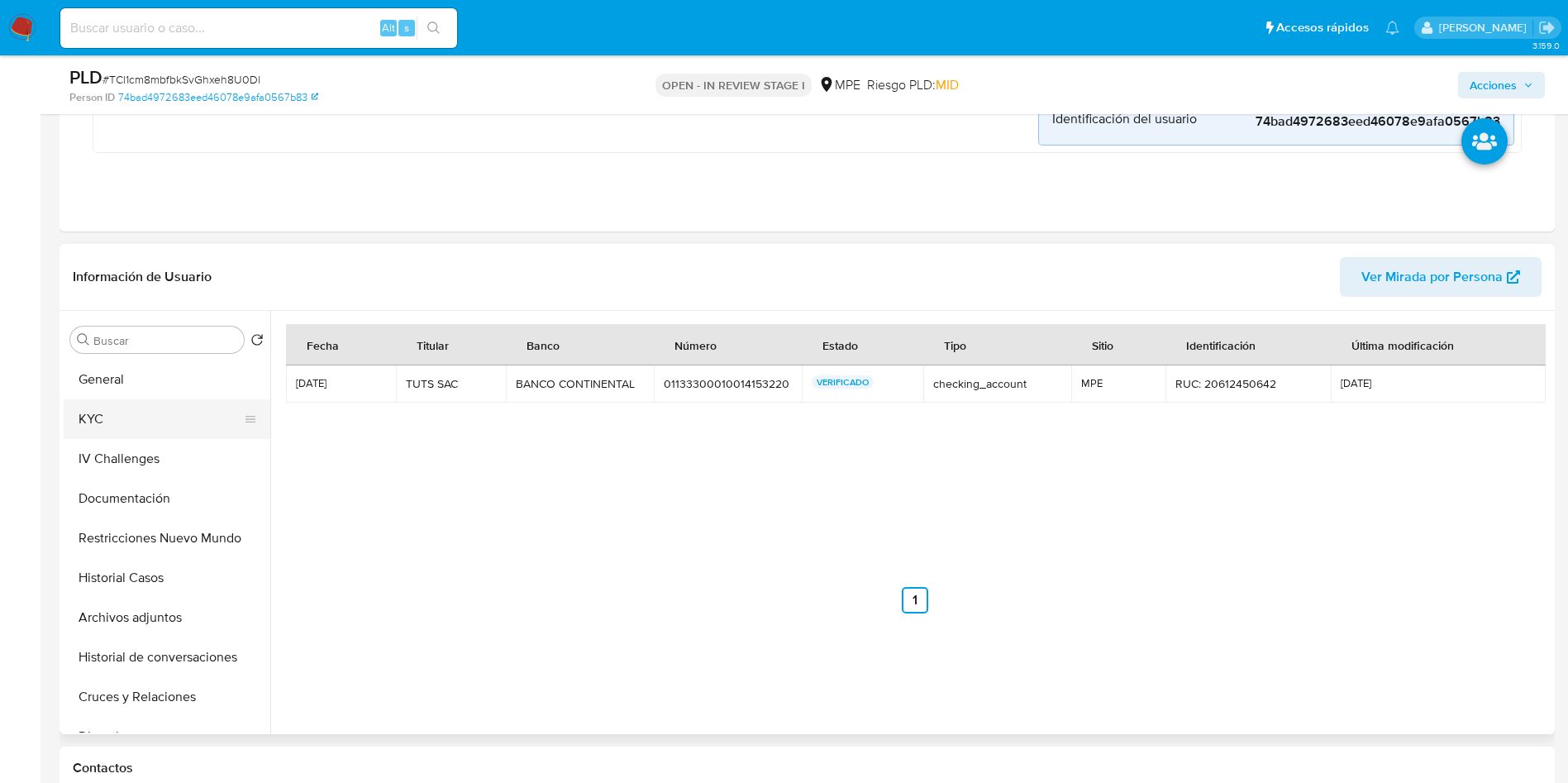
click at [163, 402] on button "KYC" at bounding box center [160, 420] width 193 height 39
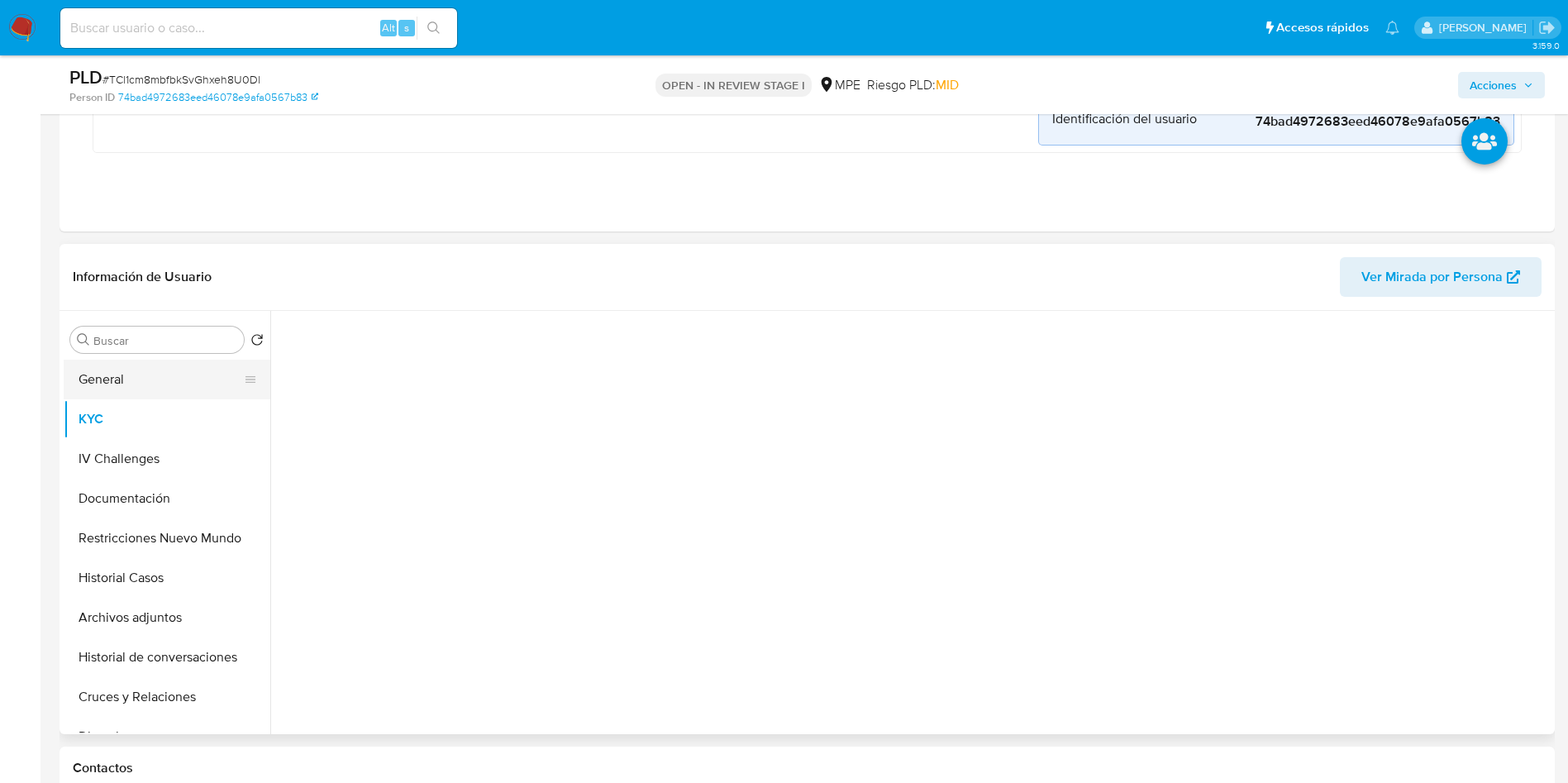
click at [163, 384] on button "General" at bounding box center [160, 379] width 193 height 39
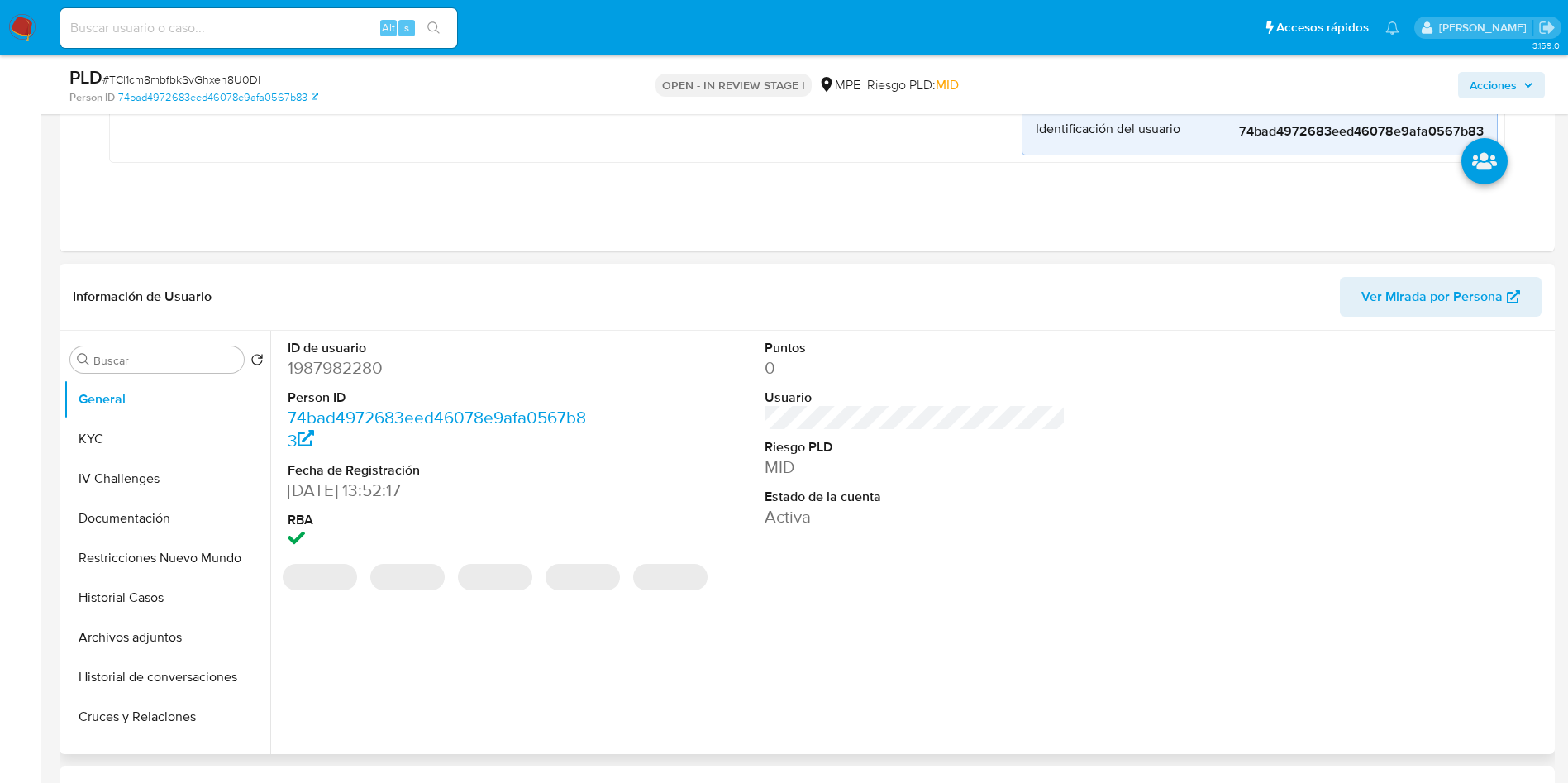
click at [356, 367] on dd "1987982280" at bounding box center [438, 368] width 301 height 24
copy dd "1987982280"
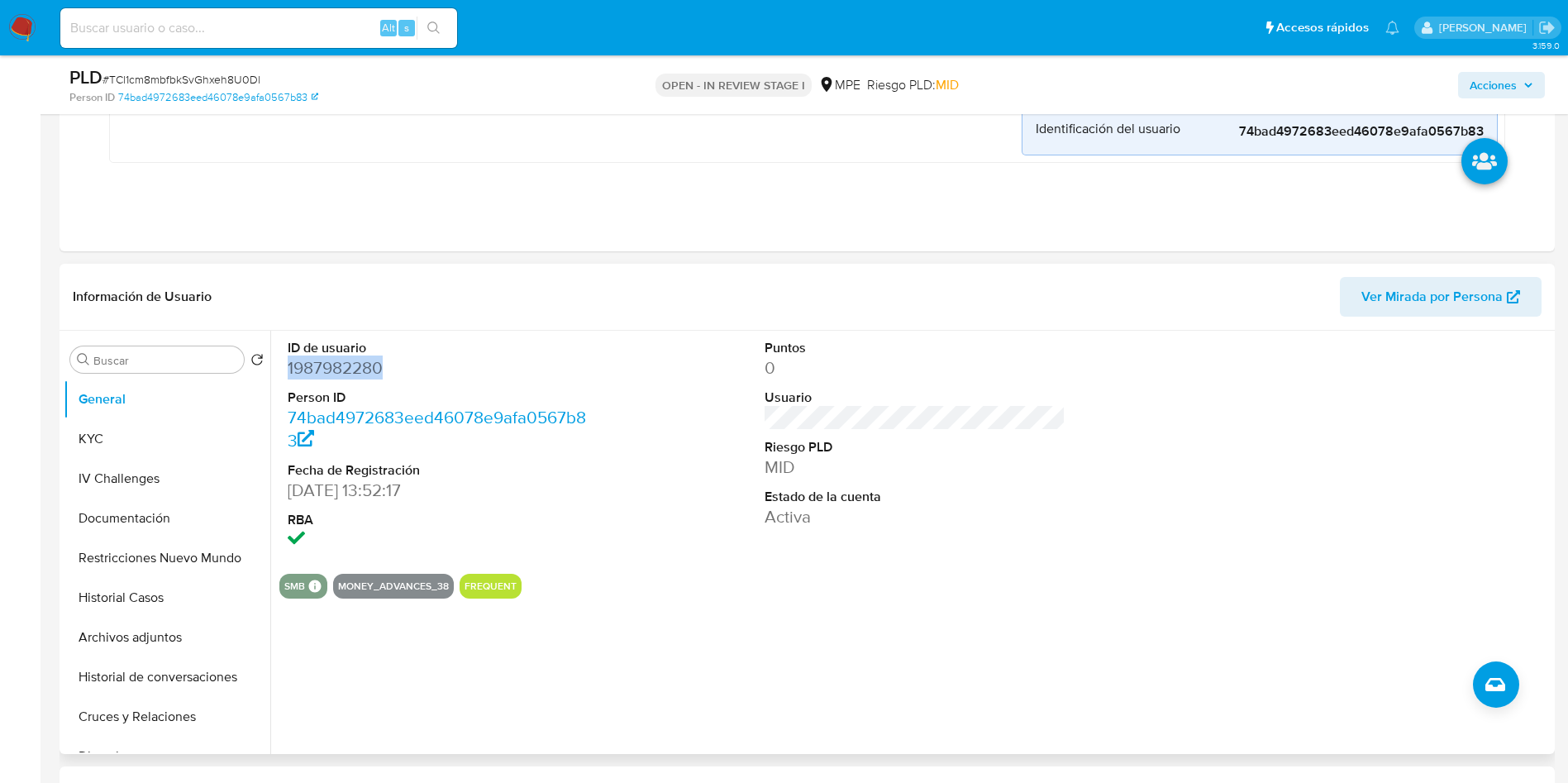
drag, startPoint x: 110, startPoint y: 439, endPoint x: 276, endPoint y: 598, distance: 229.9
click at [110, 439] on button "KYC" at bounding box center [167, 439] width 207 height 39
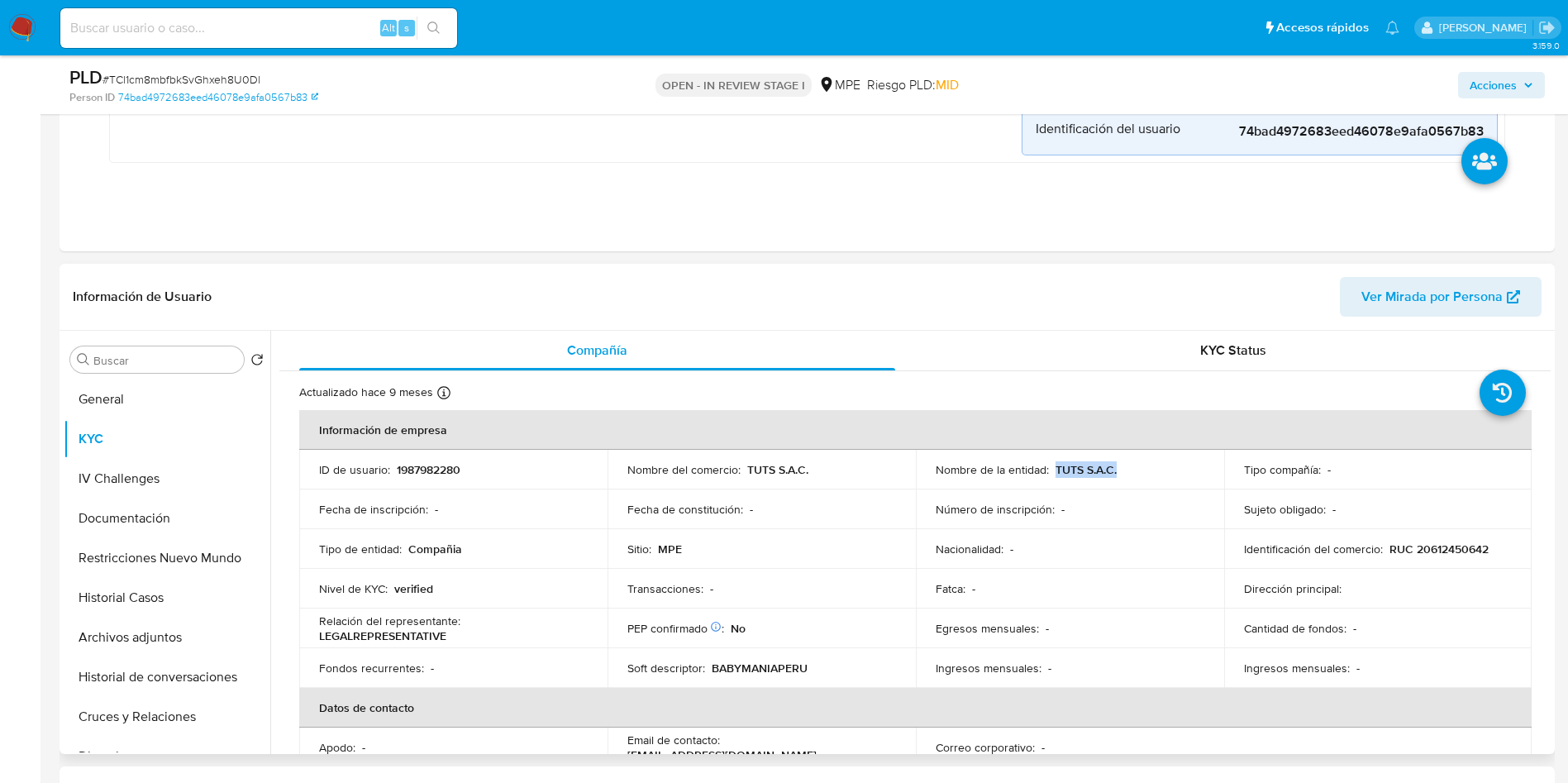
drag, startPoint x: 1052, startPoint y: 465, endPoint x: 843, endPoint y: 637, distance: 270.7
click at [1121, 463] on div "Nombre de la entidad : TUTS S.A.C." at bounding box center [1069, 469] width 269 height 15
copy p "TUTS S.A.C."
drag, startPoint x: 156, startPoint y: 626, endPoint x: 181, endPoint y: 646, distance: 32.0
click at [156, 626] on button "Archivos adjuntos" at bounding box center [167, 637] width 207 height 39
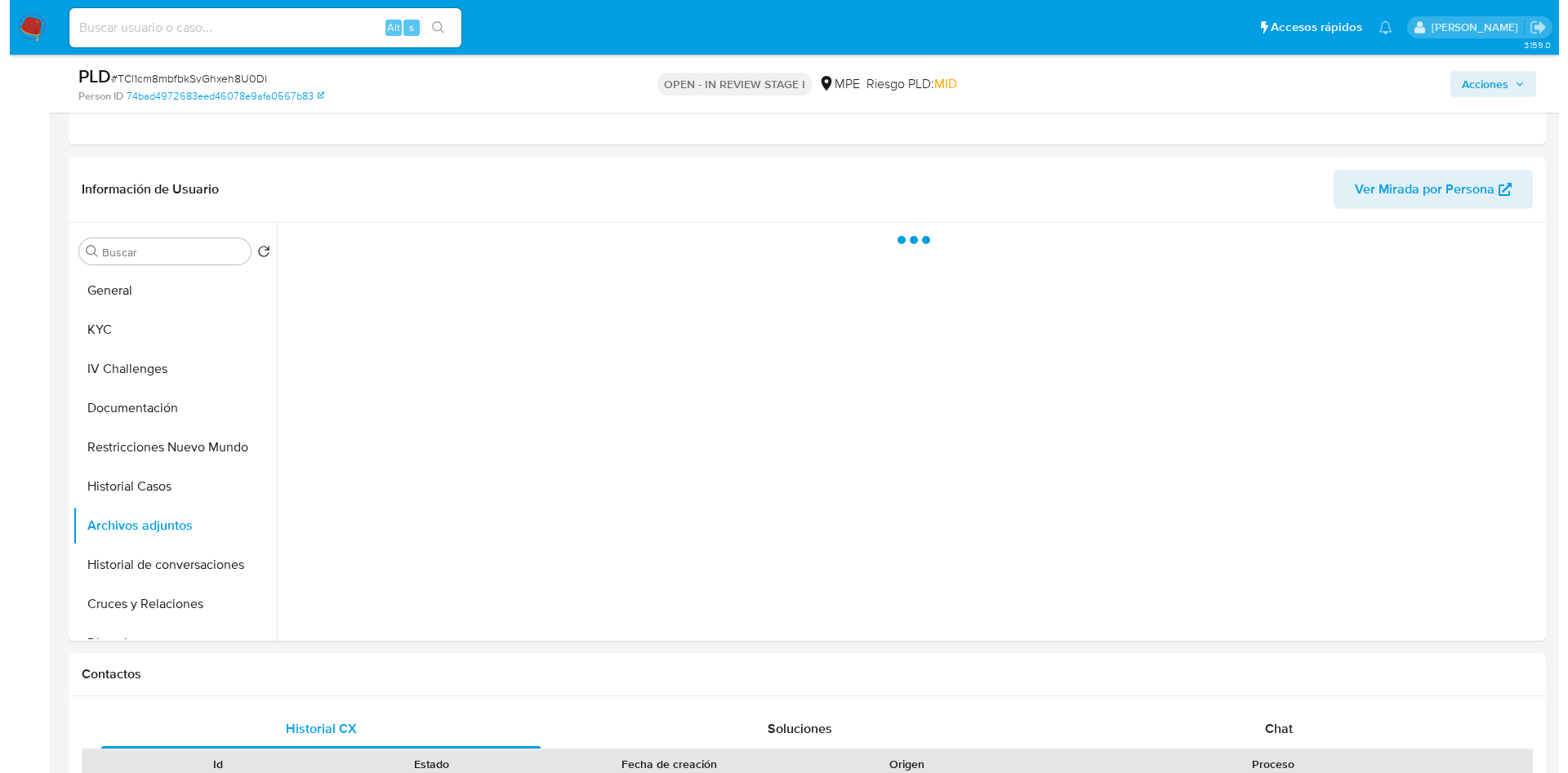
scroll to position [613, 0]
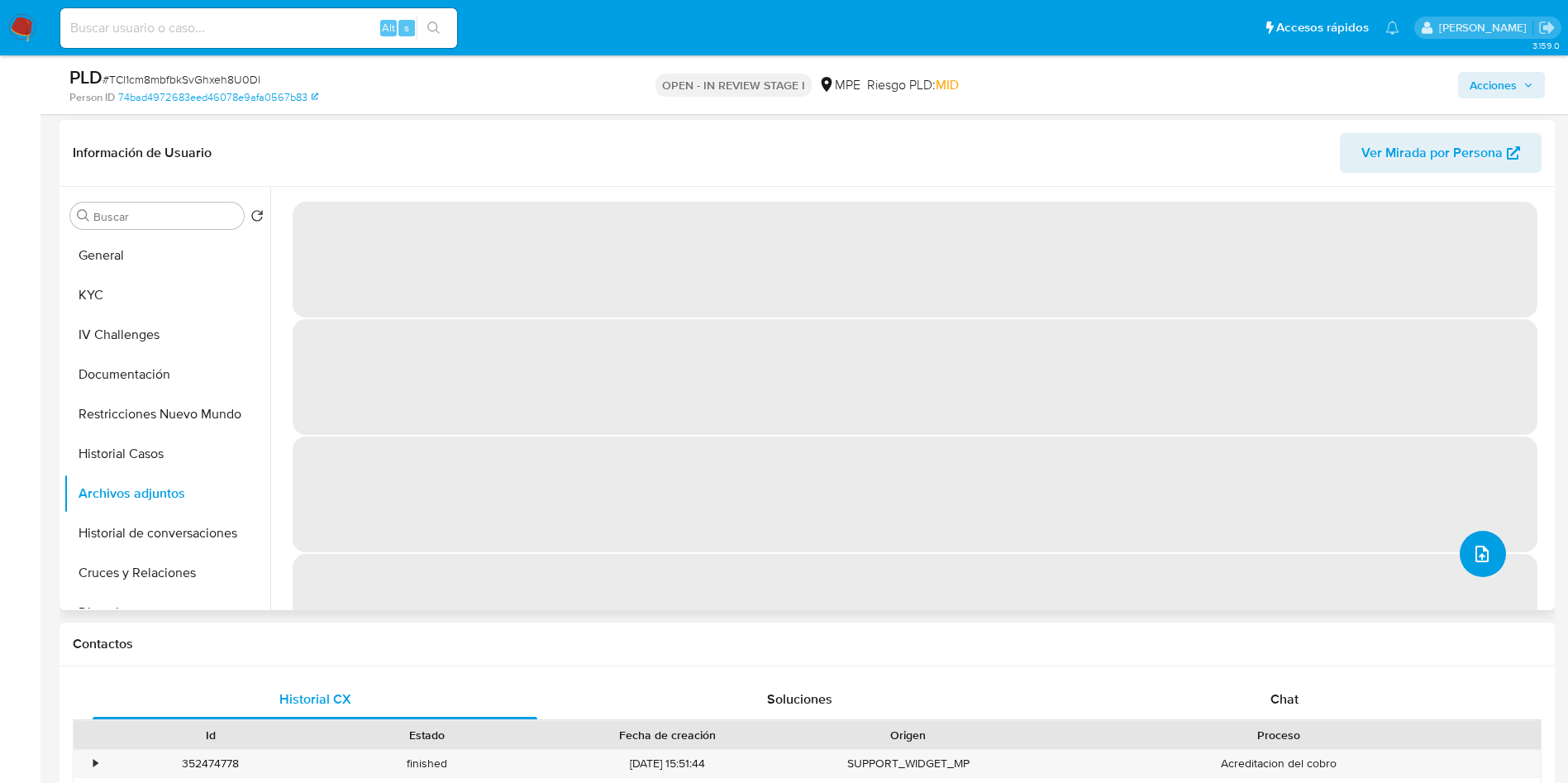
click at [1474, 539] on button "upload-file" at bounding box center [1482, 554] width 46 height 46
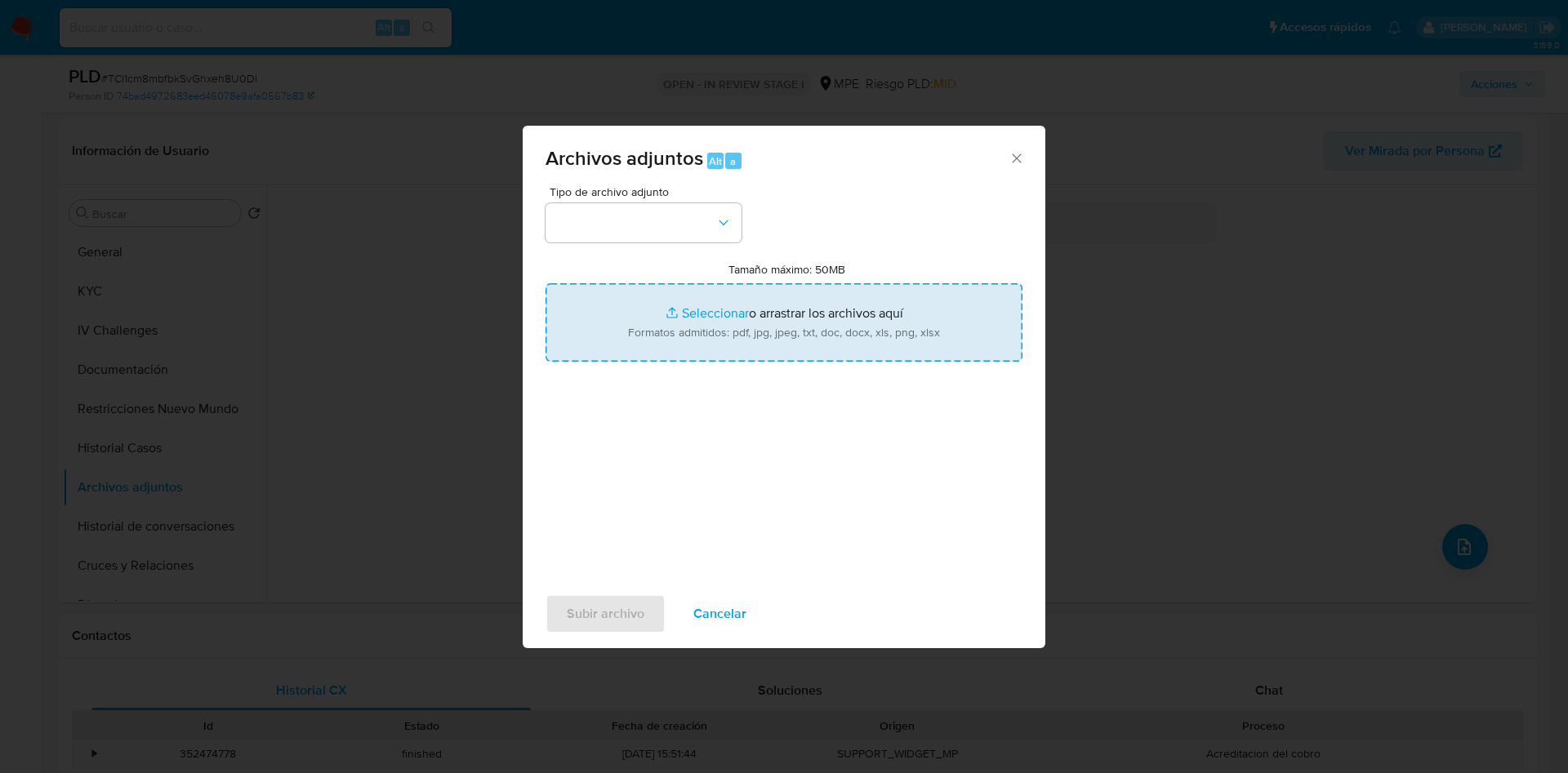
click at [707, 310] on input "Tamaño máximo: 50MB Seleccionar archivos" at bounding box center [784, 322] width 477 height 79
click at [789, 299] on input "Tamaño máximo: 50MB Seleccionar archivos" at bounding box center [784, 322] width 477 height 79
type input "C:\fakepath\Case Log 1987982280 - 16_09_2025.pdf"
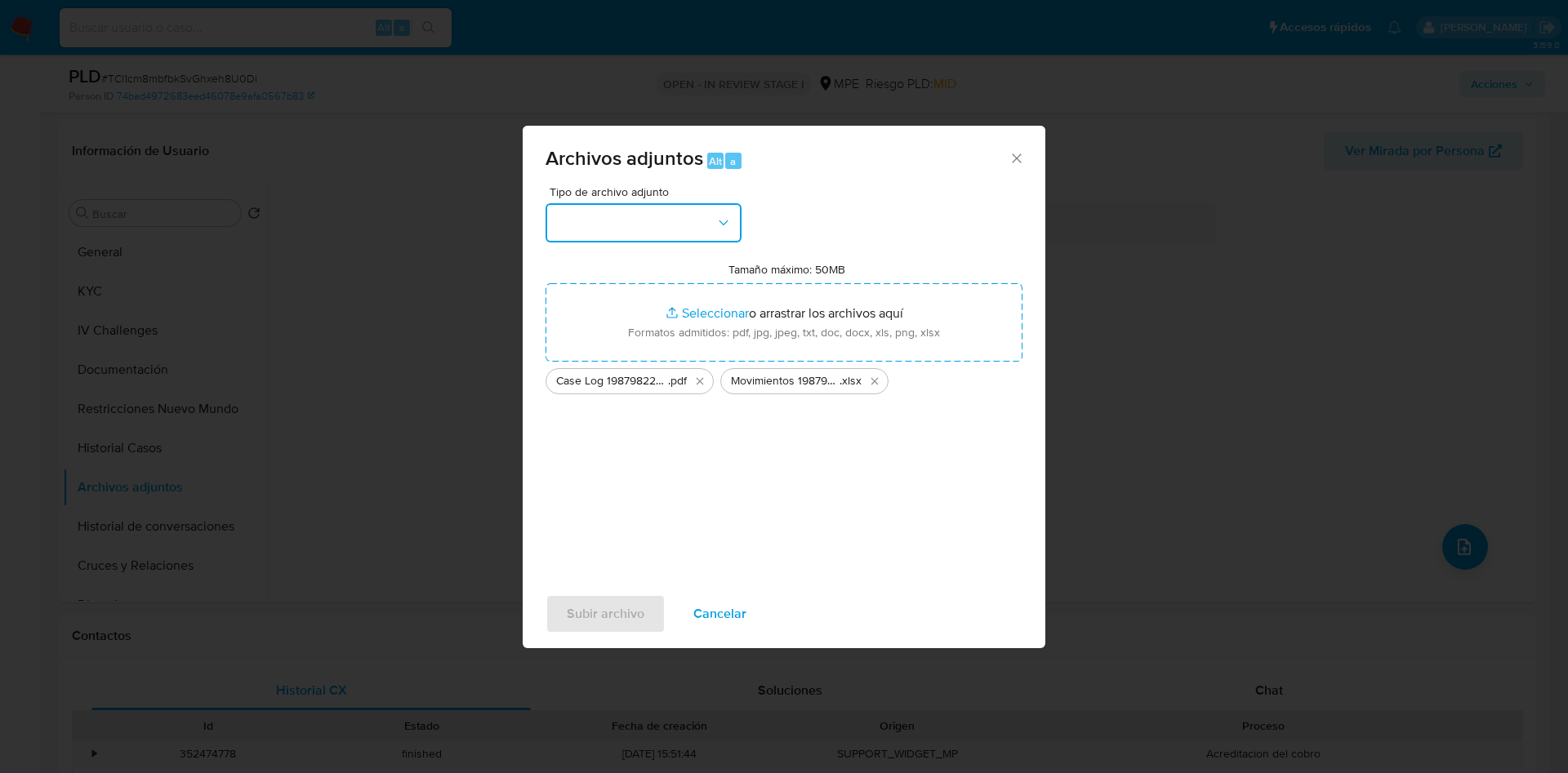
click at [672, 236] on button "button" at bounding box center [643, 223] width 196 height 39
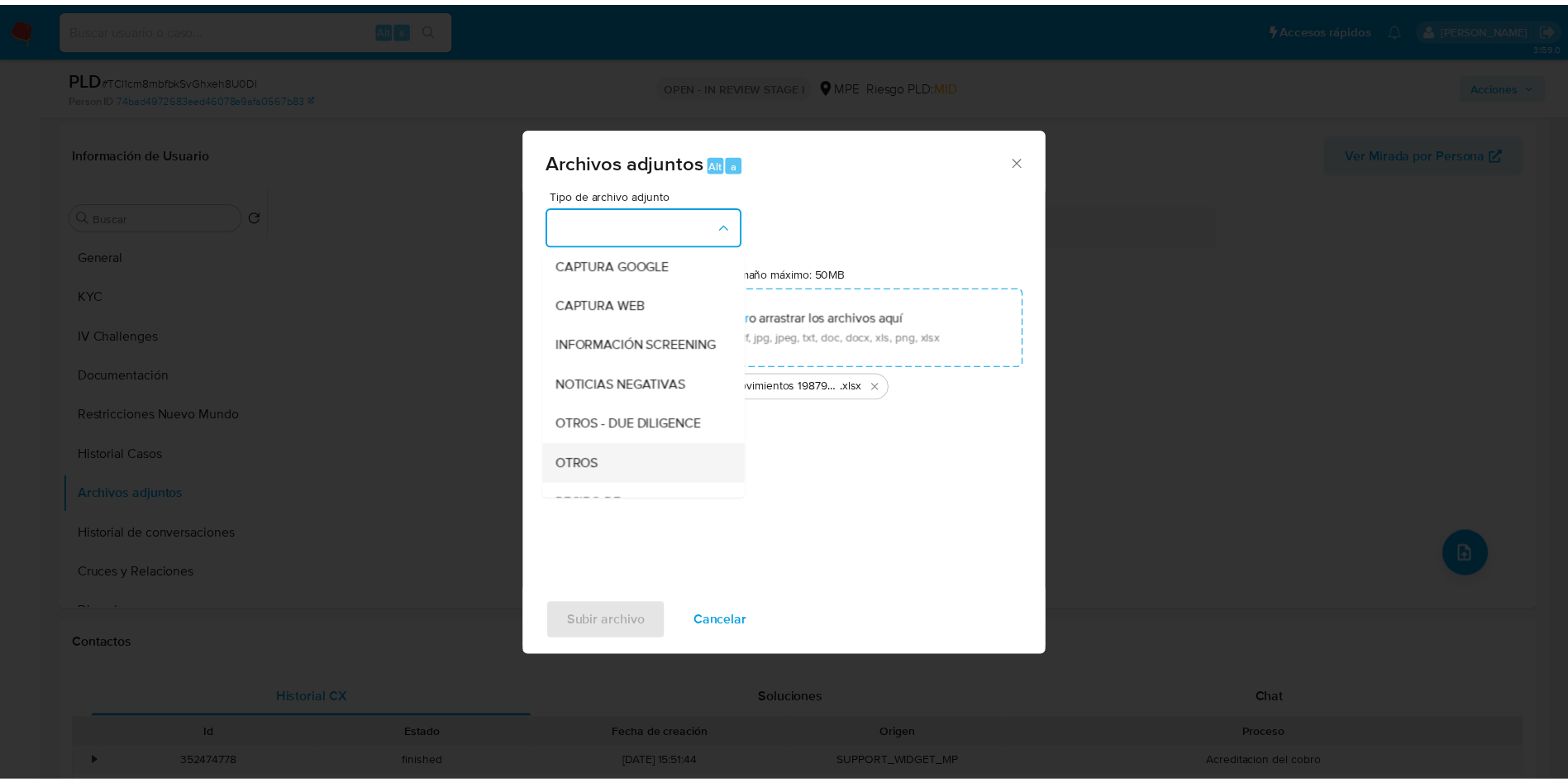
scroll to position [124, 0]
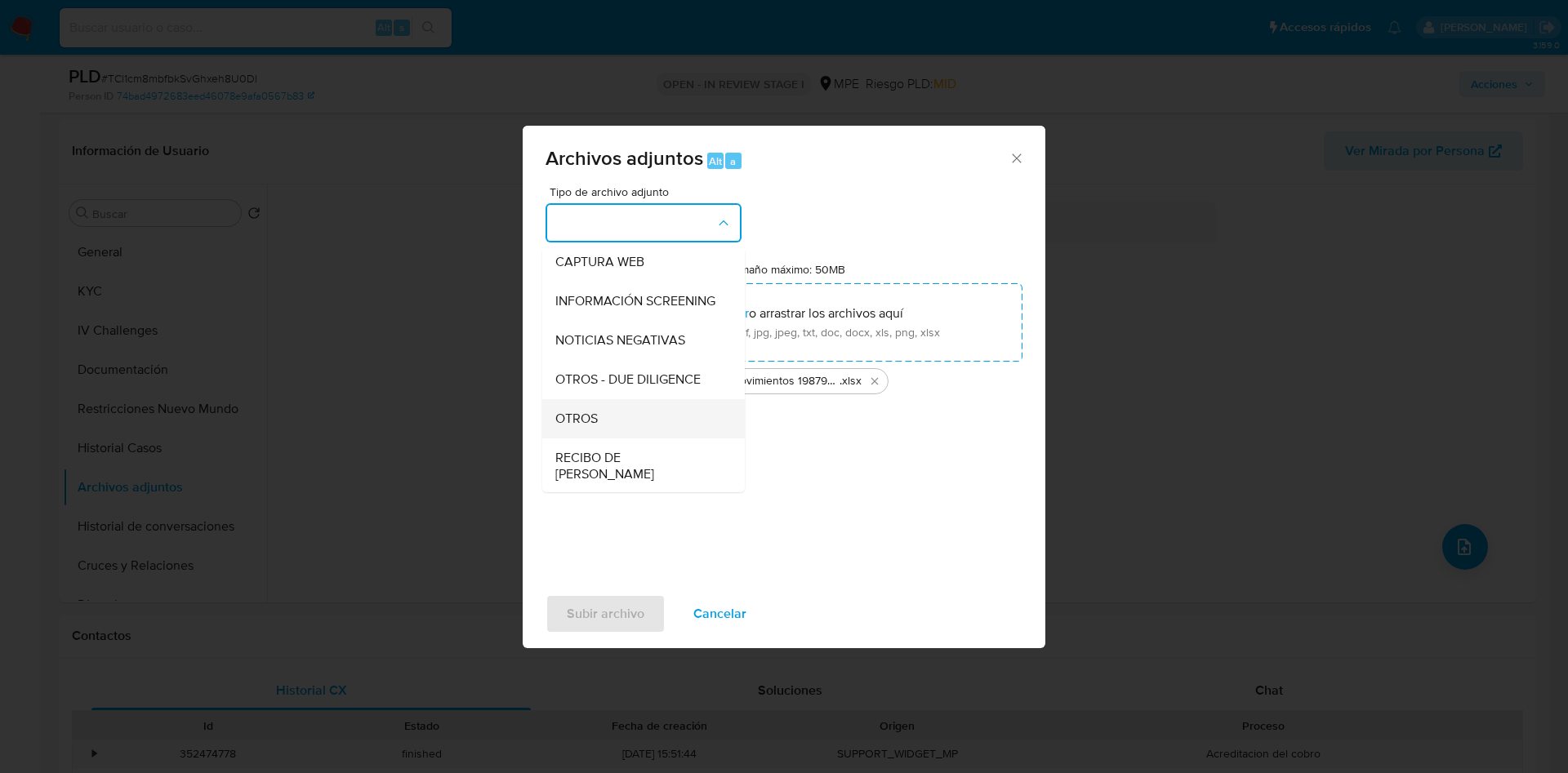
click at [643, 439] on div "OTROS" at bounding box center [638, 419] width 166 height 39
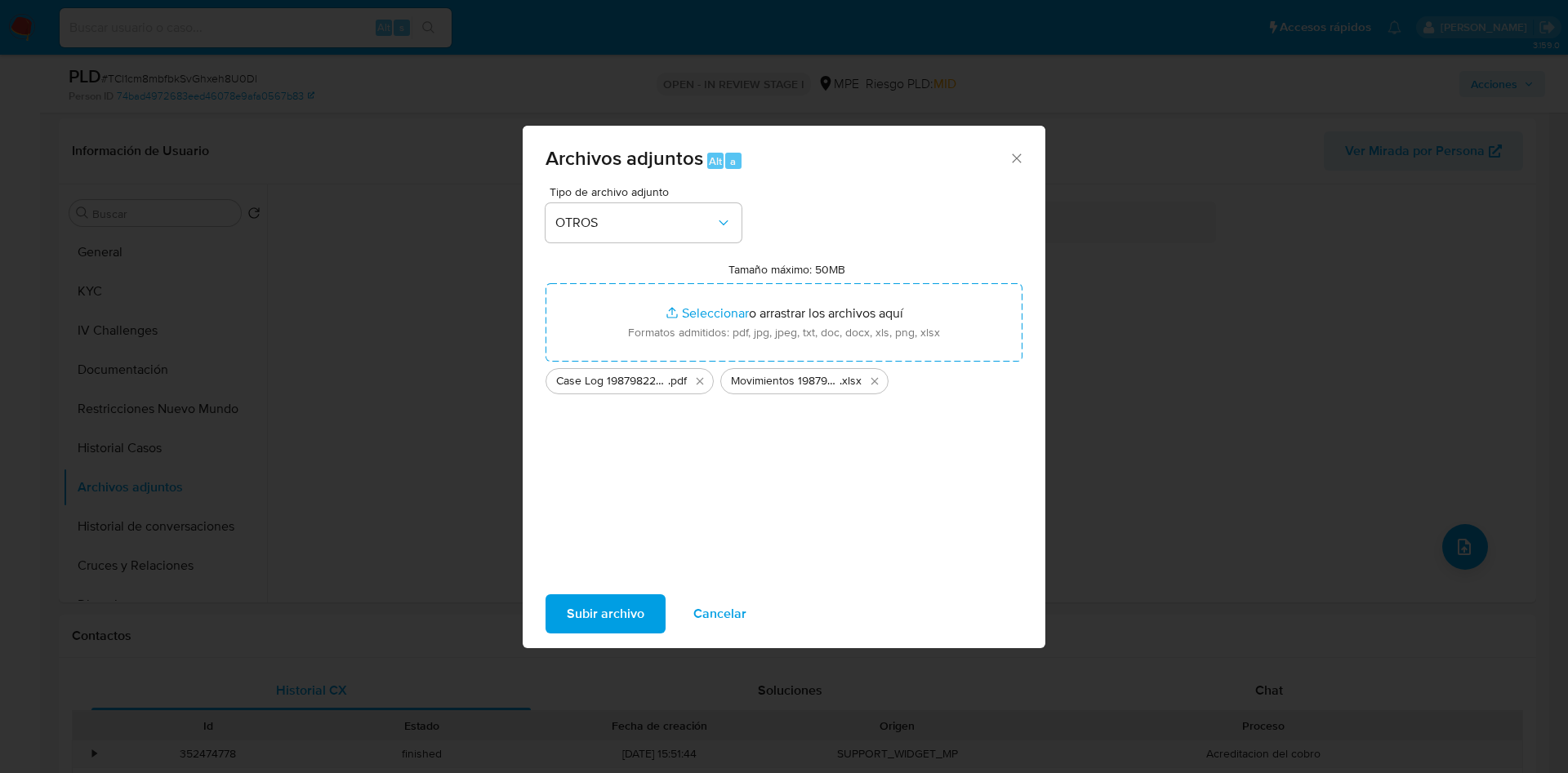
click at [604, 596] on span "Subir archivo" at bounding box center [606, 614] width 78 height 36
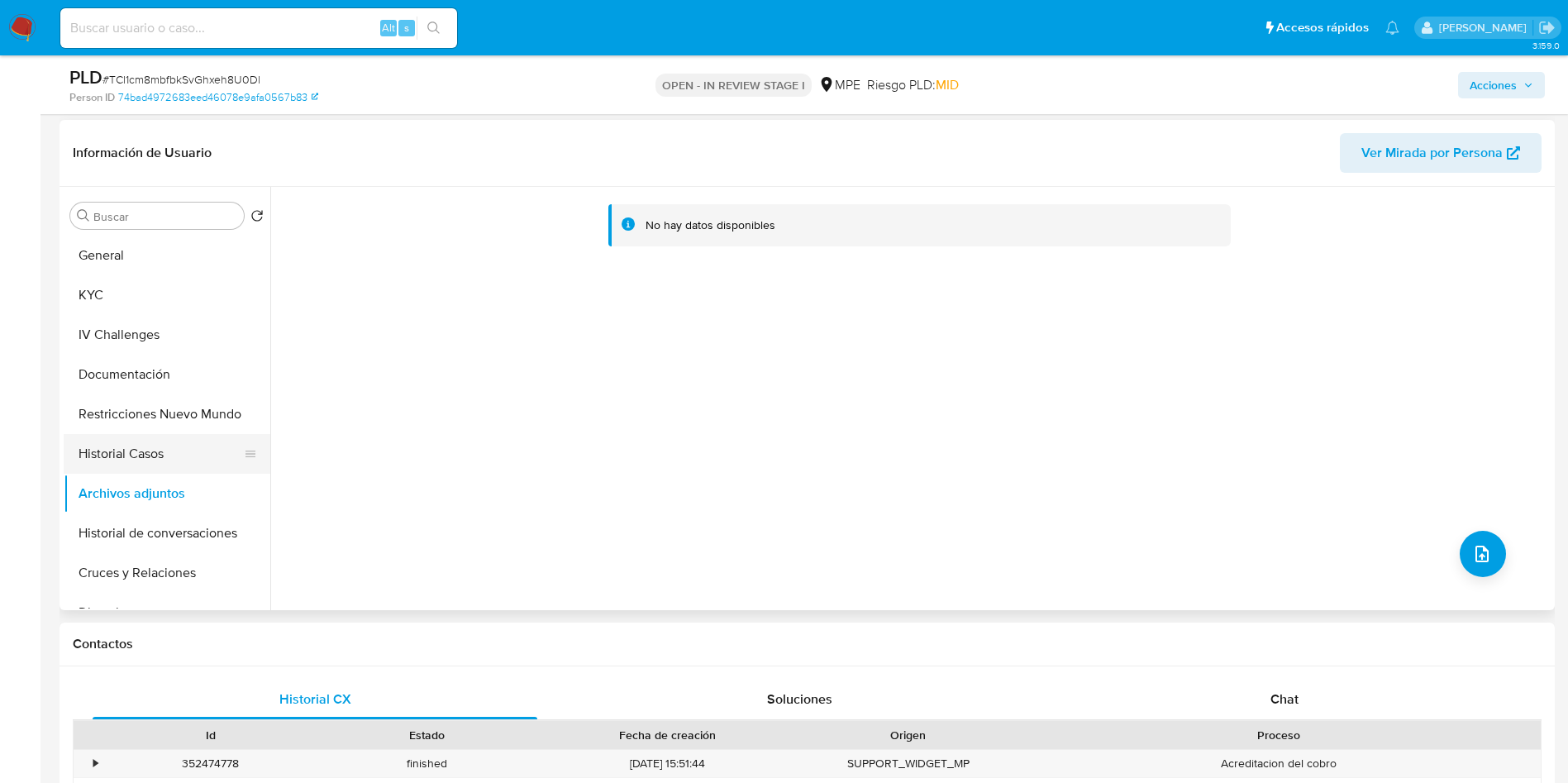
drag, startPoint x: 150, startPoint y: 453, endPoint x: 146, endPoint y: 464, distance: 11.7
click at [147, 456] on button "Historial Casos" at bounding box center [160, 454] width 193 height 39
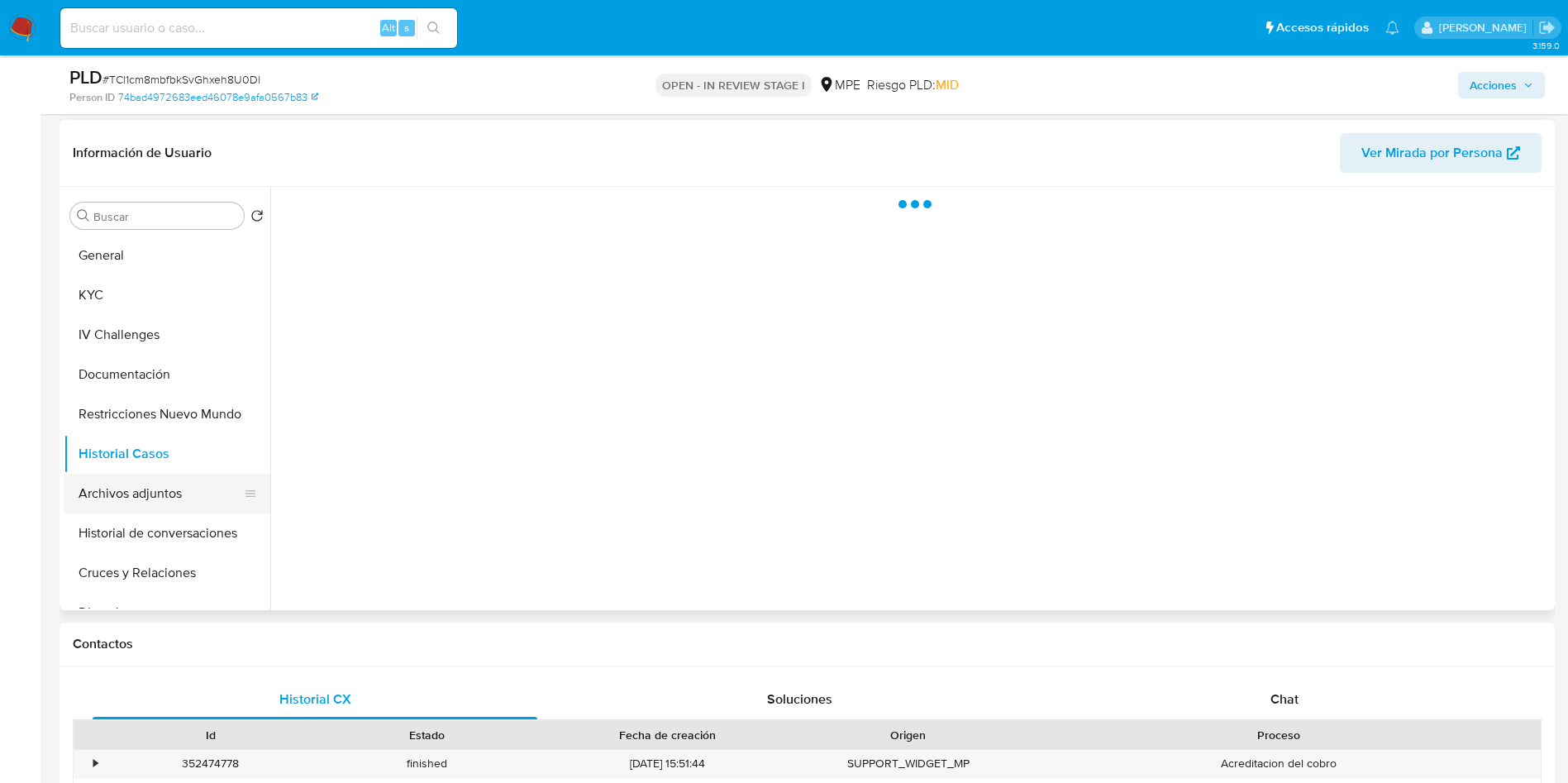
click at [148, 480] on button "Archivos adjuntos" at bounding box center [160, 493] width 193 height 39
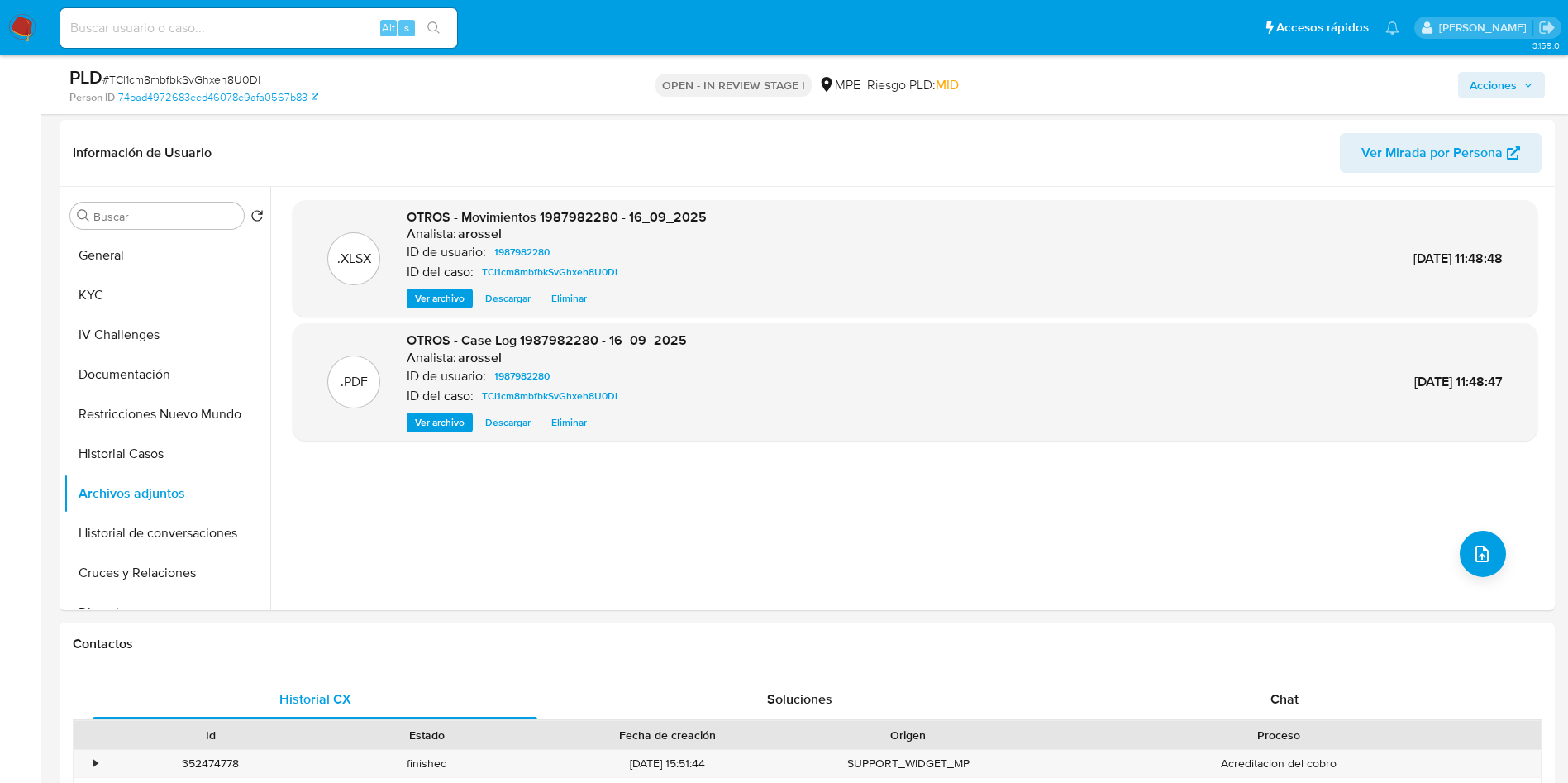
click at [1533, 87] on icon "button" at bounding box center [1528, 85] width 10 height 10
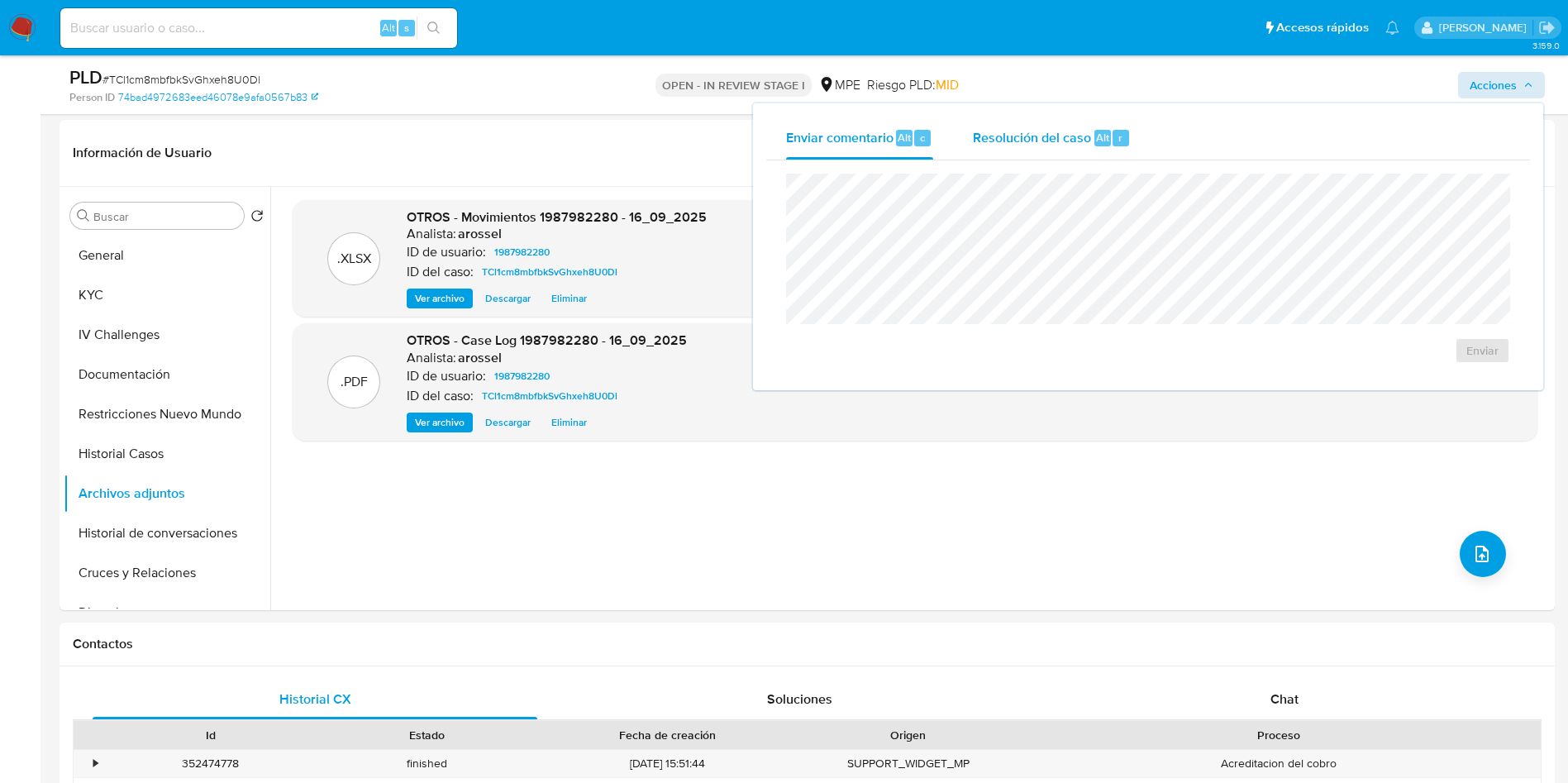
click at [1024, 133] on span "Resolución del caso" at bounding box center [1032, 136] width 118 height 19
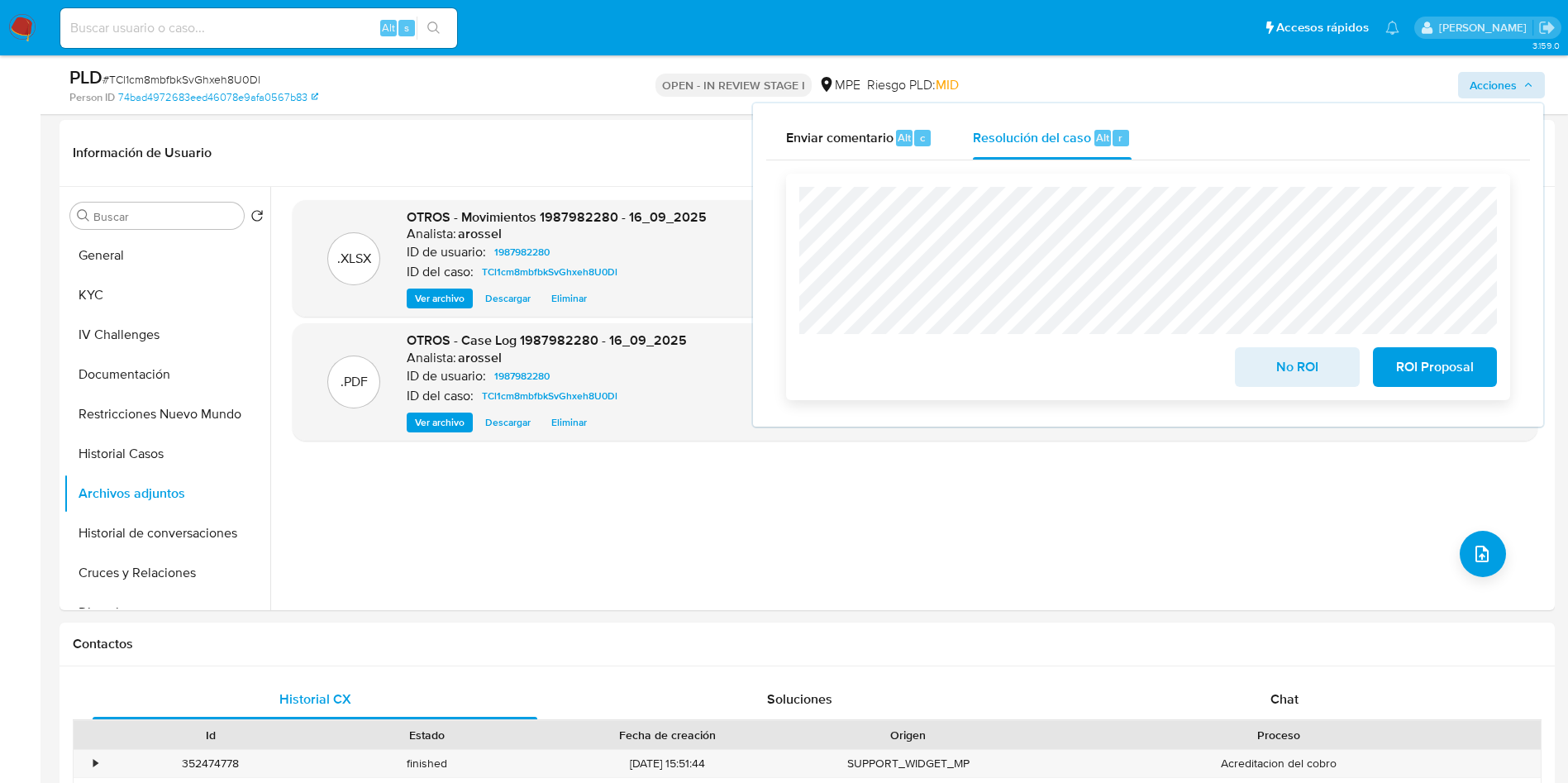
click at [1271, 358] on span "No ROI" at bounding box center [1296, 366] width 81 height 36
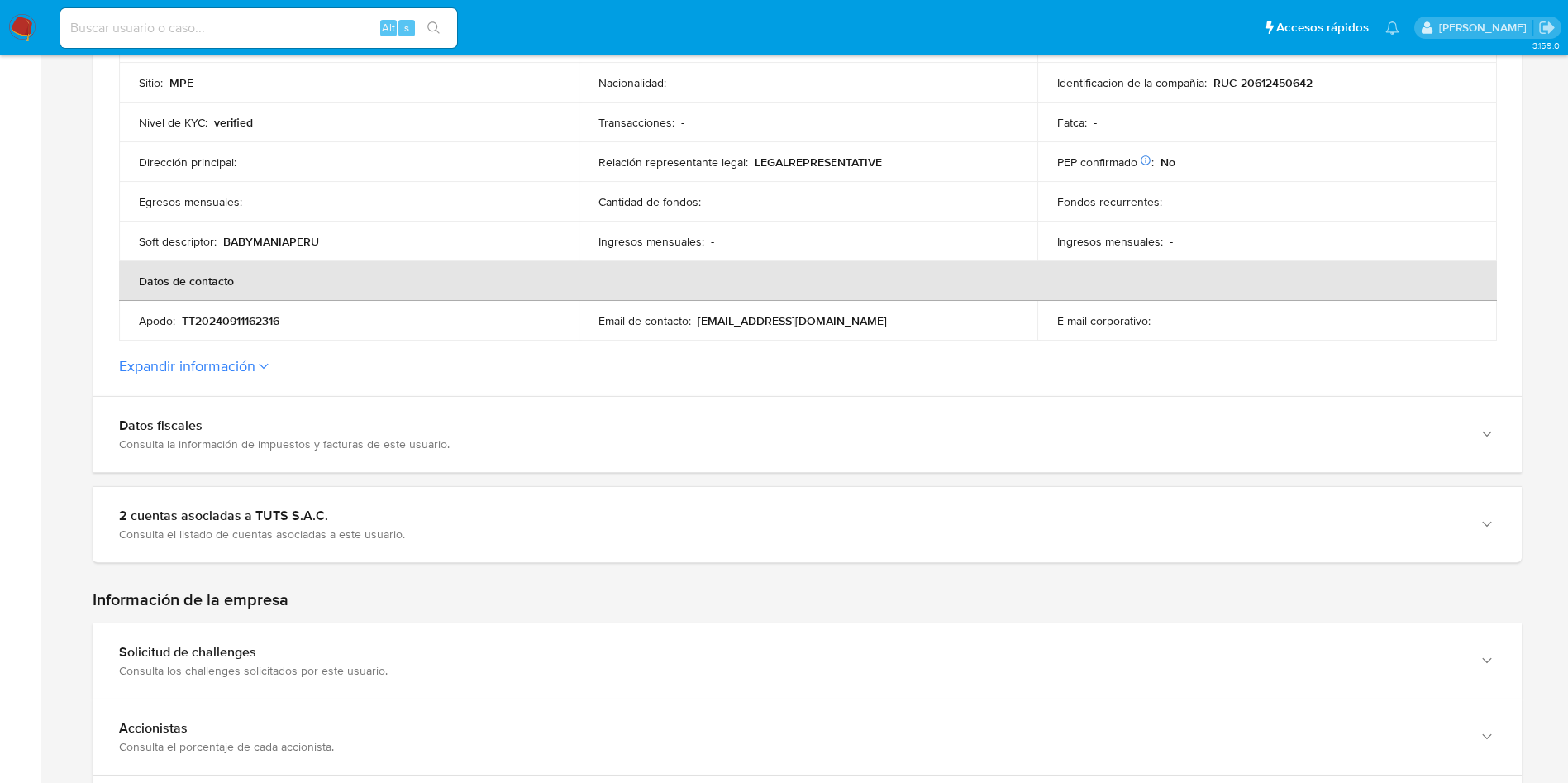
scroll to position [620, 0]
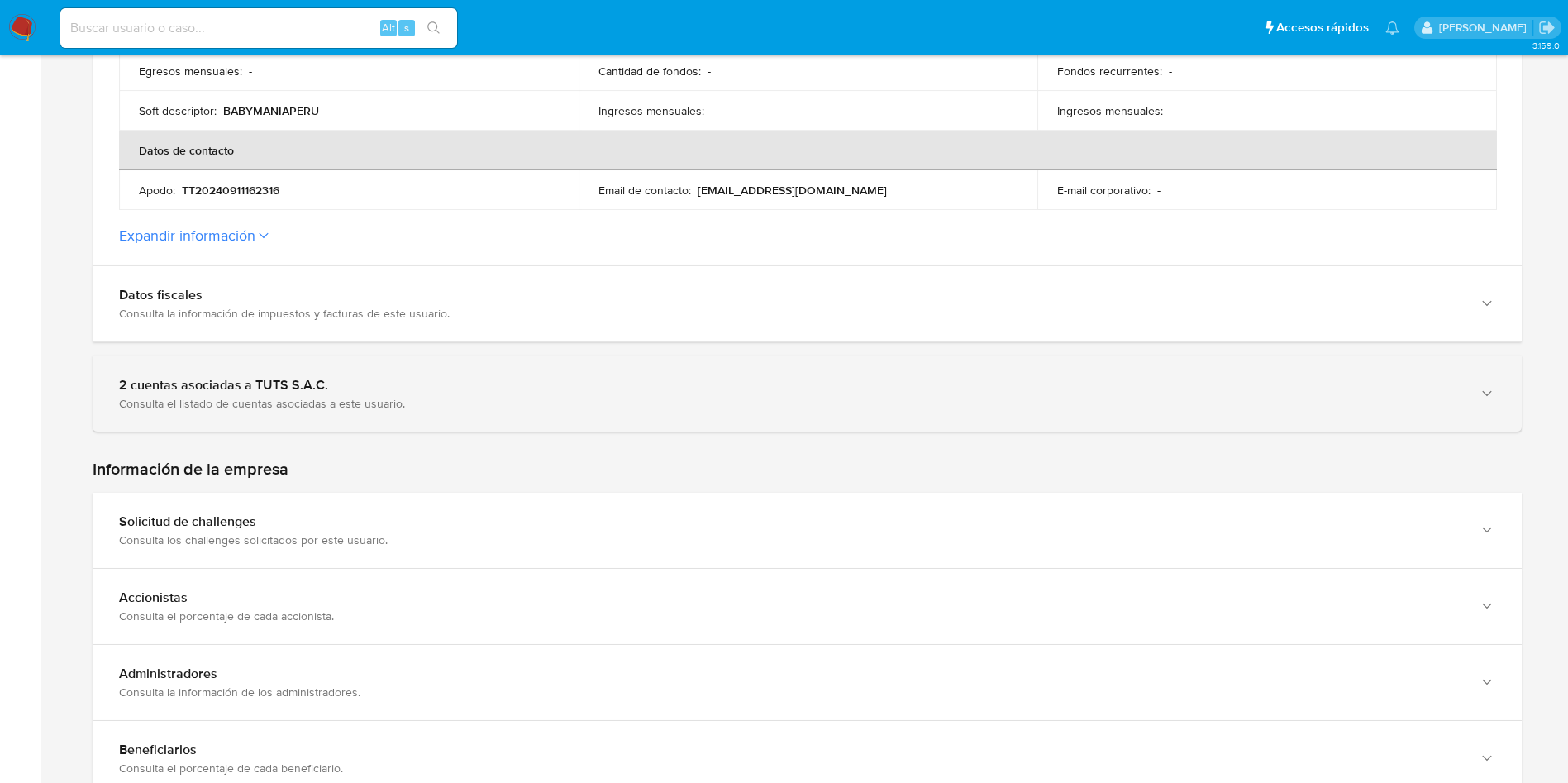
click at [392, 393] on div "2 cuentas asociadas a TUTS S.A.C." at bounding box center [790, 385] width 1343 height 17
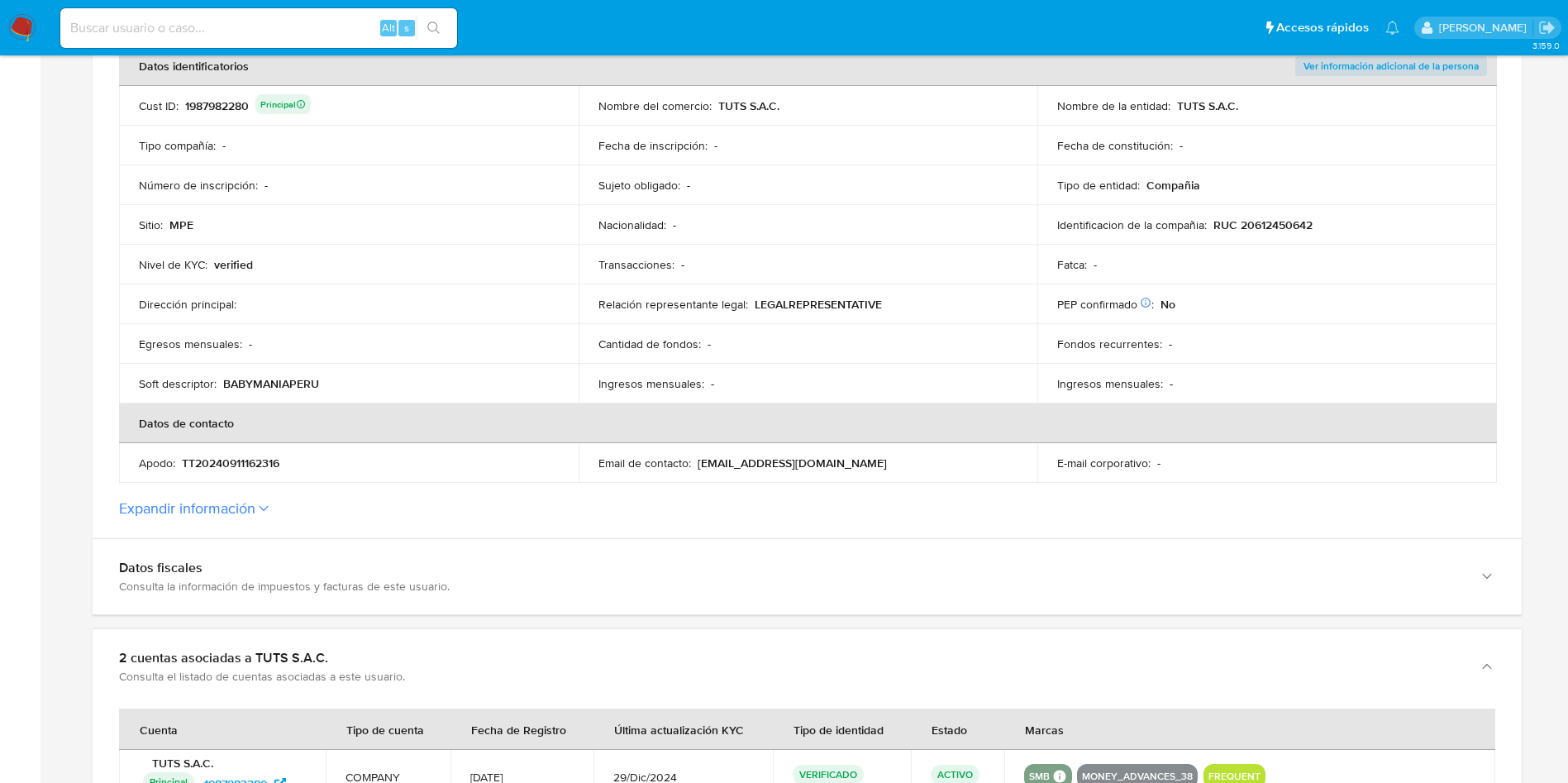
scroll to position [124, 0]
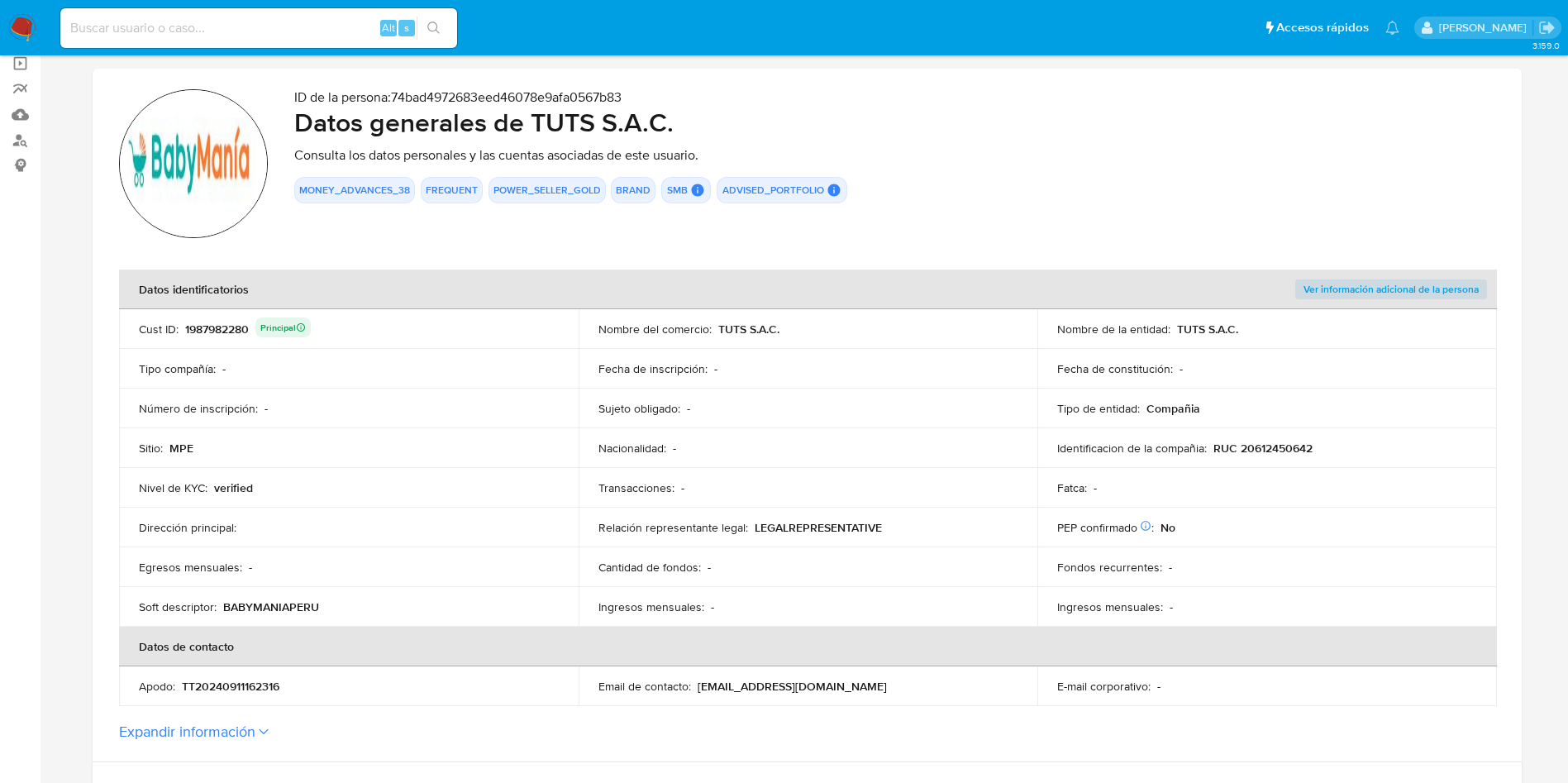
click at [215, 321] on div "1987982280 Principal" at bounding box center [248, 329] width 126 height 24
click at [215, 317] on div "1987982280 Principal" at bounding box center [248, 329] width 126 height 24
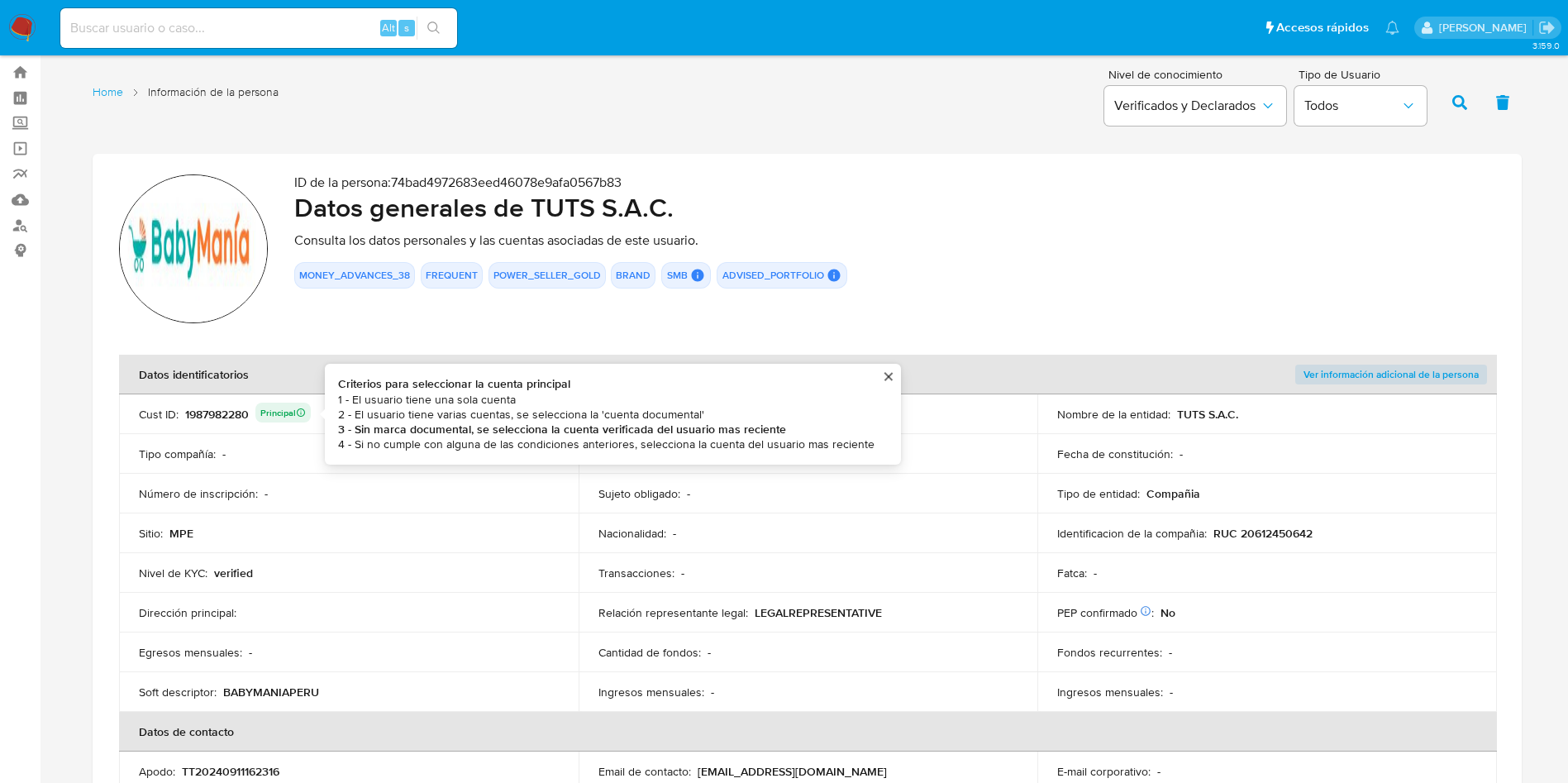
scroll to position [0, 0]
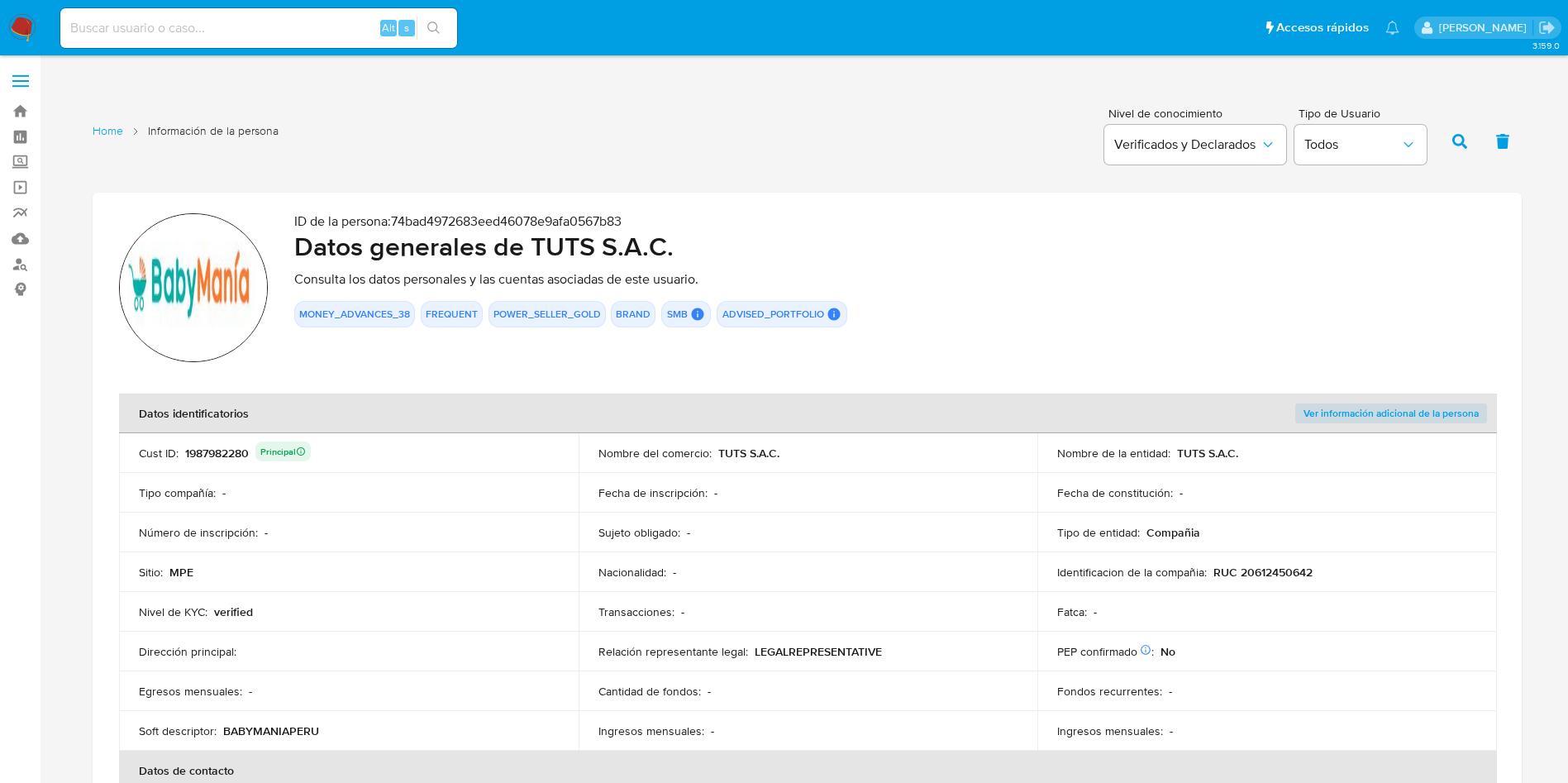
drag, startPoint x: 519, startPoint y: 507, endPoint x: 521, endPoint y: 521, distance: 14.1
click at [520, 508] on td "Tipo compañía : -" at bounding box center [348, 492] width 460 height 39
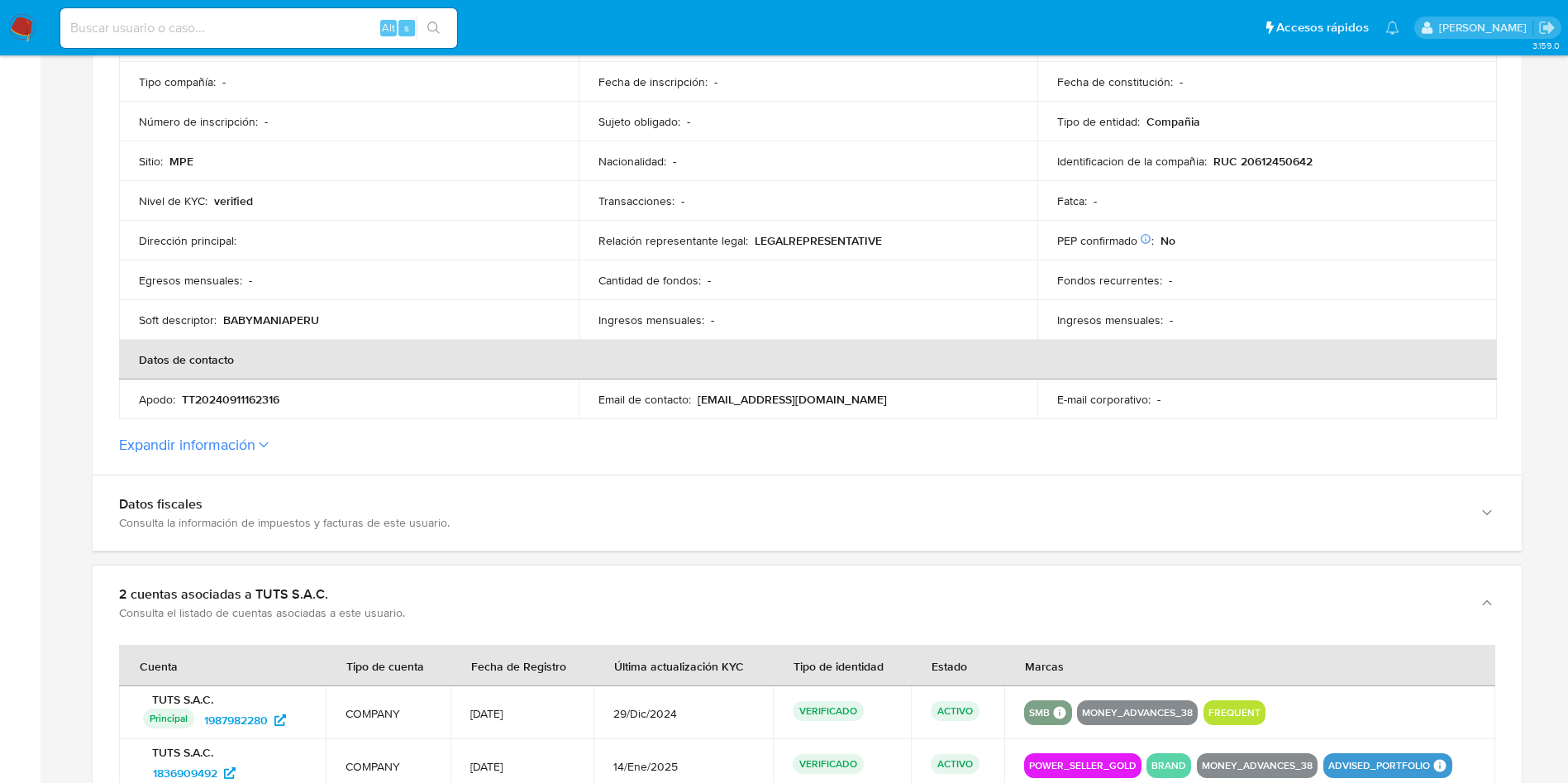
scroll to position [372, 0]
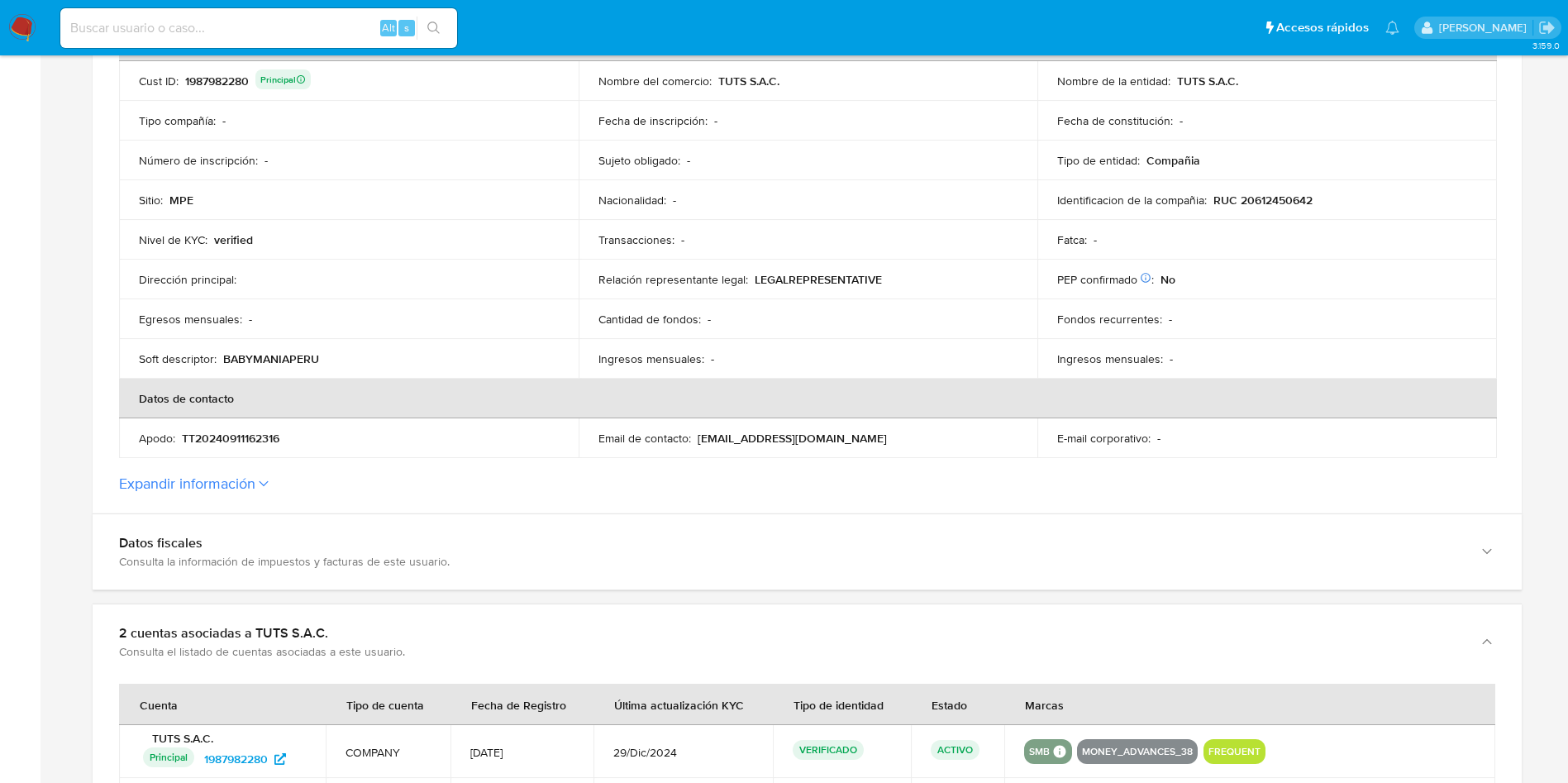
click at [868, 233] on div "Transacciones : -" at bounding box center [808, 239] width 420 height 15
click at [233, 480] on button "Expandir información" at bounding box center [187, 484] width 137 height 18
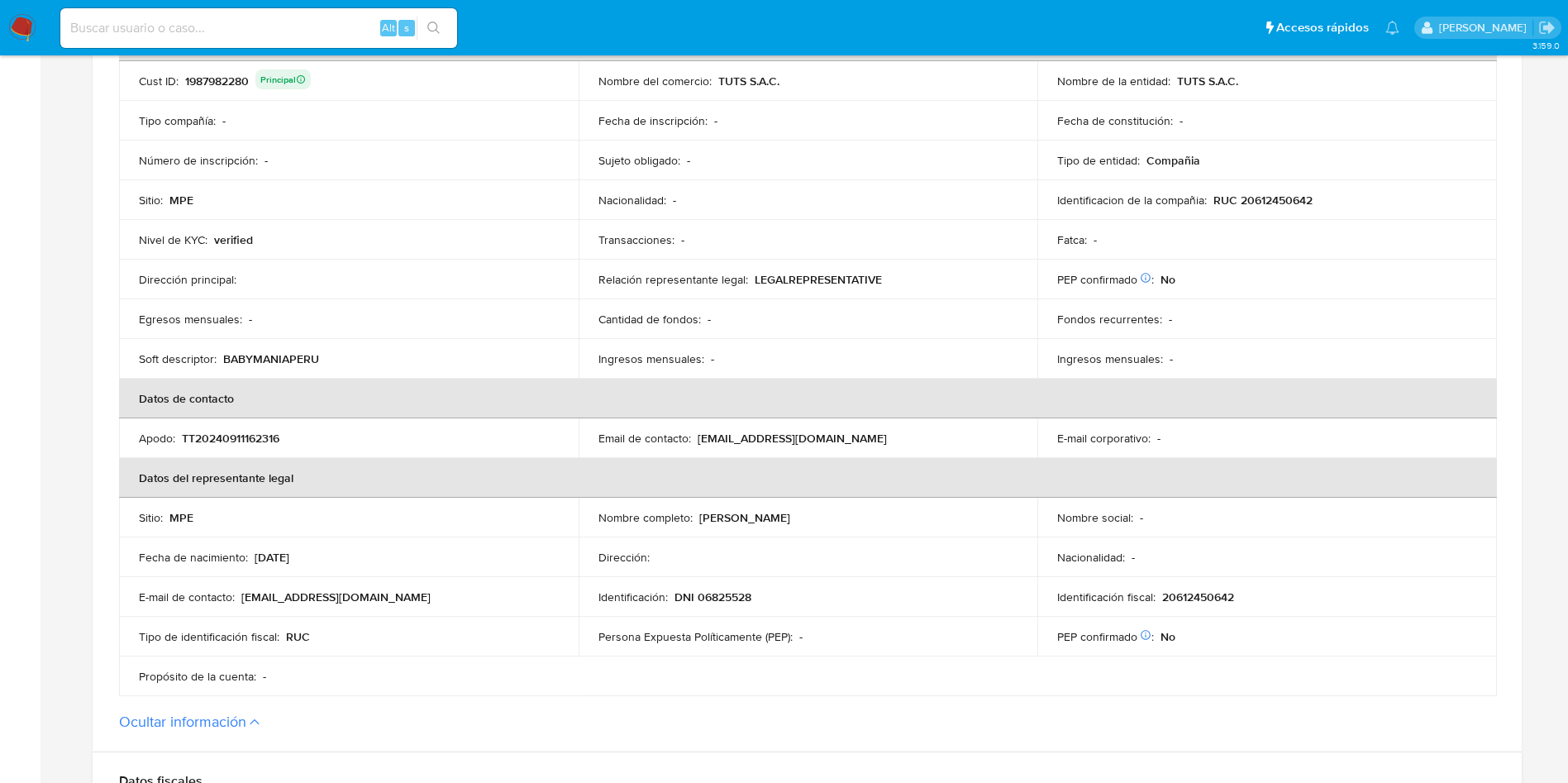
drag, startPoint x: 675, startPoint y: 595, endPoint x: 762, endPoint y: 597, distance: 87.0
click at [762, 597] on div "Identificación : DNI 06825528" at bounding box center [808, 597] width 420 height 15
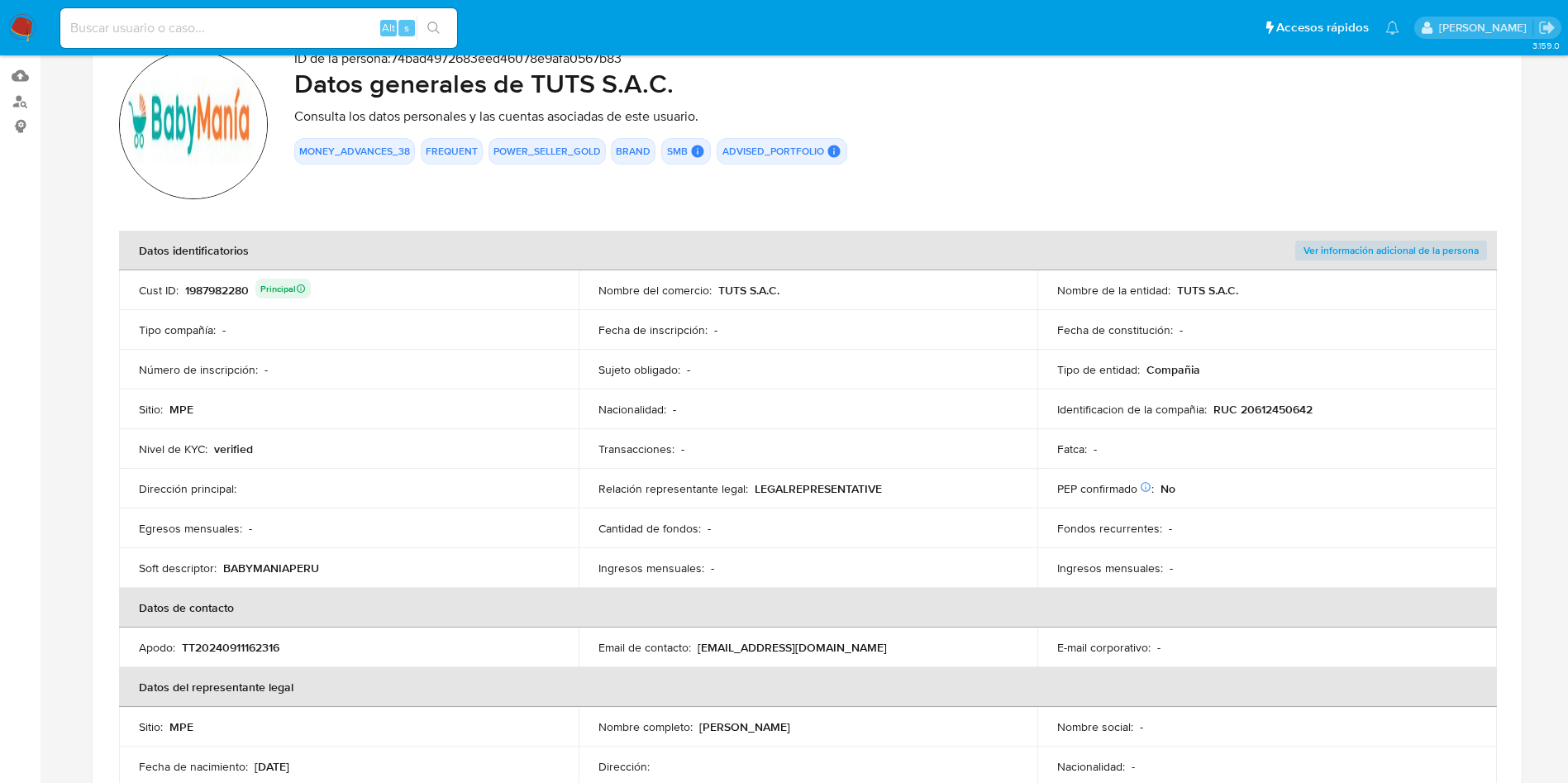
scroll to position [124, 0]
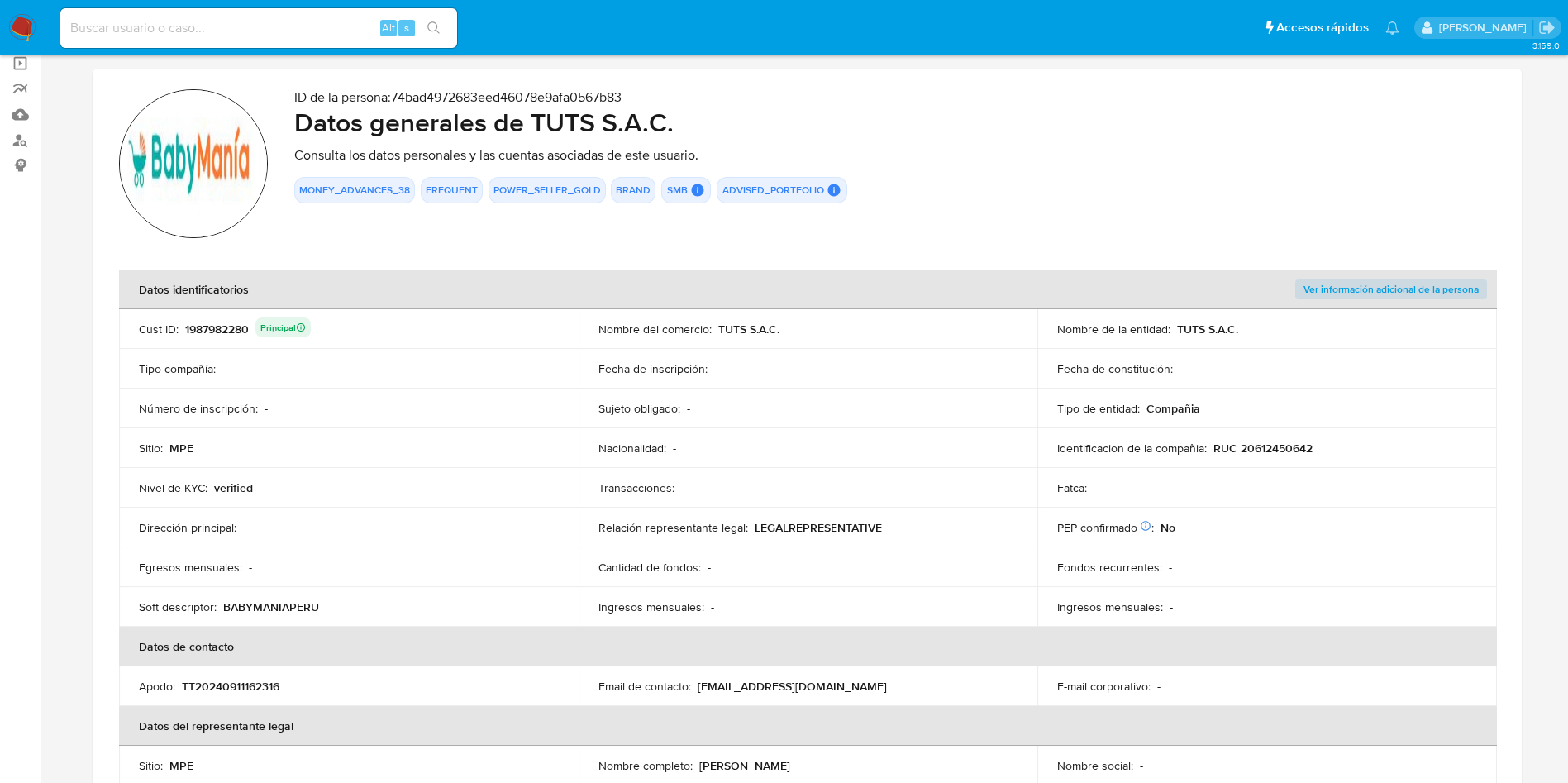
click at [250, 518] on td "Dirección principal :" at bounding box center [348, 527] width 460 height 39
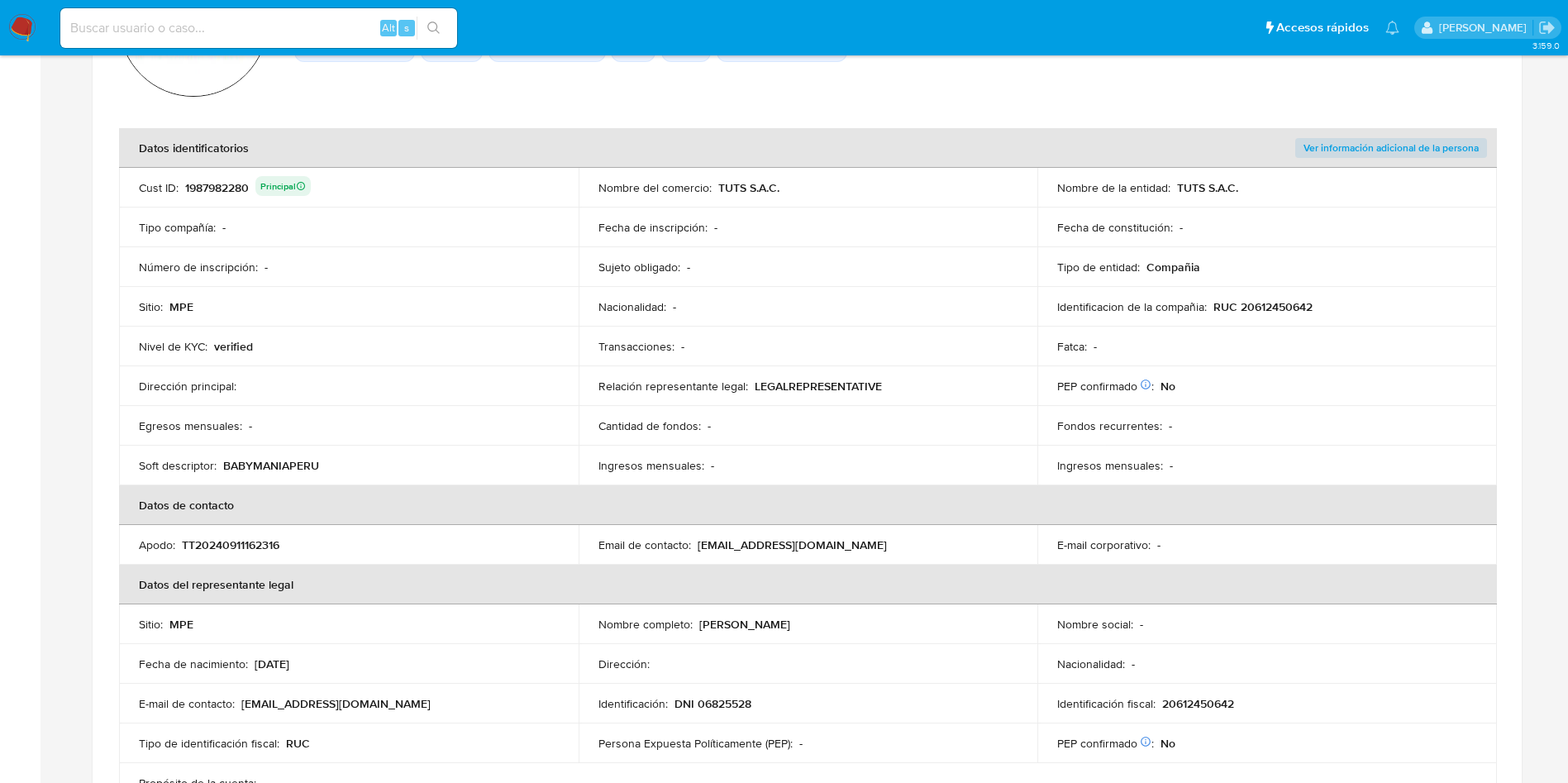
scroll to position [372, 0]
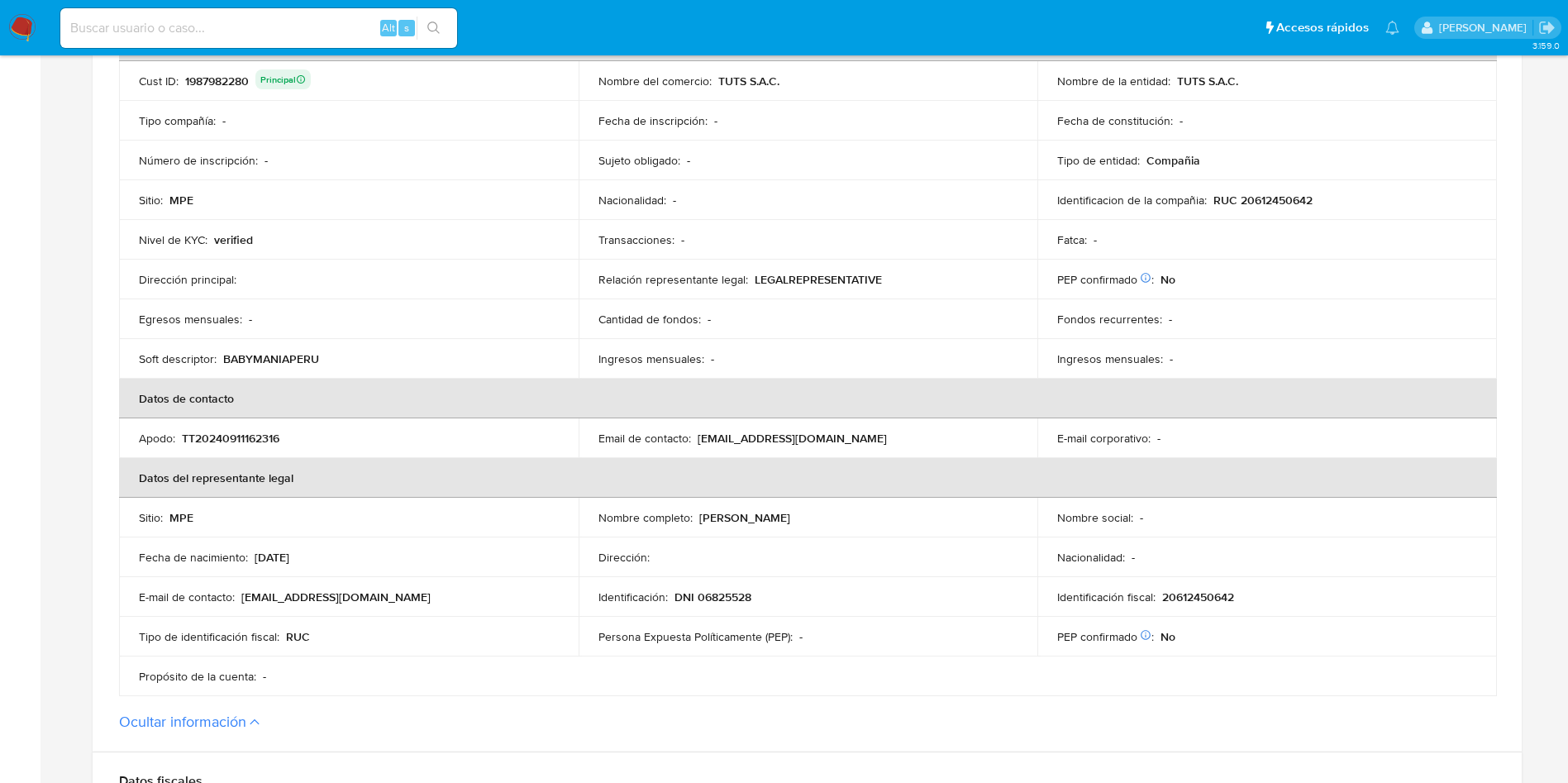
drag, startPoint x: 310, startPoint y: 483, endPoint x: 309, endPoint y: 538, distance: 55.0
click at [310, 486] on th "Datos del representante legal" at bounding box center [808, 478] width 1378 height 39
click at [271, 554] on p "13/01/1963" at bounding box center [272, 556] width 34 height 15
click at [368, 396] on th "Datos de contacto" at bounding box center [808, 399] width 1378 height 39
drag, startPoint x: 255, startPoint y: 559, endPoint x: 385, endPoint y: 550, distance: 130.3
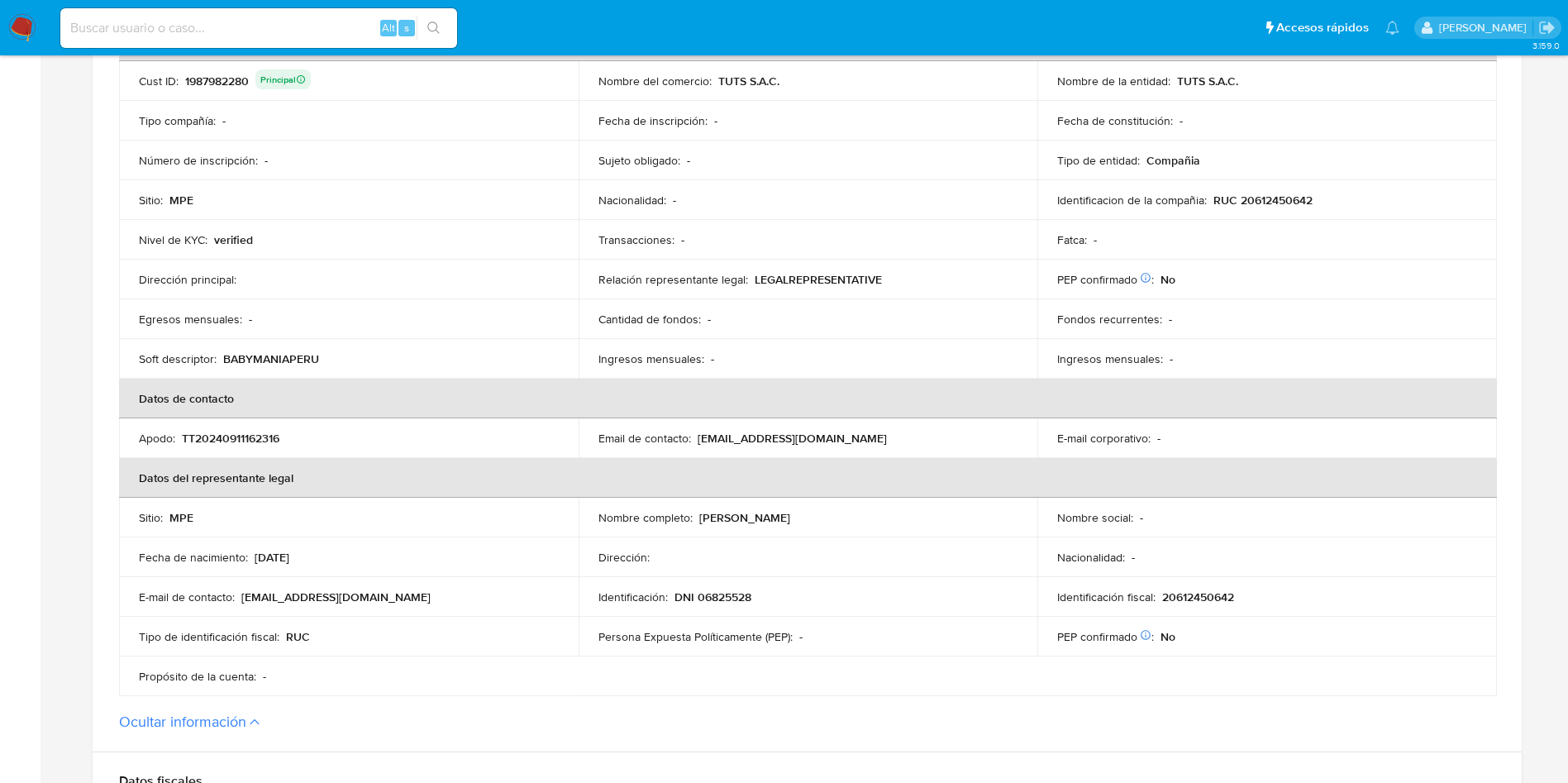
click at [388, 550] on div "Fecha de nacimiento : 13/01/1963" at bounding box center [348, 556] width 420 height 15
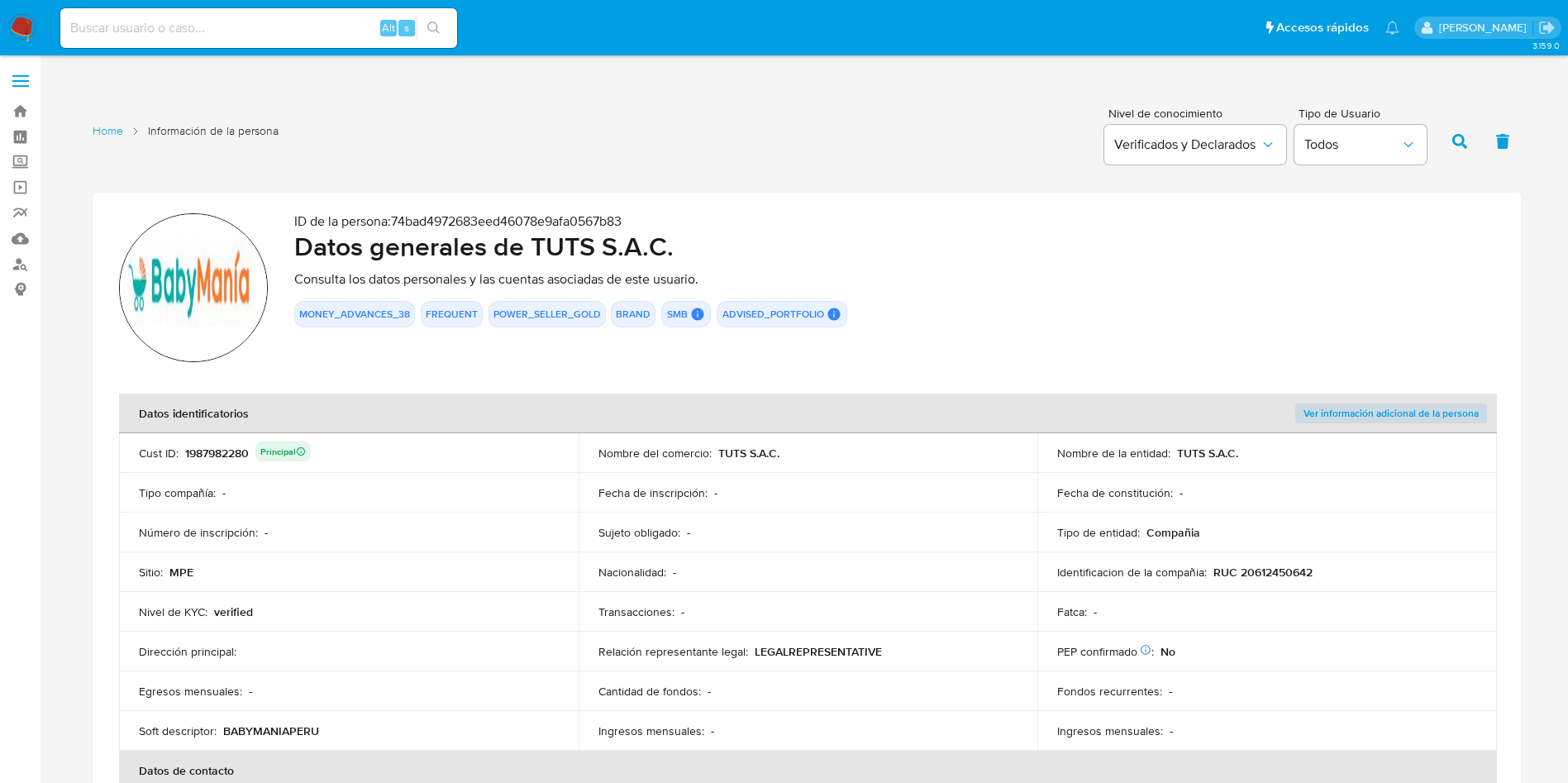
click at [374, 424] on th "Datos identificatorios" at bounding box center [578, 414] width 918 height 39
click at [301, 576] on div "Sitio : MPE" at bounding box center [348, 571] width 420 height 15
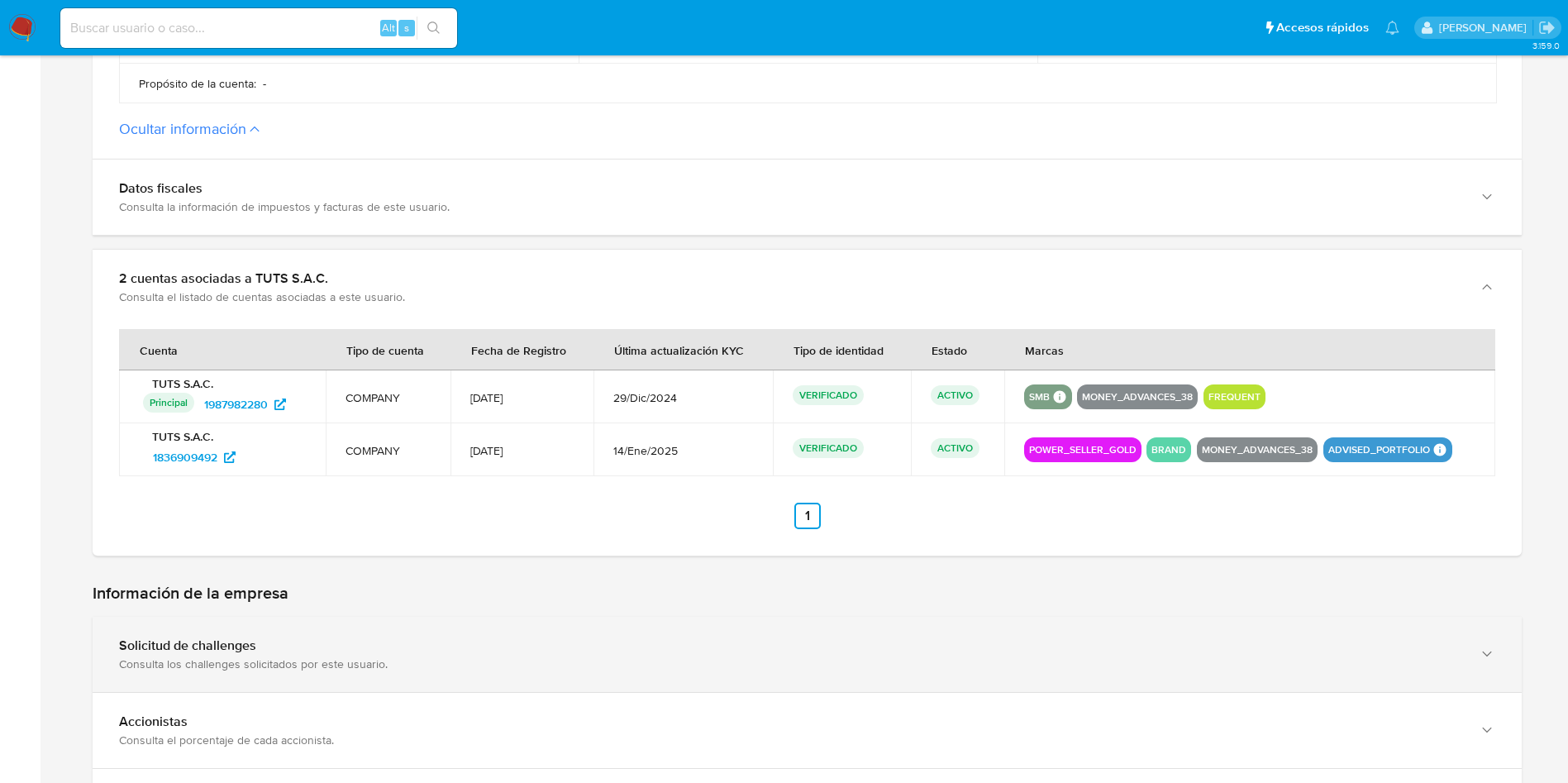
scroll to position [1116, 0]
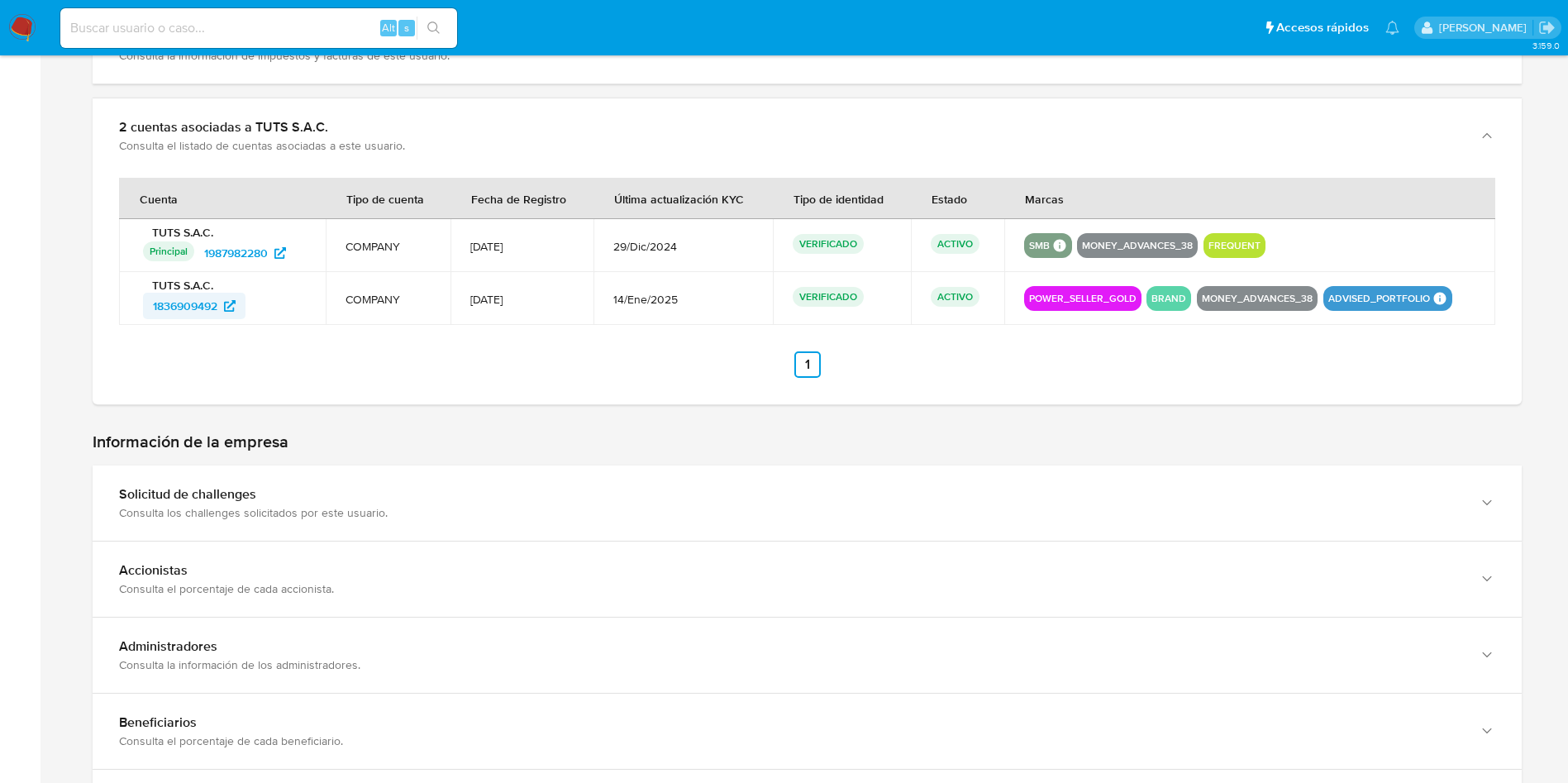
drag, startPoint x: 281, startPoint y: 307, endPoint x: 147, endPoint y: 316, distance: 134.3
click at [147, 316] on div "1836909492" at bounding box center [223, 305] width 162 height 27
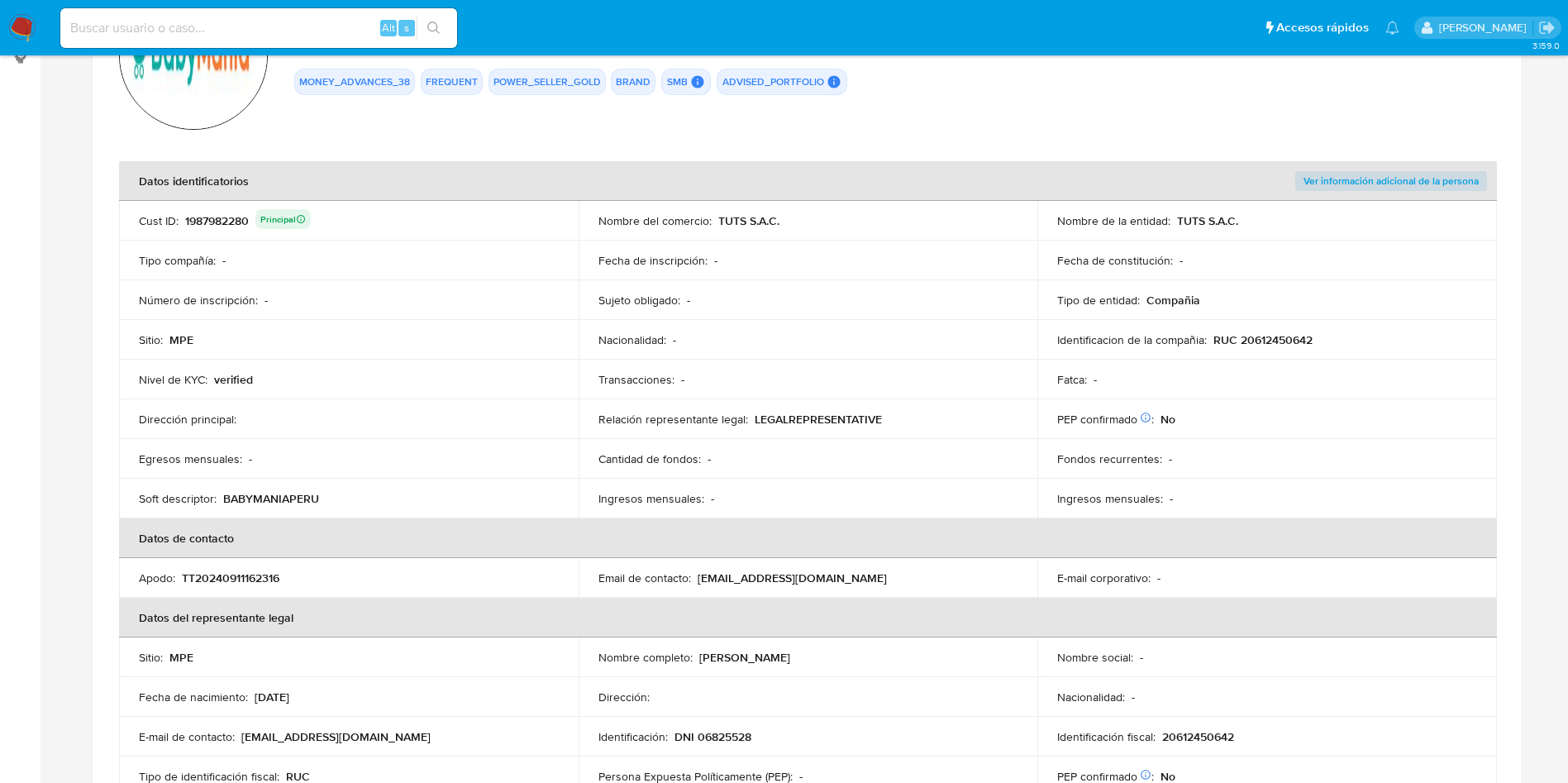
scroll to position [124, 0]
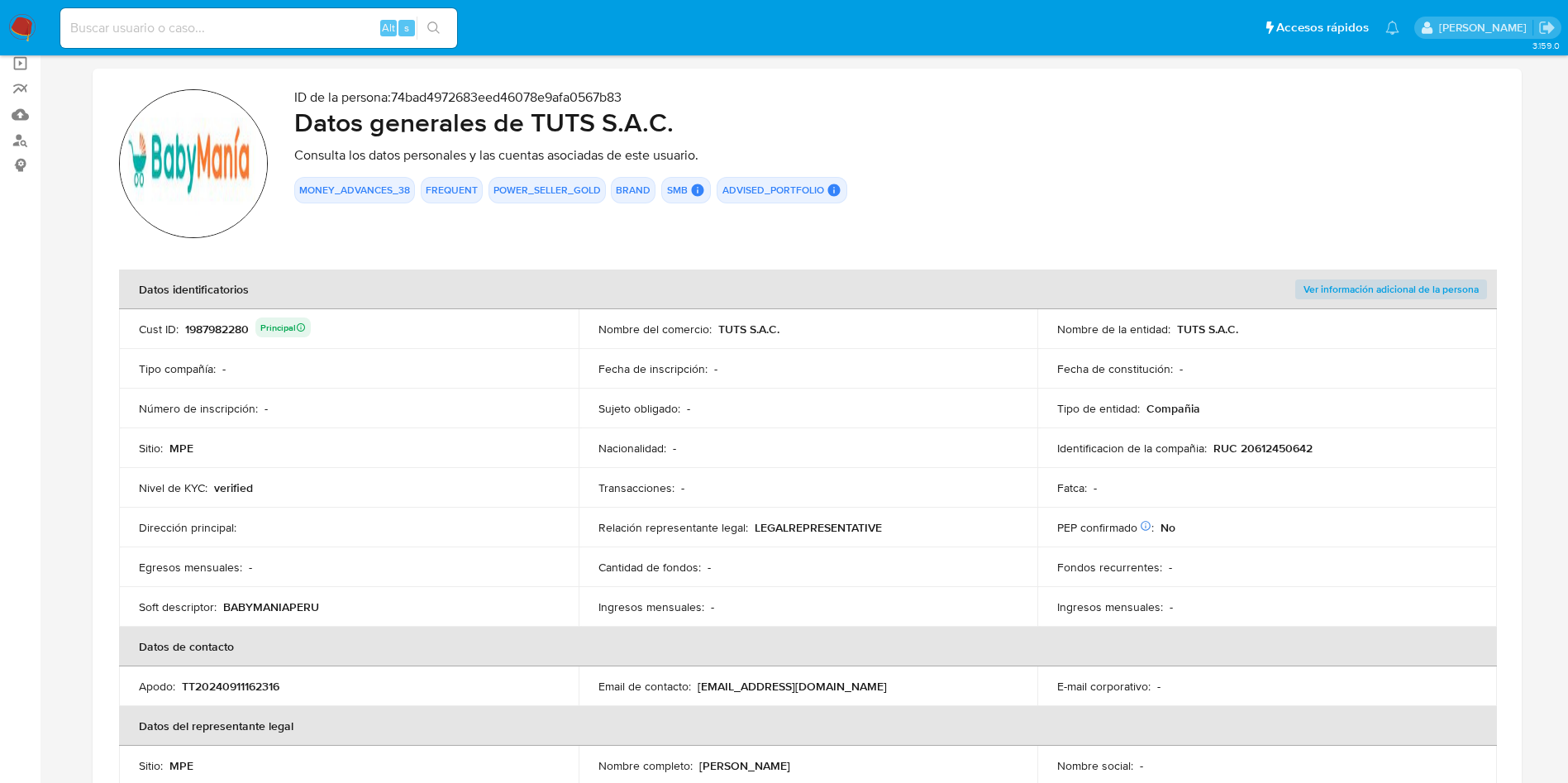
drag, startPoint x: 532, startPoint y: 123, endPoint x: 691, endPoint y: 121, distance: 159.0
click at [691, 121] on h2 "Datos generales de TUTS S.A.C." at bounding box center [895, 122] width 1201 height 33
drag, startPoint x: 1217, startPoint y: 447, endPoint x: 1345, endPoint y: 444, distance: 128.0
click at [1350, 444] on div "Identificacion de la compañia : RUC 20612450642" at bounding box center [1267, 447] width 420 height 15
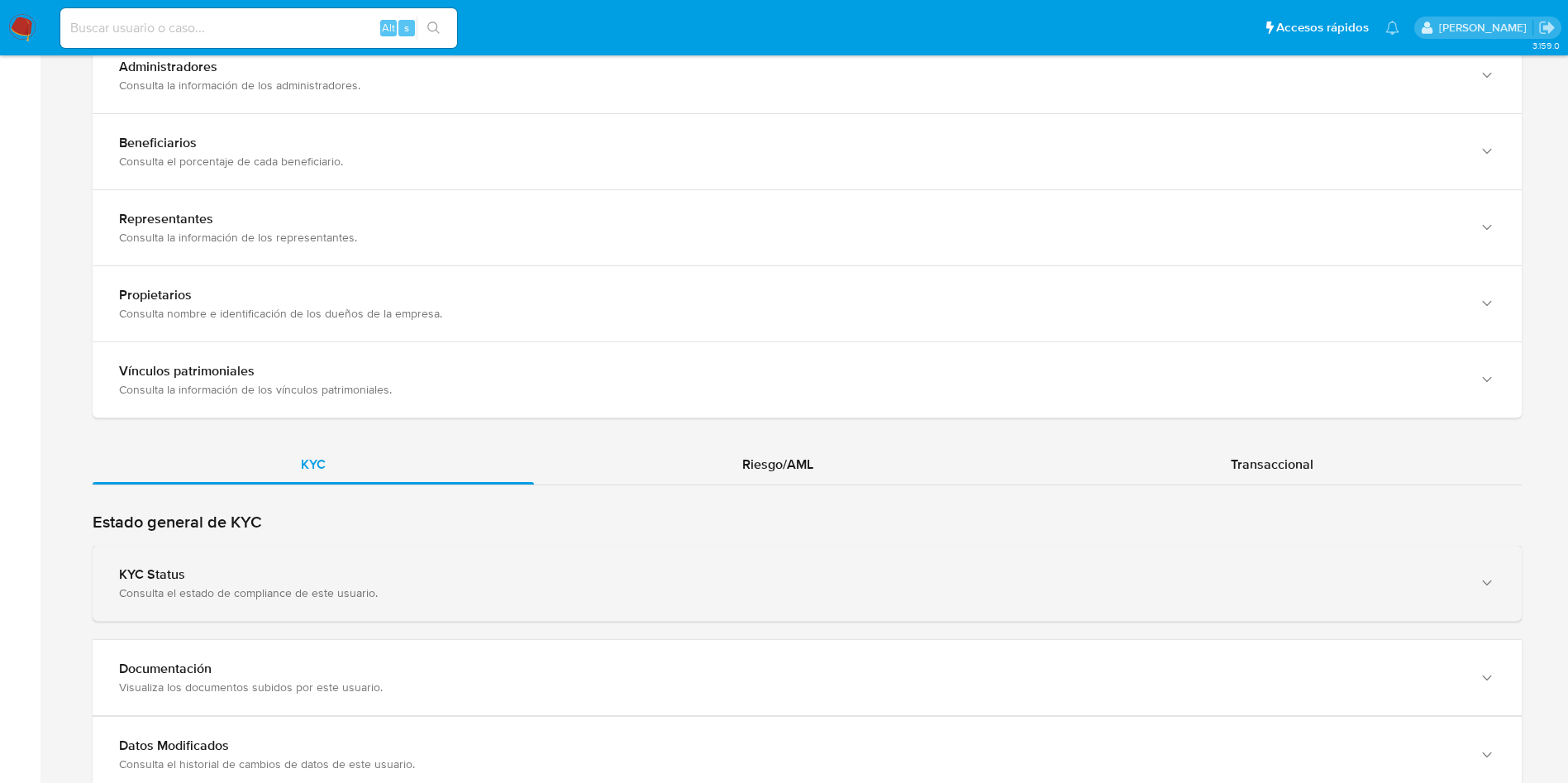
scroll to position [1736, 0]
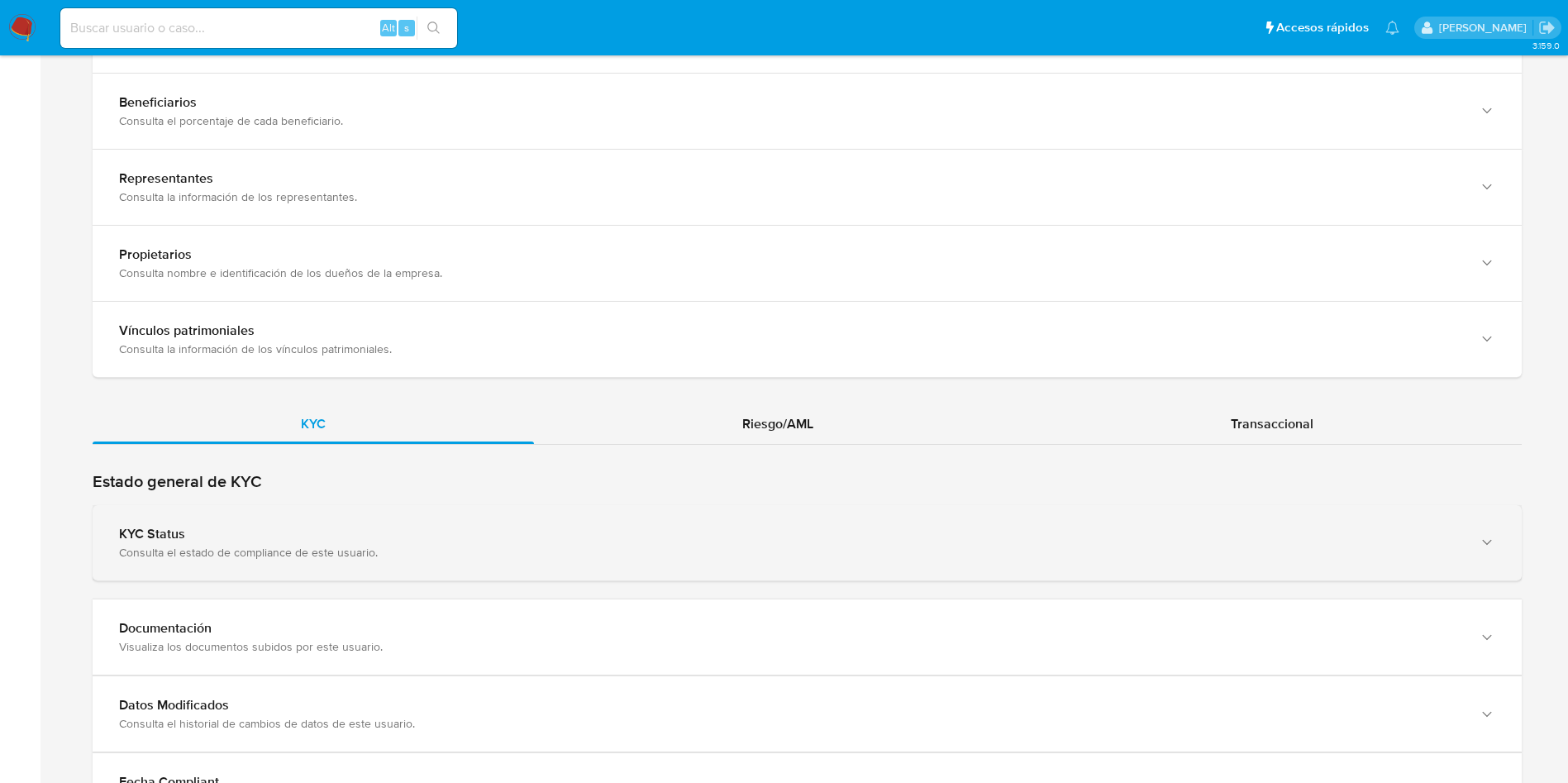
click at [473, 559] on div "KYC Status Consulta el estado de compliance de este usuario." at bounding box center [807, 543] width 1429 height 75
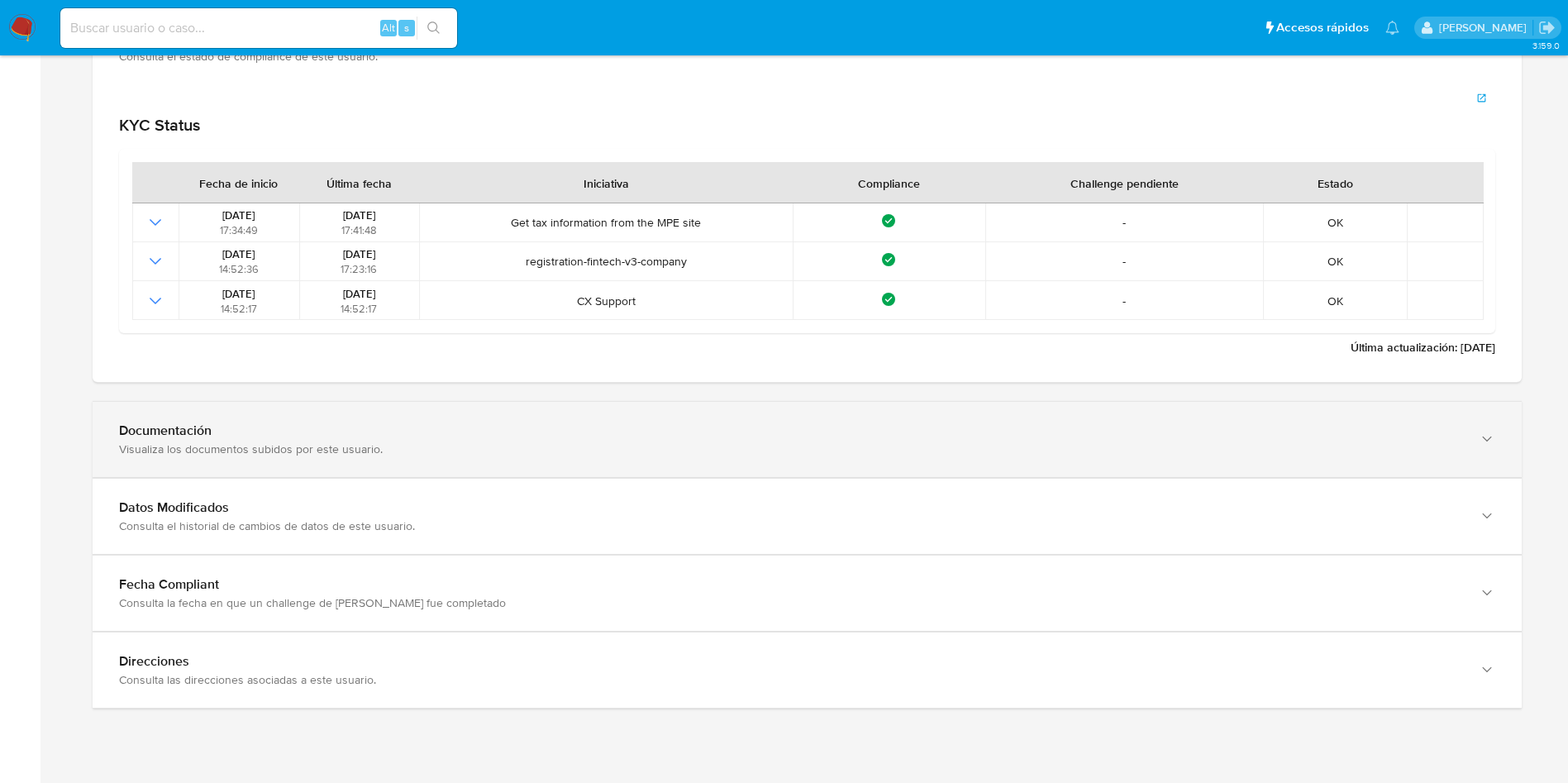
click at [486, 424] on div "Documentación" at bounding box center [790, 430] width 1343 height 17
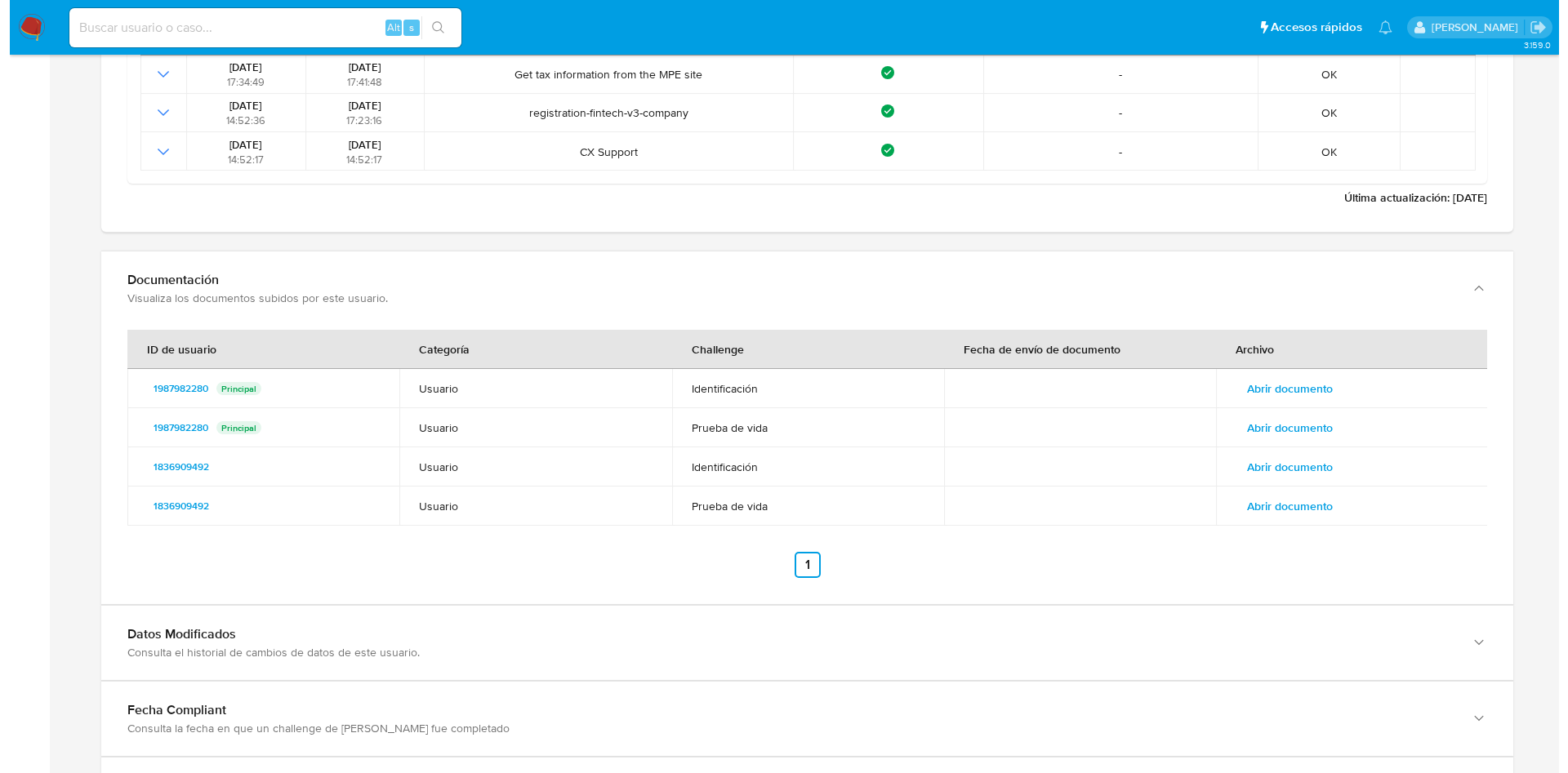
scroll to position [2443, 0]
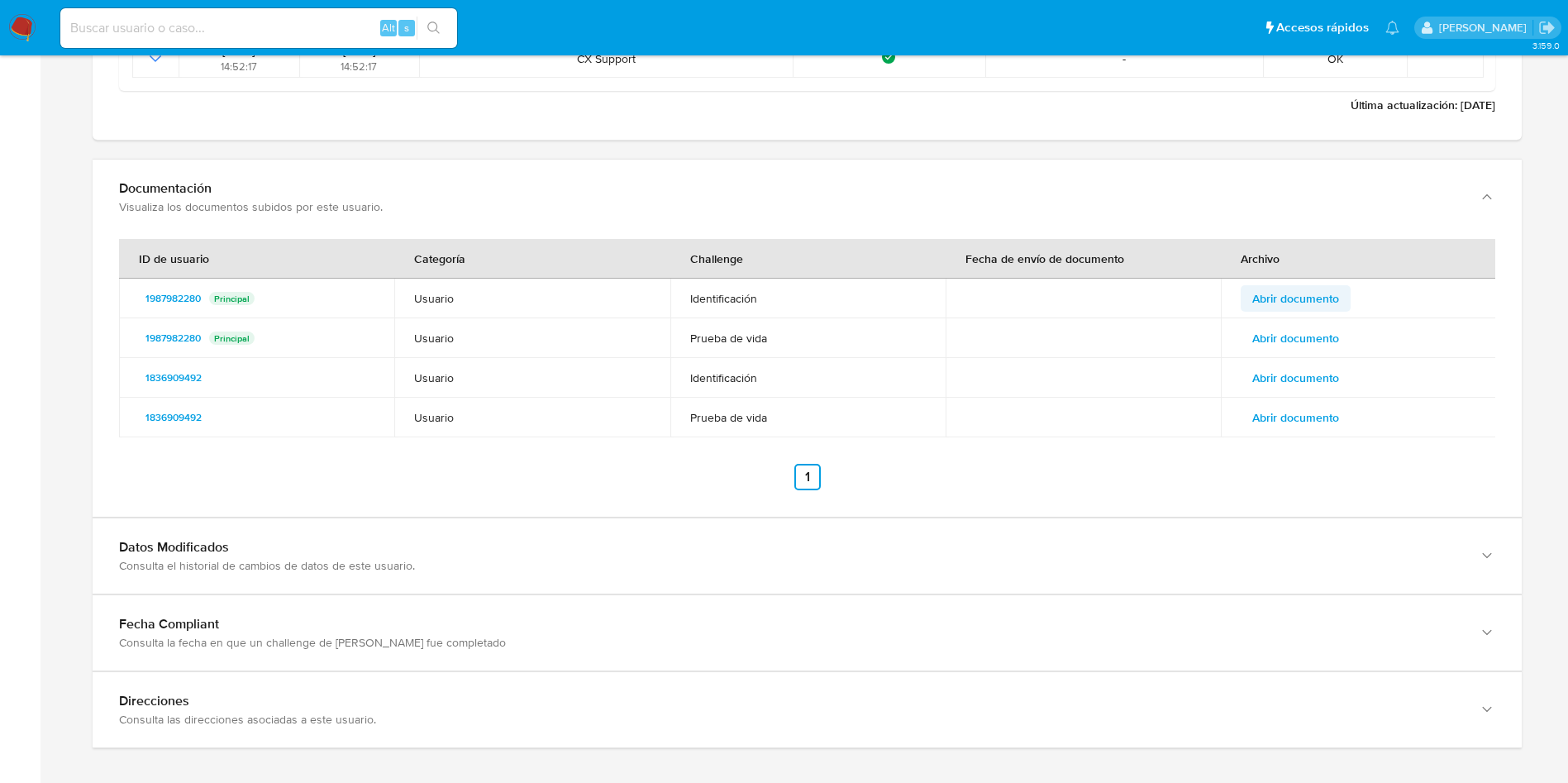
click at [1307, 297] on span "Abrir documento" at bounding box center [1295, 298] width 87 height 24
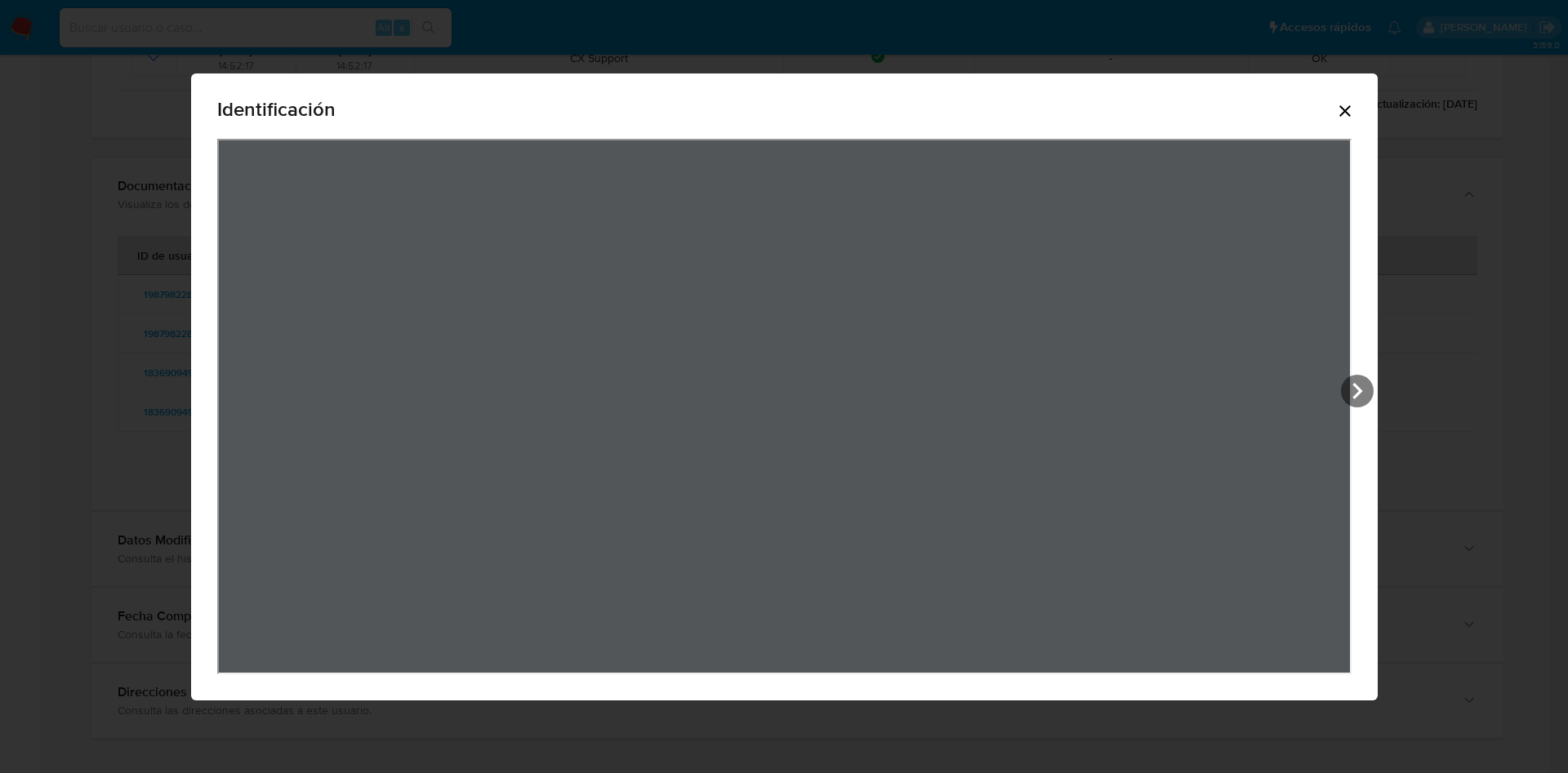
click at [1355, 106] on icon "Cerrar" at bounding box center [1345, 111] width 19 height 19
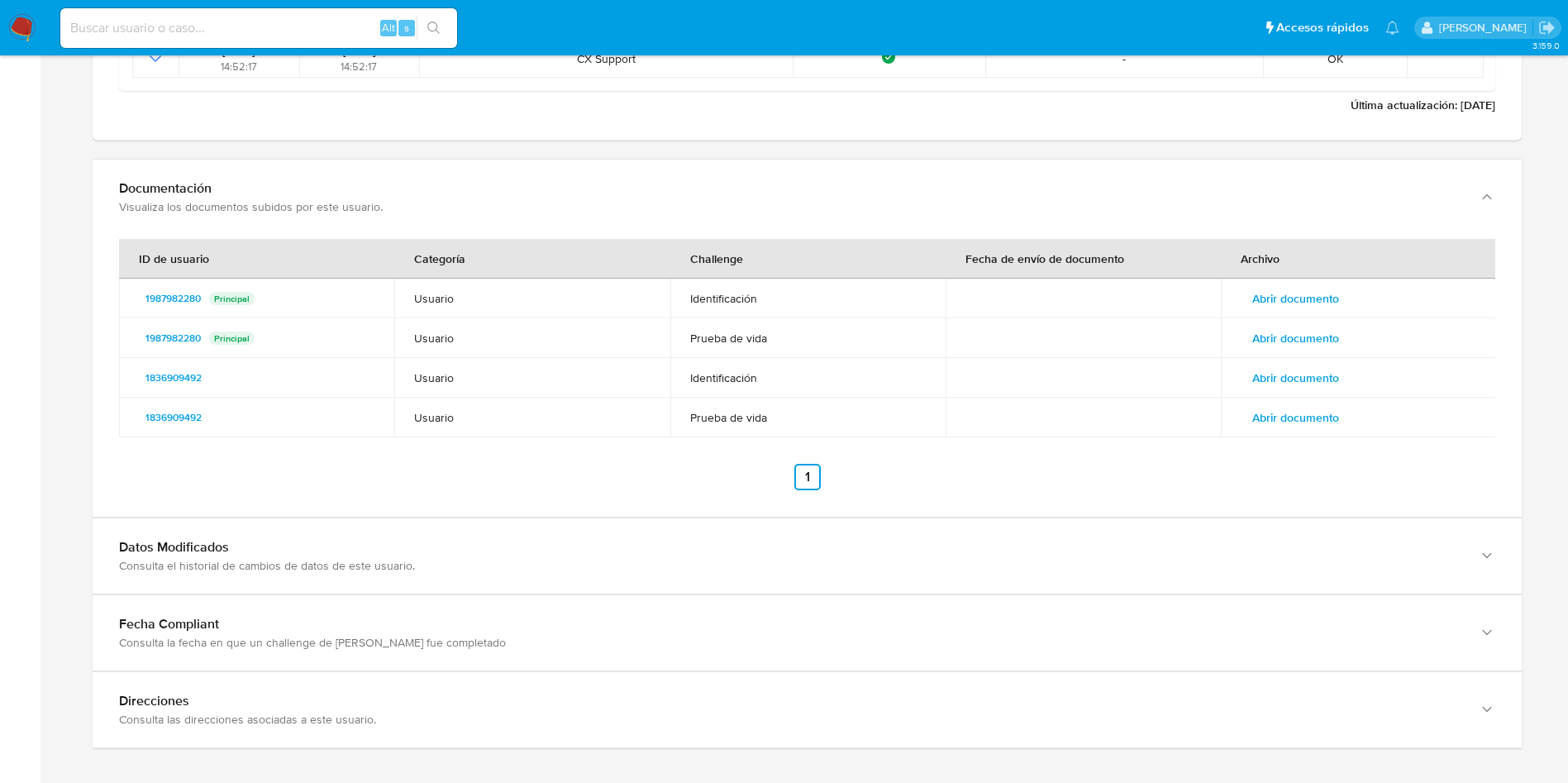
click at [1311, 307] on span "Abrir documento" at bounding box center [1295, 298] width 87 height 24
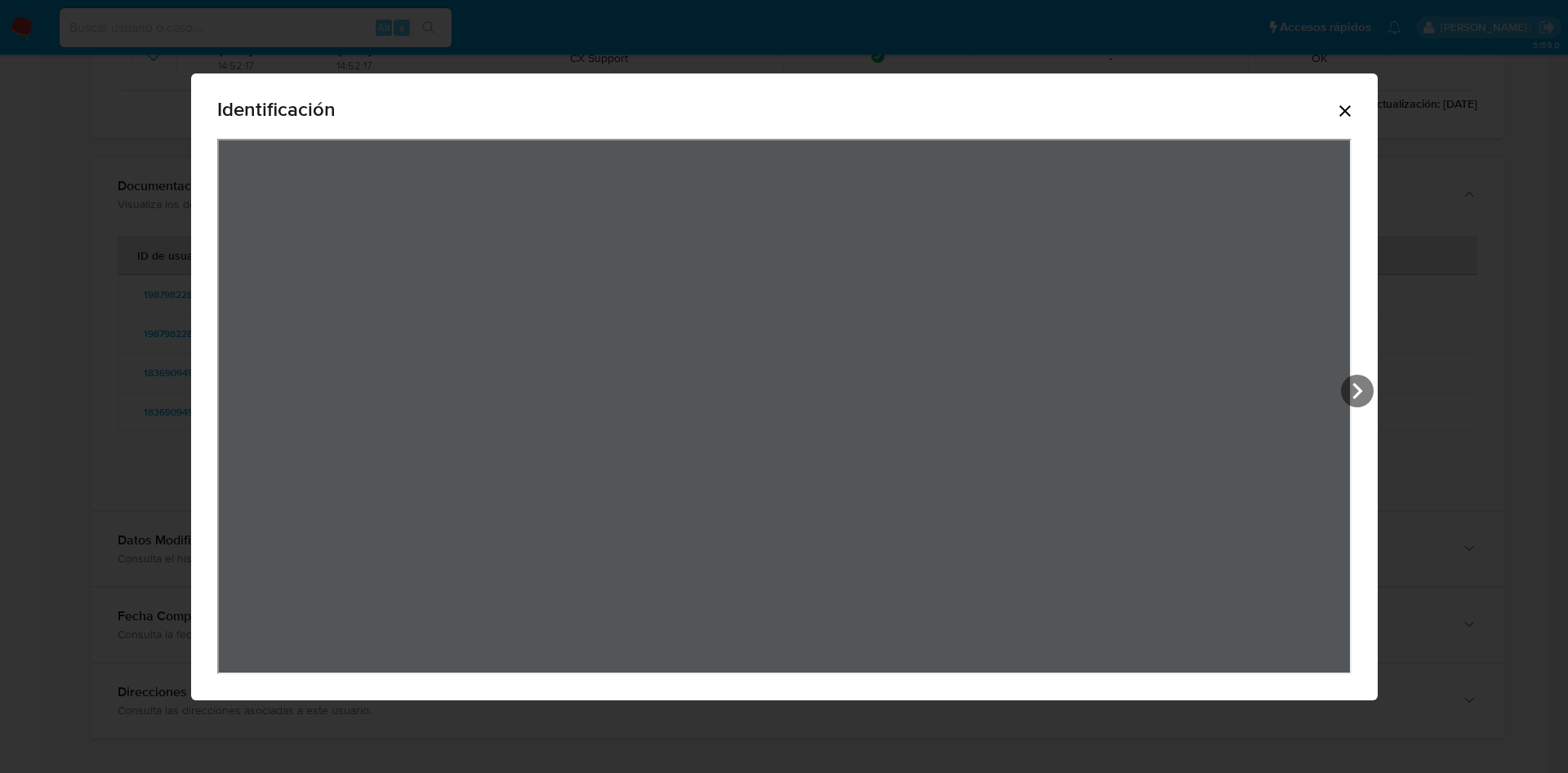
click at [1298, 323] on div "View Document Modal" at bounding box center [784, 406] width 1134 height 536
click at [1351, 97] on div "Identificación" at bounding box center [784, 113] width 1134 height 53
drag, startPoint x: 1367, startPoint y: 97, endPoint x: 1369, endPoint y: 115, distance: 18.1
click at [1351, 97] on div "Identificación" at bounding box center [784, 113] width 1134 height 53
click at [1351, 115] on icon "Cerrar" at bounding box center [1345, 111] width 12 height 12
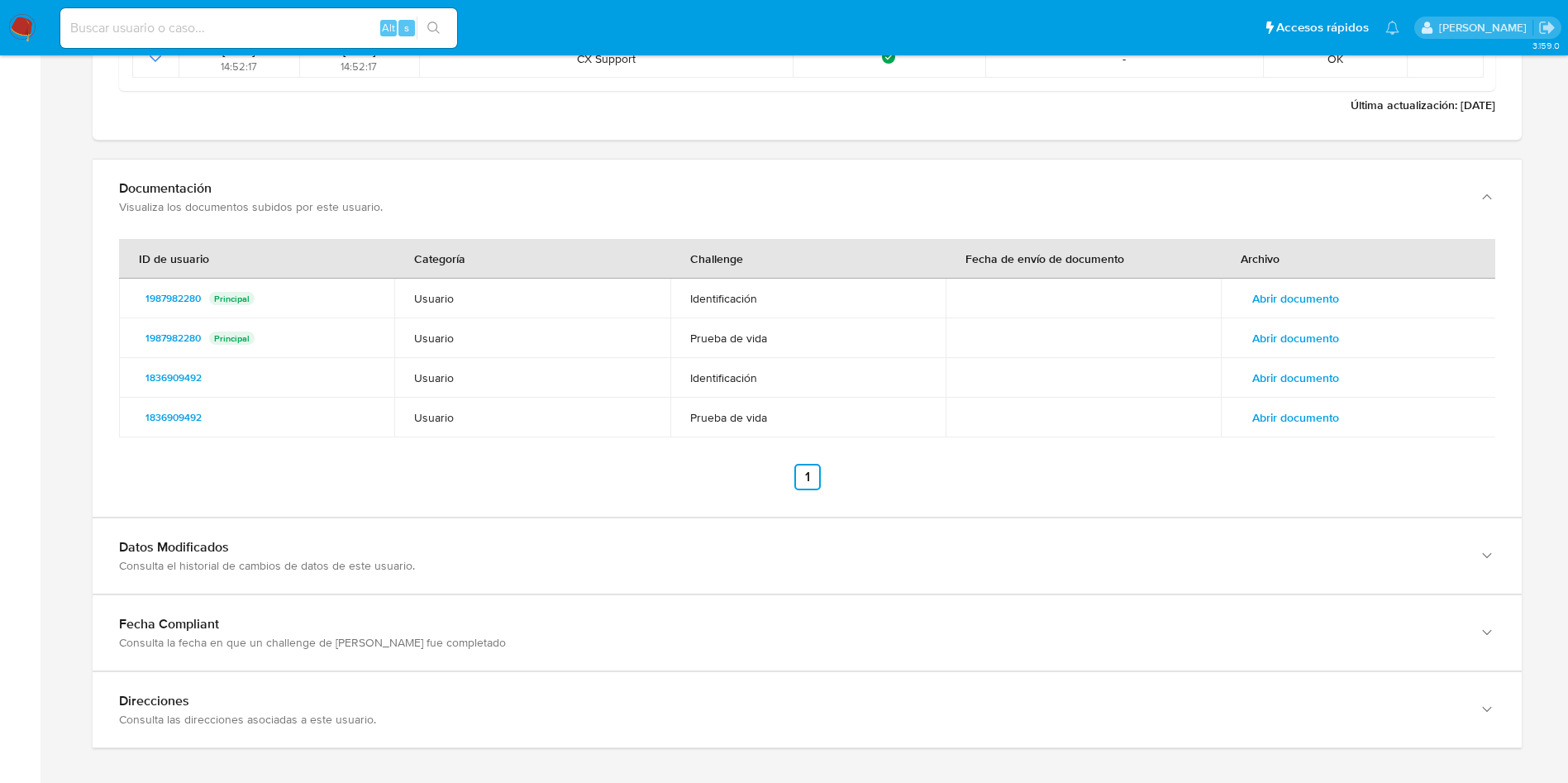
click at [1286, 331] on span "Abrir documento" at bounding box center [1295, 339] width 87 height 24
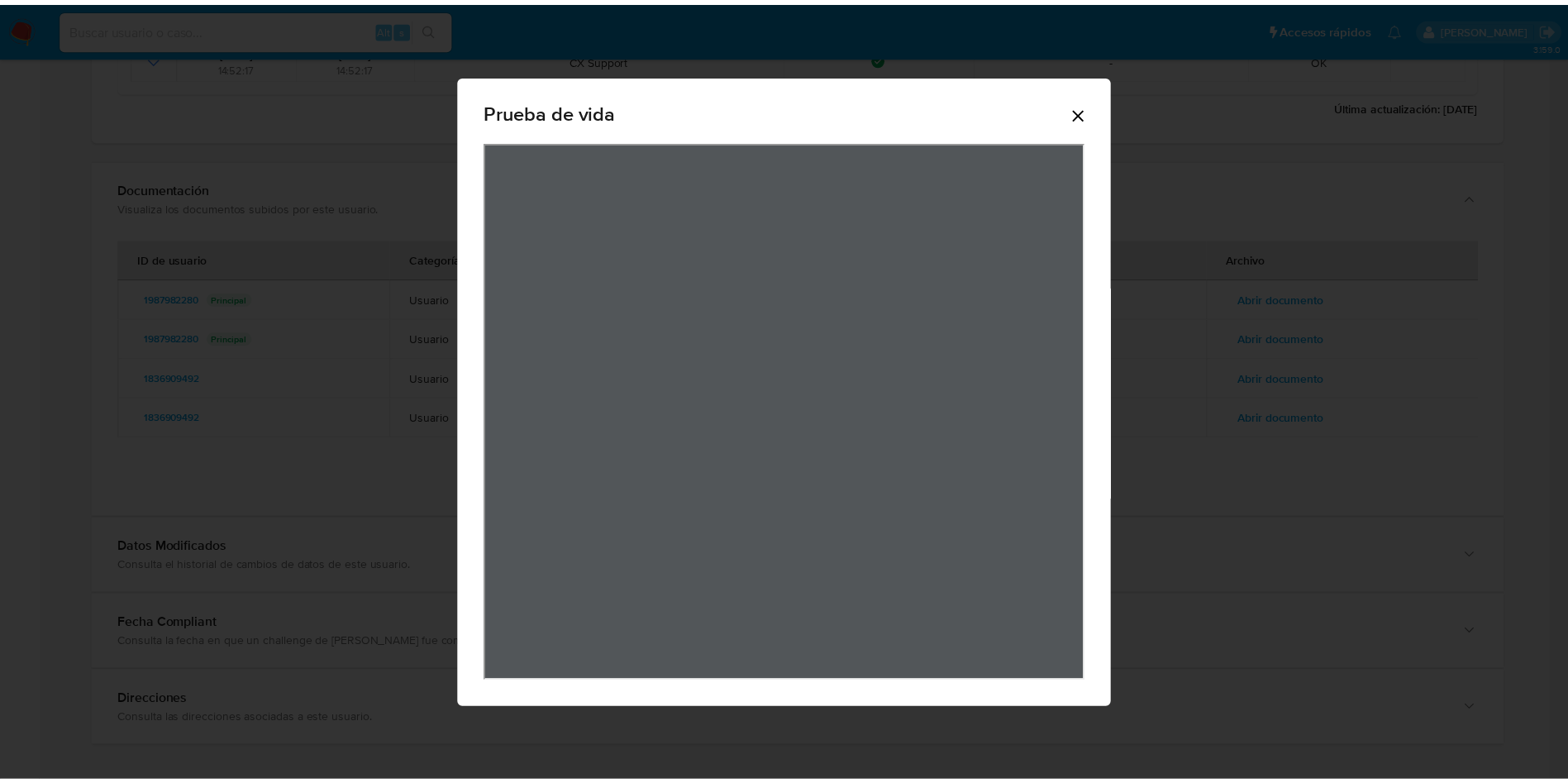
scroll to position [118, 0]
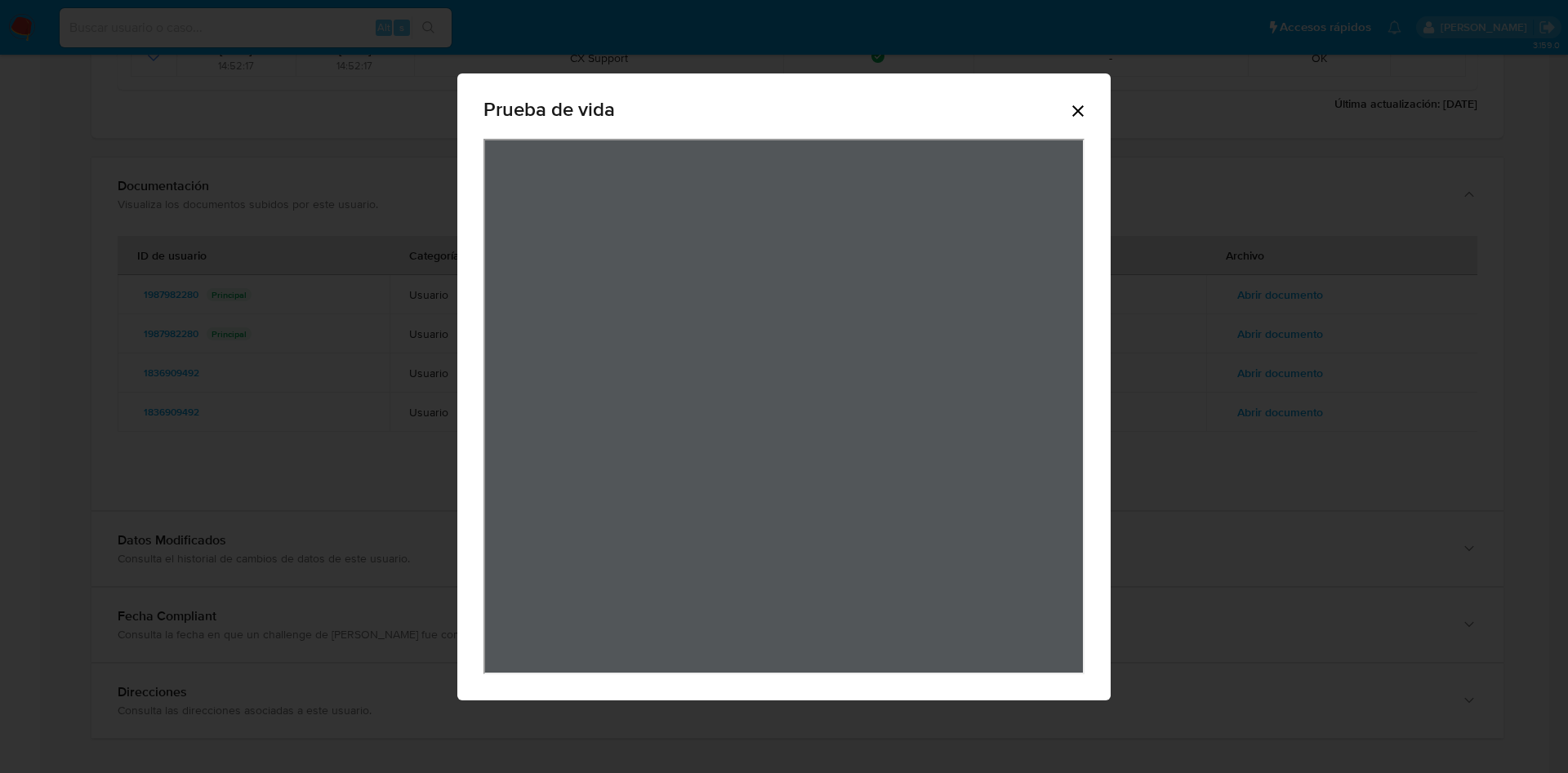
click at [1079, 97] on div "Prueba de vida" at bounding box center [784, 113] width 601 height 53
click at [1080, 103] on icon "Cerrar" at bounding box center [1078, 111] width 19 height 19
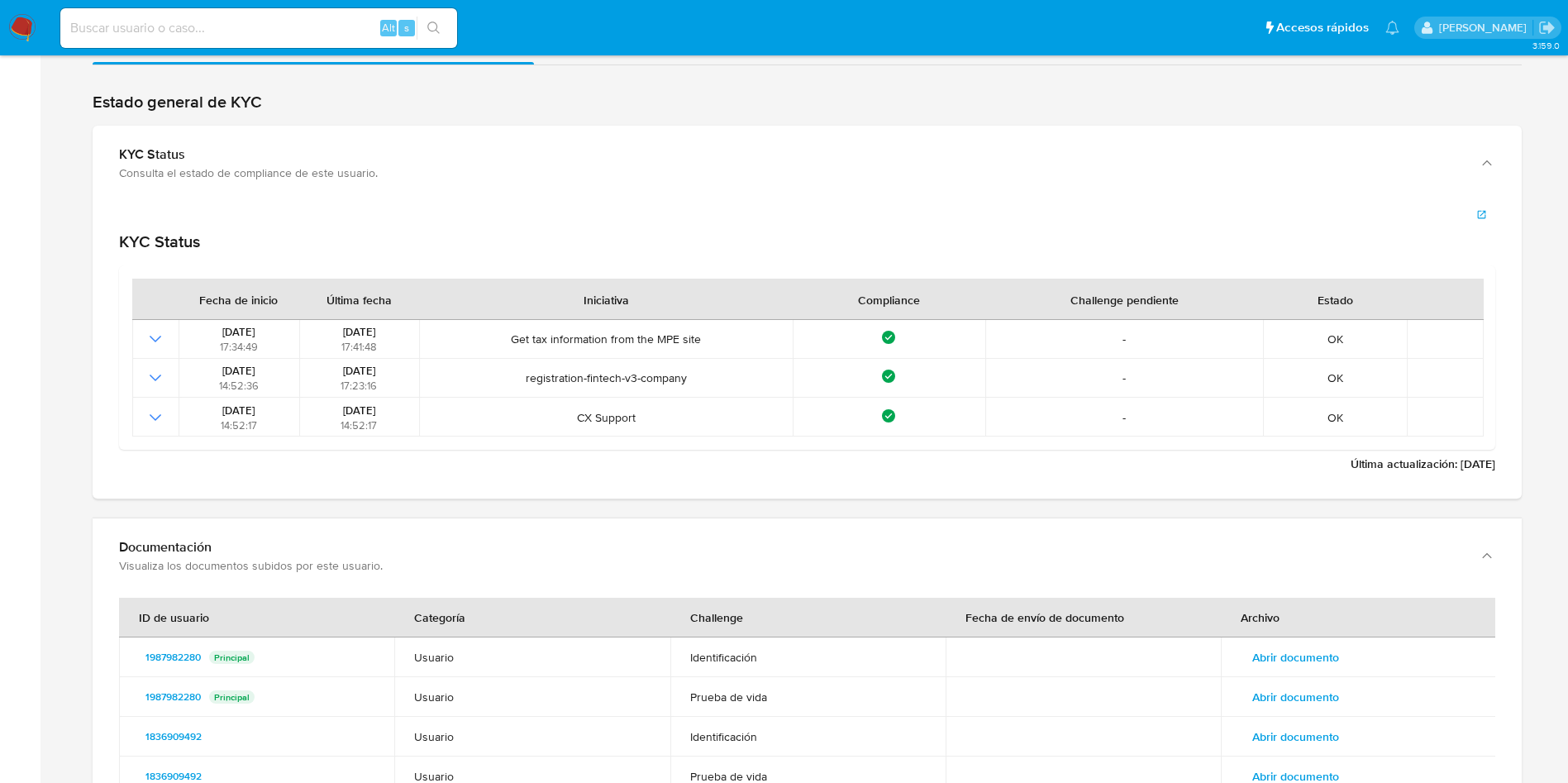
scroll to position [2475, 0]
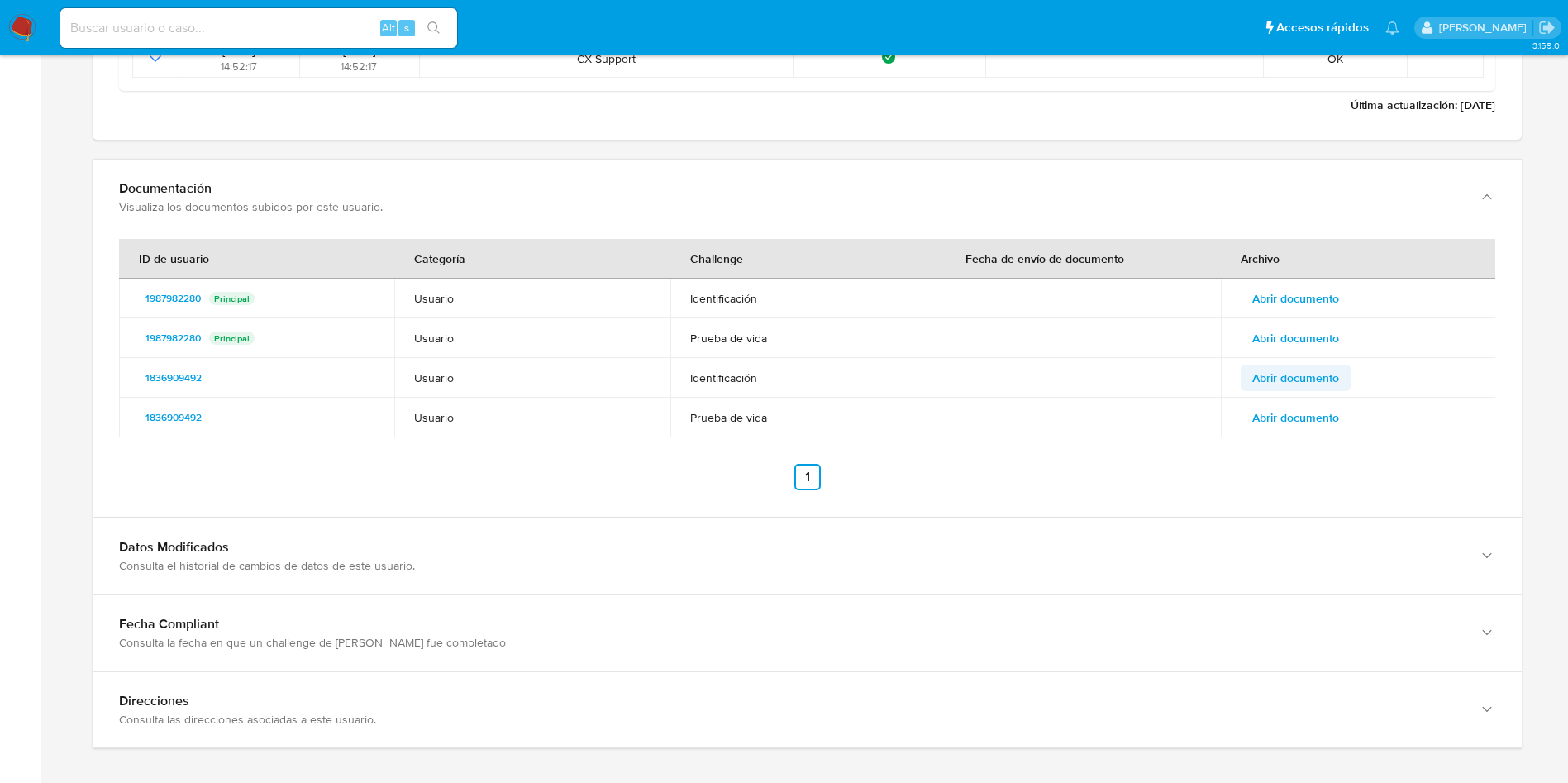
drag, startPoint x: 1319, startPoint y: 360, endPoint x: 1309, endPoint y: 374, distance: 17.2
click at [1317, 363] on td "Abrir documento" at bounding box center [1358, 378] width 276 height 39
click at [1307, 379] on span "Abrir documento" at bounding box center [1295, 378] width 87 height 24
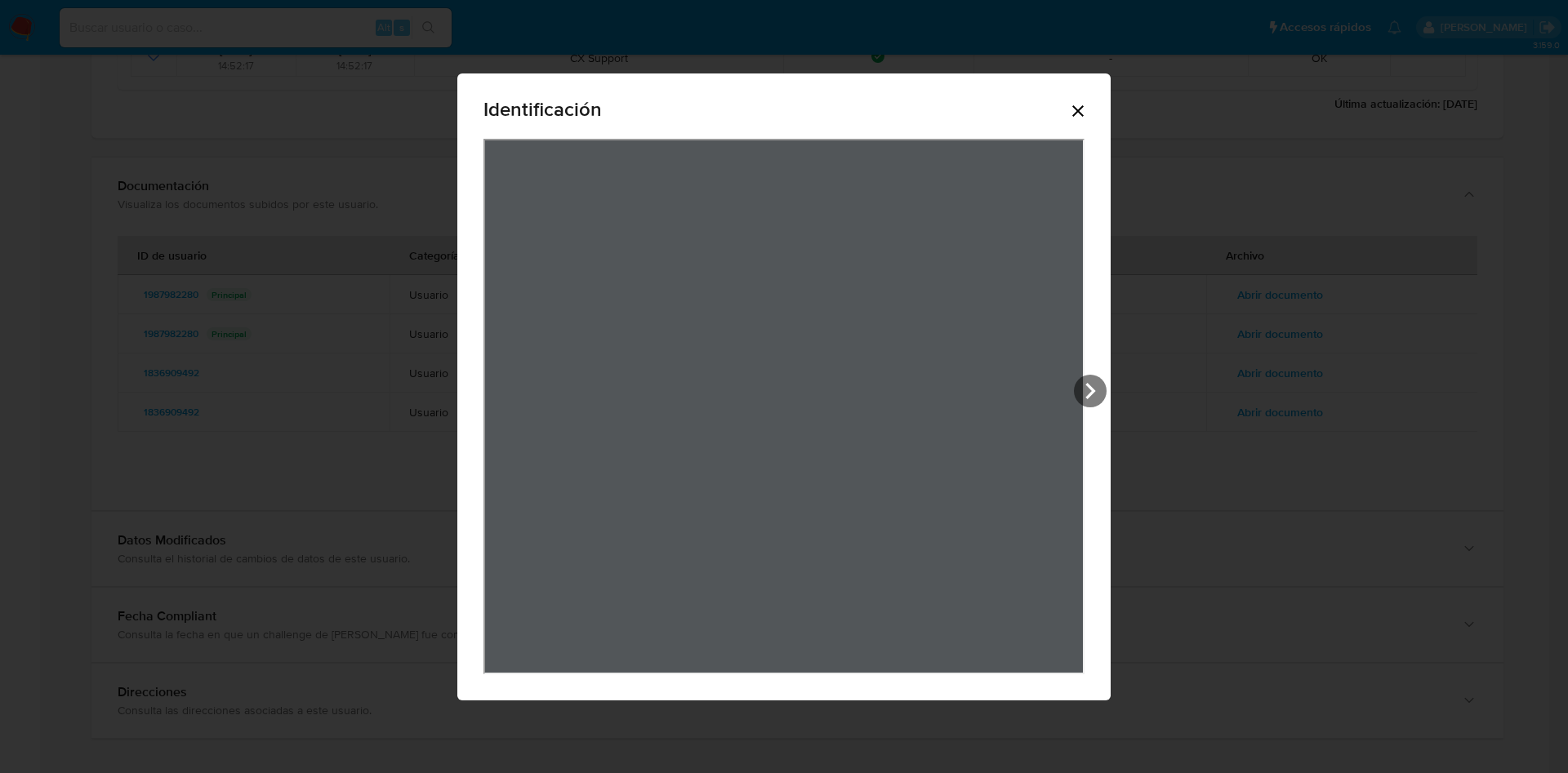
click at [1076, 116] on icon "Cerrar" at bounding box center [1078, 111] width 19 height 19
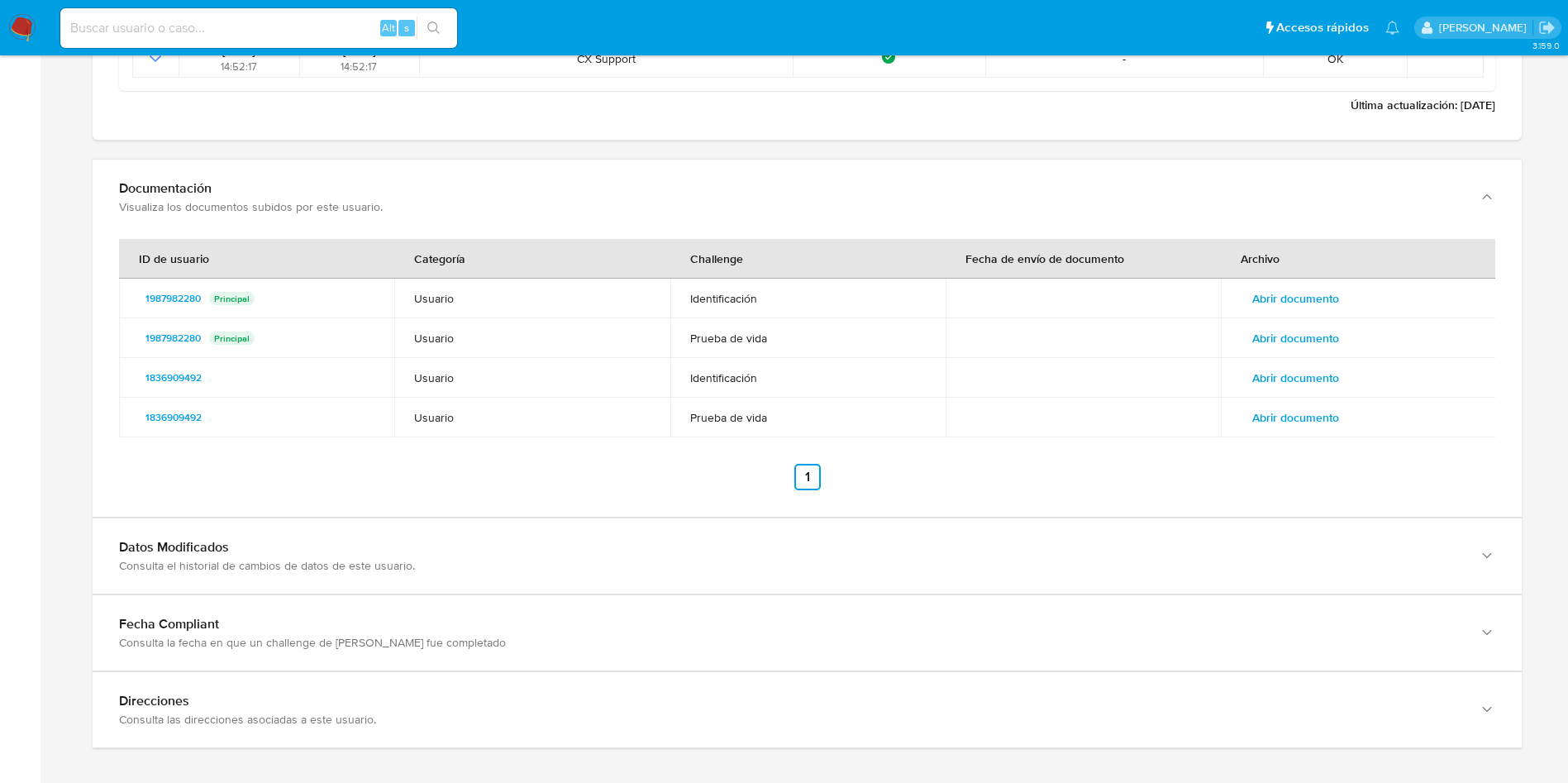
click at [1279, 418] on span "Abrir documento" at bounding box center [1295, 418] width 87 height 24
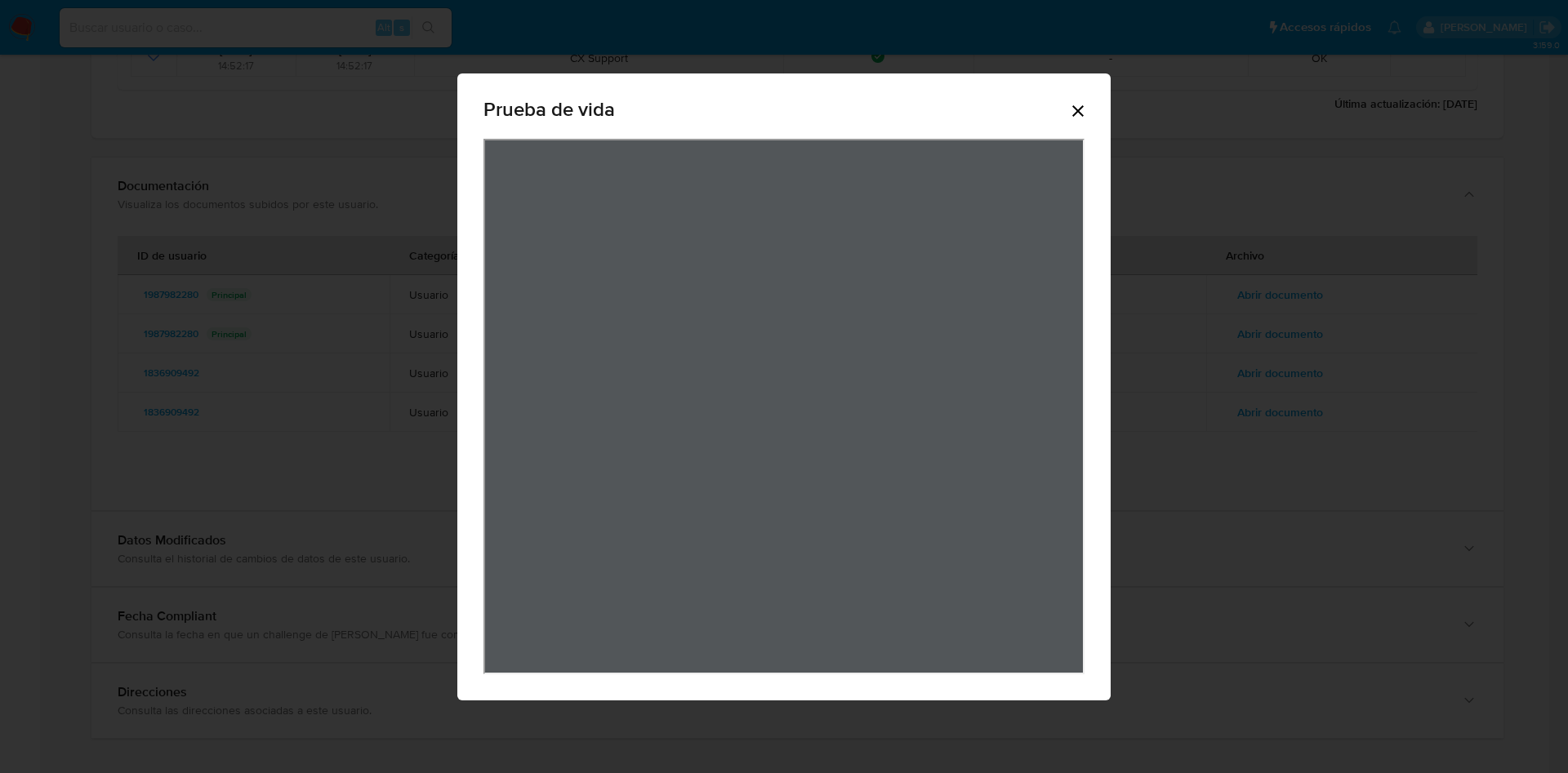
click at [1082, 106] on icon "Cerrar" at bounding box center [1078, 111] width 12 height 12
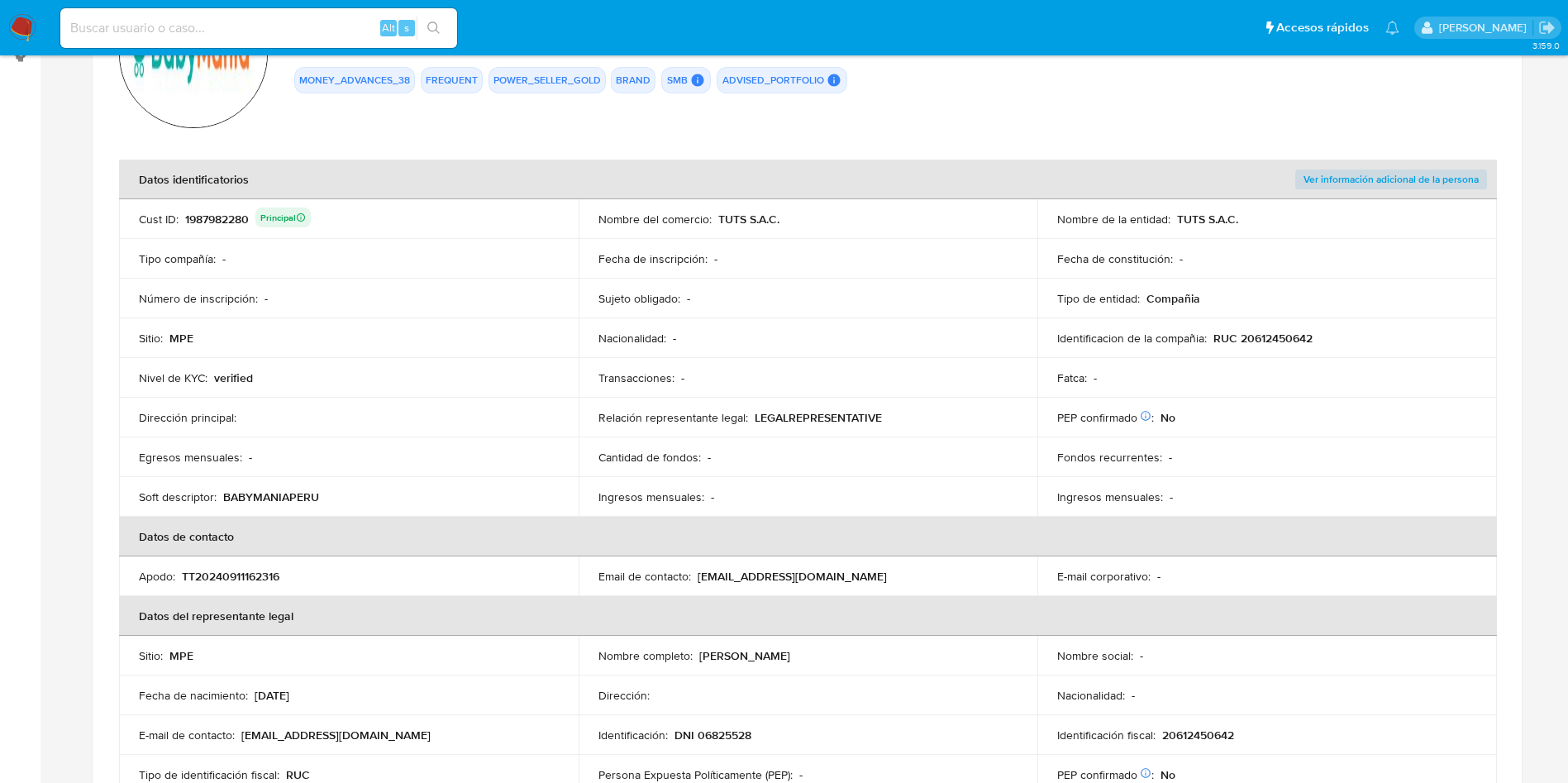
scroll to position [366, 0]
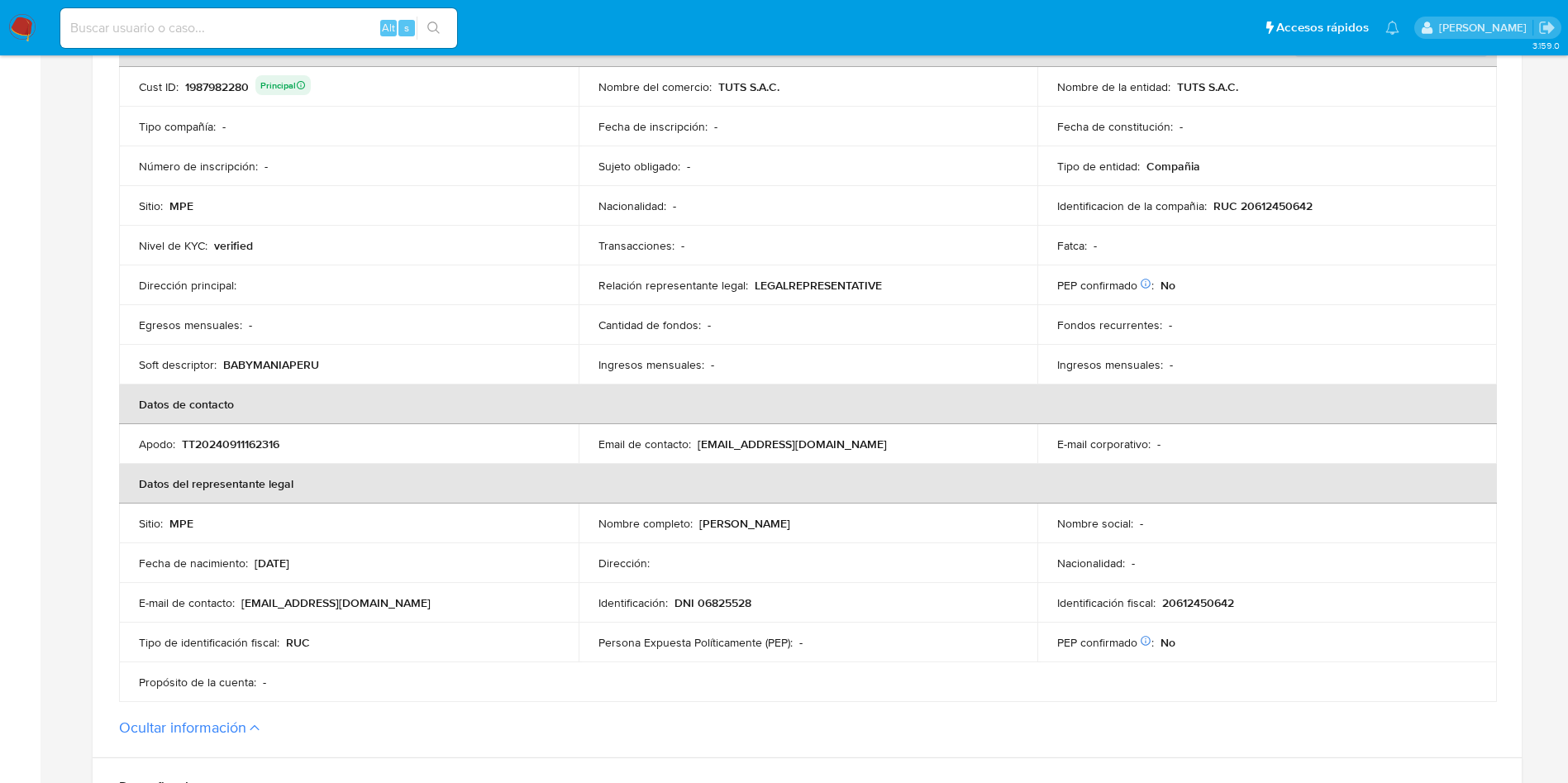
drag, startPoint x: 698, startPoint y: 517, endPoint x: 919, endPoint y: 521, distance: 221.0
click at [919, 521] on div "Nombre completo : Oscar Freddy Huamancayo Espinoza" at bounding box center [808, 523] width 420 height 15
drag, startPoint x: 677, startPoint y: 601, endPoint x: 759, endPoint y: 594, distance: 82.3
click at [758, 595] on div "Identificación : DNI 06825528" at bounding box center [808, 602] width 420 height 15
click at [1214, 600] on p "20612450642" at bounding box center [1197, 602] width 72 height 15
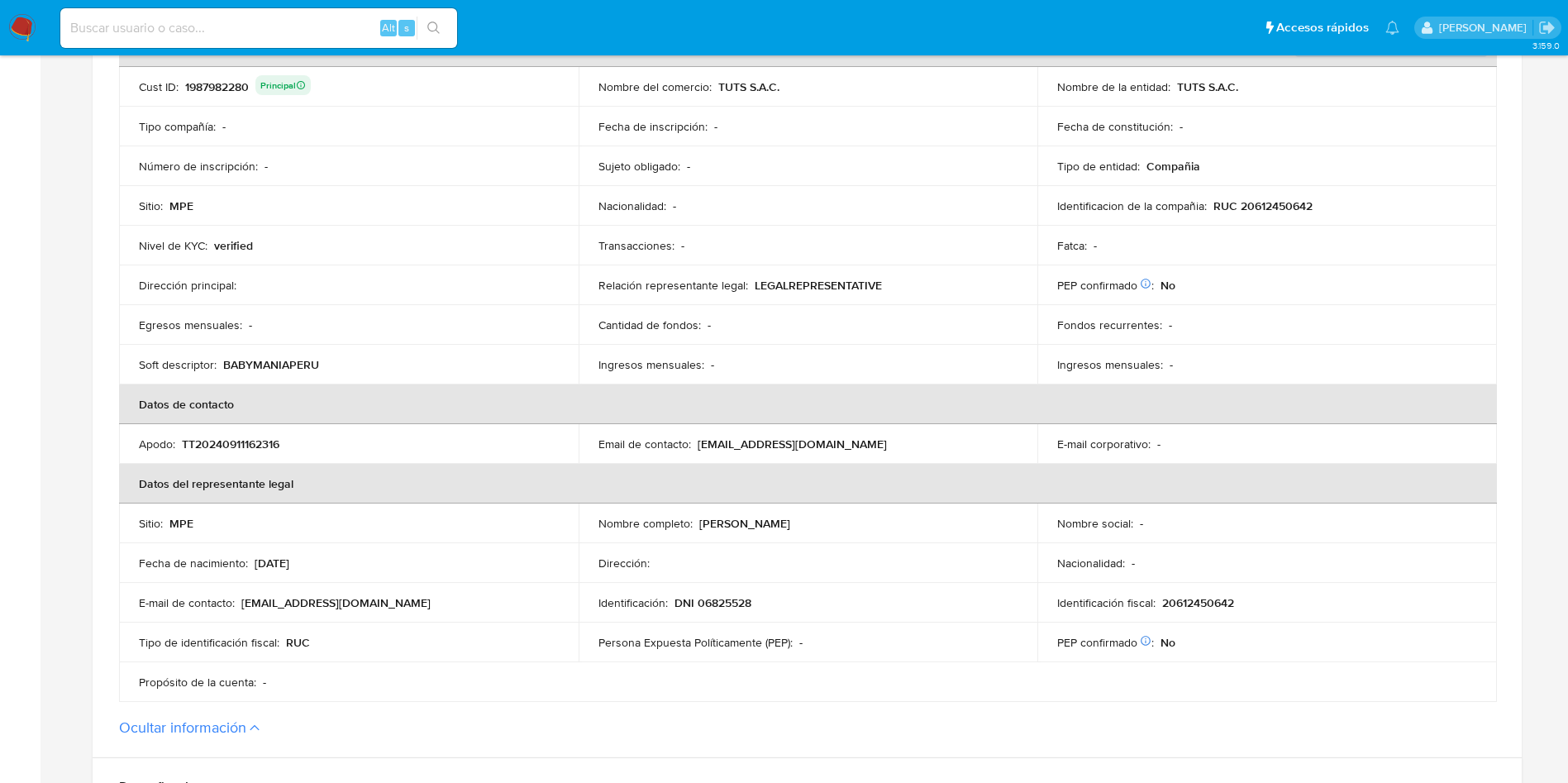
click at [1214, 600] on p "20612450642" at bounding box center [1197, 602] width 72 height 15
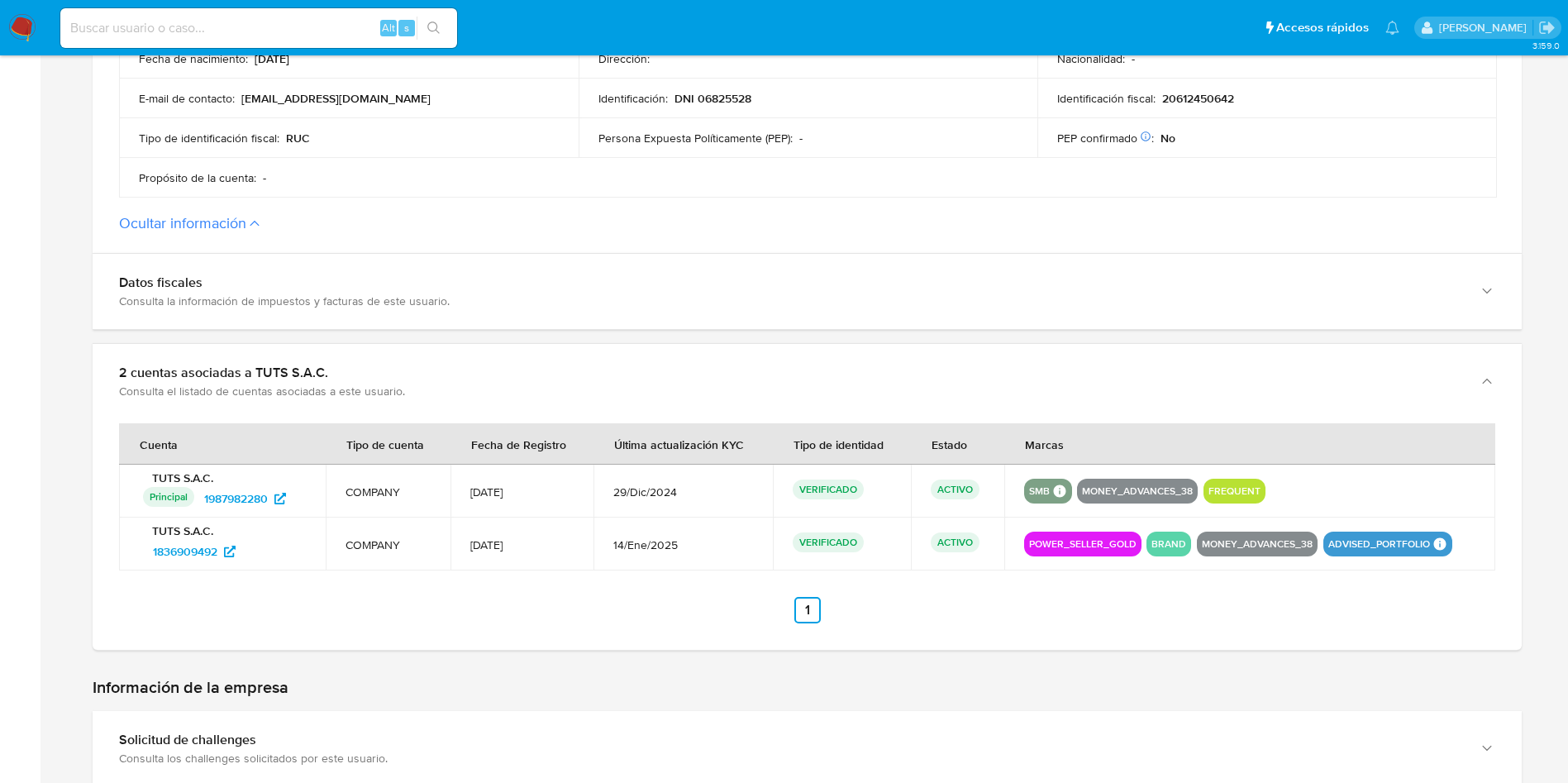
scroll to position [987, 0]
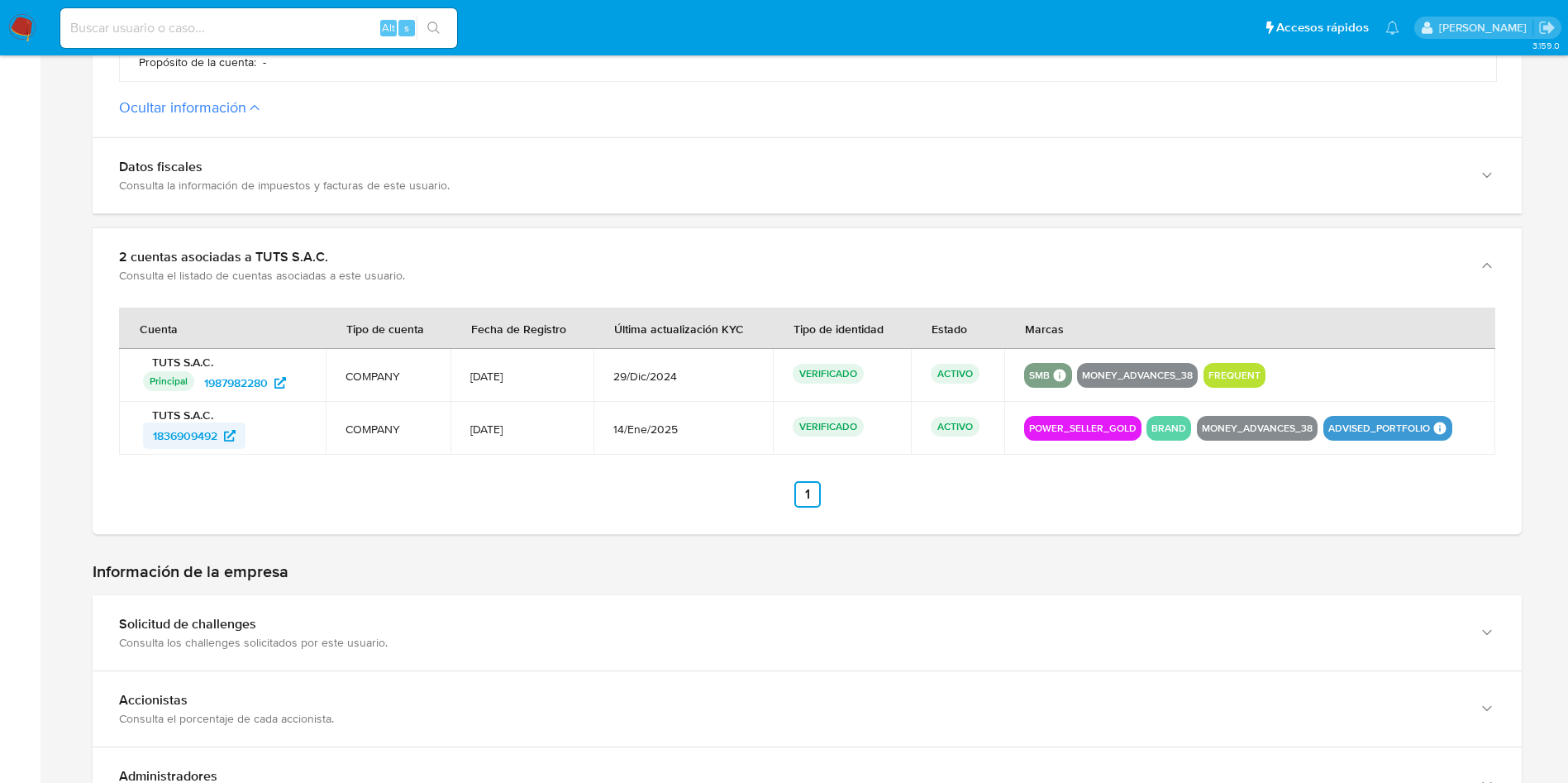
click at [207, 435] on span "1836909492" at bounding box center [184, 435] width 64 height 27
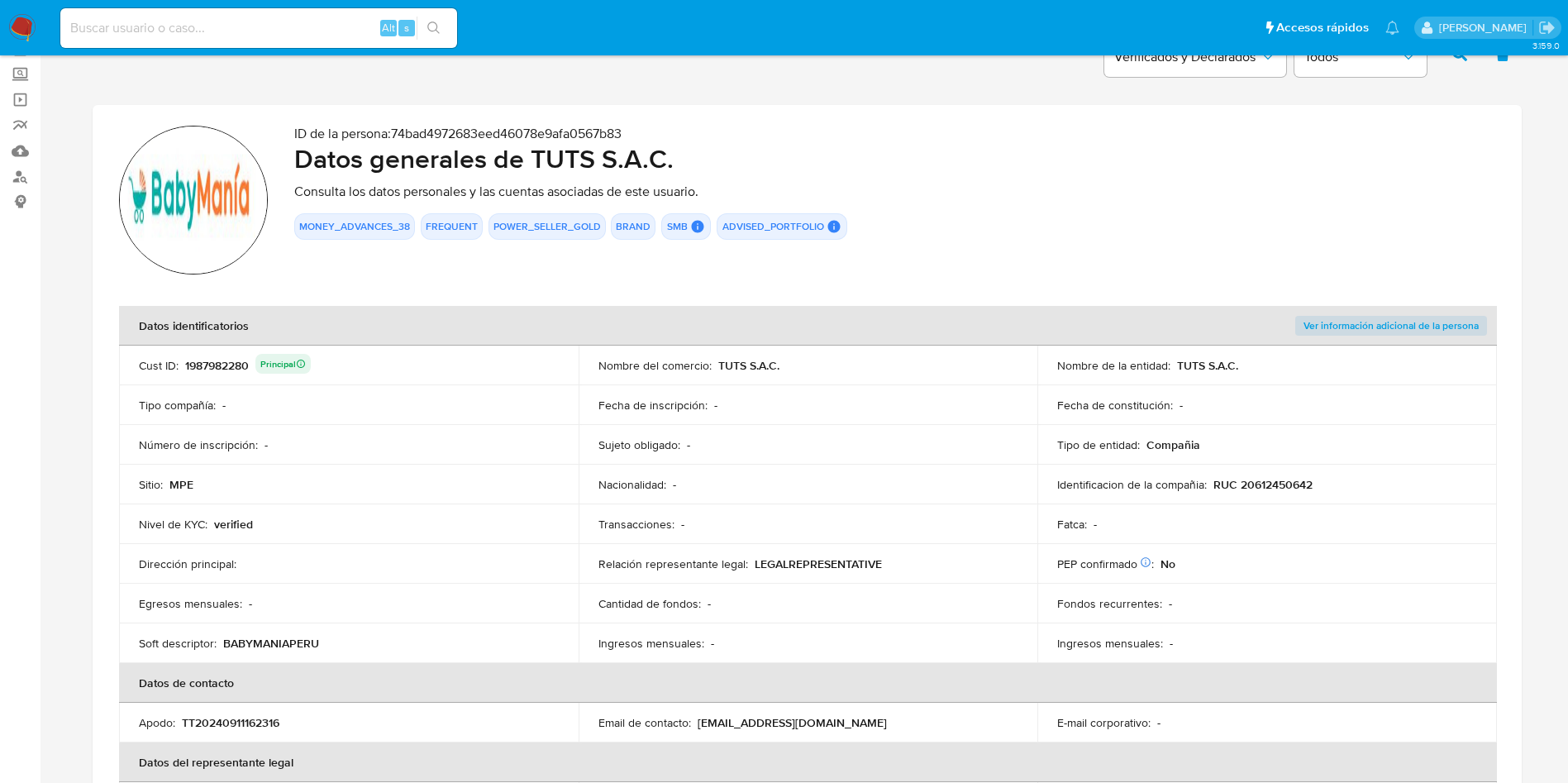
scroll to position [0, 0]
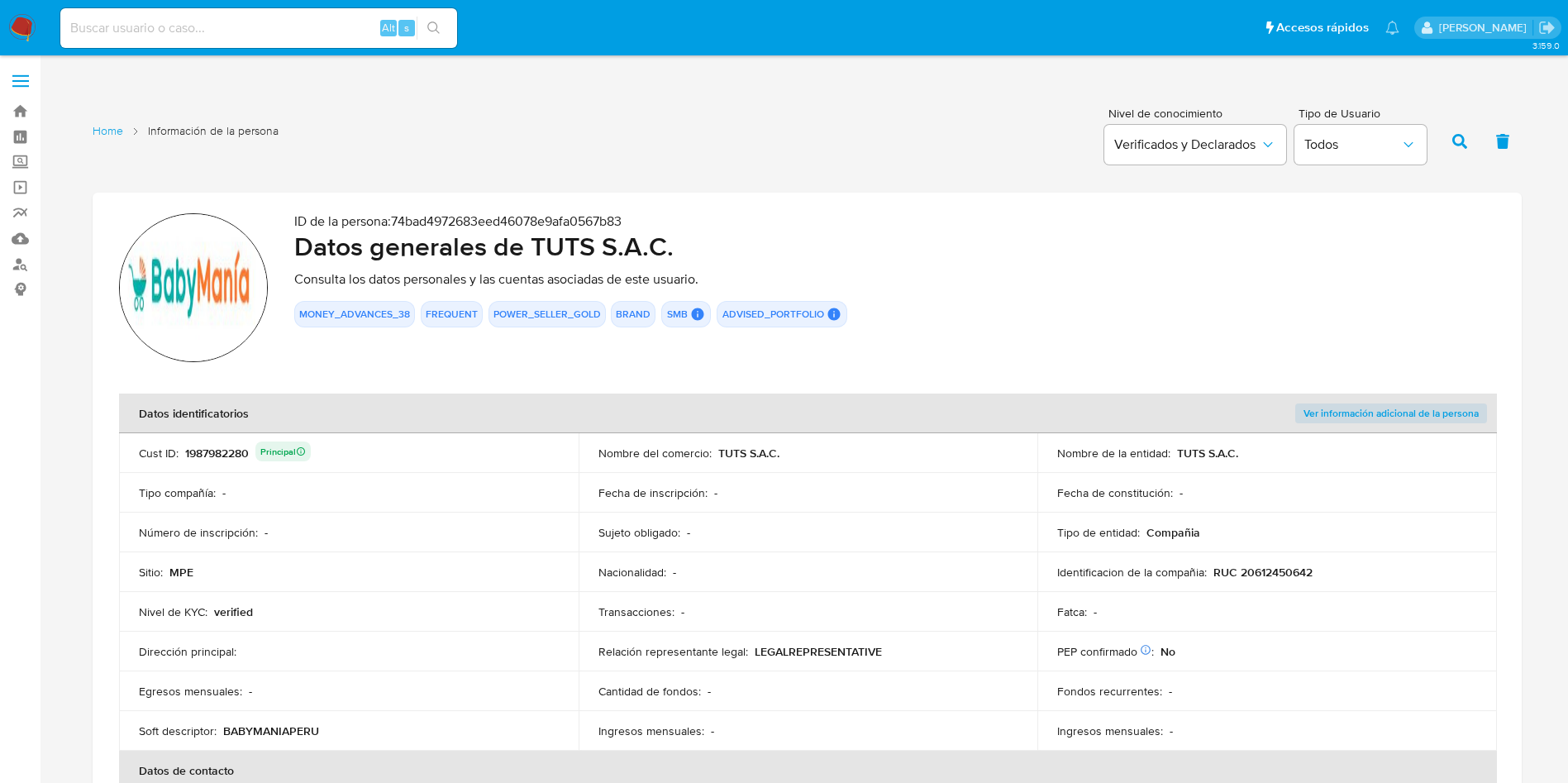
drag, startPoint x: 719, startPoint y: 455, endPoint x: 801, endPoint y: 455, distance: 82.0
click at [801, 455] on div "Nombre del comercio : TUTS S.A.C." at bounding box center [808, 453] width 420 height 15
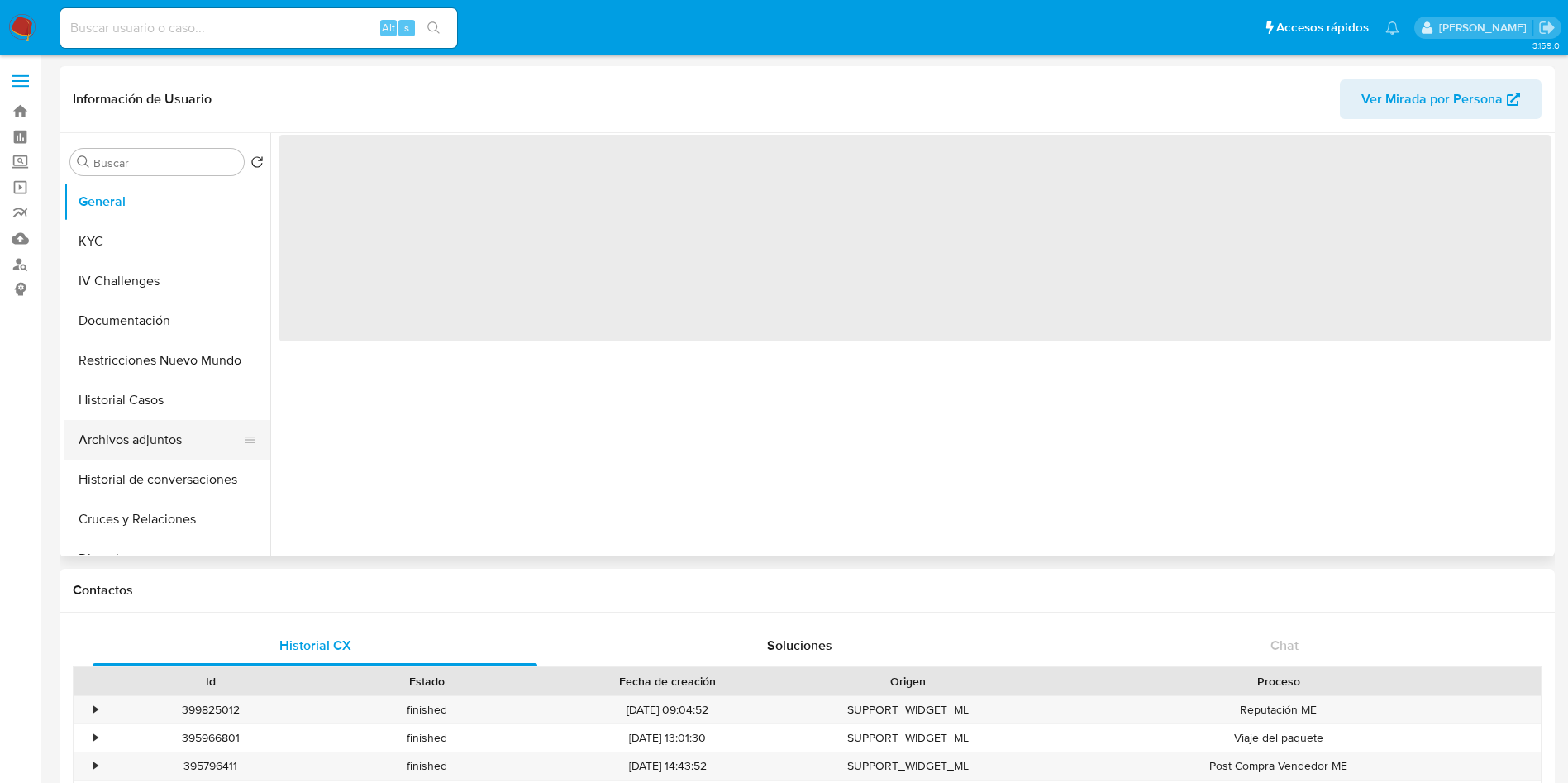
select select "10"
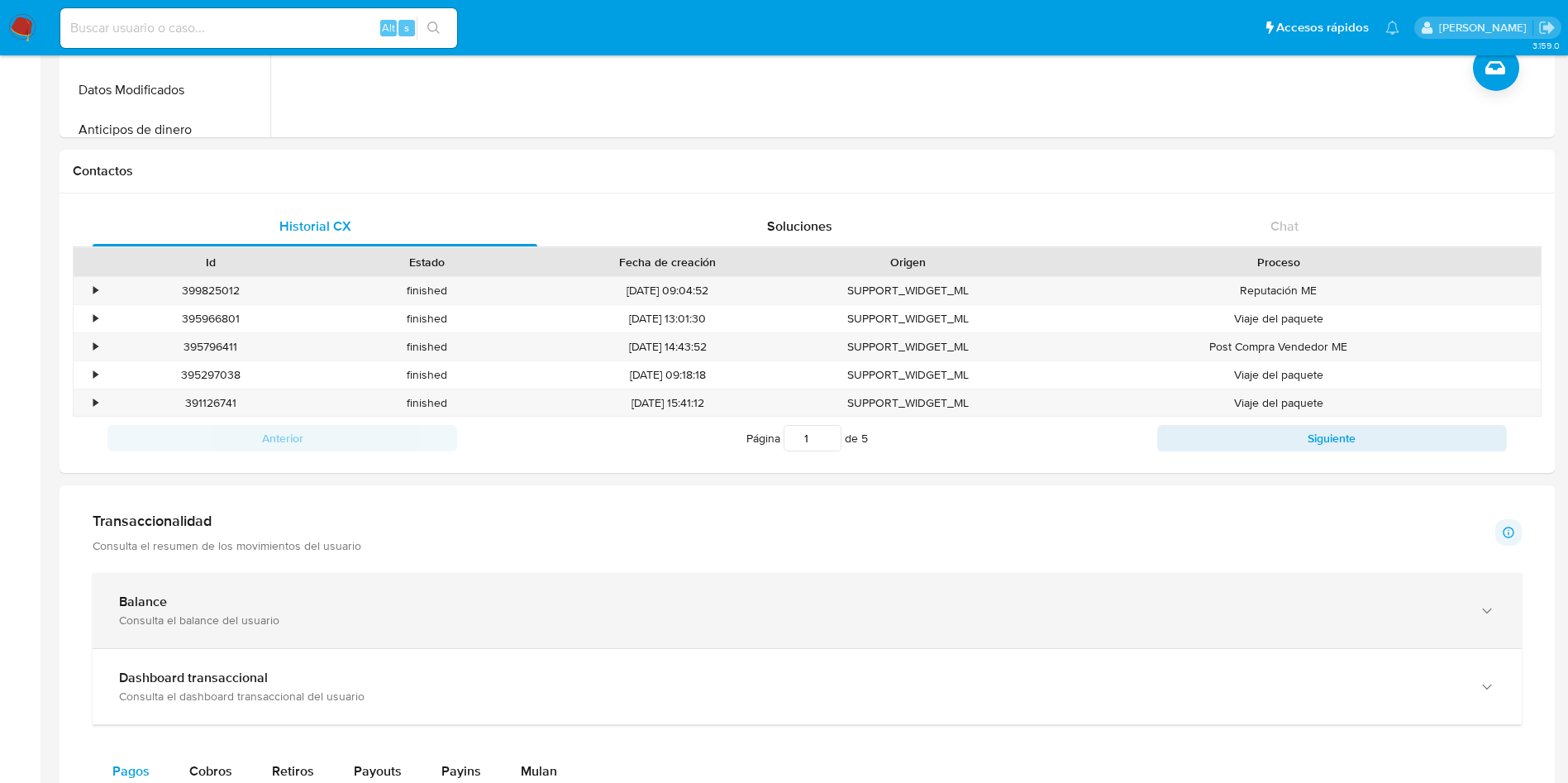
scroll to position [745, 0]
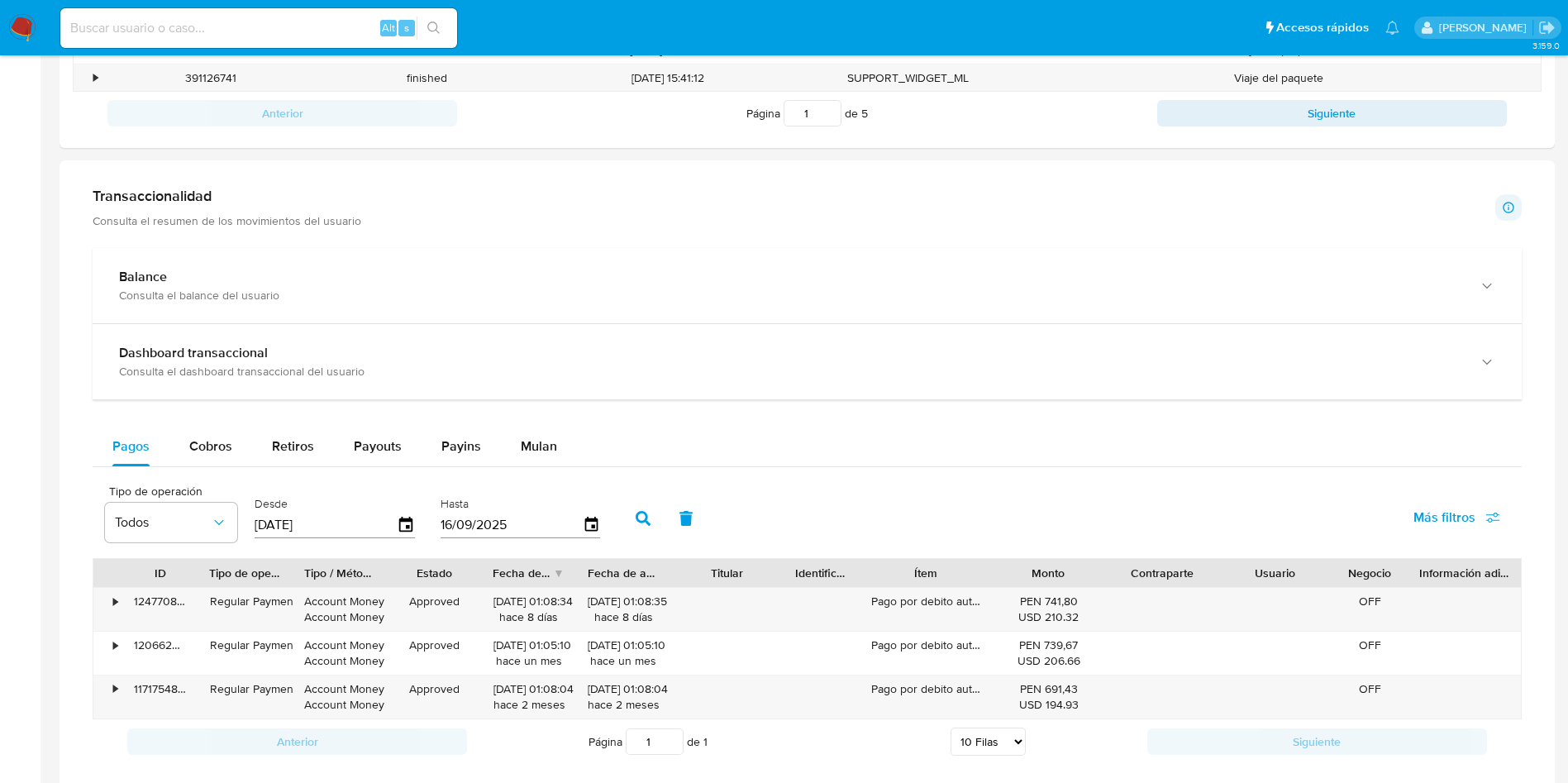
click at [197, 423] on div "Balance Consulta el balance del usuario Dashboard transaccional Consulta el das…" at bounding box center [807, 505] width 1429 height 515
click at [204, 434] on div "Cobros" at bounding box center [211, 446] width 43 height 39
select select "10"
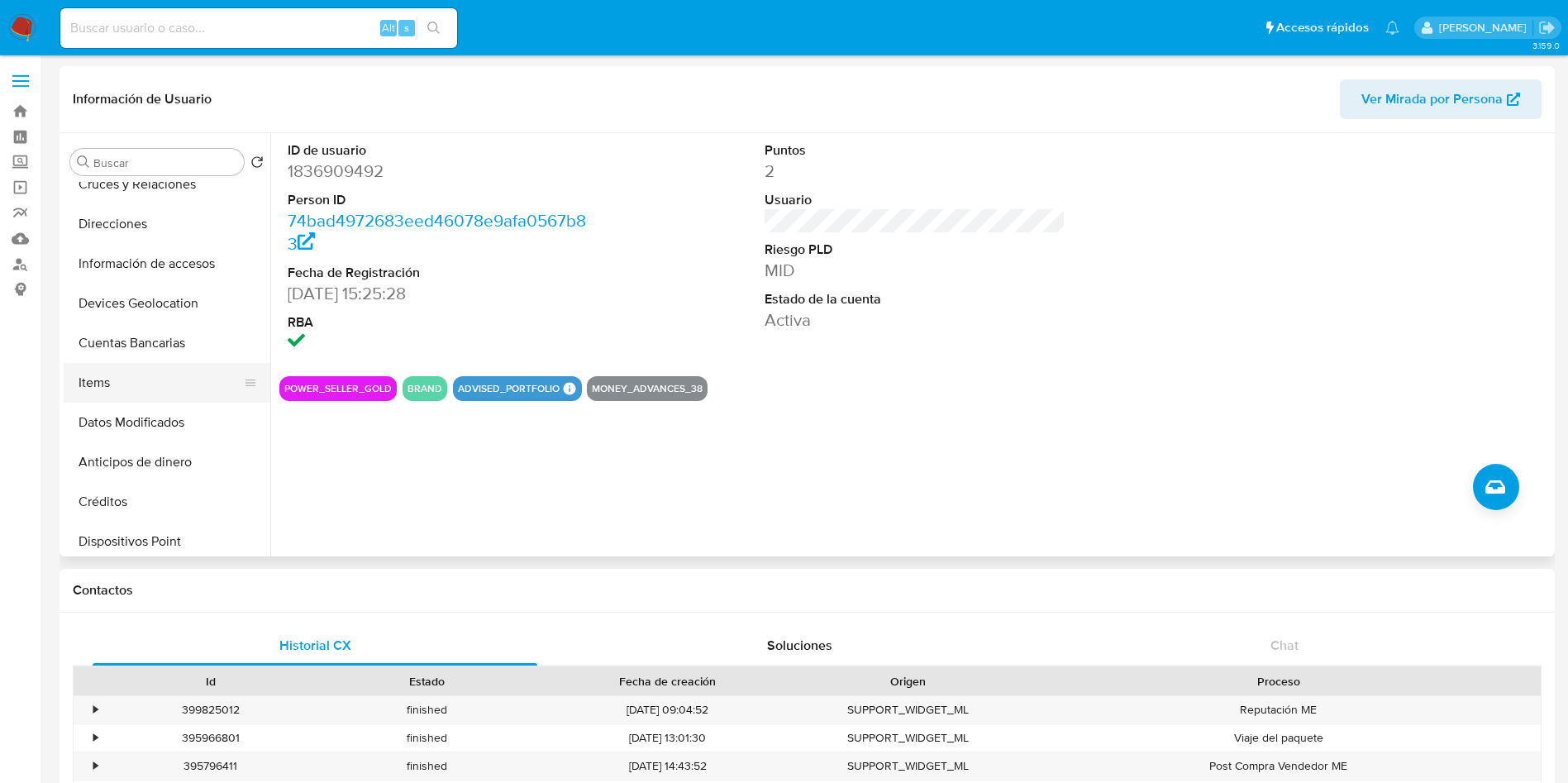
scroll to position [372, 0]
drag, startPoint x: 146, startPoint y: 354, endPoint x: 154, endPoint y: 363, distance: 12.0
click at [147, 353] on button "Items" at bounding box center [160, 346] width 193 height 39
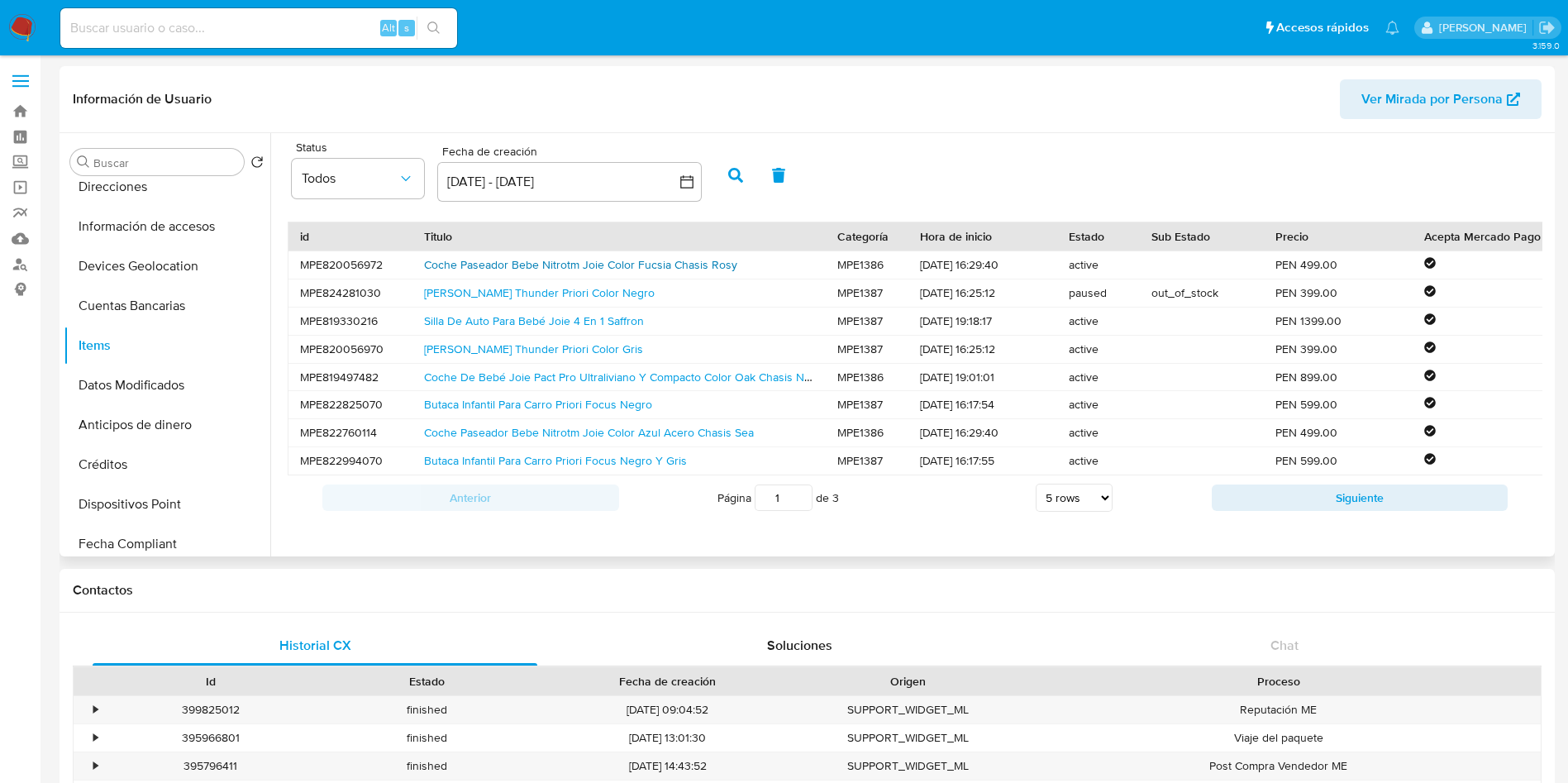
click at [575, 264] on link "Coche Paseador Bebe Nitrotm Joie Color Fucsia Chasis Rosy" at bounding box center [581, 264] width 313 height 17
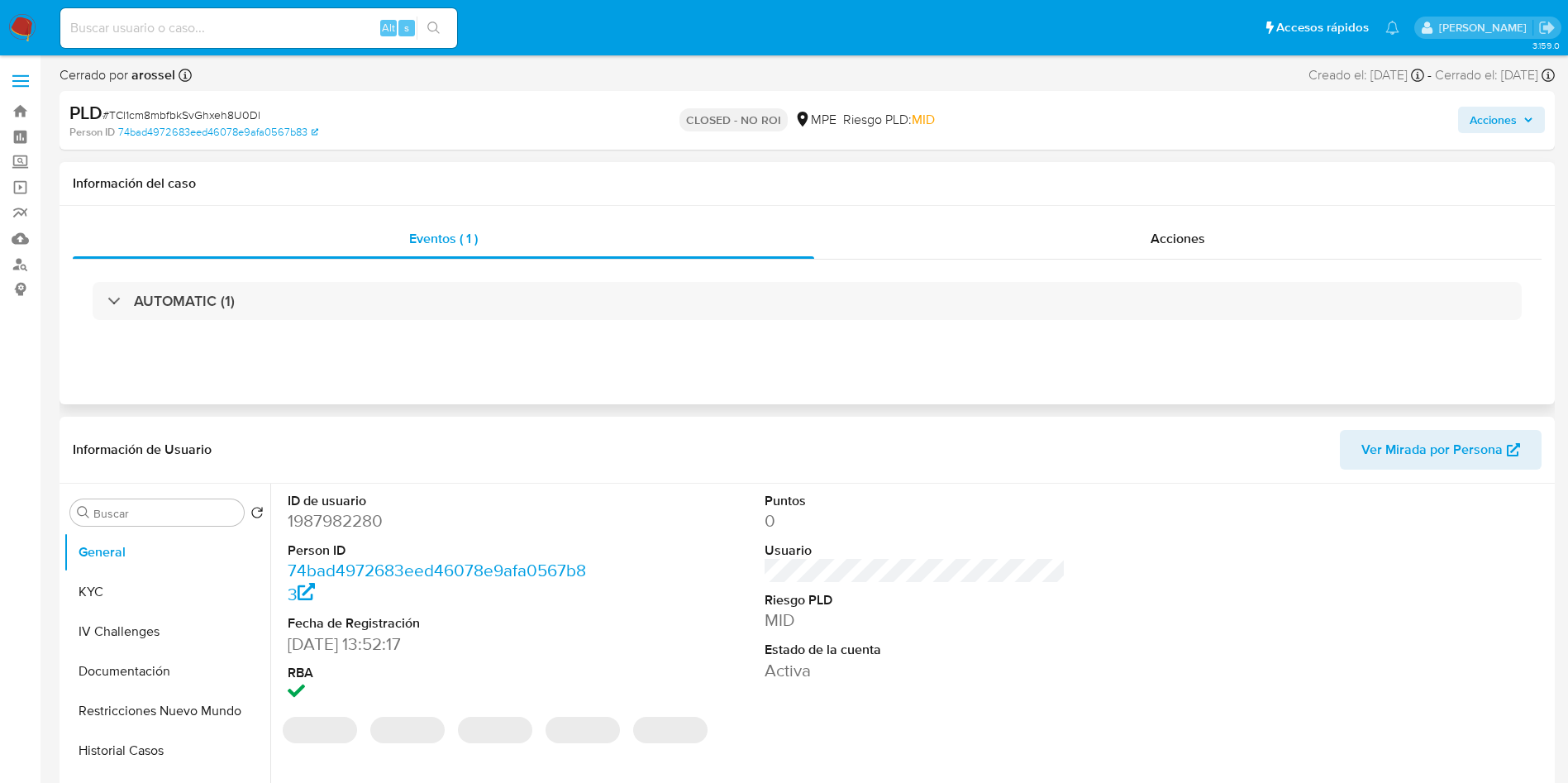
select select "10"
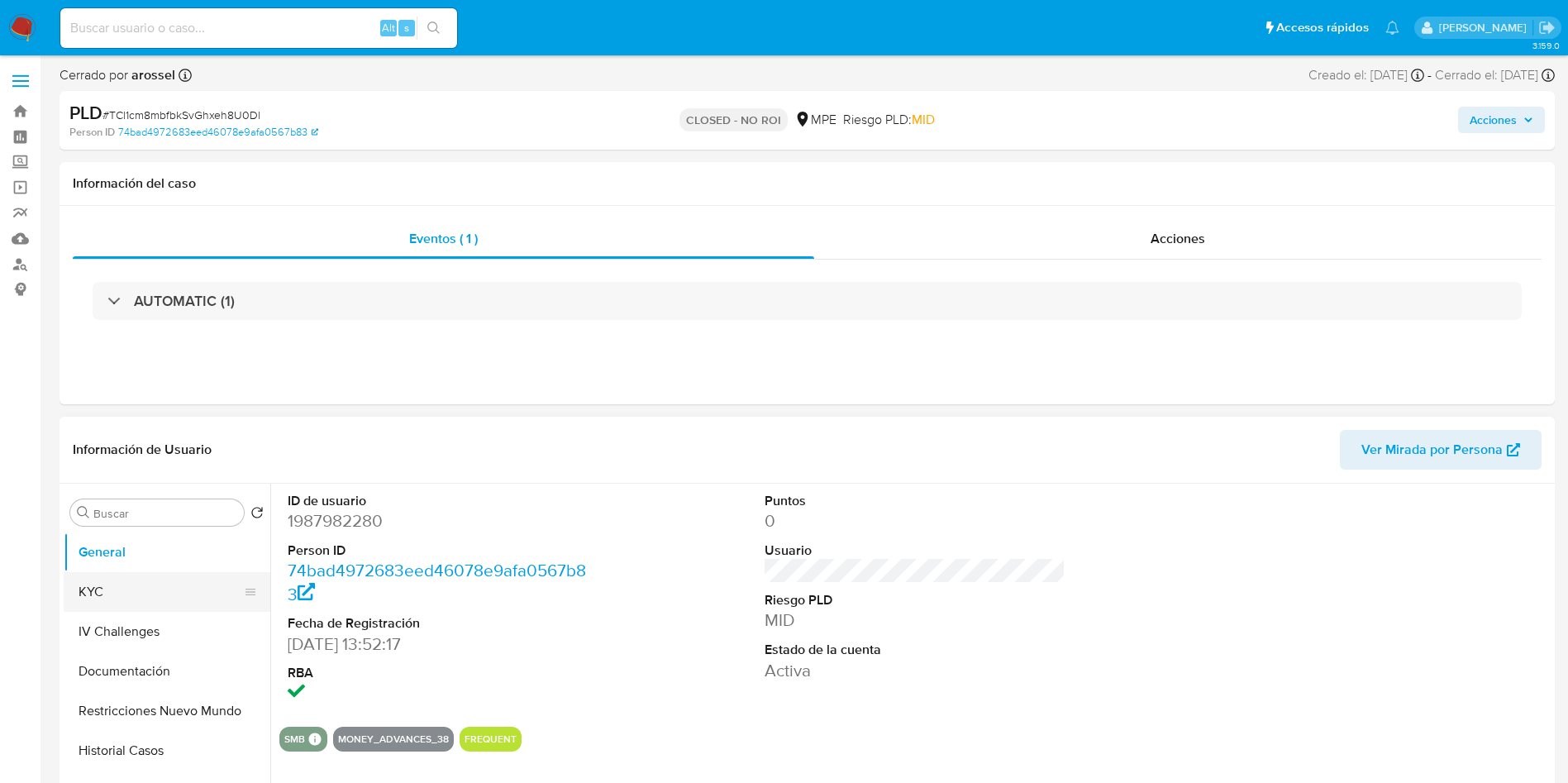
click at [130, 586] on button "KYC" at bounding box center [160, 592] width 193 height 39
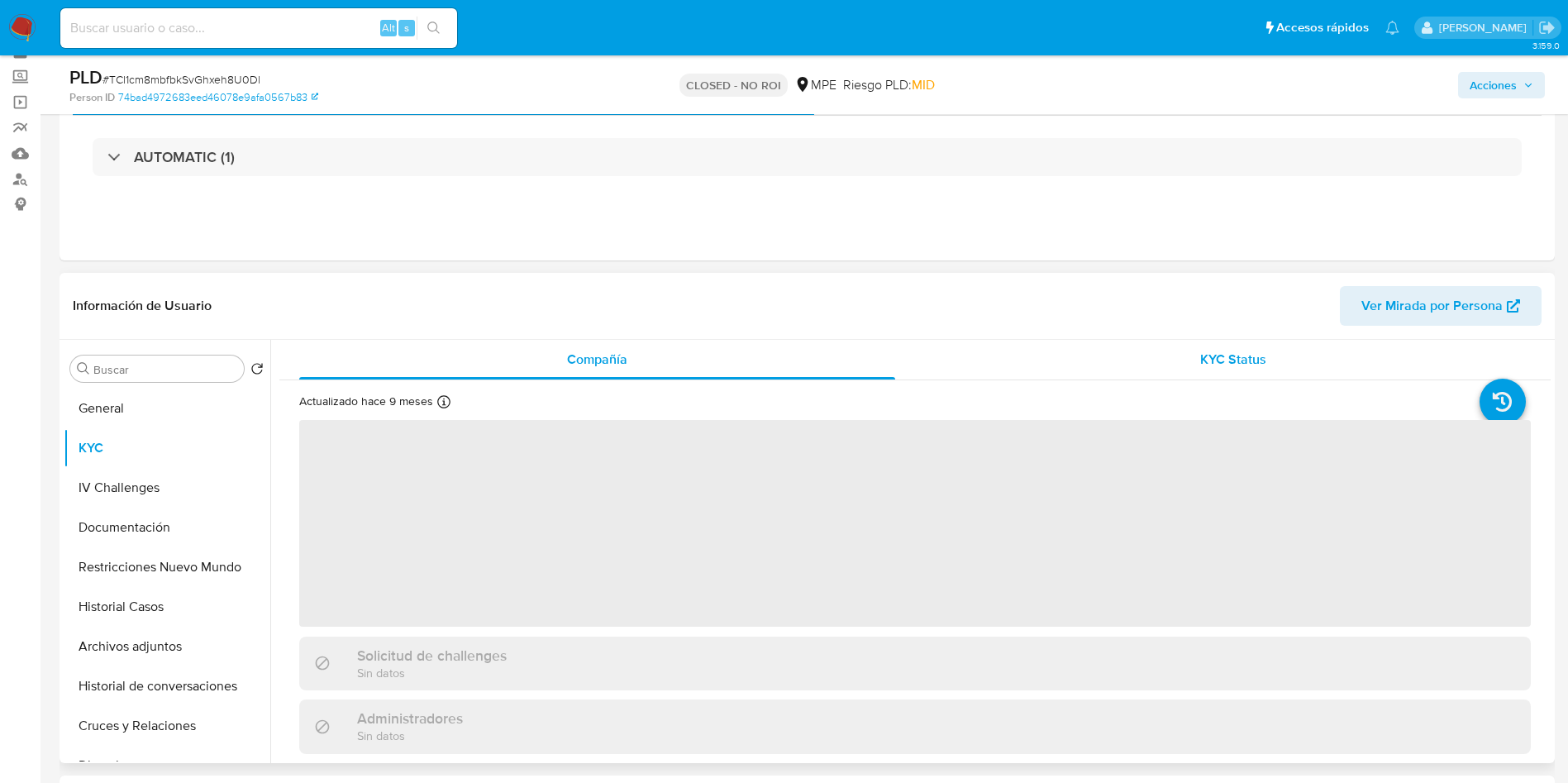
scroll to position [124, 0]
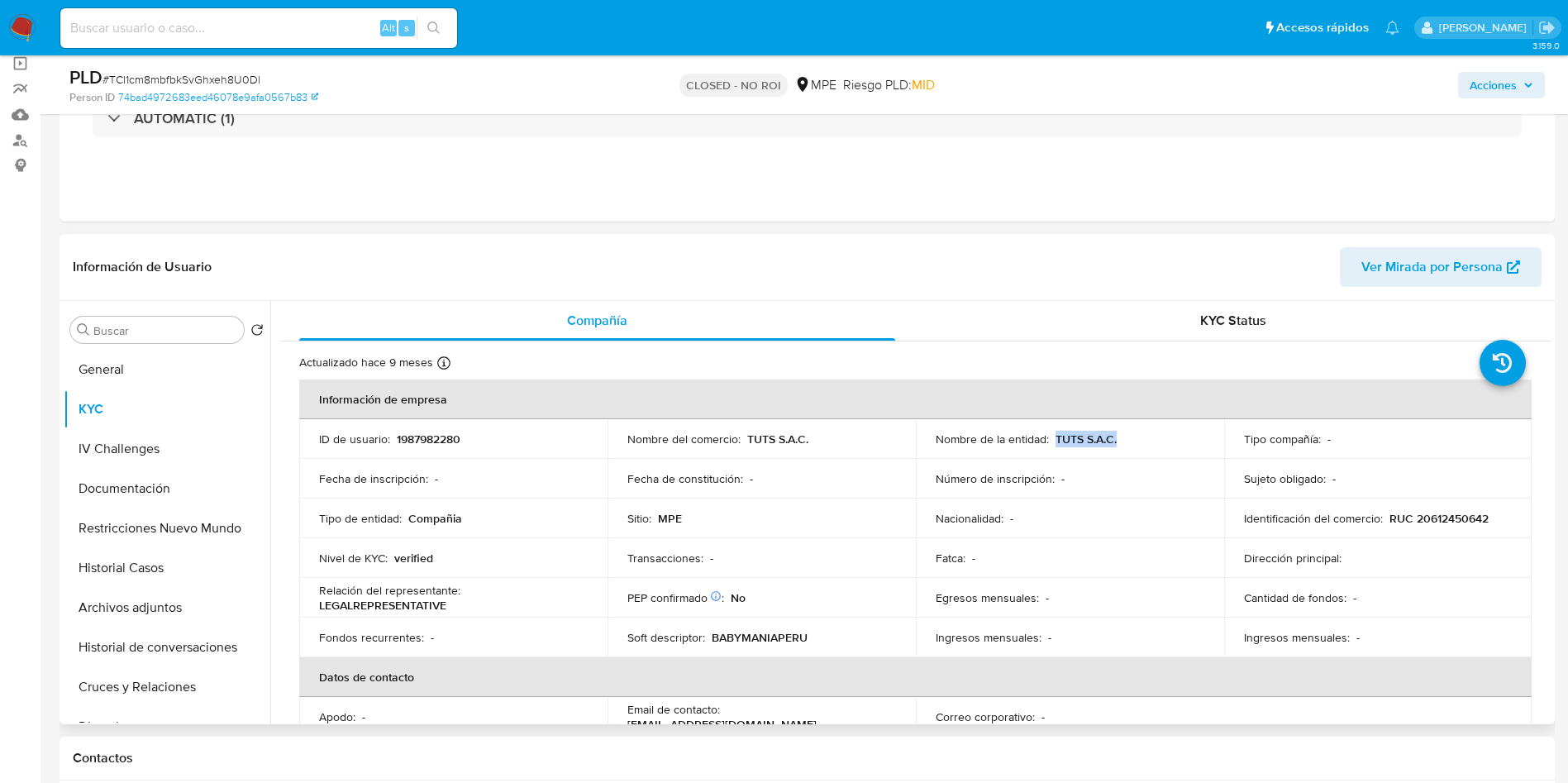
drag, startPoint x: 1052, startPoint y: 439, endPoint x: 1119, endPoint y: 436, distance: 67.1
click at [1119, 436] on div "Nombre de la entidad : TUTS S.A.C." at bounding box center [1069, 438] width 269 height 15
copy p "TUTS S.A.C."
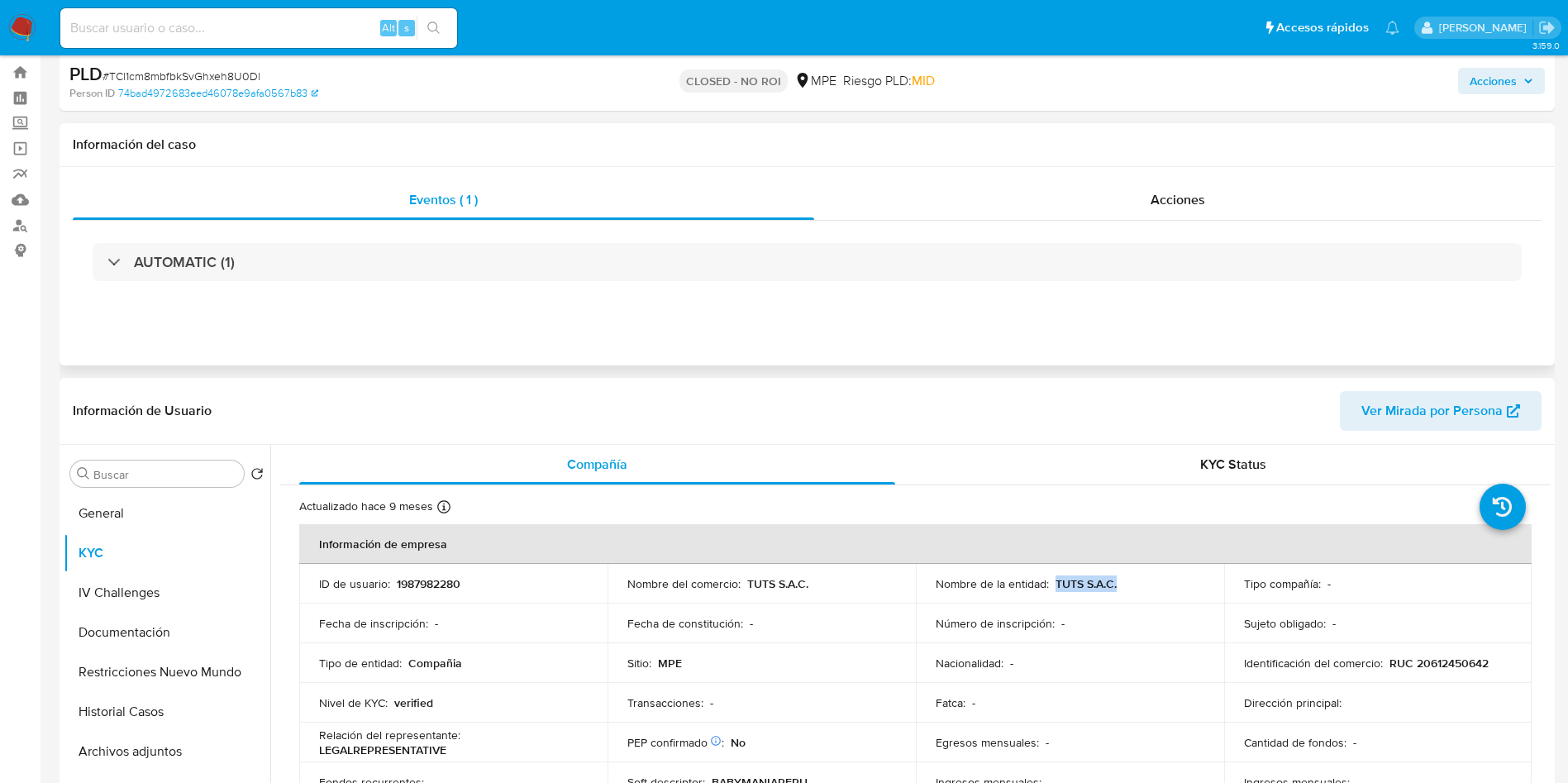
scroll to position [0, 0]
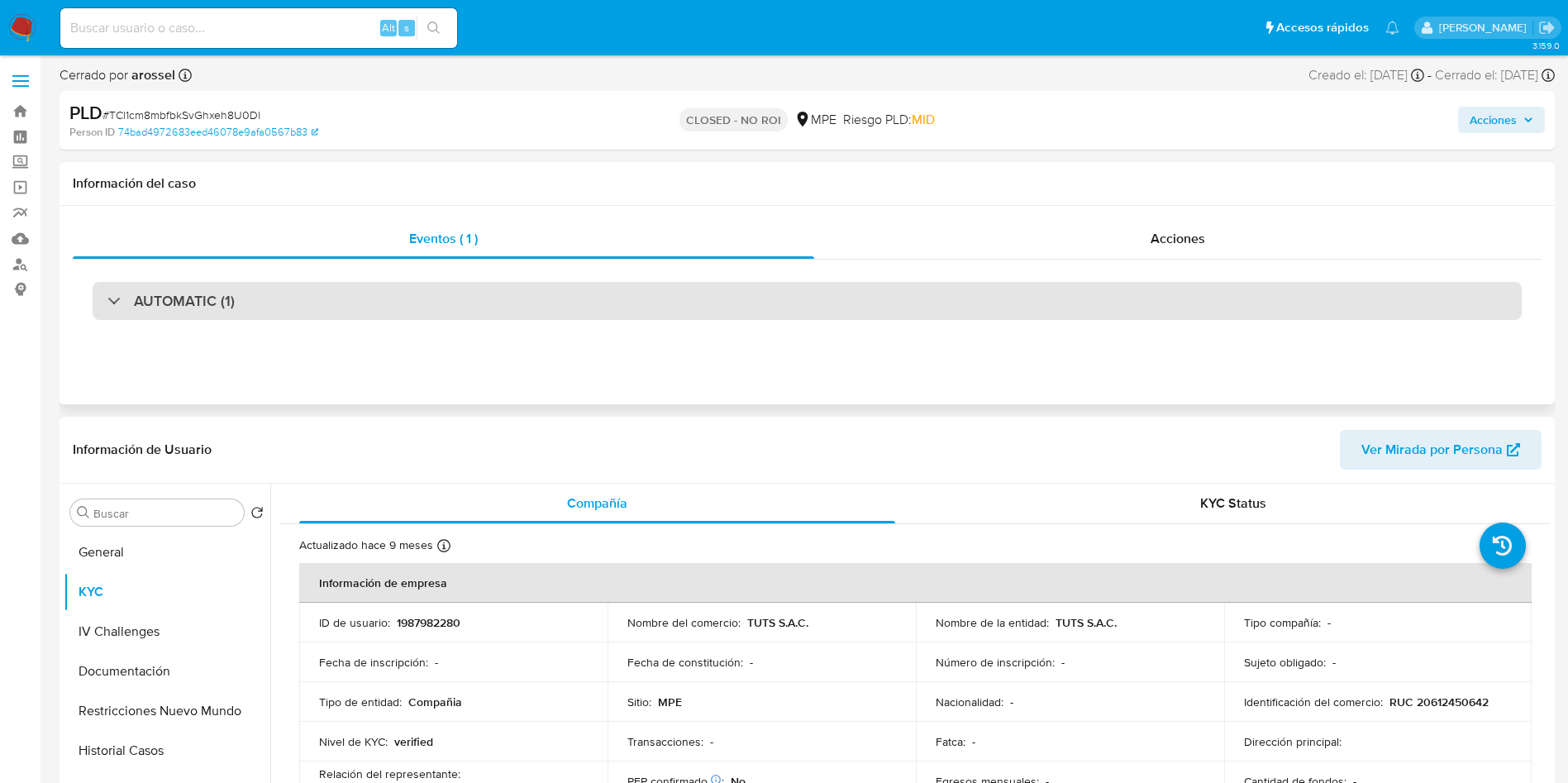
drag, startPoint x: 321, startPoint y: 301, endPoint x: 299, endPoint y: 318, distance: 27.8
click at [316, 303] on div "AUTOMATIC (1)" at bounding box center [807, 300] width 1429 height 38
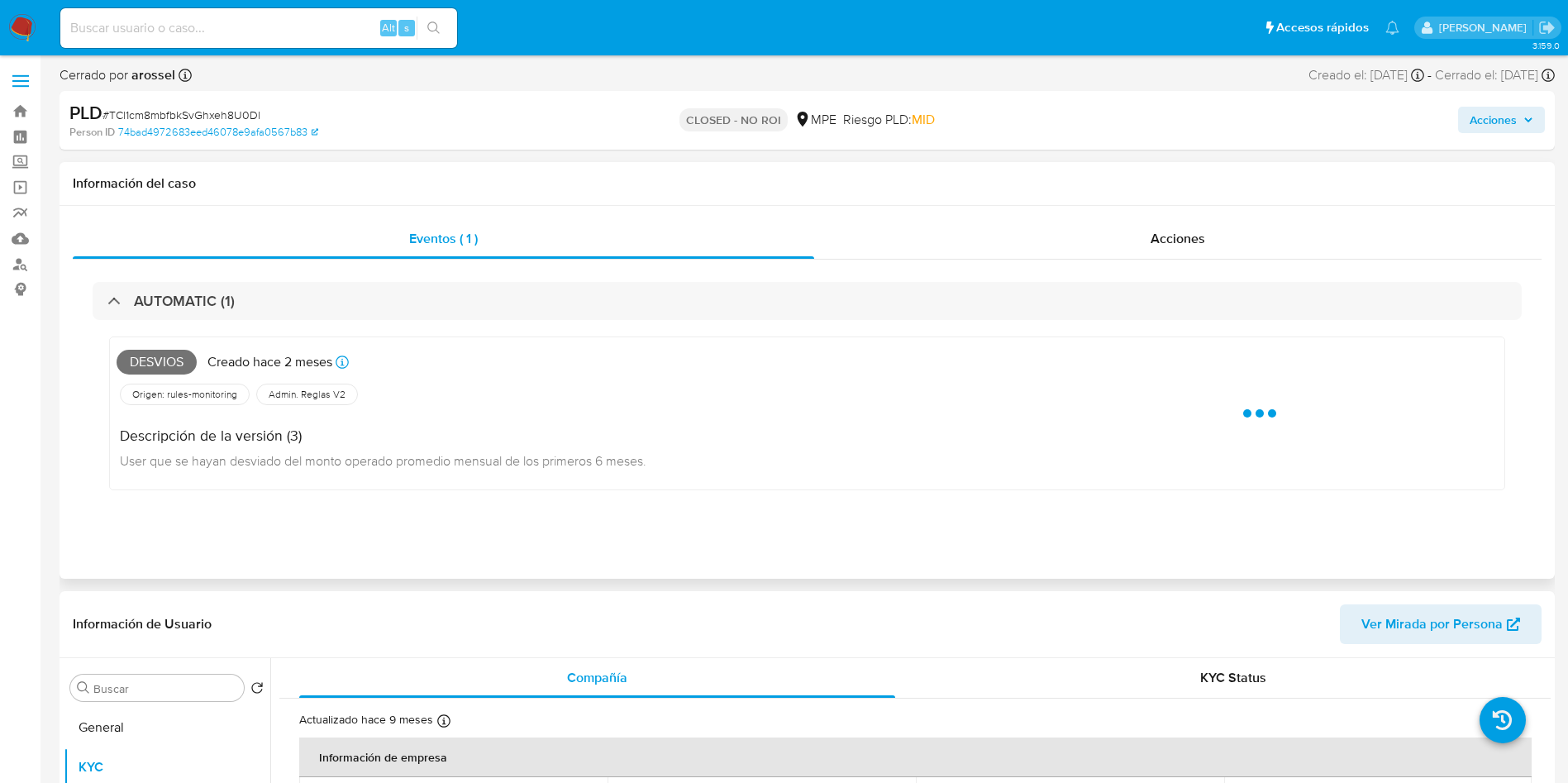
click at [147, 365] on span "Desvios" at bounding box center [156, 361] width 80 height 25
copy span "Desvios"
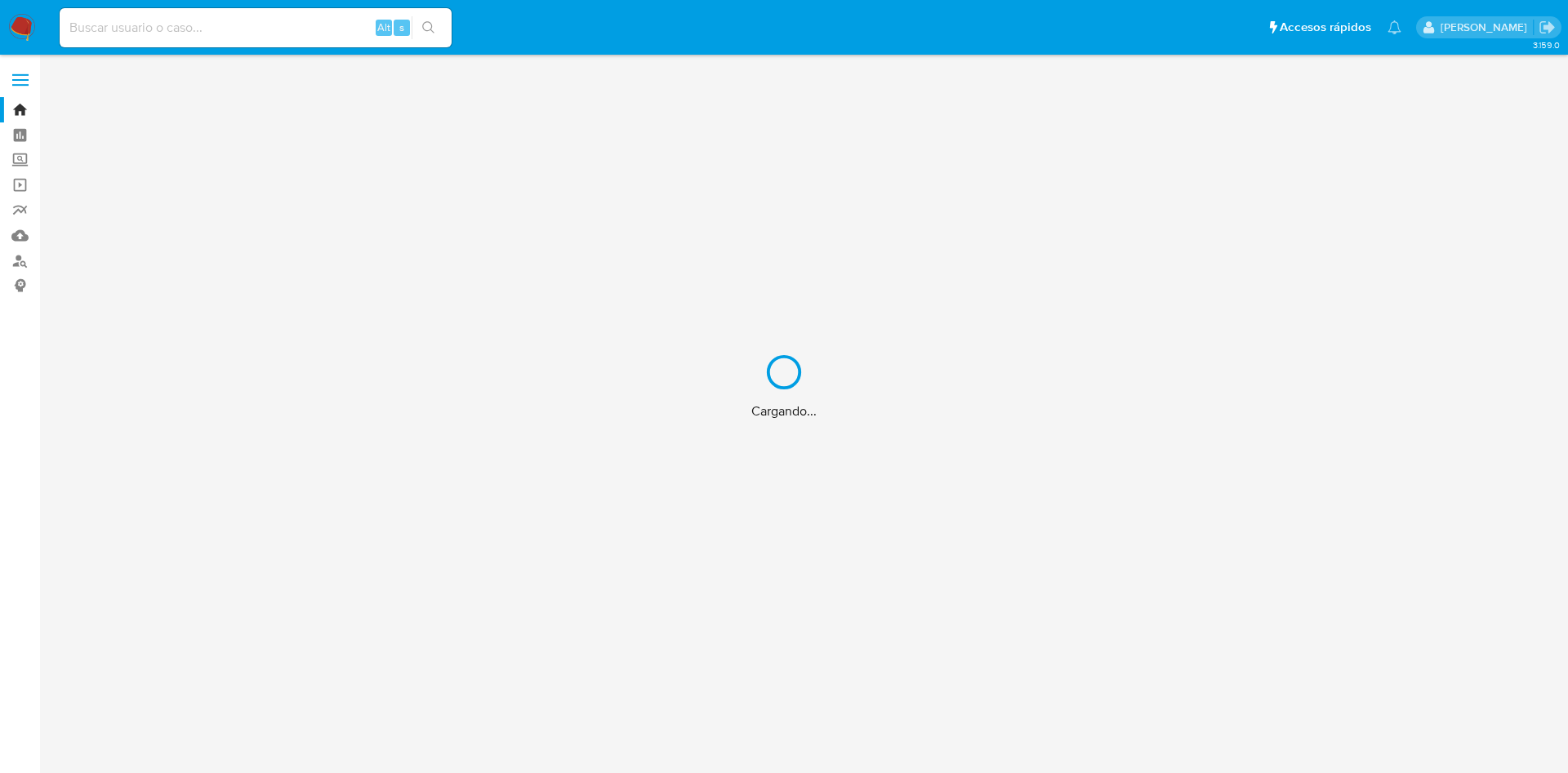
click at [194, 15] on div "Cargando..." at bounding box center [784, 386] width 1568 height 773
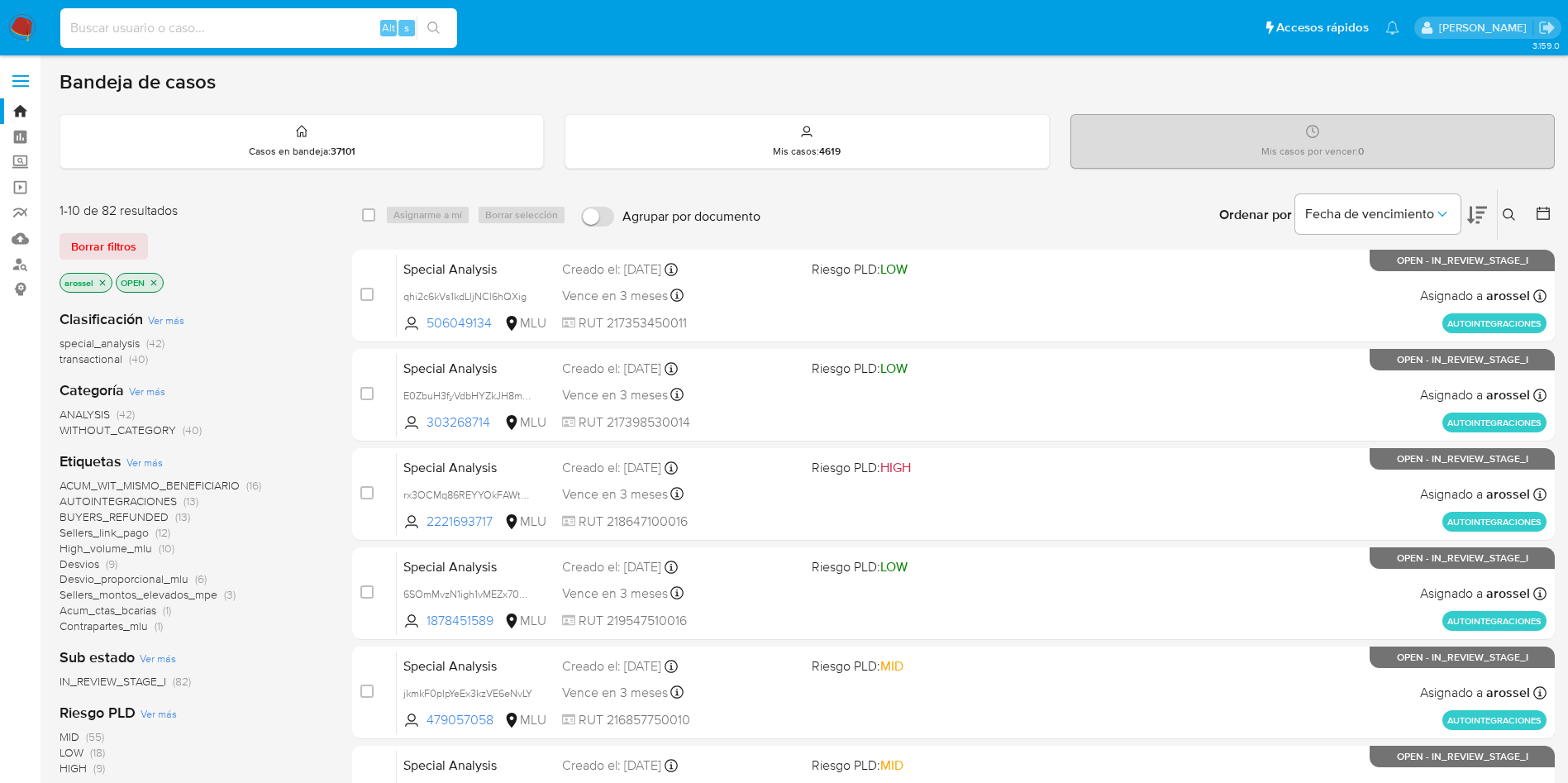
click at [210, 29] on input at bounding box center [258, 29] width 397 height 22
paste input "vGLbReQASn3DxMrww7MWp5dP"
type input "vGLbReQASn3DxMrww7MWp5dP"
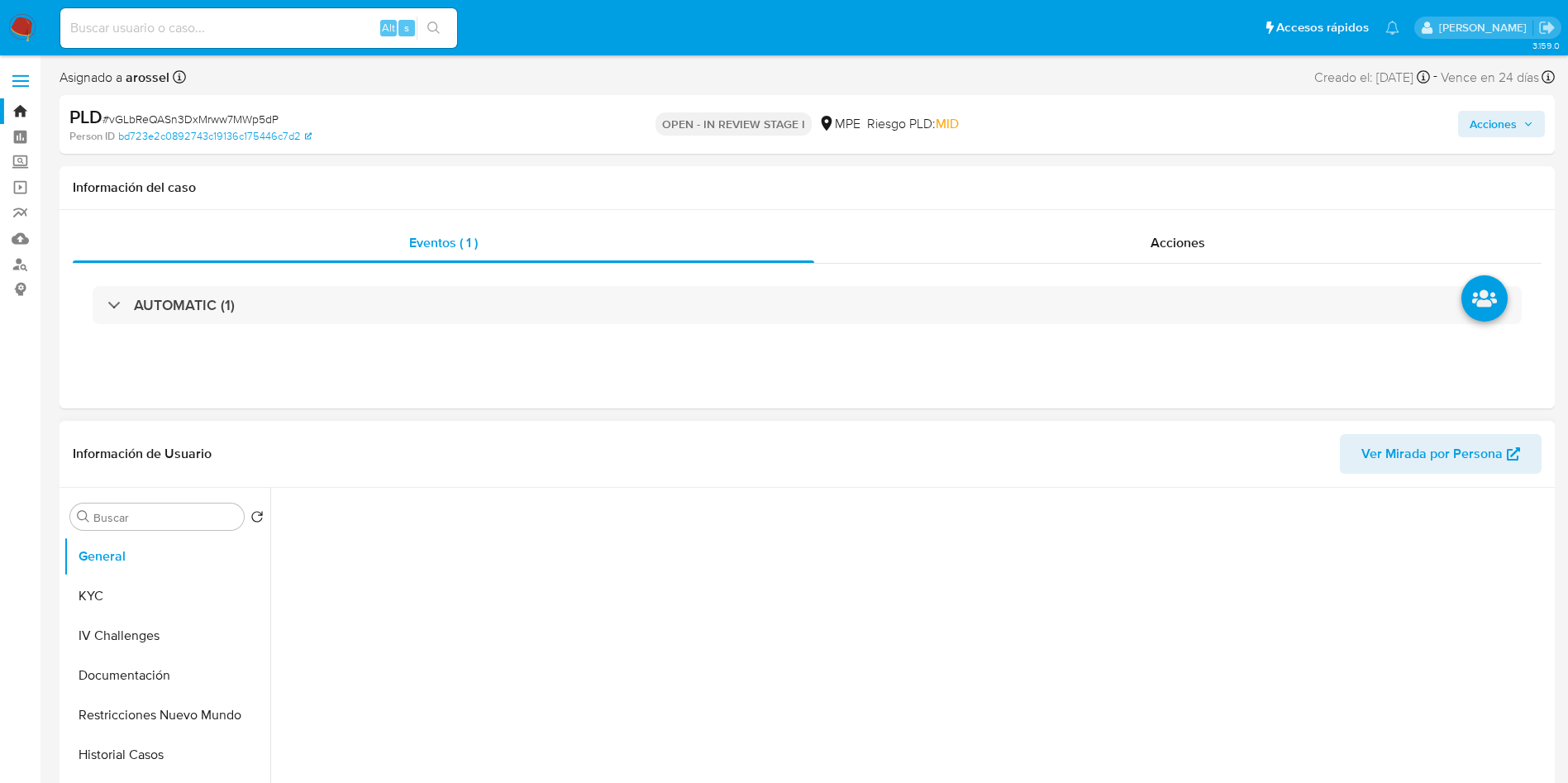
select select "10"
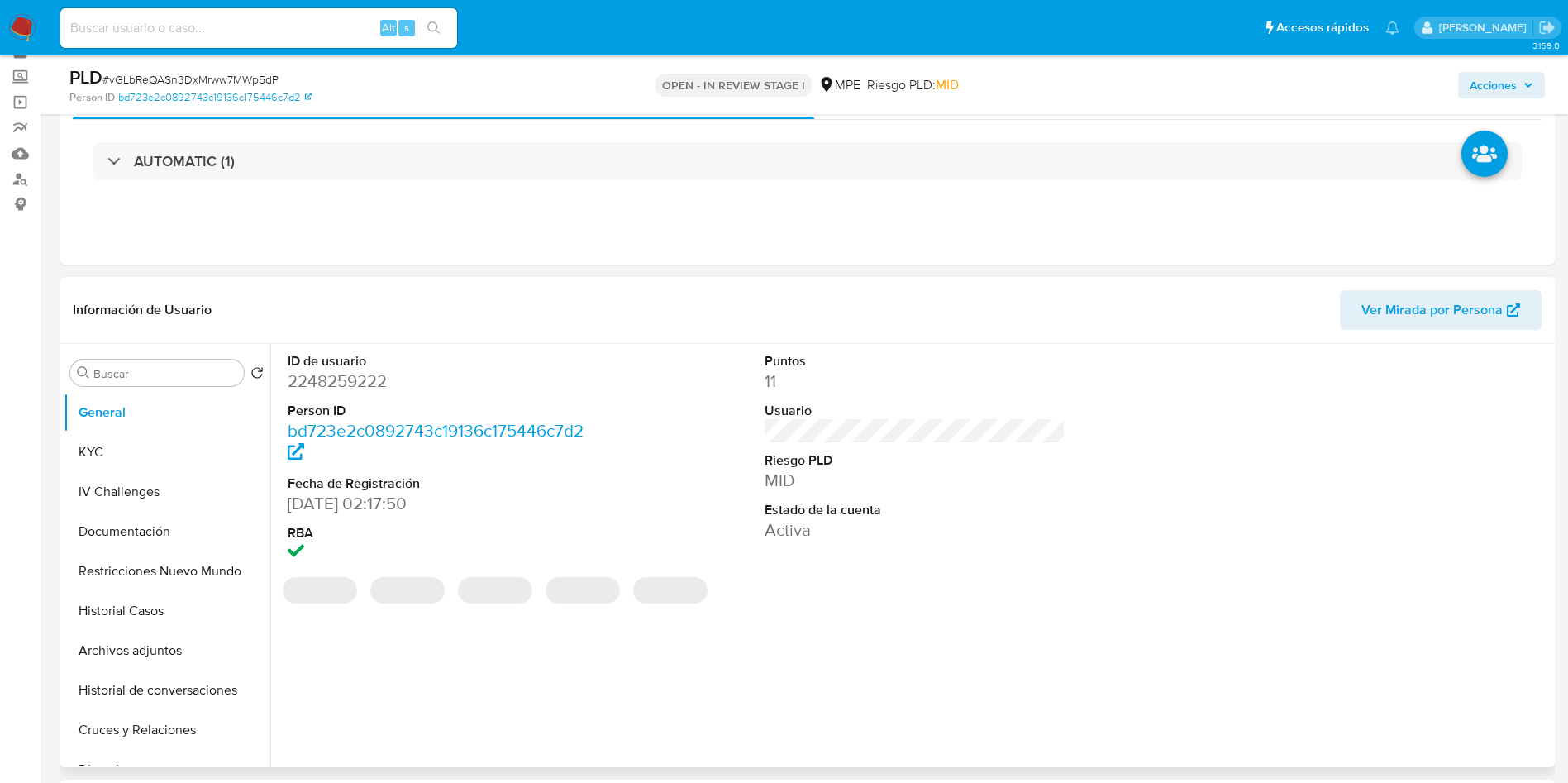
scroll to position [124, 0]
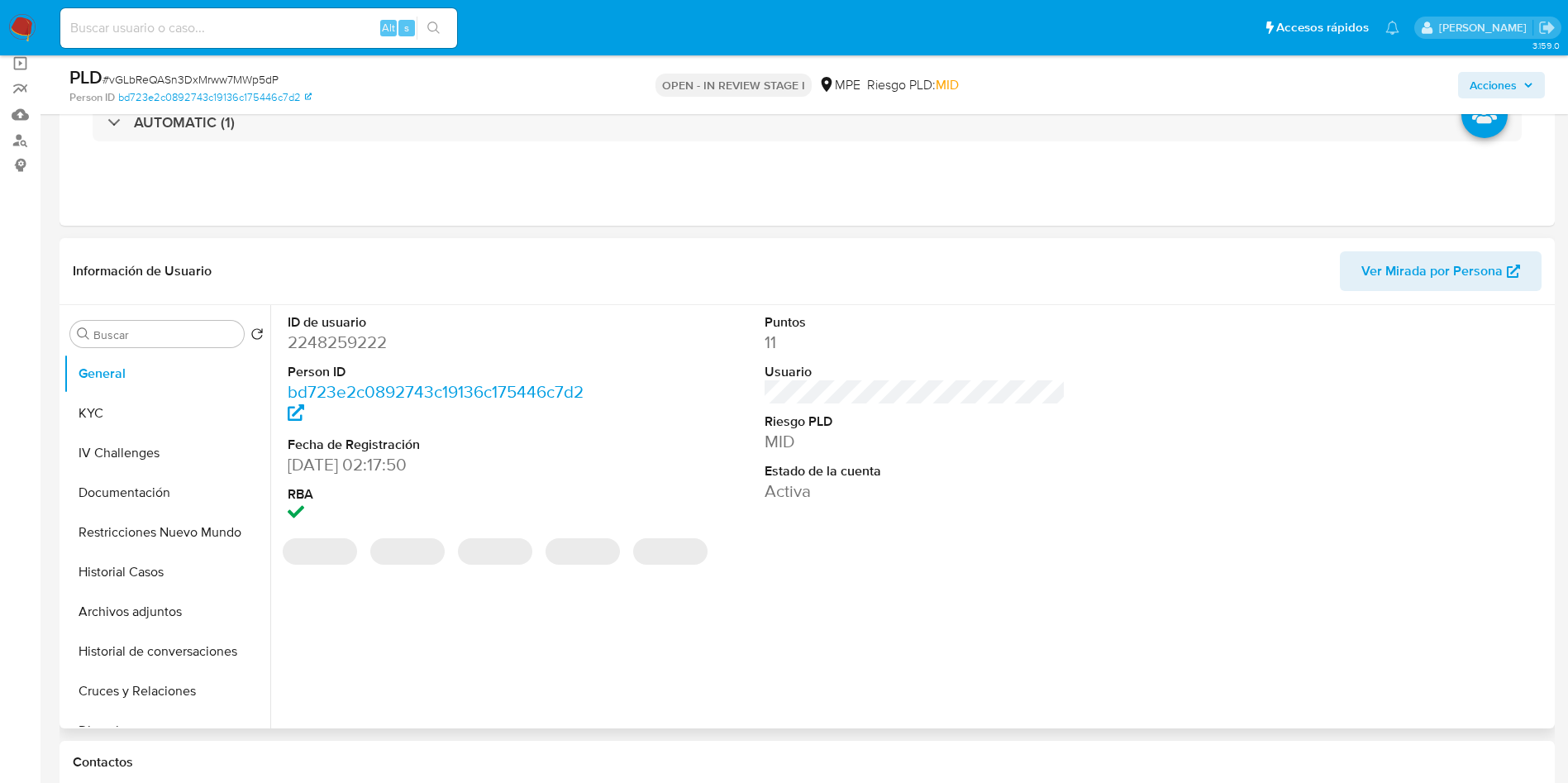
click at [1401, 276] on span "Ver Mirada por Persona" at bounding box center [1432, 271] width 142 height 39
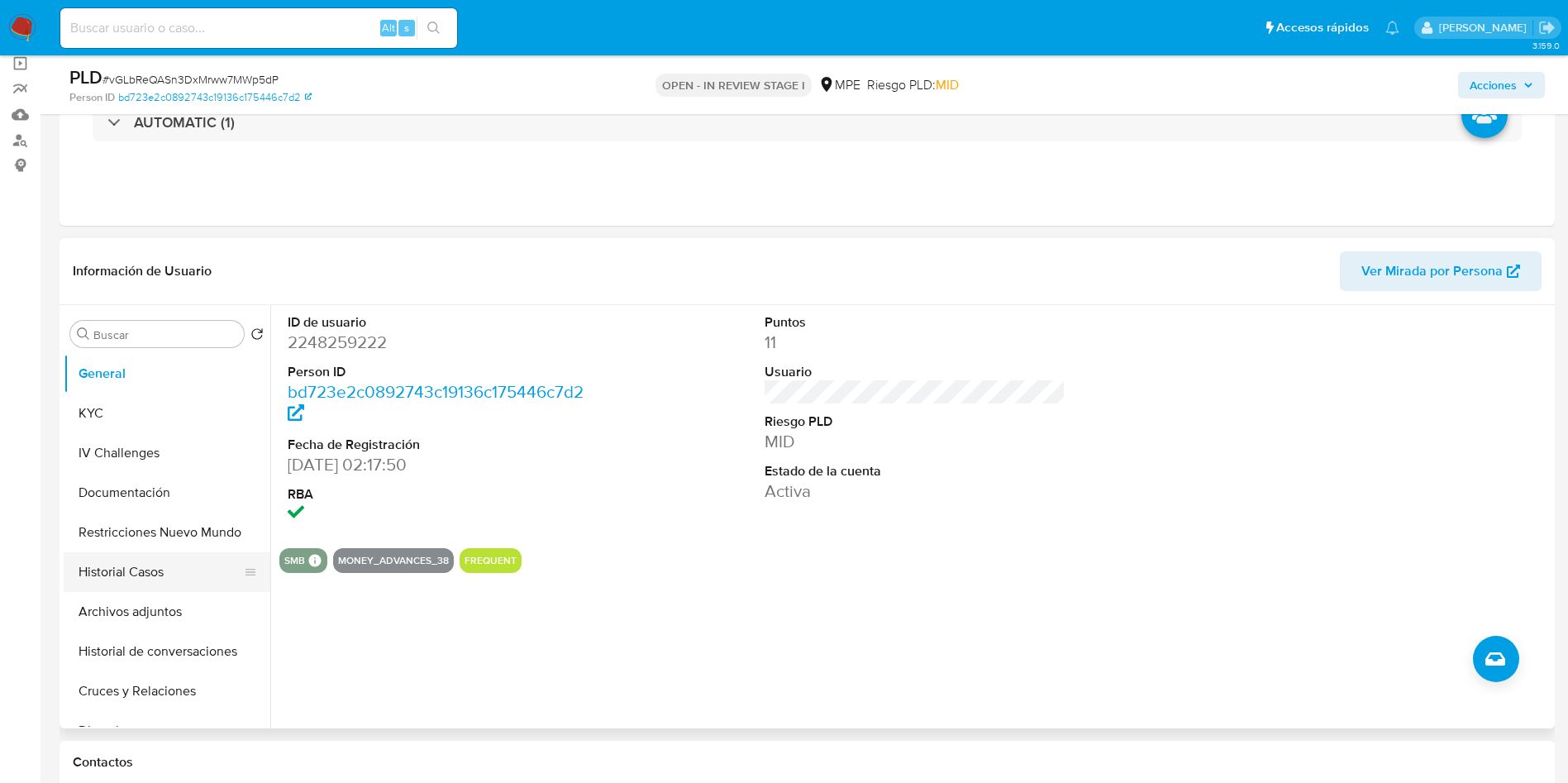
click at [134, 579] on button "Historial Casos" at bounding box center [160, 572] width 193 height 39
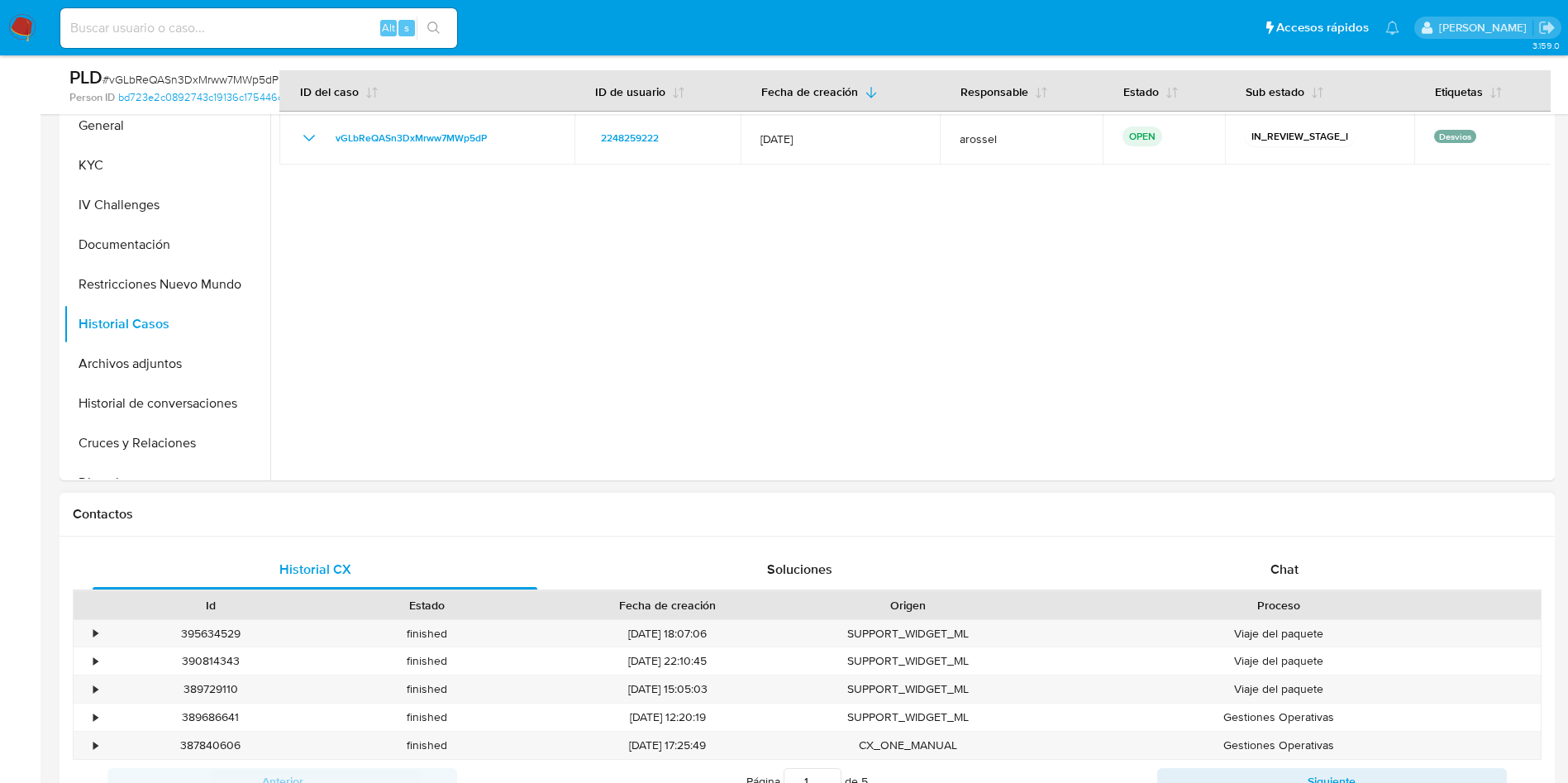
drag, startPoint x: 135, startPoint y: 426, endPoint x: 209, endPoint y: 523, distance: 122.0
click at [134, 427] on button "Cruces y Relaciones" at bounding box center [167, 443] width 207 height 39
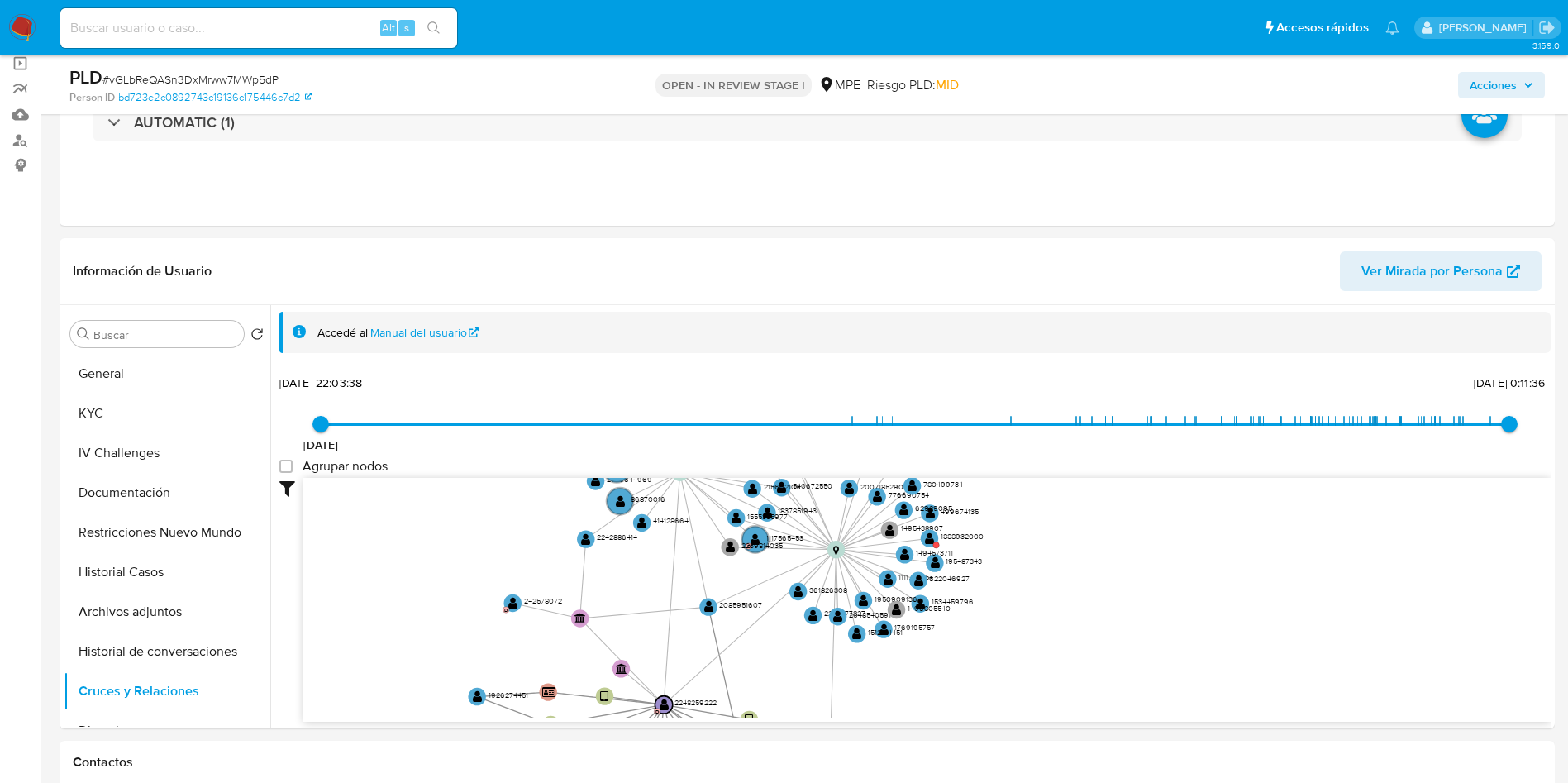
drag, startPoint x: 548, startPoint y: 543, endPoint x: 419, endPoint y: 31, distance: 528.0
click at [552, 564] on icon "device-67c3933a86303beef055d95a  user-2248259222  2248259222 D device-67ba53a…" at bounding box center [926, 597] width 1247 height 239
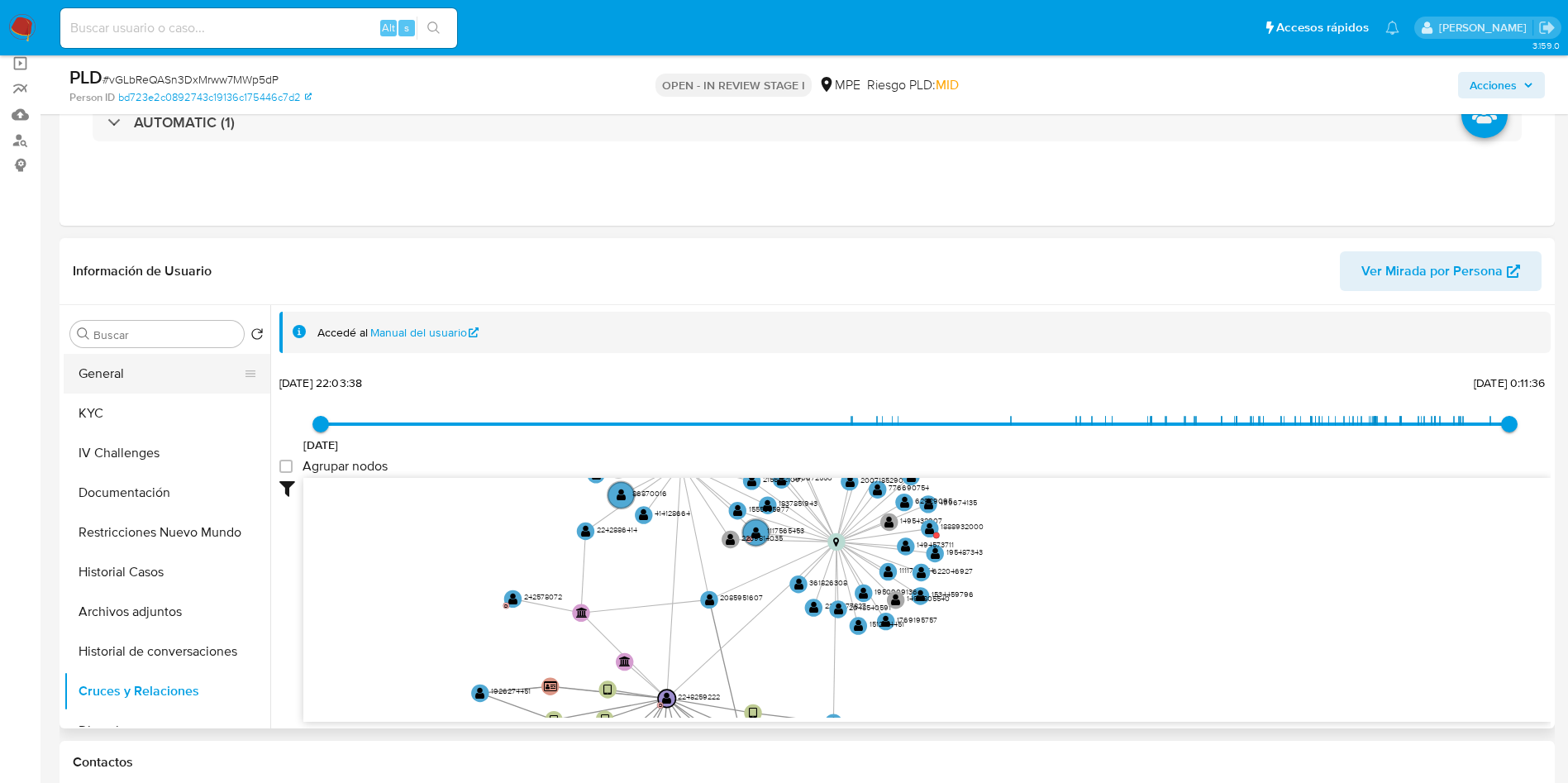
click at [155, 369] on button "General" at bounding box center [160, 373] width 193 height 39
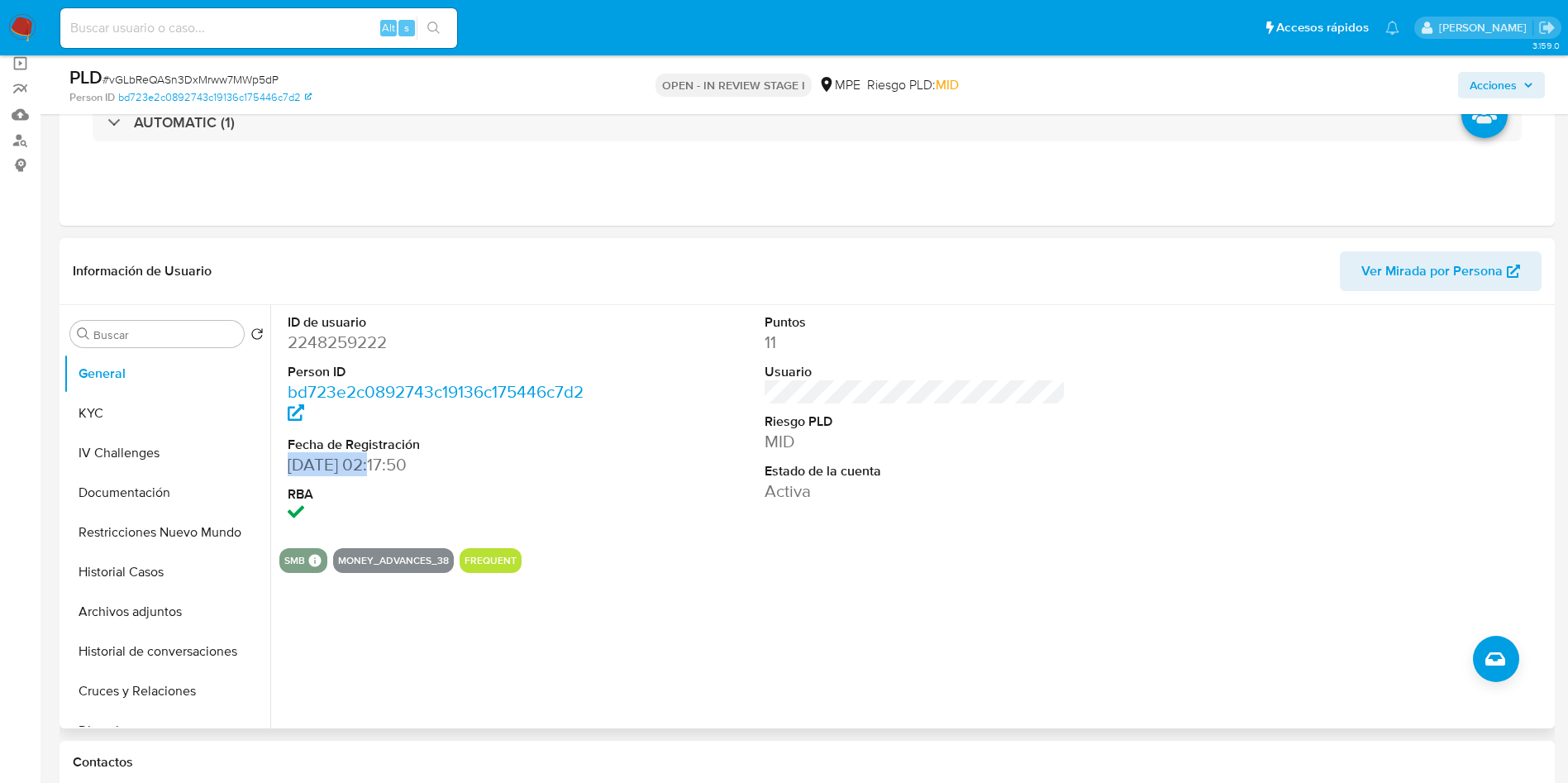
drag, startPoint x: 285, startPoint y: 461, endPoint x: 377, endPoint y: 460, distance: 92.0
click at [377, 460] on div "ID de usuario 2248259222 Person ID bd723e2c0892743c19136c175446c7d2 Fecha de Re…" at bounding box center [438, 420] width 318 height 229
copy dd "[DATE]"
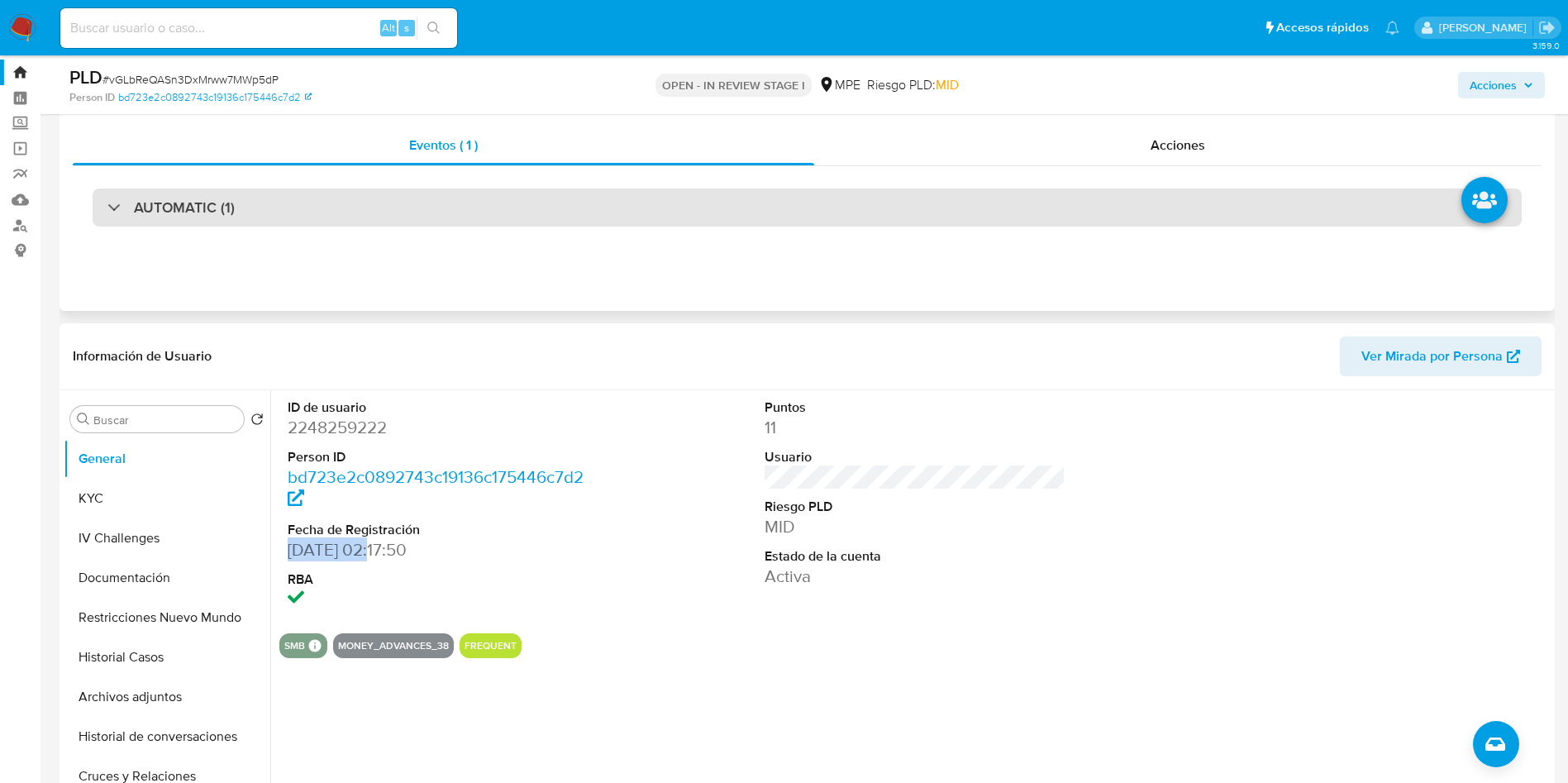
scroll to position [0, 0]
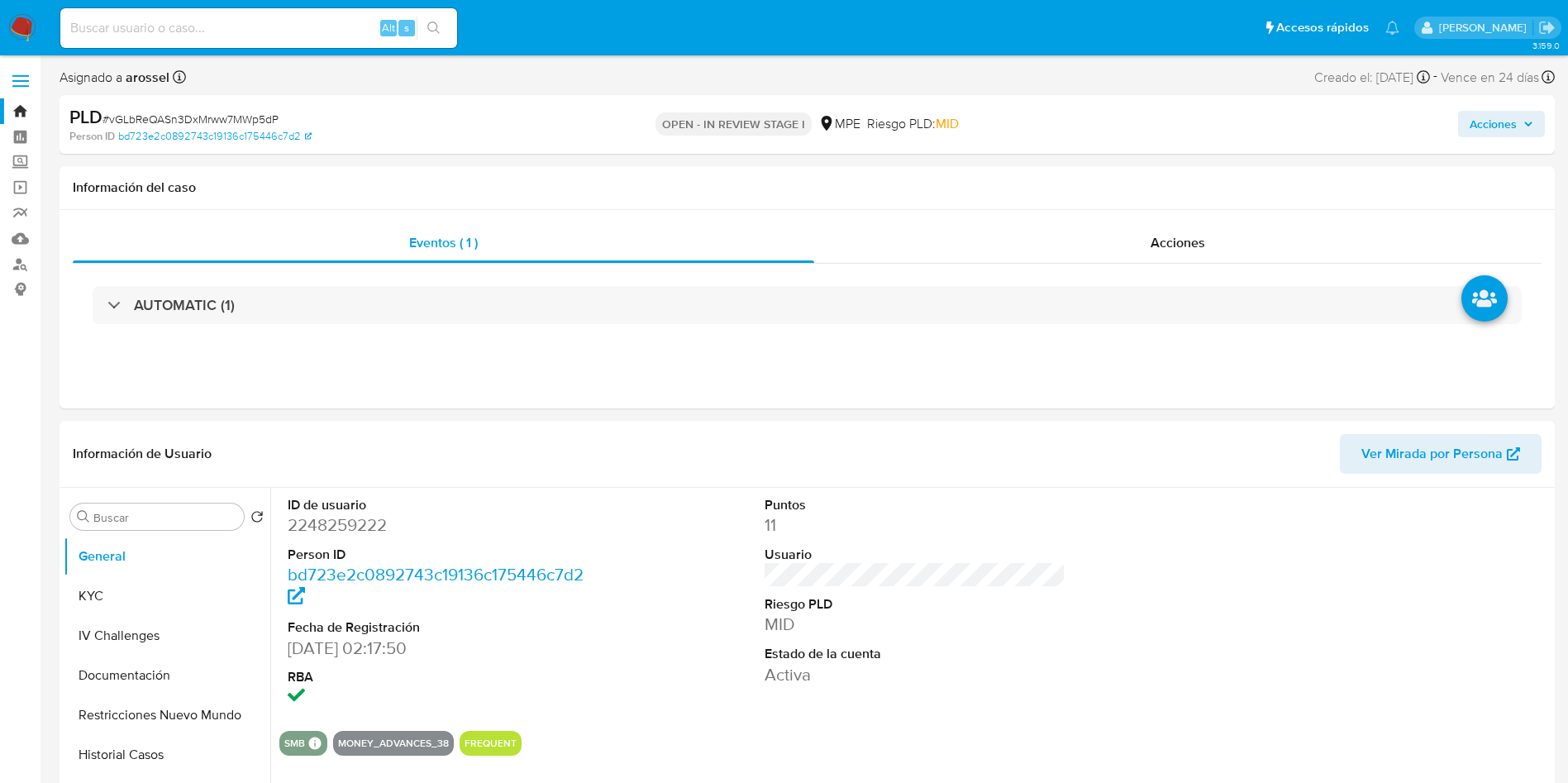
click at [214, 112] on span "# vGLbReQASn3DxMrww7MWp5dP" at bounding box center [190, 119] width 176 height 17
copy span "vGLbReQASn3DxMrww7MWp5dP"
drag, startPoint x: 1386, startPoint y: 196, endPoint x: 1196, endPoint y: 285, distance: 209.8
click at [1385, 196] on div "Información del caso" at bounding box center [806, 188] width 1495 height 43
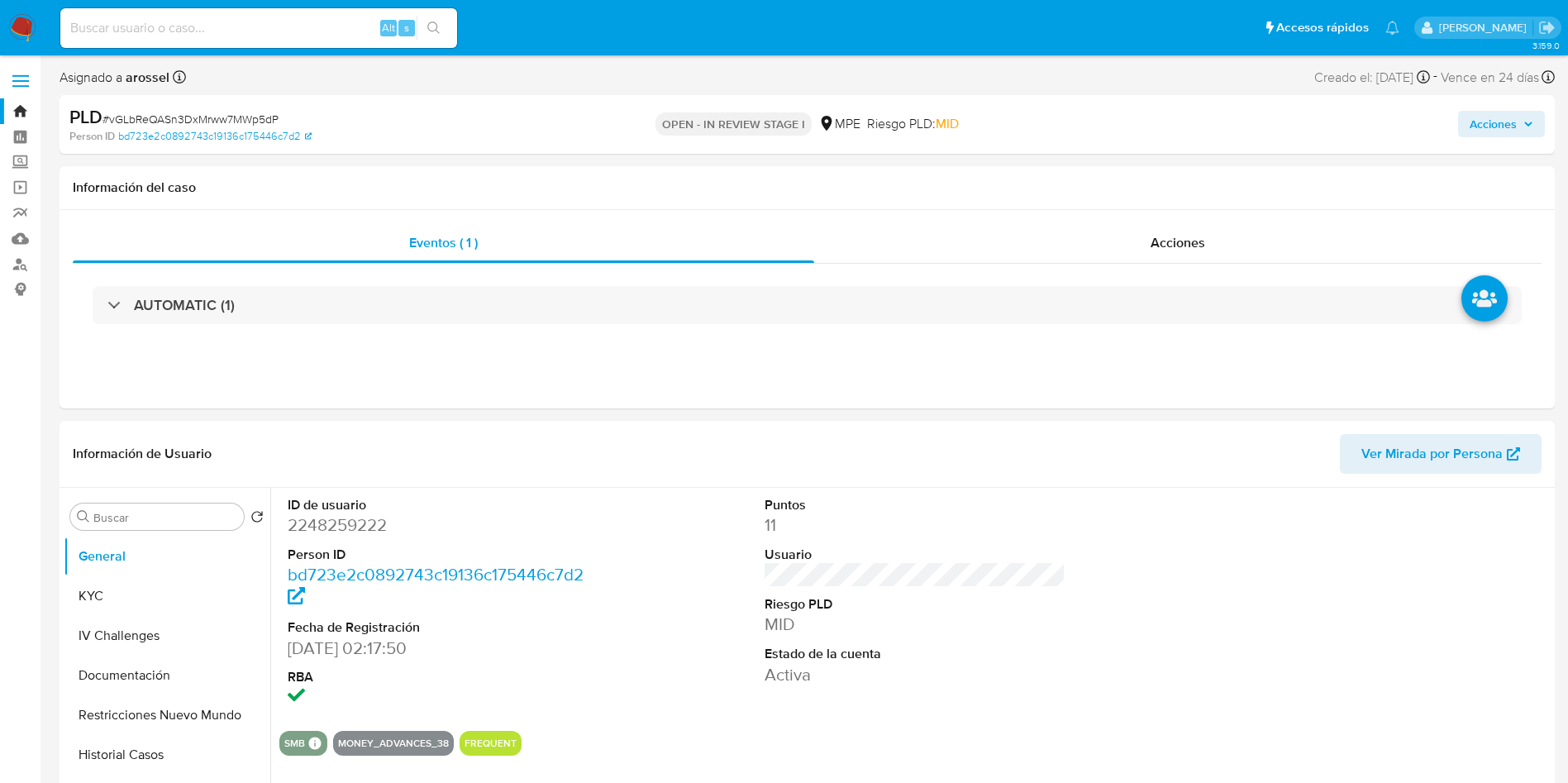
click at [234, 118] on span "# vGLbReQASn3DxMrww7MWp5dP" at bounding box center [190, 119] width 176 height 17
click at [238, 118] on span "# vGLbReQASn3DxMrww7MWp5dP" at bounding box center [190, 119] width 176 height 17
copy span "vGLbReQASn3DxMrww7MWp5dP"
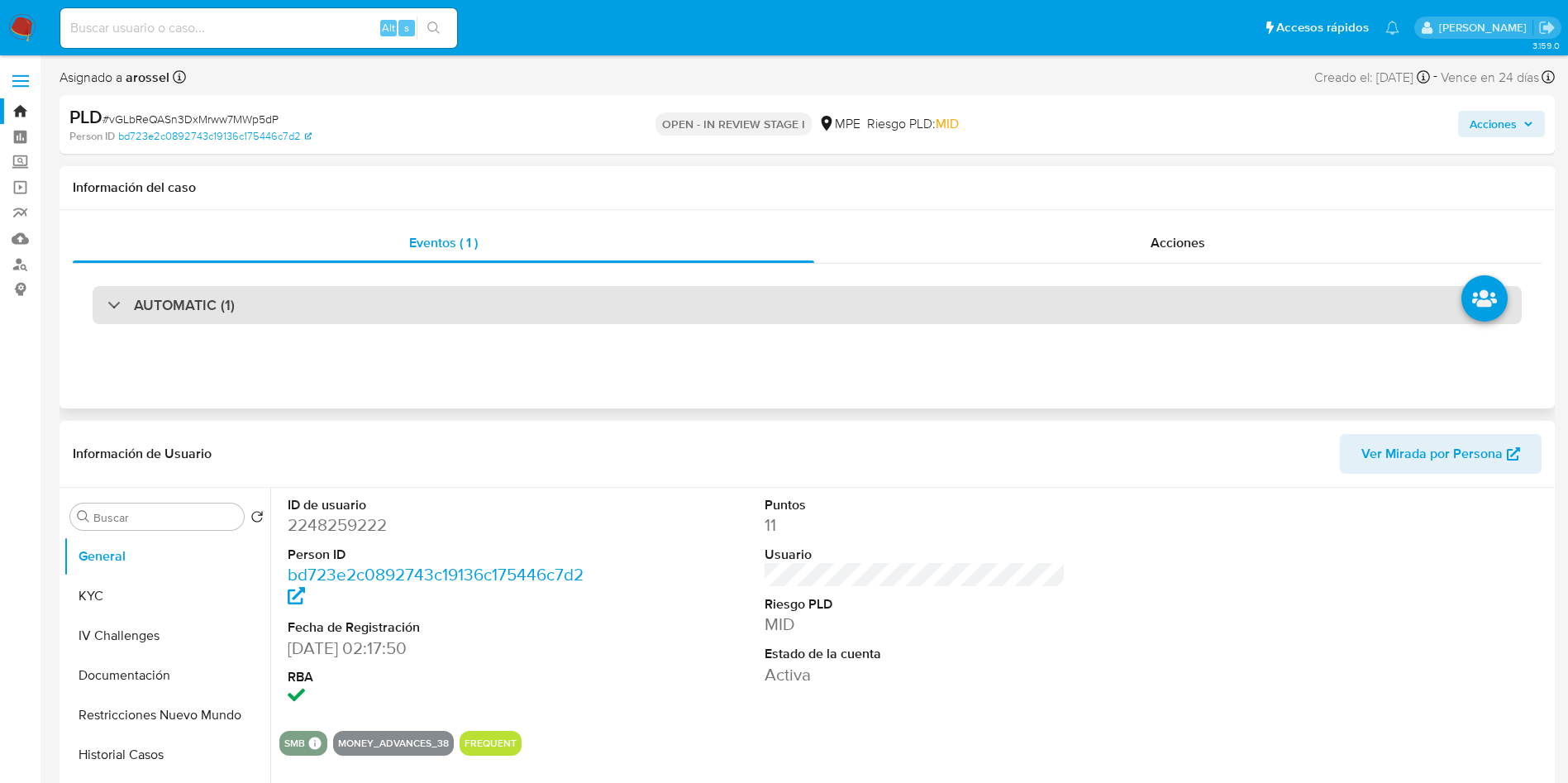
click at [266, 318] on div "AUTOMATIC (1)" at bounding box center [807, 304] width 1429 height 38
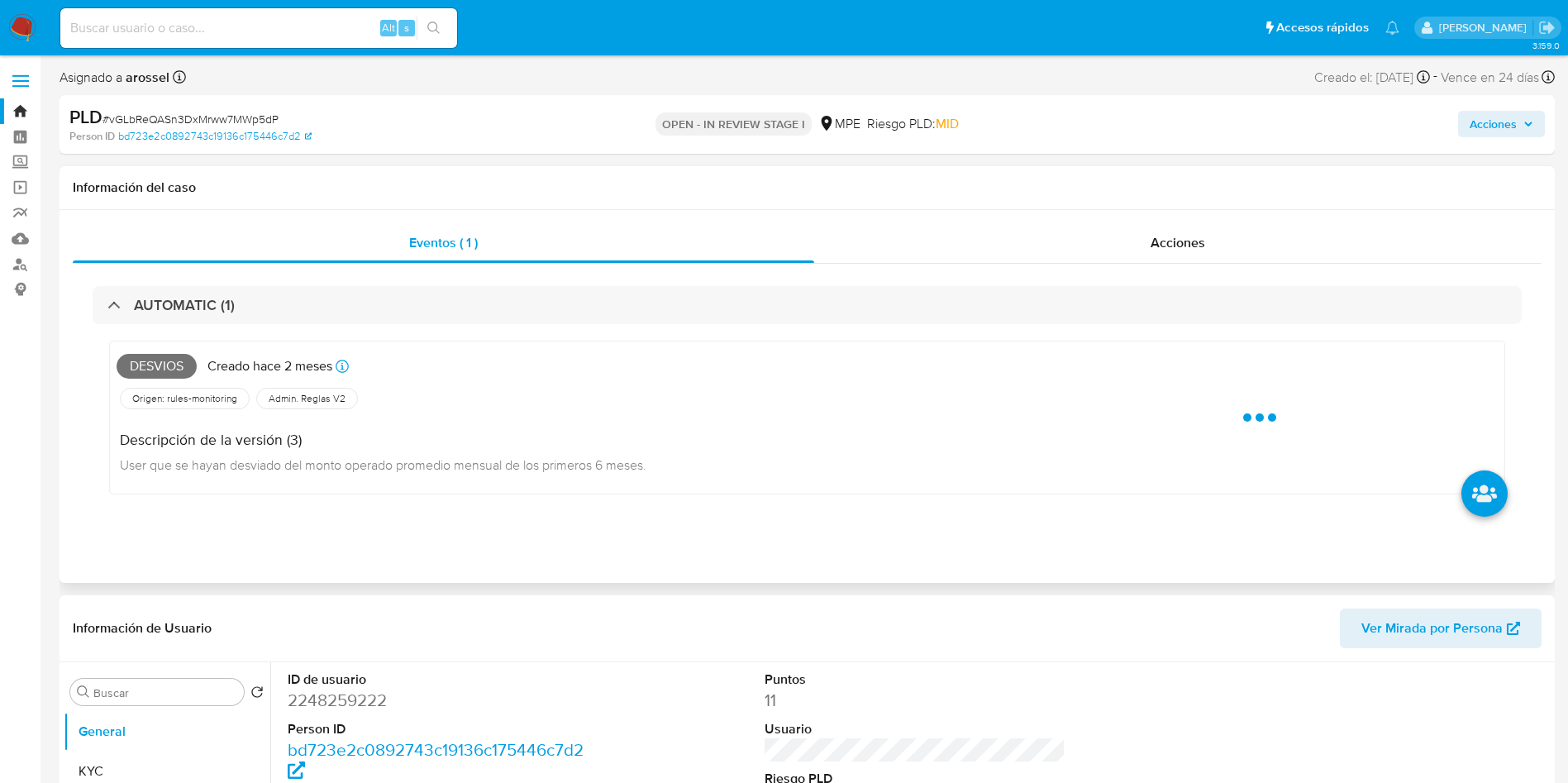
click at [167, 358] on span "Desvios" at bounding box center [156, 365] width 80 height 25
click at [166, 358] on span "Desvios" at bounding box center [156, 365] width 80 height 25
copy span "Desvios"
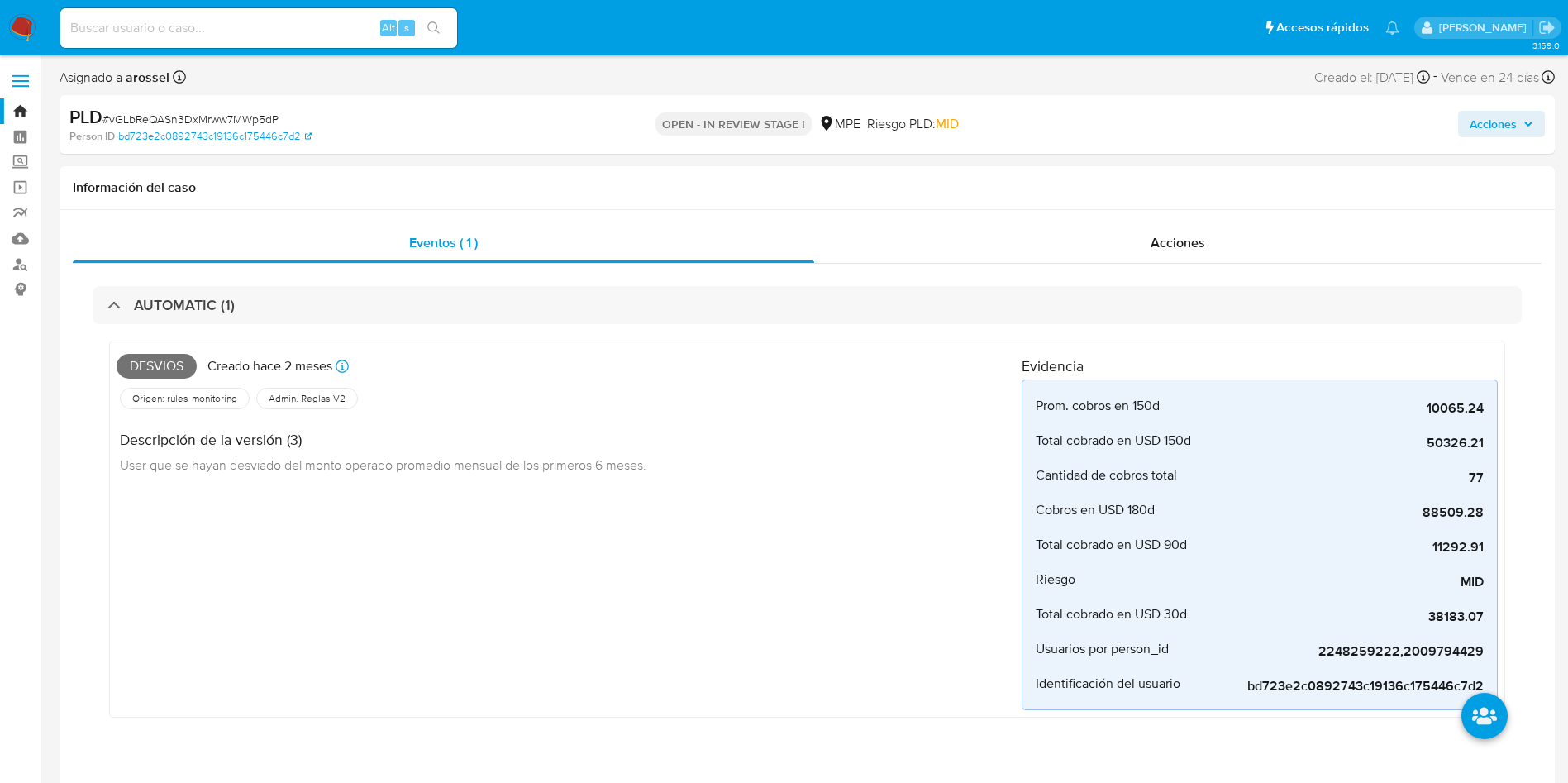
click at [243, 121] on span "# vGLbReQASn3DxMrww7MWp5dP" at bounding box center [190, 119] width 176 height 17
copy span "vGLbReQASn3DxMrww7MWp5dP"
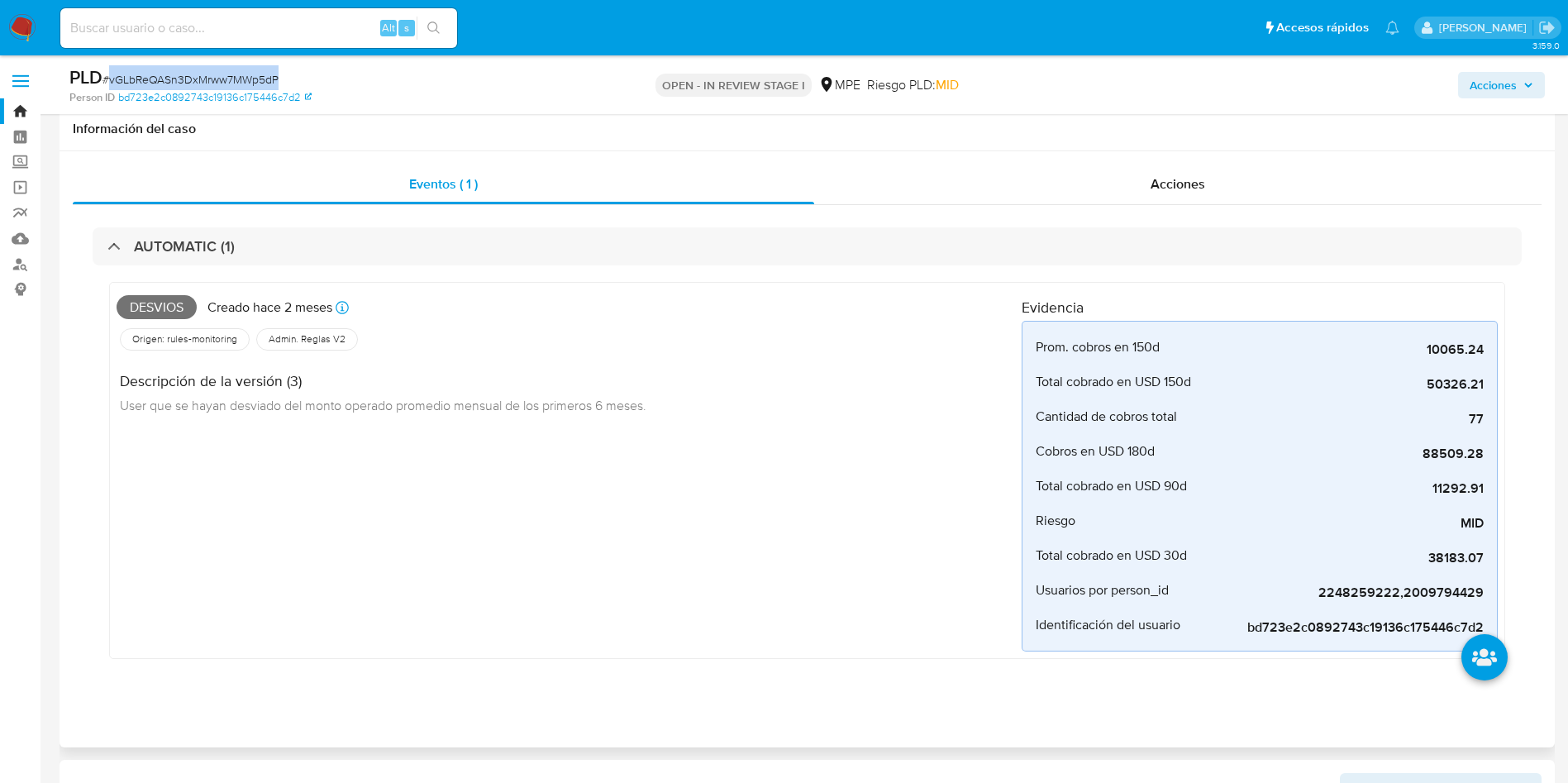
scroll to position [496, 0]
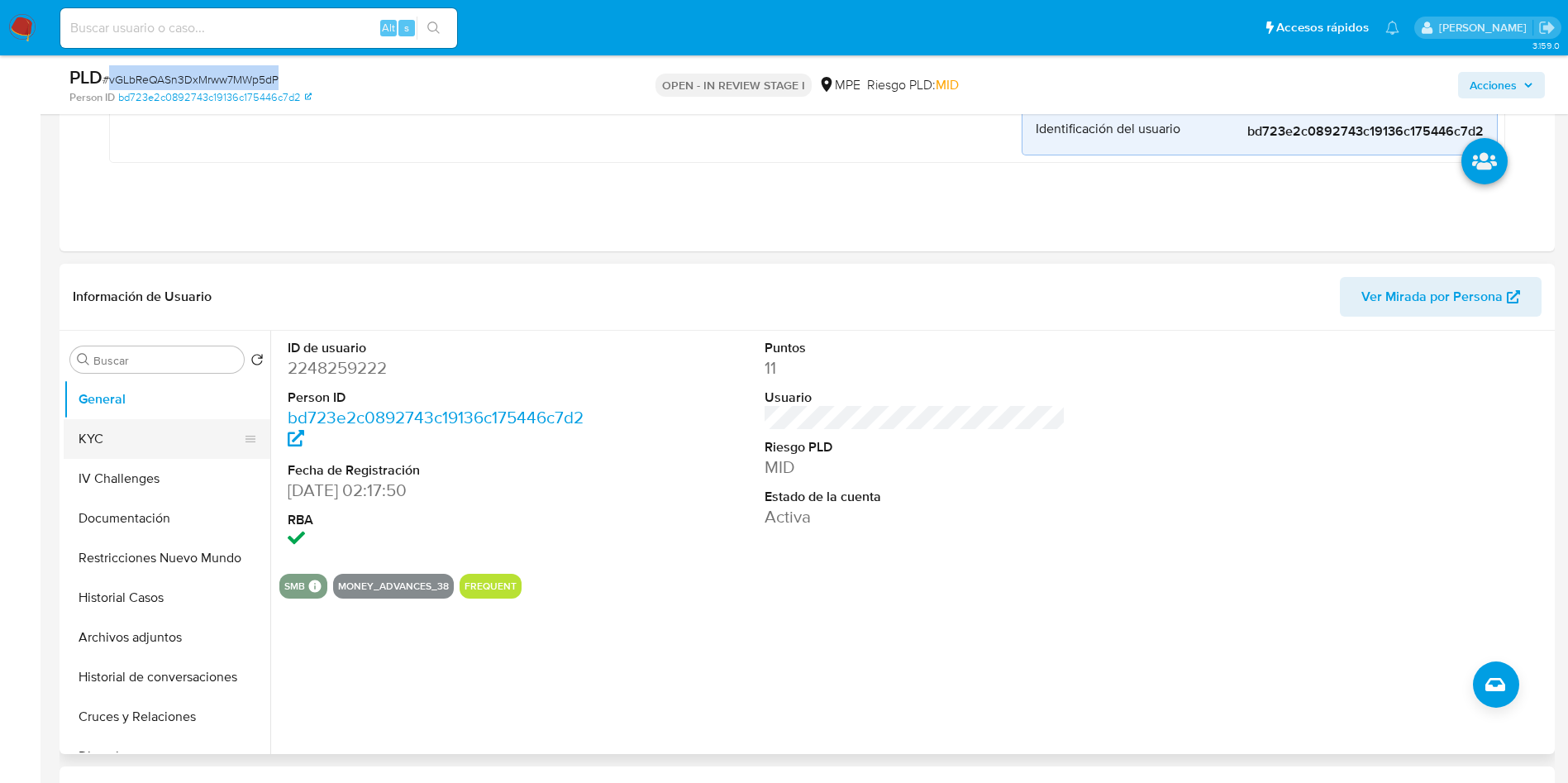
click at [164, 433] on button "KYC" at bounding box center [160, 439] width 193 height 39
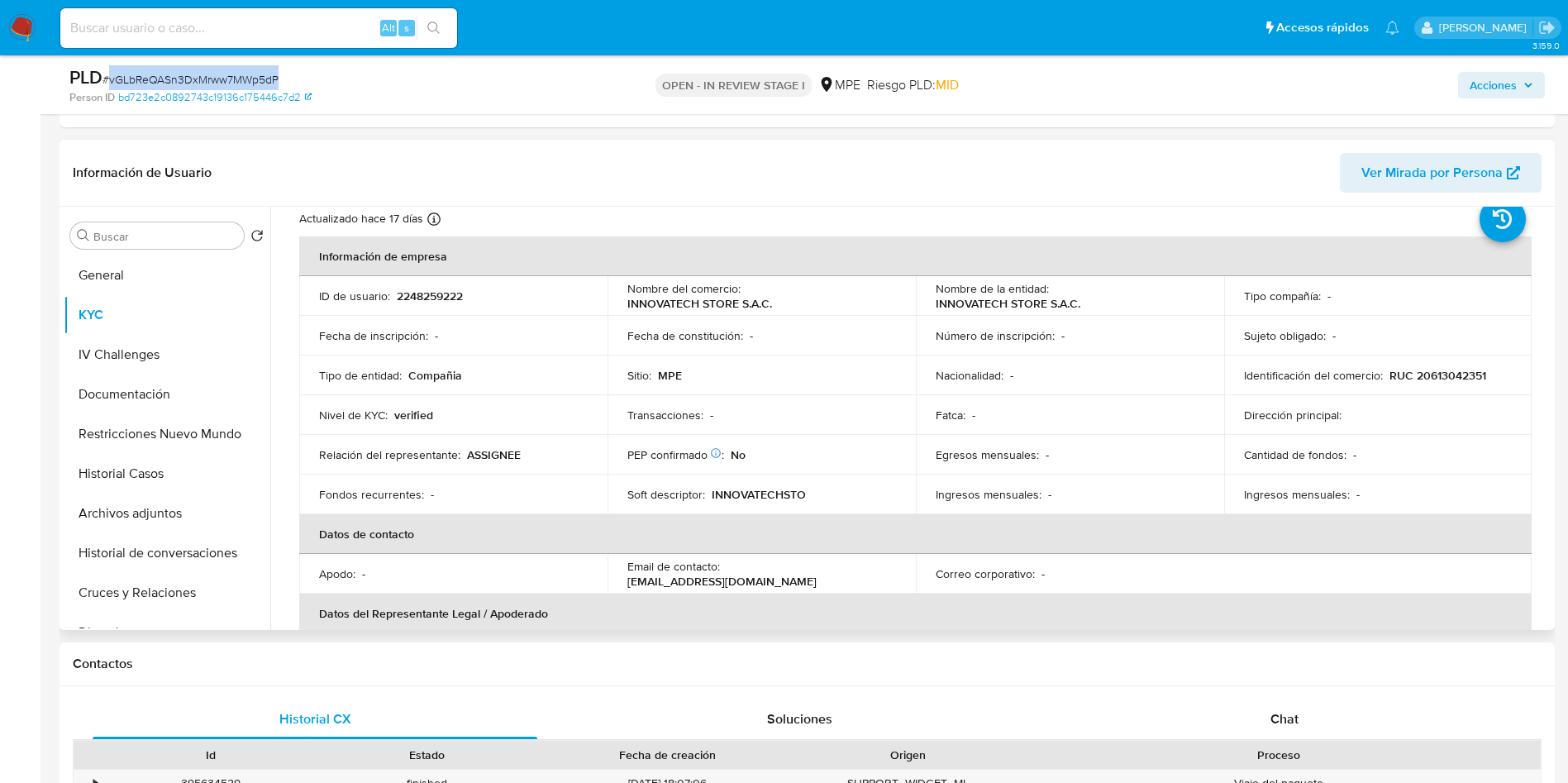
scroll to position [57, 0]
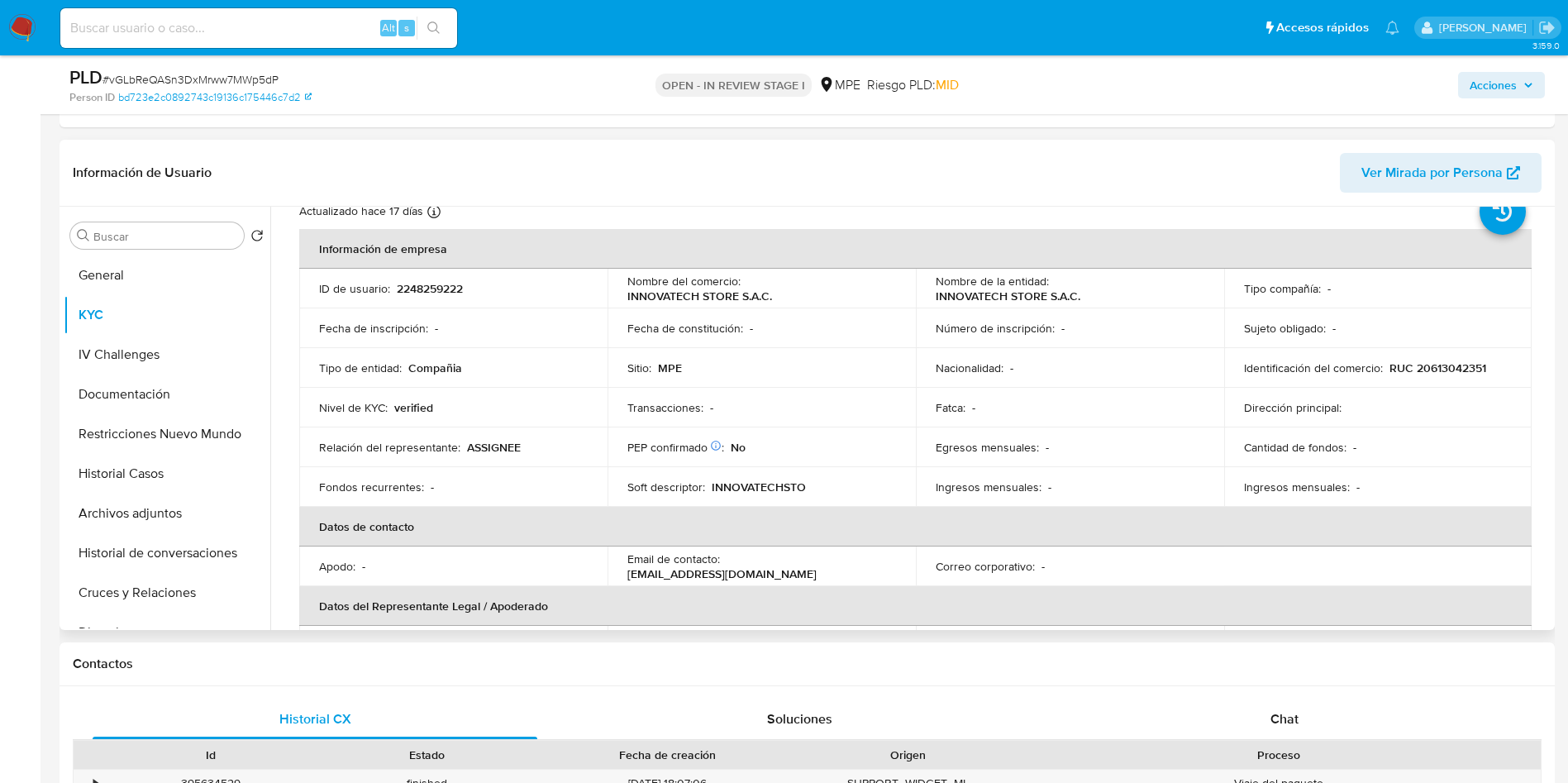
click at [422, 283] on p "2248259222" at bounding box center [429, 288] width 66 height 15
copy p "2248259222"
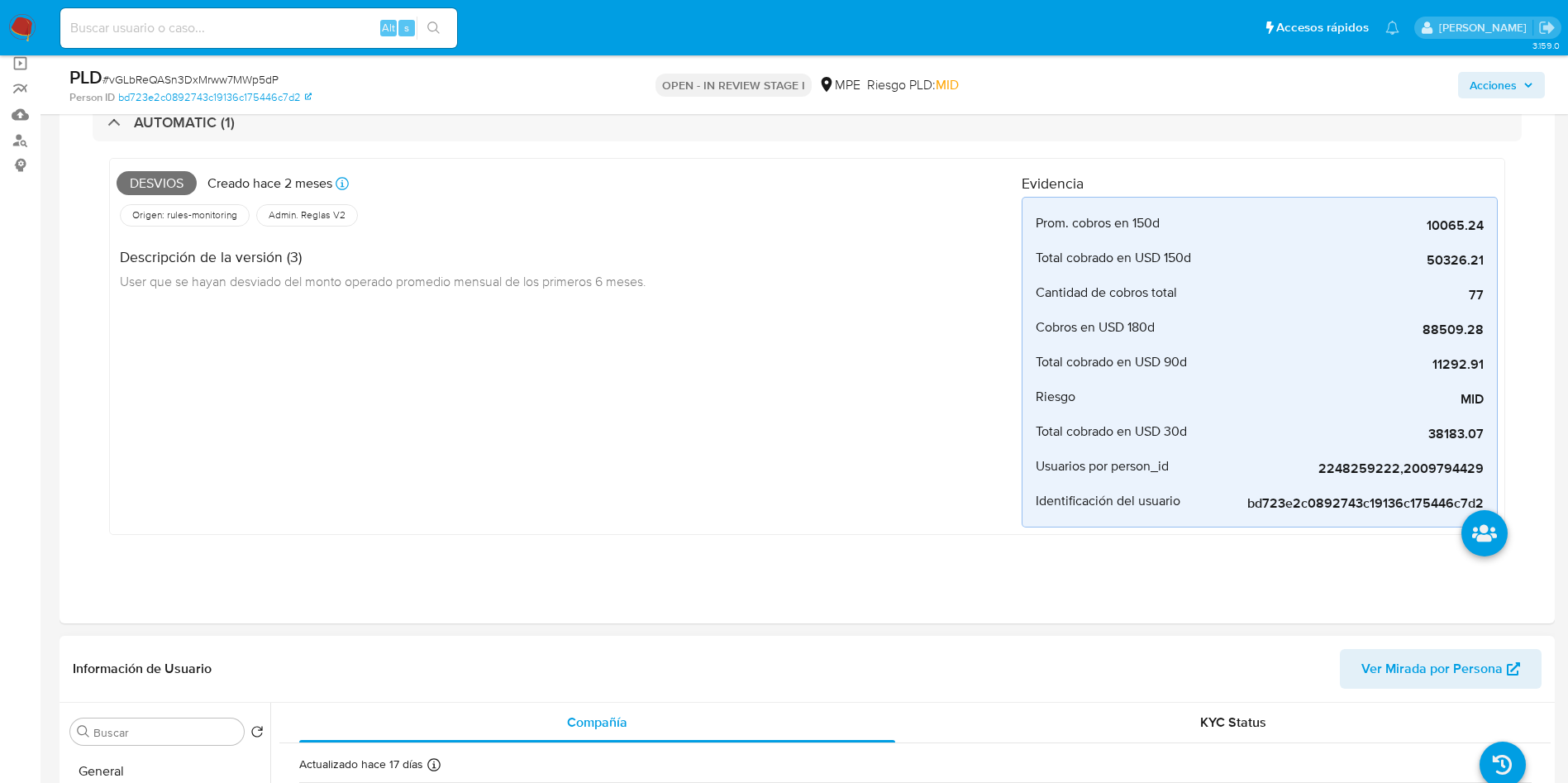
scroll to position [496, 0]
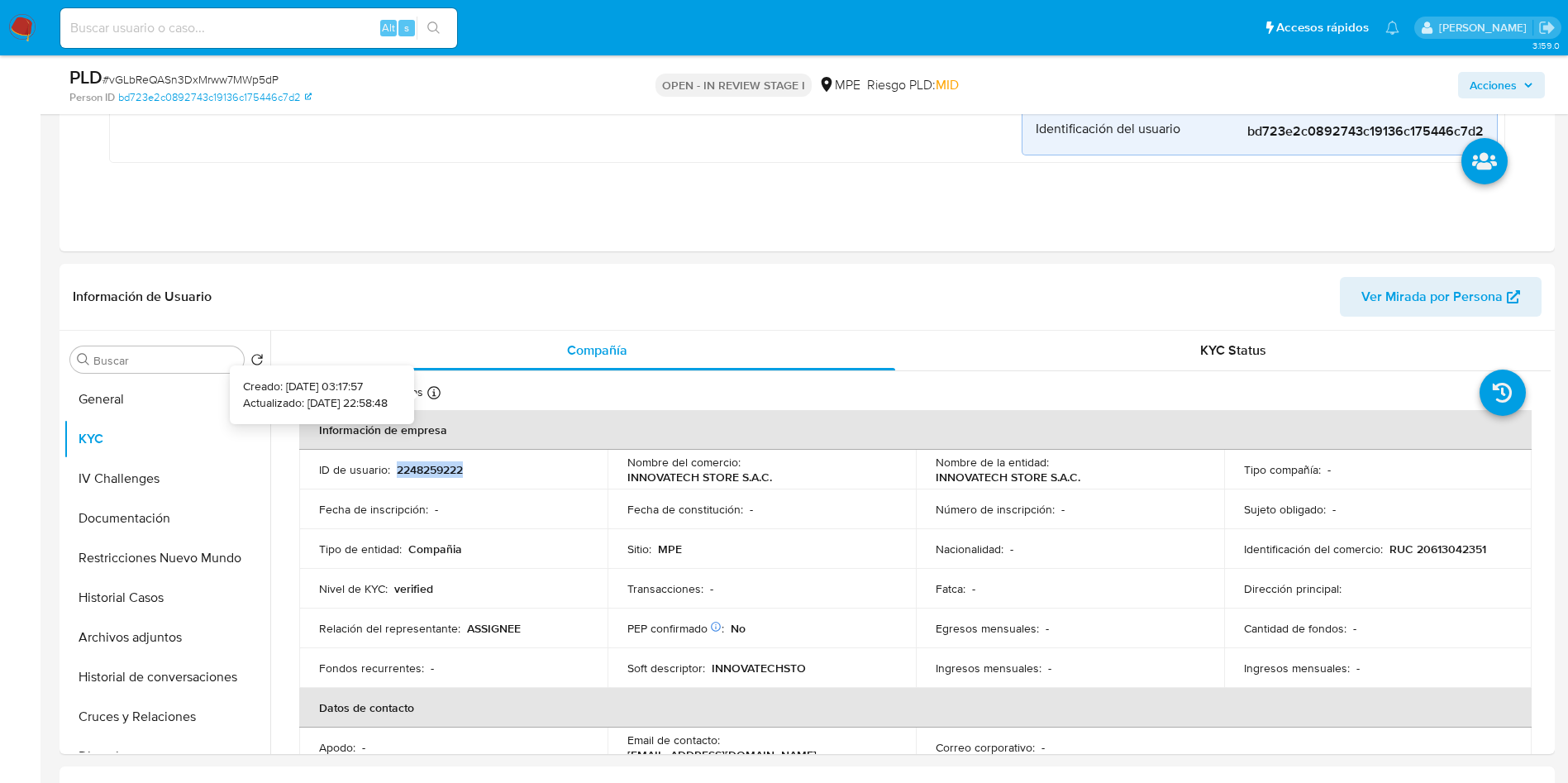
copy p "2248259222"
drag, startPoint x: 911, startPoint y: 475, endPoint x: 1119, endPoint y: 488, distance: 208.4
click at [1119, 488] on td "Nombre de la entidad : INNOVATECH STORE S.A.C." at bounding box center [1069, 470] width 308 height 39
copy p "INNOVATECH STORE S.A.C."
click at [1434, 554] on p "RUC 20613042351" at bounding box center [1437, 549] width 96 height 15
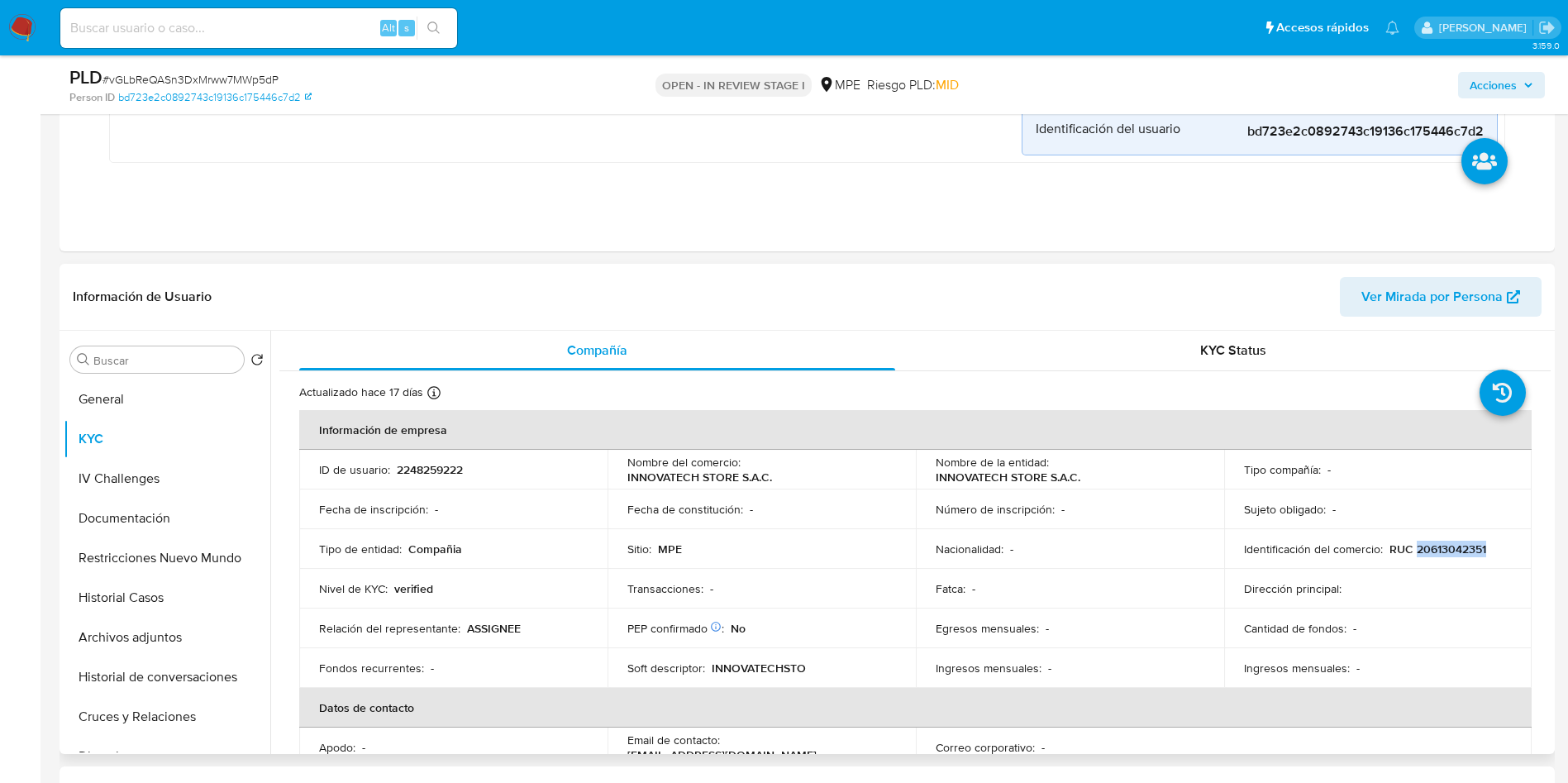
click at [1434, 554] on p "RUC 20613042351" at bounding box center [1437, 549] width 96 height 15
copy p "20613042351"
drag, startPoint x: 621, startPoint y: 481, endPoint x: 771, endPoint y: 477, distance: 150.1
click at [771, 477] on td "Nombre del comercio : INNOVATECH STORE S.A.C." at bounding box center [761, 470] width 308 height 39
copy p "INNOVATECH STORE S.A.C."
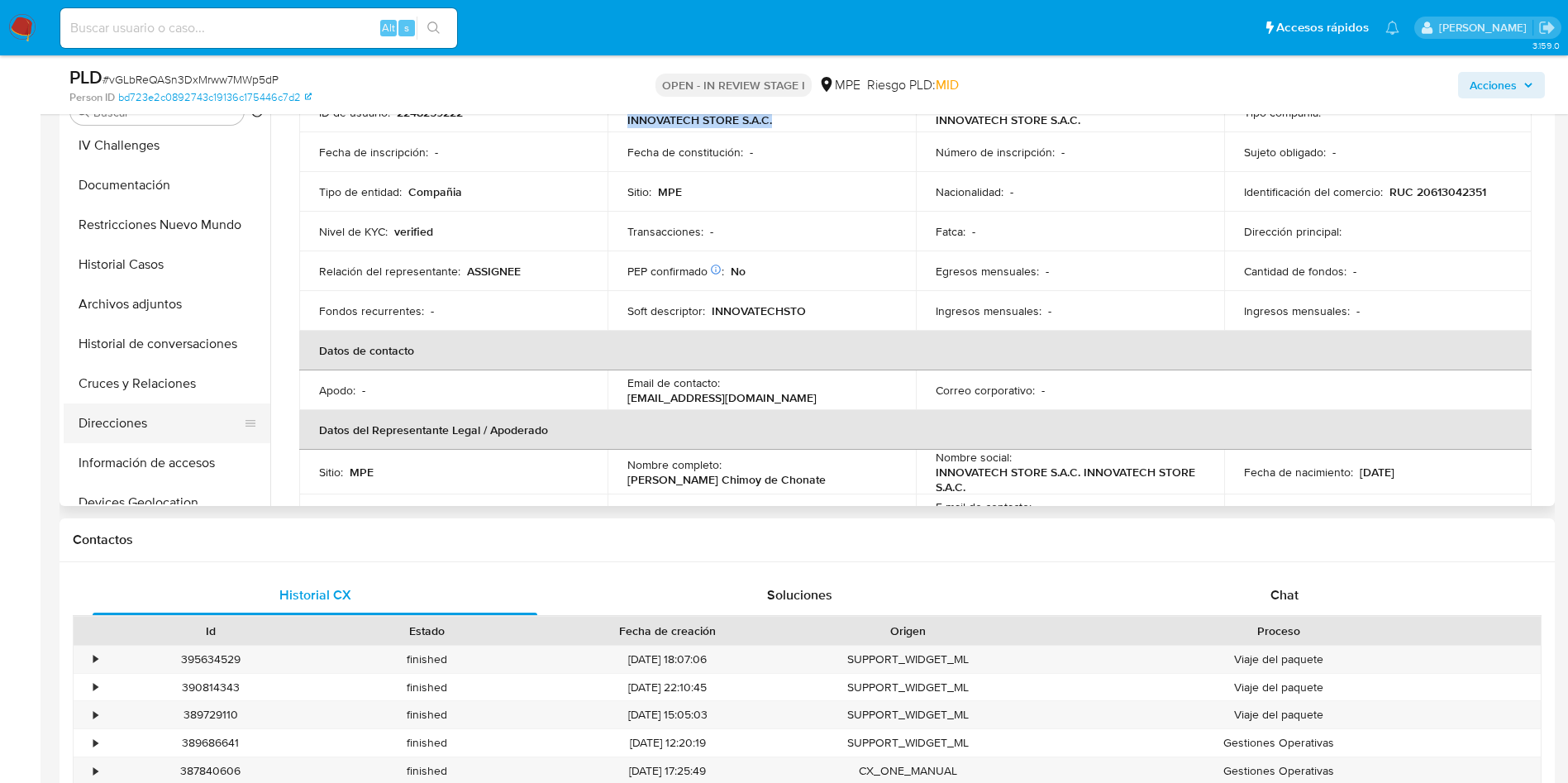
scroll to position [124, 0]
click at [140, 393] on button "Direcciones" at bounding box center [160, 384] width 193 height 39
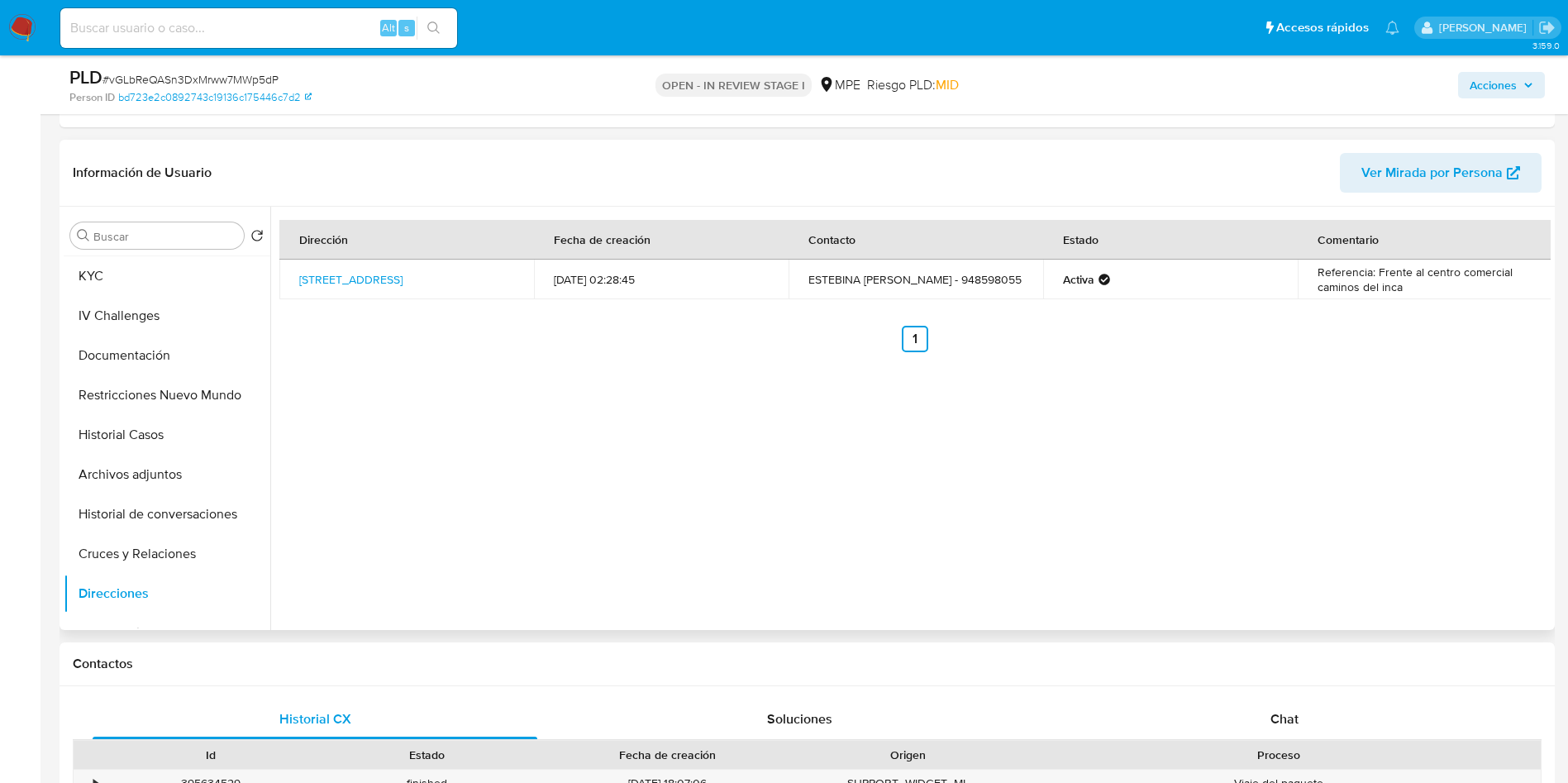
scroll to position [0, 0]
click at [134, 312] on button "KYC" at bounding box center [160, 315] width 193 height 39
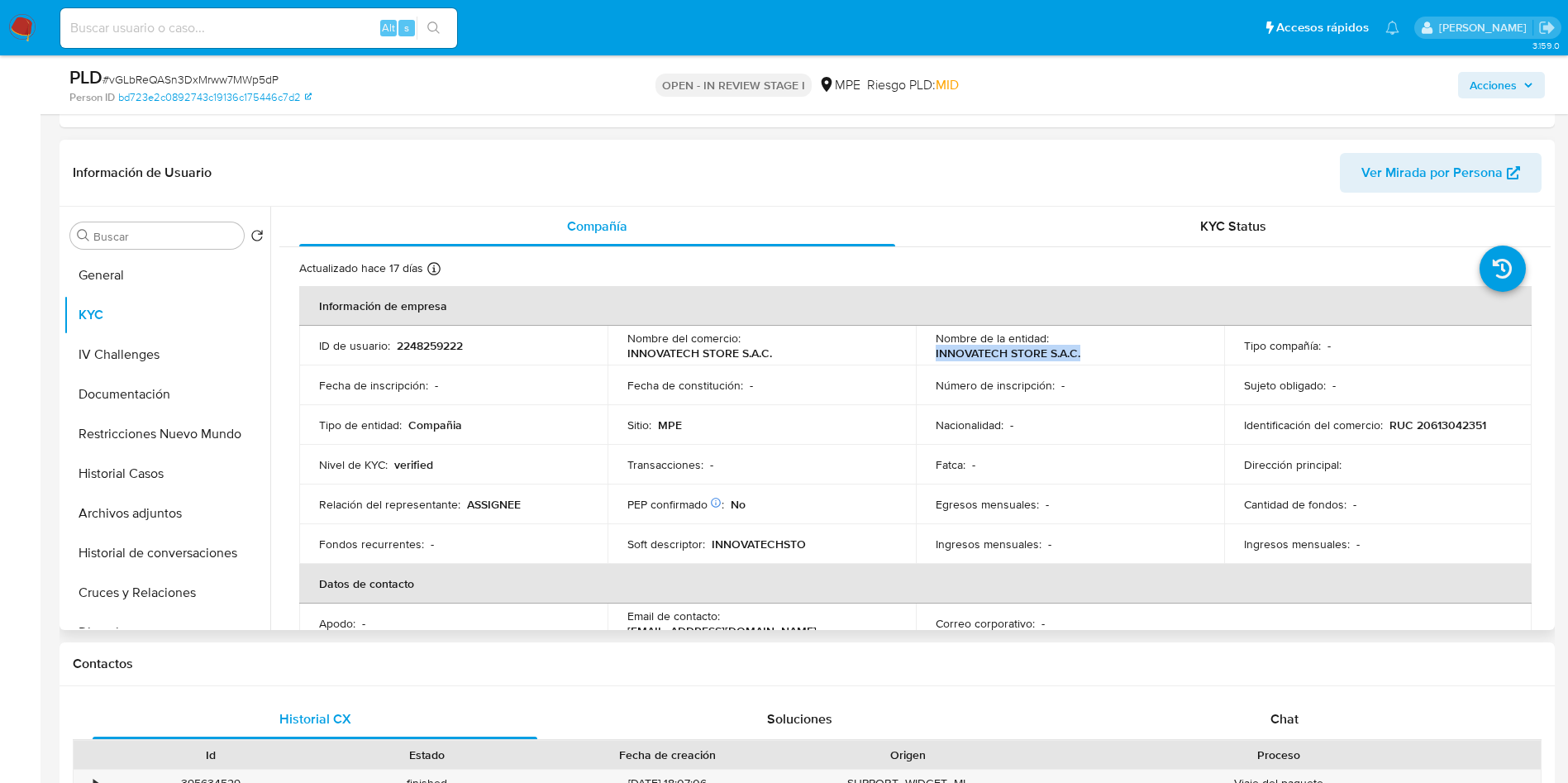
drag, startPoint x: 923, startPoint y: 356, endPoint x: 1089, endPoint y: 351, distance: 166.1
click at [1089, 351] on td "Nombre de la entidad : INNOVATECH STORE S.A.C." at bounding box center [1069, 346] width 308 height 39
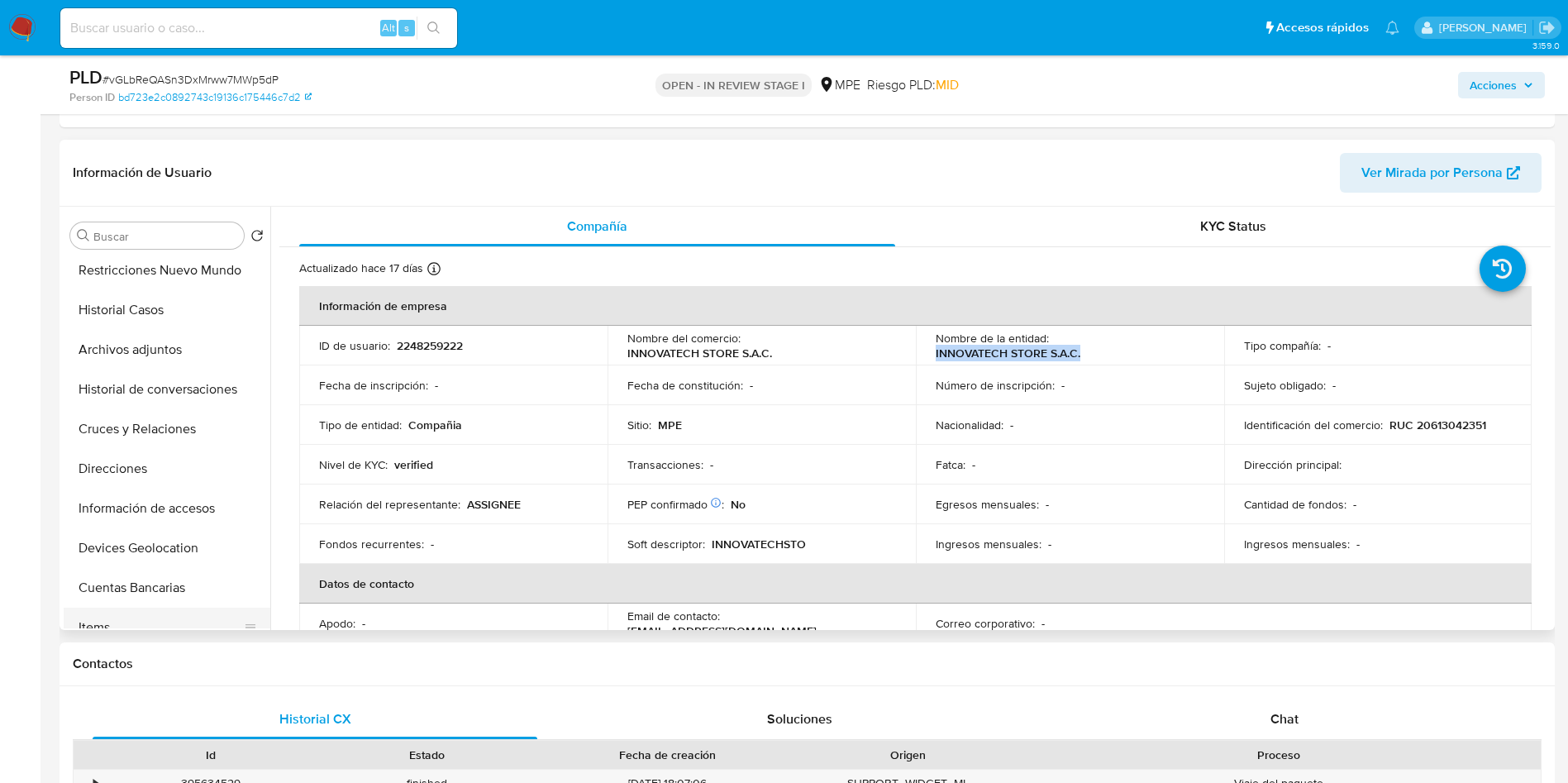
scroll to position [248, 0]
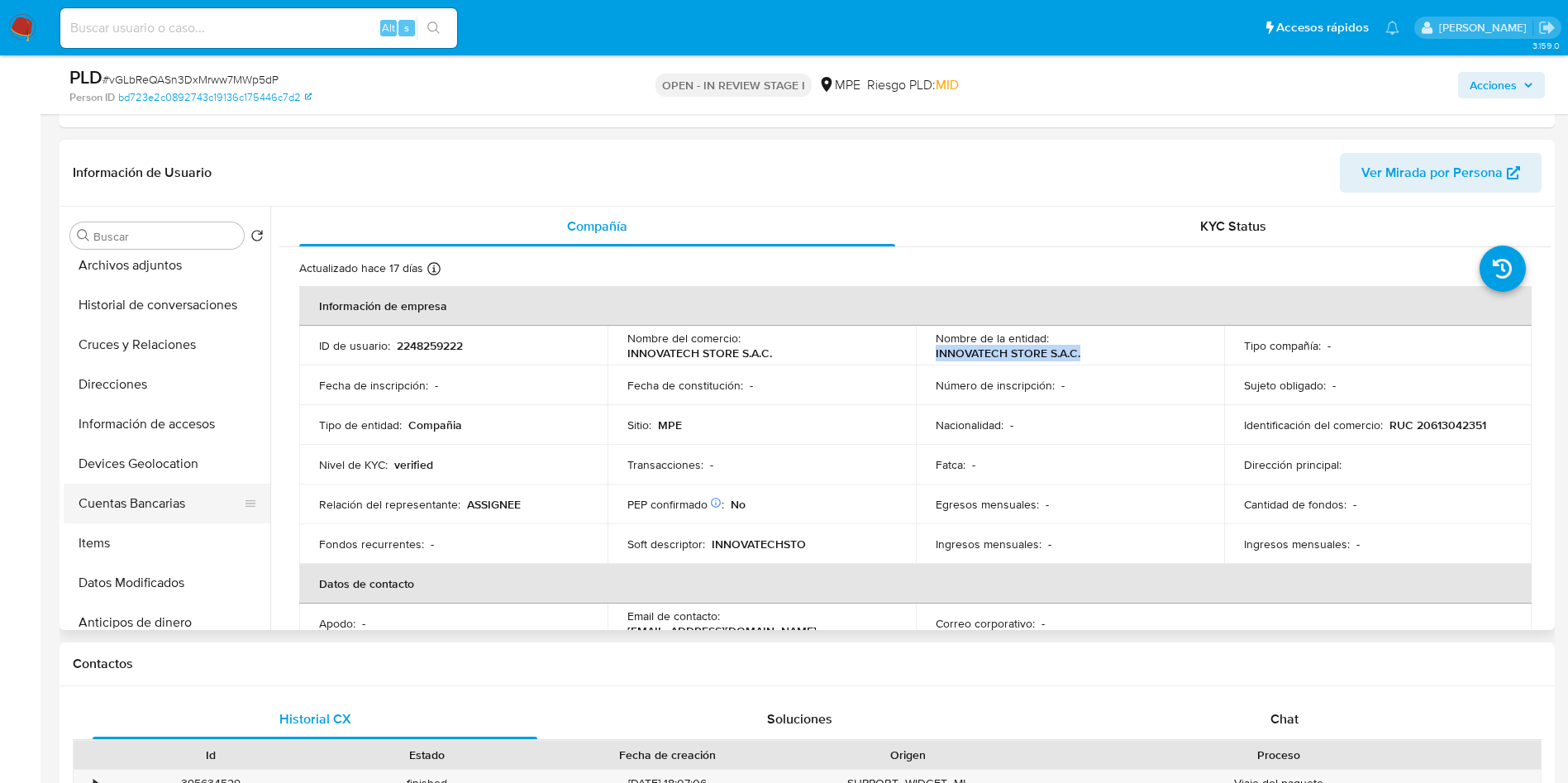
click at [152, 519] on button "Cuentas Bancarias" at bounding box center [160, 503] width 193 height 39
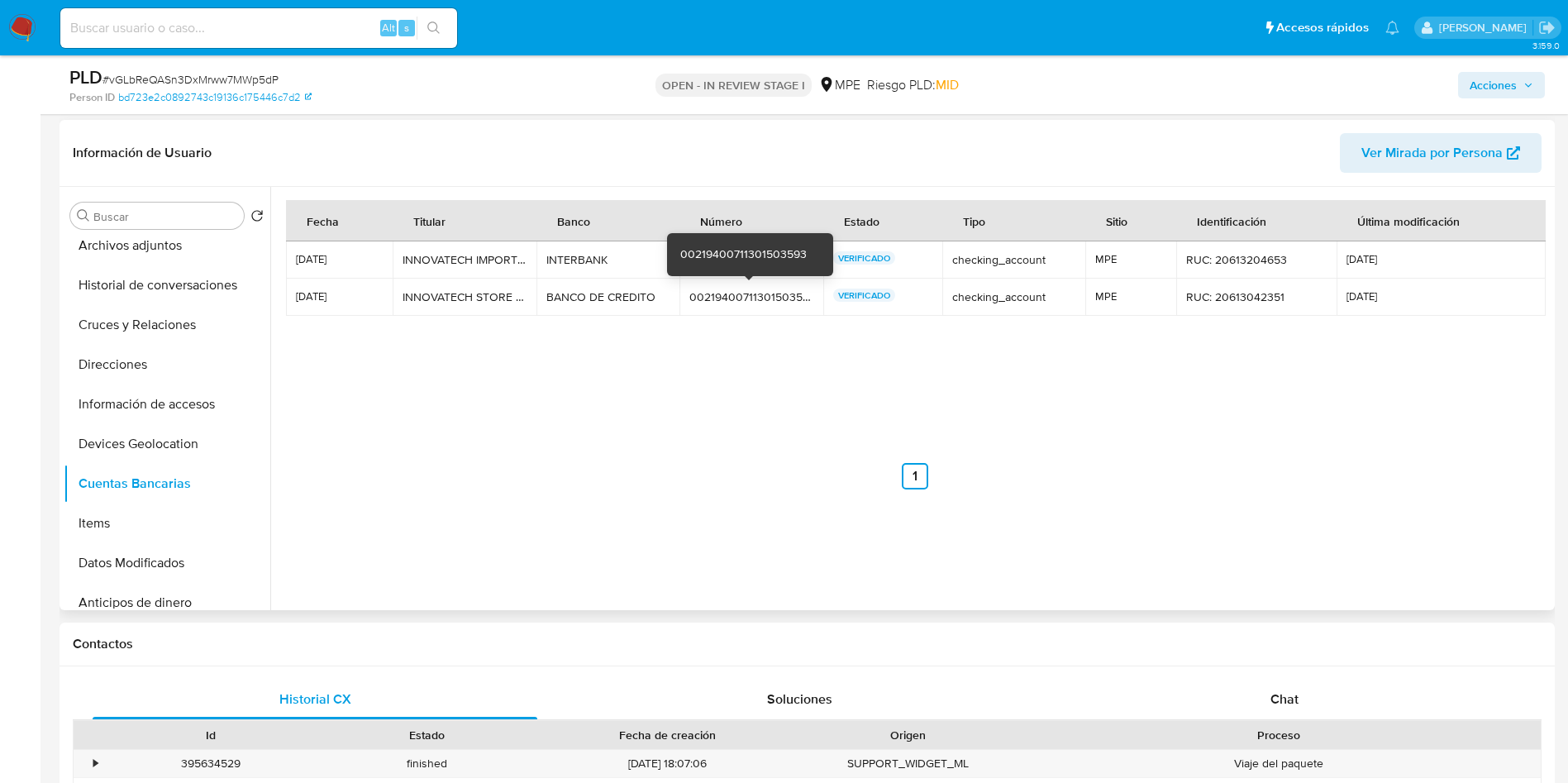
click at [731, 291] on div "00219400711301503593" at bounding box center [751, 296] width 124 height 15
click at [742, 265] on div "00376000300665854064" at bounding box center [751, 259] width 124 height 15
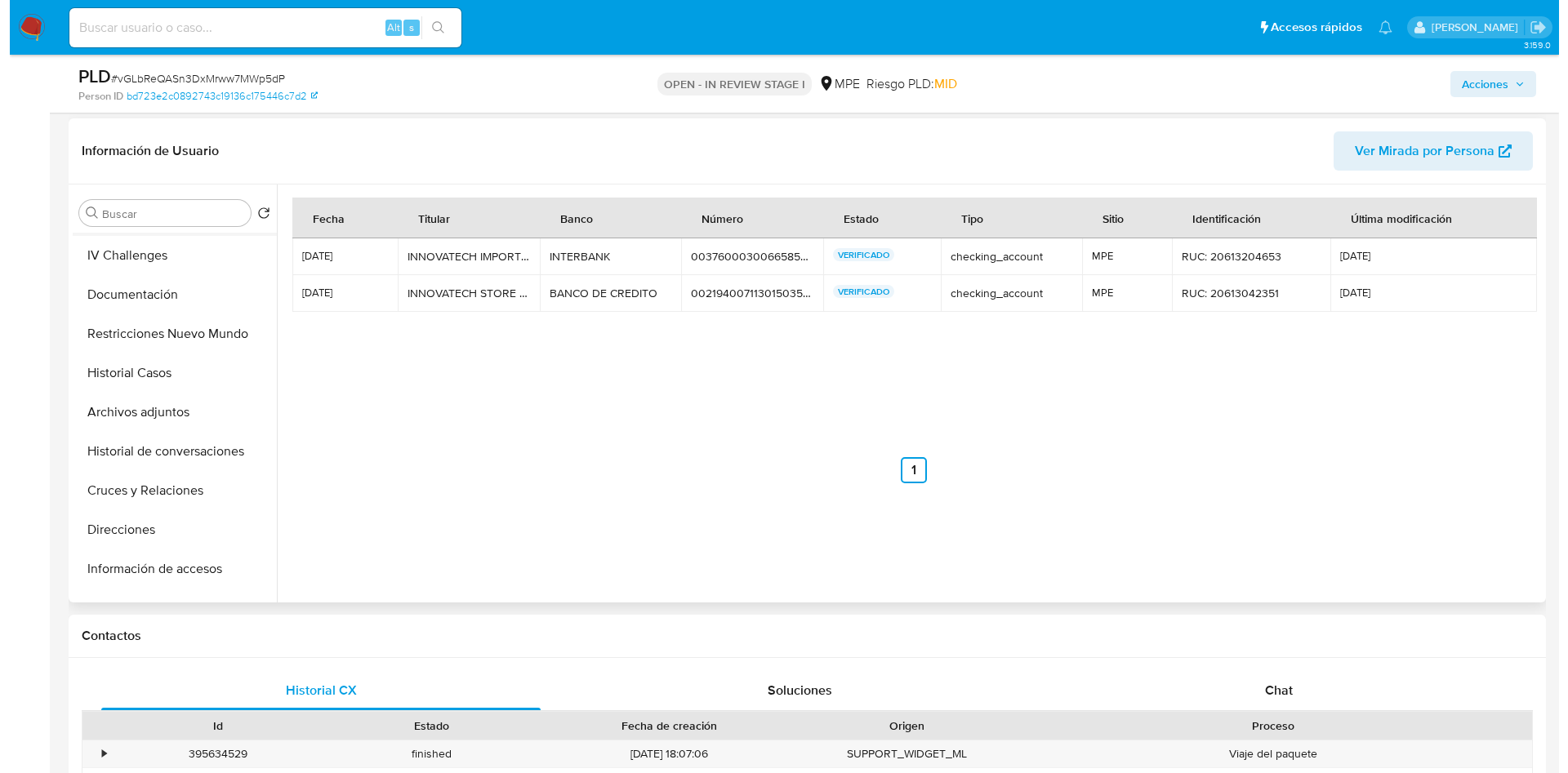
scroll to position [0, 0]
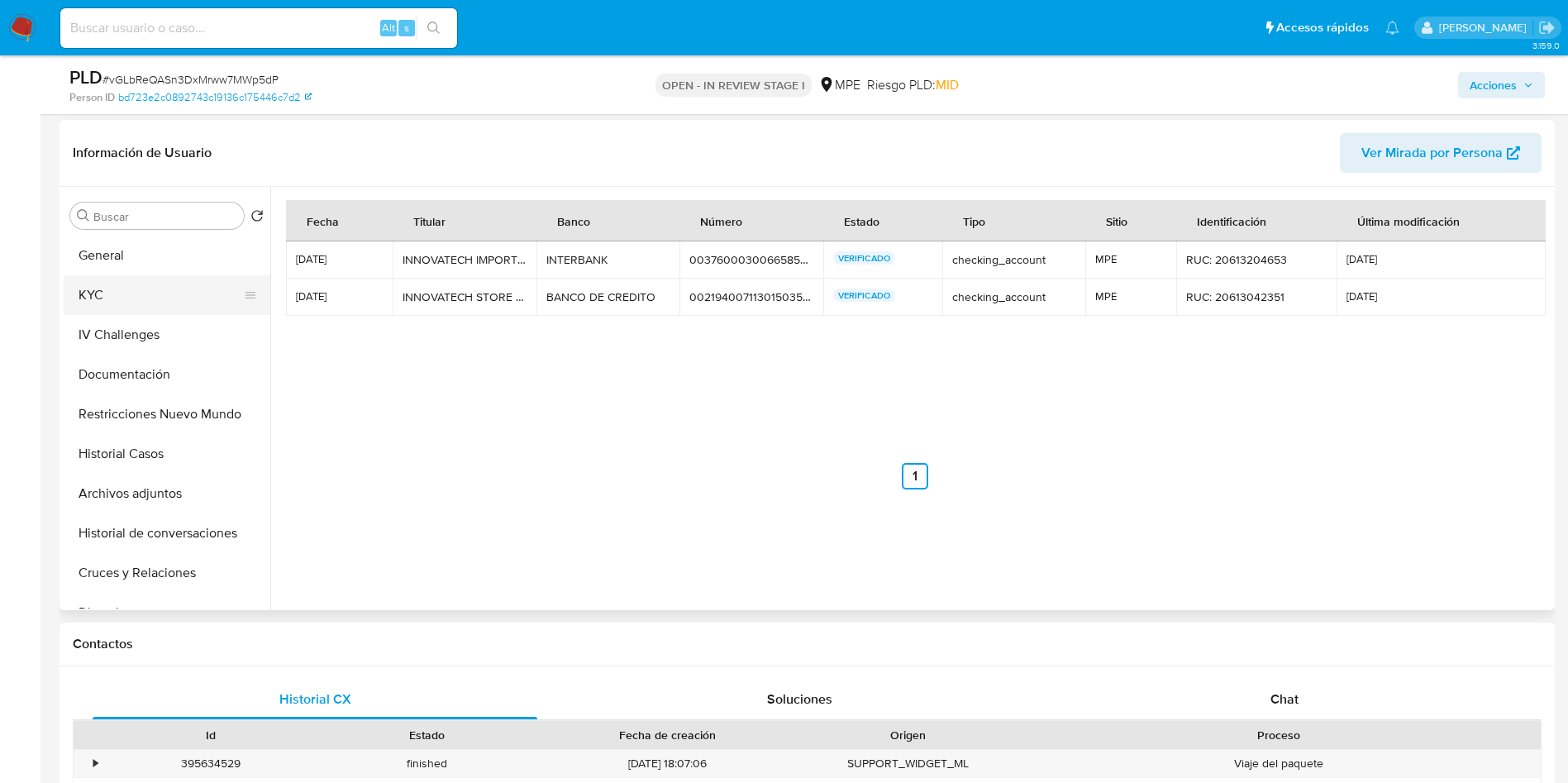
drag, startPoint x: 148, startPoint y: 277, endPoint x: 155, endPoint y: 294, distance: 18.4
click at [148, 277] on button "KYC" at bounding box center [160, 295] width 193 height 39
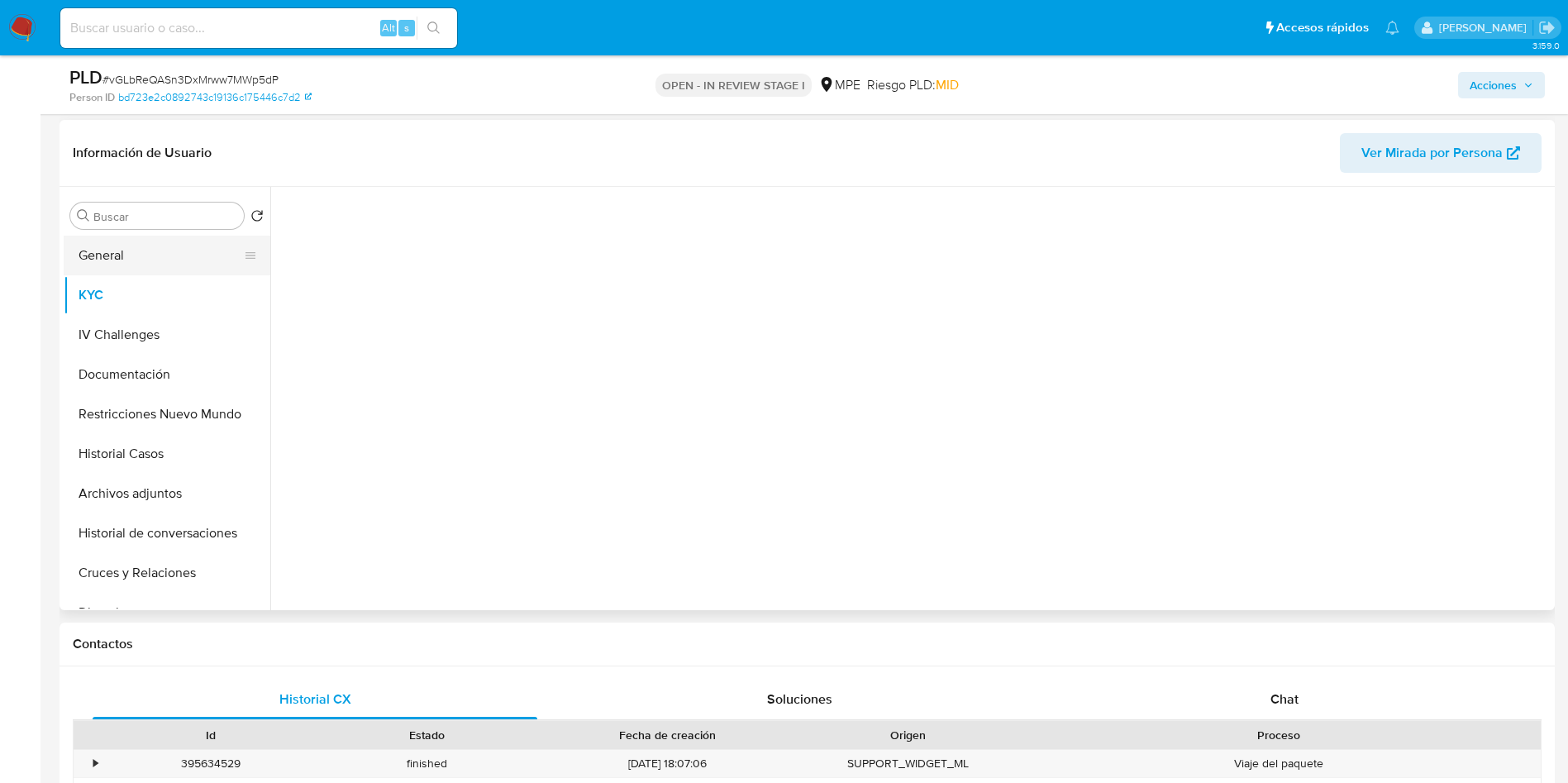
click at [157, 252] on button "General" at bounding box center [160, 255] width 193 height 39
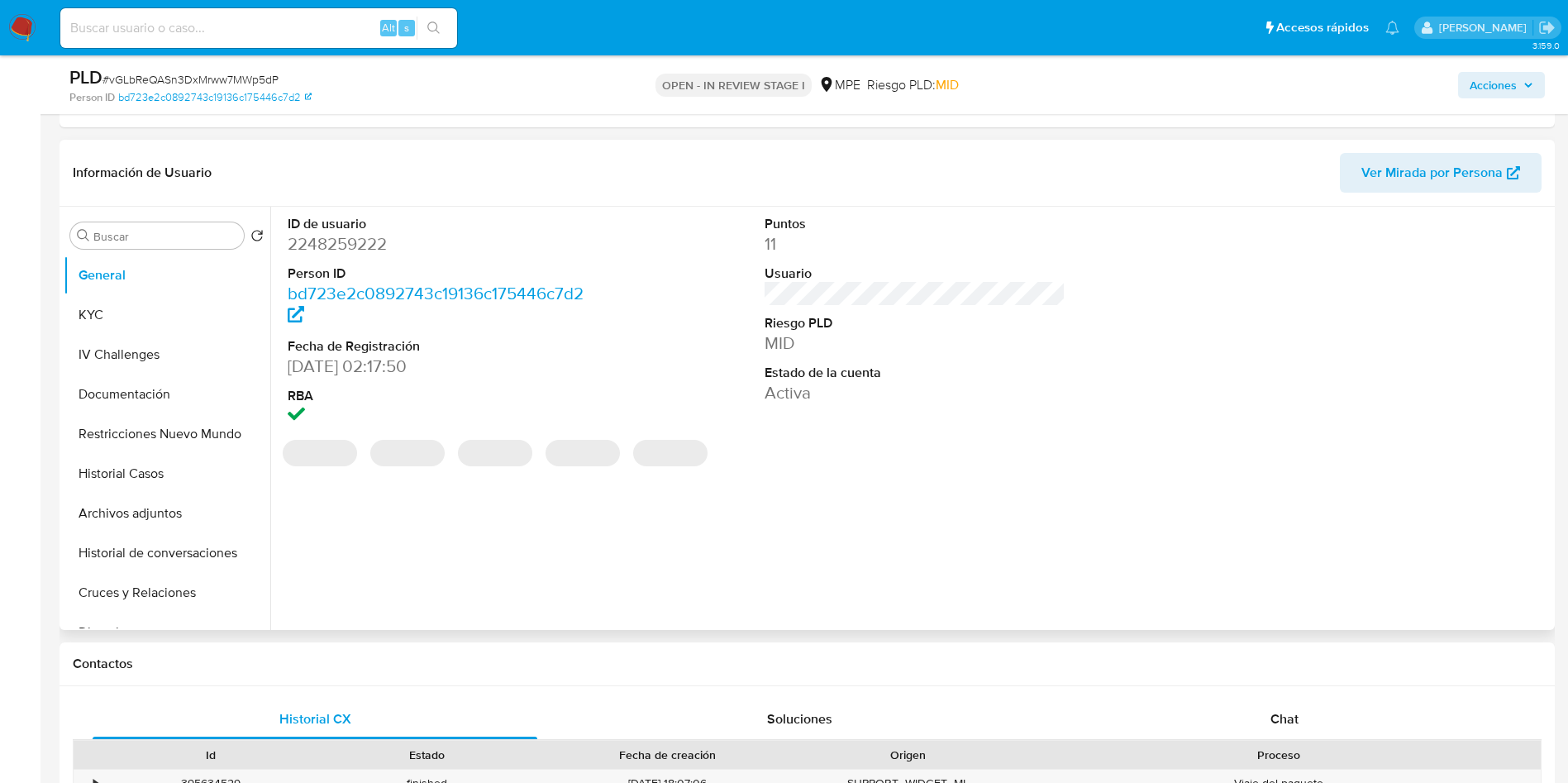
click at [331, 239] on dd "2248259222" at bounding box center [438, 244] width 301 height 24
click at [334, 239] on dd "2248259222" at bounding box center [438, 244] width 301 height 24
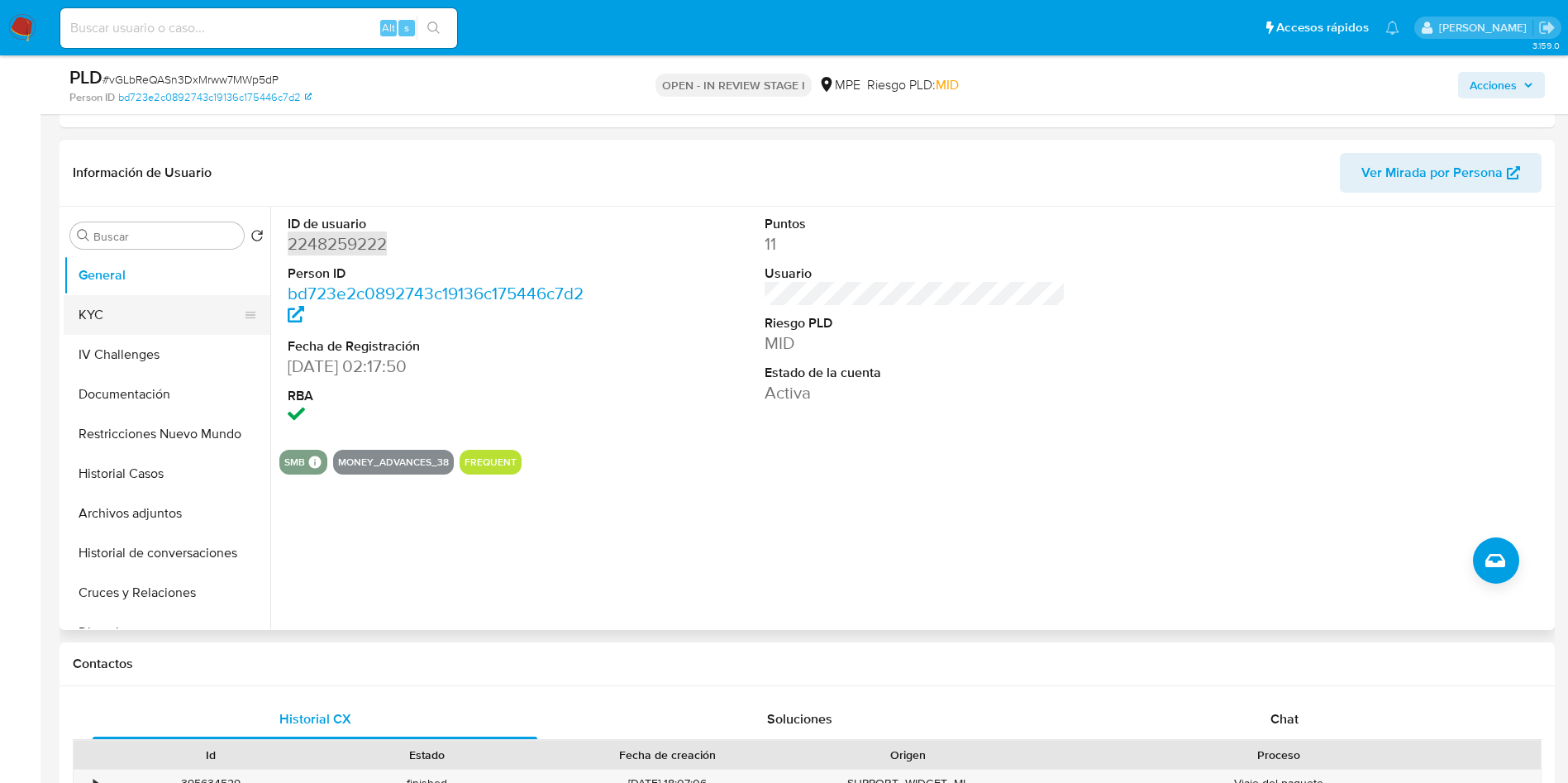
click at [126, 311] on button "KYC" at bounding box center [160, 315] width 193 height 39
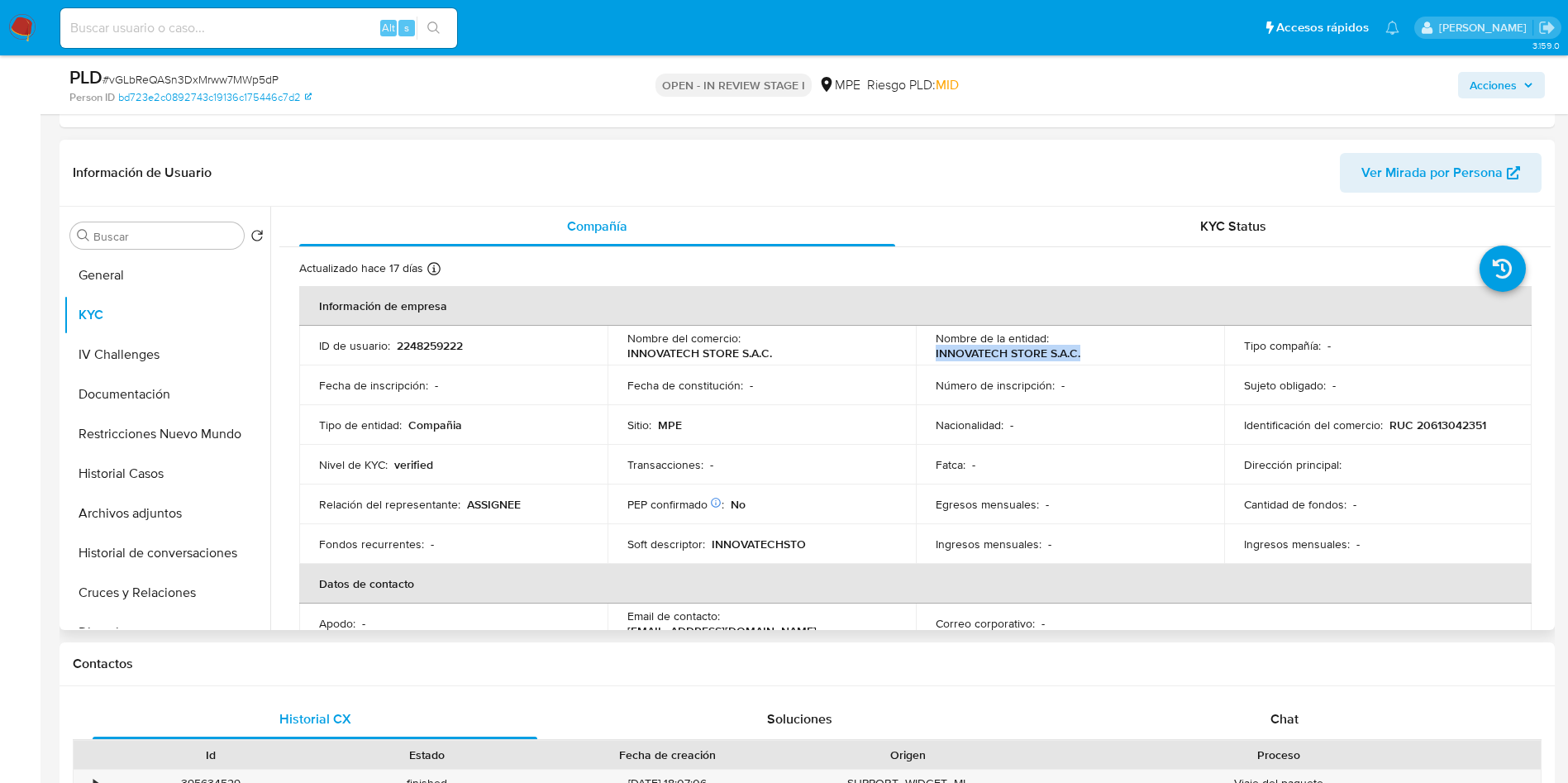
drag, startPoint x: 922, startPoint y: 349, endPoint x: 1109, endPoint y: 359, distance: 187.3
click at [1109, 359] on td "Nombre de la entidad : INNOVATECH STORE S.A.C." at bounding box center [1069, 346] width 308 height 39
click at [149, 502] on button "Archivos adjuntos" at bounding box center [160, 513] width 193 height 39
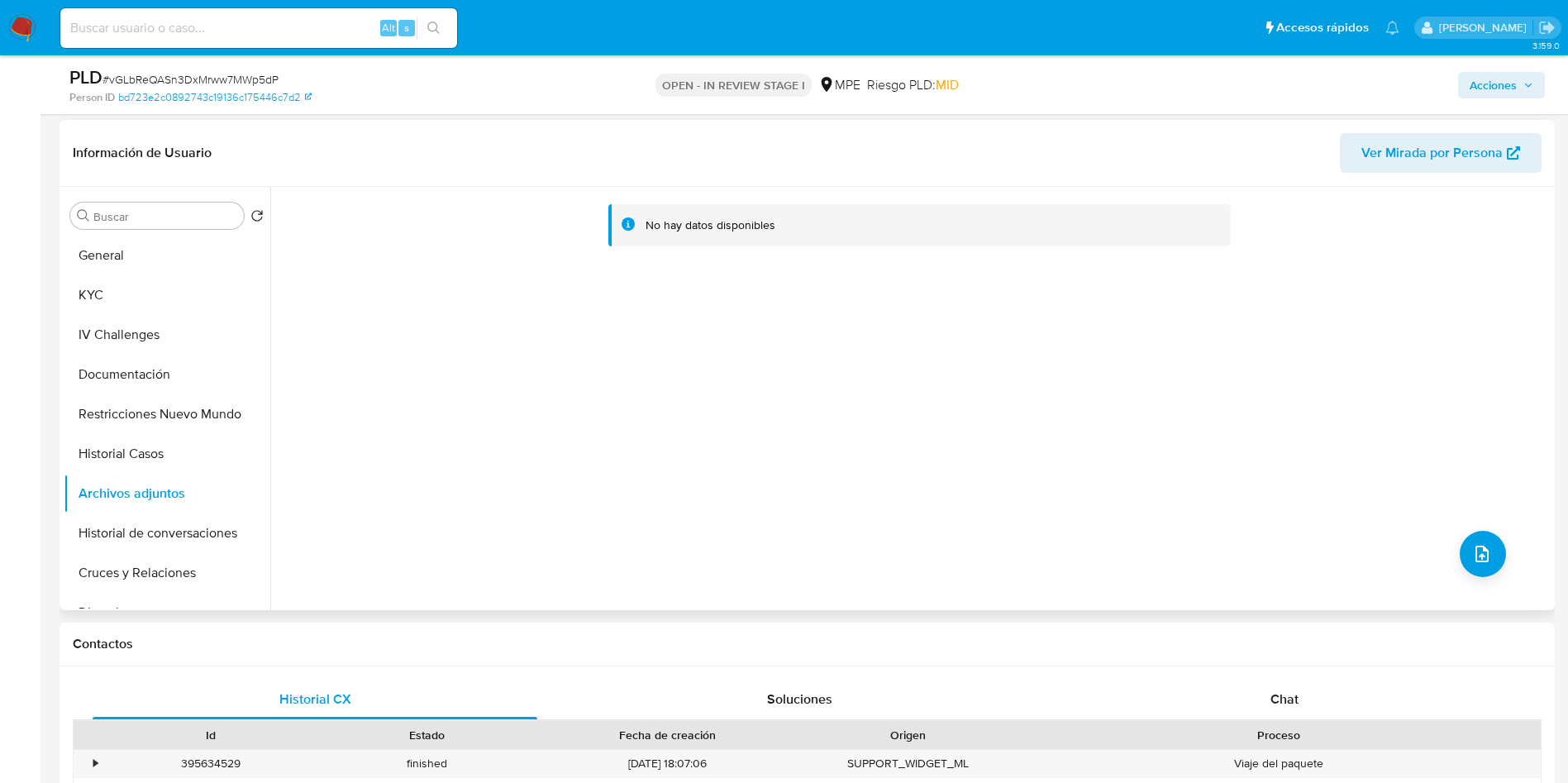
click at [1486, 584] on div "No hay datos disponibles" at bounding box center [910, 399] width 1280 height 424
click at [1481, 556] on icon "upload-file" at bounding box center [1481, 554] width 13 height 17
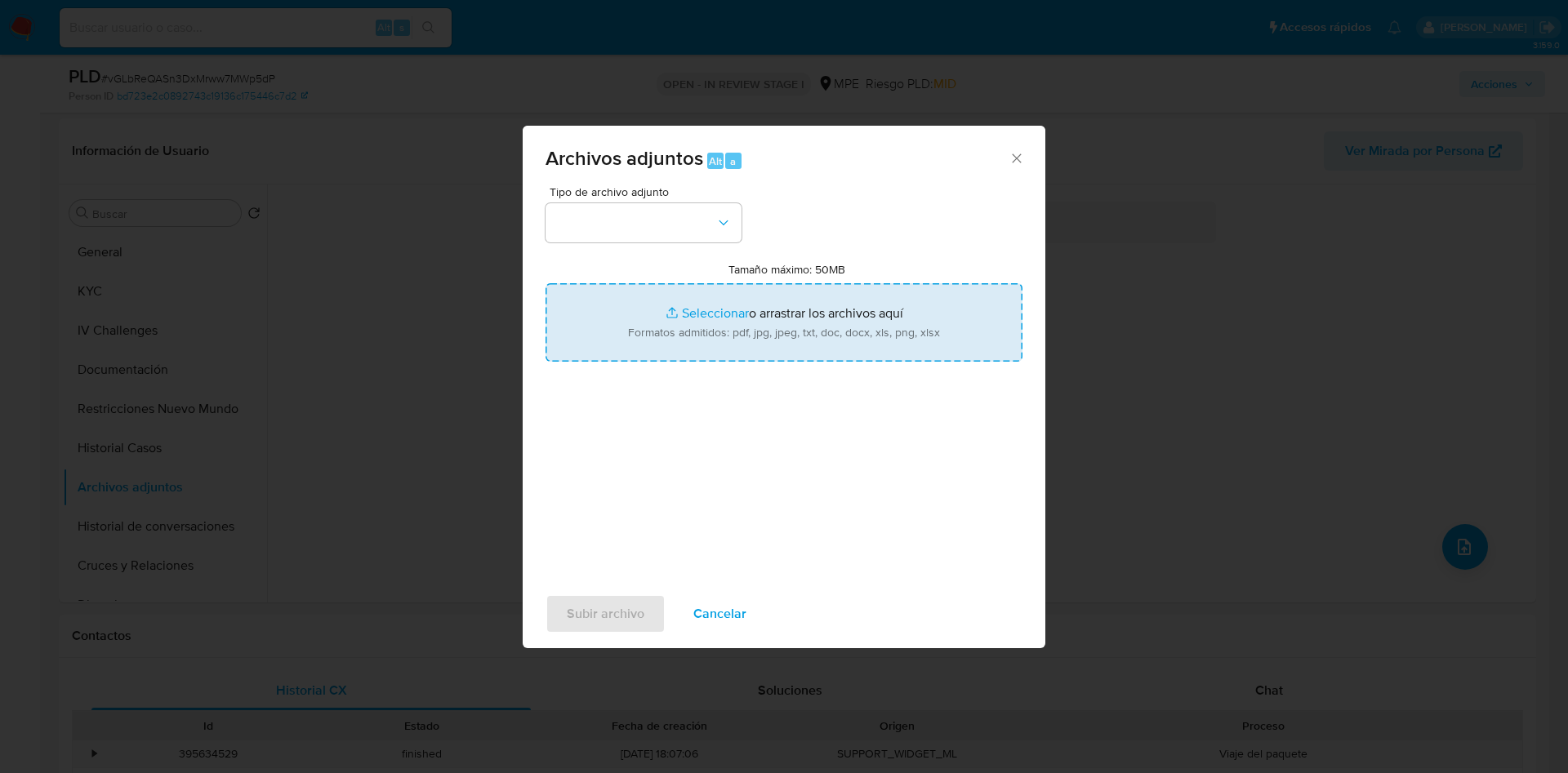
click at [833, 295] on input "Tamaño máximo: 50MB Seleccionar archivos" at bounding box center [784, 322] width 477 height 79
type input "C:\fakepath\Case Log 2248259222 - 16_09_2025.pdf"
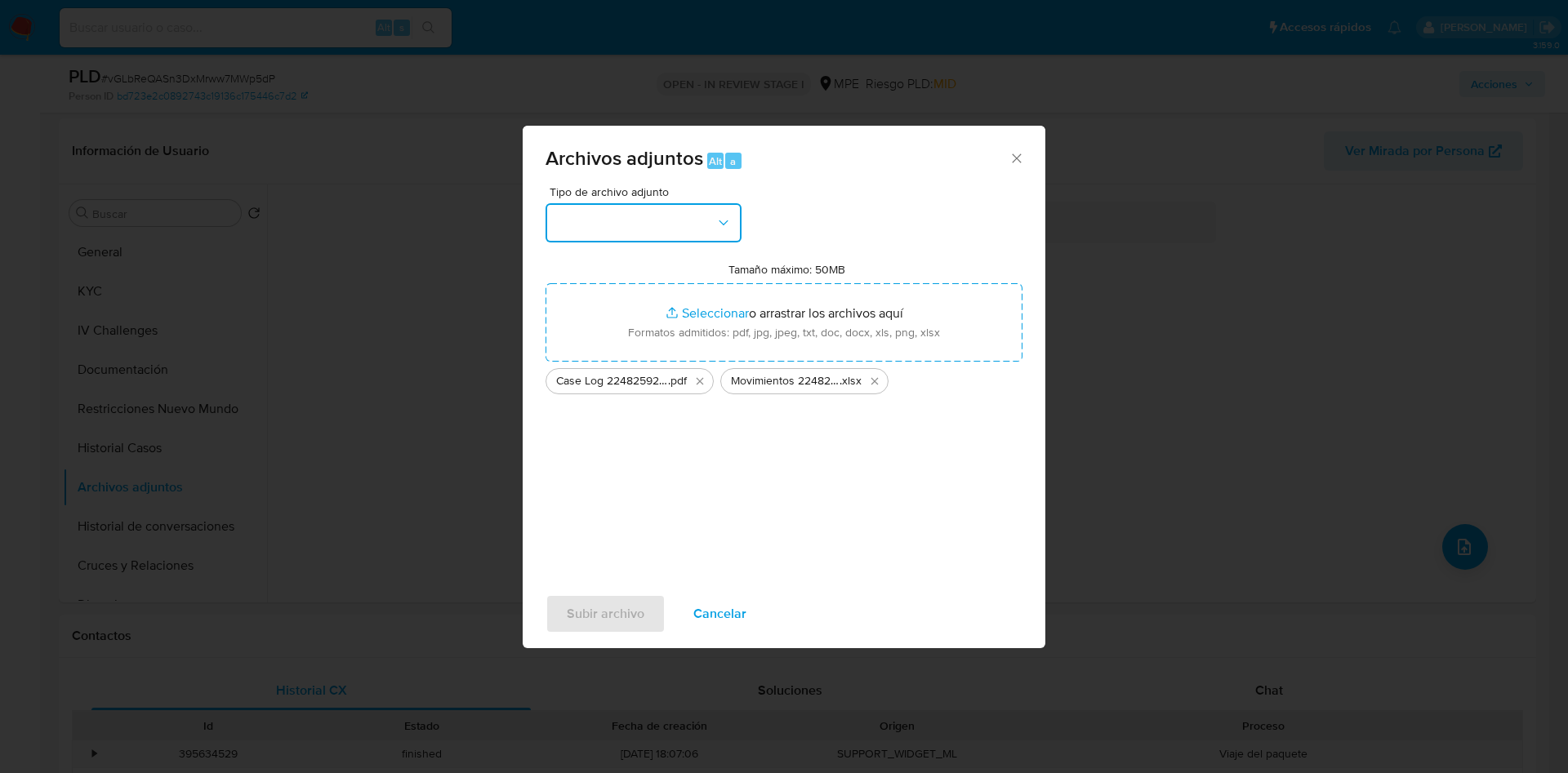
click at [690, 231] on button "button" at bounding box center [643, 223] width 196 height 39
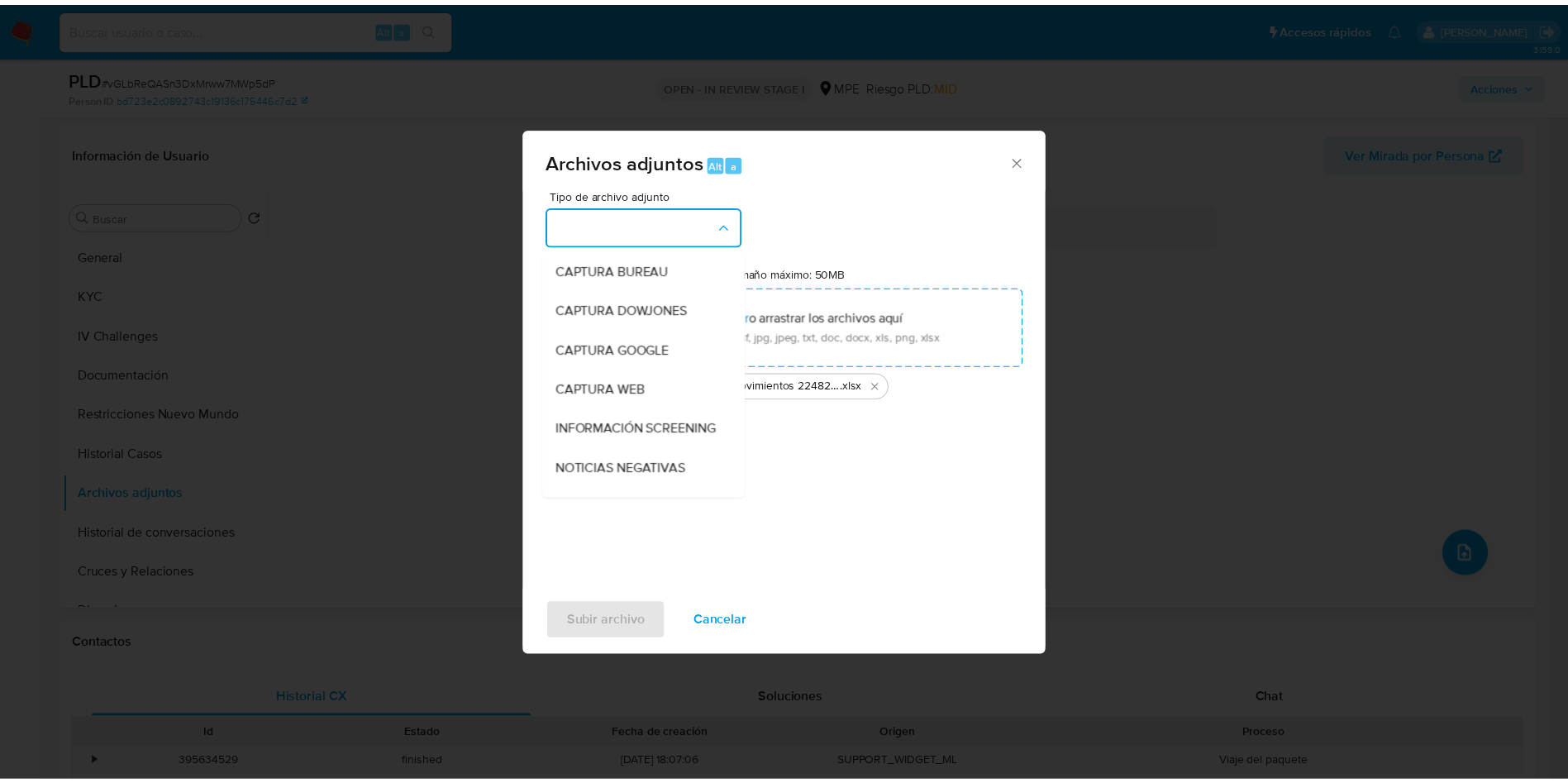
scroll to position [124, 0]
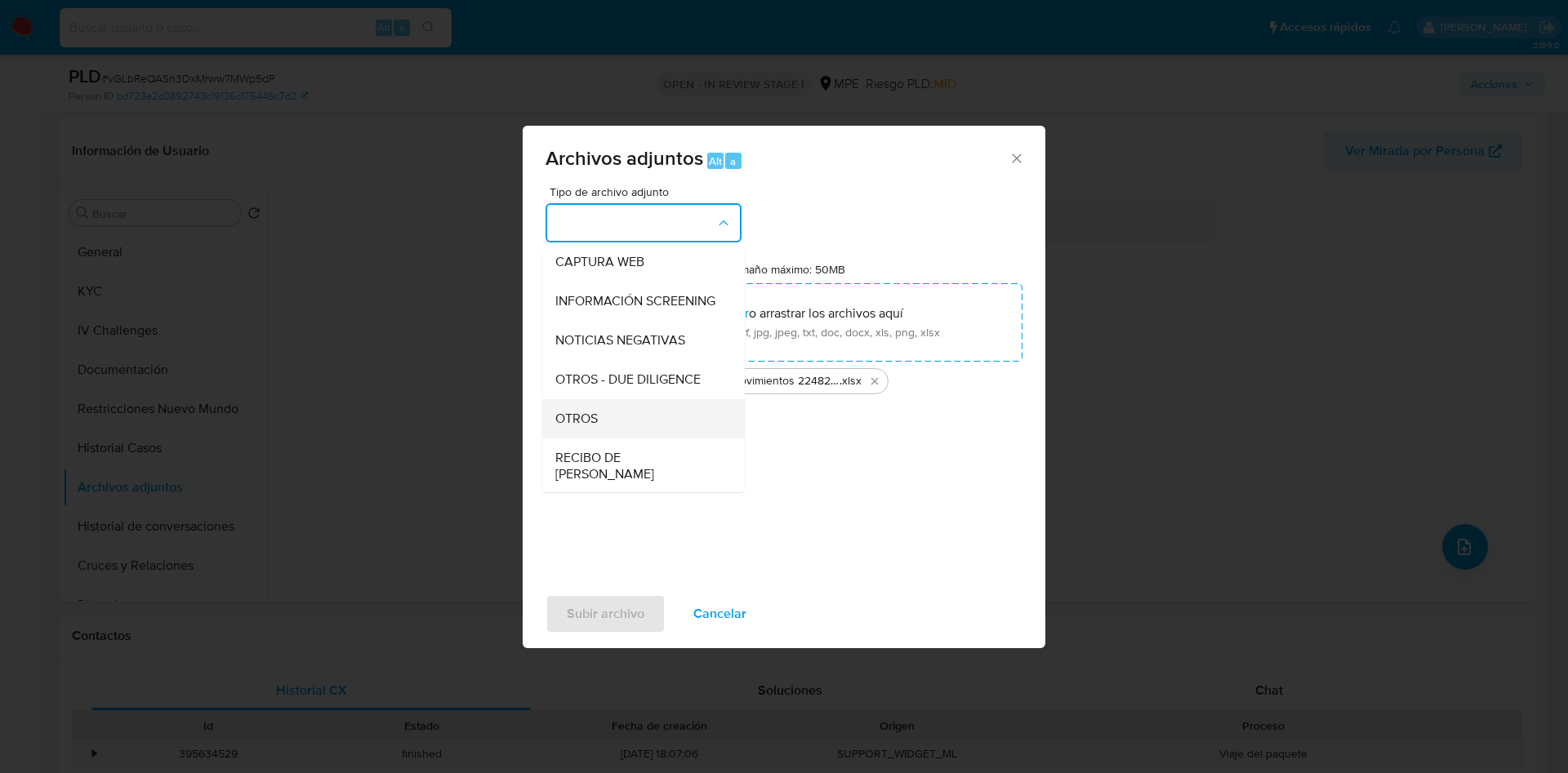
click at [644, 431] on div "OTROS" at bounding box center [638, 419] width 166 height 39
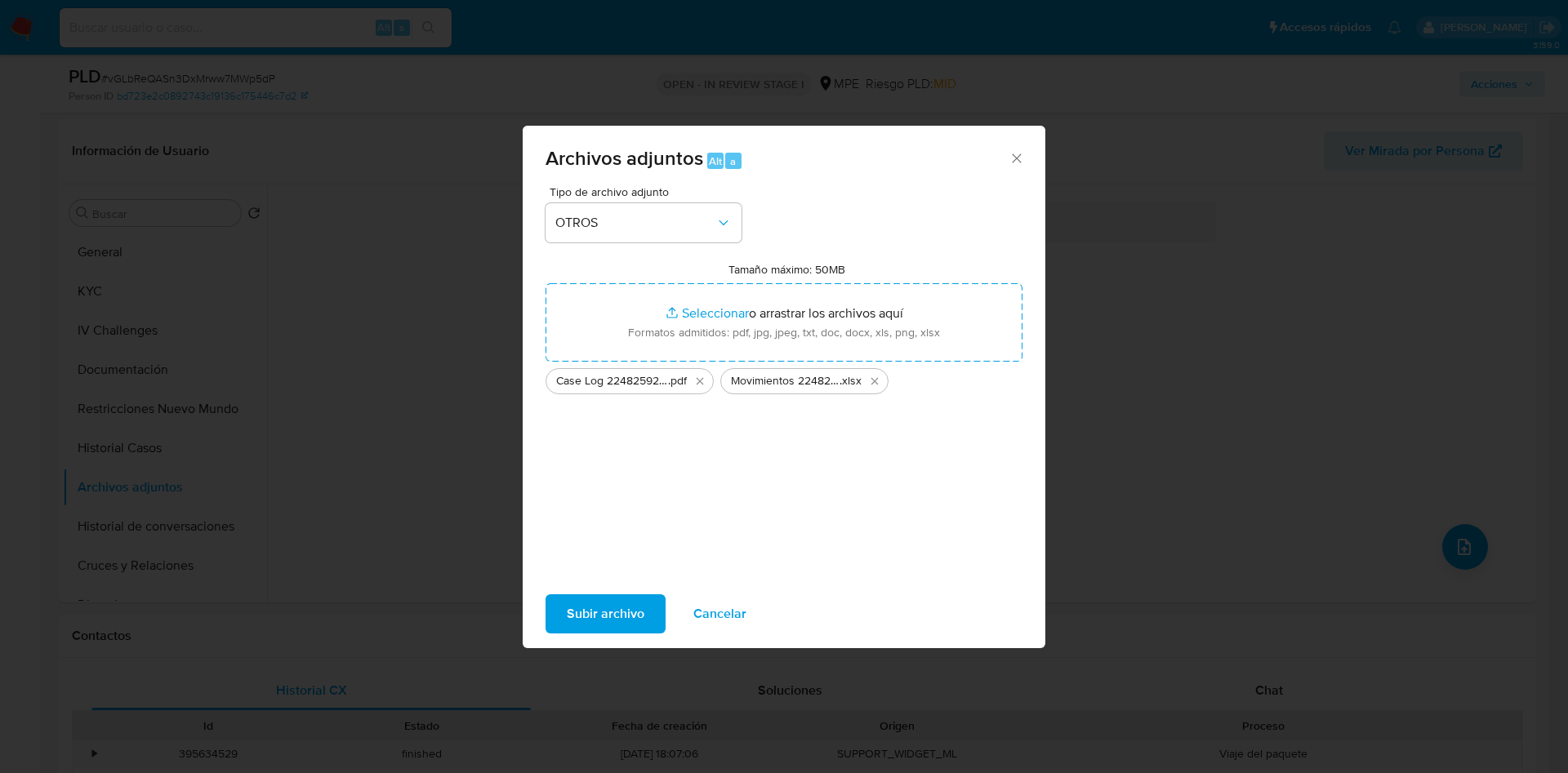
click at [620, 617] on span "Subir archivo" at bounding box center [606, 614] width 78 height 36
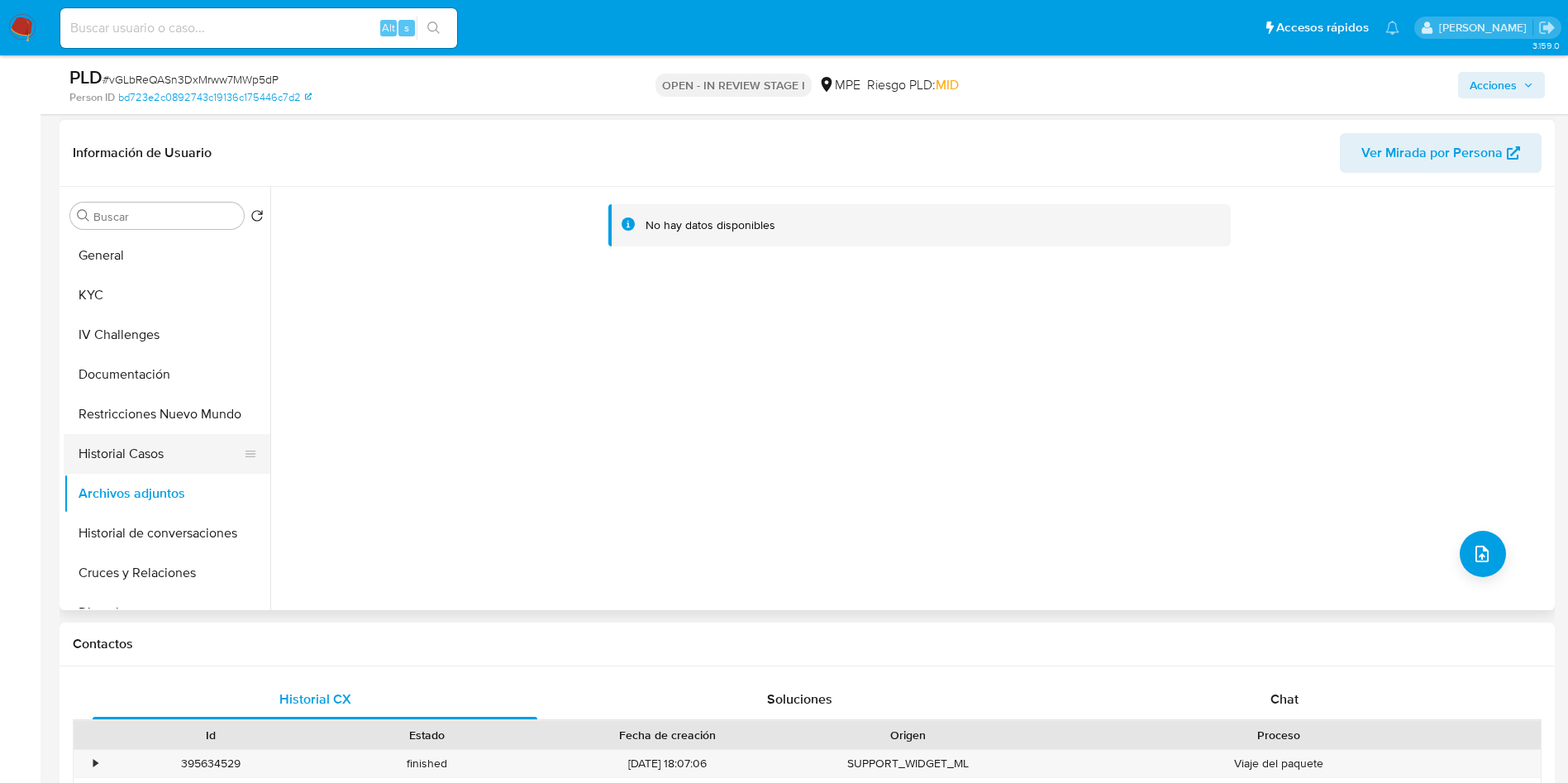
drag, startPoint x: 182, startPoint y: 422, endPoint x: 178, endPoint y: 472, distance: 50.2
click at [179, 423] on button "Restricciones Nuevo Mundo" at bounding box center [167, 414] width 207 height 39
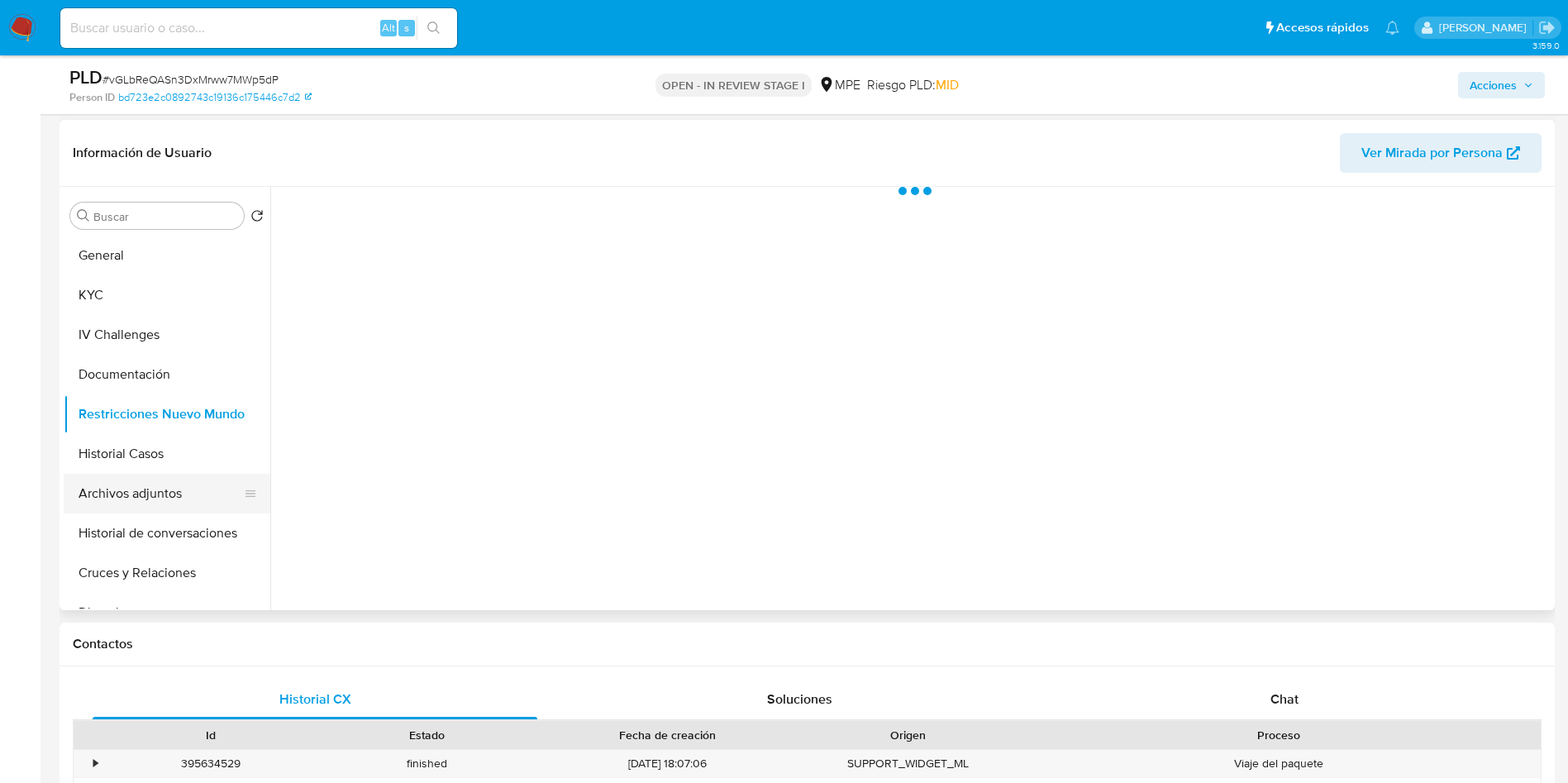
click at [178, 485] on button "Archivos adjuntos" at bounding box center [160, 493] width 193 height 39
click at [1493, 76] on span "Acciones" at bounding box center [1493, 85] width 47 height 27
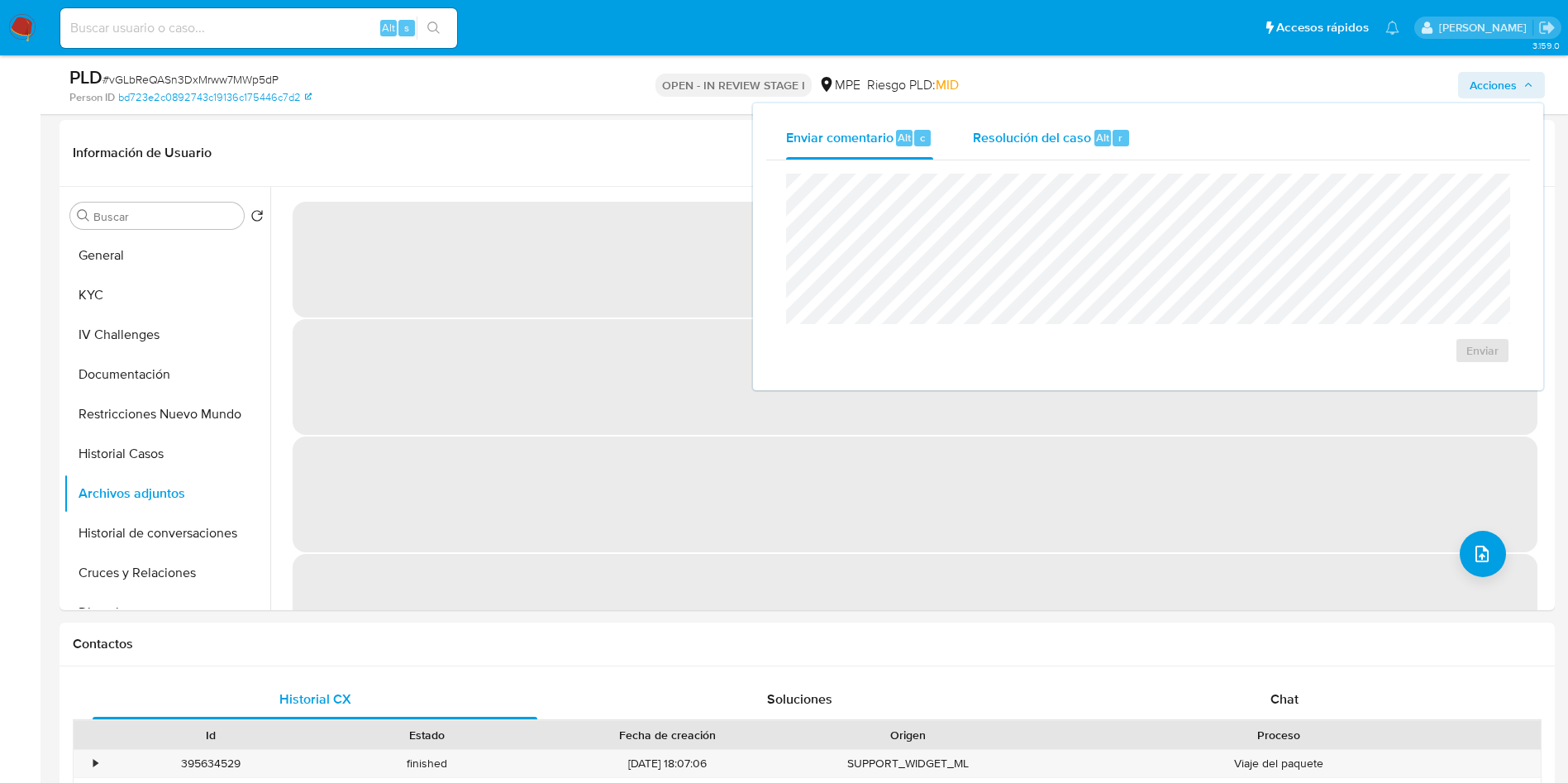
click at [1002, 143] on span "Resolución del caso" at bounding box center [1032, 136] width 118 height 19
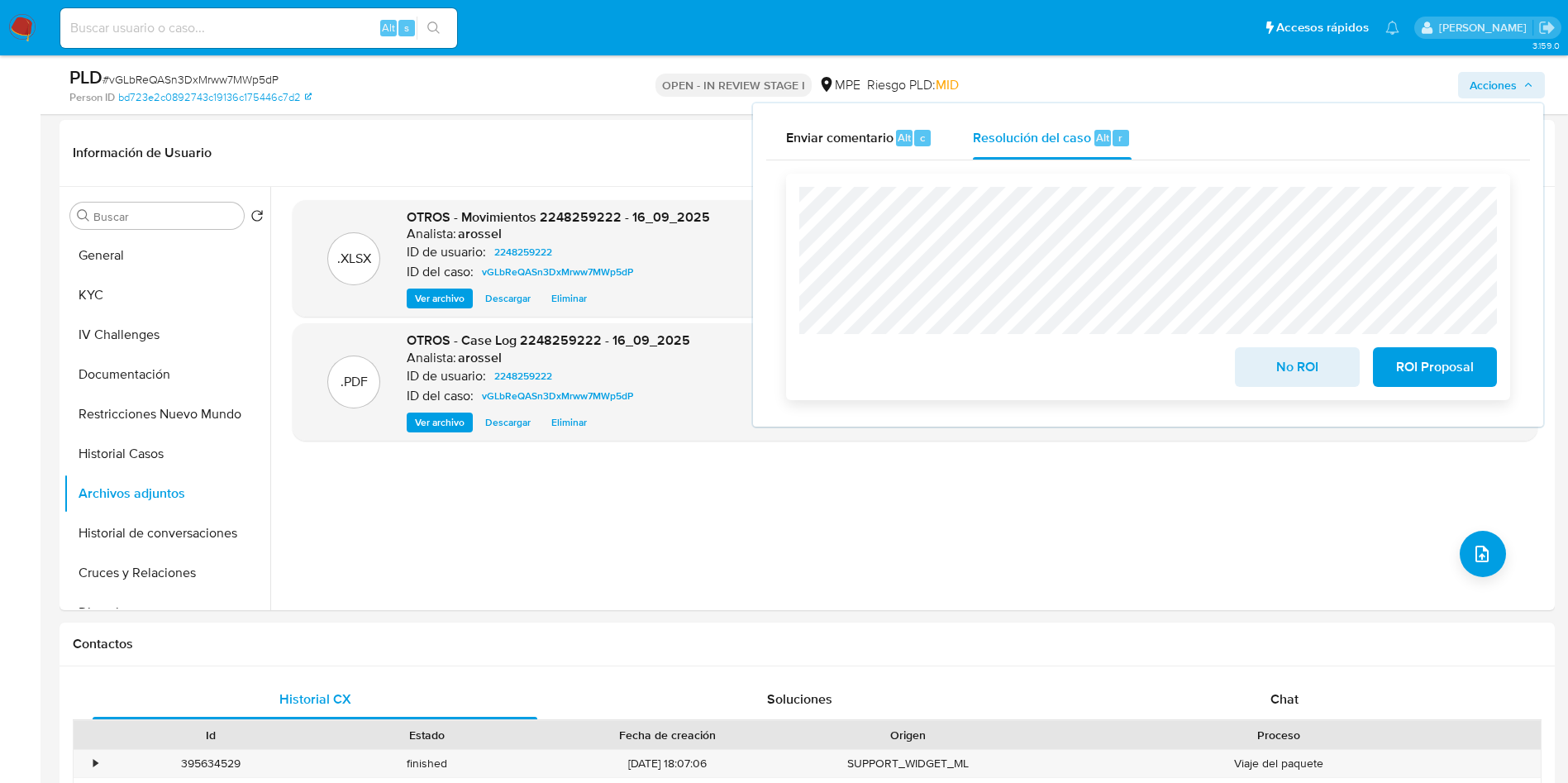
click at [1286, 370] on span "No ROI" at bounding box center [1296, 366] width 81 height 36
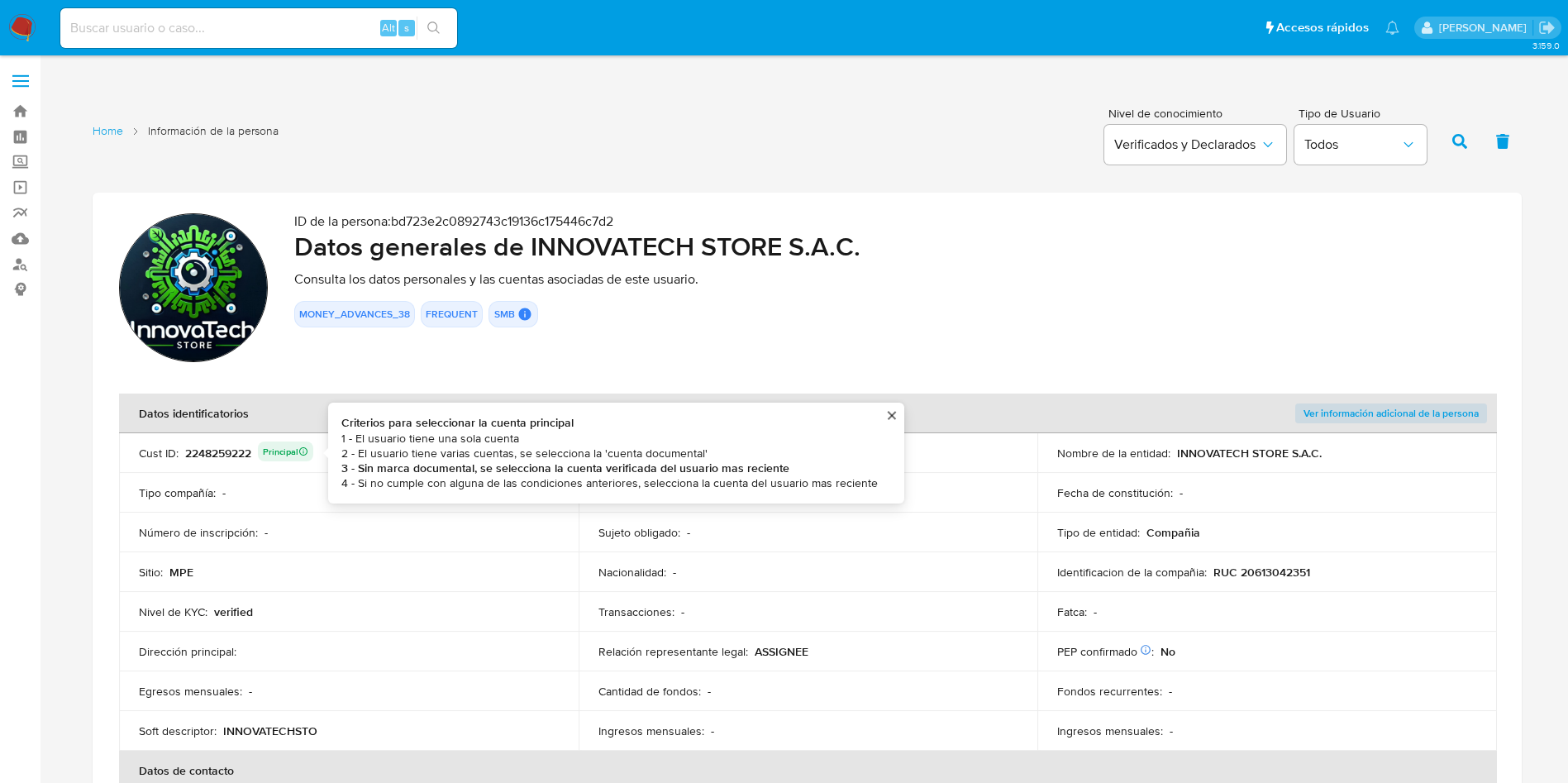
click at [226, 444] on div "2248259222 Principal Criterios para seleccionar la cuenta principal 1 - El usua…" at bounding box center [249, 453] width 128 height 24
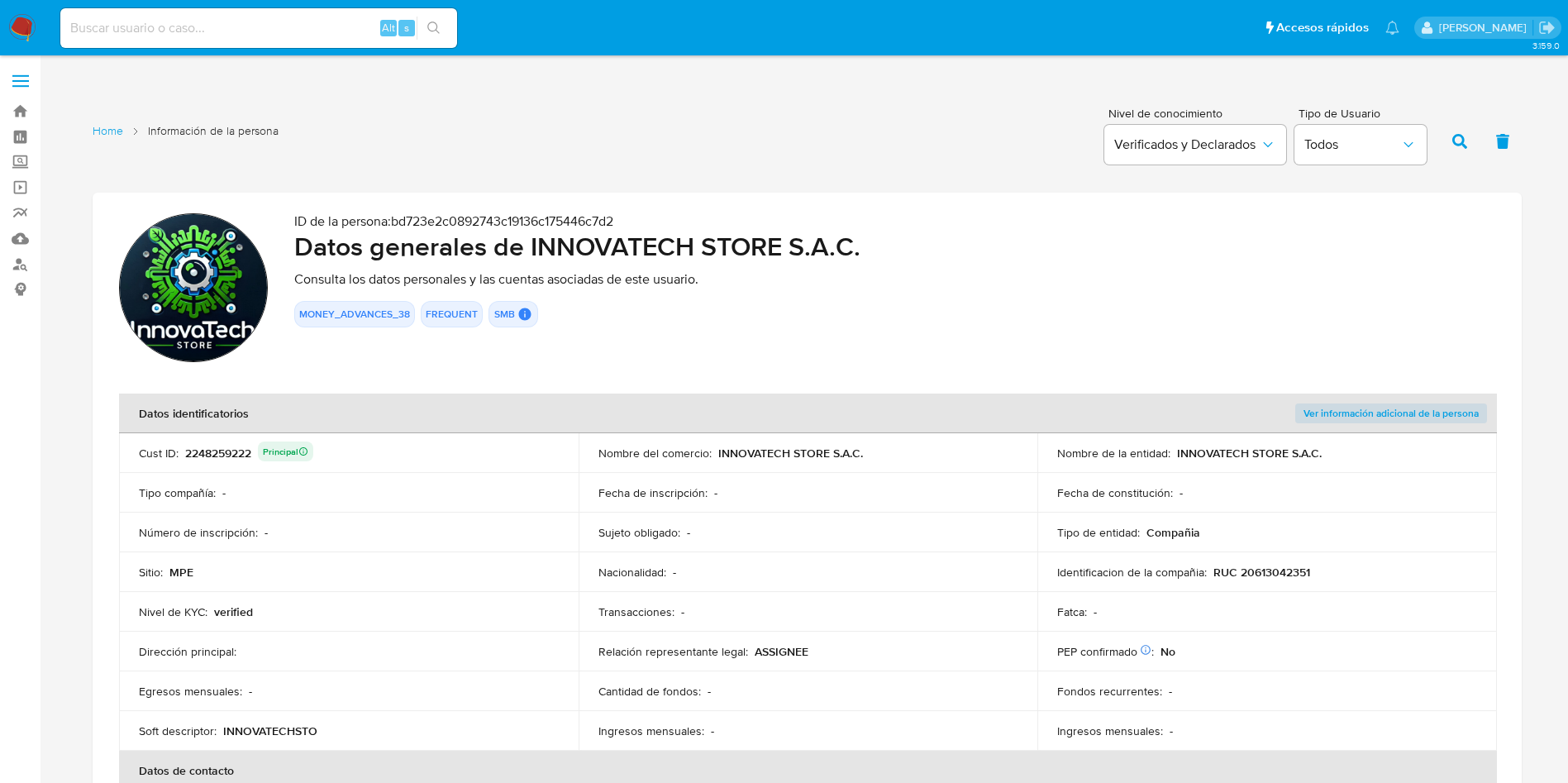
click at [226, 444] on div "2248259222 Principal" at bounding box center [249, 453] width 128 height 24
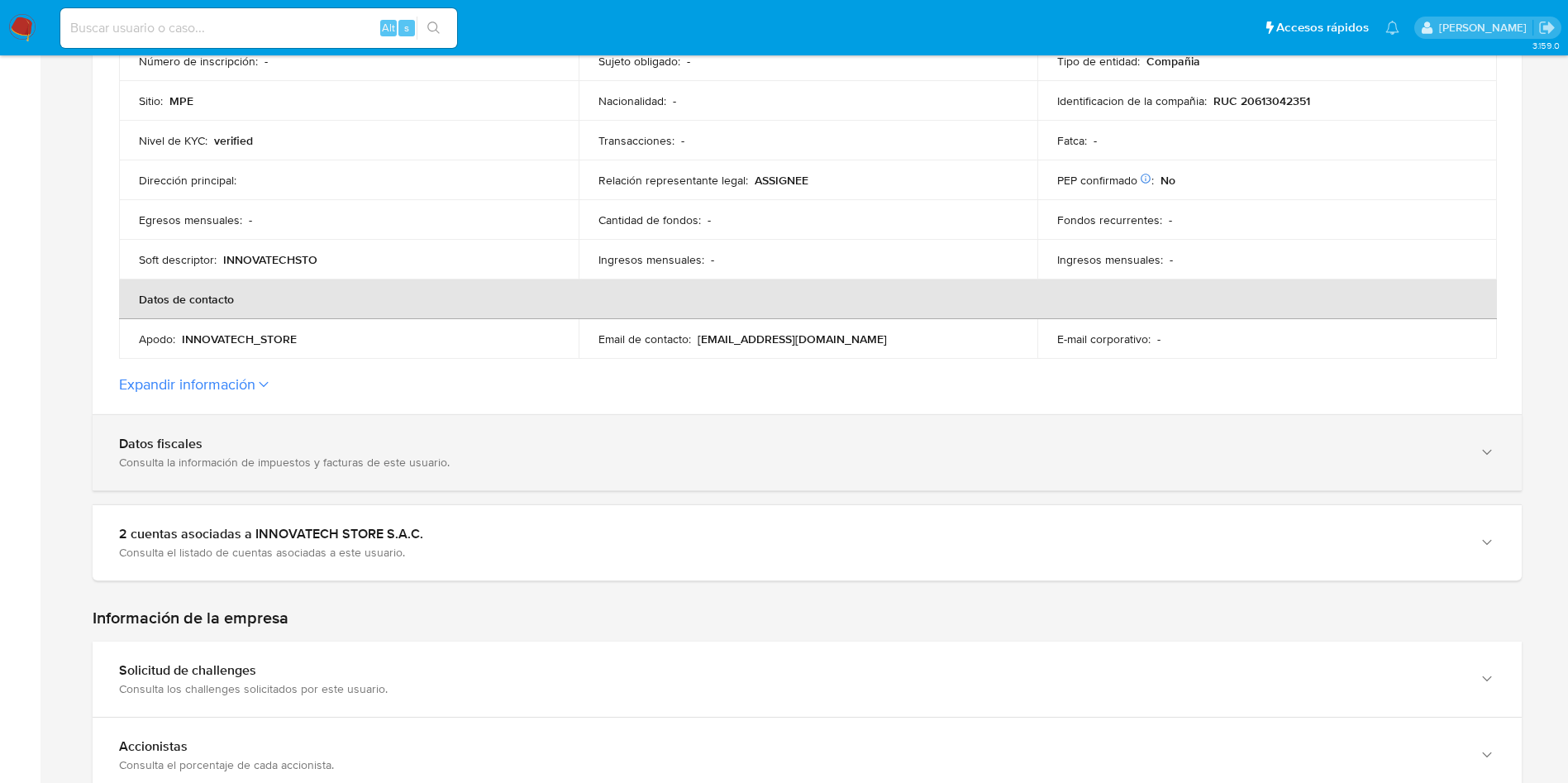
scroll to position [496, 0]
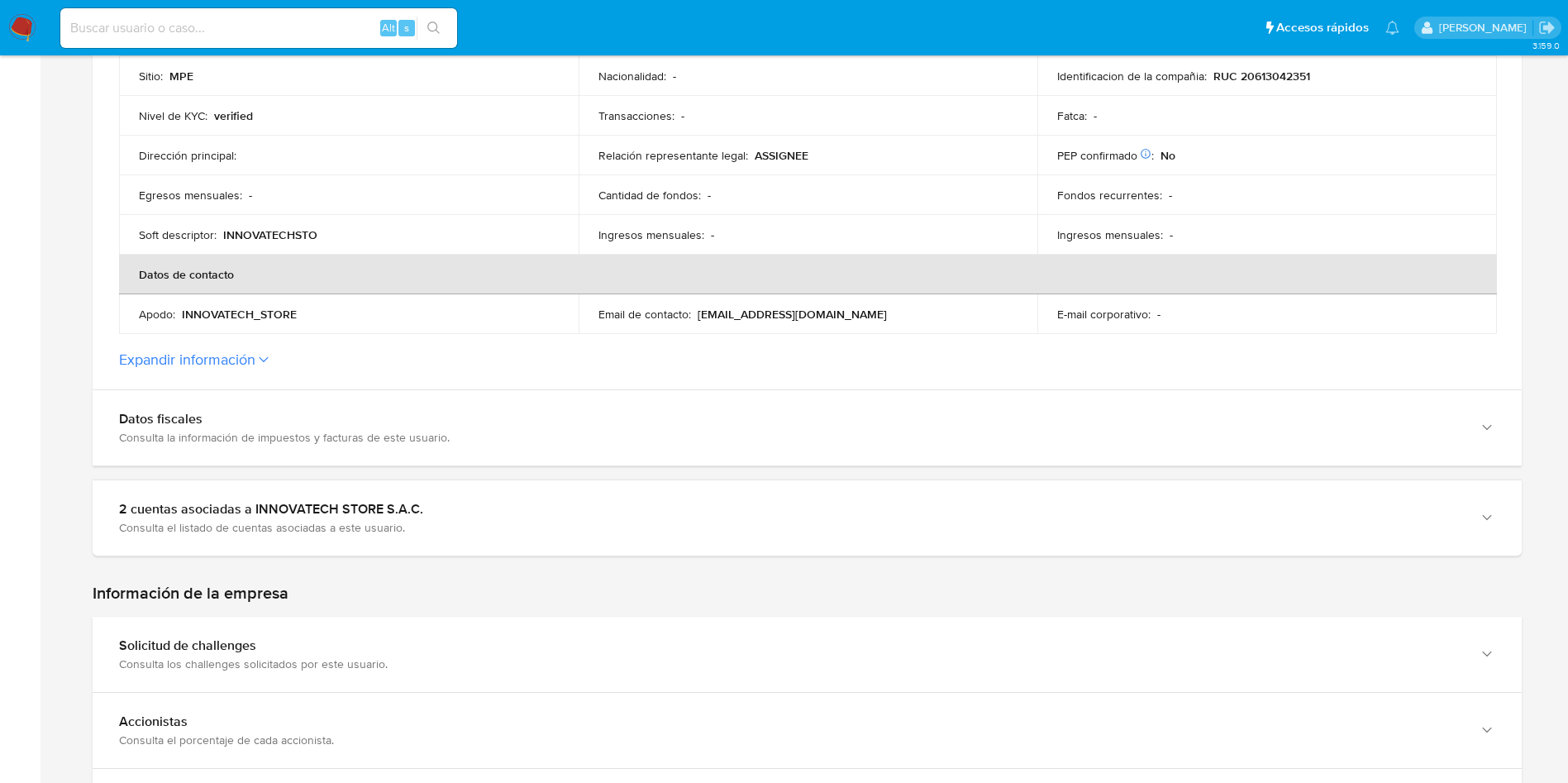
drag, startPoint x: 377, startPoint y: 547, endPoint x: 373, endPoint y: 260, distance: 287.0
click at [378, 549] on div "2 cuentas asociadas a INNOVATECH STORE S.A.C. Consulta el listado de cuentas as…" at bounding box center [807, 518] width 1429 height 75
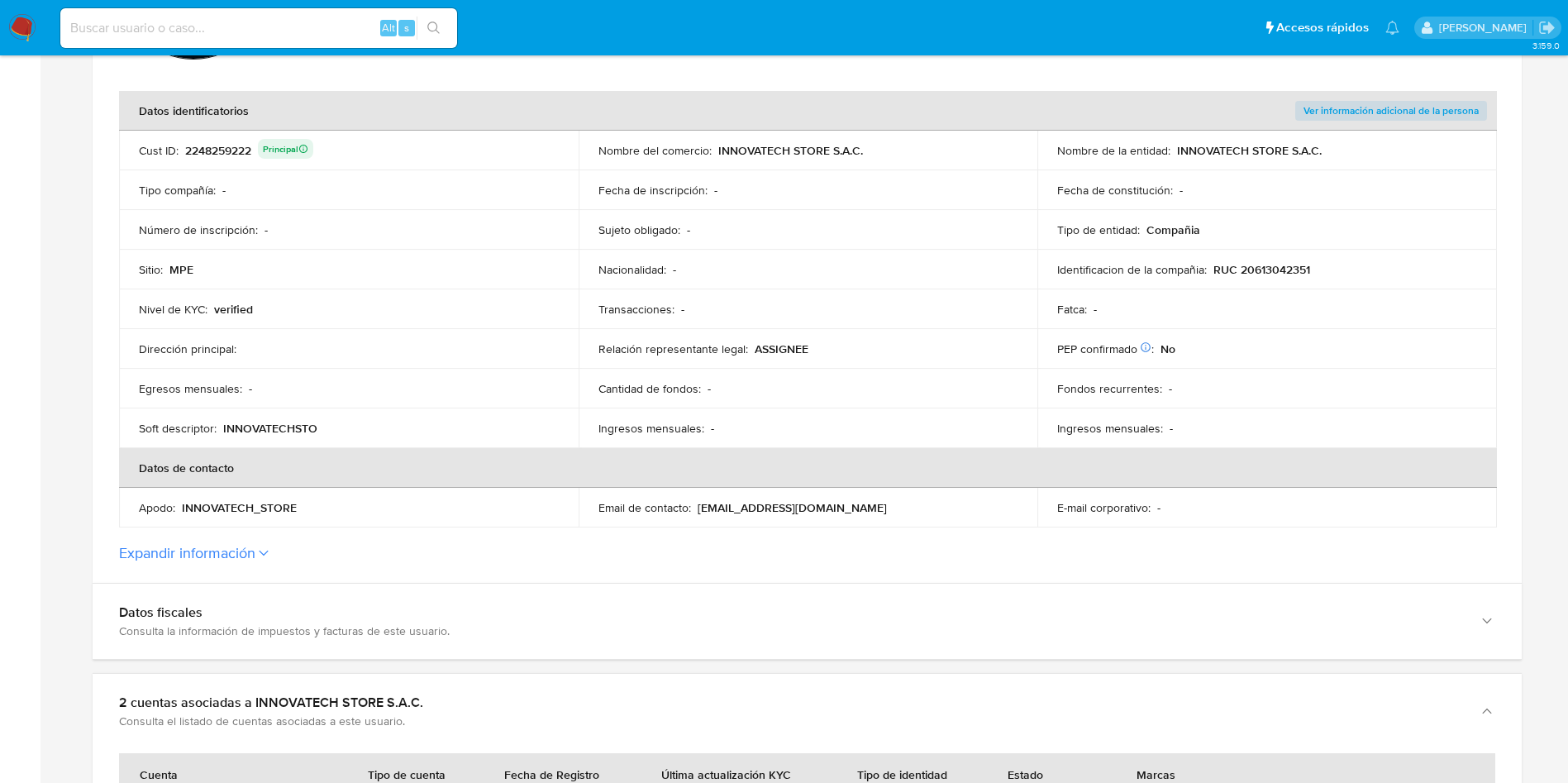
scroll to position [248, 0]
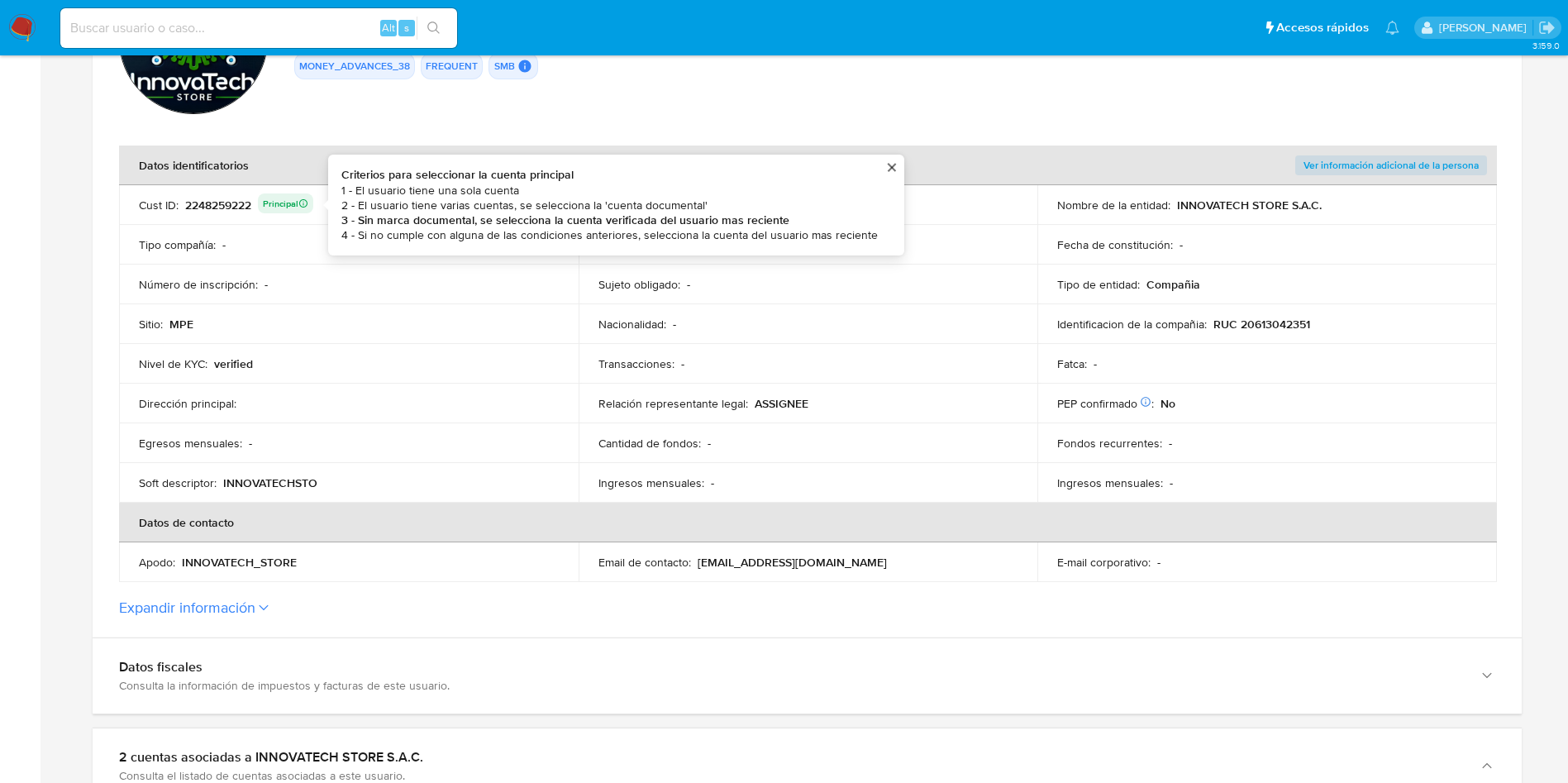
click at [223, 206] on div "2248259222 Principal Criterios para seleccionar la cuenta principal 1 - El usua…" at bounding box center [249, 205] width 128 height 24
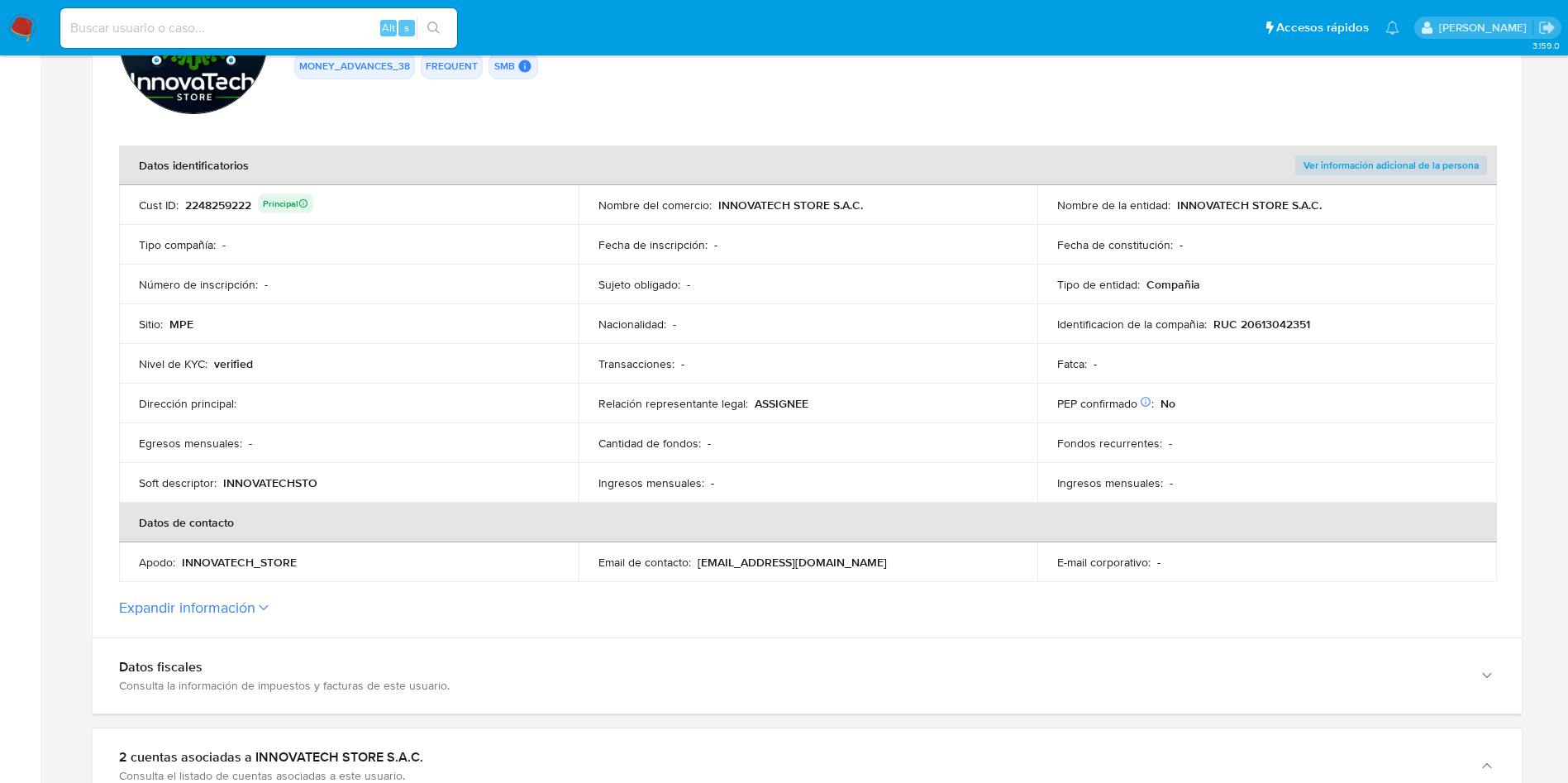
click at [223, 206] on div "2248259222 Principal" at bounding box center [249, 205] width 128 height 24
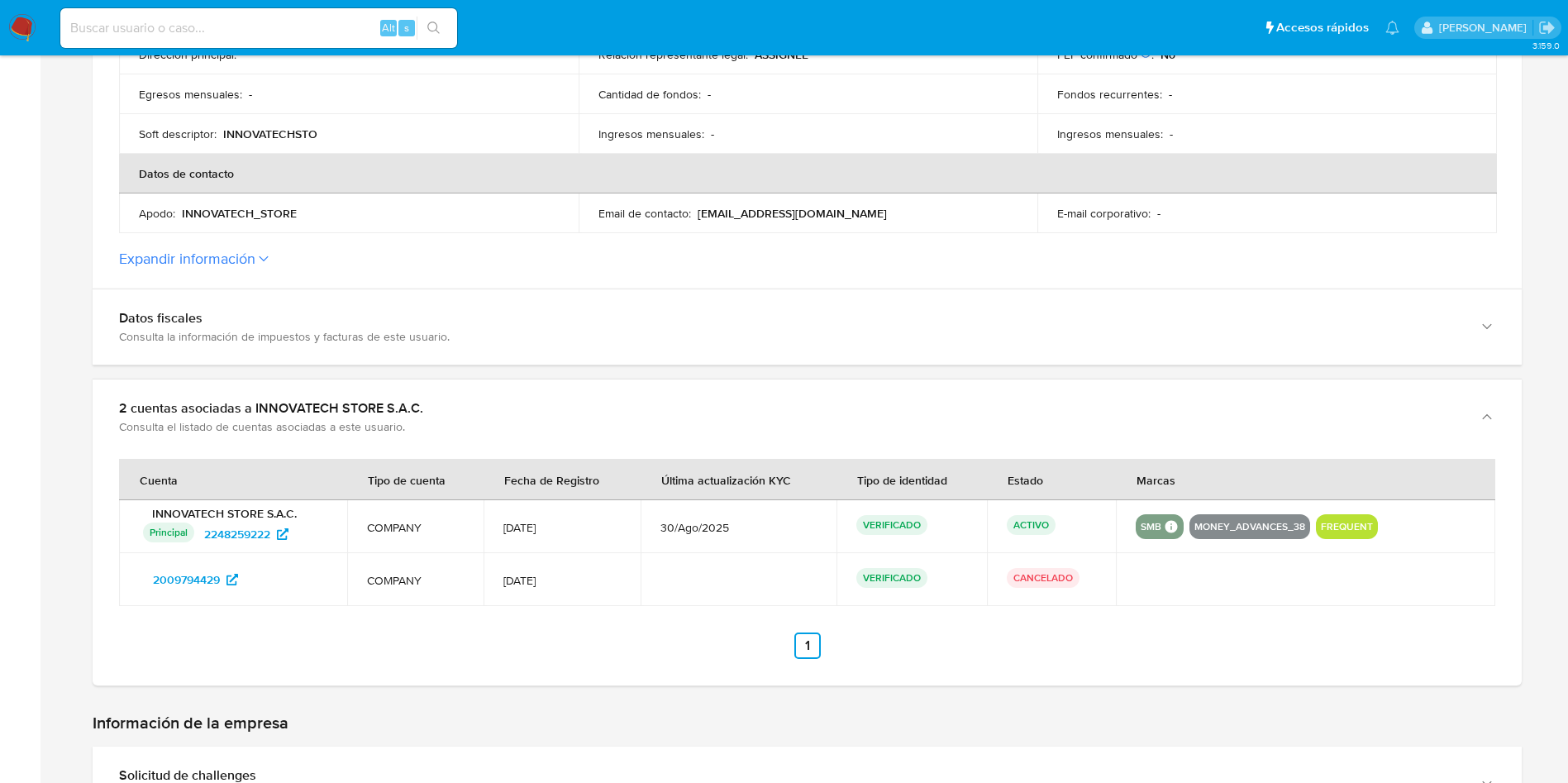
scroll to position [745, 0]
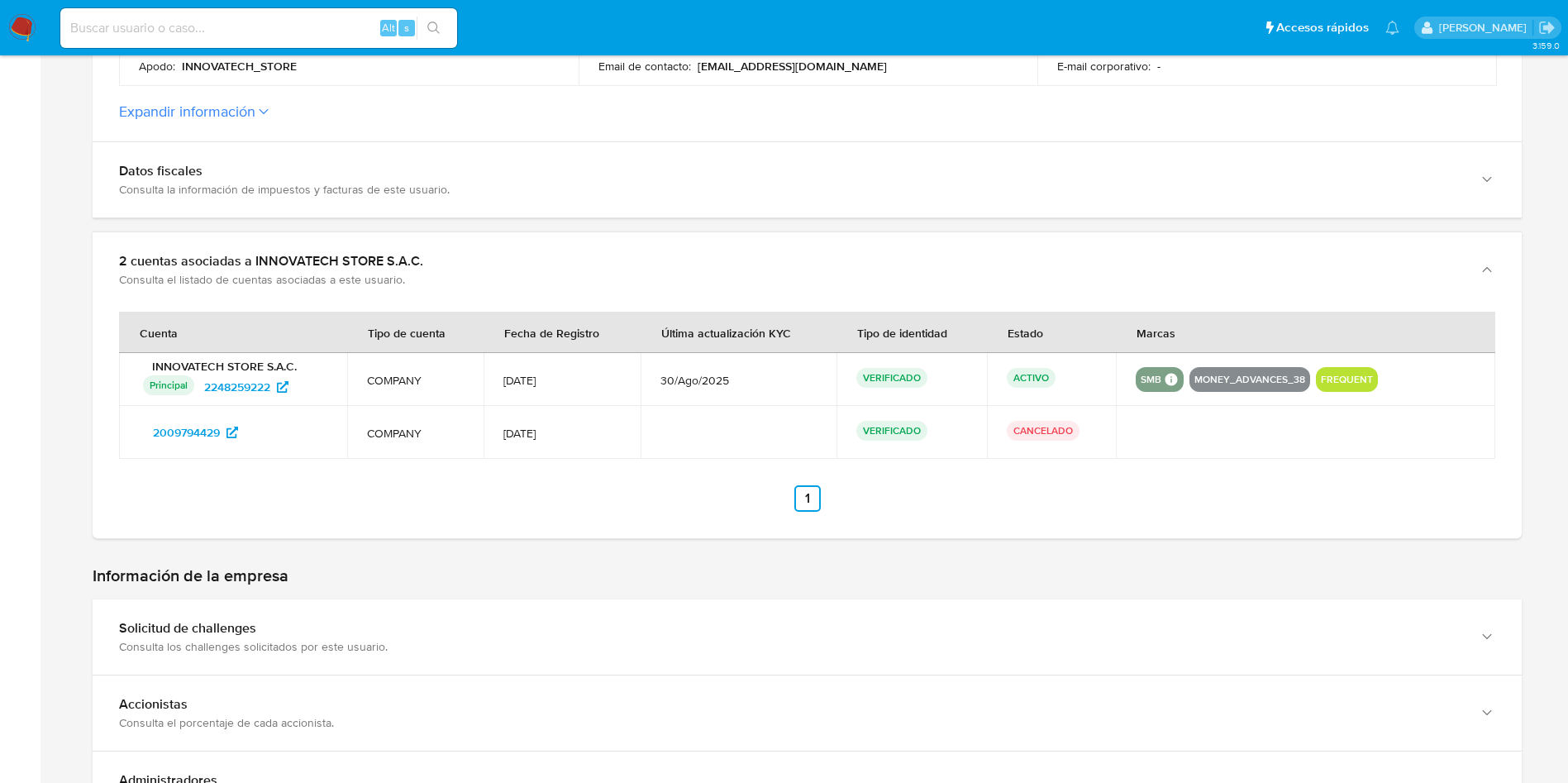
drag, startPoint x: 307, startPoint y: 417, endPoint x: 134, endPoint y: 430, distance: 173.5
click at [134, 430] on td "2009794429" at bounding box center [233, 432] width 228 height 53
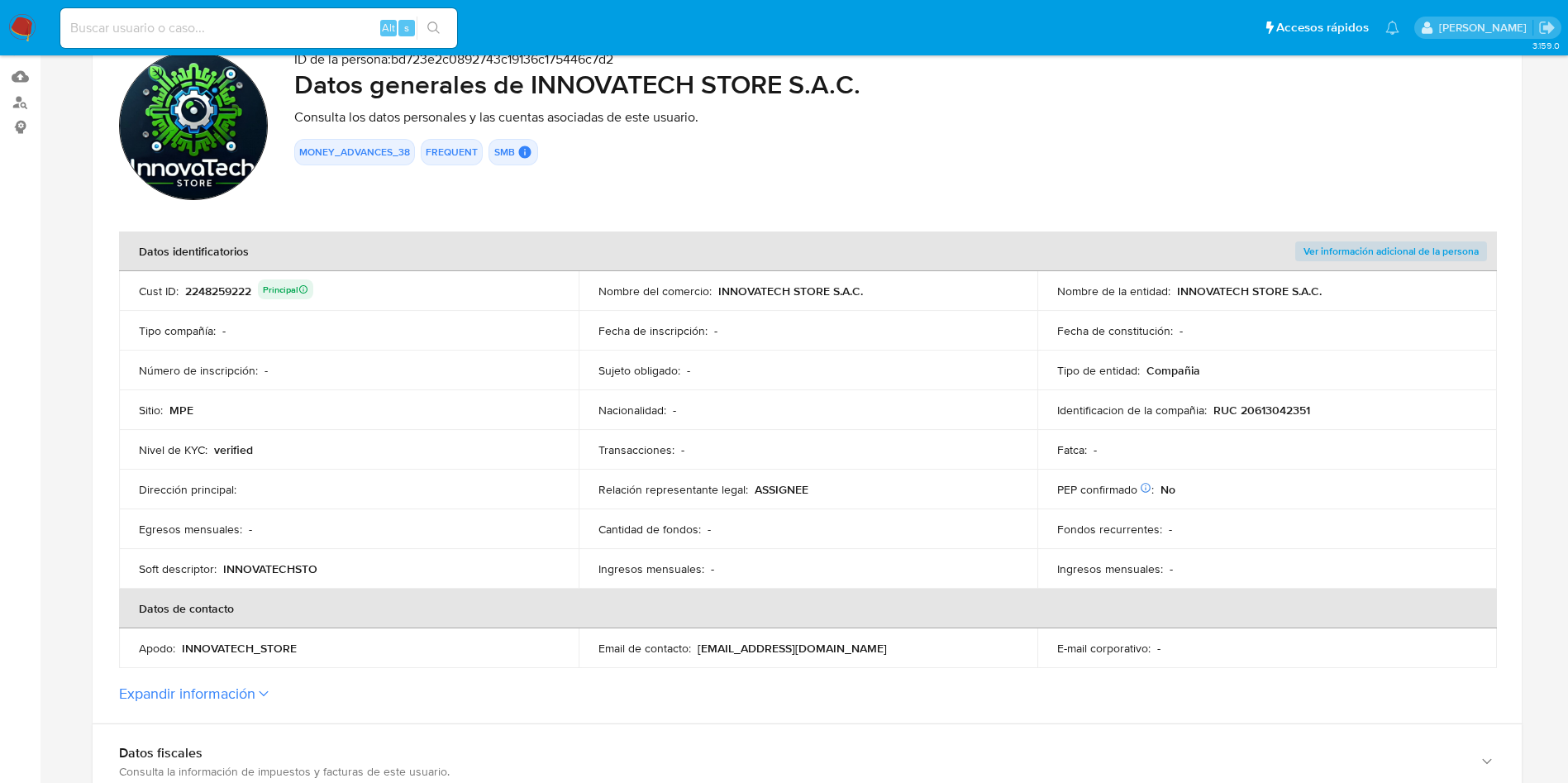
scroll to position [124, 0]
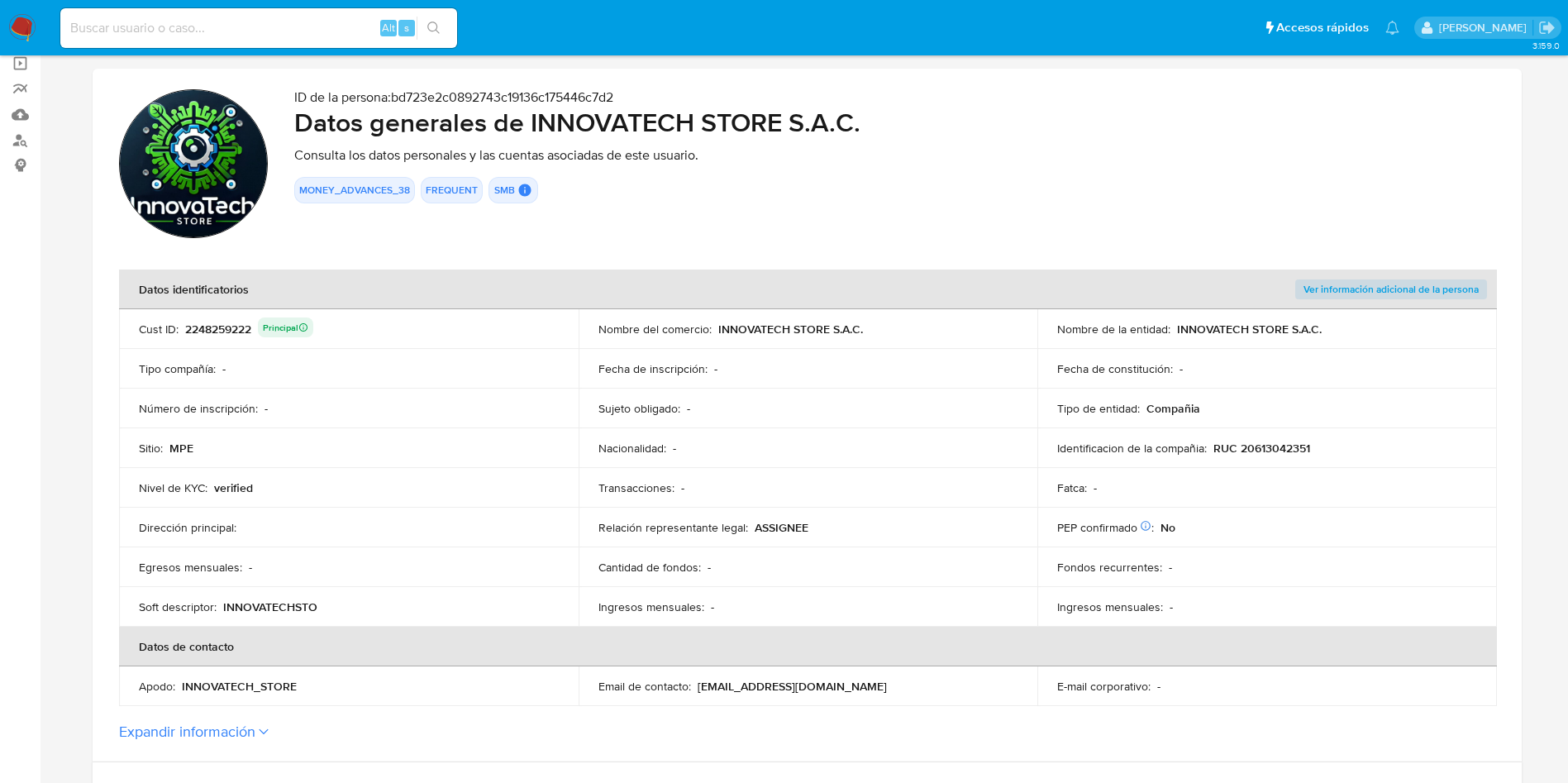
drag, startPoint x: 528, startPoint y: 119, endPoint x: 863, endPoint y: 119, distance: 335.0
click at [863, 119] on h2 "Datos generales de INNOVATECH STORE S.A.C." at bounding box center [895, 122] width 1201 height 33
drag, startPoint x: 1213, startPoint y: 453, endPoint x: 1257, endPoint y: 373, distance: 91.3
click at [1342, 446] on div "Identificacion de la compañia : RUC 20613042351" at bounding box center [1267, 447] width 420 height 15
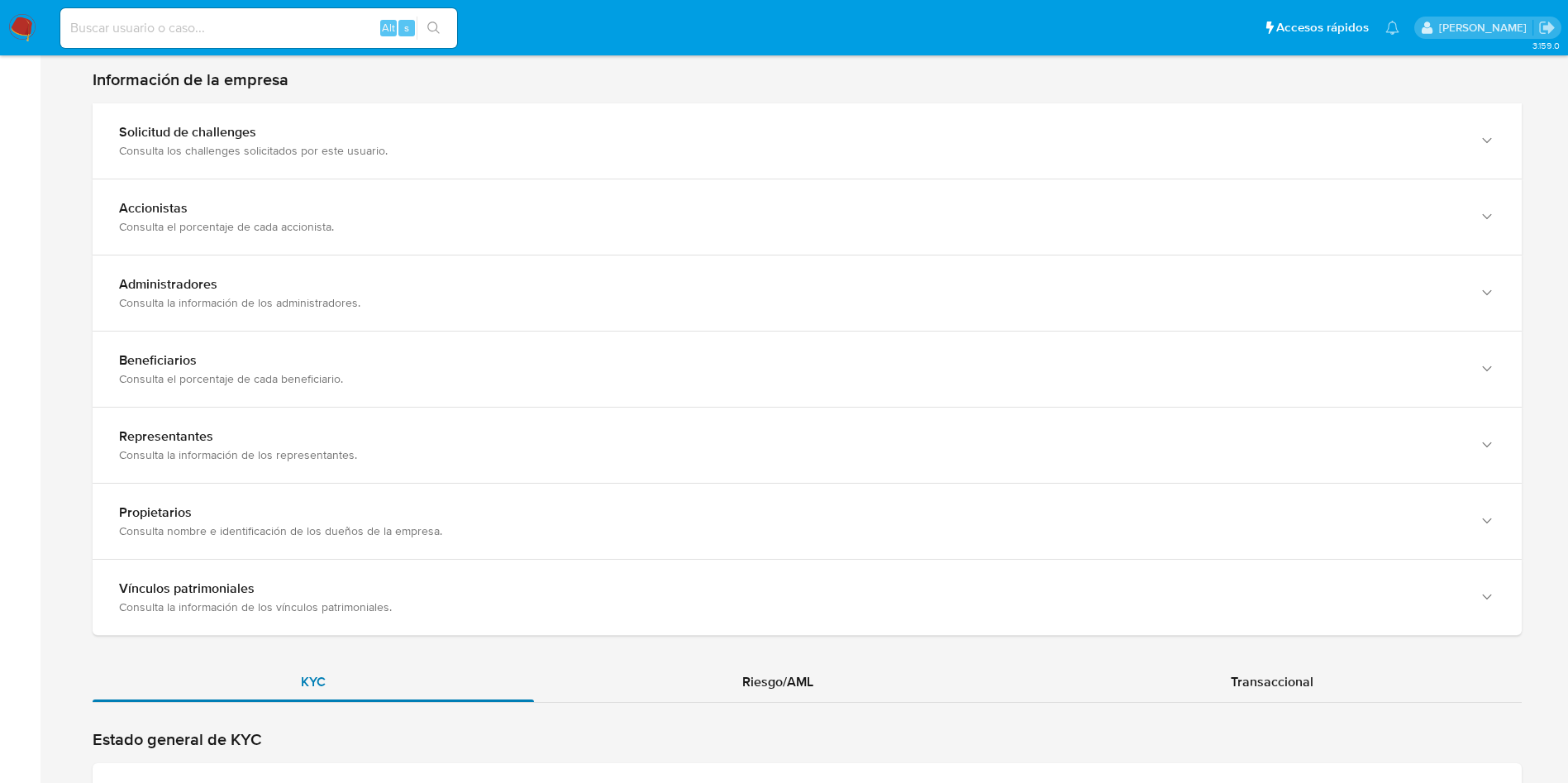
click at [435, 699] on div "KYC" at bounding box center [313, 682] width 441 height 39
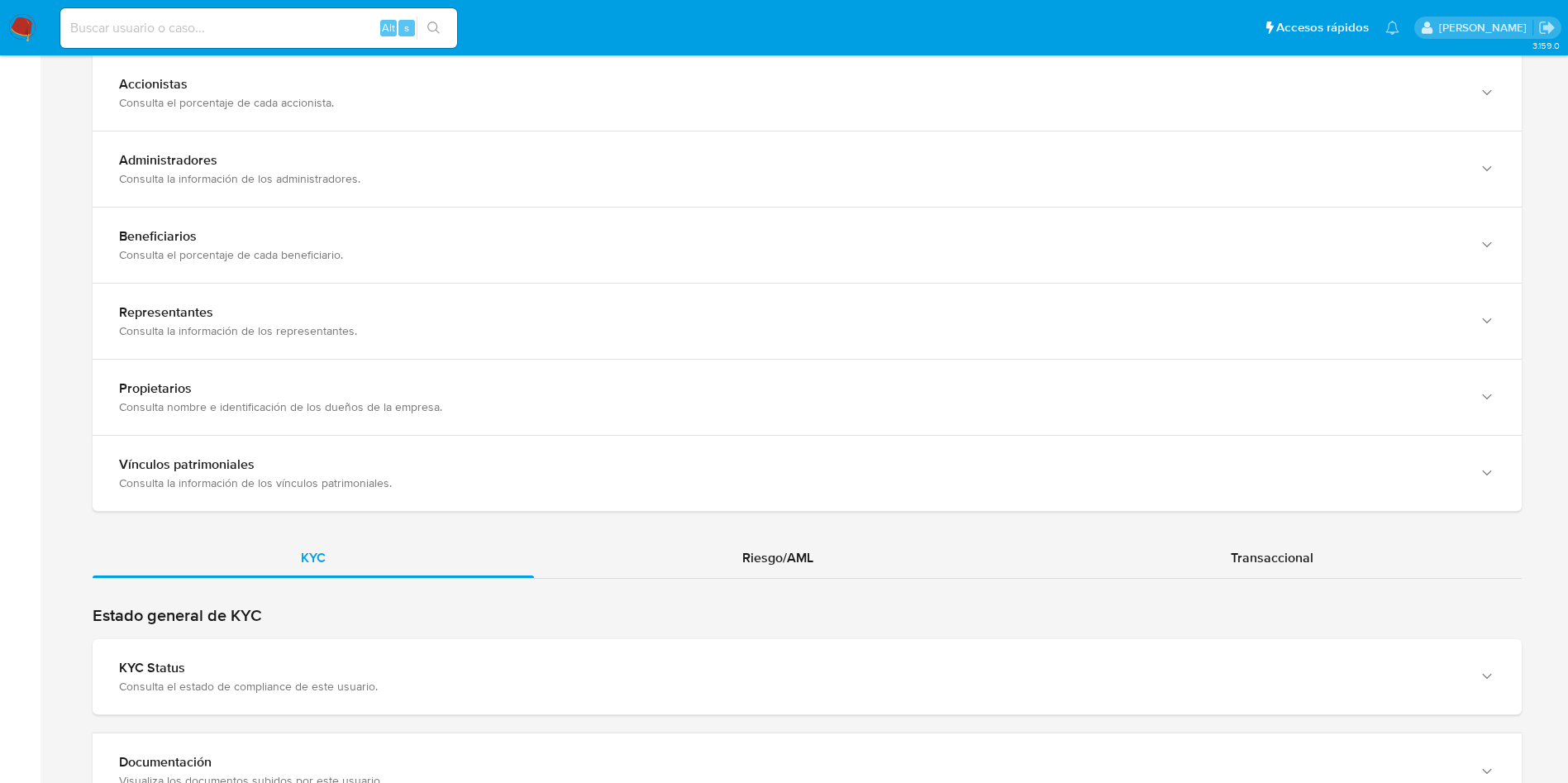
scroll to position [1612, 0]
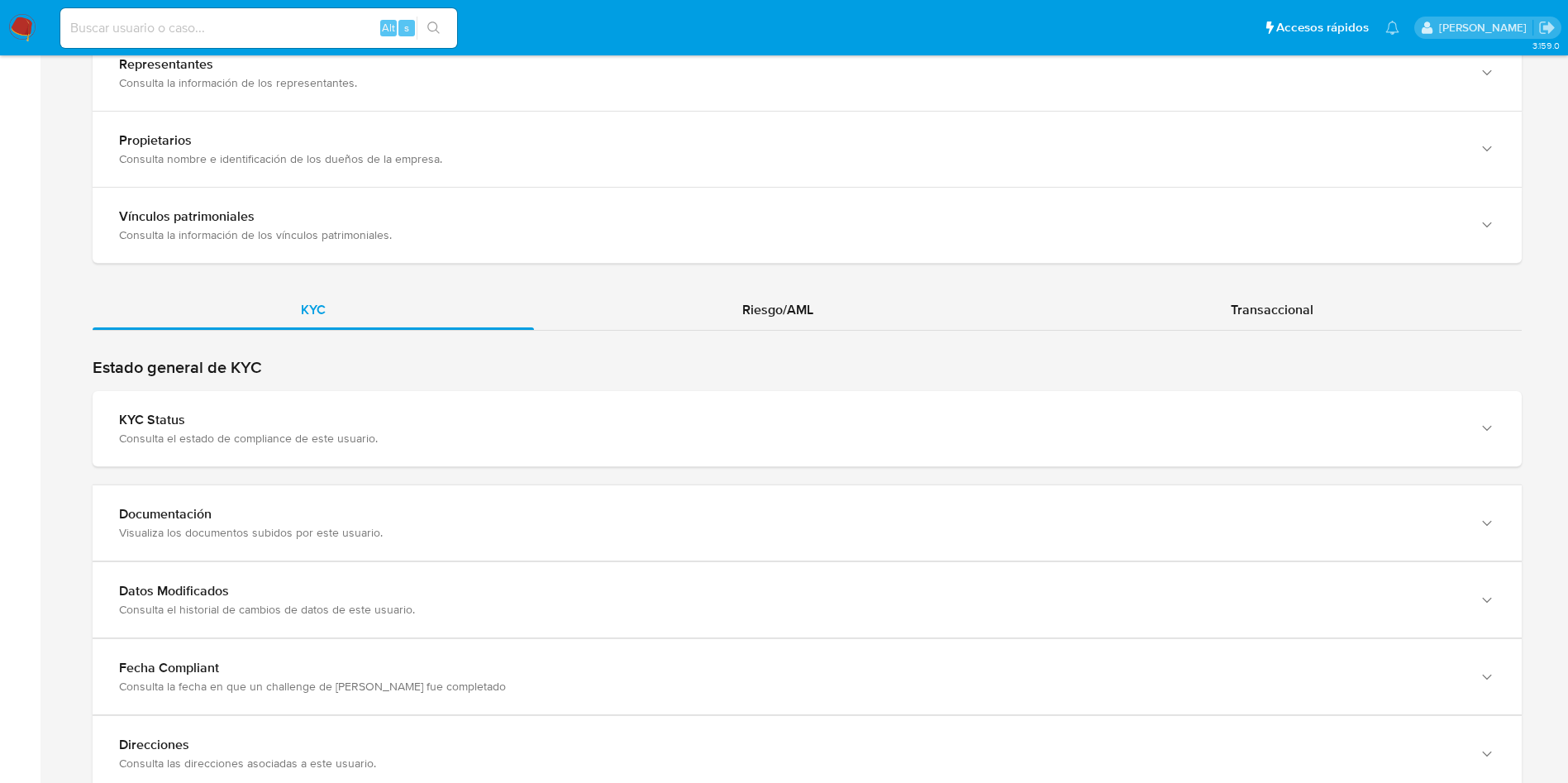
click at [458, 472] on div "Estado general de KYC KYC Status Consulta el estado de compliance de este usuar…" at bounding box center [807, 575] width 1429 height 435
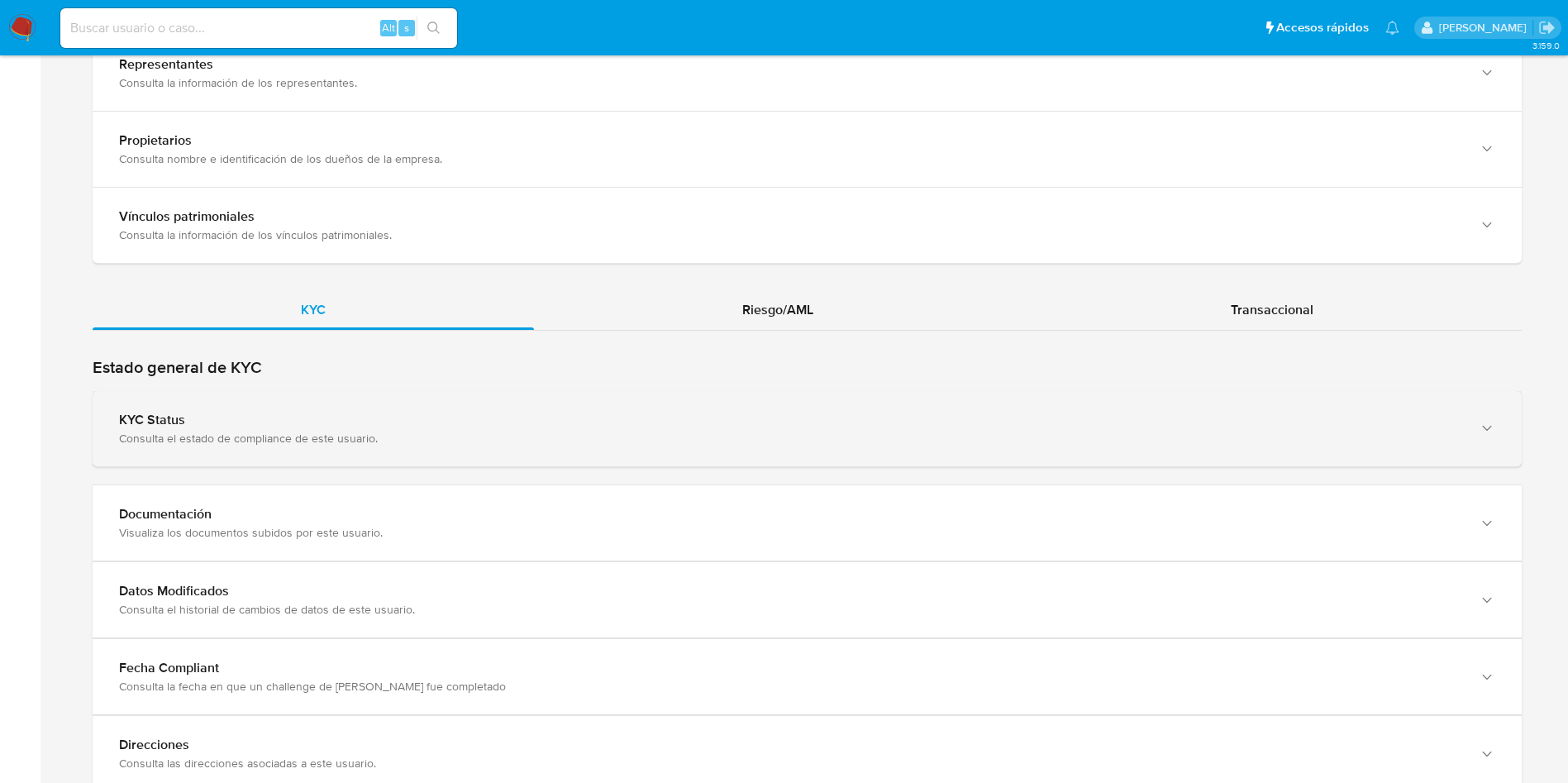
click at [469, 452] on div "KYC Status Consulta el estado de compliance de este usuario." at bounding box center [807, 428] width 1429 height 75
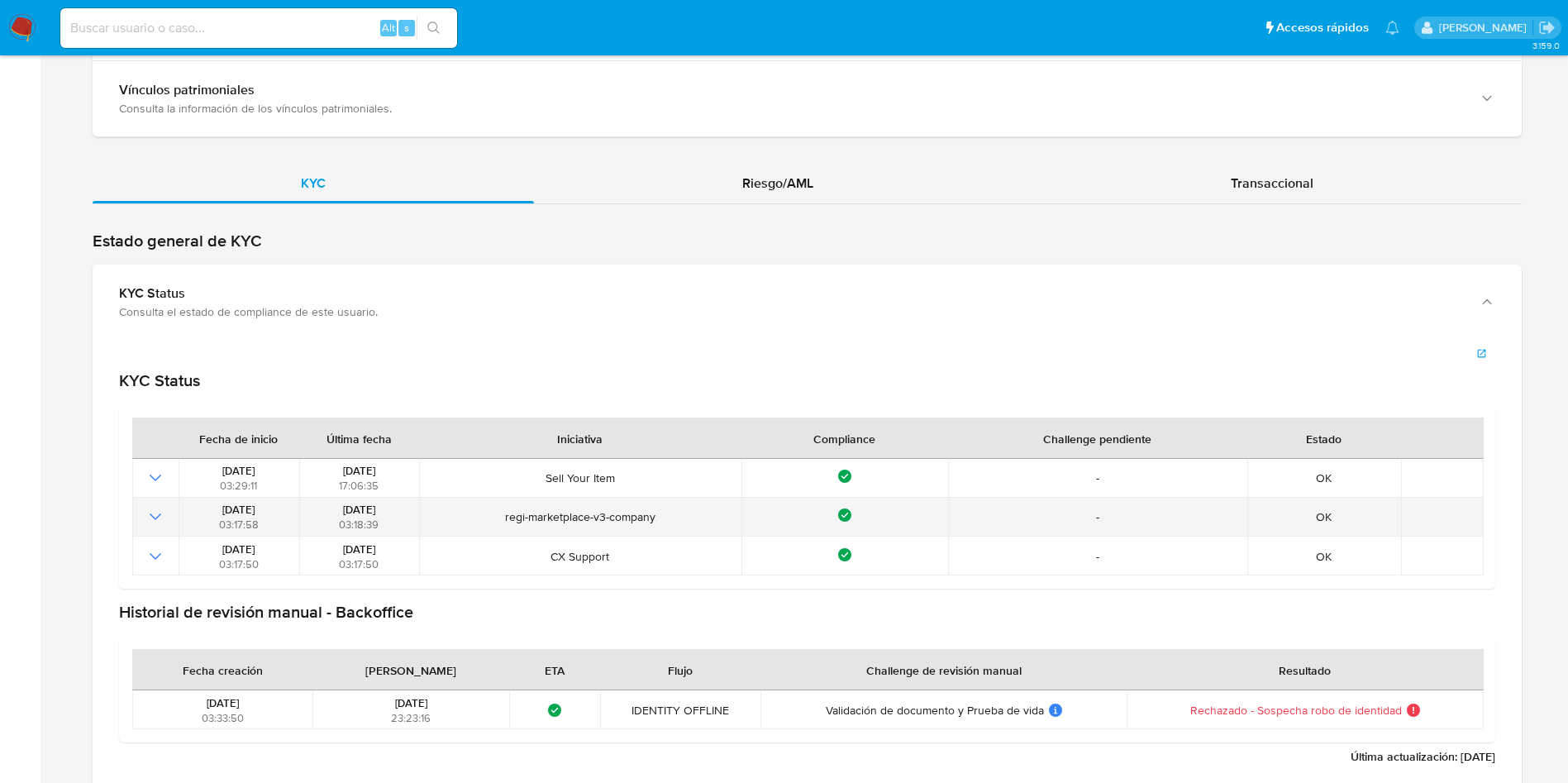
scroll to position [1860, 0]
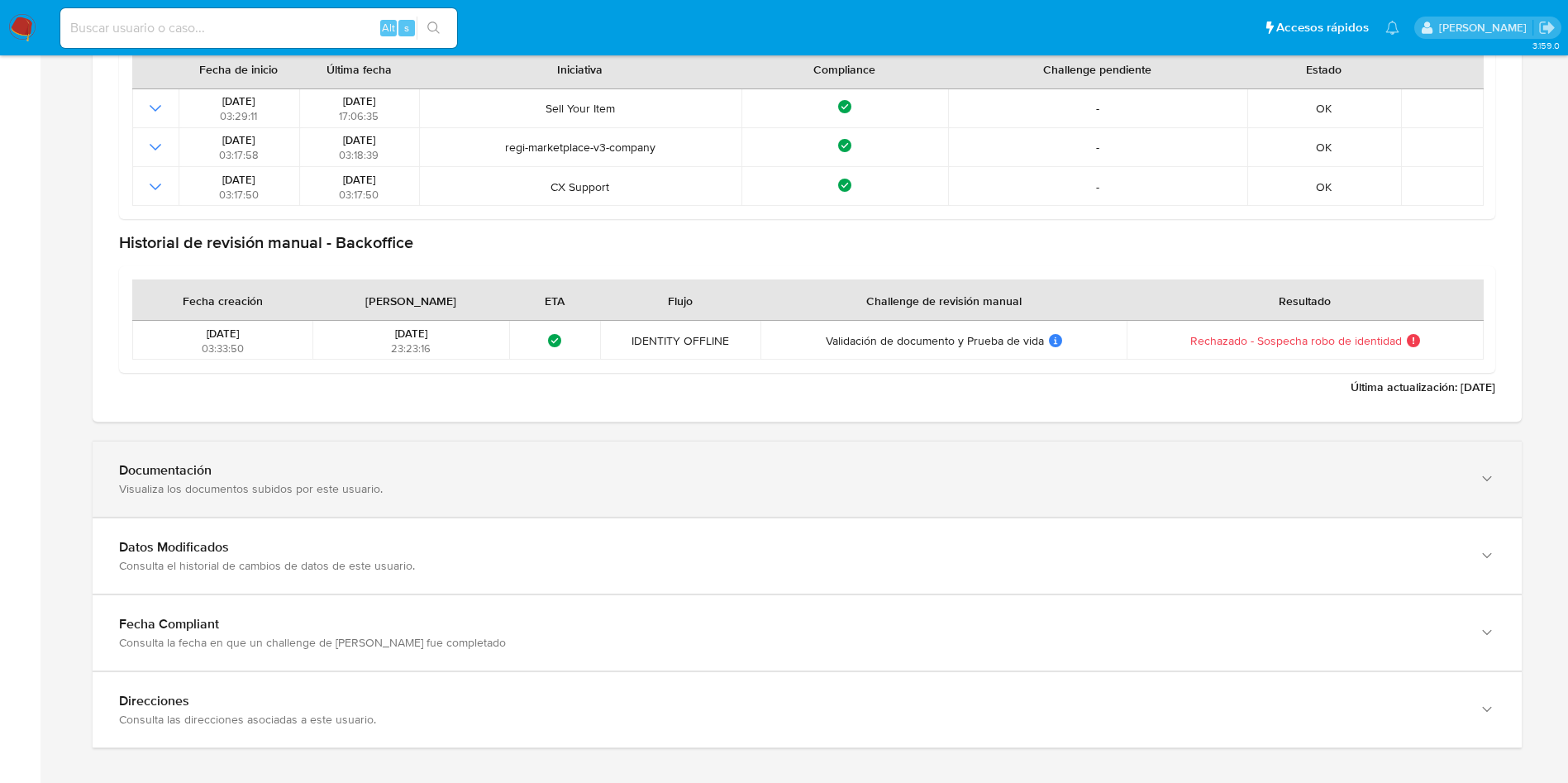
click at [234, 473] on div "Documentación" at bounding box center [790, 470] width 1343 height 17
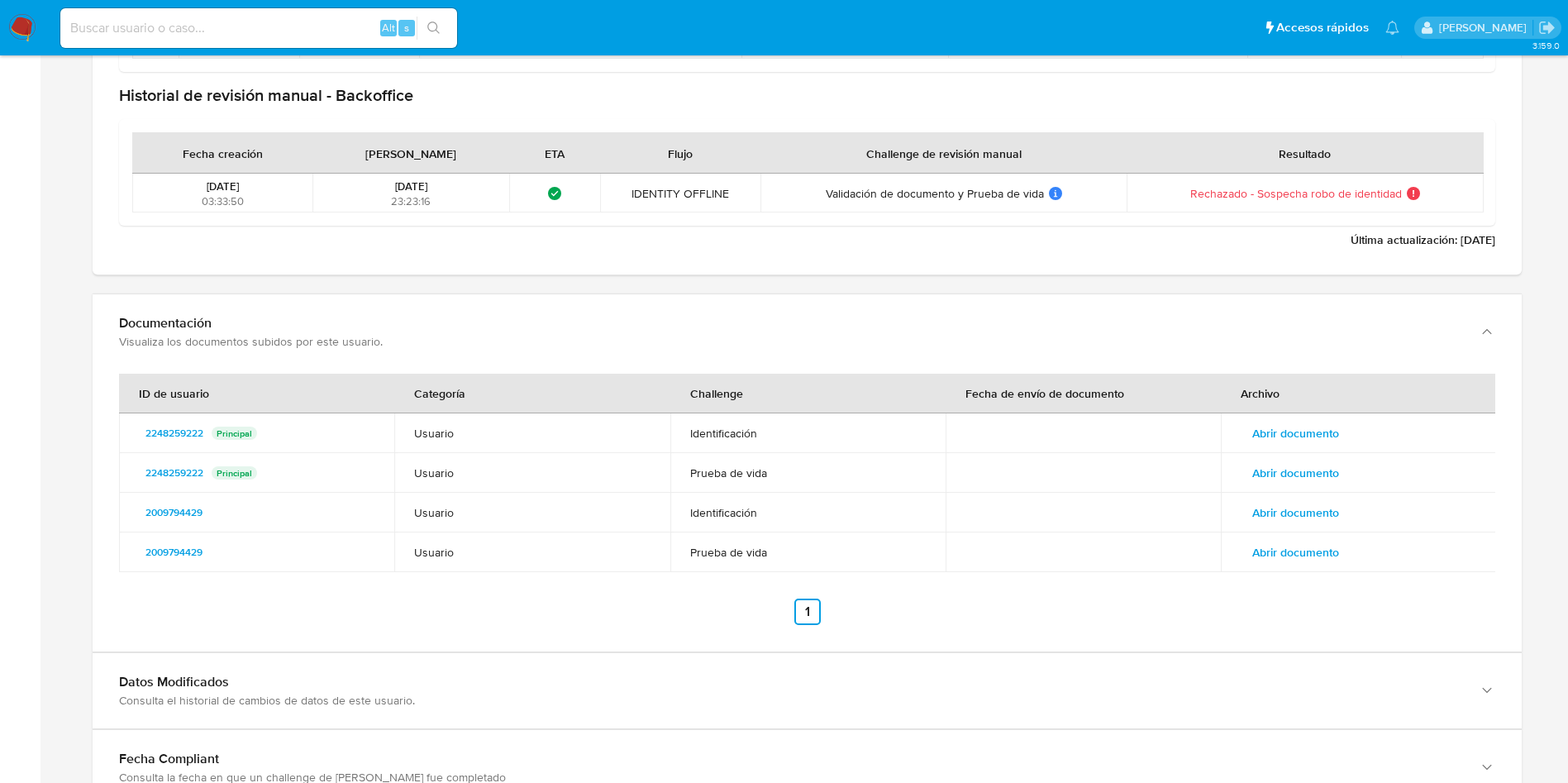
scroll to position [2357, 0]
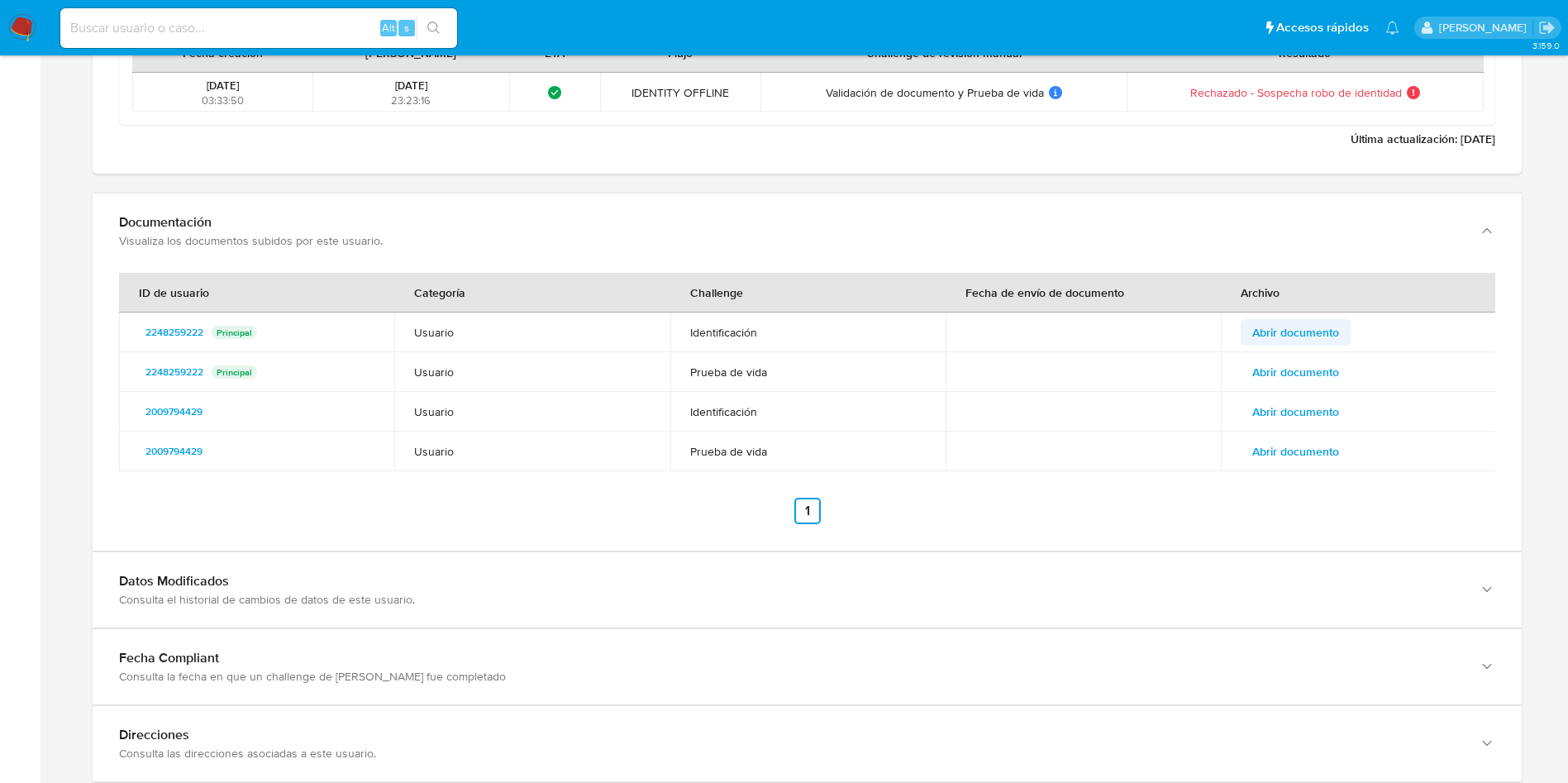
click at [1311, 330] on span "Abrir documento" at bounding box center [1295, 333] width 87 height 24
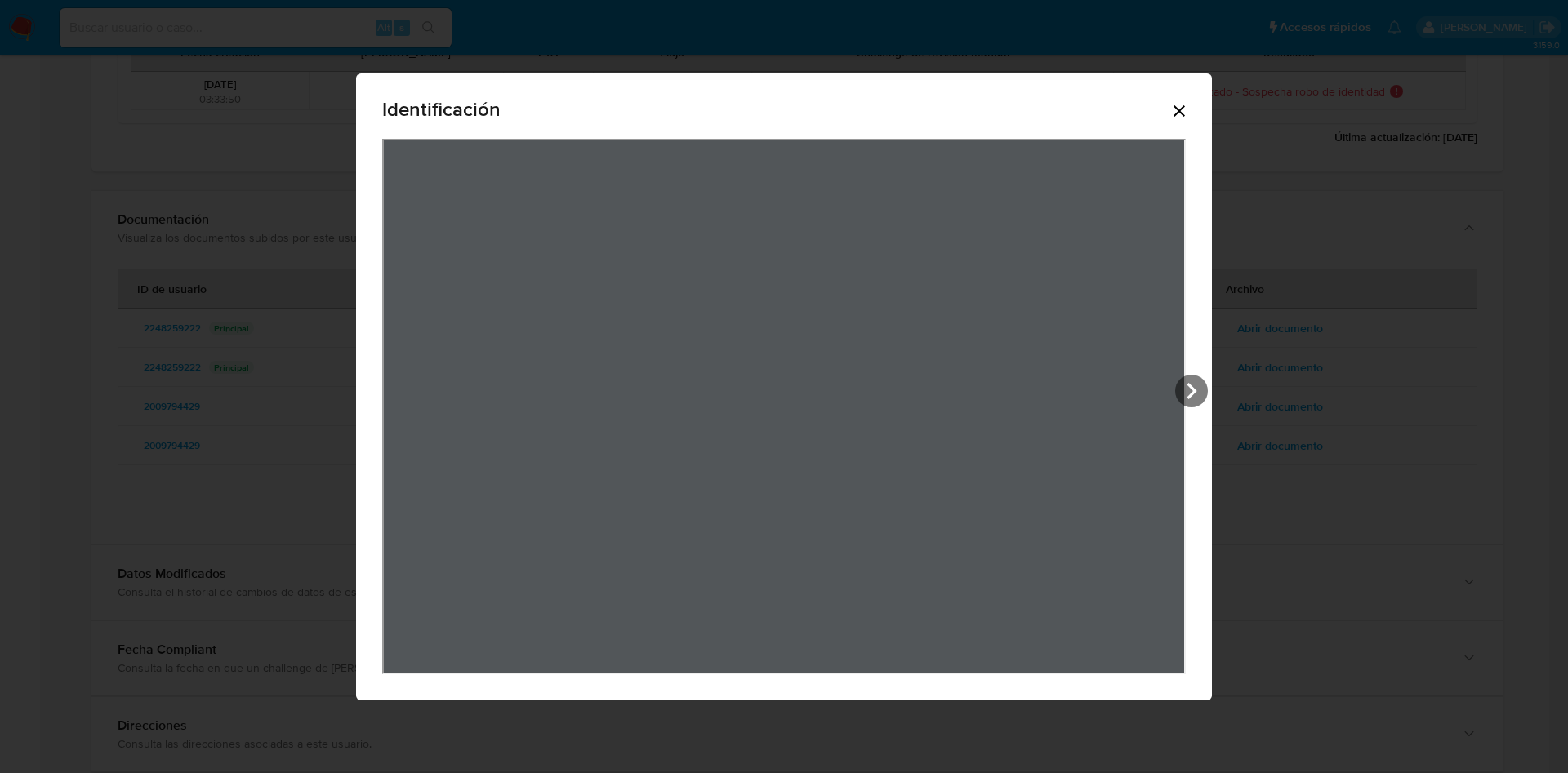
click at [1179, 115] on icon "Cerrar" at bounding box center [1179, 111] width 19 height 19
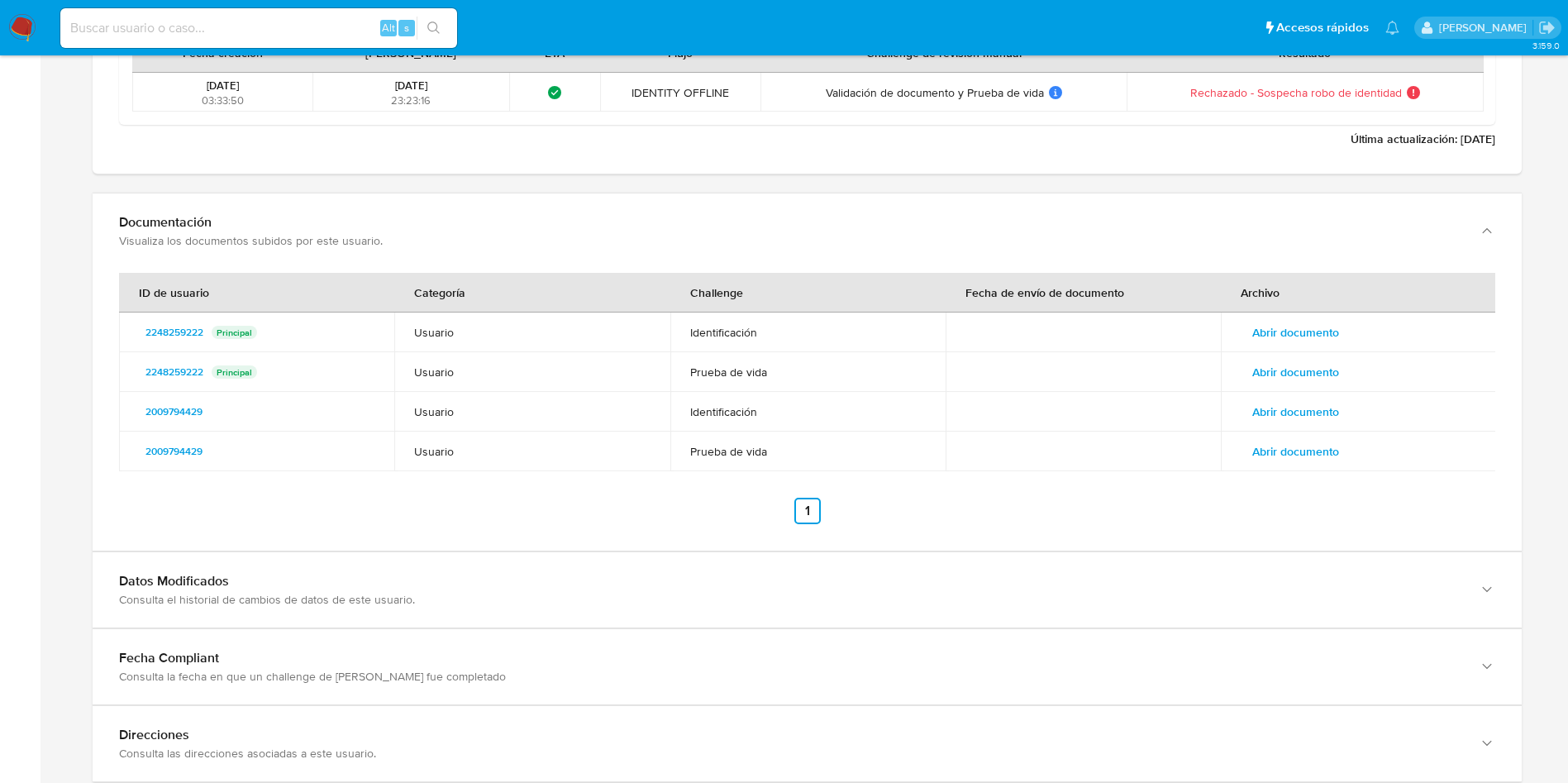
click at [1319, 360] on span "Abrir documento" at bounding box center [1295, 372] width 87 height 24
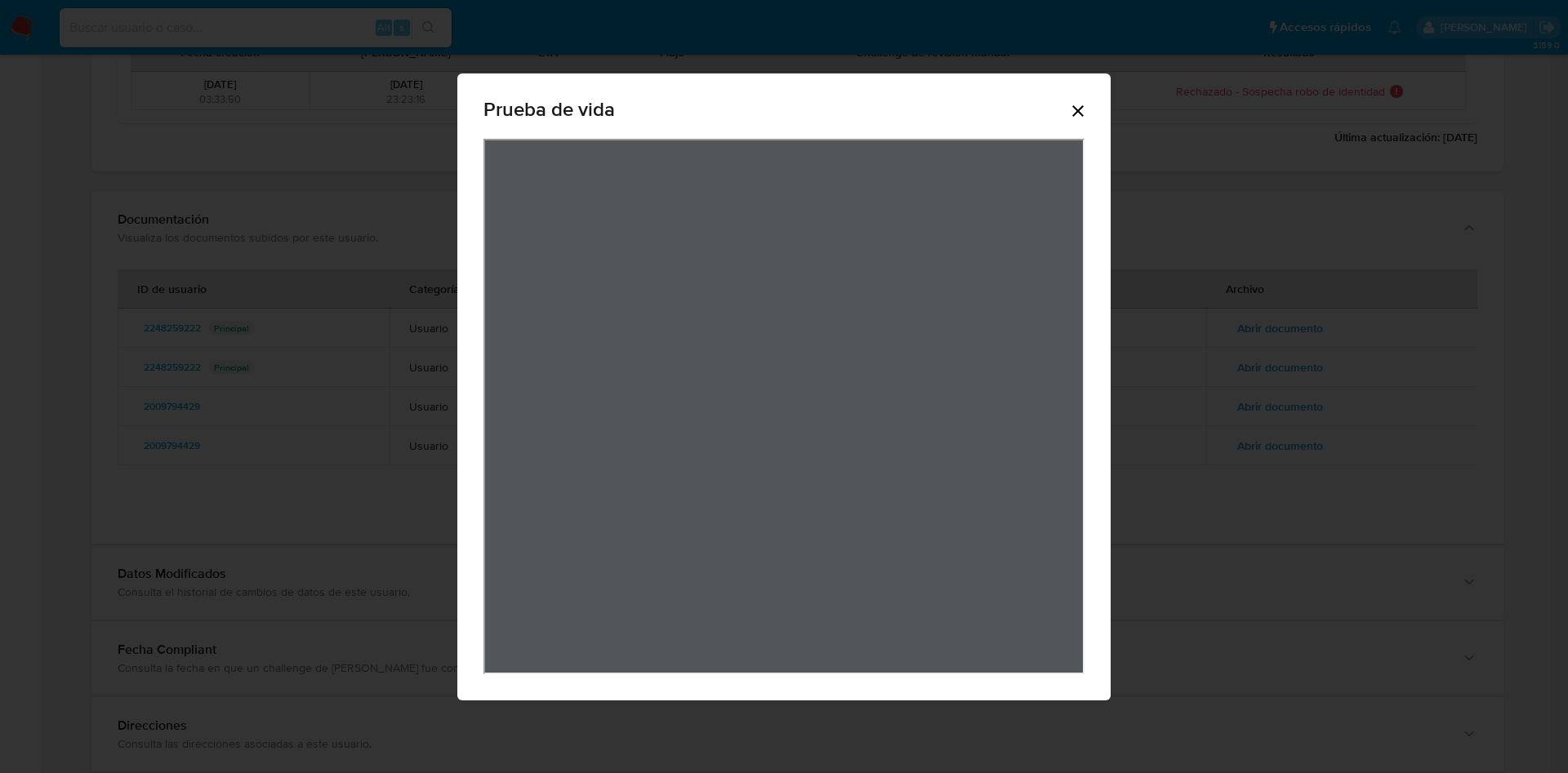
click at [1081, 107] on icon "Cerrar" at bounding box center [1078, 111] width 12 height 12
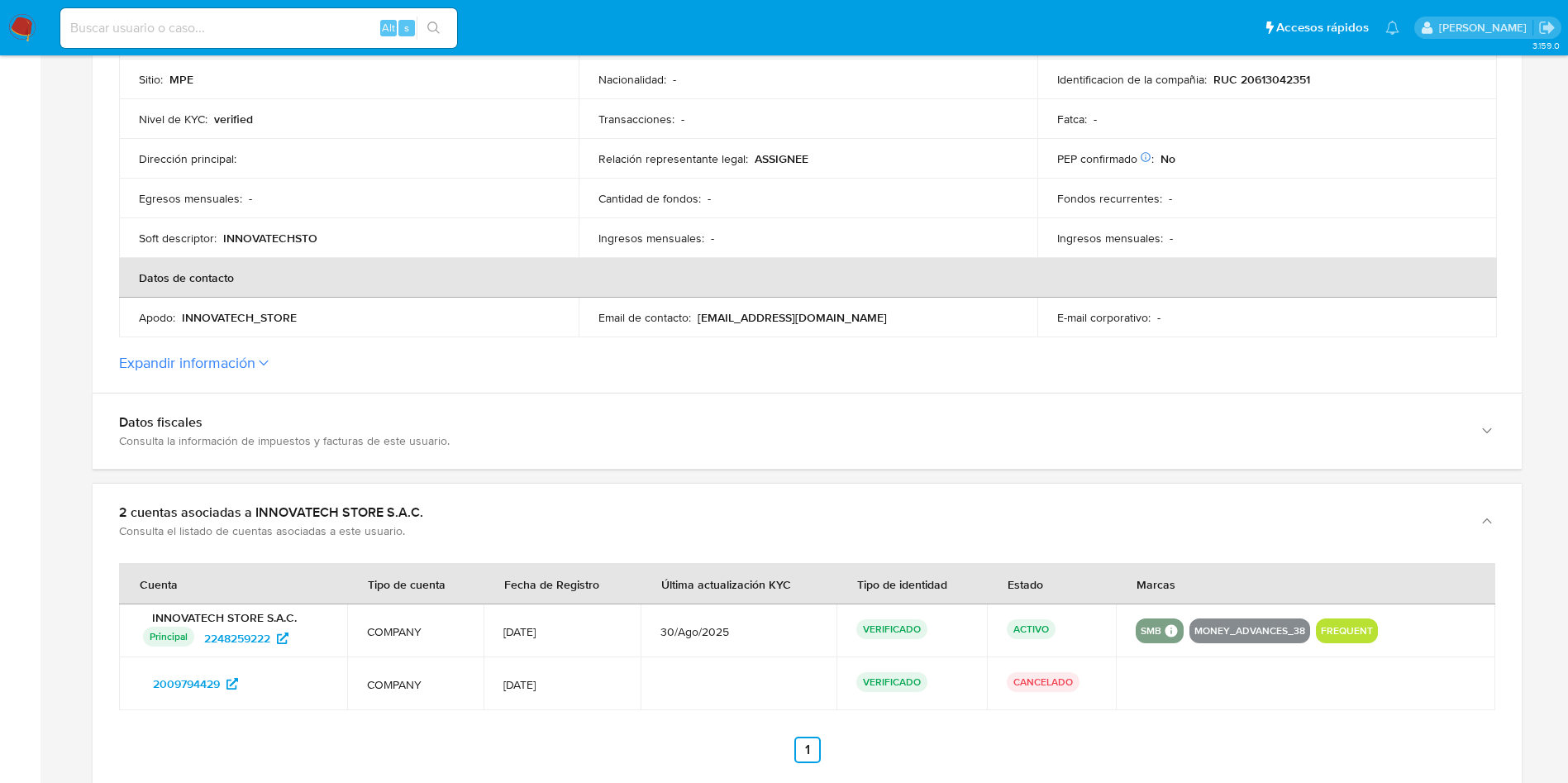
scroll to position [372, 0]
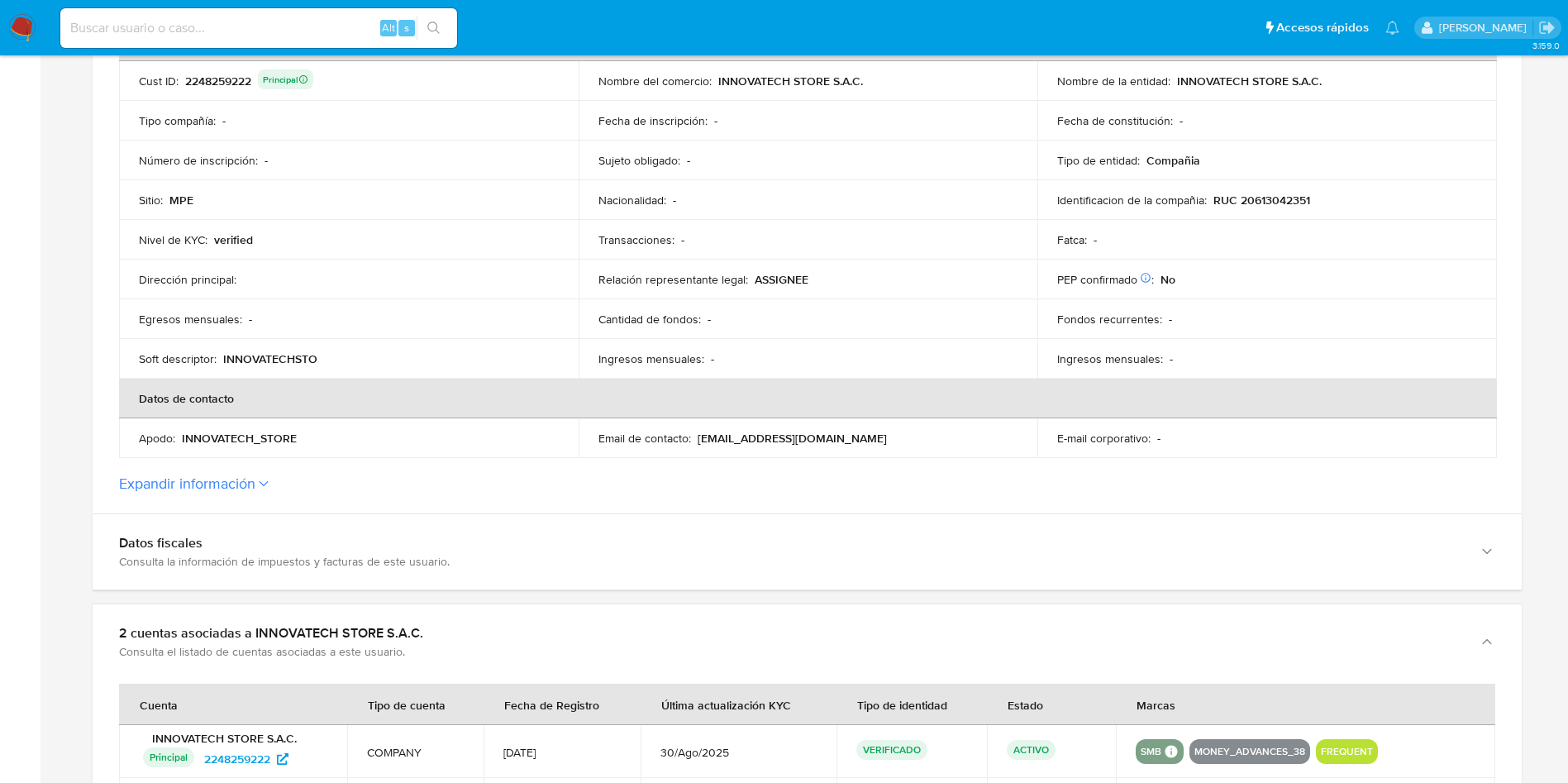
click at [230, 491] on button "Expandir información" at bounding box center [187, 484] width 137 height 18
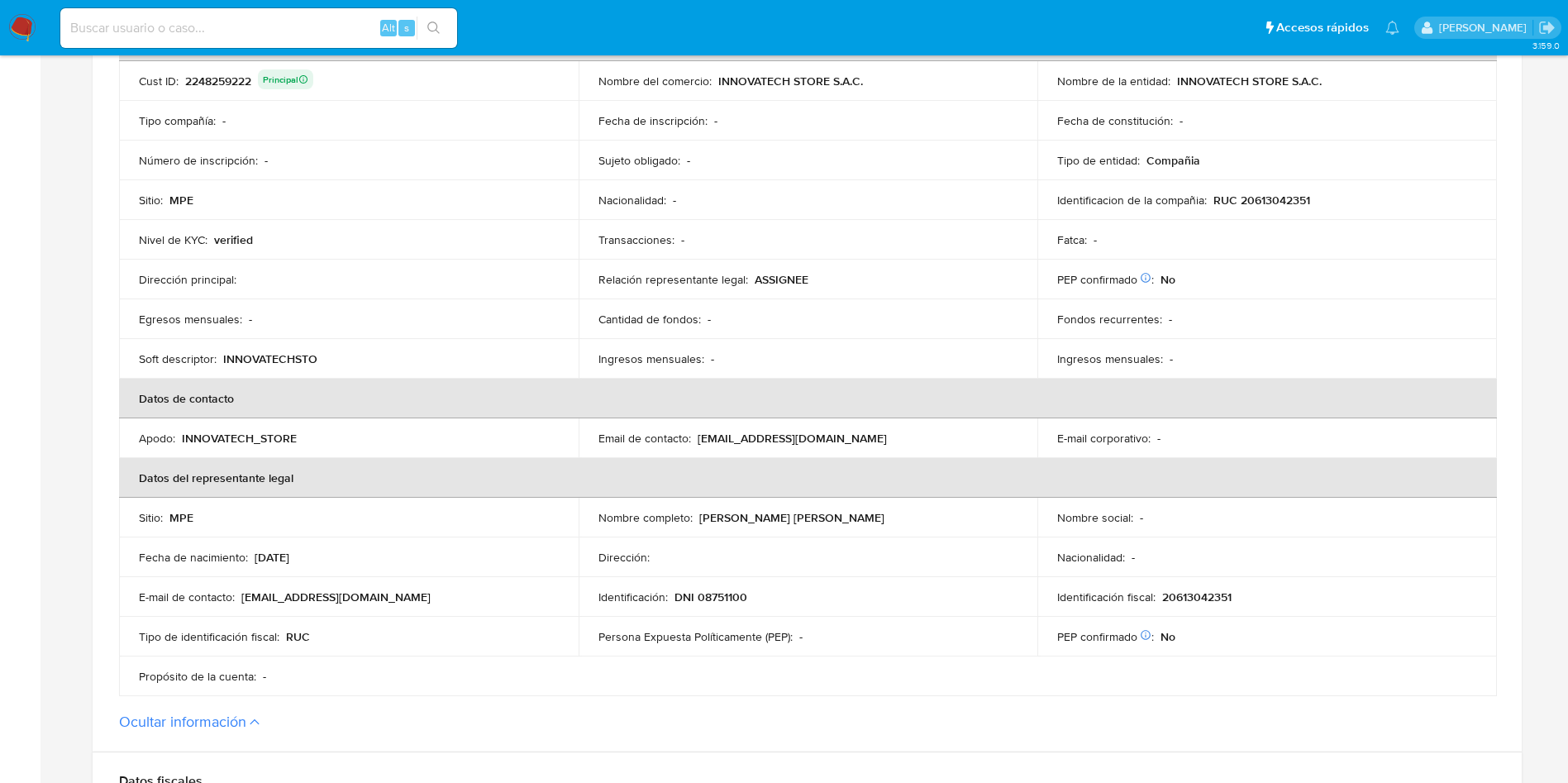
drag, startPoint x: 696, startPoint y: 518, endPoint x: 914, endPoint y: 505, distance: 218.4
click at [914, 505] on td "Nombre completo : Estebina Ventura Chimoy de Chonate" at bounding box center [808, 517] width 460 height 39
drag, startPoint x: 675, startPoint y: 592, endPoint x: 751, endPoint y: 595, distance: 76.1
click at [751, 595] on div "Identificación : DNI 08751100" at bounding box center [808, 597] width 420 height 15
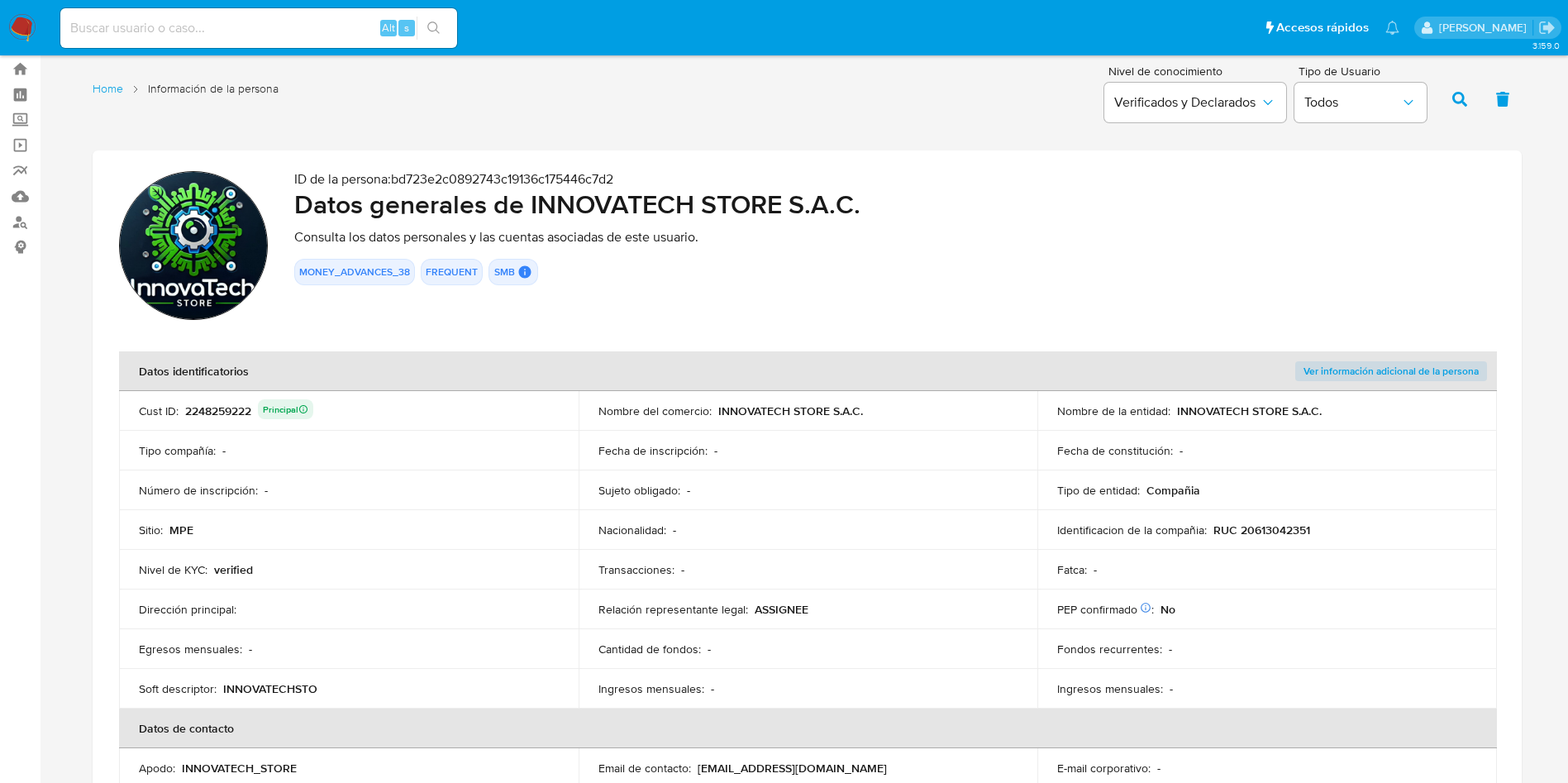
scroll to position [0, 0]
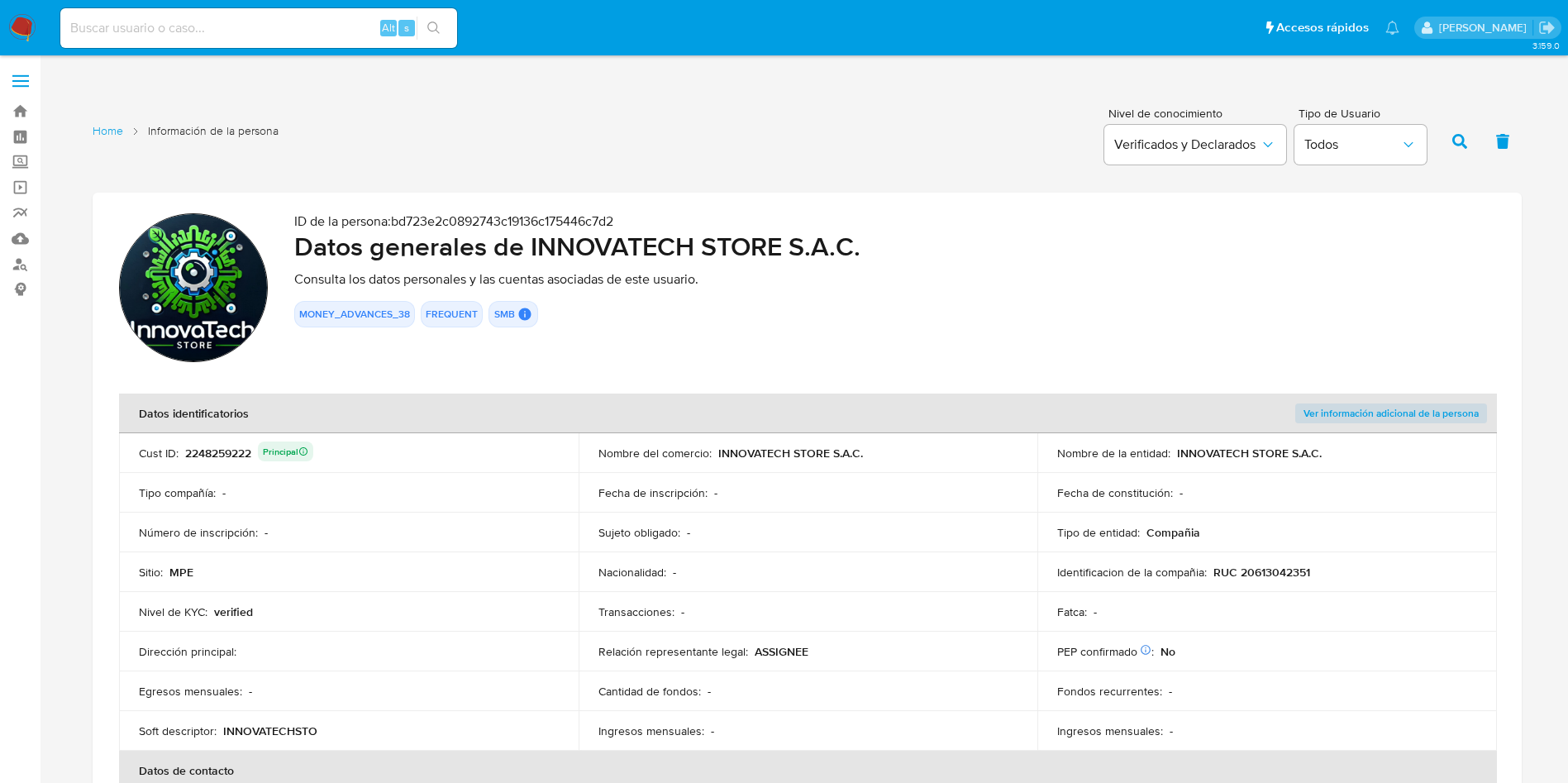
click at [224, 459] on div "2248259222 Principal" at bounding box center [249, 453] width 128 height 24
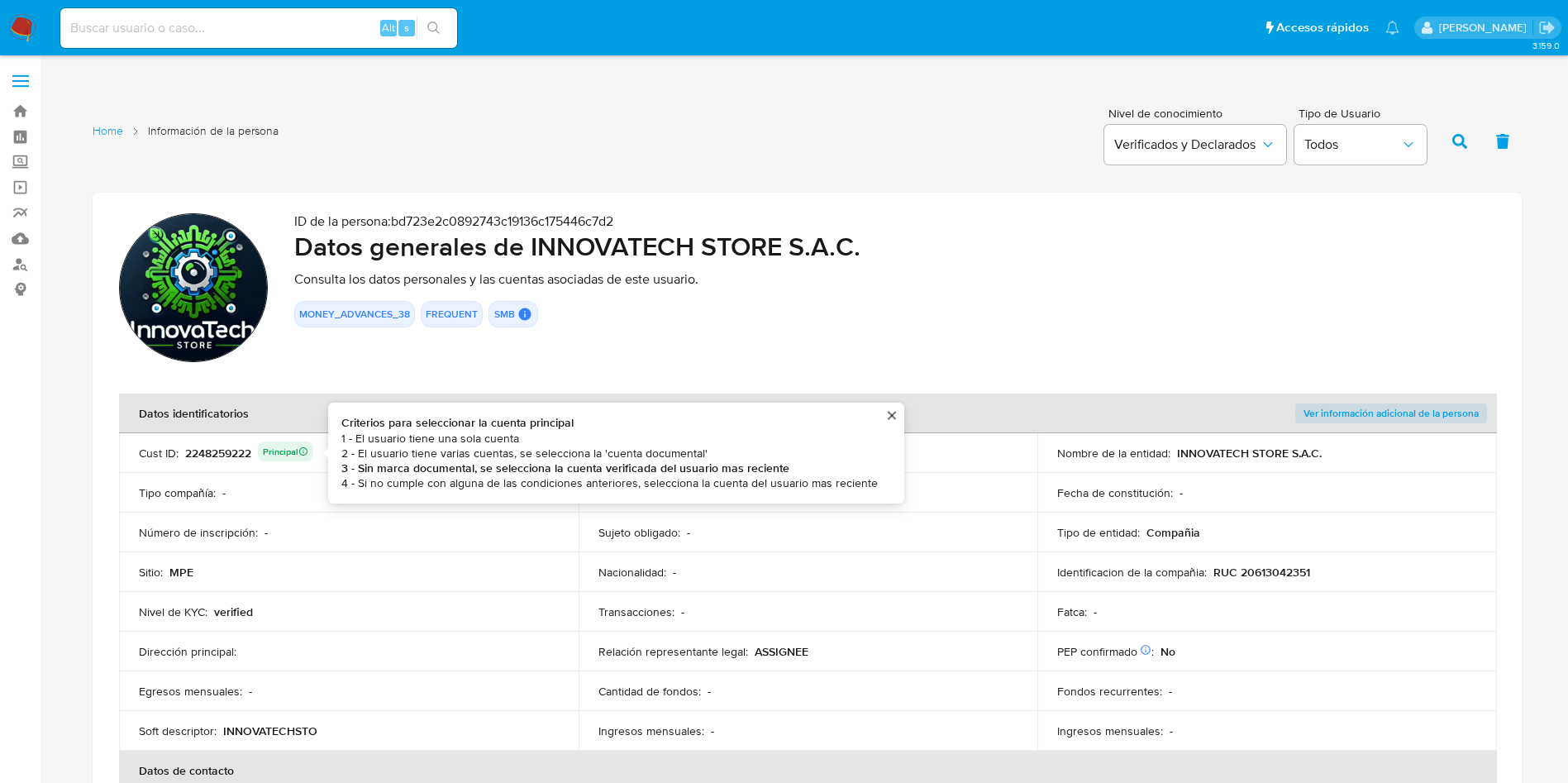
click at [234, 444] on div "2248259222 Principal Criterios para seleccionar la cuenta principal 1 - El usua…" at bounding box center [249, 453] width 128 height 24
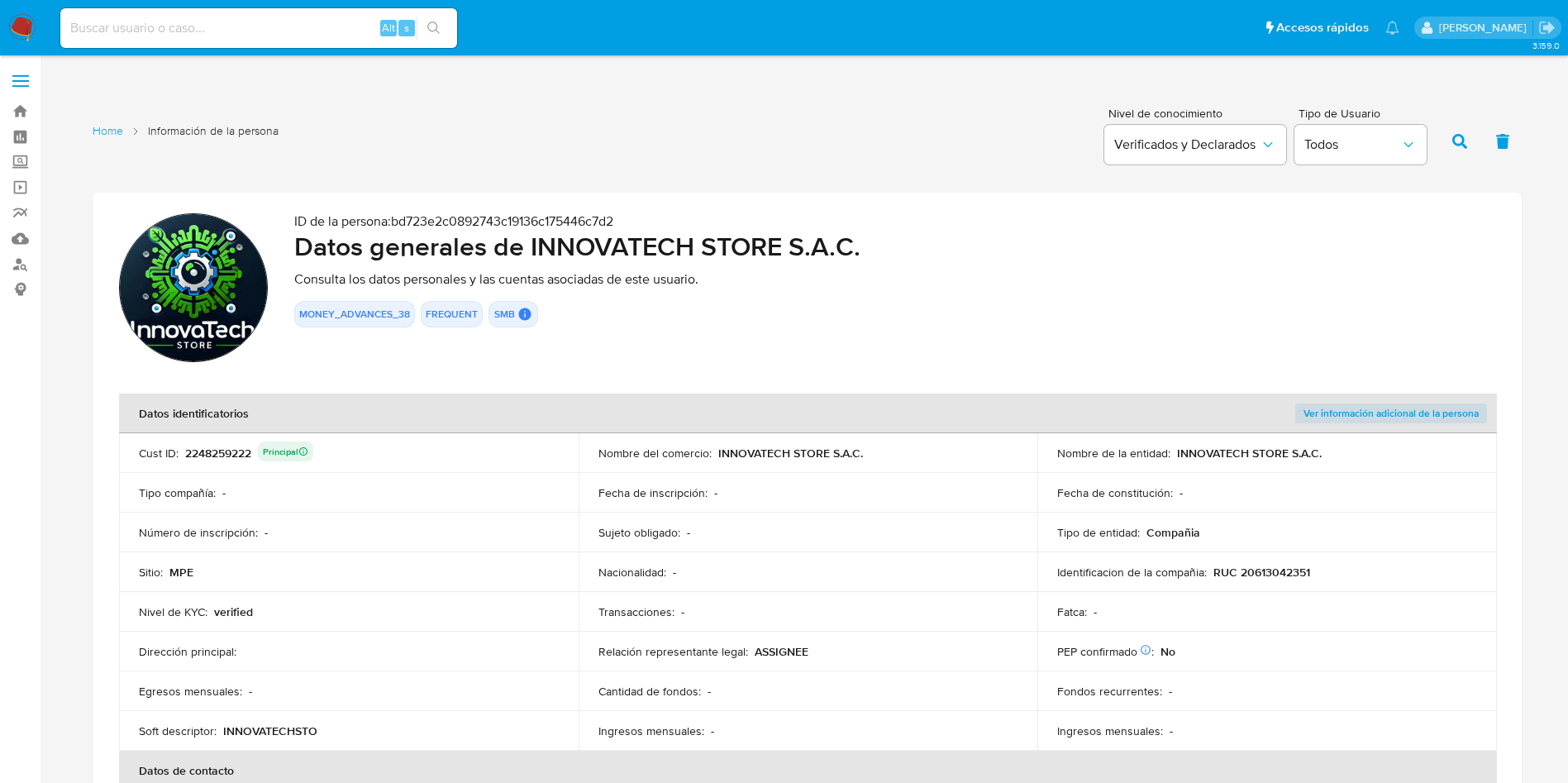
click at [234, 444] on div "2248259222 Principal" at bounding box center [249, 453] width 128 height 24
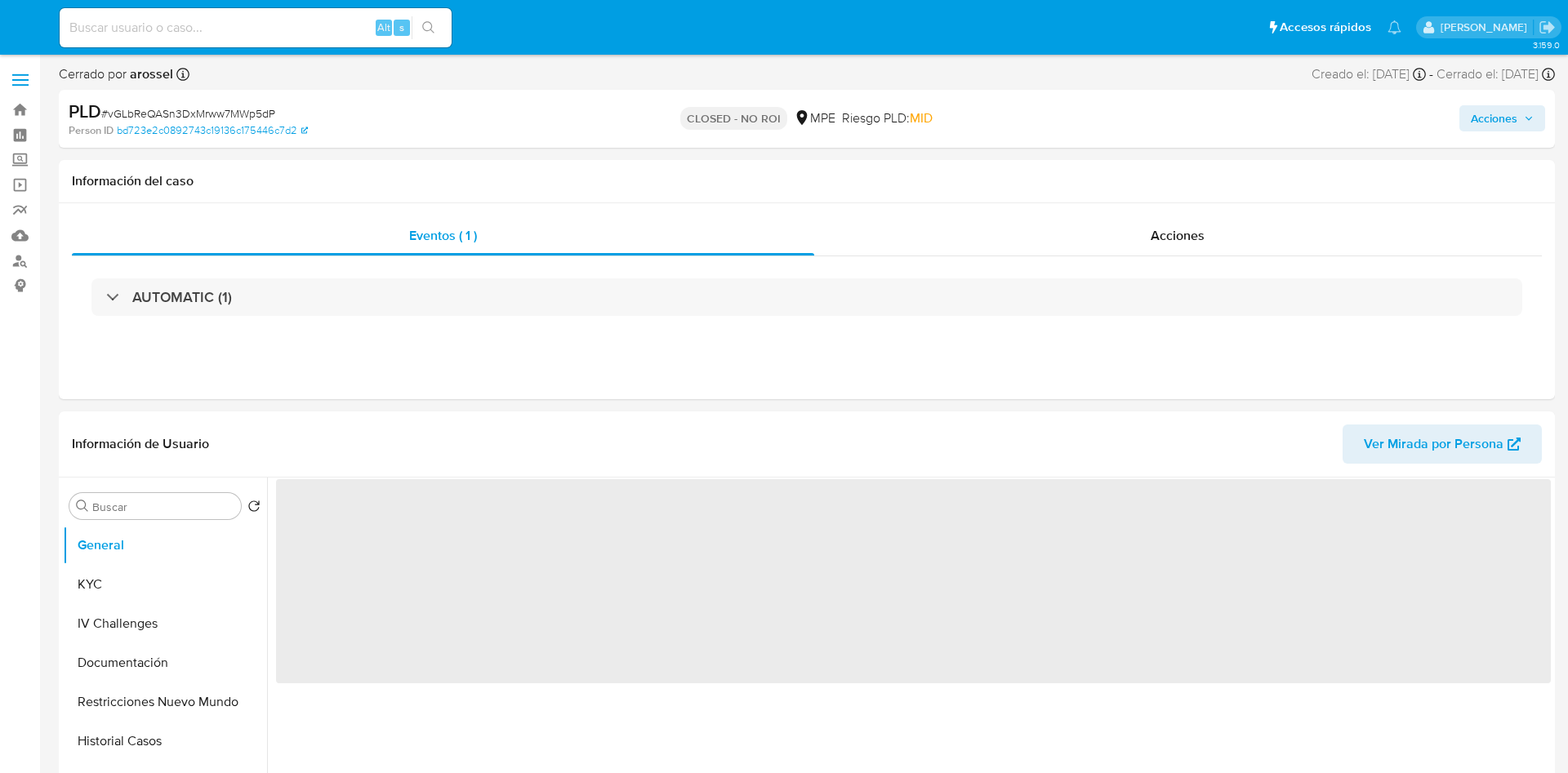
select select "10"
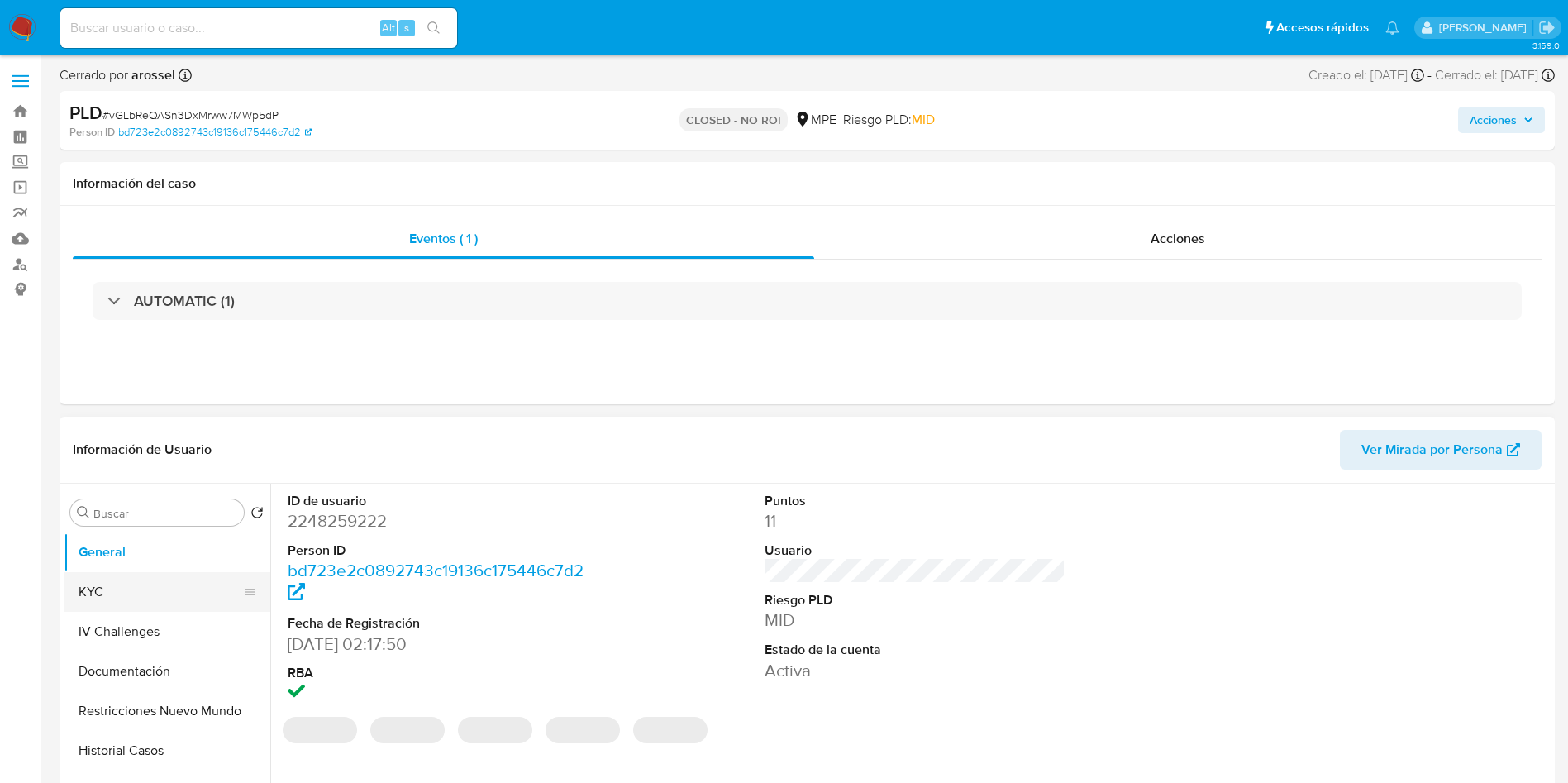
click at [157, 605] on button "KYC" at bounding box center [160, 592] width 193 height 39
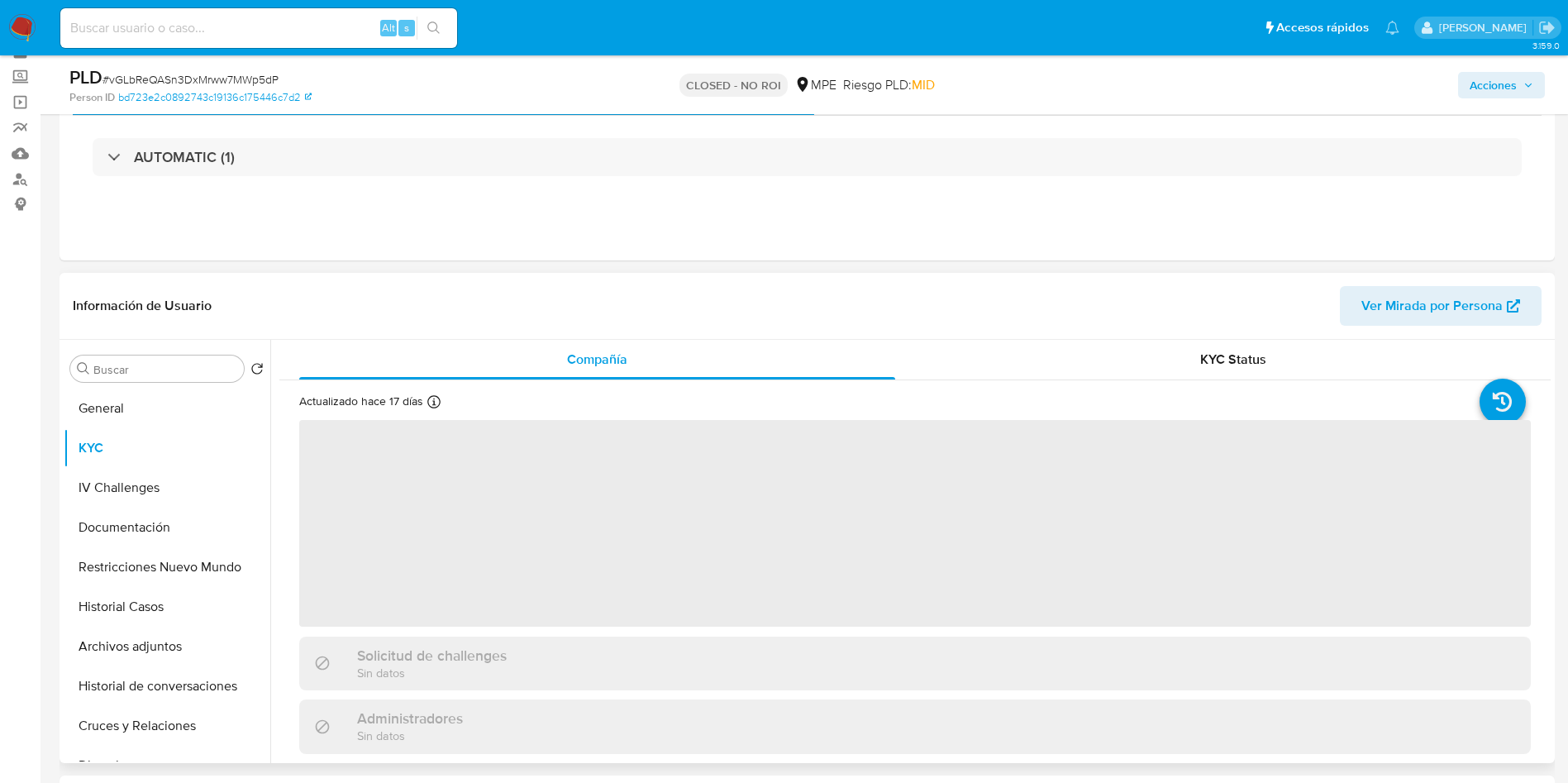
scroll to position [124, 0]
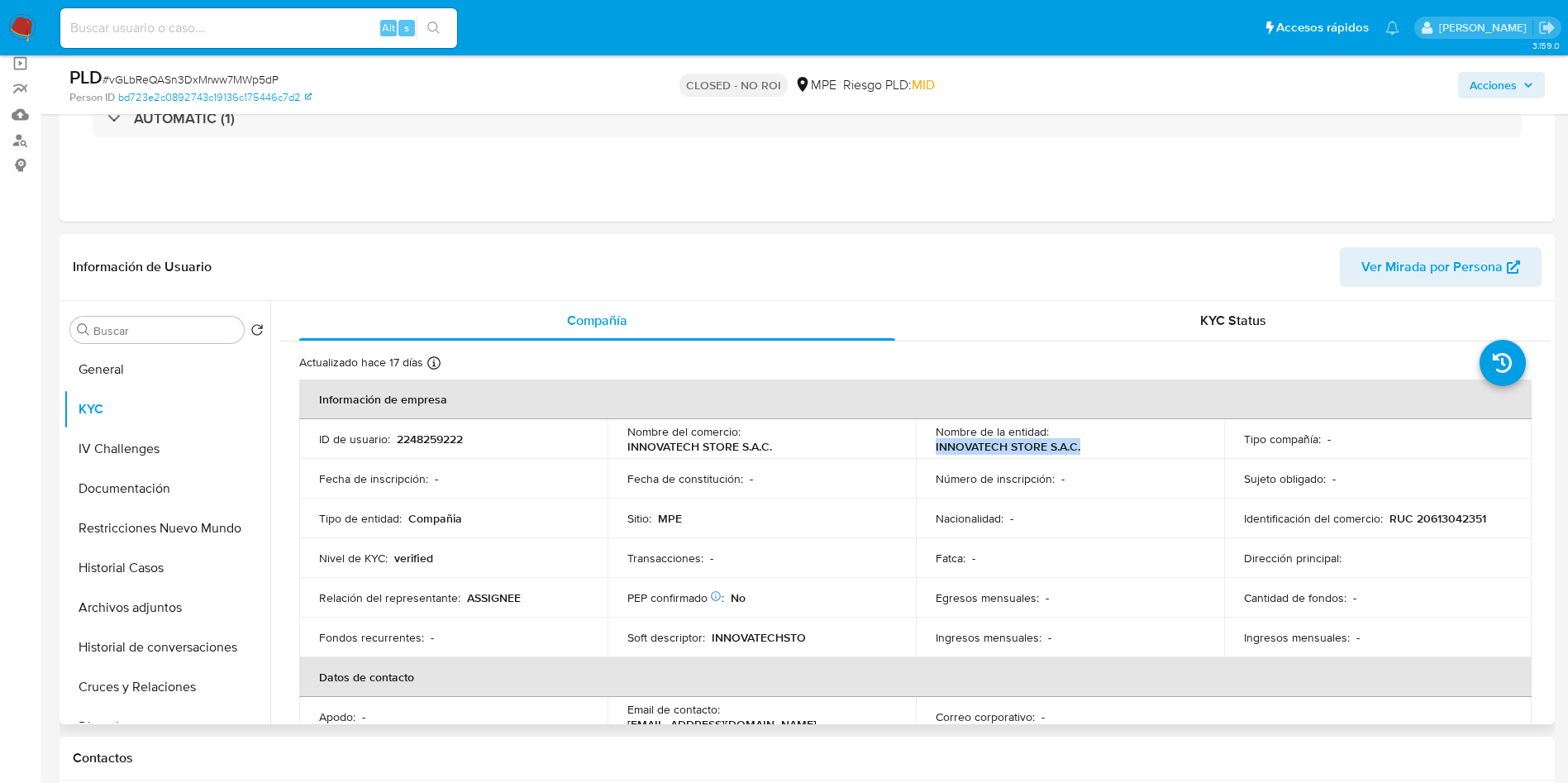
drag, startPoint x: 916, startPoint y: 448, endPoint x: 1093, endPoint y: 443, distance: 177.1
click at [1093, 443] on td "Nombre de la entidad : INNOVATECH STORE S.A.C." at bounding box center [1069, 439] width 308 height 39
click at [811, 456] on td "Nombre del comercio : INNOVATECH STORE S.A.C." at bounding box center [761, 439] width 308 height 39
drag, startPoint x: 925, startPoint y: 446, endPoint x: 1076, endPoint y: 451, distance: 151.1
click at [1076, 451] on td "Nombre de la entidad : INNOVATECH STORE S.A.C." at bounding box center [1069, 439] width 308 height 39
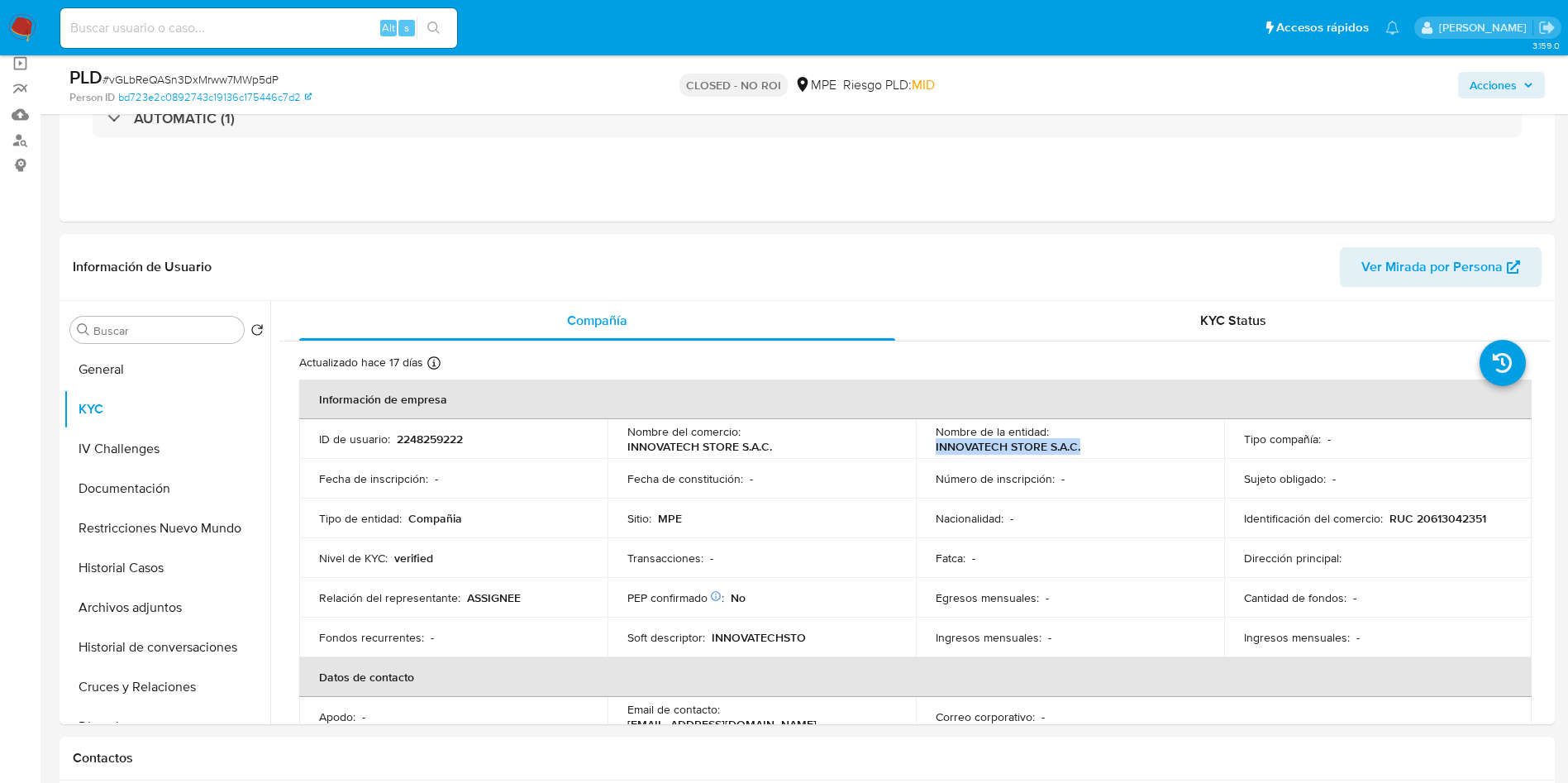
copy p "INNOVATECH STORE S.A.C."
click at [259, 34] on input at bounding box center [258, 29] width 397 height 22
paste input "405584407"
click at [238, 33] on input "405584407" at bounding box center [258, 29] width 397 height 22
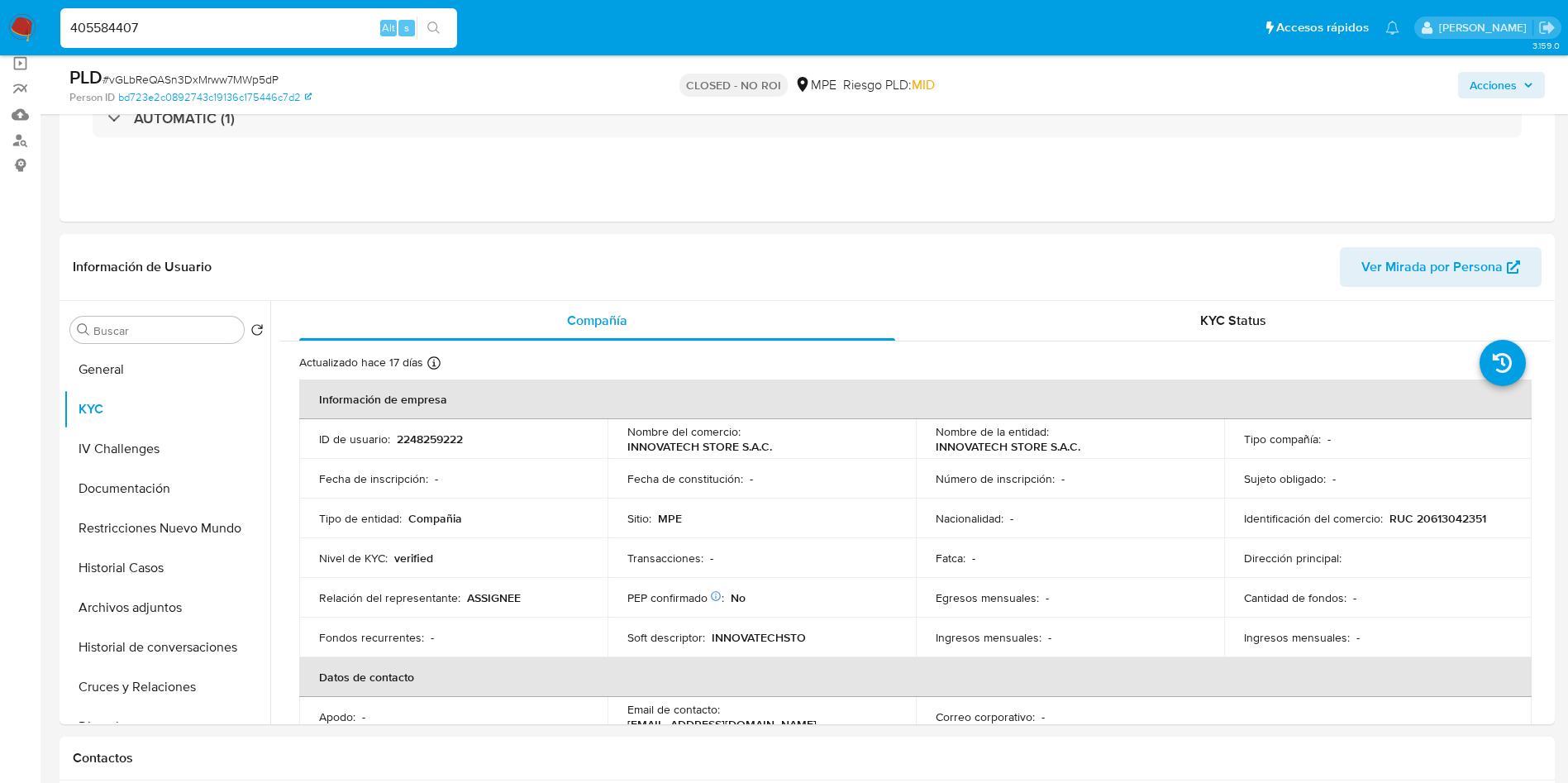
paste input "2125013249"
type input "2125013249"
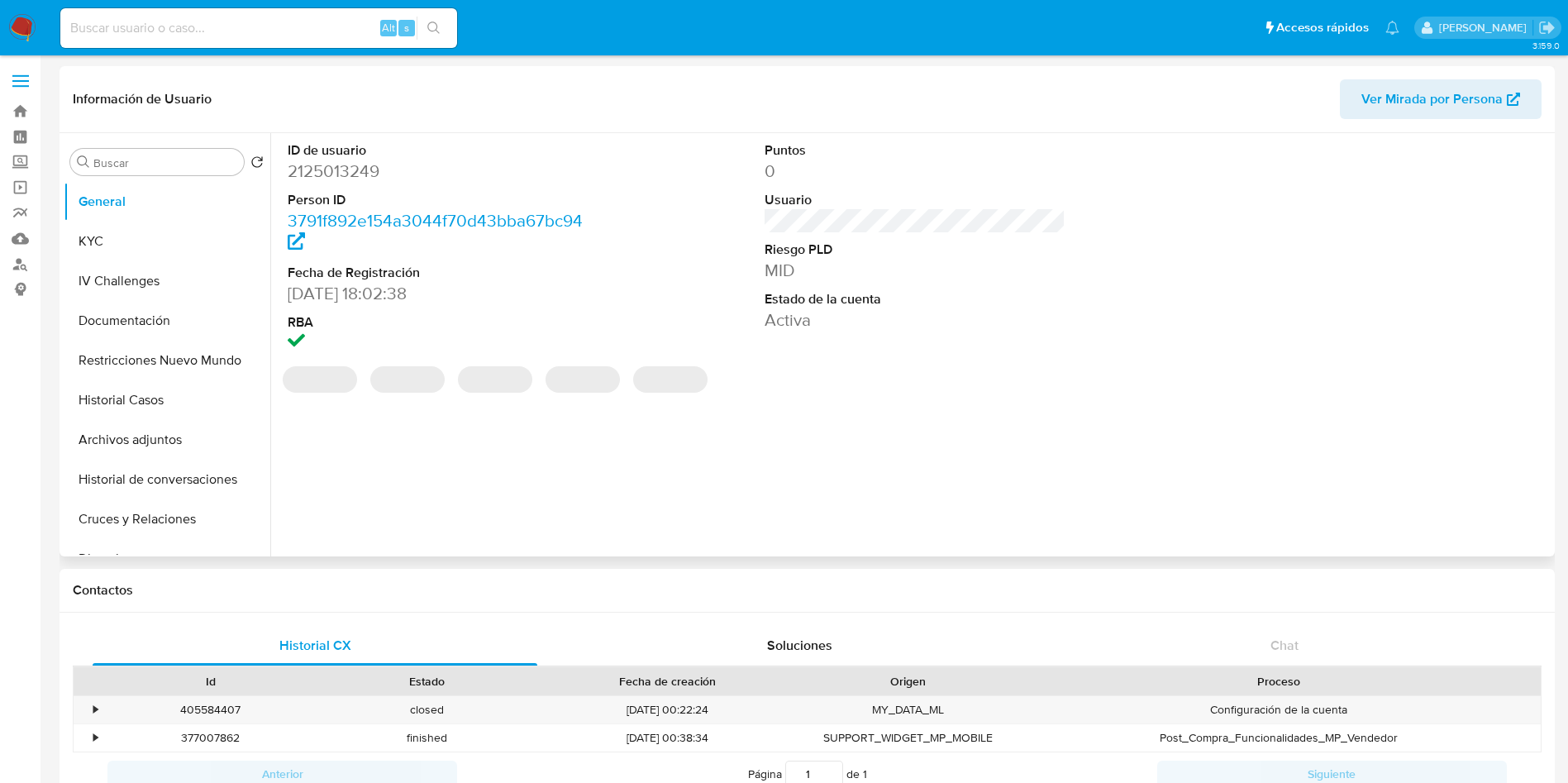
select select "10"
click at [130, 240] on button "KYC" at bounding box center [167, 241] width 207 height 39
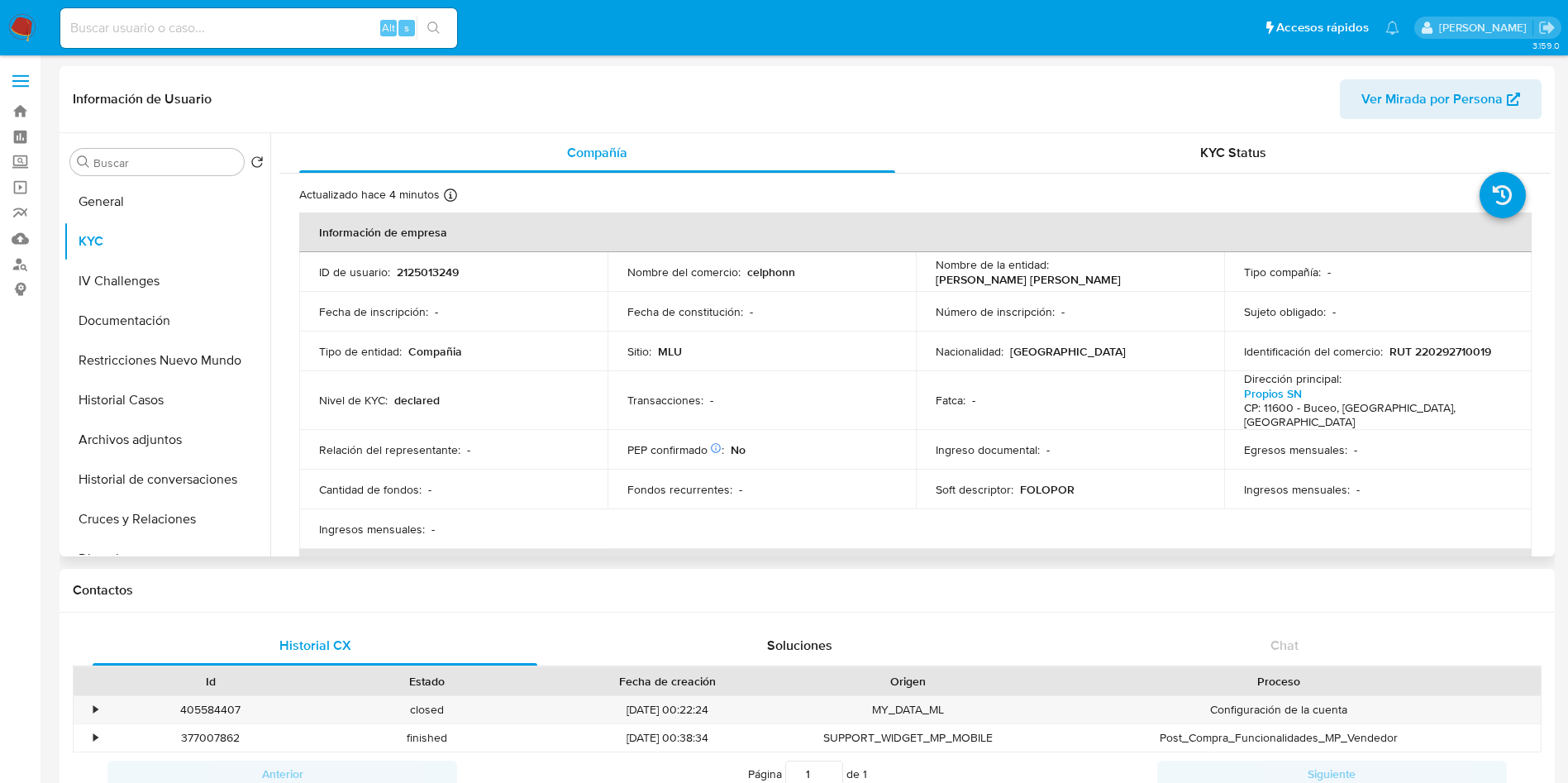
click at [774, 359] on div "Sitio : MLU" at bounding box center [761, 351] width 269 height 15
click at [162, 409] on button "Historial Casos" at bounding box center [160, 400] width 193 height 39
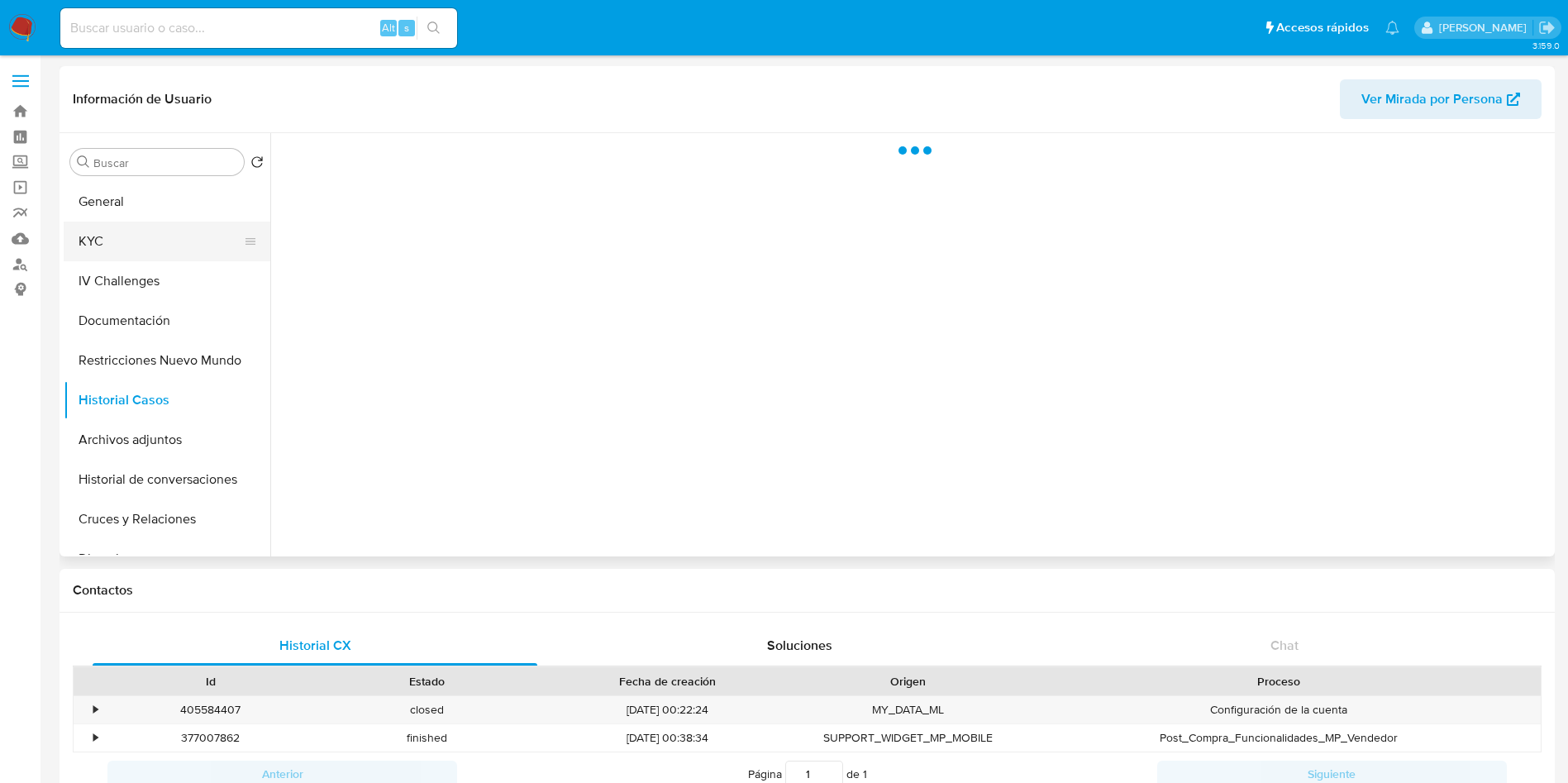
click at [130, 239] on button "KYC" at bounding box center [160, 241] width 193 height 39
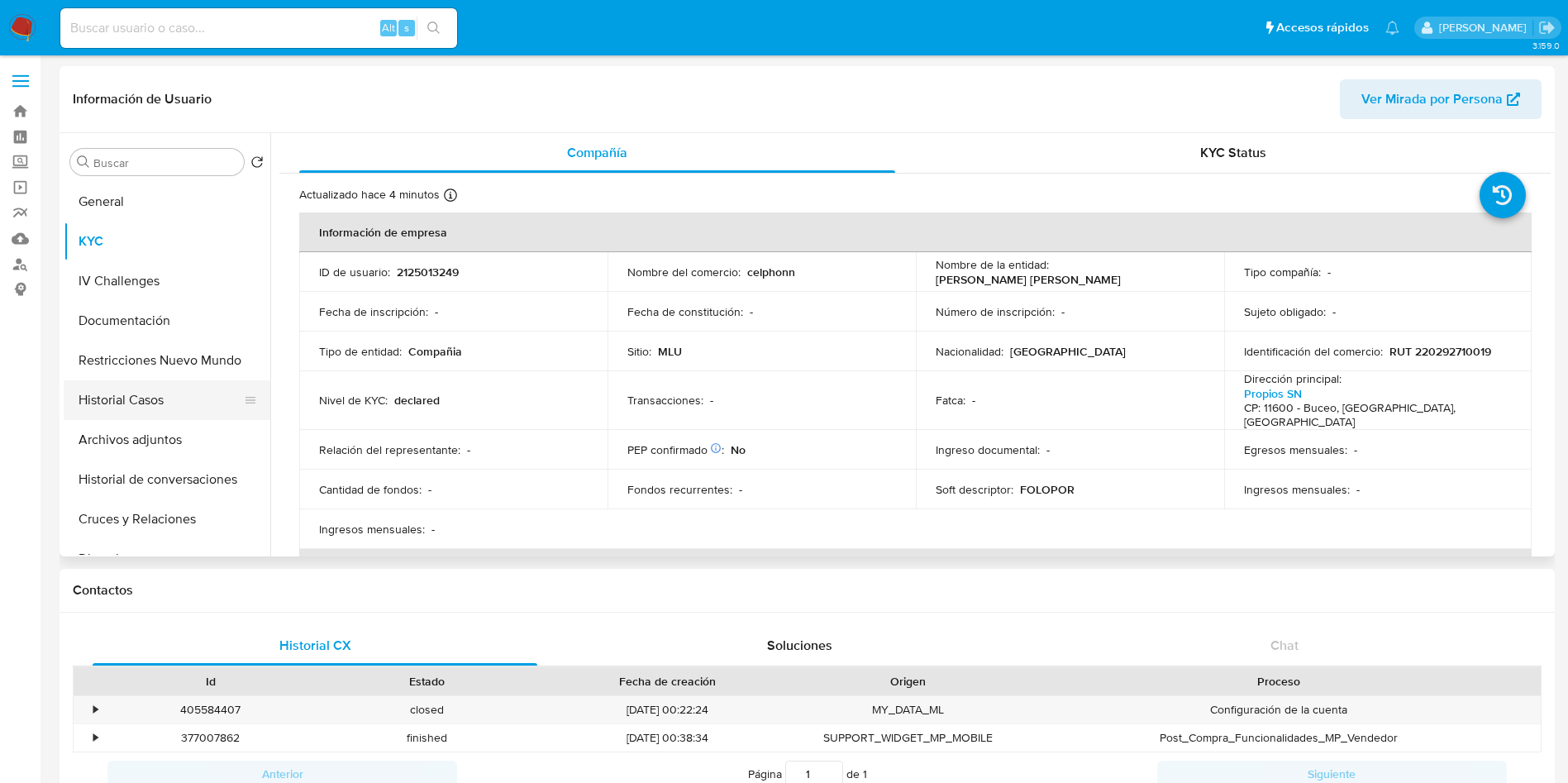
click at [157, 402] on button "Historial Casos" at bounding box center [160, 400] width 193 height 39
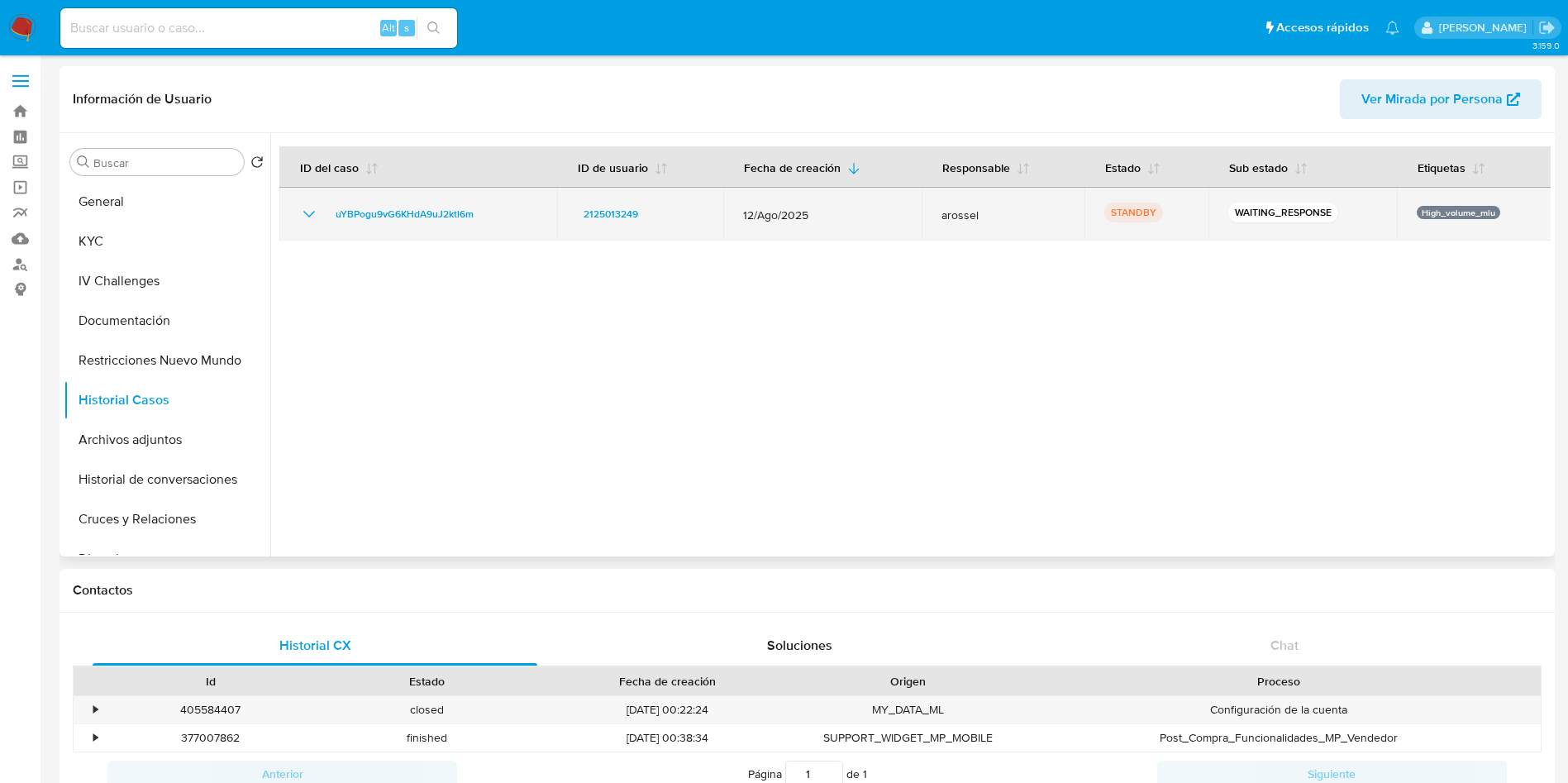
drag, startPoint x: 518, startPoint y: 205, endPoint x: 327, endPoint y: 209, distance: 191.0
click at [327, 209] on div "uYBPogu9vG6KHdA9uJ2ktl6m" at bounding box center [418, 214] width 238 height 20
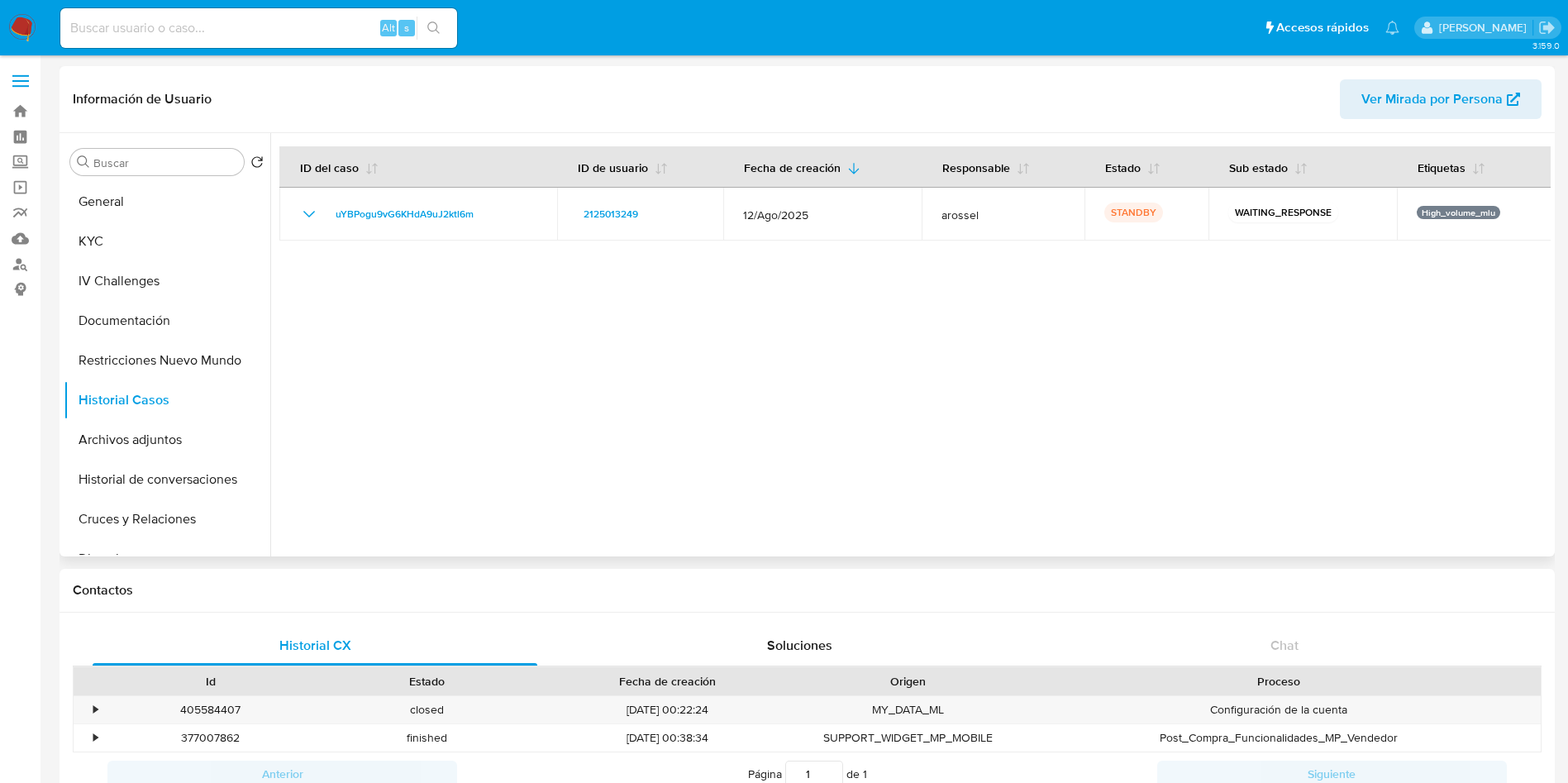
drag, startPoint x: 1433, startPoint y: 433, endPoint x: 1076, endPoint y: 244, distance: 403.9
click at [1429, 433] on div at bounding box center [910, 345] width 1280 height 424
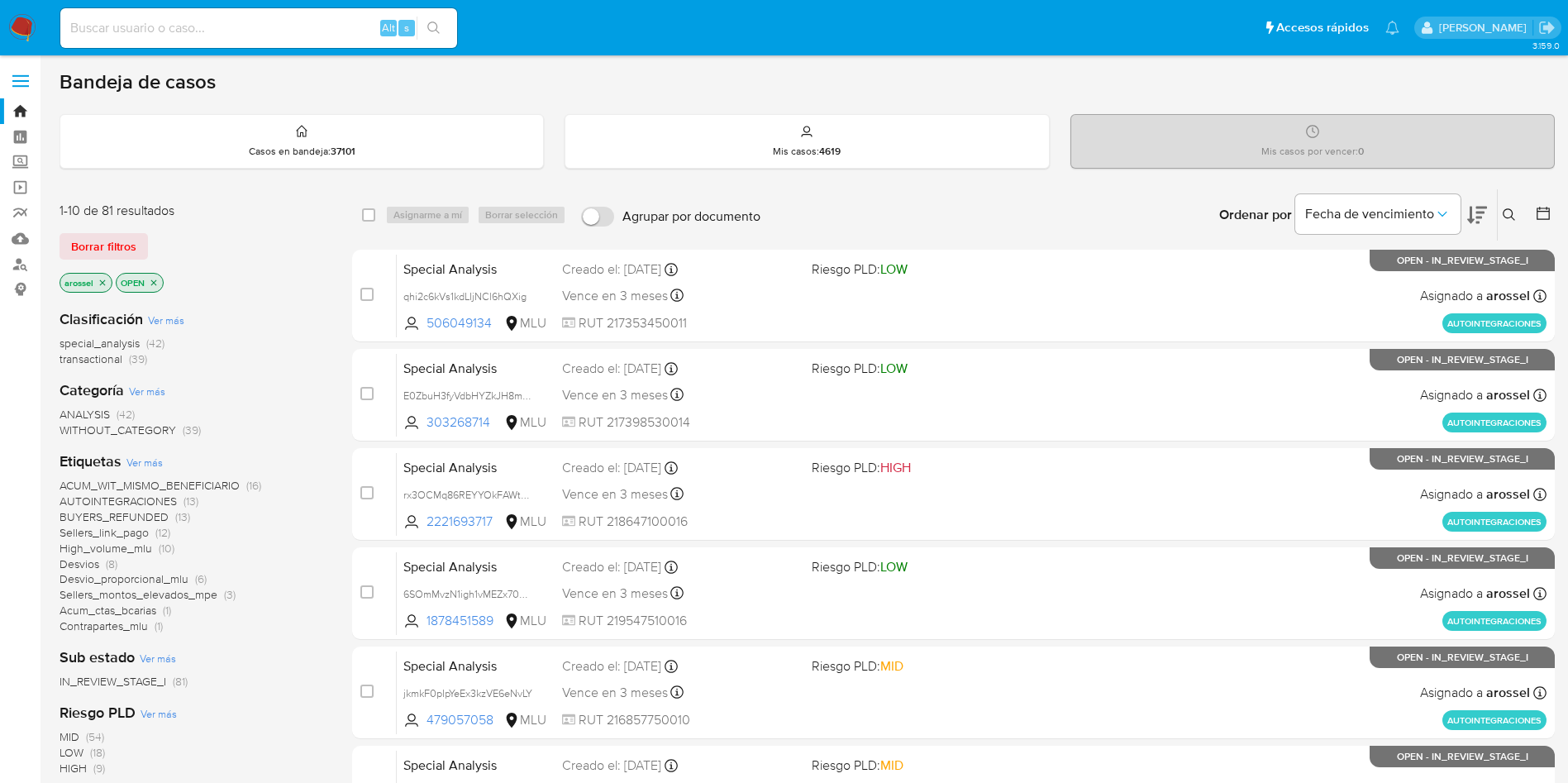
click at [289, 37] on input at bounding box center [258, 29] width 397 height 22
paste input "hTT7uFawb9HfxDV2m0cnKKOO"
type input "hTT7uFawb9HfxDV2m0cnKKOO"
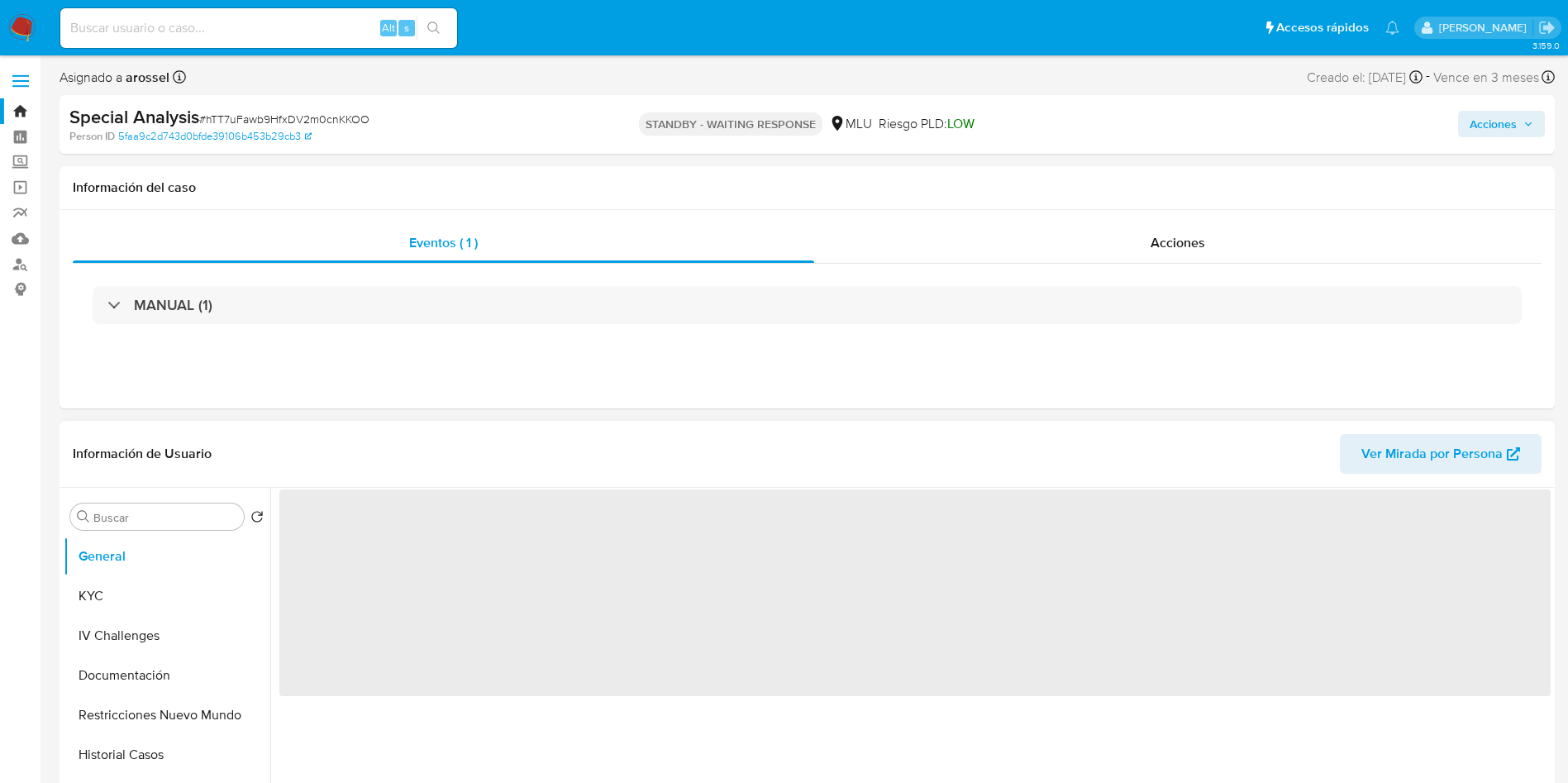
select select "10"
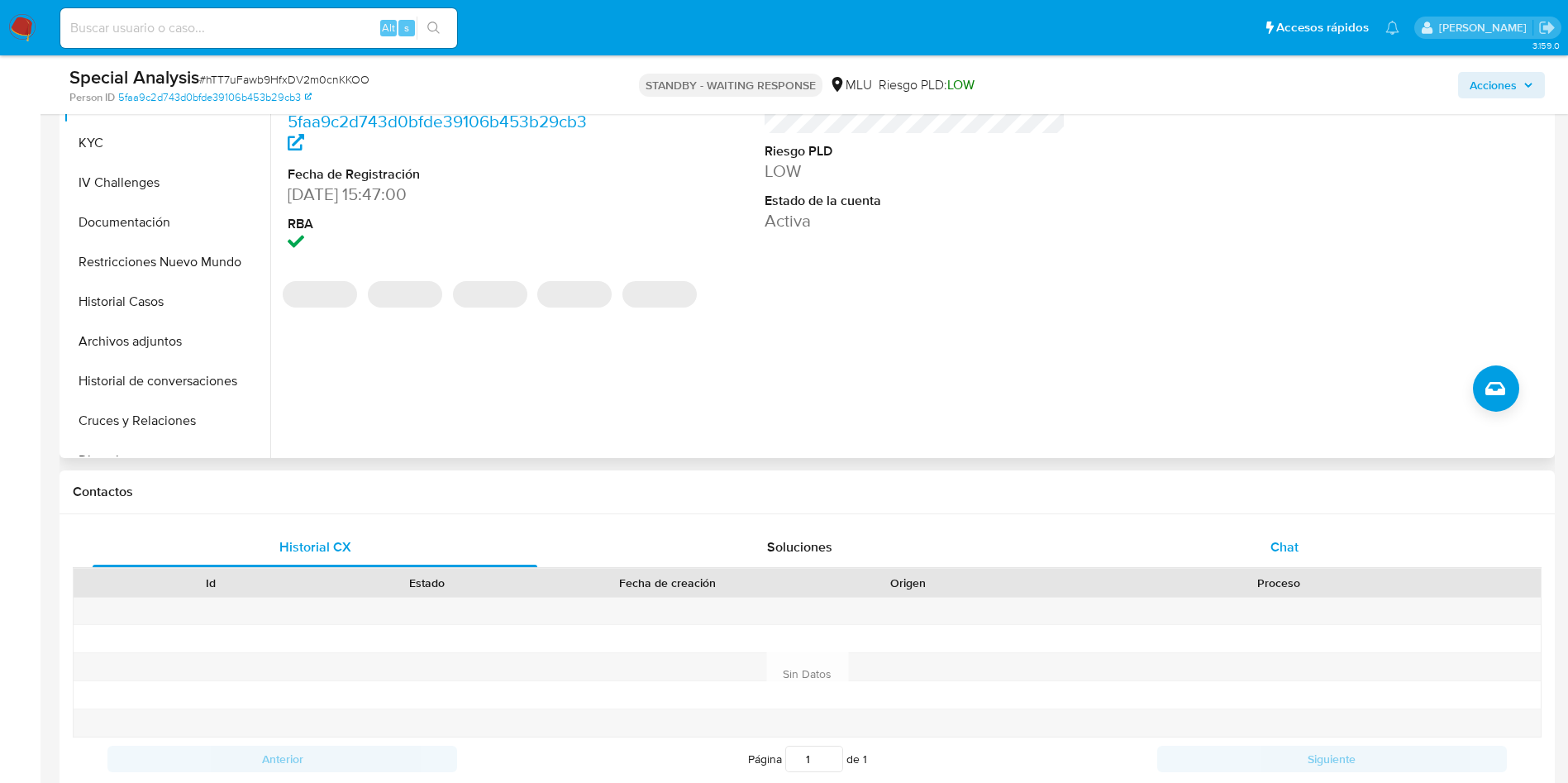
scroll to position [496, 0]
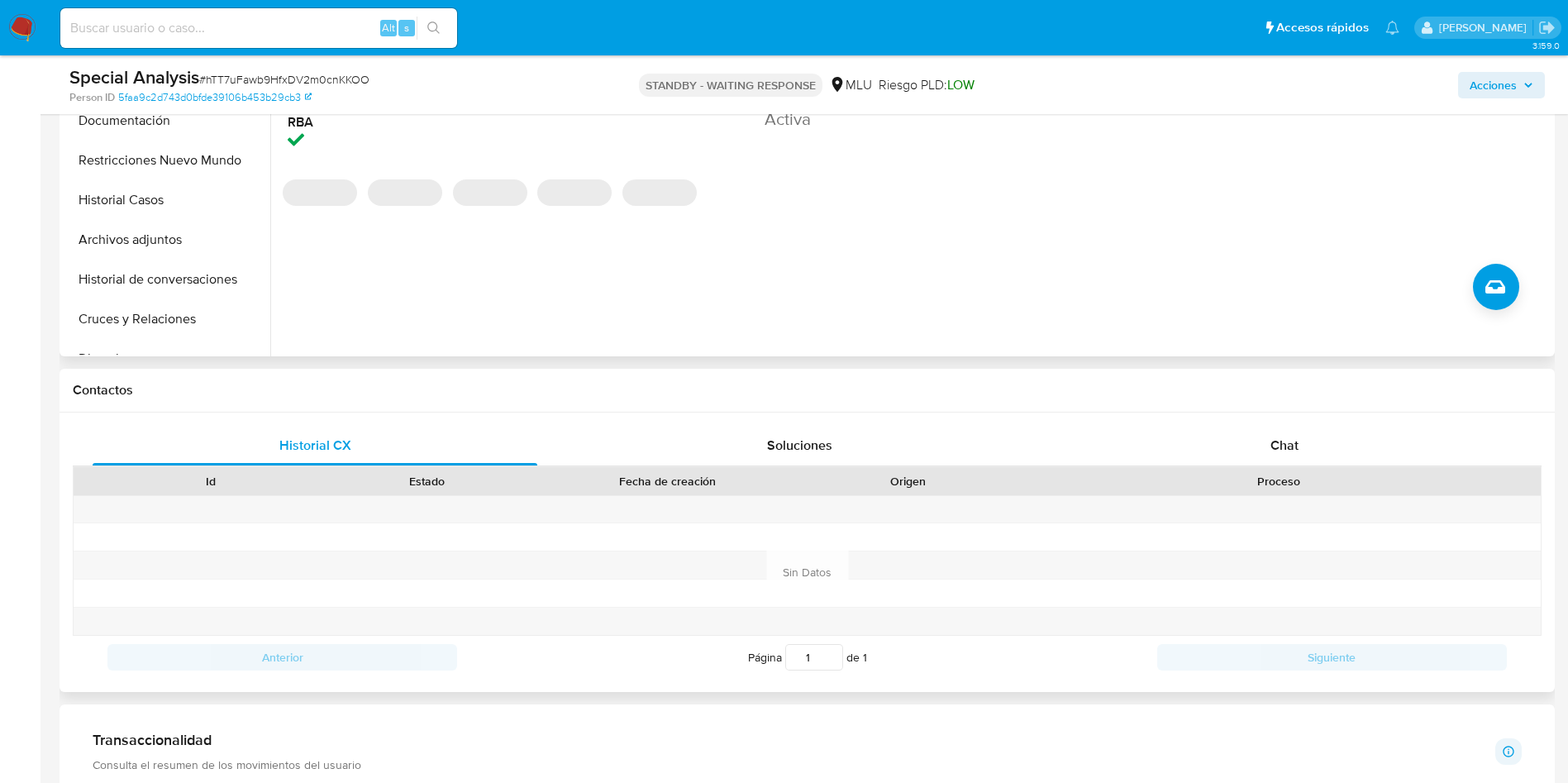
drag, startPoint x: 1397, startPoint y: 479, endPoint x: 1397, endPoint y: 466, distance: 13.0
click at [1397, 477] on div "Proceso" at bounding box center [1278, 481] width 501 height 17
click at [1345, 435] on div "Chat" at bounding box center [1285, 445] width 445 height 39
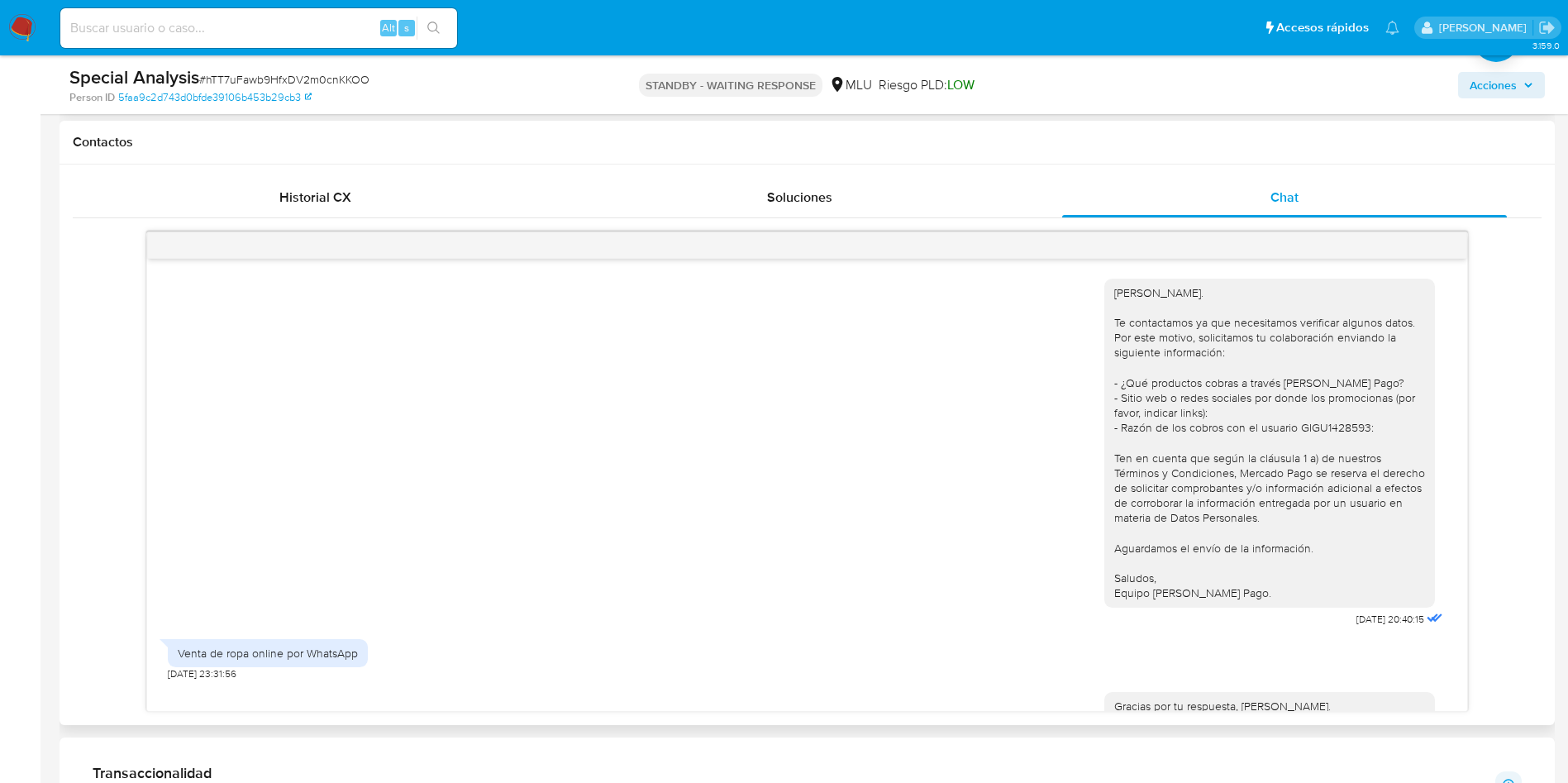
scroll to position [358, 0]
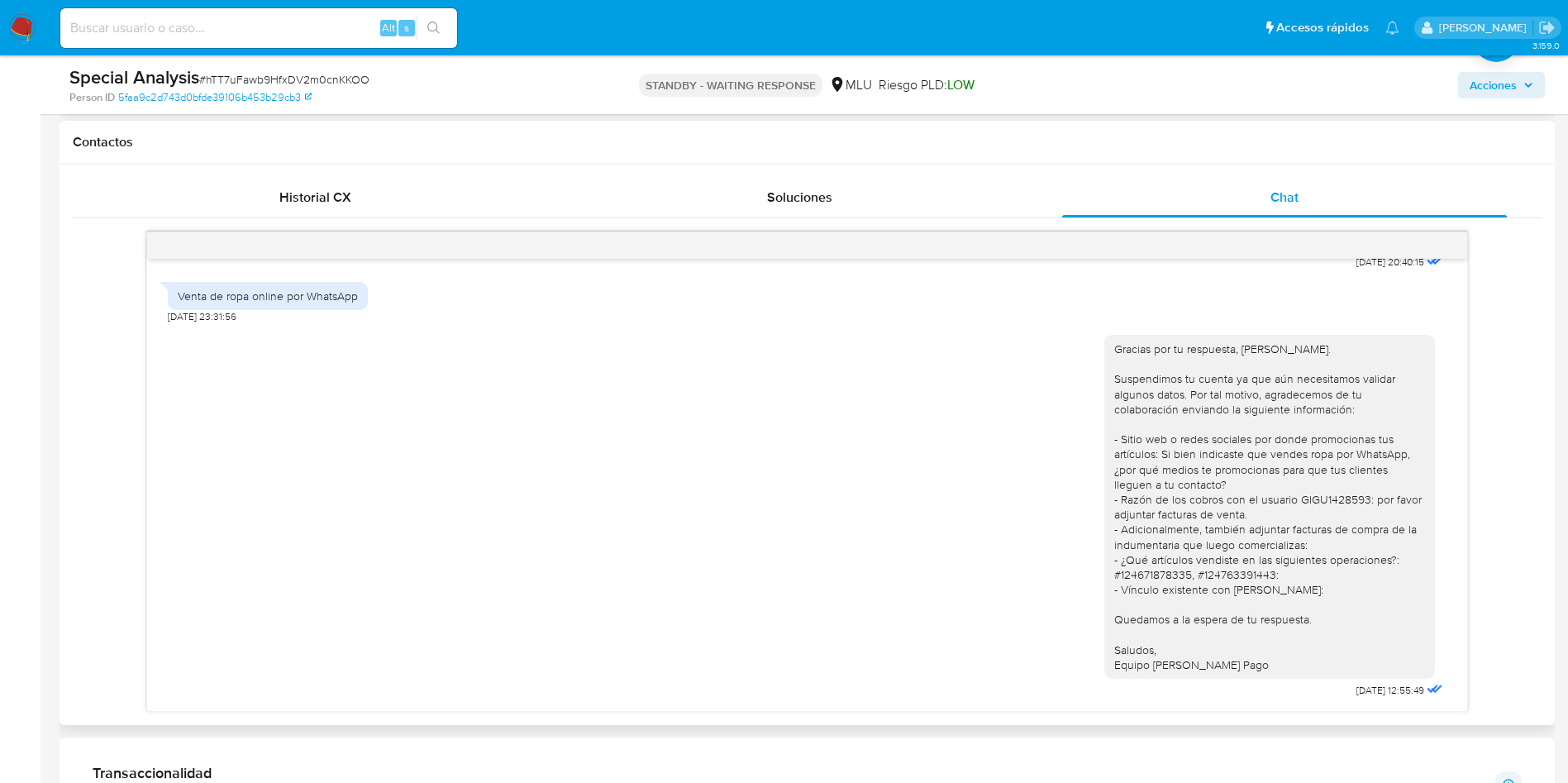
click at [1334, 503] on div "Gracias por tu respuesta, Yoana. Suspendimos tu cuenta ya que aún necesitamos v…" at bounding box center [1270, 507] width 311 height 331
click at [1261, 538] on div "Gracias por tu respuesta, Yoana. Suspendimos tu cuenta ya que aún necesitamos v…" at bounding box center [1270, 507] width 311 height 331
click at [1185, 576] on div "Gracias por tu respuesta, Yoana. Suspendimos tu cuenta ya que aún necesitamos v…" at bounding box center [1270, 507] width 311 height 331
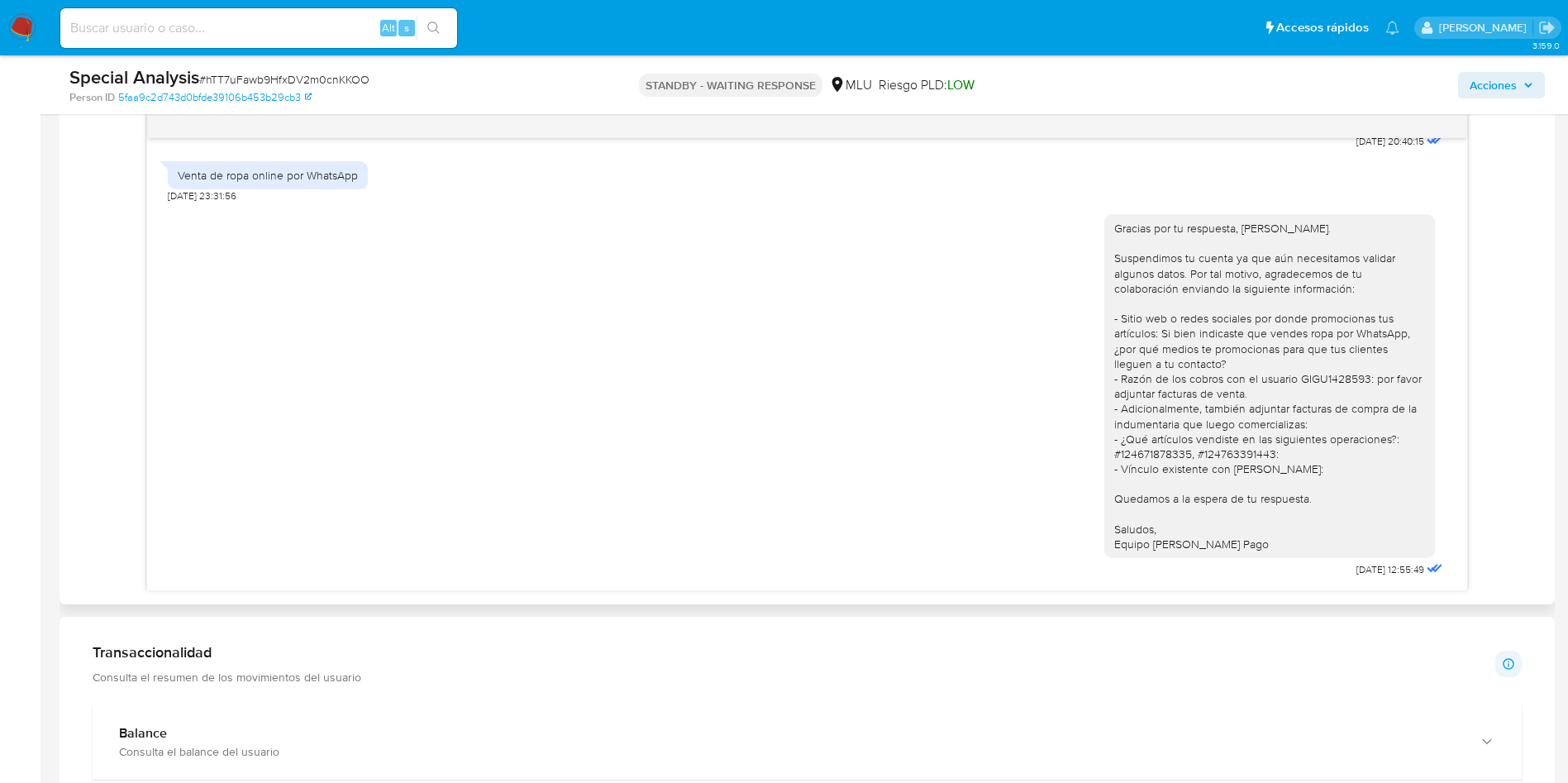
scroll to position [992, 0]
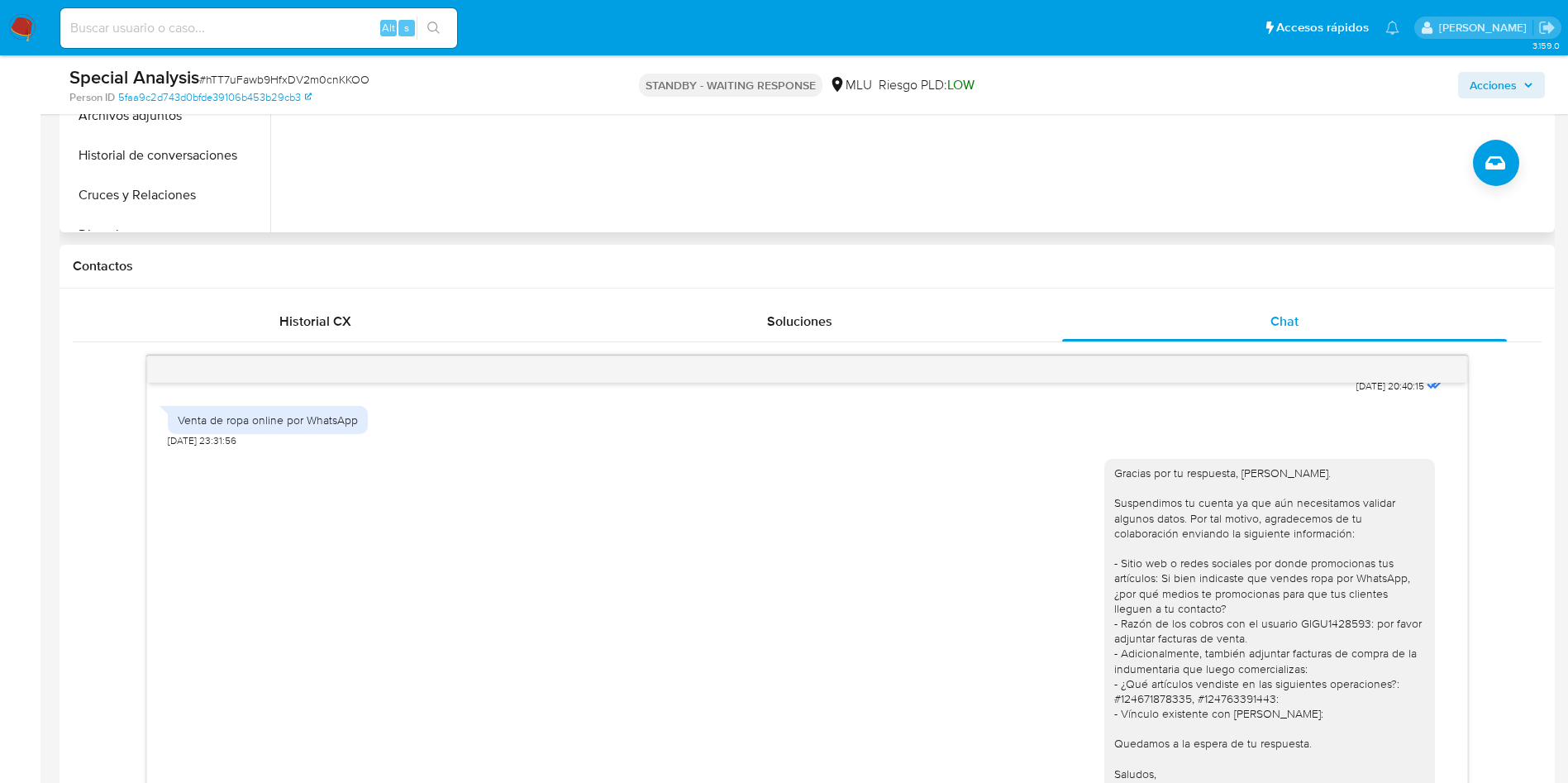
click at [860, 204] on div "ID de usuario 381095882 Person ID 5faa9c2d743d0bfde39106b453b29cb3 Fecha de Reg…" at bounding box center [910, 21] width 1280 height 424
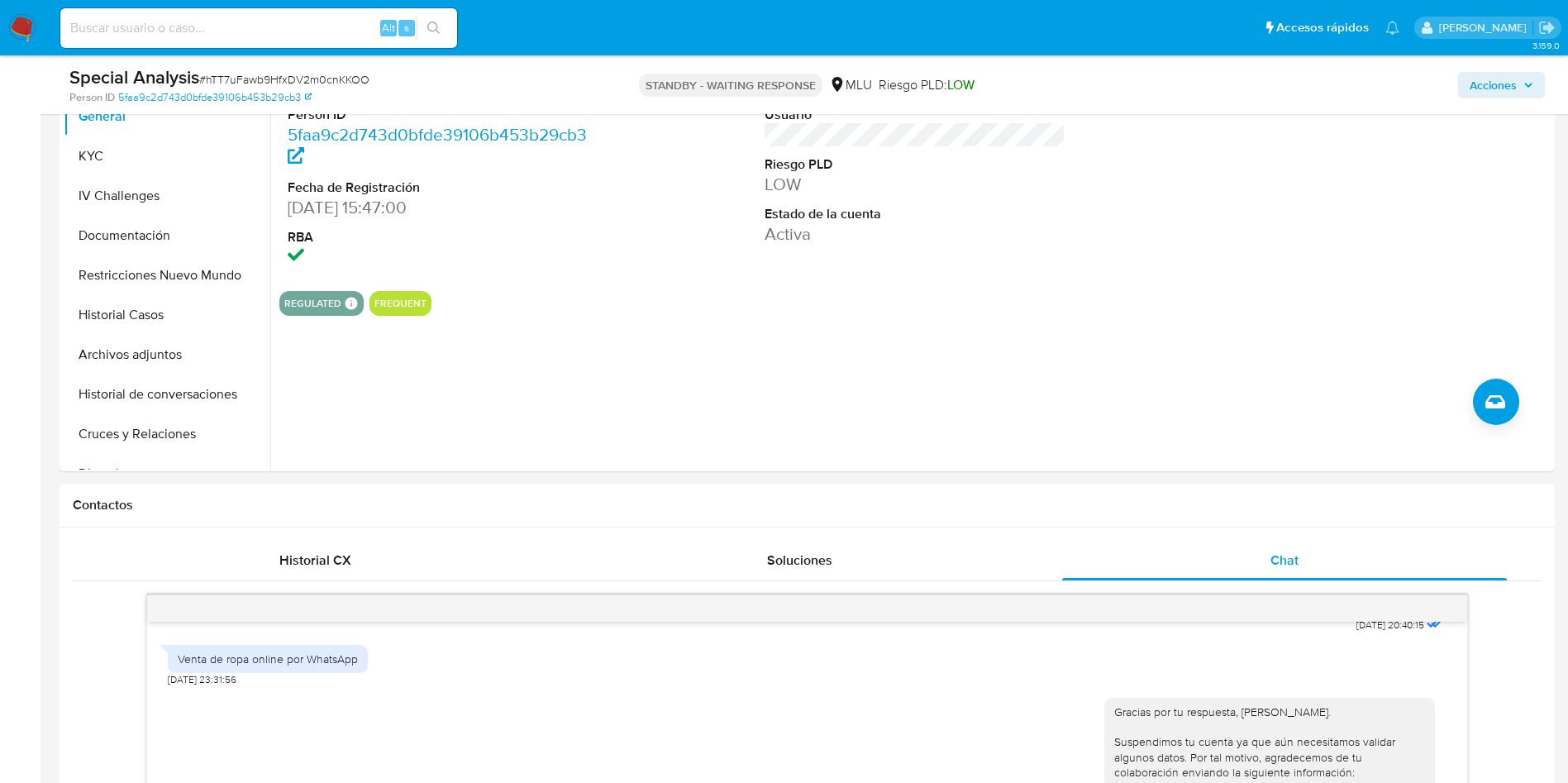
scroll to position [372, 0]
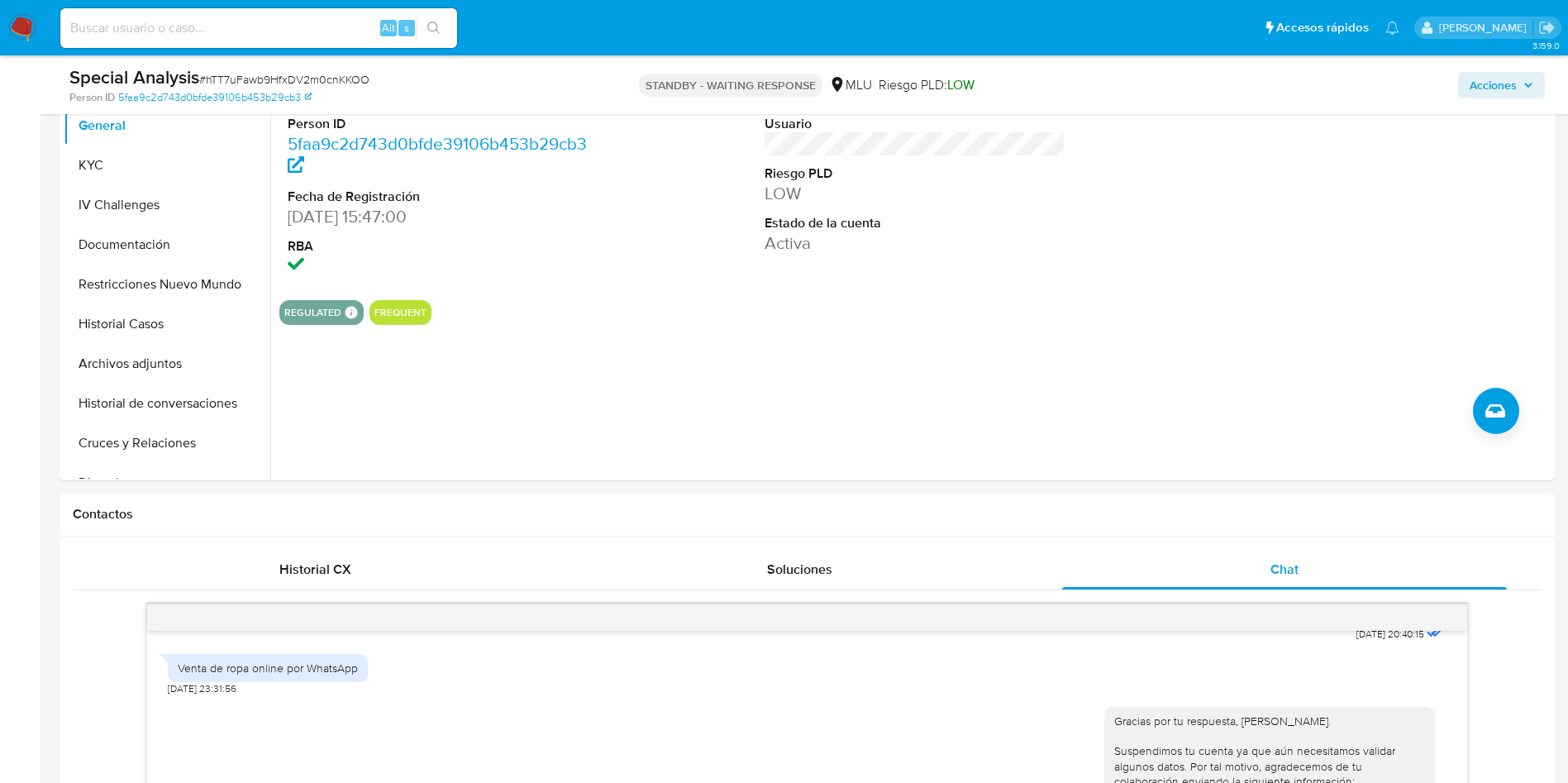
click at [843, 286] on div "Puntos 12 Usuario Riesgo PLD LOW Estado de la cuenta Activa" at bounding box center [914, 171] width 318 height 229
click at [272, 31] on input at bounding box center [258, 29] width 397 height 22
paste input "i869guDC711CcV42qdJOTnpG"
type input "i869guDC711CcV42qdJOTnpG"
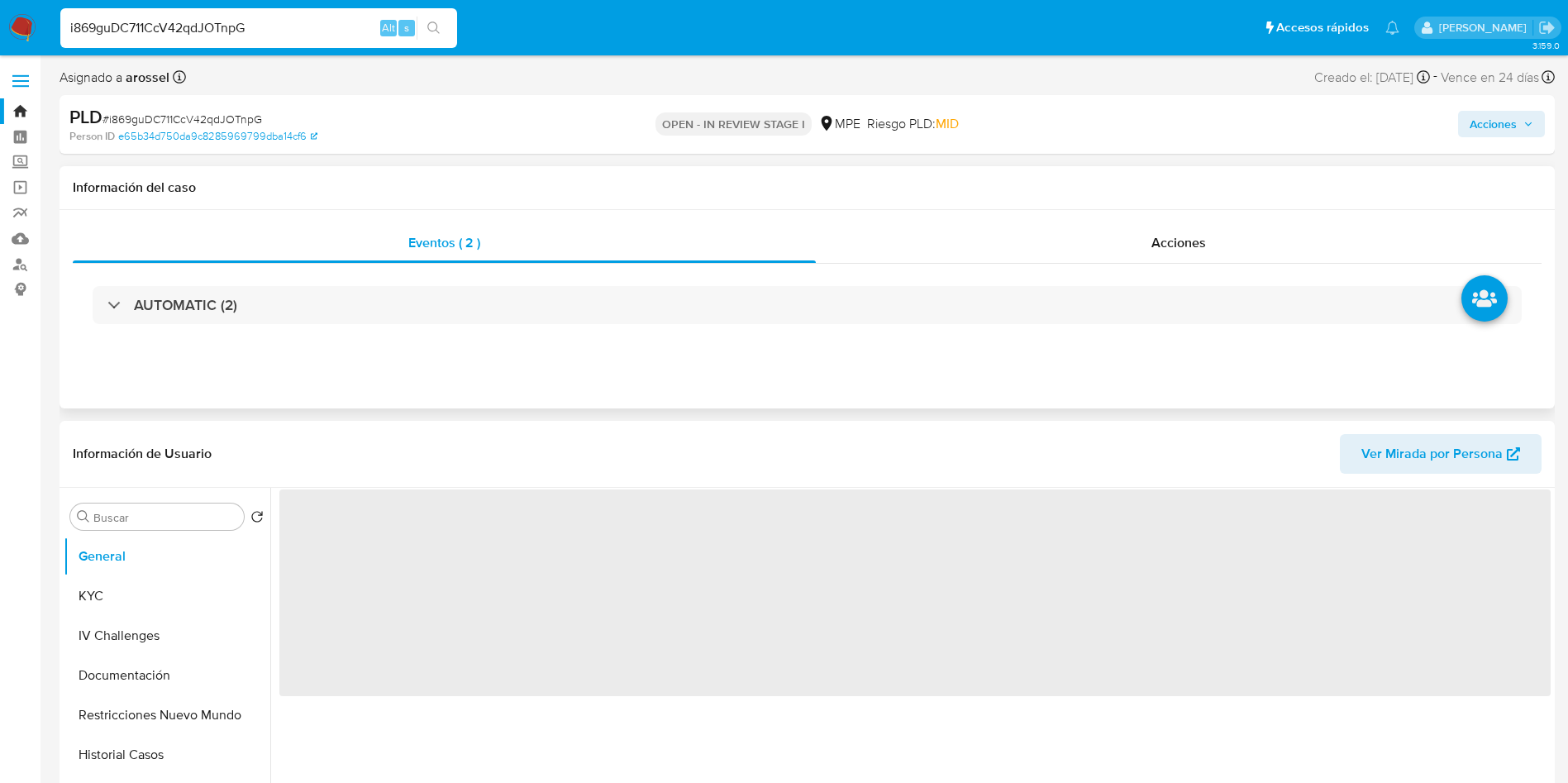
select select "10"
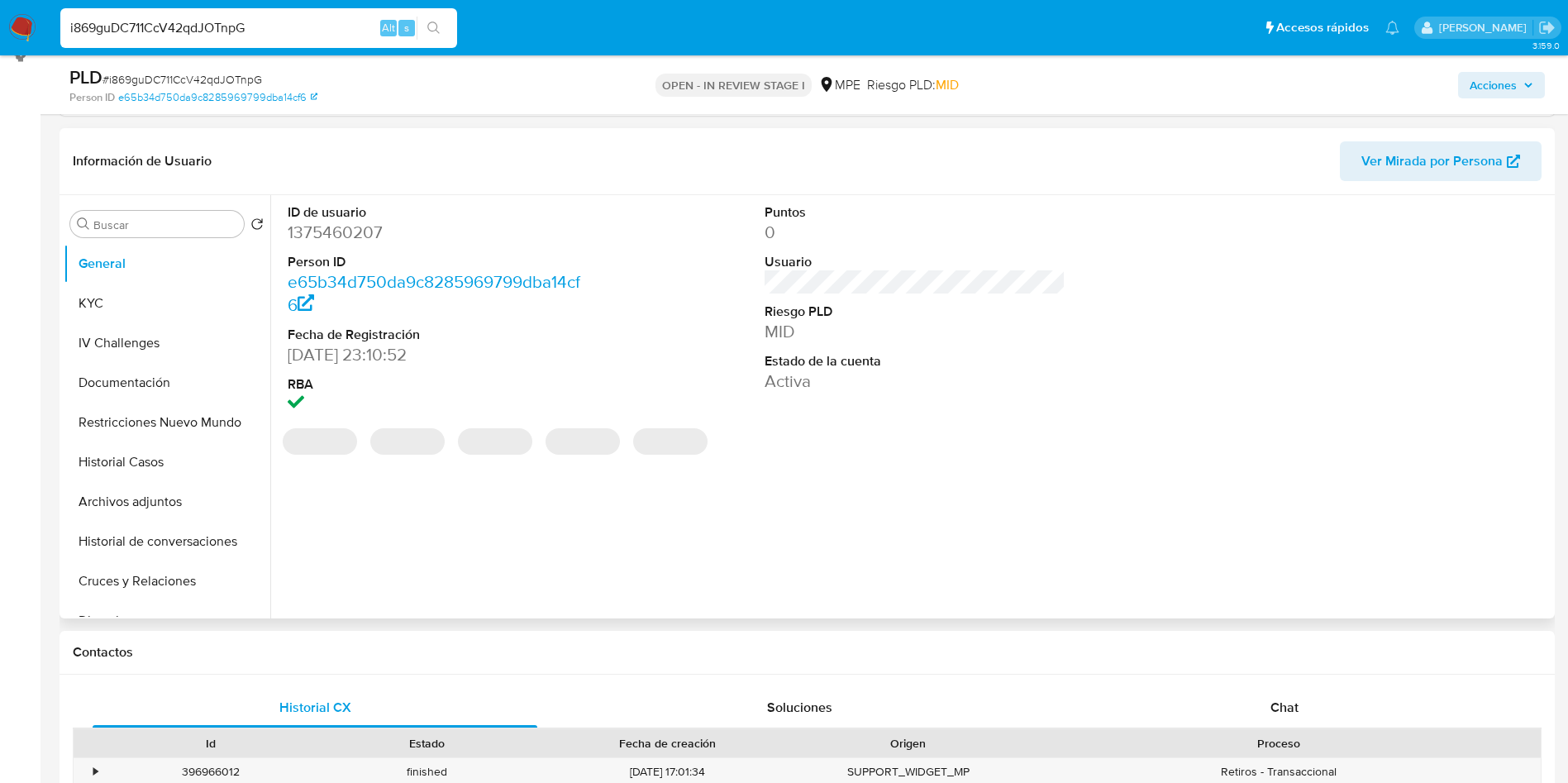
scroll to position [248, 0]
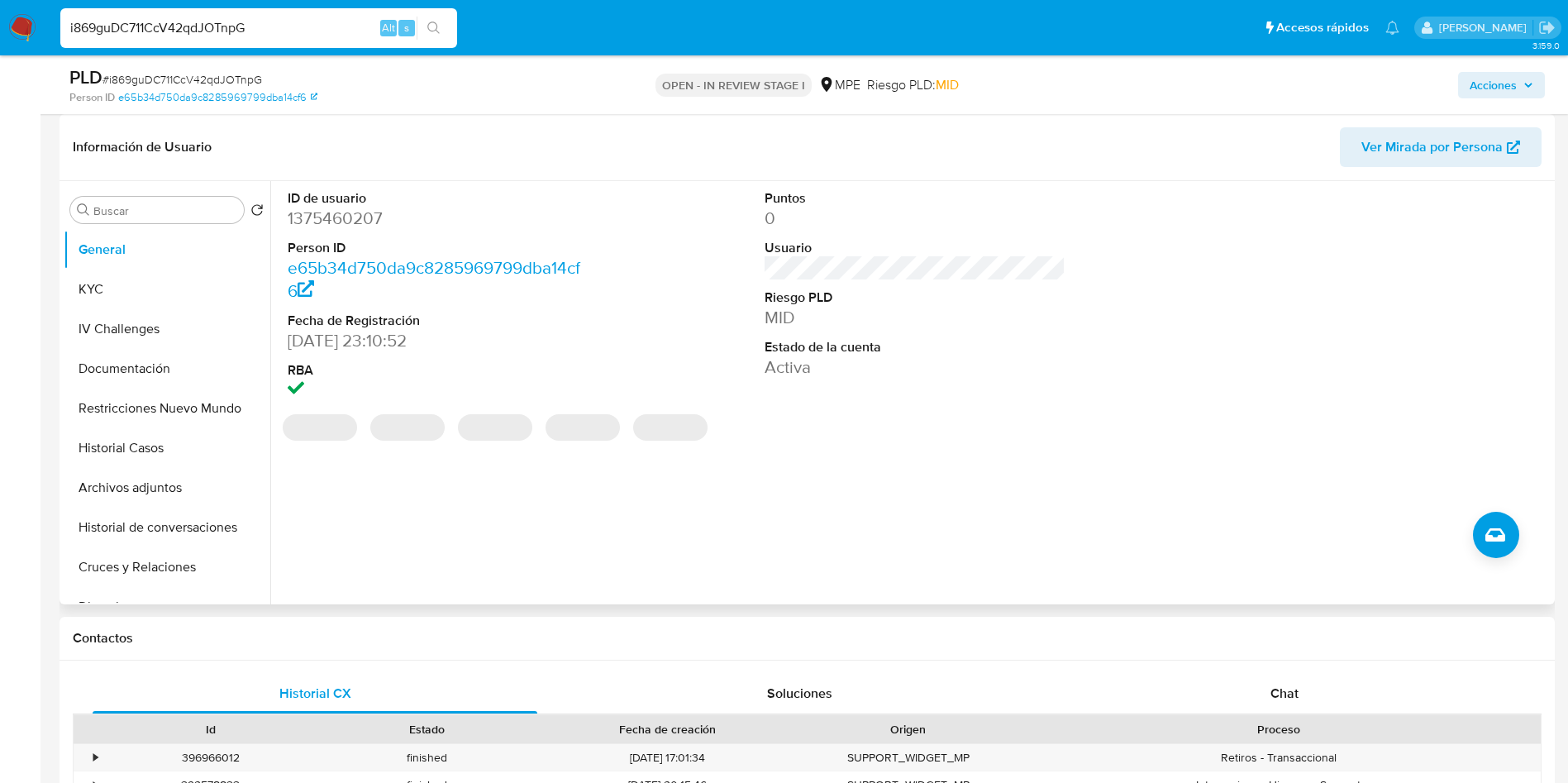
click at [1012, 360] on dd "Activa" at bounding box center [915, 367] width 301 height 24
click at [1406, 137] on span "Ver Mirada por Persona" at bounding box center [1432, 147] width 142 height 39
click at [125, 324] on button "IV Challenges" at bounding box center [160, 329] width 193 height 39
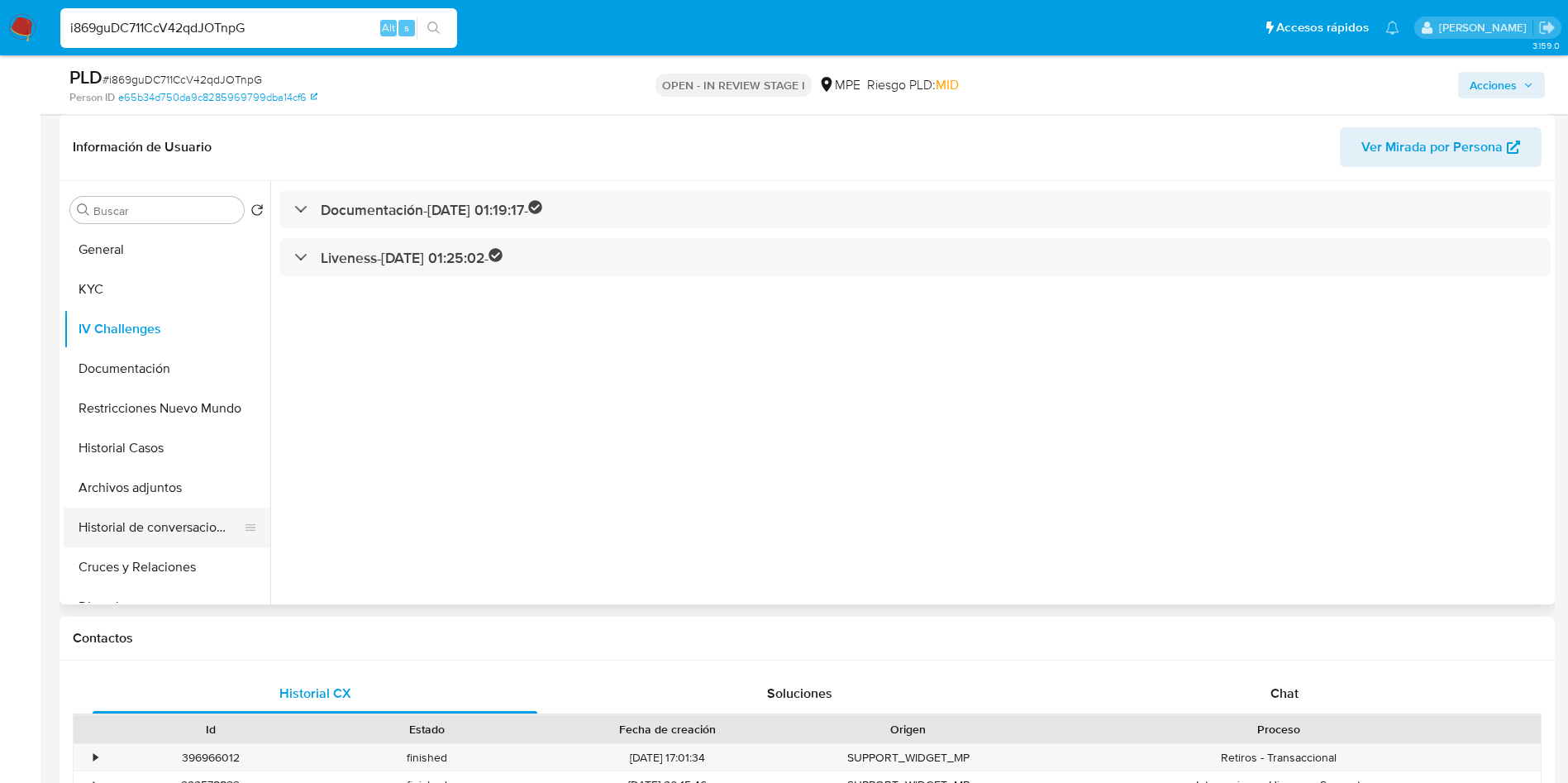
drag, startPoint x: 162, startPoint y: 491, endPoint x: 169, endPoint y: 516, distance: 26.0
click at [162, 491] on button "Archivos adjuntos" at bounding box center [167, 488] width 207 height 39
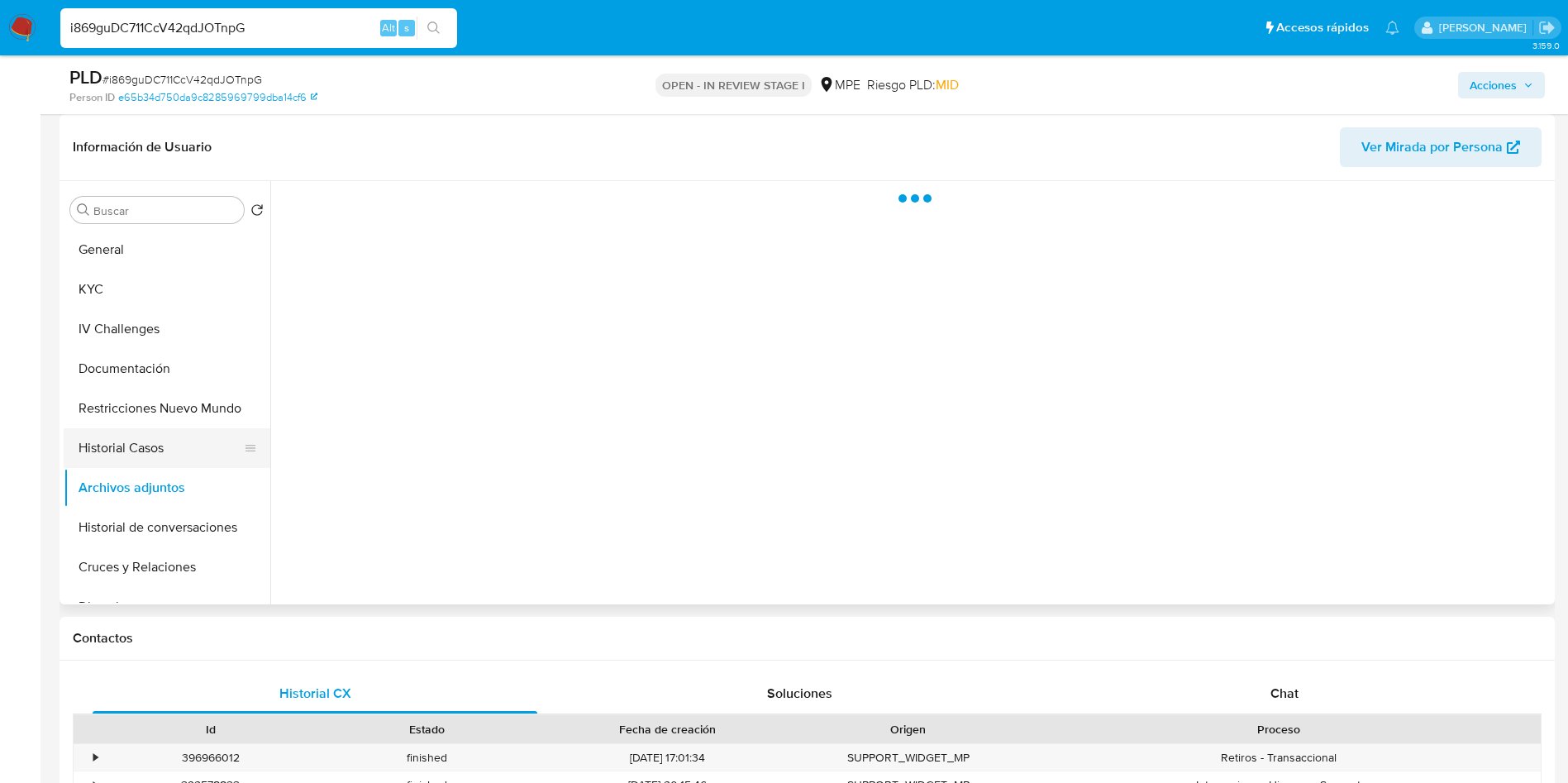
click at [131, 436] on button "Historial Casos" at bounding box center [160, 448] width 193 height 39
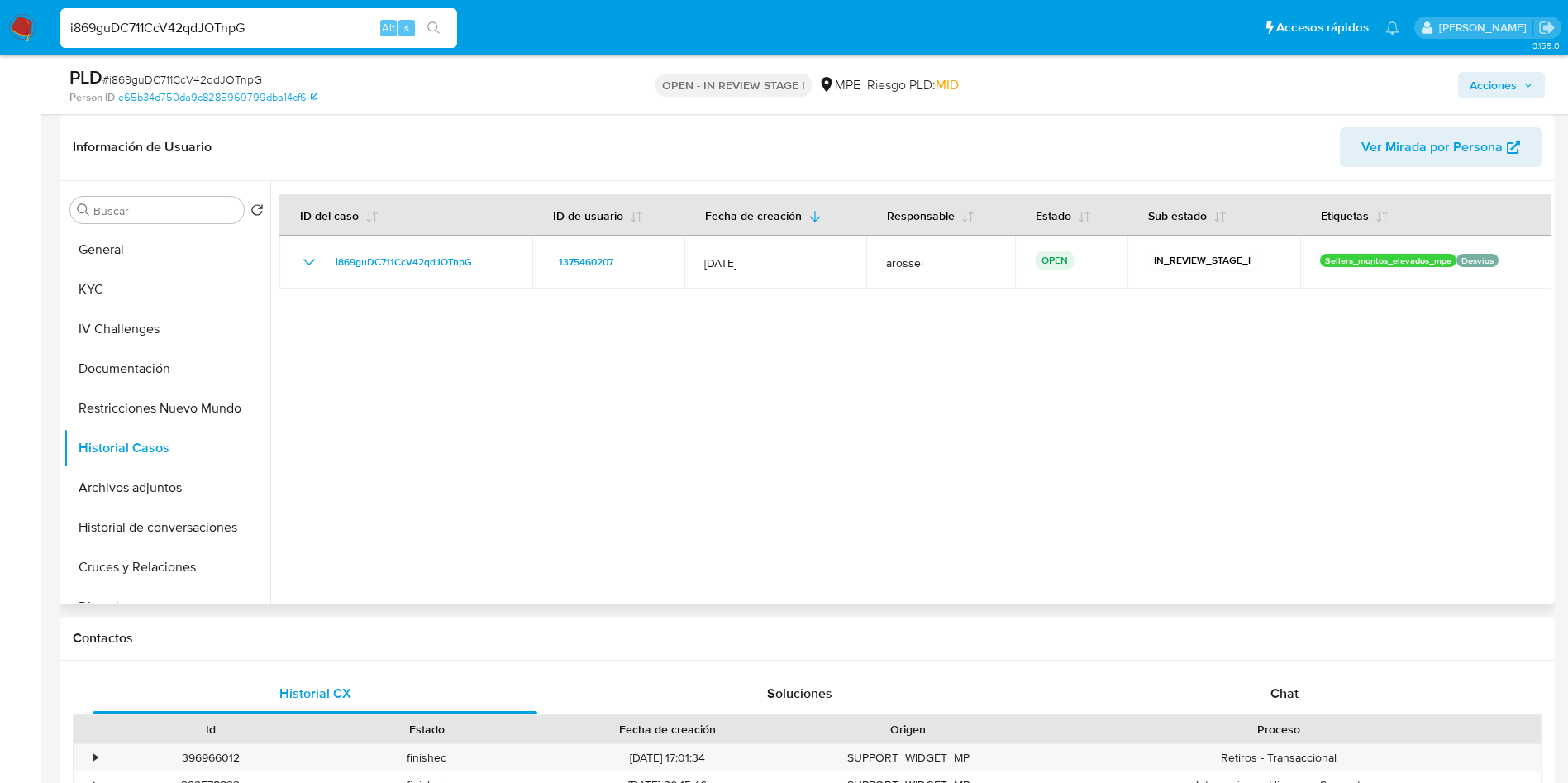
click at [1424, 414] on div at bounding box center [910, 393] width 1280 height 424
click at [765, 394] on div at bounding box center [910, 393] width 1280 height 424
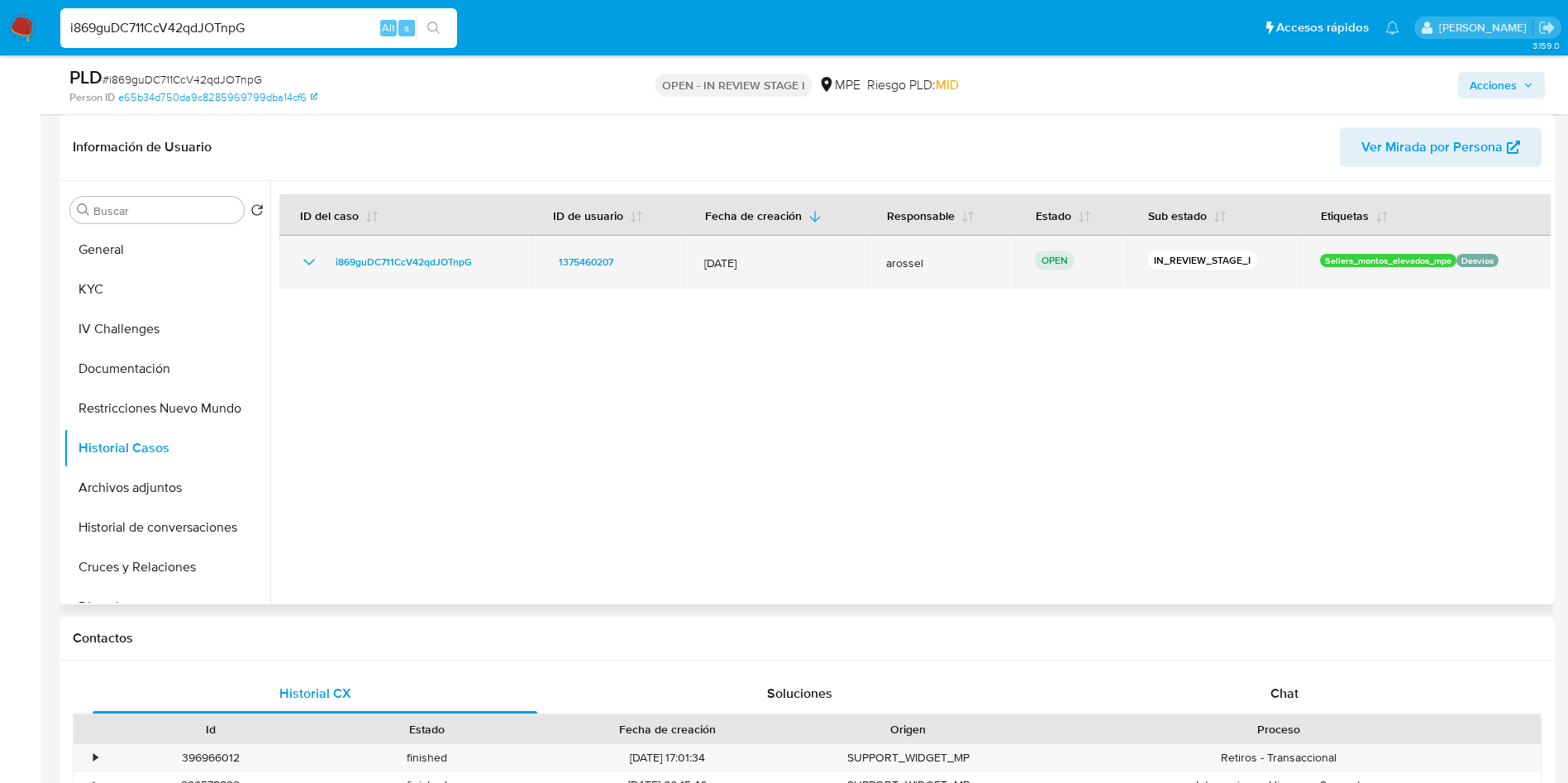
click at [302, 263] on icon "Mostrar/Ocultar" at bounding box center [309, 262] width 20 height 20
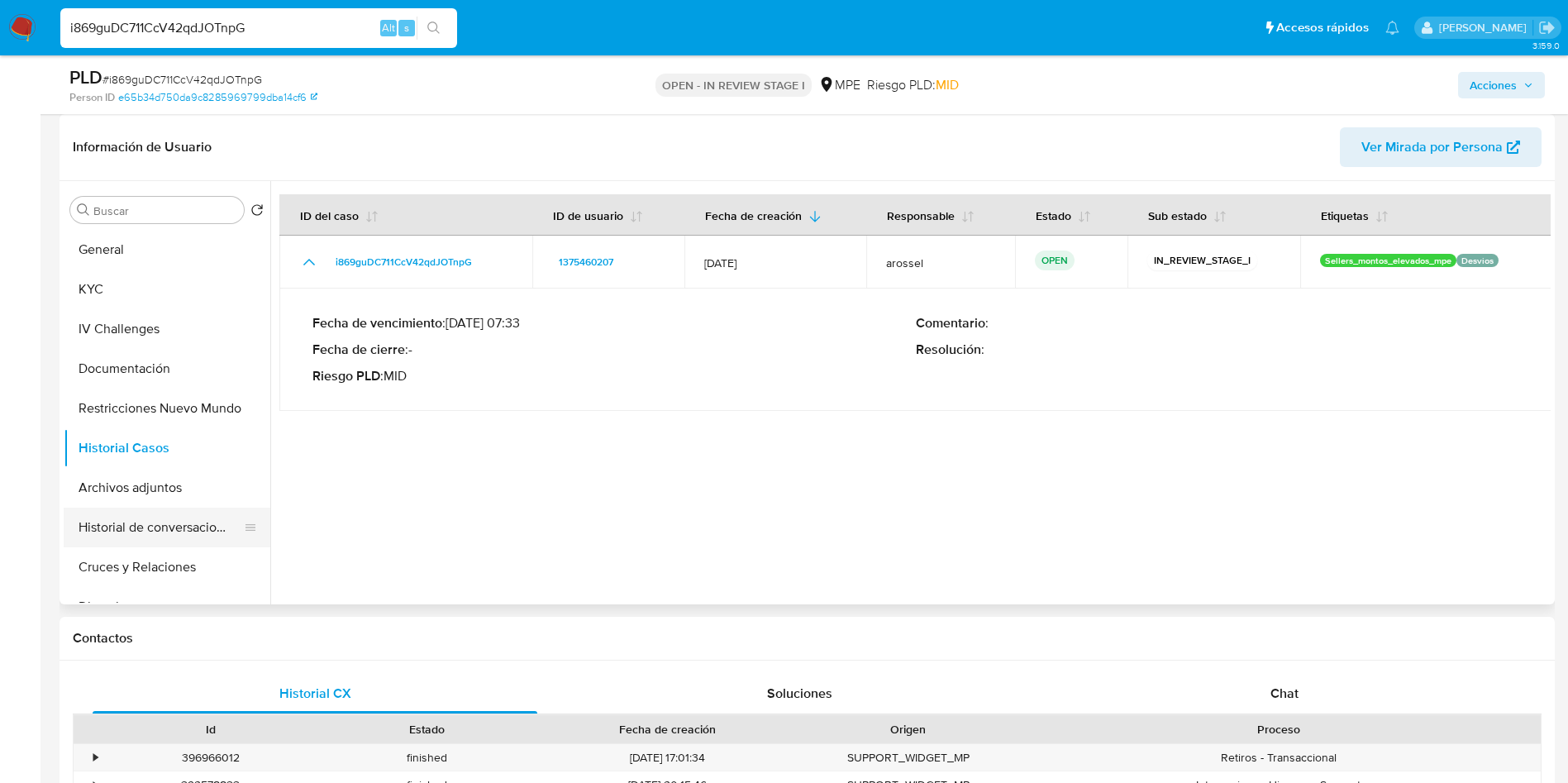
drag, startPoint x: 167, startPoint y: 558, endPoint x: 186, endPoint y: 534, distance: 30.6
click at [170, 559] on button "Cruces y Relaciones" at bounding box center [167, 567] width 207 height 39
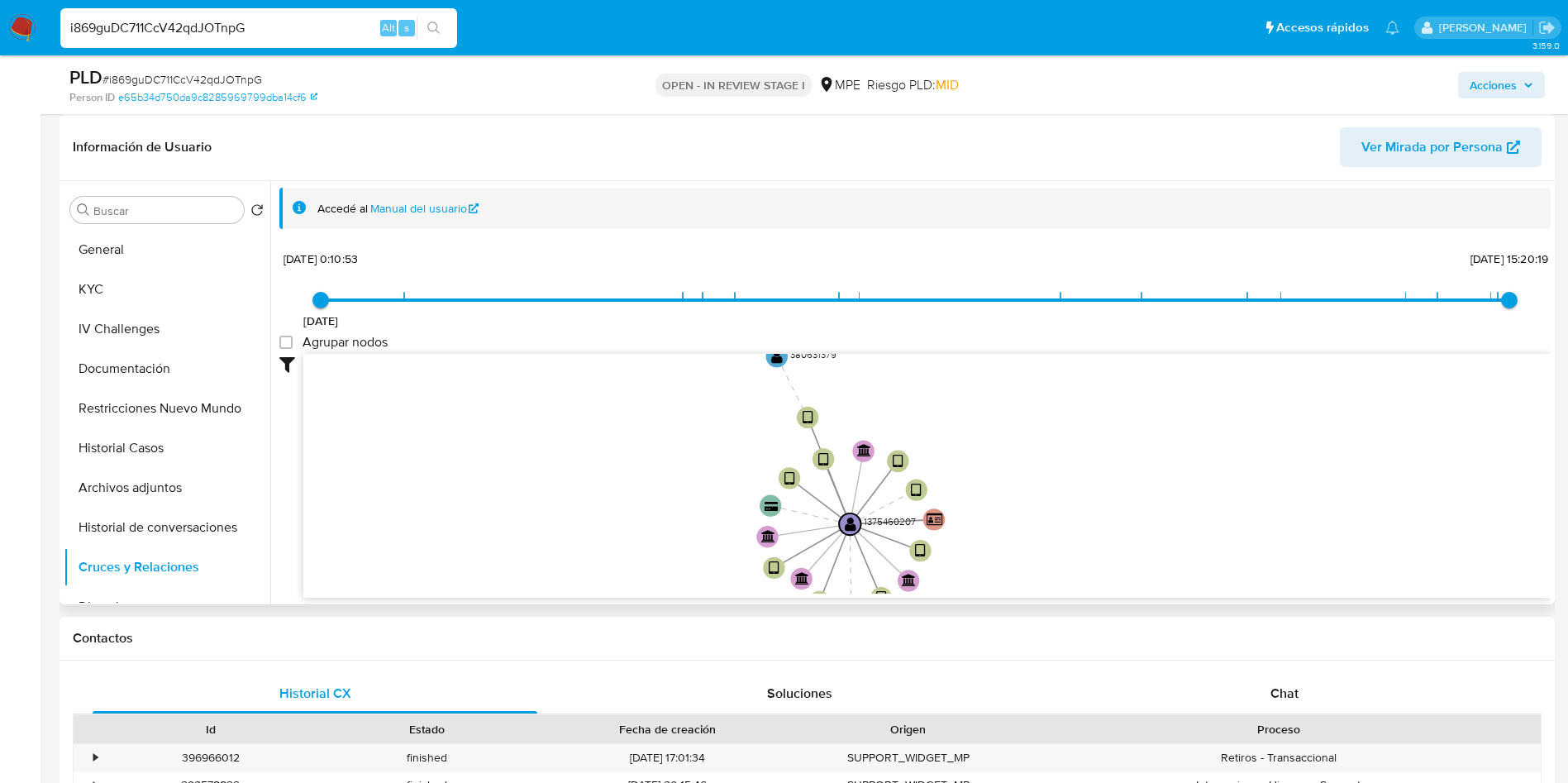
drag, startPoint x: 642, startPoint y: 555, endPoint x: 635, endPoint y: 565, distance: 12.2
click at [635, 565] on icon "device-687e677c99b86ba31b1e0049  user-1375460207  1375460207 device-67cb736d2…" at bounding box center [926, 473] width 1247 height 239
drag, startPoint x: 682, startPoint y: 425, endPoint x: 673, endPoint y: 507, distance: 82.5
click at [673, 507] on icon "device-687e677c99b86ba31b1e0049  user-1375460207  1375460207 device-67cb736d2…" at bounding box center [926, 473] width 1247 height 239
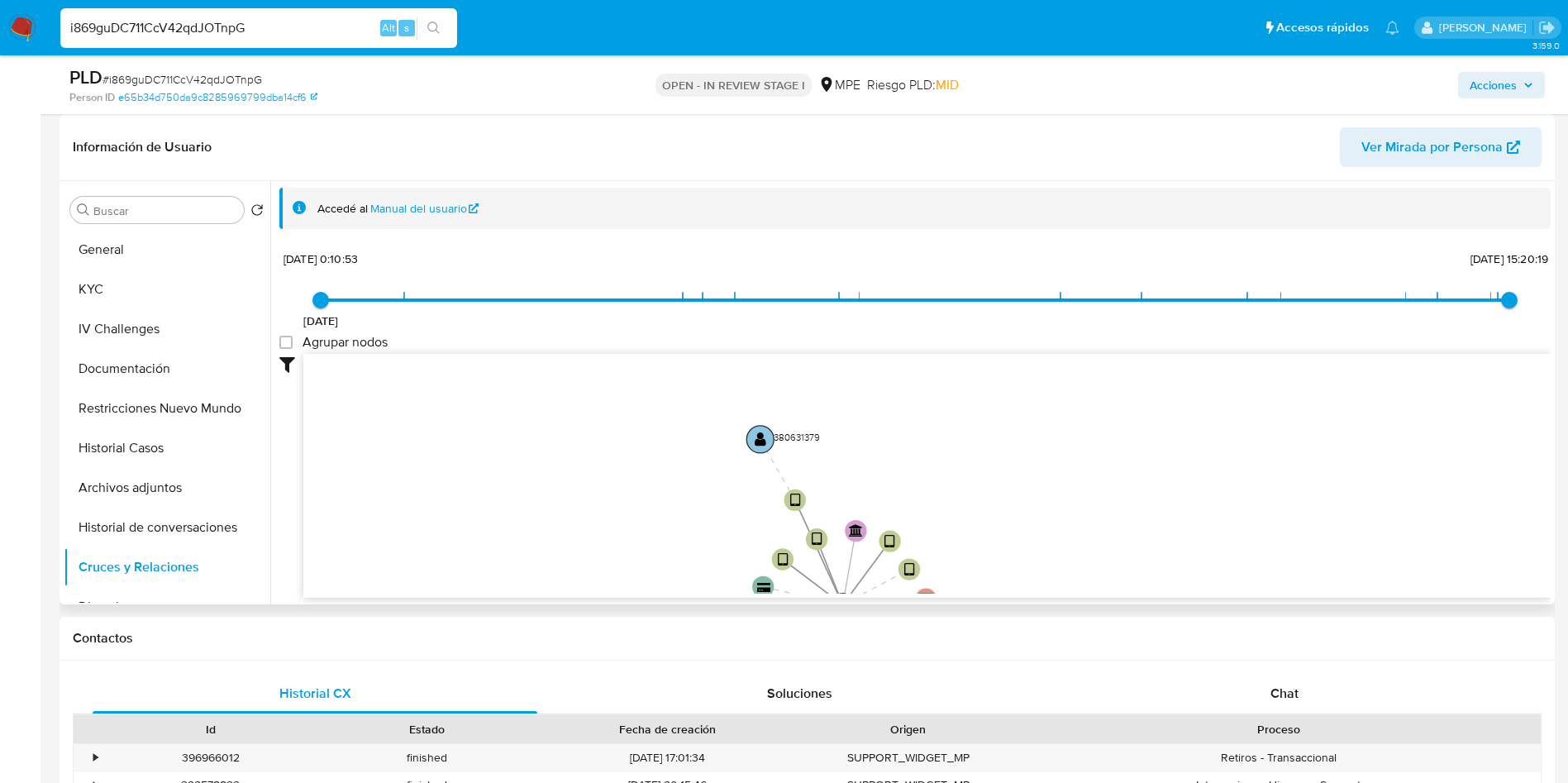
click at [765, 440] on text "" at bounding box center [761, 439] width 12 height 16
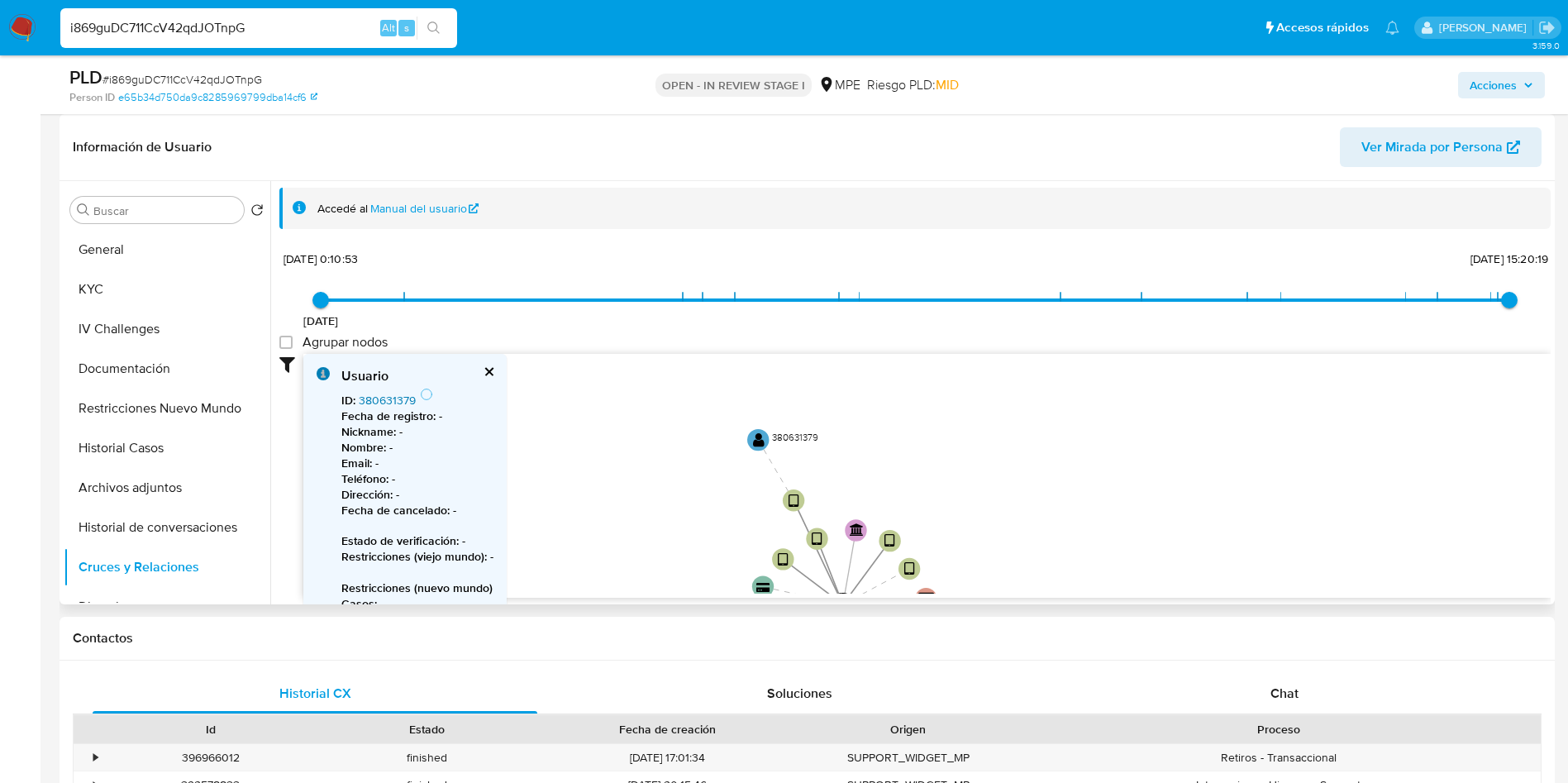
click at [413, 406] on link "380631379" at bounding box center [387, 400] width 57 height 17
drag, startPoint x: 130, startPoint y: 289, endPoint x: 191, endPoint y: 434, distance: 157.3
click at [130, 289] on button "KYC" at bounding box center [167, 290] width 207 height 39
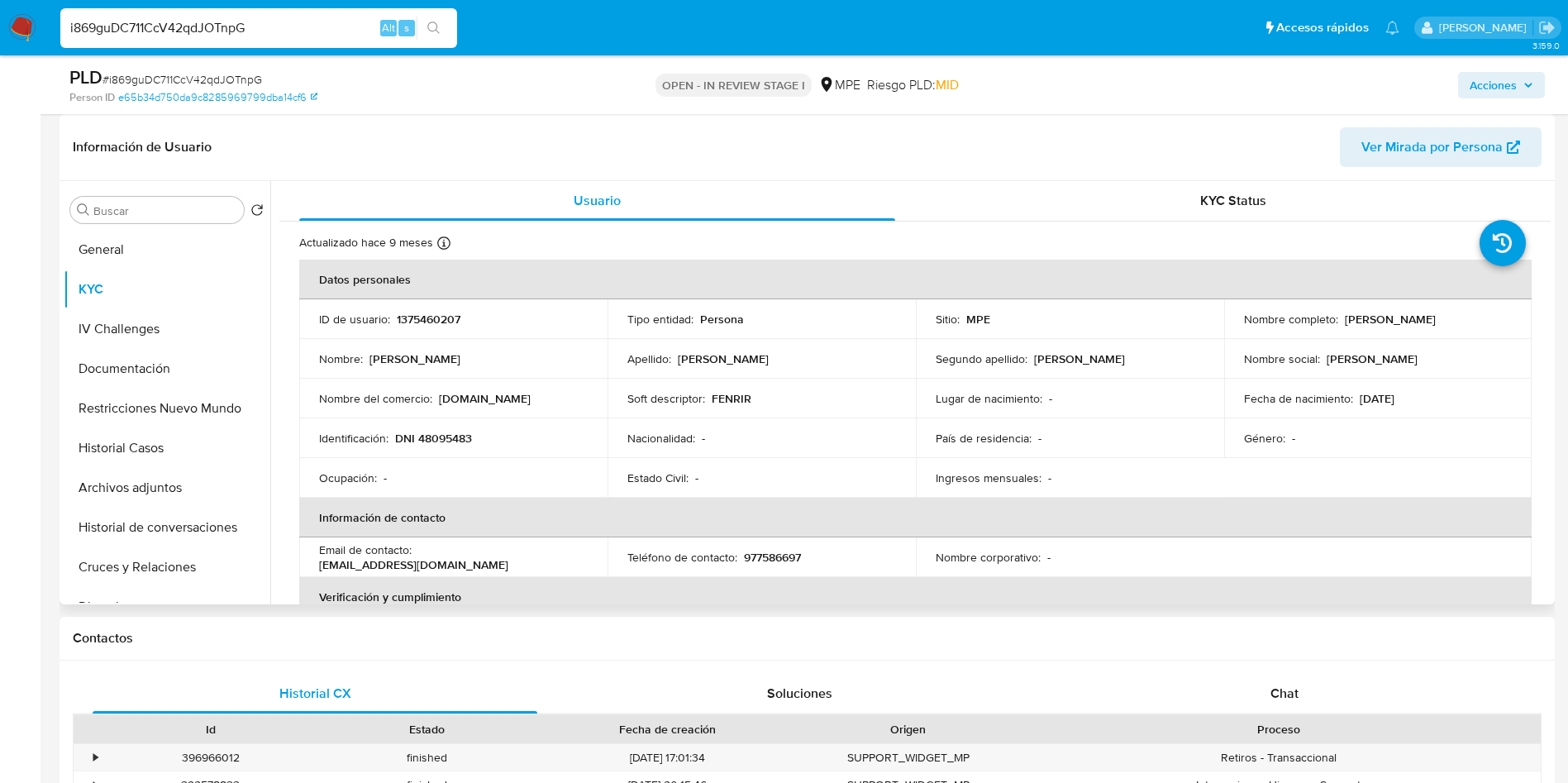
drag, startPoint x: 1340, startPoint y: 317, endPoint x: 1503, endPoint y: 315, distance: 163.0
click at [1503, 315] on div "Nombre completo : Jorge Alejandro Garcia Burneo" at bounding box center [1378, 319] width 269 height 15
copy p "Jorge Alejandro Garcia Burneo"
click at [129, 262] on button "General" at bounding box center [160, 249] width 193 height 39
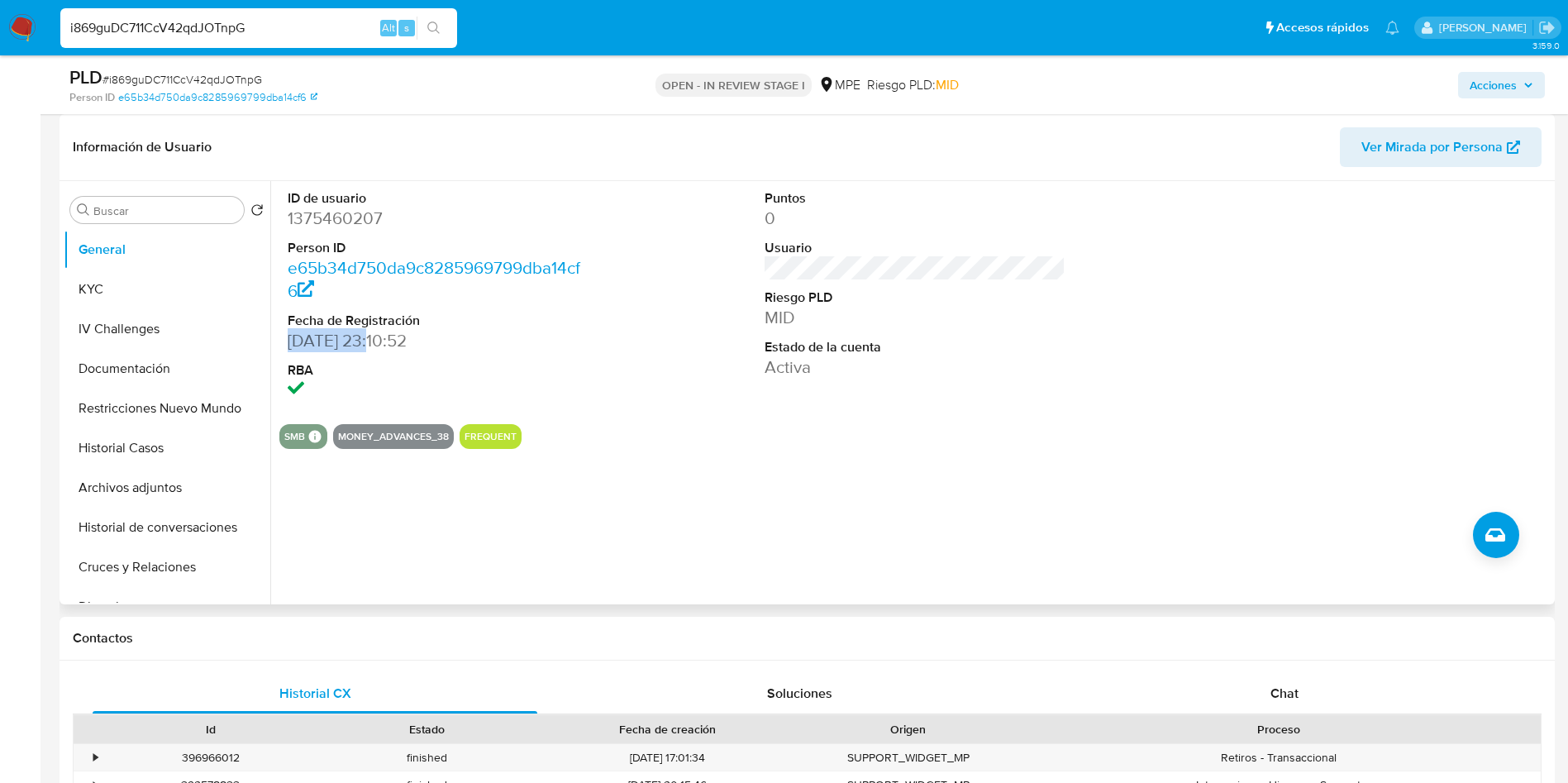
drag, startPoint x: 287, startPoint y: 336, endPoint x: 373, endPoint y: 335, distance: 86.0
click at [373, 335] on div "ID de usuario 1375460207 Person ID e65b34d750da9c8285969799dba14cf6 Fecha de Re…" at bounding box center [438, 295] width 318 height 229
copy dd "15/05/2023"
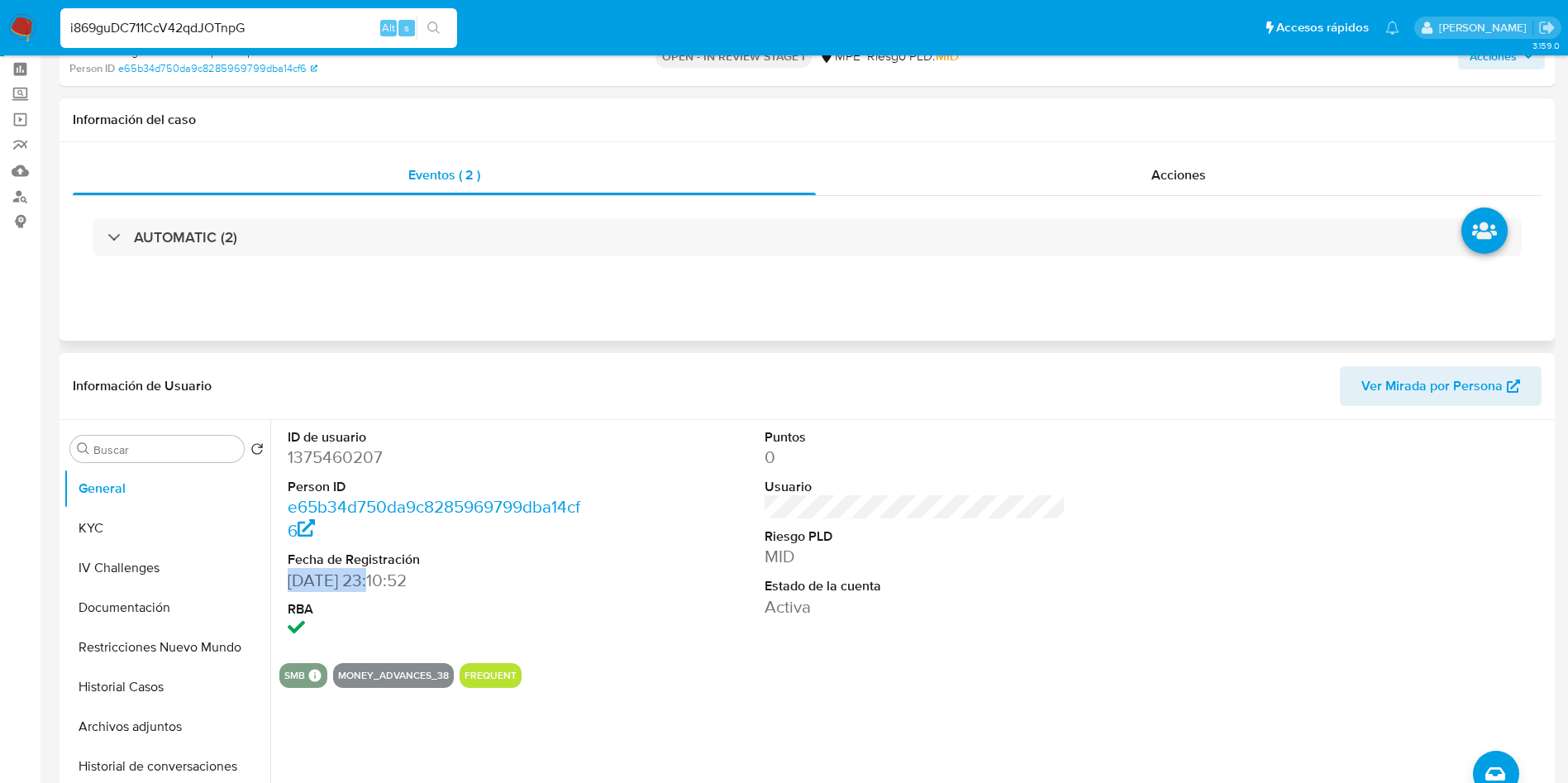
scroll to position [0, 0]
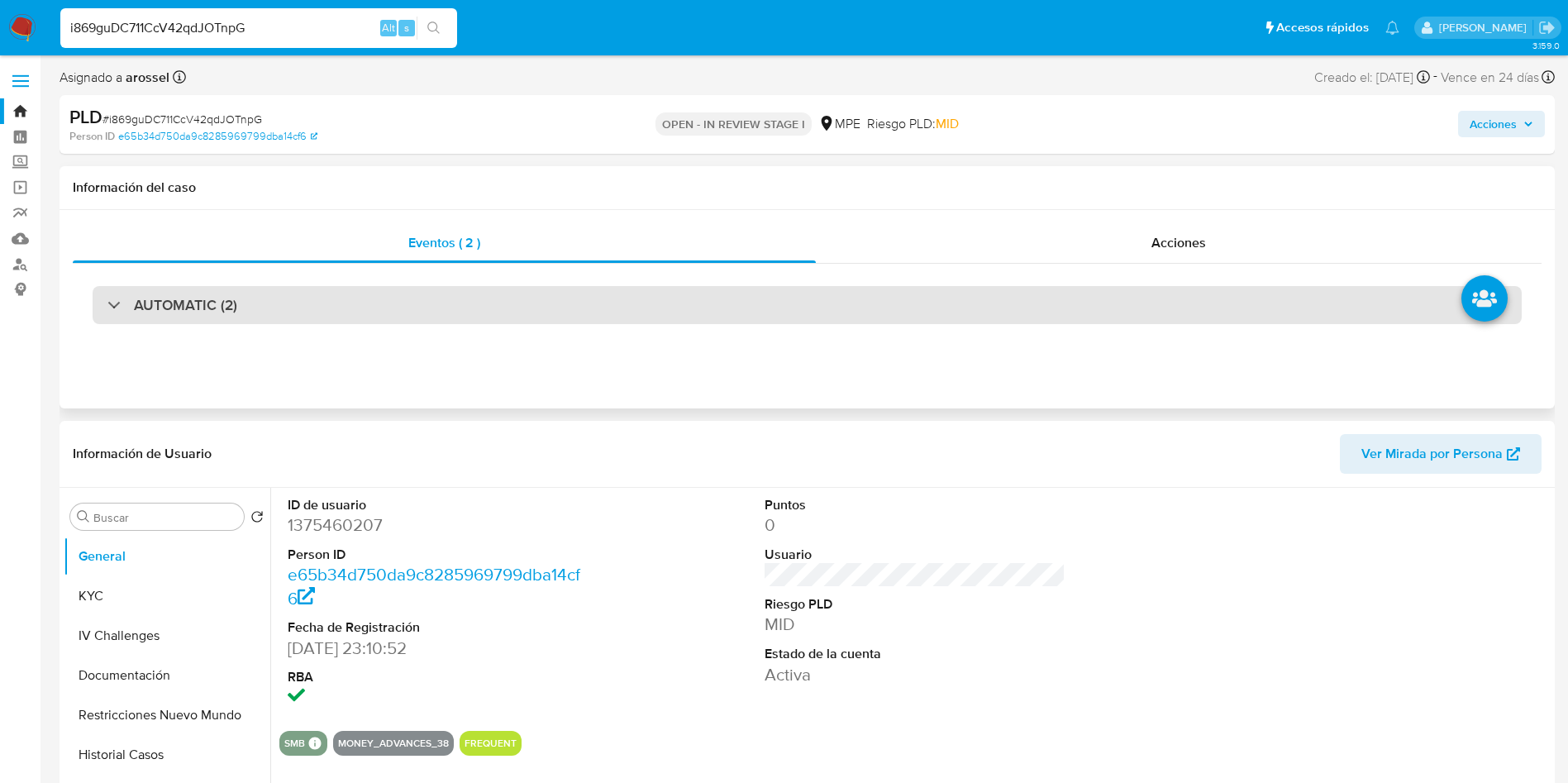
drag, startPoint x: 313, startPoint y: 299, endPoint x: 302, endPoint y: 303, distance: 11.7
click at [311, 299] on div "AUTOMATIC (2)" at bounding box center [807, 304] width 1429 height 38
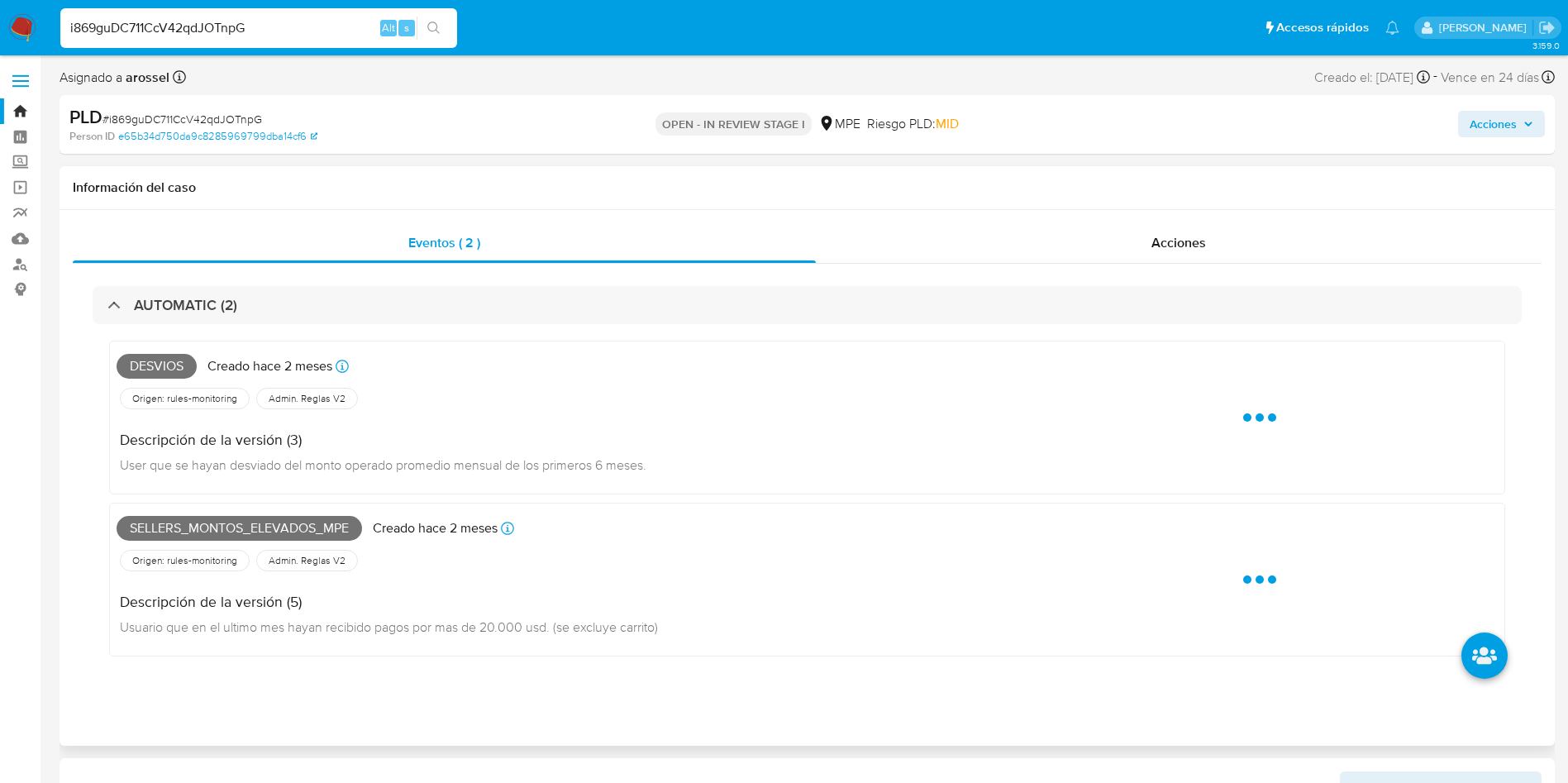
click at [162, 363] on span "Desvios" at bounding box center [156, 365] width 80 height 25
copy span "Desvios"
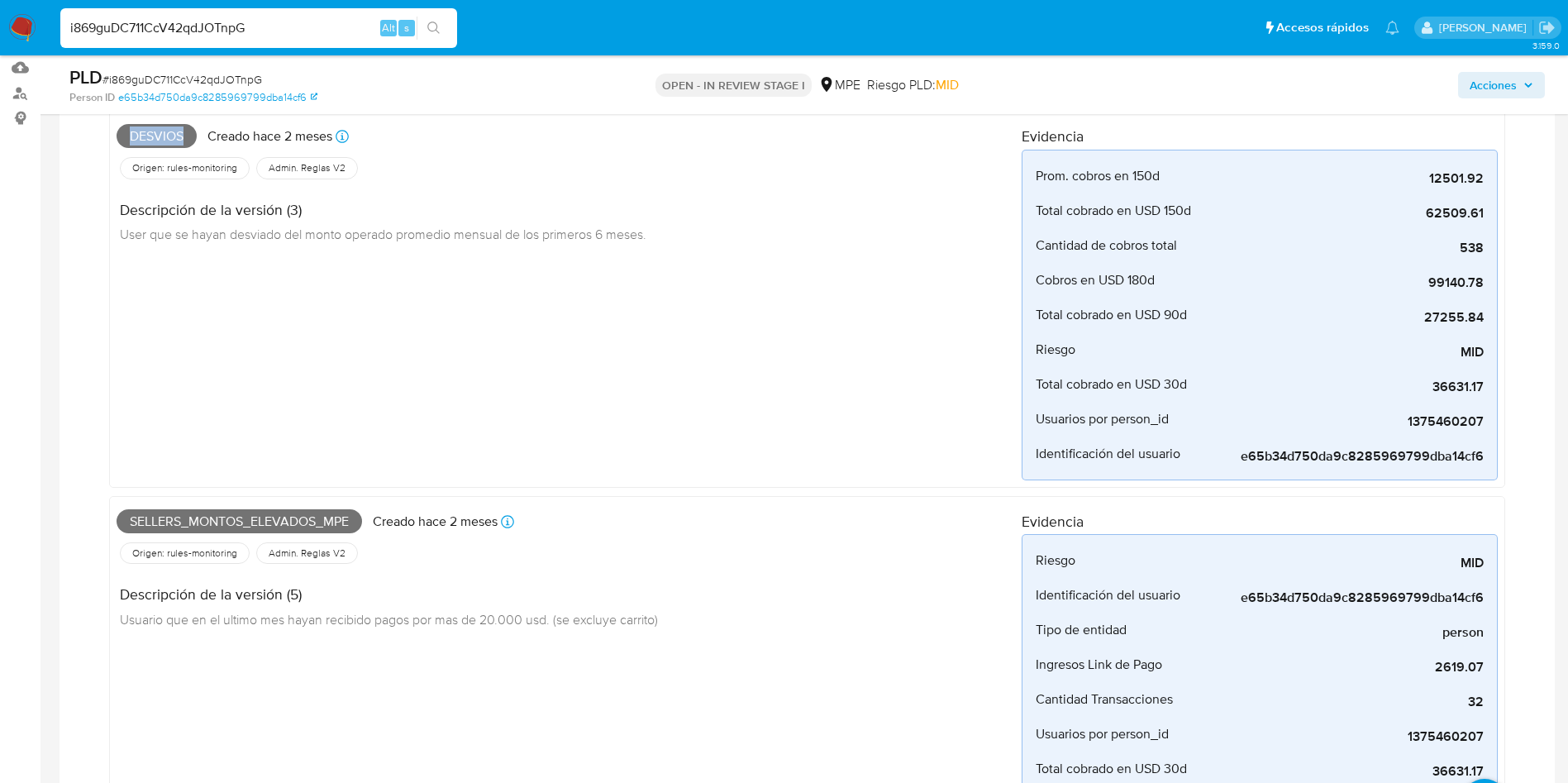
scroll to position [372, 0]
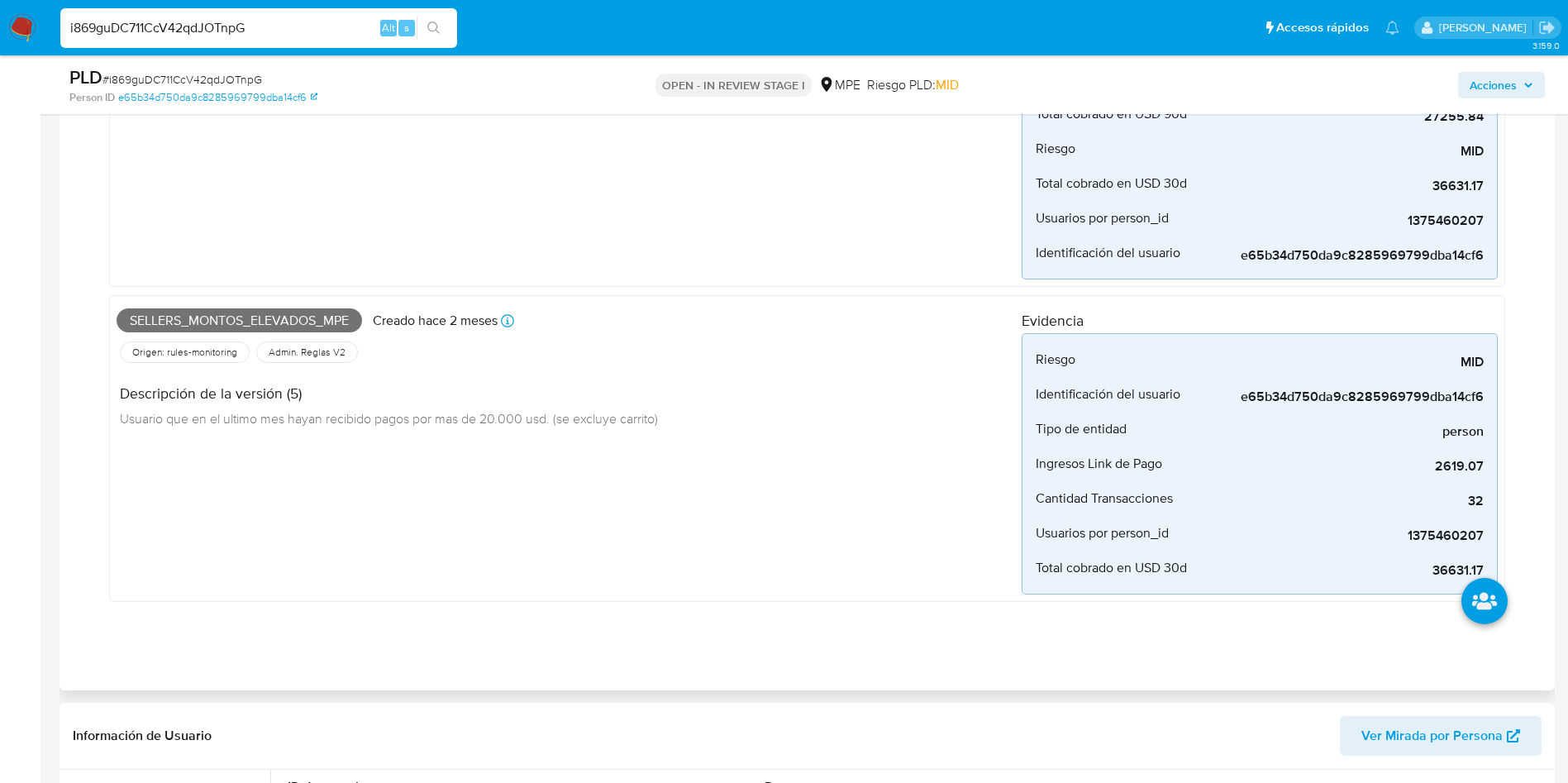
click at [235, 317] on span "Sellers_montos_elevados_mpe" at bounding box center [238, 320] width 245 height 25
copy span "Sellers_montos_elevados_mpe"
click at [230, 78] on span "# i869guDC711CcV42qdJOTnpG" at bounding box center [182, 79] width 159 height 17
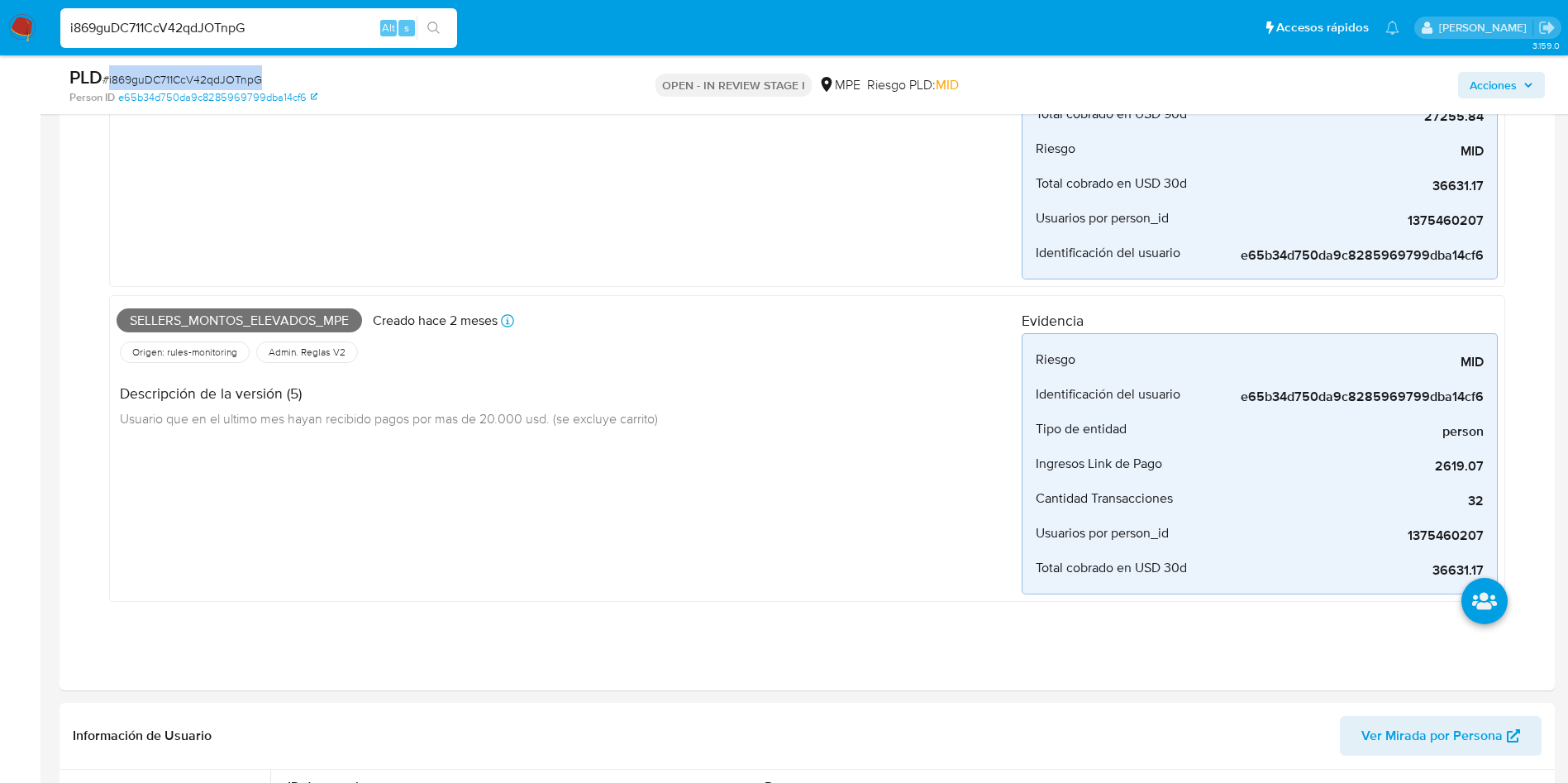
copy span "i869guDC711CcV42qdJOTnpG"
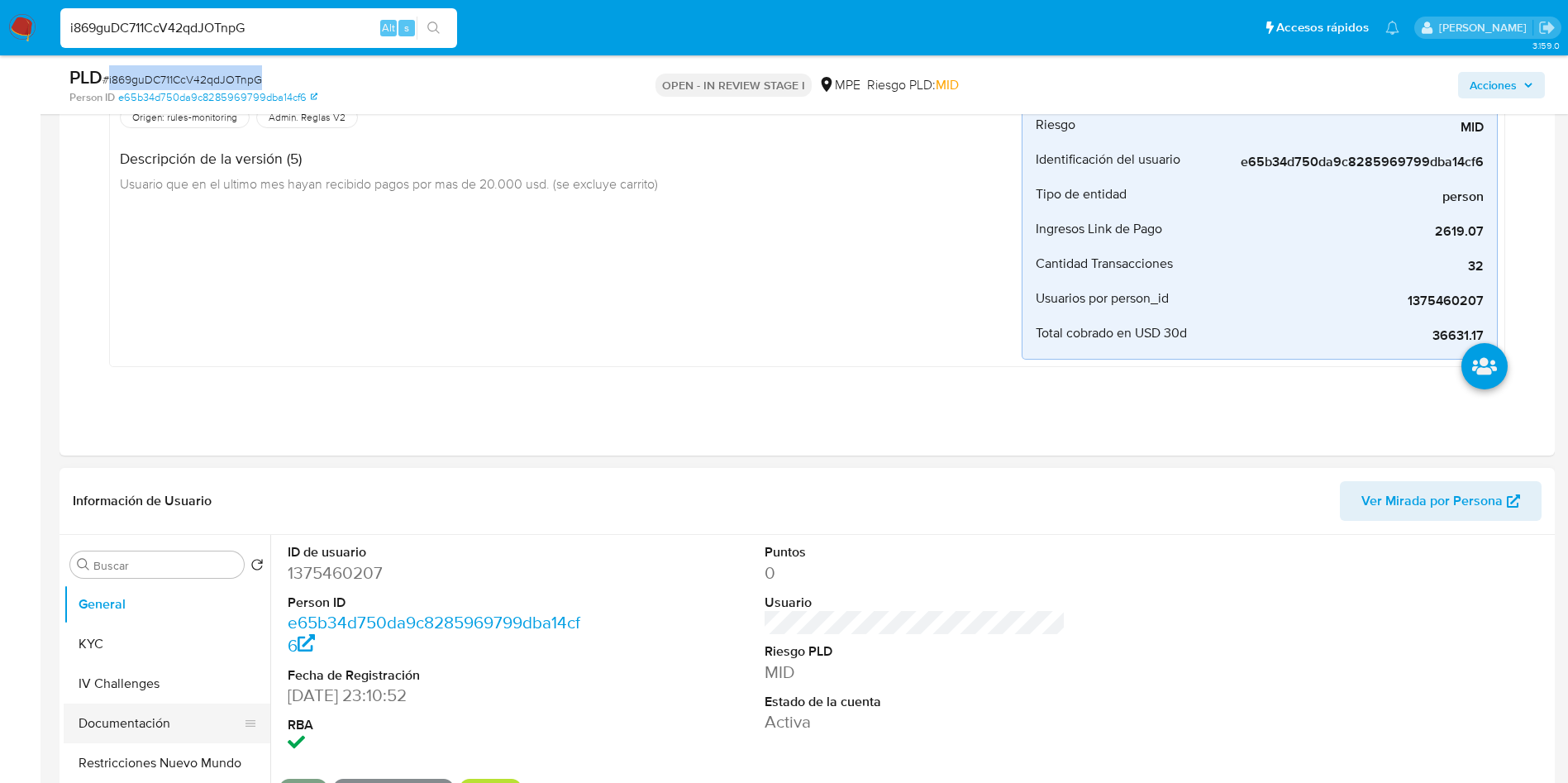
scroll to position [869, 0]
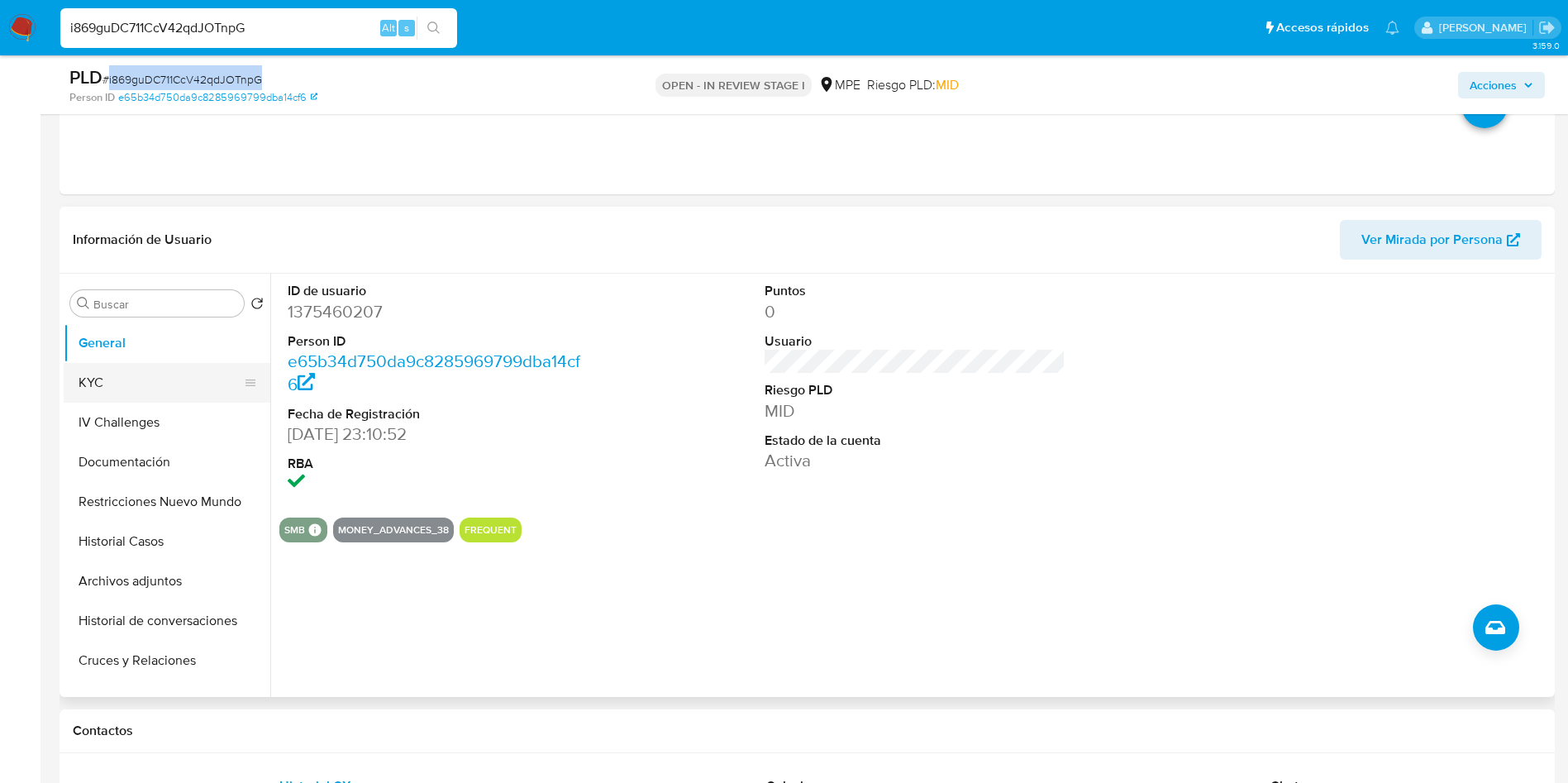
click at [123, 366] on button "KYC" at bounding box center [160, 383] width 193 height 39
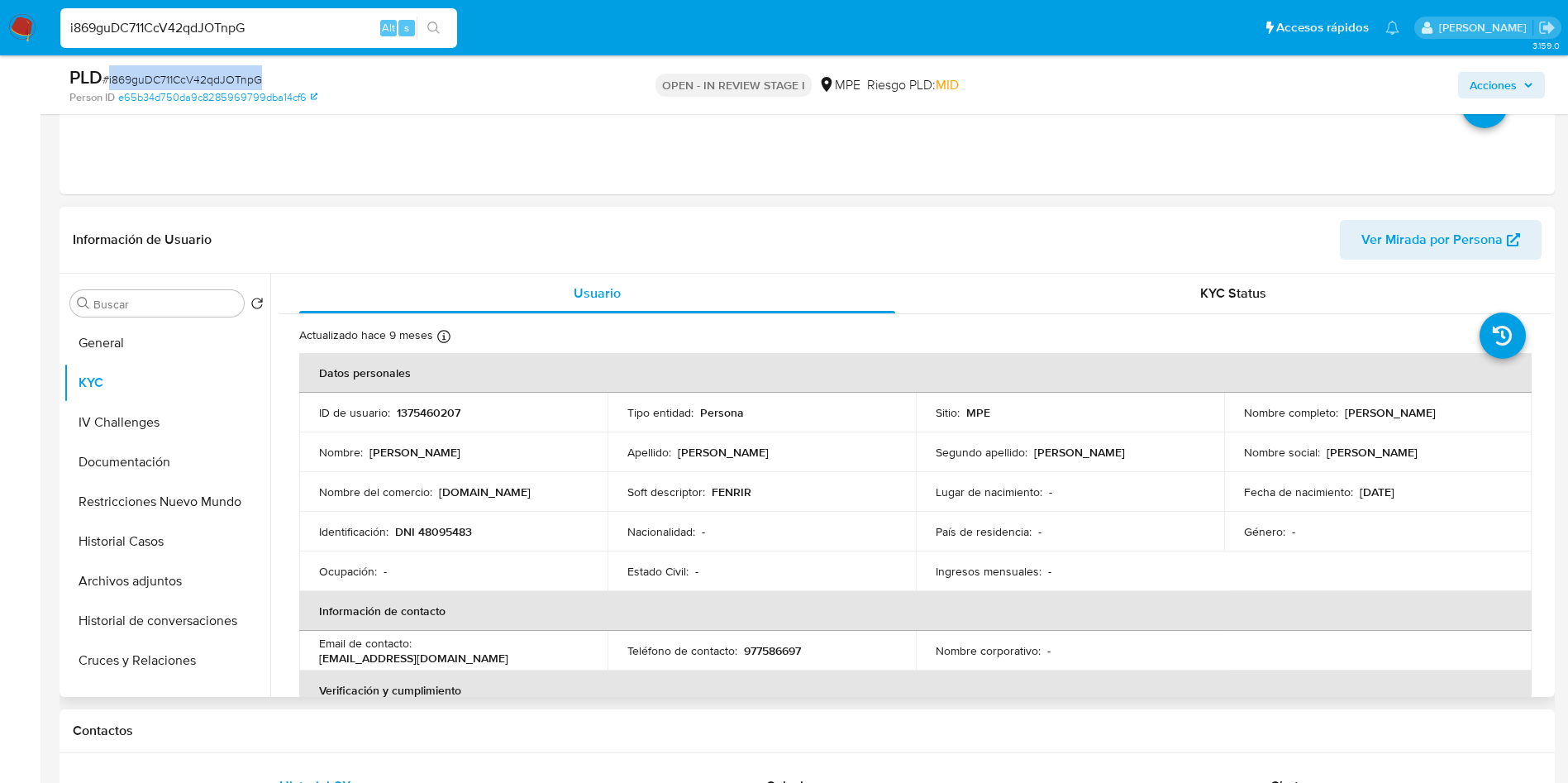
click at [1268, 372] on th "Datos personales" at bounding box center [915, 372] width 1232 height 39
click at [1348, 502] on td "Fecha de nacimiento : 30/08/1993" at bounding box center [1377, 491] width 308 height 39
drag, startPoint x: 1342, startPoint y: 405, endPoint x: 1495, endPoint y: 412, distance: 153.2
click at [1435, 412] on p "Jorge Alejandro Garcia Burneo" at bounding box center [1390, 412] width 91 height 15
copy p "Jorge Alejandro Garcia Burneo"
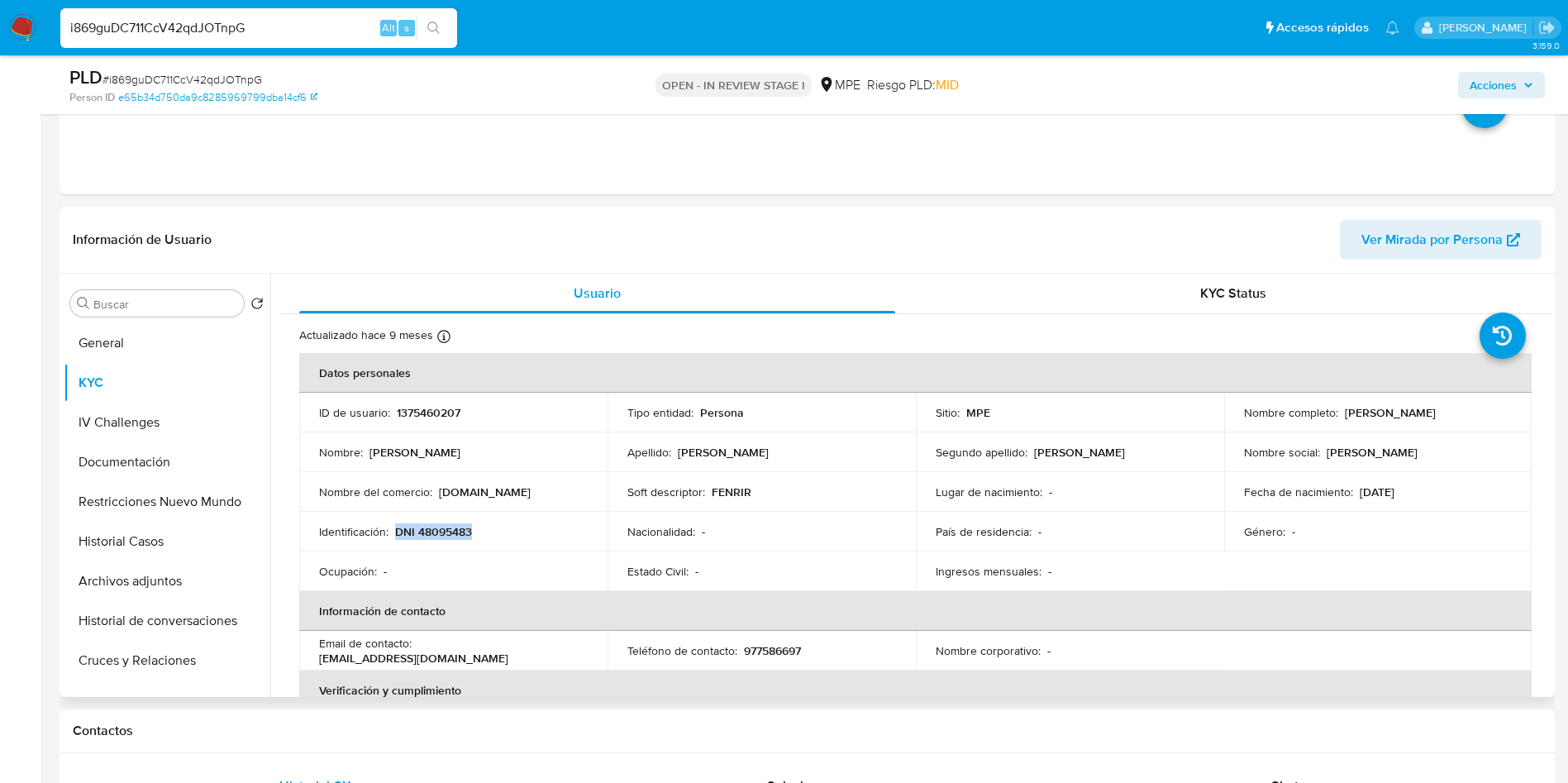
drag, startPoint x: 400, startPoint y: 528, endPoint x: 525, endPoint y: 517, distance: 125.5
click at [525, 517] on td "Identificación : DNI 48095483" at bounding box center [453, 532] width 308 height 39
copy p "DNI 48095483"
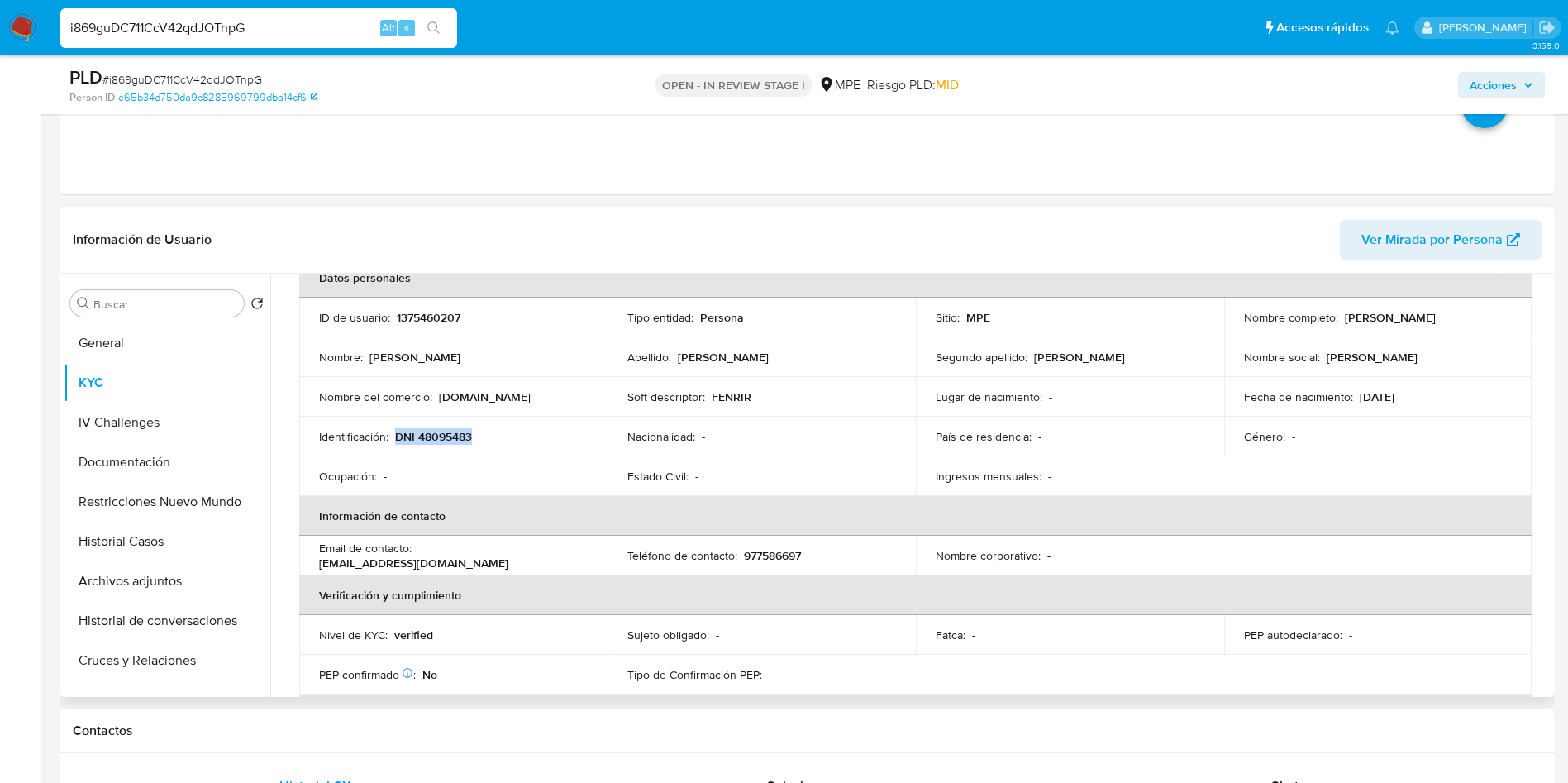
scroll to position [0, 0]
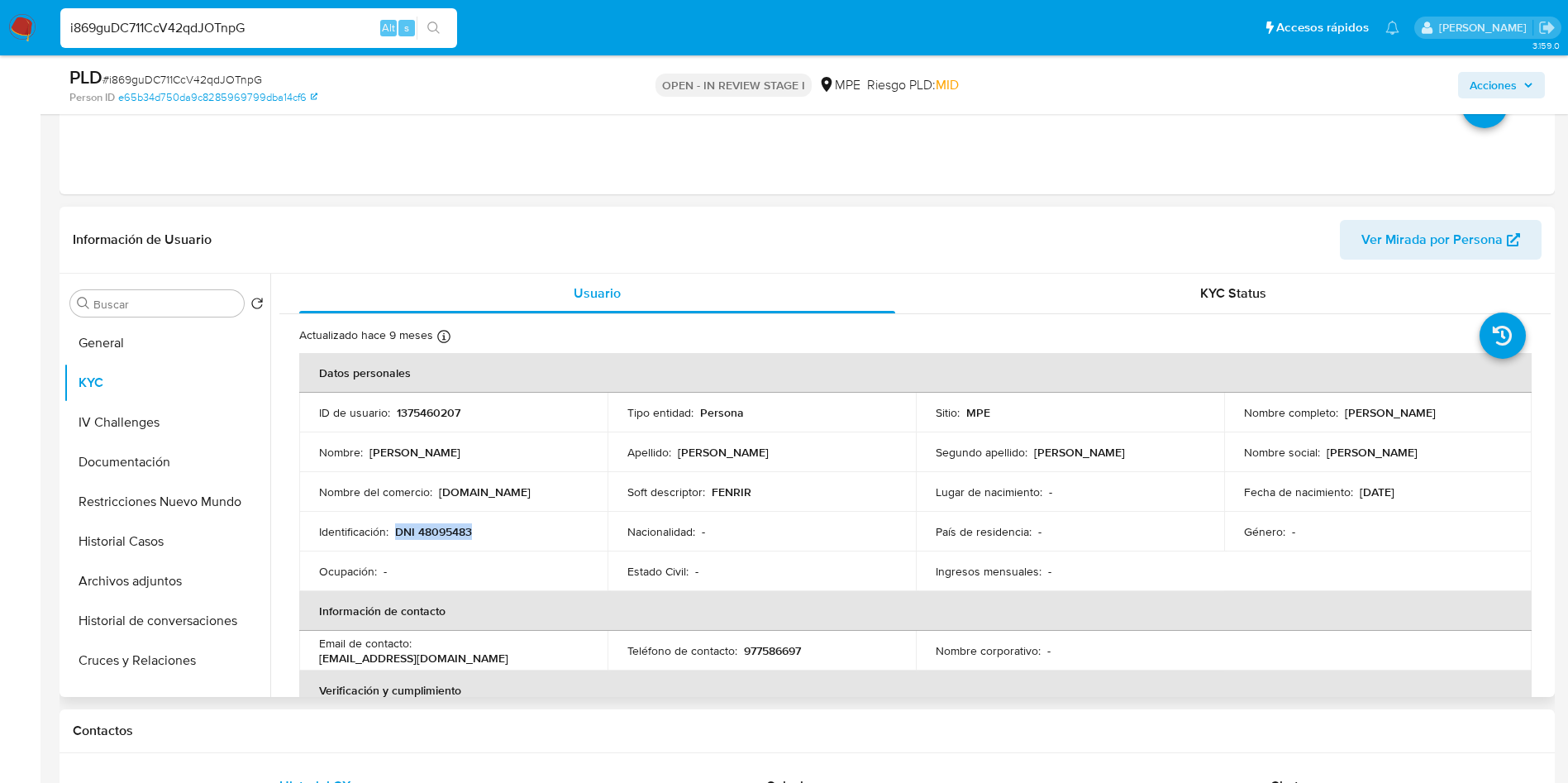
drag, startPoint x: 1354, startPoint y: 494, endPoint x: 1478, endPoint y: 491, distance: 124.0
click at [1478, 491] on div "Fecha de nacimiento : 30/08/1993" at bounding box center [1378, 491] width 269 height 15
copy p "30/08/1993"
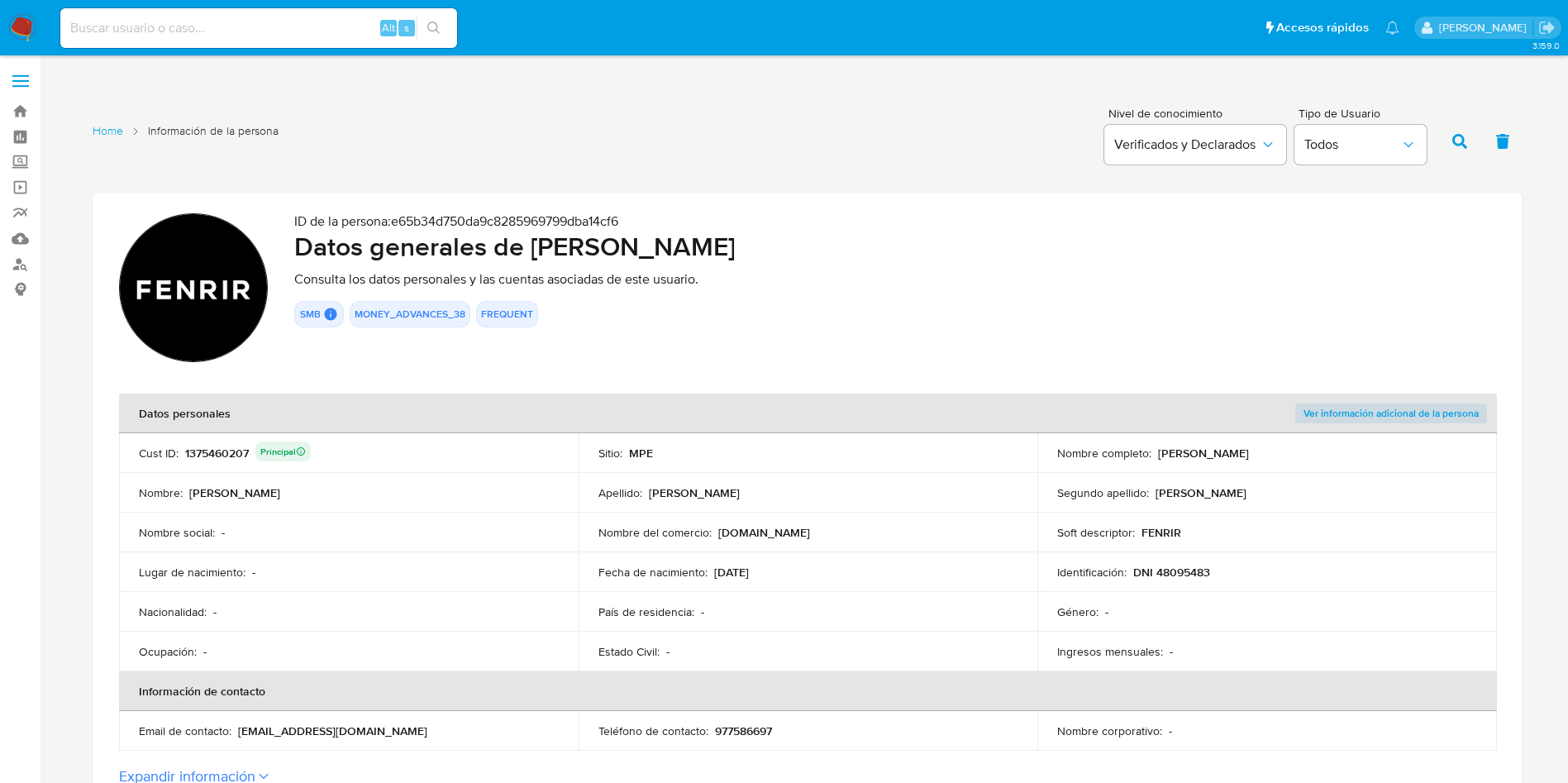
click at [525, 449] on div "Cust ID : 1375460207 Principal" at bounding box center [348, 453] width 420 height 24
click at [222, 457] on div "1375460207 Principal" at bounding box center [248, 453] width 126 height 24
click at [209, 441] on div "1375460207 Principal" at bounding box center [248, 453] width 126 height 24
click at [209, 440] on td "Cust ID : 1375460207 Principal" at bounding box center [348, 453] width 460 height 39
click at [219, 461] on div "1375460207 Principal" at bounding box center [248, 453] width 126 height 24
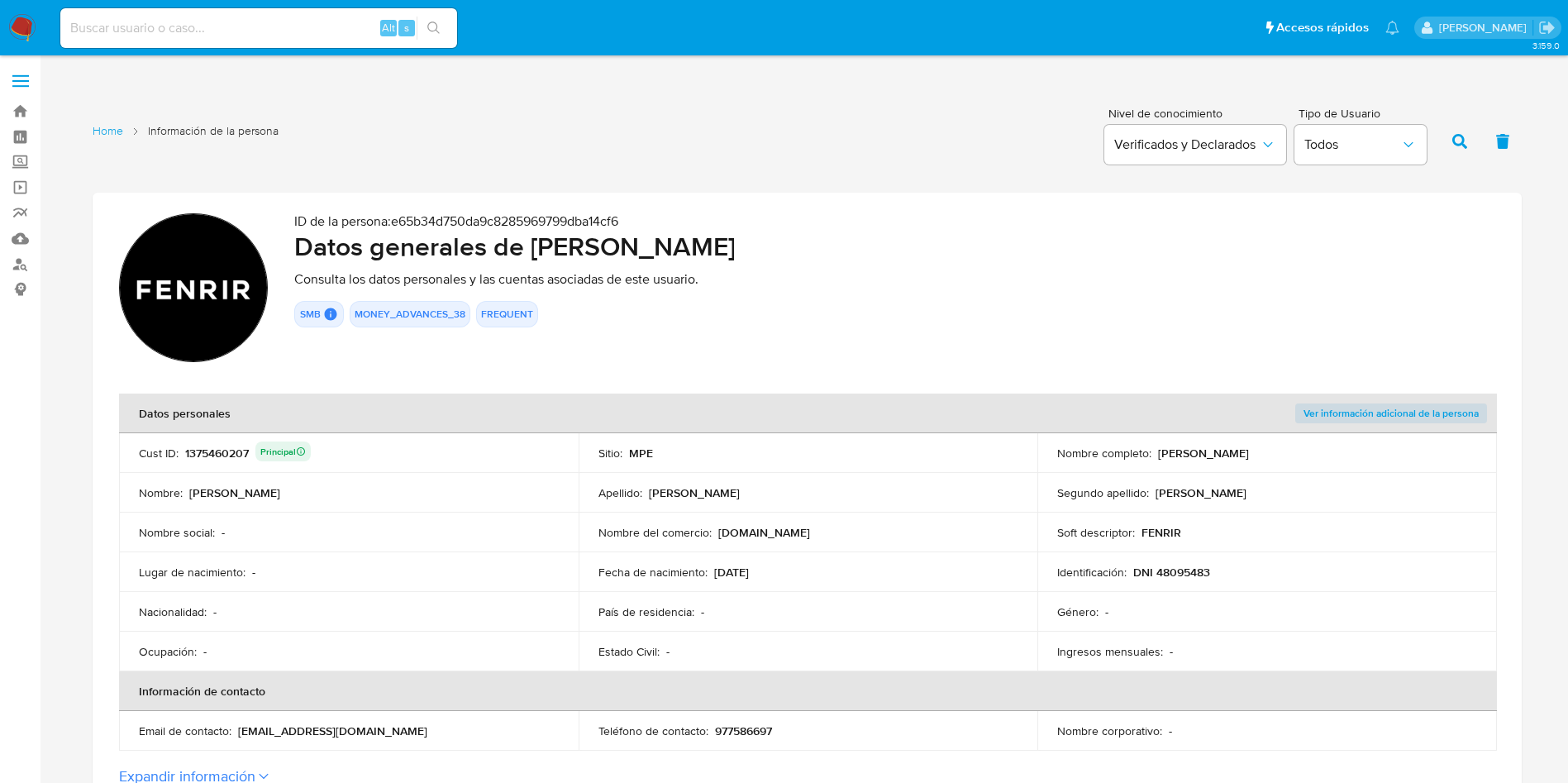
click at [215, 459] on div "1375460207 Principal" at bounding box center [248, 453] width 126 height 24
click at [214, 457] on div "1375460207 Principal" at bounding box center [248, 453] width 126 height 24
click at [498, 541] on td "Nombre social : -" at bounding box center [348, 533] width 460 height 39
drag, startPoint x: 729, startPoint y: 335, endPoint x: 723, endPoint y: 379, distance: 44.4
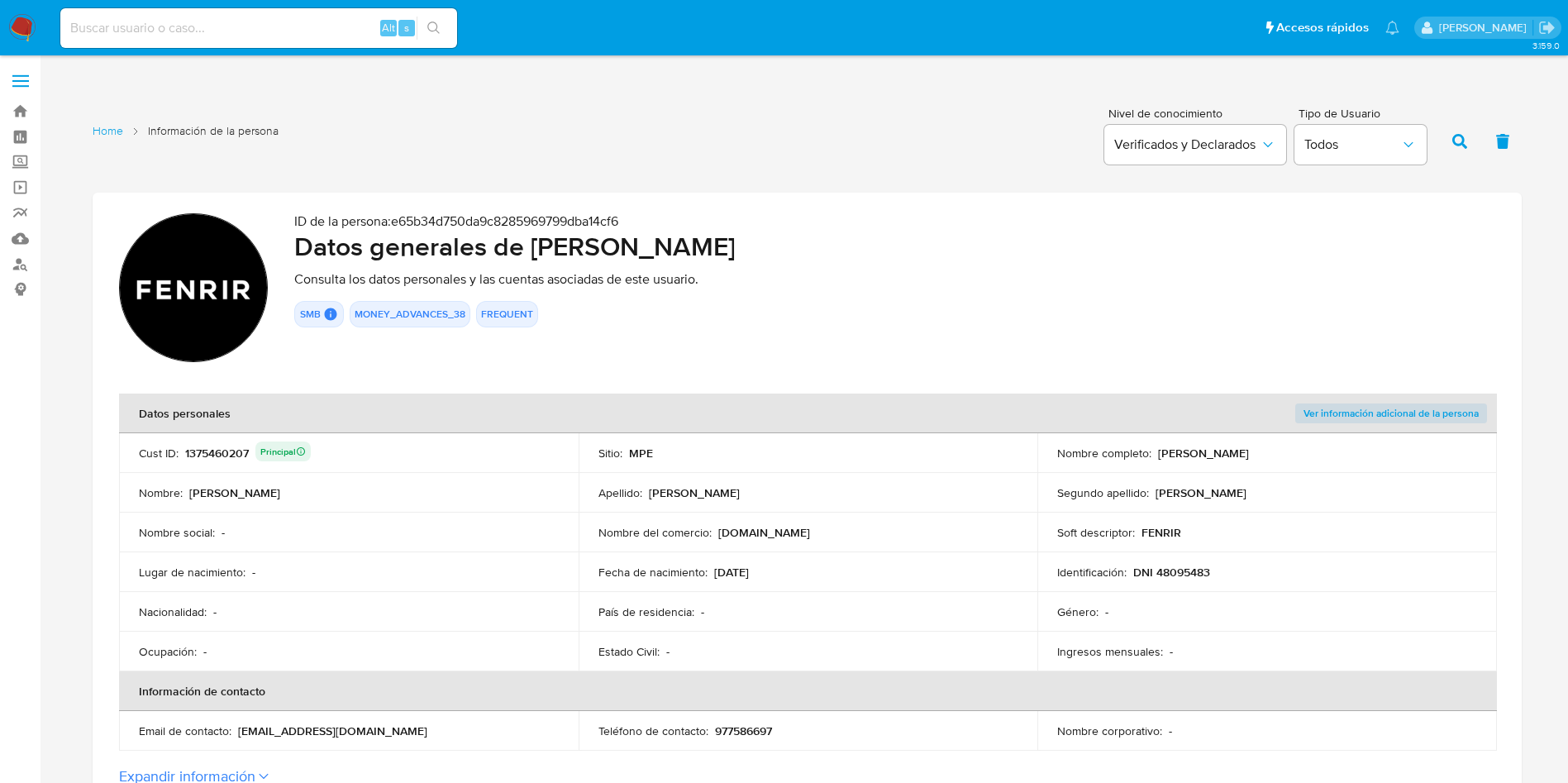
click at [733, 336] on div "ID de la persona : e65b34d750da9c8285969799dba14cf6 Datos generales de [PERSON_…" at bounding box center [895, 291] width 1201 height 154
click at [591, 603] on td "País de residencia : -" at bounding box center [808, 612] width 460 height 39
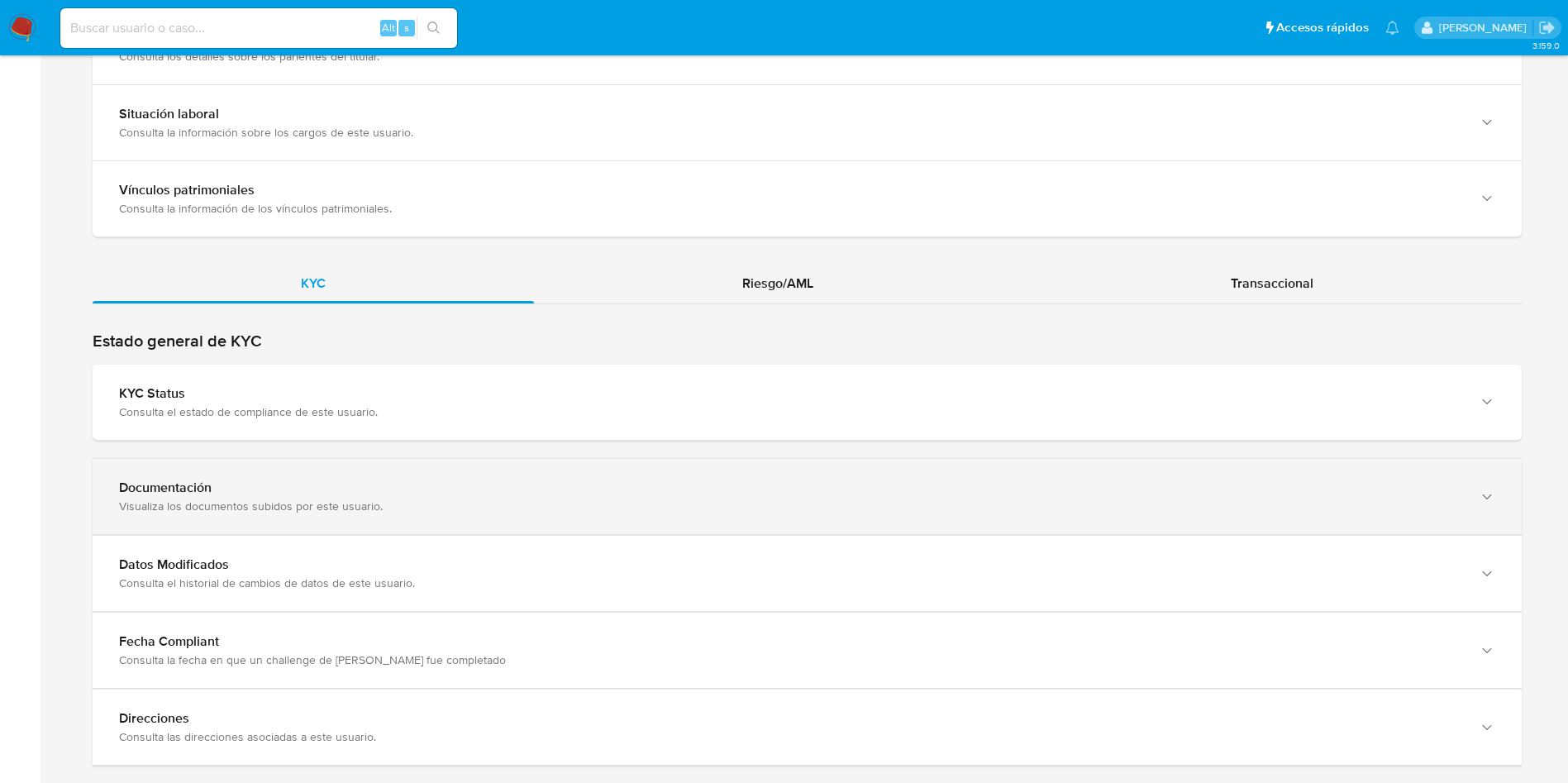
scroll to position [1364, 0]
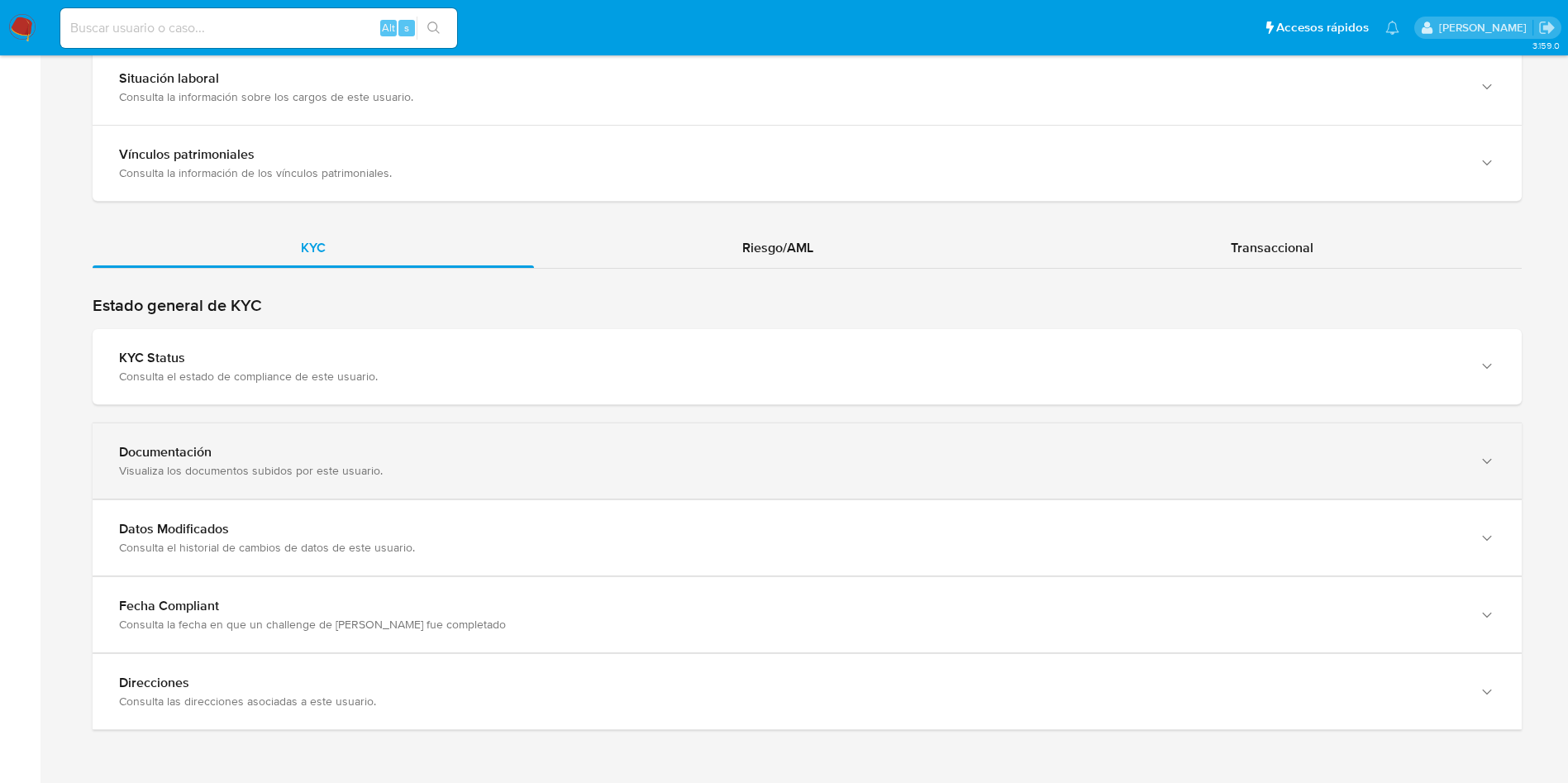
click at [971, 426] on div "Documentación Visualiza los documentos subidos por este usuario." at bounding box center [807, 461] width 1429 height 75
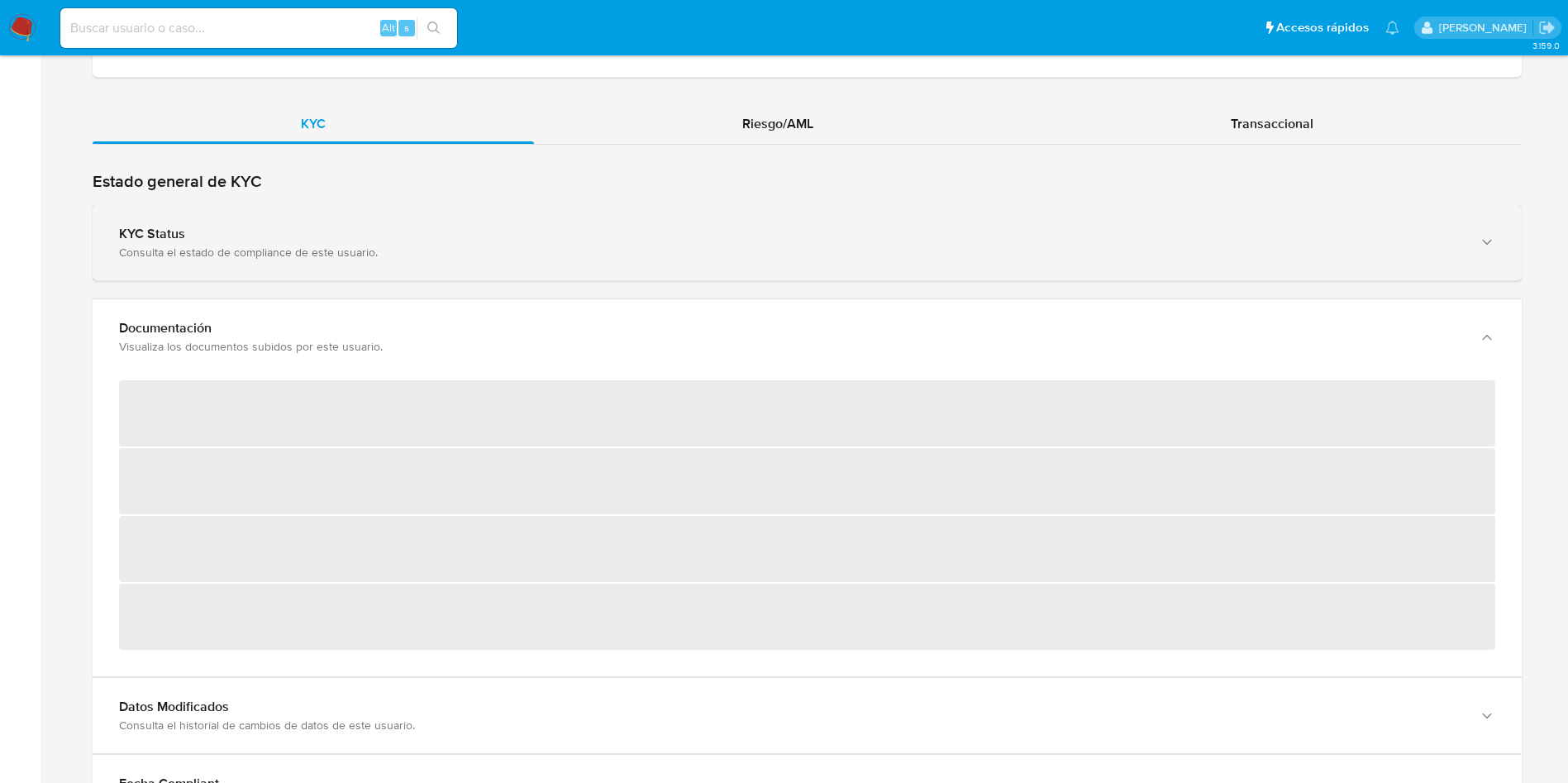
click at [1009, 250] on div "Consulta el estado de compliance de este usuario." at bounding box center [790, 252] width 1343 height 15
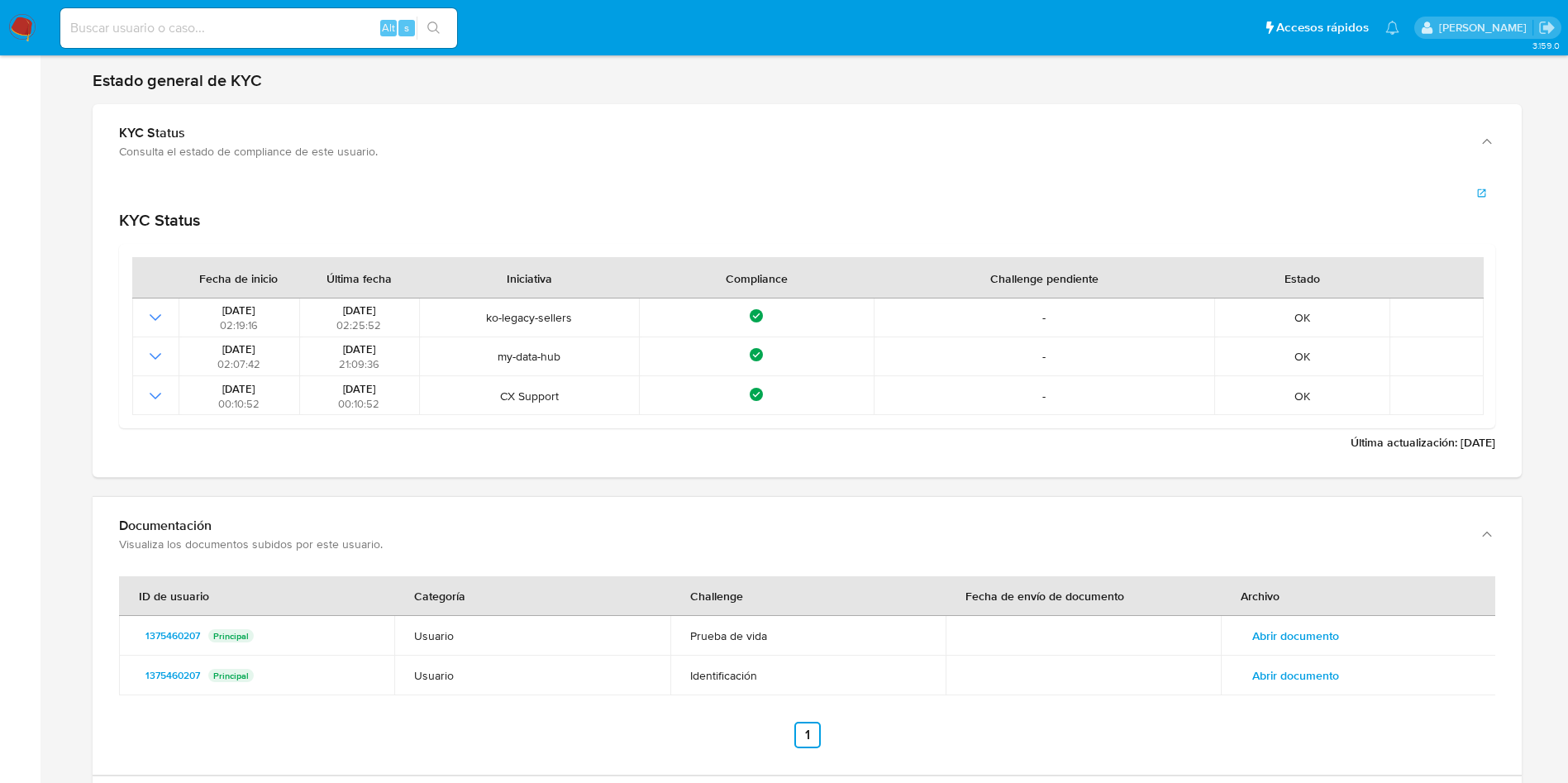
scroll to position [1612, 0]
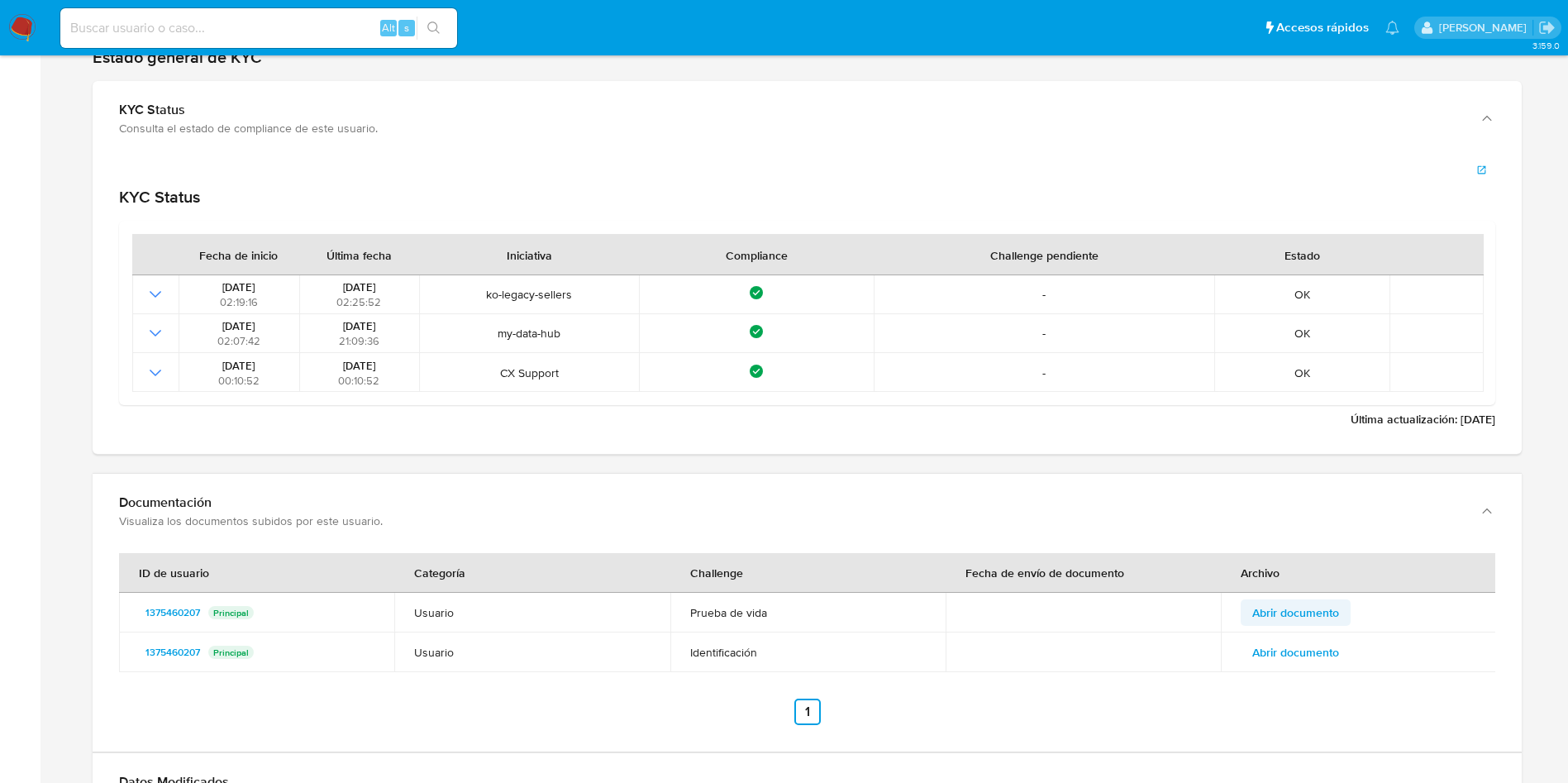
click at [1310, 619] on span "Abrir documento" at bounding box center [1295, 613] width 87 height 24
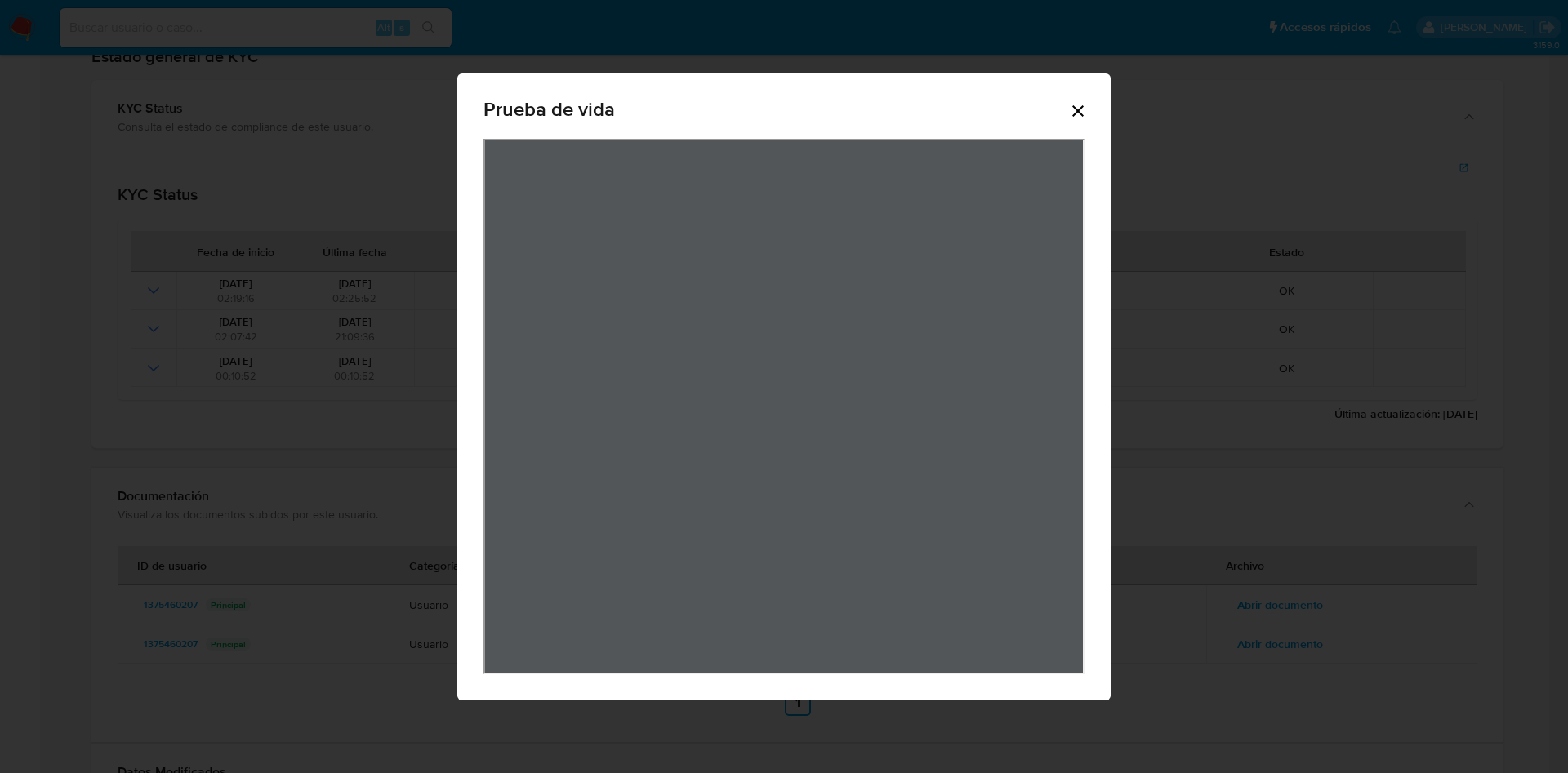
click at [1076, 117] on icon "Cerrar" at bounding box center [1078, 111] width 19 height 19
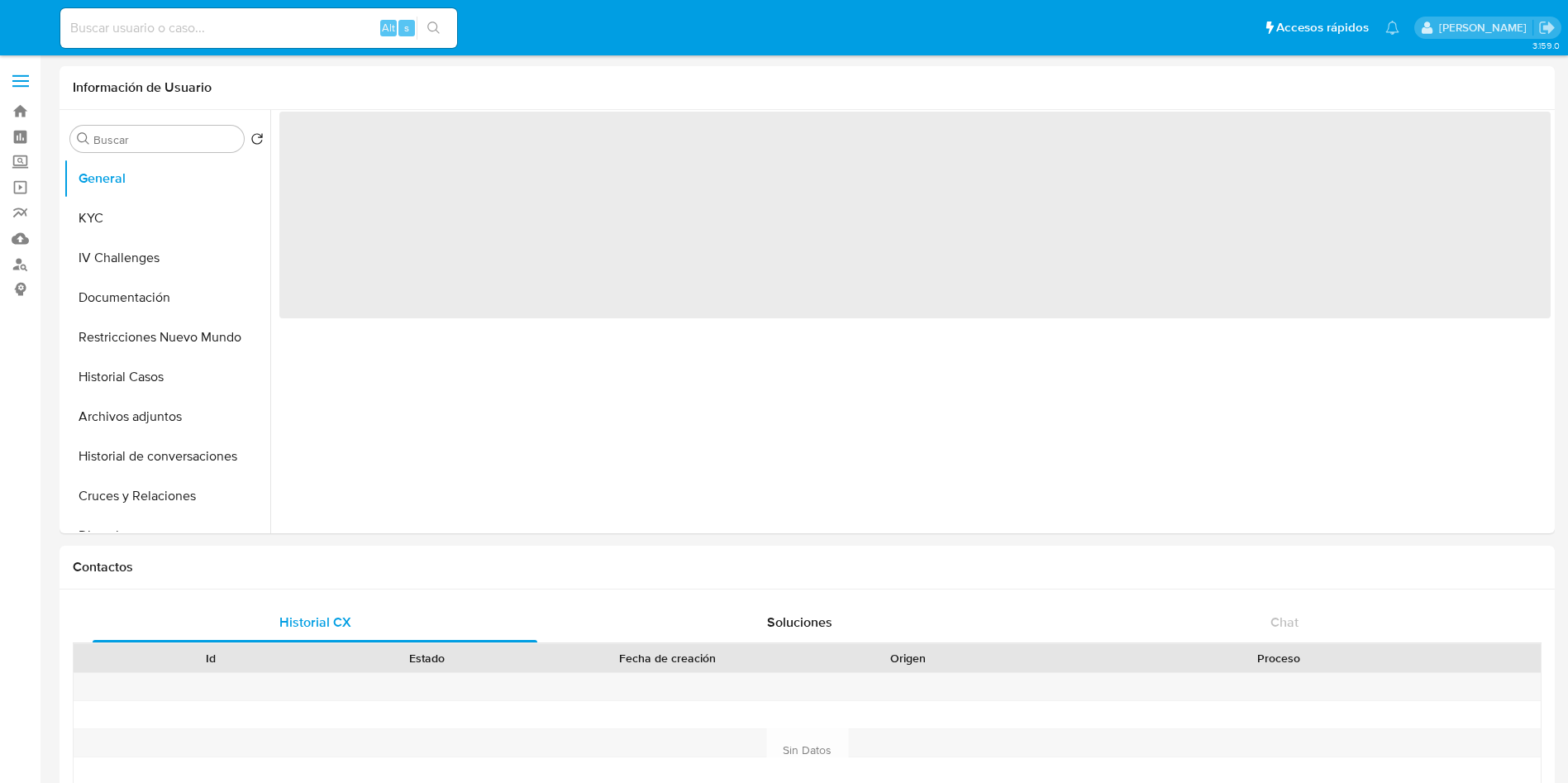
select select "10"
